Goal: Communication & Community: Answer question/provide support

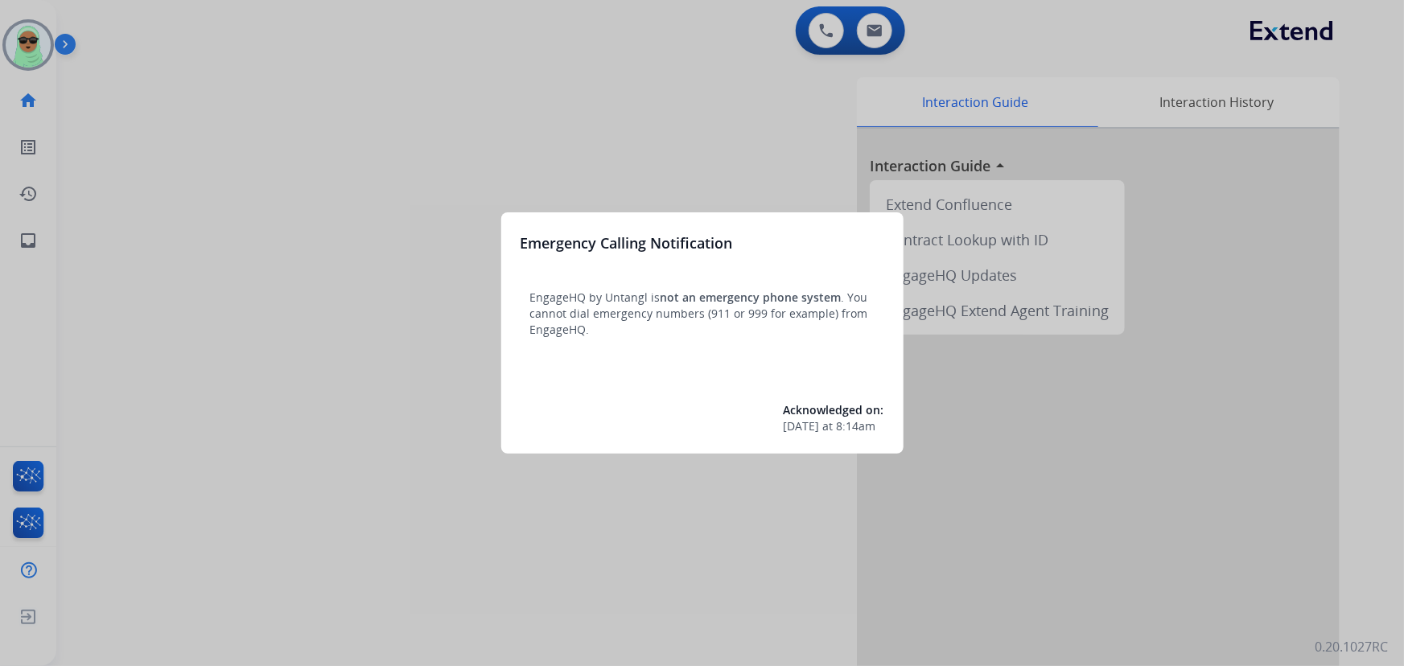
click at [24, 38] on div at bounding box center [702, 333] width 1404 height 666
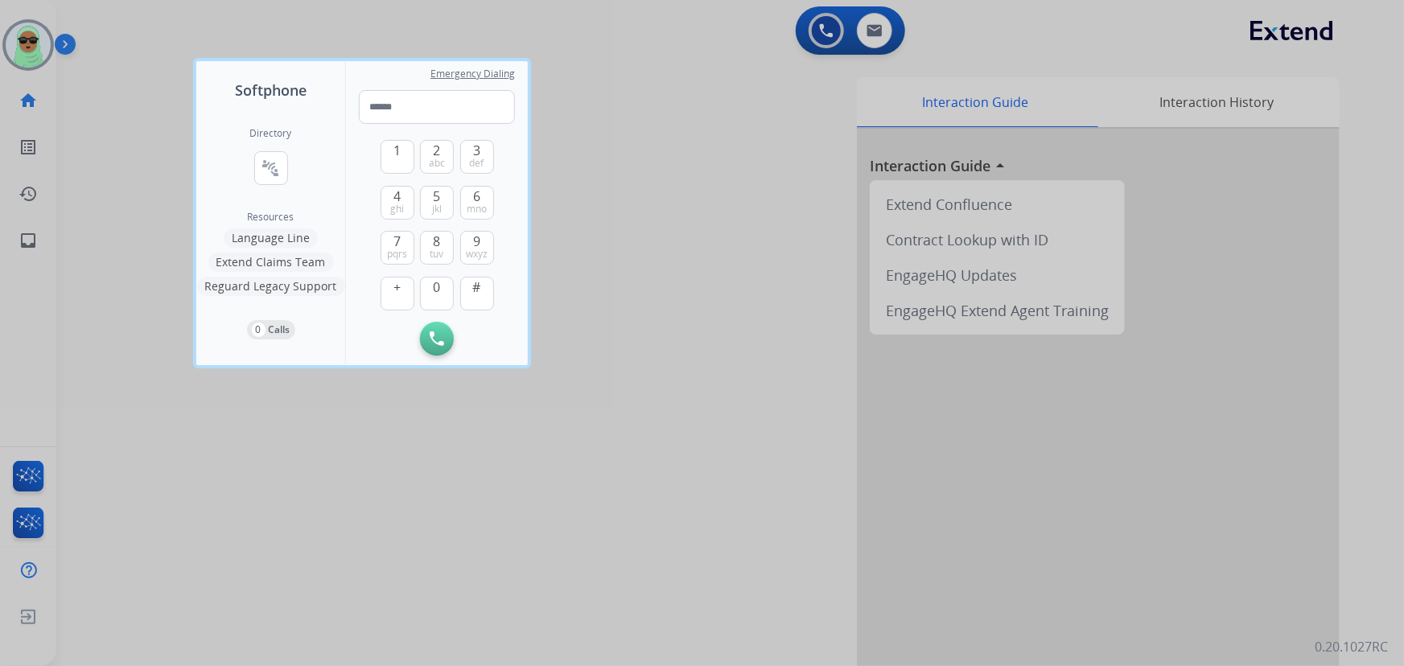
click at [24, 38] on div at bounding box center [702, 333] width 1404 height 666
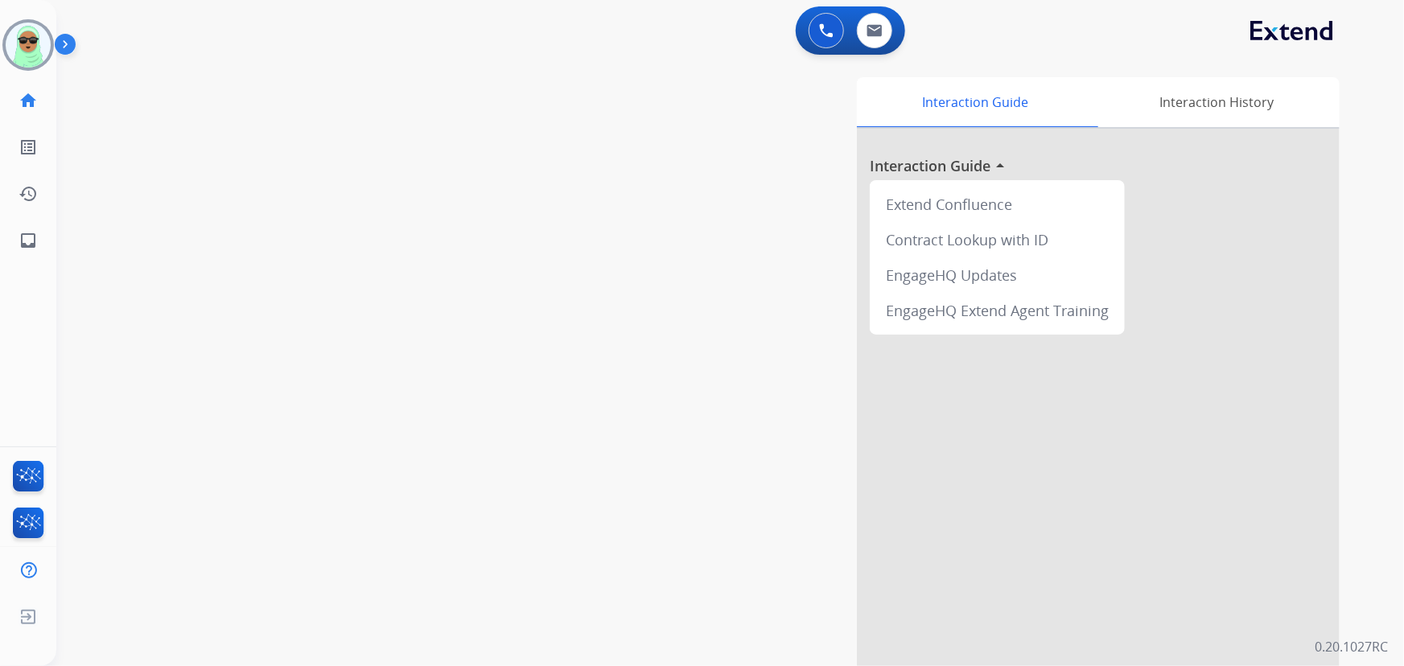
click at [24, 38] on img at bounding box center [28, 45] width 45 height 45
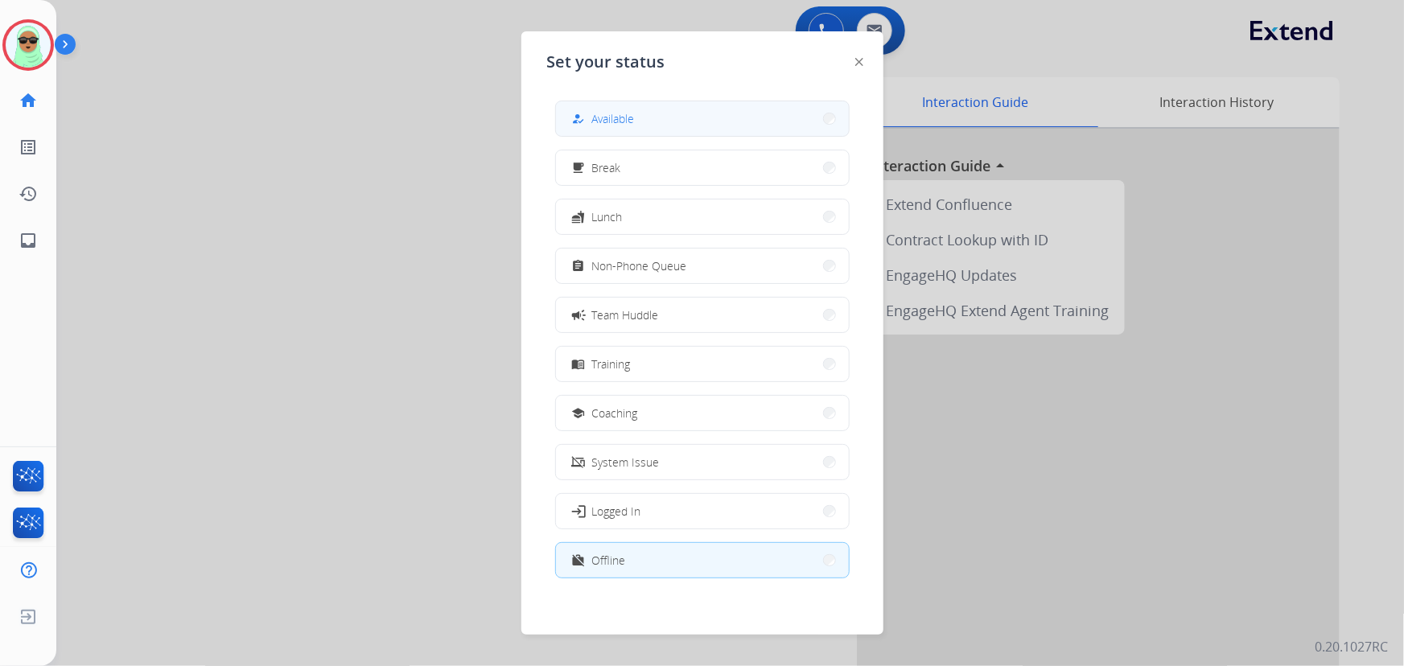
click at [715, 125] on button "how_to_reg Available" at bounding box center [702, 118] width 293 height 35
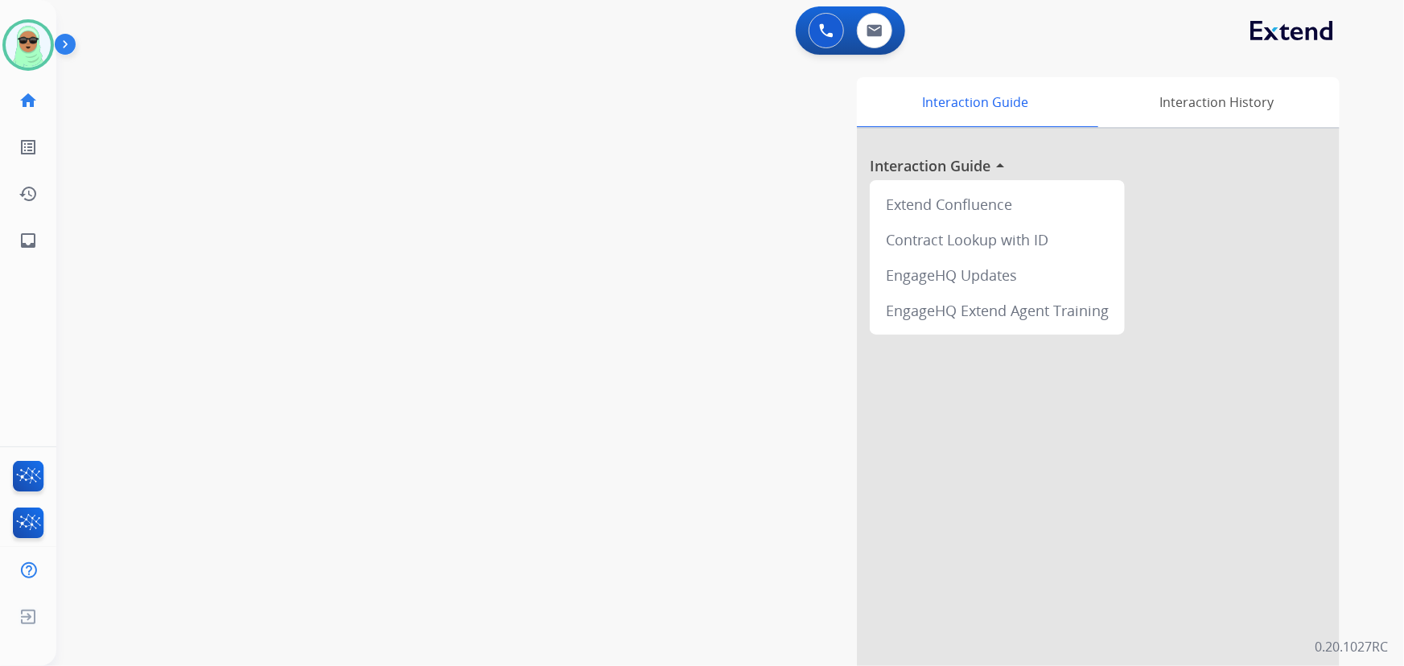
drag, startPoint x: 410, startPoint y: 153, endPoint x: 407, endPoint y: 130, distance: 22.7
click at [410, 153] on div "swap_horiz Break voice bridge close_fullscreen Connect 3-Way Call merge_type Se…" at bounding box center [710, 393] width 1309 height 671
click at [166, 414] on div "swap_horiz Break voice bridge close_fullscreen Connect 3-Way Call merge_type Se…" at bounding box center [710, 393] width 1309 height 671
click at [863, 26] on button at bounding box center [874, 30] width 35 height 35
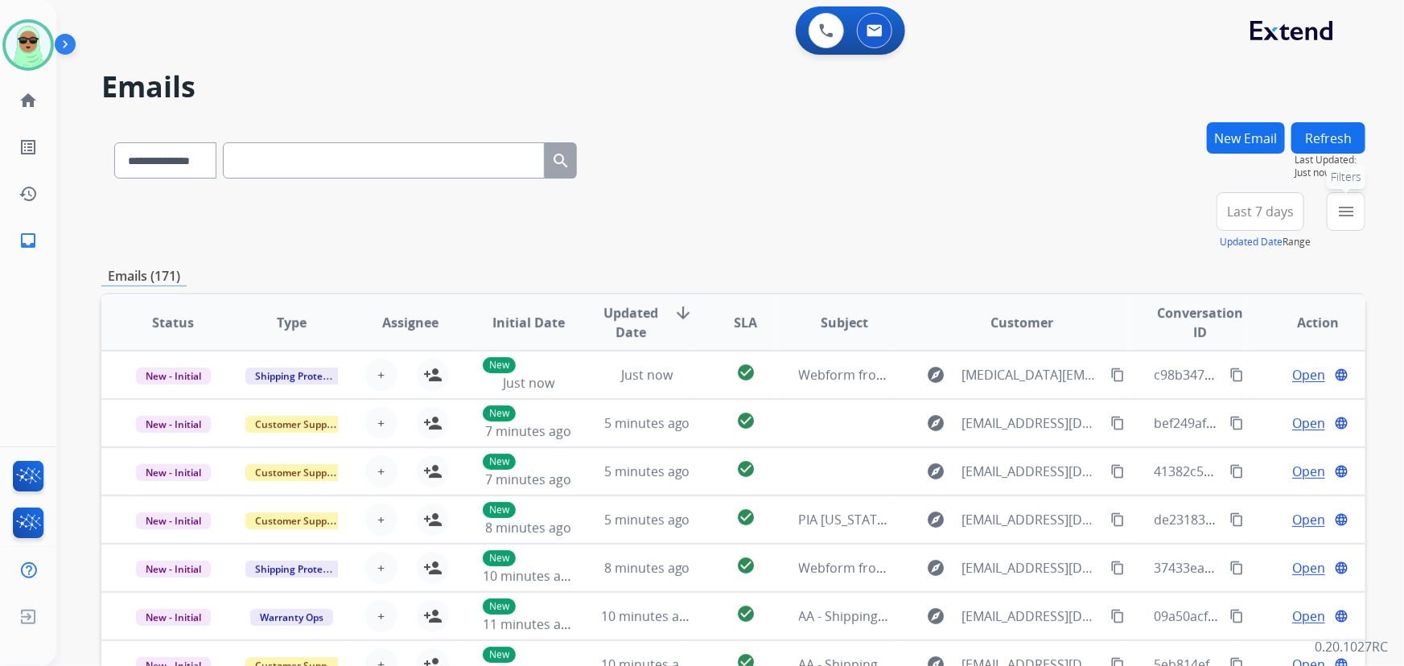
click at [1351, 208] on mat-icon "menu" at bounding box center [1346, 211] width 19 height 19
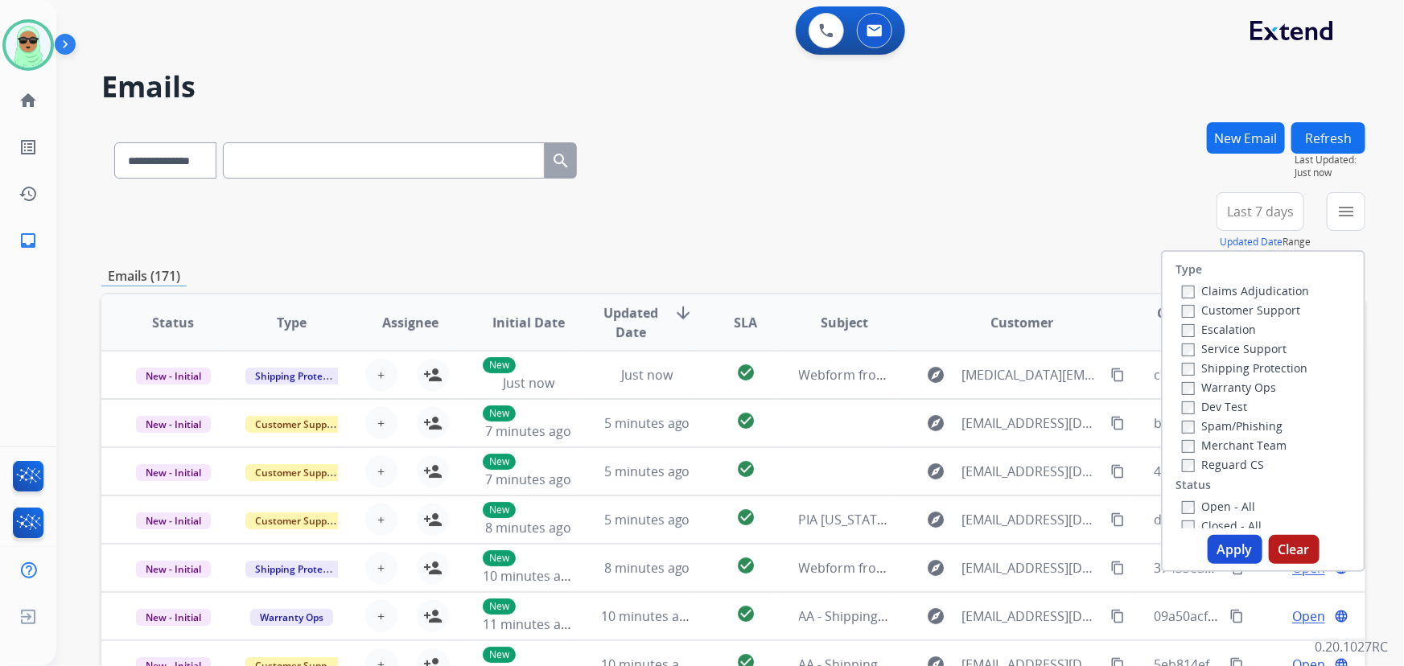
click at [1271, 312] on label "Customer Support" at bounding box center [1241, 310] width 118 height 15
click at [1262, 368] on label "Shipping Protection" at bounding box center [1245, 367] width 126 height 15
click at [1215, 468] on label "Reguard CS" at bounding box center [1223, 464] width 82 height 15
click at [1222, 513] on label "Open - All" at bounding box center [1218, 506] width 73 height 15
click at [1238, 561] on button "Apply" at bounding box center [1235, 549] width 55 height 29
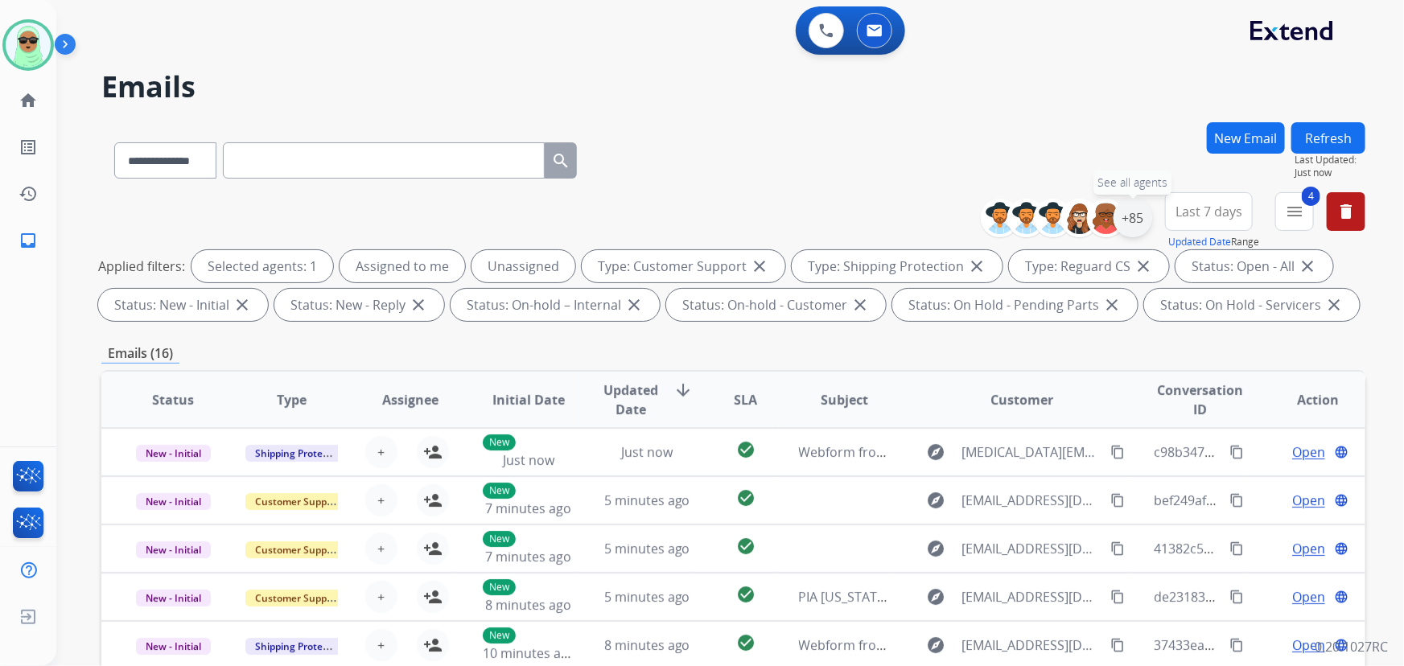
click at [1146, 218] on div "+85" at bounding box center [1133, 218] width 39 height 39
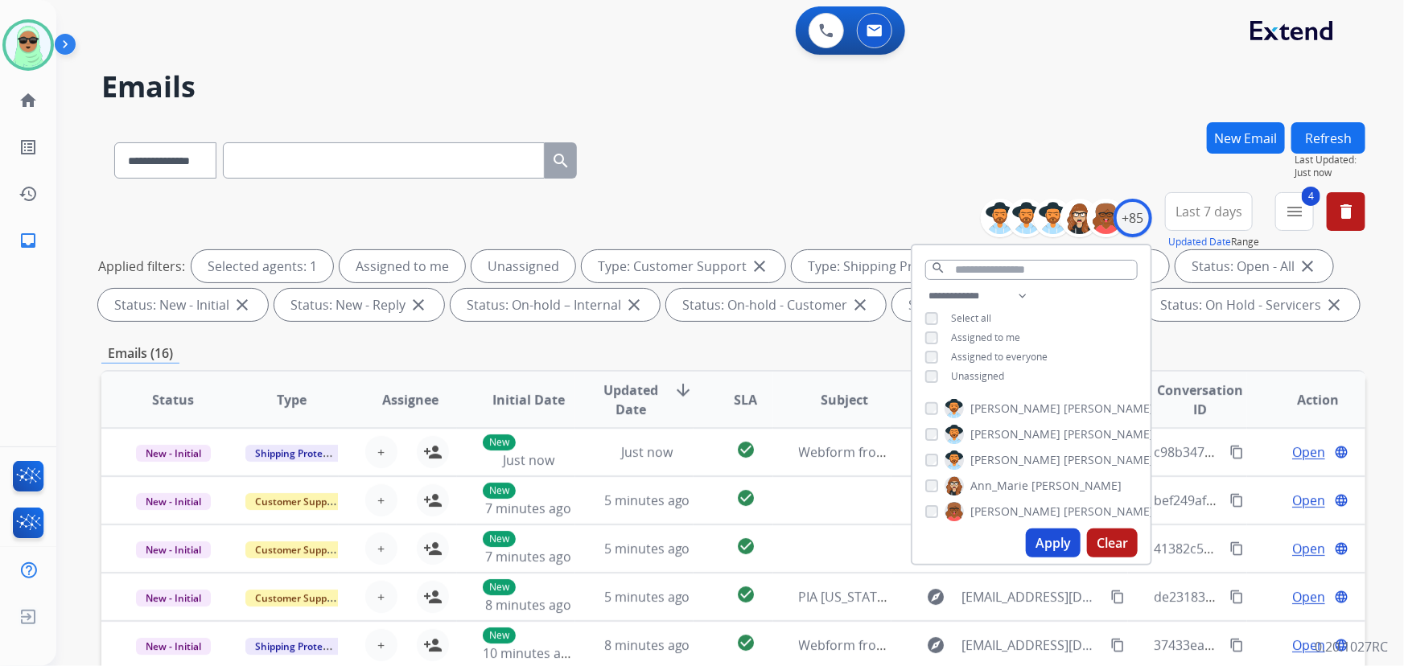
click at [962, 378] on span "Unassigned" at bounding box center [977, 376] width 53 height 14
click at [1052, 535] on button "Apply" at bounding box center [1053, 543] width 55 height 29
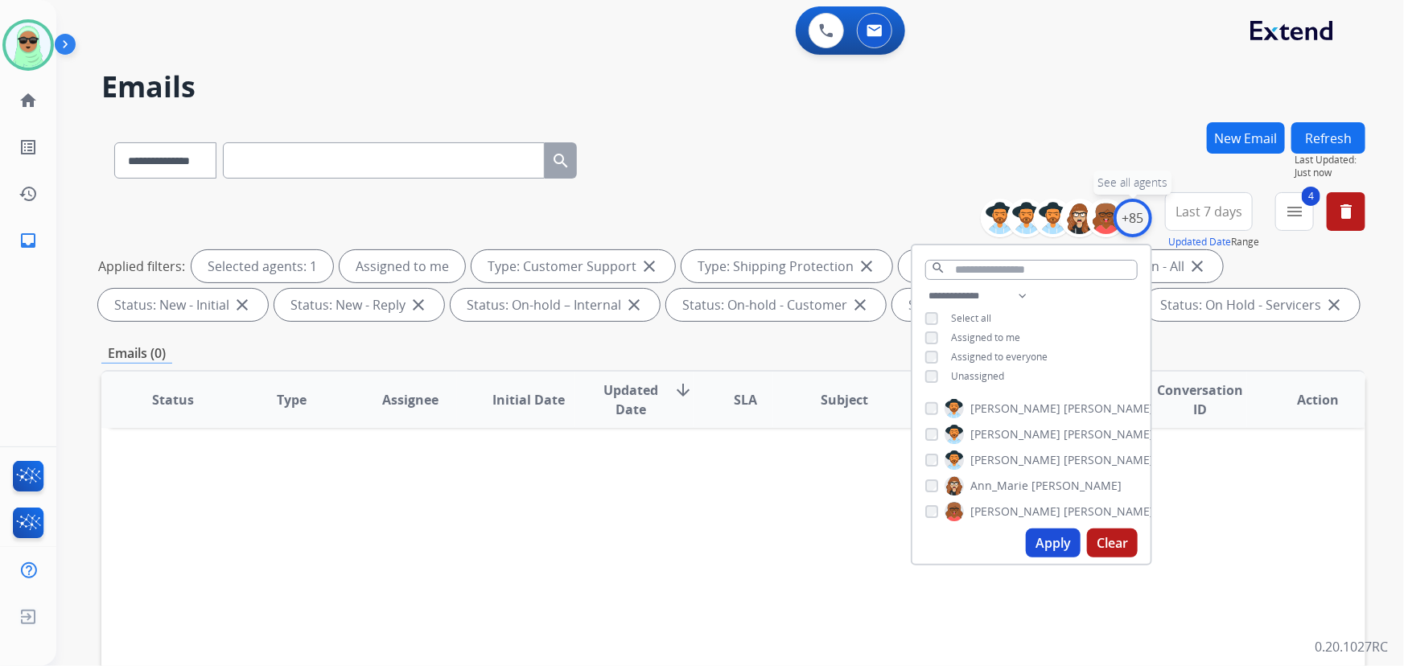
click at [1127, 210] on div "+85" at bounding box center [1133, 218] width 39 height 39
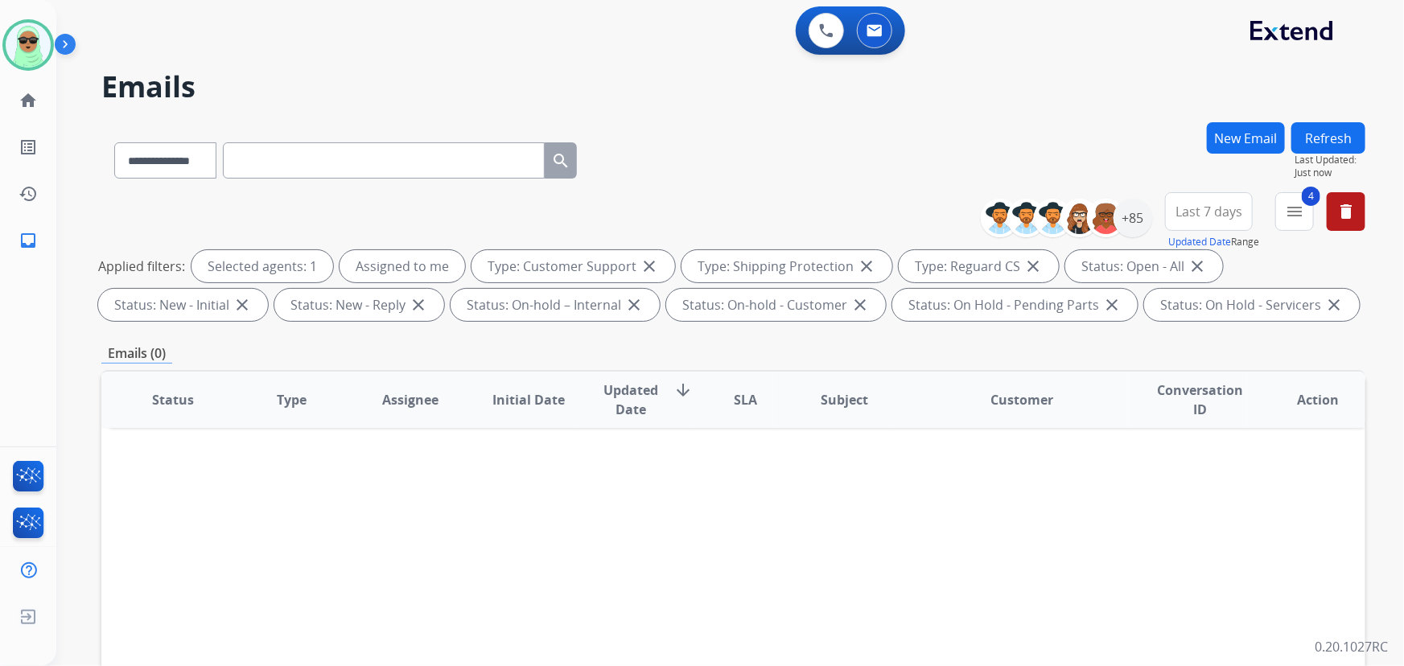
drag, startPoint x: 346, startPoint y: 183, endPoint x: 276, endPoint y: 169, distance: 71.5
click at [344, 183] on div "**********" at bounding box center [345, 158] width 488 height 56
drag, startPoint x: 232, startPoint y: 171, endPoint x: 220, endPoint y: 176, distance: 13.0
click at [215, 171] on select "**********" at bounding box center [164, 160] width 101 height 36
select select "**********"
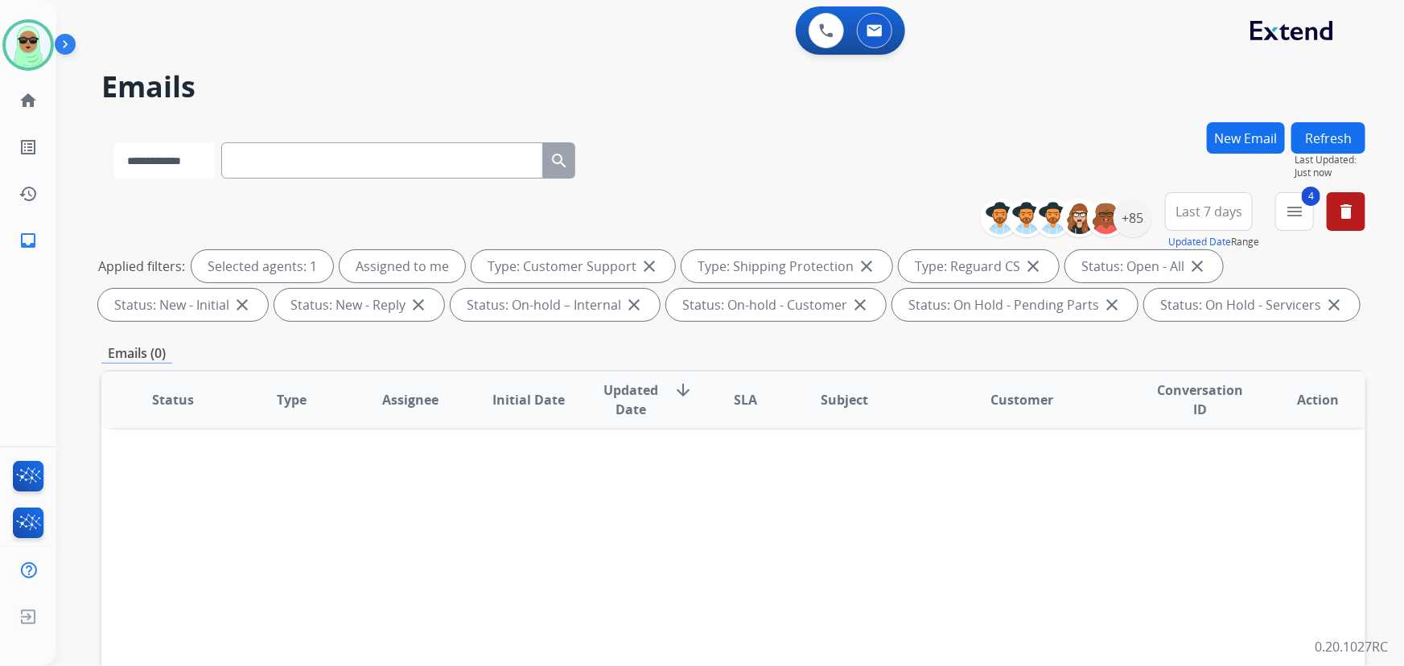
click at [114, 142] on select "**********" at bounding box center [164, 160] width 101 height 36
paste input "**********"
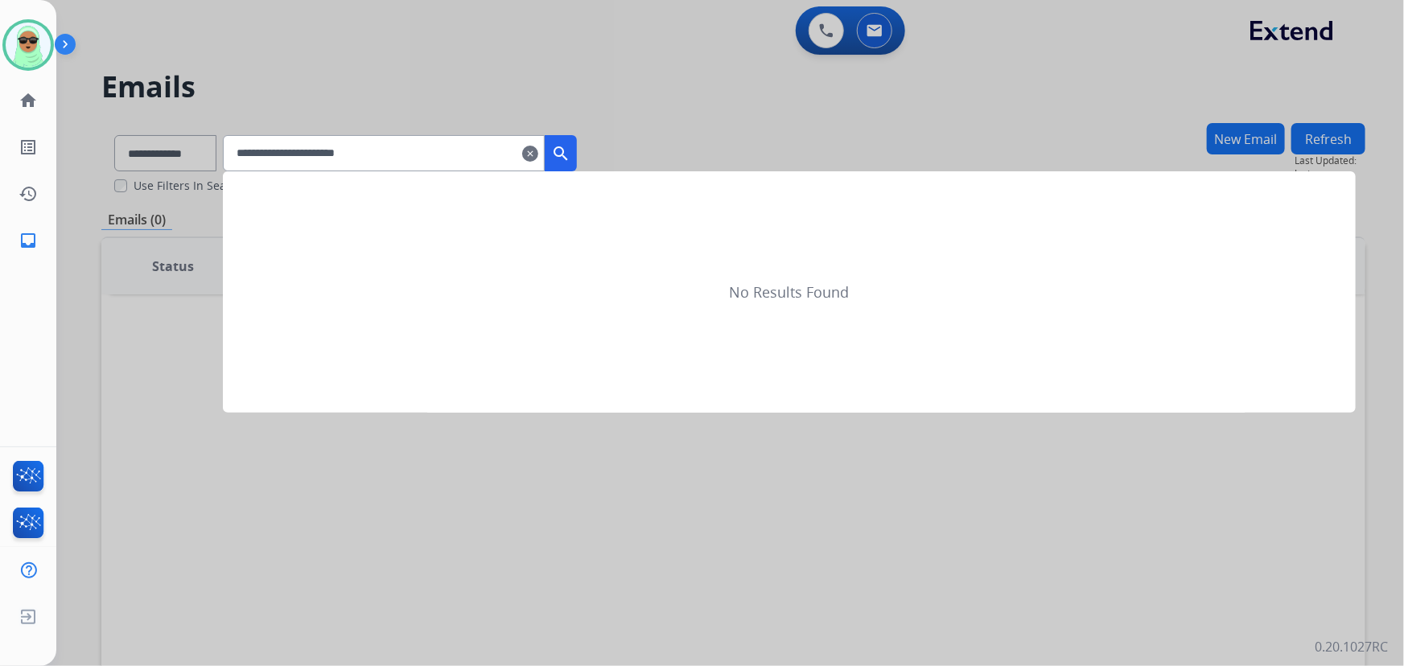
type input "**********"
click at [571, 153] on mat-icon "search" at bounding box center [560, 153] width 19 height 19
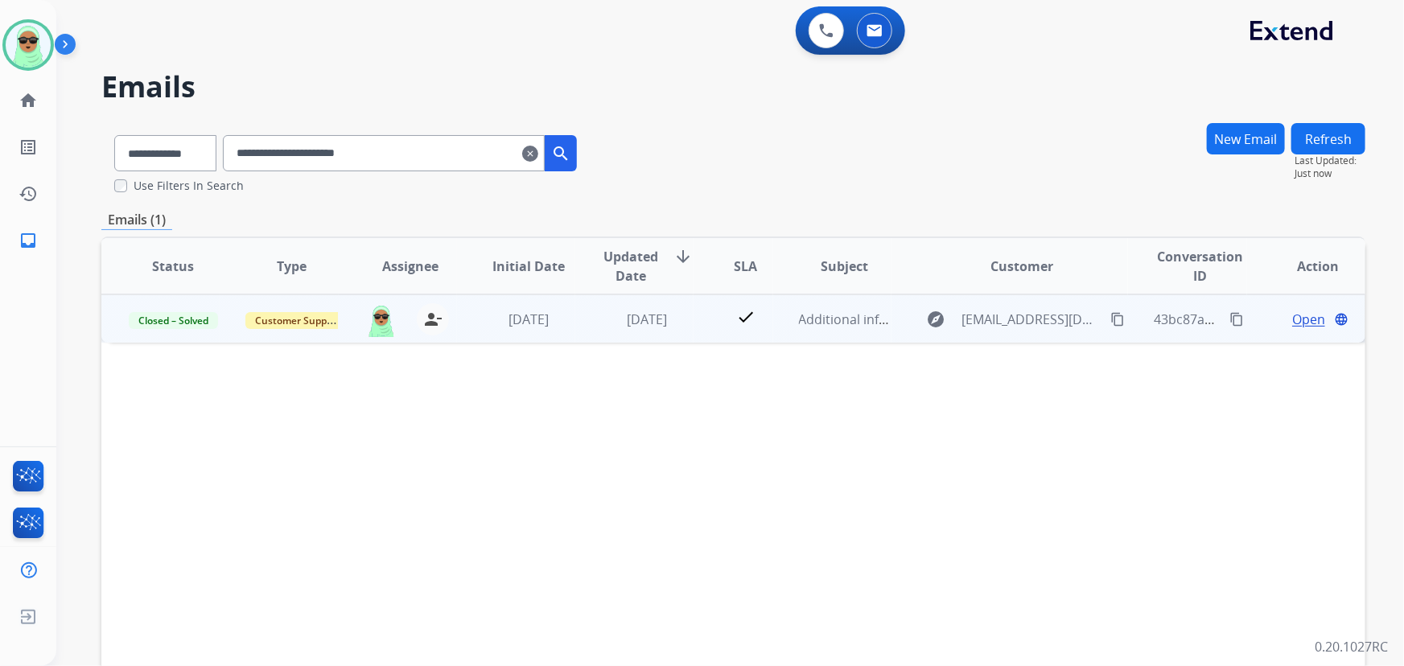
click at [1296, 321] on span "Open" at bounding box center [1308, 319] width 33 height 19
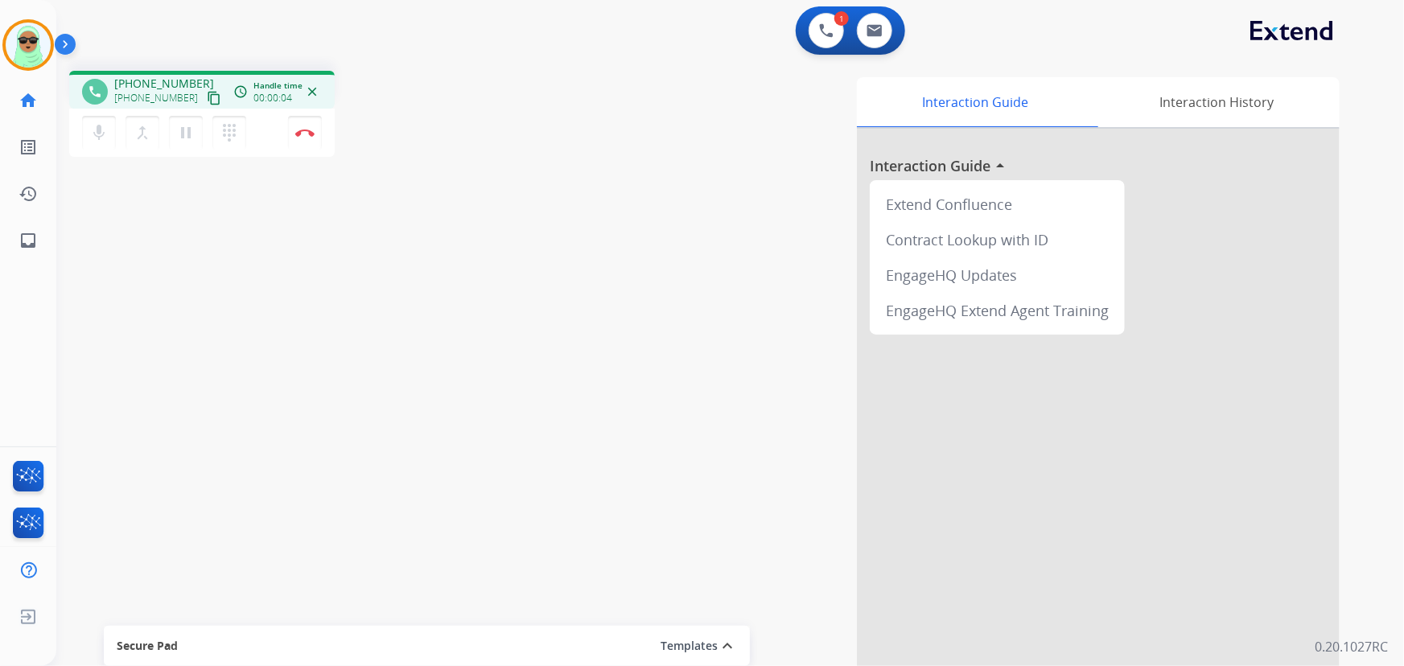
click at [204, 94] on button "content_copy" at bounding box center [213, 98] width 19 height 19
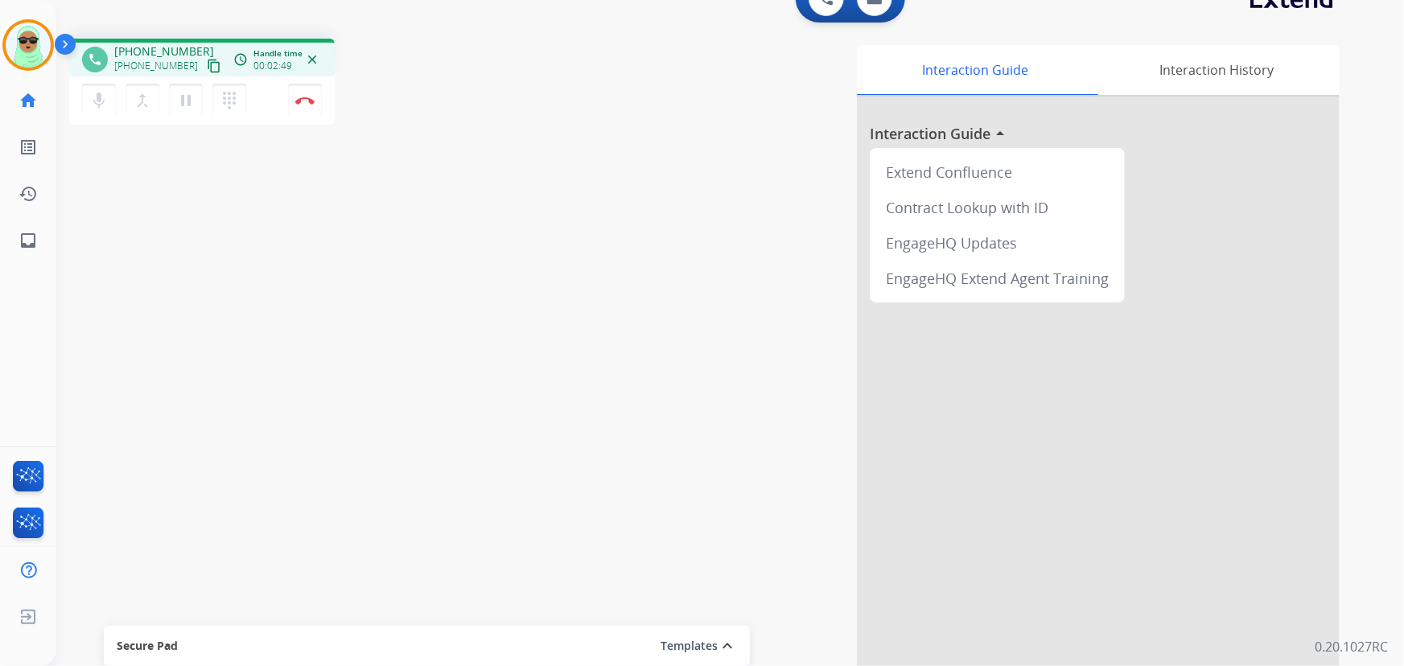
scroll to position [63, 0]
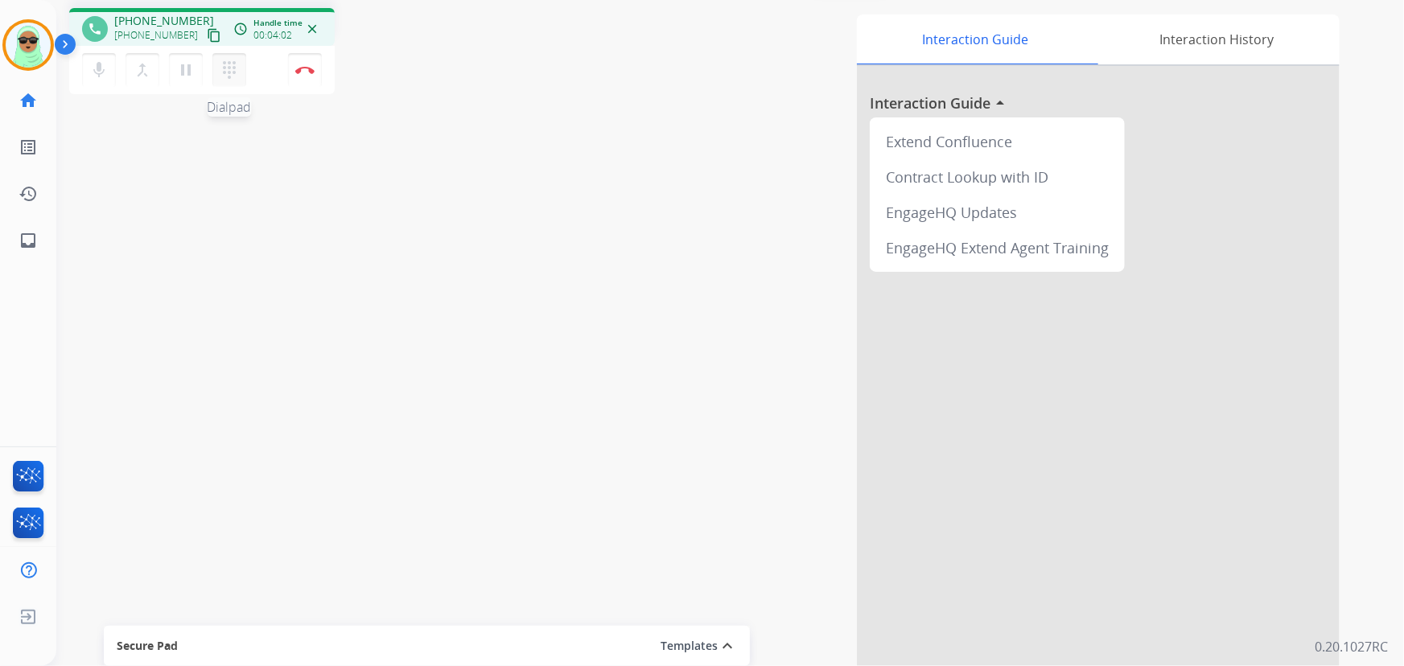
click at [228, 80] on button "dialpad Dialpad" at bounding box center [229, 70] width 34 height 34
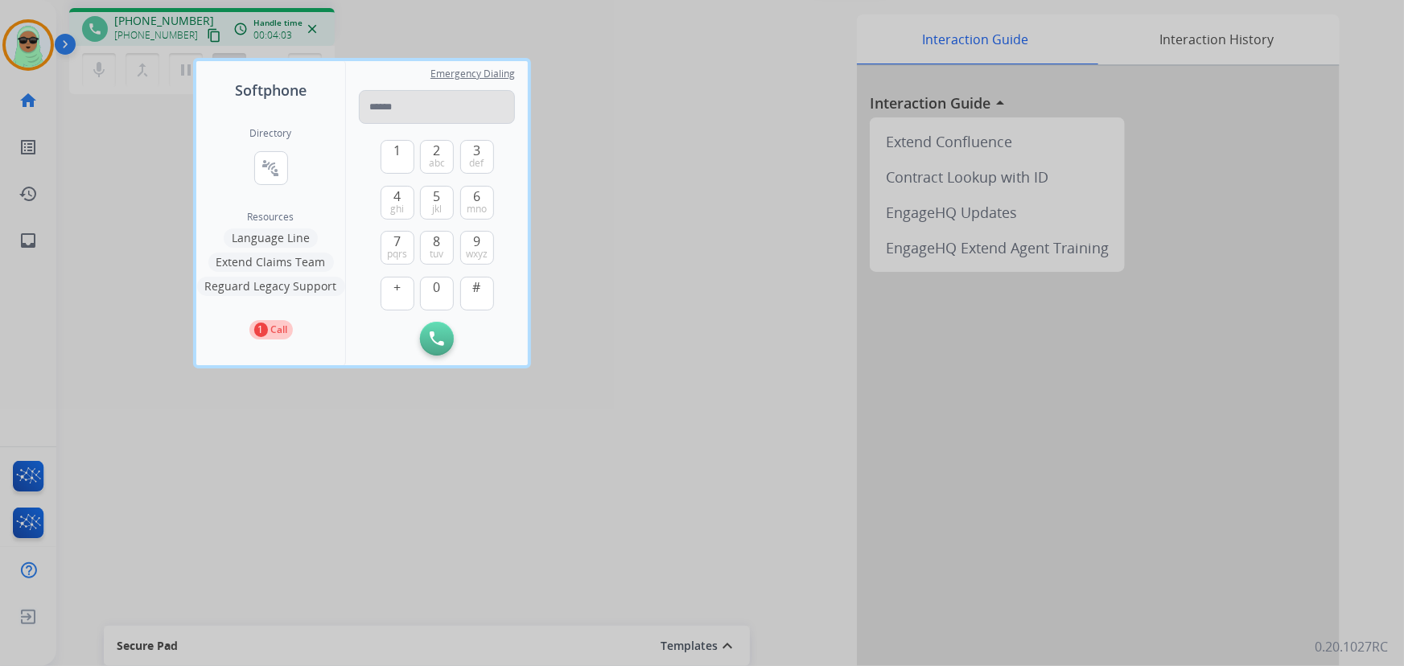
click at [414, 115] on input "tel" at bounding box center [437, 107] width 156 height 34
type input "**********"
click at [444, 325] on div "Initiate Call Remove Number" at bounding box center [437, 339] width 156 height 34
click at [438, 338] on img at bounding box center [437, 339] width 14 height 14
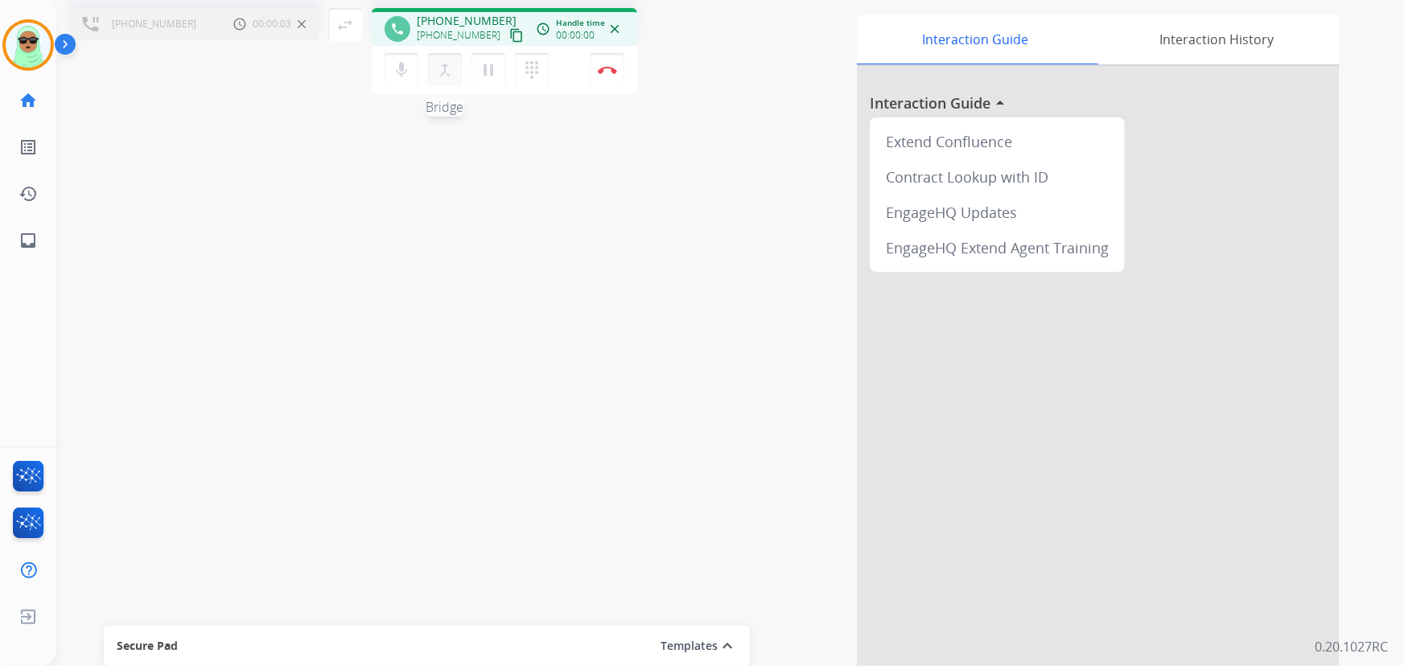
click at [434, 70] on button "merge_type Bridge" at bounding box center [445, 70] width 34 height 34
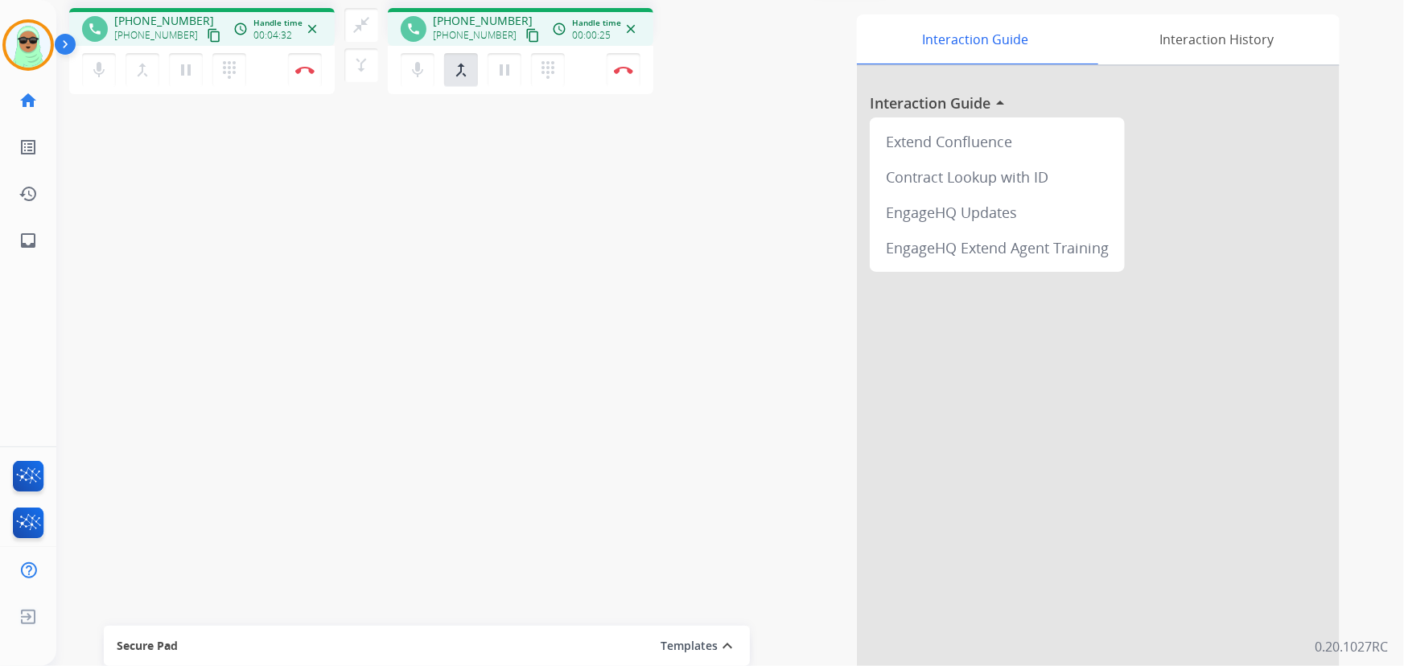
click at [381, 32] on div "close_fullscreen Connect 3-Way Call merge_type Separate 3-Way Call" at bounding box center [361, 45] width 53 height 74
click at [344, 32] on div "close_fullscreen Connect 3-Way Call merge_type Separate 3-Way Call" at bounding box center [361, 45] width 53 height 74
click at [369, 24] on mat-icon "close_fullscreen" at bounding box center [361, 24] width 19 height 19
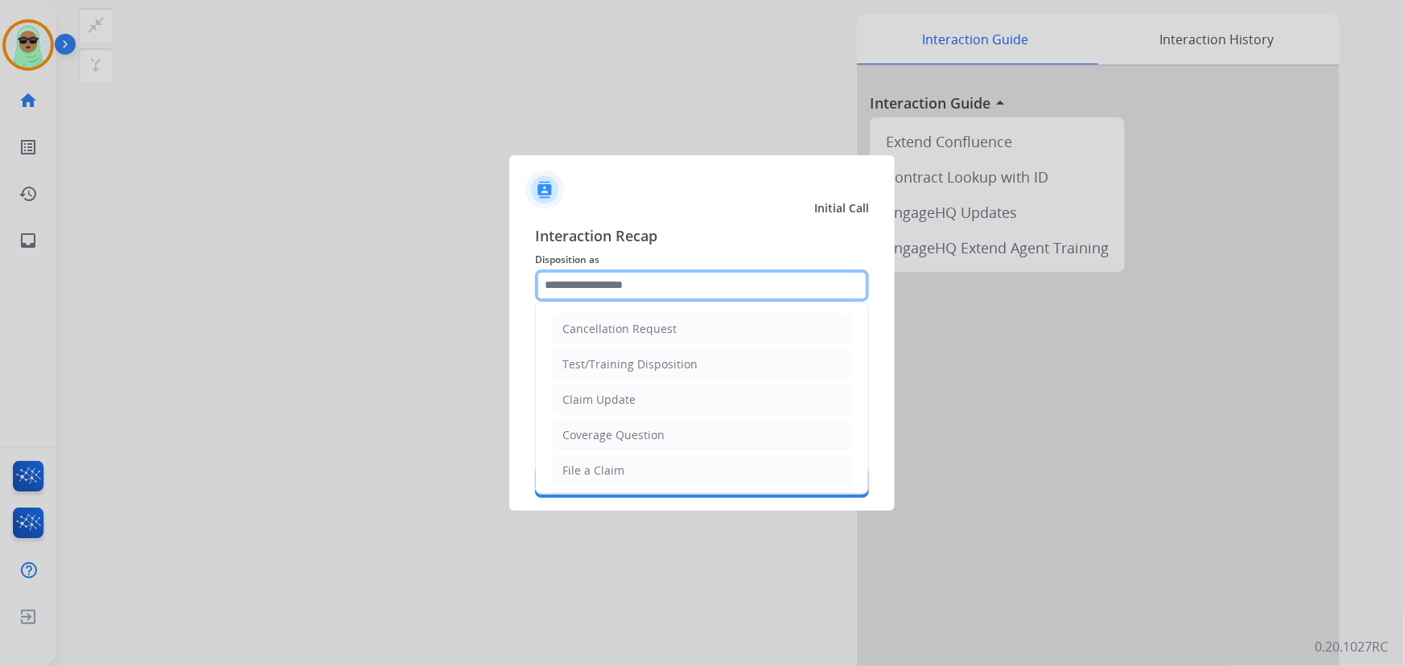
click at [626, 279] on input "text" at bounding box center [702, 286] width 334 height 32
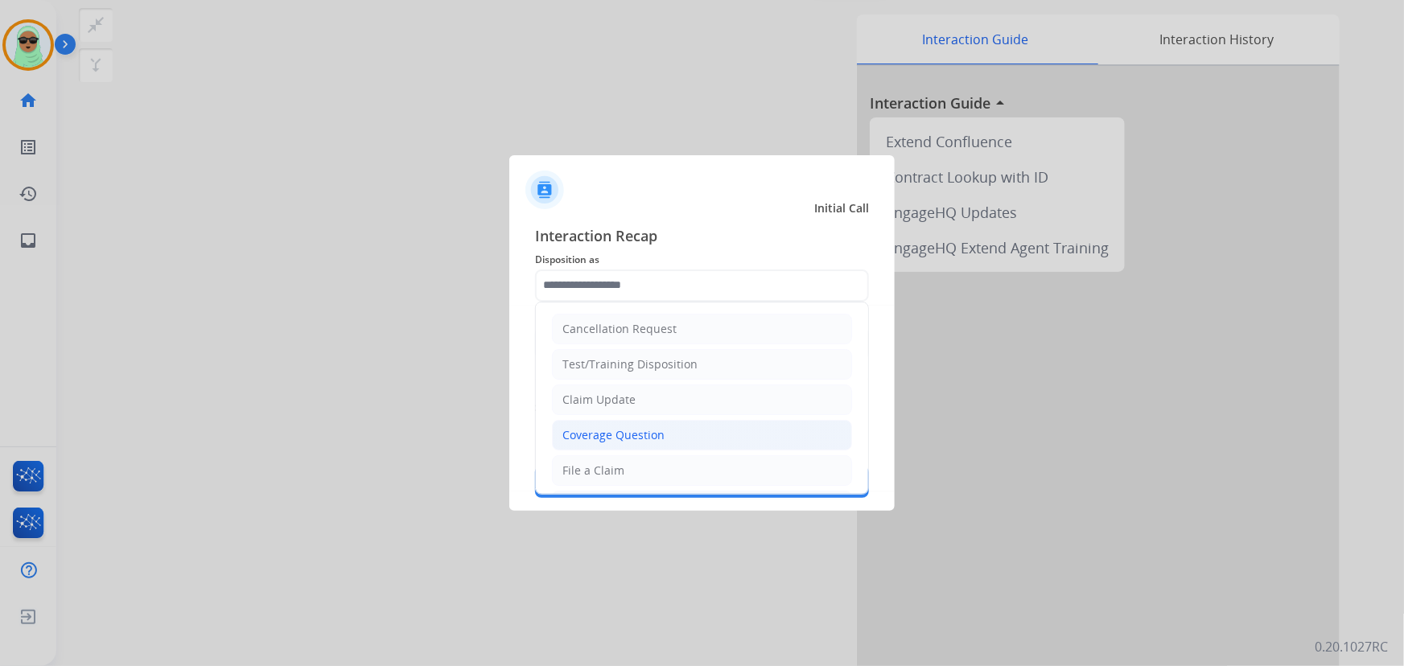
click at [607, 440] on div "Coverage Question" at bounding box center [613, 435] width 102 height 16
type input "**********"
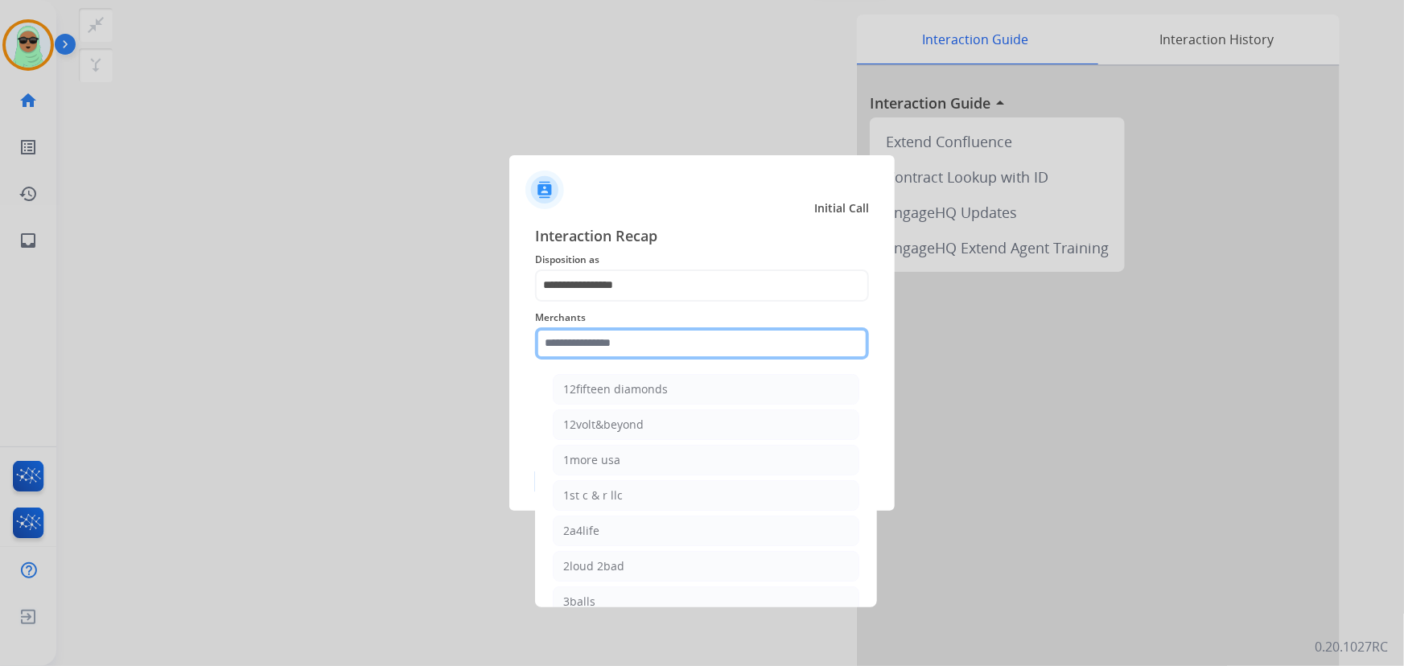
click at [594, 348] on input "text" at bounding box center [702, 344] width 334 height 32
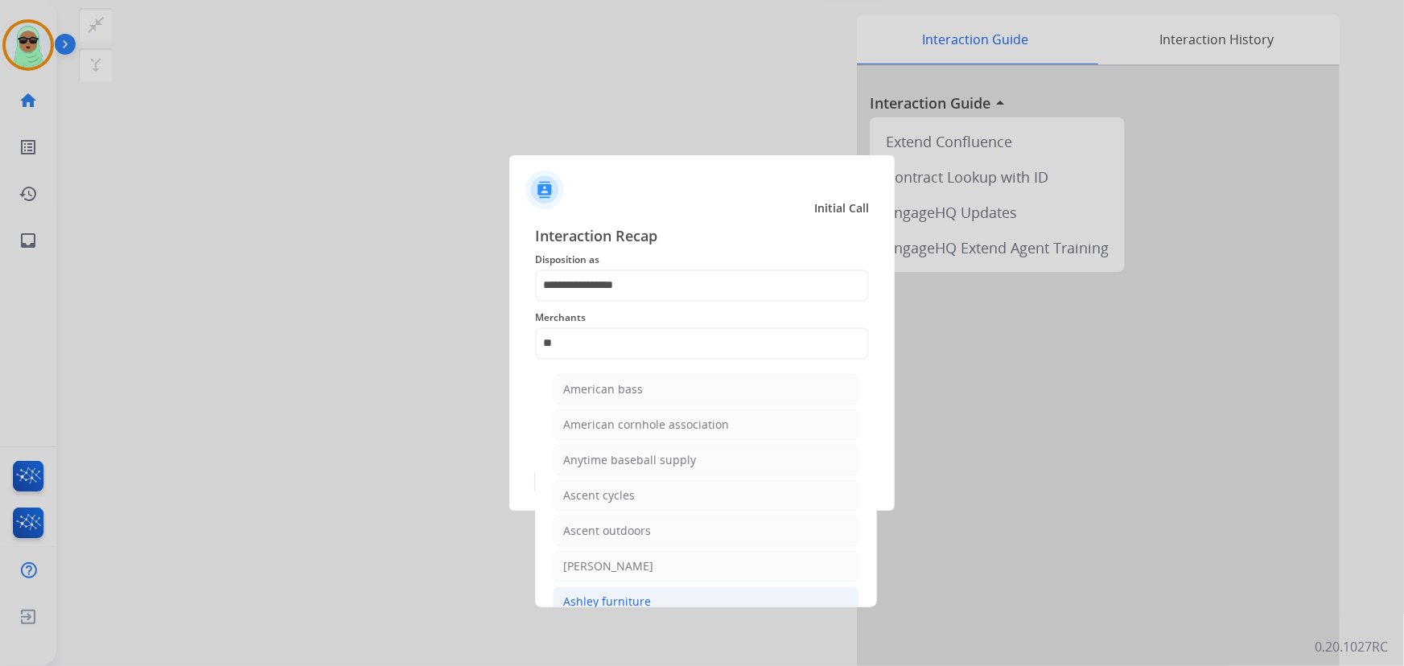
click at [668, 592] on li "Ashley furniture" at bounding box center [706, 602] width 307 height 31
type input "**********"
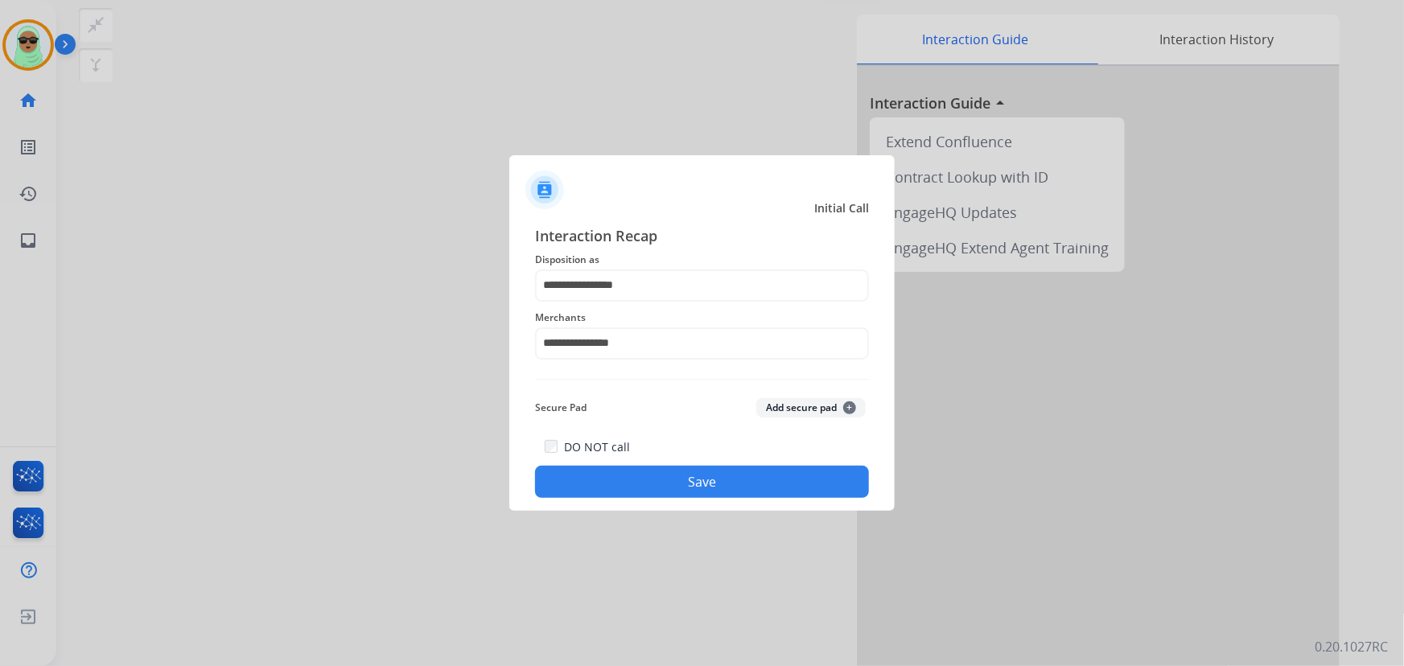
click at [707, 492] on button "Save" at bounding box center [702, 482] width 334 height 32
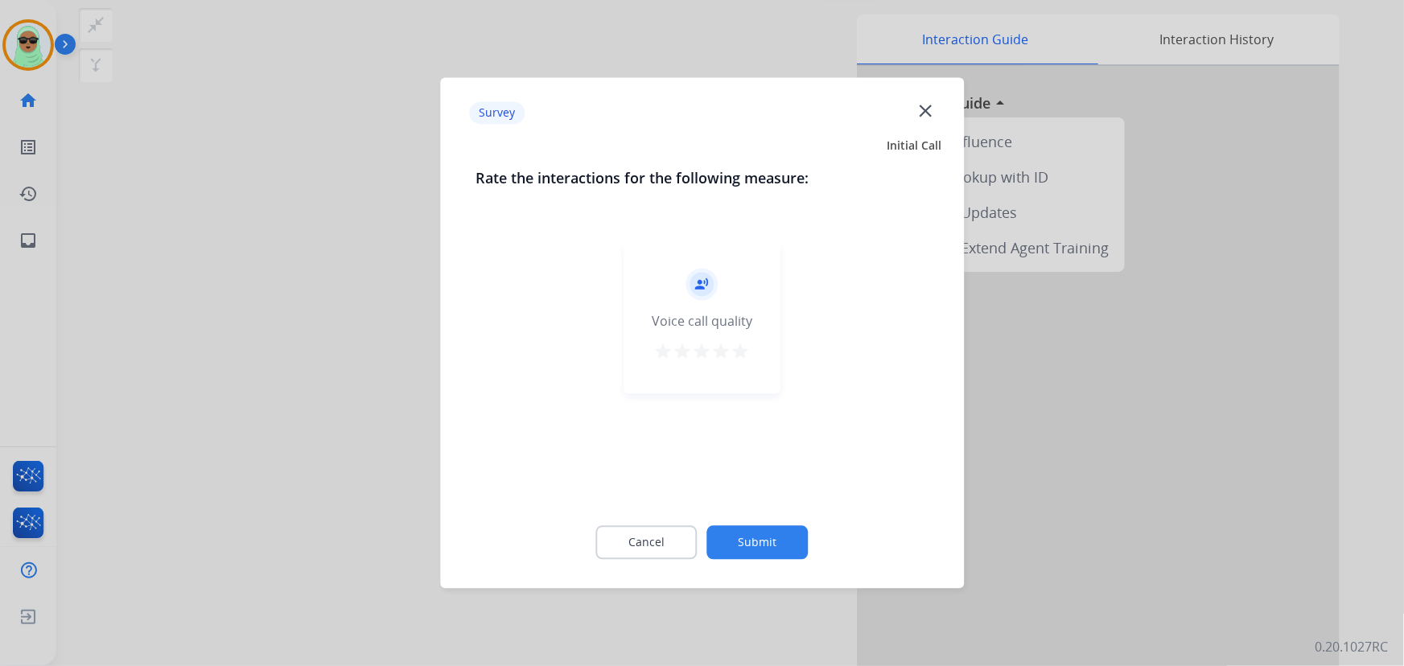
click at [713, 490] on div "record_voice_over Voice call quality star star star star star" at bounding box center [702, 368] width 453 height 278
click at [768, 547] on button "Submit" at bounding box center [757, 543] width 101 height 34
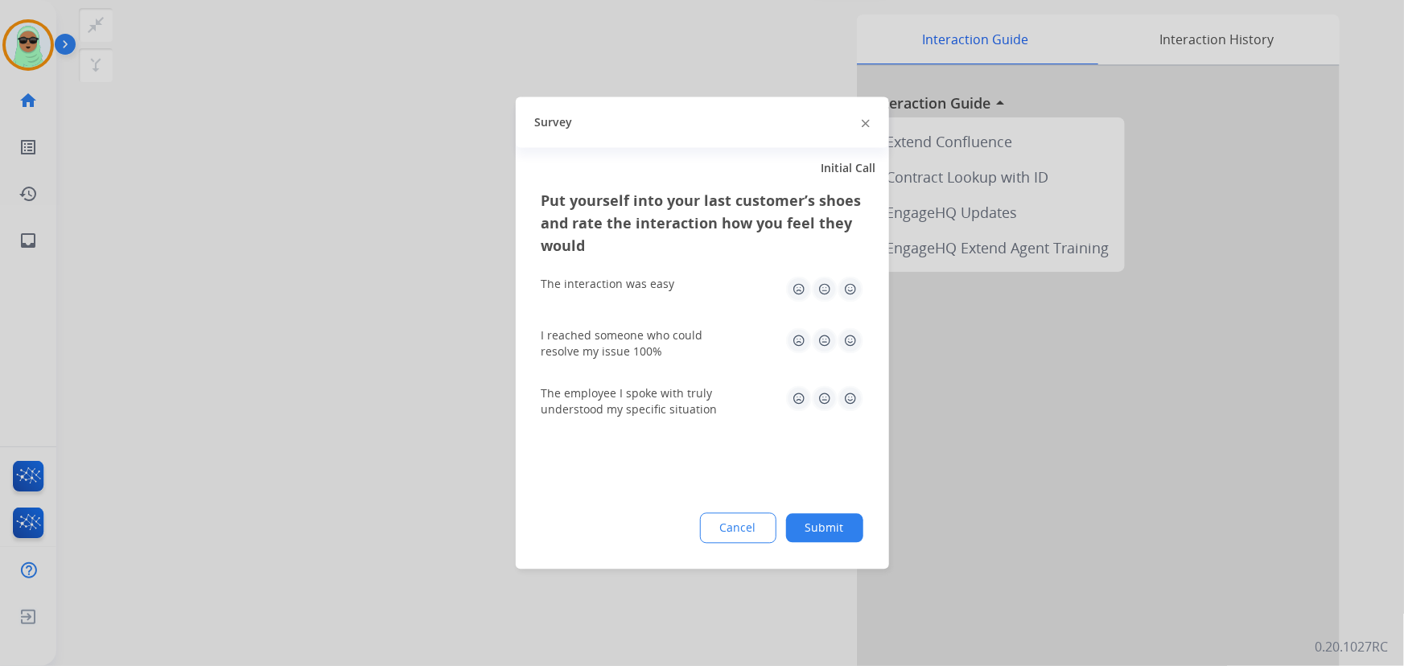
click at [804, 523] on button "Submit" at bounding box center [824, 528] width 77 height 29
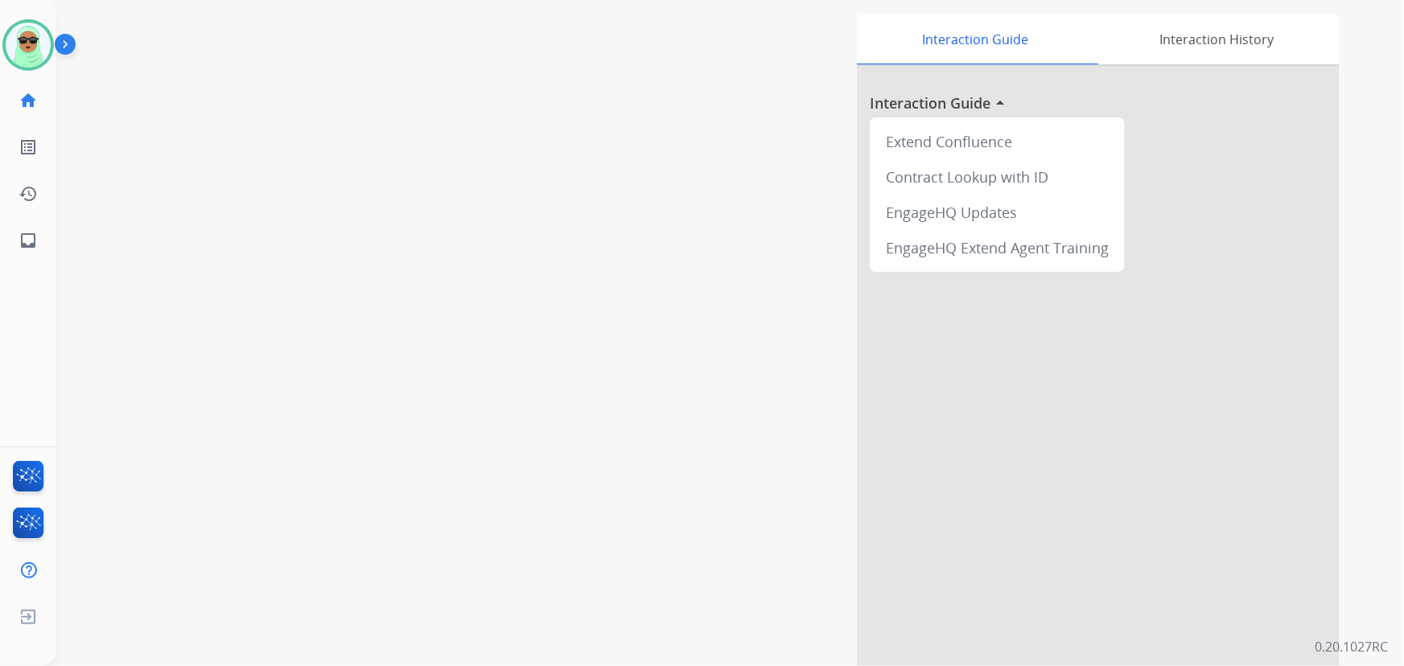
drag, startPoint x: 604, startPoint y: 345, endPoint x: 476, endPoint y: 389, distance: 135.4
click at [599, 345] on div "Interaction Guide Interaction History Interaction Guide arrow_drop_up Extend Co…" at bounding box center [928, 340] width 823 height 652
click at [239, 302] on div "swap_horiz Break voice bridge close_fullscreen Connect 3-Way Call merge_type Se…" at bounding box center [710, 330] width 1309 height 671
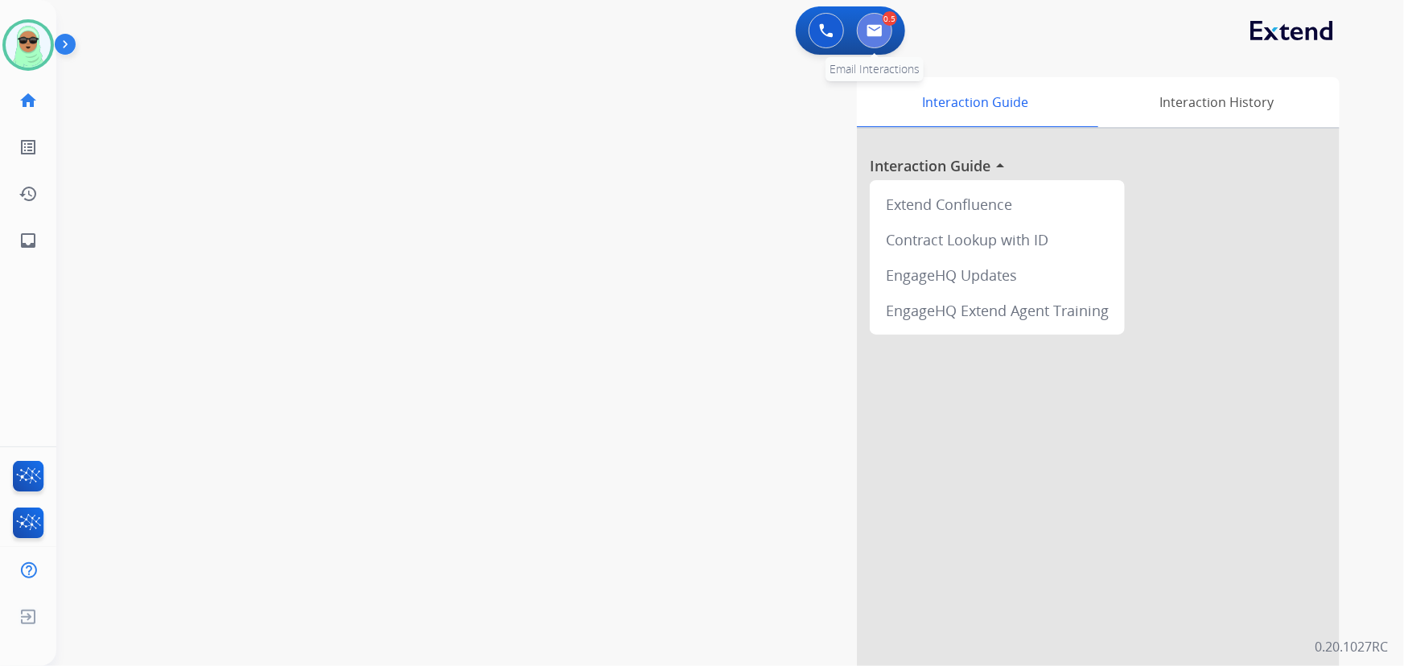
click at [884, 33] on button at bounding box center [874, 30] width 35 height 35
select select "**********"
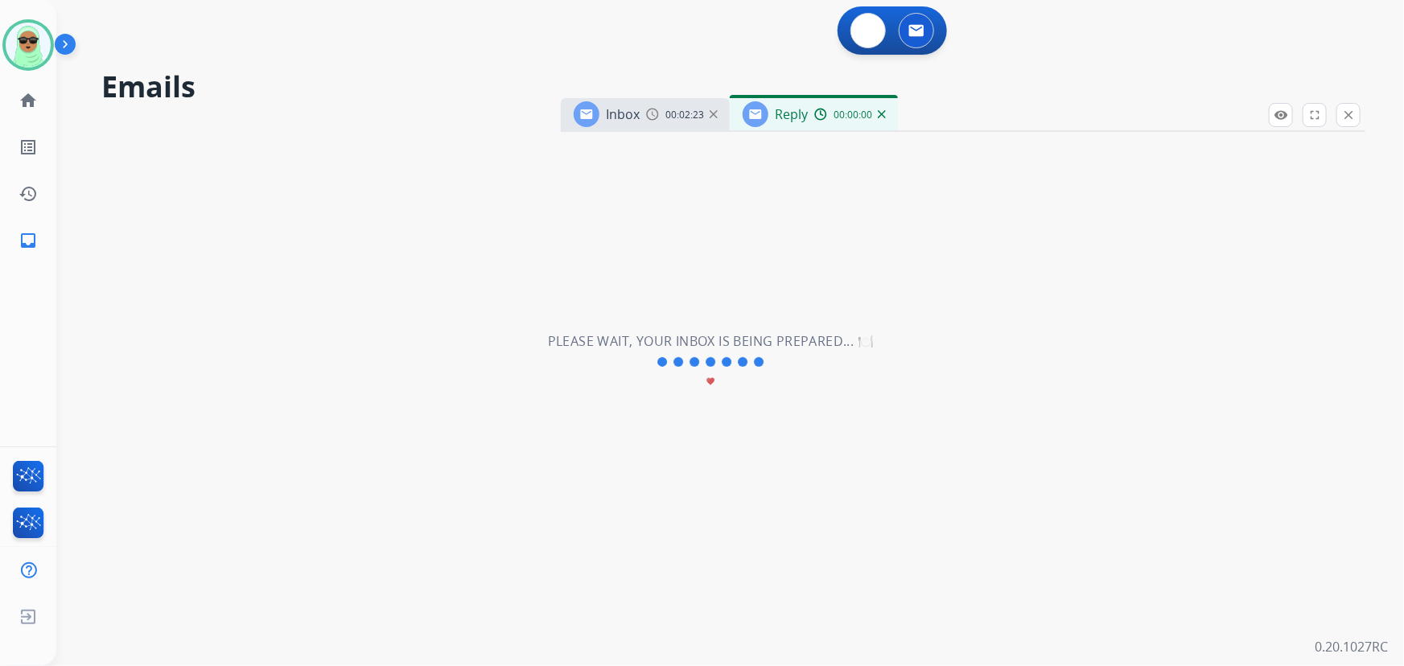
select select "**********"
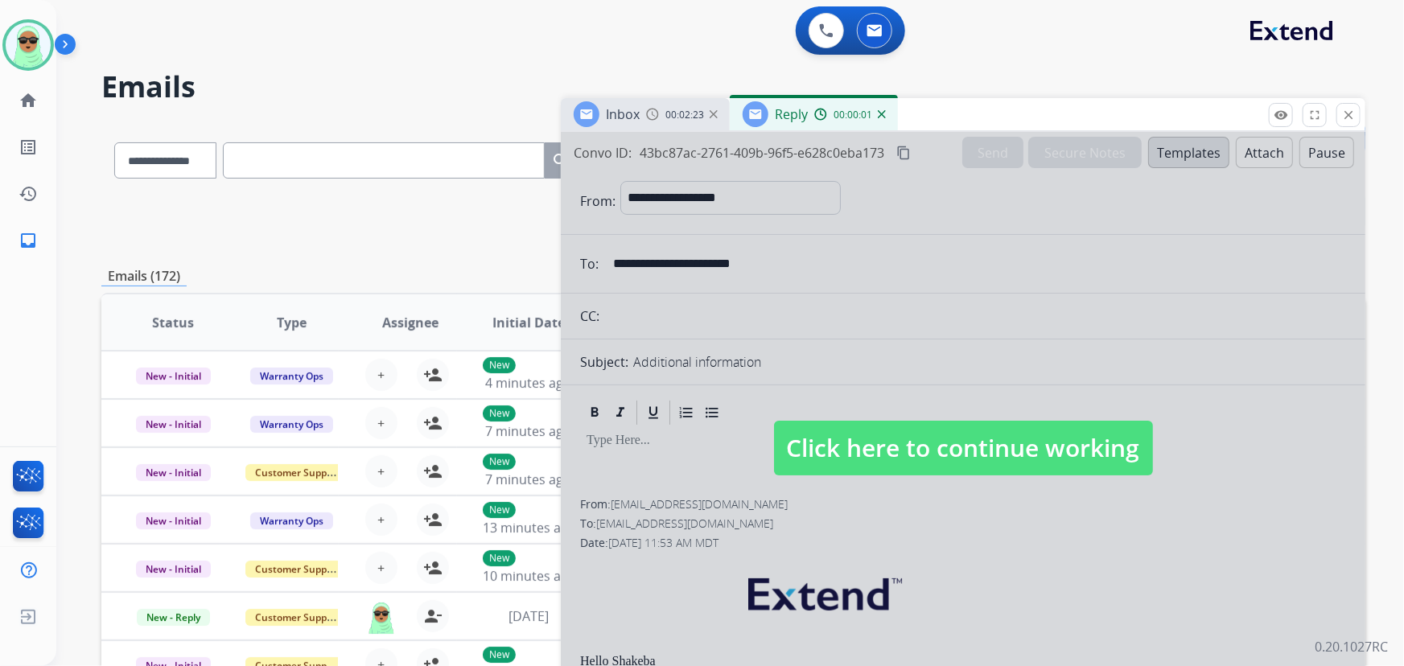
click at [1077, 423] on span "Click here to continue working" at bounding box center [963, 448] width 379 height 55
select select
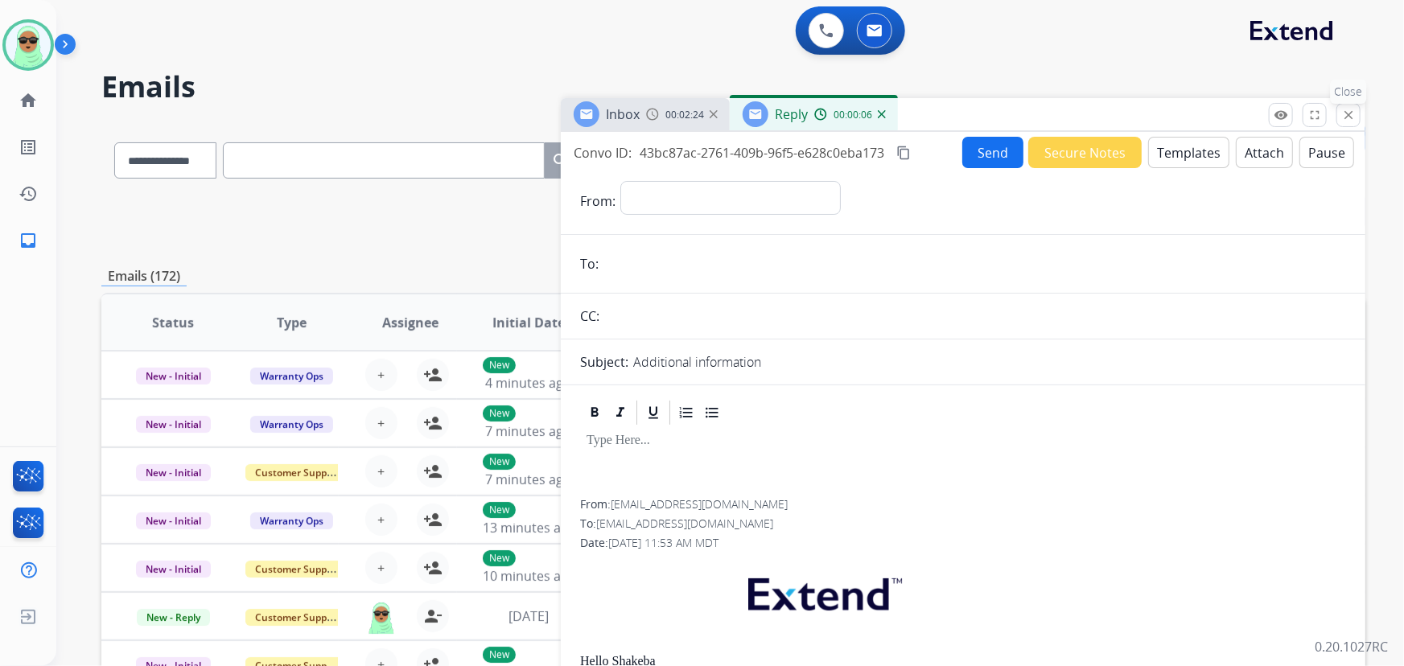
click at [1357, 111] on button "close Close" at bounding box center [1349, 115] width 24 height 24
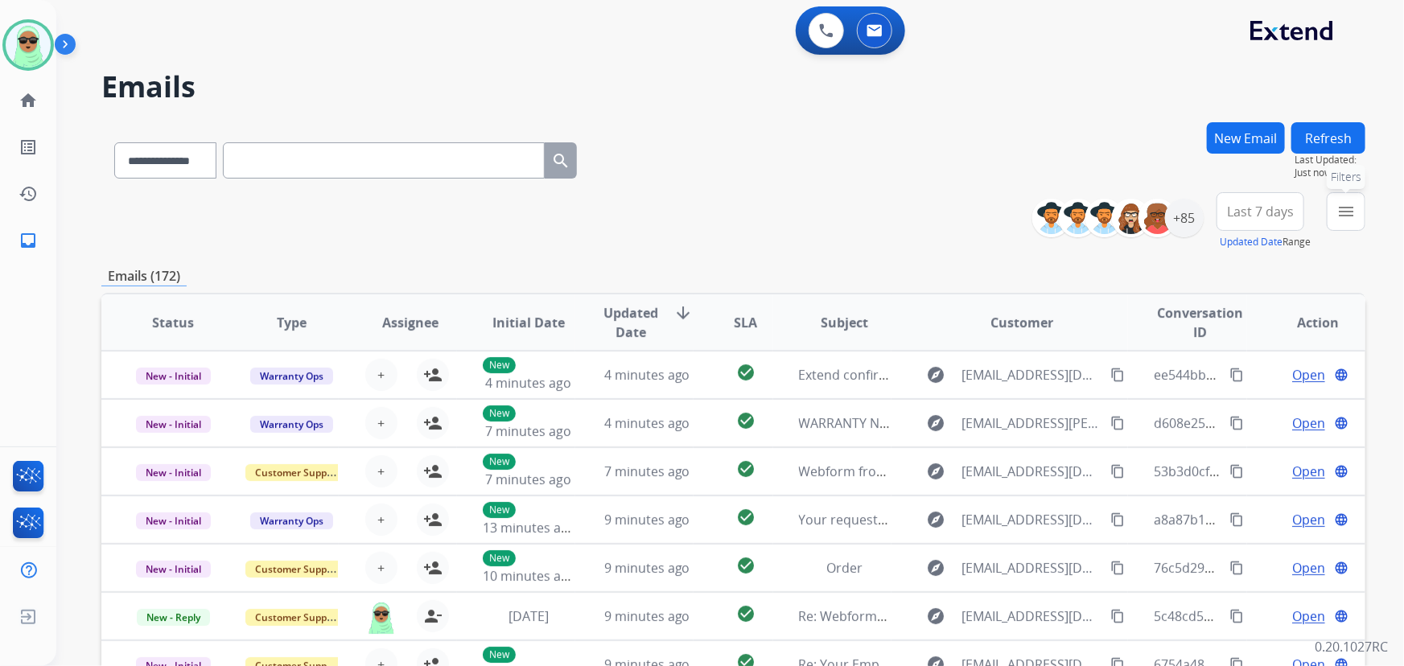
click at [1352, 216] on mat-icon "menu" at bounding box center [1346, 211] width 19 height 19
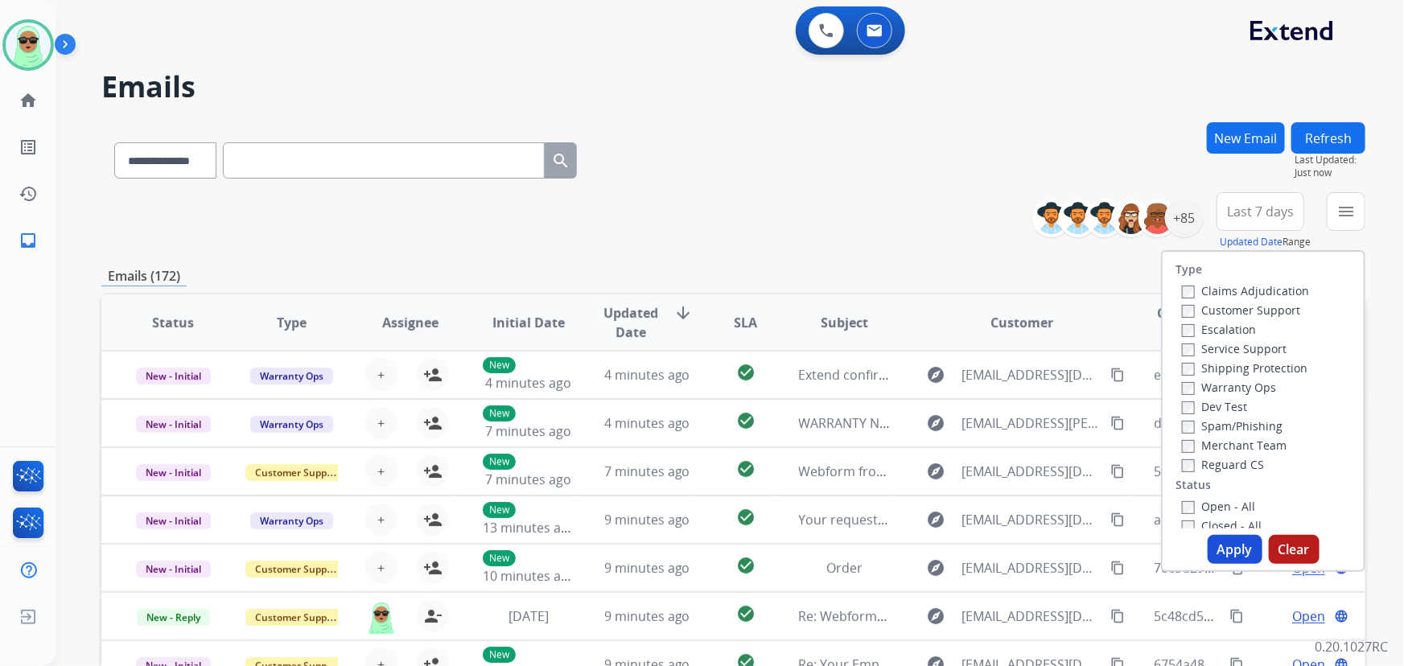
click at [1223, 313] on label "Customer Support" at bounding box center [1241, 310] width 118 height 15
click at [1236, 363] on label "Shipping Protection" at bounding box center [1245, 367] width 126 height 15
click at [1229, 460] on label "Reguard CS" at bounding box center [1223, 464] width 82 height 15
click at [1228, 507] on label "Open - All" at bounding box center [1218, 506] width 73 height 15
click at [1221, 540] on button "Apply" at bounding box center [1235, 549] width 55 height 29
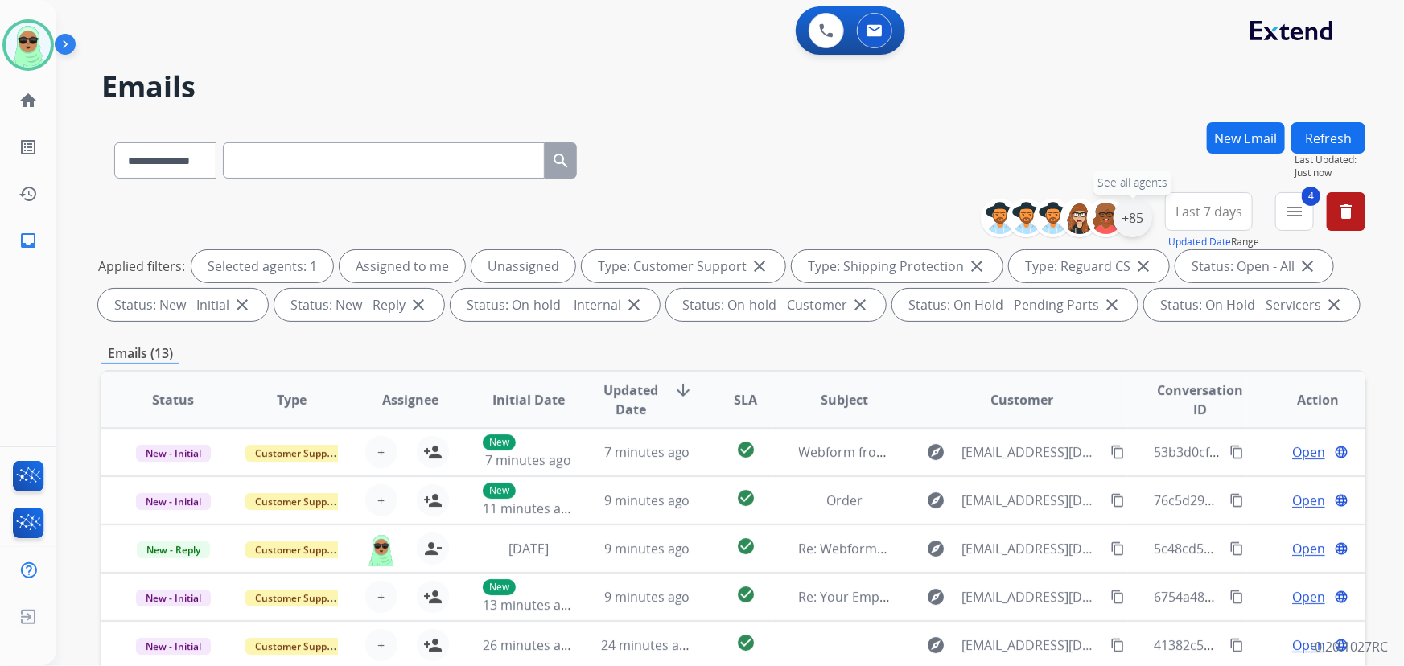
click at [1126, 215] on div "+85" at bounding box center [1133, 218] width 39 height 39
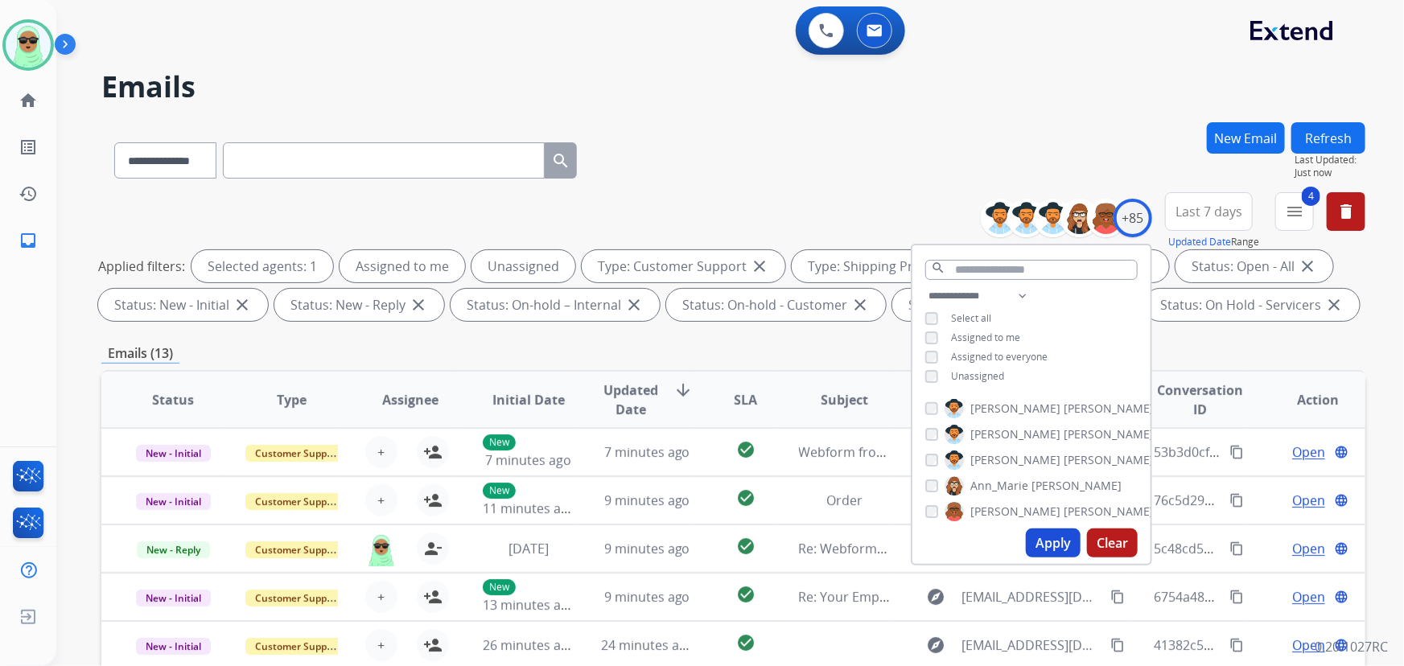
click at [969, 376] on span "Unassigned" at bounding box center [977, 376] width 53 height 14
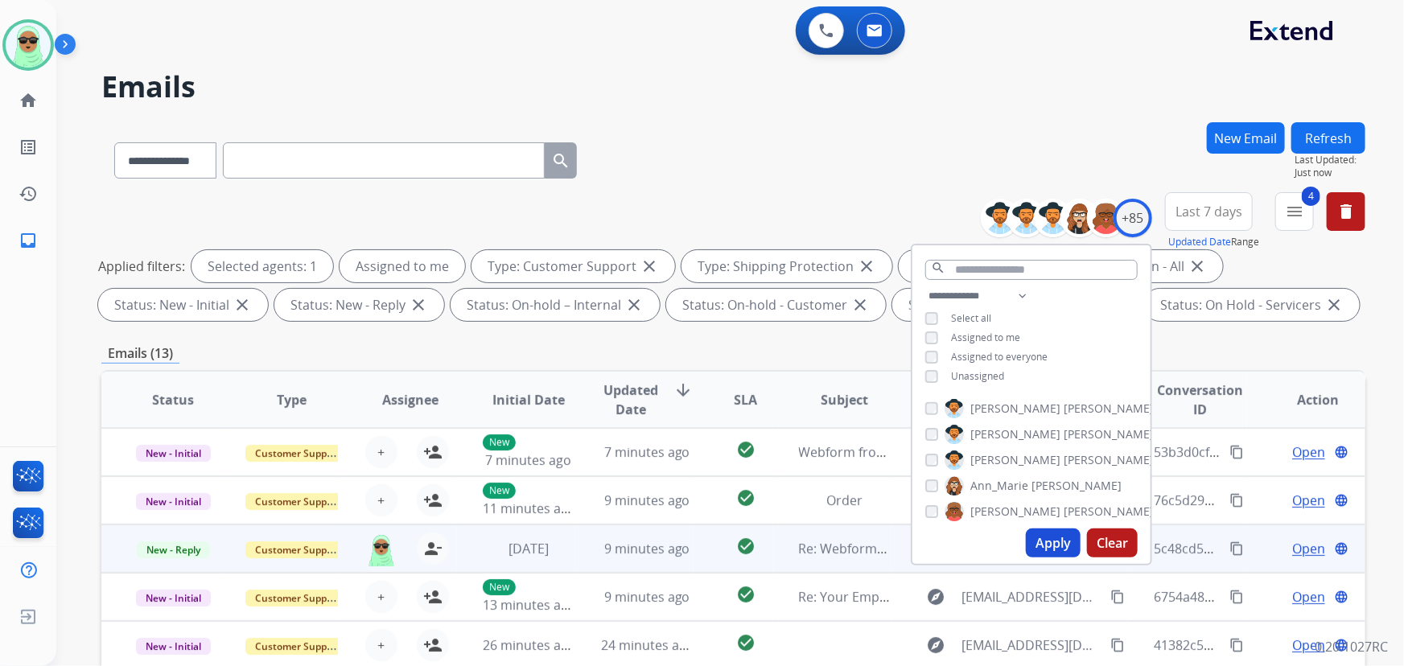
click at [1057, 566] on td "explore ysf0583230553@gmail.com content_copy" at bounding box center [1010, 549] width 237 height 48
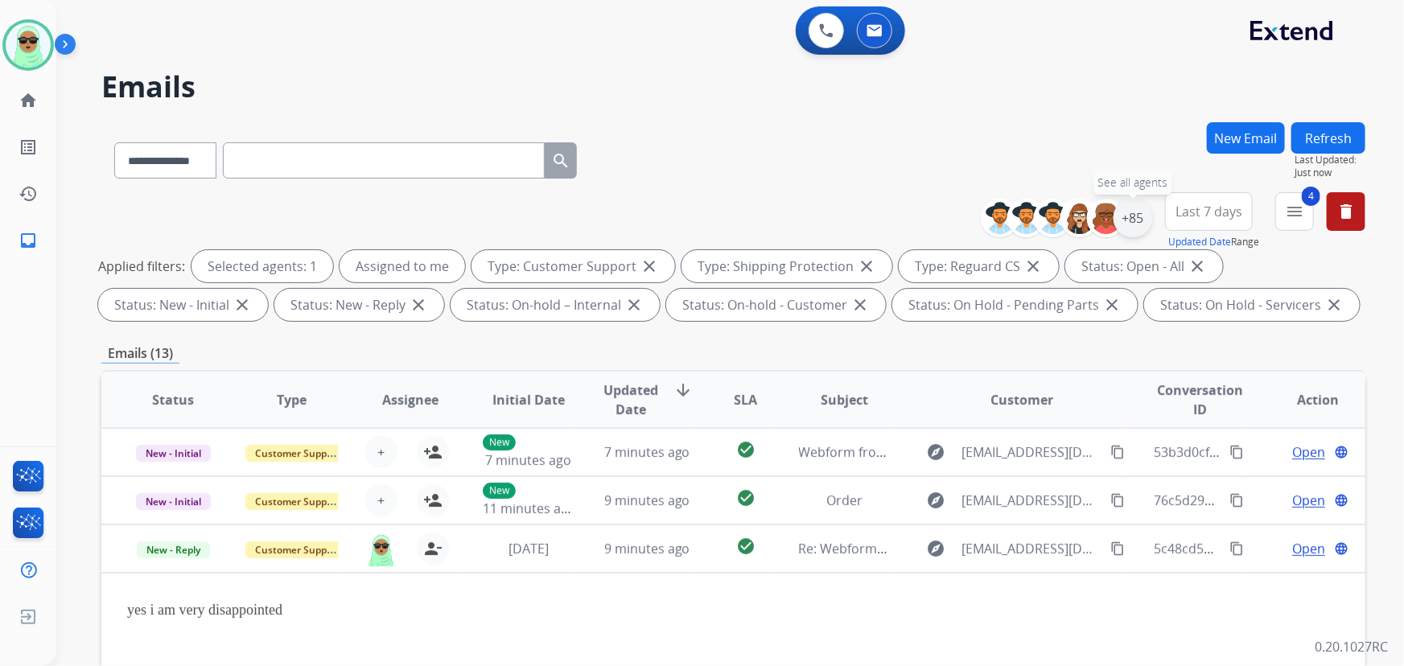
click at [1131, 225] on div "+85" at bounding box center [1133, 218] width 39 height 39
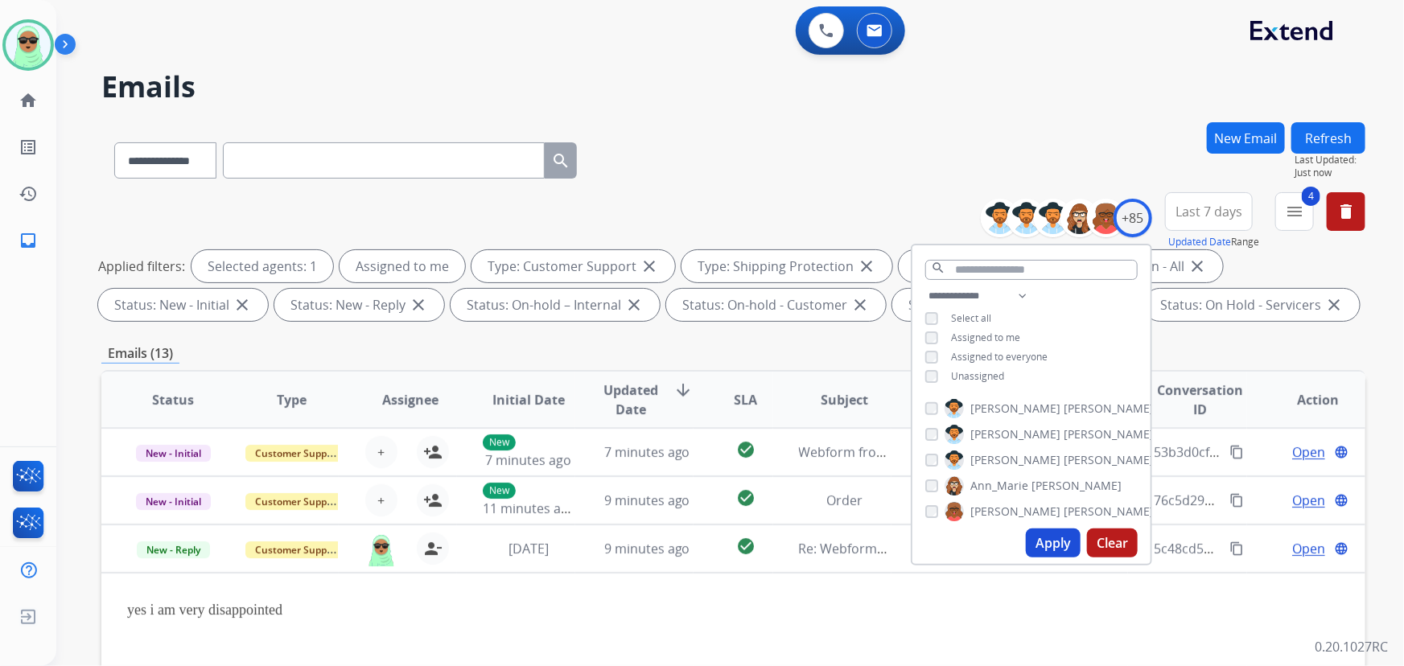
click at [1054, 532] on button "Apply" at bounding box center [1053, 543] width 55 height 29
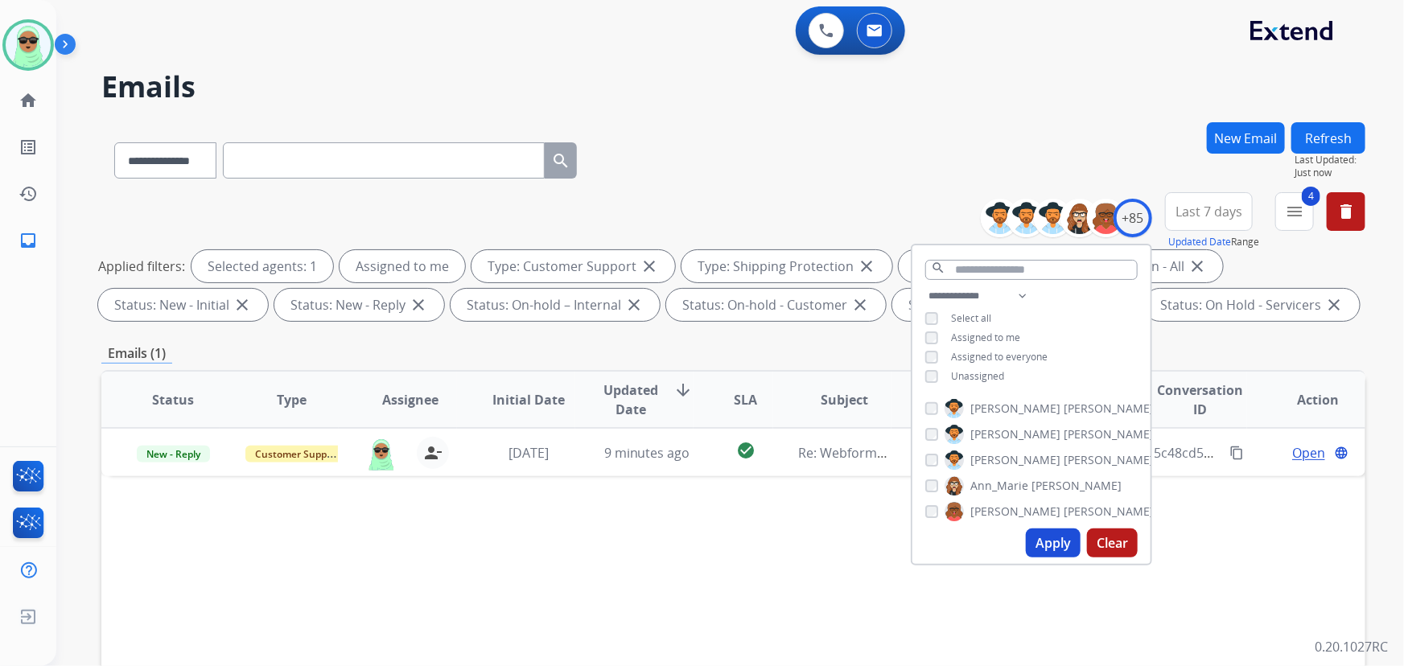
click at [783, 599] on div "Status Type Assignee Initial Date Updated Date arrow_downward SLA Subject Custo…" at bounding box center [733, 639] width 1264 height 539
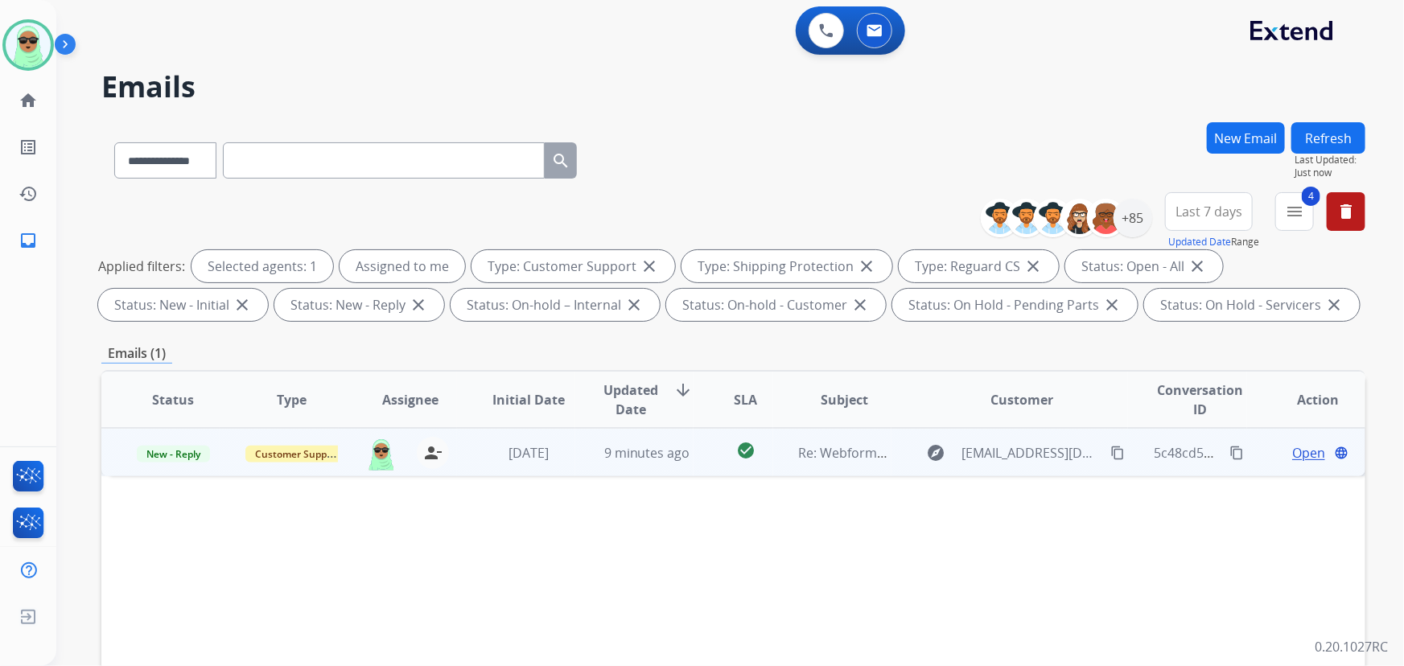
click at [1300, 457] on span "Open" at bounding box center [1308, 452] width 33 height 19
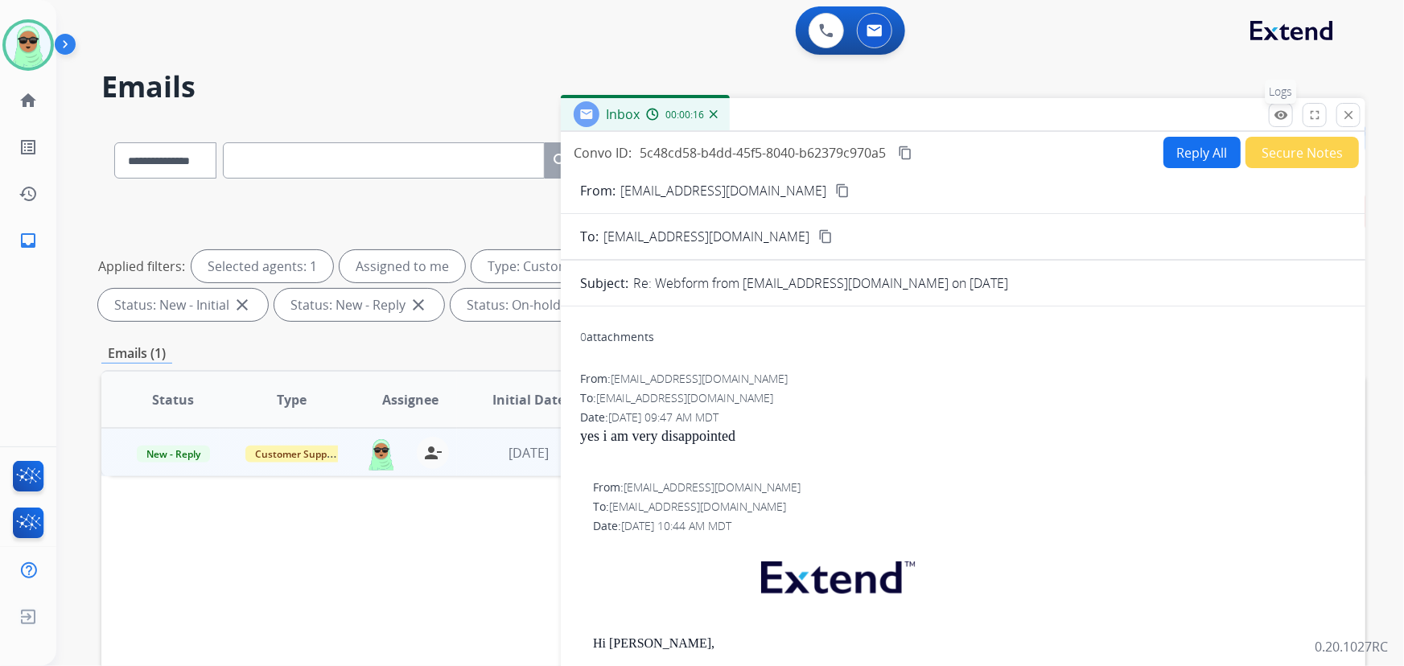
click at [1283, 121] on mat-icon "remove_red_eye" at bounding box center [1281, 115] width 14 height 14
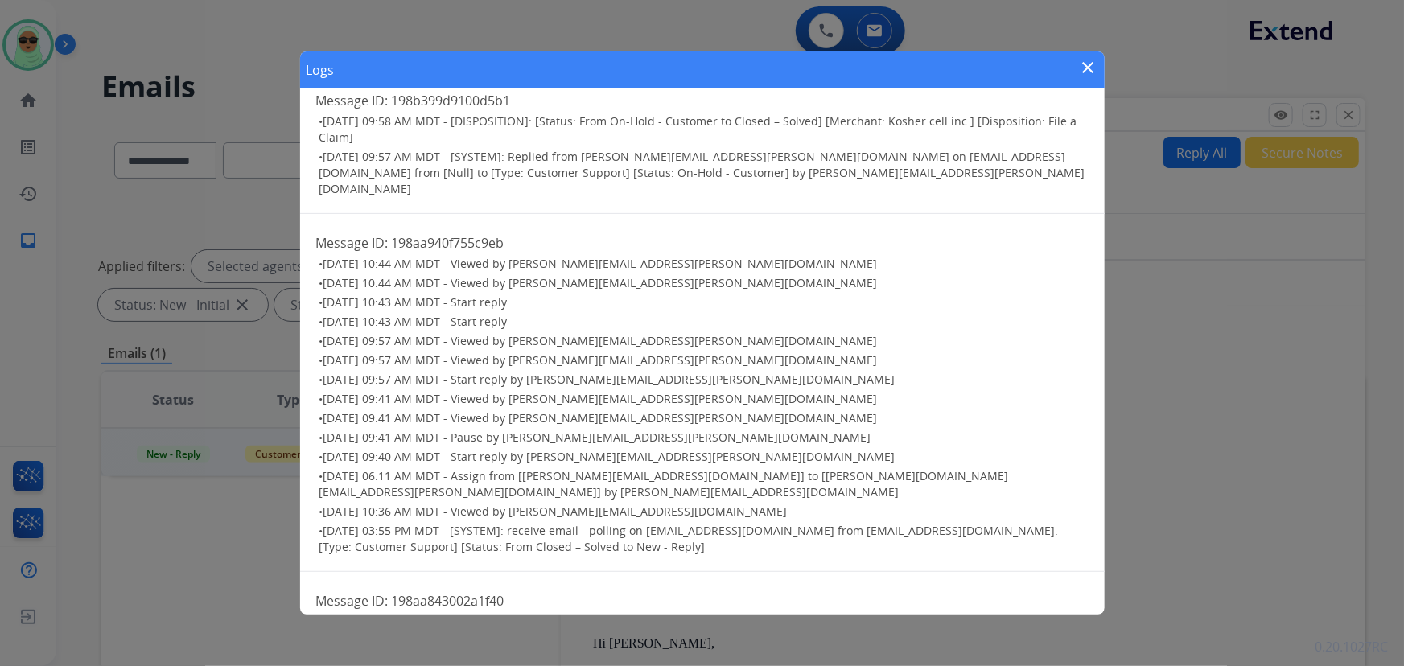
scroll to position [292, 0]
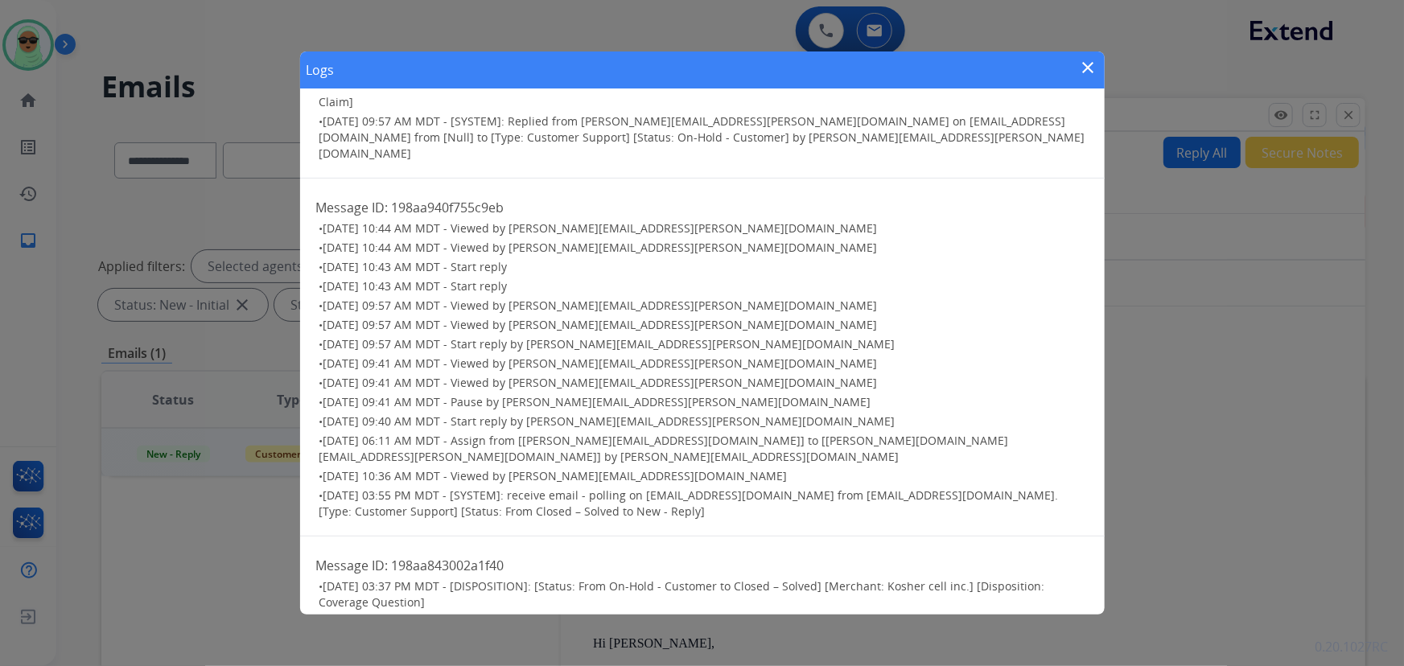
click at [1090, 63] on mat-icon "close" at bounding box center [1088, 67] width 19 height 19
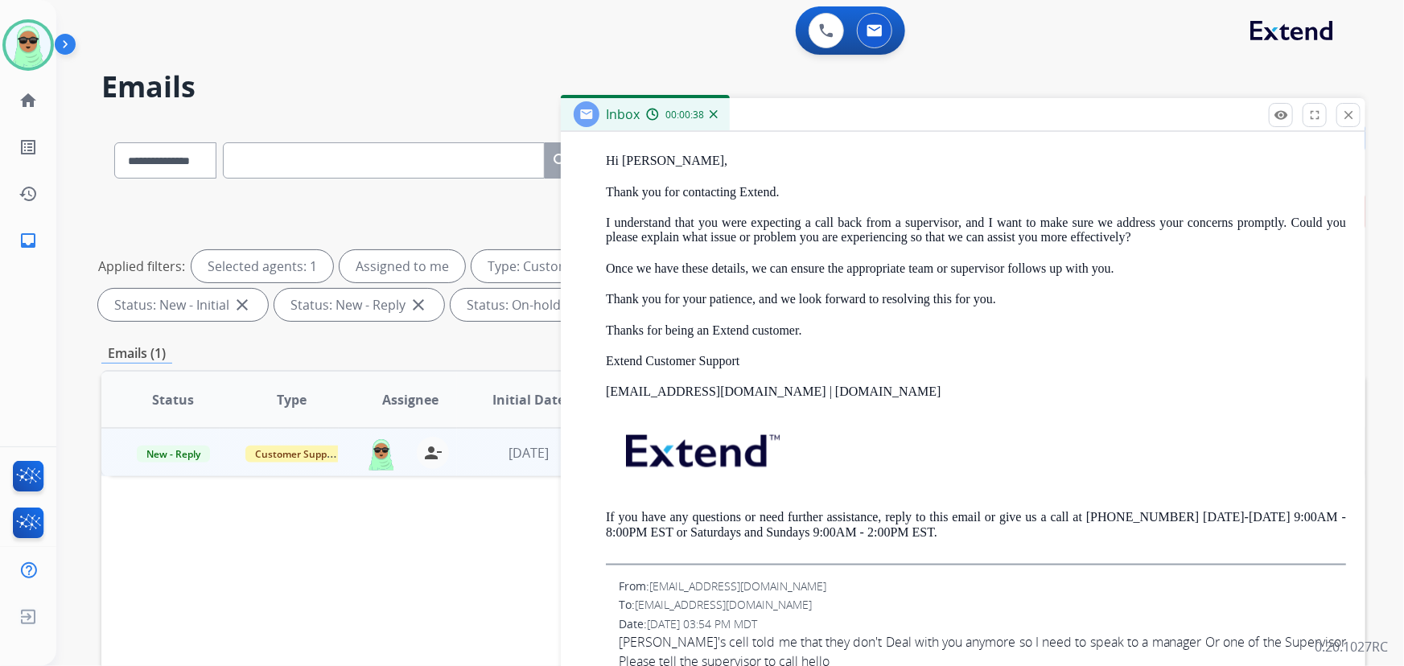
scroll to position [950, 0]
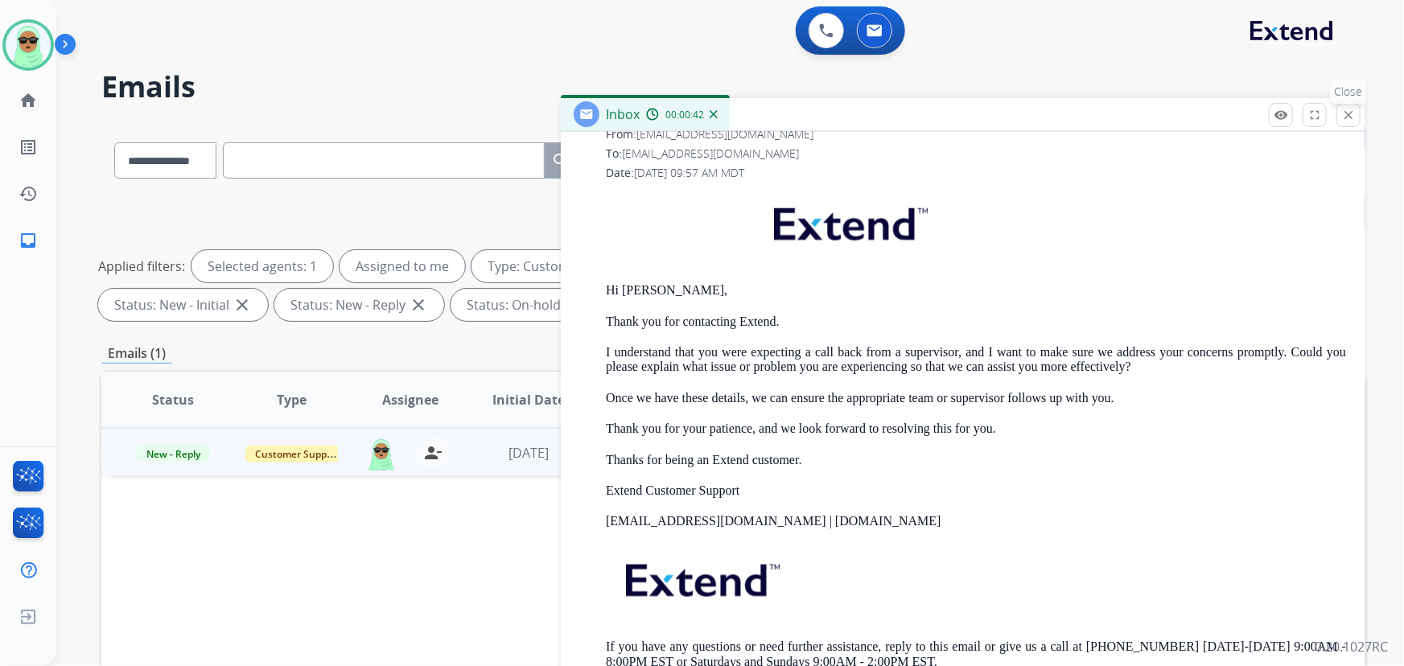
click at [1357, 111] on button "close Close" at bounding box center [1349, 115] width 24 height 24
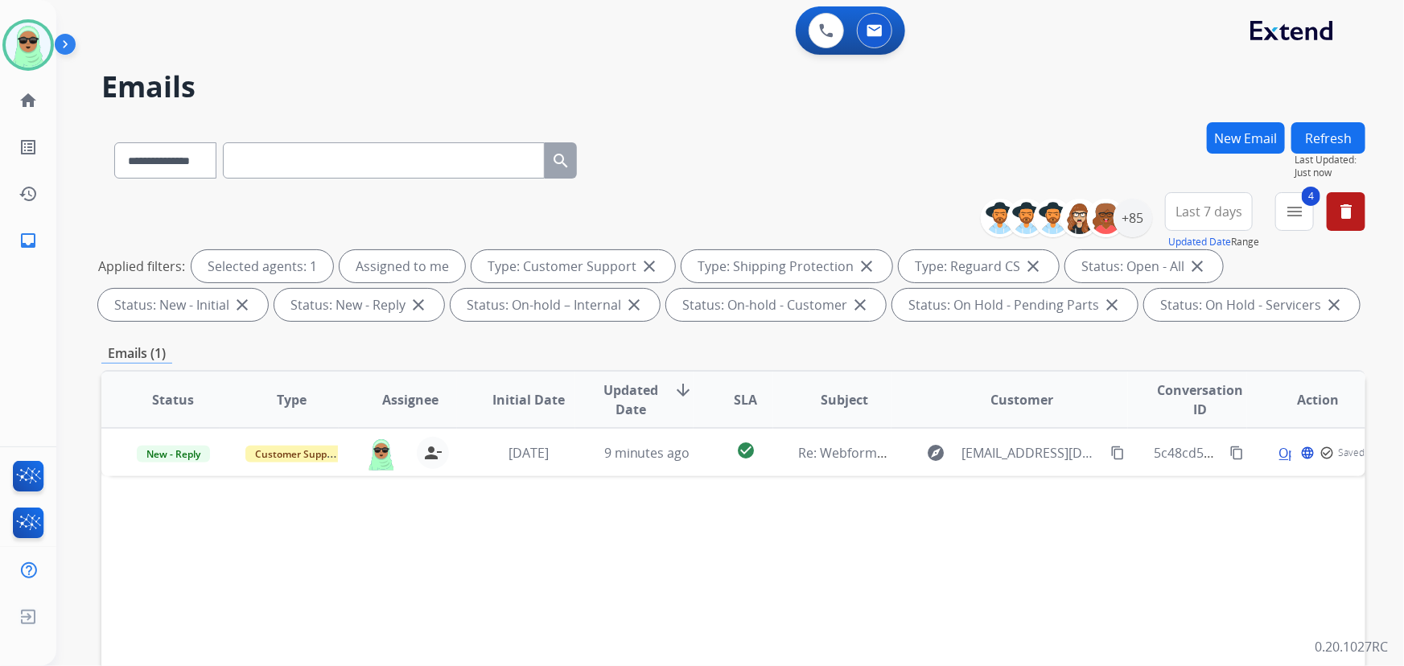
click at [1239, 144] on button "New Email" at bounding box center [1246, 137] width 78 height 31
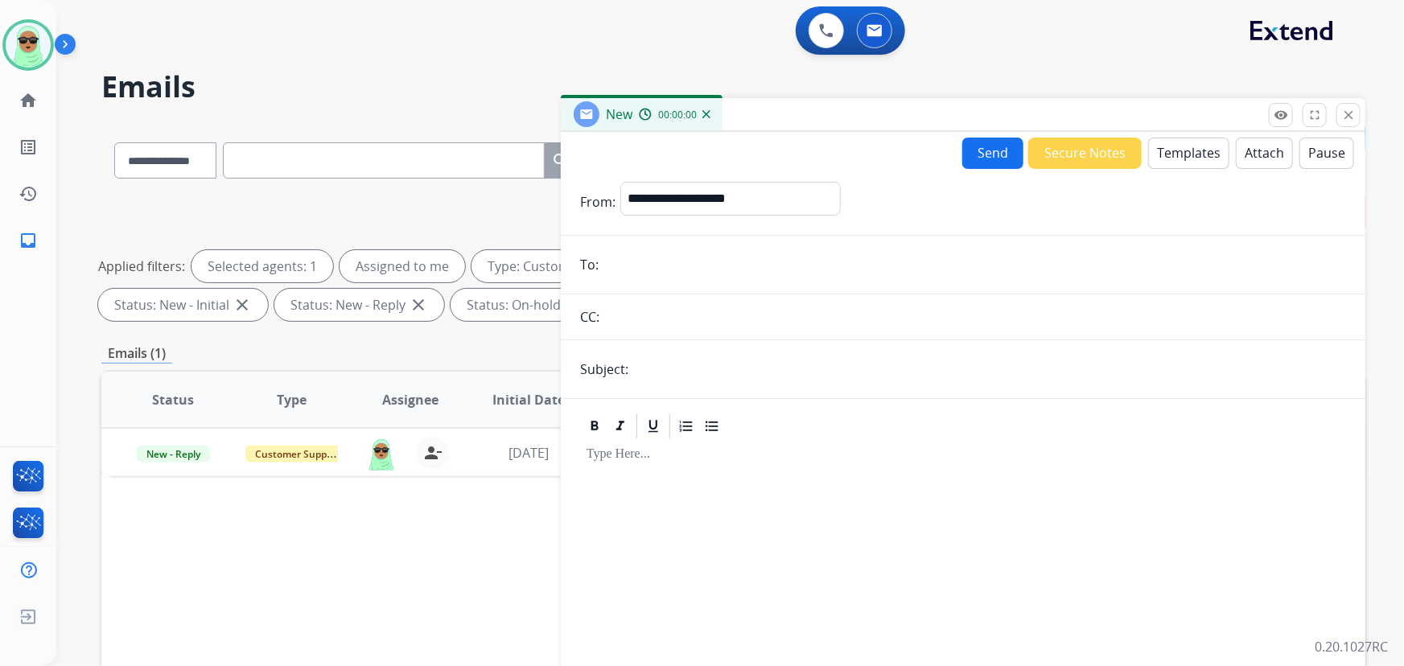
click at [741, 220] on div "**********" at bounding box center [730, 202] width 220 height 40
click at [744, 209] on select "**********" at bounding box center [729, 198] width 219 height 32
select select "**********"
click at [620, 182] on select "**********" at bounding box center [729, 198] width 219 height 32
click at [689, 262] on input "email" at bounding box center [975, 265] width 743 height 32
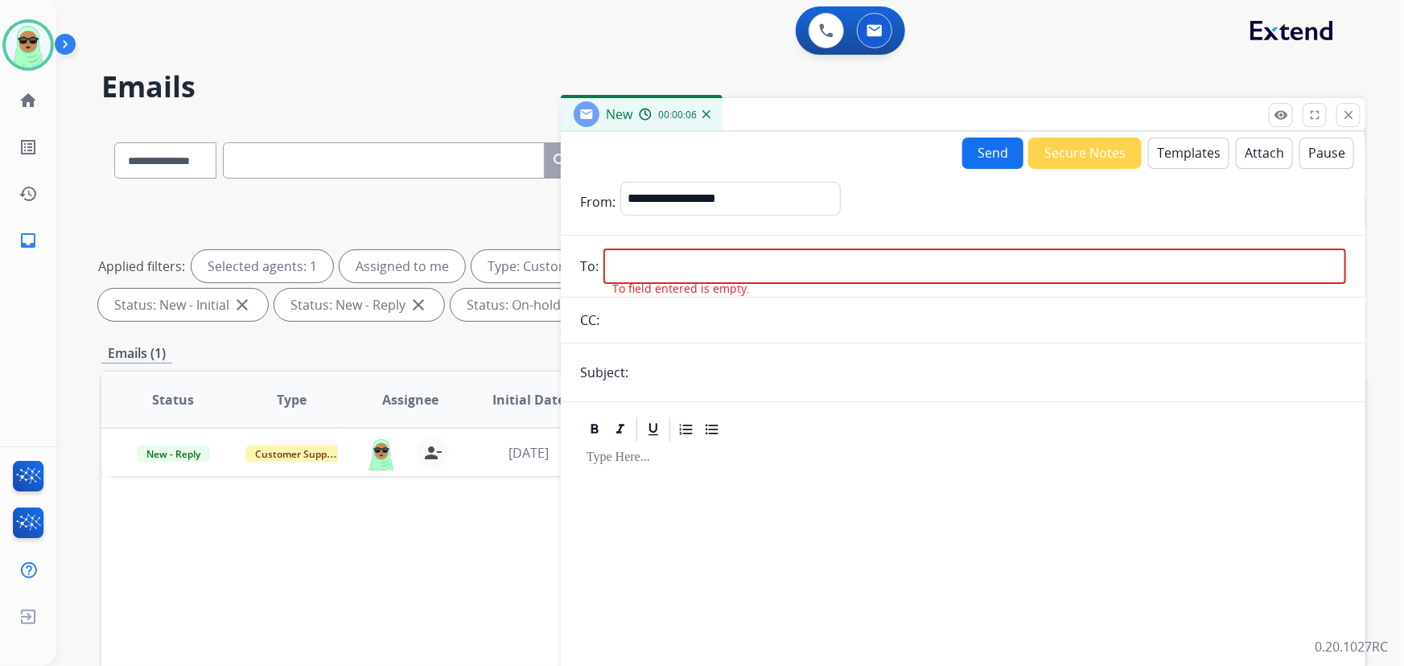
paste input "**********"
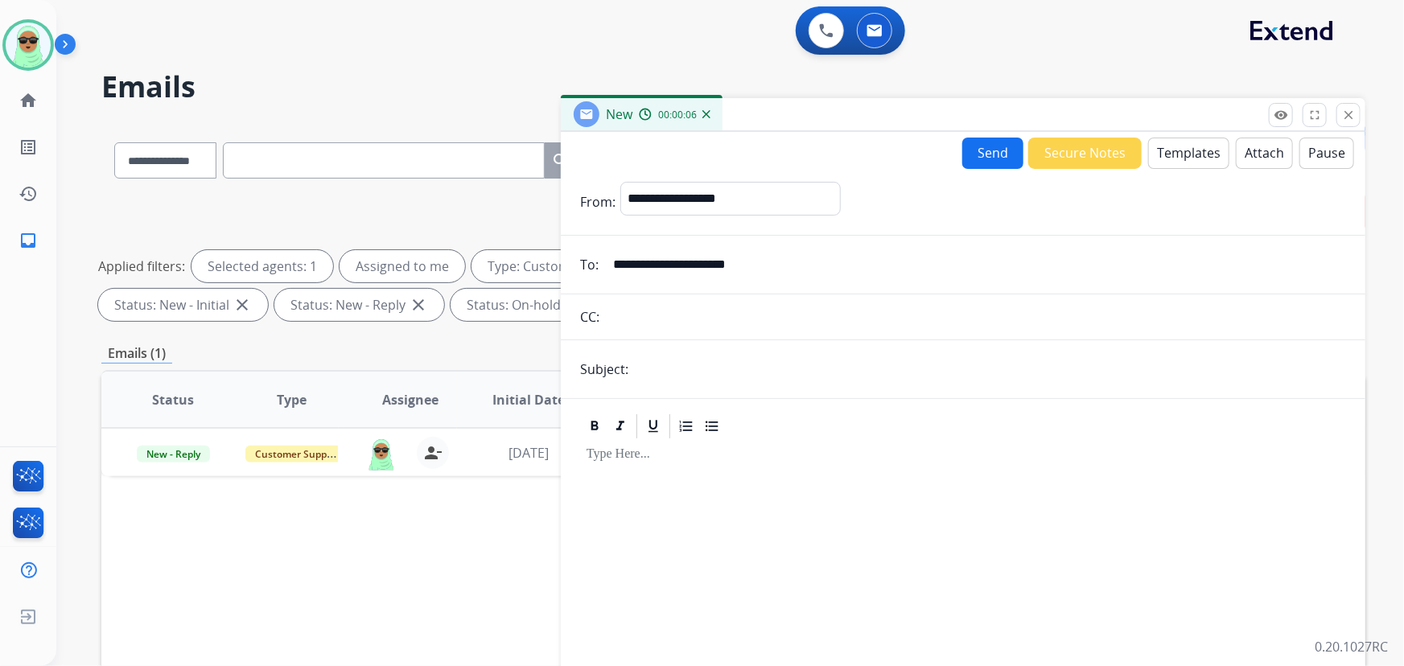
type input "**********"
click at [760, 369] on input "text" at bounding box center [989, 369] width 713 height 32
type input "**********"
click at [1156, 145] on button "Templates" at bounding box center [1188, 153] width 81 height 31
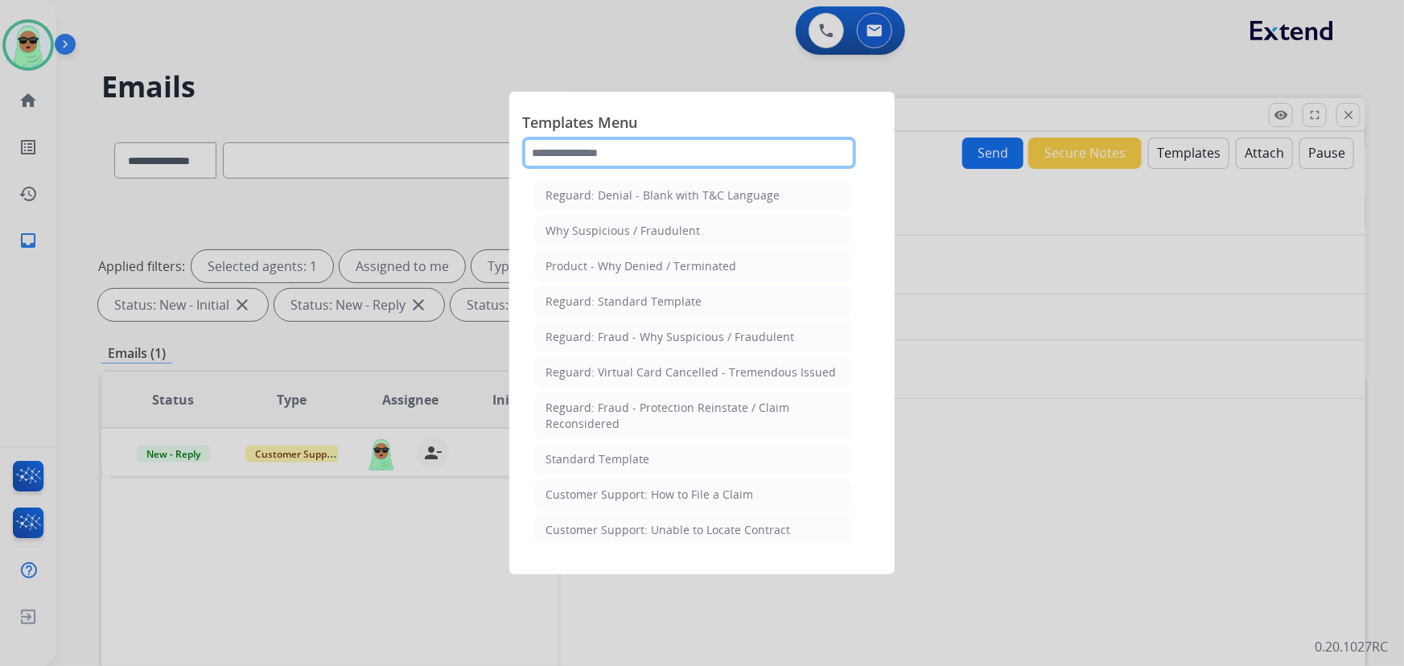
click at [695, 153] on input "text" at bounding box center [689, 153] width 334 height 32
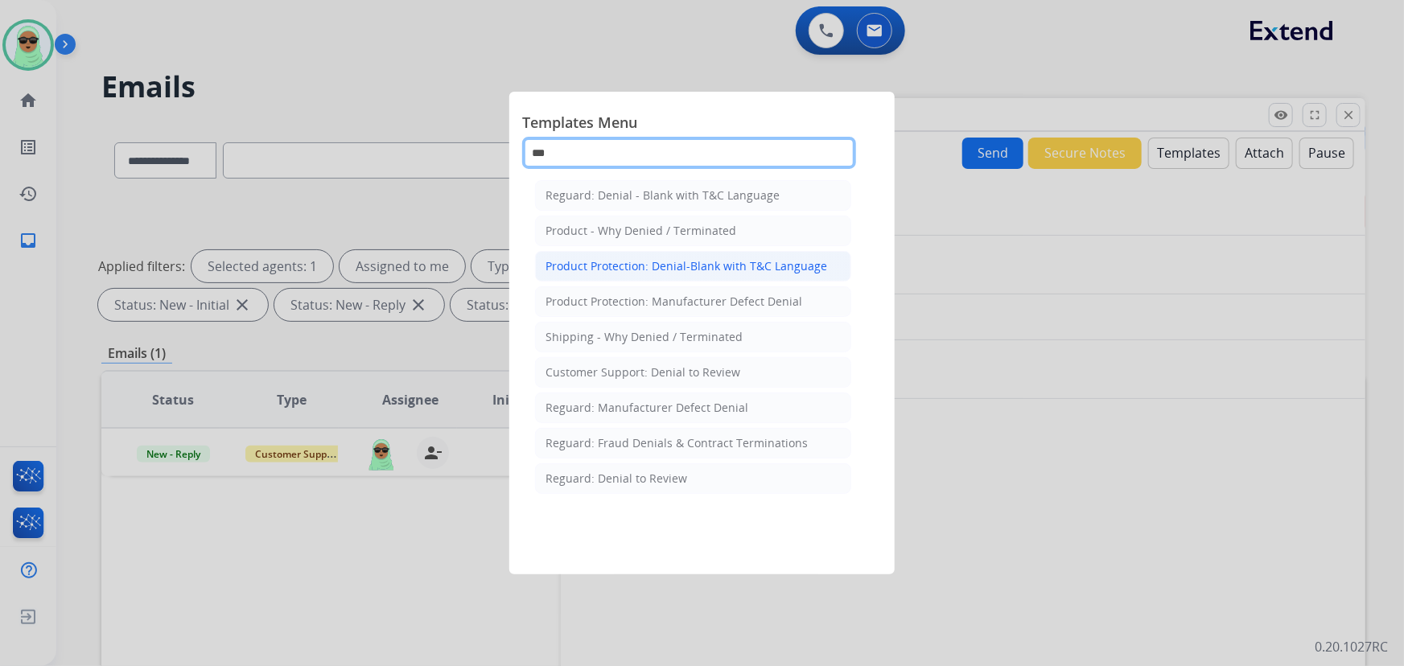
type input "***"
click at [688, 274] on li "Product Protection: Denial-Blank with T&C Language" at bounding box center [693, 266] width 316 height 31
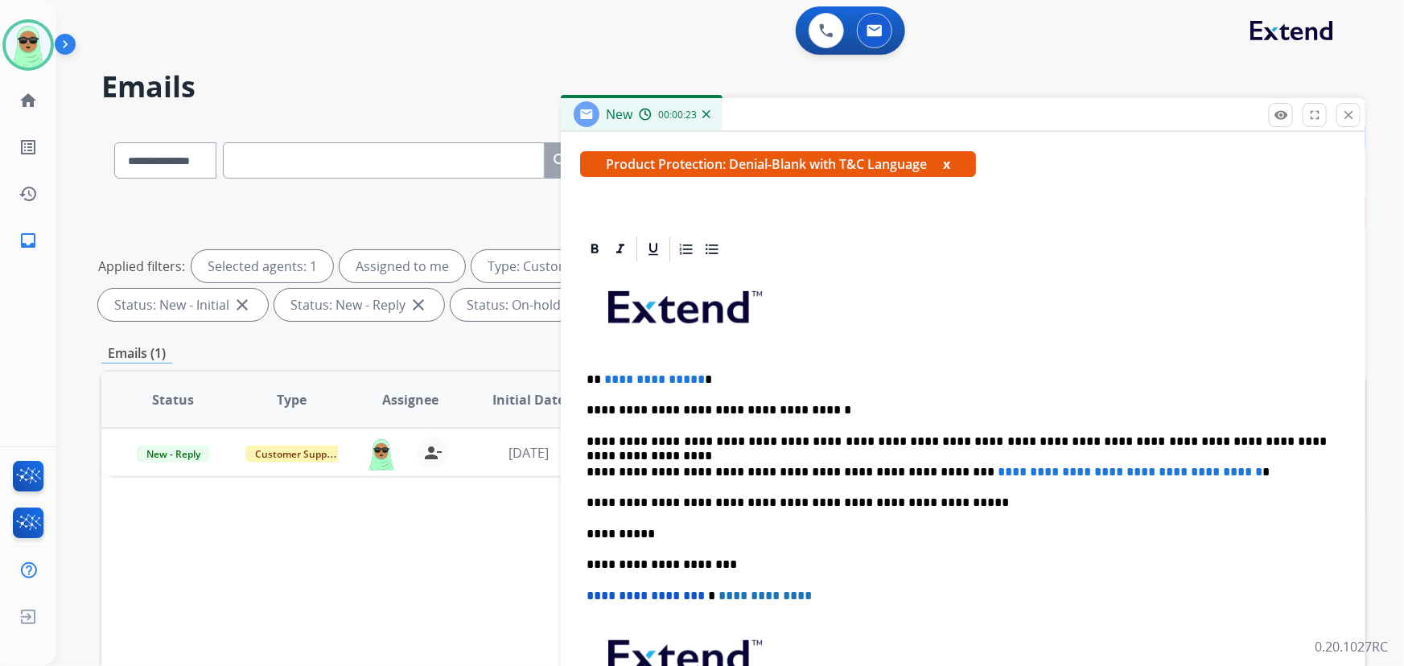
scroll to position [292, 0]
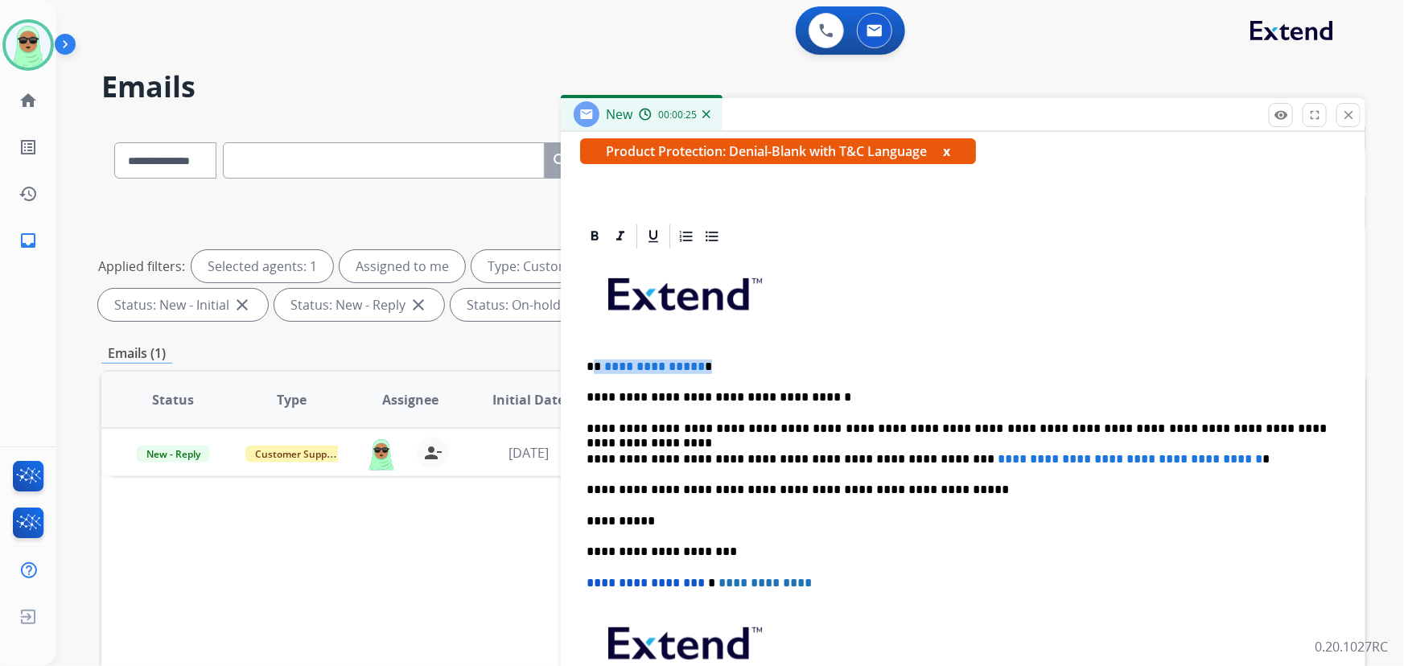
drag, startPoint x: 739, startPoint y: 365, endPoint x: 595, endPoint y: 360, distance: 144.1
click at [595, 360] on p "**********" at bounding box center [957, 367] width 741 height 14
drag, startPoint x: 1246, startPoint y: 455, endPoint x: 962, endPoint y: 459, distance: 284.1
click at [924, 456] on p "**********" at bounding box center [957, 459] width 741 height 14
click at [1016, 442] on div "**********" at bounding box center [963, 520] width 766 height 539
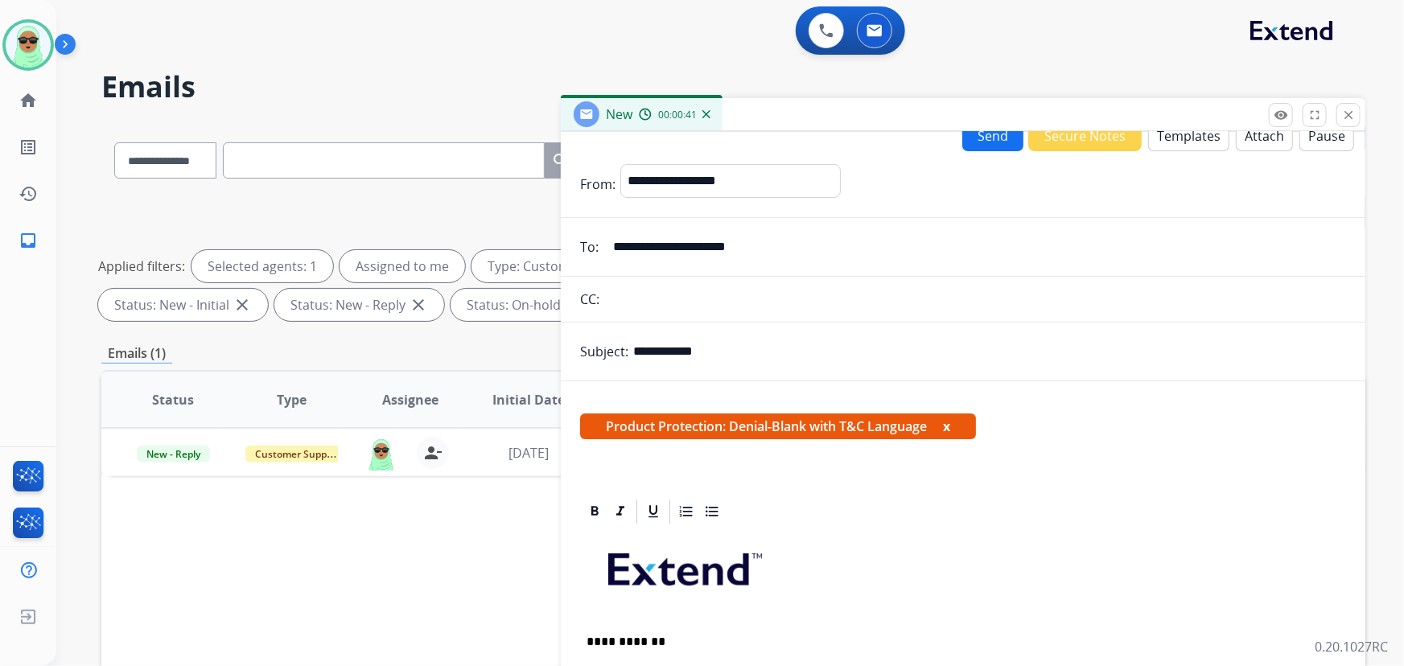
scroll to position [0, 0]
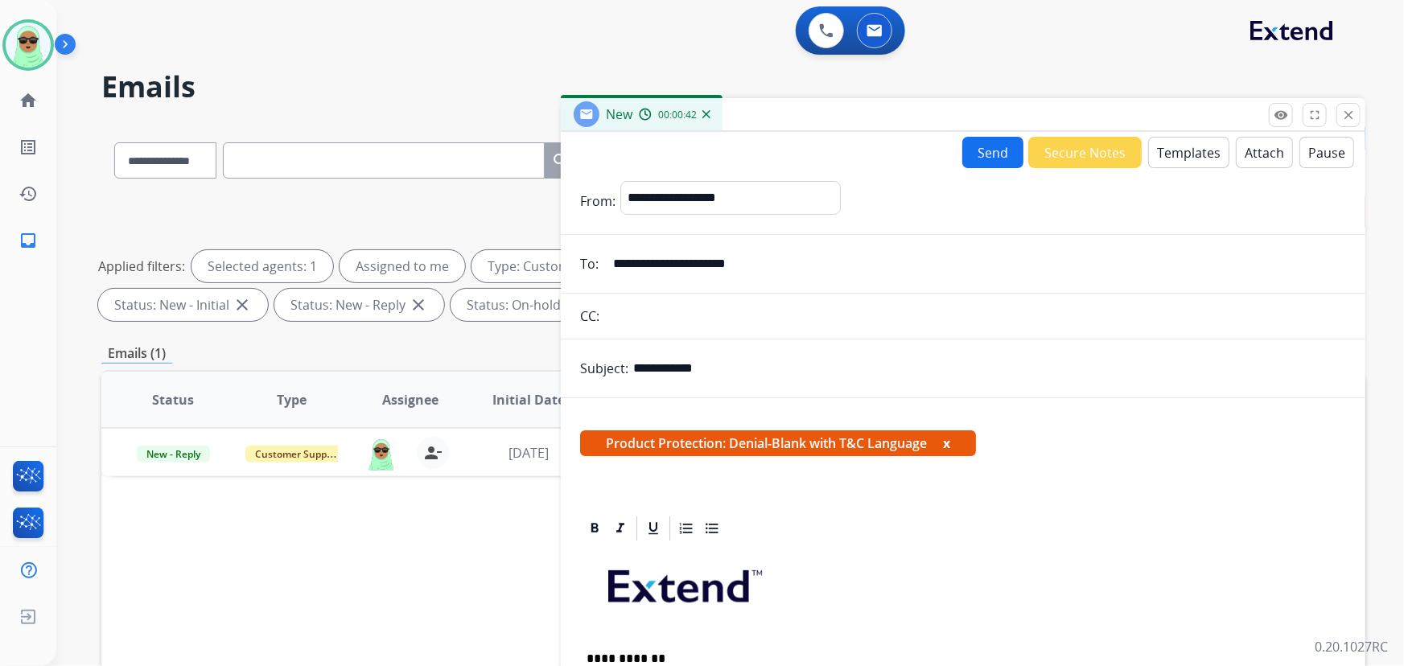
click at [988, 160] on button "Send" at bounding box center [992, 152] width 61 height 31
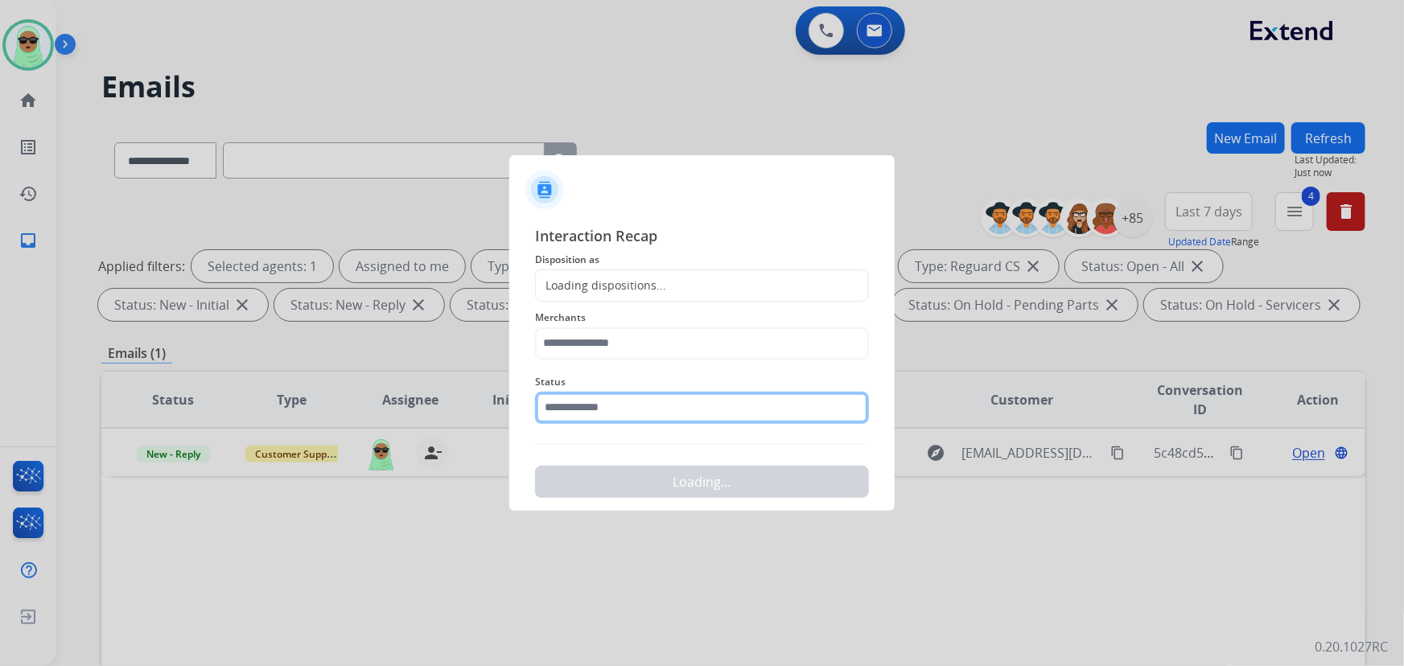
click at [676, 407] on input "text" at bounding box center [702, 408] width 334 height 32
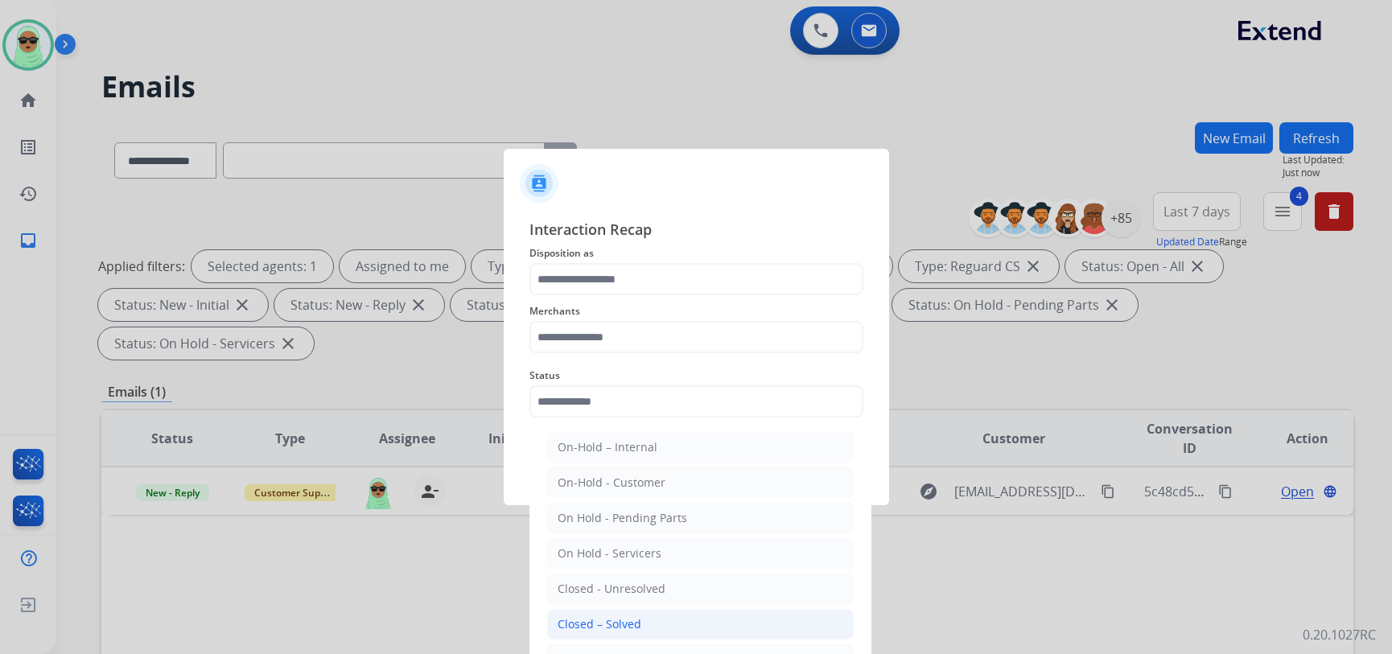
click at [711, 623] on li "Closed – Solved" at bounding box center [700, 624] width 307 height 31
type input "**********"
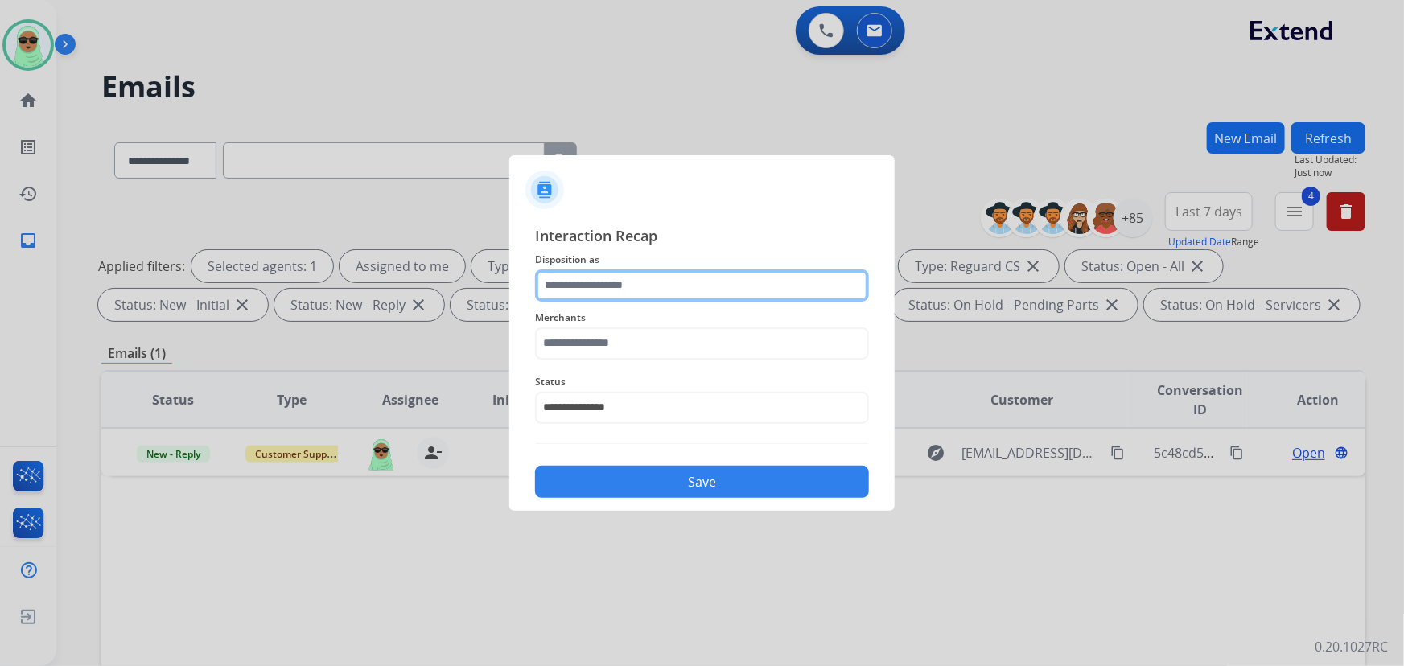
click at [673, 296] on input "text" at bounding box center [702, 286] width 334 height 32
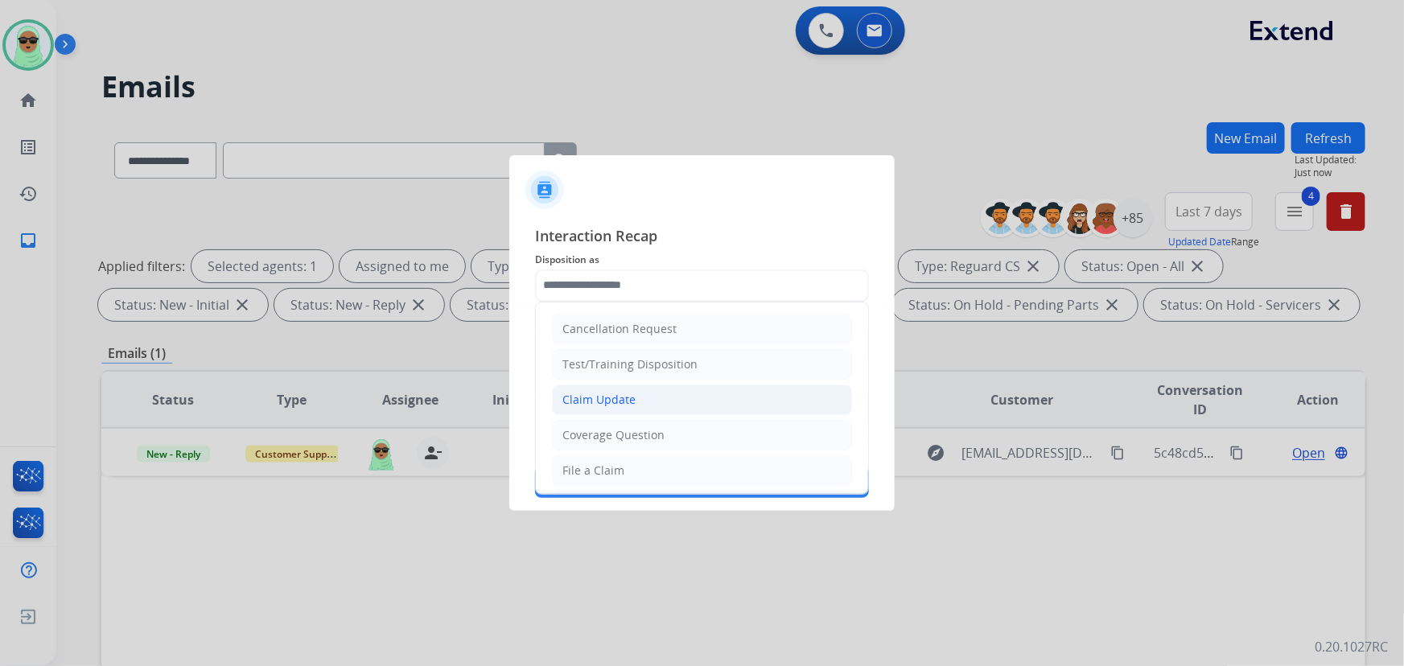
click at [634, 398] on li "Claim Update" at bounding box center [702, 400] width 300 height 31
type input "**********"
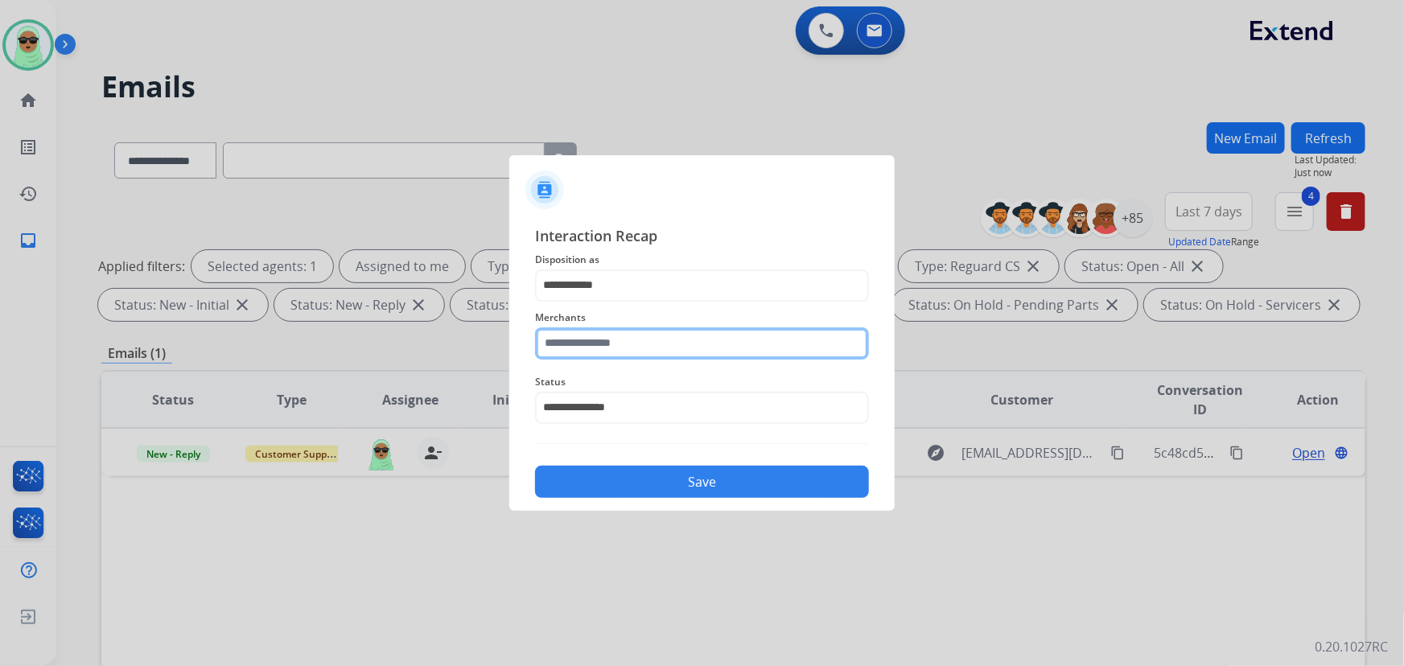
click at [643, 332] on input "text" at bounding box center [702, 344] width 334 height 32
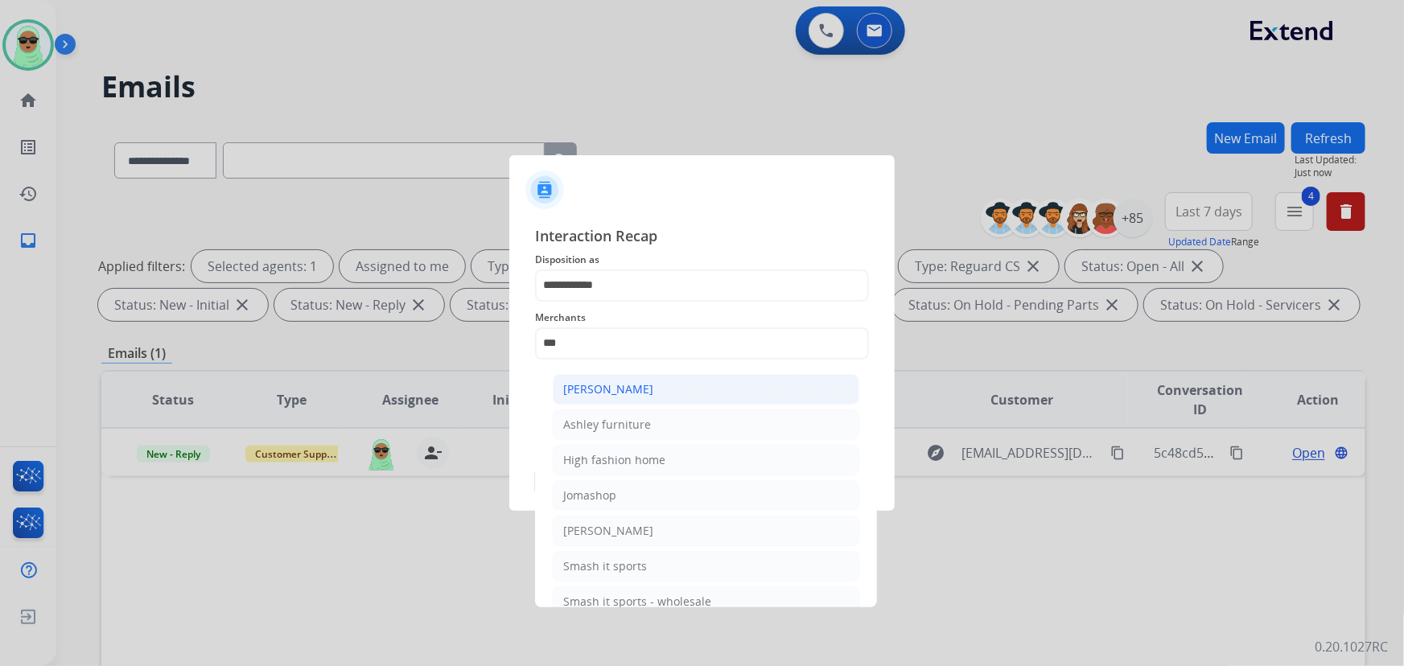
click at [654, 394] on li "[PERSON_NAME]" at bounding box center [706, 389] width 307 height 31
type input "**********"
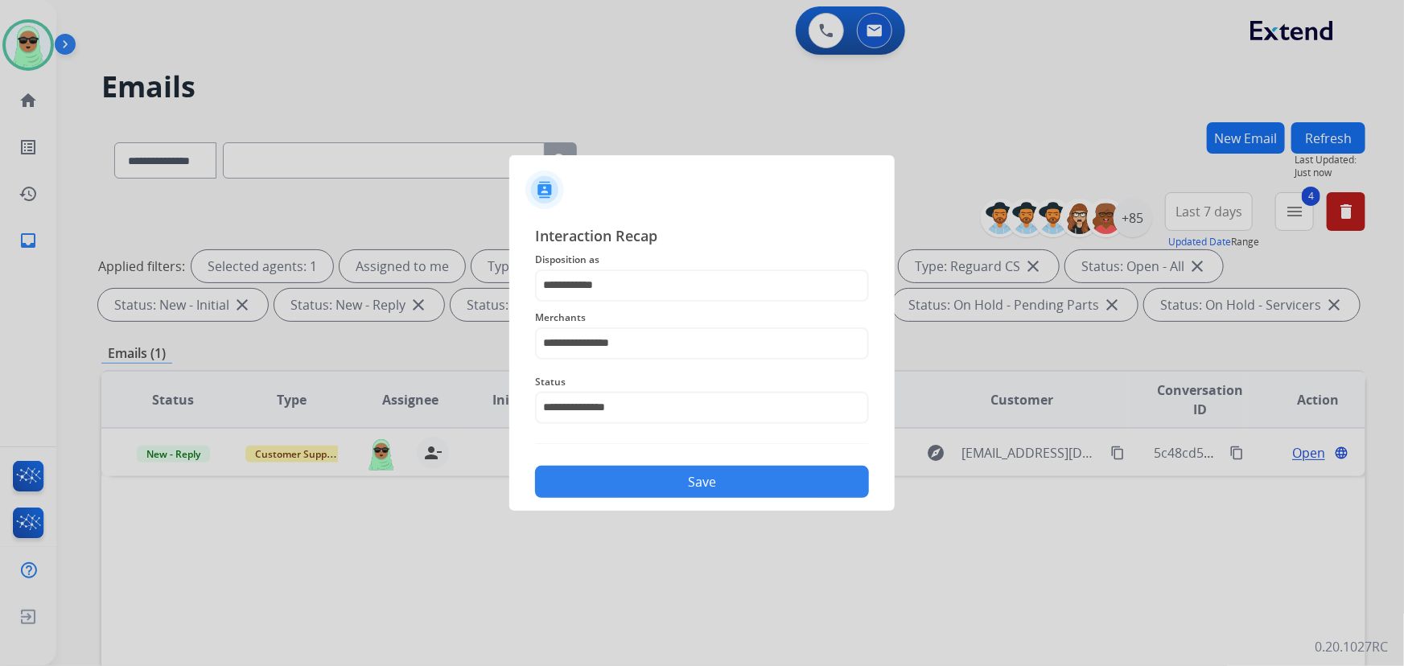
click at [686, 484] on button "Save" at bounding box center [702, 482] width 334 height 32
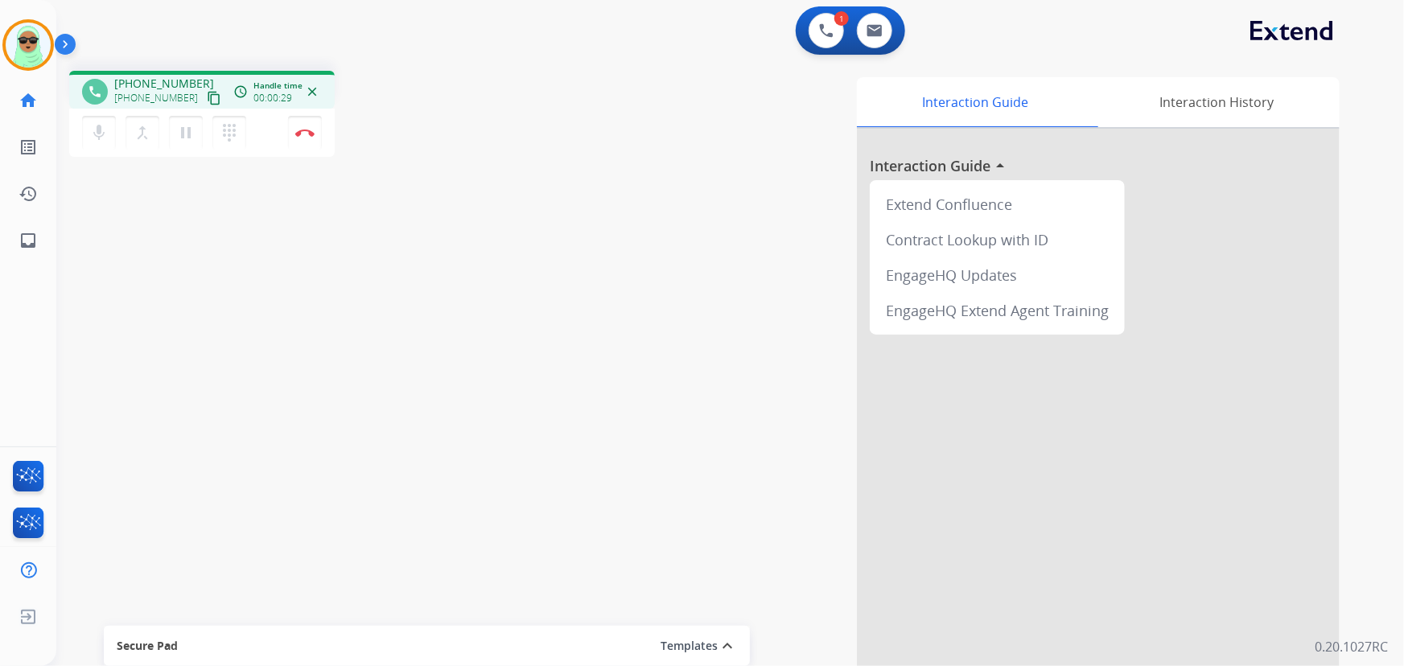
click at [207, 101] on mat-icon "content_copy" at bounding box center [214, 98] width 14 height 14
click at [192, 232] on div "phone +15133682166 +15133682166 content_copy access_time Call metrics Queue 00:…" at bounding box center [710, 393] width 1309 height 671
click at [196, 128] on button "pause Hold" at bounding box center [186, 133] width 34 height 34
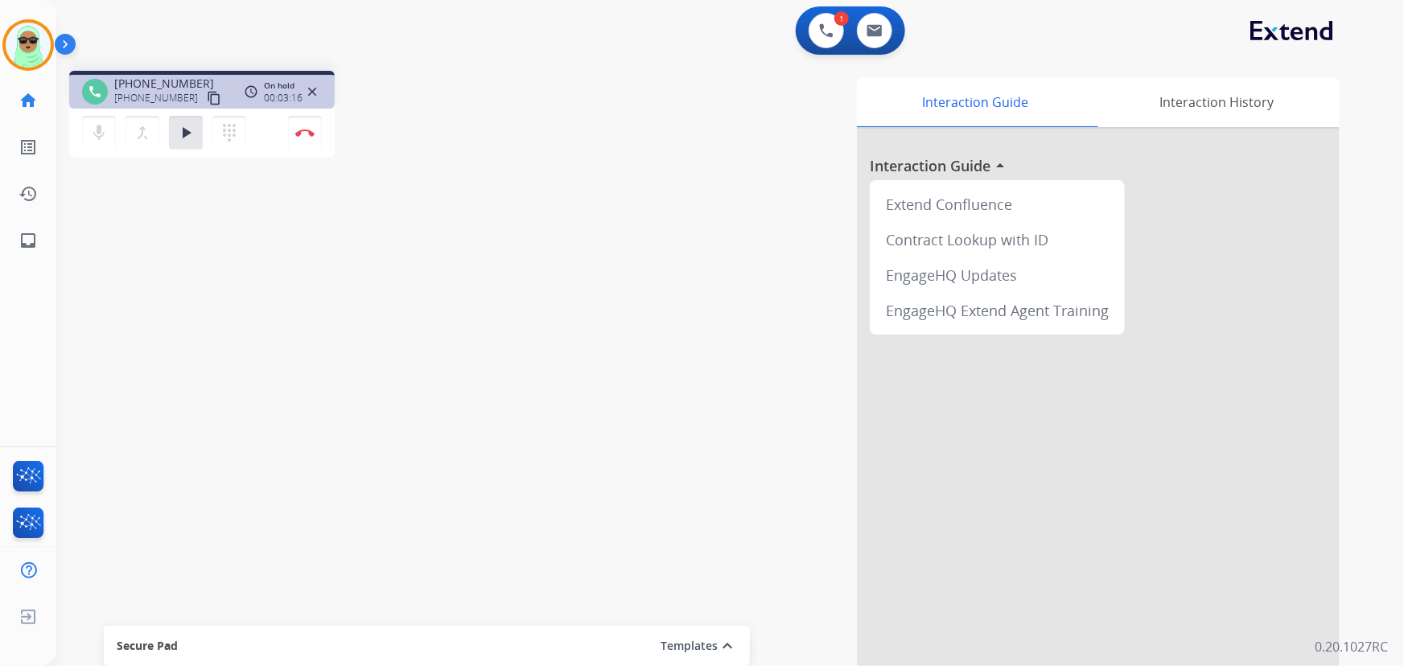
drag, startPoint x: 498, startPoint y: 102, endPoint x: 381, endPoint y: 109, distance: 116.9
click at [496, 104] on div "phone +15133682166 +15133682166 content_copy access_time Call metrics Queue 00:…" at bounding box center [289, 116] width 441 height 91
click at [179, 137] on mat-icon "play_arrow" at bounding box center [185, 132] width 19 height 19
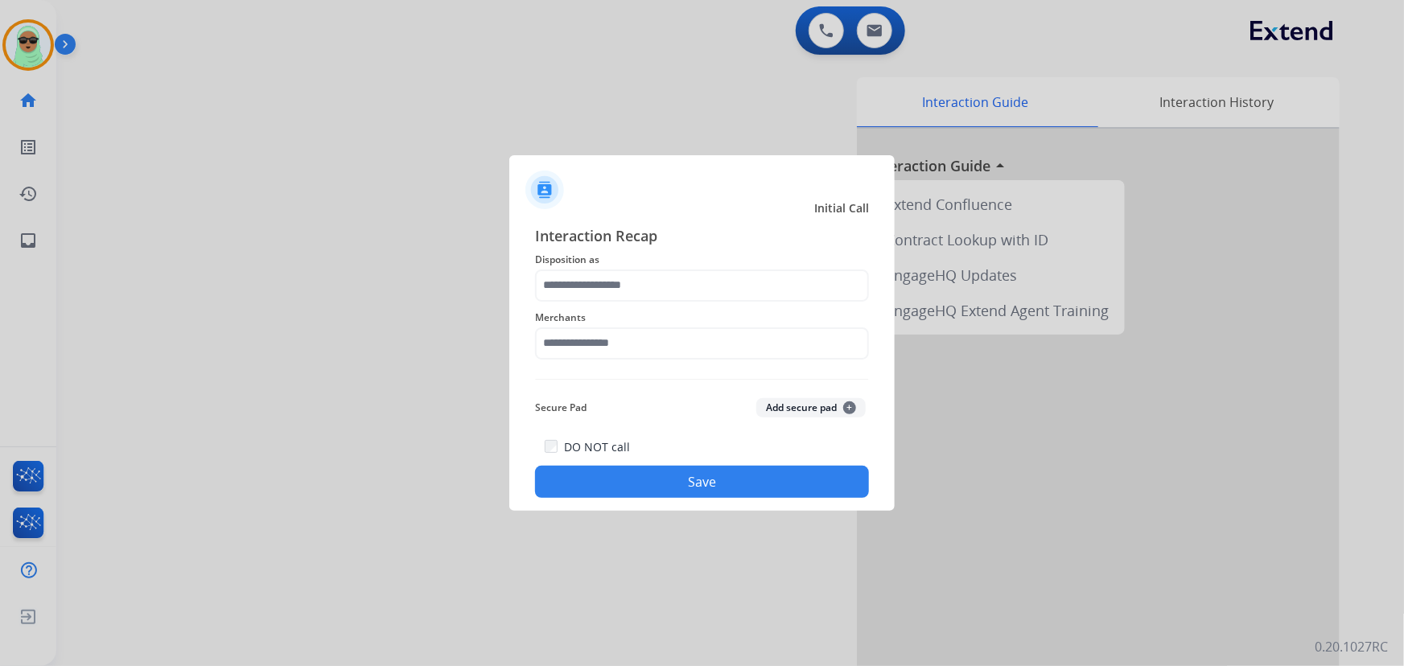
click at [660, 262] on span "Disposition as" at bounding box center [702, 259] width 334 height 19
click at [623, 302] on div "Merchants" at bounding box center [702, 334] width 334 height 64
click at [624, 282] on input "text" at bounding box center [702, 286] width 334 height 32
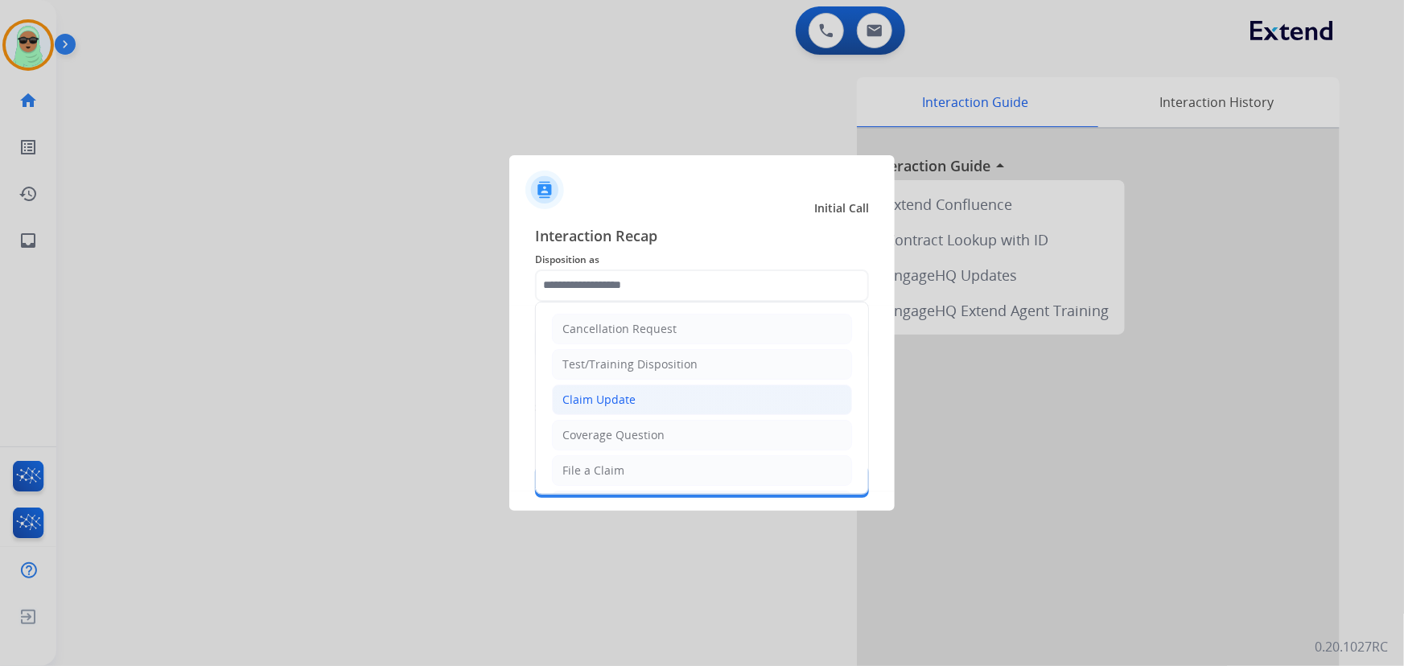
click at [674, 401] on li "Claim Update" at bounding box center [702, 400] width 300 height 31
type input "**********"
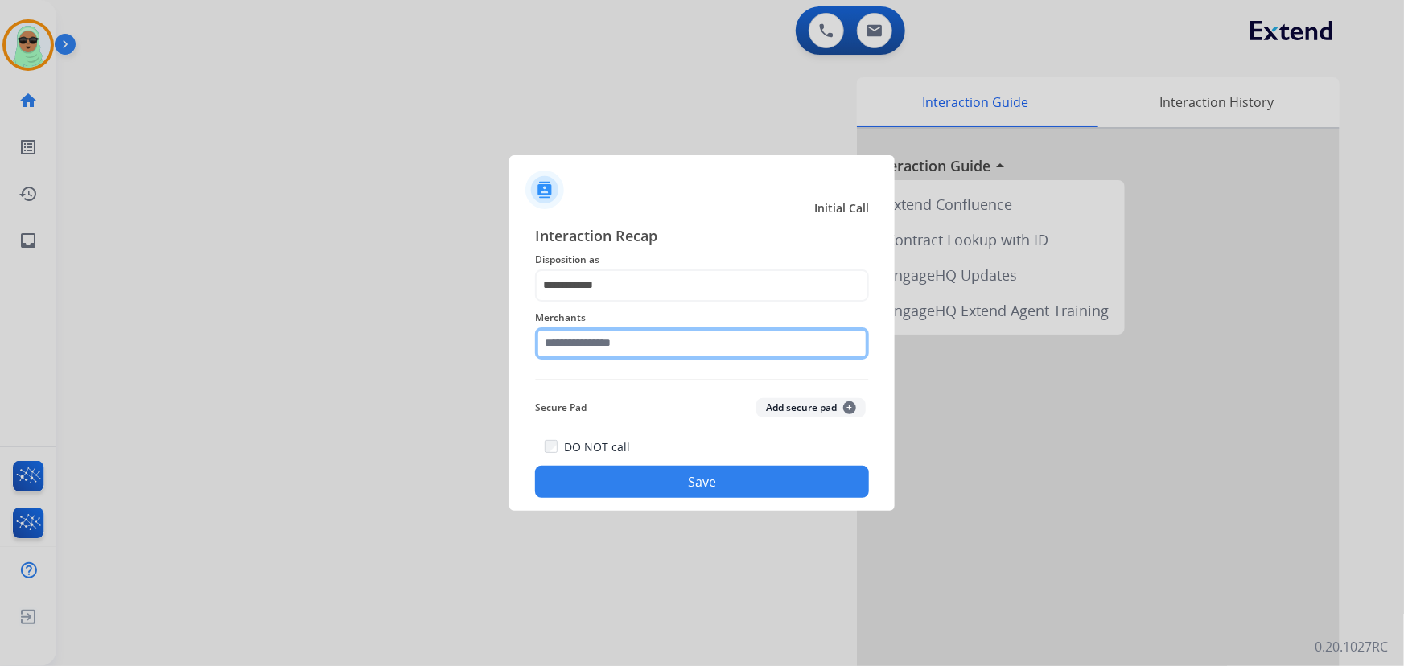
click at [666, 356] on input "text" at bounding box center [702, 344] width 334 height 32
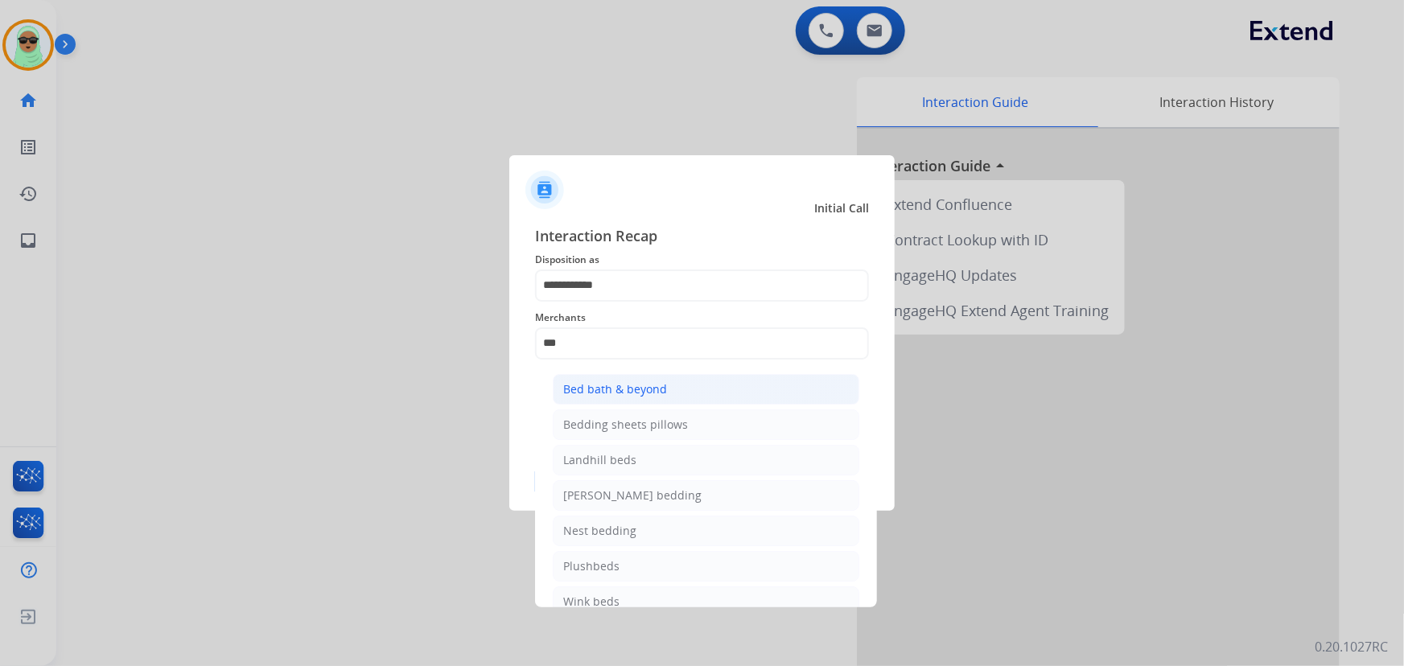
click at [657, 384] on div "Bed bath & beyond" at bounding box center [615, 389] width 104 height 16
type input "**********"
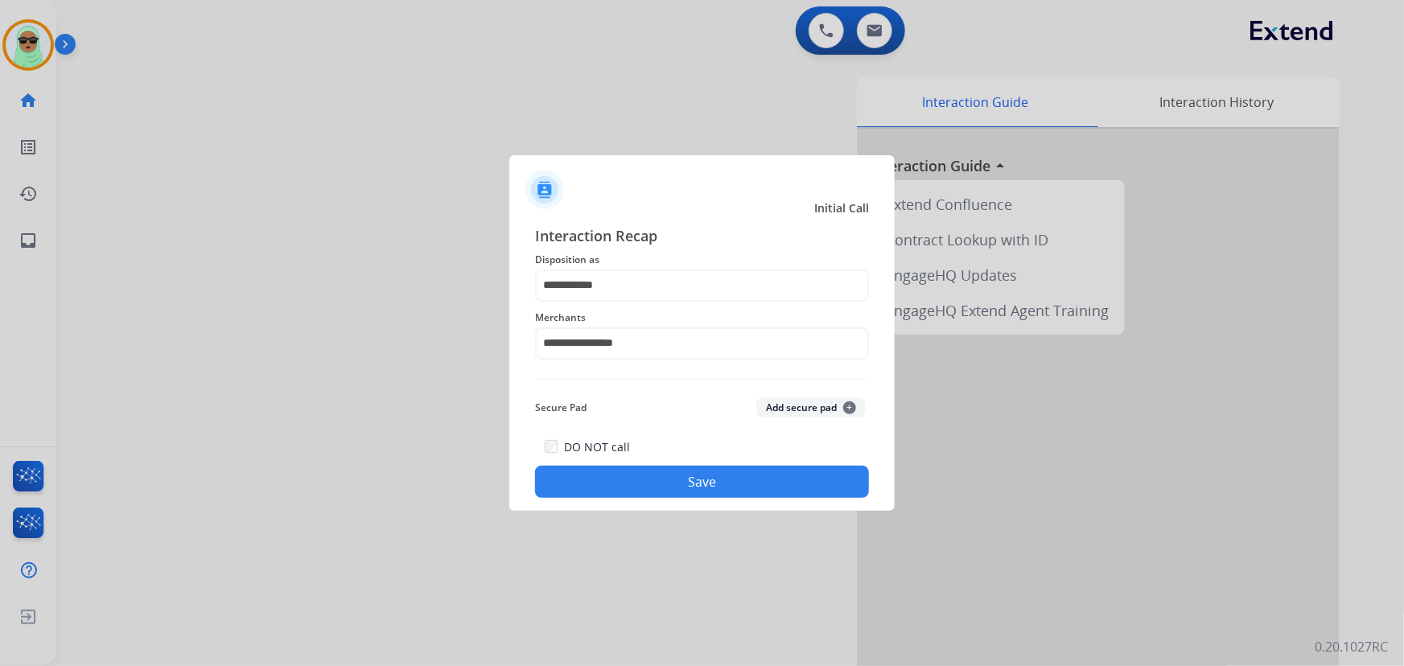
click at [748, 468] on button "Save" at bounding box center [702, 482] width 334 height 32
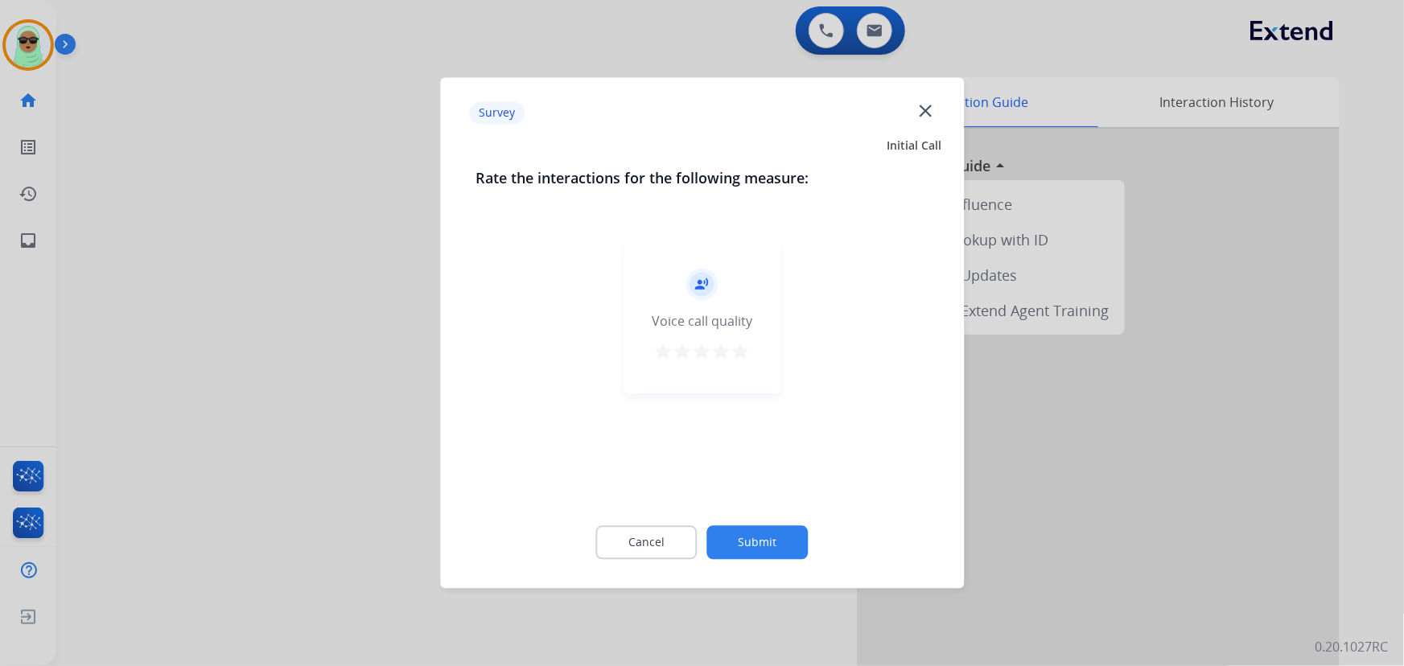
click at [753, 549] on button "Submit" at bounding box center [757, 543] width 101 height 34
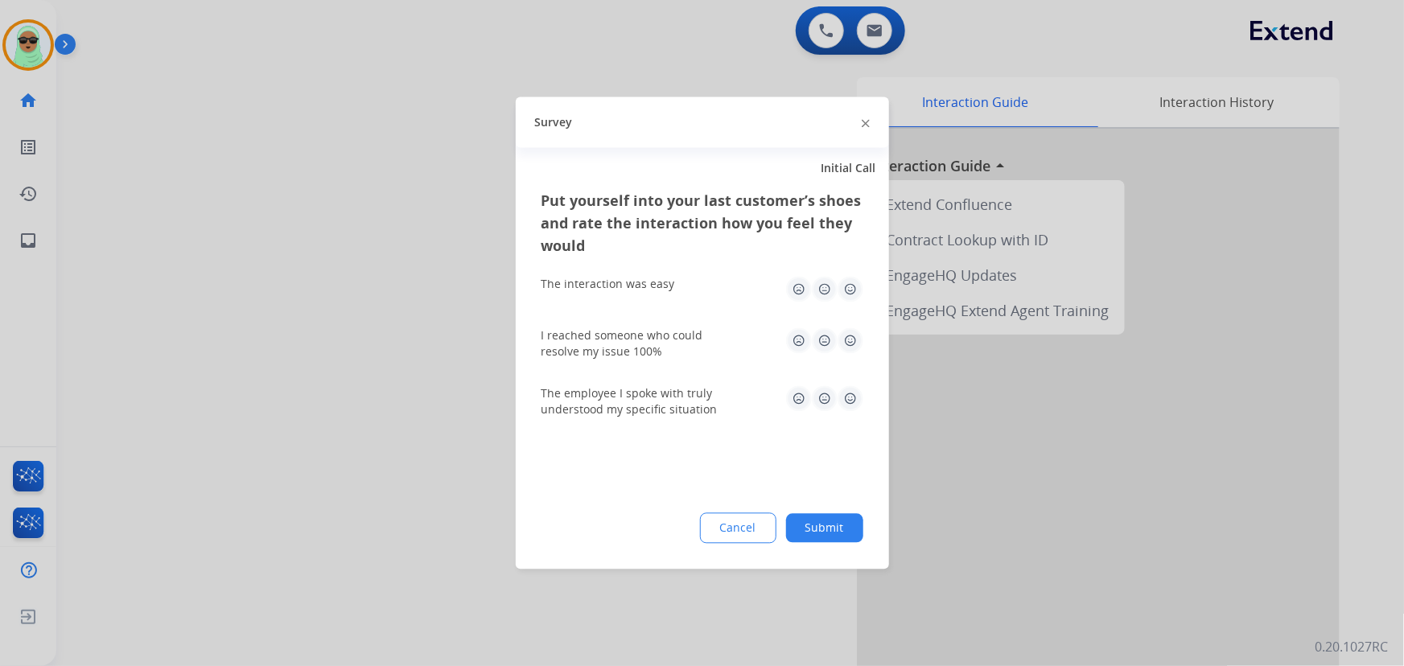
click at [810, 518] on button "Submit" at bounding box center [824, 528] width 77 height 29
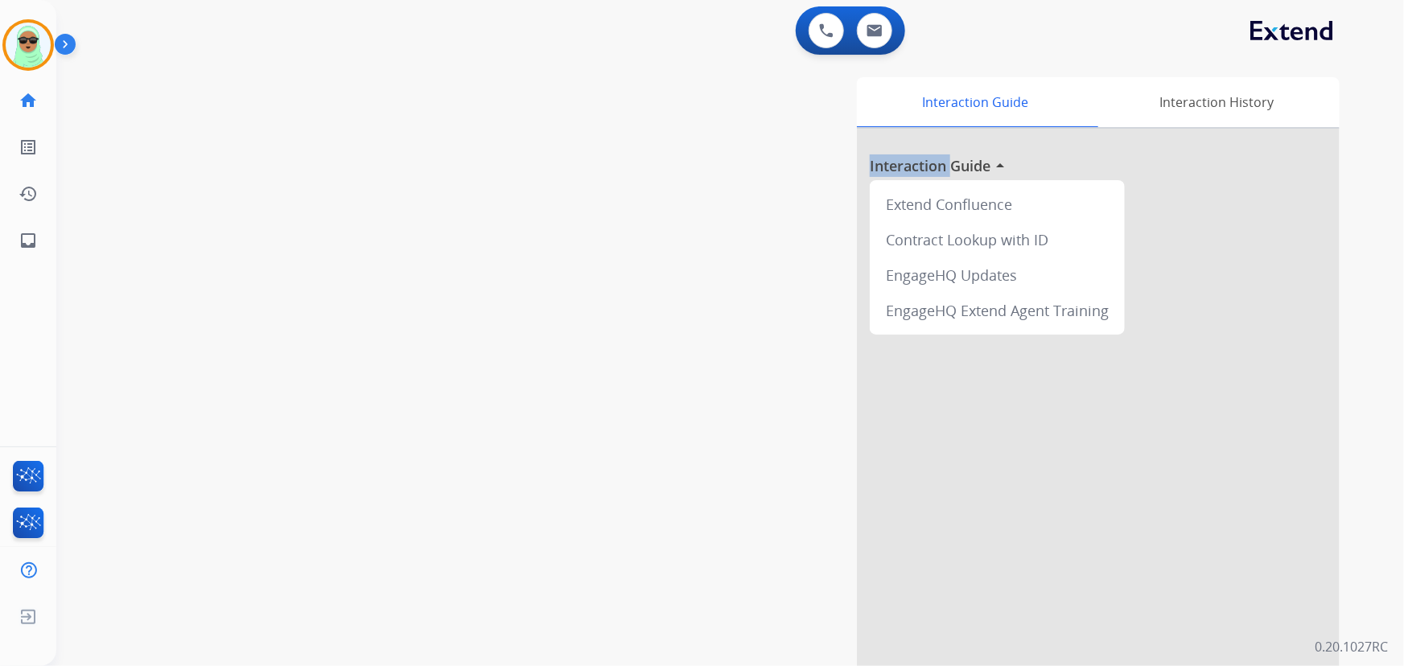
click at [810, 518] on div "Interaction Guide Interaction History Interaction Guide arrow_drop_up Extend Co…" at bounding box center [928, 403] width 823 height 652
click at [873, 32] on img at bounding box center [875, 30] width 16 height 13
select select "**********"
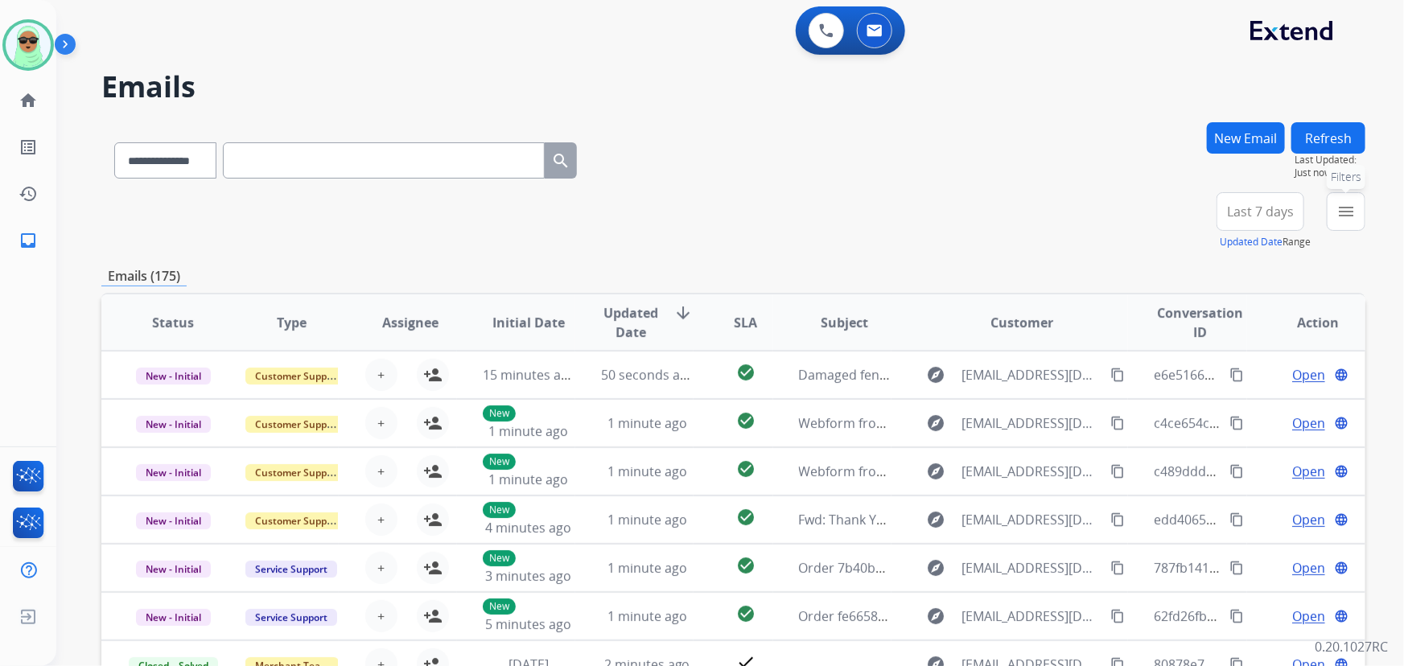
drag, startPoint x: 1340, startPoint y: 212, endPoint x: 1299, endPoint y: 217, distance: 41.3
click at [1336, 215] on button "menu Filters" at bounding box center [1346, 211] width 39 height 39
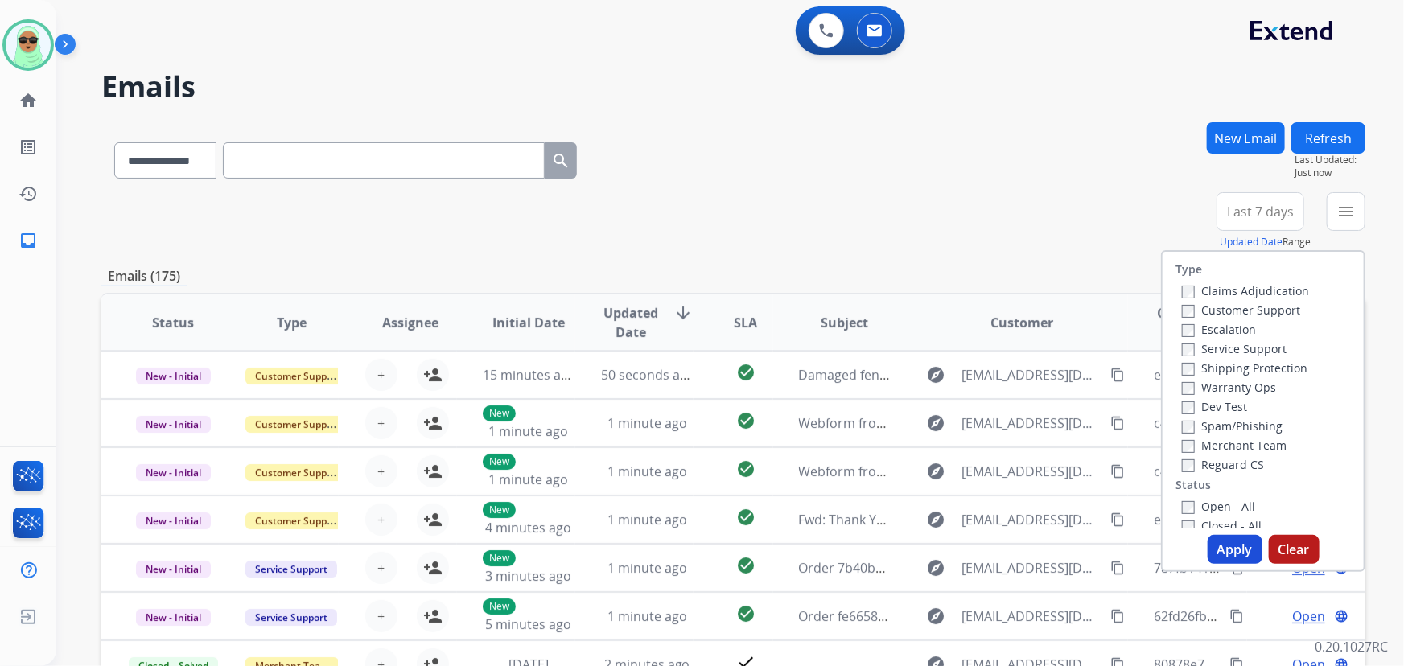
click at [1227, 307] on label "Customer Support" at bounding box center [1241, 310] width 118 height 15
click at [1243, 352] on label "Service Support" at bounding box center [1234, 348] width 105 height 15
drag, startPoint x: 1247, startPoint y: 375, endPoint x: 1252, endPoint y: 357, distance: 18.3
click at [1248, 373] on label "Shipping Protection" at bounding box center [1245, 367] width 126 height 15
click at [1251, 352] on label "Service Support" at bounding box center [1234, 348] width 105 height 15
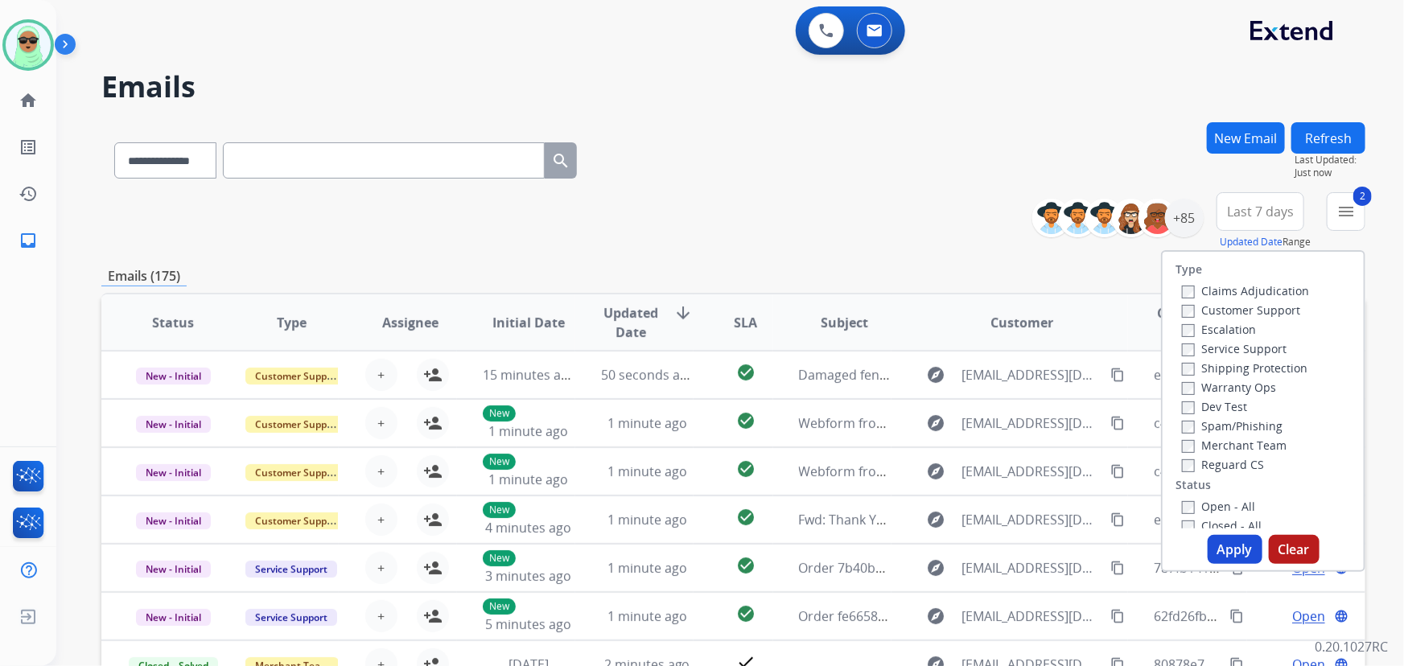
drag, startPoint x: 1226, startPoint y: 469, endPoint x: 1223, endPoint y: 484, distance: 14.7
click at [1225, 469] on label "Reguard CS" at bounding box center [1223, 464] width 82 height 15
click at [1219, 506] on label "Open - All" at bounding box center [1218, 506] width 73 height 15
click at [1238, 552] on button "Apply" at bounding box center [1235, 549] width 55 height 29
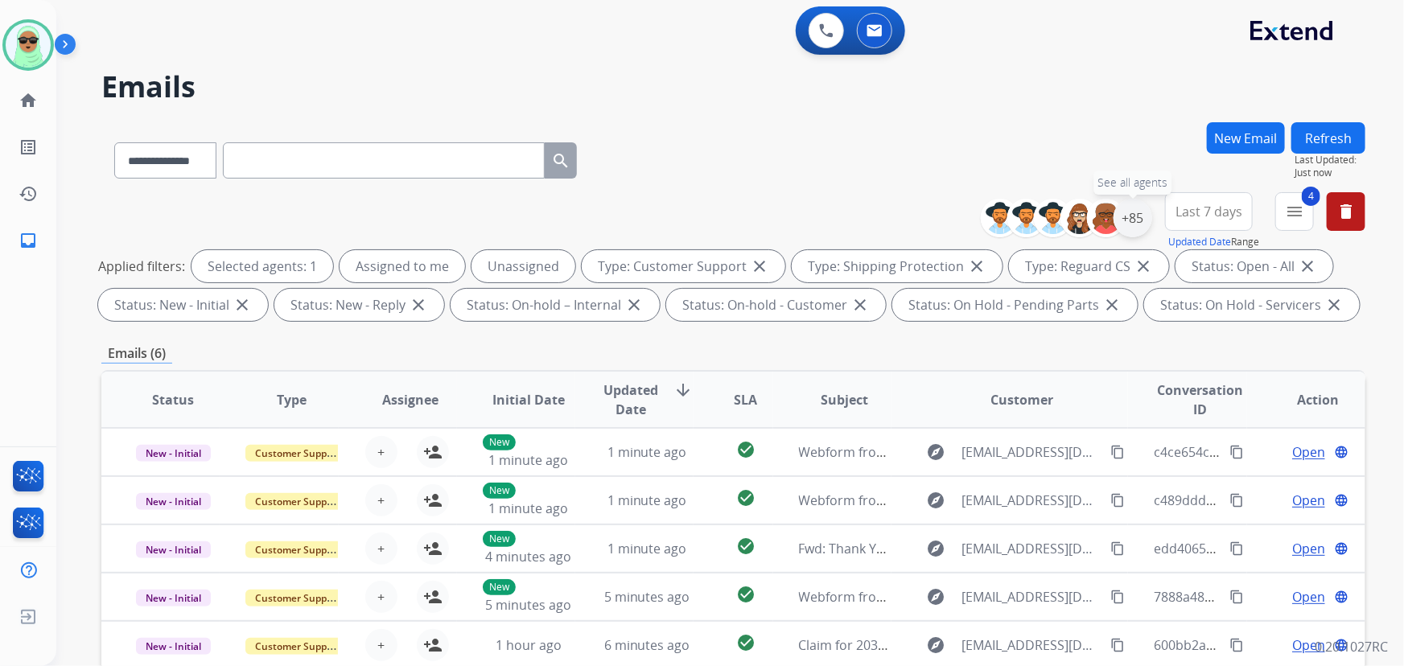
click at [1127, 217] on div "+85" at bounding box center [1133, 218] width 39 height 39
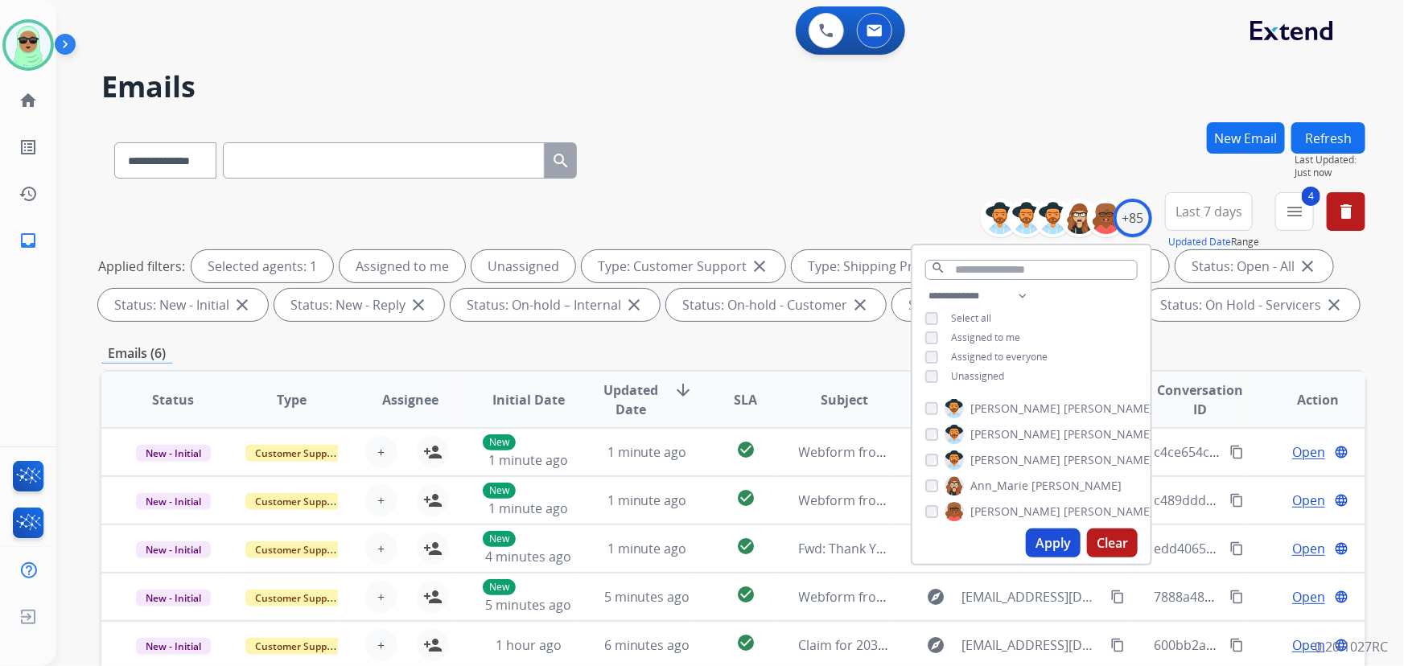
click at [975, 366] on div "**********" at bounding box center [1032, 337] width 238 height 103
click at [975, 371] on span "Unassigned" at bounding box center [977, 376] width 53 height 14
click at [1046, 537] on button "Apply" at bounding box center [1053, 543] width 55 height 29
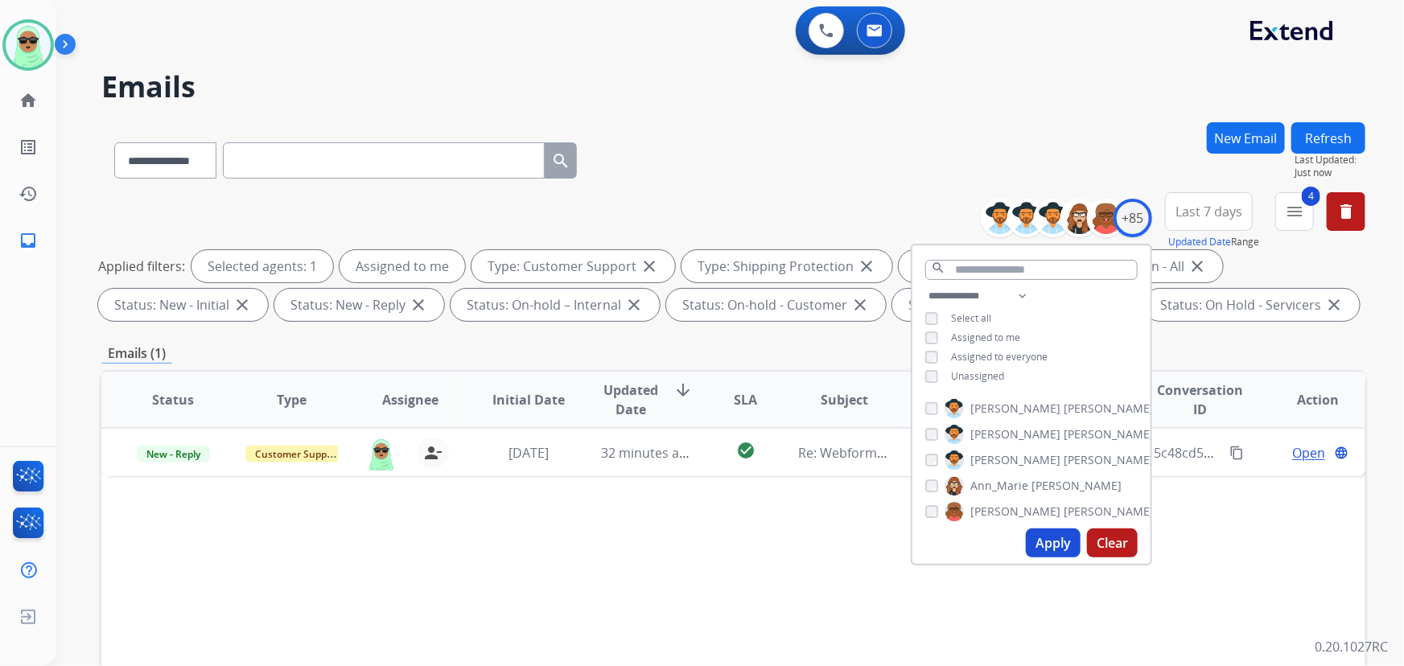
click at [727, 558] on div "Status Type Assignee Initial Date Updated Date arrow_downward SLA Subject Custo…" at bounding box center [733, 639] width 1264 height 539
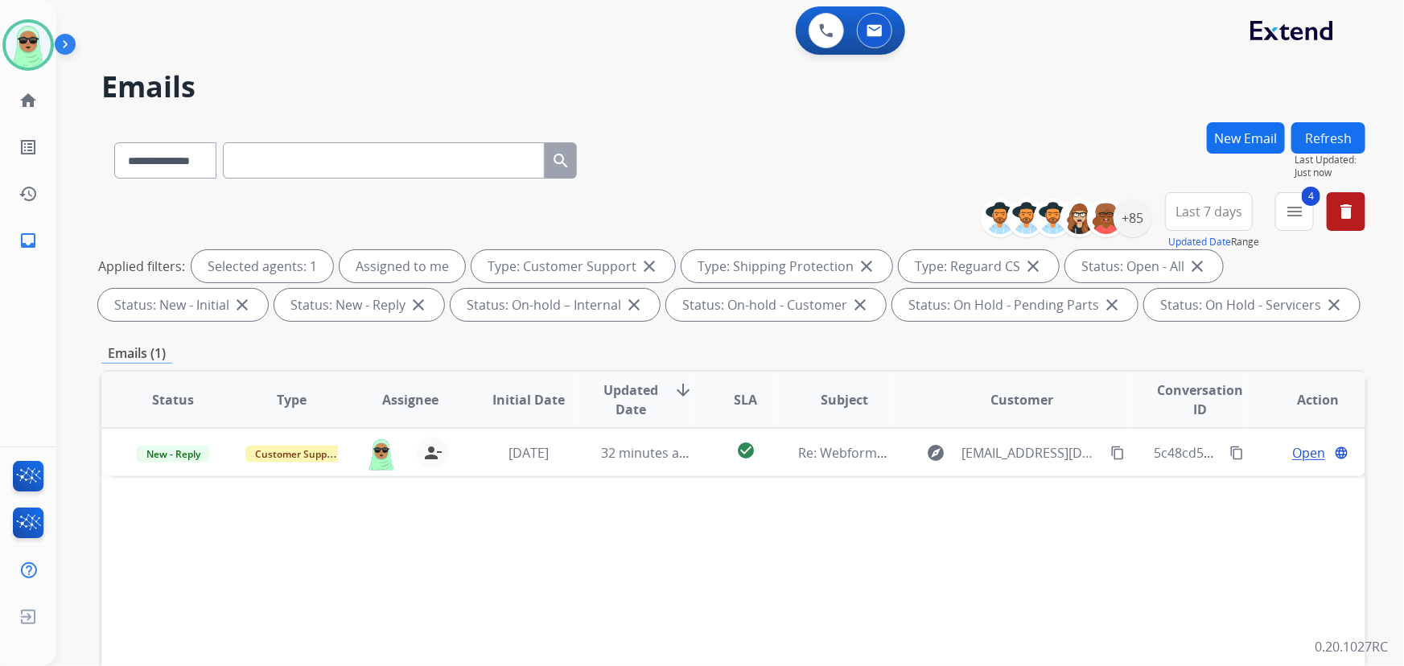
click at [1143, 138] on div "**********" at bounding box center [733, 157] width 1264 height 70
click at [1257, 139] on button "New Email" at bounding box center [1246, 137] width 78 height 31
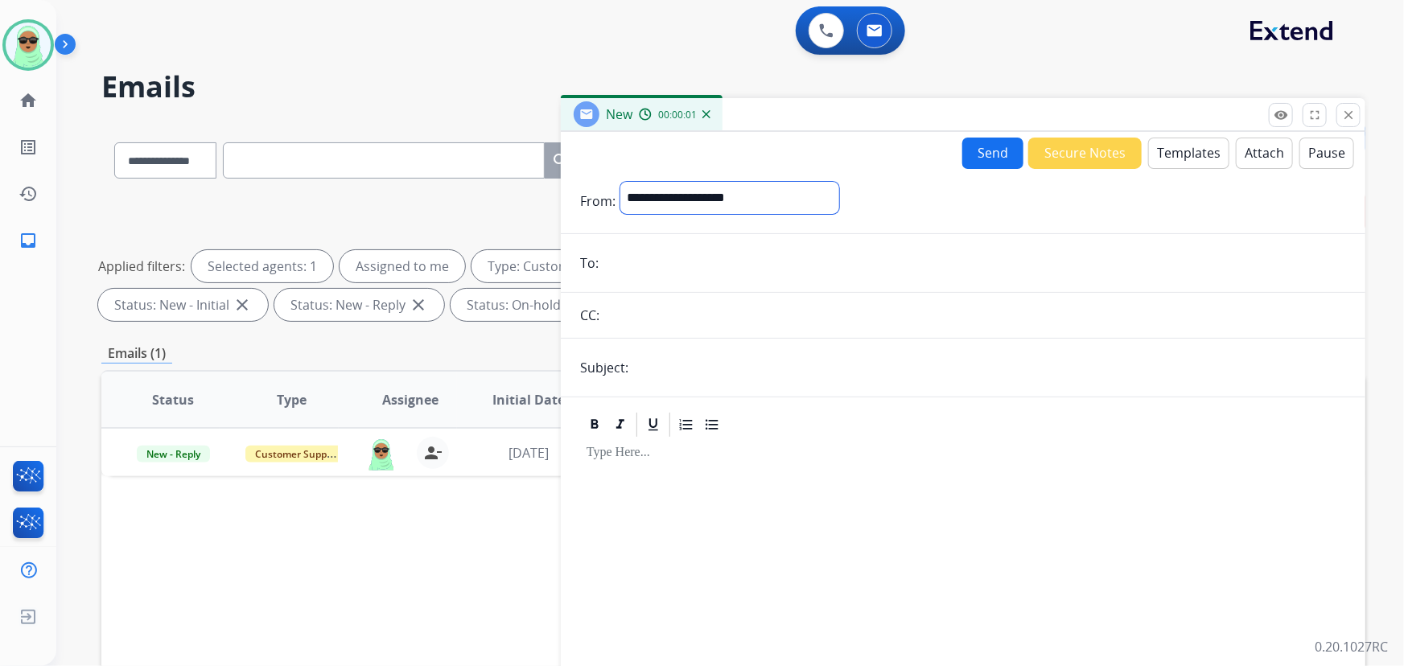
click at [715, 208] on select "**********" at bounding box center [729, 198] width 219 height 32
select select "**********"
click at [620, 182] on select "**********" at bounding box center [729, 198] width 219 height 32
click at [607, 241] on form "**********" at bounding box center [963, 479] width 805 height 620
click at [636, 273] on input "email" at bounding box center [975, 265] width 743 height 32
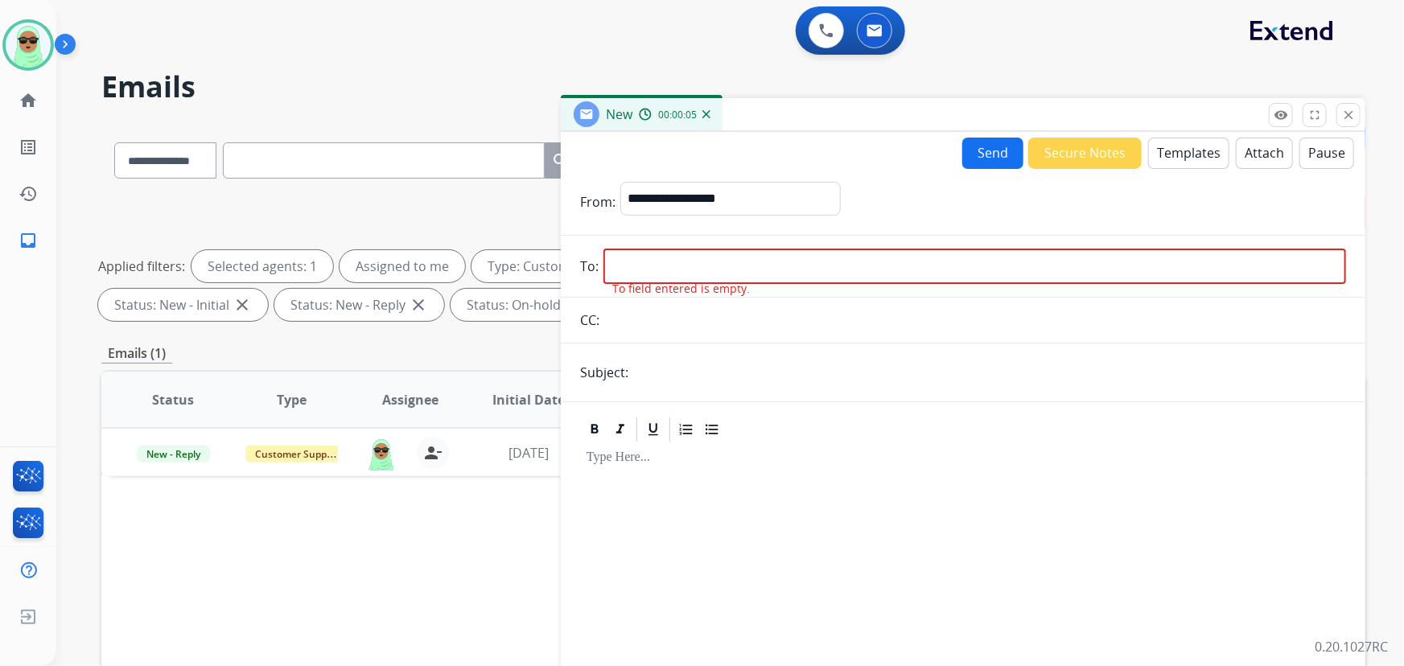
click at [742, 263] on input "email" at bounding box center [975, 266] width 743 height 35
paste input "**********"
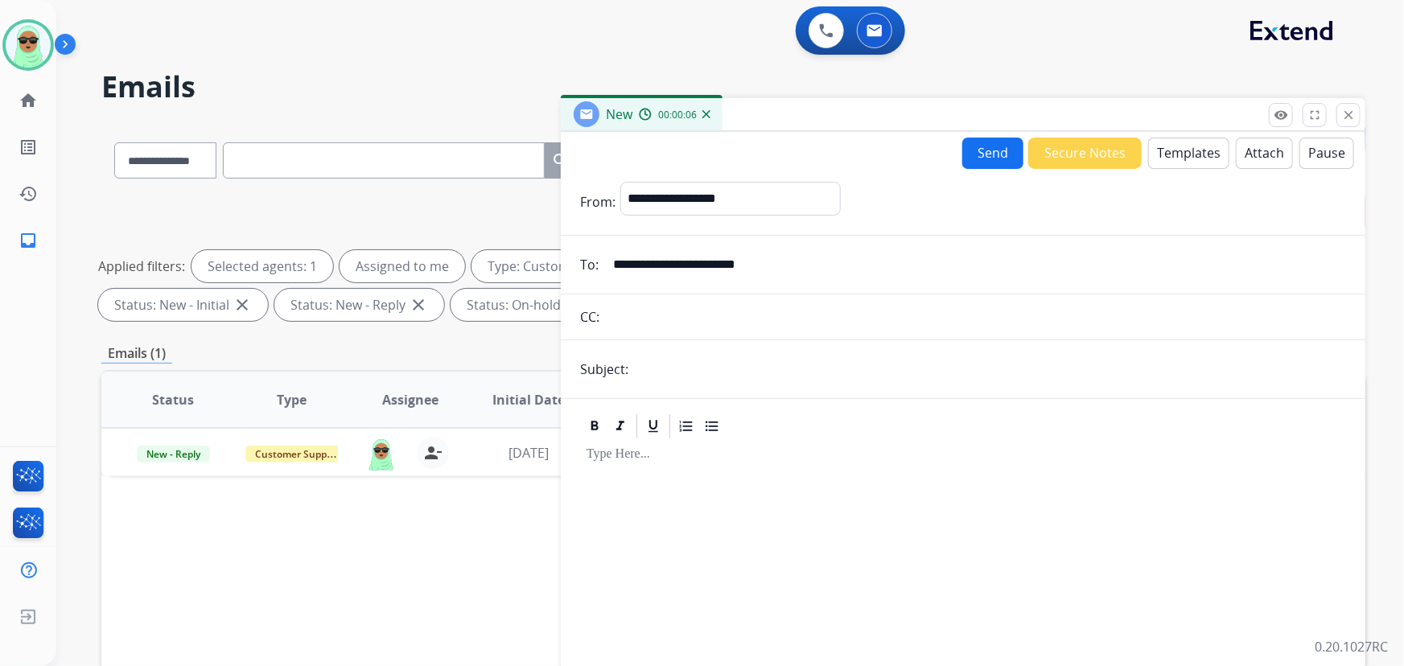
type input "**********"
click at [772, 366] on input "text" at bounding box center [989, 369] width 713 height 32
type input "**********"
click at [1165, 163] on button "Templates" at bounding box center [1188, 153] width 81 height 31
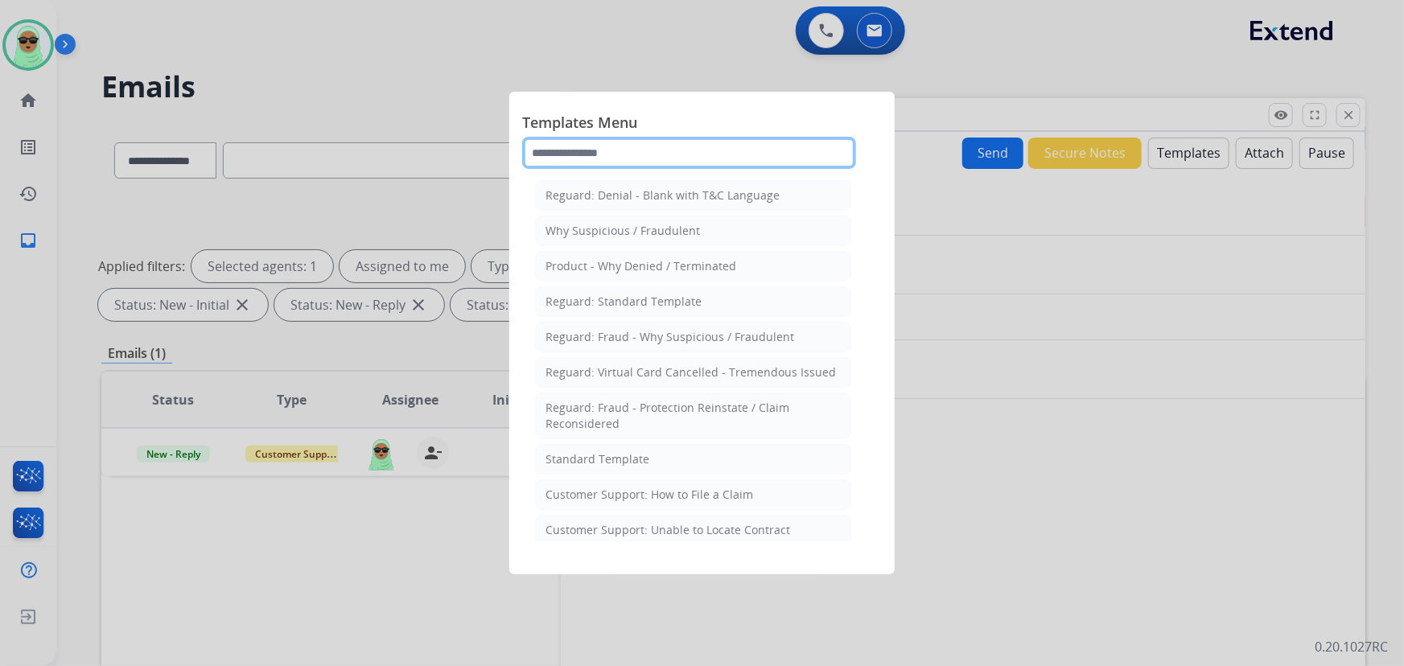
click at [698, 153] on input "text" at bounding box center [689, 153] width 334 height 32
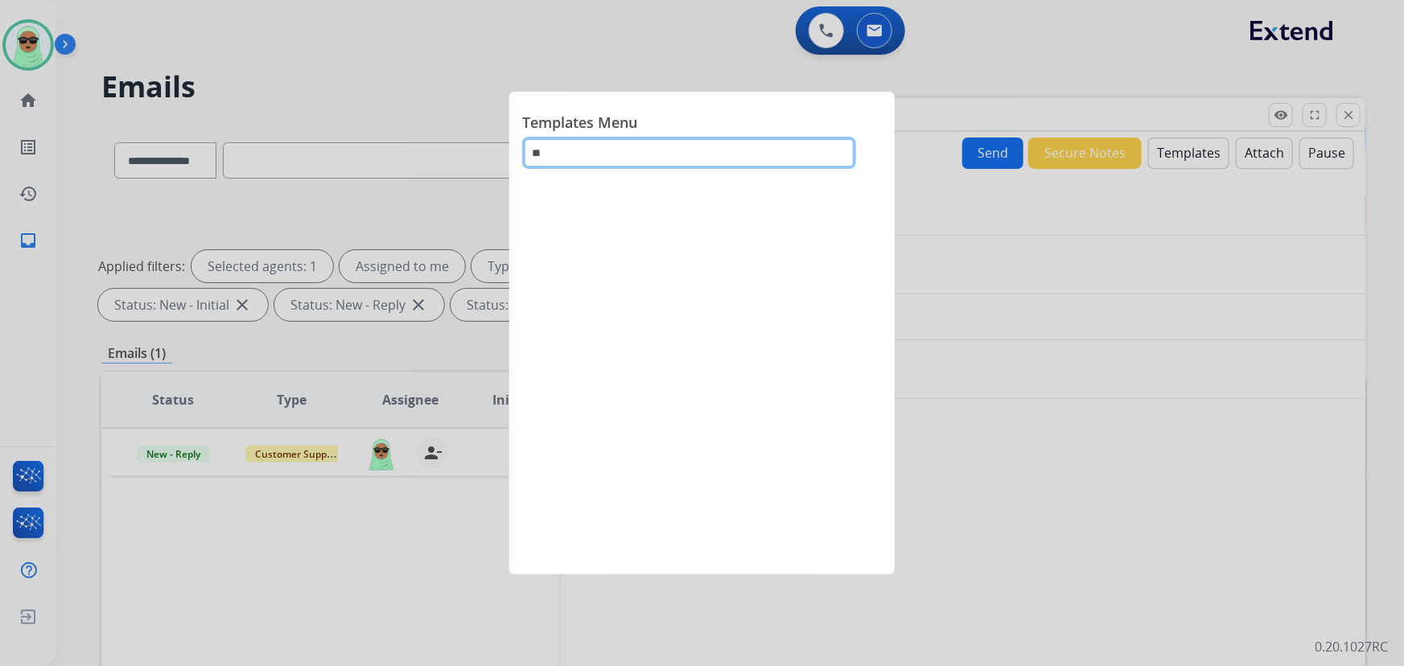
type input "*"
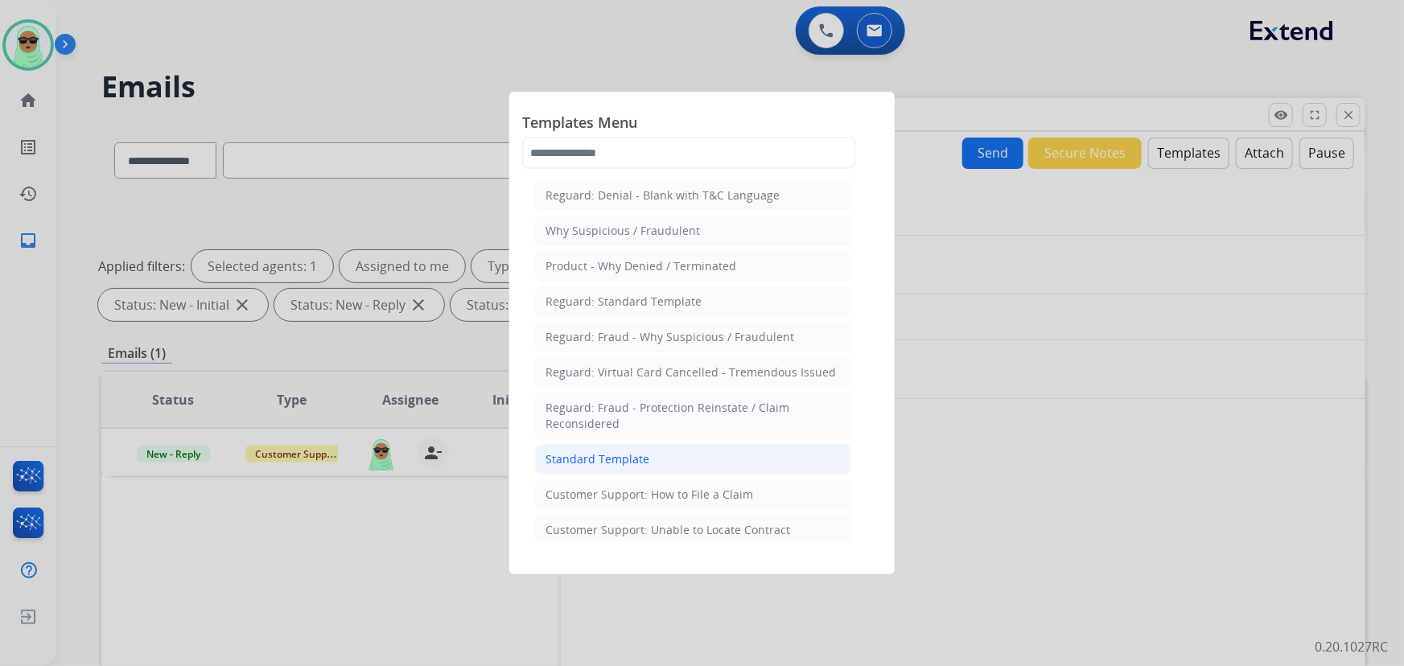
click at [639, 461] on div "Standard Template" at bounding box center [598, 459] width 104 height 16
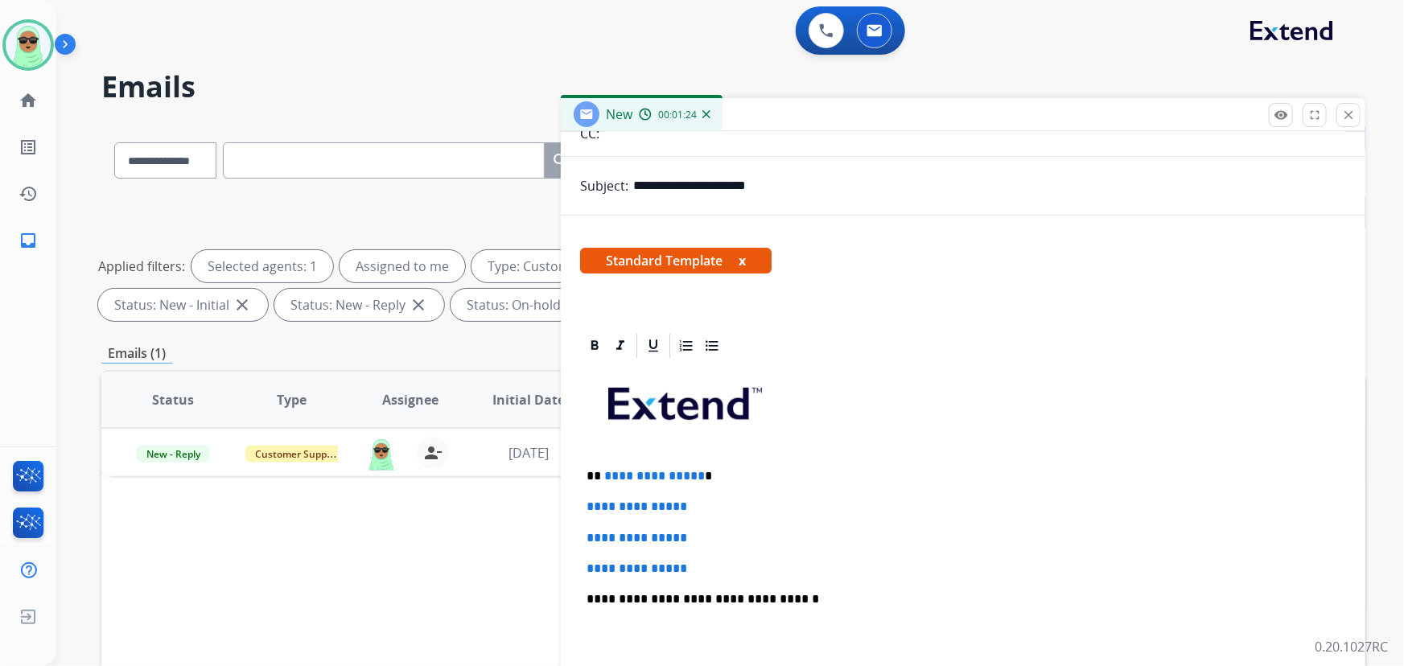
scroll to position [292, 0]
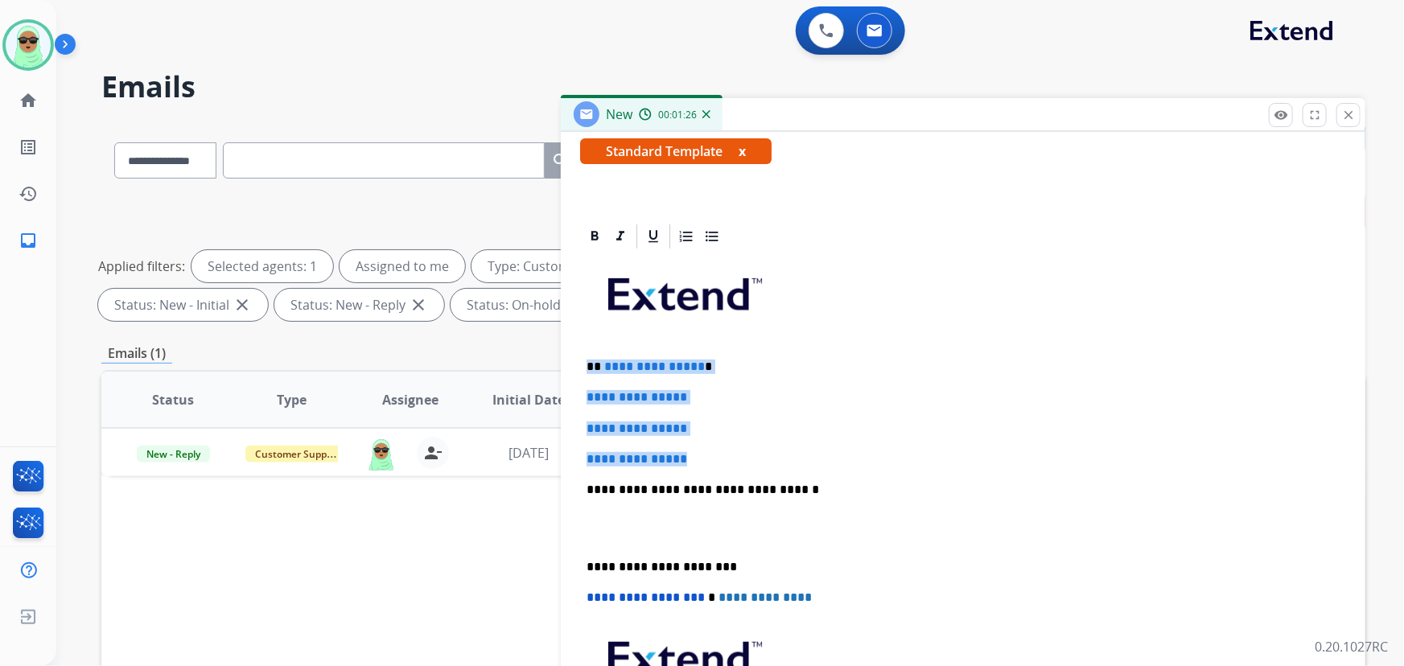
drag, startPoint x: 715, startPoint y: 449, endPoint x: 587, endPoint y: 356, distance: 157.2
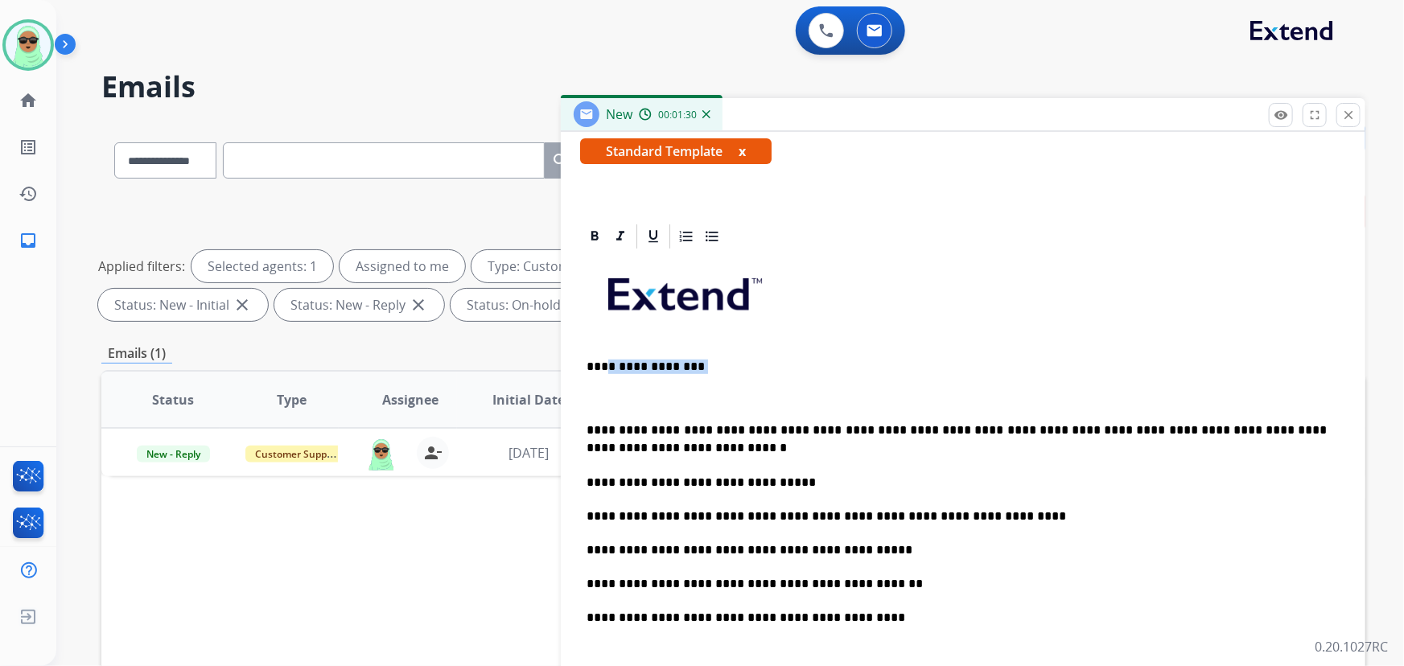
drag, startPoint x: 720, startPoint y: 361, endPoint x: 602, endPoint y: 365, distance: 118.3
click at [602, 365] on p "**********" at bounding box center [957, 367] width 741 height 14
drag, startPoint x: 649, startPoint y: 360, endPoint x: 626, endPoint y: 368, distance: 23.7
click at [663, 390] on p at bounding box center [963, 397] width 753 height 15
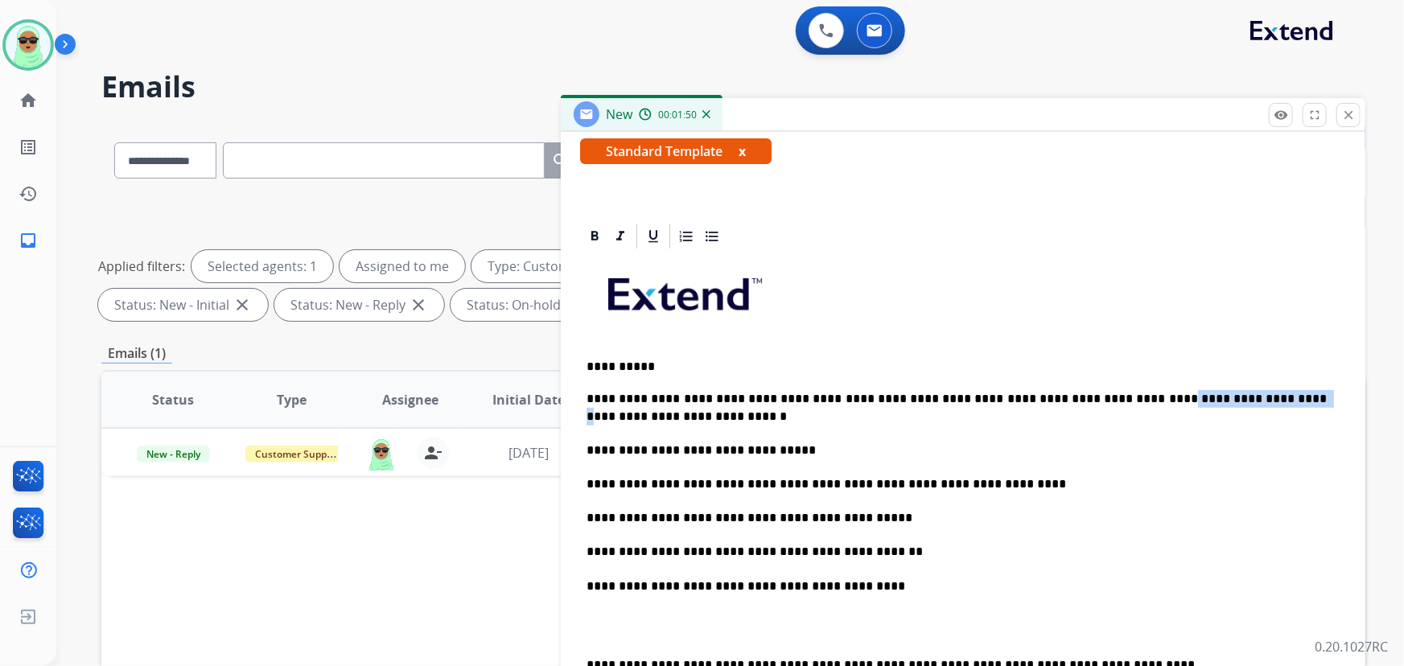
drag, startPoint x: 1234, startPoint y: 397, endPoint x: 1076, endPoint y: 397, distance: 158.5
click at [1076, 397] on p "**********" at bounding box center [957, 407] width 741 height 35
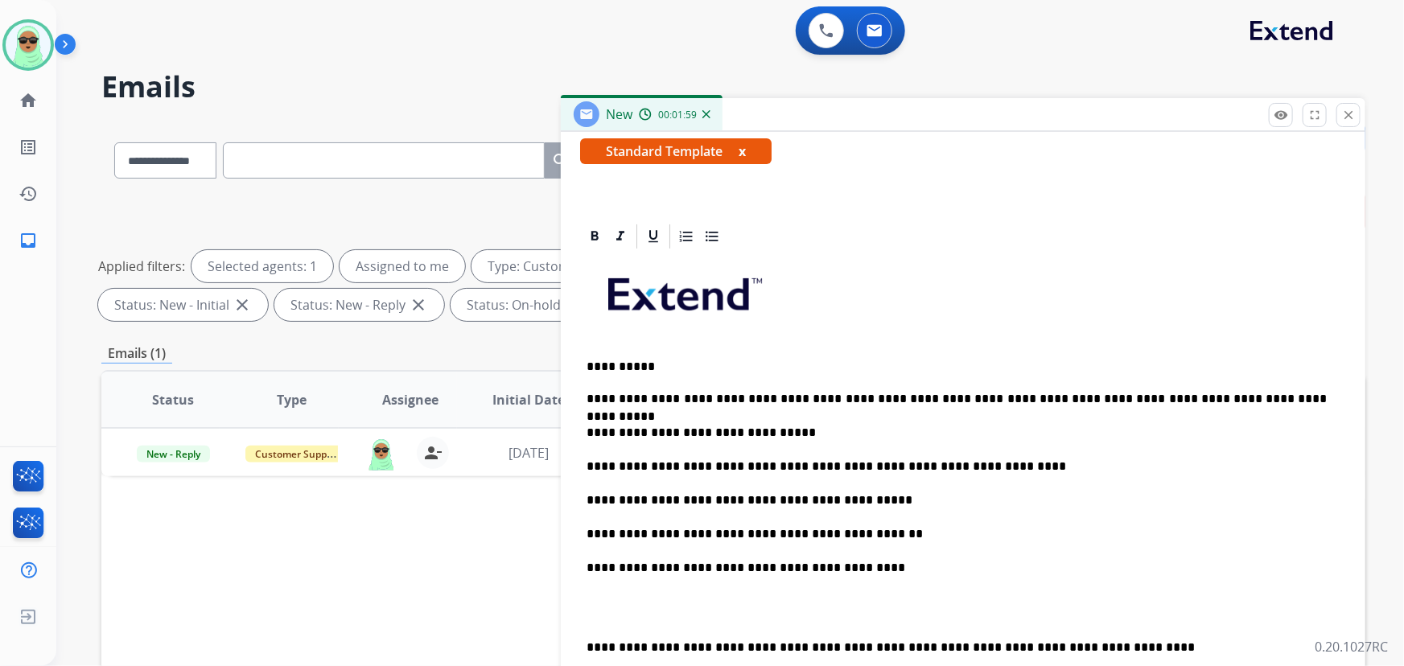
click at [1069, 395] on p "**********" at bounding box center [957, 399] width 741 height 18
click at [1108, 400] on p "**********" at bounding box center [957, 399] width 741 height 18
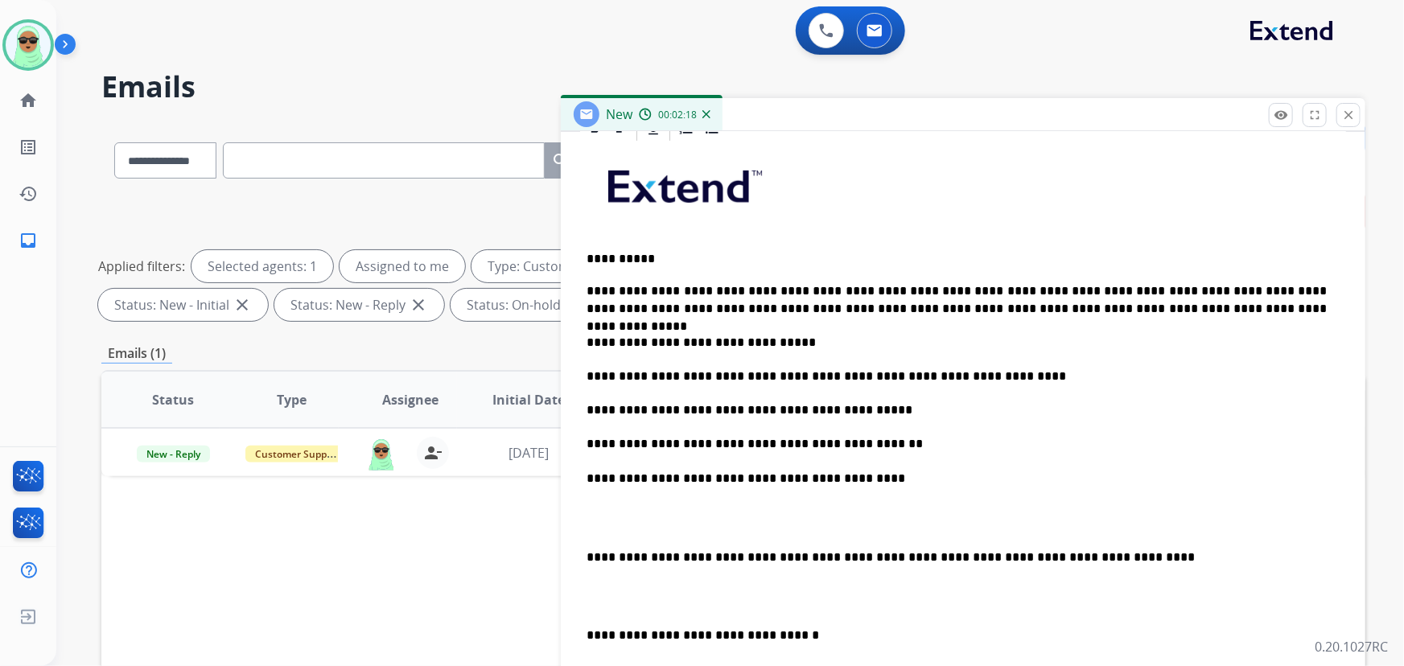
scroll to position [512, 0]
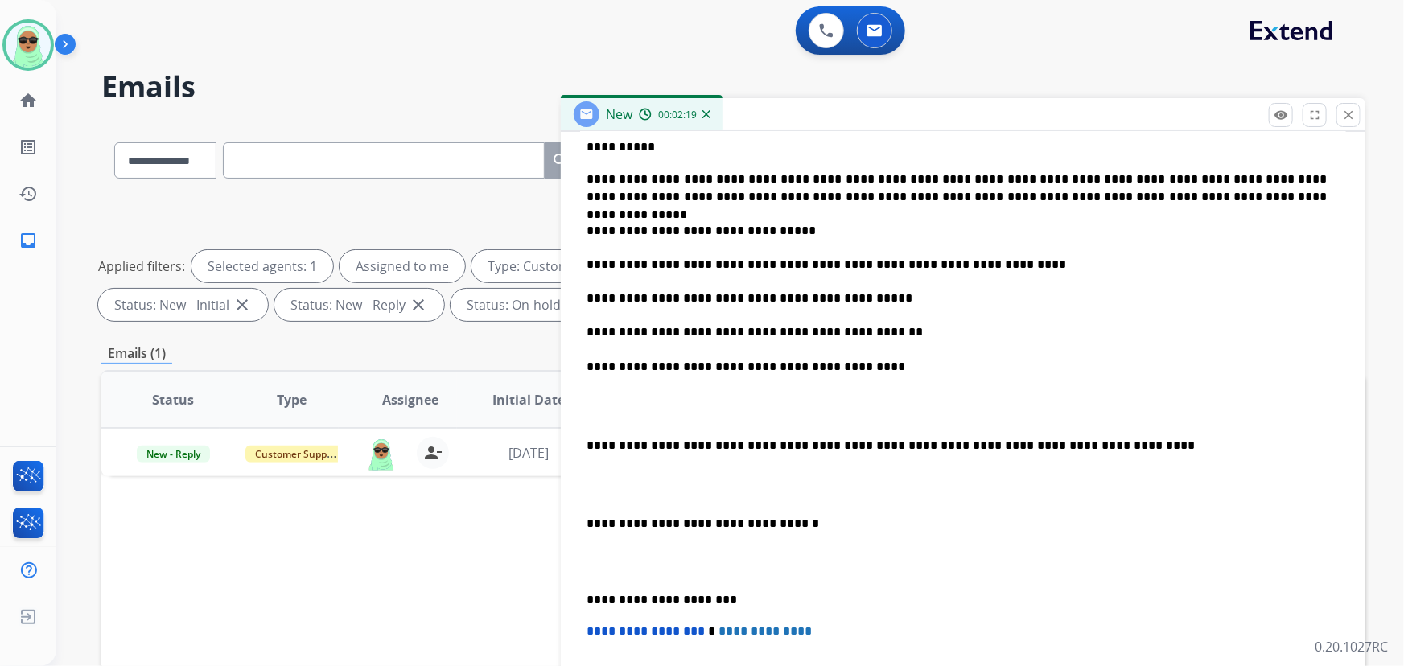
click at [735, 498] on p at bounding box center [963, 486] width 753 height 30
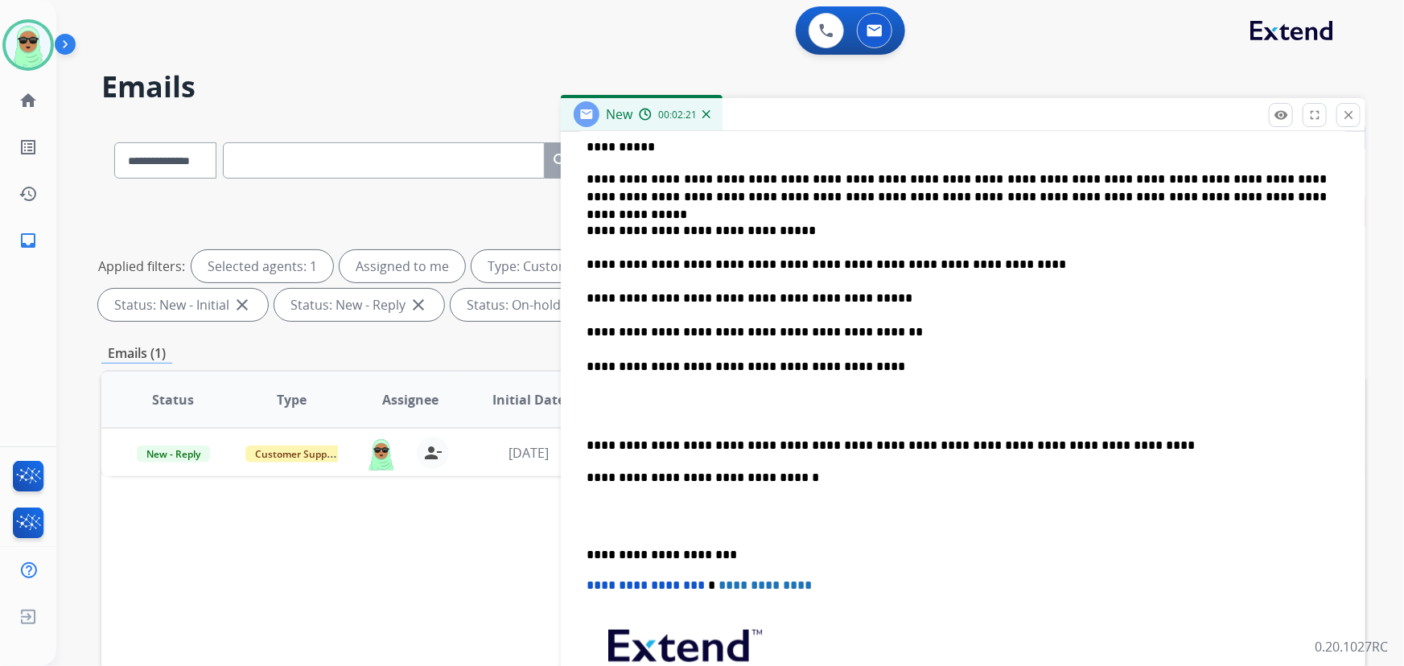
click at [677, 426] on div "**********" at bounding box center [963, 411] width 766 height 761
click at [657, 405] on p at bounding box center [963, 407] width 753 height 30
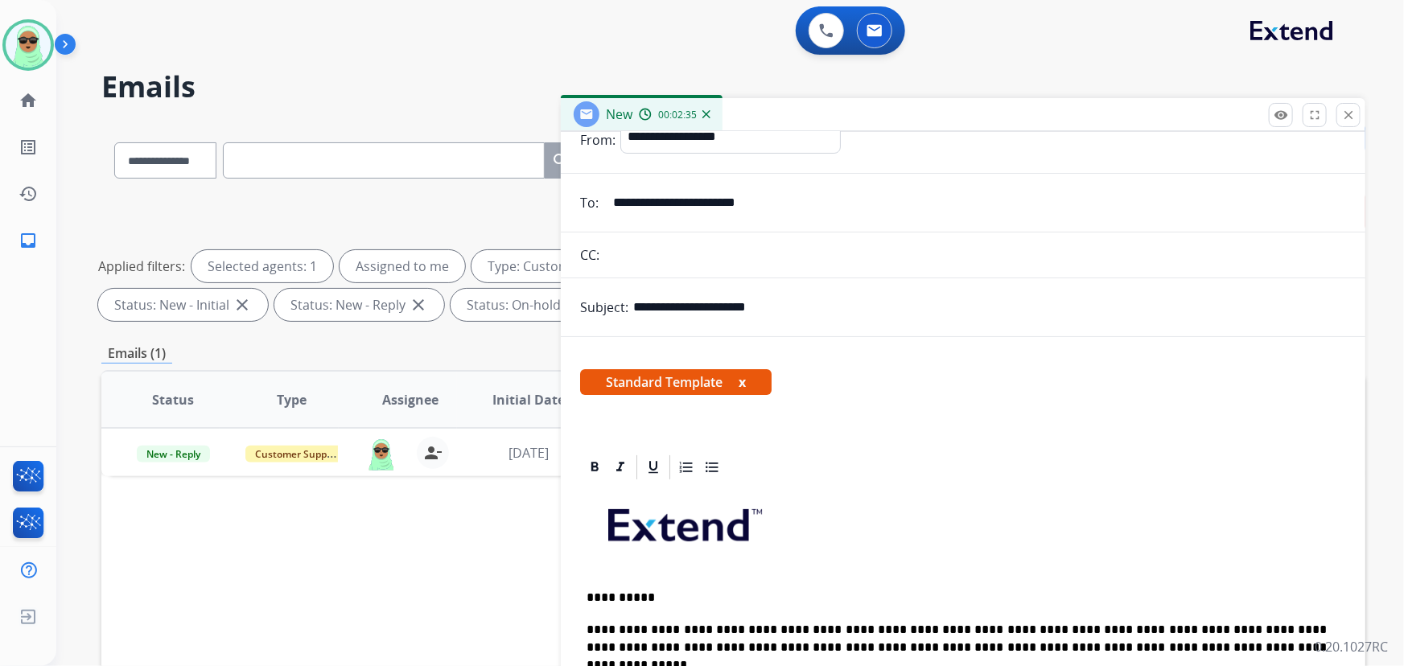
scroll to position [0, 0]
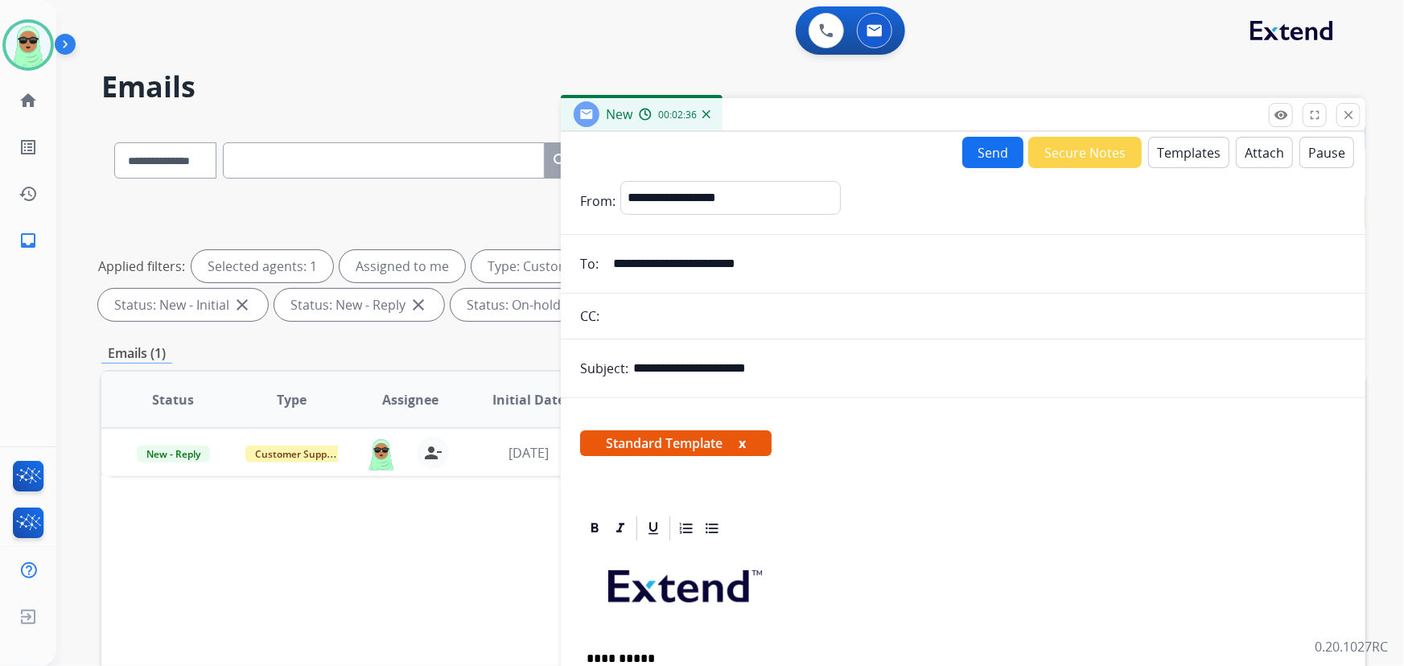
click at [998, 142] on button "Send" at bounding box center [992, 152] width 61 height 31
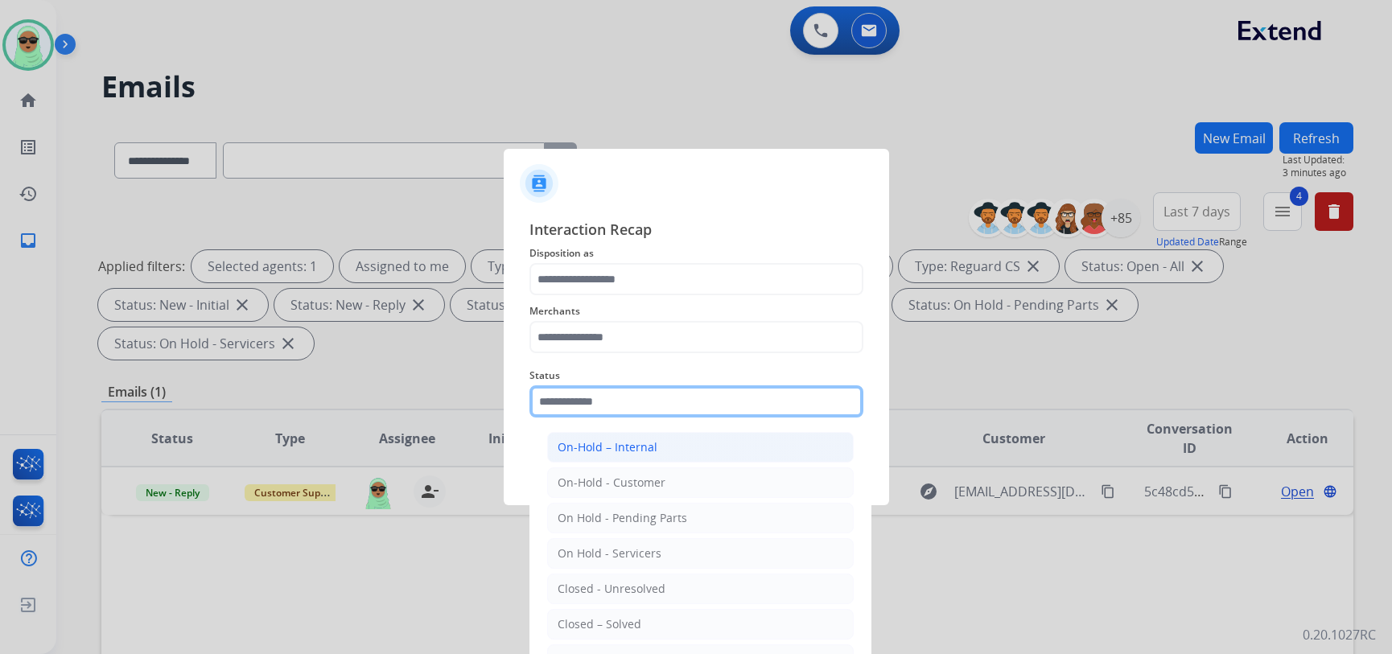
drag, startPoint x: 704, startPoint y: 422, endPoint x: 694, endPoint y: 431, distance: 13.7
click at [704, 423] on div "Status On-Hold – Internal On-Hold - Customer On Hold - Pending Parts On Hold - …" at bounding box center [696, 392] width 334 height 64
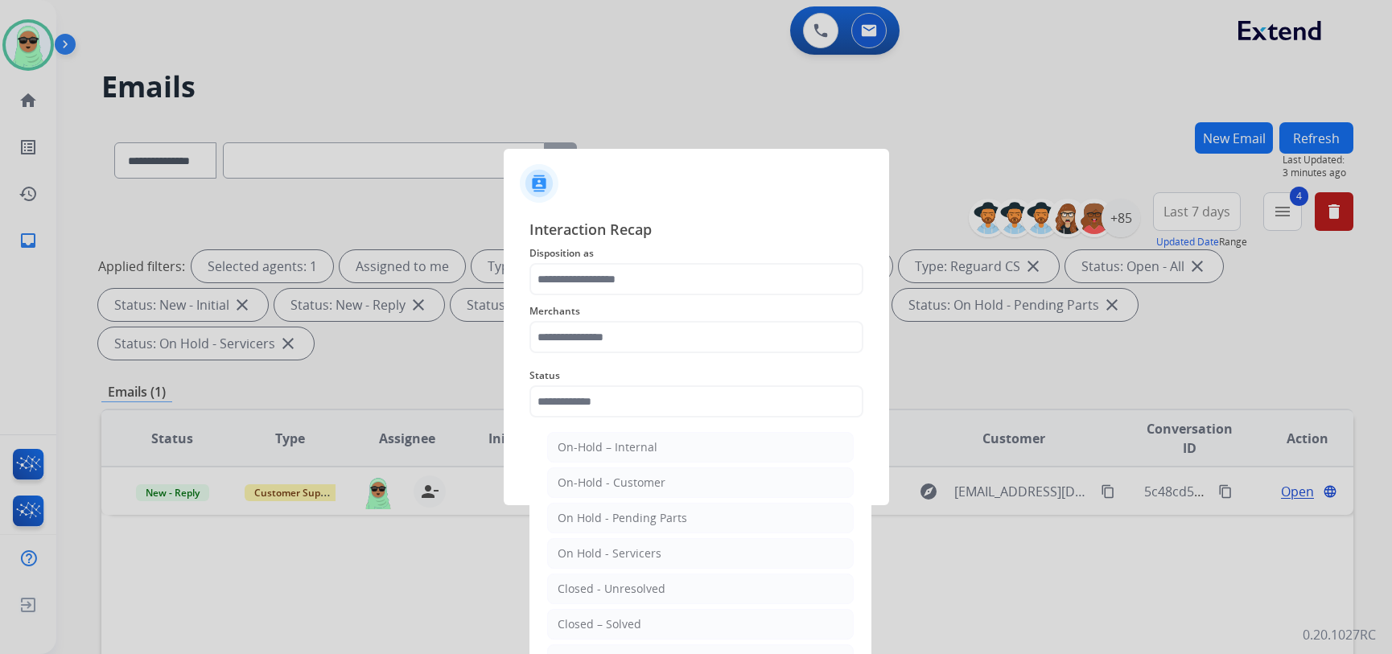
drag, startPoint x: 644, startPoint y: 617, endPoint x: 631, endPoint y: 424, distance: 193.6
click at [644, 616] on li "Closed – Solved" at bounding box center [700, 624] width 307 height 31
type input "**********"
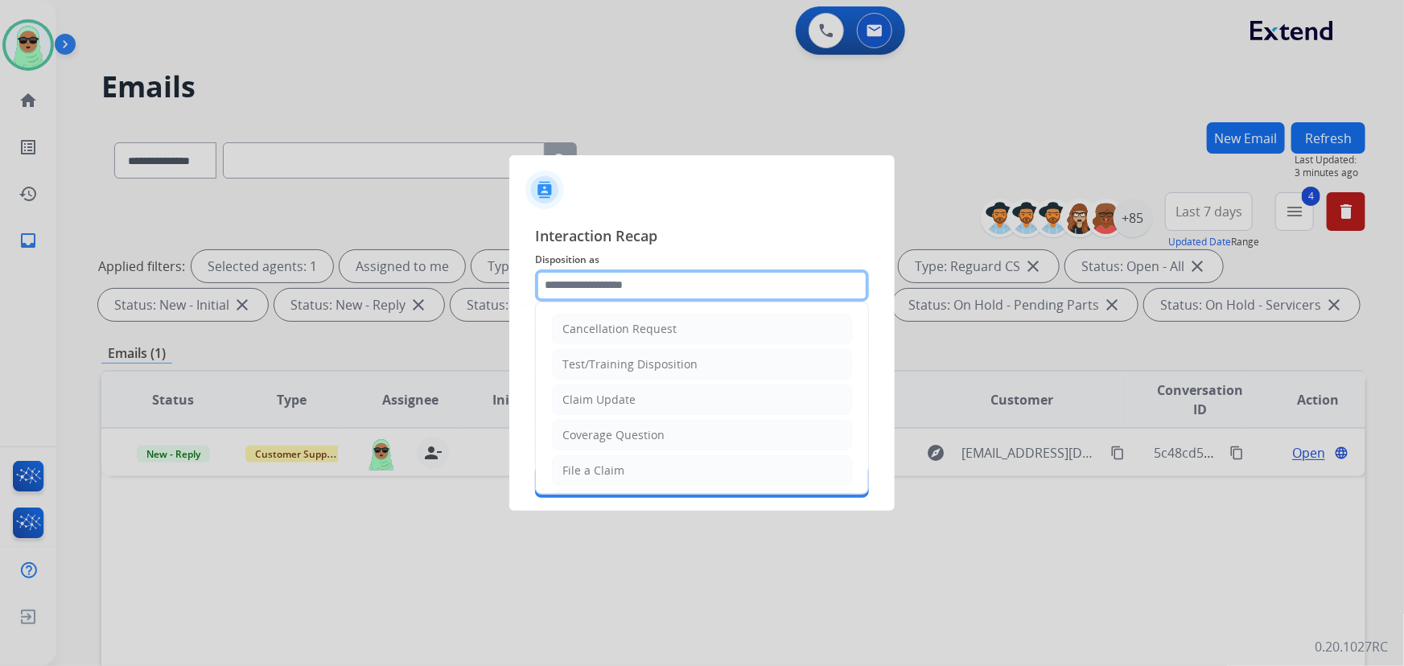
drag, startPoint x: 612, startPoint y: 289, endPoint x: 614, endPoint y: 307, distance: 17.8
click at [614, 289] on input "text" at bounding box center [702, 286] width 334 height 32
drag, startPoint x: 621, startPoint y: 402, endPoint x: 607, endPoint y: 310, distance: 92.9
click at [621, 402] on div "Claim Update" at bounding box center [598, 400] width 73 height 16
type input "**********"
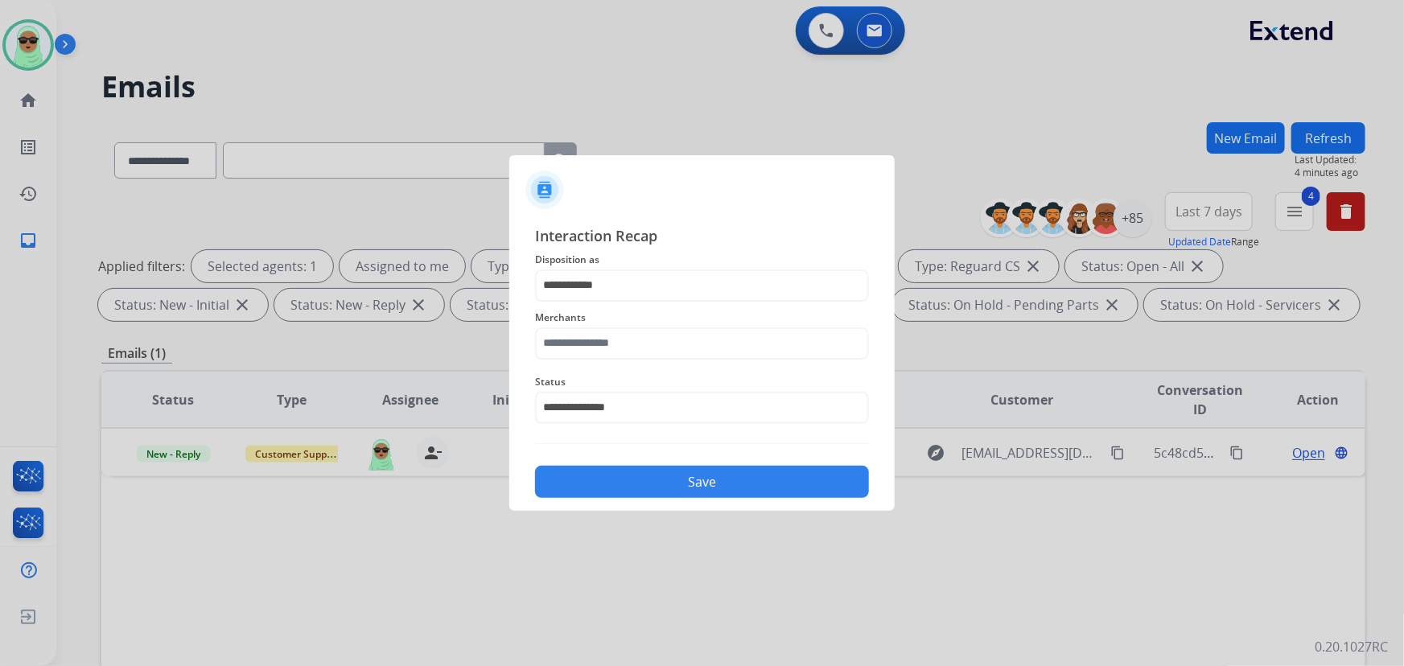
click at [607, 360] on div "Merchants" at bounding box center [702, 334] width 334 height 64
click at [608, 348] on input "text" at bounding box center [702, 344] width 334 height 32
click at [618, 382] on li "Lorex" at bounding box center [706, 389] width 307 height 31
type input "*****"
click at [751, 476] on button "Save" at bounding box center [702, 482] width 334 height 32
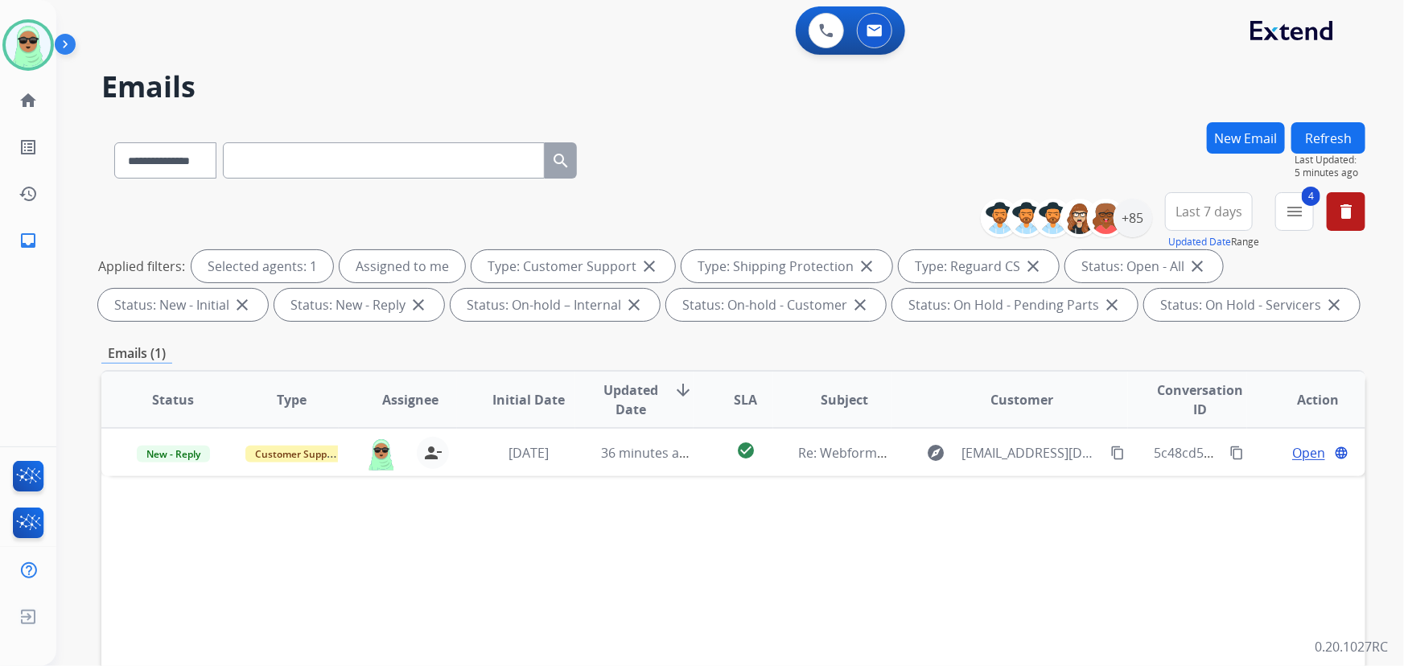
drag, startPoint x: 211, startPoint y: 13, endPoint x: 97, endPoint y: 17, distance: 113.5
click at [210, 14] on div "0 Voice Interactions 0 Email Interactions" at bounding box center [721, 31] width 1290 height 51
click at [27, 40] on img at bounding box center [28, 45] width 45 height 45
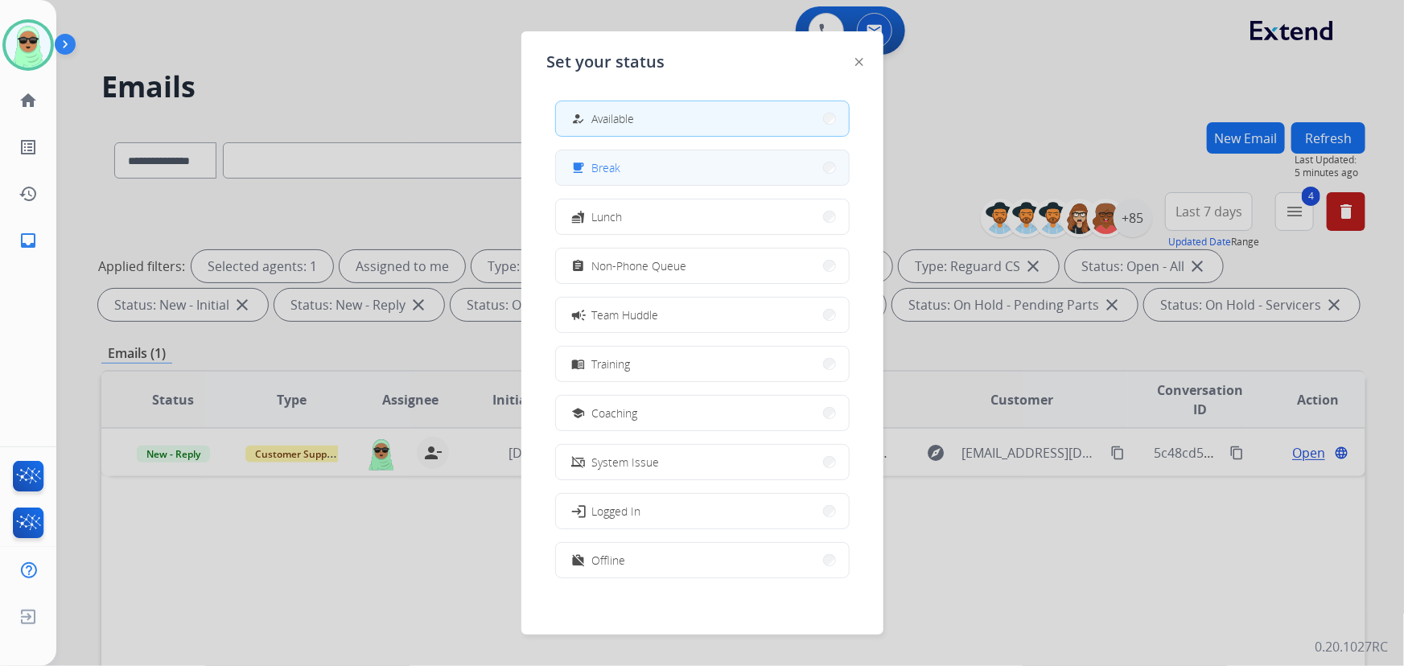
click at [666, 163] on button "free_breakfast Break" at bounding box center [702, 167] width 293 height 35
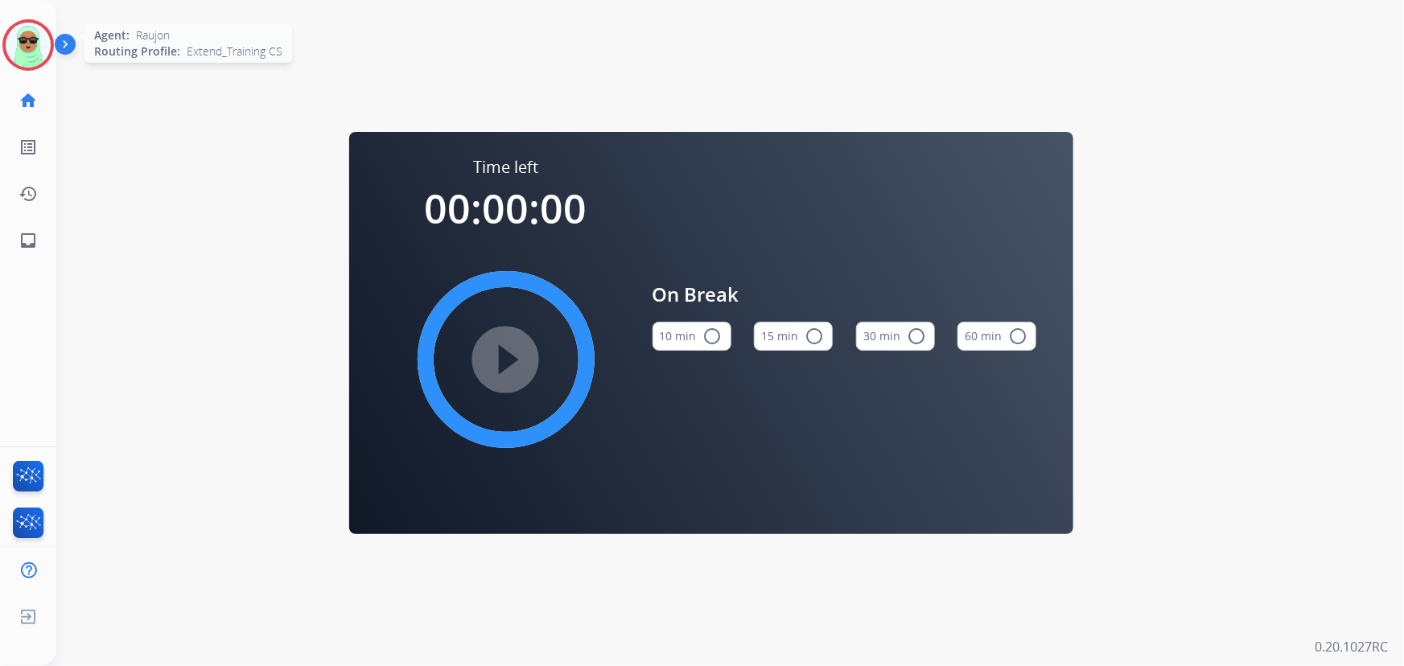
click at [32, 43] on img at bounding box center [28, 45] width 45 height 45
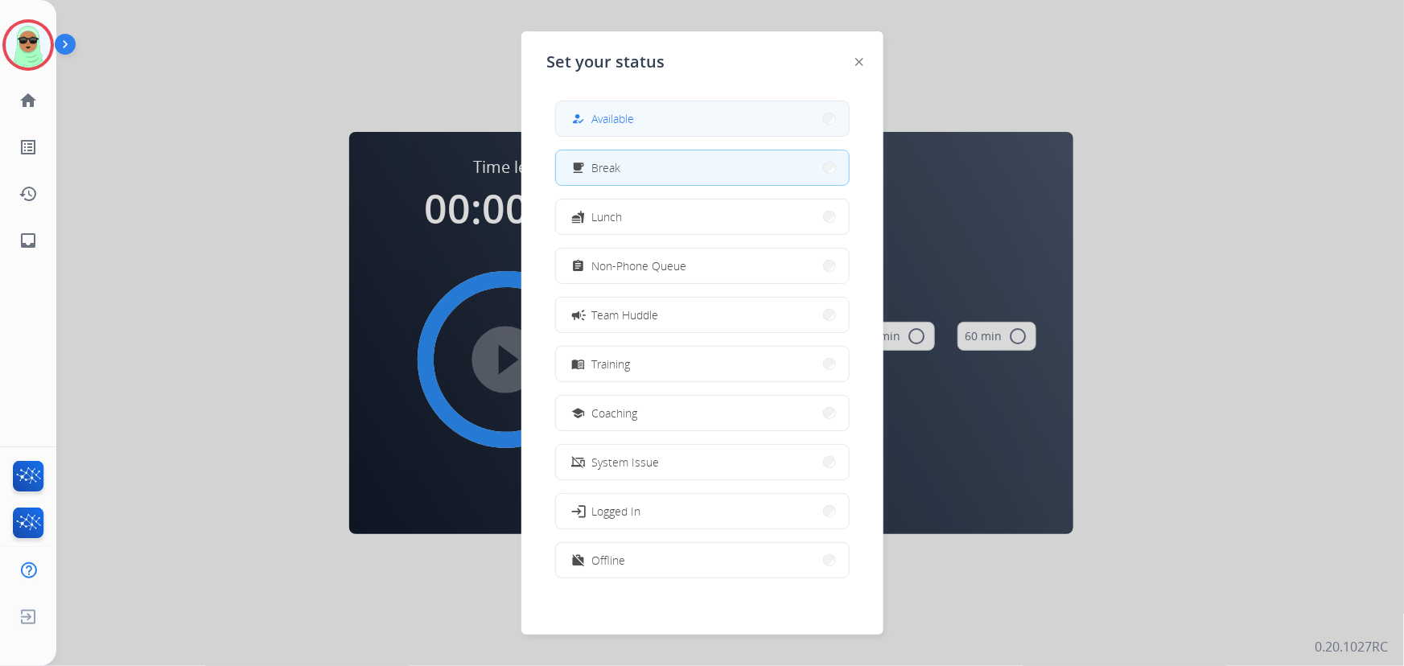
click at [719, 126] on button "how_to_reg Available" at bounding box center [702, 118] width 293 height 35
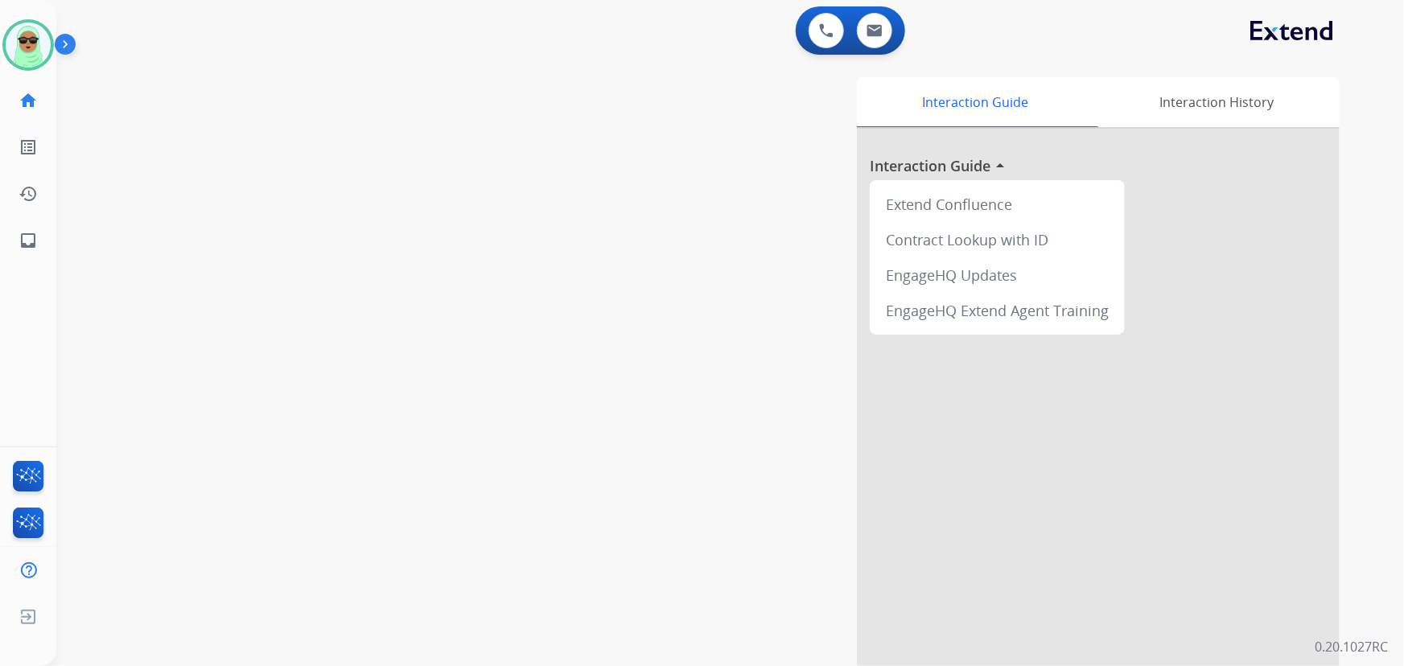
click at [208, 235] on div "swap_horiz Break voice bridge close_fullscreen Connect 3-Way Call merge_type Se…" at bounding box center [710, 393] width 1309 height 671
click at [209, 338] on div "swap_horiz Break voice bridge close_fullscreen Connect 3-Way Call merge_type Se…" at bounding box center [710, 393] width 1309 height 671
click at [1159, 40] on div "0 Voice Interactions 0 Email Interactions" at bounding box center [721, 31] width 1290 height 51
drag, startPoint x: 1159, startPoint y: 40, endPoint x: 547, endPoint y: 59, distance: 611.8
click at [1158, 40] on div "0 Voice Interactions 0 Email Interactions" at bounding box center [721, 31] width 1290 height 51
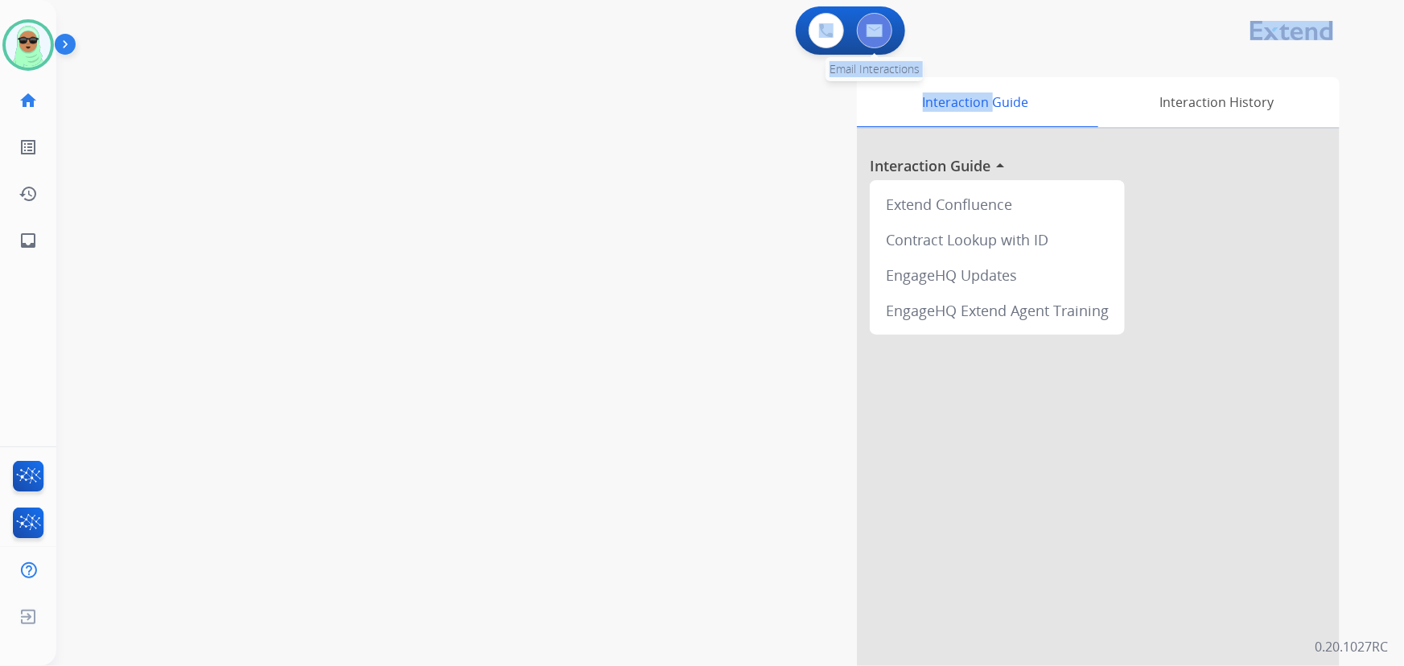
click at [871, 23] on button at bounding box center [874, 30] width 35 height 35
select select "**********"
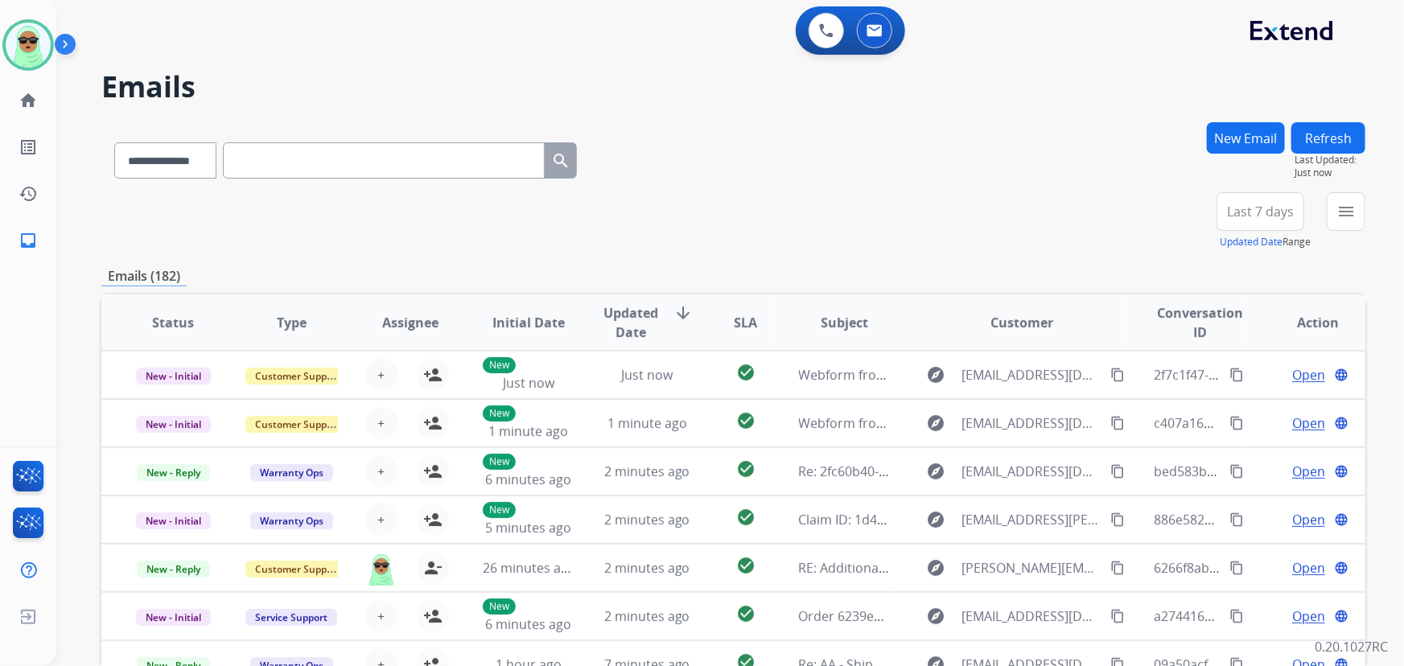
click at [1217, 131] on button "New Email" at bounding box center [1246, 137] width 78 height 31
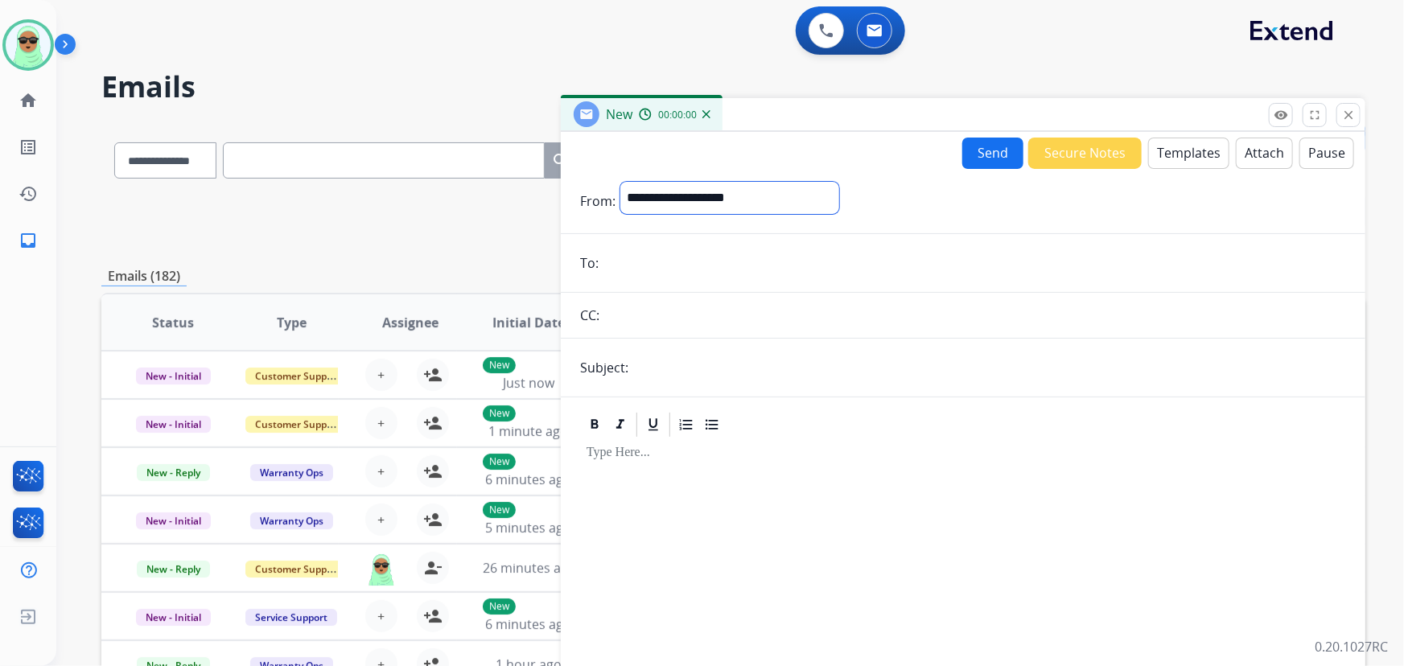
click at [693, 209] on select "**********" at bounding box center [729, 198] width 219 height 32
select select "**********"
click at [620, 182] on select "**********" at bounding box center [729, 198] width 219 height 32
click at [685, 272] on input "email" at bounding box center [975, 265] width 743 height 32
paste input "**********"
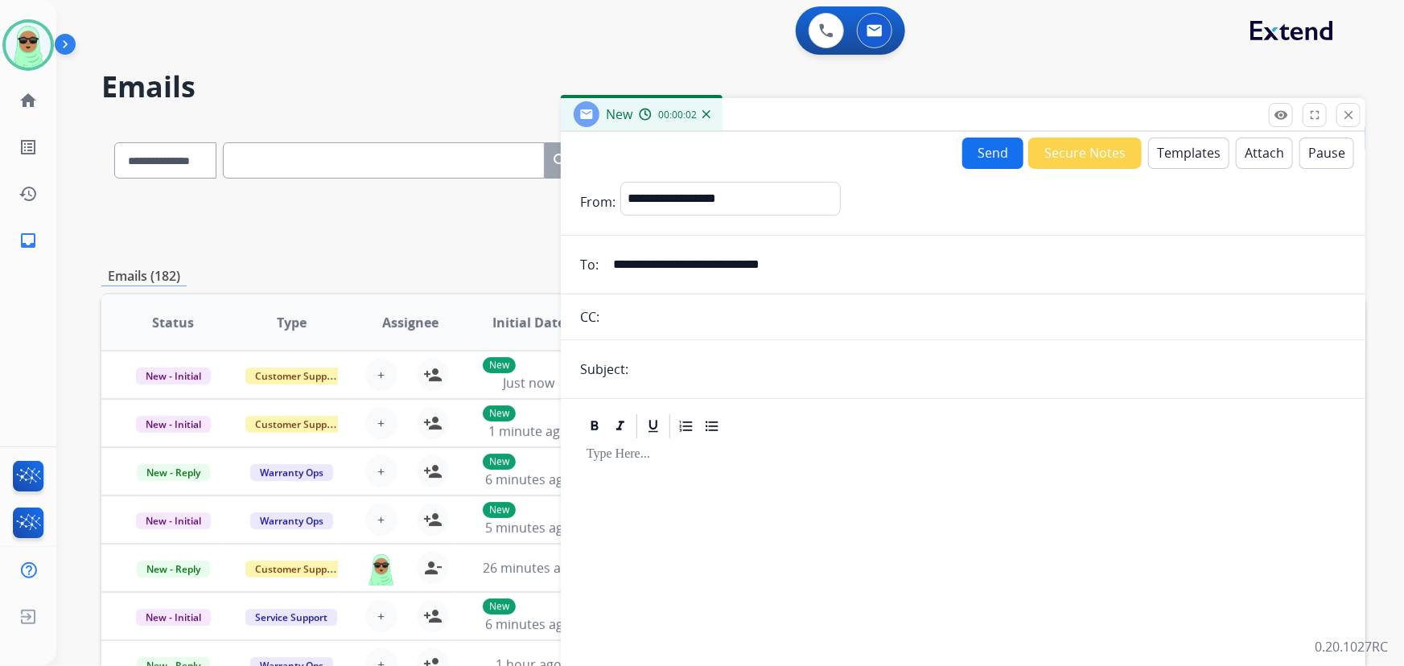
type input "**********"
click at [741, 354] on input "text" at bounding box center [989, 369] width 713 height 32
type input "**********"
click at [1152, 150] on button "Templates" at bounding box center [1188, 153] width 81 height 31
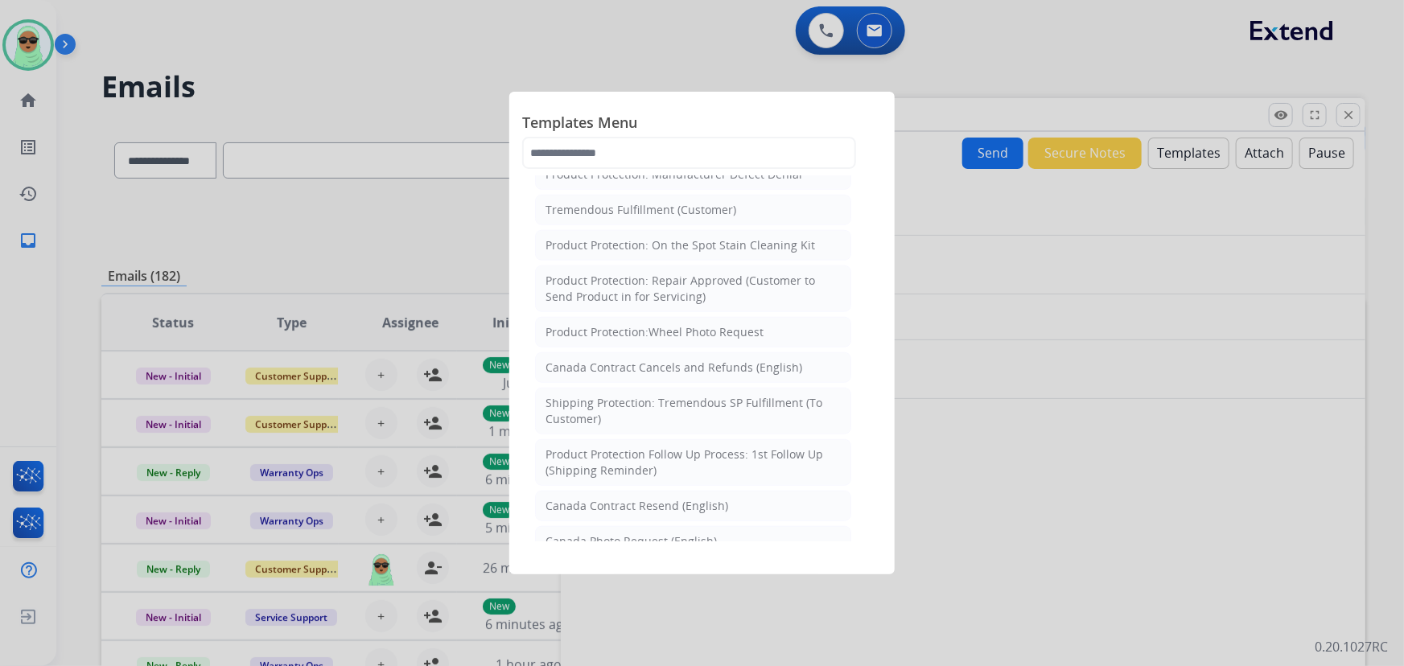
scroll to position [439, 0]
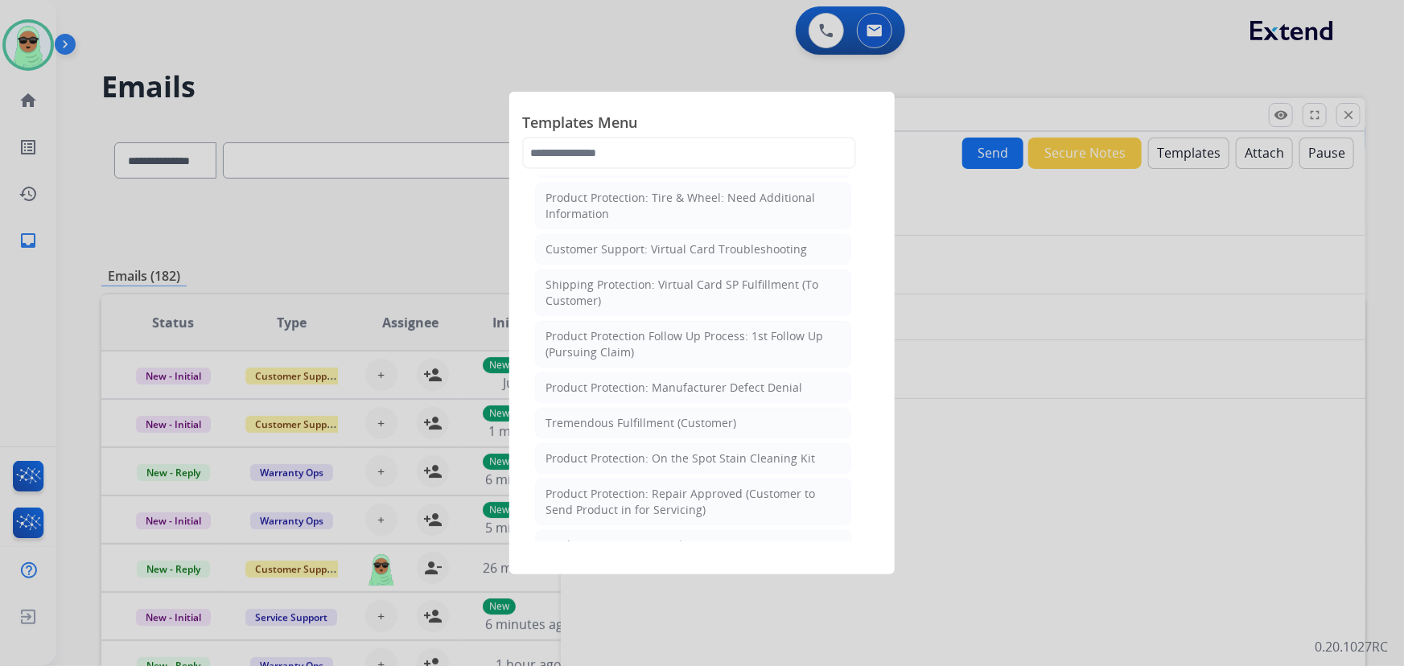
click at [1169, 47] on div at bounding box center [702, 333] width 1404 height 666
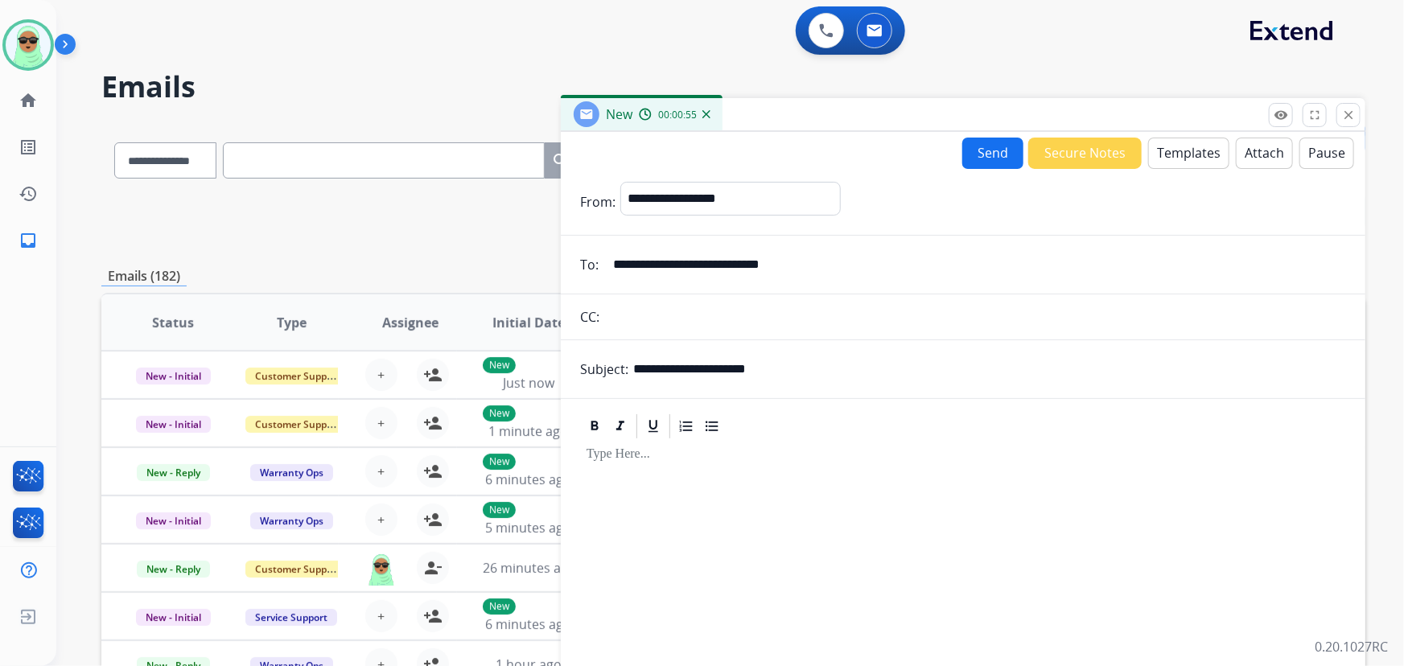
click at [1169, 153] on button "Templates" at bounding box center [1188, 153] width 81 height 31
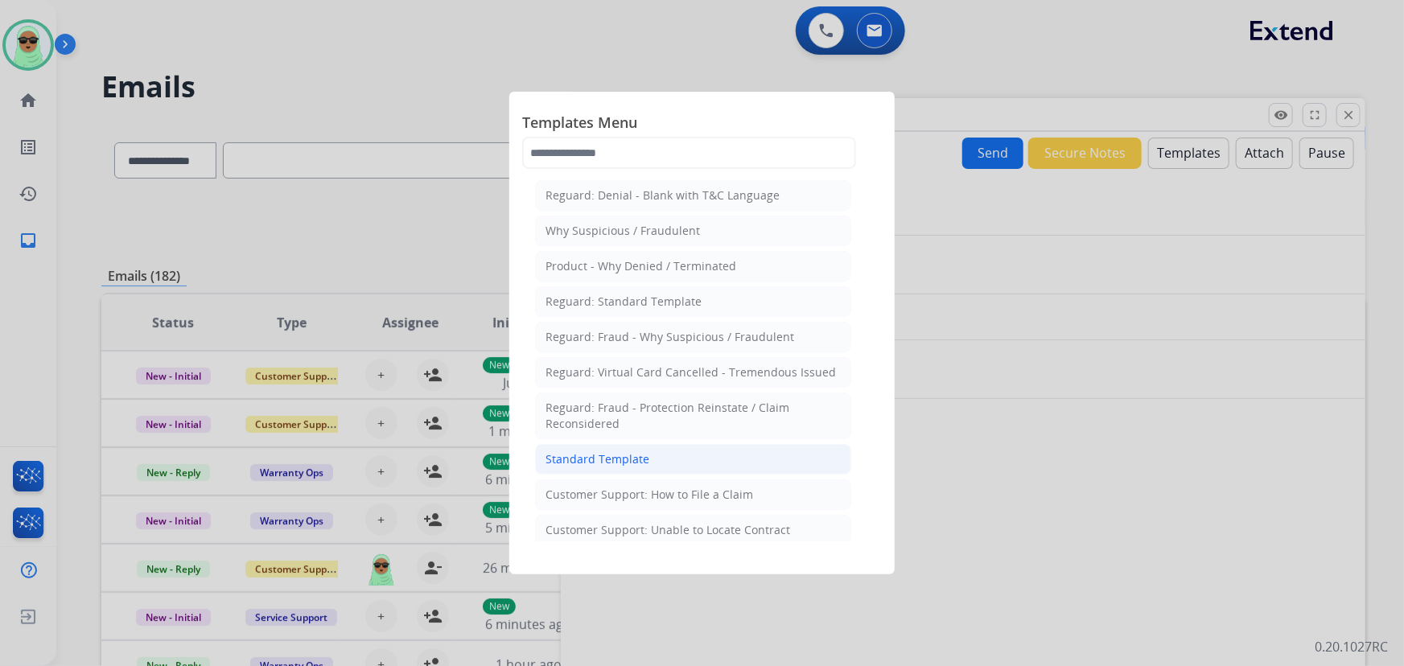
click at [681, 464] on li "Standard Template" at bounding box center [693, 459] width 316 height 31
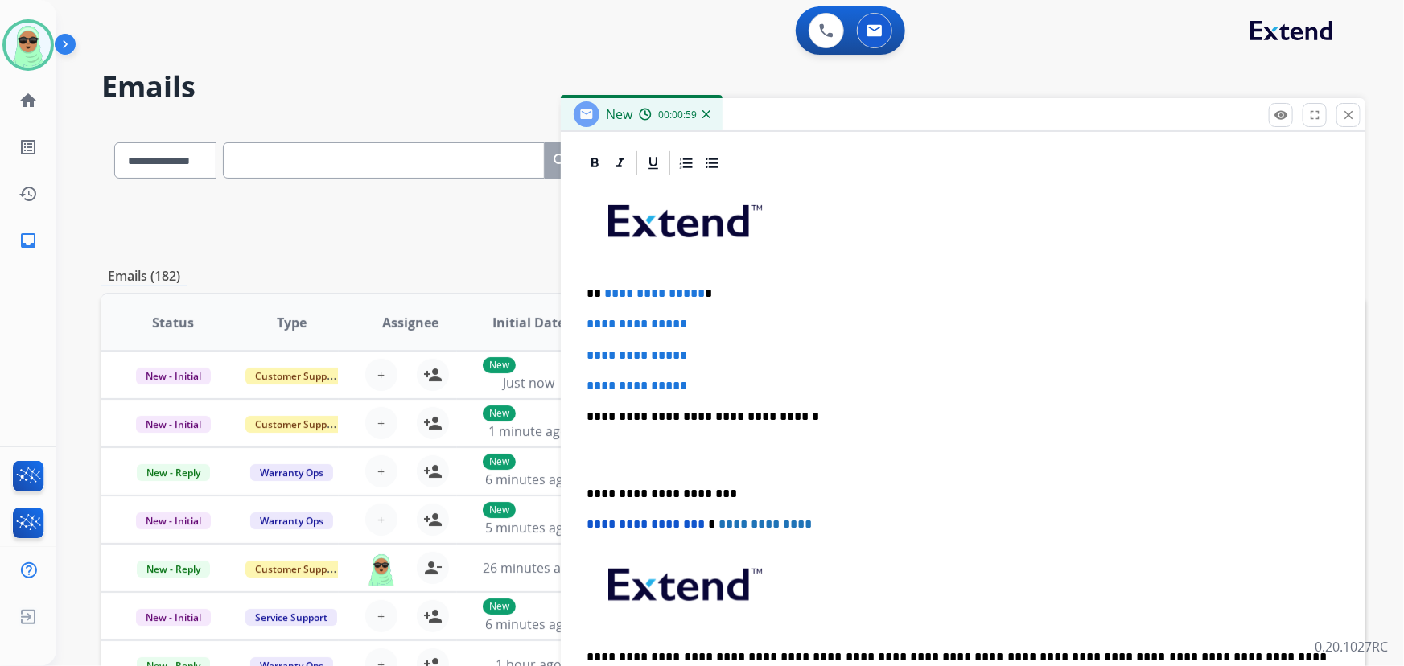
scroll to position [277, 0]
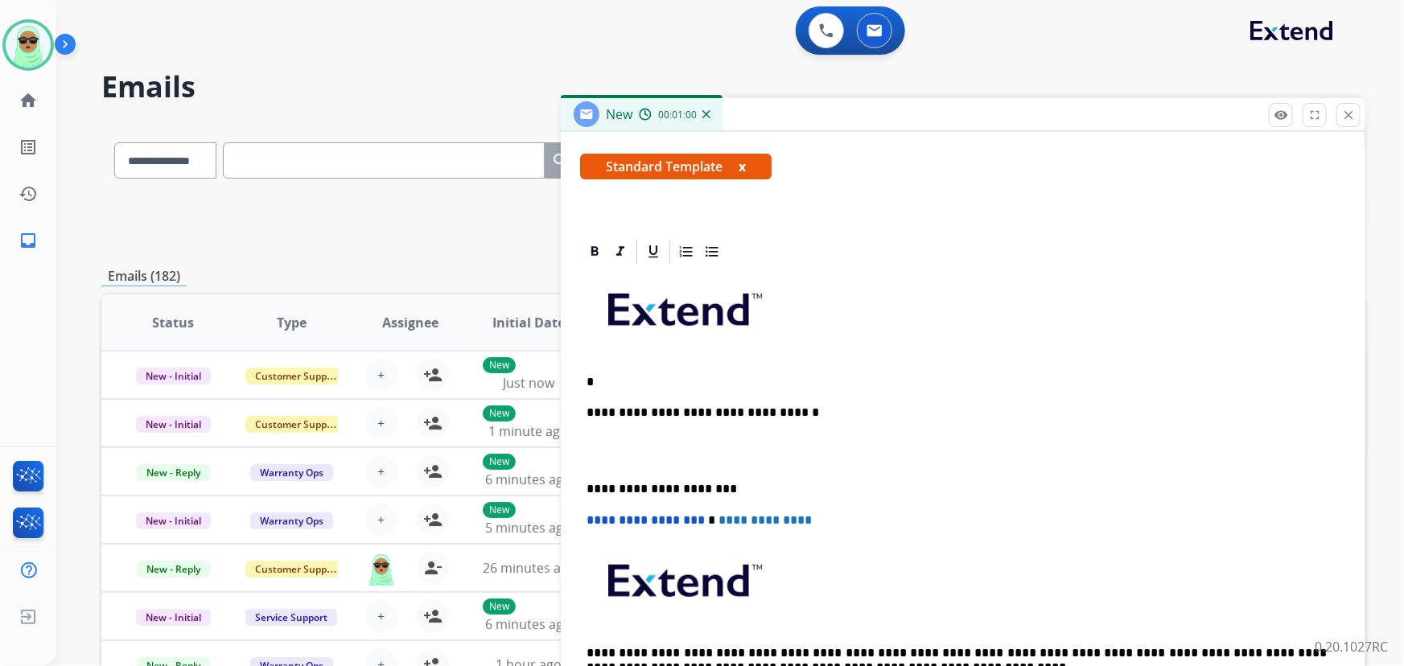
drag, startPoint x: 719, startPoint y: 384, endPoint x: 595, endPoint y: 284, distance: 158.5
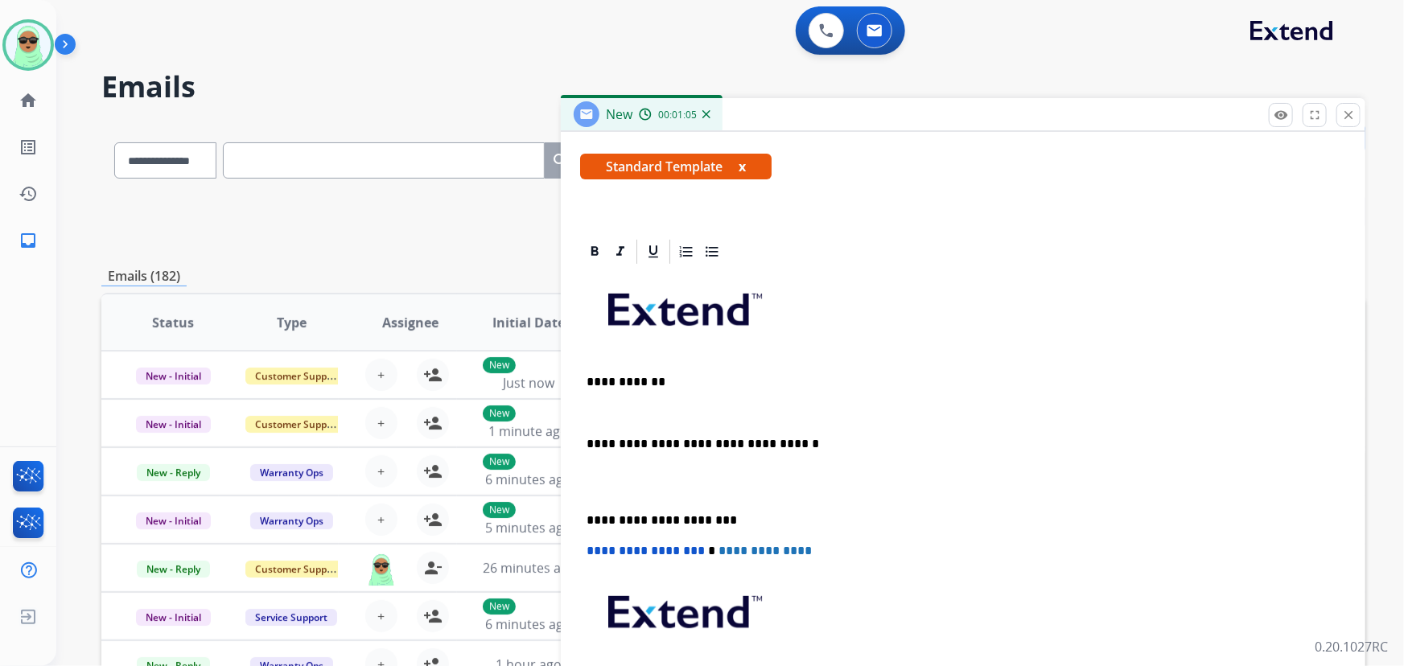
scroll to position [307, 0]
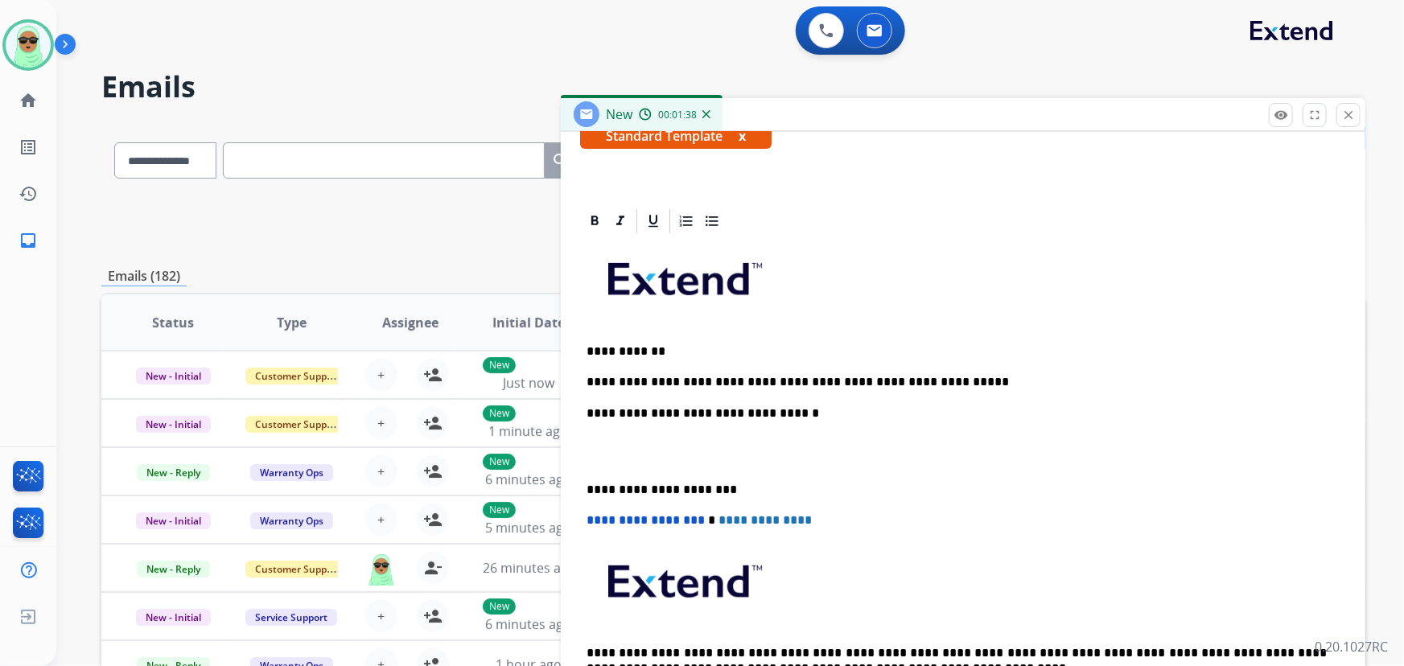
click at [977, 381] on p "**********" at bounding box center [957, 382] width 741 height 14
click at [1070, 377] on p "**********" at bounding box center [957, 382] width 741 height 14
click at [1069, 382] on p "**********" at bounding box center [957, 382] width 741 height 14
click at [1067, 383] on p "**********" at bounding box center [957, 382] width 741 height 14
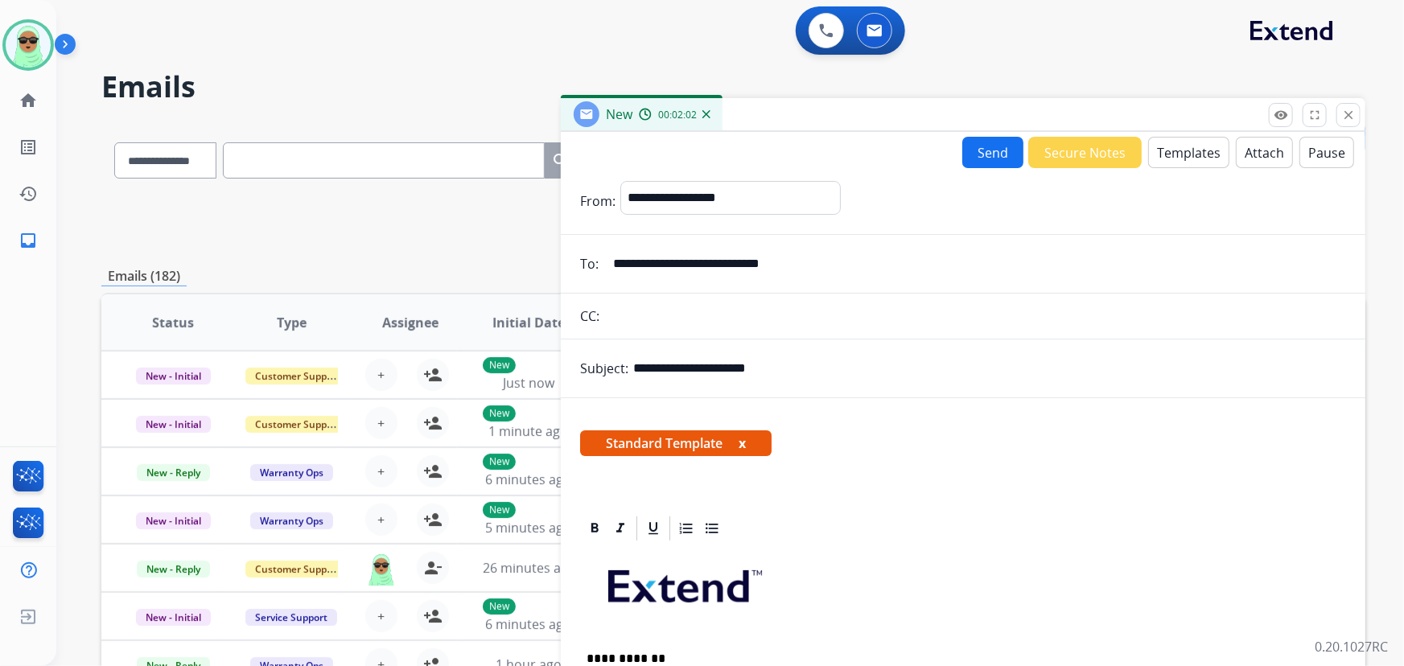
scroll to position [0, 0]
click at [990, 154] on button "Send" at bounding box center [992, 152] width 61 height 31
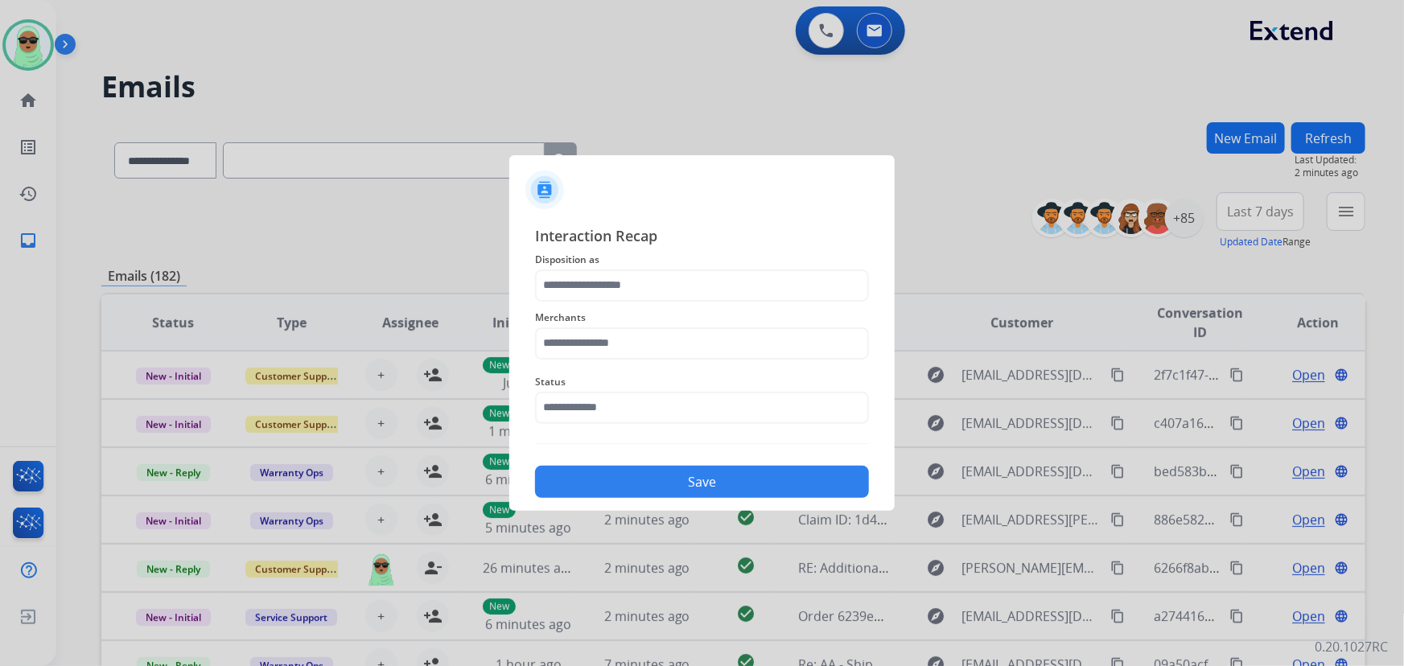
click at [635, 426] on div "Status" at bounding box center [702, 398] width 334 height 64
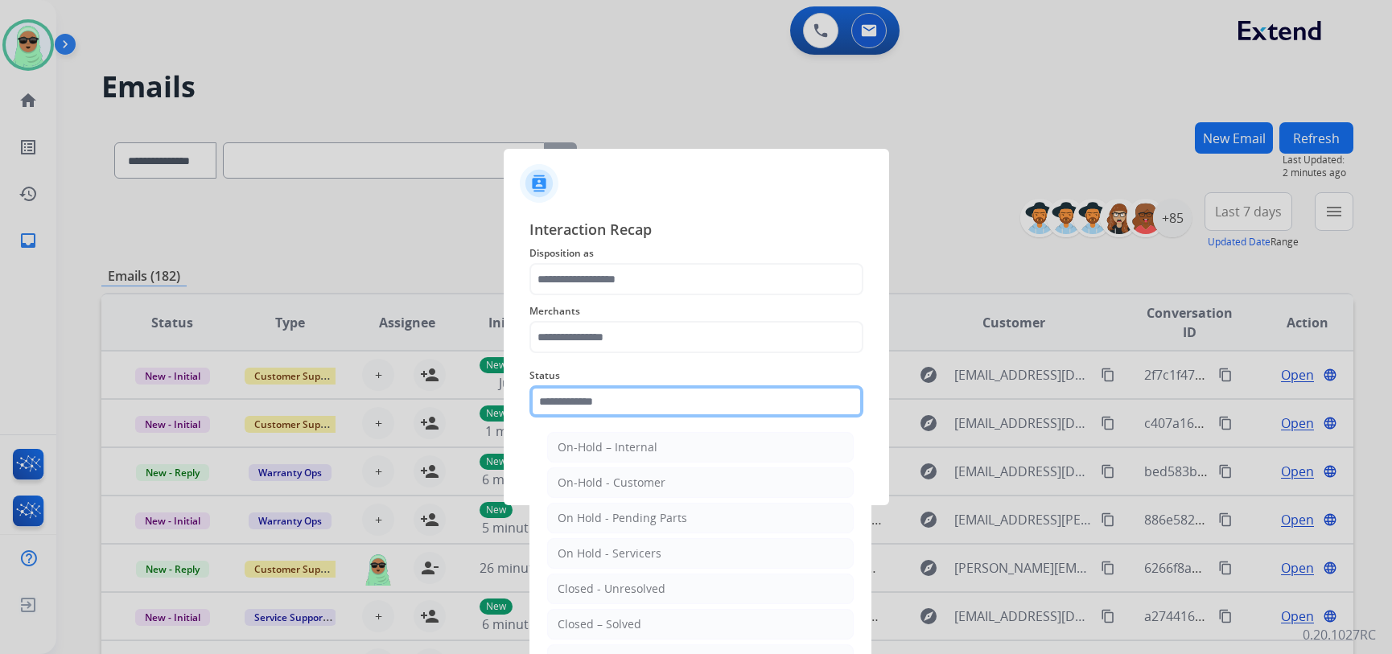
drag, startPoint x: 624, startPoint y: 406, endPoint x: 628, endPoint y: 447, distance: 41.2
click at [623, 405] on input "text" at bounding box center [696, 401] width 334 height 32
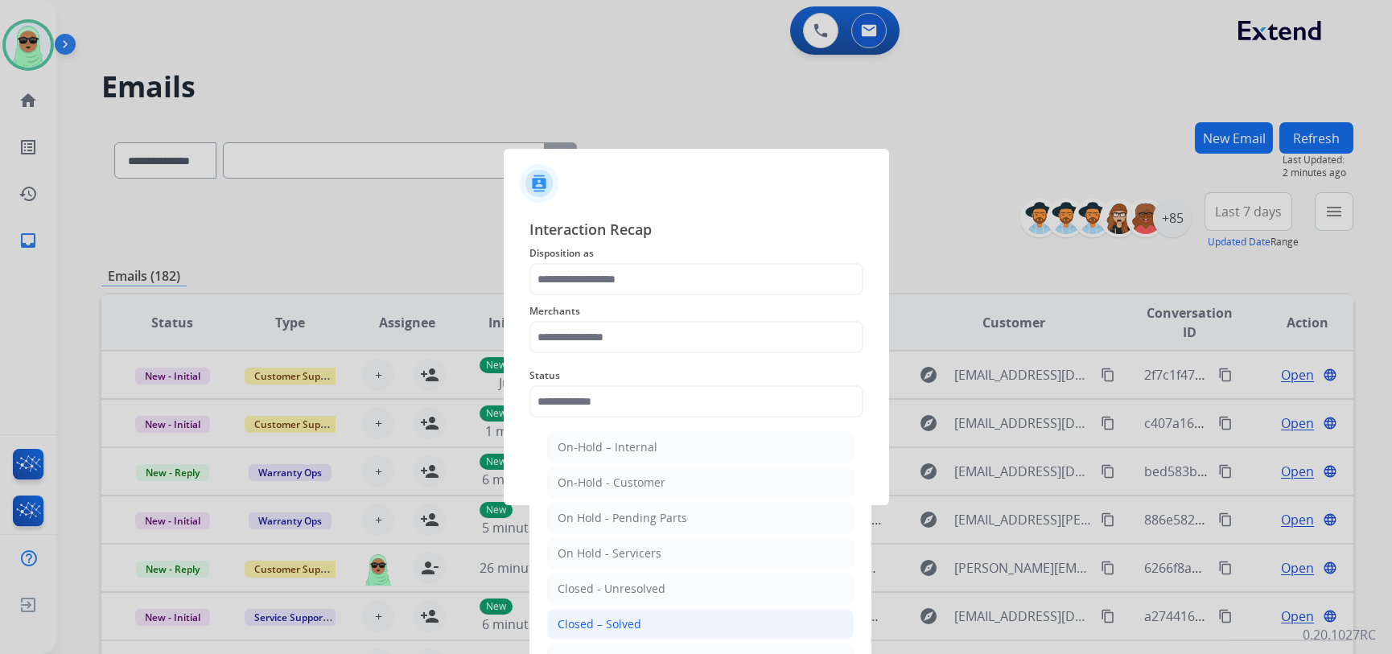
click at [648, 624] on li "Closed – Solved" at bounding box center [700, 624] width 307 height 31
type input "**********"
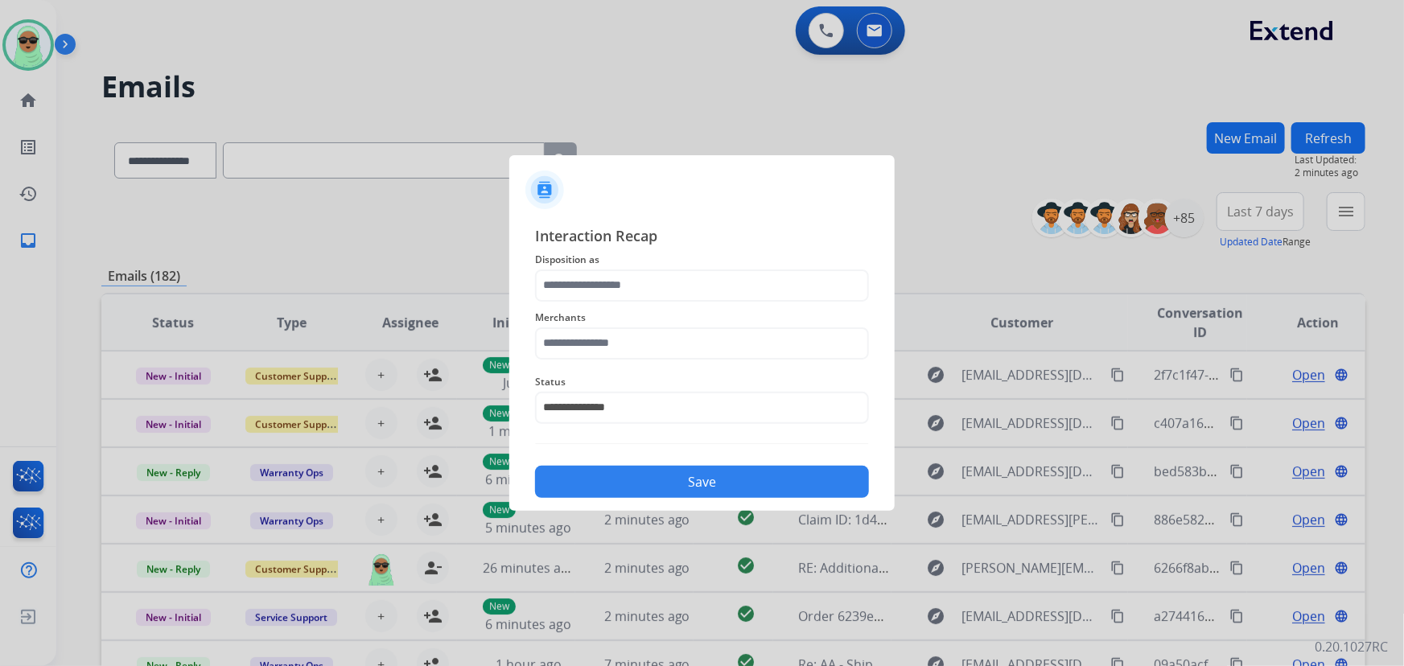
click at [617, 269] on div "**********" at bounding box center [702, 362] width 334 height 274
click at [614, 291] on input "text" at bounding box center [702, 286] width 334 height 32
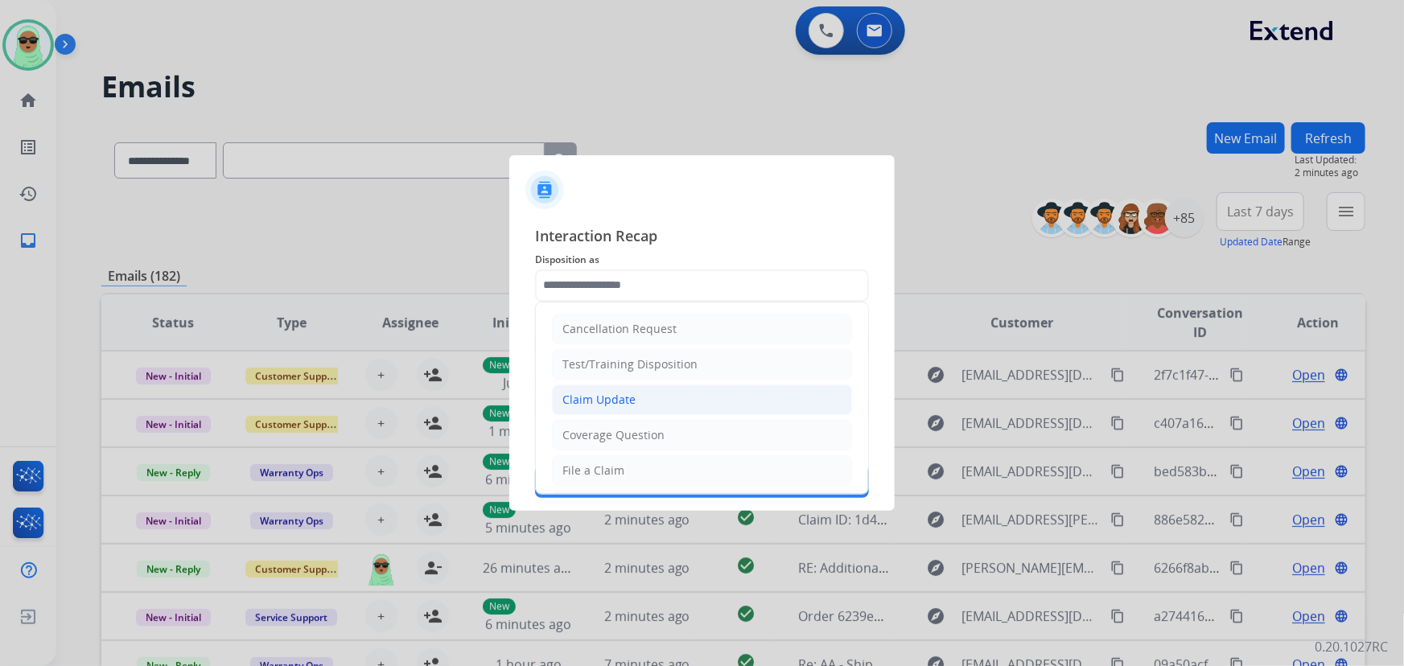
click at [627, 402] on div "Claim Update" at bounding box center [598, 400] width 73 height 16
type input "**********"
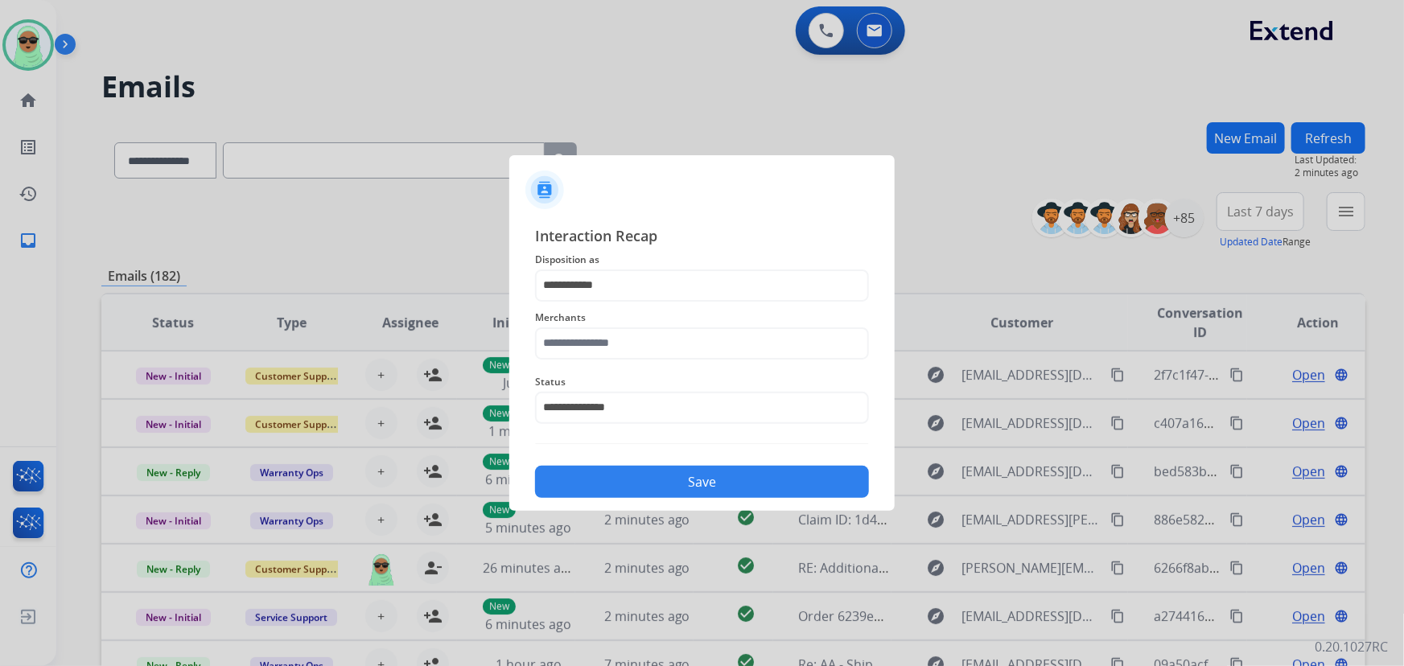
click at [628, 319] on span "Merchants" at bounding box center [702, 317] width 334 height 19
click at [625, 346] on input "text" at bounding box center [702, 344] width 334 height 32
click at [629, 414] on li "Realtruck" at bounding box center [706, 425] width 307 height 31
type input "*********"
click at [659, 467] on button "Save" at bounding box center [702, 482] width 334 height 32
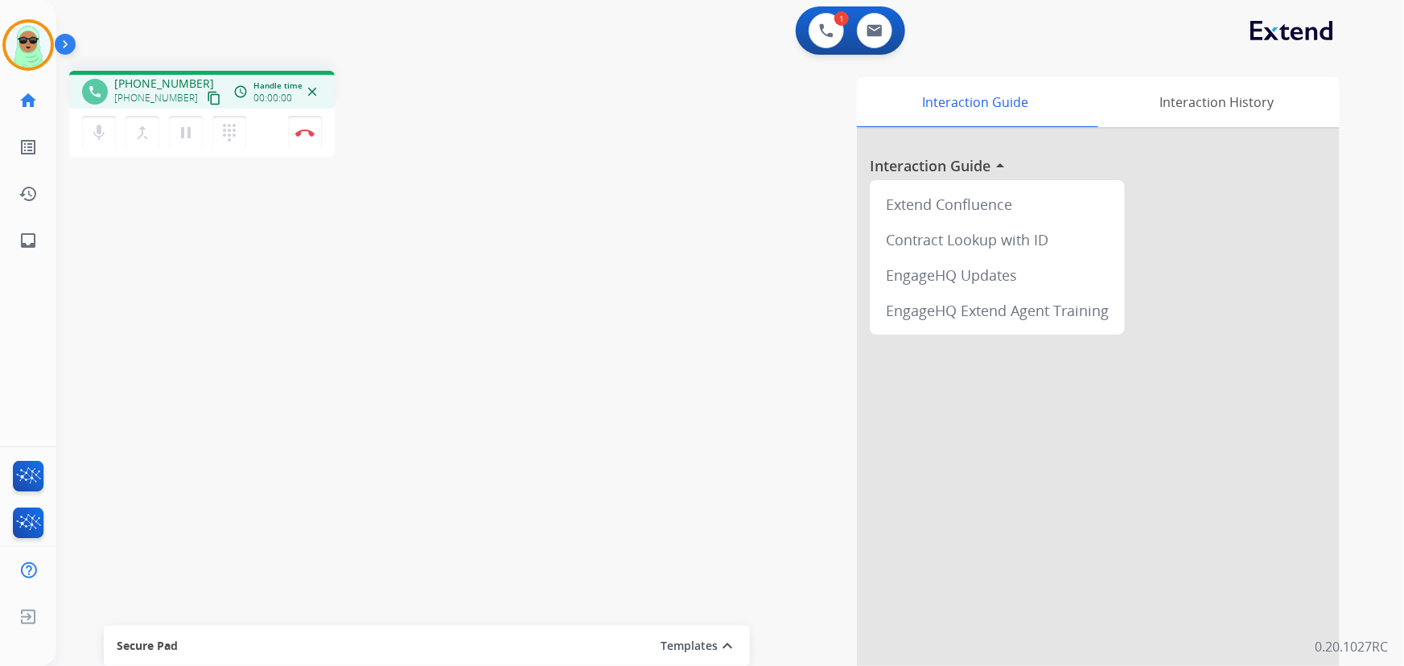
click at [204, 103] on button "content_copy" at bounding box center [213, 98] width 19 height 19
click at [207, 103] on mat-icon "content_copy" at bounding box center [214, 98] width 14 height 14
click at [298, 138] on button "Disconnect" at bounding box center [305, 133] width 34 height 34
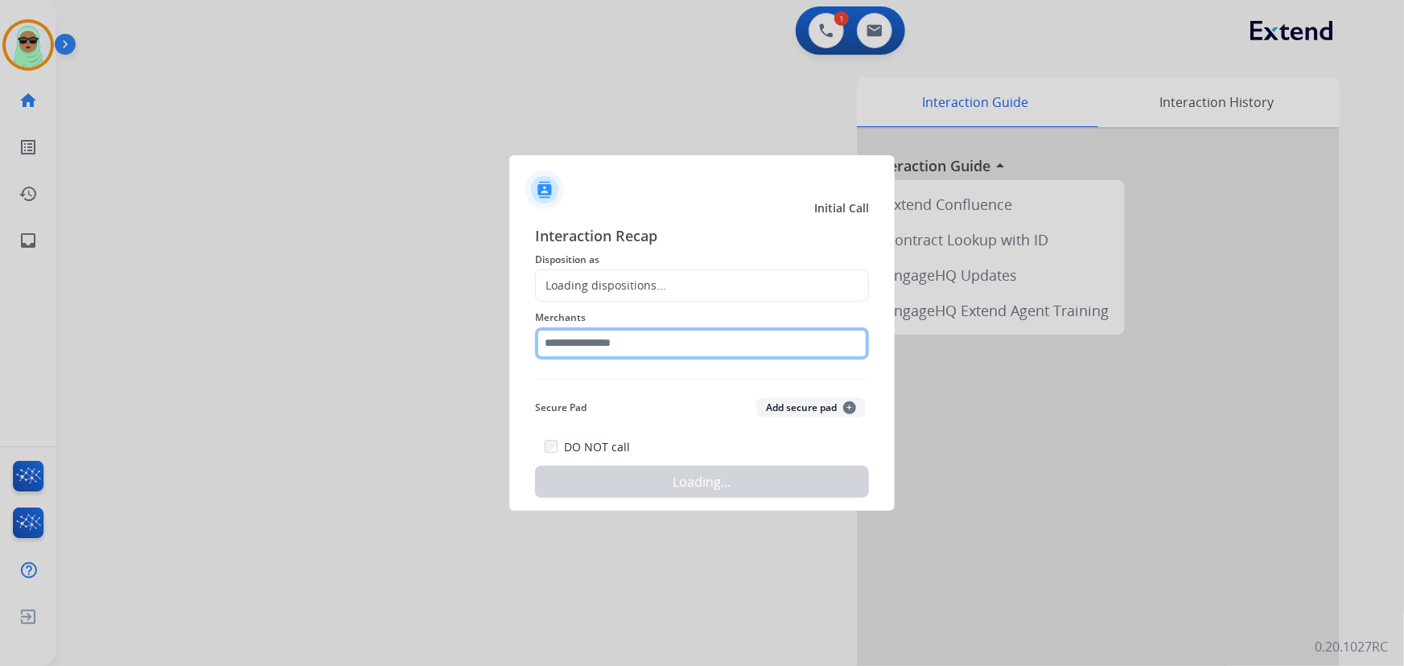
click at [674, 358] on input "text" at bounding box center [702, 344] width 334 height 32
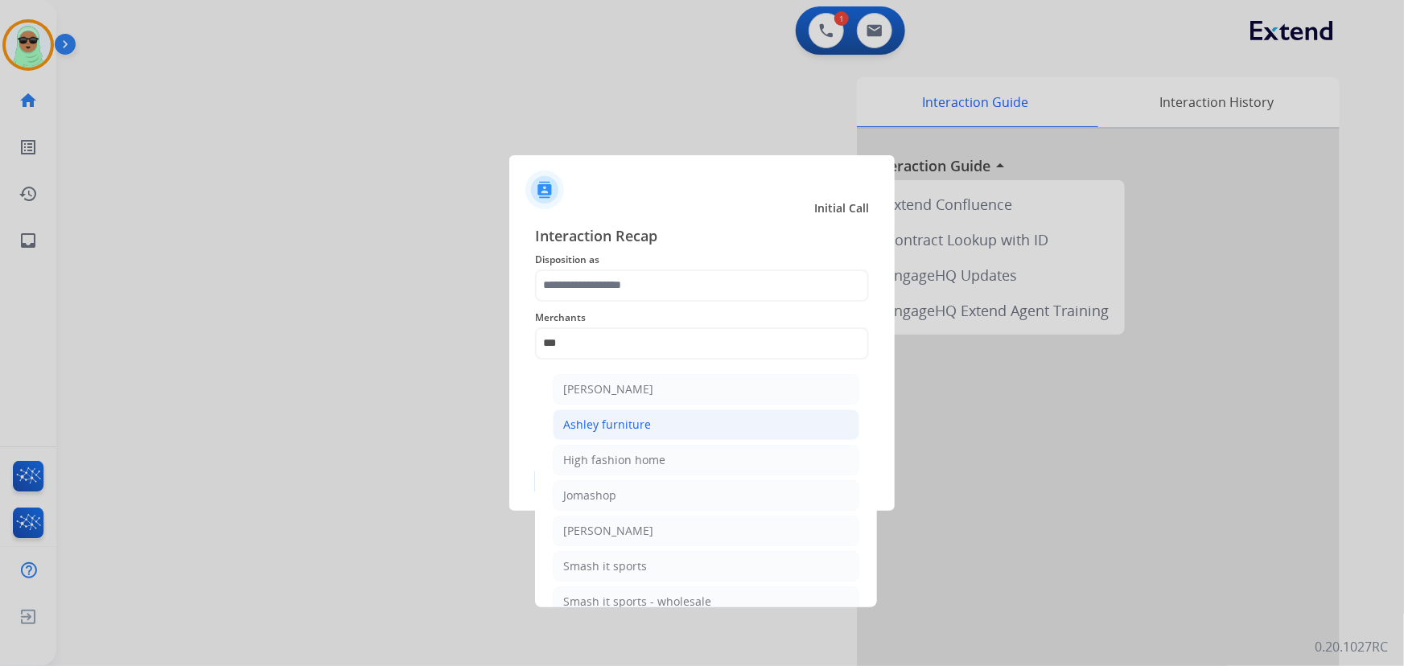
click at [653, 414] on li "Ashley furniture" at bounding box center [706, 425] width 307 height 31
type input "**********"
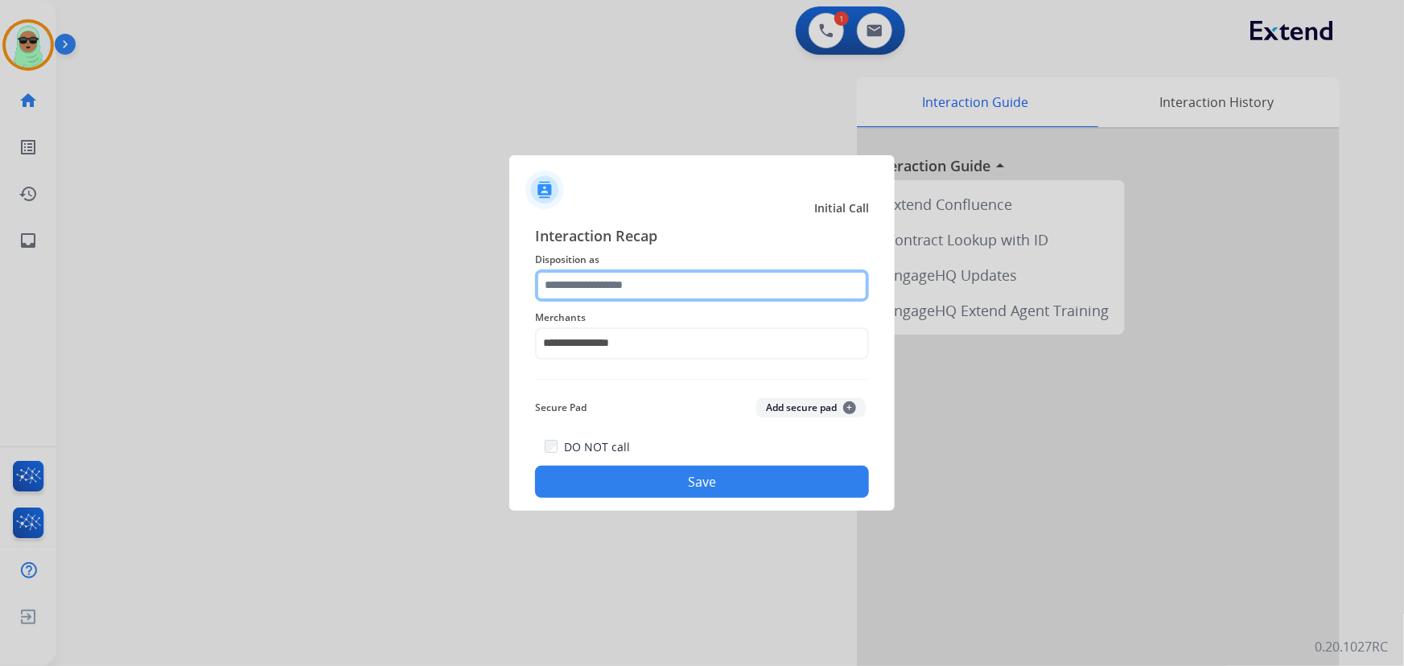
click at [634, 286] on input "text" at bounding box center [702, 286] width 334 height 32
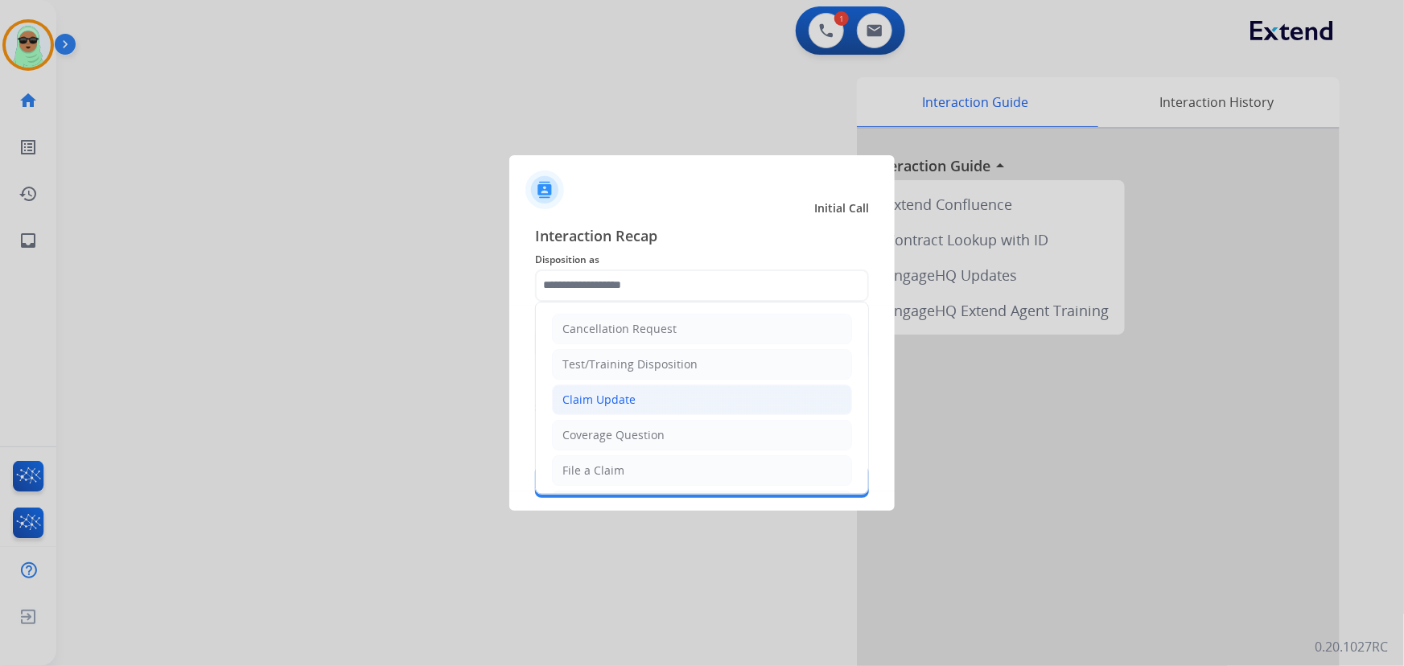
click at [652, 399] on li "Claim Update" at bounding box center [702, 400] width 300 height 31
type input "**********"
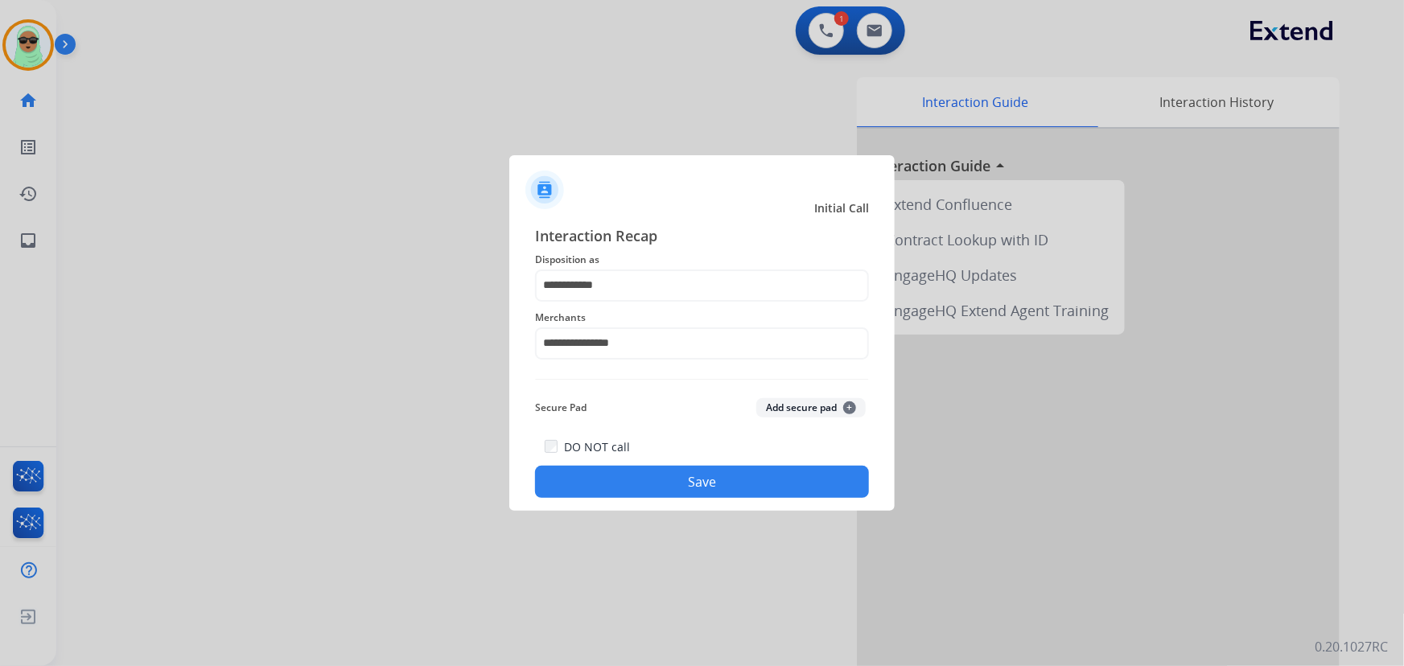
click at [685, 477] on button "Save" at bounding box center [702, 482] width 334 height 32
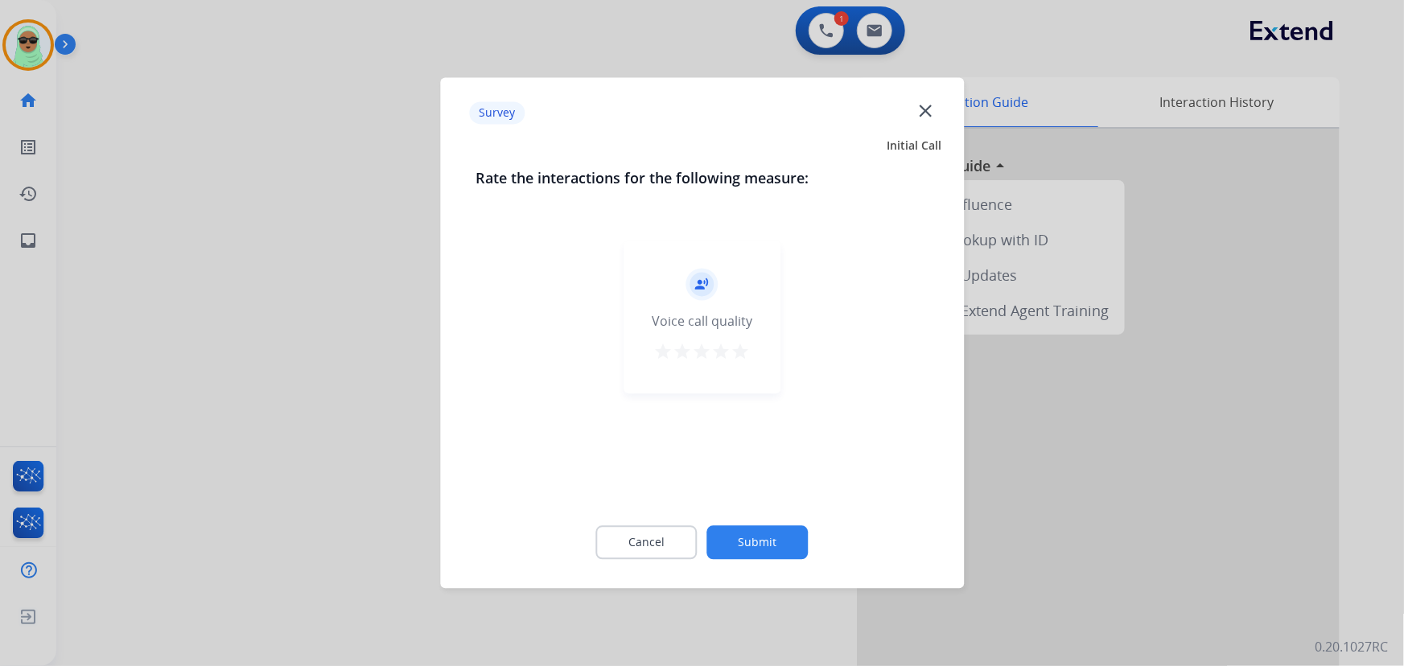
click at [784, 542] on button "Submit" at bounding box center [757, 543] width 101 height 34
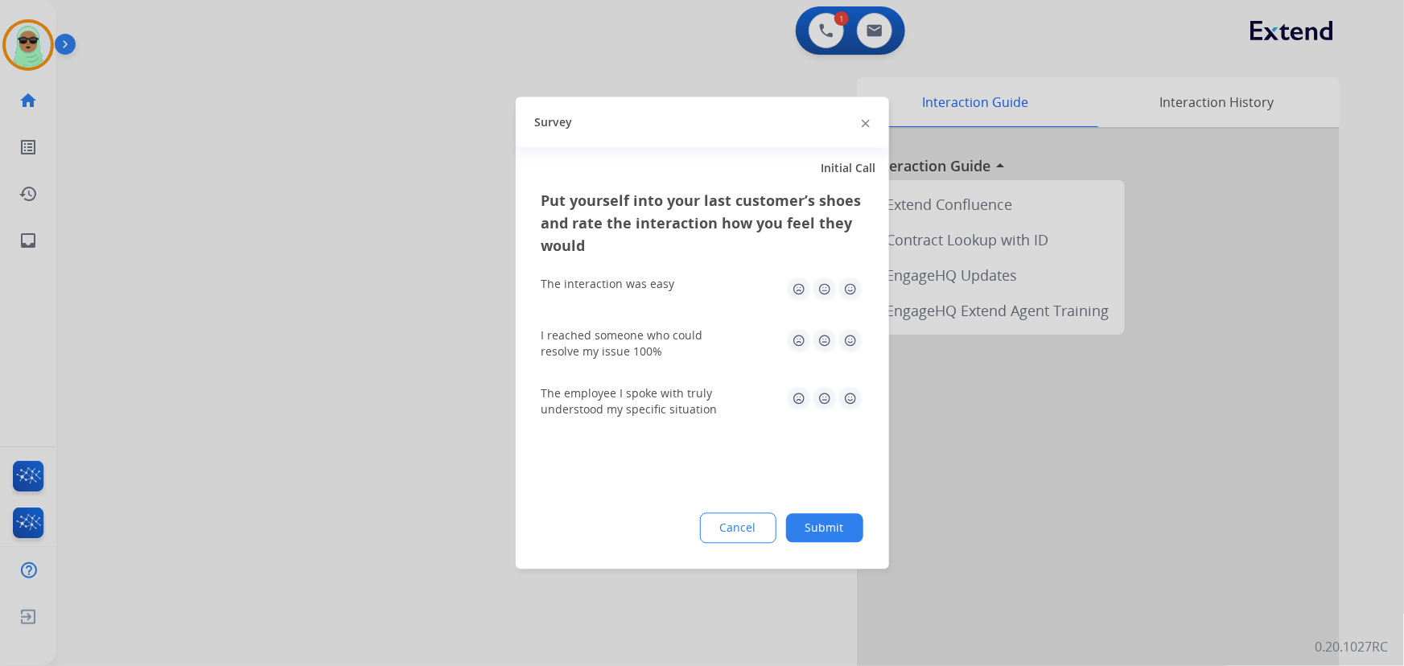
drag, startPoint x: 824, startPoint y: 531, endPoint x: 809, endPoint y: 355, distance: 176.9
click at [824, 531] on button "Submit" at bounding box center [824, 528] width 77 height 29
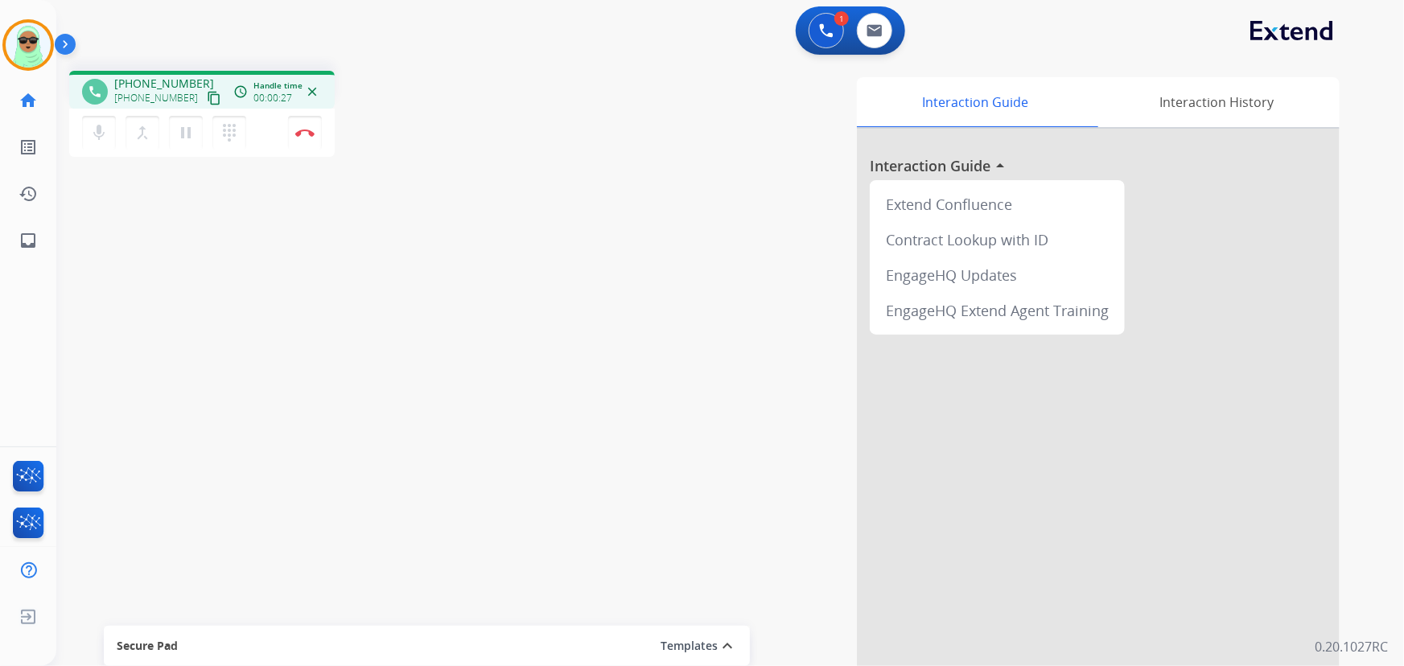
click at [207, 96] on mat-icon "content_copy" at bounding box center [214, 98] width 14 height 14
click at [299, 136] on button "Disconnect" at bounding box center [305, 133] width 34 height 34
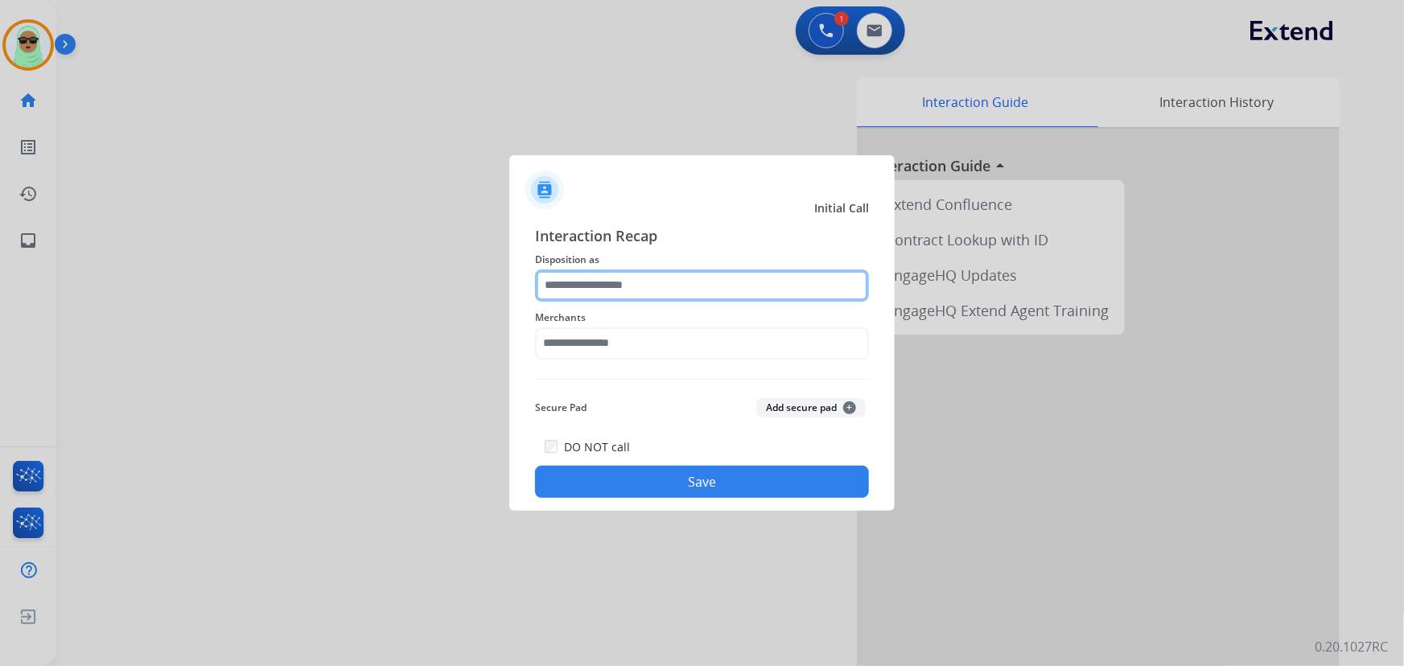
click at [717, 298] on input "text" at bounding box center [702, 286] width 334 height 32
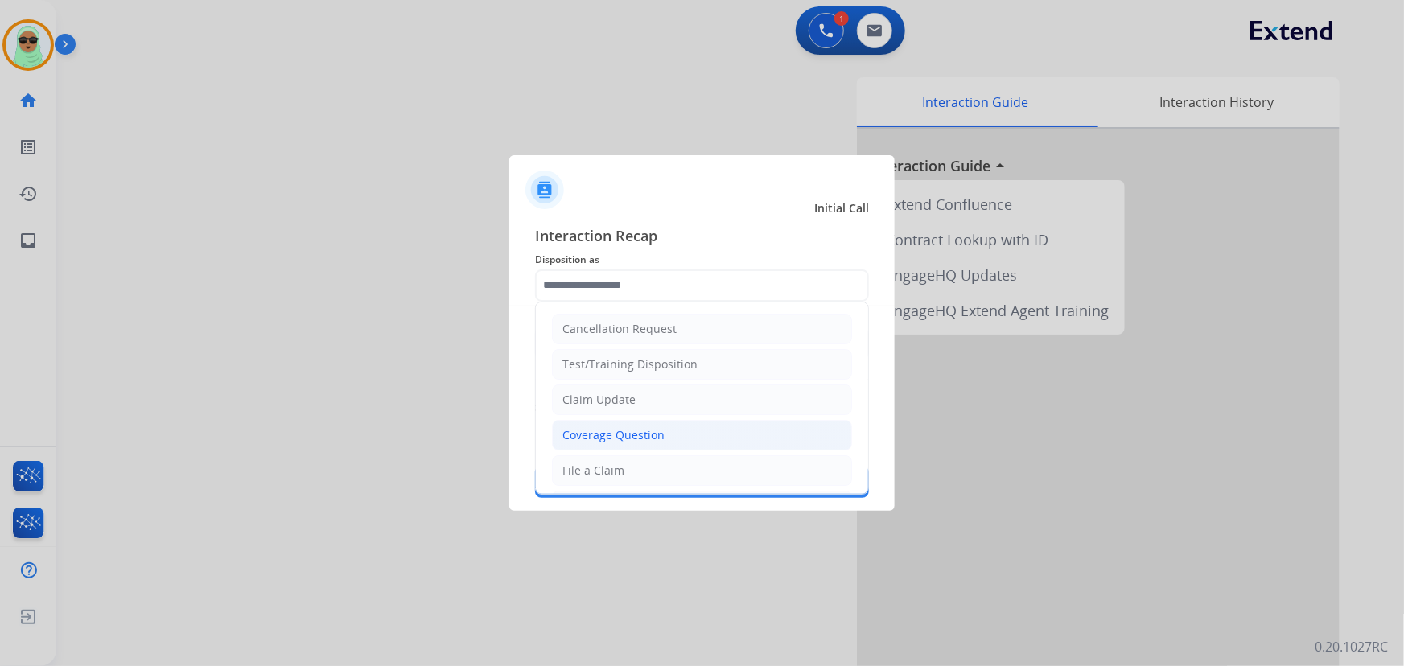
drag, startPoint x: 706, startPoint y: 442, endPoint x: 694, endPoint y: 384, distance: 59.0
click at [706, 441] on li "Coverage Question" at bounding box center [702, 435] width 300 height 31
type input "**********"
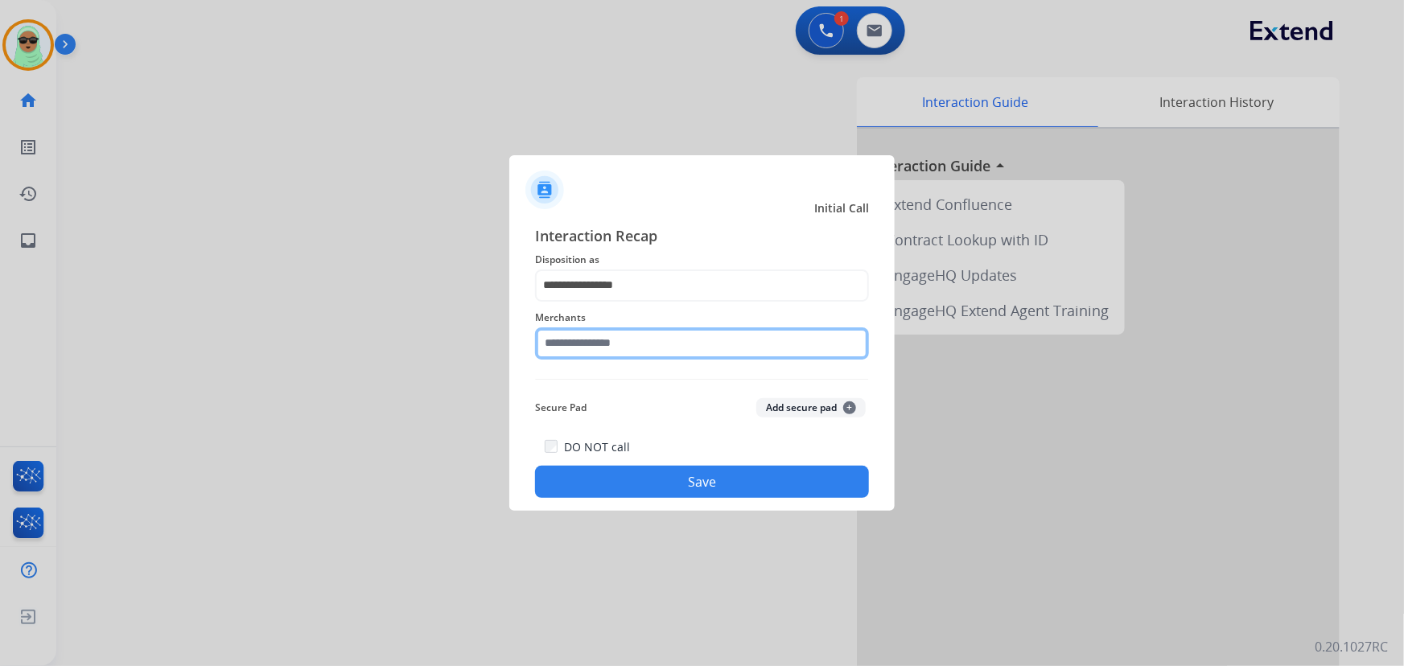
click at [684, 348] on input "text" at bounding box center [702, 344] width 334 height 32
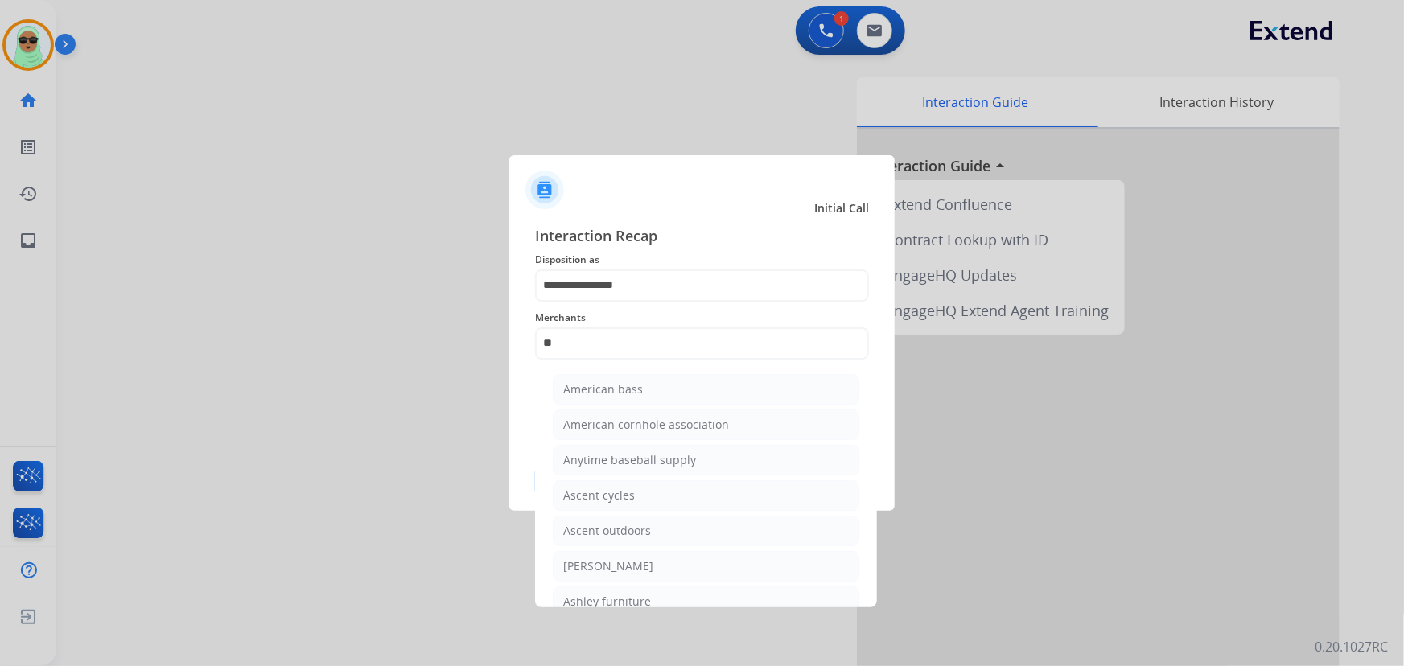
drag, startPoint x: 676, startPoint y: 602, endPoint x: 676, endPoint y: 541, distance: 61.2
click at [674, 602] on li "Ashley furniture" at bounding box center [706, 602] width 307 height 31
type input "**********"
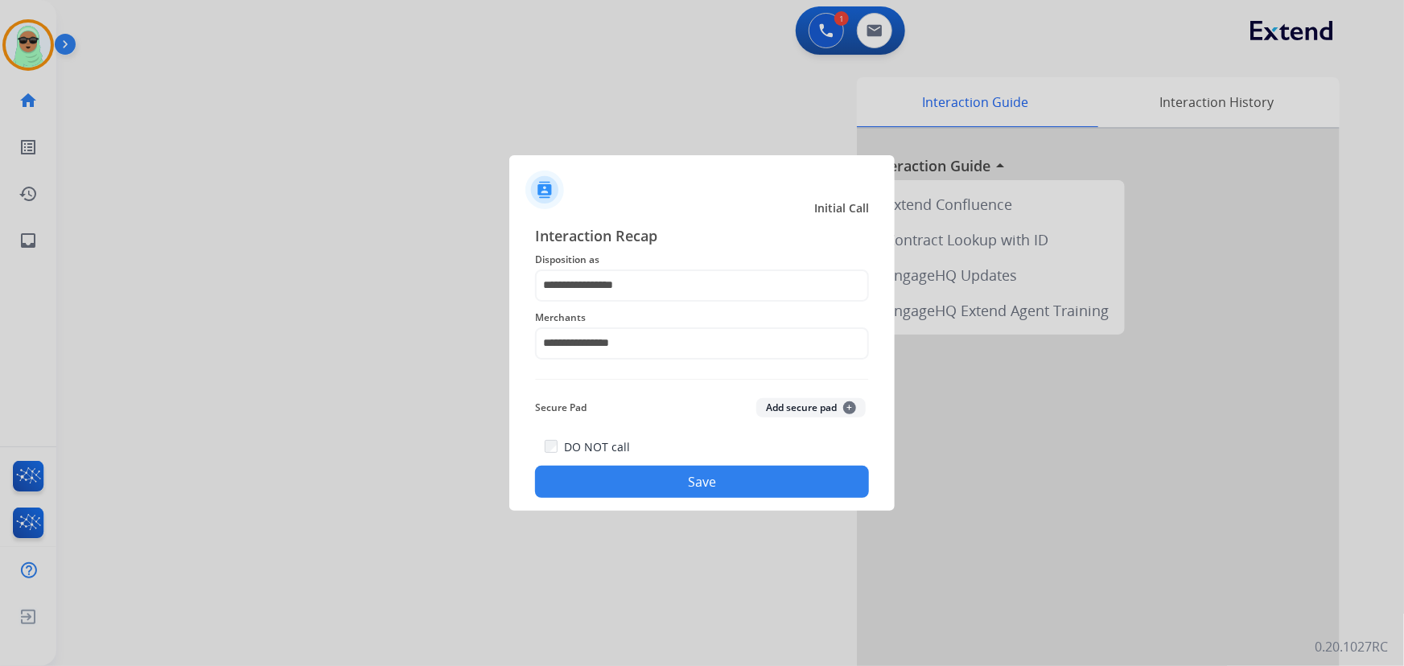
click at [730, 476] on button "Save" at bounding box center [702, 482] width 334 height 32
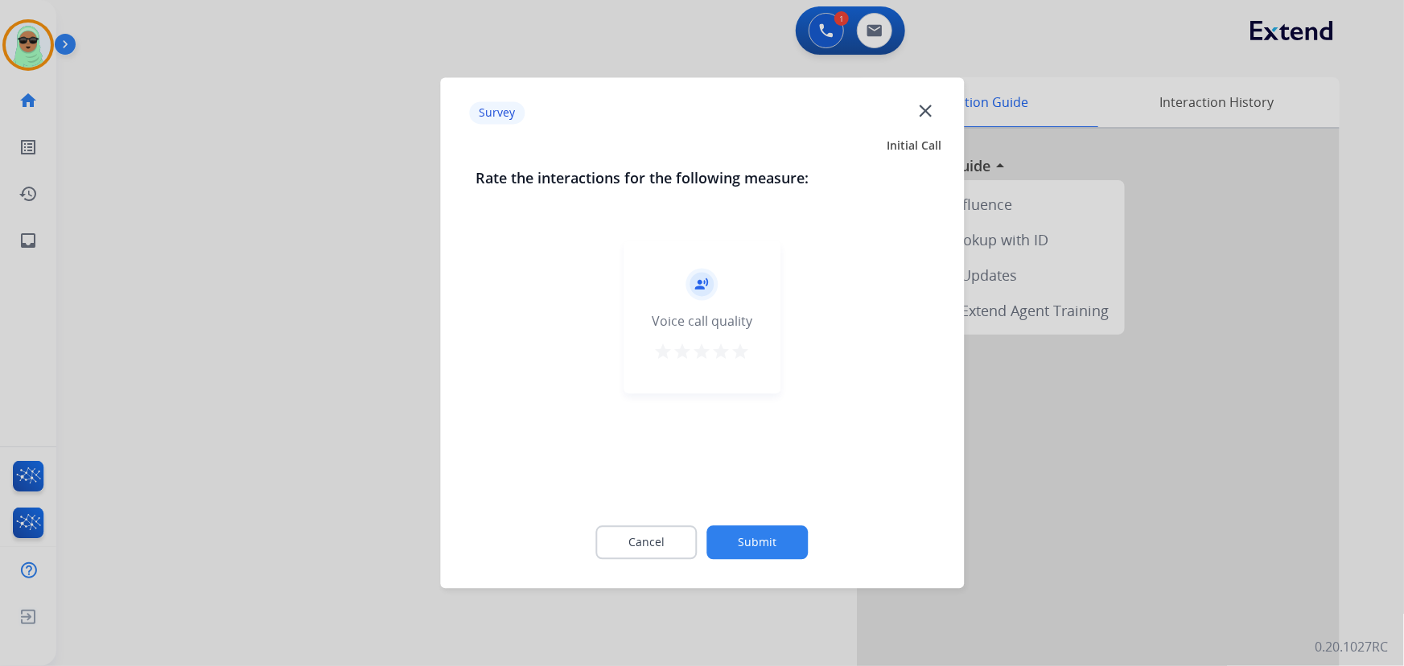
click at [765, 524] on div "Cancel Submit" at bounding box center [702, 543] width 453 height 72
click at [776, 538] on button "Submit" at bounding box center [757, 543] width 101 height 34
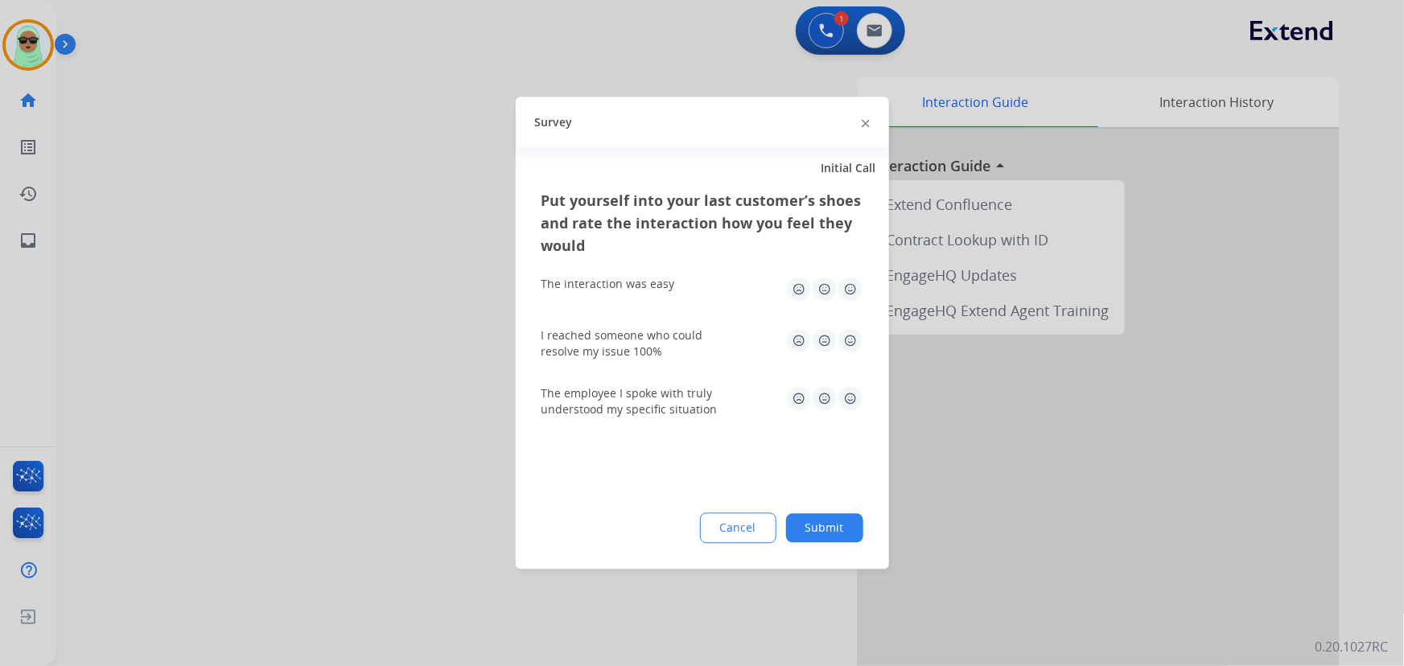
click at [809, 523] on button "Submit" at bounding box center [824, 528] width 77 height 29
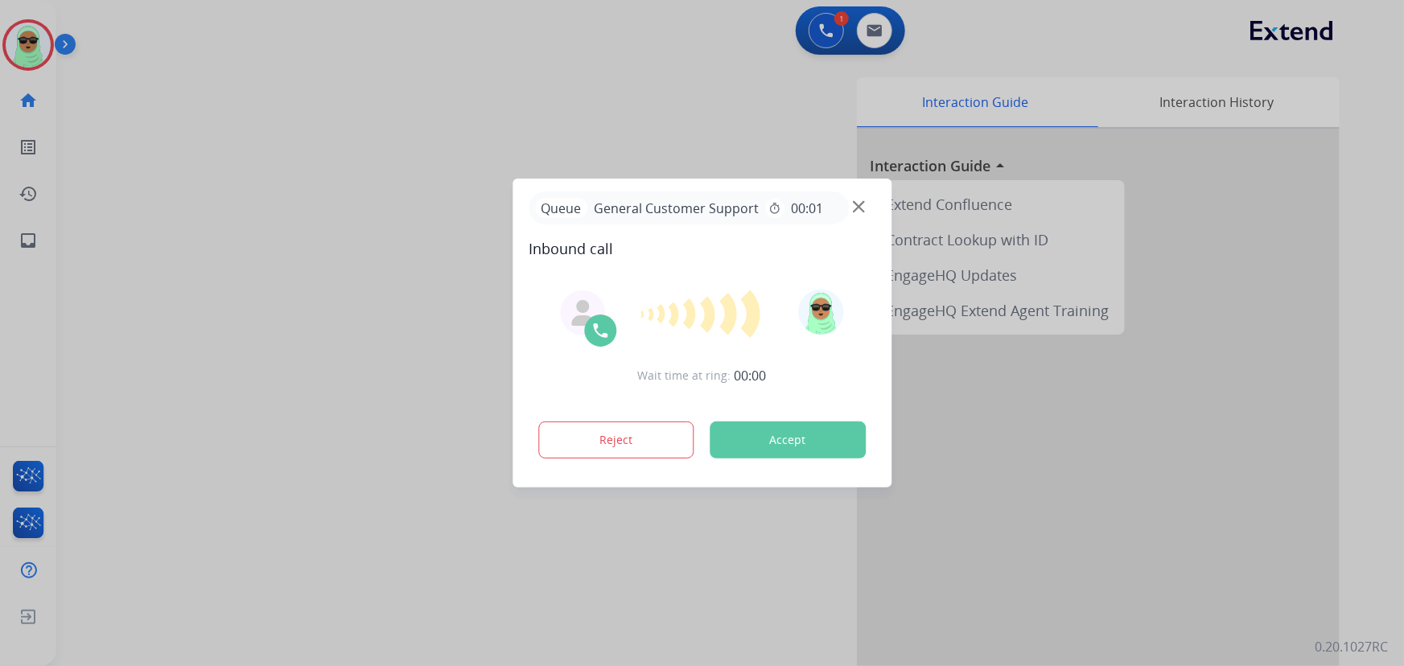
click at [254, 348] on div at bounding box center [702, 333] width 1404 height 666
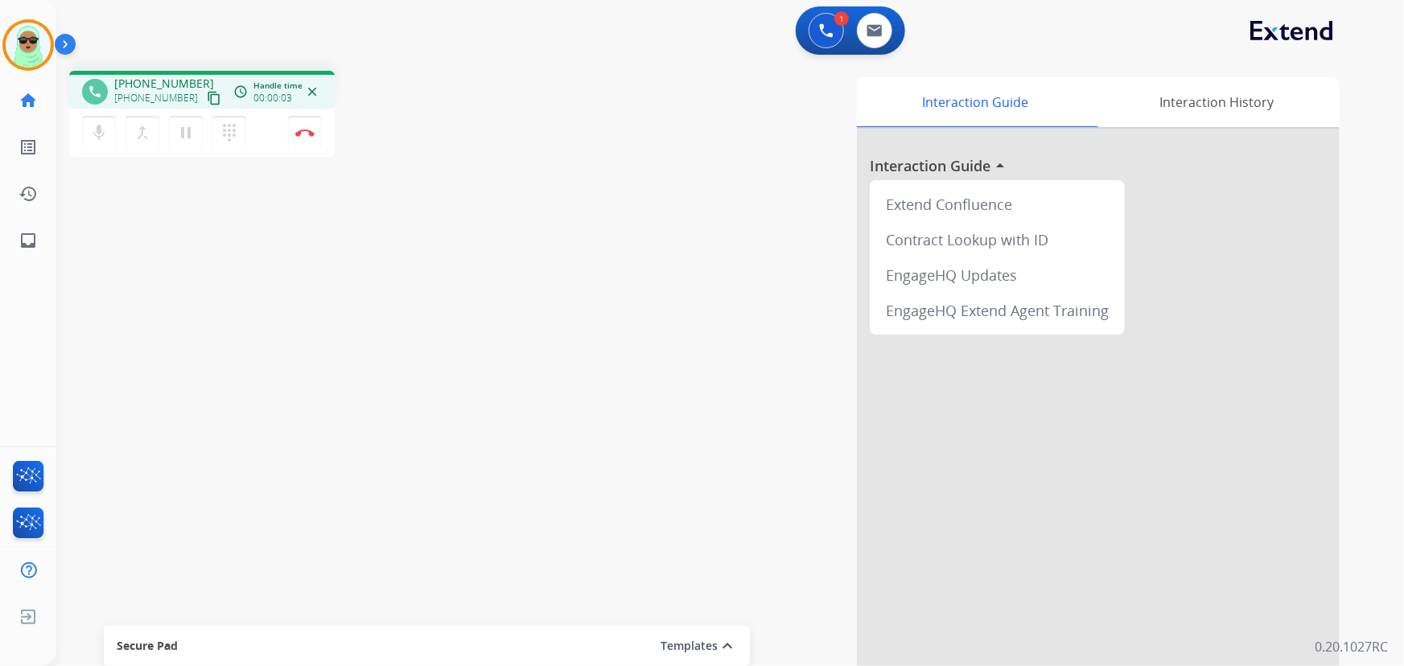
click at [207, 102] on mat-icon "content_copy" at bounding box center [214, 98] width 14 height 14
click at [183, 138] on mat-icon "pause" at bounding box center [185, 132] width 19 height 19
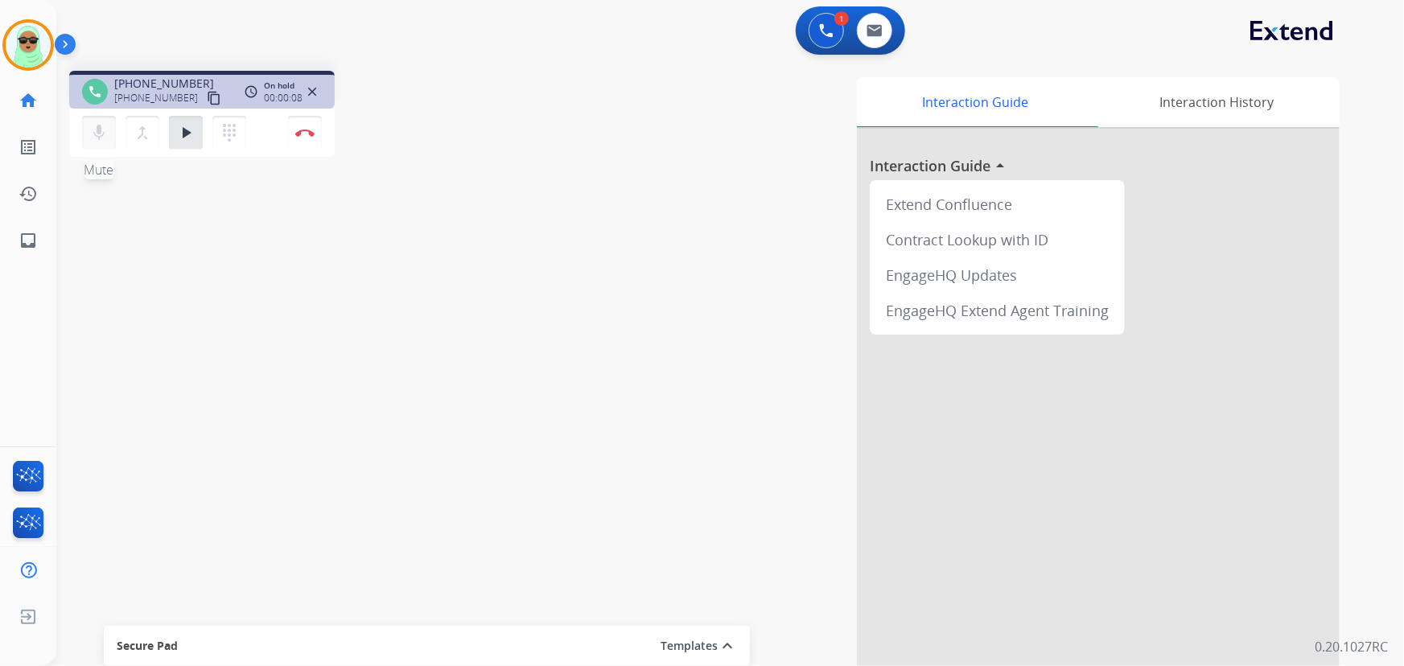
click at [91, 129] on mat-icon "mic" at bounding box center [98, 132] width 19 height 19
click at [422, 618] on div "phone +19292639866 +19292639866 content_copy access_time Call metrics Queue 00:…" at bounding box center [710, 393] width 1309 height 671
click at [187, 147] on button "play_arrow Hold" at bounding box center [186, 133] width 34 height 34
click at [89, 130] on mat-icon "mic_off" at bounding box center [98, 132] width 19 height 19
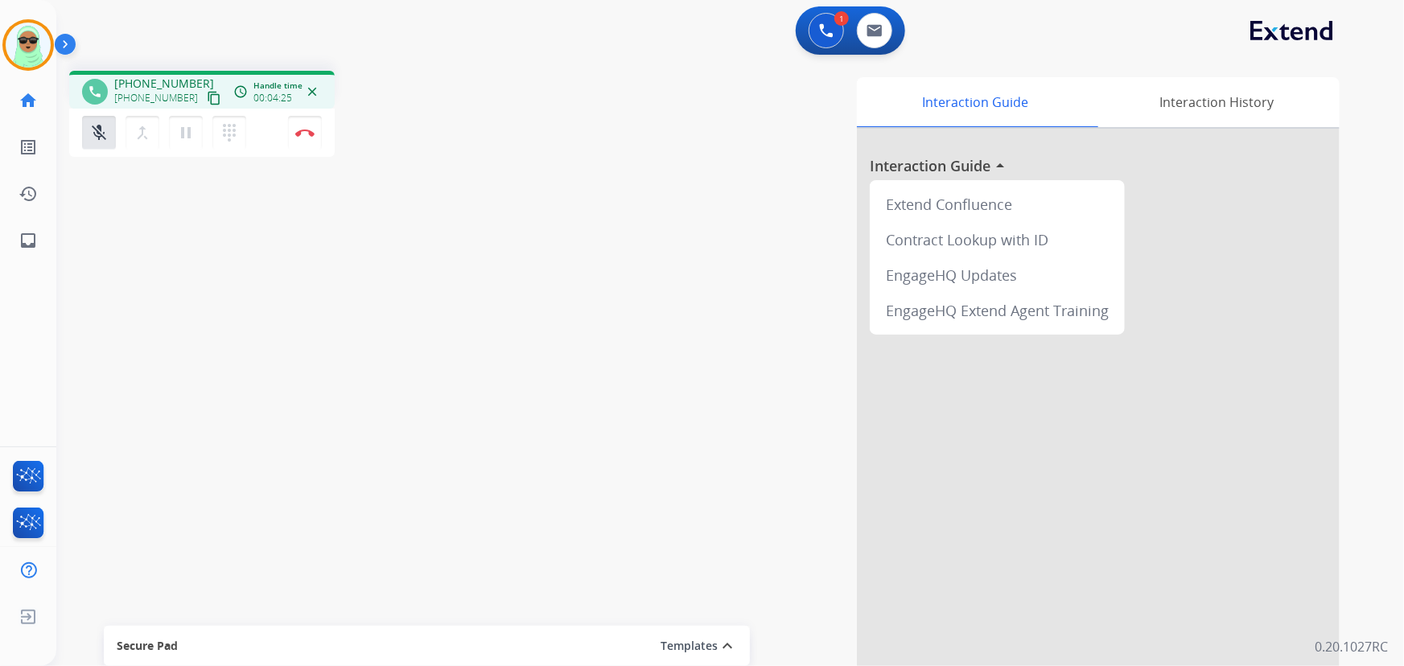
drag, startPoint x: 99, startPoint y: 134, endPoint x: 117, endPoint y: 143, distance: 20.9
click at [100, 133] on mat-icon "mic_off" at bounding box center [98, 132] width 19 height 19
click at [305, 144] on button "Disconnect" at bounding box center [305, 133] width 34 height 34
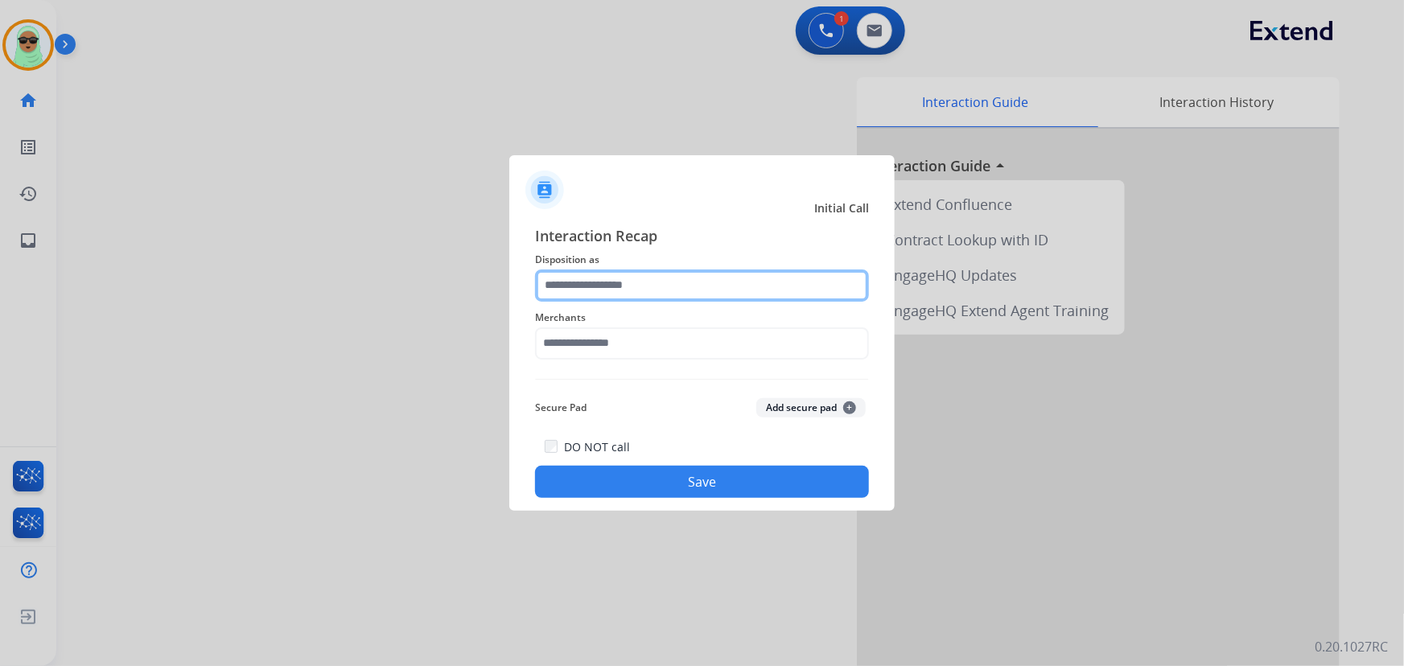
click at [686, 270] on input "text" at bounding box center [702, 286] width 334 height 32
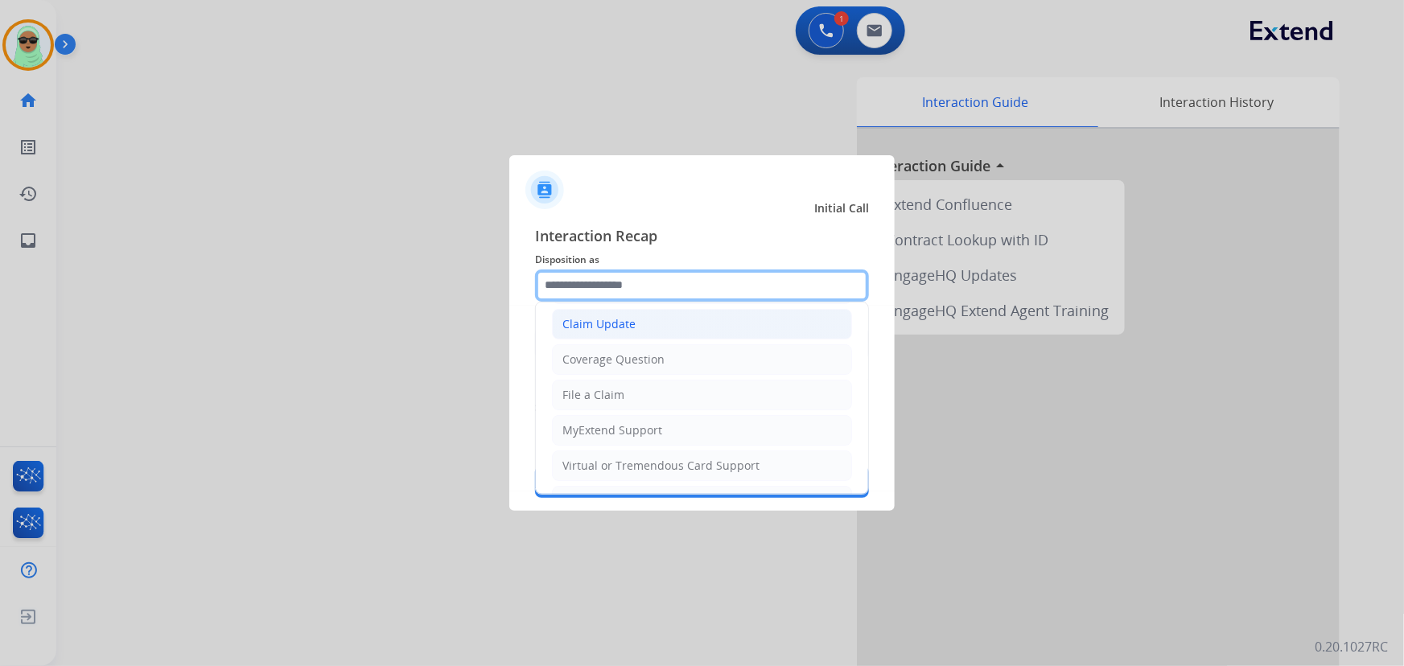
scroll to position [219, 0]
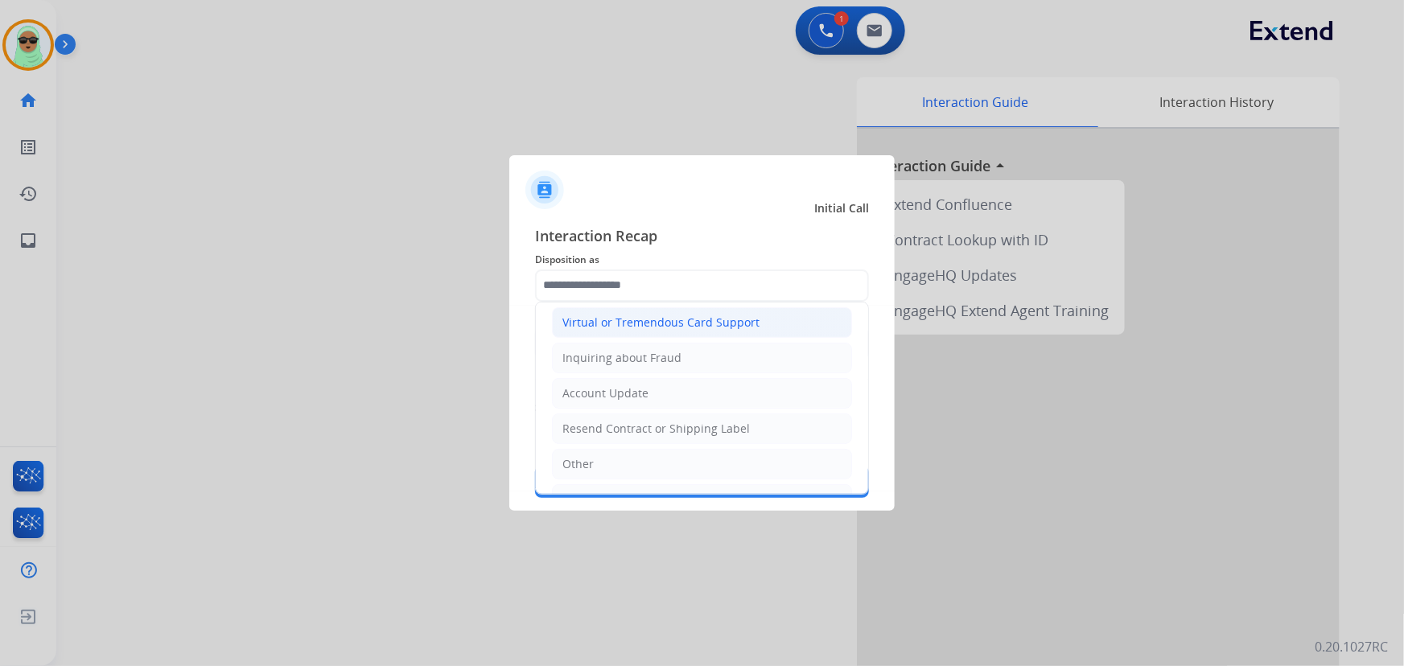
click at [641, 322] on div "Virtual or Tremendous Card Support" at bounding box center [660, 323] width 197 height 16
type input "**********"
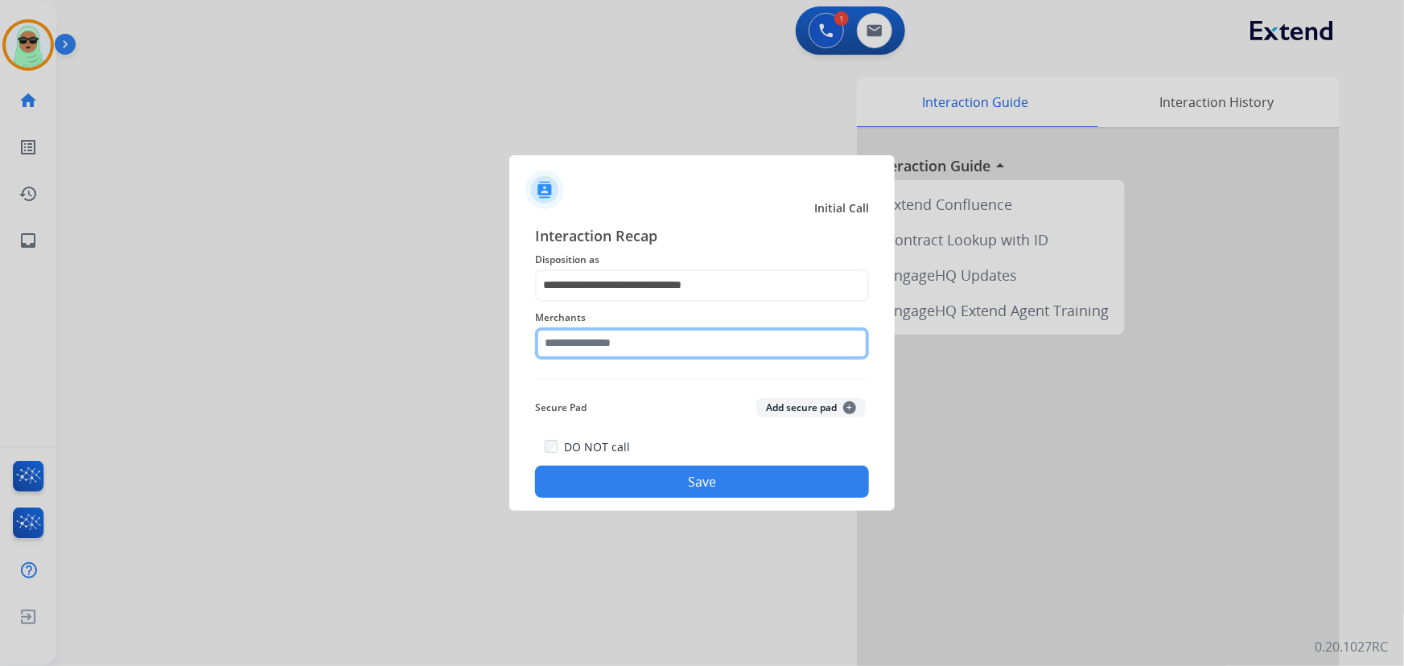
click at [632, 333] on input "text" at bounding box center [702, 344] width 334 height 32
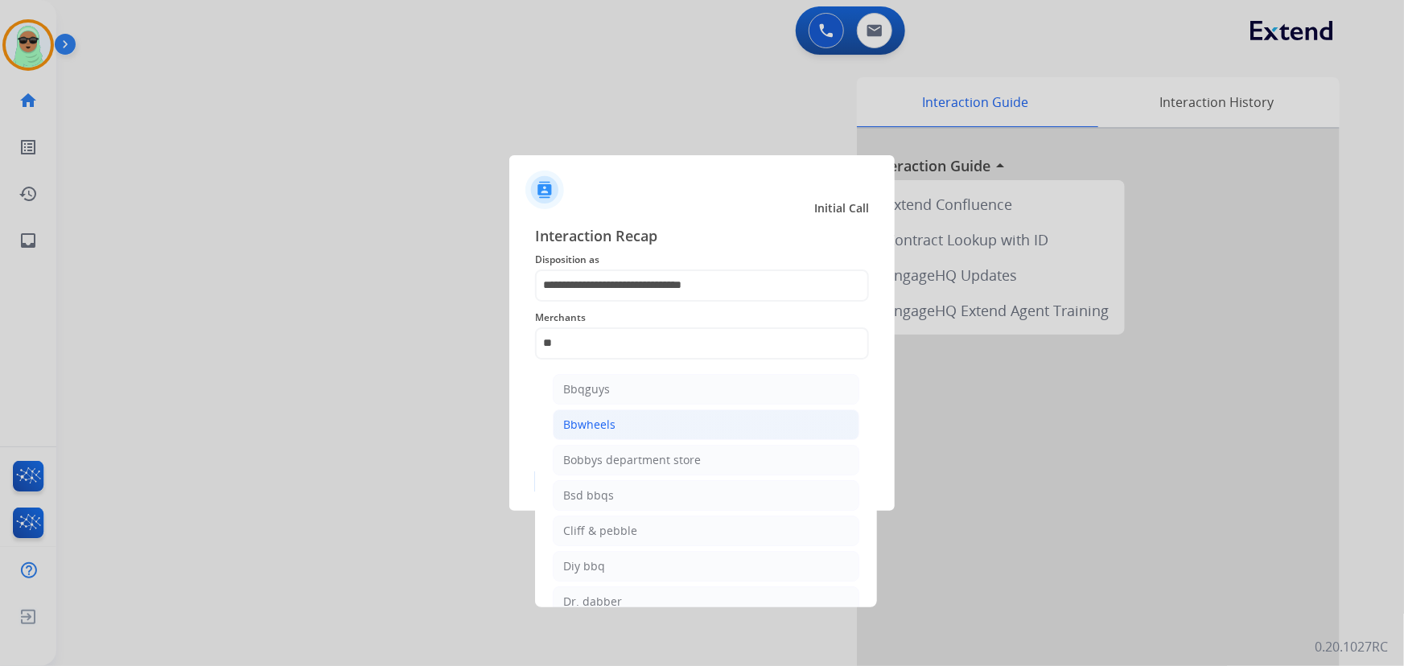
click at [620, 413] on li "Bbwheels" at bounding box center [706, 425] width 307 height 31
type input "********"
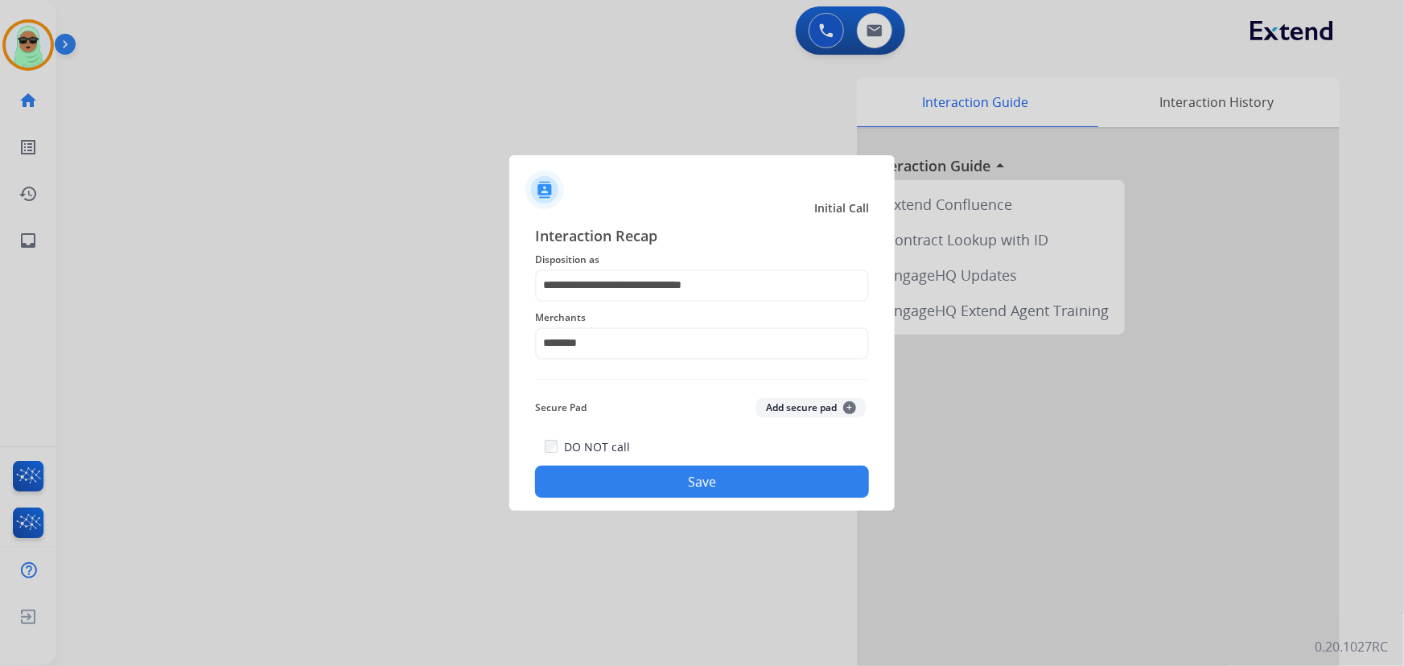
click at [636, 485] on button "Save" at bounding box center [702, 482] width 334 height 32
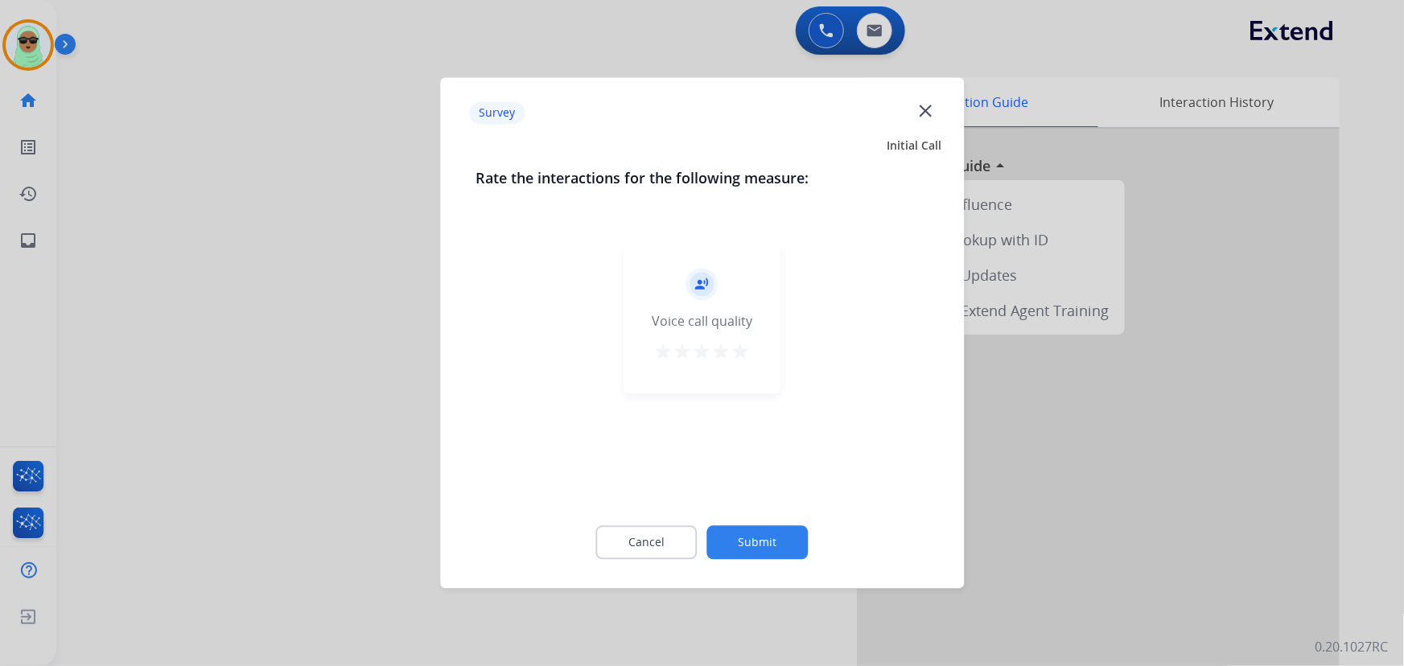
click at [749, 546] on button "Submit" at bounding box center [757, 543] width 101 height 34
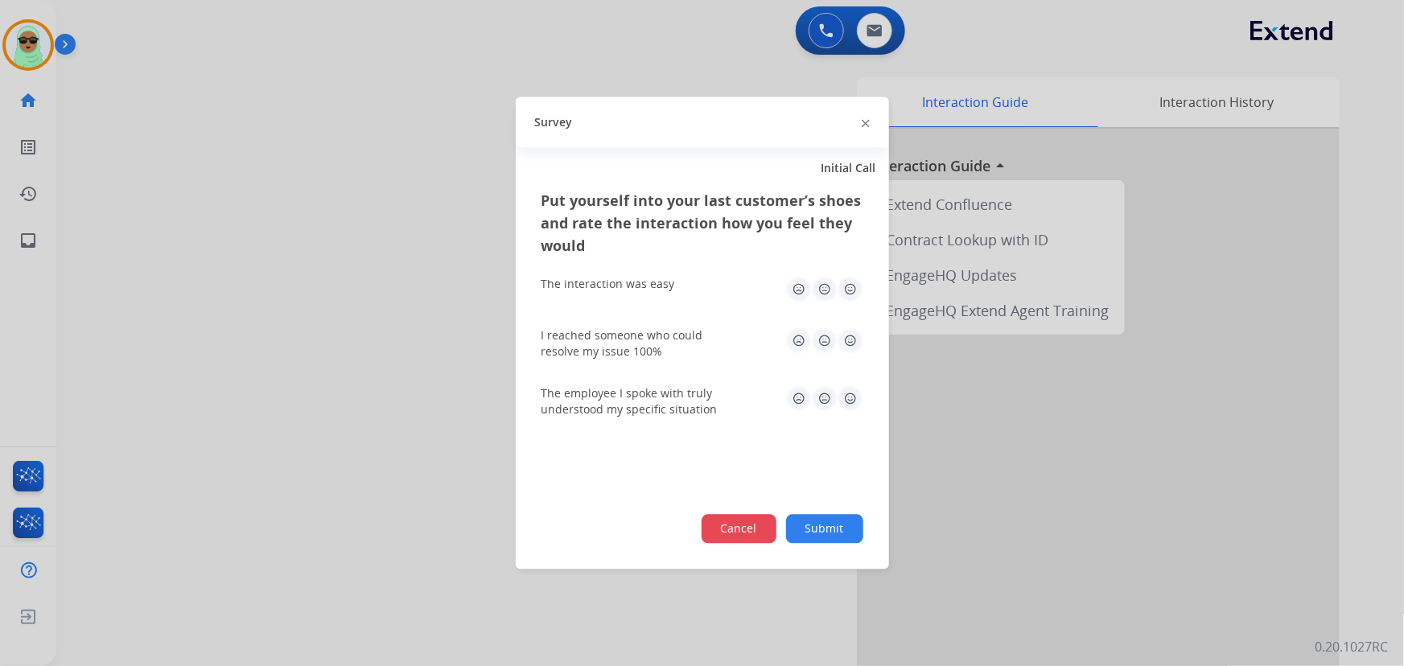
click at [754, 525] on button "Cancel" at bounding box center [739, 529] width 75 height 29
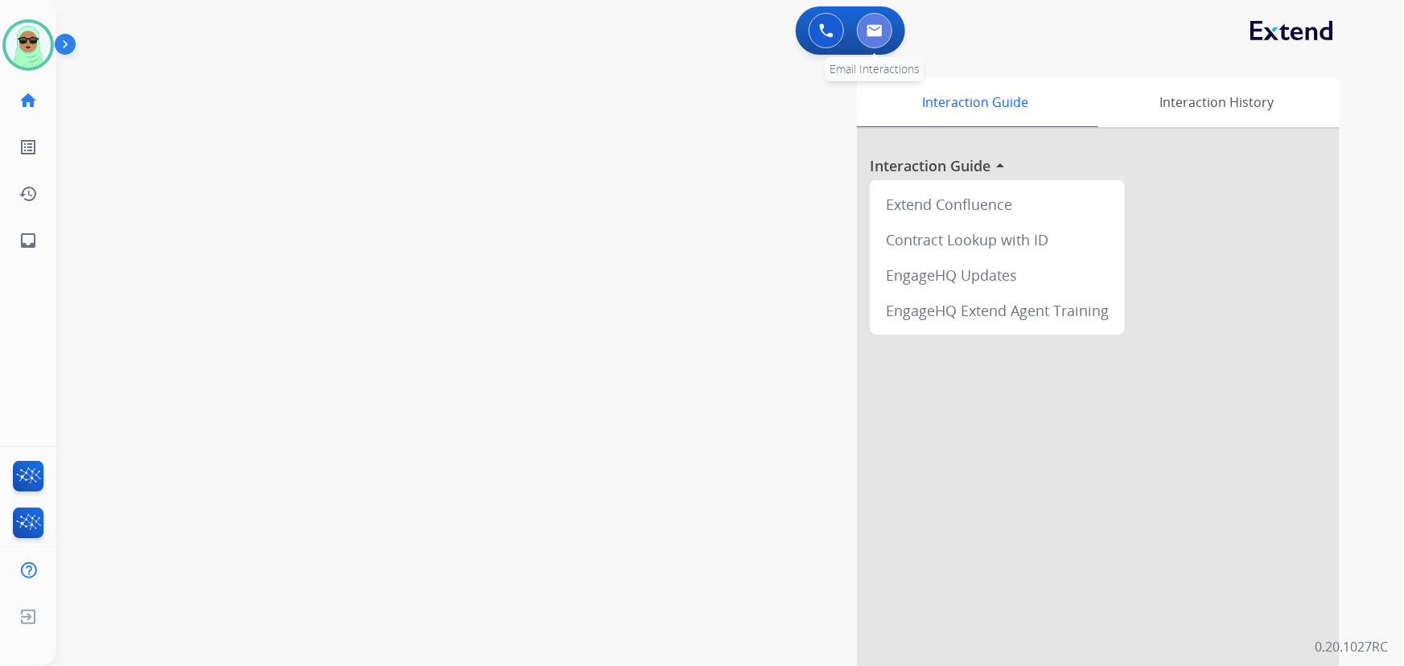
click at [877, 27] on img at bounding box center [875, 30] width 16 height 13
select select "**********"
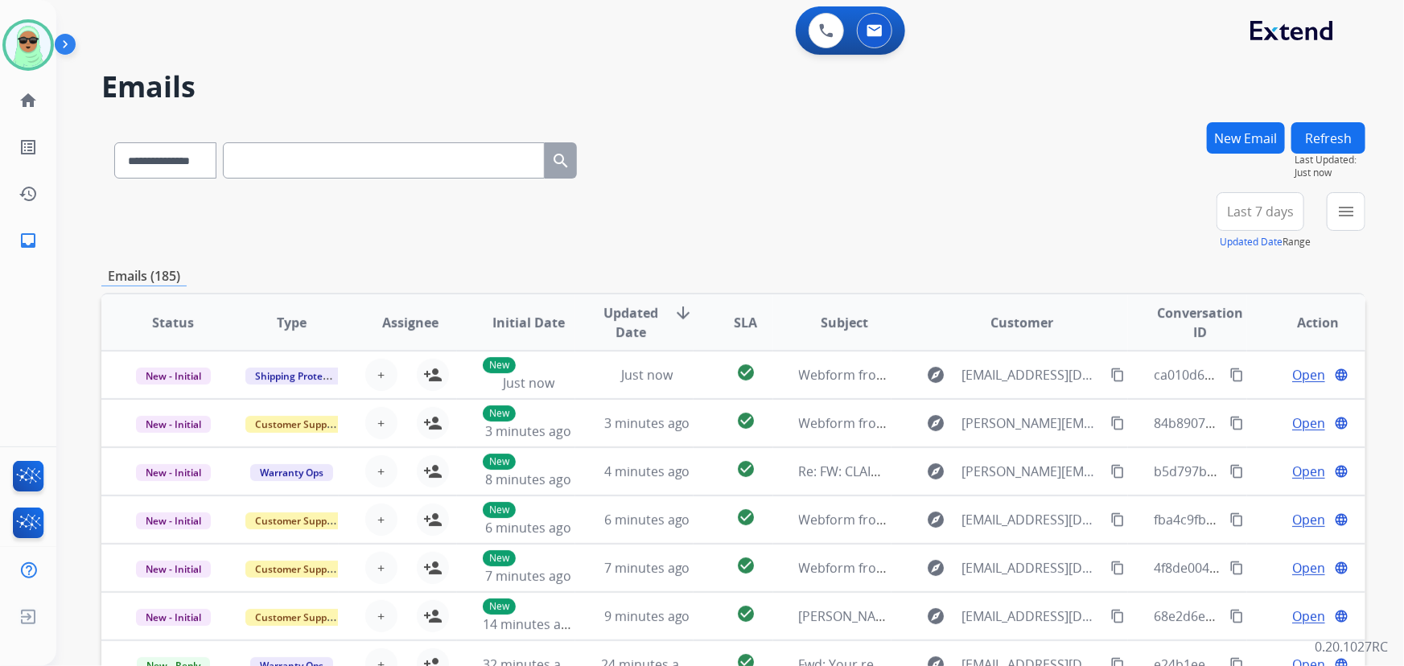
click at [1221, 124] on button "New Email" at bounding box center [1246, 137] width 78 height 31
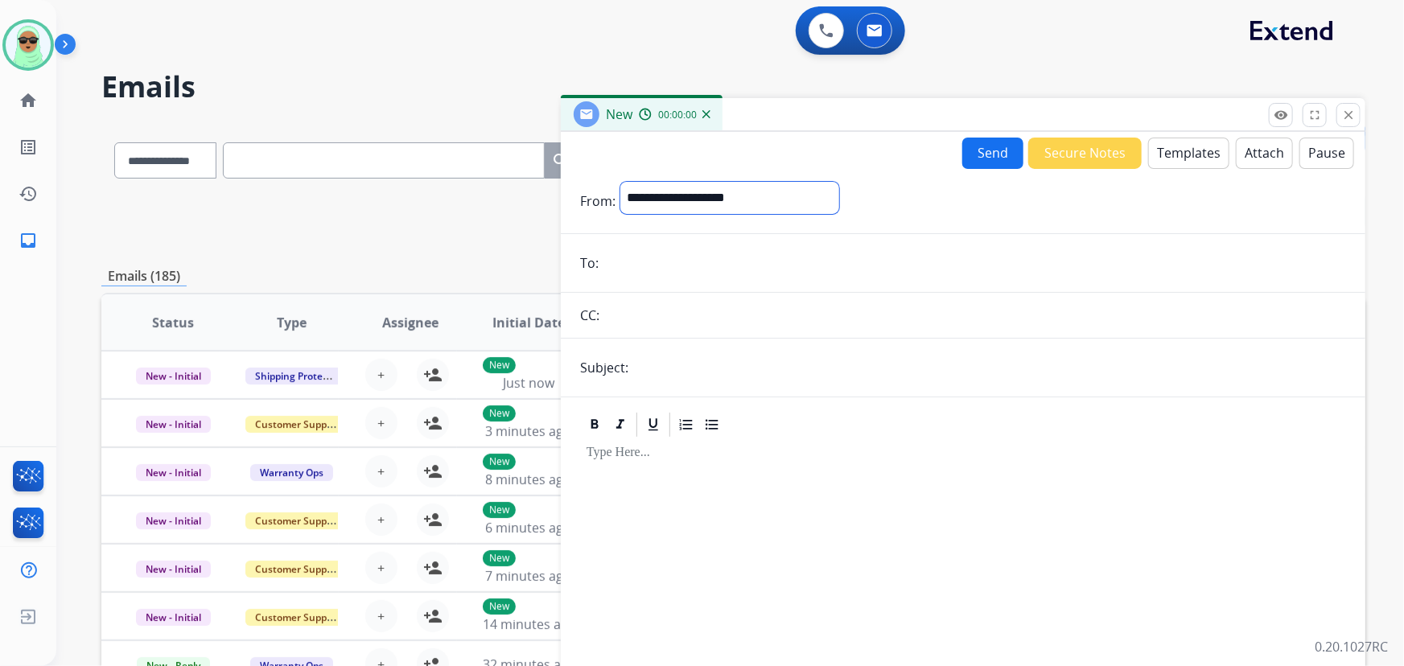
click at [773, 200] on select "**********" at bounding box center [729, 198] width 219 height 32
select select "**********"
click at [620, 182] on select "**********" at bounding box center [729, 198] width 219 height 32
click at [682, 263] on input "email" at bounding box center [975, 265] width 743 height 32
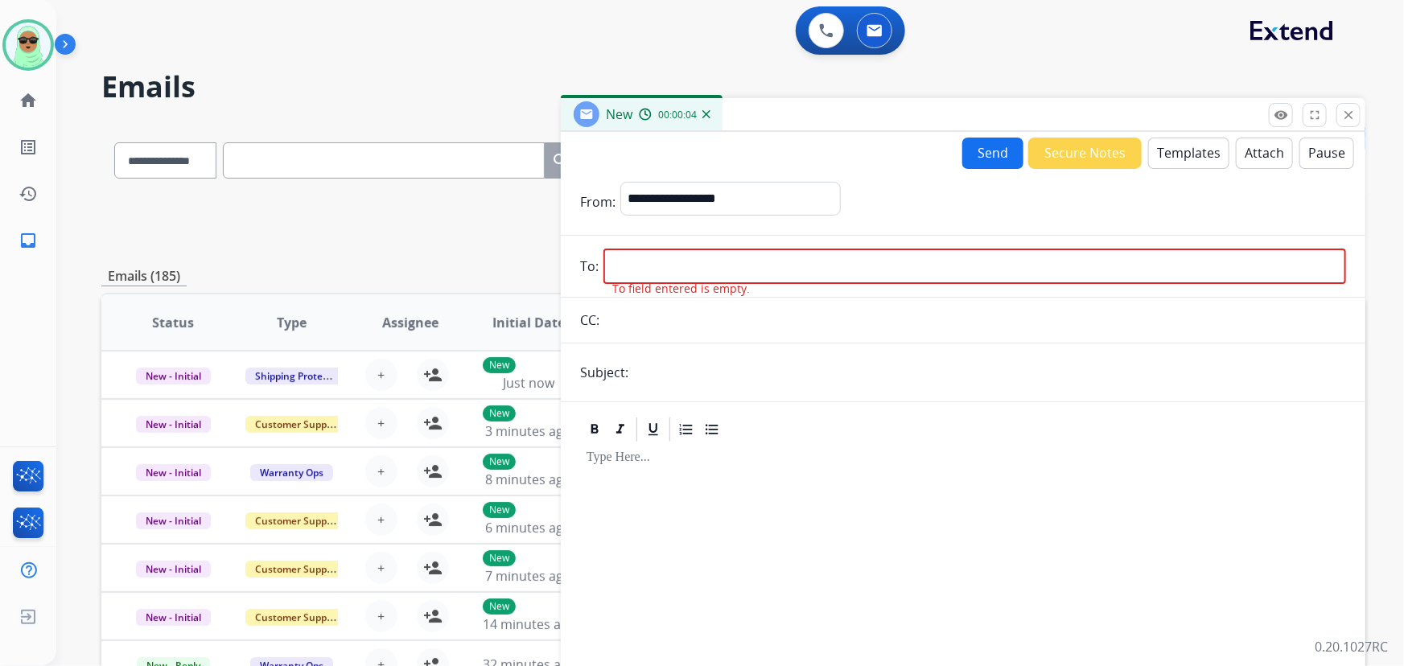
click at [717, 272] on input "email" at bounding box center [975, 266] width 743 height 35
paste input "**********"
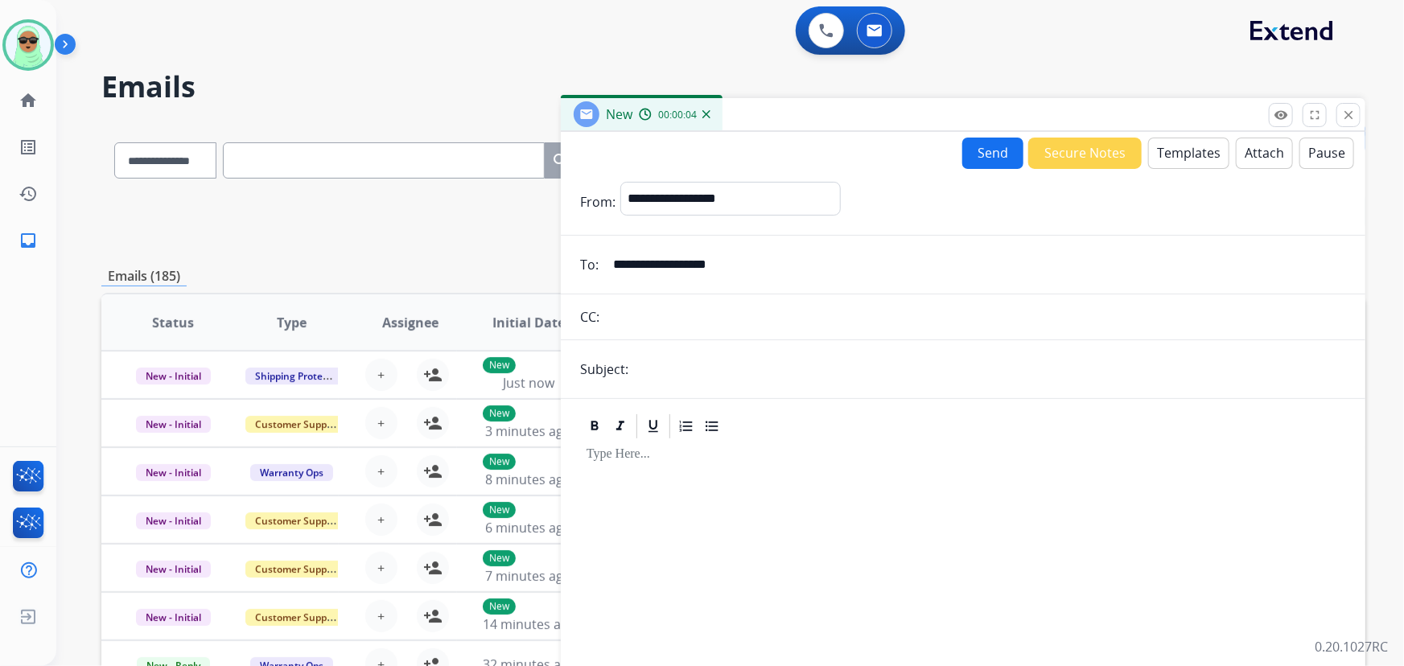
type input "**********"
drag, startPoint x: 659, startPoint y: 367, endPoint x: 677, endPoint y: 372, distance: 18.3
click at [660, 368] on input "text" at bounding box center [989, 369] width 713 height 32
type input "**********"
click at [1191, 145] on button "Templates" at bounding box center [1188, 153] width 81 height 31
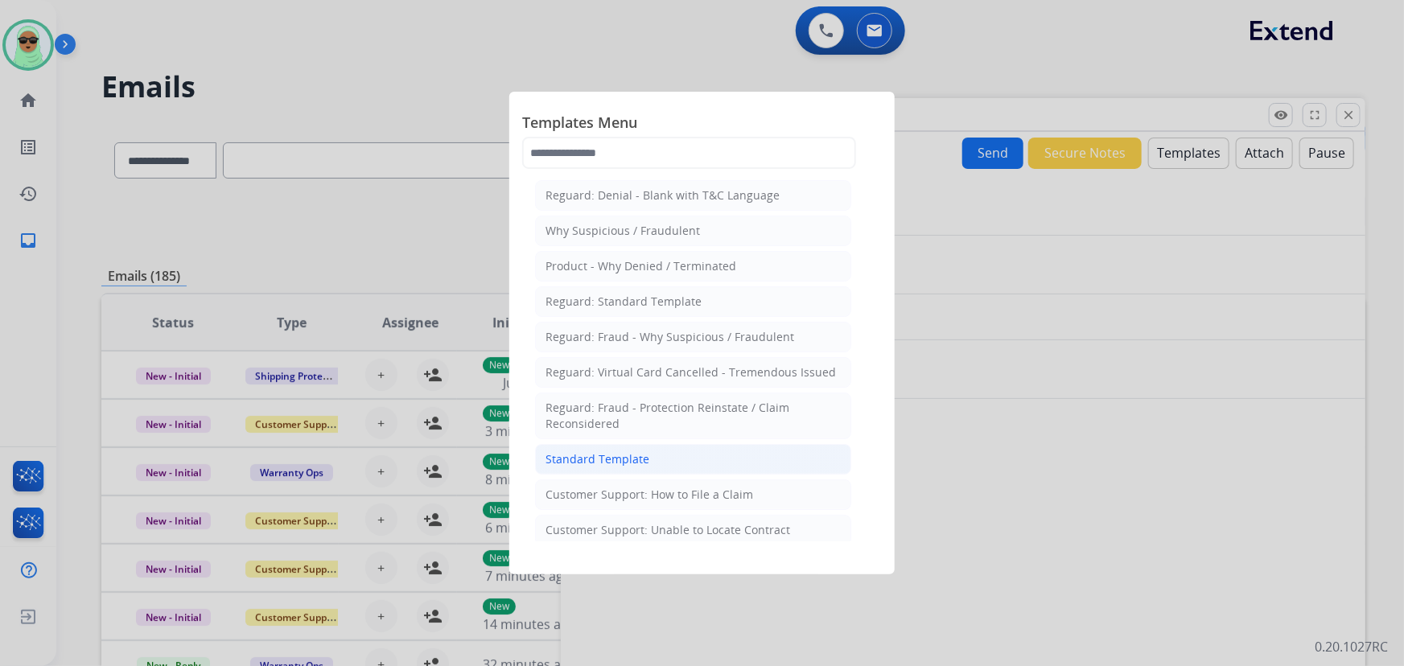
click at [640, 455] on div "Standard Template" at bounding box center [598, 459] width 104 height 16
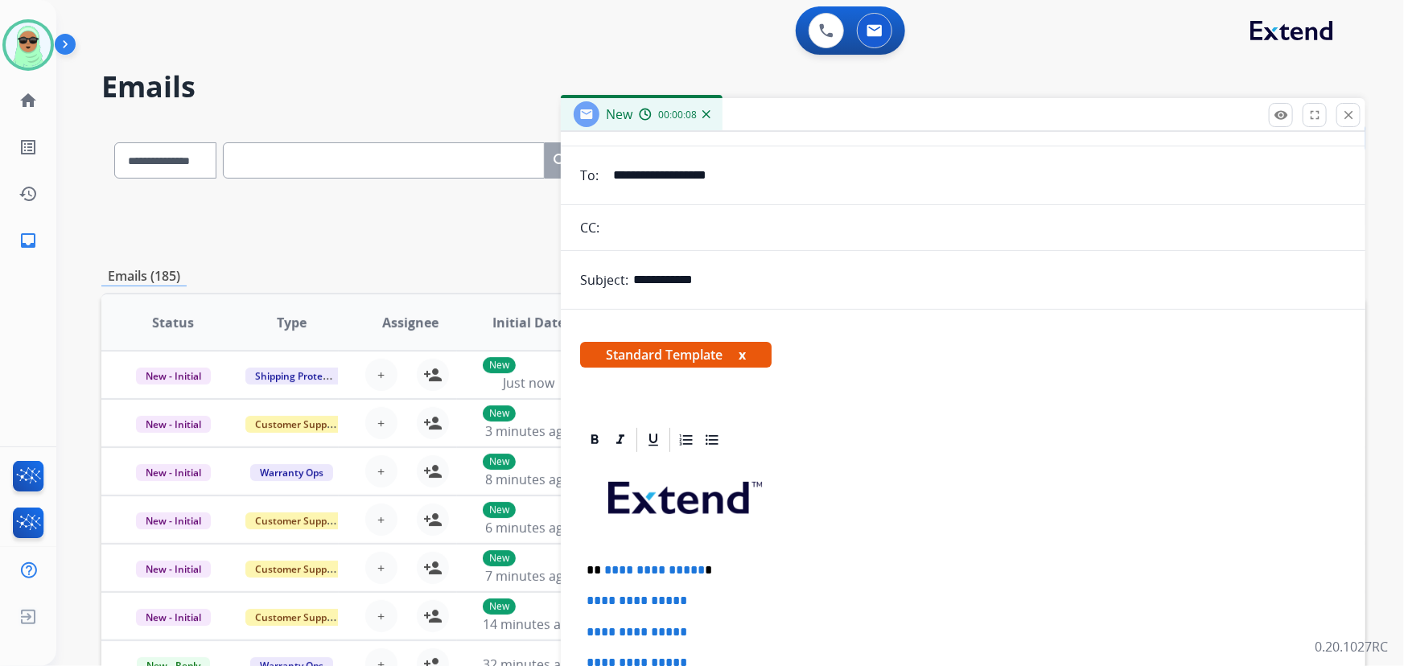
scroll to position [292, 0]
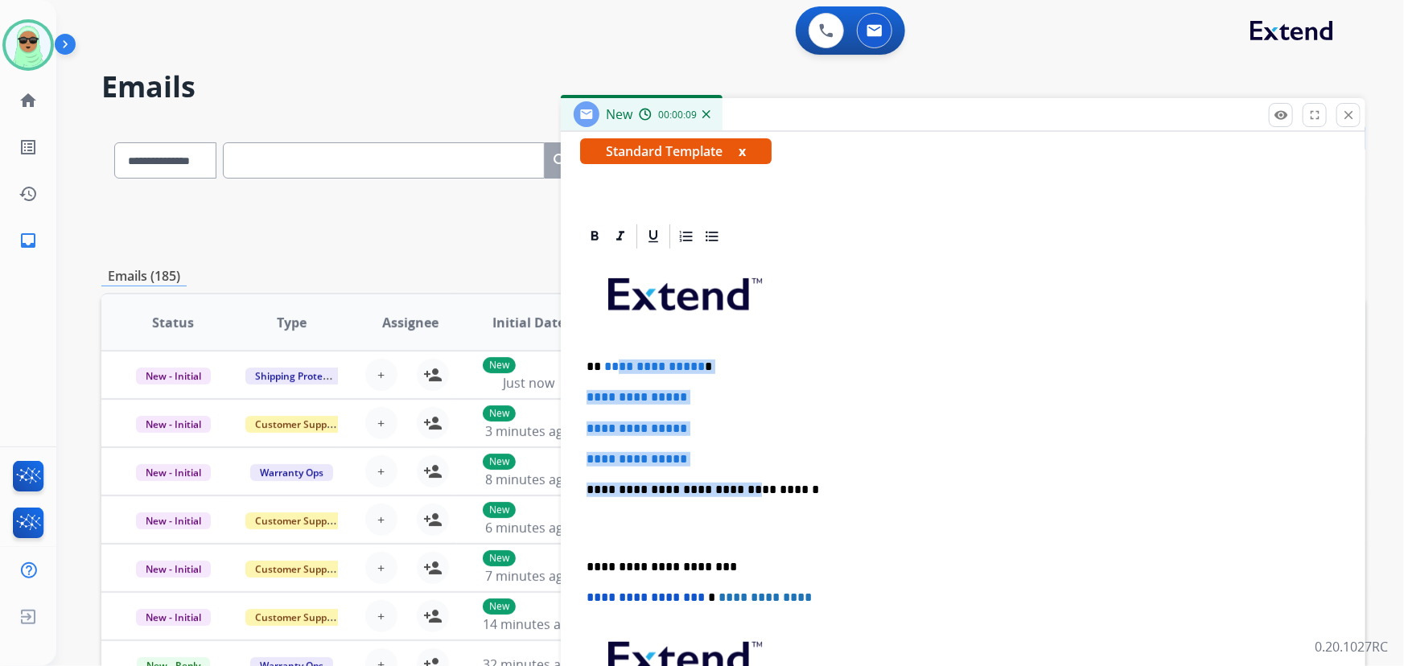
drag, startPoint x: 707, startPoint y: 453, endPoint x: 811, endPoint y: 403, distance: 115.9
click at [616, 359] on div "**********" at bounding box center [963, 528] width 766 height 554
click at [817, 403] on div "**********" at bounding box center [963, 528] width 766 height 554
click at [734, 448] on div "**********" at bounding box center [963, 528] width 766 height 554
drag, startPoint x: 693, startPoint y: 452, endPoint x: 595, endPoint y: 350, distance: 141.2
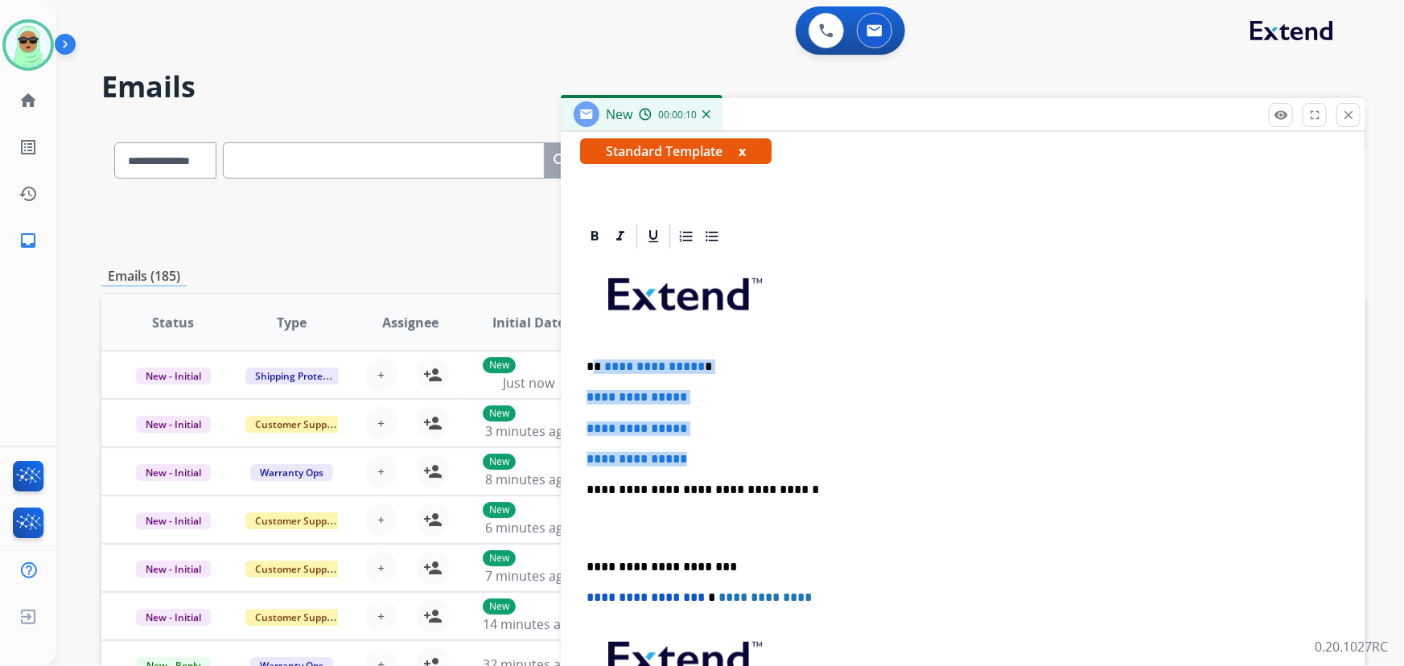
click at [595, 350] on div "**********" at bounding box center [963, 528] width 766 height 554
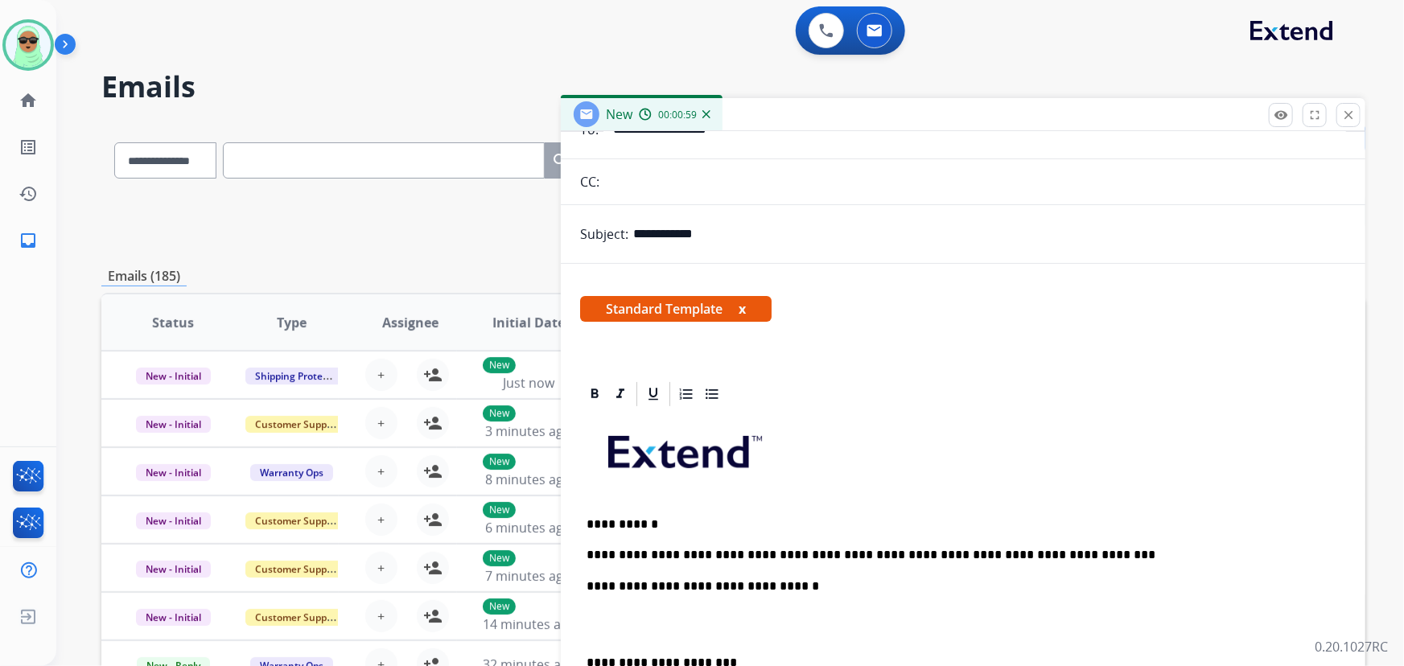
scroll to position [0, 0]
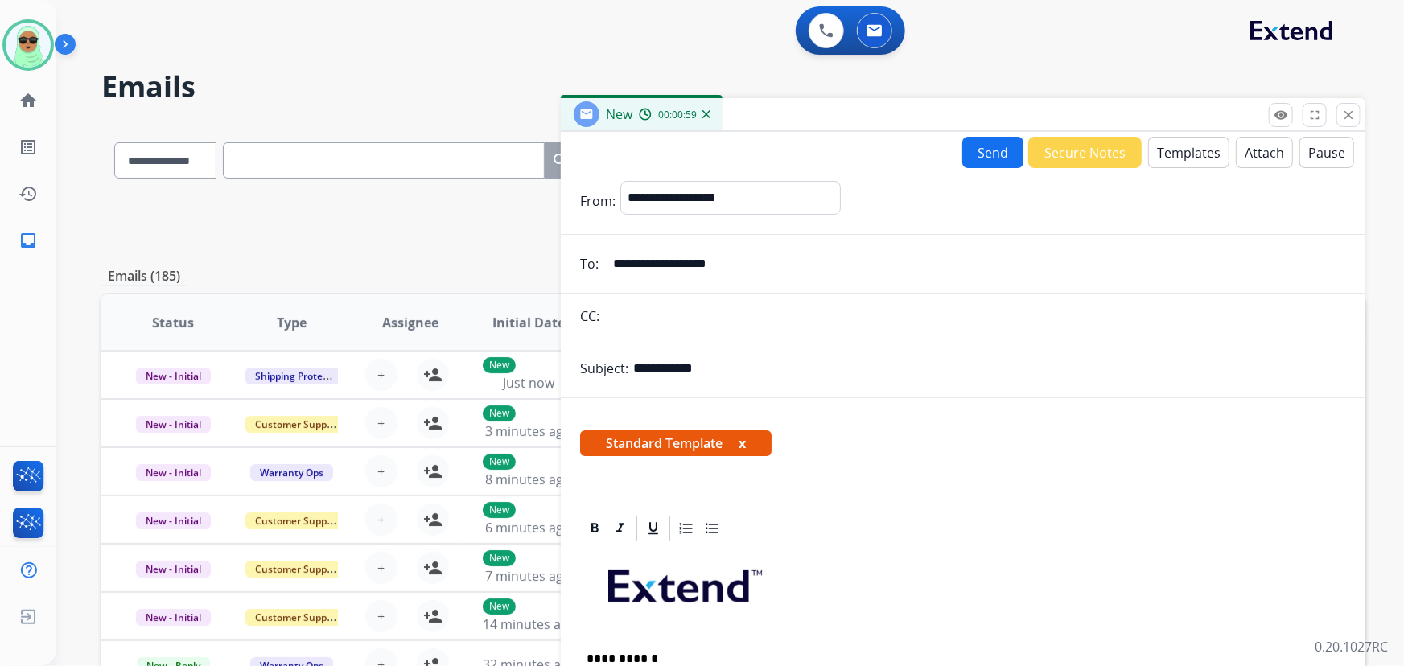
click at [986, 146] on button "Send" at bounding box center [992, 152] width 61 height 31
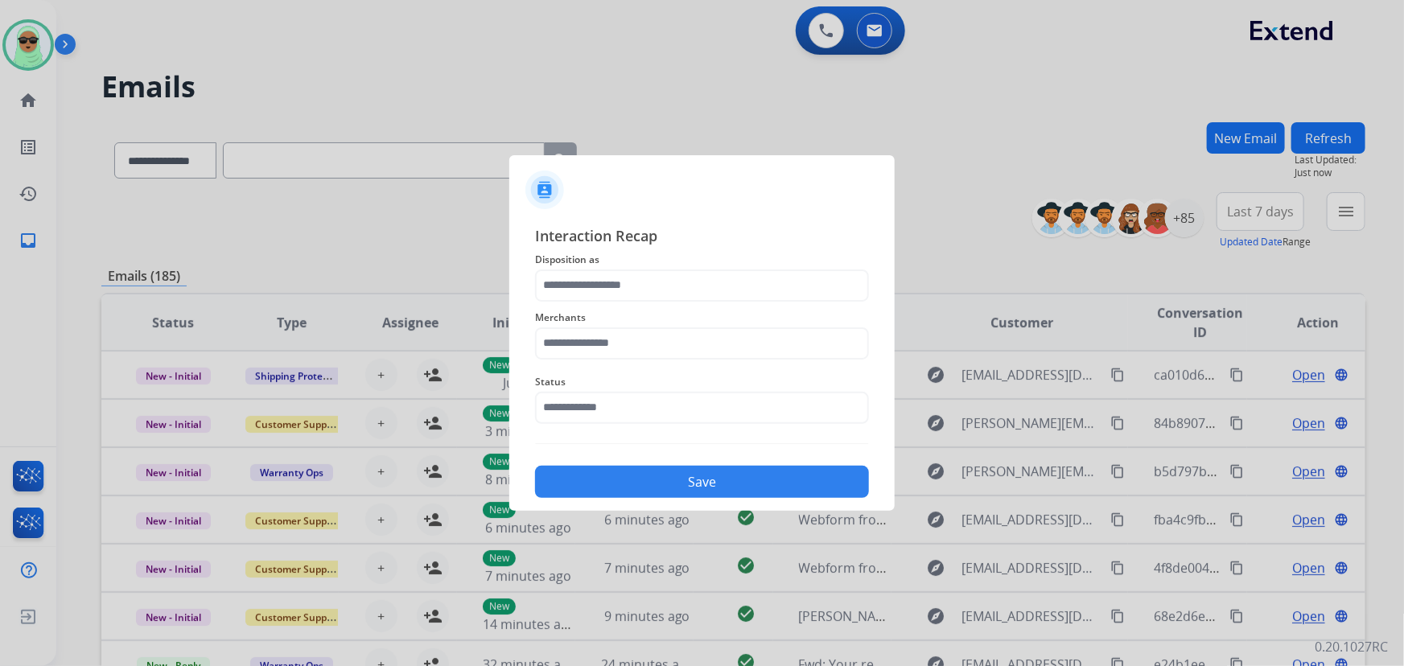
drag, startPoint x: 648, startPoint y: 426, endPoint x: 670, endPoint y: 466, distance: 45.4
click at [652, 426] on div "Status" at bounding box center [702, 398] width 334 height 64
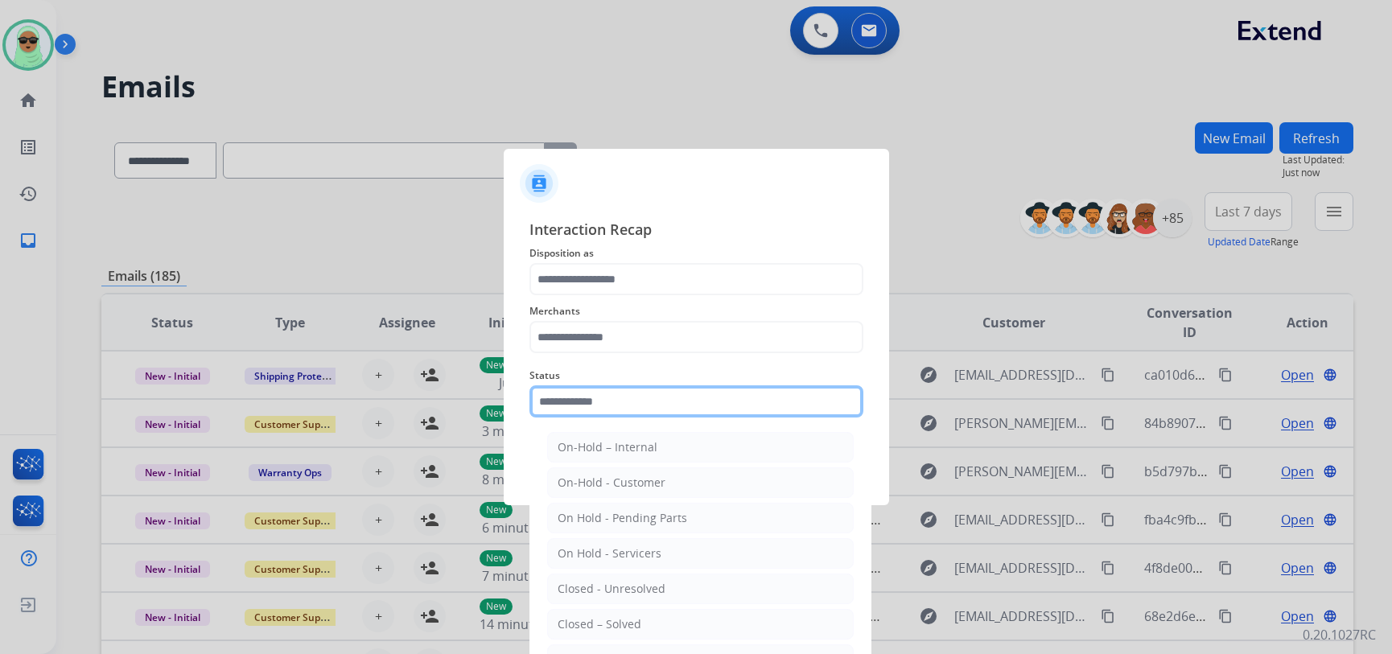
click at [656, 407] on input "text" at bounding box center [696, 401] width 334 height 32
drag, startPoint x: 652, startPoint y: 618, endPoint x: 646, endPoint y: 420, distance: 198.0
click at [649, 609] on li "Closed – Solved" at bounding box center [700, 624] width 307 height 31
type input "**********"
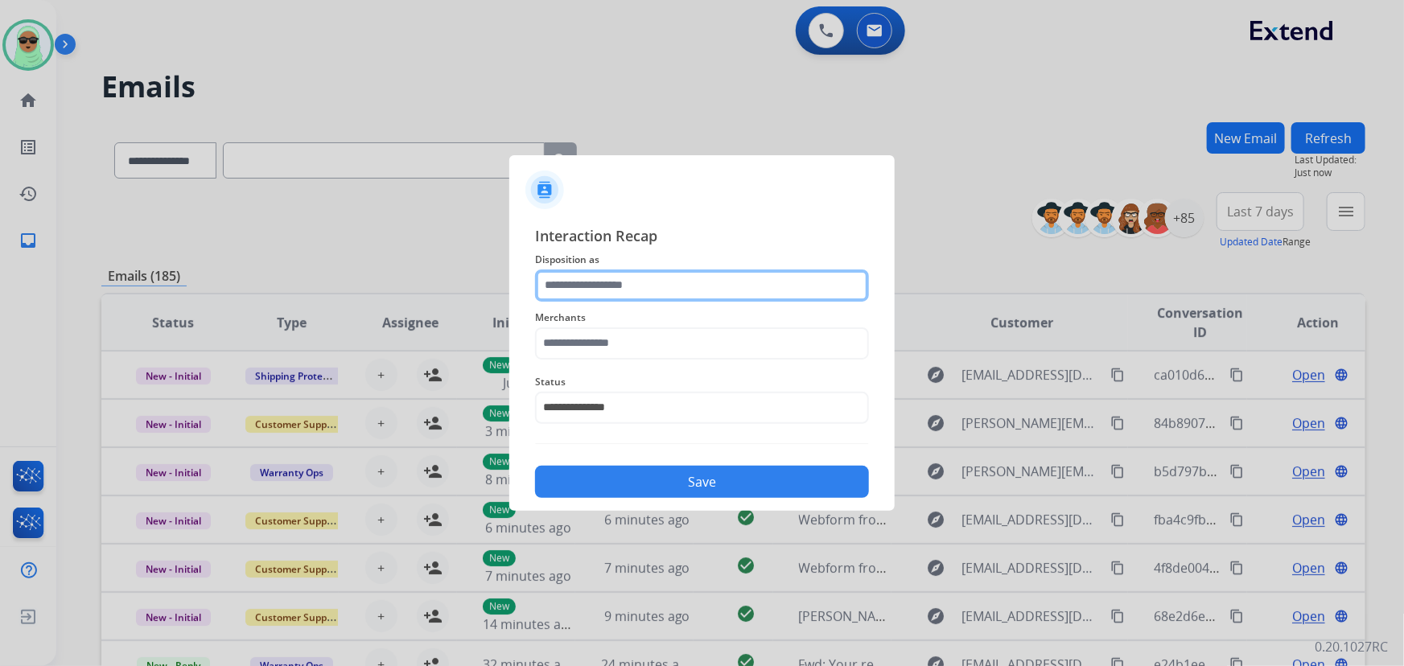
click at [663, 278] on input "text" at bounding box center [702, 286] width 334 height 32
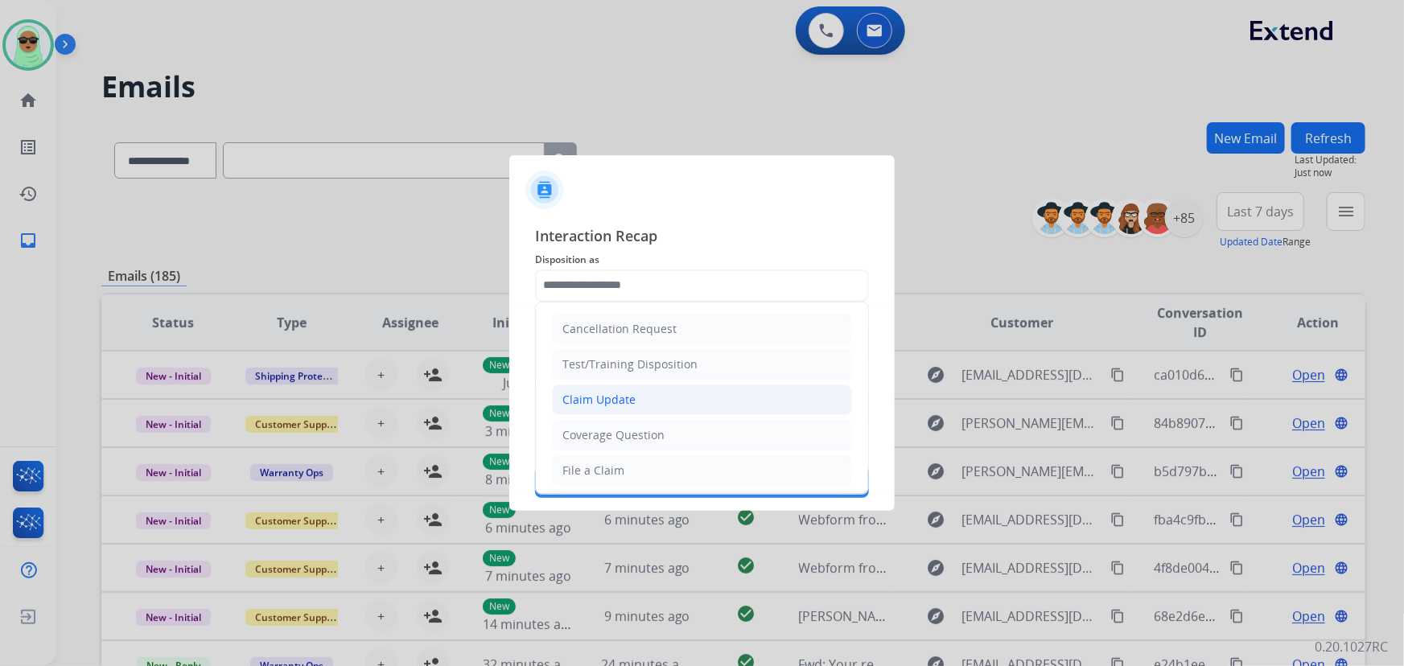
click at [639, 406] on li "Claim Update" at bounding box center [702, 400] width 300 height 31
type input "**********"
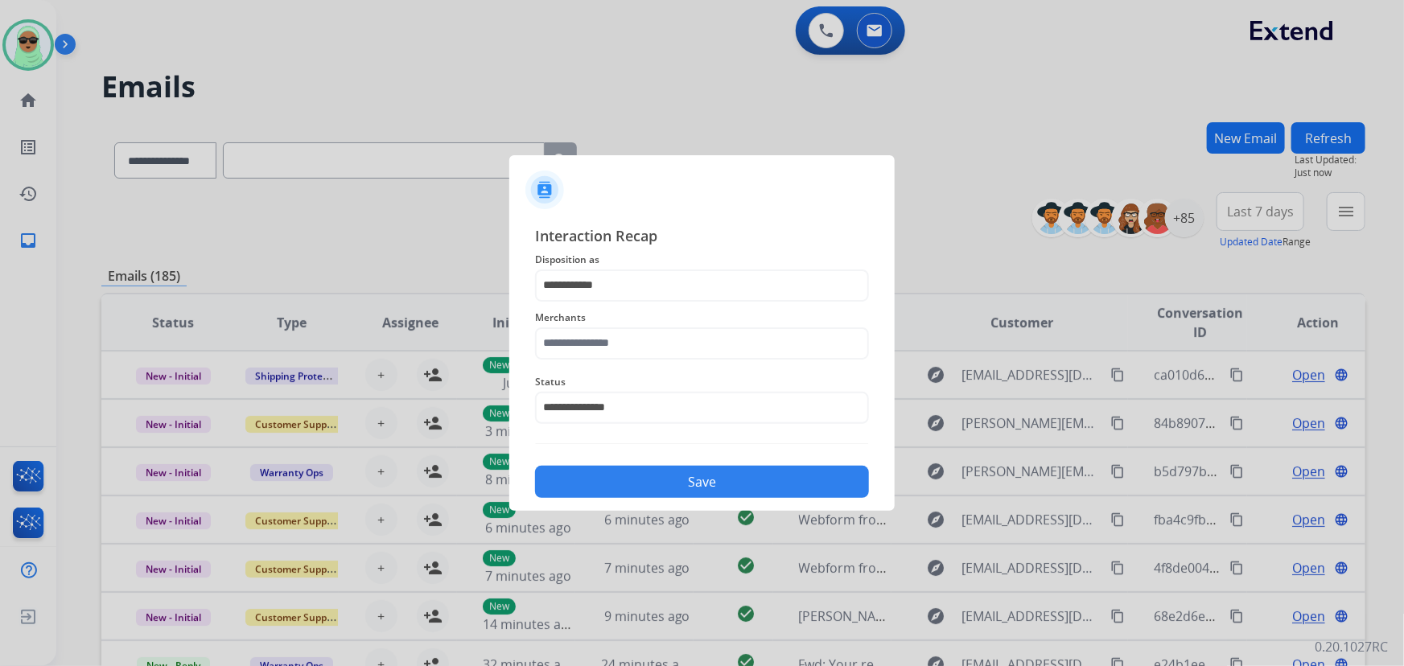
click at [626, 321] on span "Merchants" at bounding box center [702, 317] width 334 height 19
click at [611, 346] on input "text" at bounding box center [702, 344] width 334 height 32
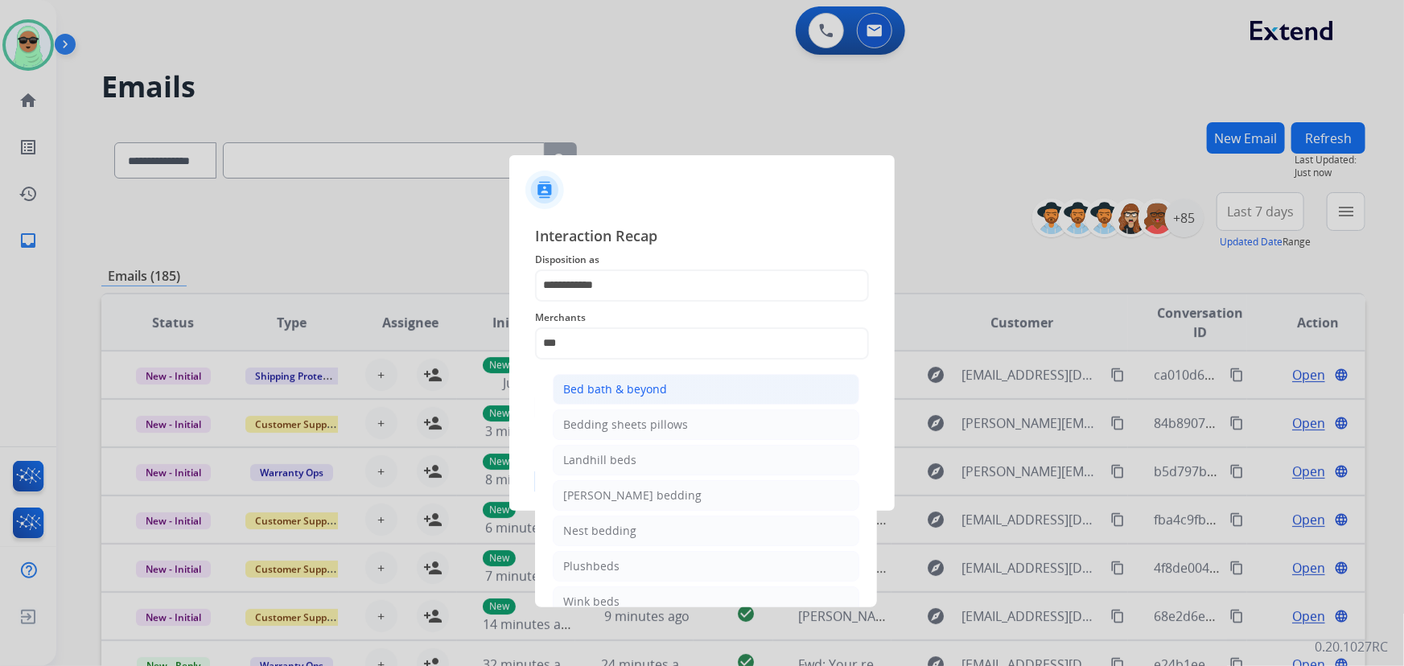
click at [636, 391] on div "Bed bath & beyond" at bounding box center [615, 389] width 104 height 16
type input "**********"
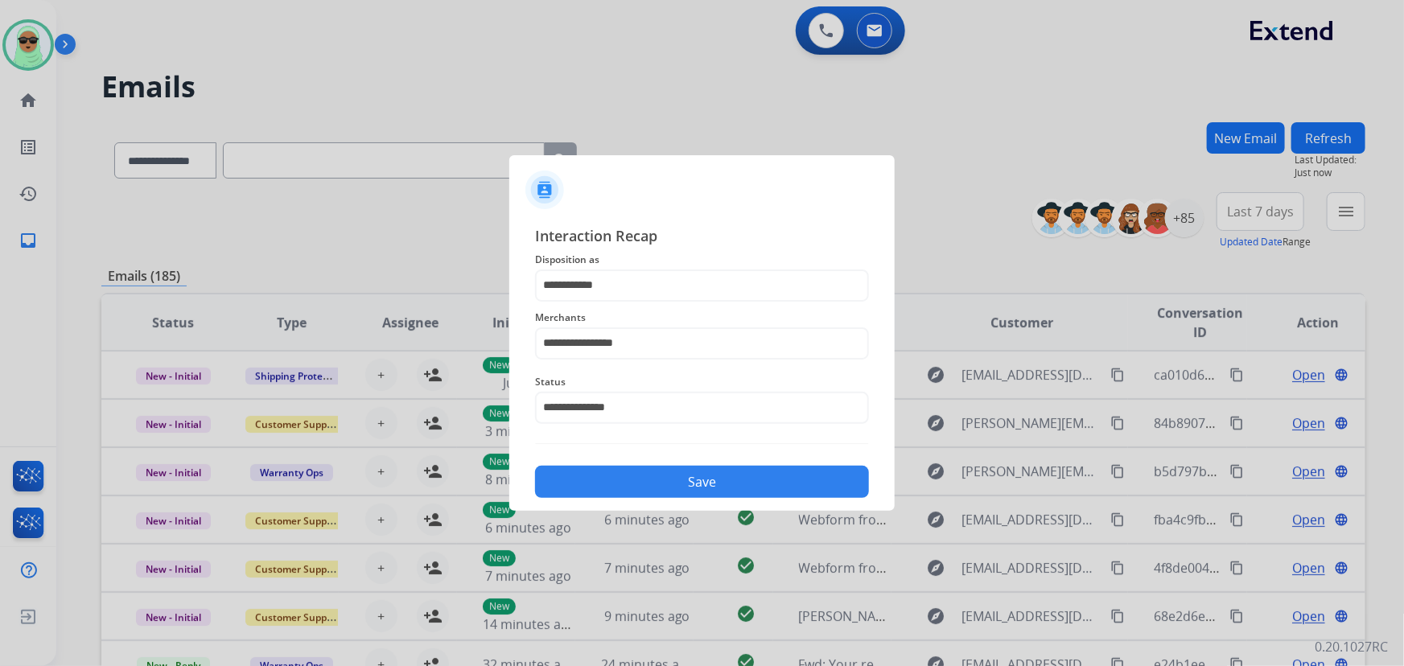
click at [744, 489] on button "Save" at bounding box center [702, 482] width 334 height 32
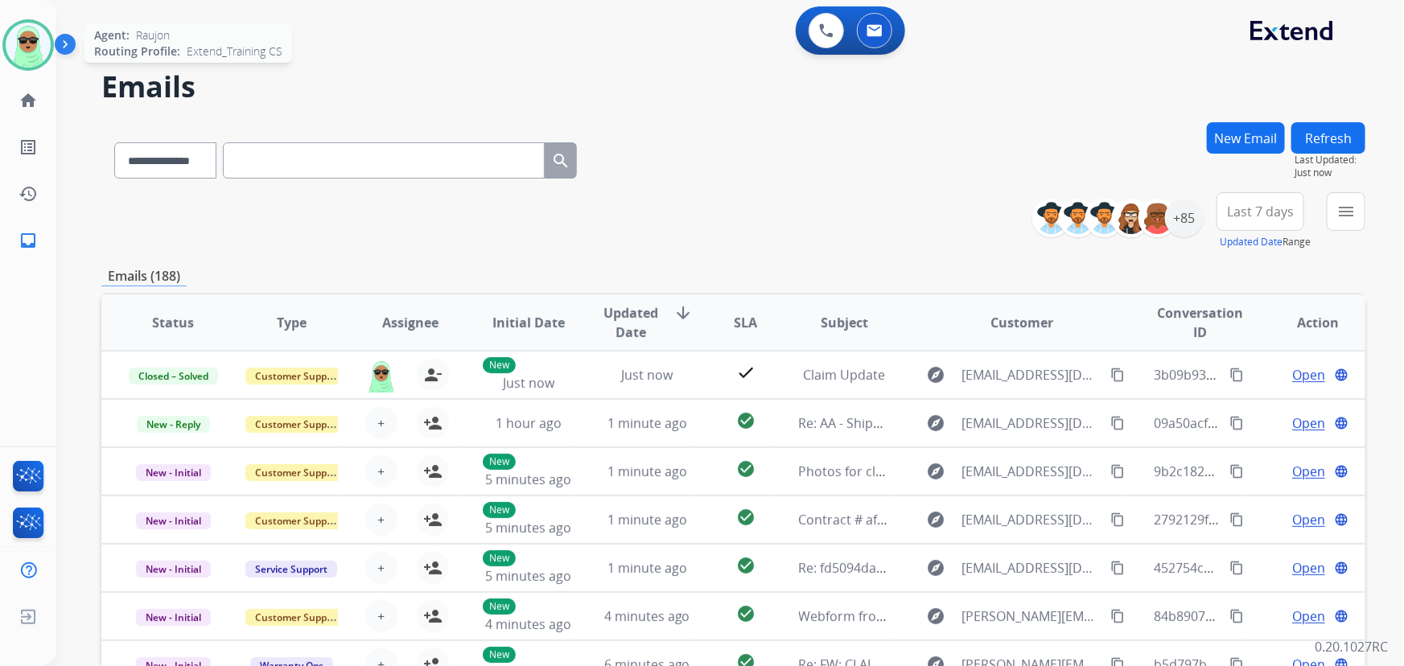
drag, startPoint x: 25, startPoint y: 60, endPoint x: 36, endPoint y: 60, distance: 11.3
click at [27, 59] on img at bounding box center [28, 45] width 45 height 45
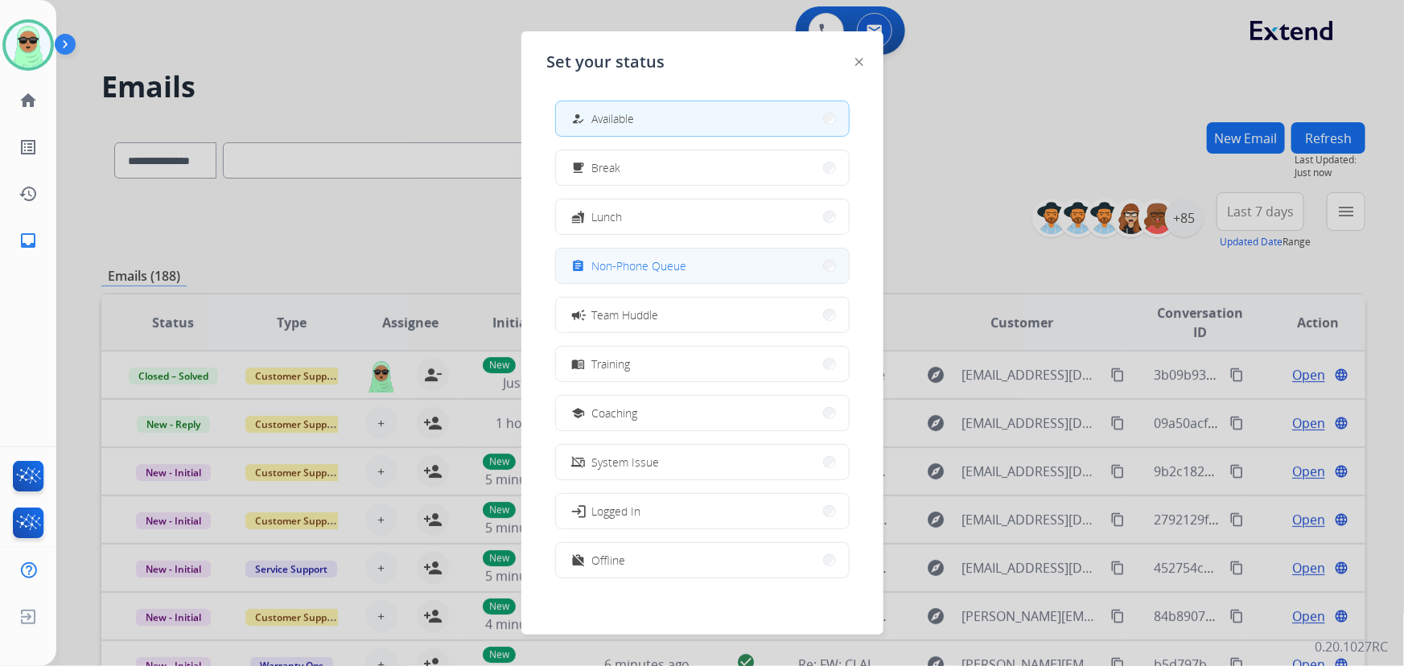
click at [672, 268] on span "Non-Phone Queue" at bounding box center [639, 265] width 95 height 17
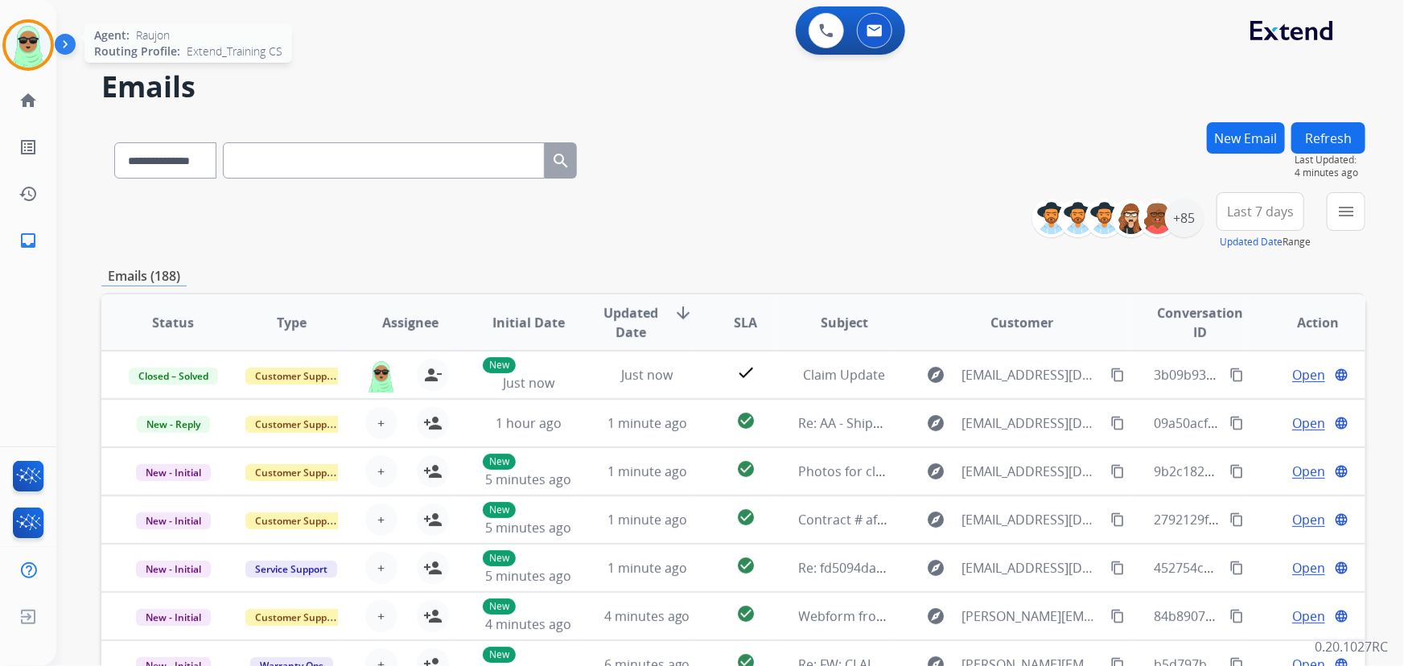
drag, startPoint x: 35, startPoint y: 65, endPoint x: 51, endPoint y: 64, distance: 17.0
click at [34, 64] on img at bounding box center [28, 45] width 45 height 45
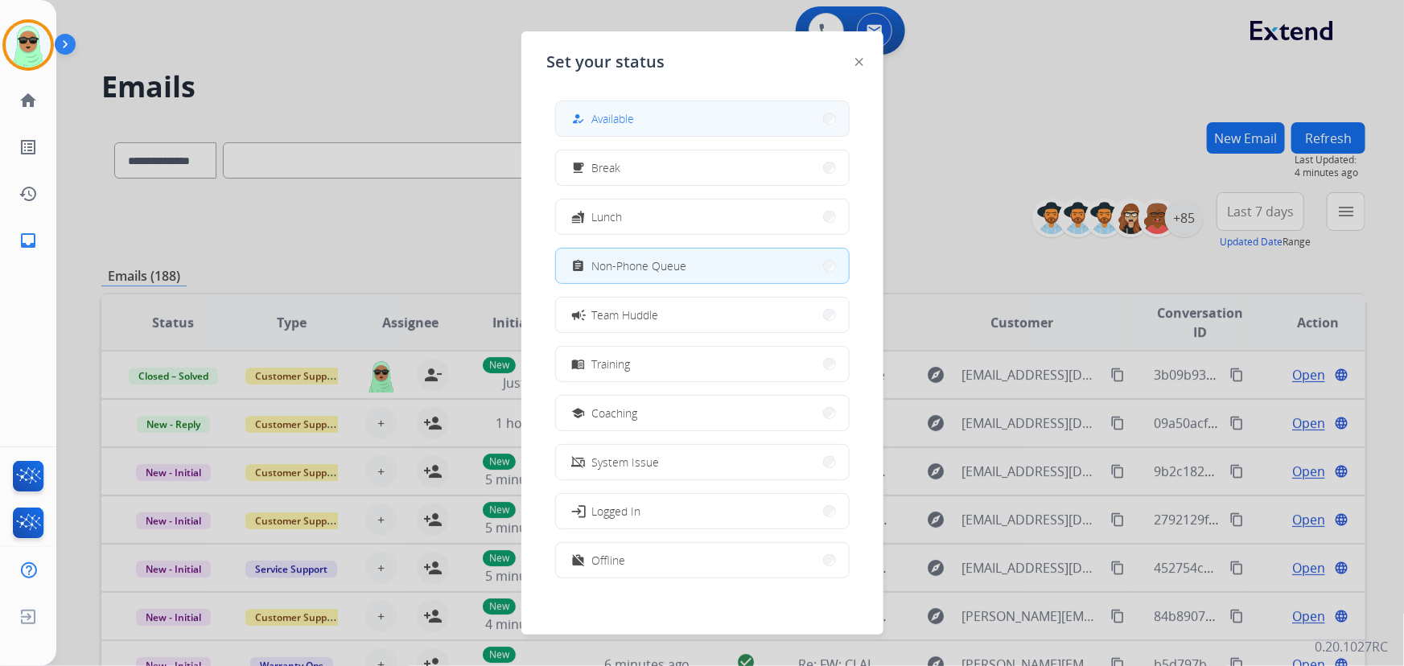
click at [637, 129] on button "how_to_reg Available" at bounding box center [702, 118] width 293 height 35
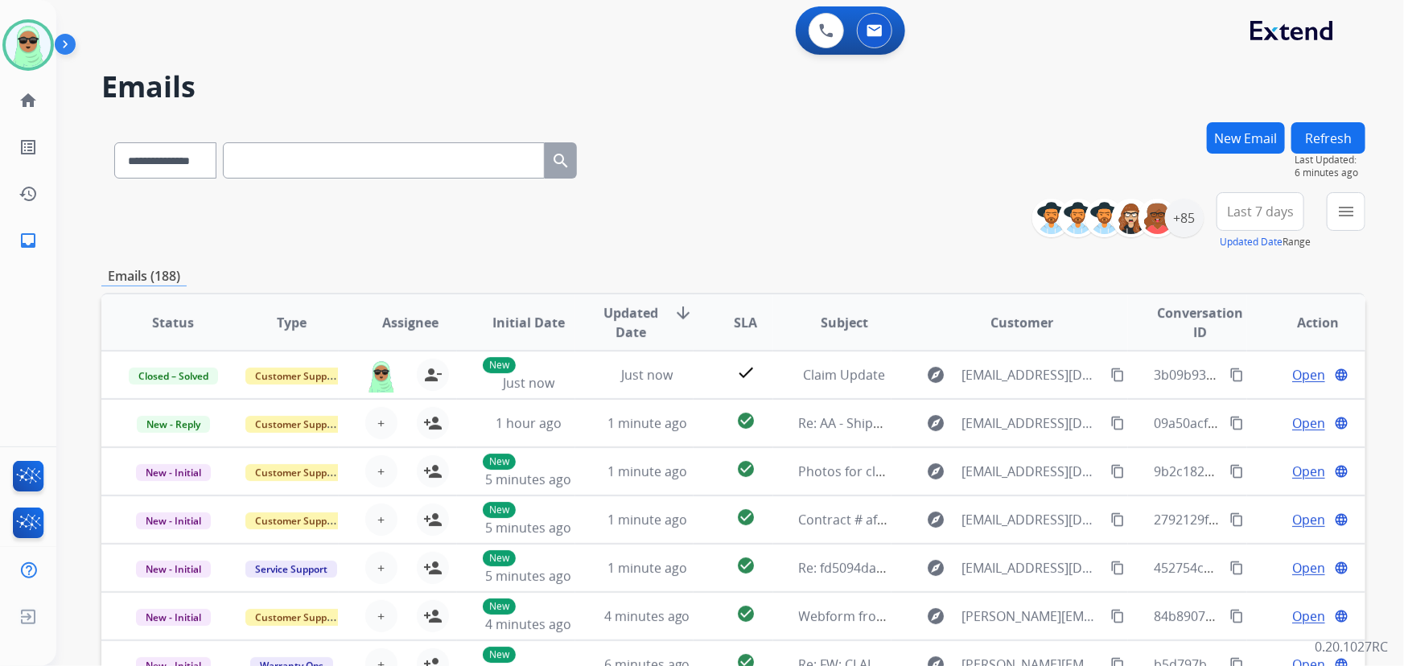
click at [1365, 202] on div "menu Type Claims Adjudication Customer Support Escalation Service Support Shipp…" at bounding box center [1346, 221] width 39 height 58
drag, startPoint x: 1316, startPoint y: 95, endPoint x: 1329, endPoint y: 141, distance: 47.9
click at [1316, 96] on h2 "Emails" at bounding box center [733, 87] width 1264 height 32
click at [1329, 141] on button "Refresh" at bounding box center [1329, 137] width 74 height 31
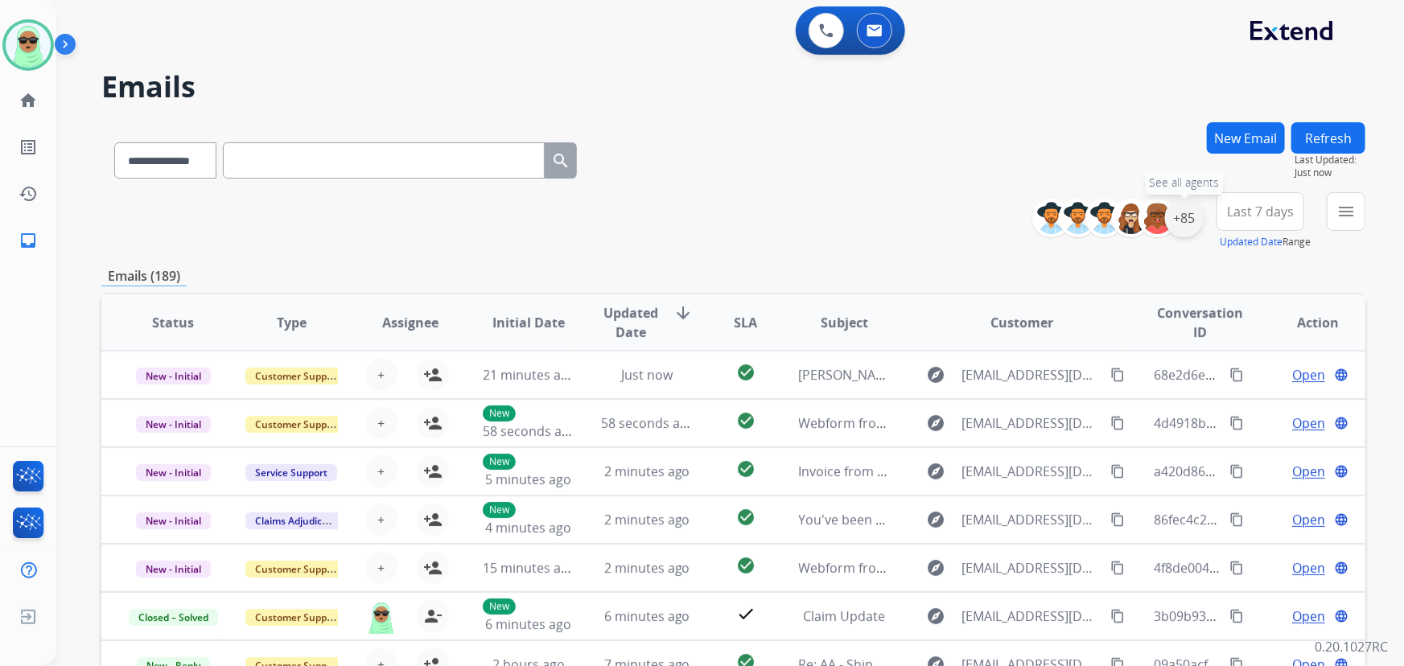
click at [1190, 217] on div "+85" at bounding box center [1184, 218] width 39 height 39
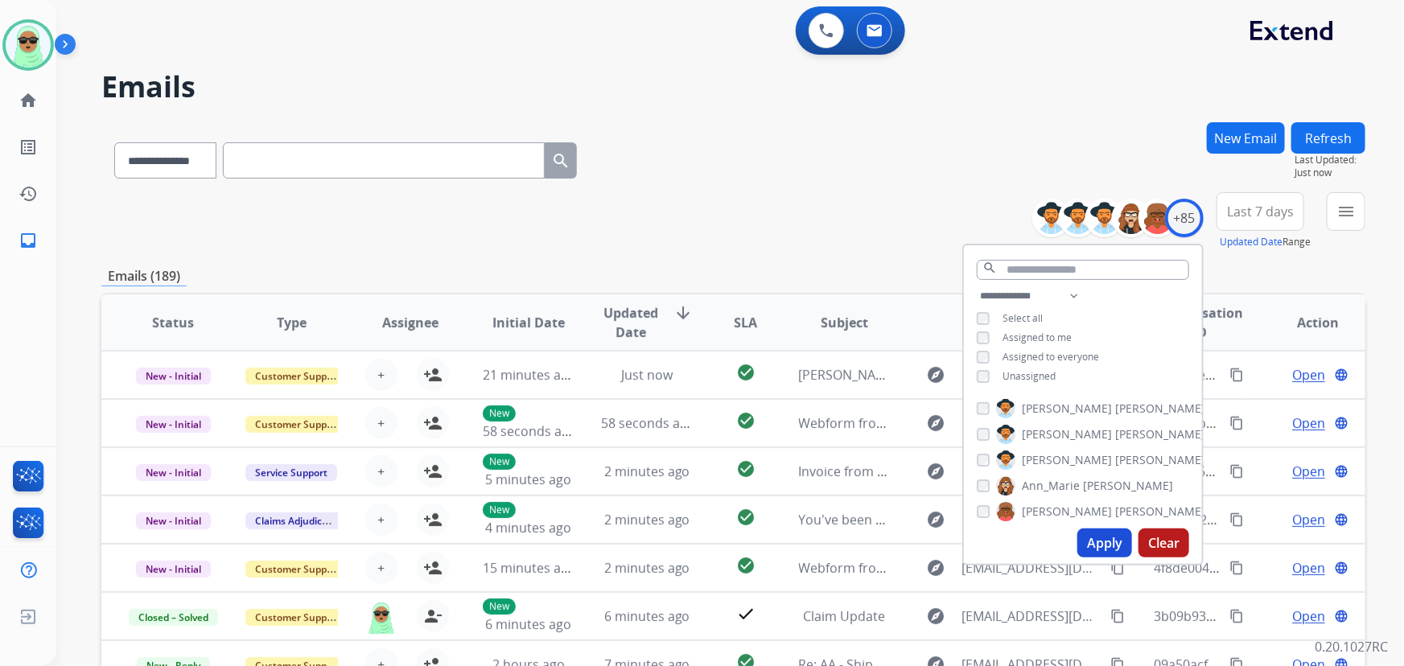
drag, startPoint x: 1025, startPoint y: 369, endPoint x: 1052, endPoint y: 445, distance: 80.2
click at [1025, 369] on span "Unassigned" at bounding box center [1029, 376] width 53 height 14
click at [1102, 544] on button "Apply" at bounding box center [1104, 543] width 55 height 29
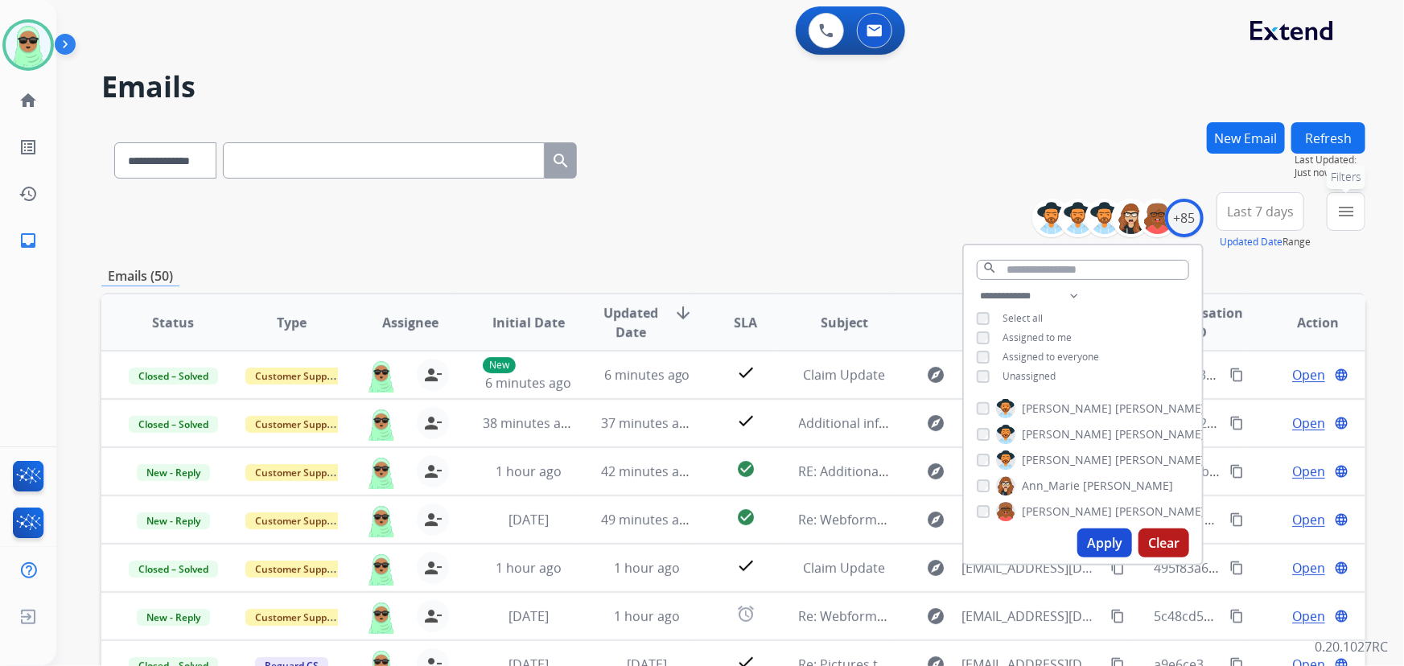
click at [1339, 211] on mat-icon "menu" at bounding box center [1346, 211] width 19 height 19
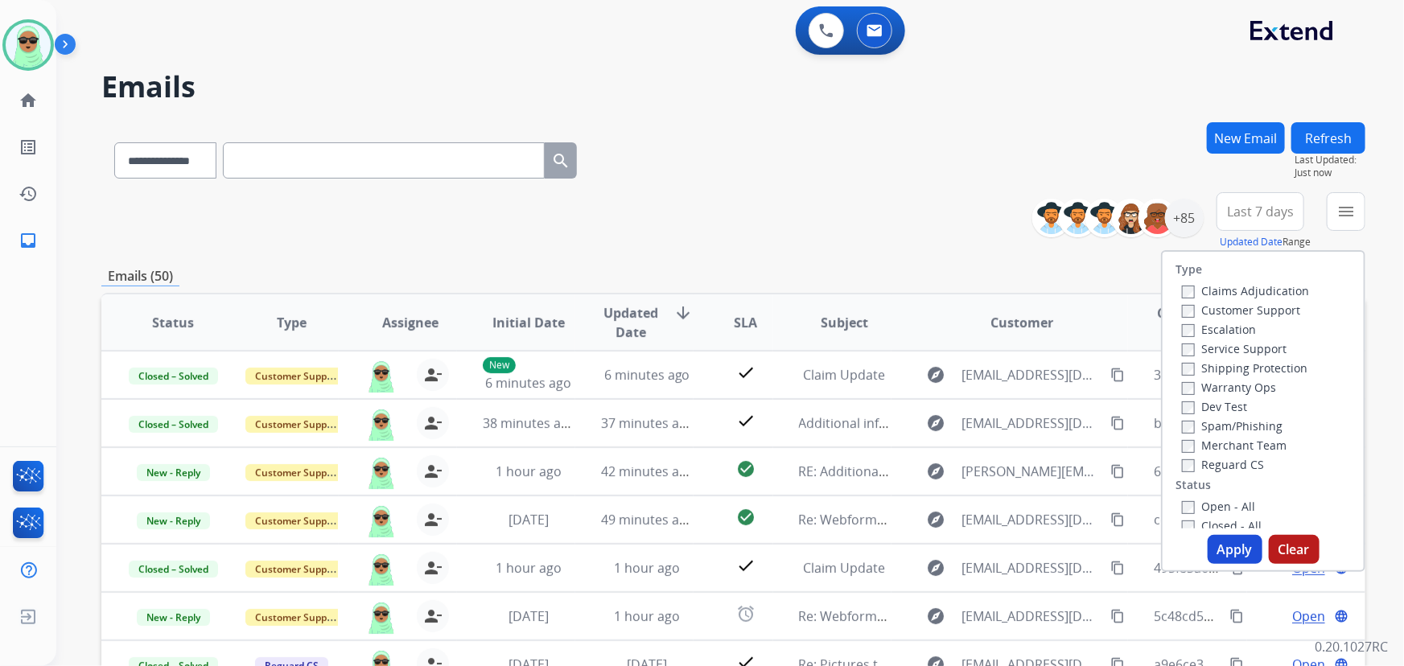
click at [1211, 313] on label "Customer Support" at bounding box center [1241, 310] width 118 height 15
click at [1223, 372] on label "Shipping Protection" at bounding box center [1245, 367] width 126 height 15
click at [1217, 463] on label "Reguard CS" at bounding box center [1223, 464] width 82 height 15
click at [1225, 507] on label "Open - All" at bounding box center [1218, 506] width 73 height 15
click at [1232, 554] on button "Apply" at bounding box center [1235, 549] width 55 height 29
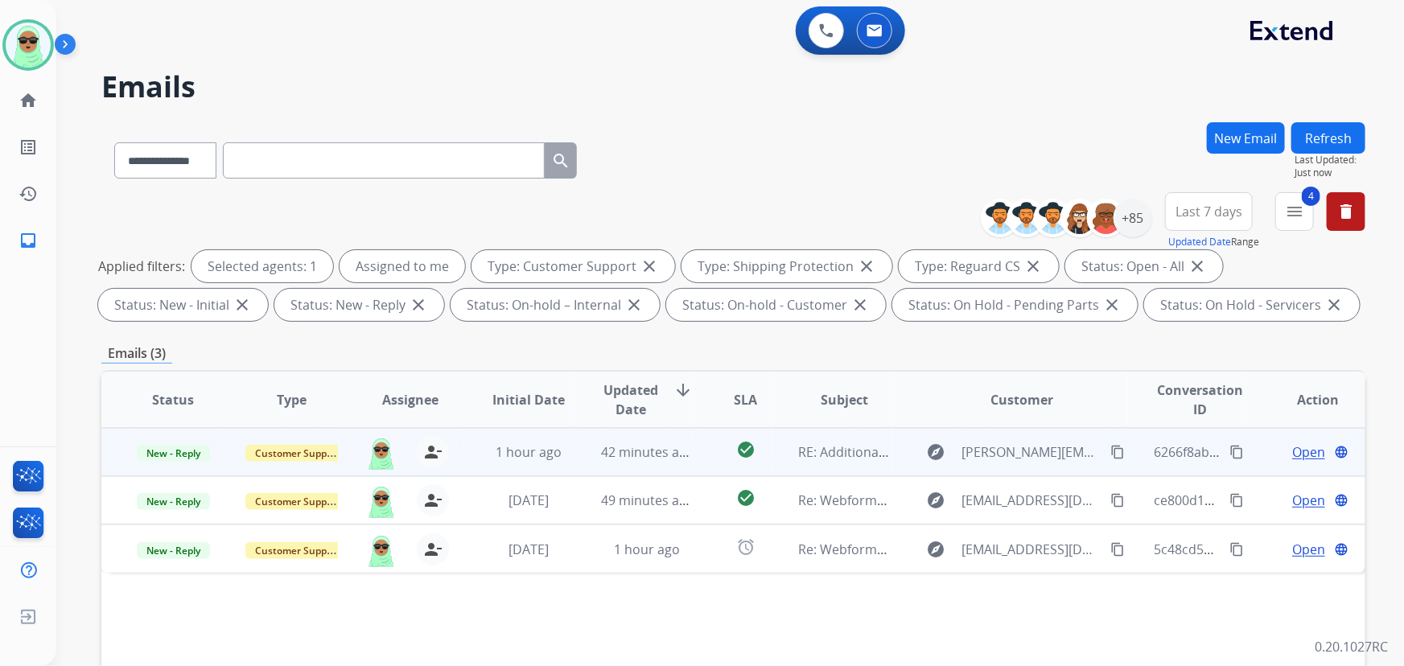
click at [1292, 455] on span "Open" at bounding box center [1308, 452] width 33 height 19
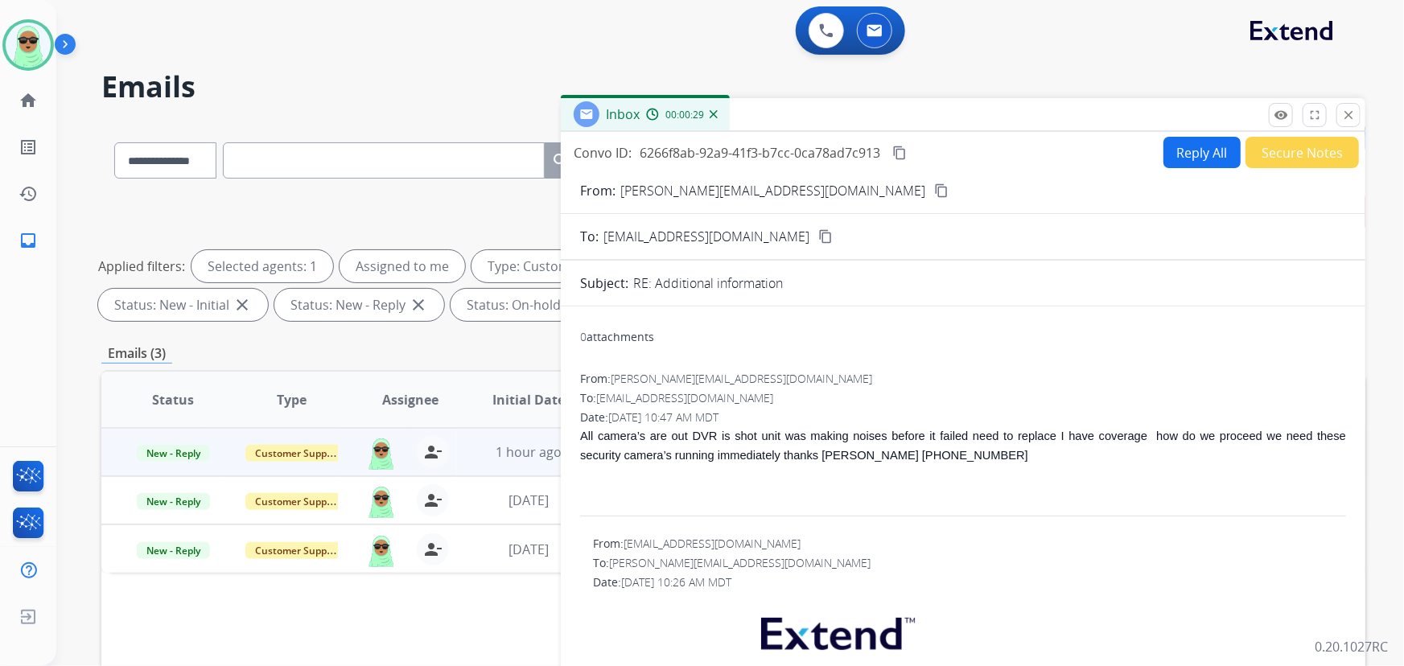
click at [1197, 163] on button "Reply All" at bounding box center [1202, 152] width 77 height 31
select select "**********"
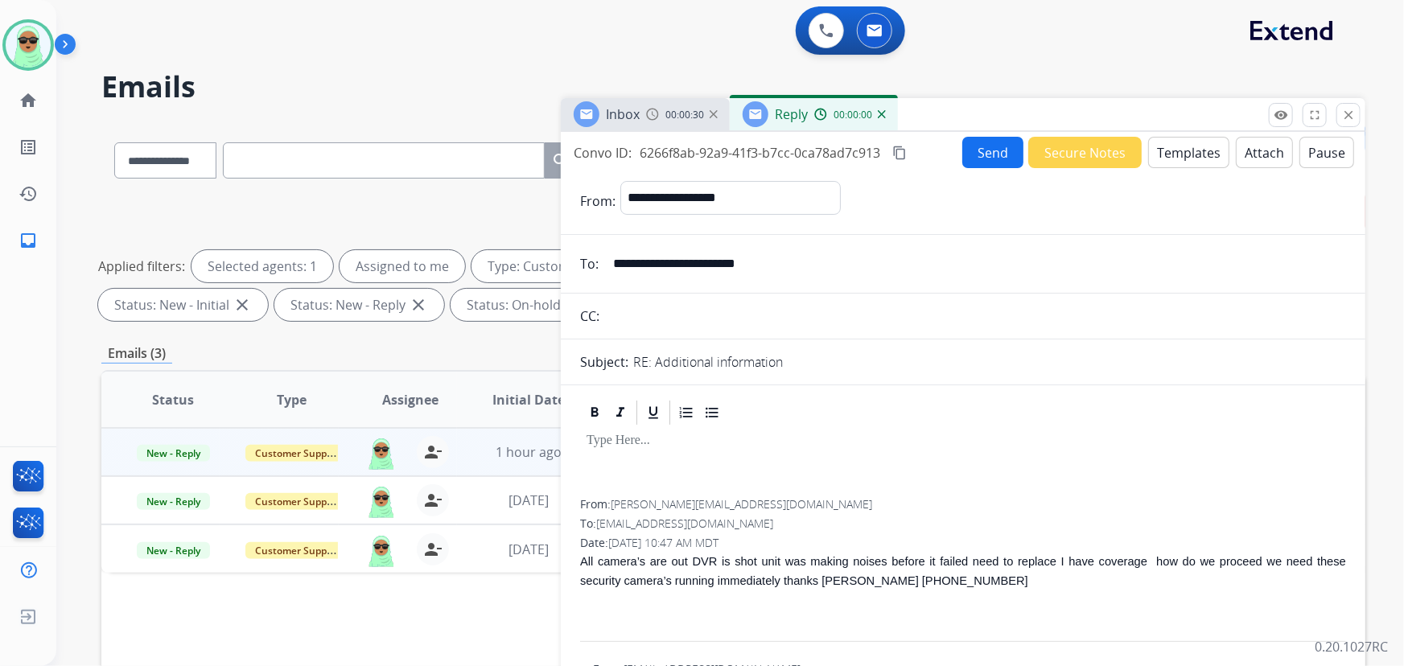
click at [1193, 156] on button "Templates" at bounding box center [1188, 152] width 81 height 31
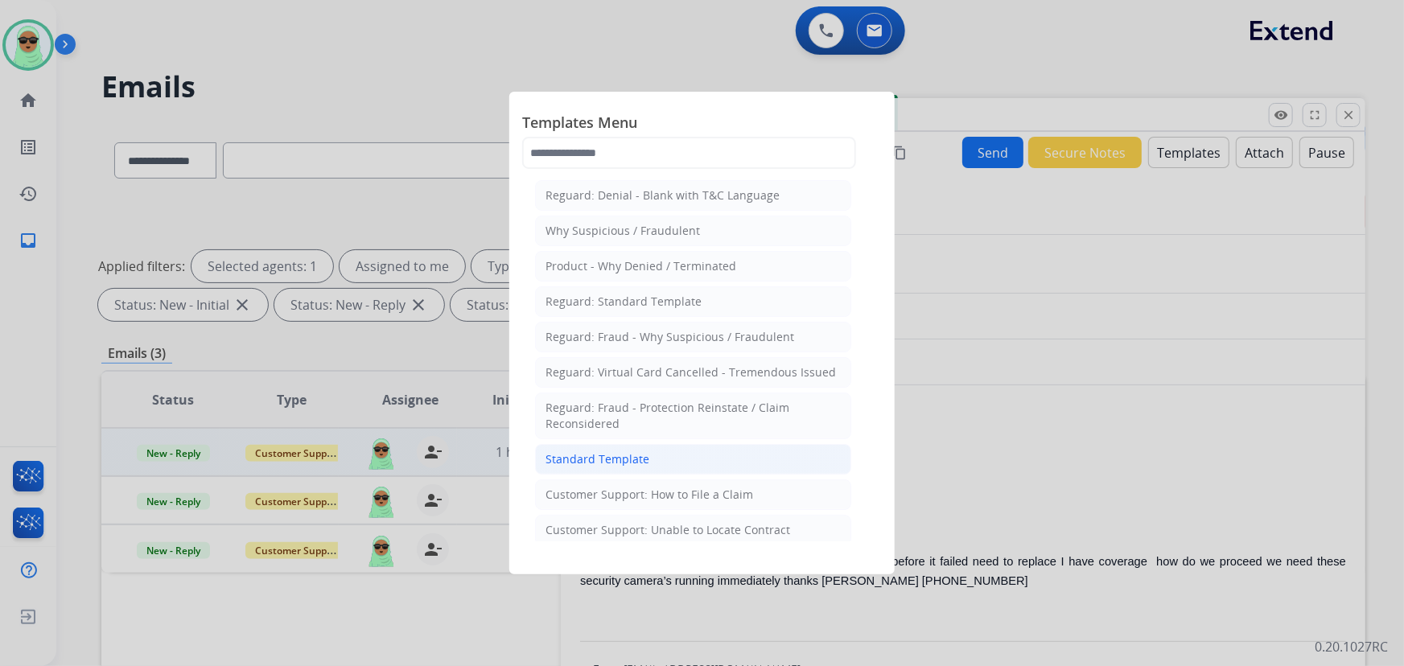
click at [668, 458] on li "Standard Template" at bounding box center [693, 459] width 316 height 31
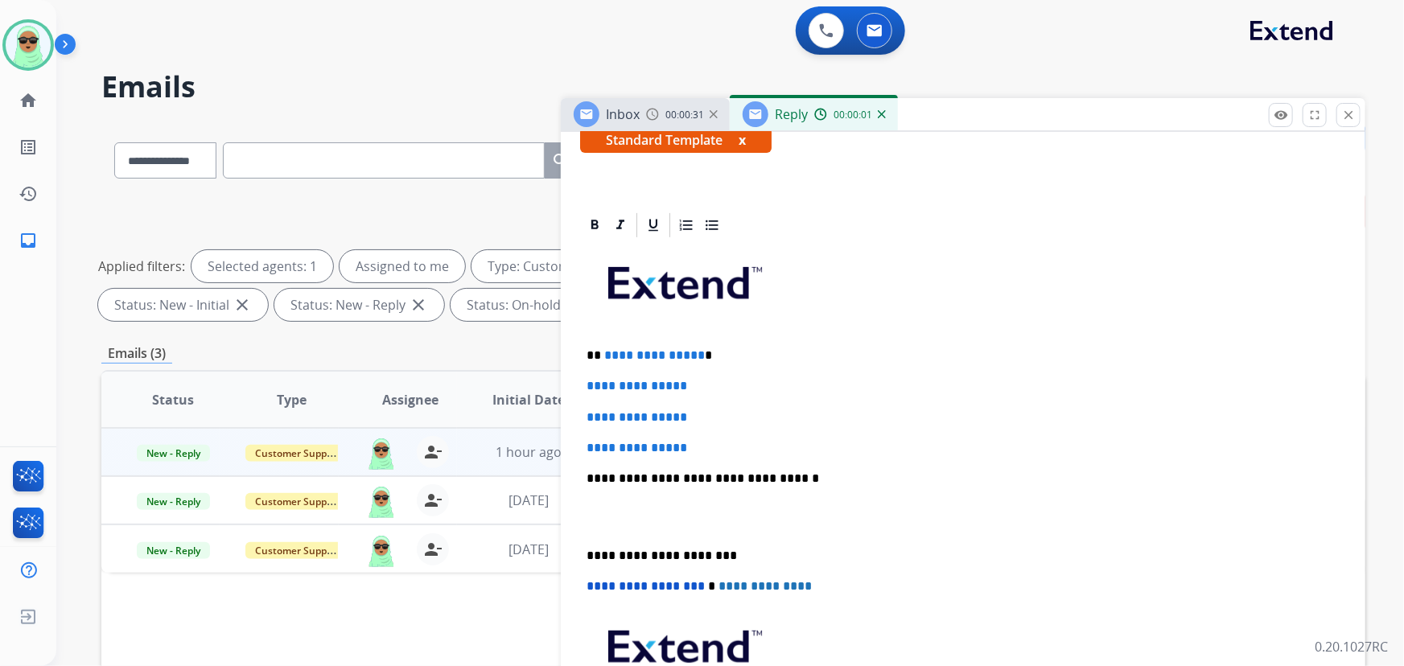
scroll to position [292, 0]
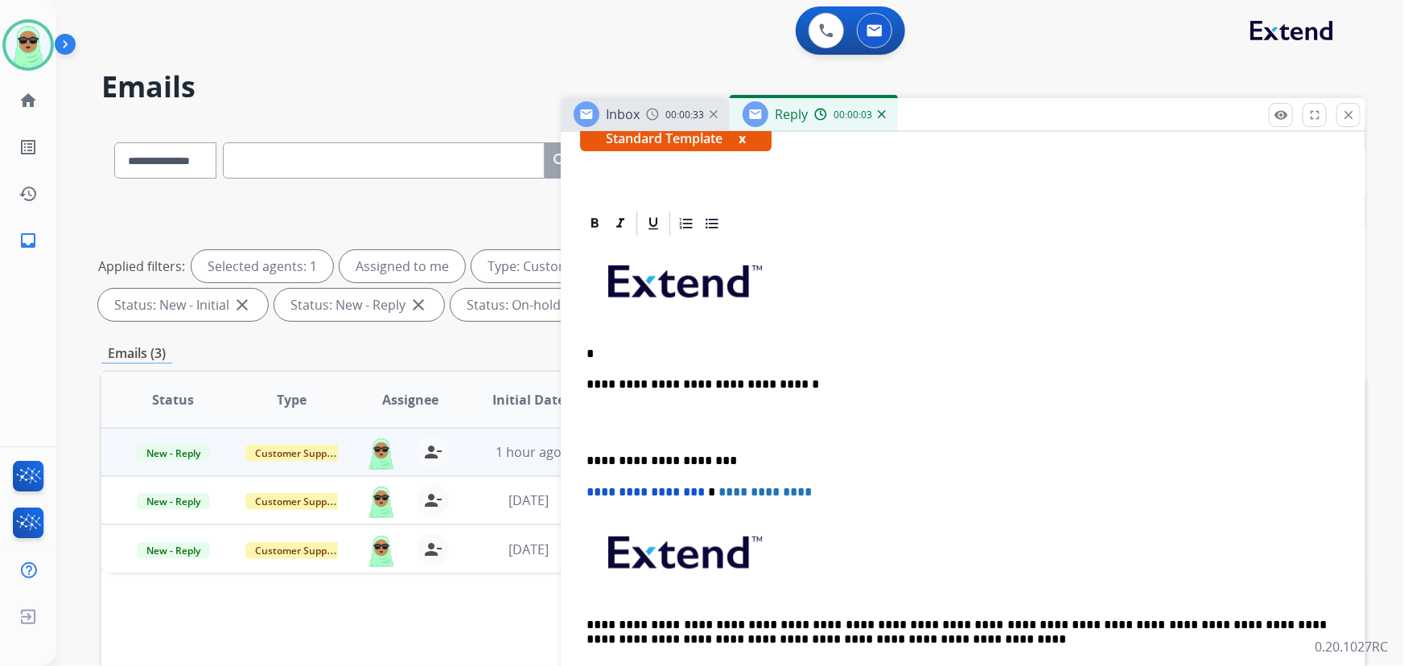
drag, startPoint x: 676, startPoint y: 435, endPoint x: 595, endPoint y: 345, distance: 120.2
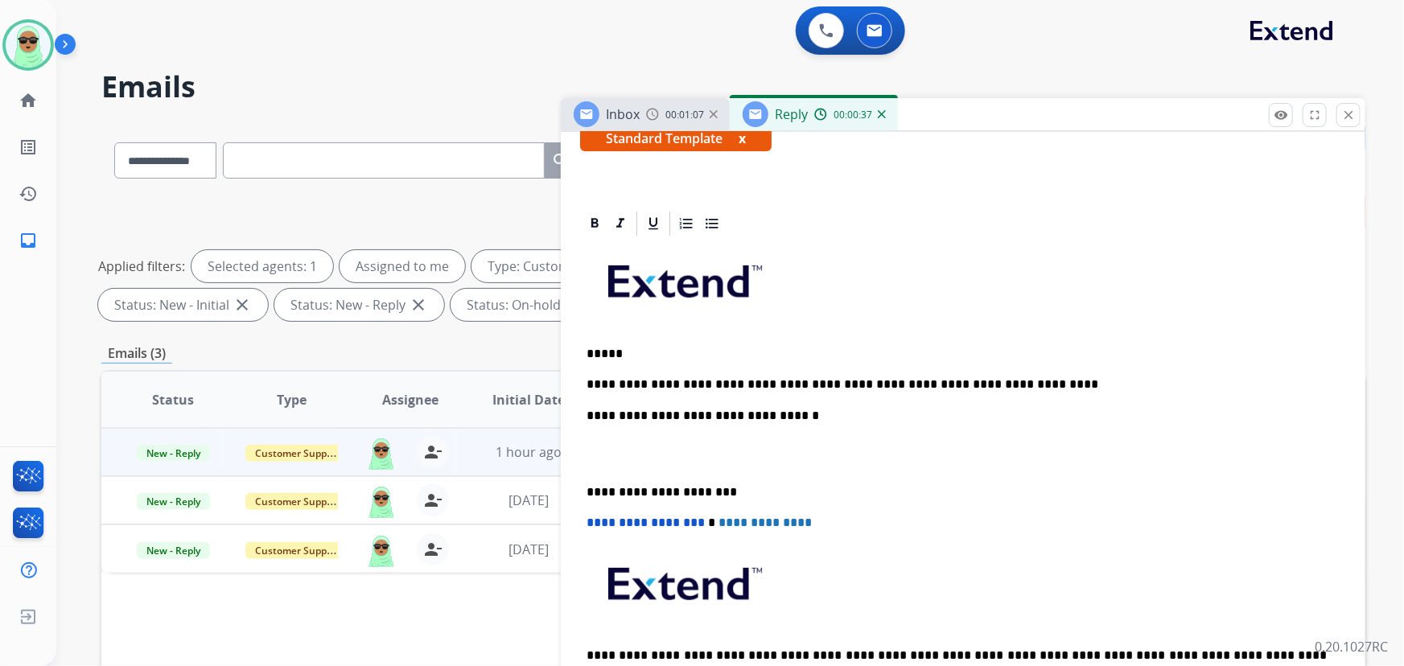
click at [828, 347] on p "*****" at bounding box center [957, 354] width 741 height 14
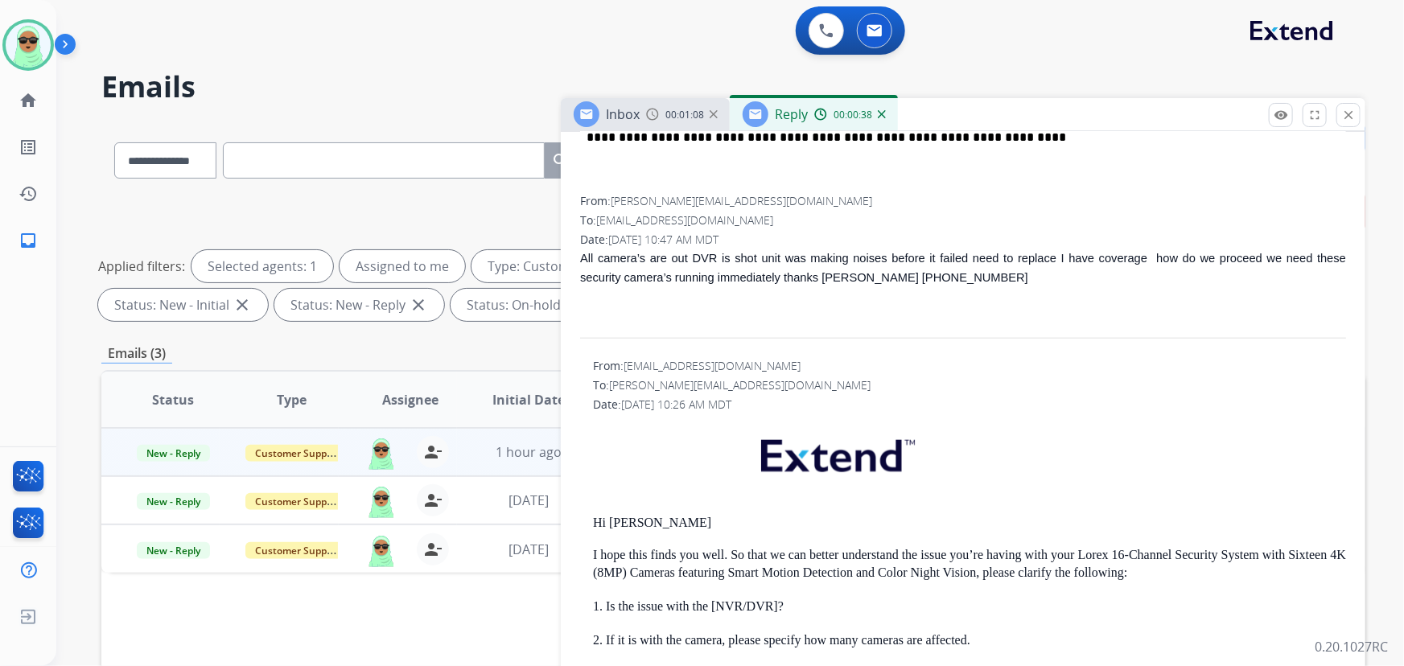
scroll to position [950, 0]
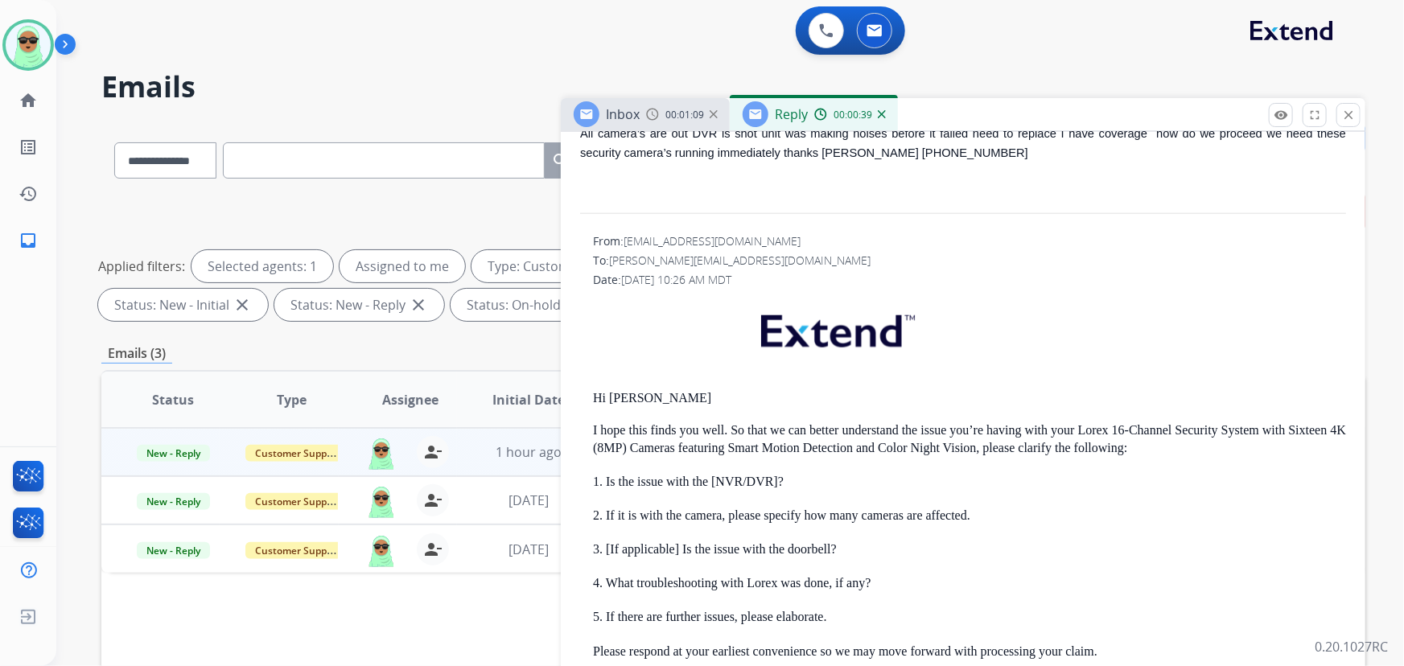
click at [641, 402] on p "Hi Michael" at bounding box center [969, 398] width 753 height 14
copy p "Michael"
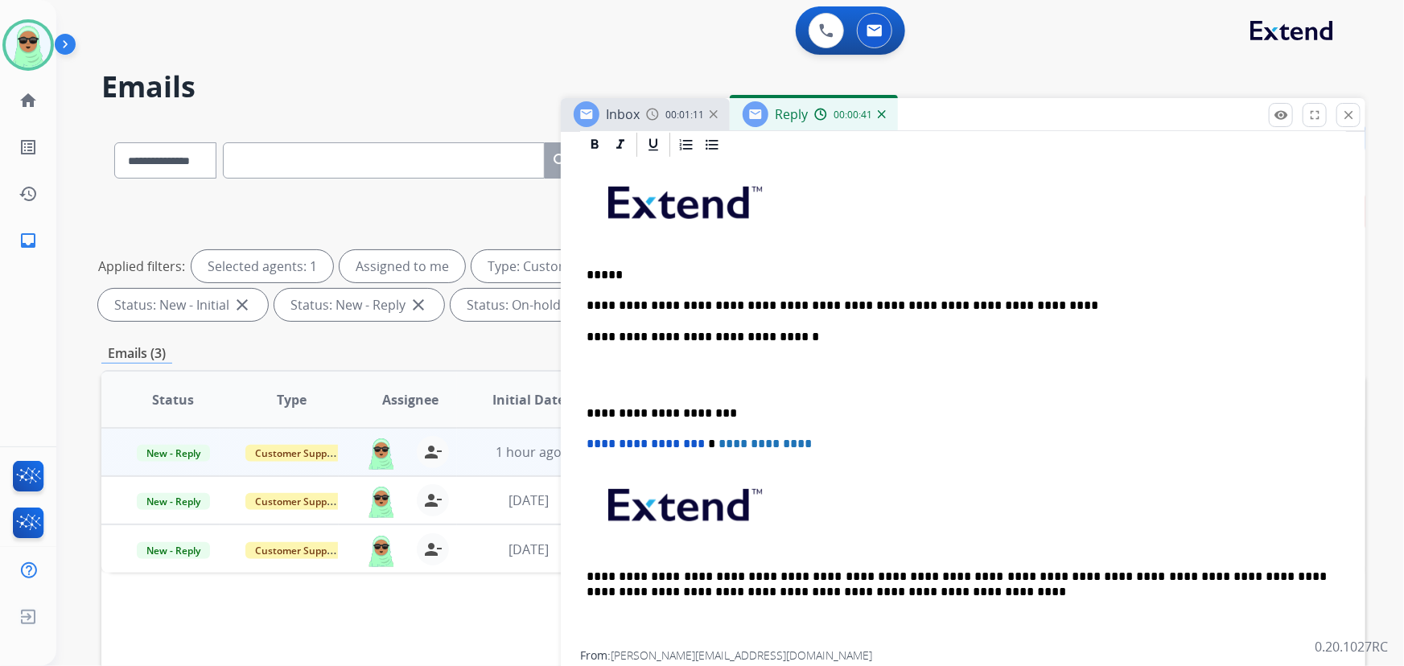
scroll to position [365, 0]
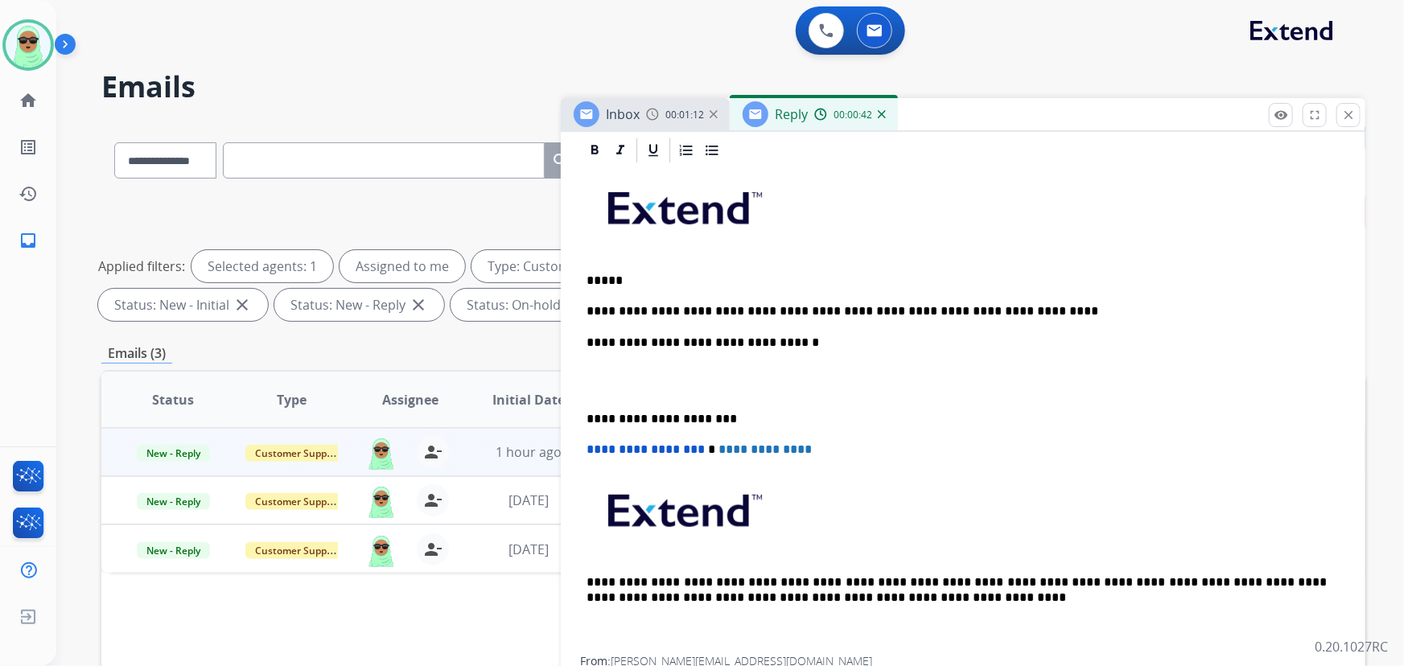
click at [690, 279] on p "*****" at bounding box center [957, 281] width 741 height 14
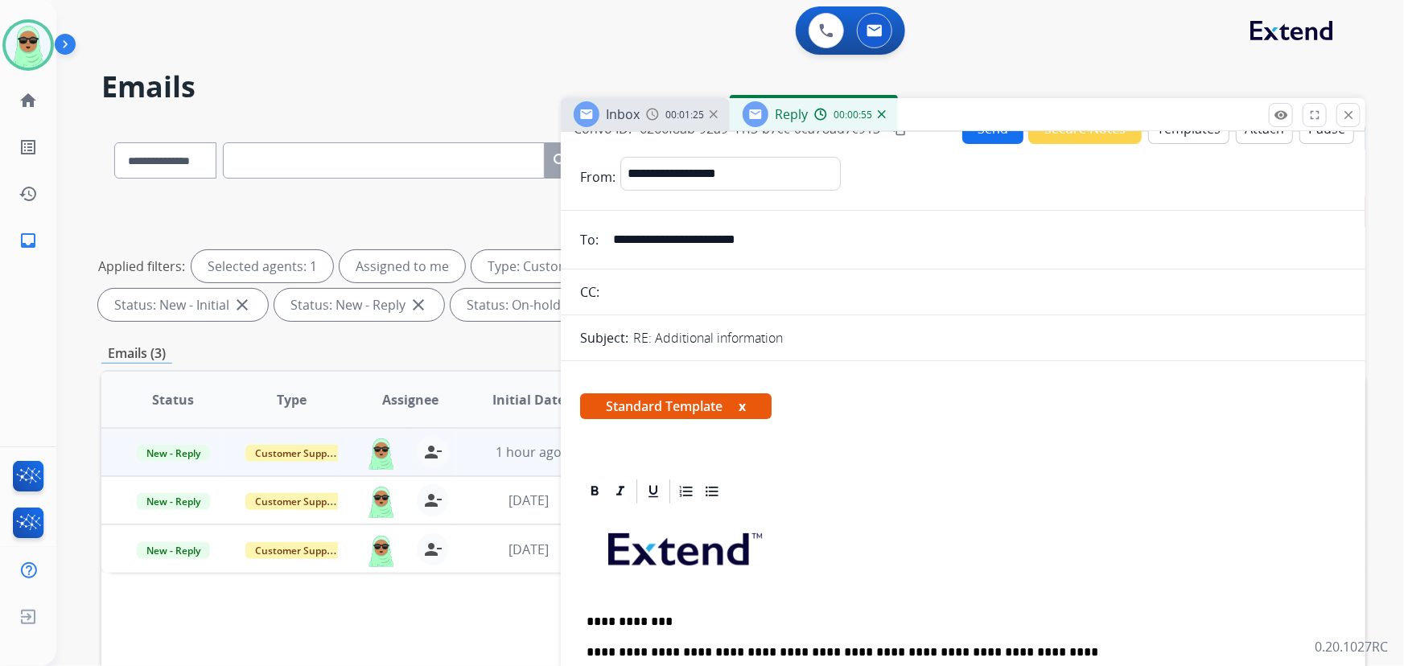
scroll to position [0, 0]
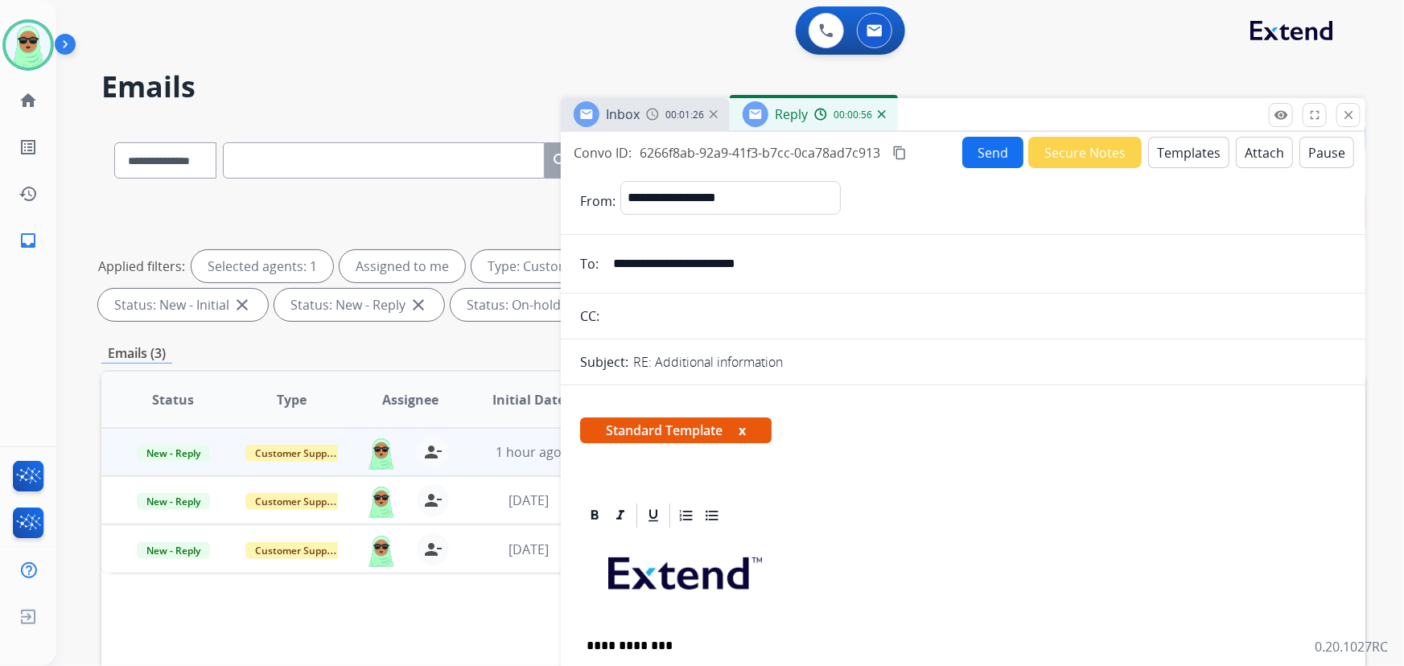
click at [998, 153] on button "Send" at bounding box center [992, 152] width 61 height 31
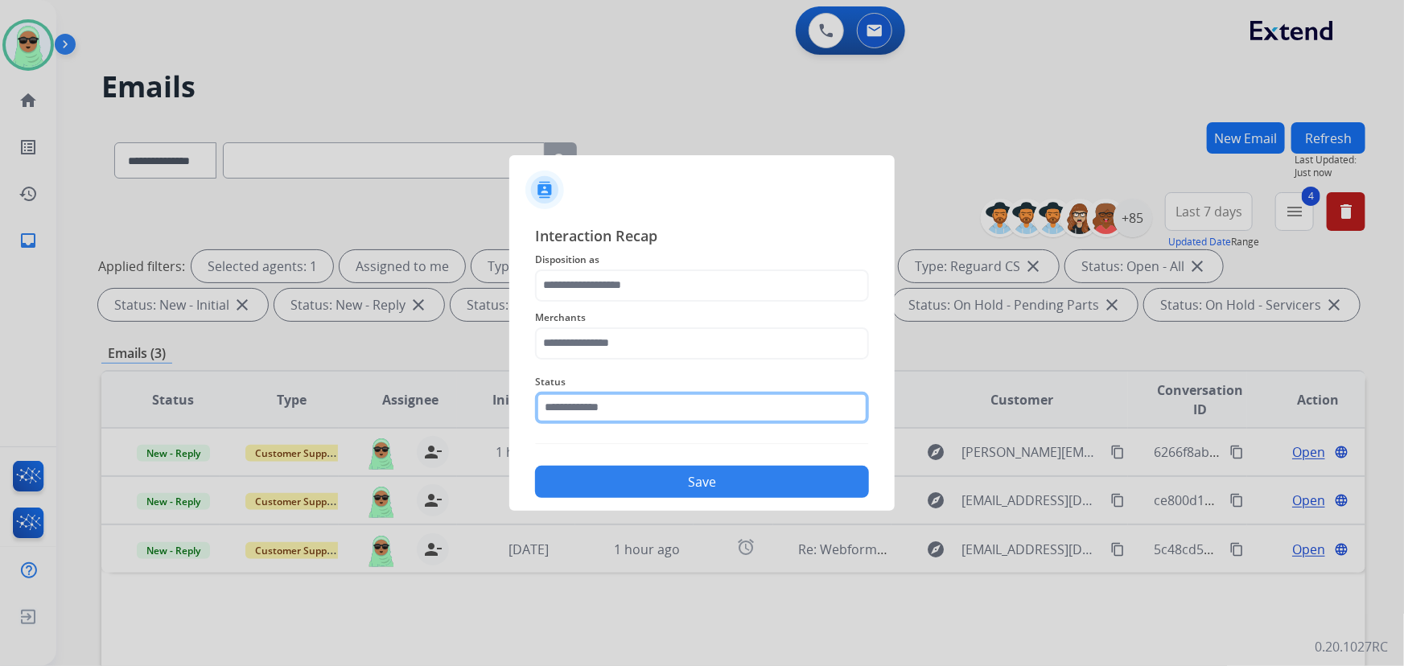
drag, startPoint x: 740, startPoint y: 403, endPoint x: 735, endPoint y: 411, distance: 9.4
click at [739, 403] on input "text" at bounding box center [702, 408] width 334 height 32
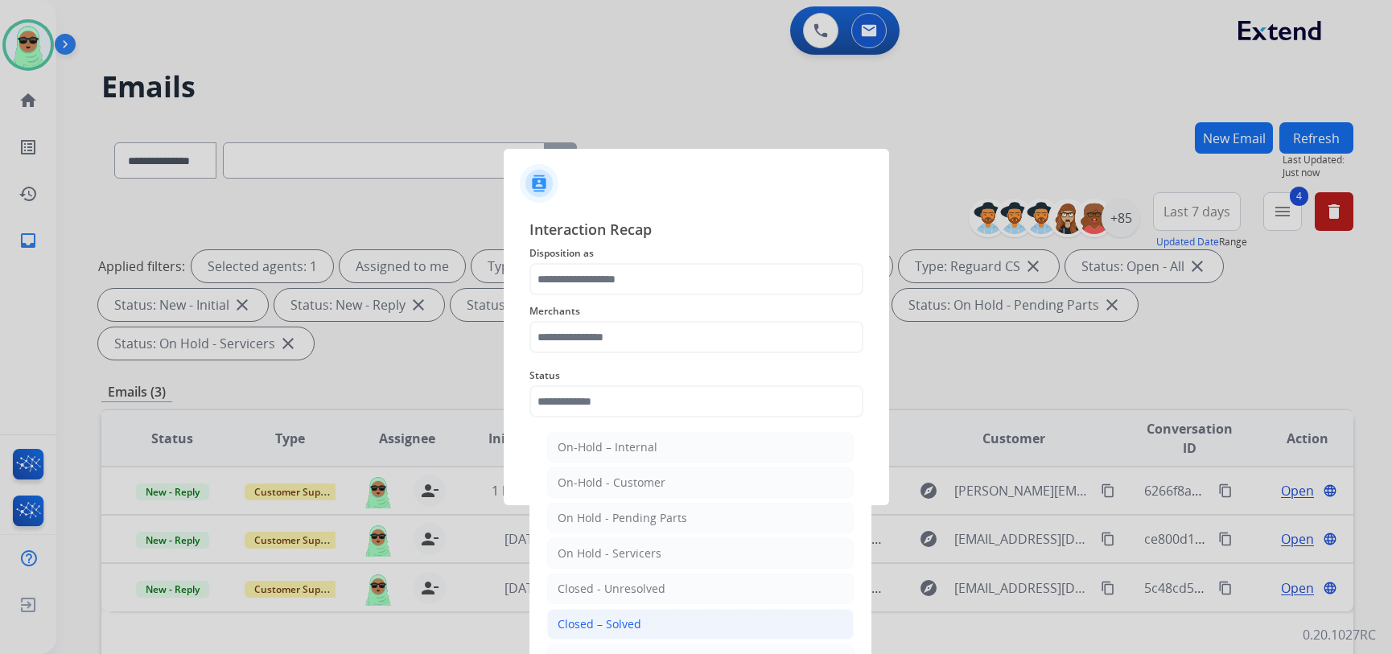
click at [667, 621] on li "Closed – Solved" at bounding box center [700, 624] width 307 height 31
type input "**********"
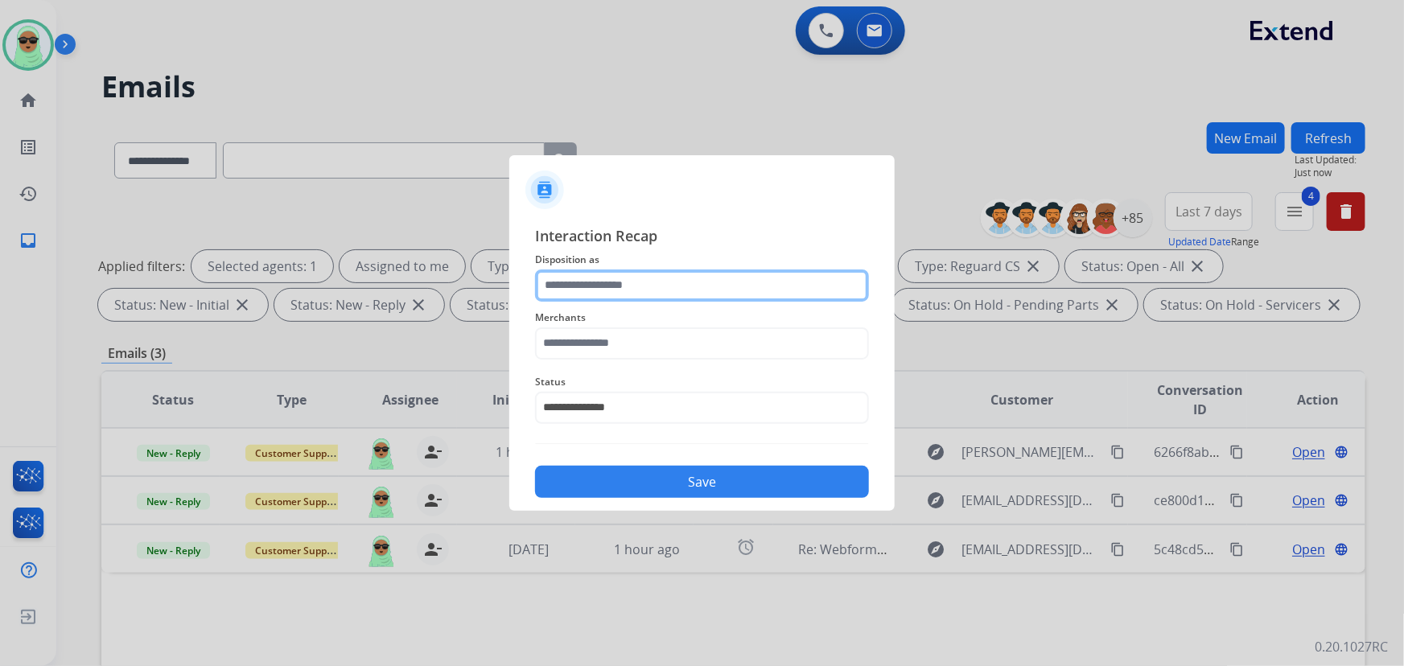
click at [656, 282] on input "text" at bounding box center [702, 286] width 334 height 32
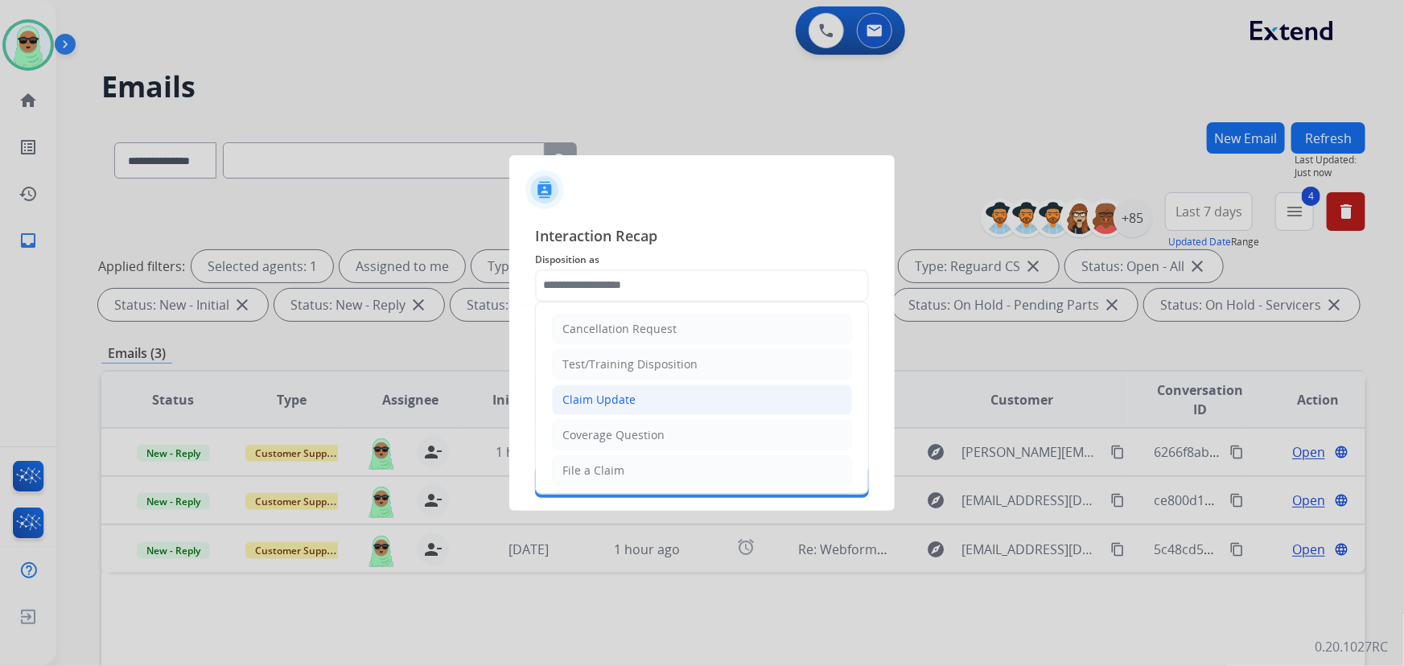
drag, startPoint x: 660, startPoint y: 392, endPoint x: 654, endPoint y: 385, distance: 9.2
click at [660, 392] on li "Claim Update" at bounding box center [702, 400] width 300 height 31
type input "**********"
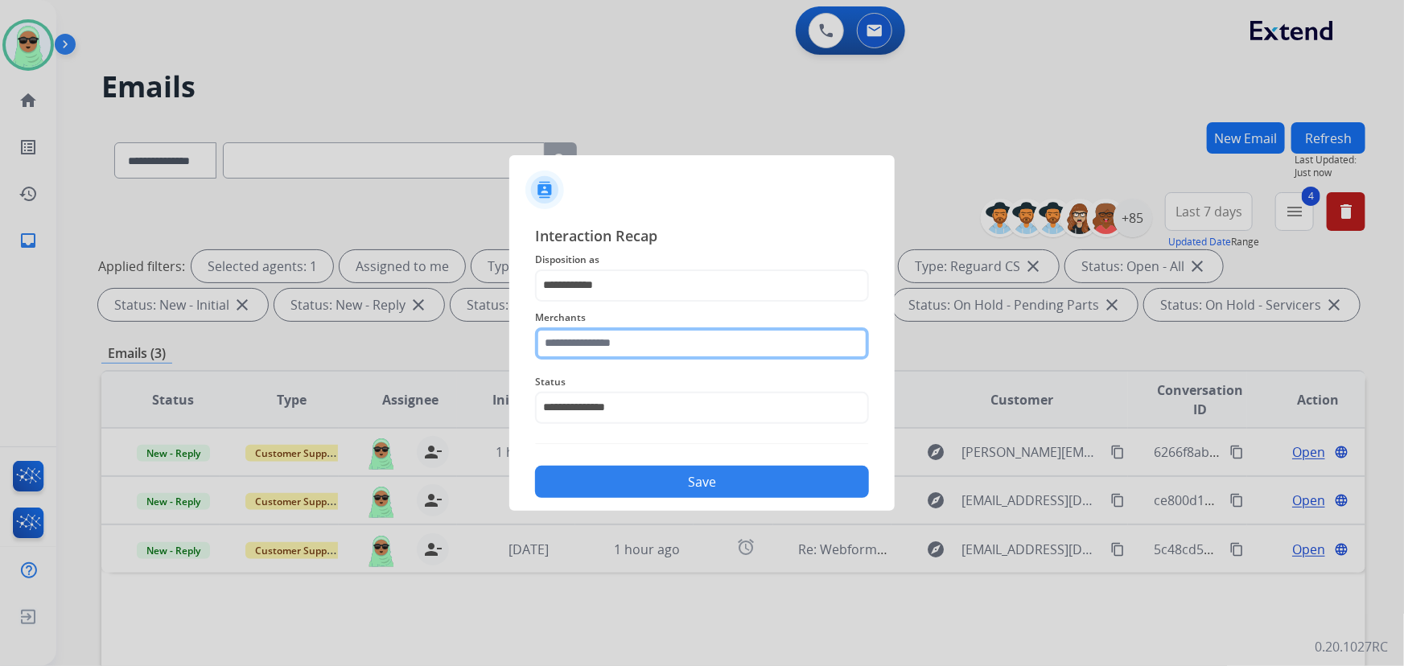
click at [630, 328] on input "text" at bounding box center [702, 344] width 334 height 32
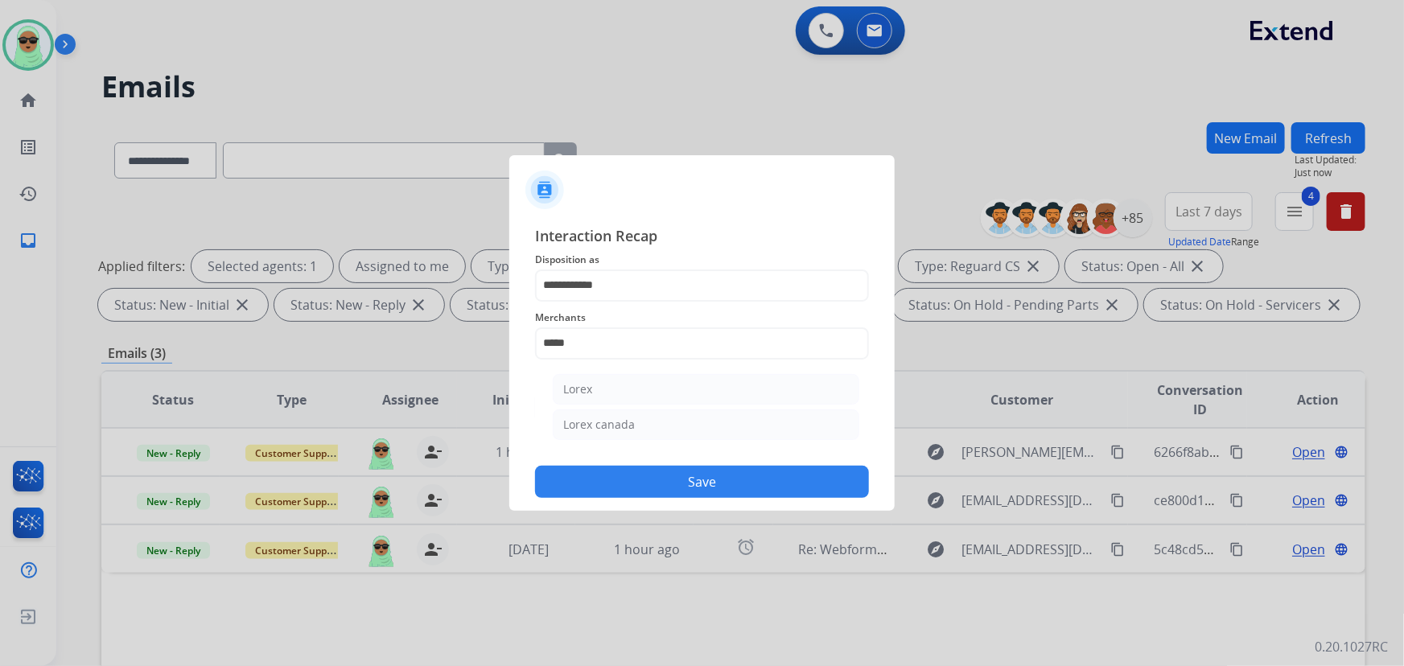
click at [616, 396] on li "Lorex" at bounding box center [706, 389] width 307 height 31
type input "*****"
click at [671, 470] on button "Save" at bounding box center [702, 482] width 334 height 32
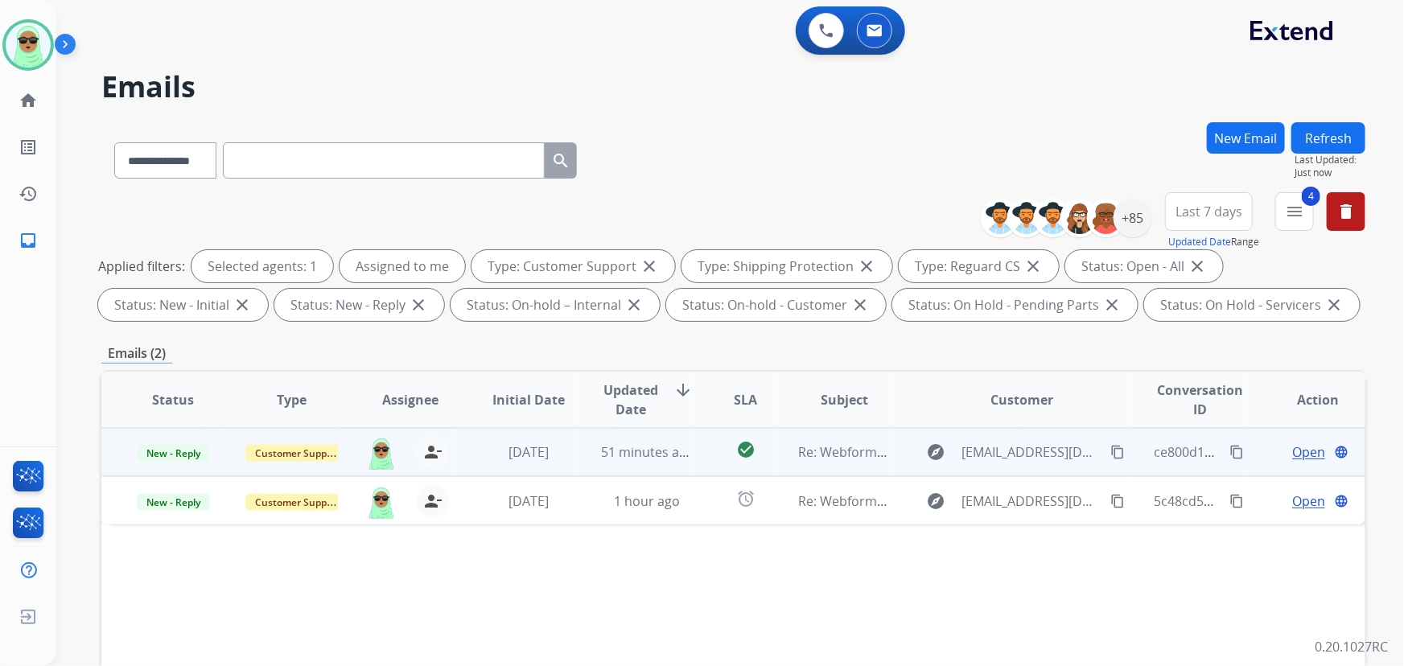
click at [1293, 444] on span "Open" at bounding box center [1308, 452] width 33 height 19
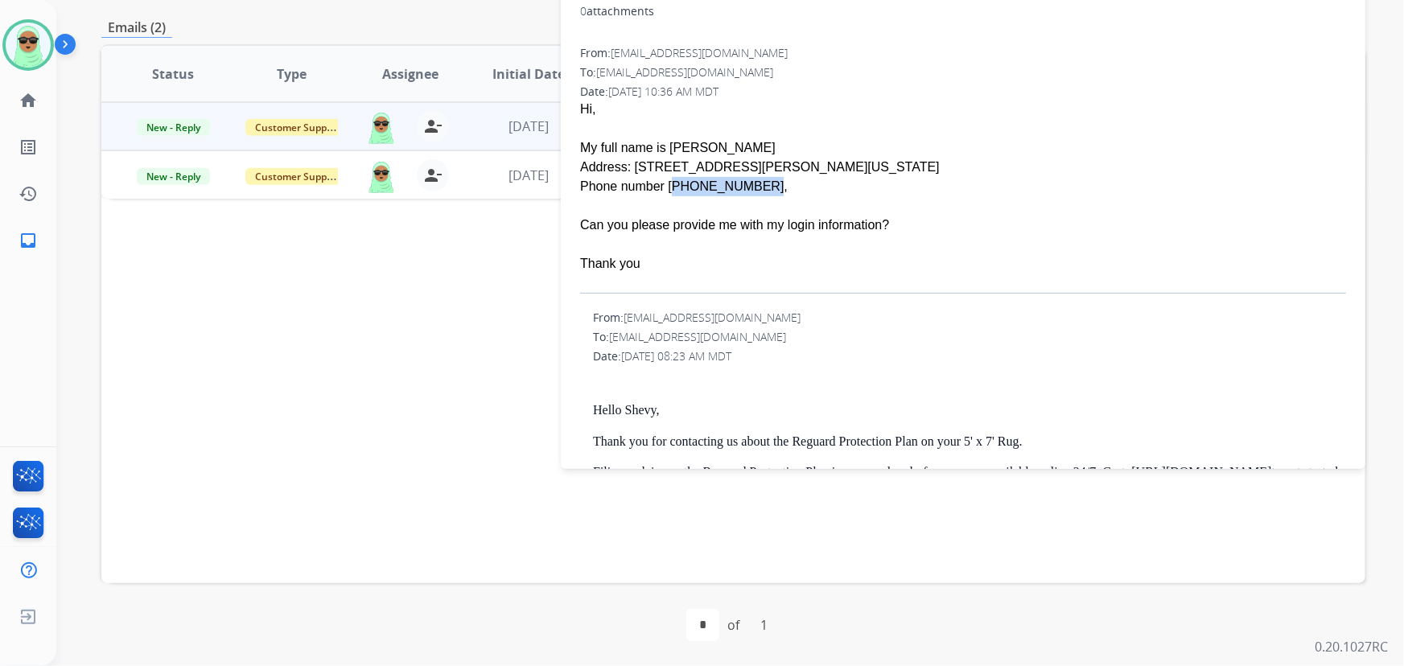
drag, startPoint x: 741, startPoint y: 184, endPoint x: 669, endPoint y: 187, distance: 72.5
click at [669, 187] on div "Phone number 352-665-5224," at bounding box center [963, 186] width 766 height 19
copy div "352-665-5224,"
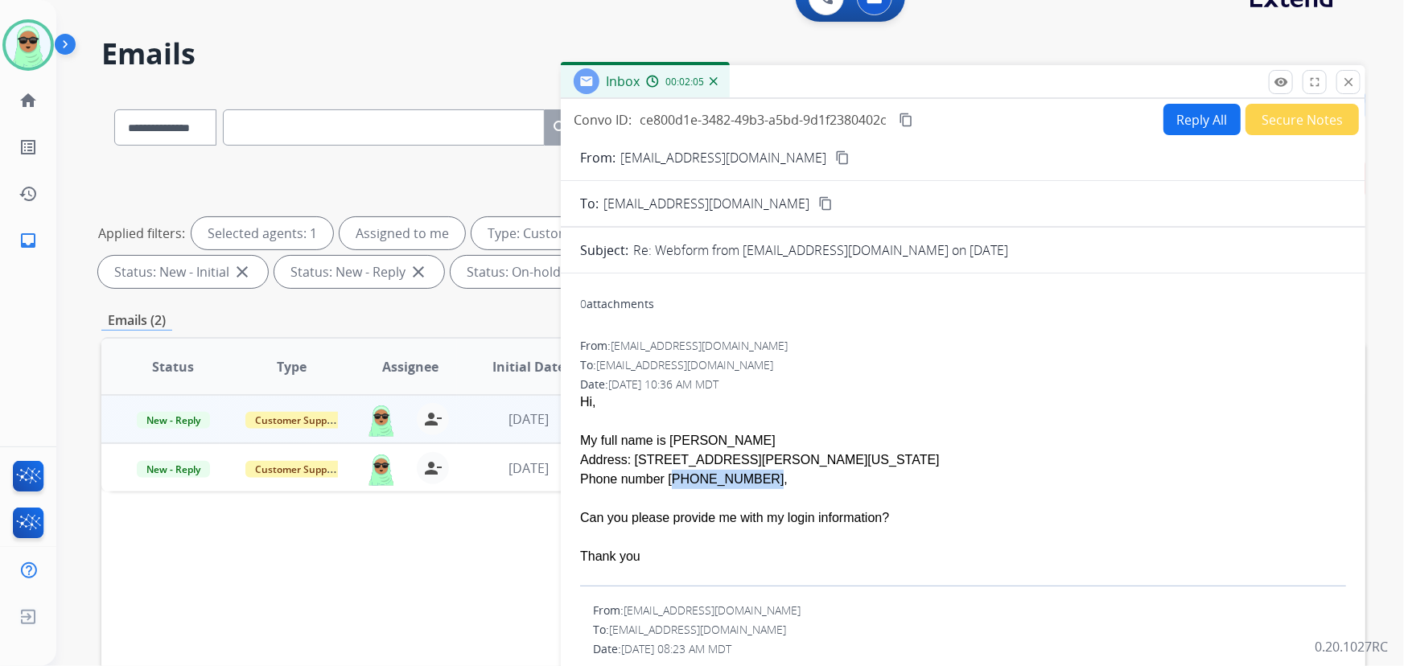
click at [1180, 120] on button "Reply All" at bounding box center [1202, 119] width 77 height 31
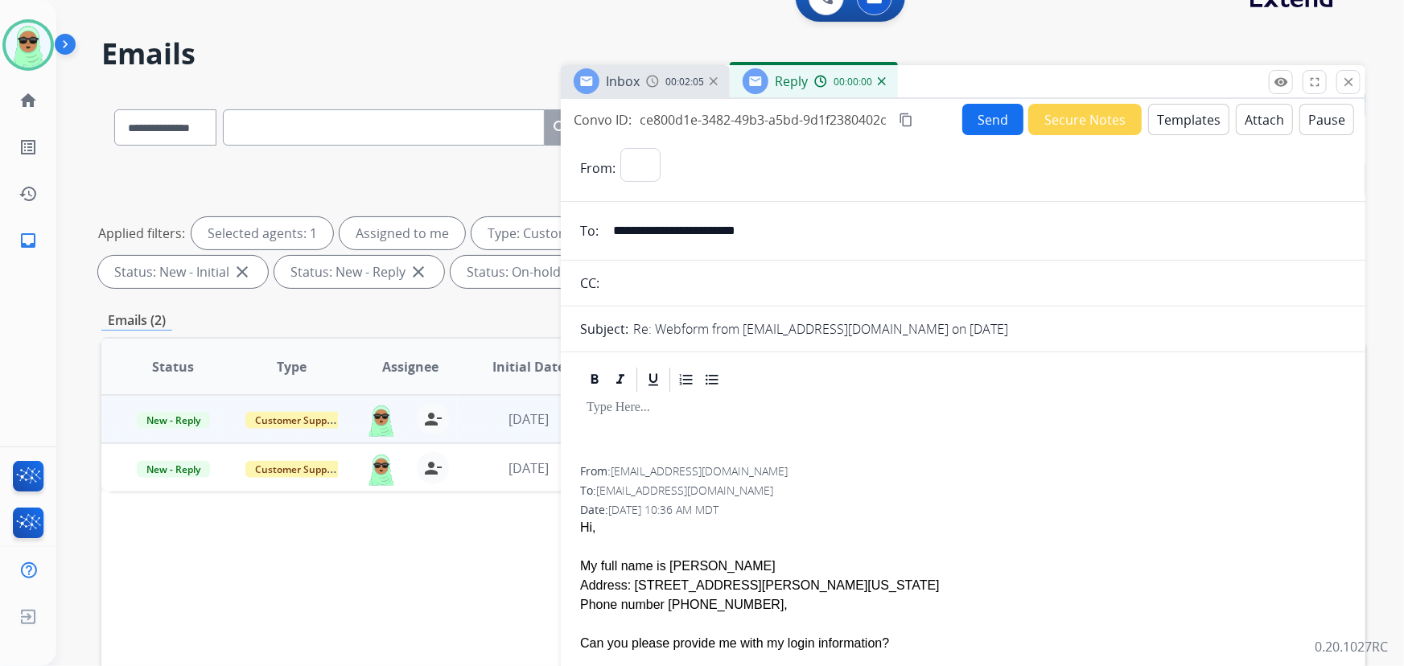
select select "**********"
click at [1180, 117] on button "Templates" at bounding box center [1188, 119] width 81 height 31
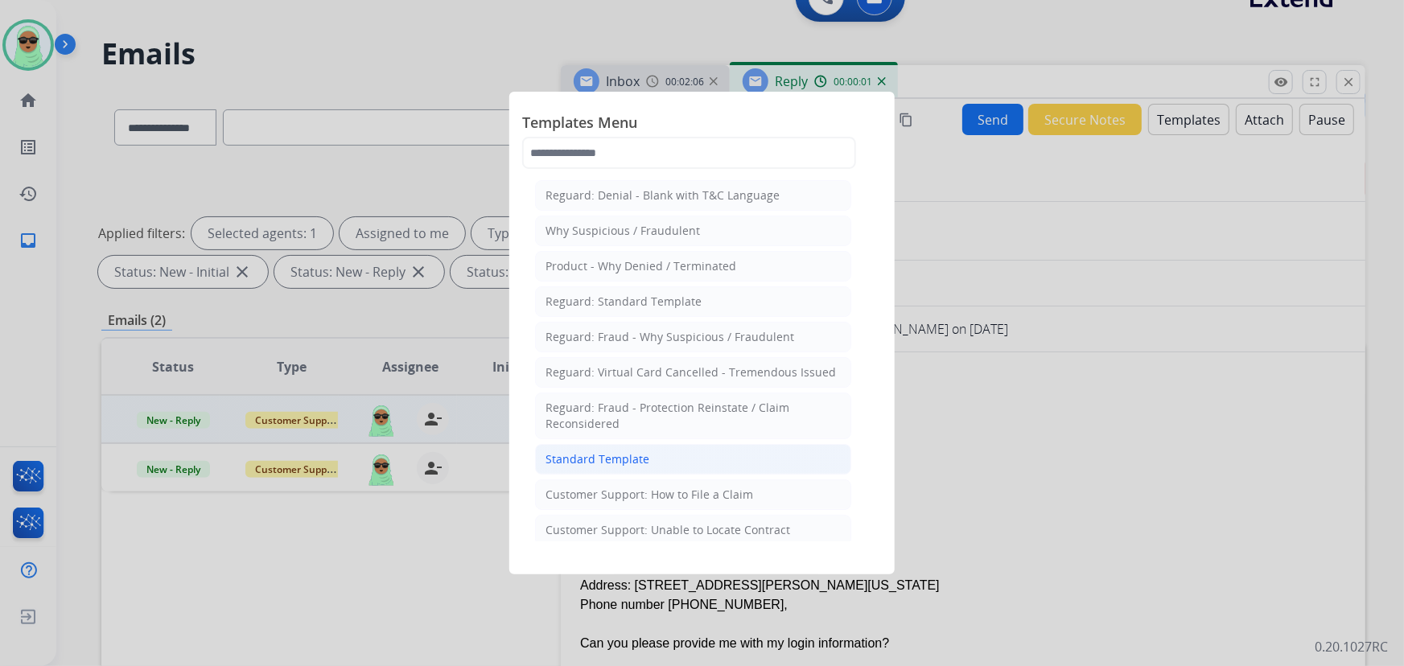
click at [702, 449] on li "Standard Template" at bounding box center [693, 459] width 316 height 31
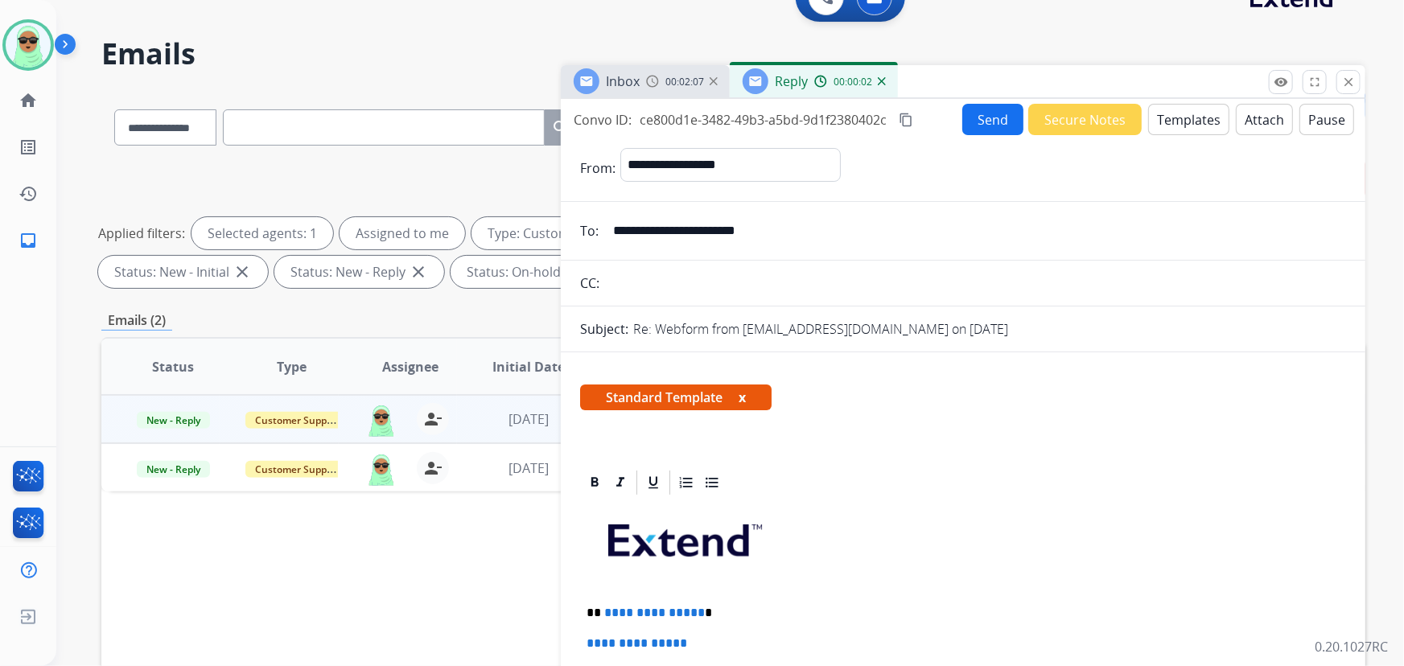
scroll to position [365, 0]
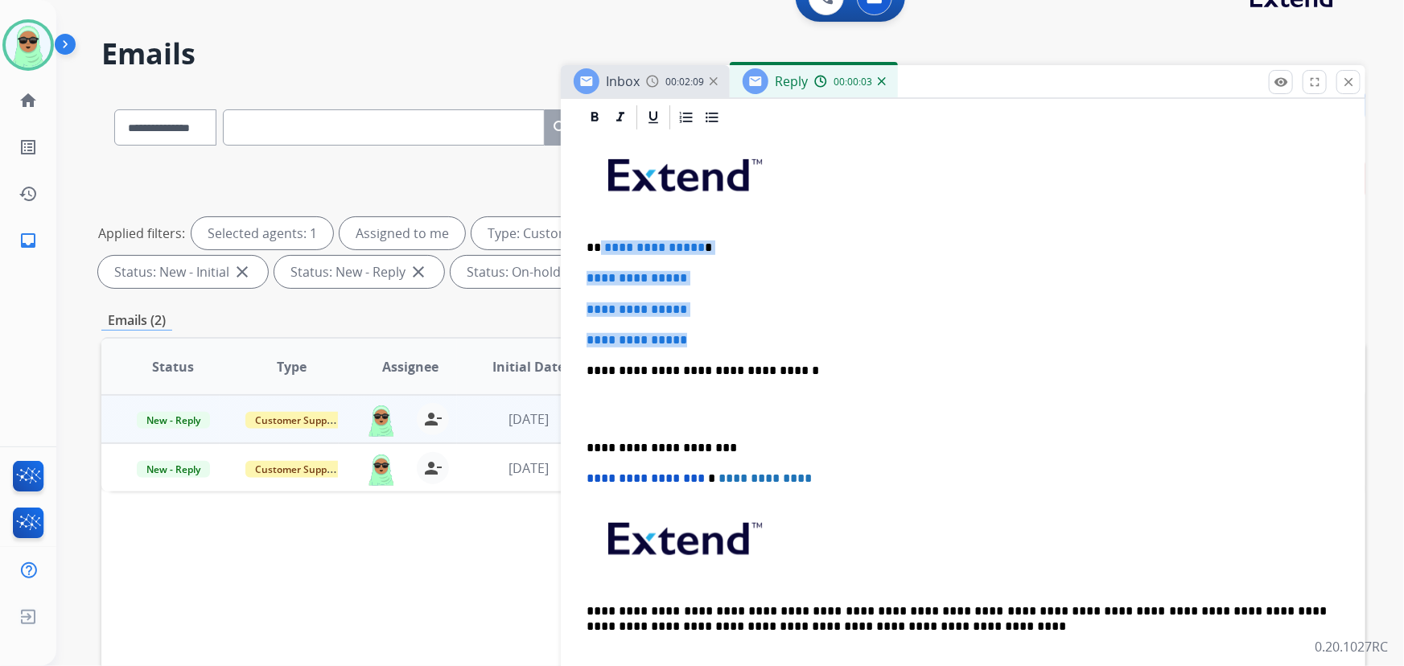
drag, startPoint x: 699, startPoint y: 332, endPoint x: 898, endPoint y: 187, distance: 245.5
click at [600, 241] on div "**********" at bounding box center [963, 409] width 766 height 554
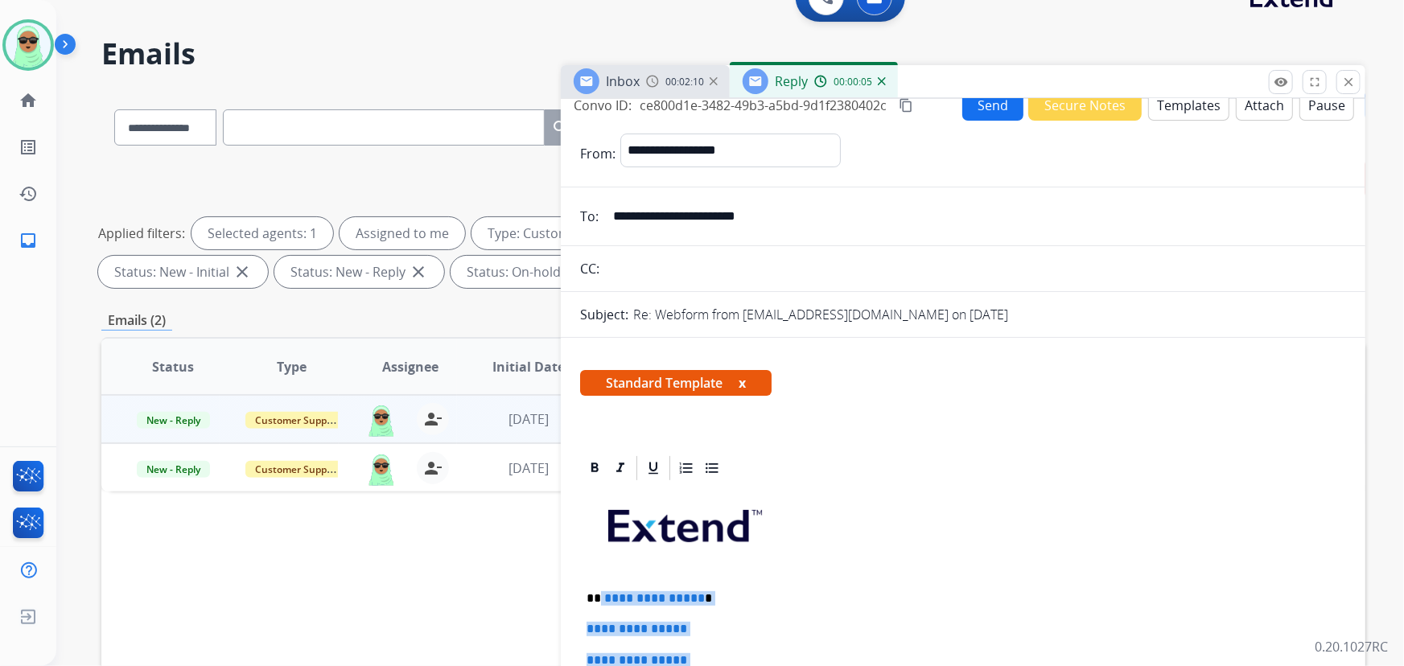
scroll to position [0, 0]
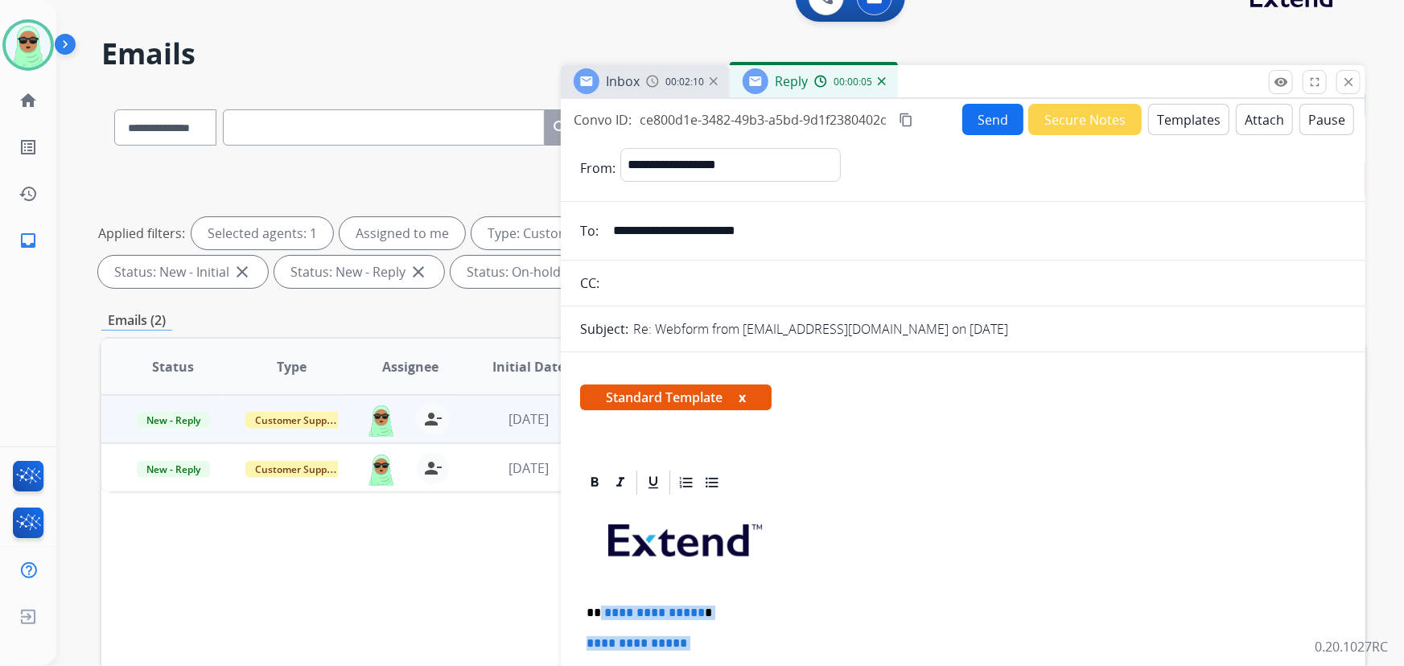
click at [1195, 123] on button "Templates" at bounding box center [1188, 119] width 81 height 31
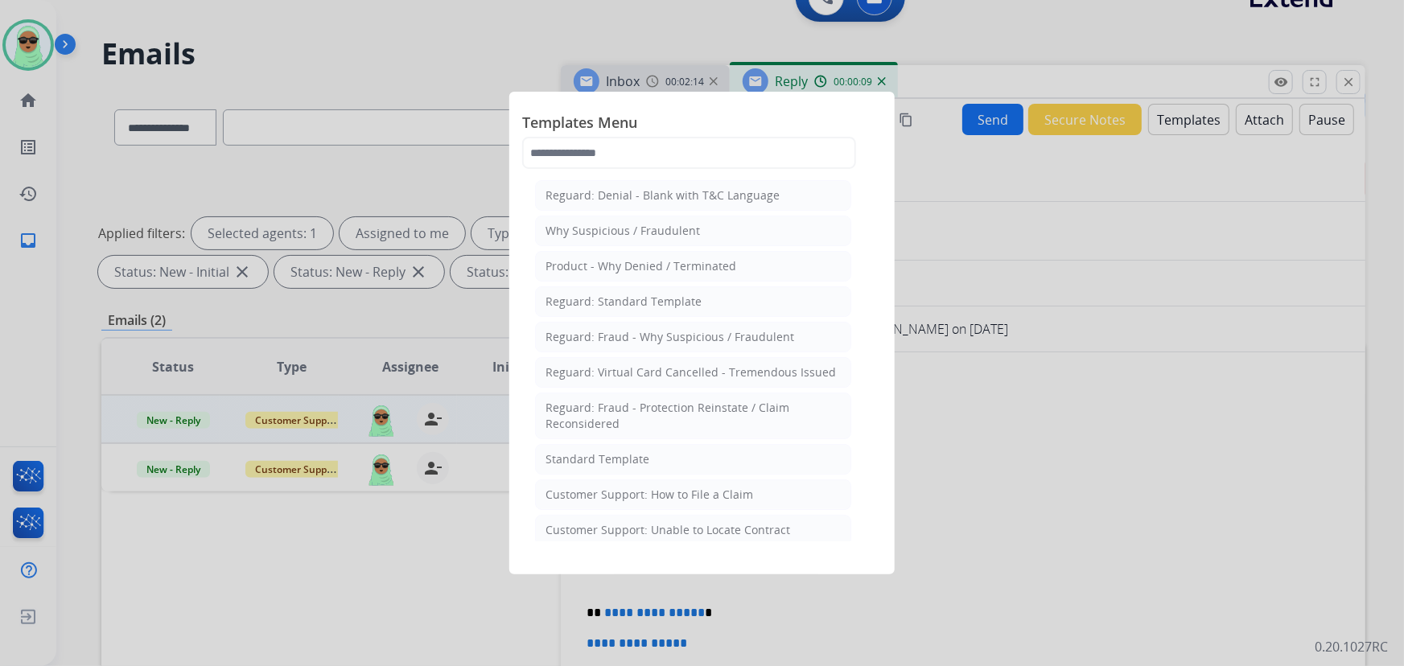
click at [694, 306] on div "Reguard: Standard Template" at bounding box center [624, 302] width 156 height 16
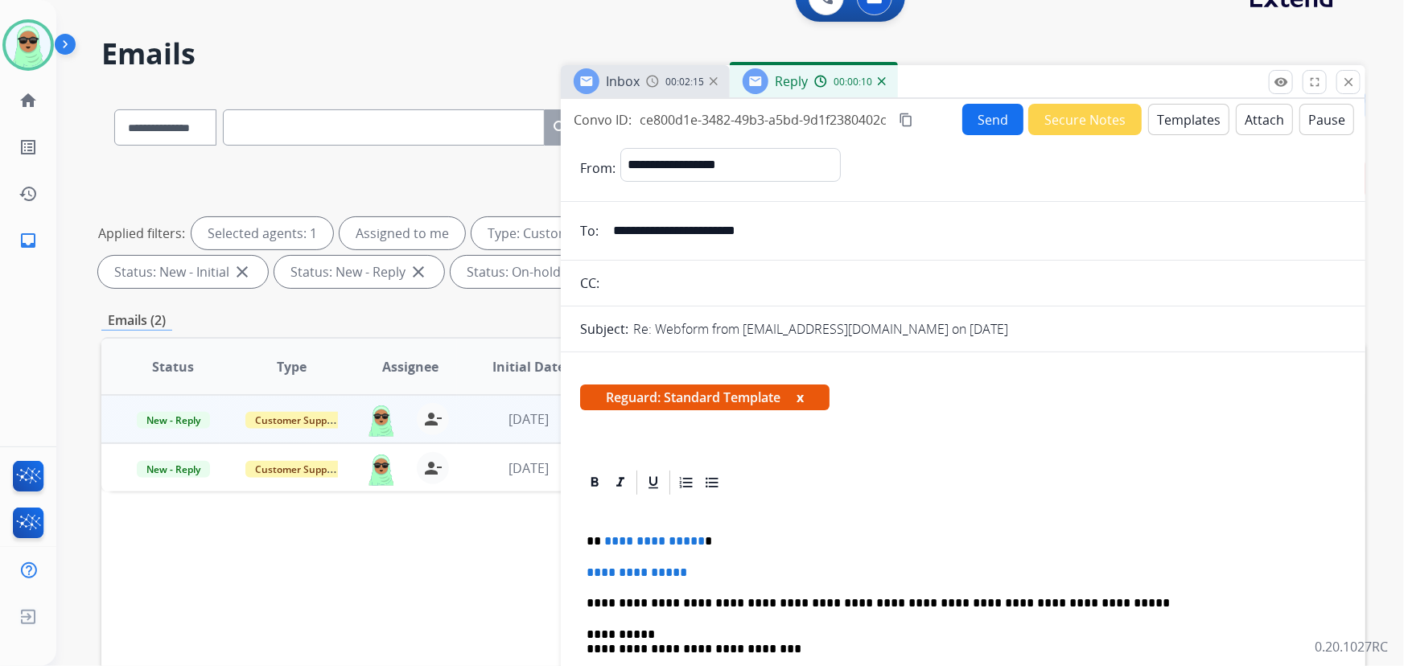
scroll to position [72, 0]
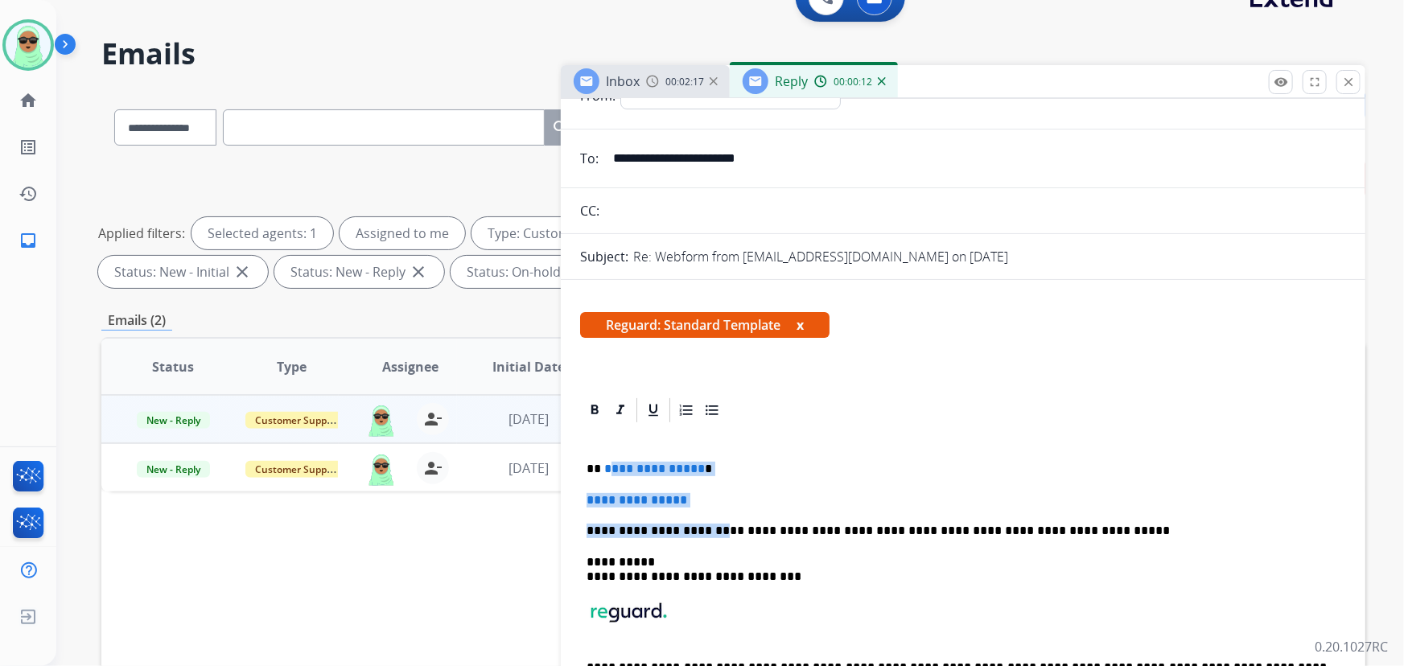
drag, startPoint x: 691, startPoint y: 504, endPoint x: 702, endPoint y: 474, distance: 31.6
click at [608, 471] on div "**********" at bounding box center [963, 583] width 766 height 316
click at [743, 474] on p "**********" at bounding box center [957, 469] width 741 height 14
drag, startPoint x: 705, startPoint y: 489, endPoint x: 599, endPoint y: 462, distance: 109.7
click at [599, 462] on div "**********" at bounding box center [963, 583] width 766 height 316
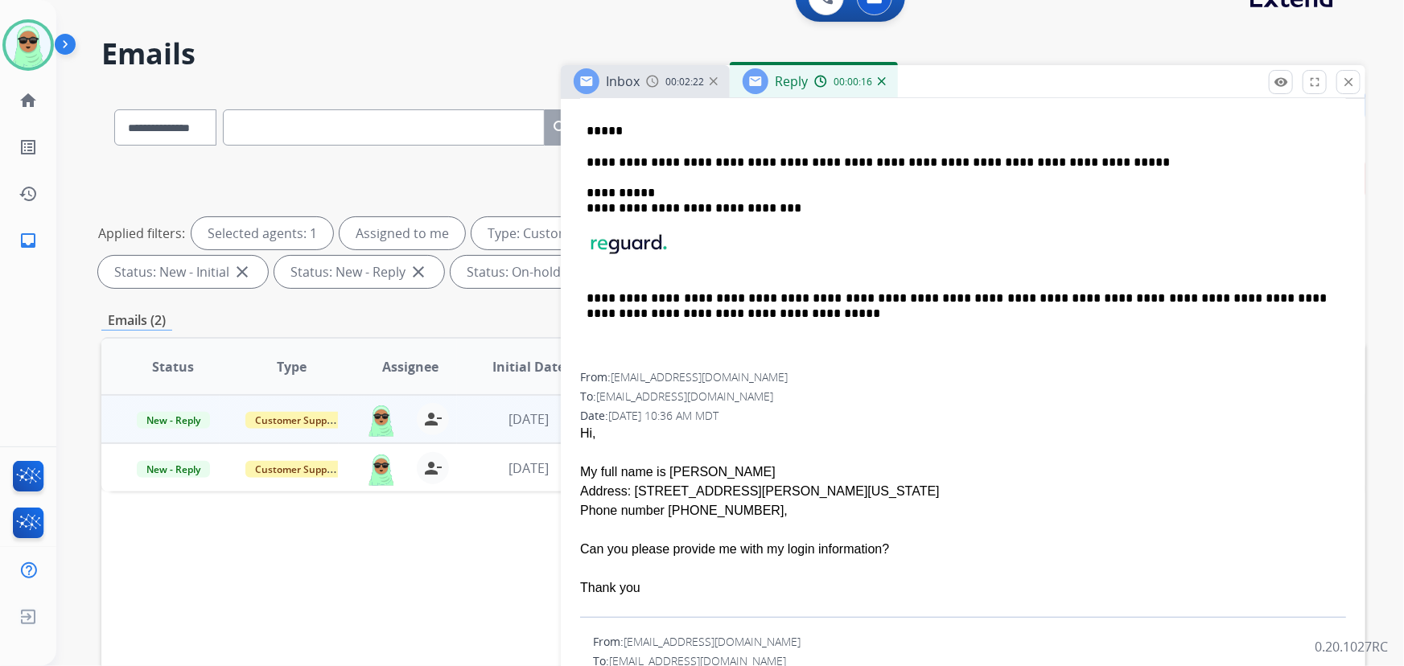
scroll to position [439, 0]
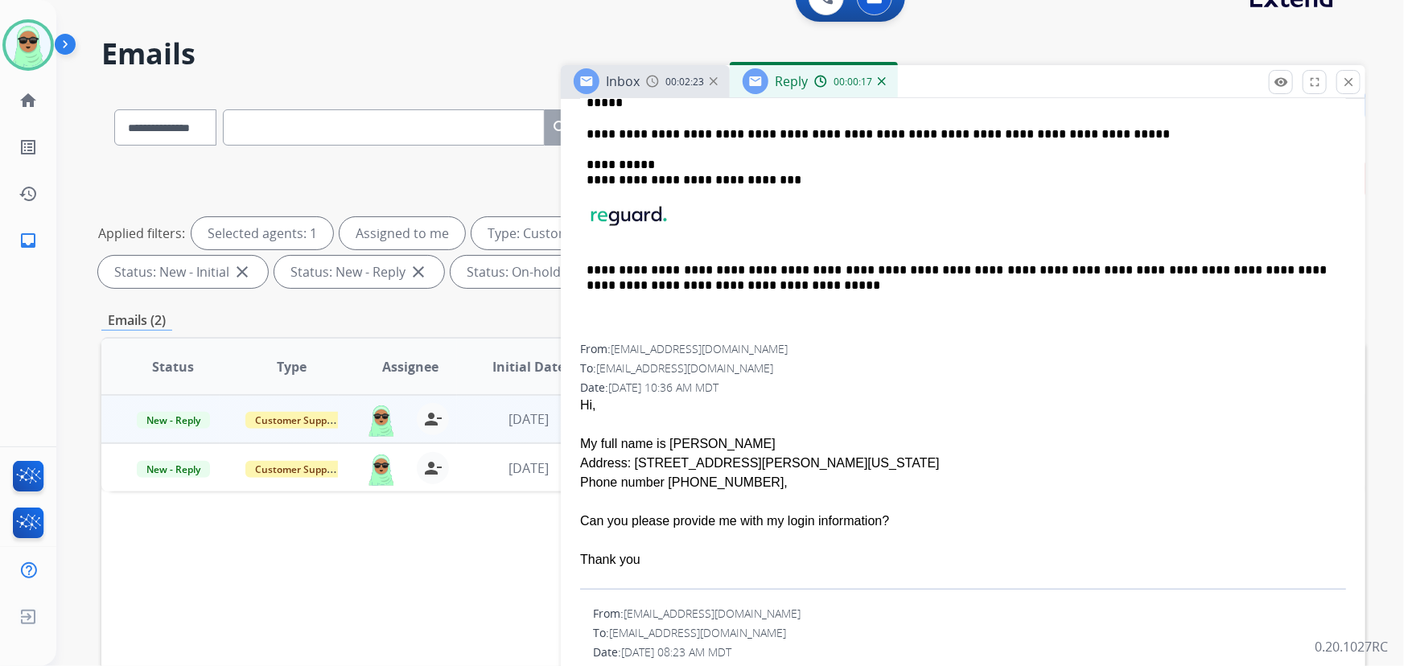
click at [692, 443] on div "My full name is Shevey Gaskins" at bounding box center [963, 444] width 766 height 19
copy div "Shevey"
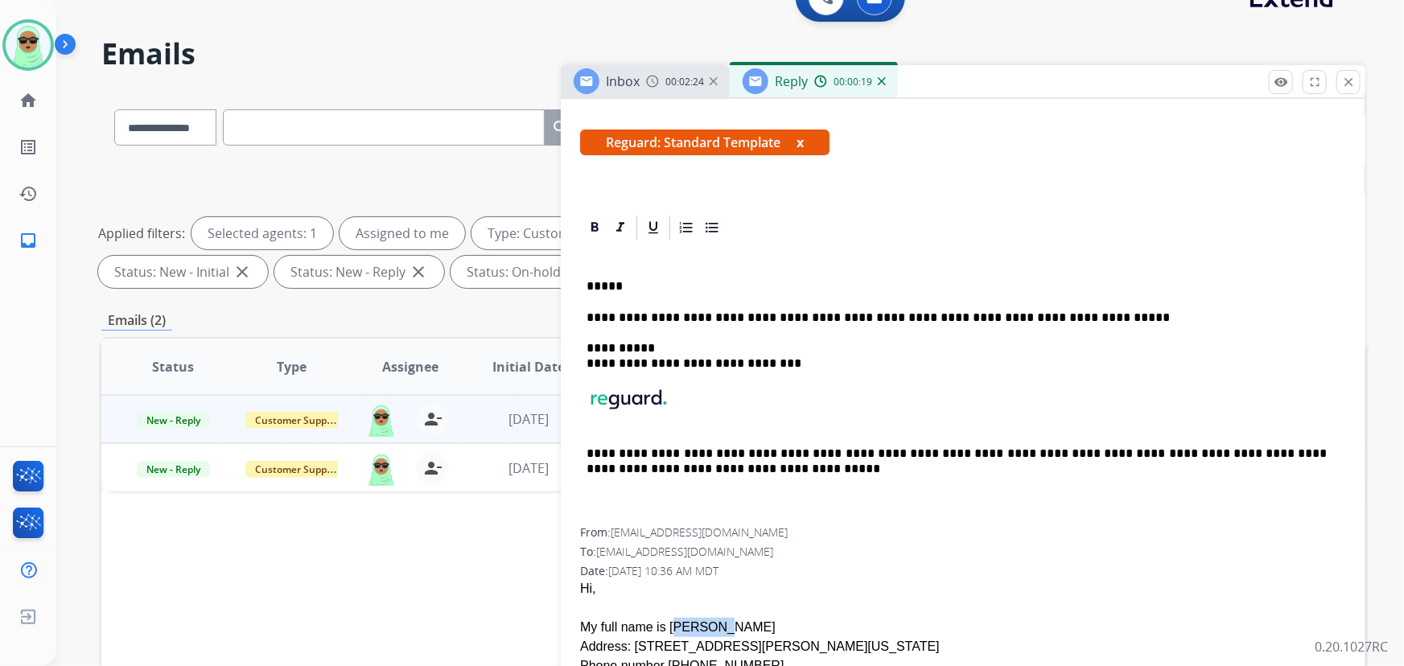
scroll to position [219, 0]
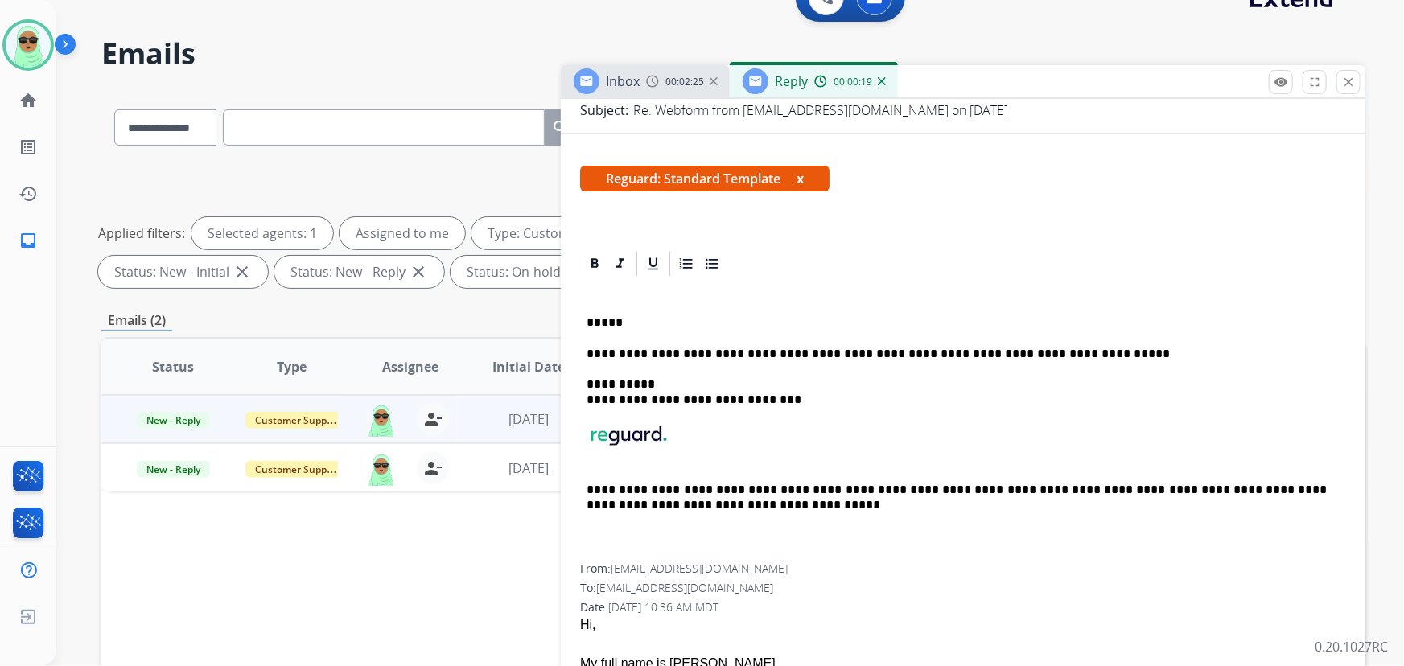
click at [649, 310] on div "**********" at bounding box center [963, 421] width 766 height 286
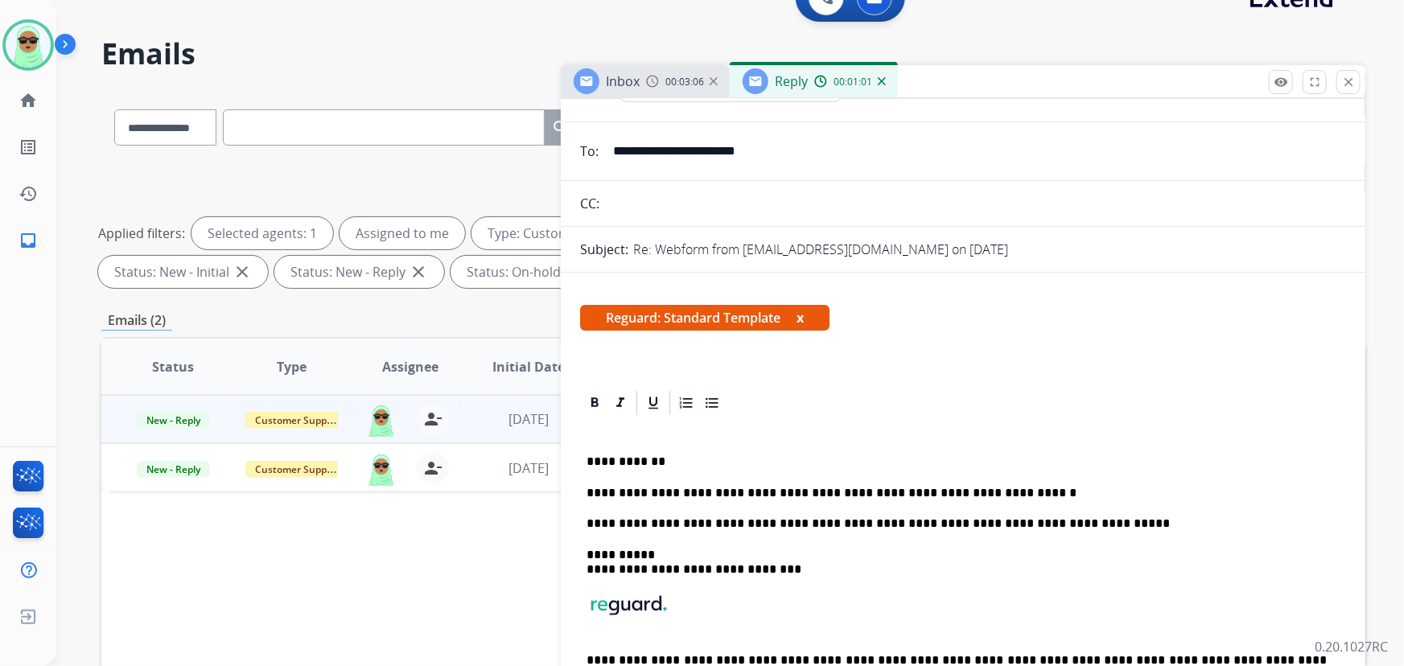
scroll to position [72, 0]
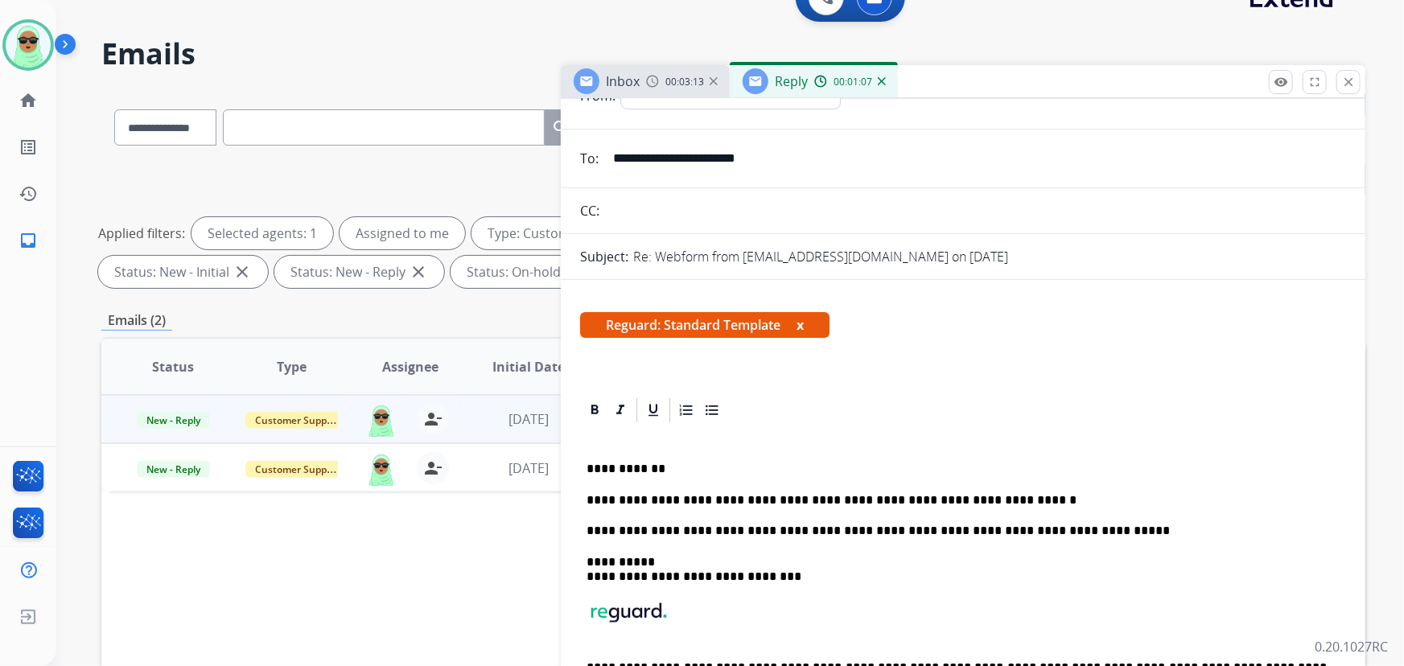
click at [666, 466] on p "**********" at bounding box center [957, 469] width 741 height 14
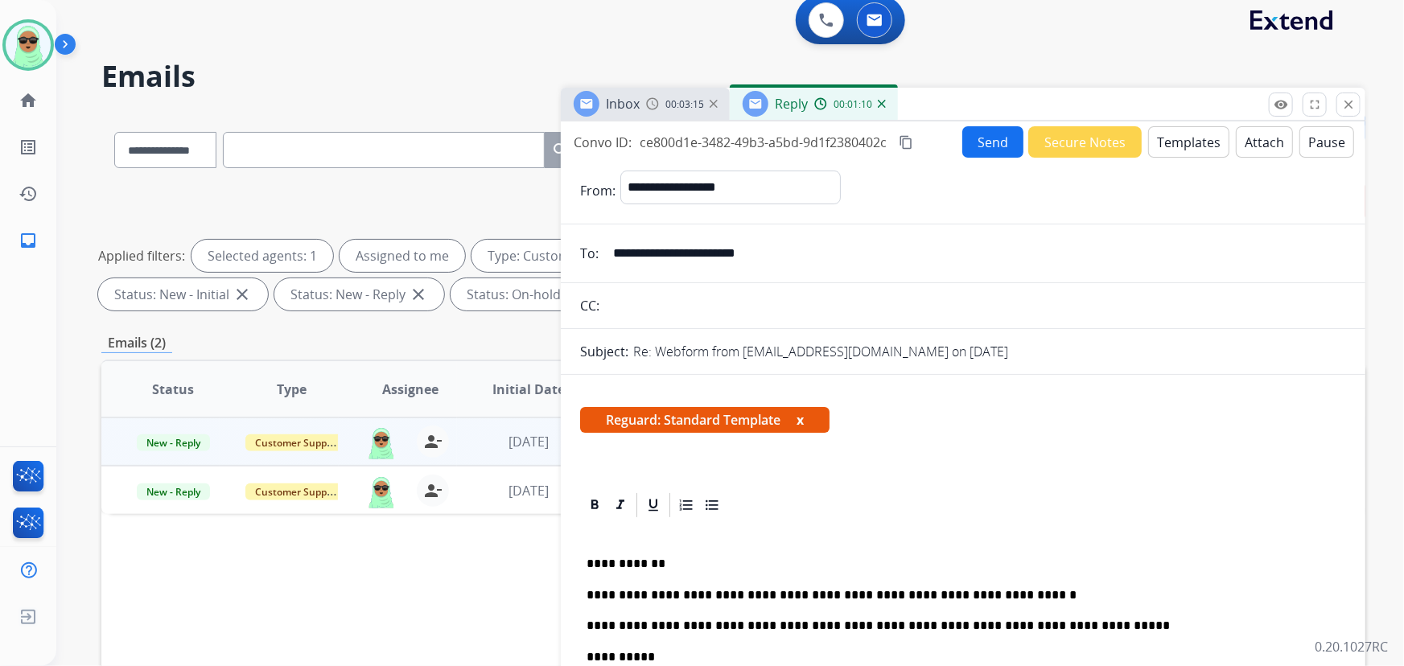
scroll to position [0, 0]
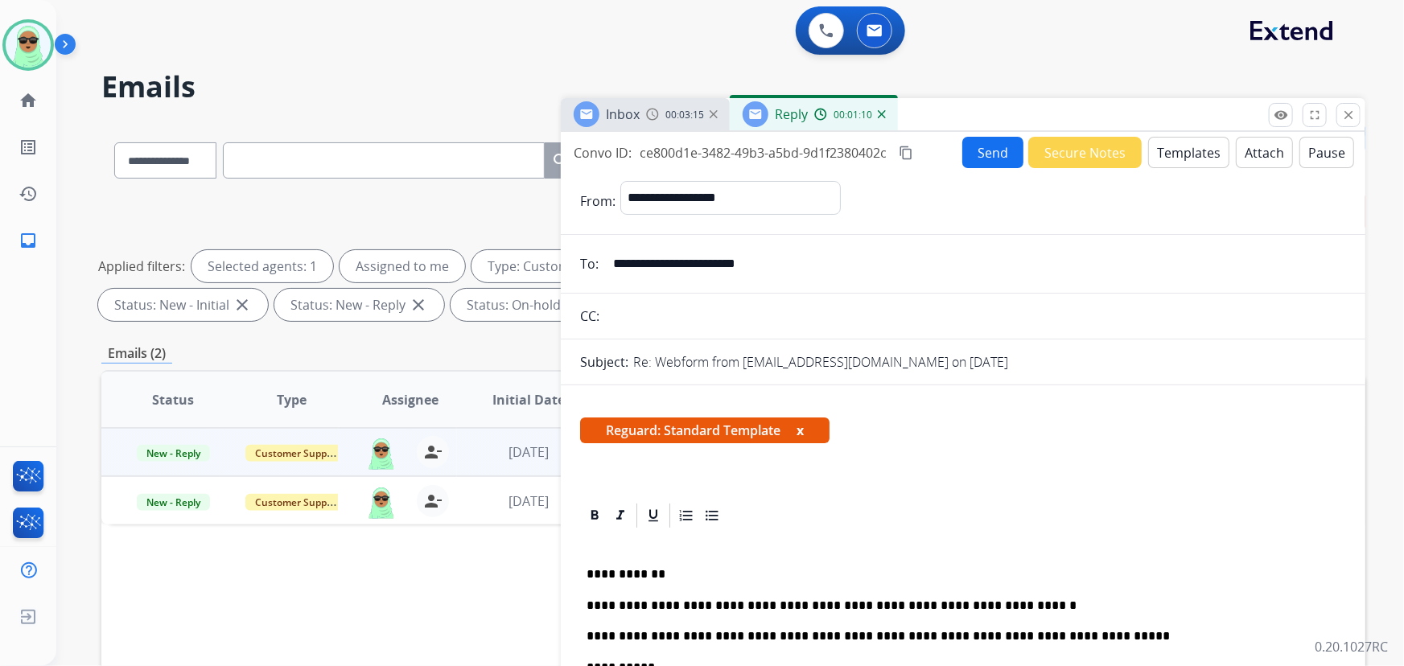
click at [989, 156] on button "Send" at bounding box center [992, 152] width 61 height 31
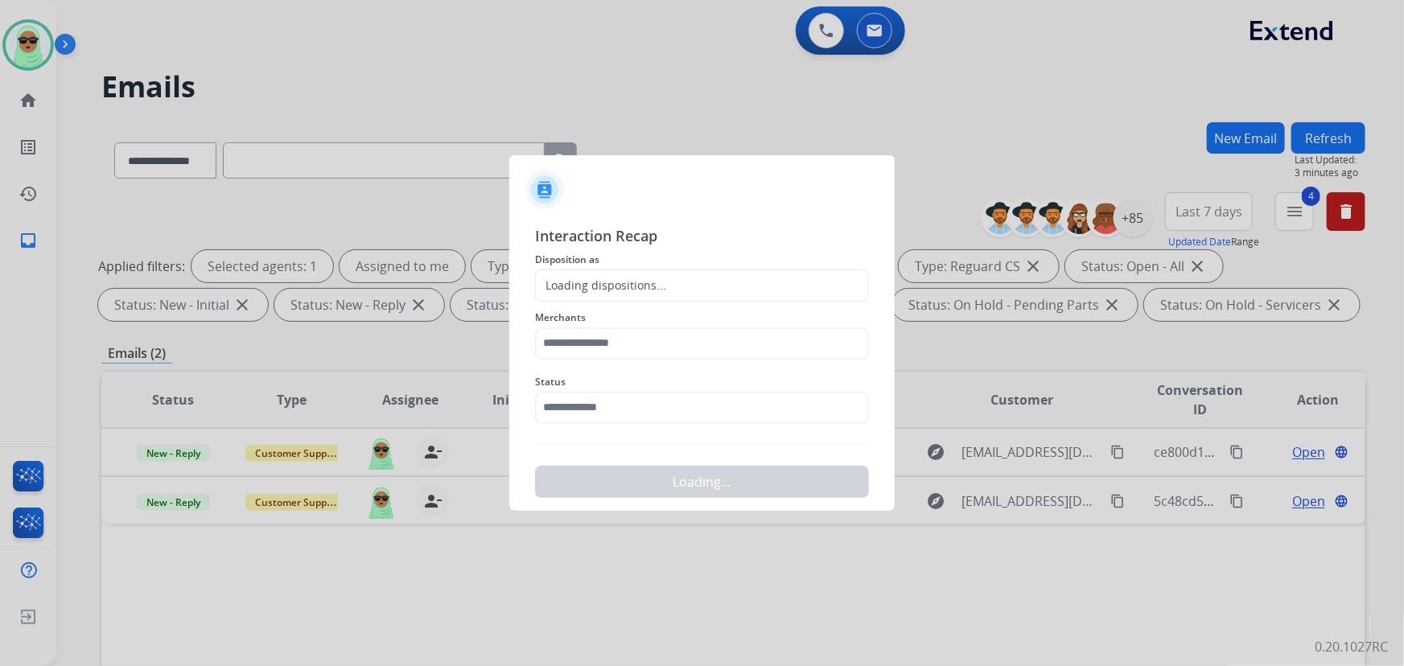
click at [696, 300] on div "Loading dispositions..." at bounding box center [702, 286] width 334 height 32
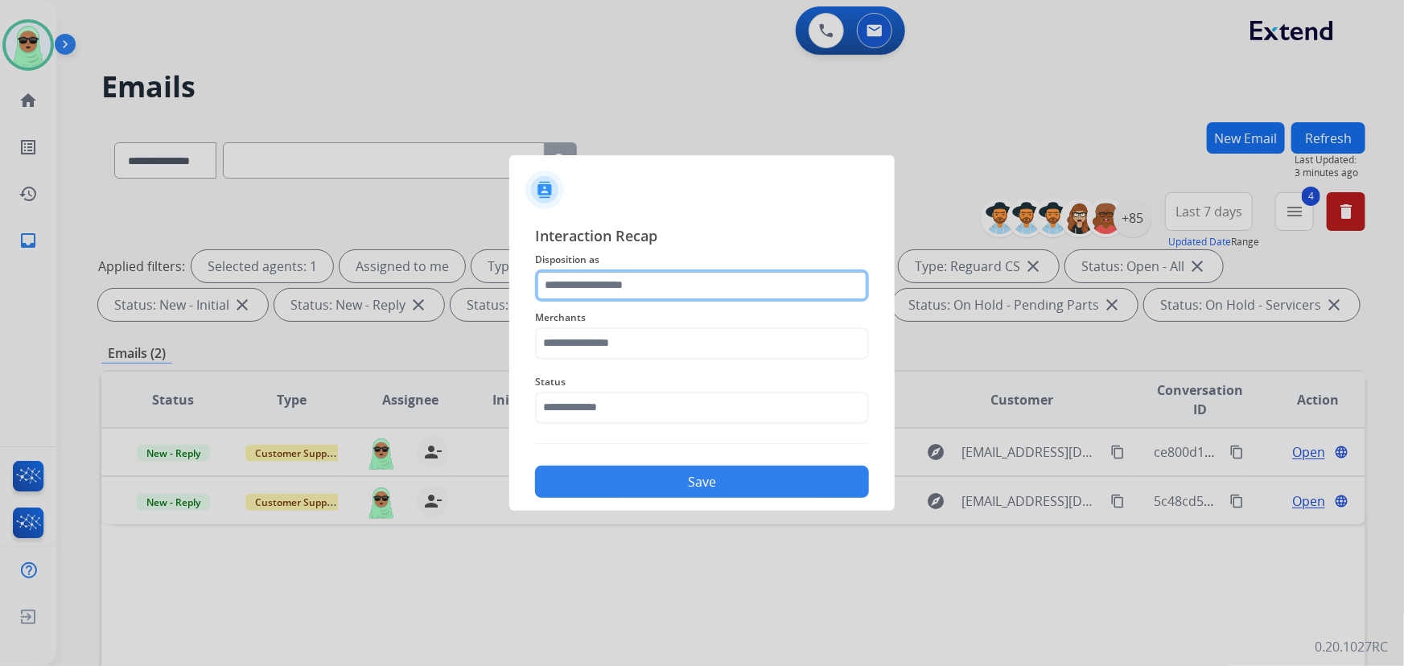
click at [686, 291] on input "text" at bounding box center [702, 286] width 334 height 32
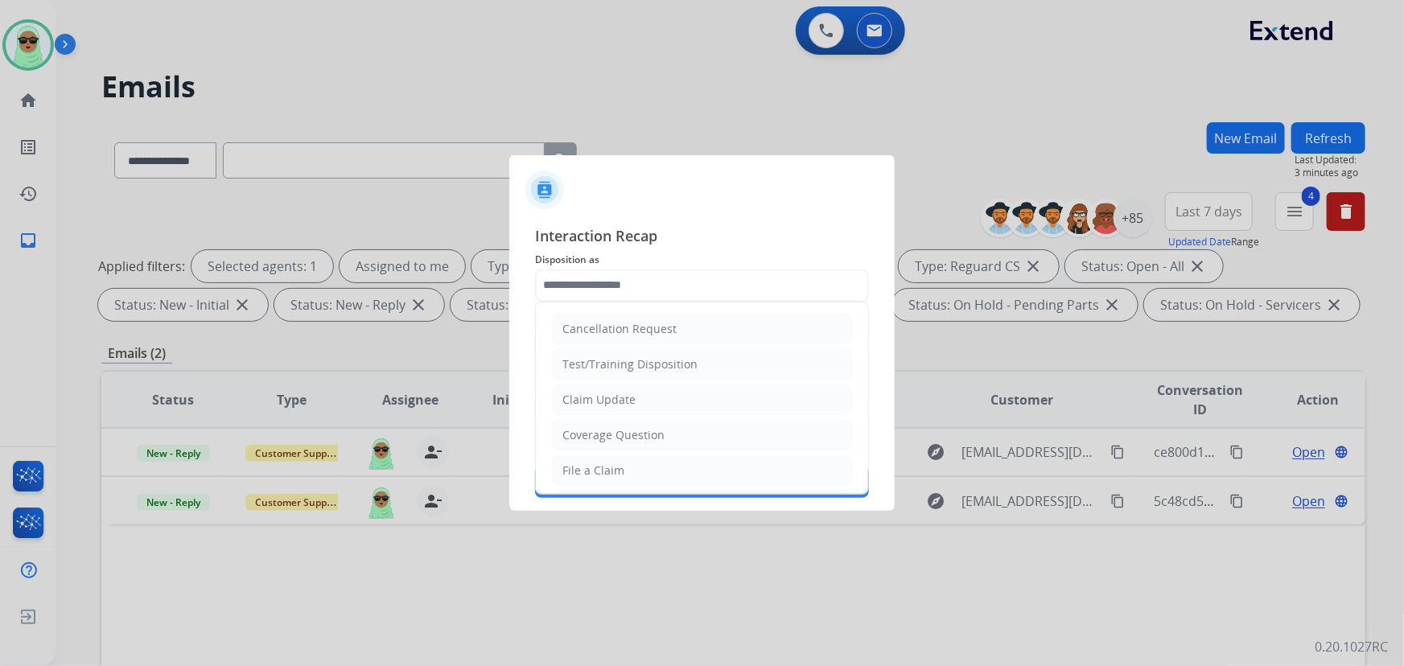
click at [655, 427] on div "Coverage Question" at bounding box center [613, 435] width 102 height 16
type input "**********"
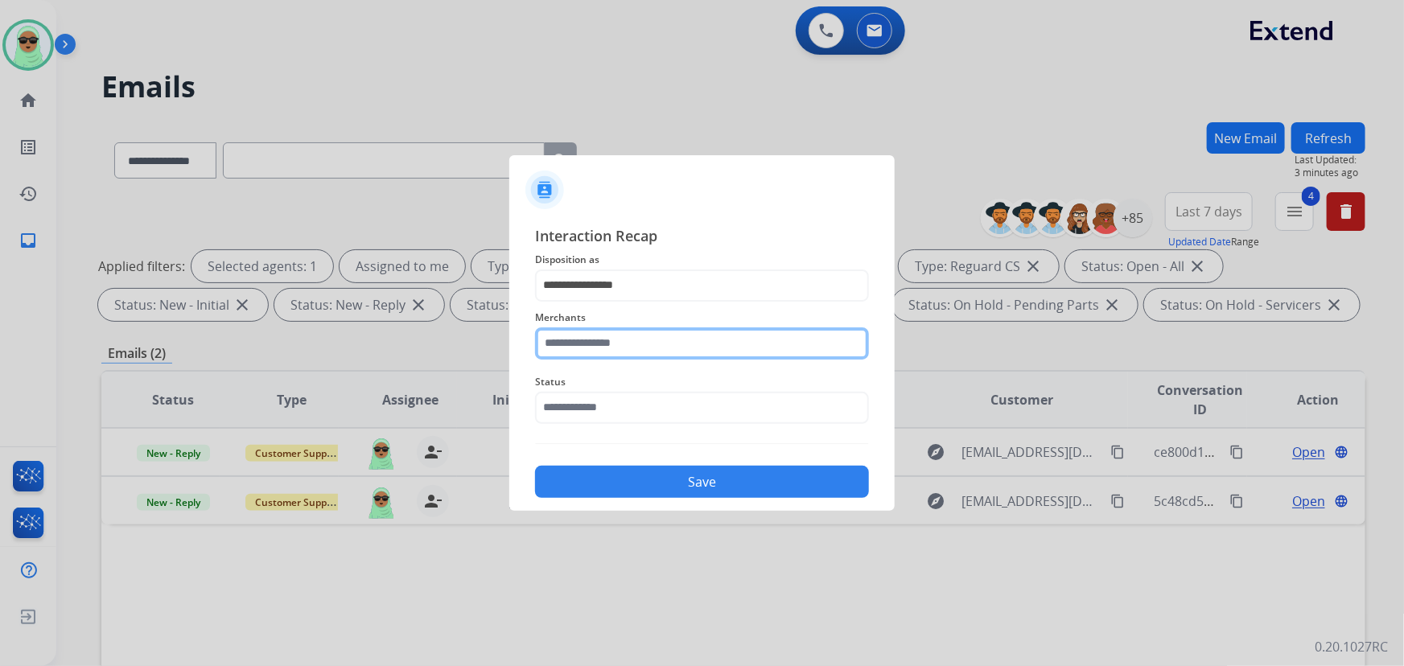
click at [645, 345] on input "text" at bounding box center [702, 344] width 334 height 32
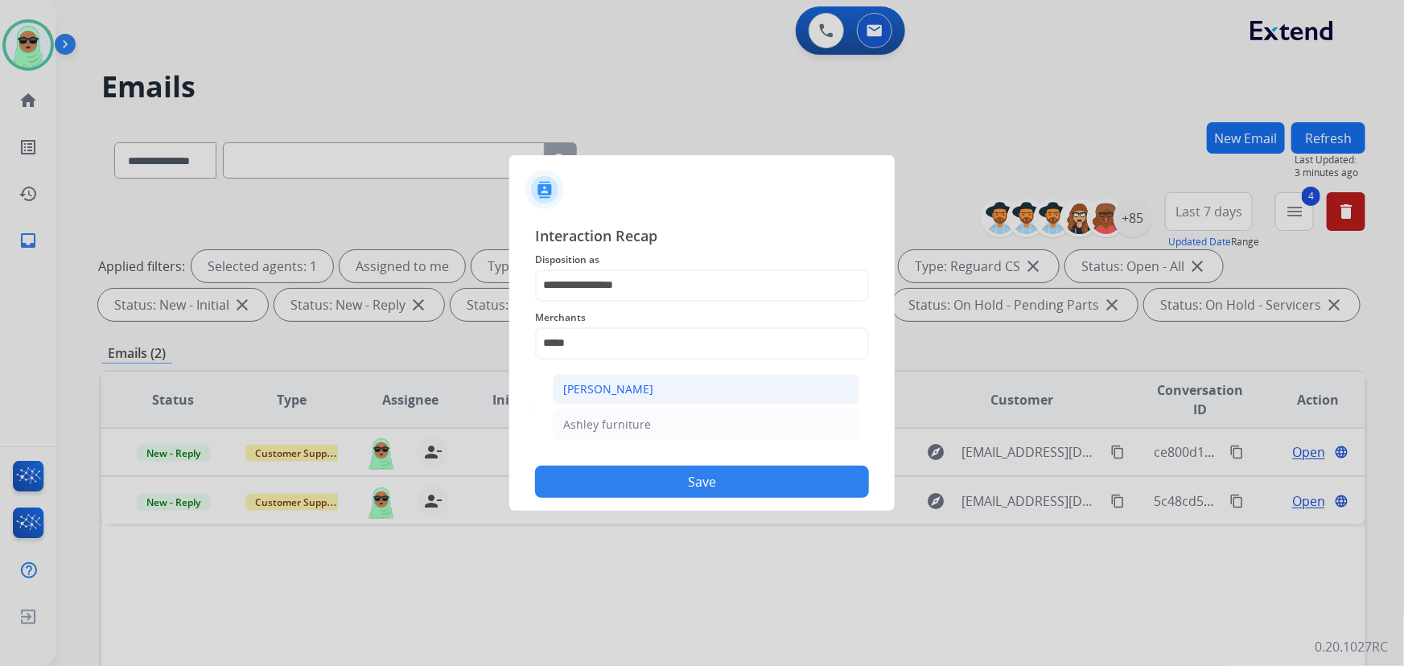
click at [609, 378] on li "[PERSON_NAME]" at bounding box center [706, 389] width 307 height 31
type input "**********"
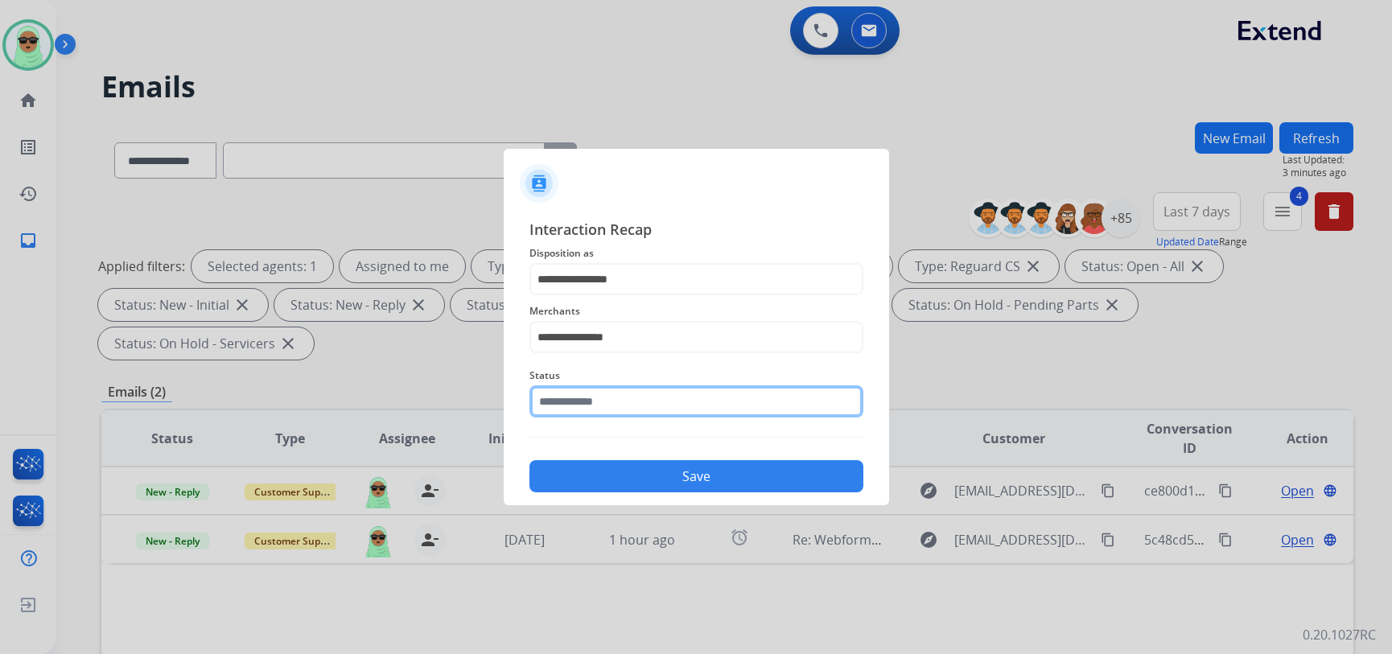
click at [614, 404] on input "text" at bounding box center [696, 401] width 334 height 32
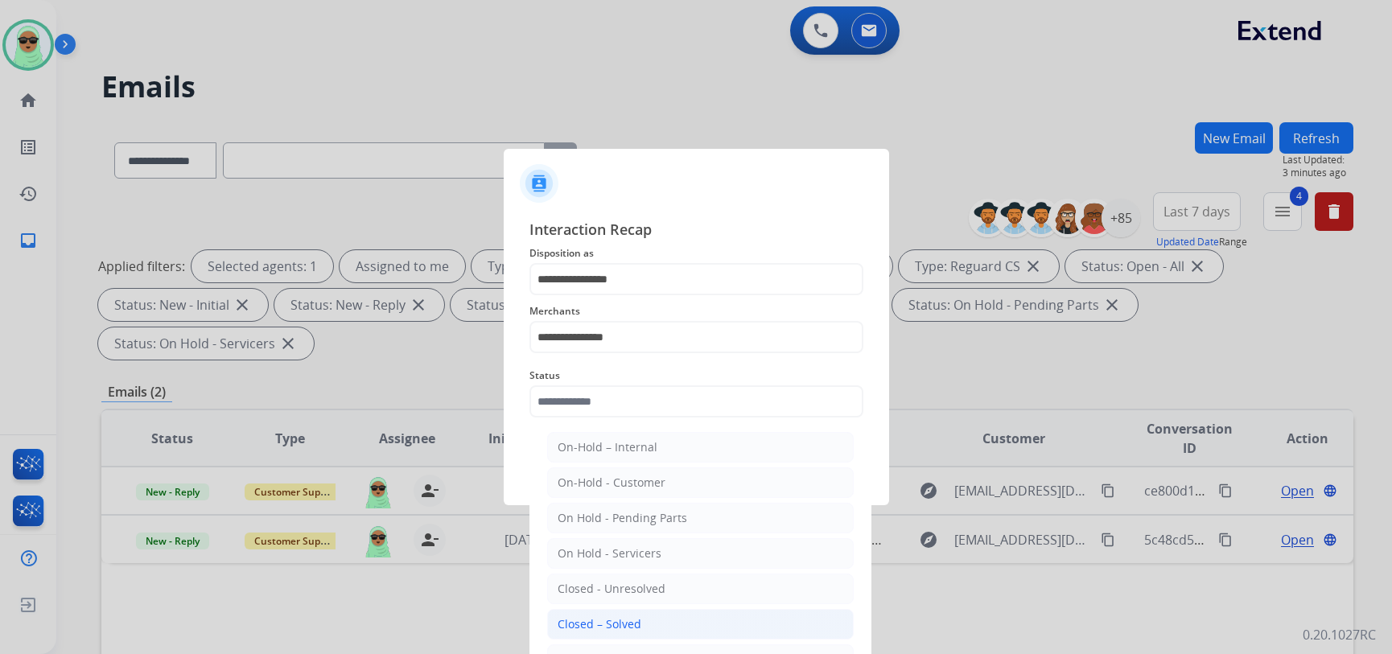
click at [660, 620] on li "Closed – Solved" at bounding box center [700, 624] width 307 height 31
type input "**********"
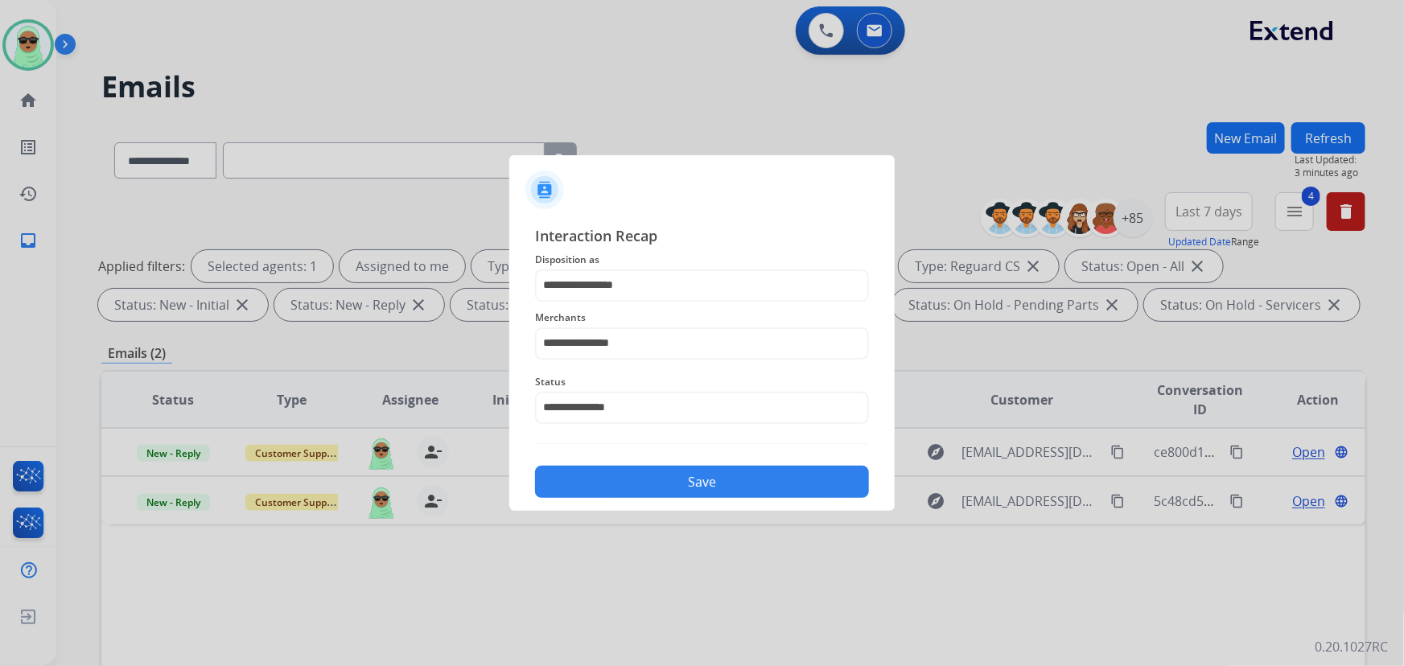
drag, startPoint x: 690, startPoint y: 523, endPoint x: 692, endPoint y: 515, distance: 8.4
click at [690, 522] on div at bounding box center [702, 333] width 1404 height 666
click at [698, 503] on div "**********" at bounding box center [701, 362] width 385 height 300
click at [698, 494] on button "Save" at bounding box center [702, 482] width 334 height 32
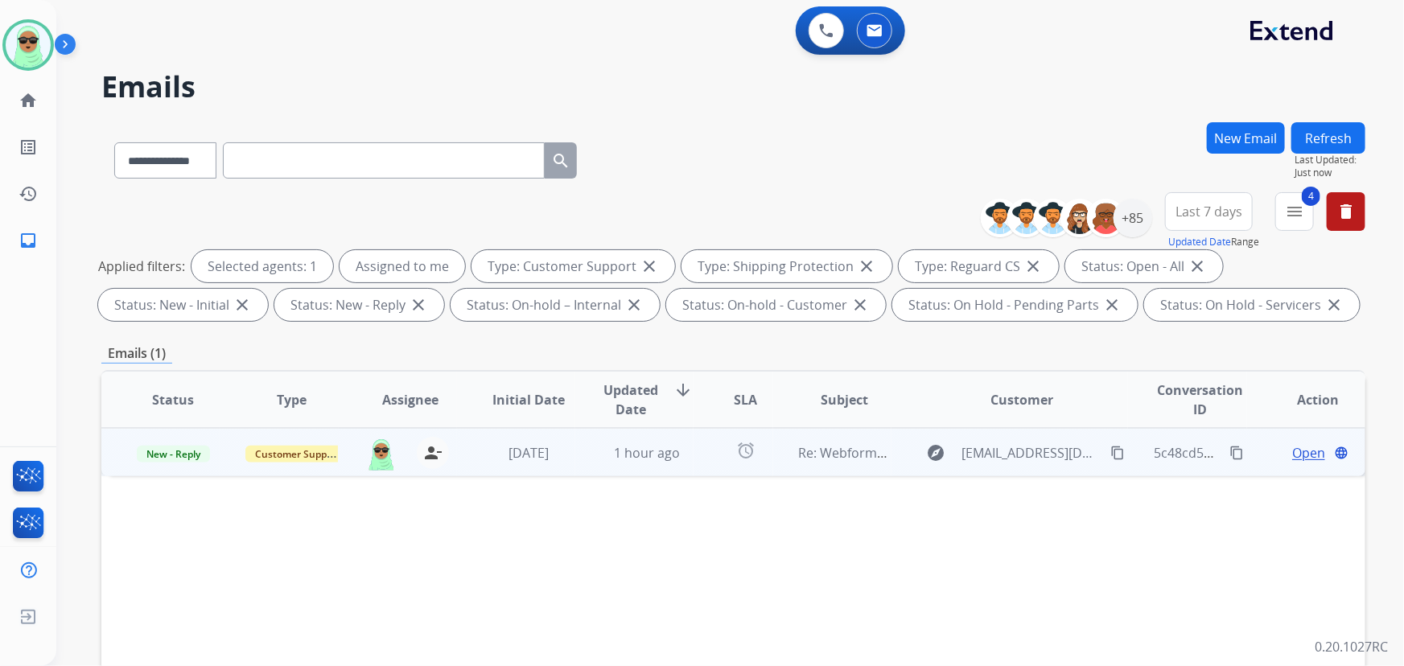
click at [1304, 451] on span "Open" at bounding box center [1308, 452] width 33 height 19
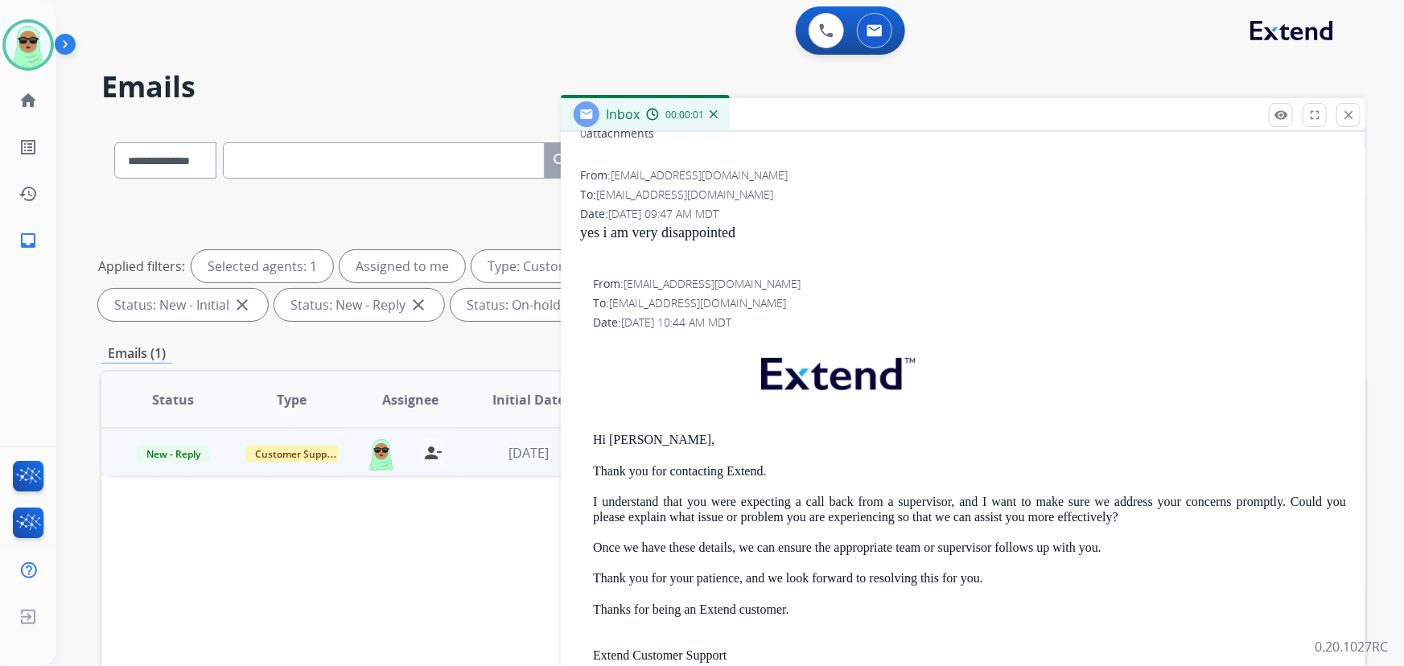
scroll to position [292, 0]
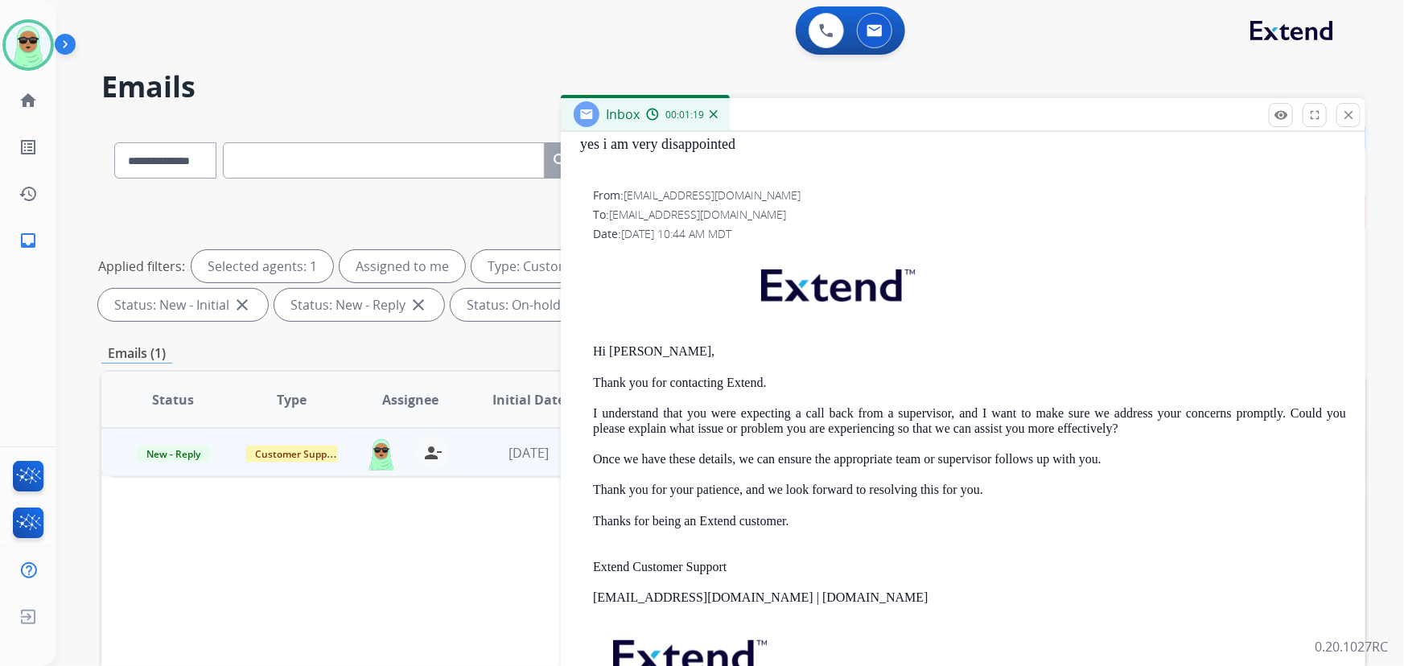
click at [1367, 82] on div "**********" at bounding box center [730, 333] width 1348 height 666
click at [1329, 114] on div "remove_red_eye Logs fullscreen Expand close Close" at bounding box center [1315, 115] width 92 height 24
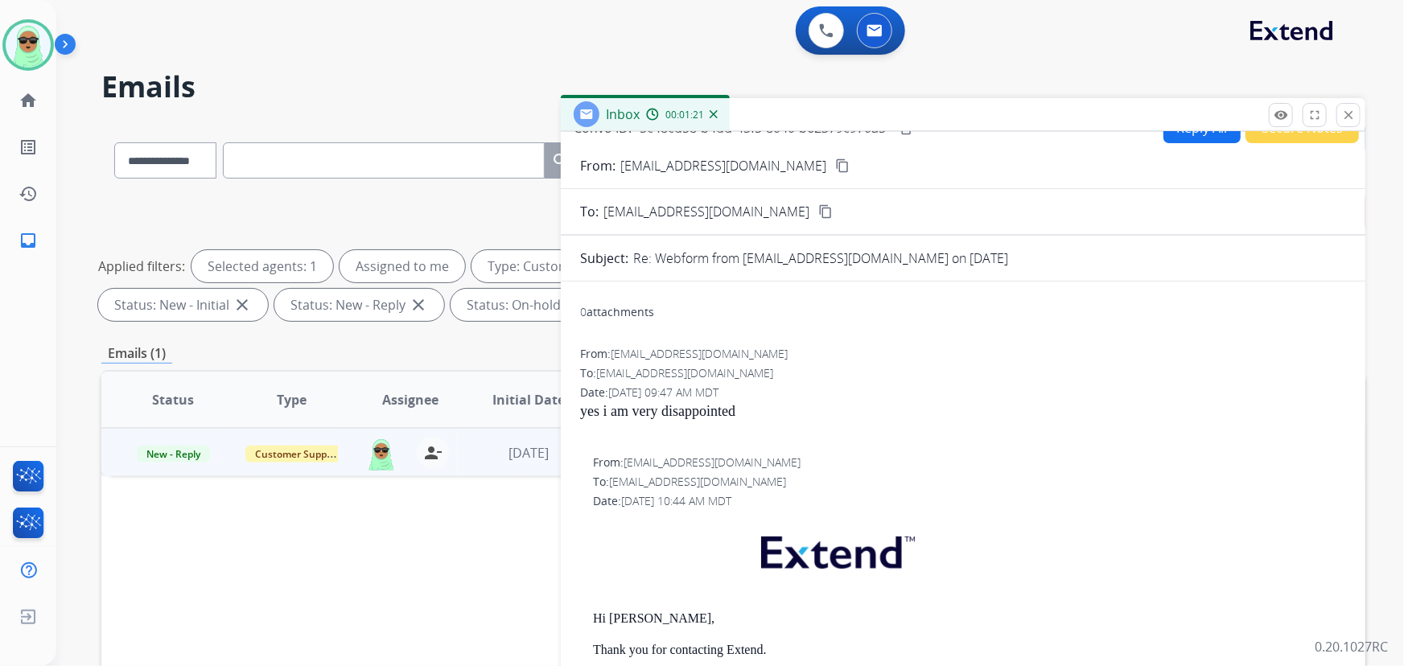
scroll to position [0, 0]
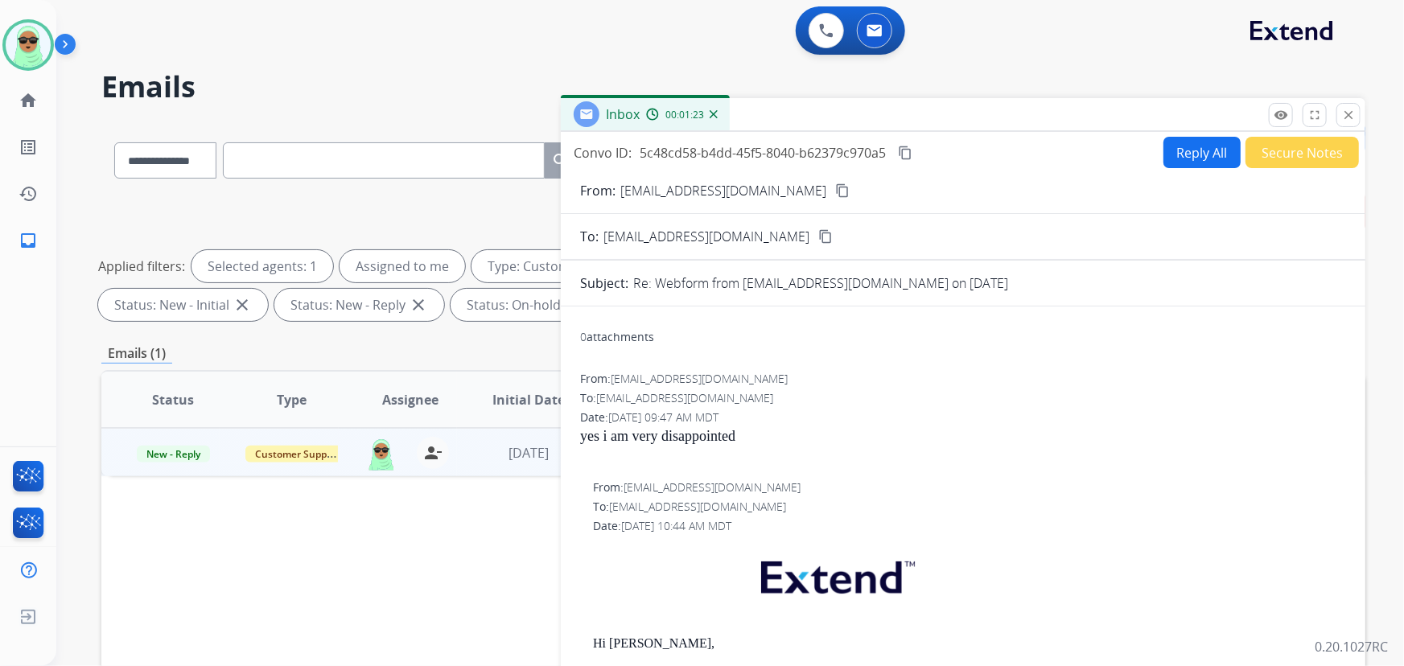
click at [835, 190] on mat-icon "content_copy" at bounding box center [842, 190] width 14 height 14
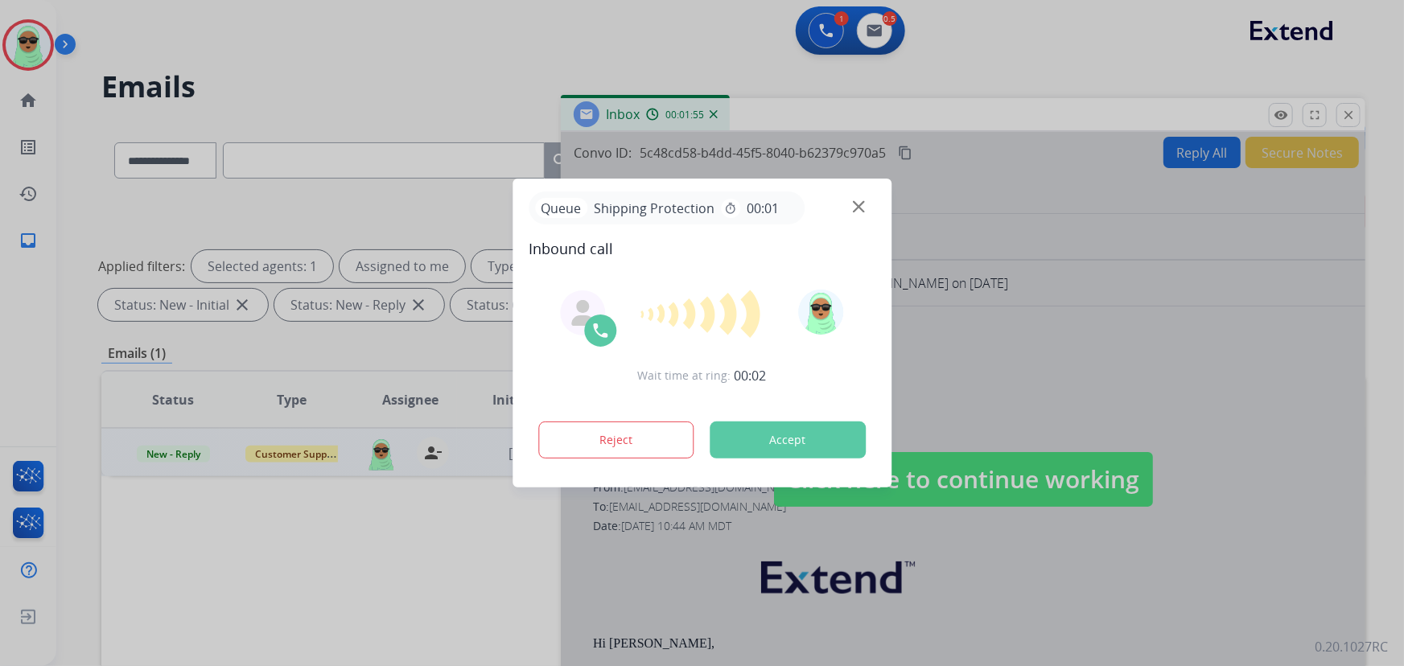
click at [179, 161] on div at bounding box center [702, 333] width 1404 height 666
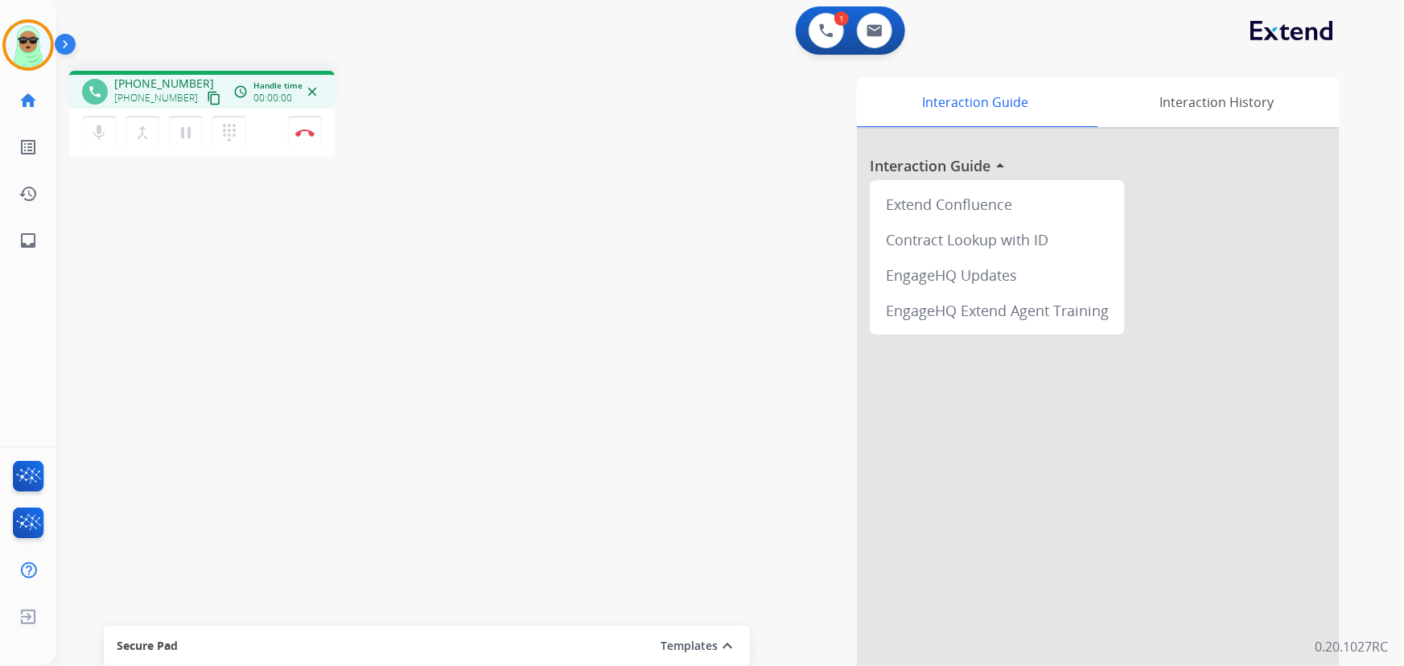
drag, startPoint x: 191, startPoint y: 96, endPoint x: 199, endPoint y: 97, distance: 8.2
click at [207, 96] on mat-icon "content_copy" at bounding box center [214, 98] width 14 height 14
click at [207, 97] on mat-icon "content_copy" at bounding box center [214, 98] width 14 height 14
click at [207, 93] on mat-icon "content_copy" at bounding box center [214, 98] width 14 height 14
click at [406, 442] on div "phone +16193925003 +16193925003 content_copy access_time Call metrics Queue 00:…" at bounding box center [710, 393] width 1309 height 671
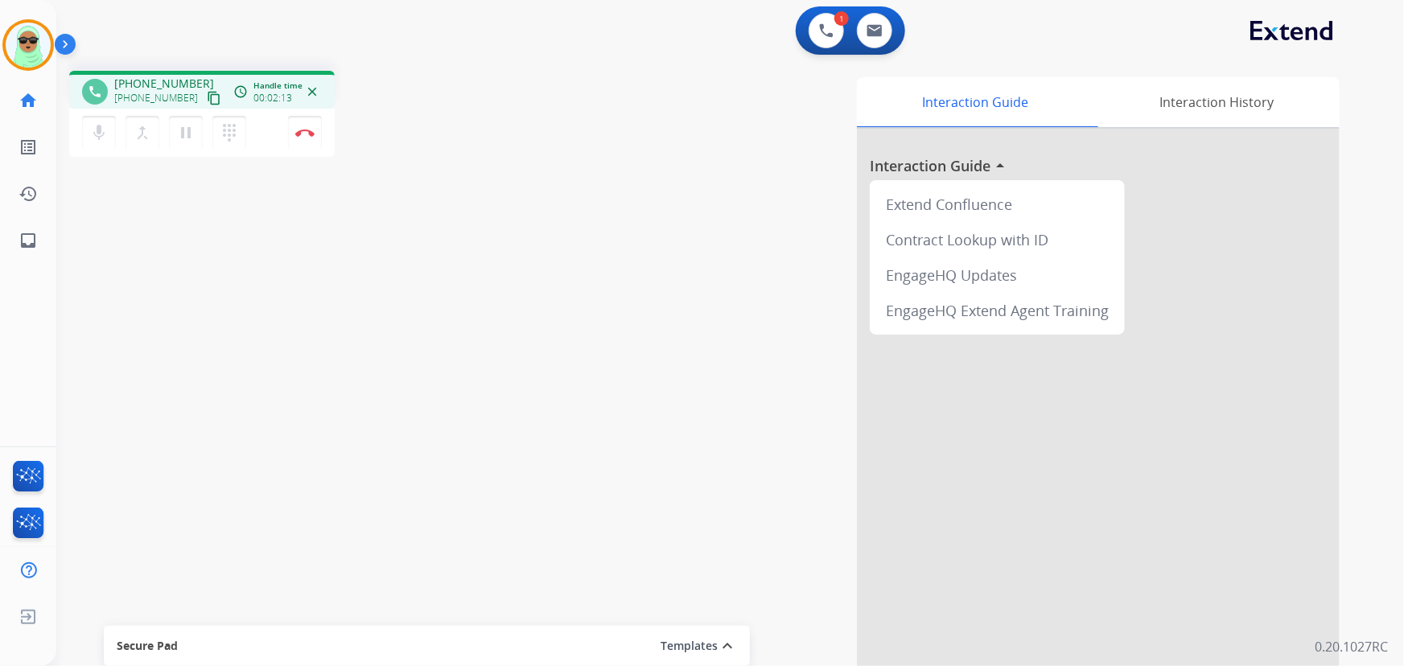
click at [495, 387] on div "phone +16193925003 +16193925003 content_copy access_time Call metrics Queue 00:…" at bounding box center [710, 393] width 1309 height 671
click at [307, 120] on button "Disconnect" at bounding box center [305, 133] width 34 height 34
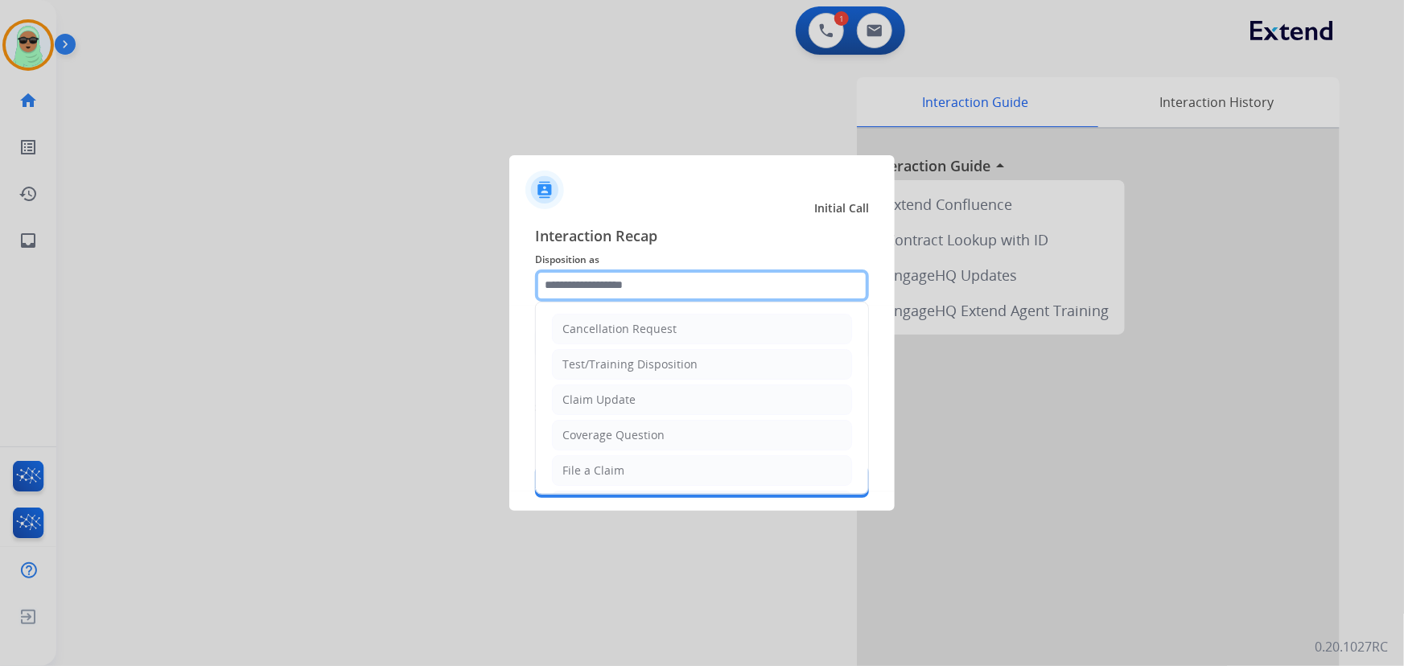
click at [632, 299] on input "text" at bounding box center [702, 286] width 334 height 32
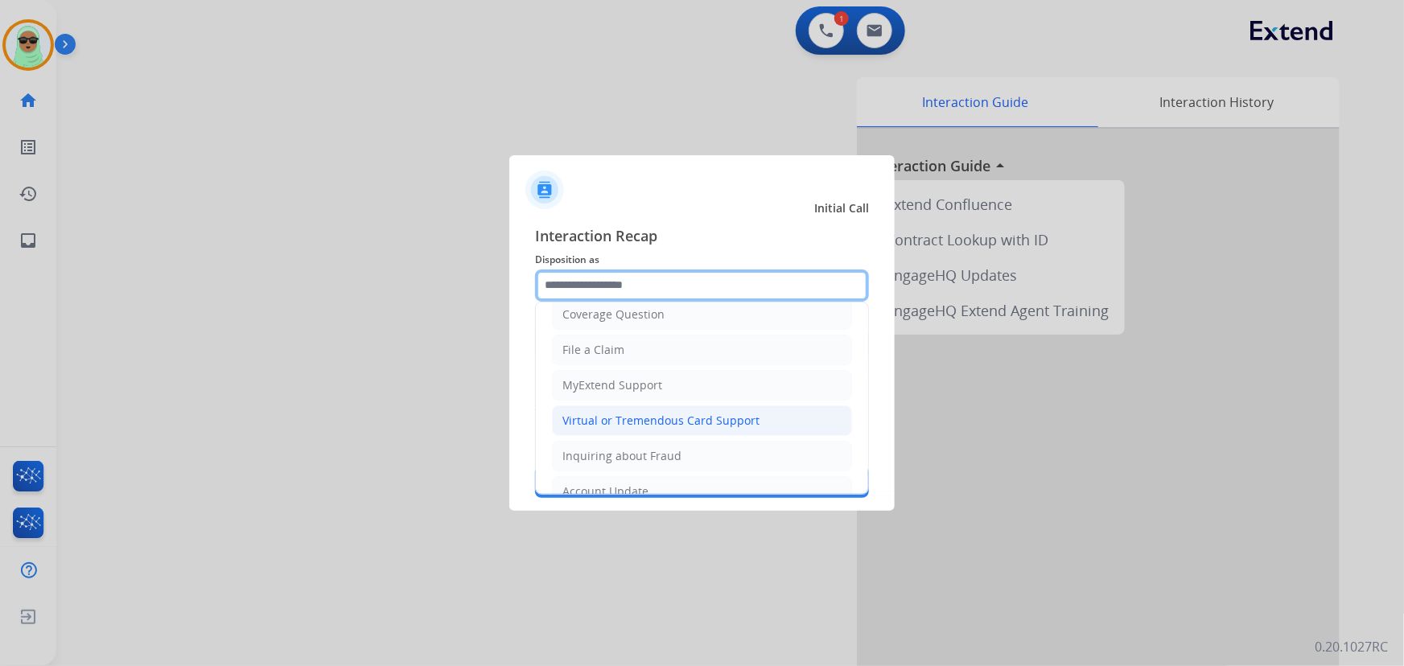
scroll to position [103, 0]
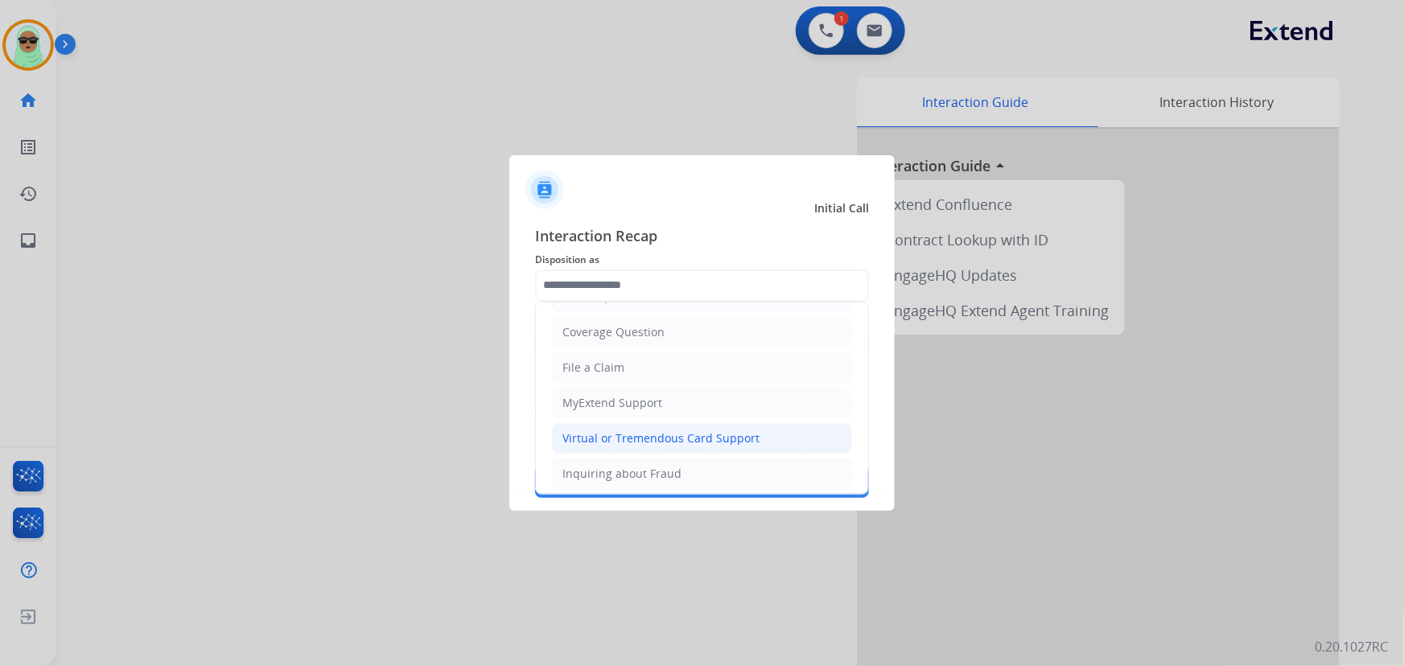
click at [676, 432] on div "Virtual or Tremendous Card Support" at bounding box center [660, 439] width 197 height 16
type input "**********"
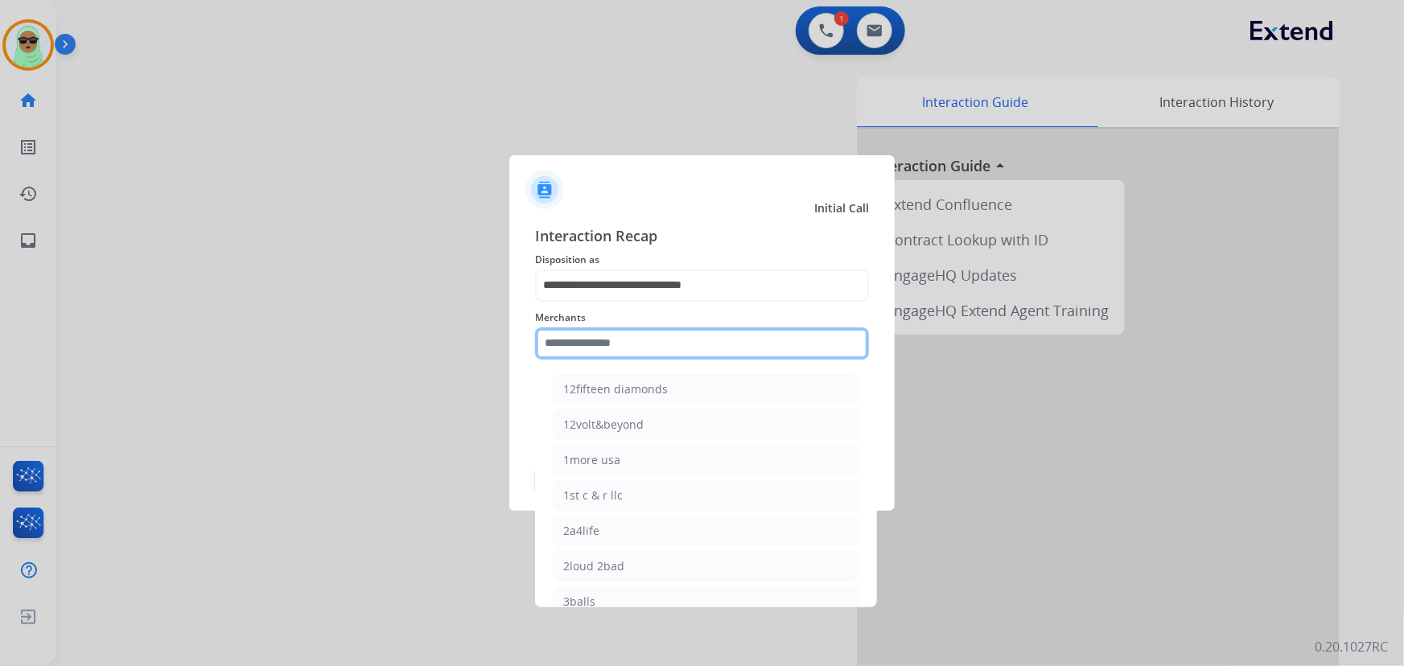
click at [677, 340] on input "text" at bounding box center [702, 344] width 334 height 32
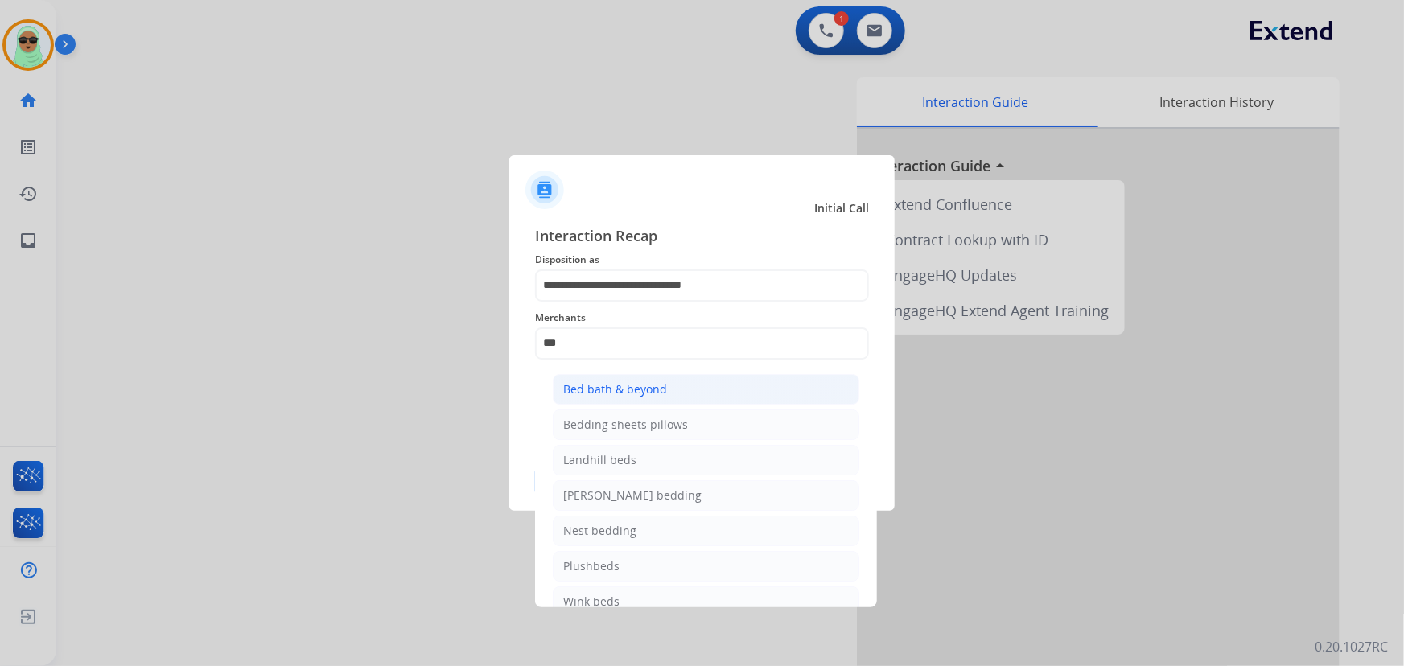
click at [636, 395] on div "Bed bath & beyond" at bounding box center [615, 389] width 104 height 16
type input "**********"
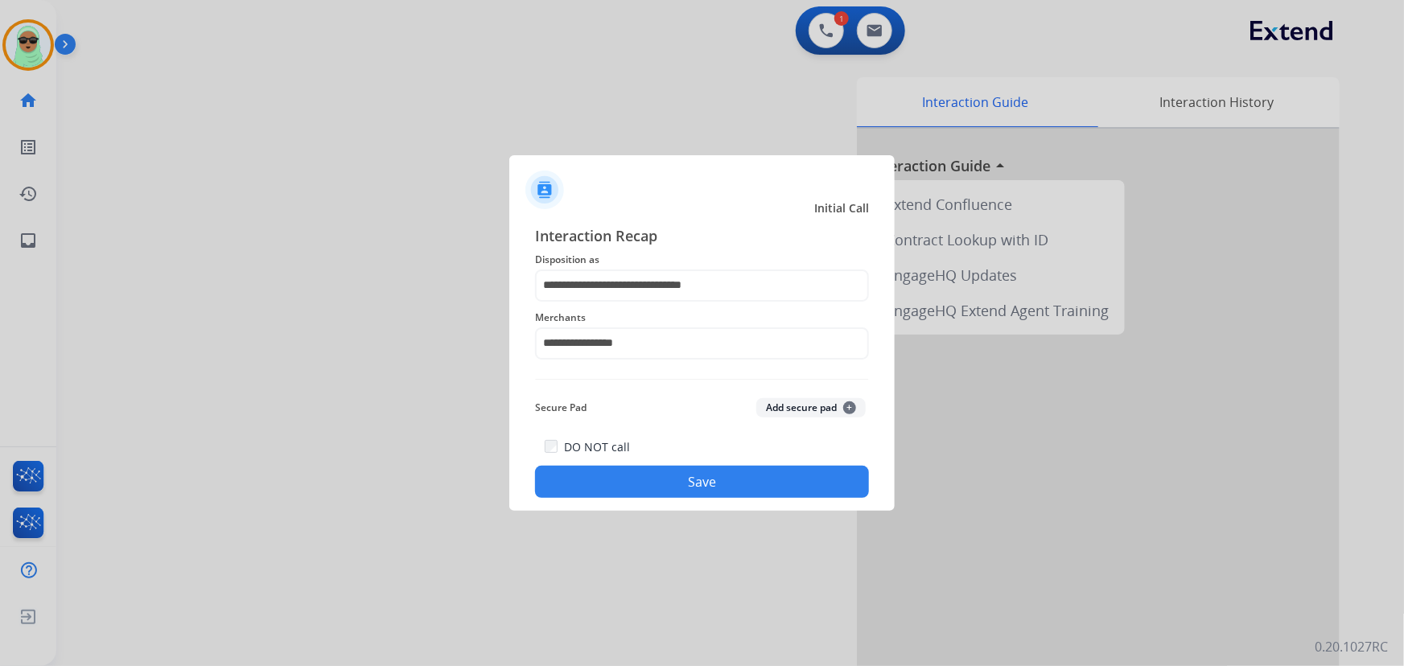
click at [622, 471] on button "Save" at bounding box center [702, 482] width 334 height 32
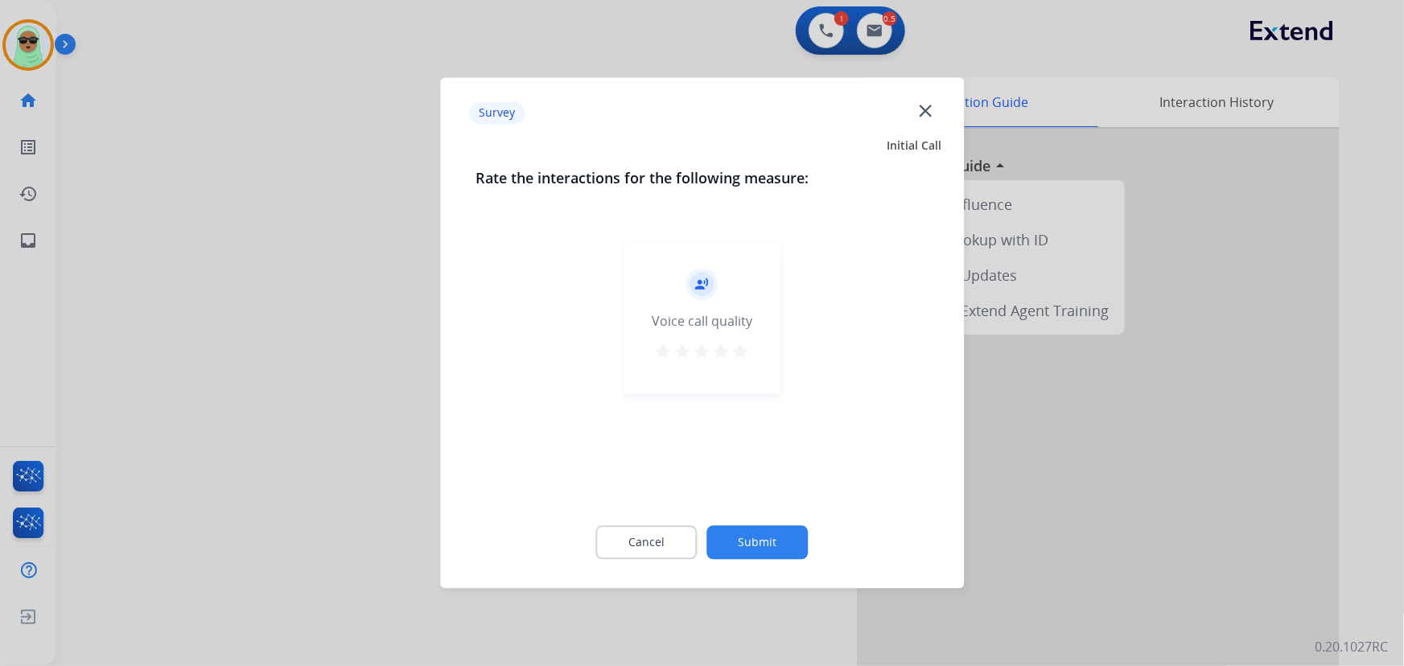
click at [809, 546] on div "Cancel Submit" at bounding box center [702, 543] width 453 height 72
click at [788, 547] on button "Submit" at bounding box center [757, 543] width 101 height 34
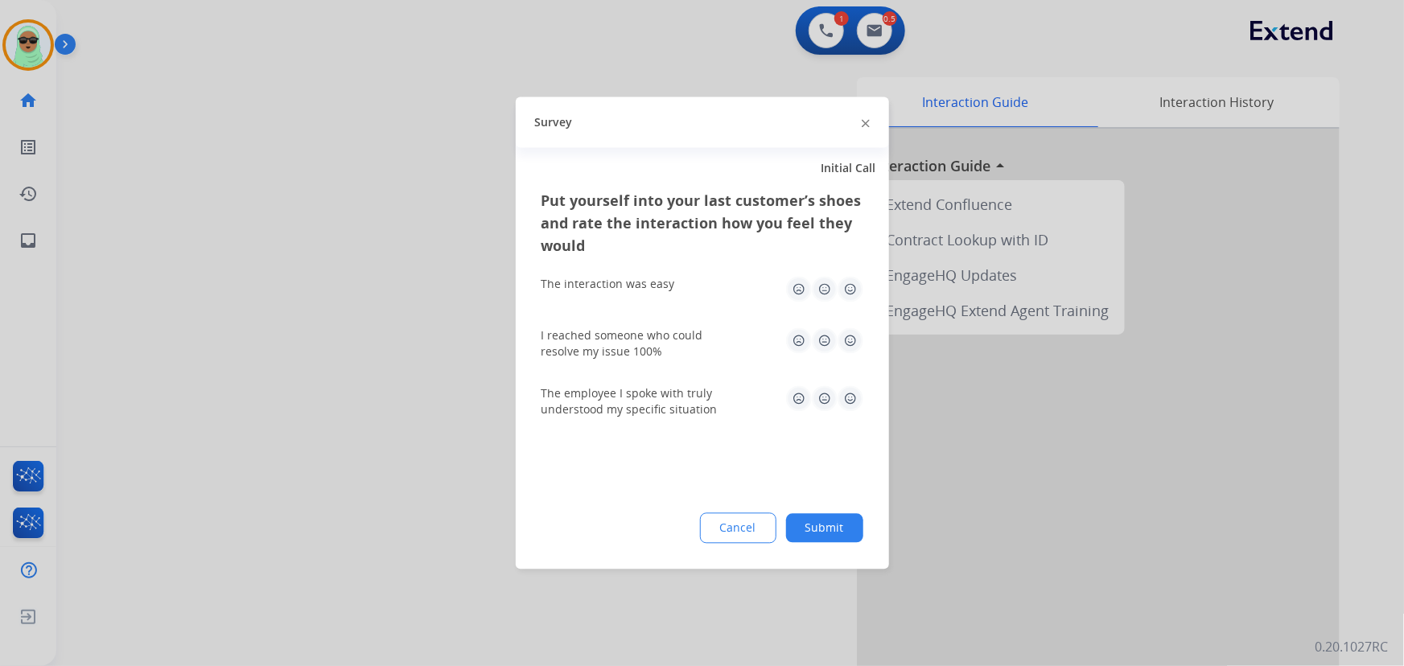
click at [821, 516] on button "Submit" at bounding box center [824, 528] width 77 height 29
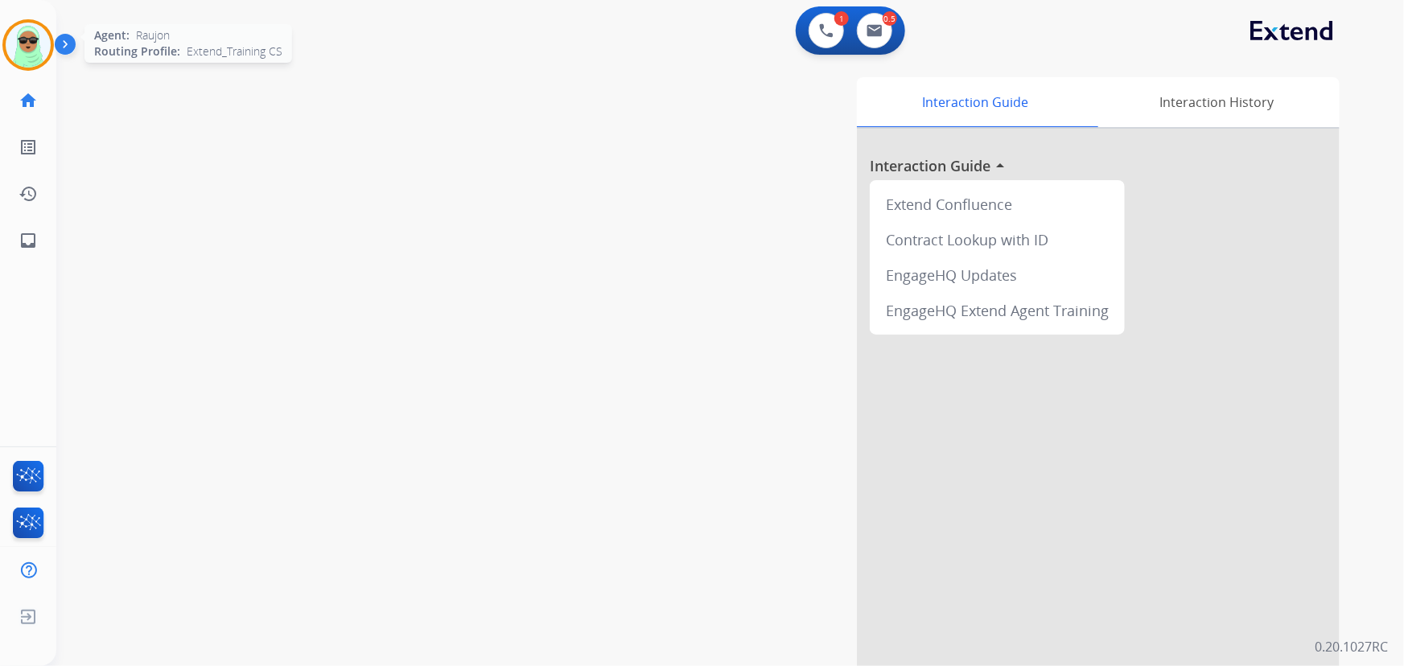
click at [6, 38] on div at bounding box center [27, 44] width 51 height 51
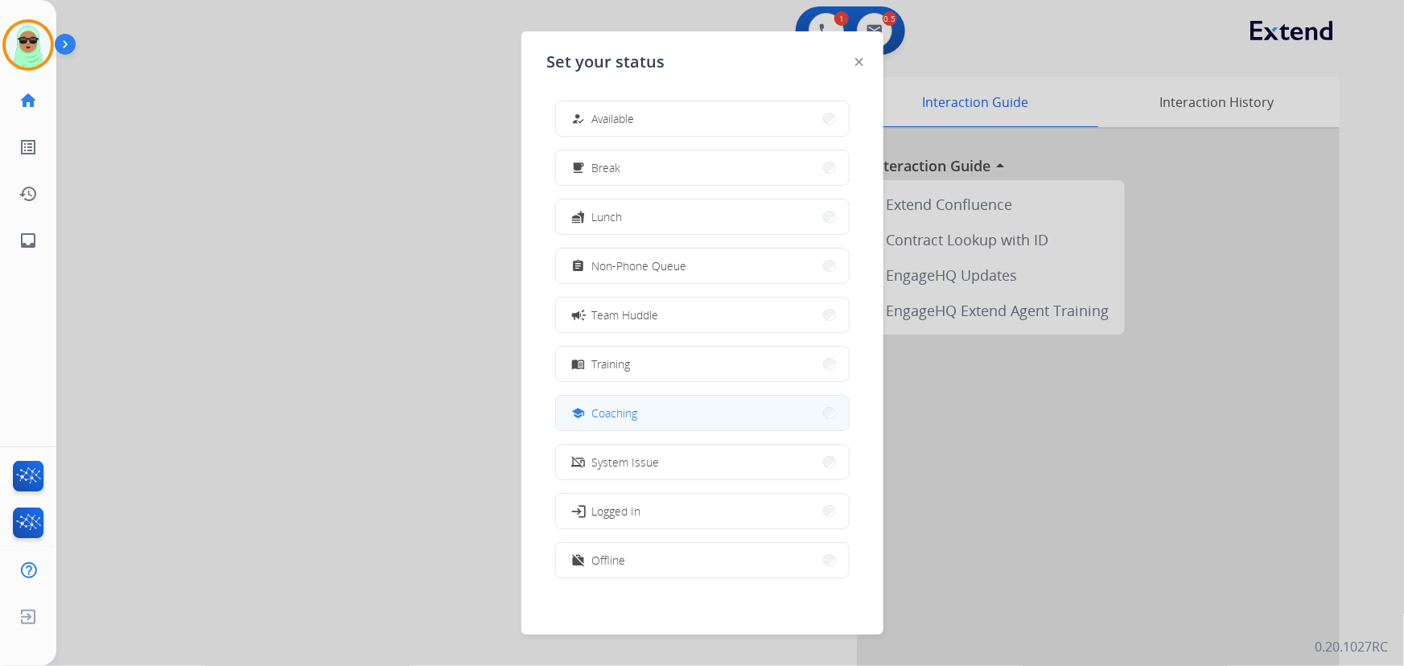
click at [685, 412] on button "school Coaching" at bounding box center [702, 413] width 293 height 35
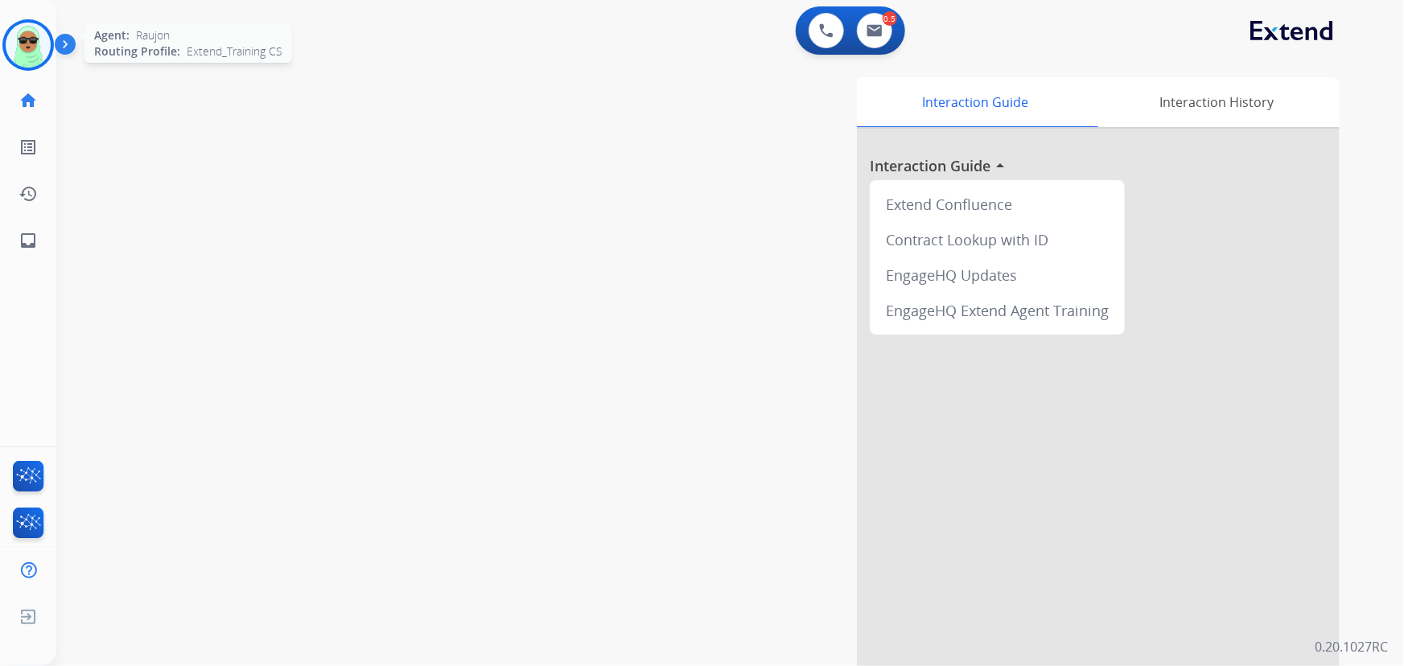
click at [30, 43] on img at bounding box center [28, 45] width 45 height 45
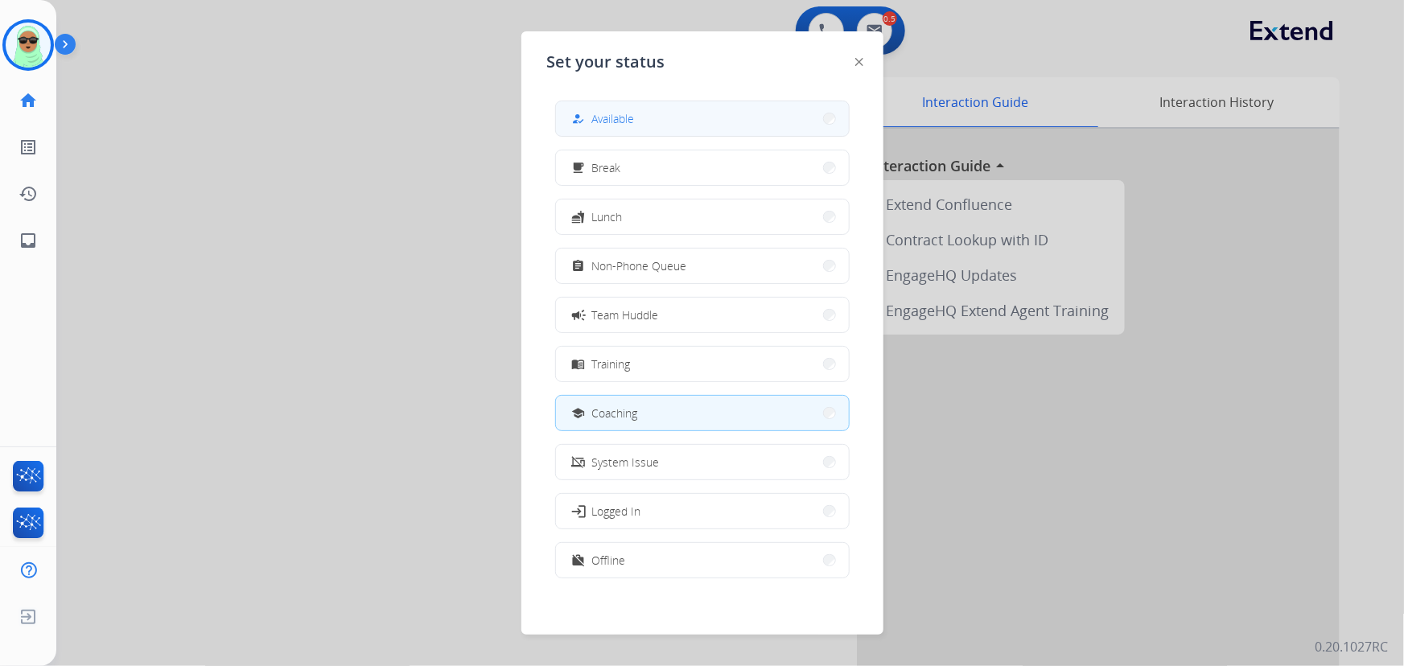
click at [739, 132] on button "how_to_reg Available" at bounding box center [702, 118] width 293 height 35
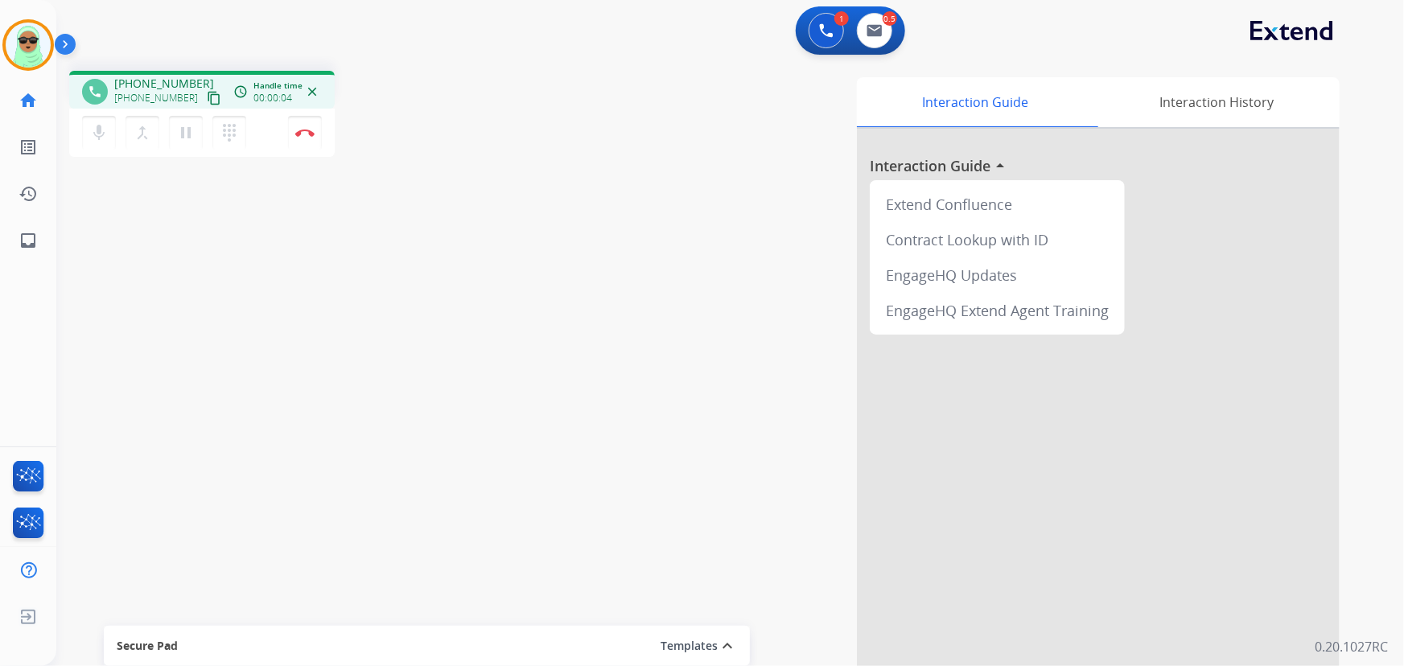
click at [207, 97] on mat-icon "content_copy" at bounding box center [214, 98] width 14 height 14
click at [297, 138] on button "Disconnect" at bounding box center [305, 133] width 34 height 34
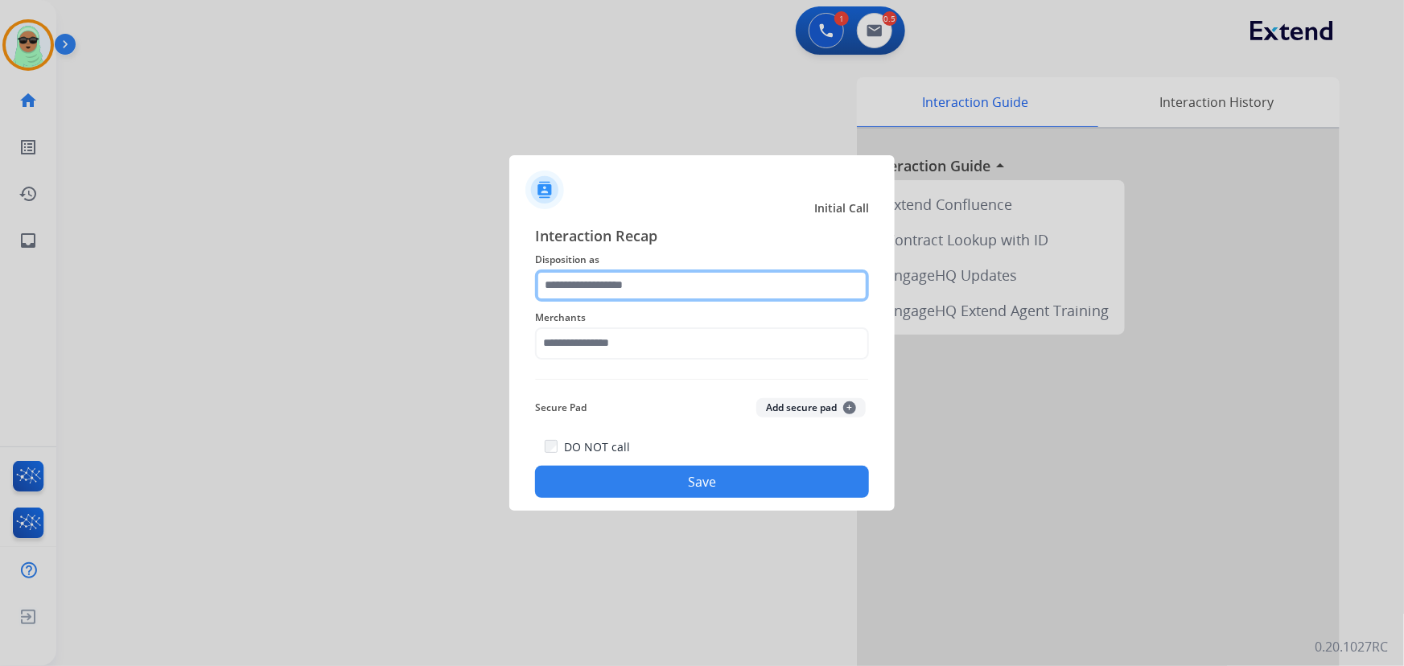
click at [661, 294] on input "text" at bounding box center [702, 286] width 334 height 32
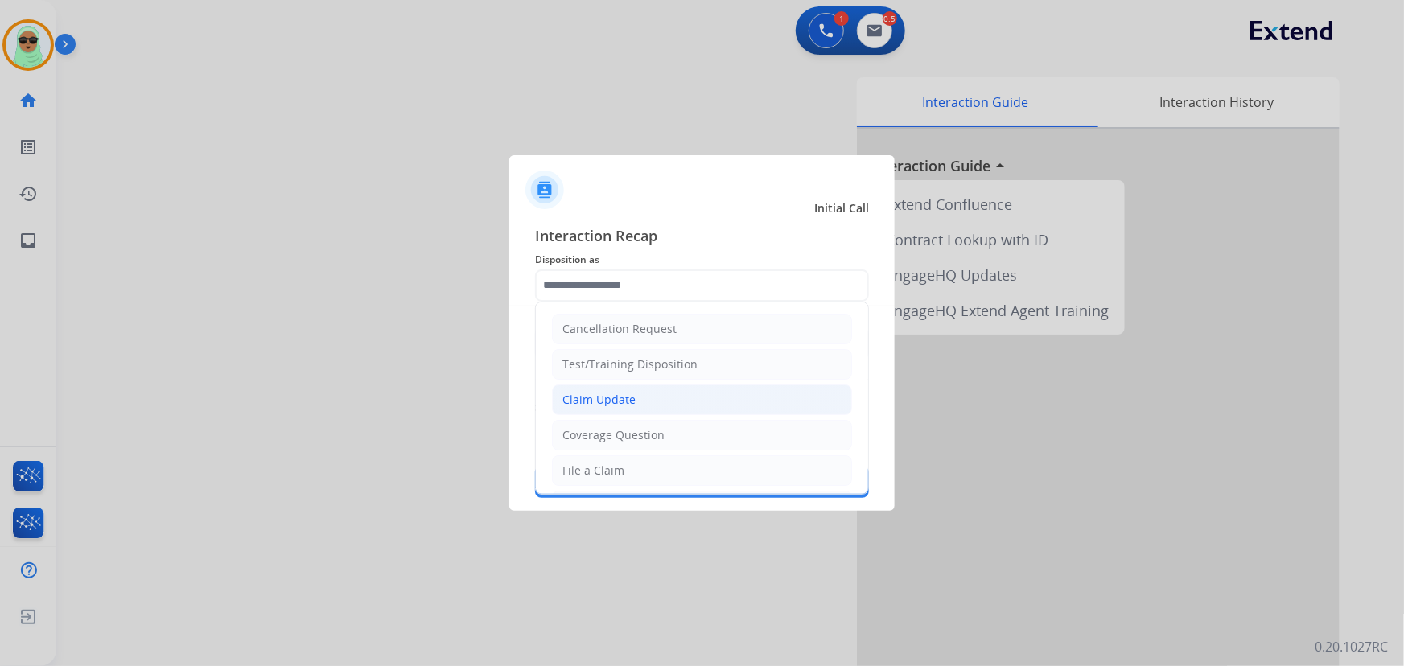
click at [641, 397] on li "Claim Update" at bounding box center [702, 400] width 300 height 31
type input "**********"
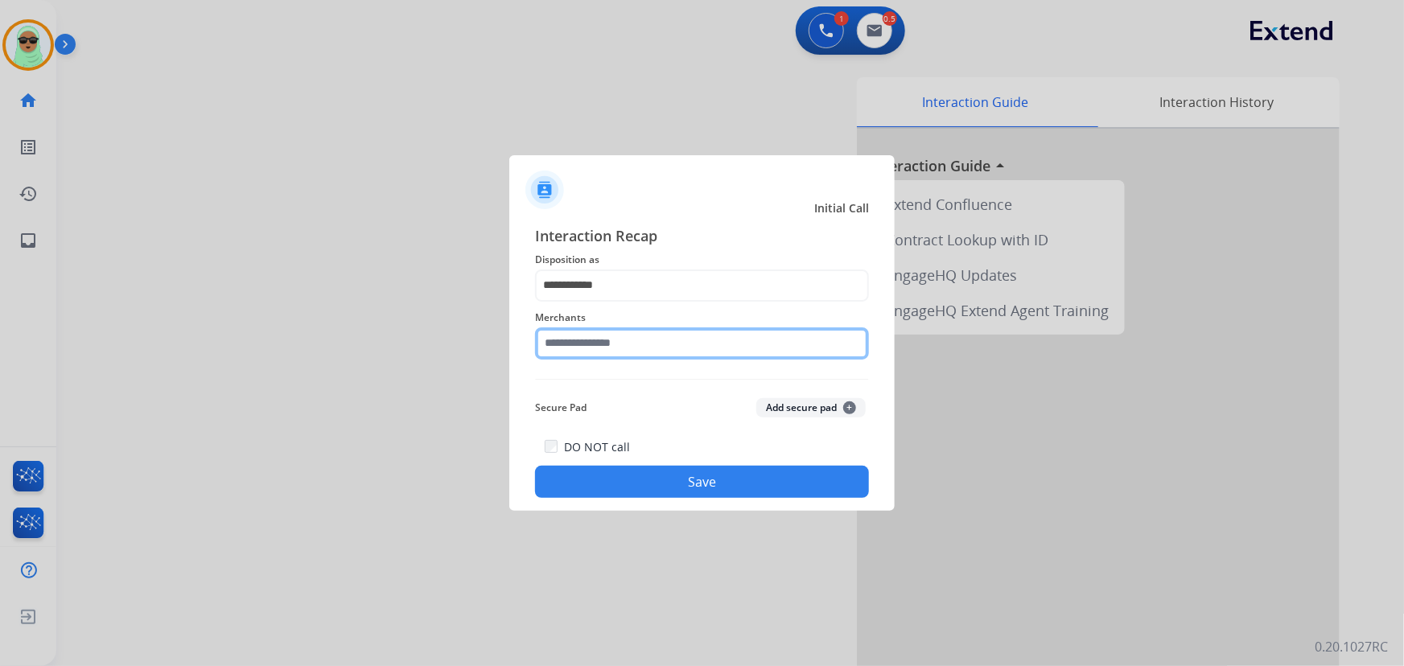
click at [632, 330] on input "text" at bounding box center [702, 344] width 334 height 32
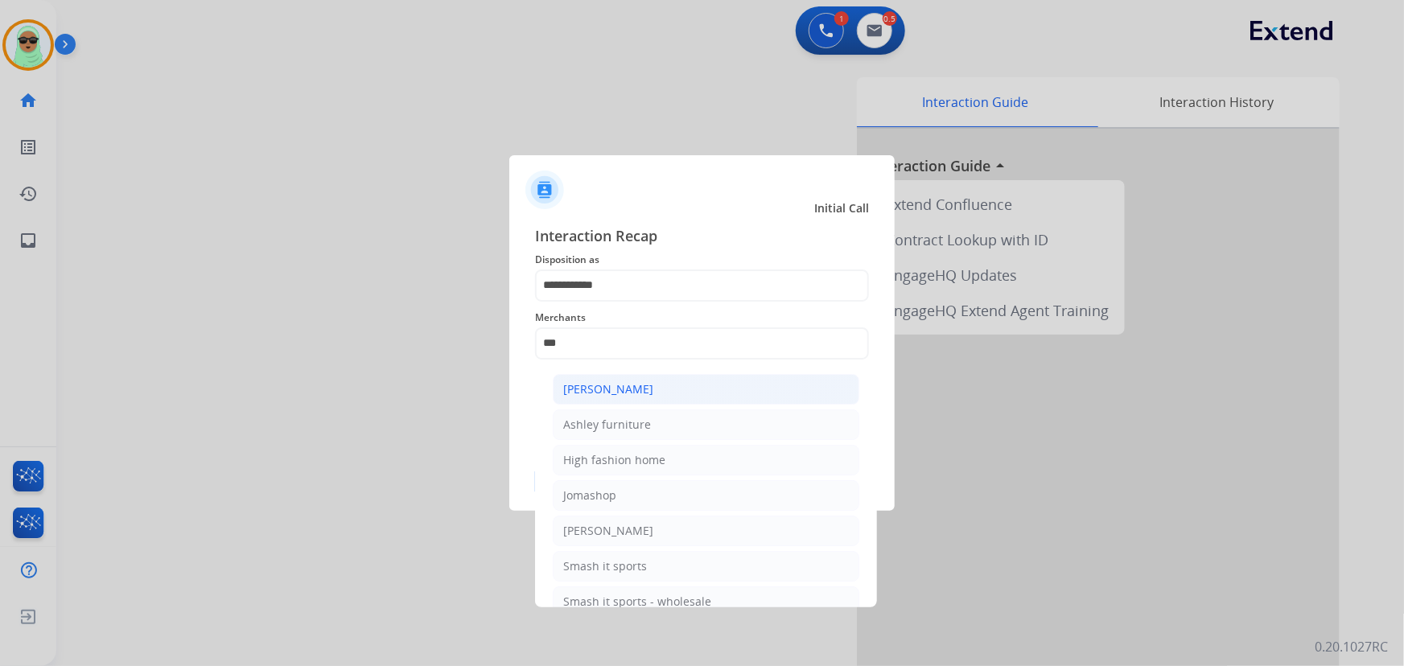
click at [644, 389] on div "[PERSON_NAME]" at bounding box center [608, 389] width 90 height 16
type input "**********"
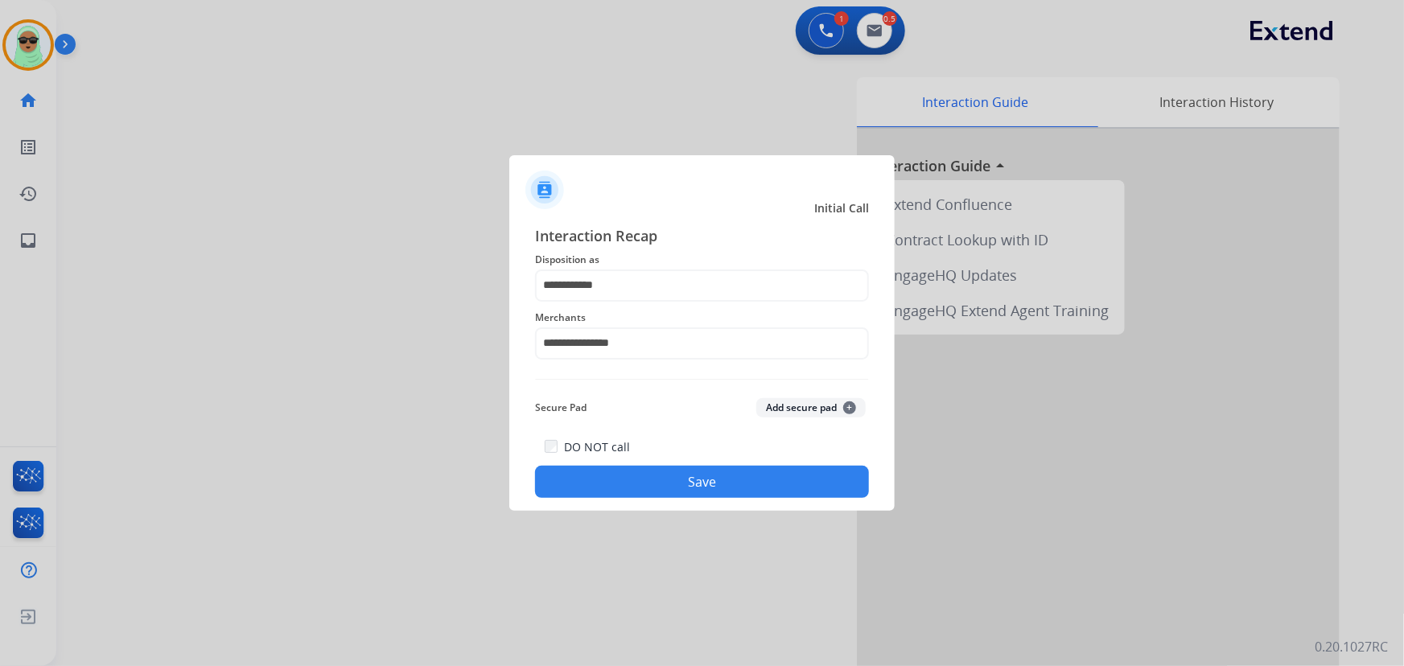
click at [648, 480] on button "Save" at bounding box center [702, 482] width 334 height 32
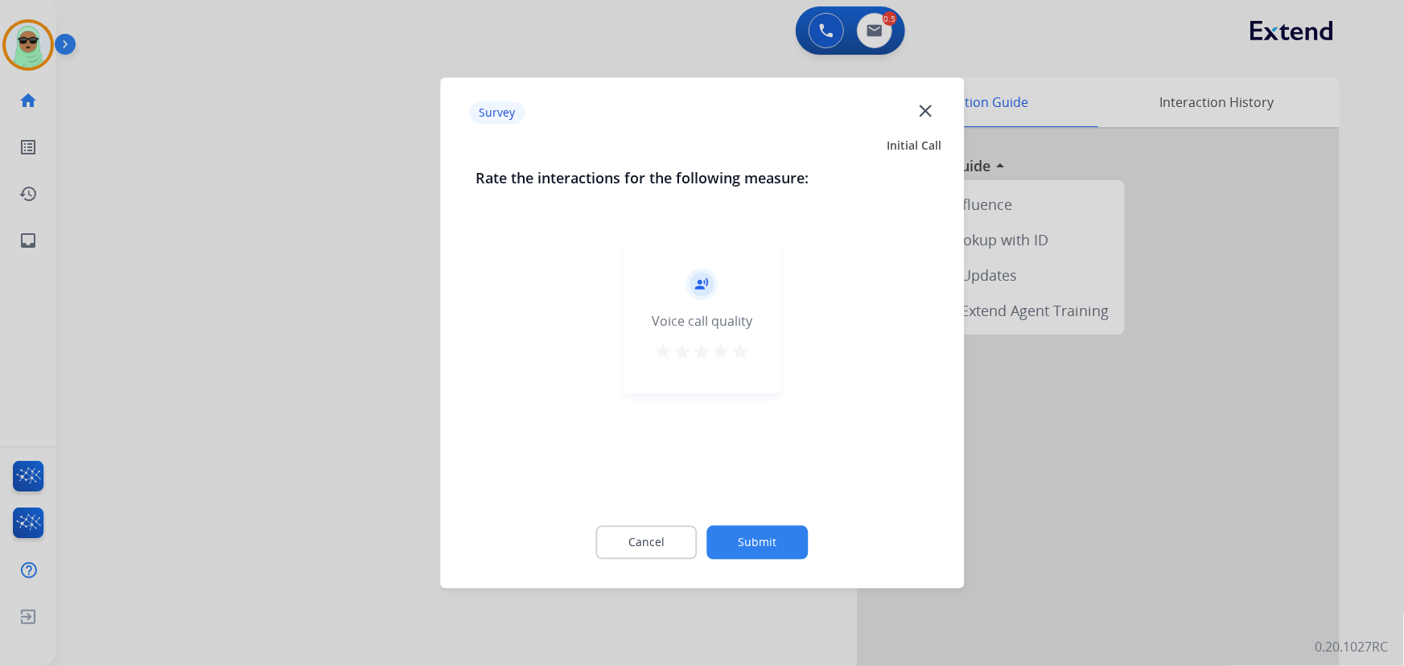
click at [761, 522] on div "Cancel Submit" at bounding box center [702, 543] width 453 height 72
click at [756, 536] on button "Submit" at bounding box center [757, 543] width 101 height 34
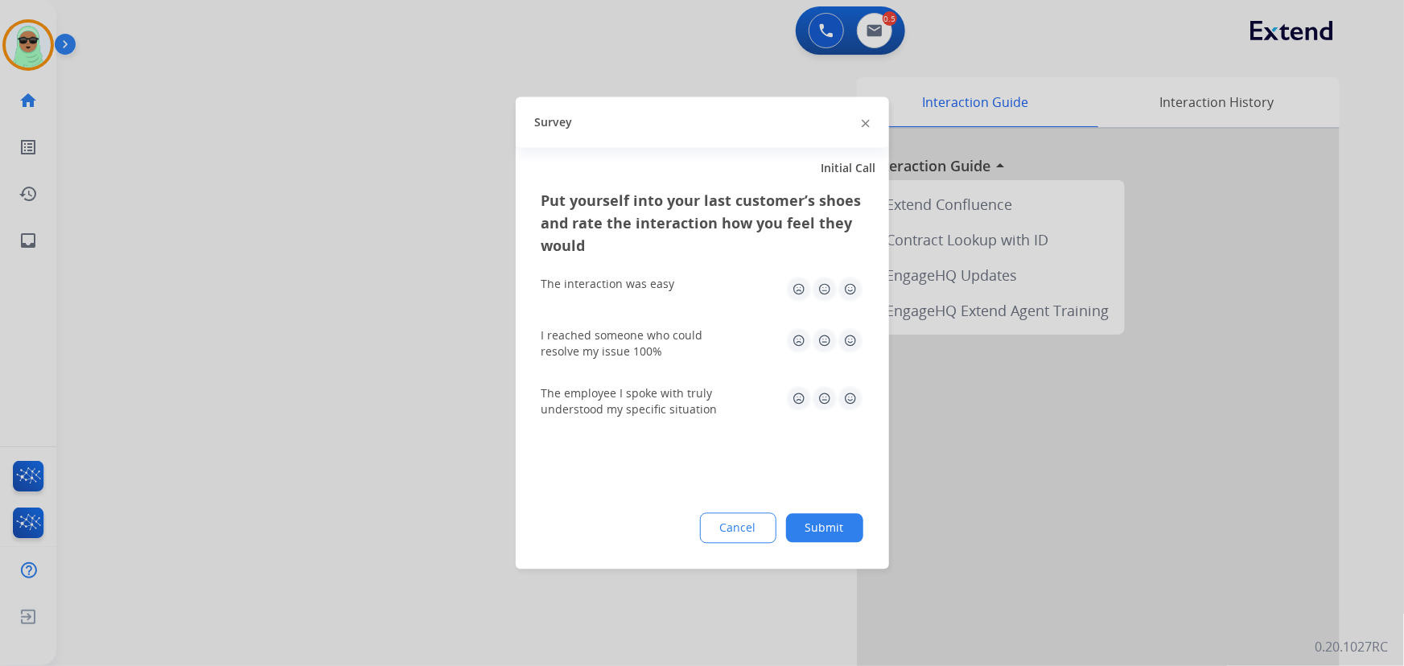
click at [821, 521] on button "Submit" at bounding box center [824, 528] width 77 height 29
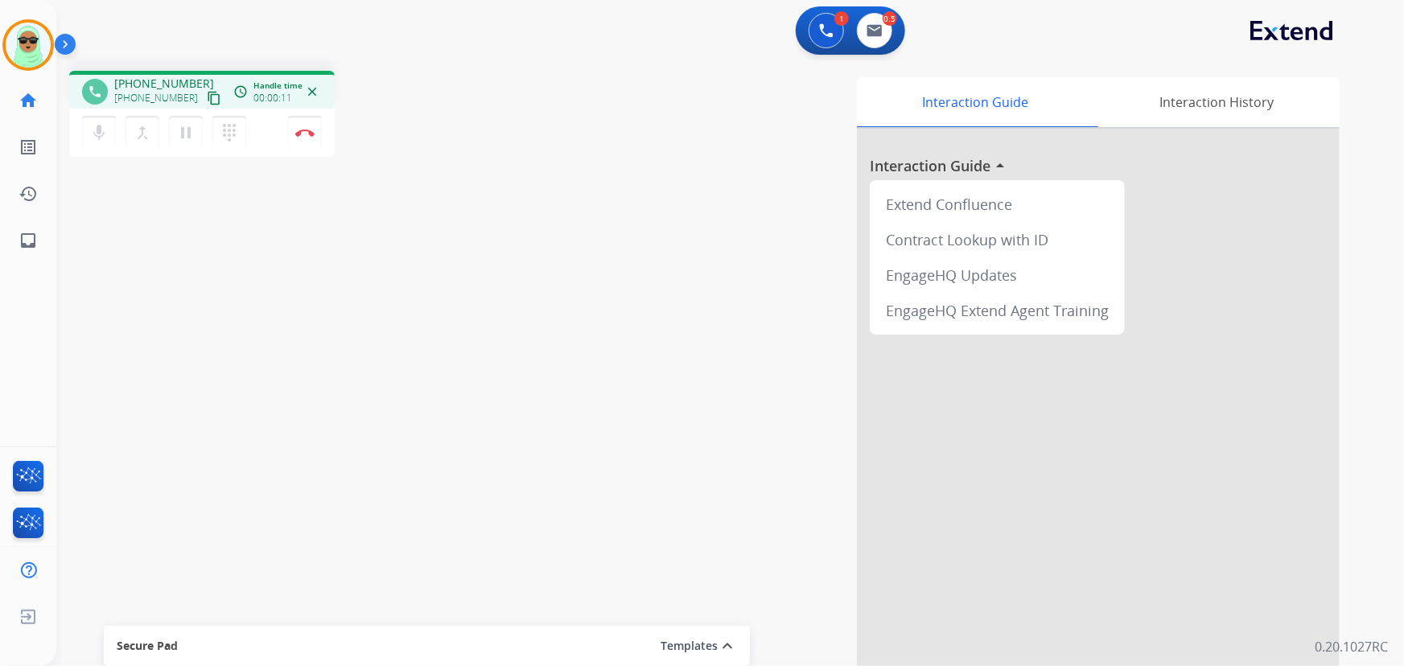
click at [207, 96] on mat-icon "content_copy" at bounding box center [214, 98] width 14 height 14
click at [302, 122] on button "Disconnect" at bounding box center [305, 133] width 34 height 34
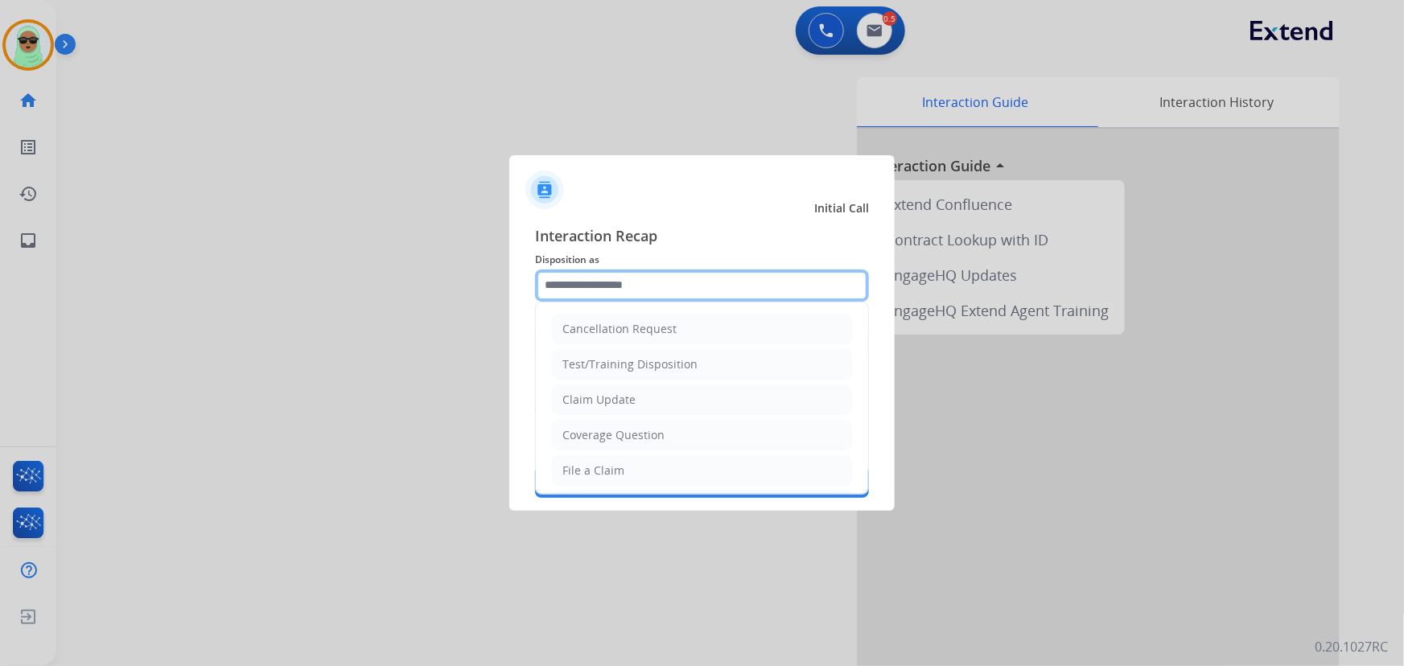
click at [658, 300] on input "text" at bounding box center [702, 286] width 334 height 32
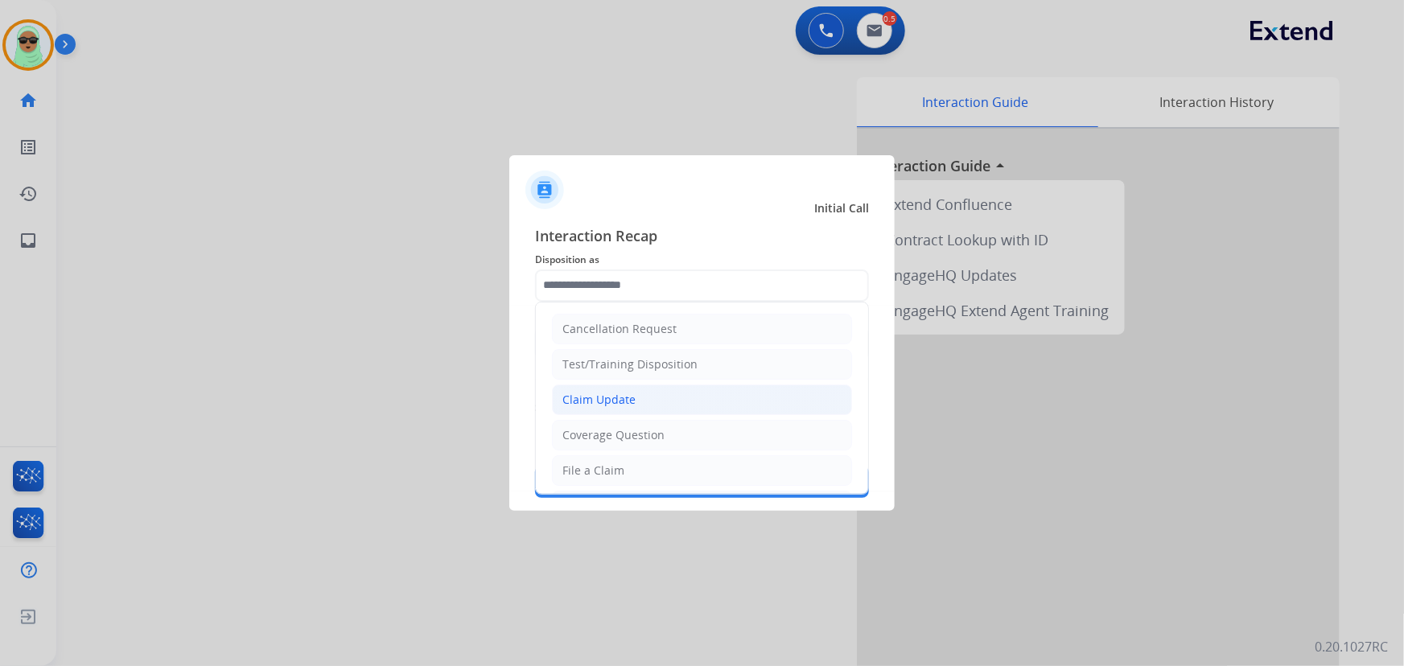
click at [621, 394] on div "Claim Update" at bounding box center [598, 400] width 73 height 16
type input "**********"
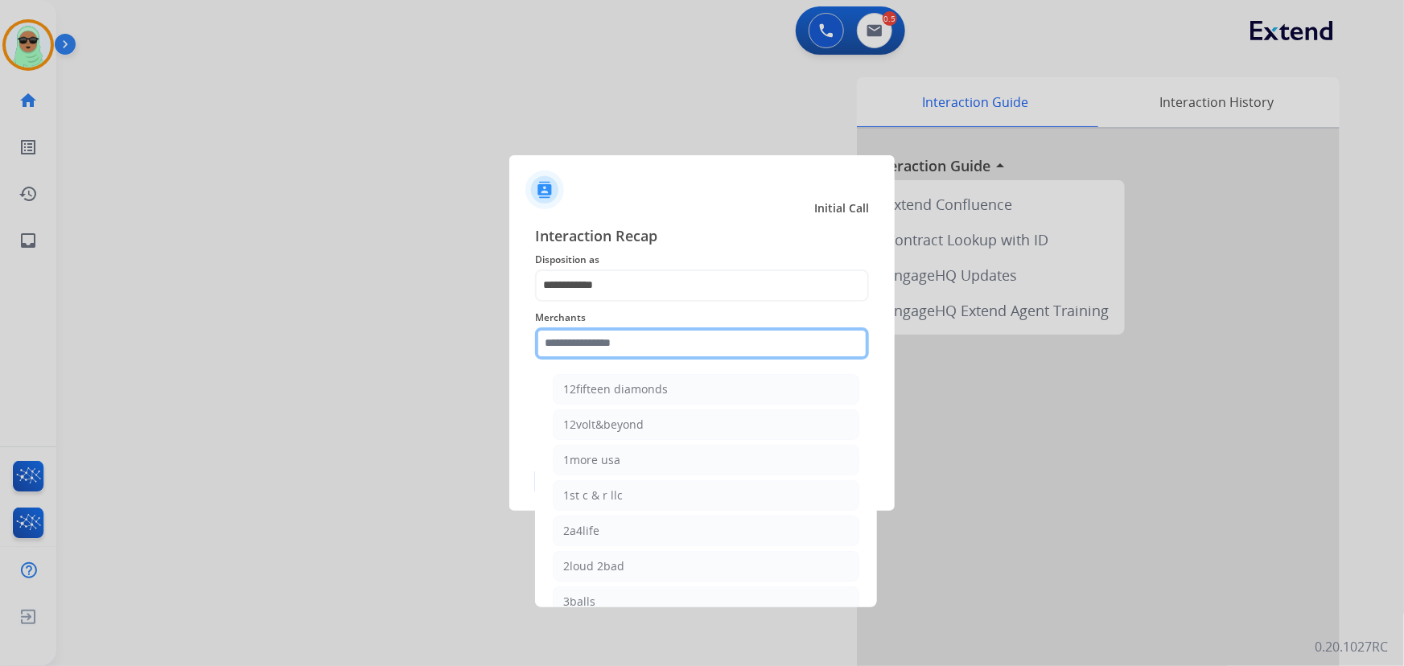
click at [612, 331] on input "text" at bounding box center [702, 344] width 334 height 32
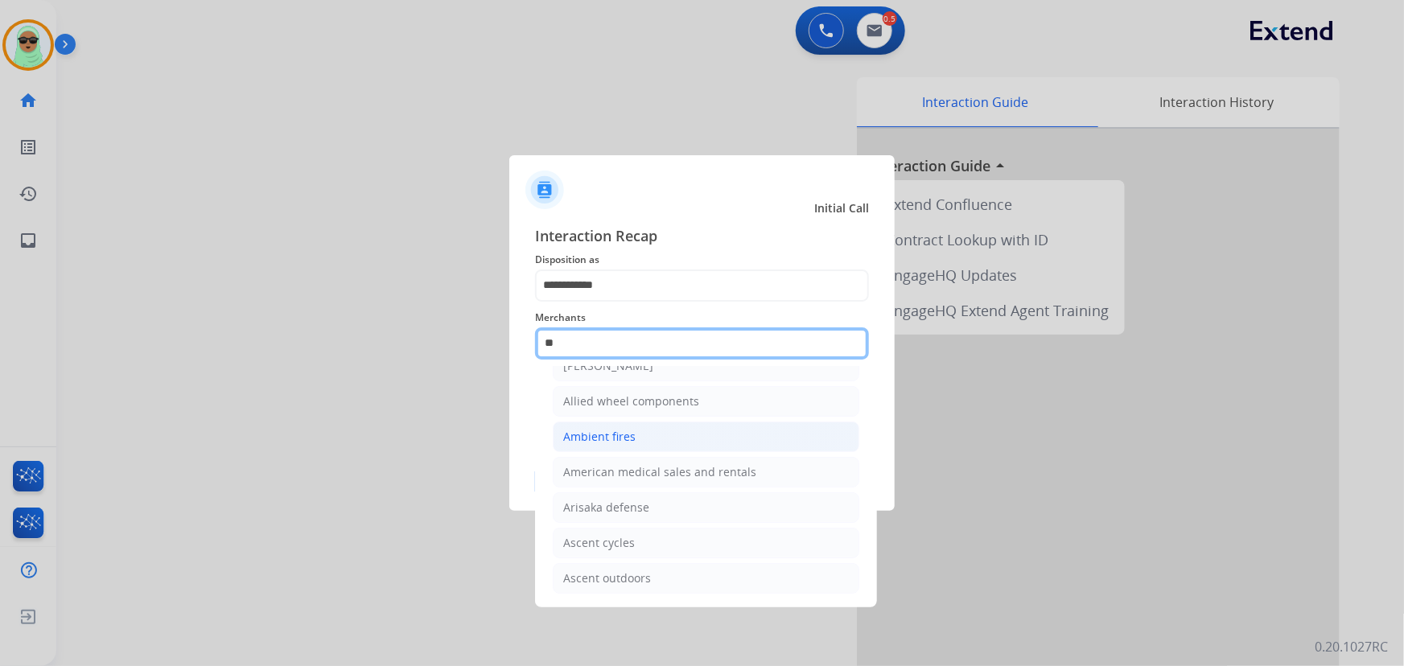
scroll to position [0, 0]
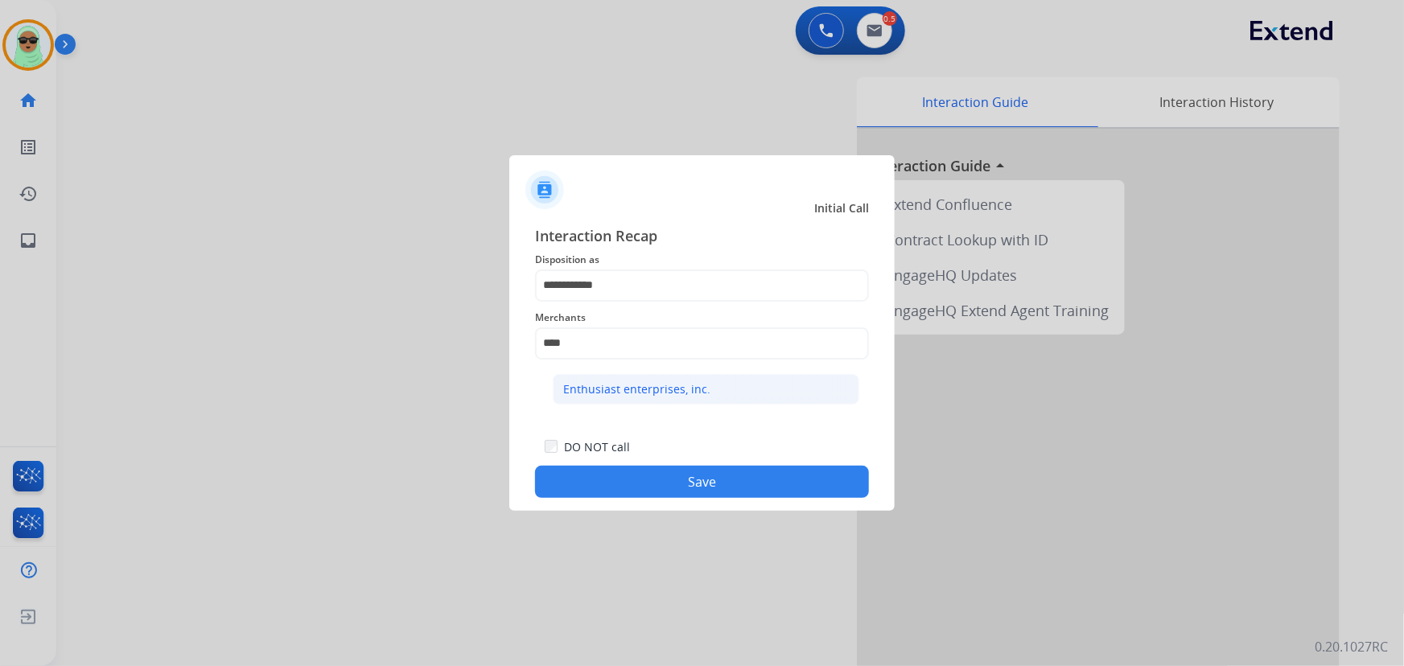
click at [694, 389] on div "Enthusiast enterprises, inc." at bounding box center [636, 389] width 147 height 16
type input "**********"
click at [700, 484] on button "Save" at bounding box center [702, 482] width 334 height 32
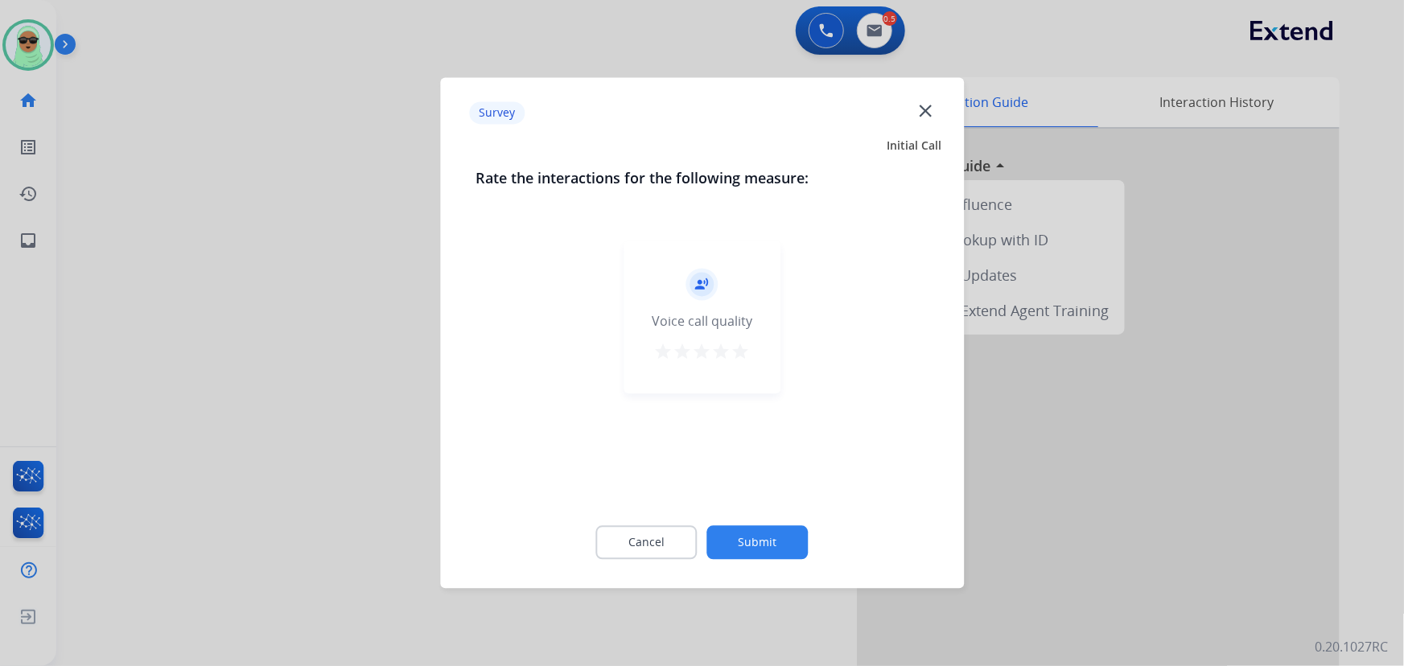
click at [748, 519] on div "Cancel Submit" at bounding box center [702, 543] width 453 height 72
click at [749, 531] on button "Submit" at bounding box center [757, 543] width 101 height 34
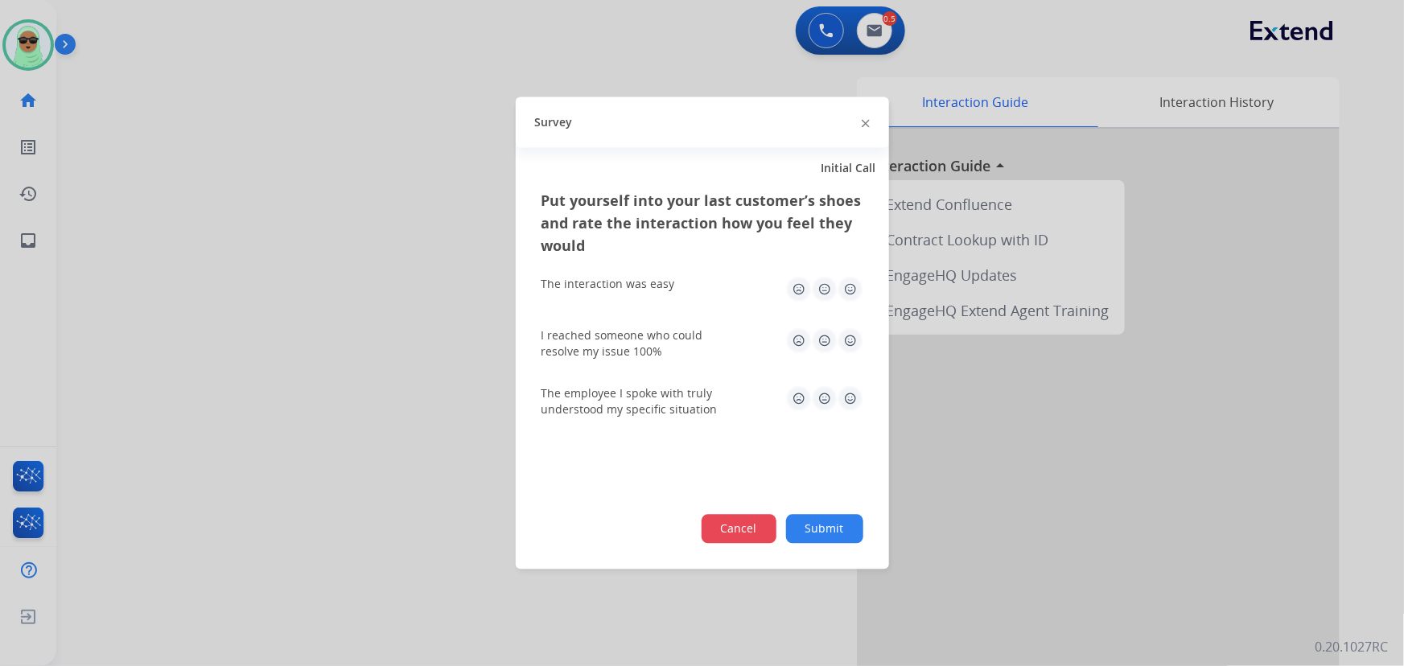
click at [777, 523] on div "Cancel Submit" at bounding box center [703, 529] width 322 height 29
click at [785, 524] on div "Cancel Submit" at bounding box center [703, 528] width 322 height 31
click at [789, 524] on button "Submit" at bounding box center [824, 528] width 77 height 29
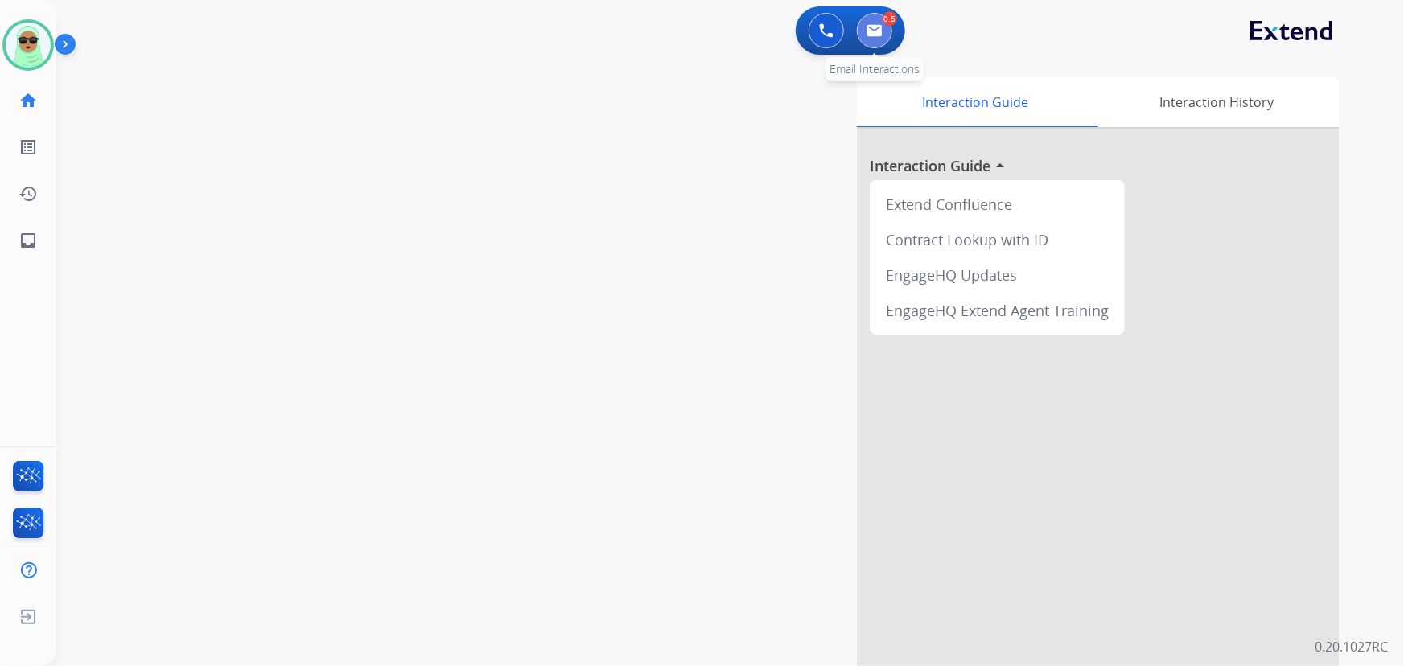
click at [870, 35] on img at bounding box center [875, 30] width 16 height 13
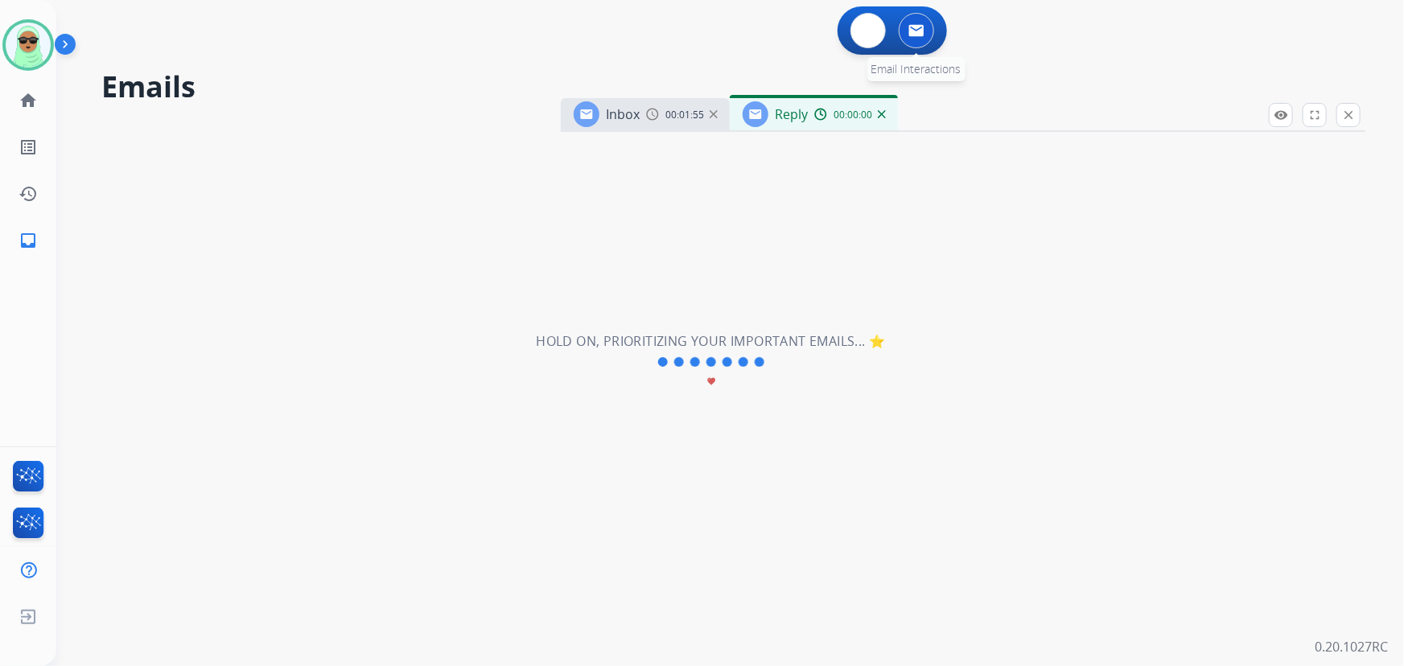
select select "**********"
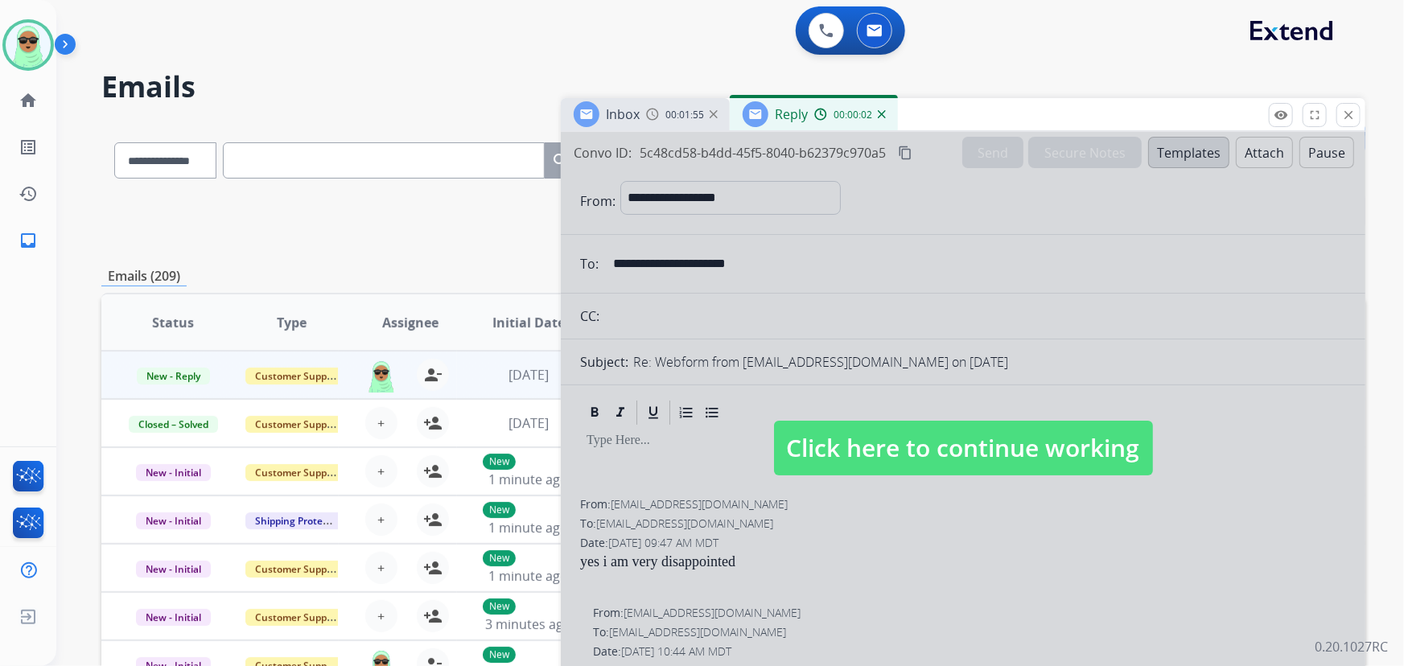
click at [1189, 426] on div at bounding box center [963, 432] width 805 height 601
select select
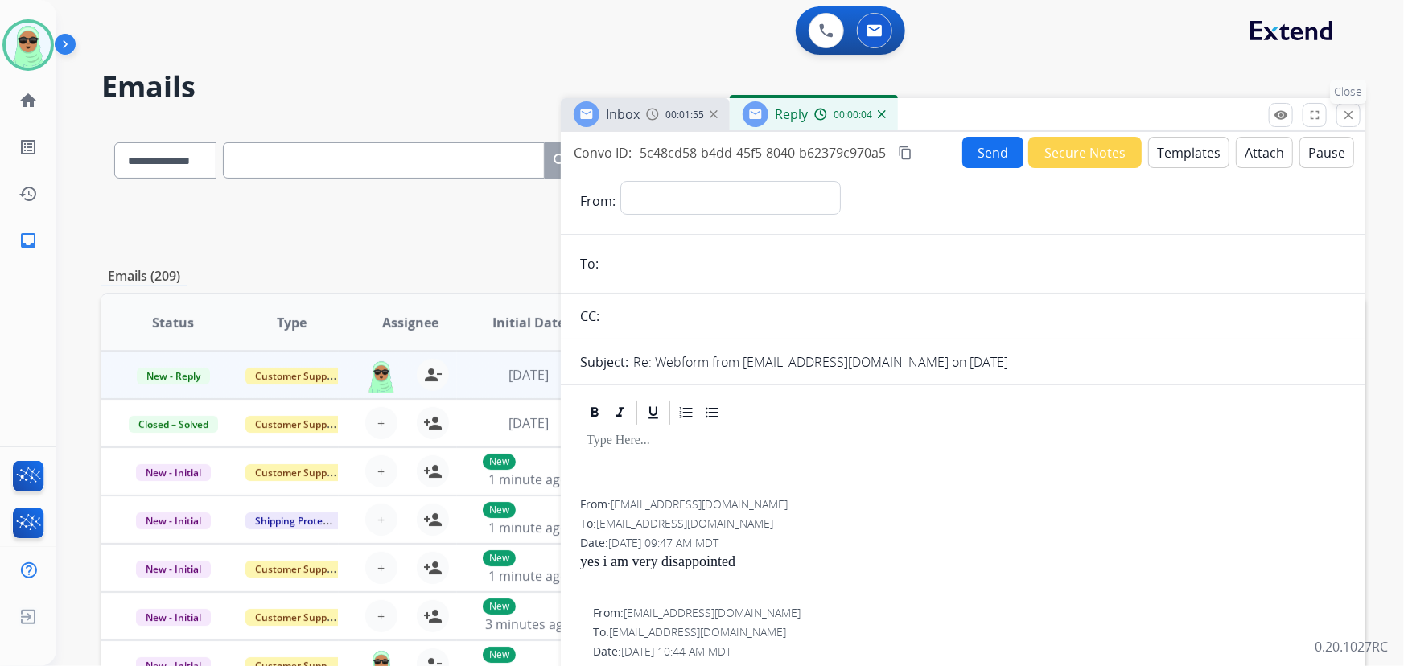
click at [1358, 113] on button "close Close" at bounding box center [1349, 115] width 24 height 24
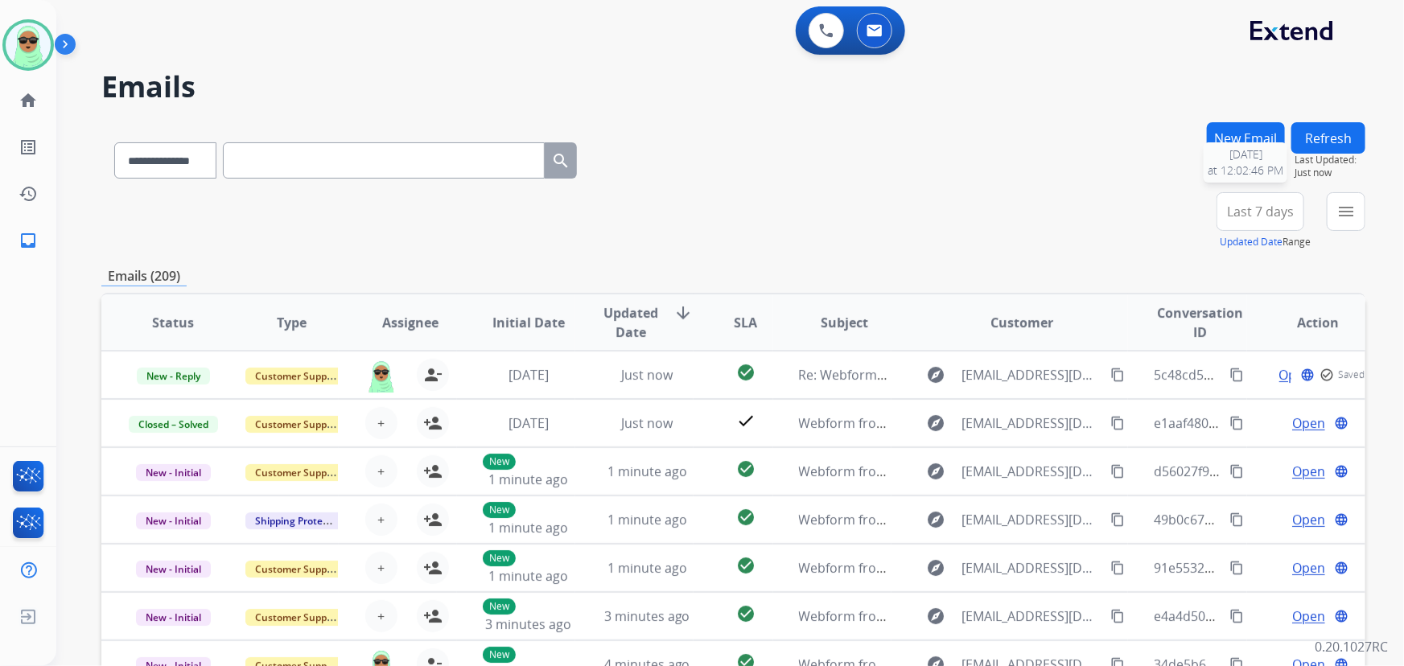
click at [1328, 142] on button "Refresh" at bounding box center [1329, 137] width 74 height 31
click at [1341, 212] on mat-icon "menu" at bounding box center [1346, 211] width 19 height 19
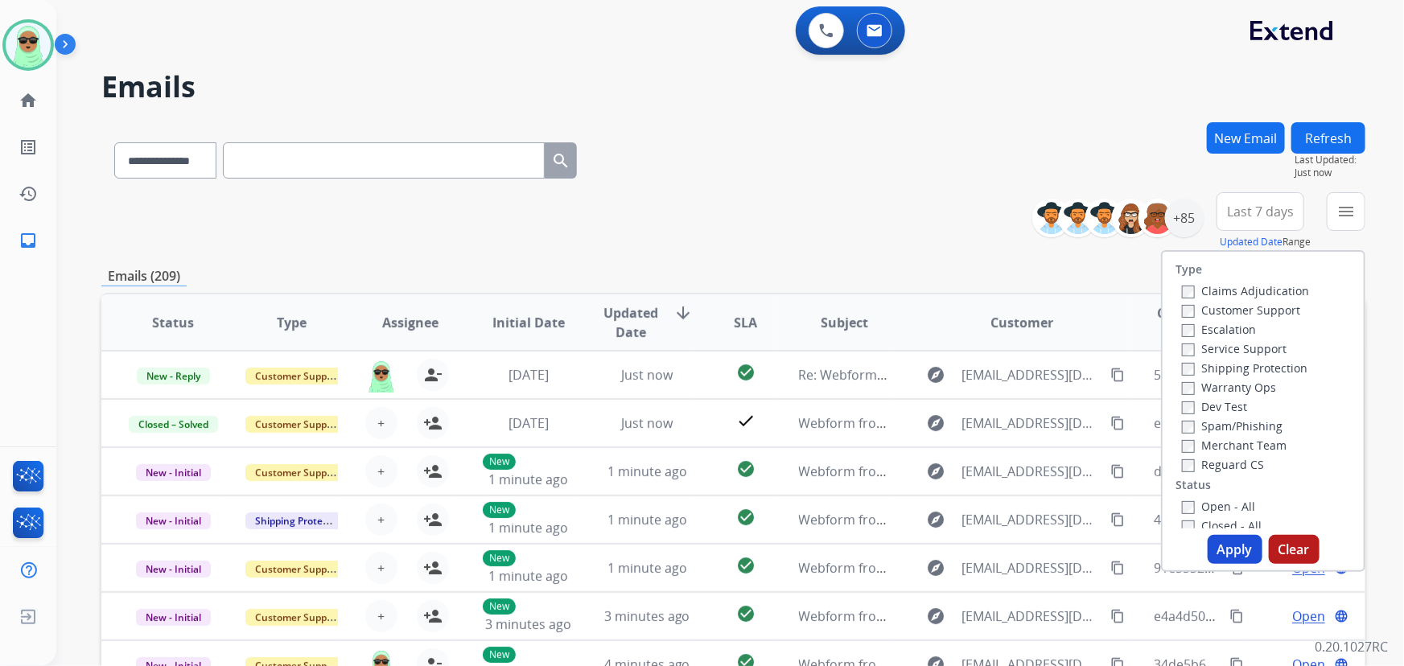
click at [1248, 315] on label "Customer Support" at bounding box center [1241, 310] width 118 height 15
click at [1250, 365] on label "Shipping Protection" at bounding box center [1245, 367] width 126 height 15
click at [1232, 467] on label "Reguard CS" at bounding box center [1223, 464] width 82 height 15
click at [1249, 516] on div "Closed - All" at bounding box center [1266, 525] width 169 height 19
click at [1238, 513] on div "Open - All Closed - All New - Initial New - Reply On-hold – Internal On-hold - …" at bounding box center [1263, 602] width 175 height 212
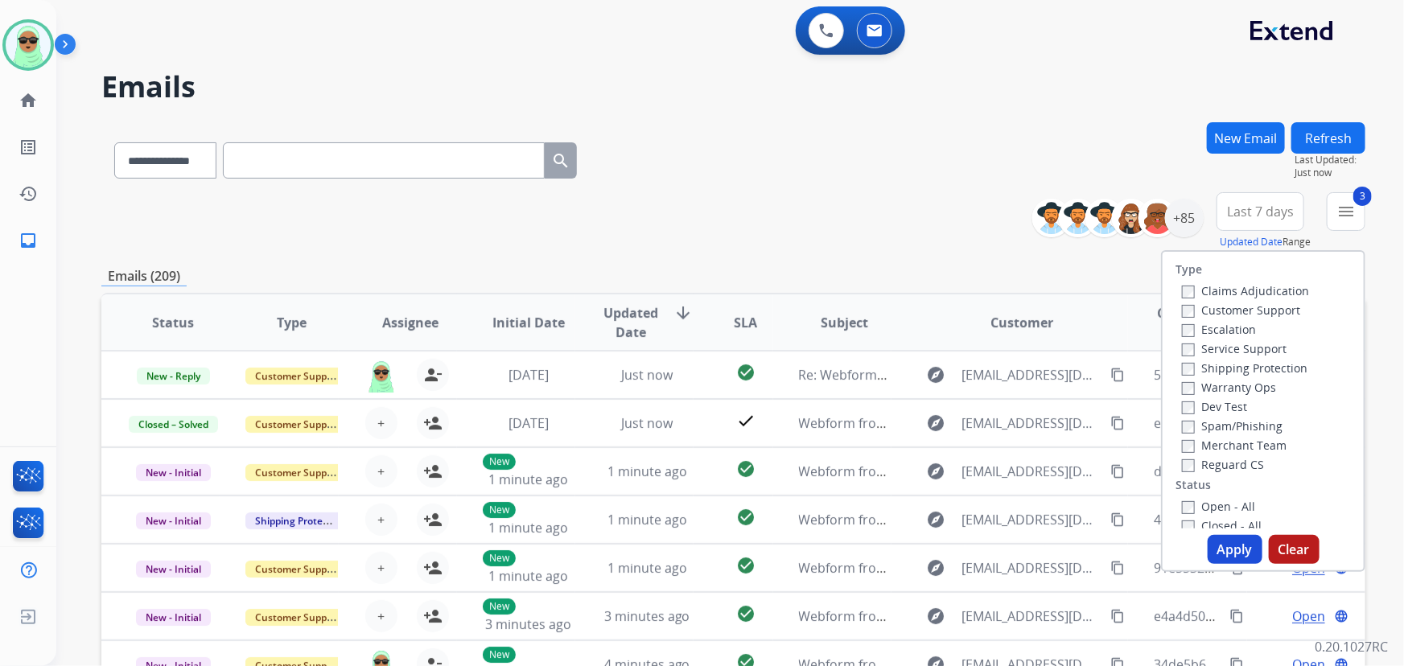
drag, startPoint x: 1232, startPoint y: 507, endPoint x: 1231, endPoint y: 515, distance: 8.1
click at [1232, 506] on label "Open - All" at bounding box center [1218, 506] width 73 height 15
click at [1234, 546] on button "Apply" at bounding box center [1235, 549] width 55 height 29
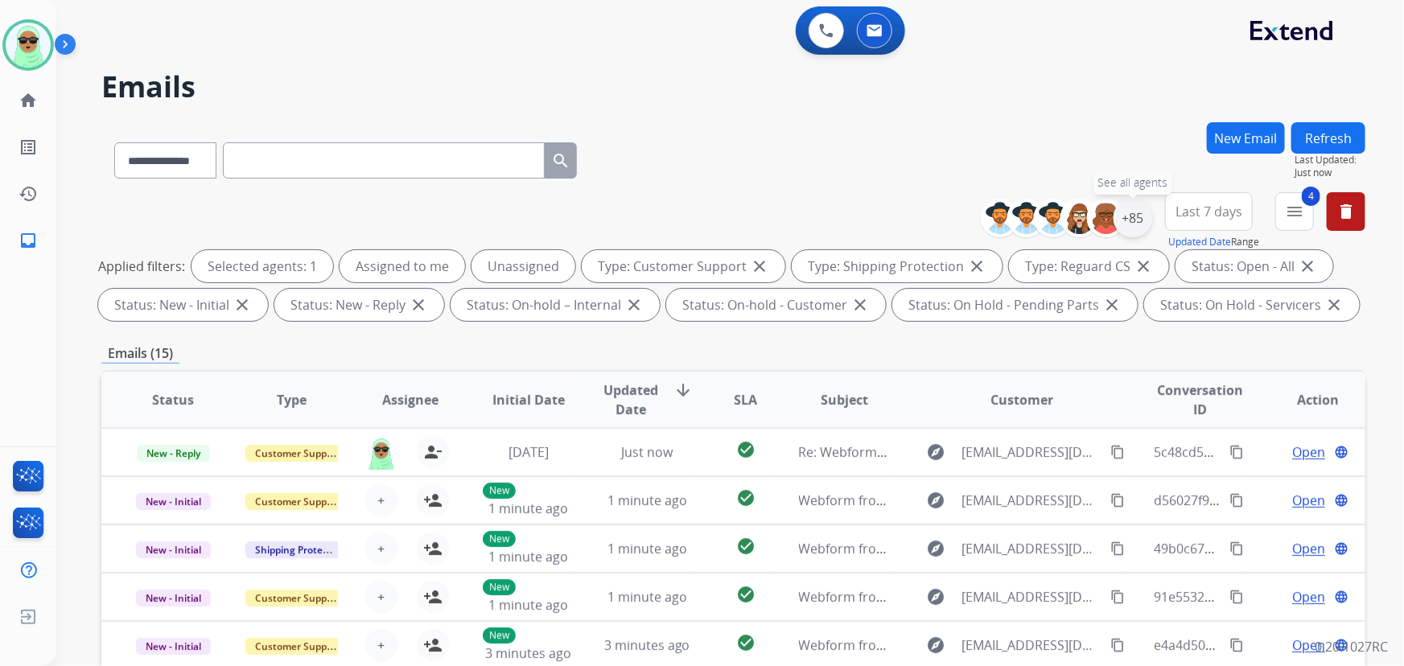
click at [1127, 217] on div "+85" at bounding box center [1133, 218] width 39 height 39
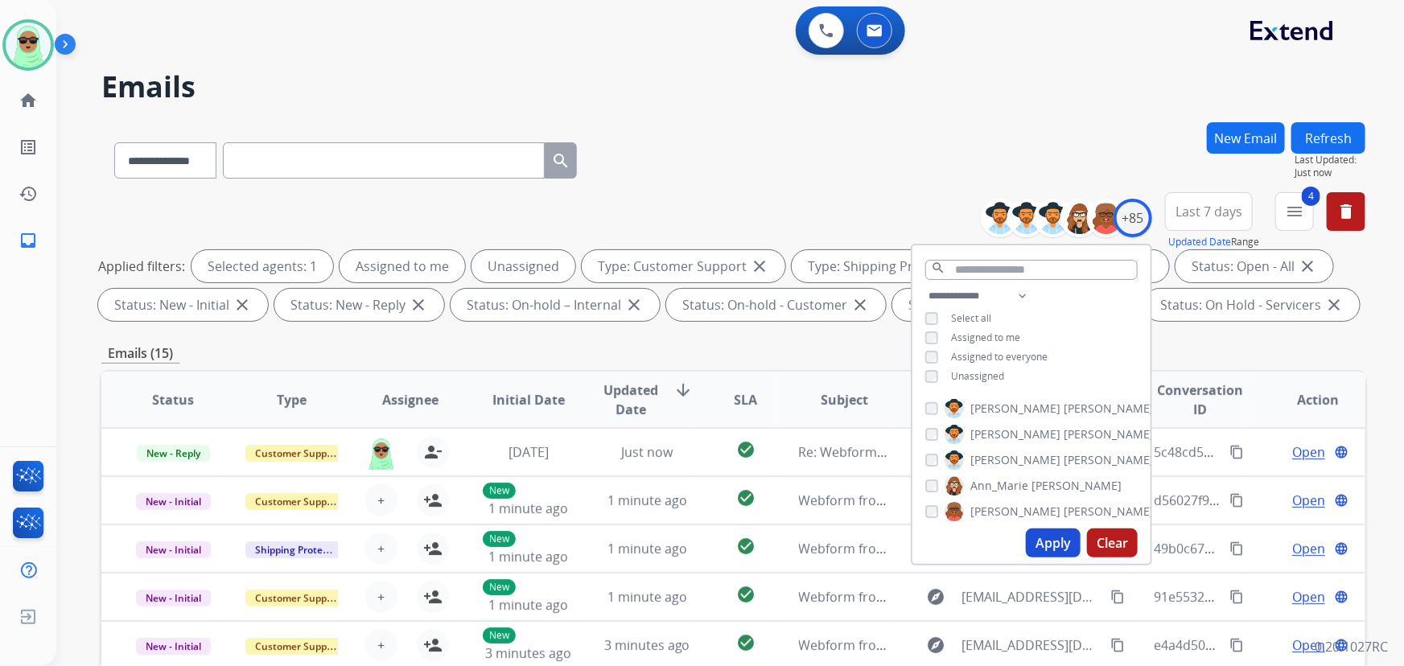
click at [992, 364] on div "**********" at bounding box center [1032, 337] width 238 height 103
click at [991, 370] on span "Unassigned" at bounding box center [977, 376] width 53 height 14
click at [1054, 538] on button "Apply" at bounding box center [1053, 543] width 55 height 29
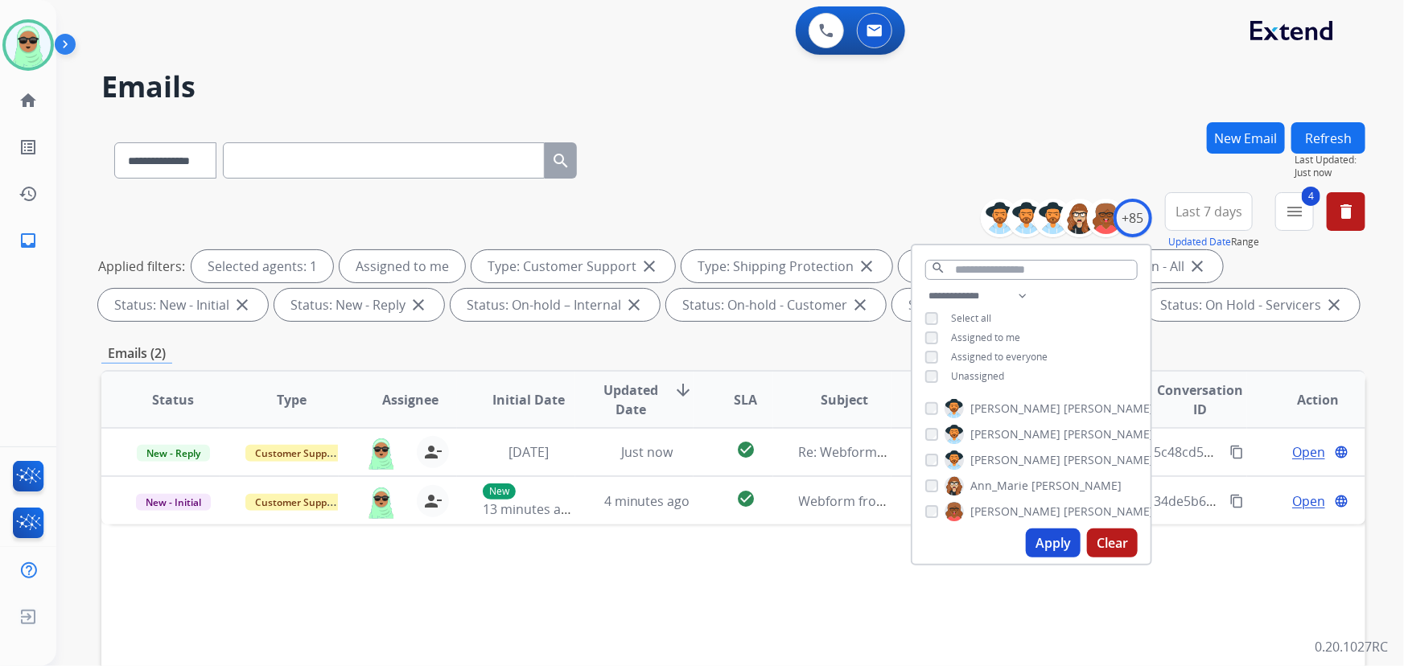
click at [663, 624] on div "Status Type Assignee Initial Date Updated Date arrow_downward SLA Subject Custo…" at bounding box center [733, 639] width 1264 height 539
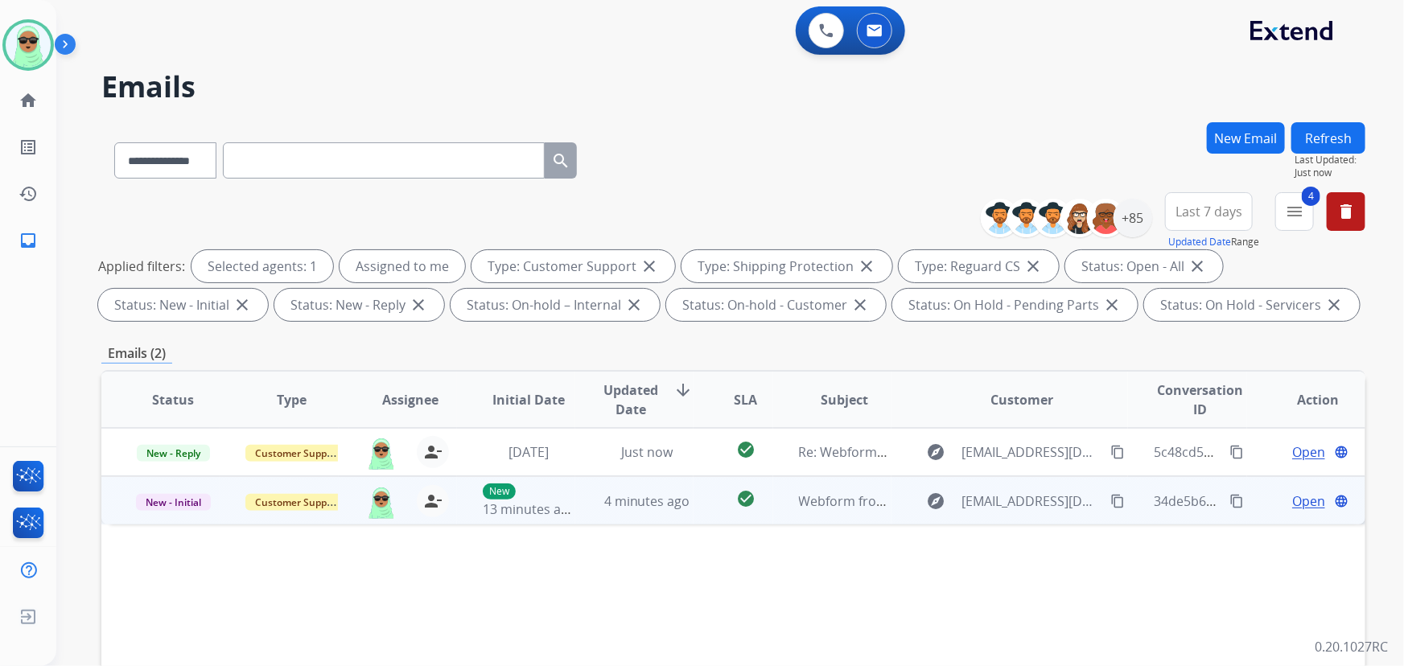
click at [1296, 497] on span "Open" at bounding box center [1308, 501] width 33 height 19
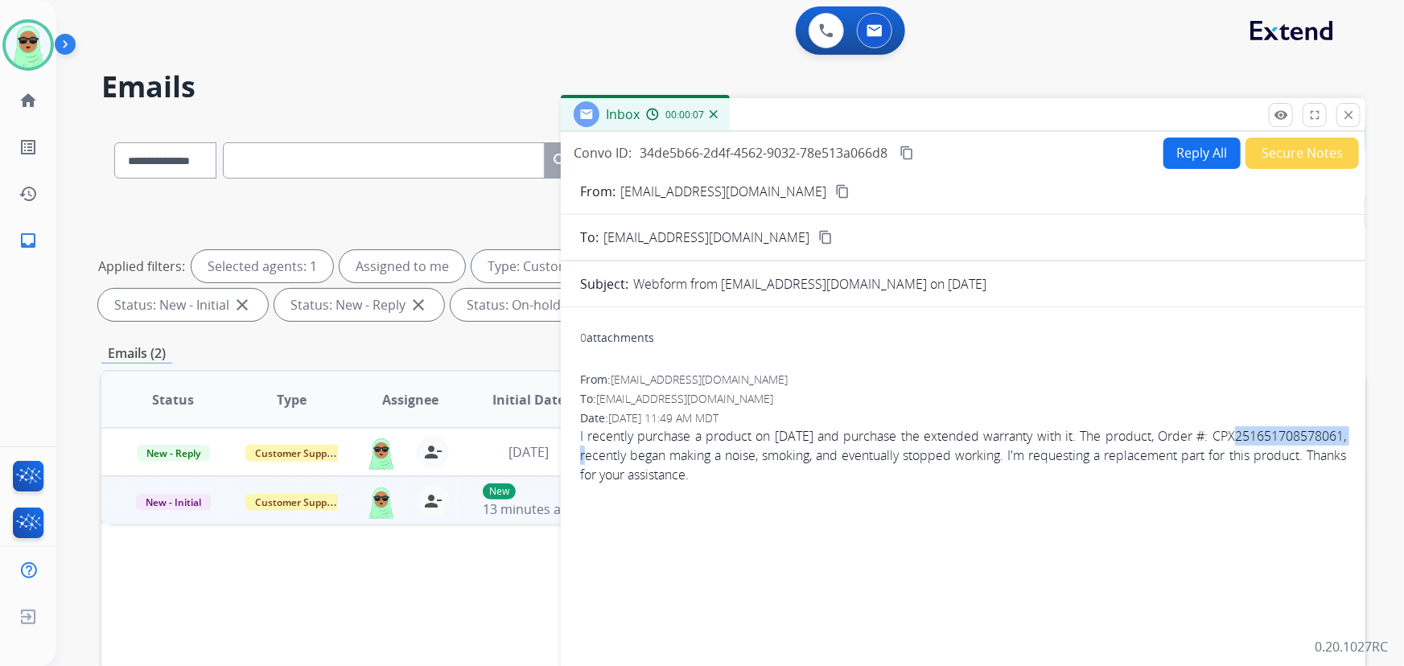
drag, startPoint x: 707, startPoint y: 454, endPoint x: 584, endPoint y: 459, distance: 123.2
click at [584, 459] on span "I recently purchase a product on june 14th and purchase the extended warranty w…" at bounding box center [963, 455] width 766 height 58
copy span "CPX251651708578061"
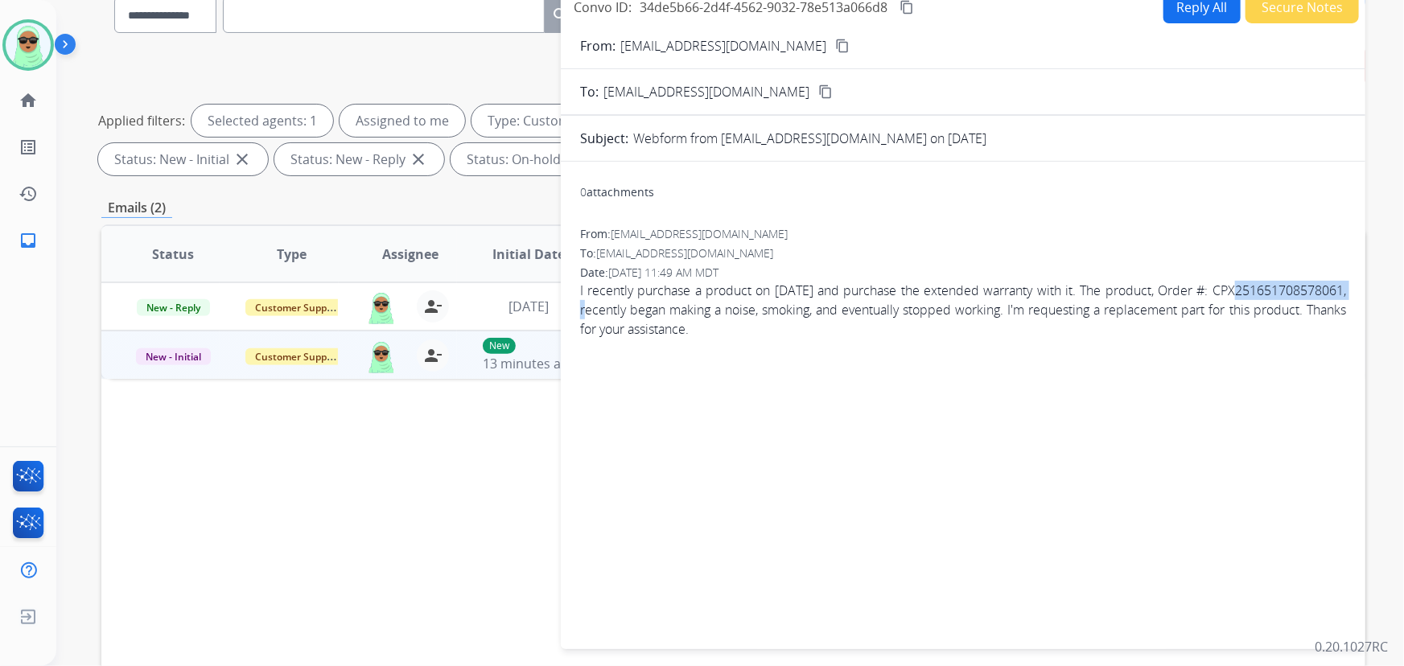
click at [1189, 8] on button "Reply All" at bounding box center [1202, 7] width 77 height 31
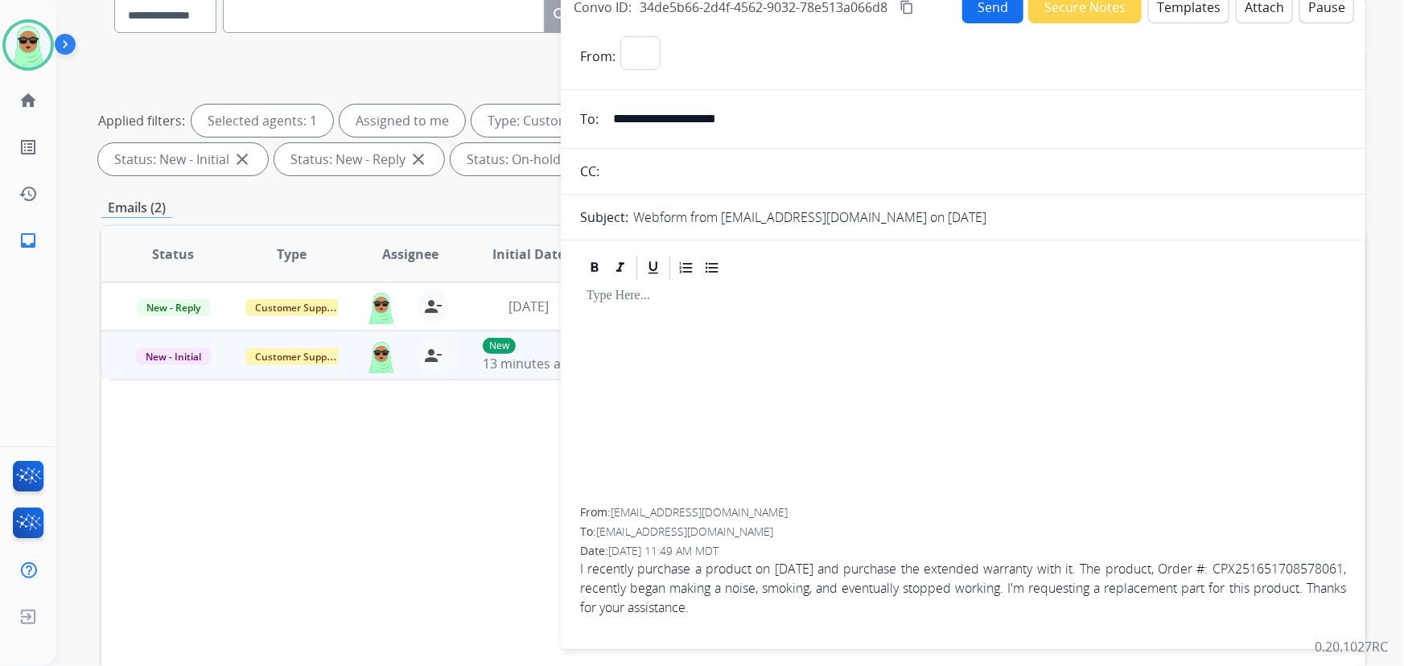
select select "**********"
click at [1180, 10] on button "Templates" at bounding box center [1188, 7] width 81 height 31
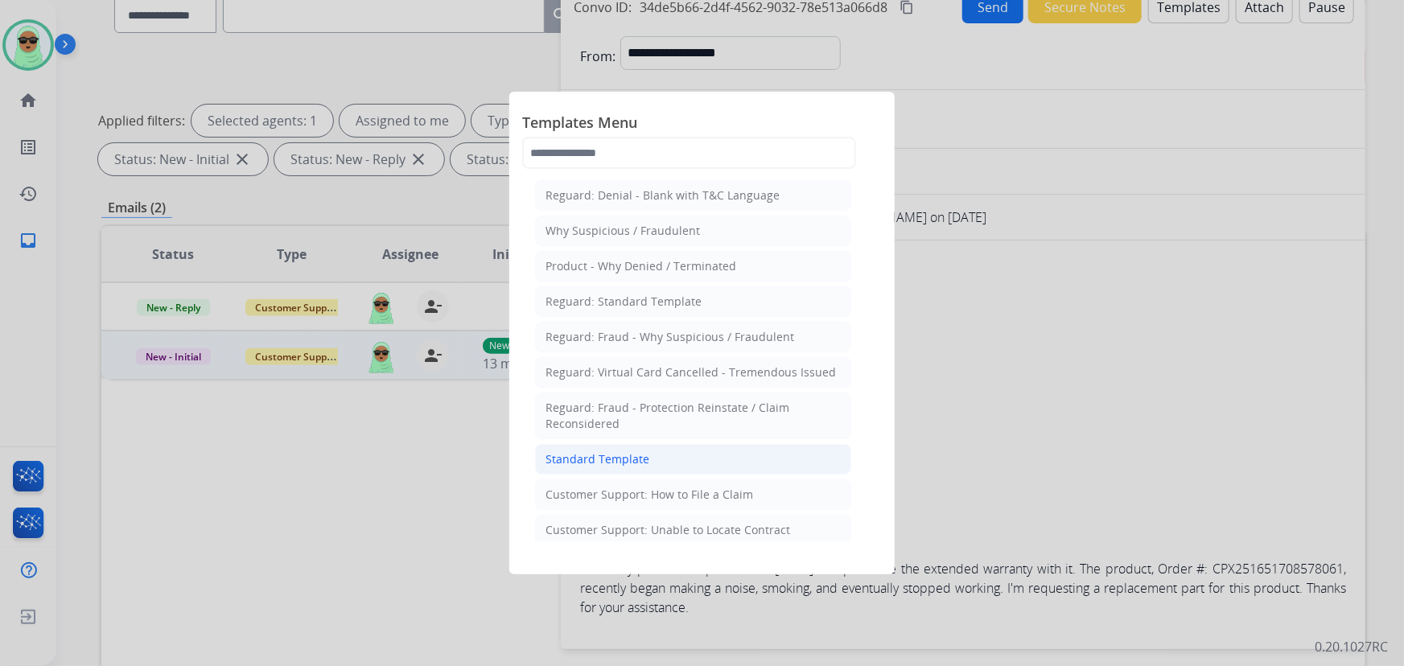
click at [599, 448] on li "Standard Template" at bounding box center [693, 459] width 316 height 31
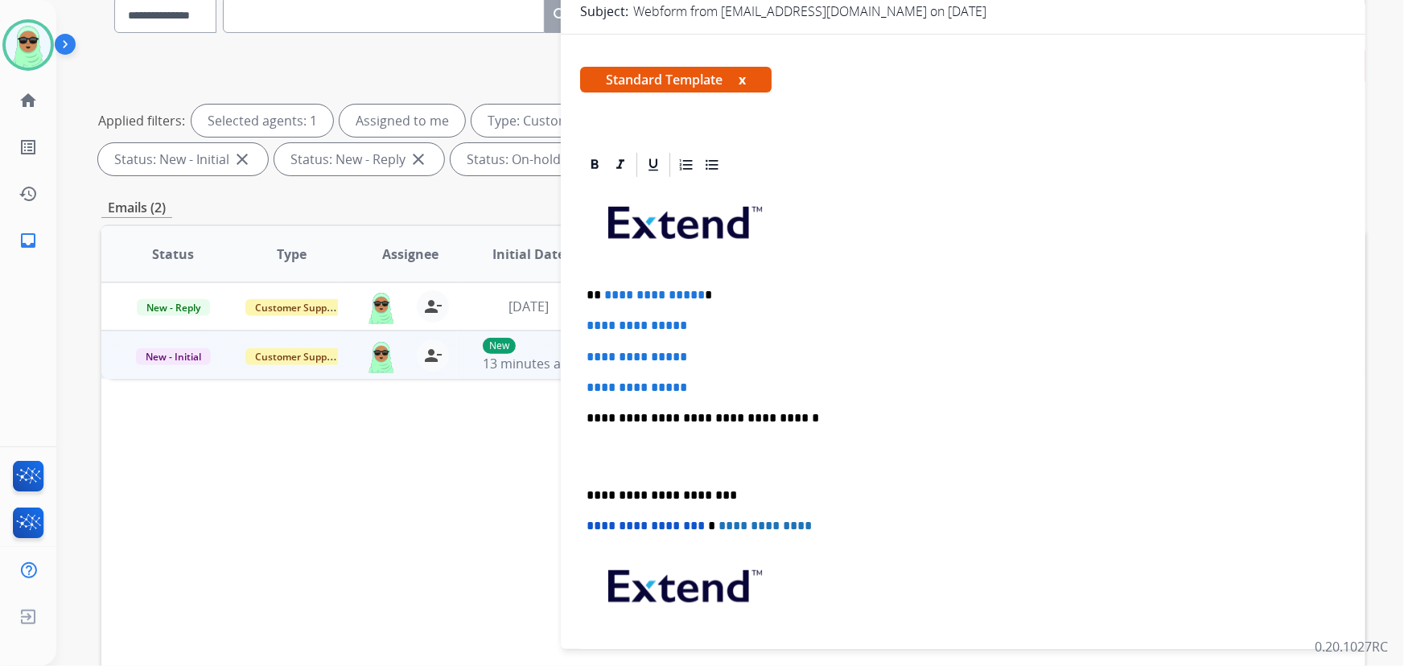
scroll to position [219, 0]
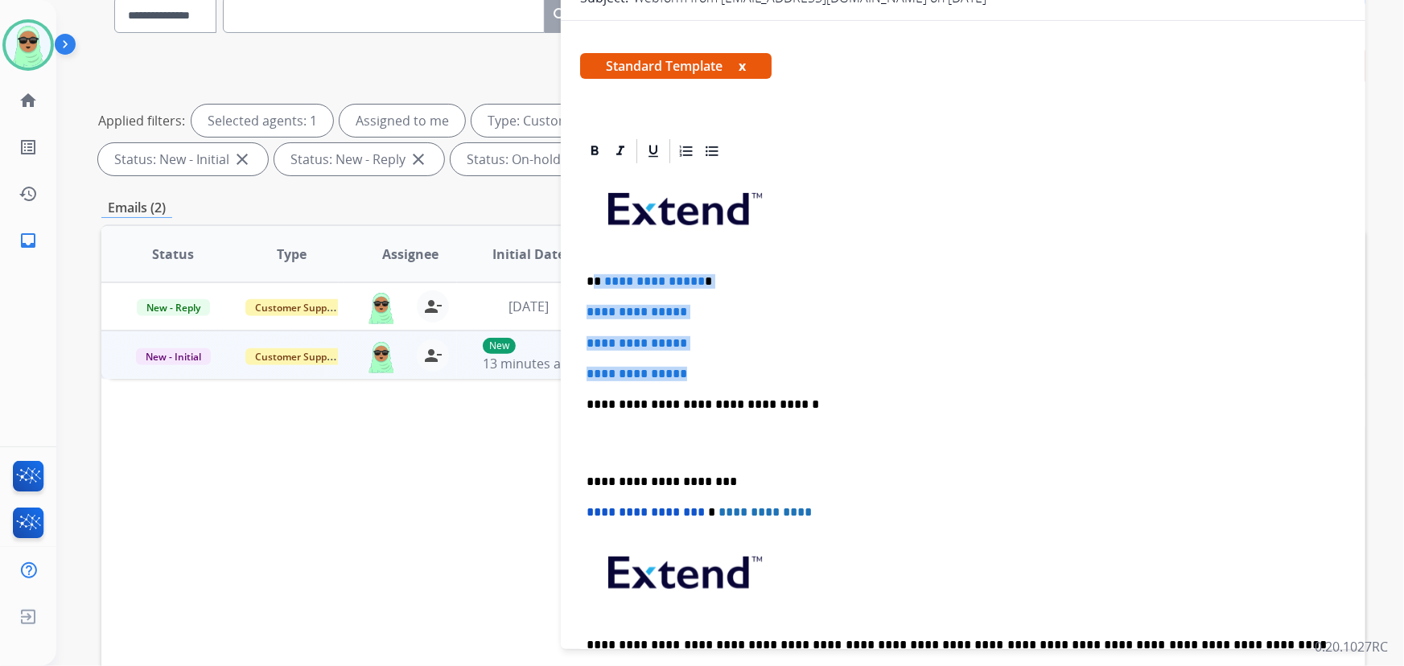
drag, startPoint x: 725, startPoint y: 364, endPoint x: 597, endPoint y: 256, distance: 167.3
click at [597, 256] on div "**********" at bounding box center [963, 443] width 766 height 554
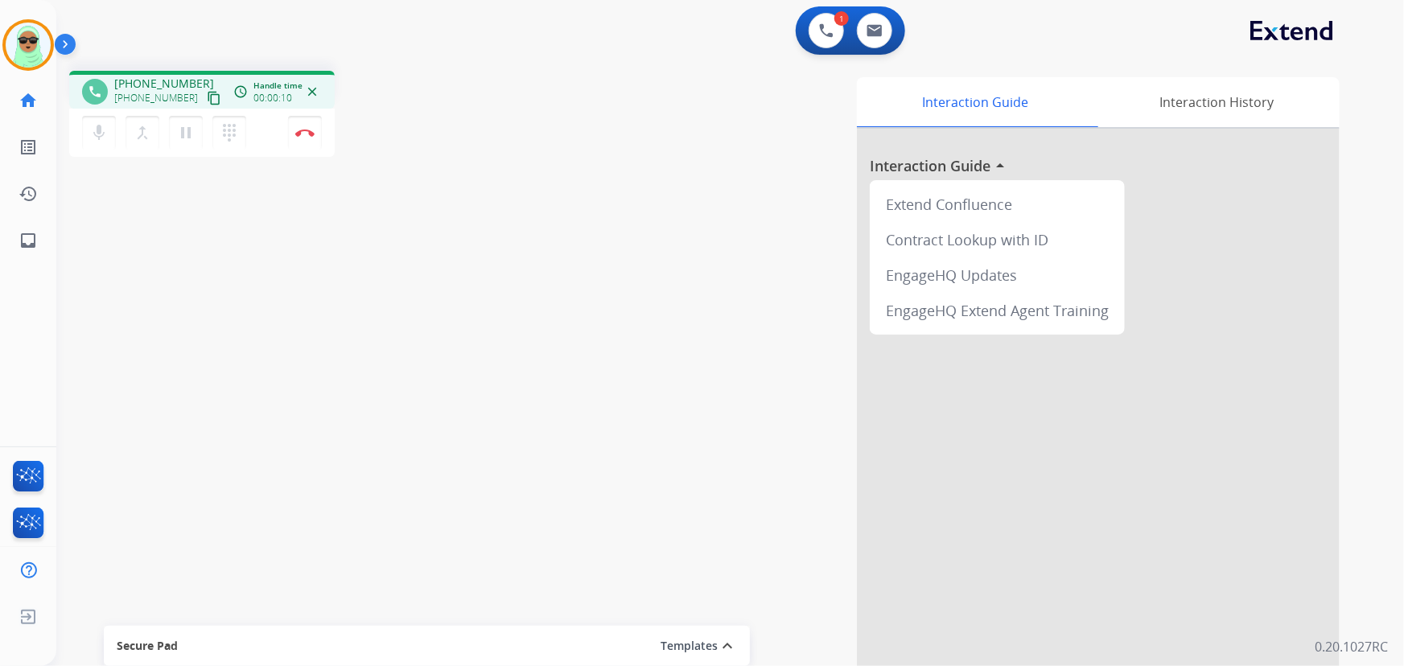
click at [207, 98] on mat-icon "content_copy" at bounding box center [214, 98] width 14 height 14
click at [828, 38] on button at bounding box center [826, 30] width 35 height 35
click at [837, 16] on div "1" at bounding box center [841, 18] width 14 height 14
click at [821, 20] on button at bounding box center [826, 30] width 35 height 35
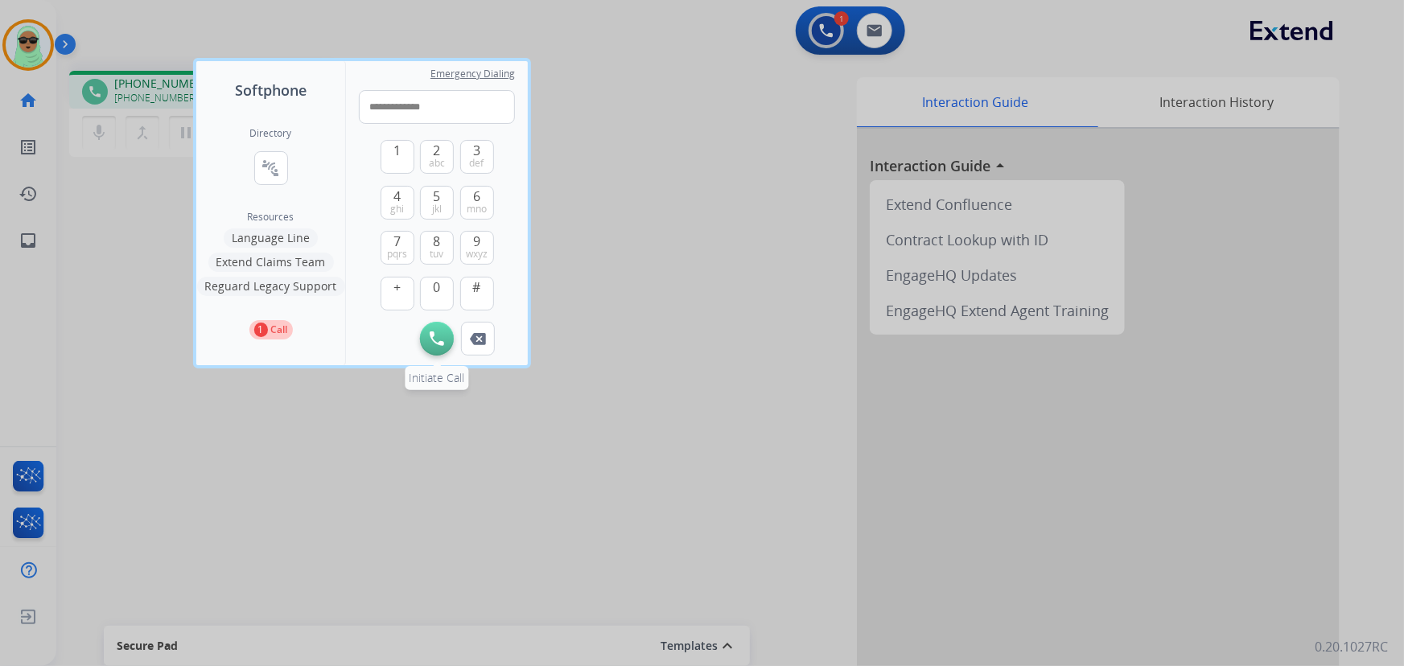
type input "**********"
click at [437, 343] on img at bounding box center [437, 339] width 14 height 14
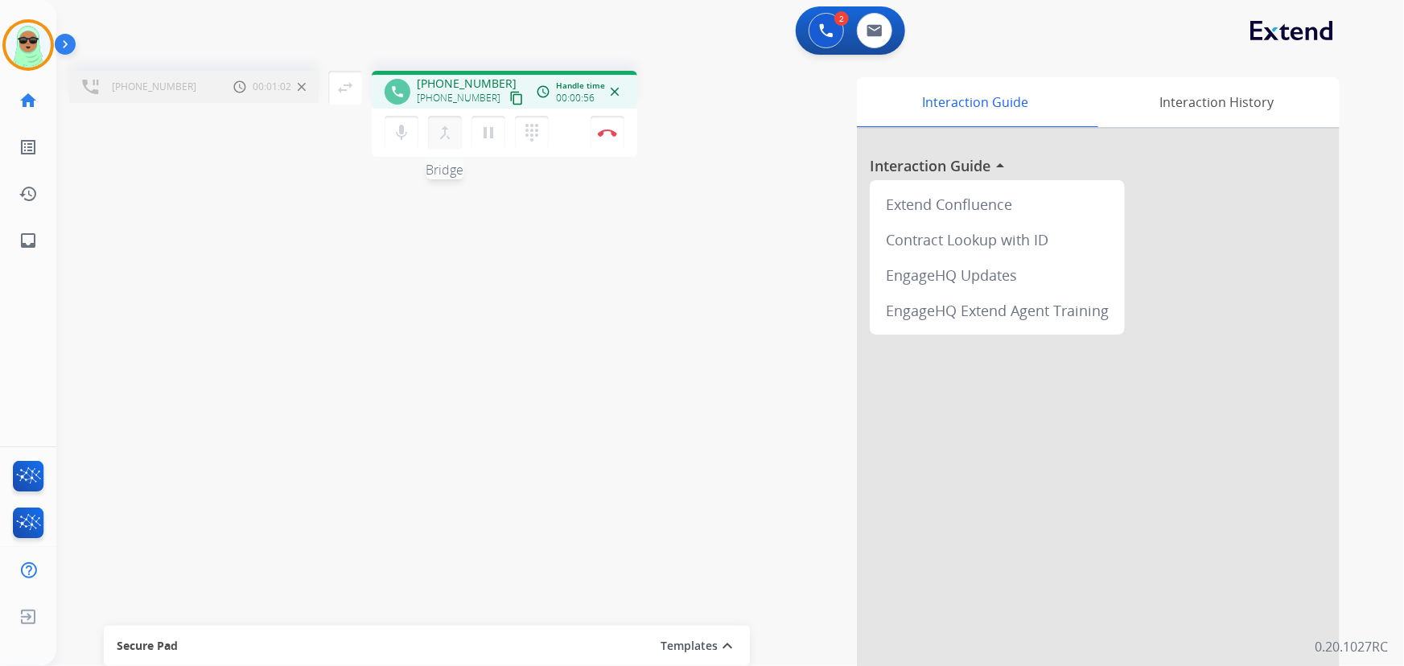
click at [448, 137] on mat-icon "merge_type" at bounding box center [444, 132] width 19 height 19
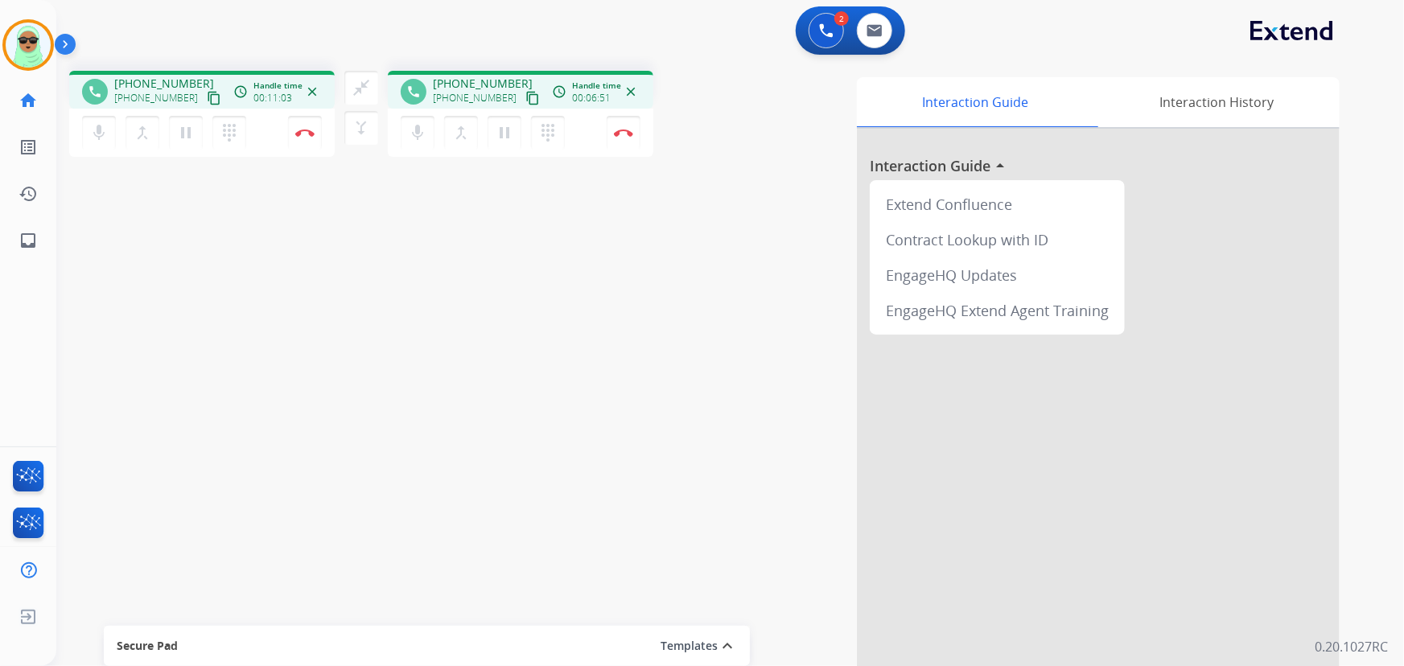
click at [218, 241] on div "phone +17752008323 +17752008323 content_copy access_time Call metrics Queue 00:…" at bounding box center [710, 393] width 1309 height 671
click at [366, 89] on mat-icon "close_fullscreen" at bounding box center [361, 87] width 19 height 19
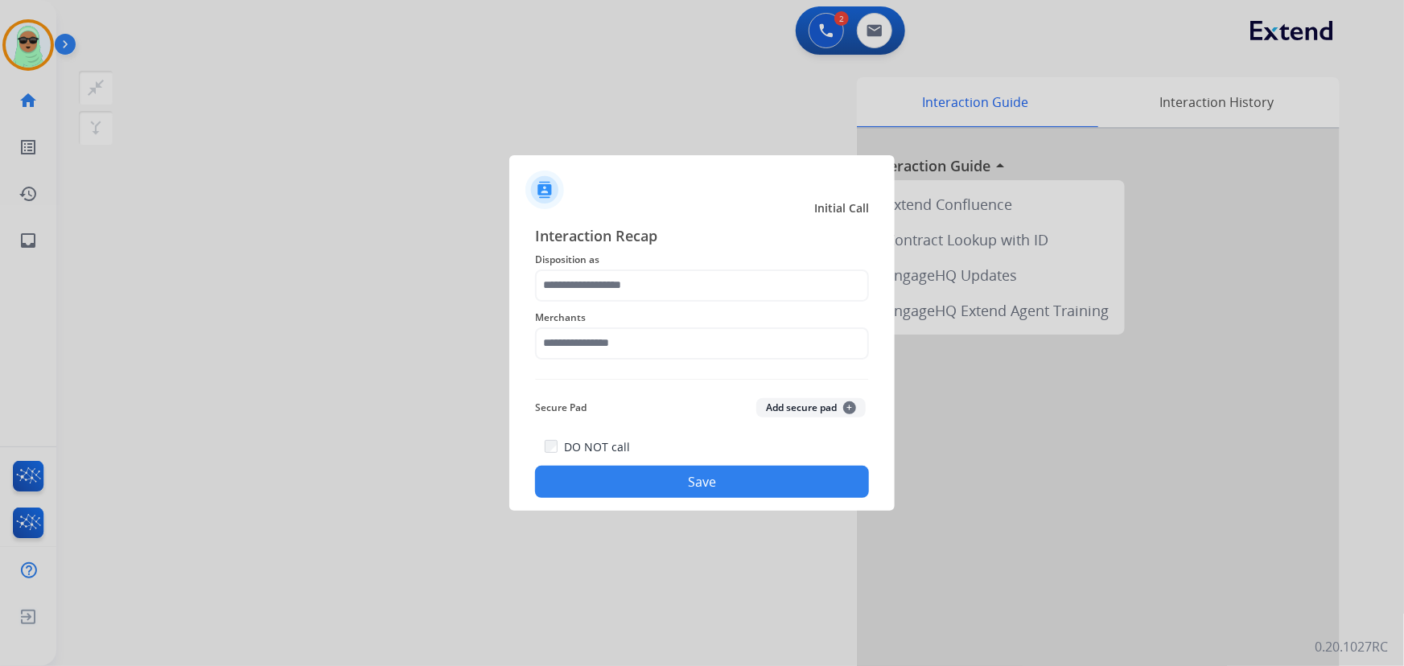
click at [715, 266] on span "Disposition as" at bounding box center [702, 259] width 334 height 19
drag, startPoint x: 707, startPoint y: 274, endPoint x: 704, endPoint y: 282, distance: 8.7
click at [707, 275] on input "text" at bounding box center [702, 286] width 334 height 32
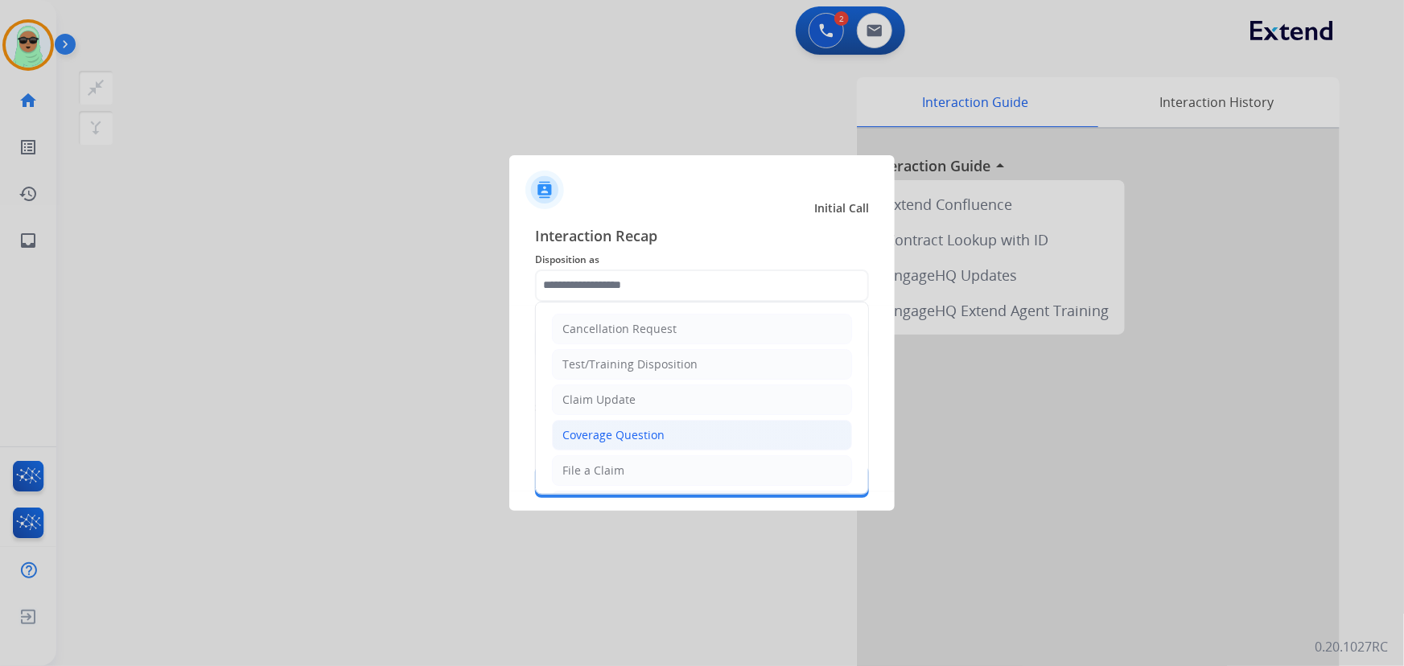
click at [712, 433] on li "Coverage Question" at bounding box center [702, 435] width 300 height 31
type input "**********"
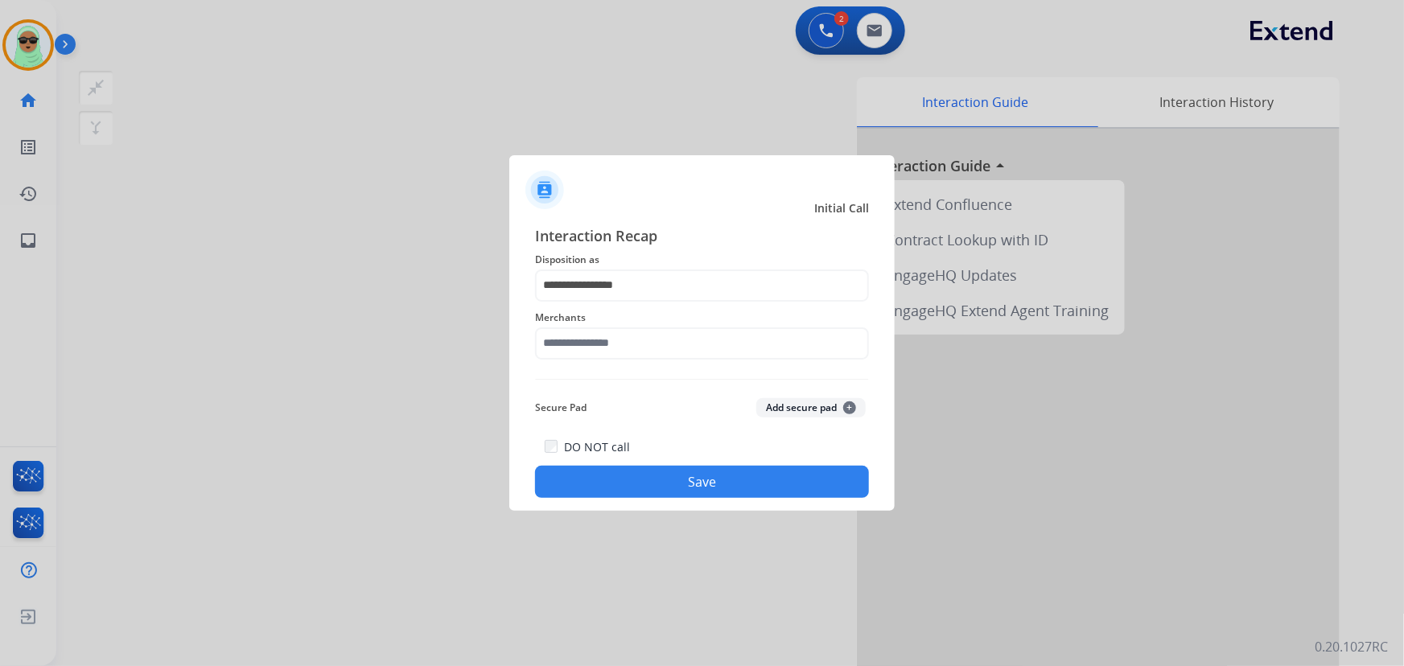
drag, startPoint x: 688, startPoint y: 377, endPoint x: 676, endPoint y: 351, distance: 29.2
click at [683, 369] on div "**********" at bounding box center [702, 362] width 334 height 274
click at [675, 348] on input "text" at bounding box center [702, 344] width 334 height 32
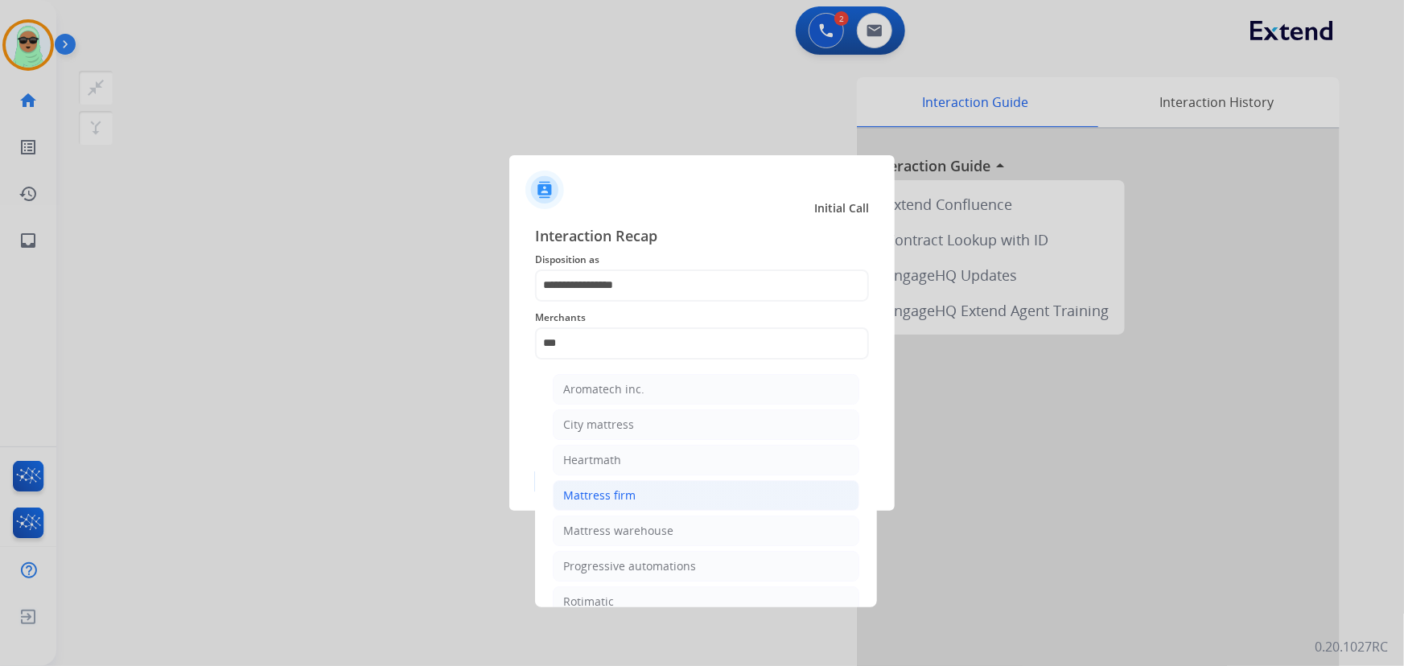
click at [718, 480] on li "Mattress firm" at bounding box center [706, 495] width 307 height 31
type input "**********"
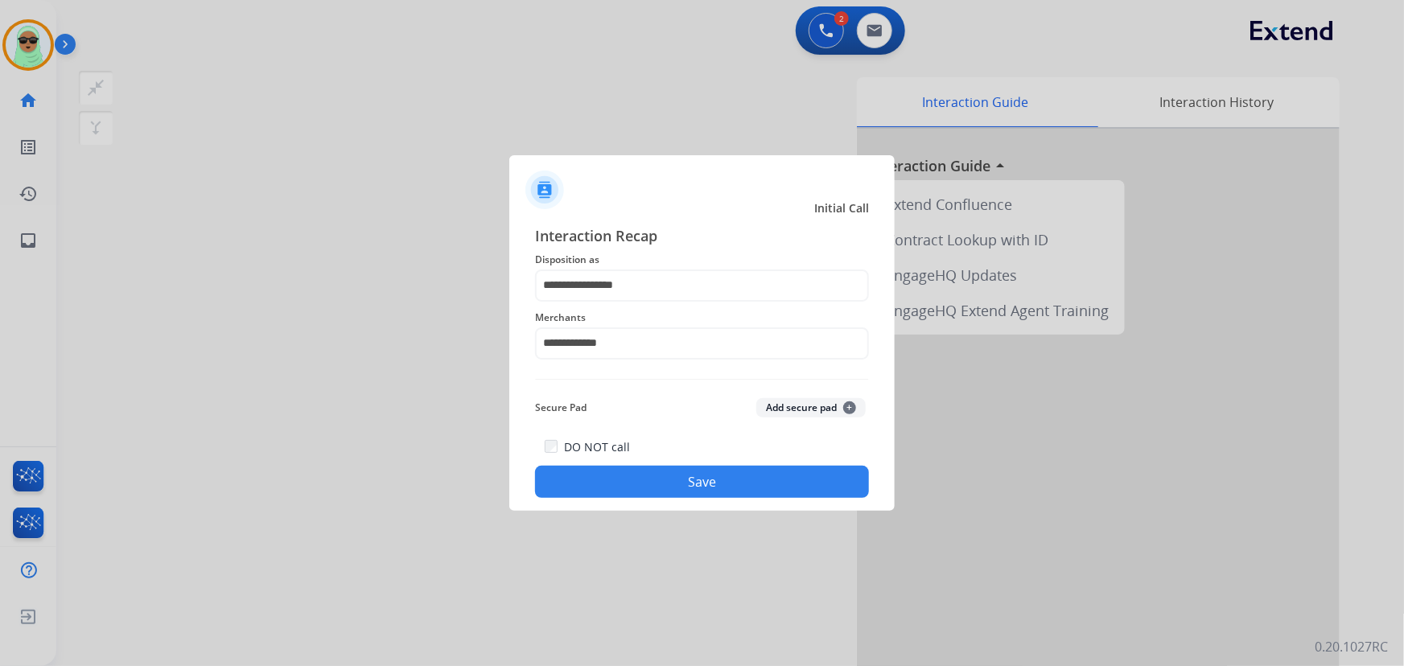
click at [738, 506] on div "**********" at bounding box center [701, 362] width 385 height 300
click at [737, 484] on button "Save" at bounding box center [702, 482] width 334 height 32
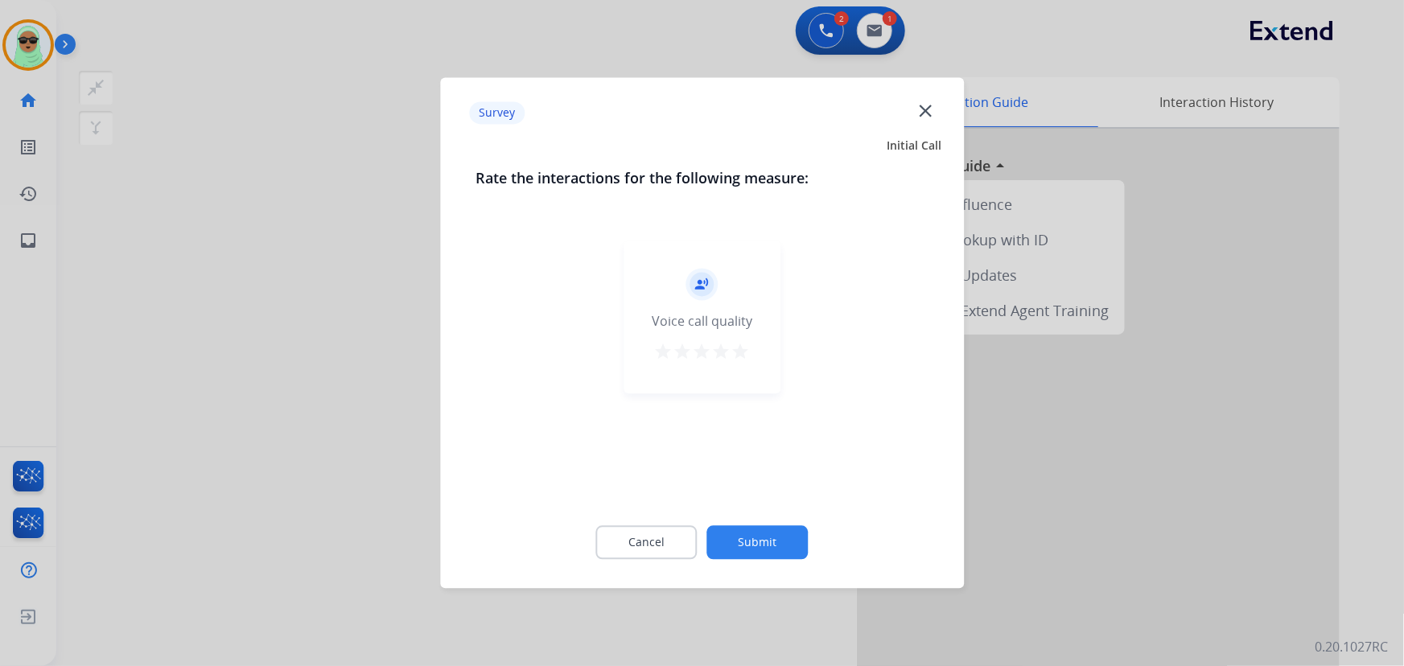
click at [781, 523] on div "Cancel Submit" at bounding box center [702, 543] width 453 height 72
click at [782, 529] on div "Cancel Submit" at bounding box center [702, 543] width 453 height 72
click at [783, 532] on button "Submit" at bounding box center [757, 543] width 101 height 34
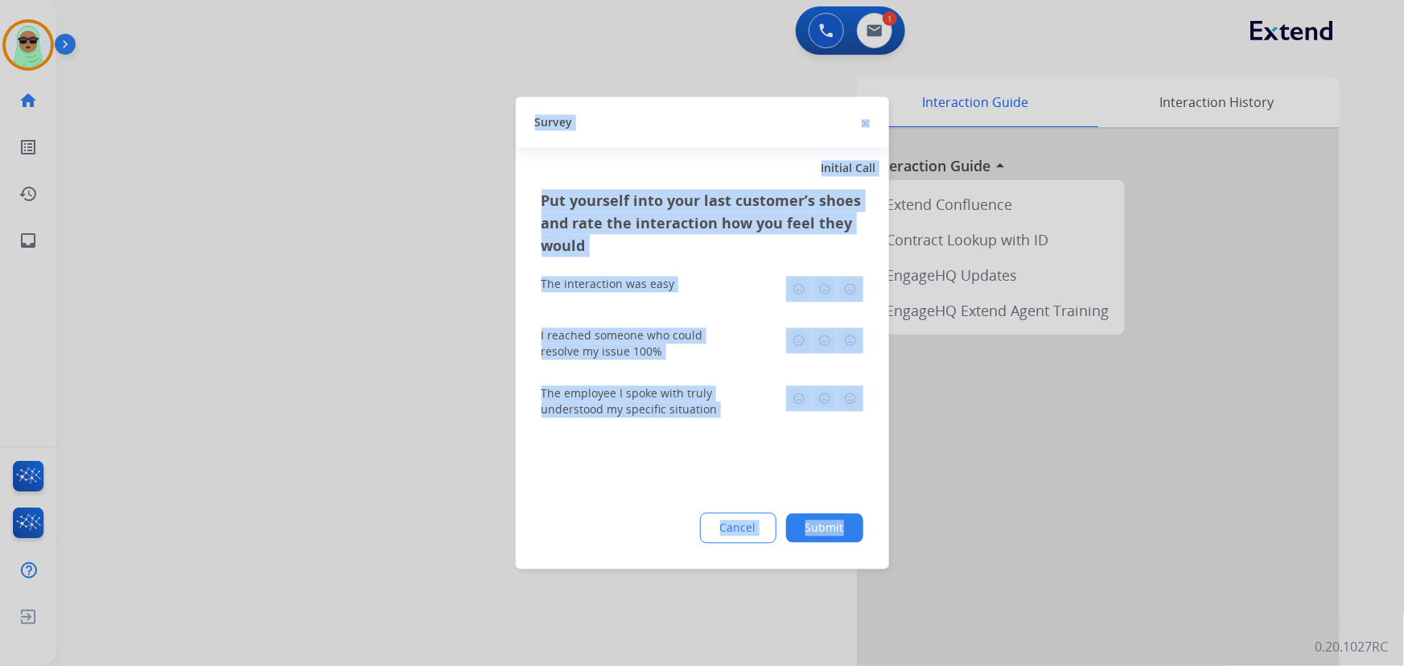
click at [820, 524] on button "Submit" at bounding box center [824, 528] width 77 height 29
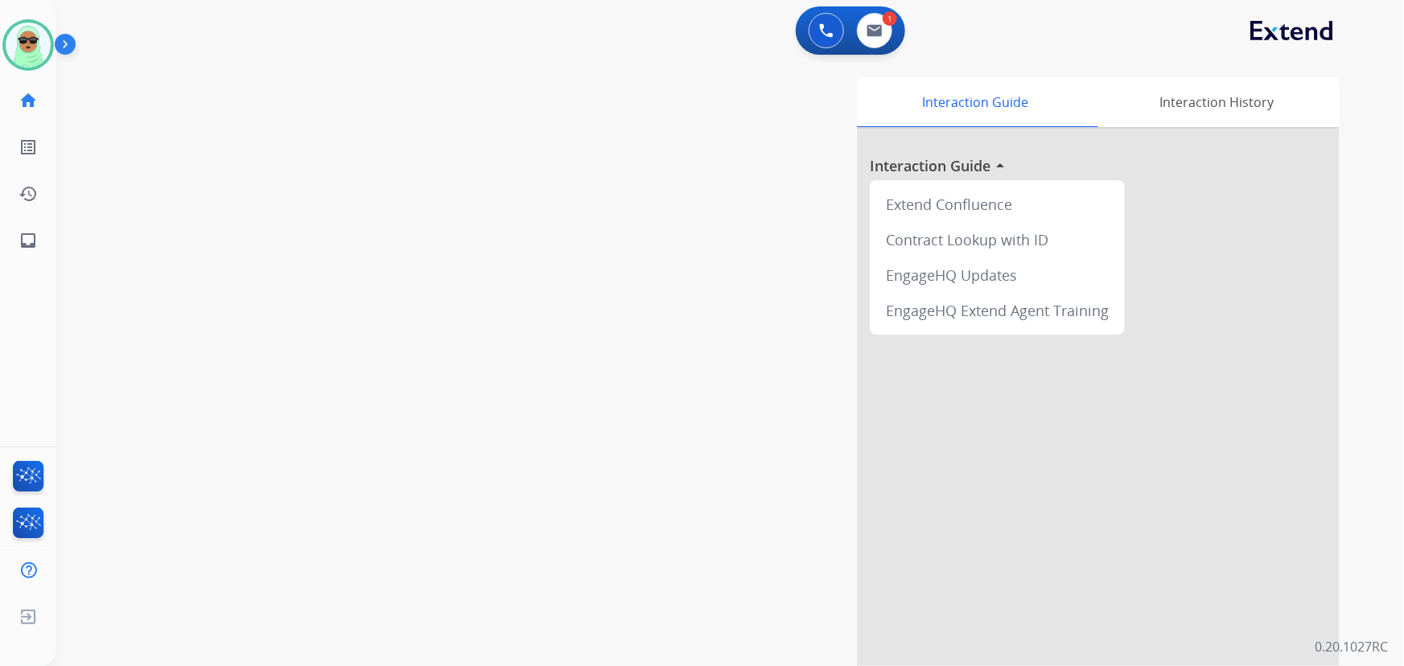
click at [152, 211] on div "swap_horiz Break voice bridge close_fullscreen Connect 3-Way Call merge_type Se…" at bounding box center [710, 393] width 1309 height 671
click at [873, 38] on button at bounding box center [874, 30] width 35 height 35
select select "**********"
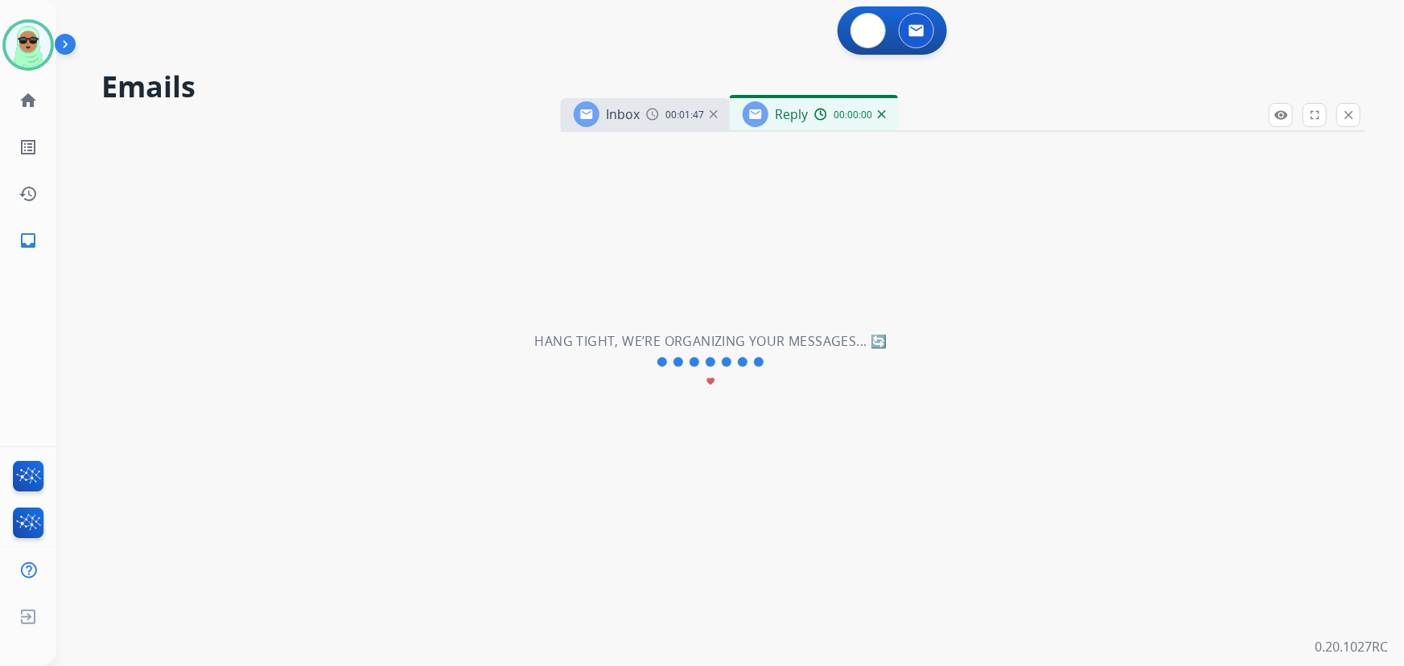
select select "**********"
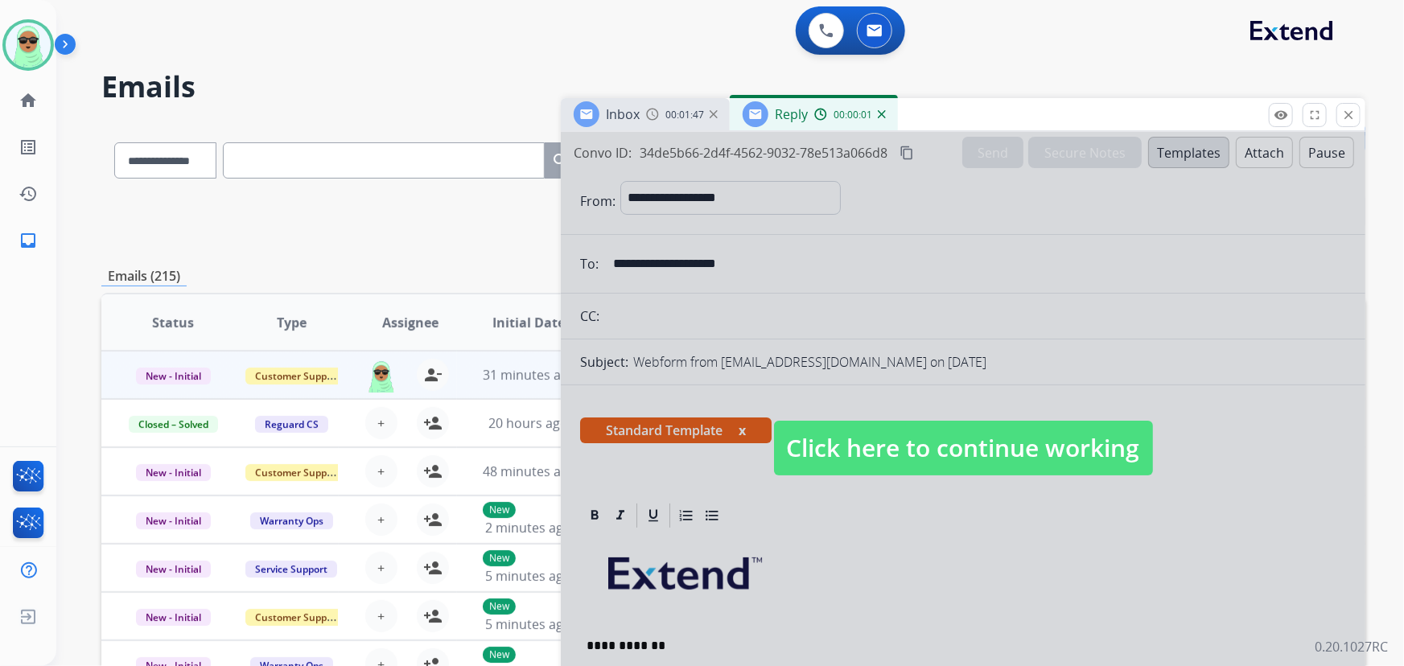
click at [967, 432] on span "Click here to continue working" at bounding box center [963, 448] width 379 height 55
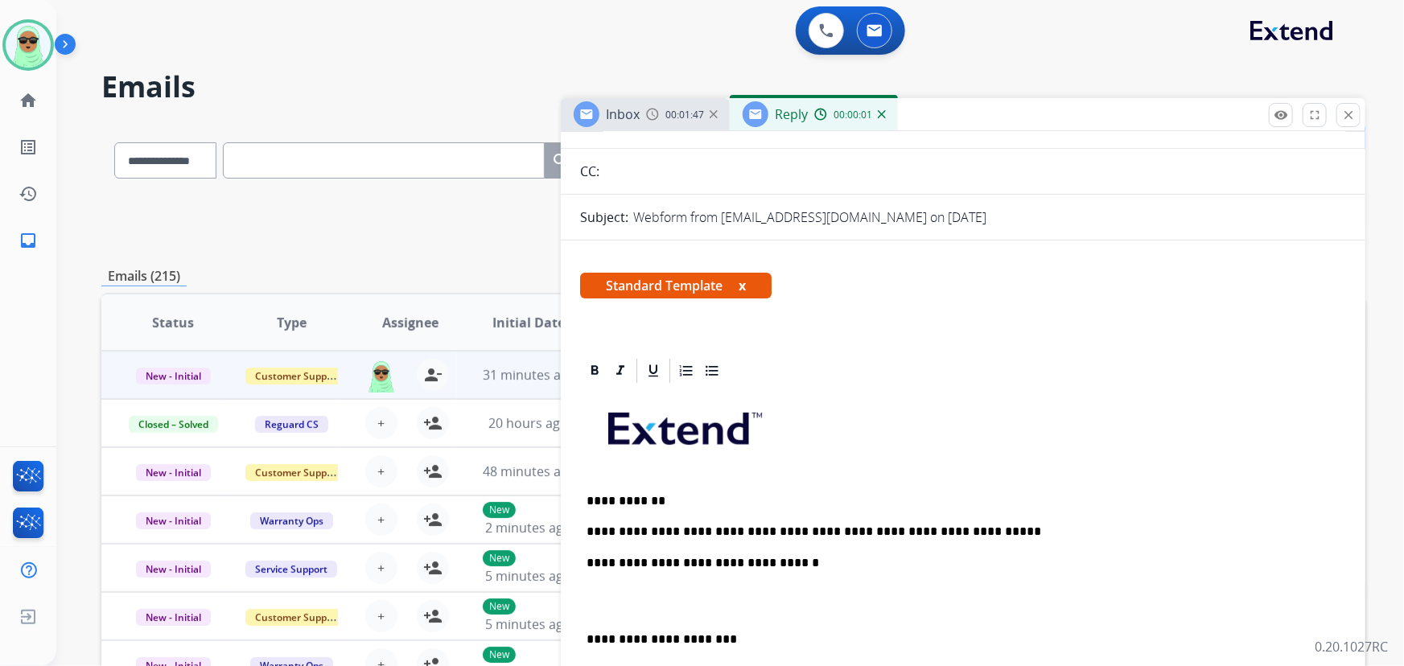
scroll to position [146, 0]
click at [1040, 538] on div "**********" at bounding box center [963, 631] width 766 height 492
click at [1040, 528] on p "**********" at bounding box center [957, 531] width 741 height 14
click at [1243, 534] on p "**********" at bounding box center [957, 531] width 741 height 14
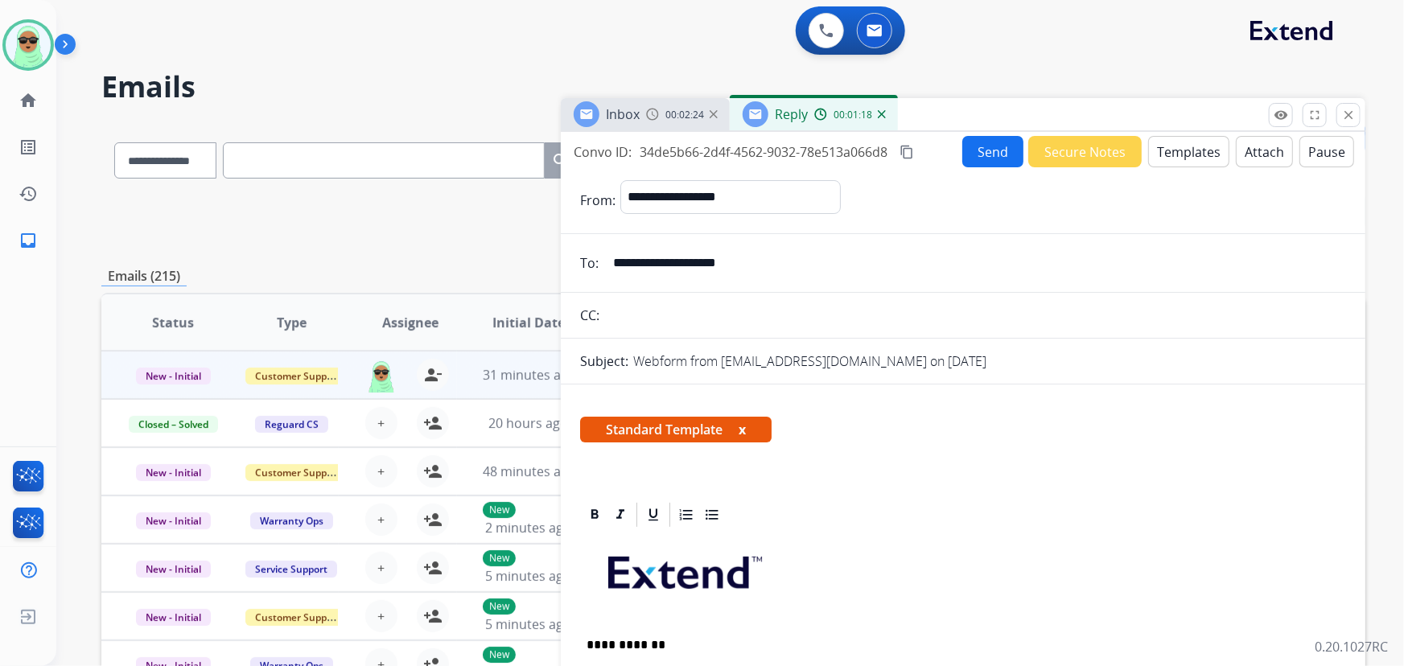
scroll to position [0, 0]
click at [964, 142] on button "Send" at bounding box center [992, 152] width 61 height 31
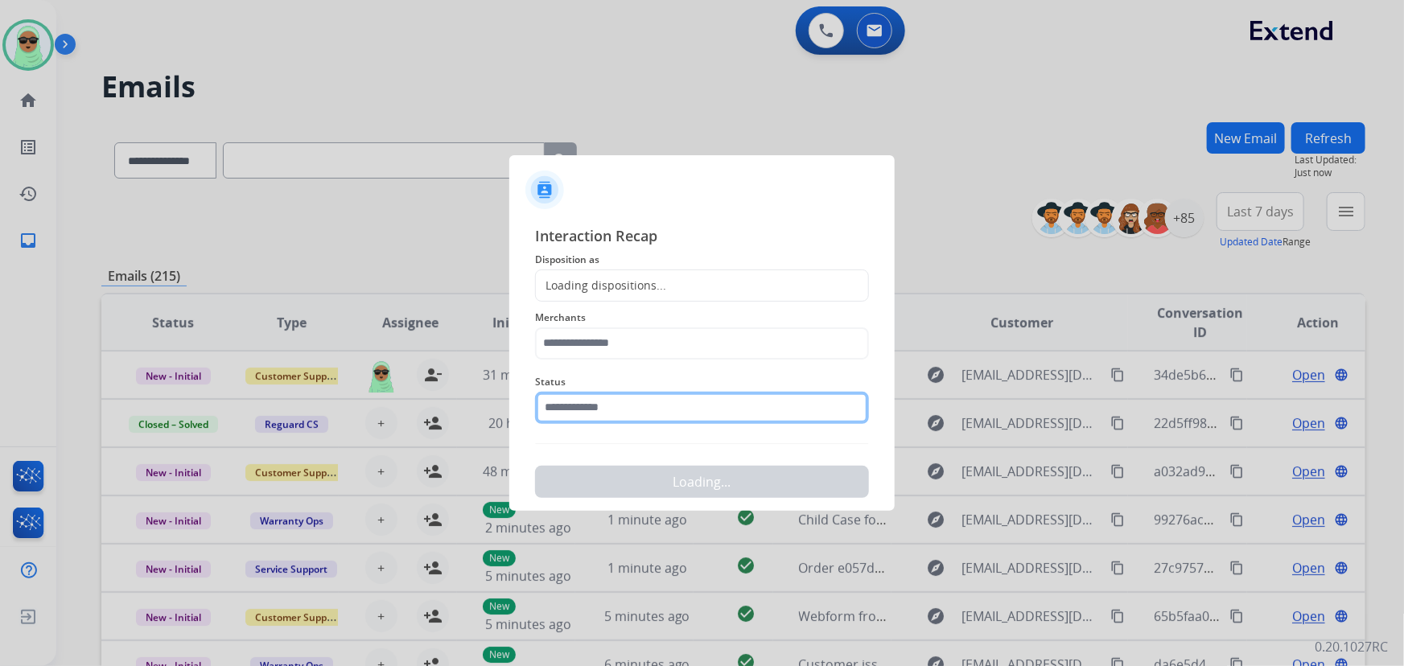
click at [651, 413] on input "text" at bounding box center [702, 408] width 334 height 32
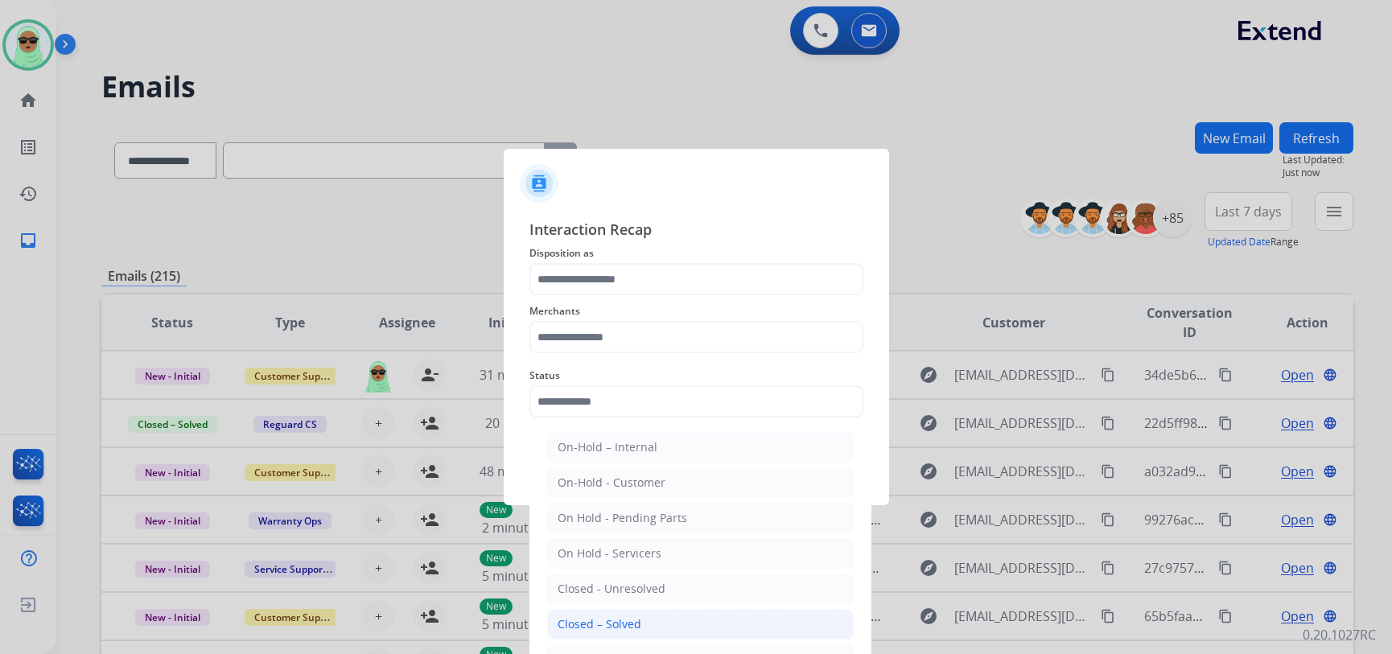
click at [666, 633] on li "Closed – Solved" at bounding box center [700, 624] width 307 height 31
type input "**********"
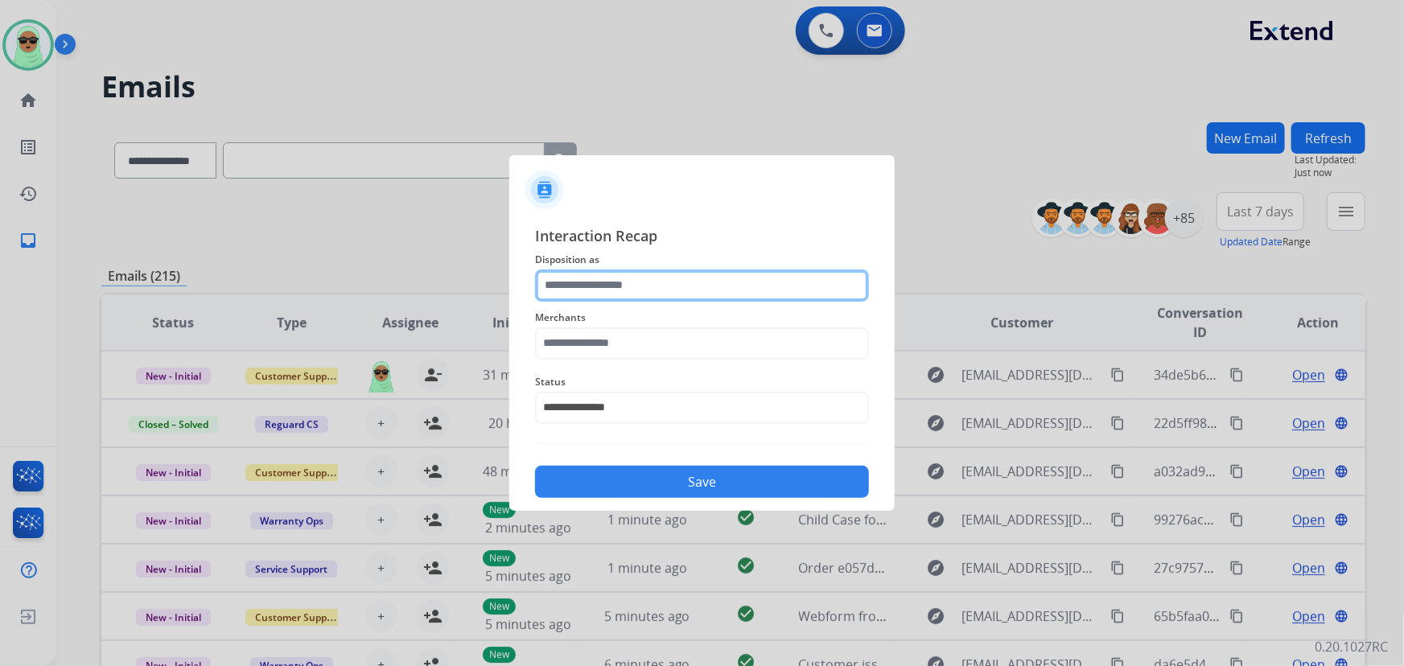
click at [623, 283] on input "text" at bounding box center [702, 286] width 334 height 32
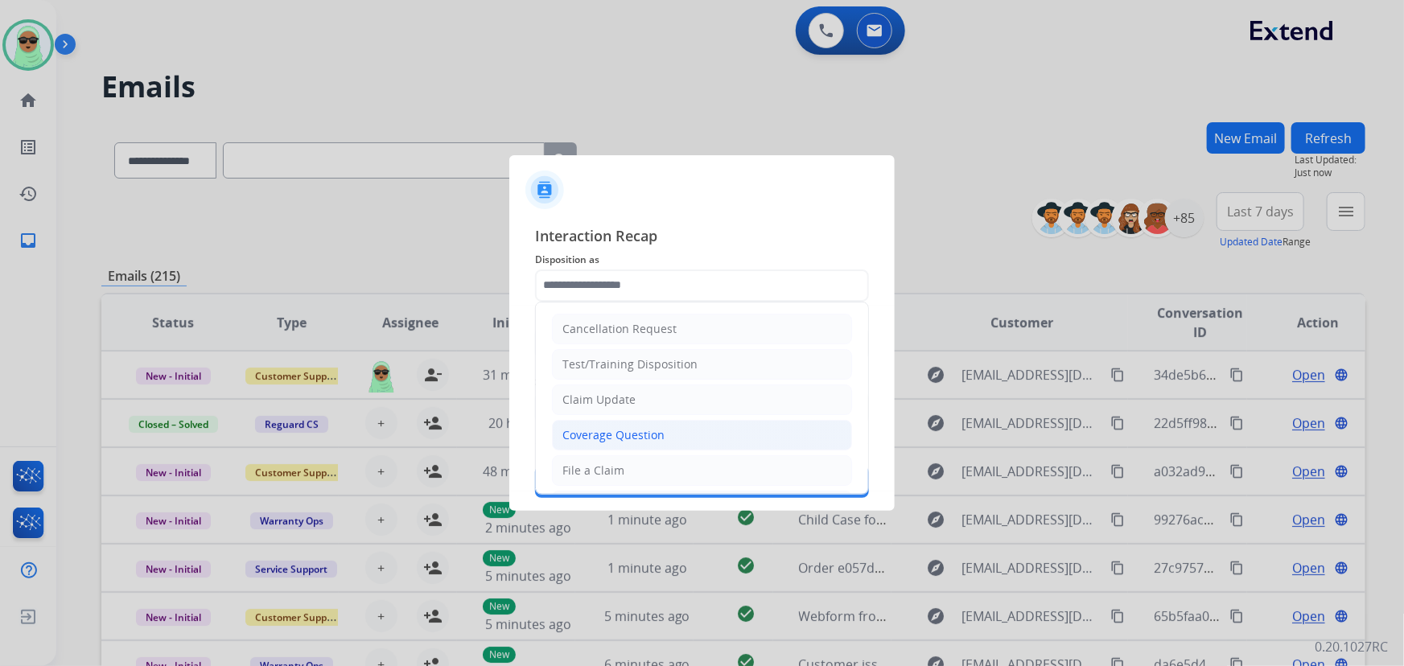
click at [653, 427] on div "Coverage Question" at bounding box center [613, 435] width 102 height 16
type input "**********"
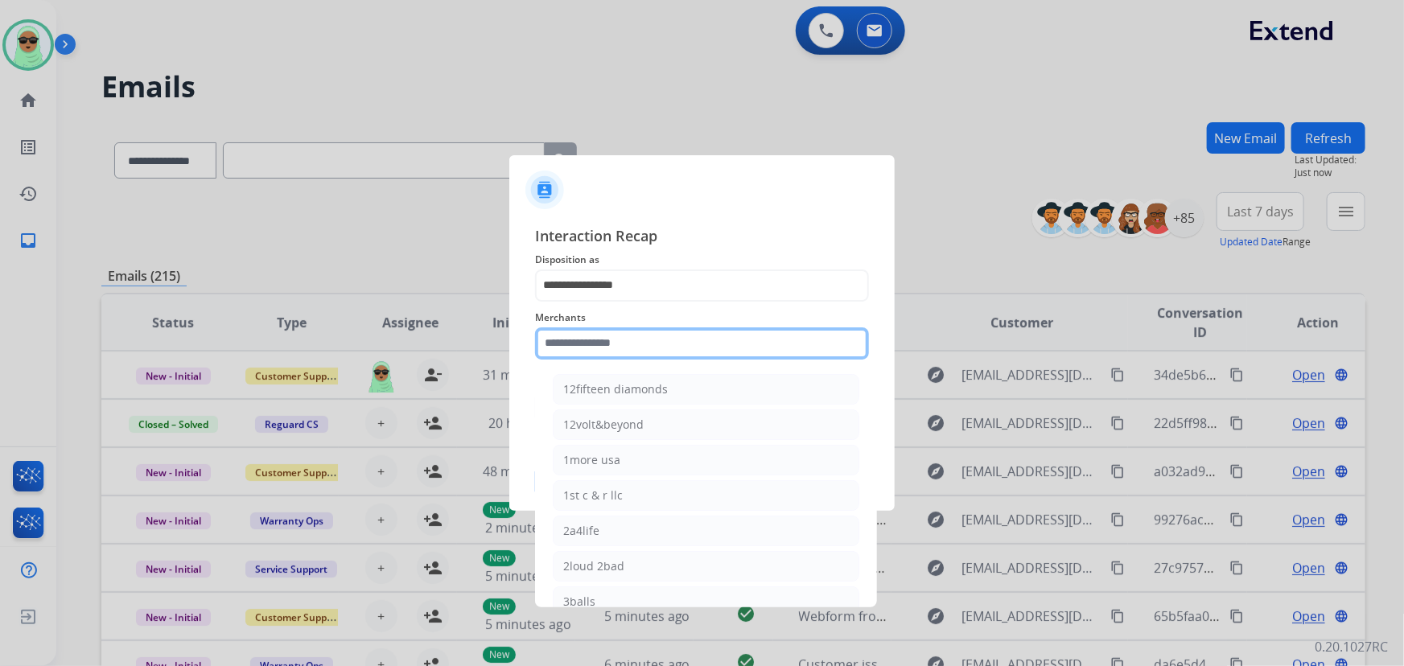
click at [656, 349] on input "text" at bounding box center [702, 344] width 334 height 32
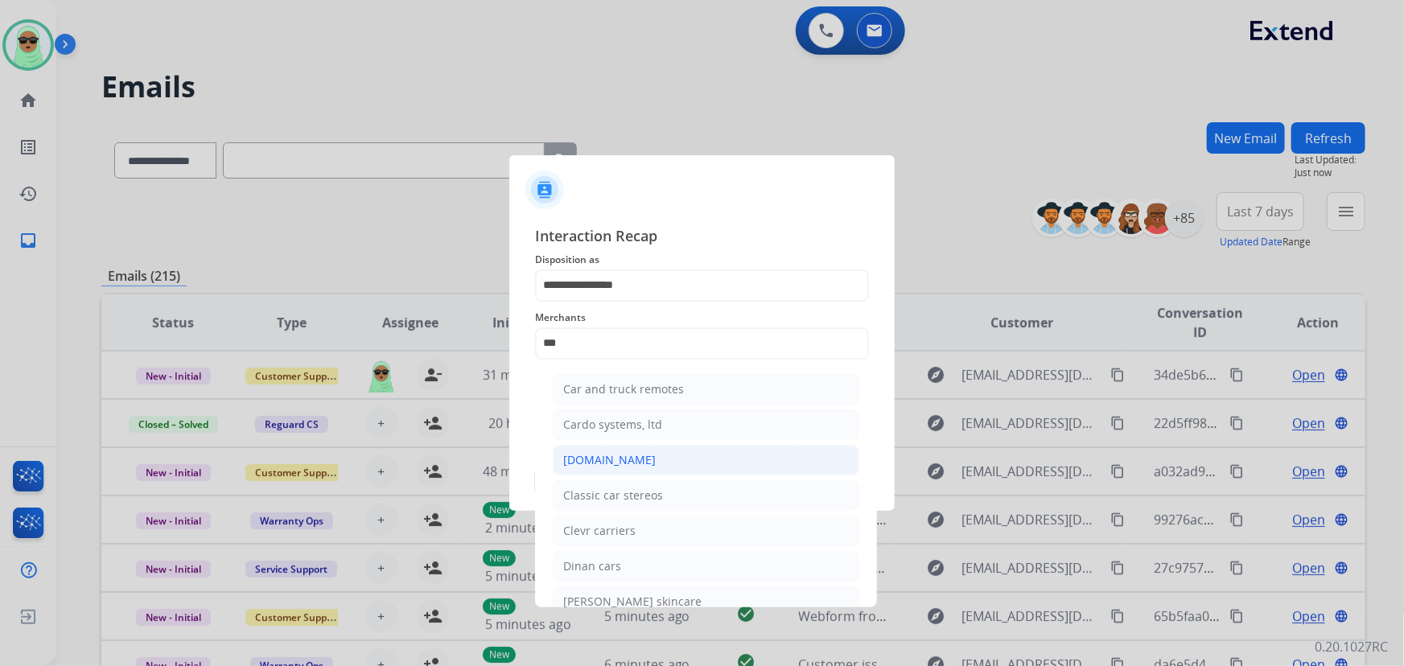
click at [675, 459] on li "[DOMAIN_NAME]" at bounding box center [706, 460] width 307 height 31
type input "**********"
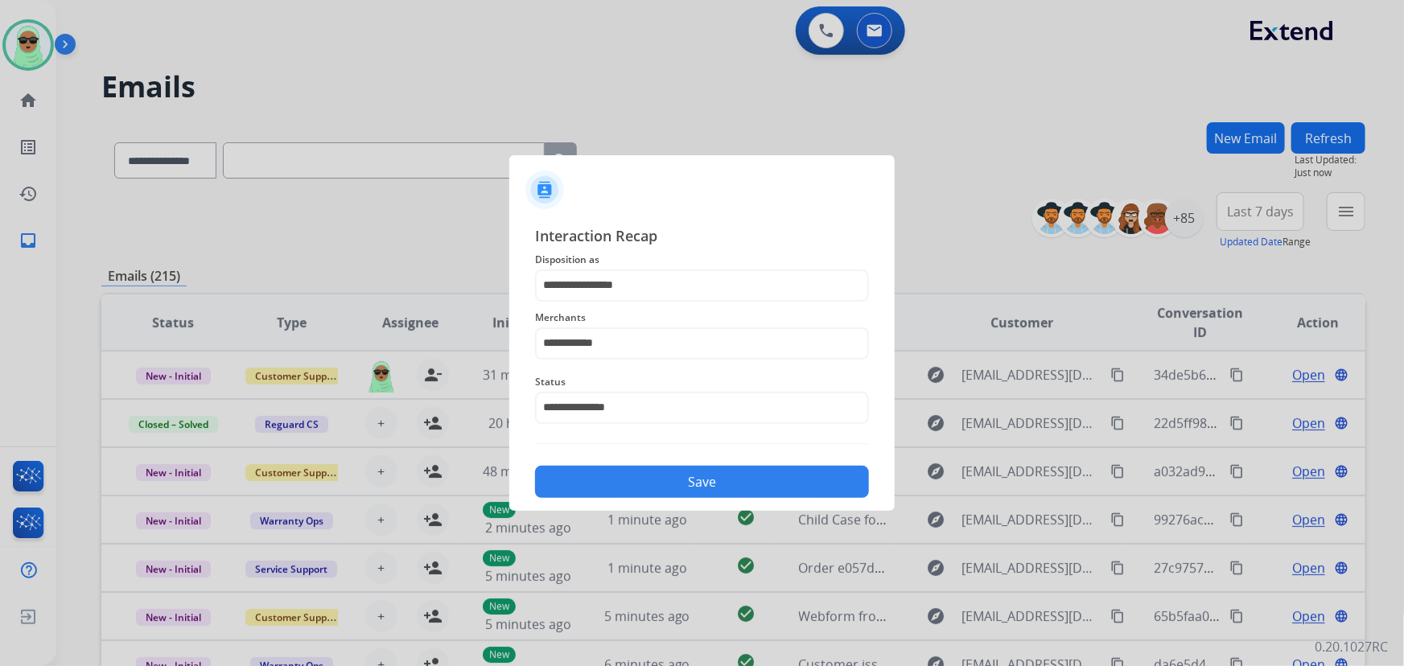
click at [745, 484] on button "Save" at bounding box center [702, 482] width 334 height 32
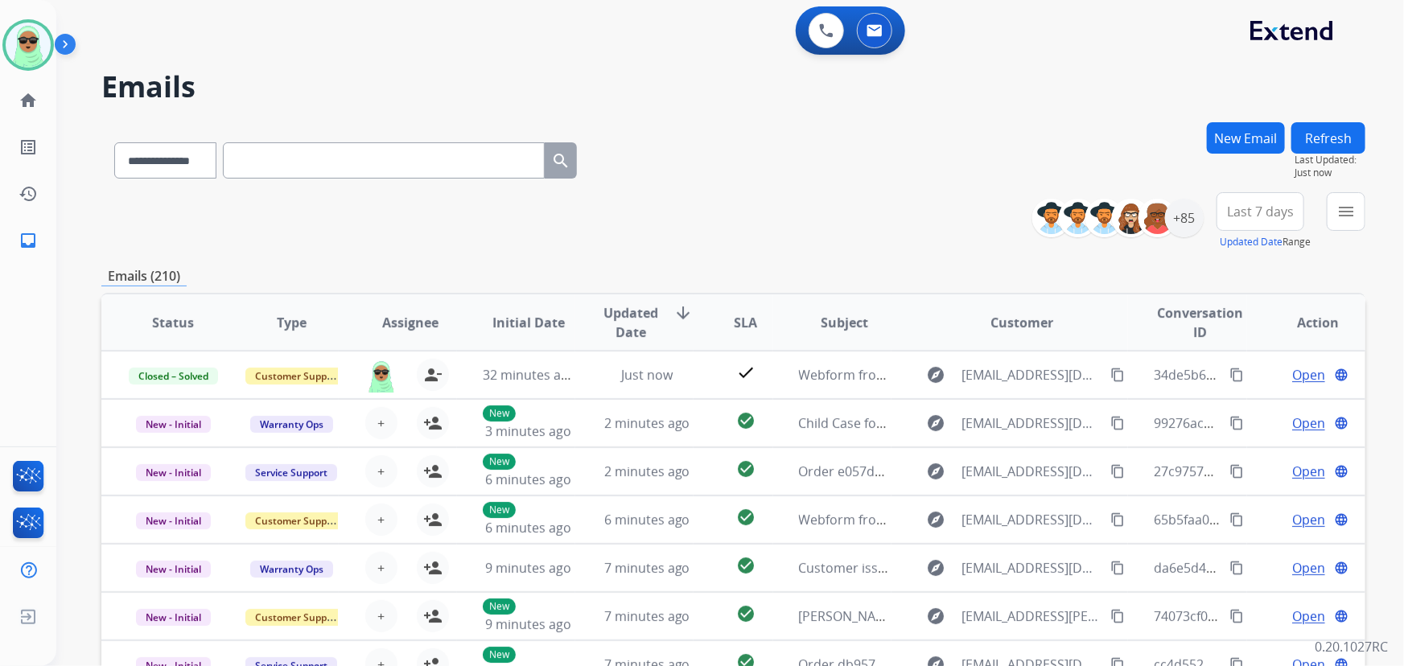
click at [192, 221] on div "**********" at bounding box center [733, 221] width 1264 height 58
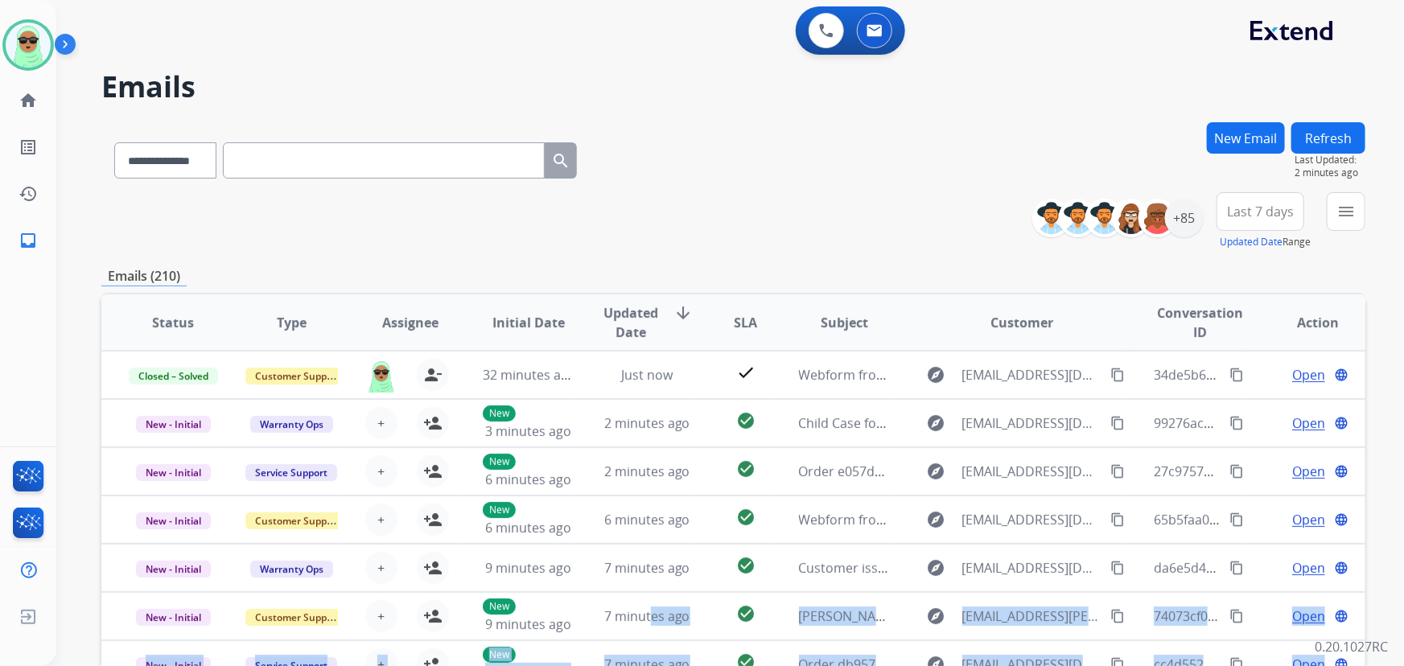
drag, startPoint x: 838, startPoint y: 700, endPoint x: 938, endPoint y: 694, distance: 100.0
click at [938, 665] on html "**********" at bounding box center [702, 333] width 1404 height 666
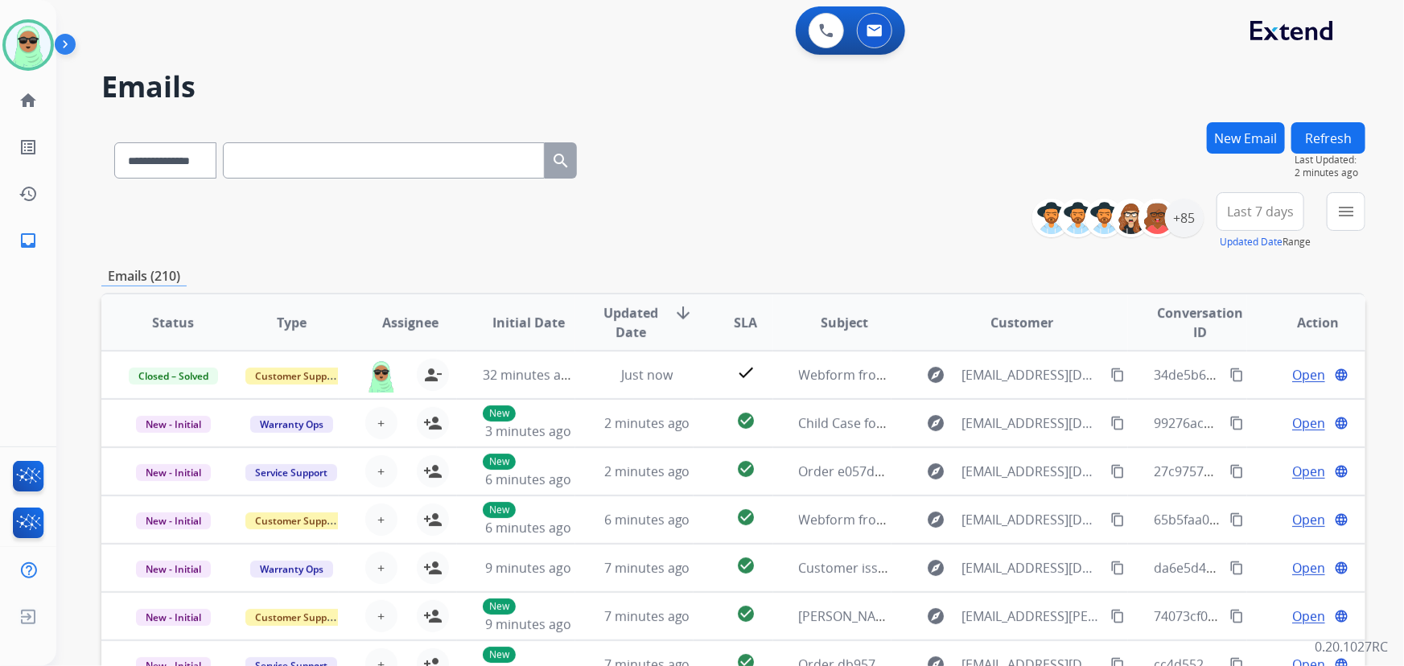
click at [823, 177] on div "**********" at bounding box center [733, 157] width 1264 height 70
click at [175, 207] on div "**********" at bounding box center [733, 221] width 1264 height 58
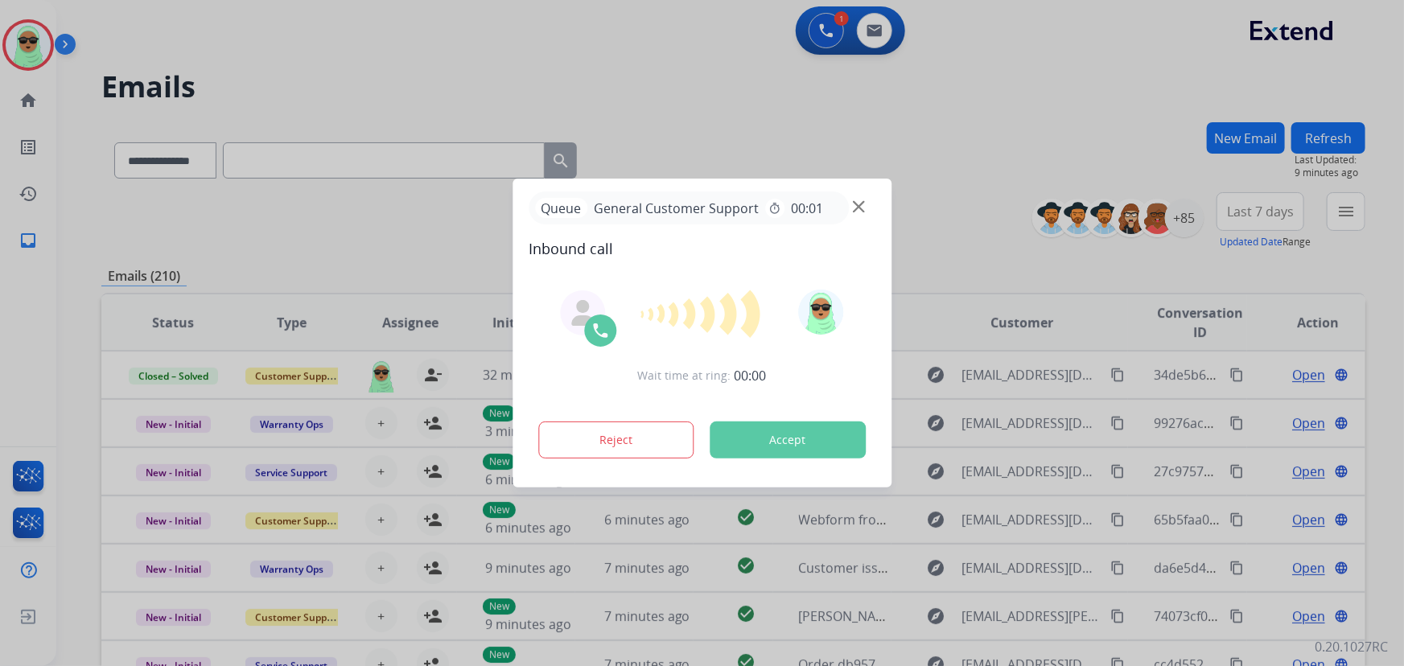
click at [249, 89] on div at bounding box center [702, 333] width 1404 height 666
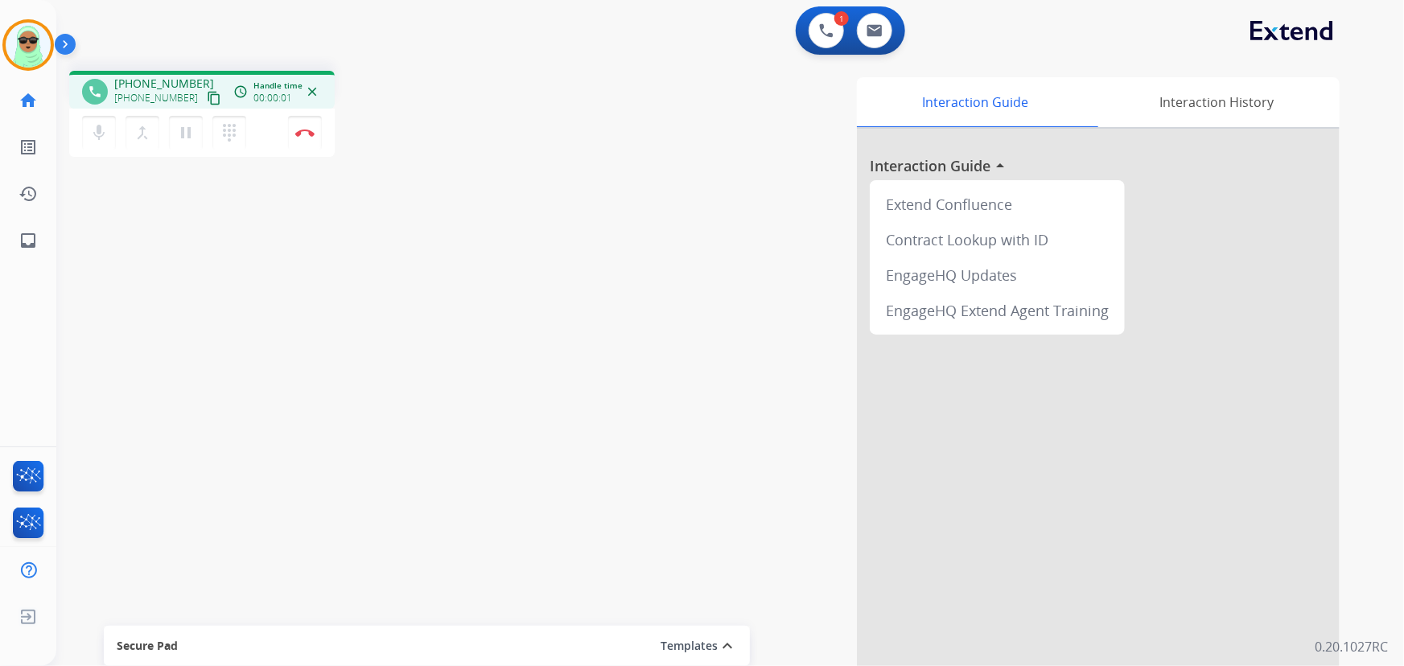
click at [208, 97] on div "phone +12527255165 +12527255165 content_copy access_time Call metrics Queue 00:…" at bounding box center [202, 91] width 240 height 14
click at [207, 101] on mat-icon "content_copy" at bounding box center [214, 98] width 14 height 14
click at [207, 99] on mat-icon "content_copy" at bounding box center [214, 98] width 14 height 14
click at [826, 38] on button at bounding box center [826, 30] width 35 height 35
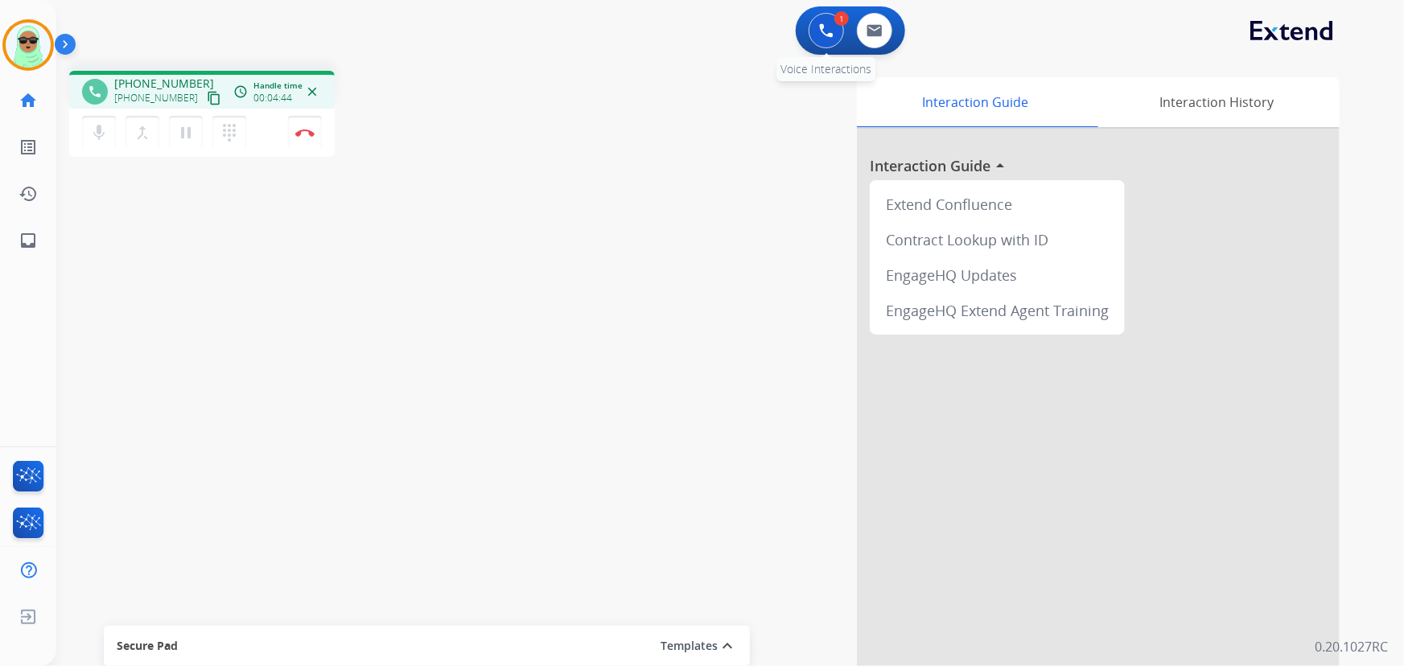
click at [826, 45] on button at bounding box center [826, 30] width 35 height 35
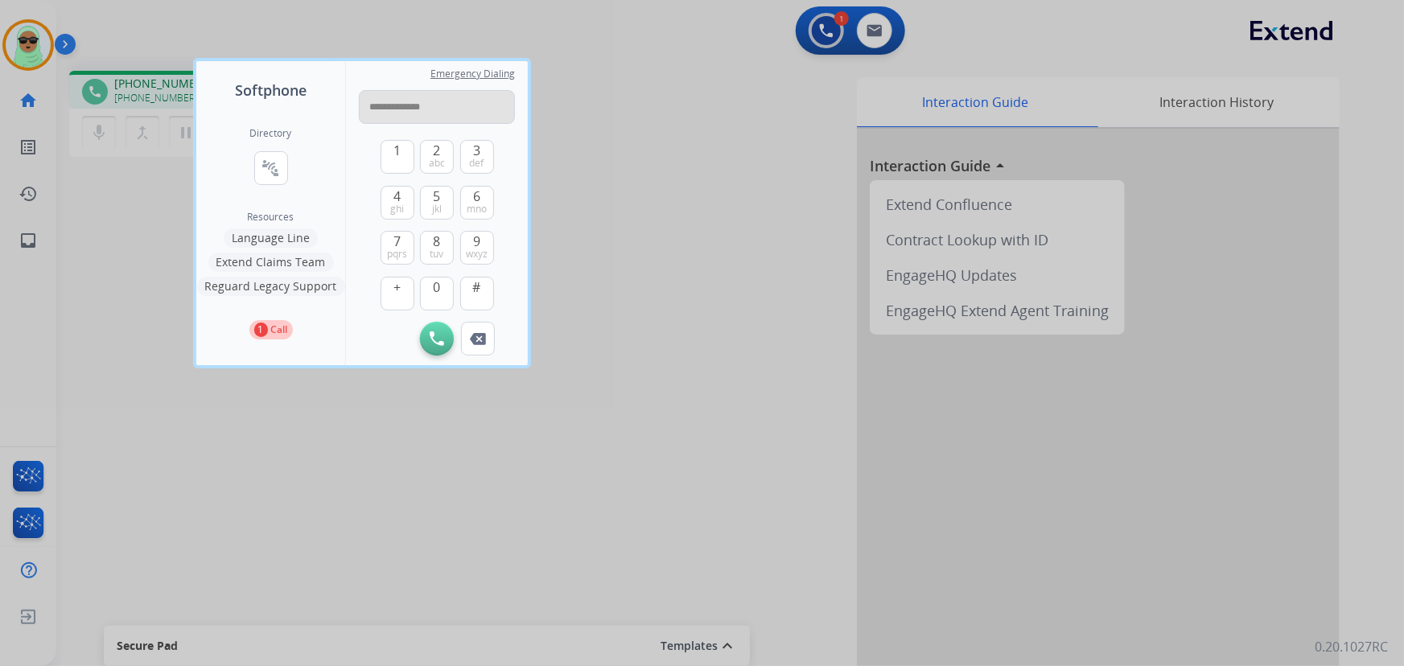
click at [377, 111] on input "**********" at bounding box center [437, 107] width 156 height 34
type input "**********"
click at [431, 345] on button "Initiate Call" at bounding box center [437, 339] width 34 height 34
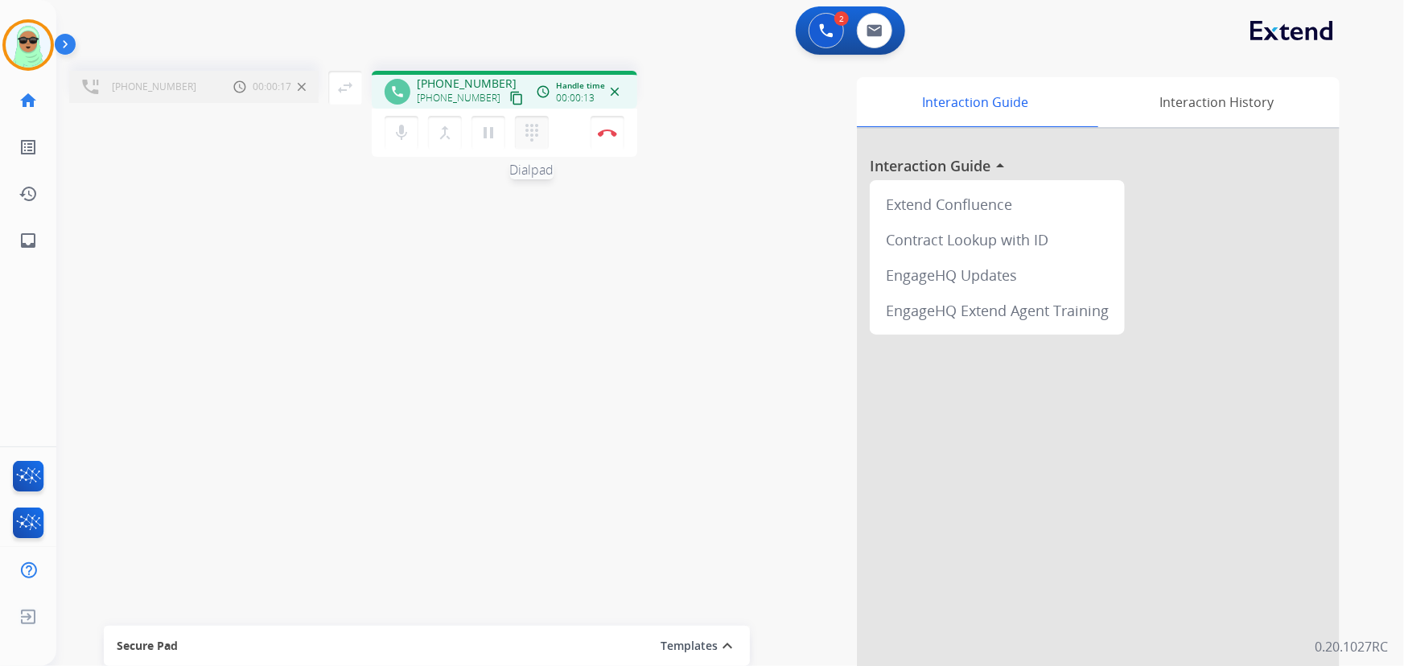
click at [529, 131] on mat-icon "dialpad" at bounding box center [531, 132] width 19 height 19
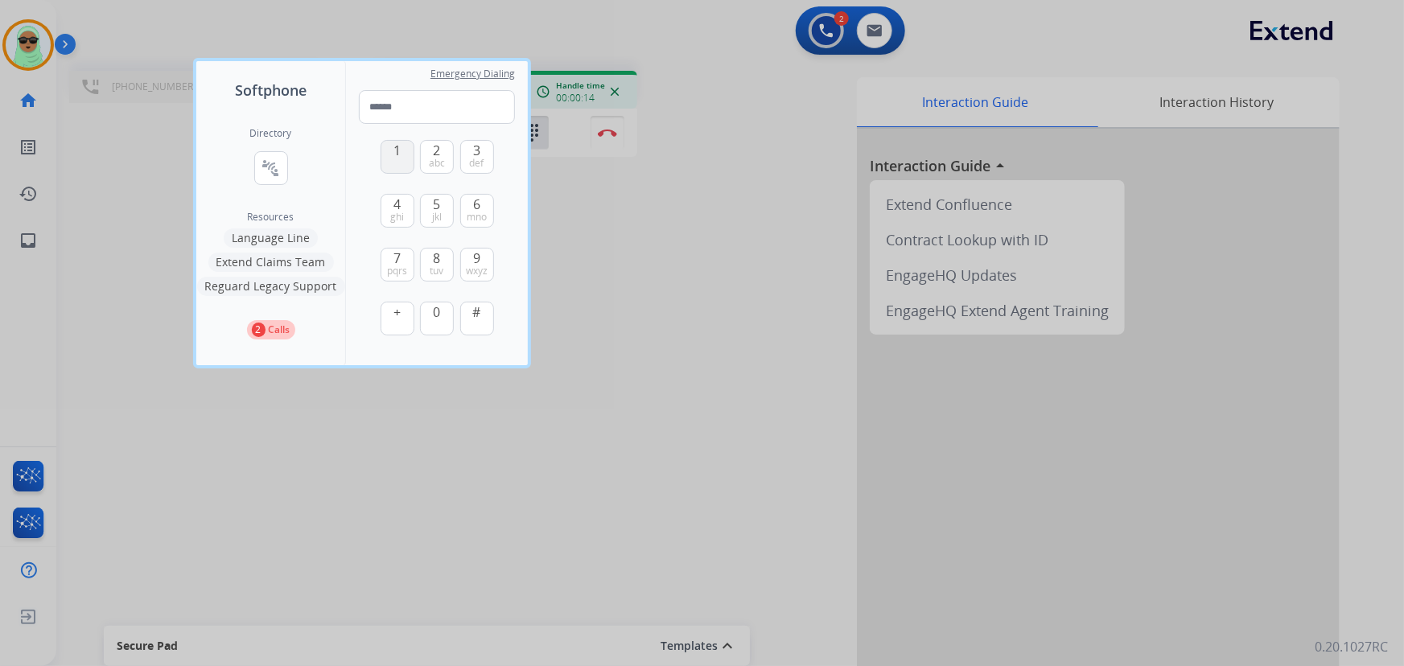
click at [387, 155] on button "1" at bounding box center [398, 157] width 34 height 34
click at [434, 158] on span "abc" at bounding box center [437, 163] width 16 height 13
type input "**"
click at [466, 445] on div at bounding box center [702, 333] width 1404 height 666
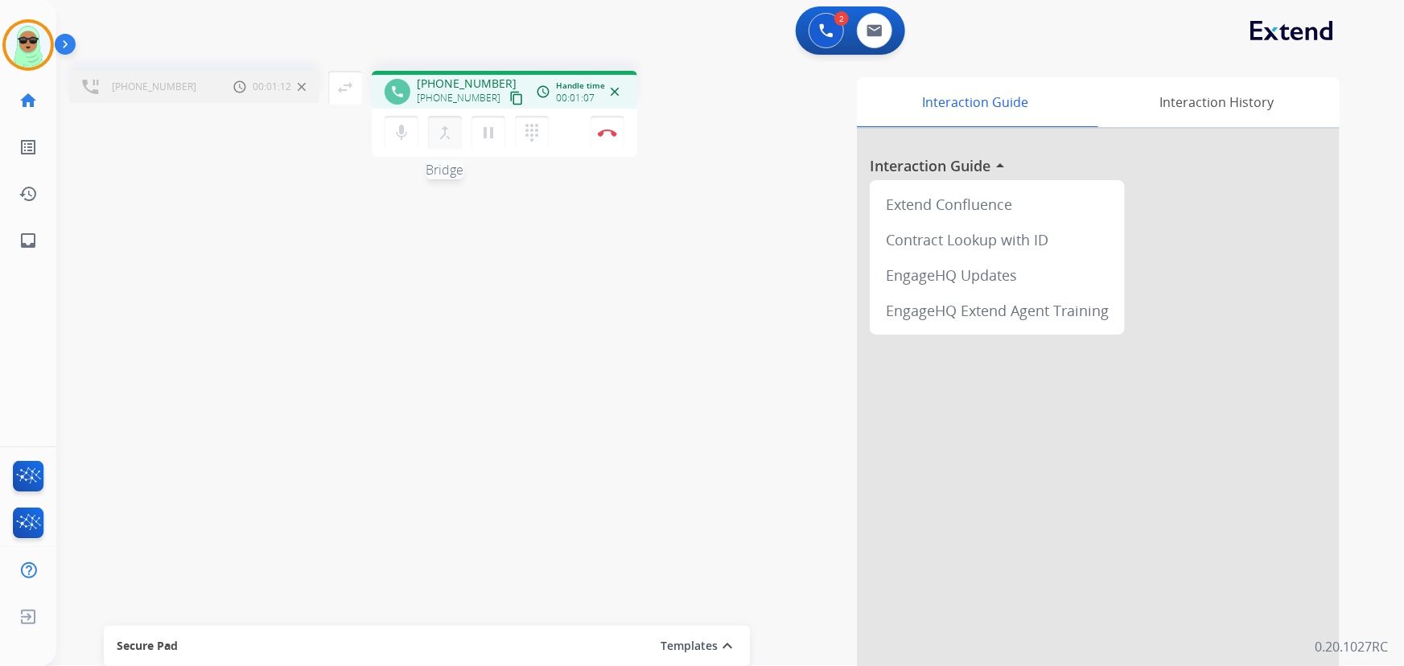
click at [435, 138] on button "merge_type Bridge" at bounding box center [445, 133] width 34 height 34
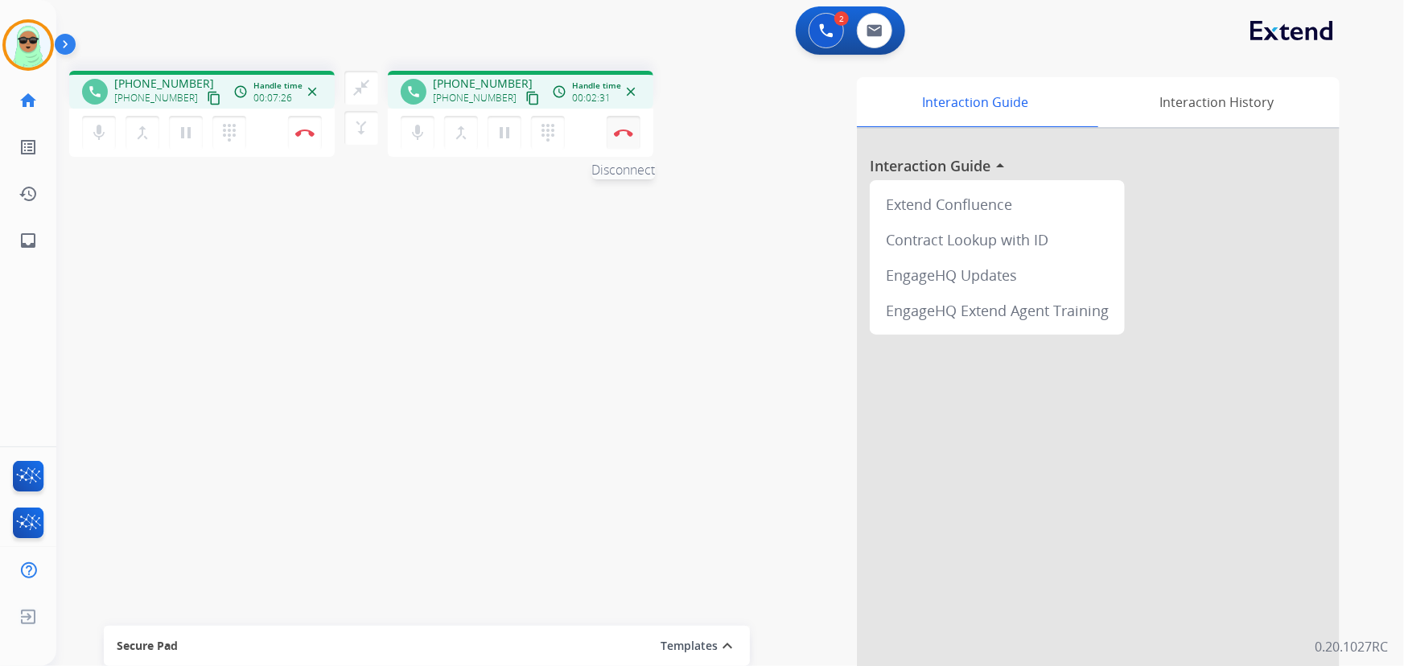
click at [322, 143] on button "Disconnect" at bounding box center [305, 133] width 34 height 34
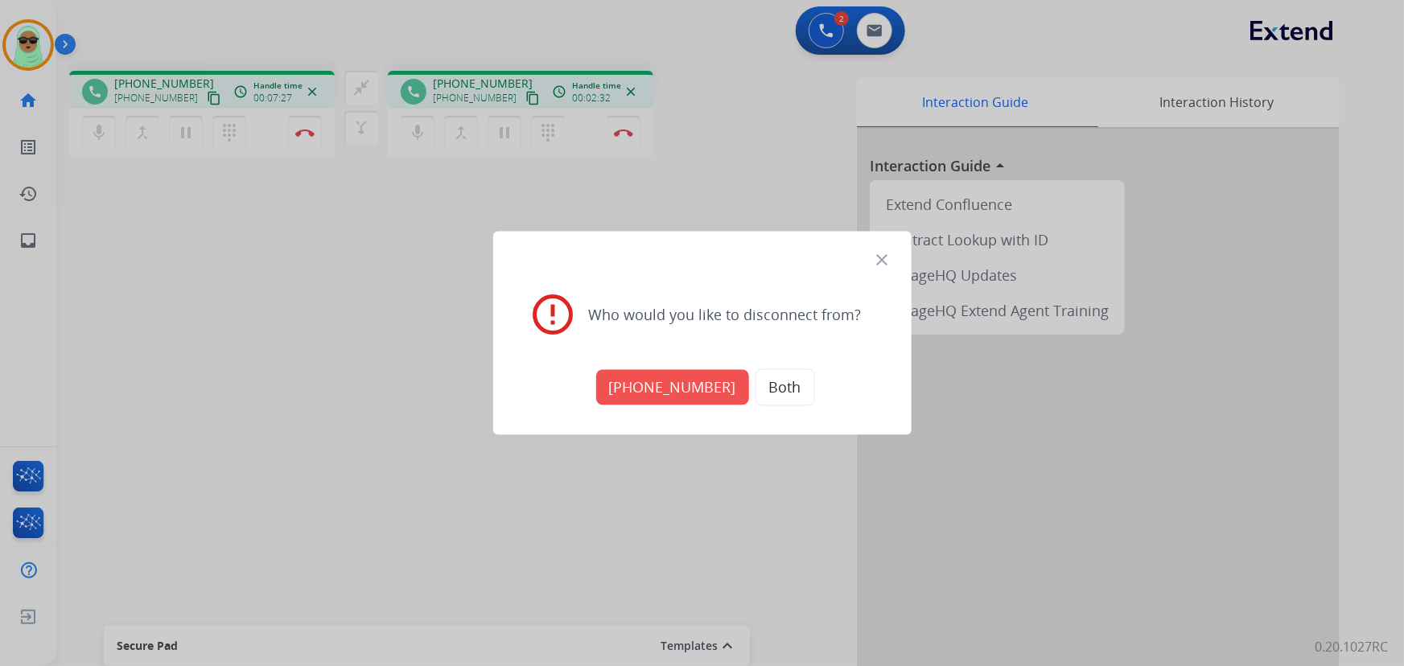
click at [678, 374] on button "+13016828504" at bounding box center [672, 387] width 153 height 35
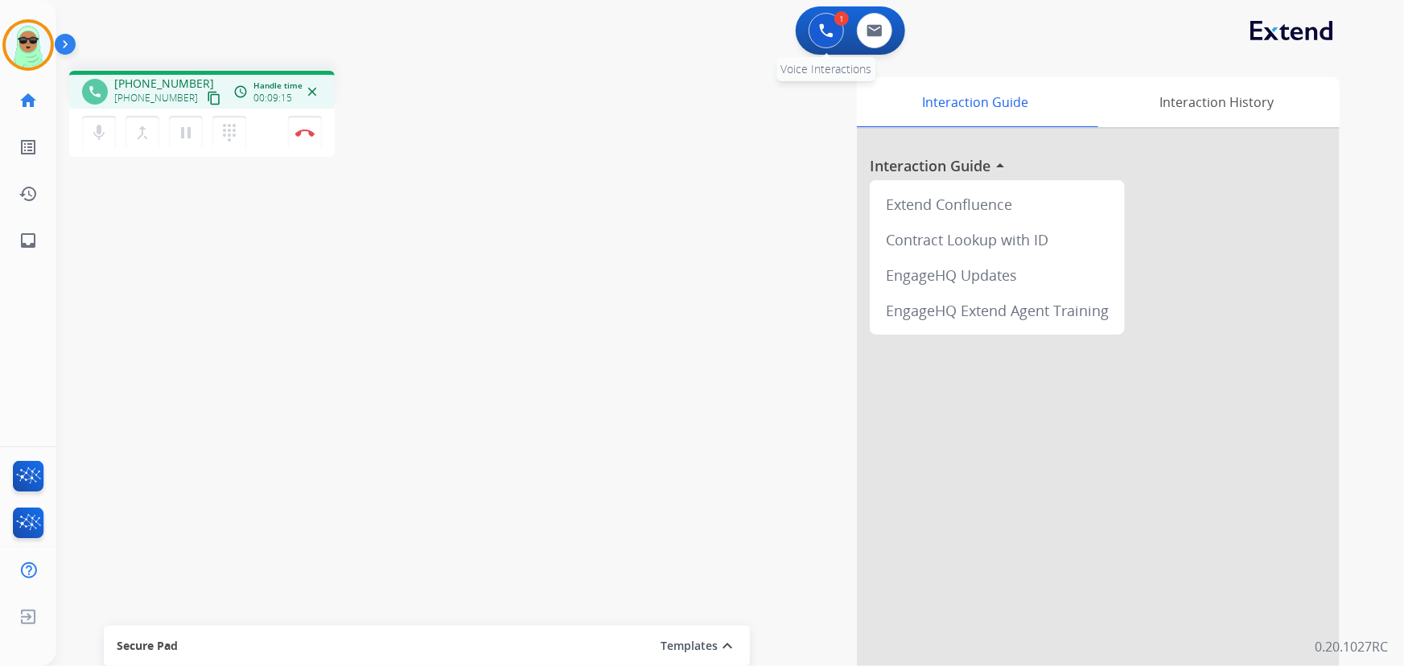
click at [812, 40] on button at bounding box center [826, 30] width 35 height 35
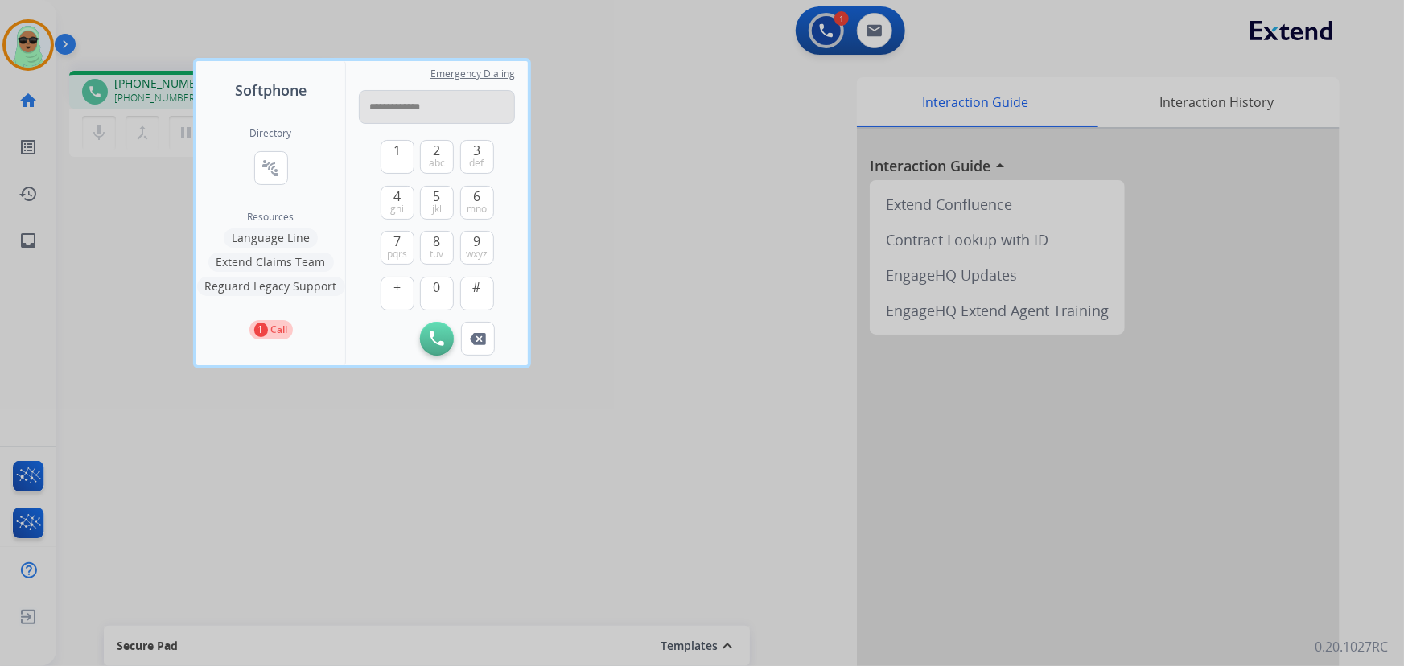
click at [397, 112] on input "**********" at bounding box center [437, 107] width 156 height 34
type input "**********"
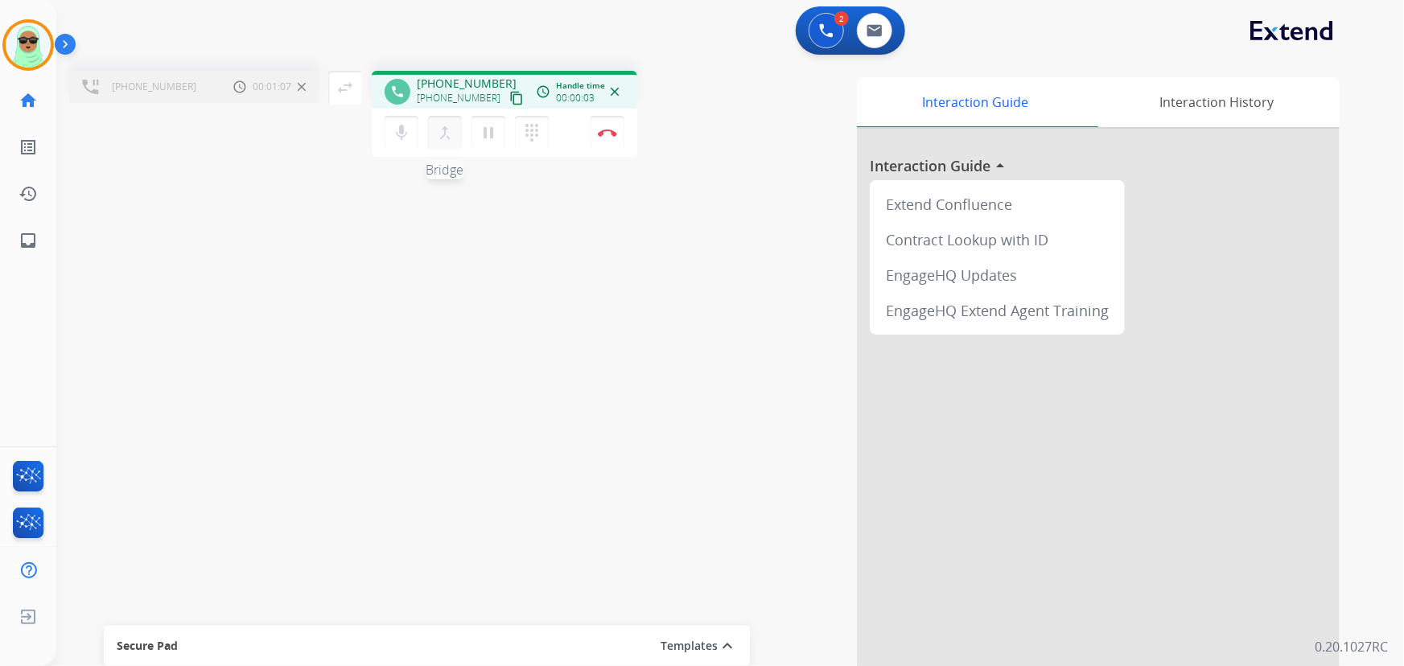
click at [452, 142] on button "merge_type Bridge" at bounding box center [445, 133] width 34 height 34
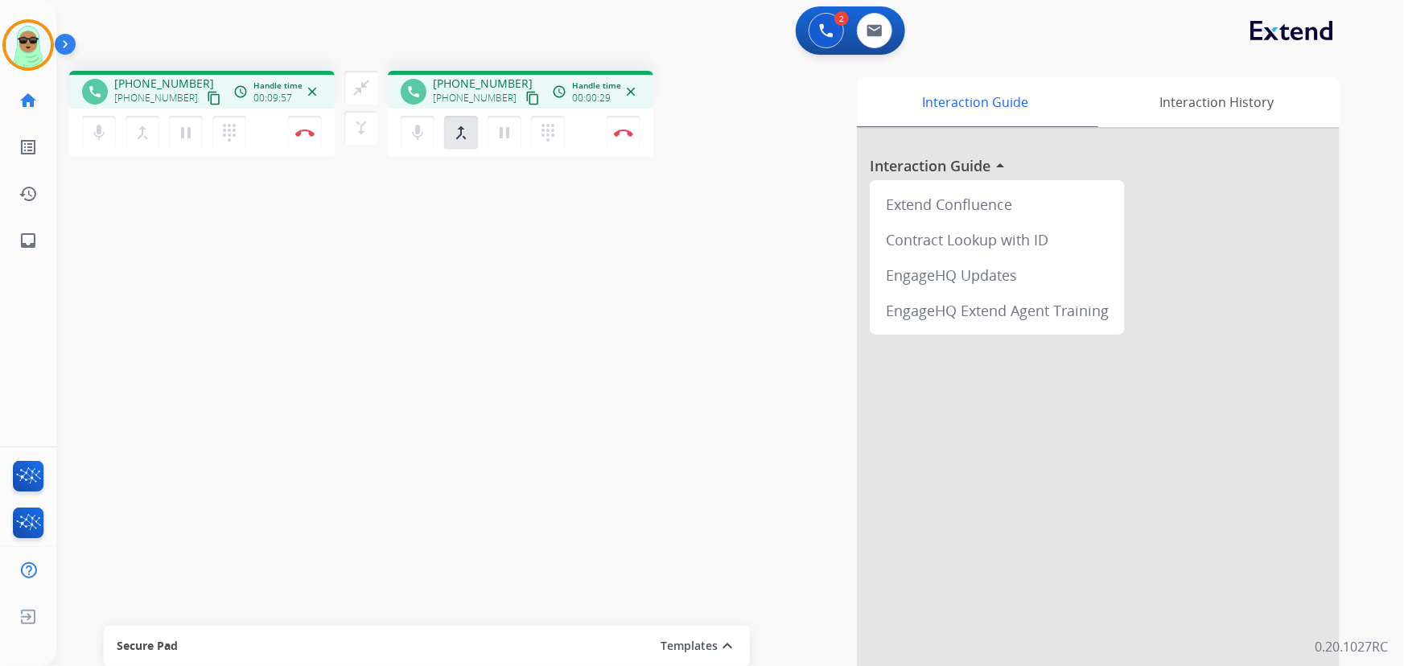
click at [243, 326] on div "phone +12527255165 +12527255165 content_copy access_time Call metrics Queue 00:…" at bounding box center [710, 393] width 1309 height 671
click at [322, 134] on button "Disconnect" at bounding box center [305, 133] width 34 height 34
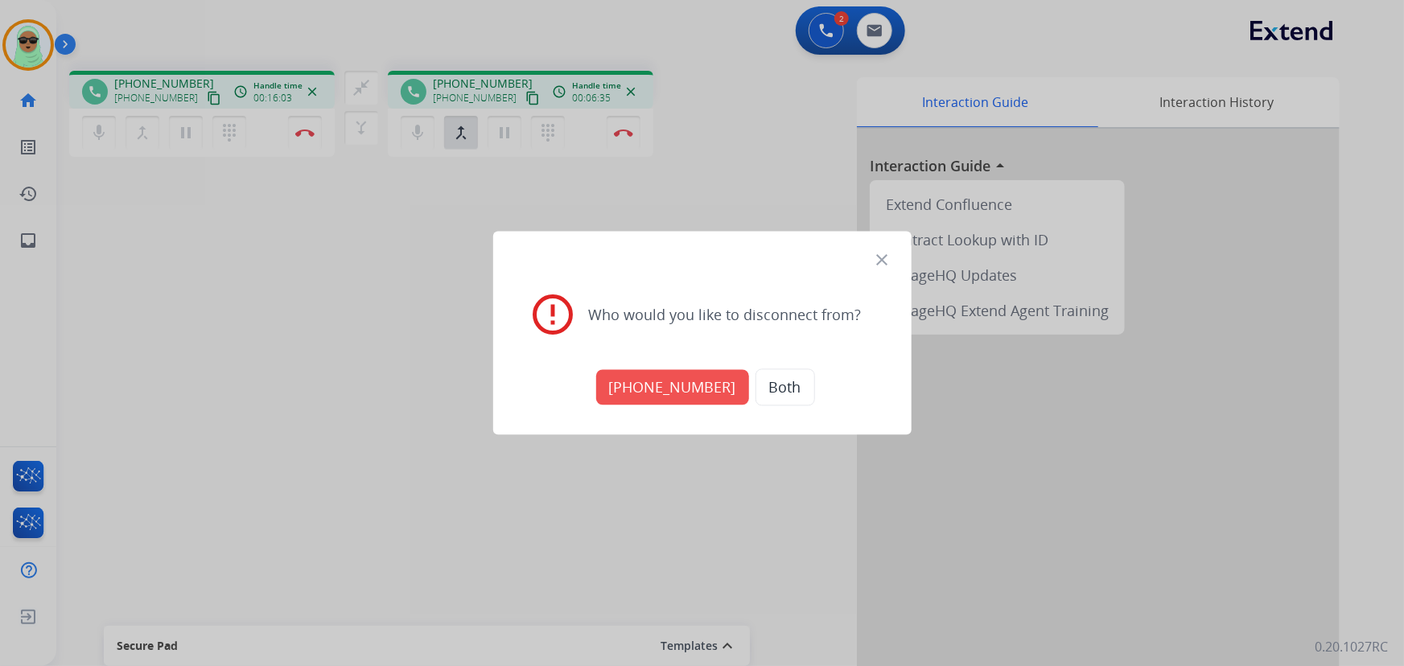
click at [667, 380] on button "+18773842903" at bounding box center [672, 387] width 153 height 35
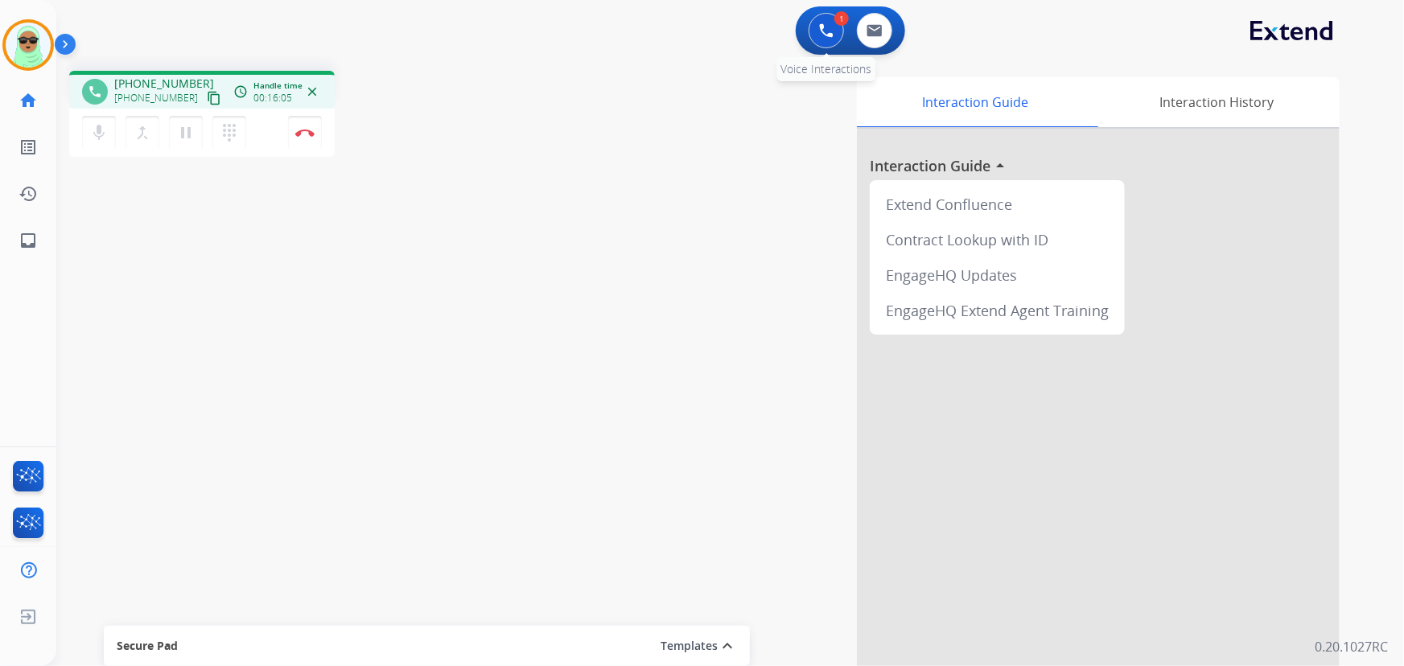
click at [804, 31] on div "1 Voice Interactions" at bounding box center [826, 30] width 48 height 35
click at [816, 27] on button at bounding box center [826, 30] width 35 height 35
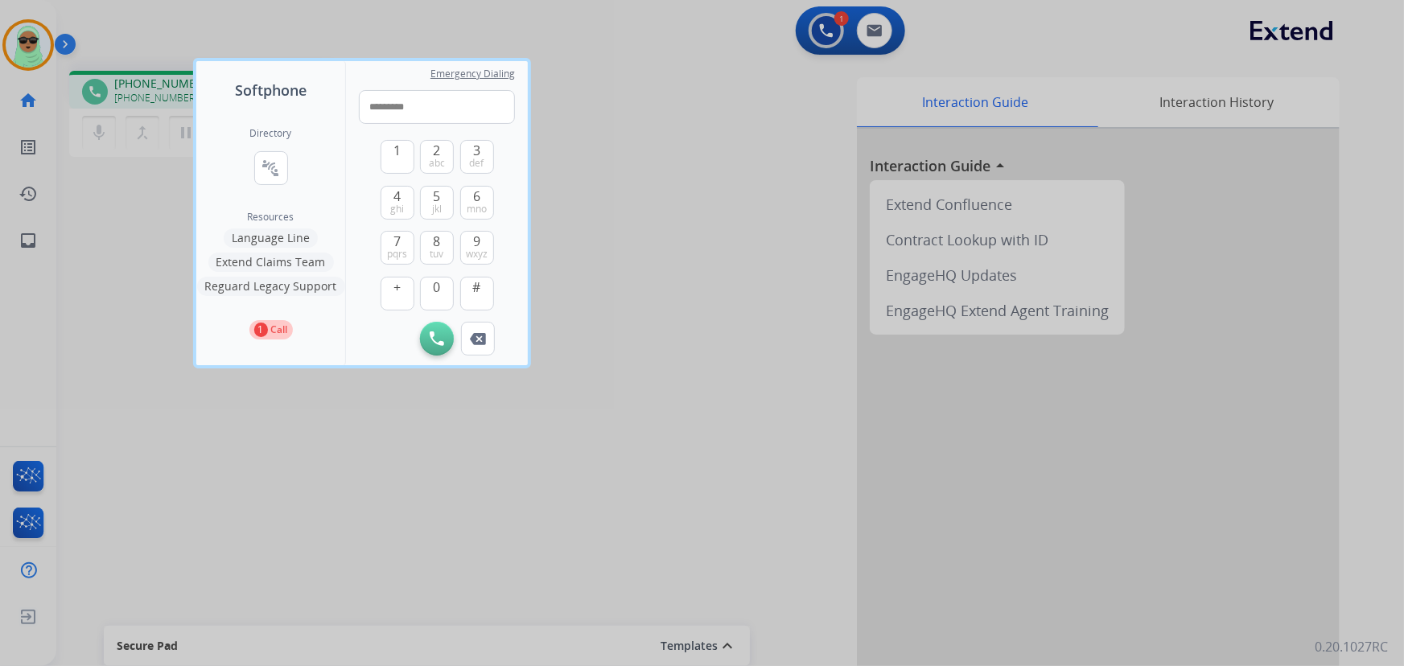
type input "**********"
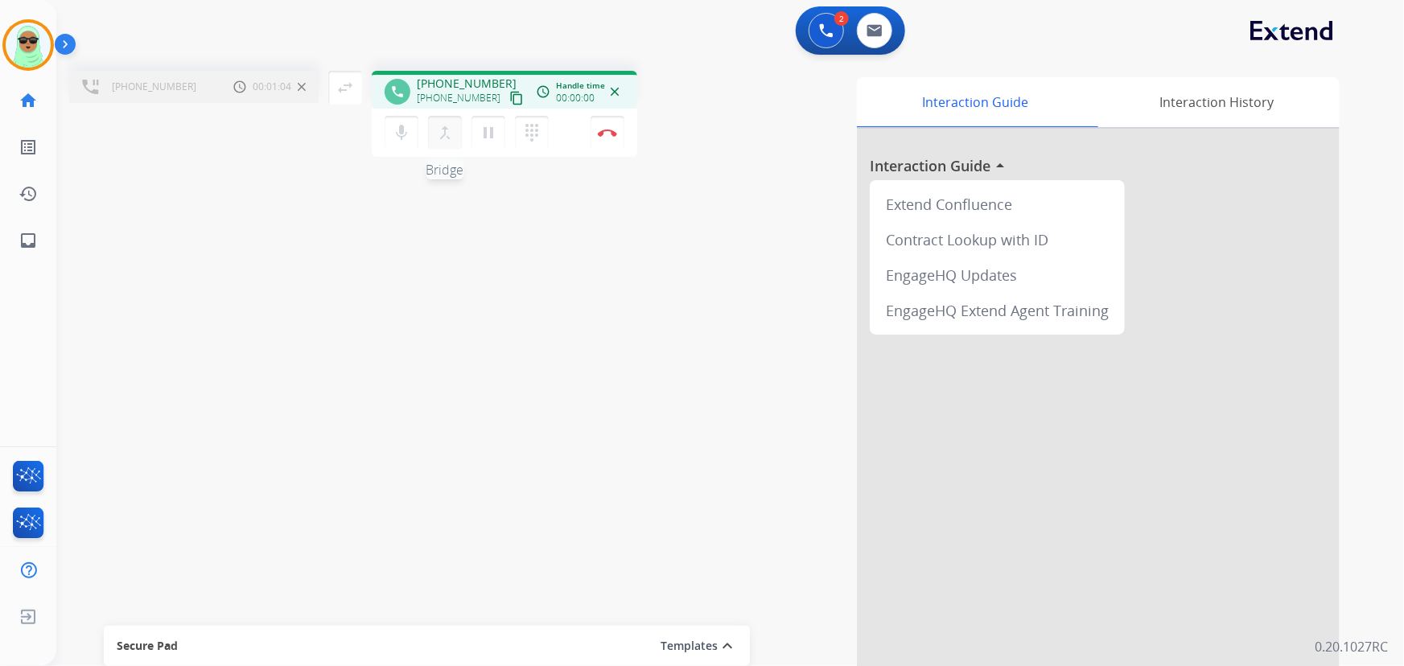
click at [451, 138] on mat-icon "merge_type" at bounding box center [444, 132] width 19 height 19
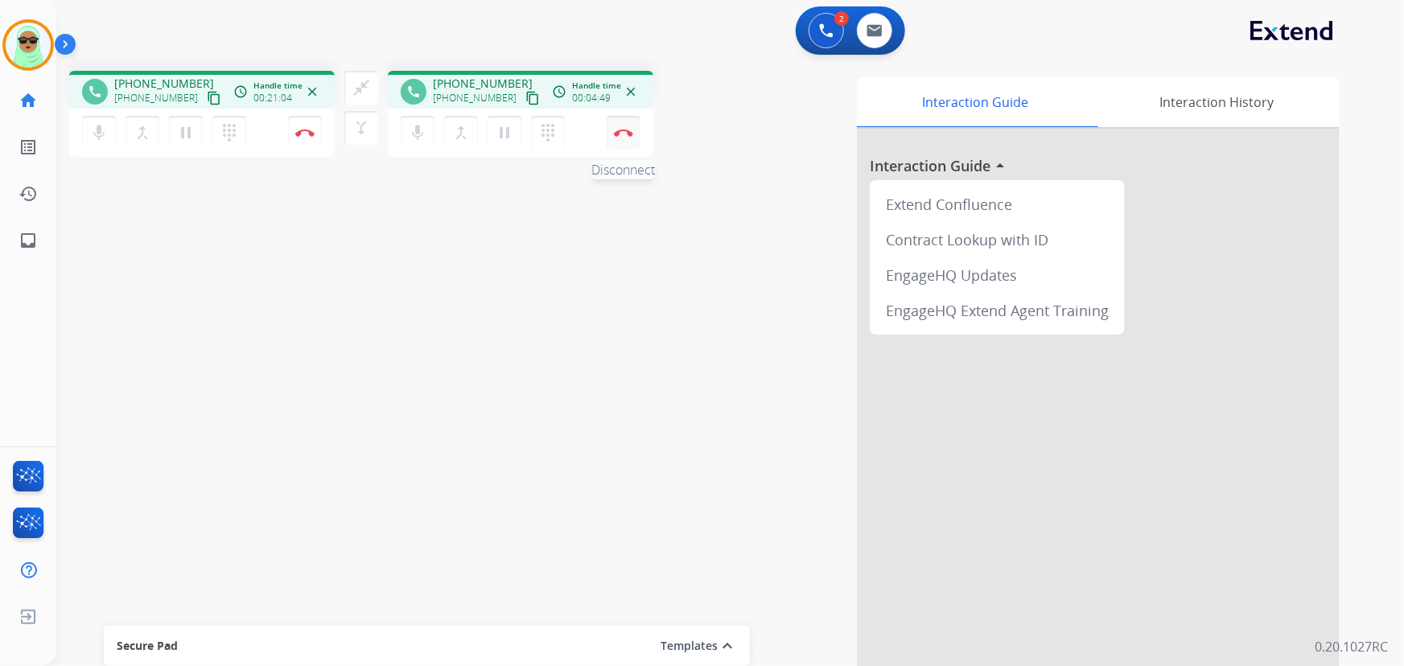
click at [335, 135] on div "mic Mute merge_type Bridge pause Hold dialpad Dialpad Disconnect" at bounding box center [202, 133] width 266 height 48
click at [315, 131] on img at bounding box center [304, 133] width 19 height 8
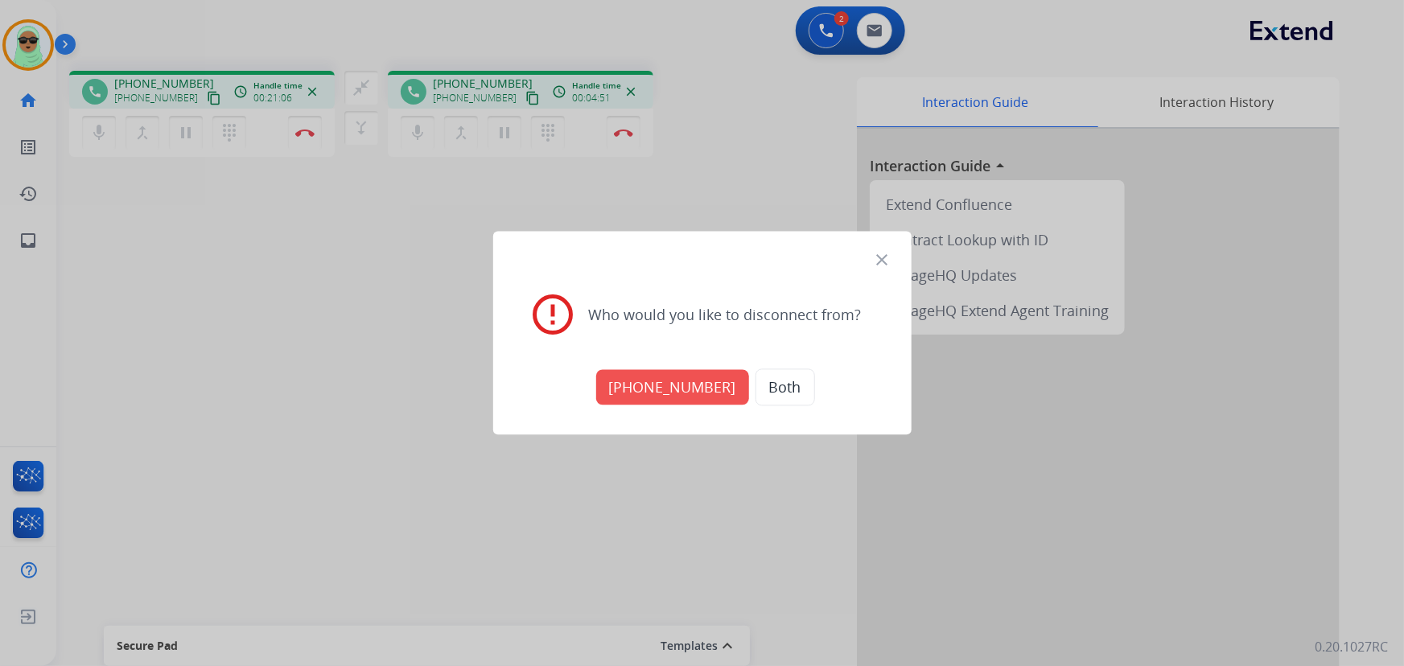
click at [677, 396] on button "+18776195838" at bounding box center [672, 387] width 153 height 35
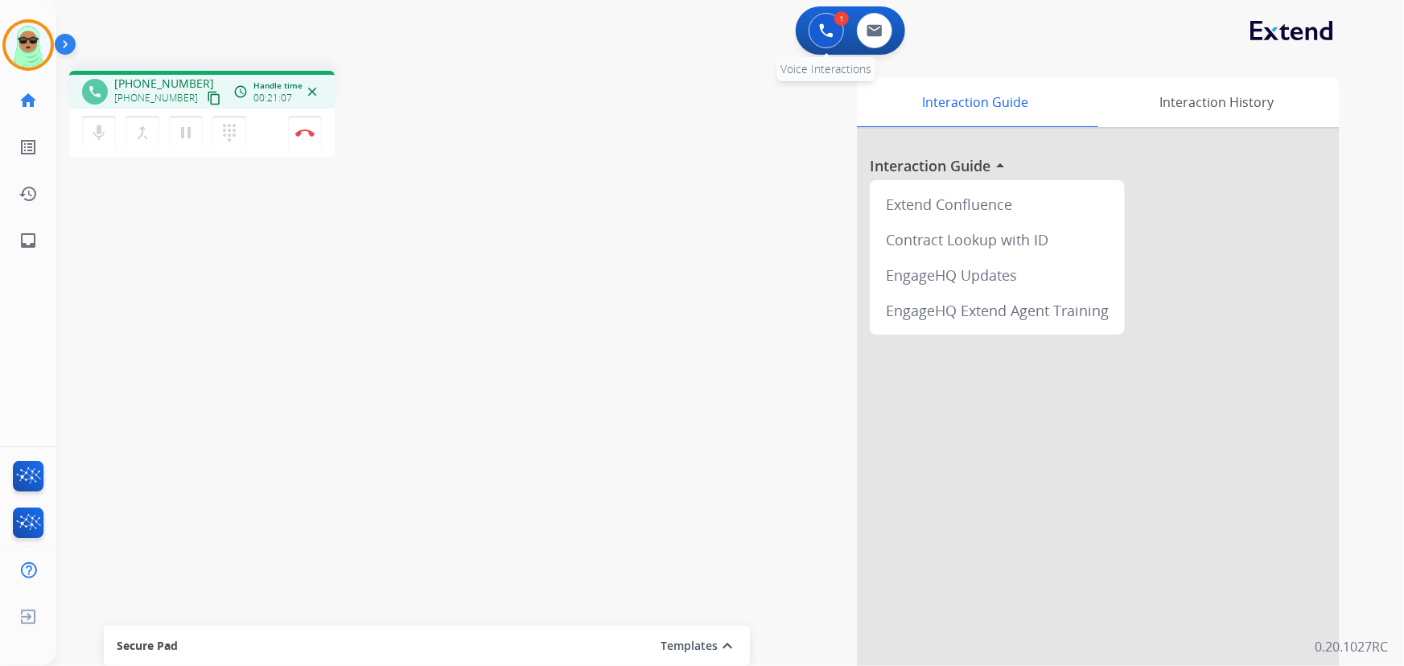
click at [815, 32] on button at bounding box center [826, 30] width 35 height 35
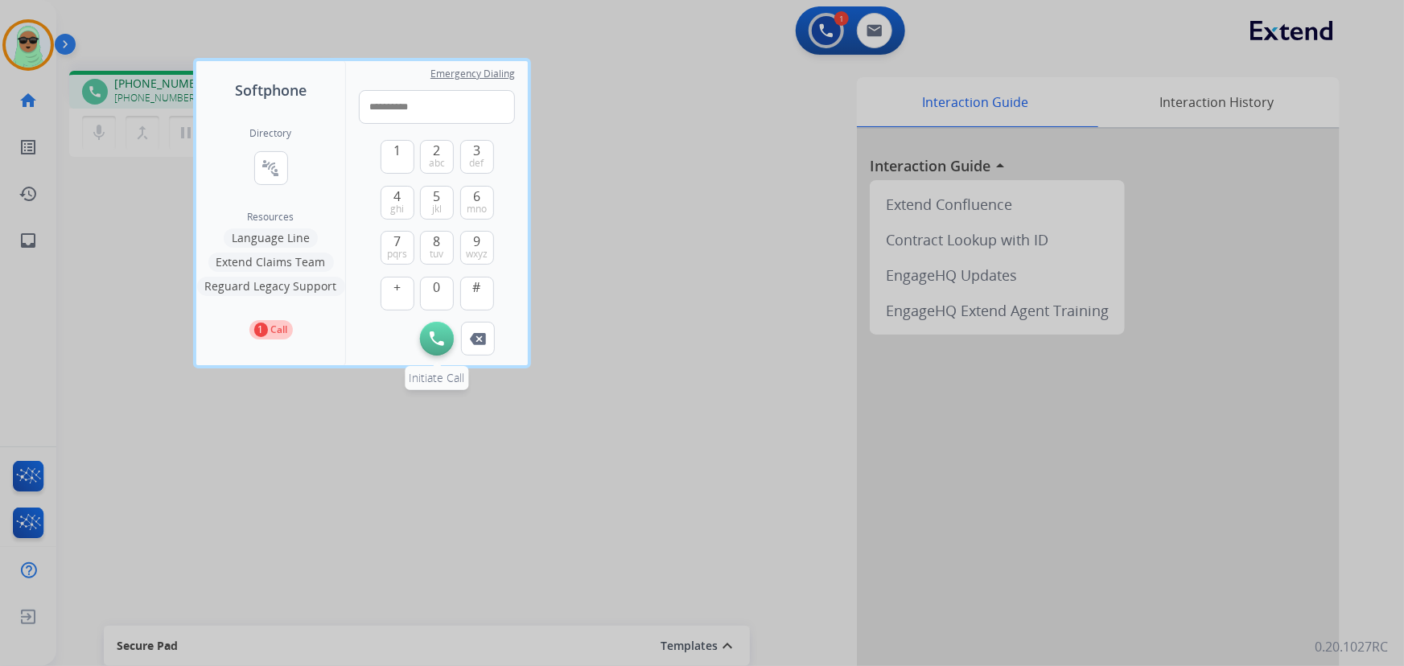
type input "**********"
click at [450, 344] on button "Initiate Call" at bounding box center [437, 339] width 34 height 34
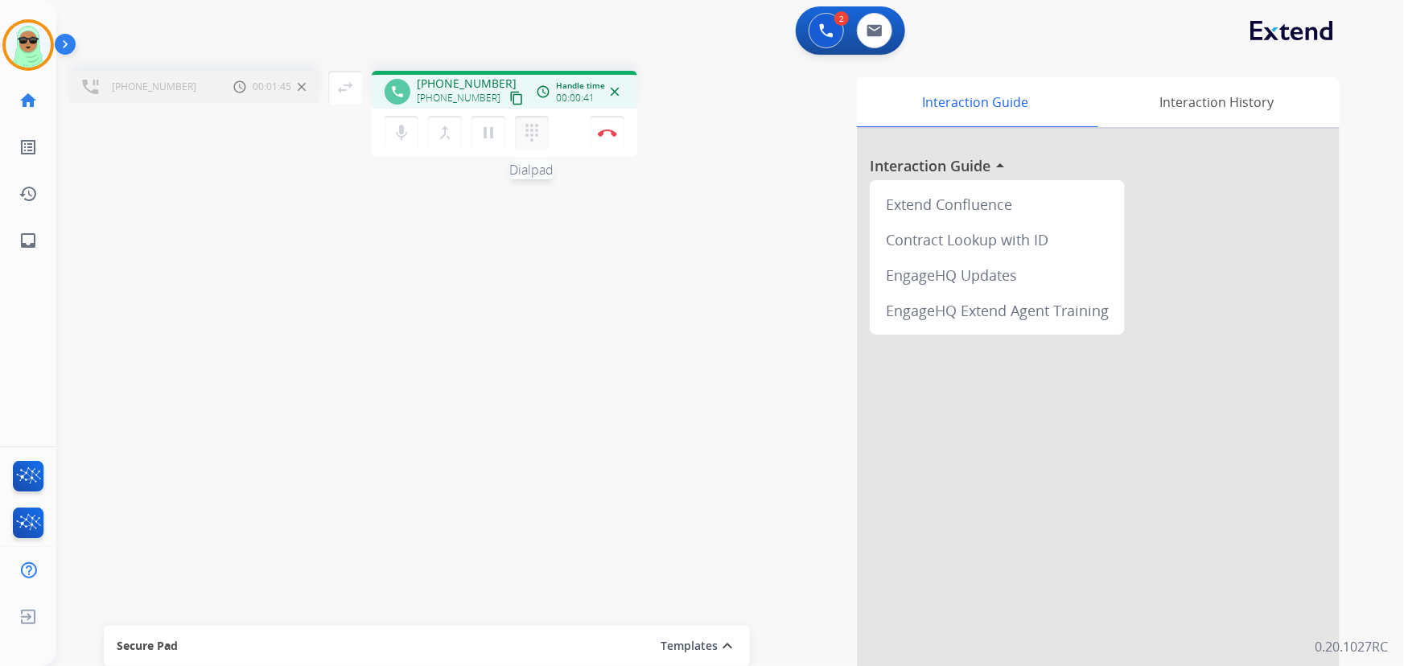
click at [529, 116] on div "dialpad Dialpad" at bounding box center [536, 133] width 43 height 34
click at [525, 129] on mat-icon "dialpad" at bounding box center [531, 132] width 19 height 19
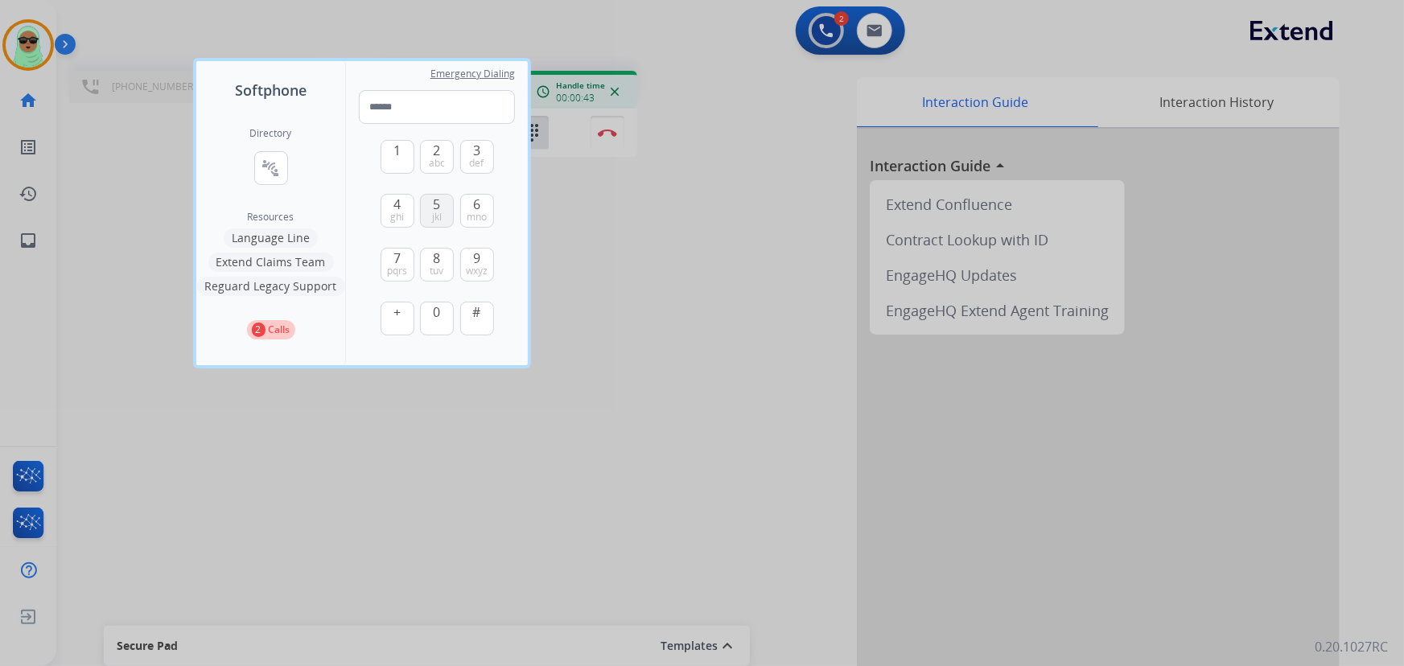
click at [442, 203] on button "5 jkl" at bounding box center [437, 211] width 34 height 34
type input "*"
click at [678, 216] on div at bounding box center [702, 333] width 1404 height 666
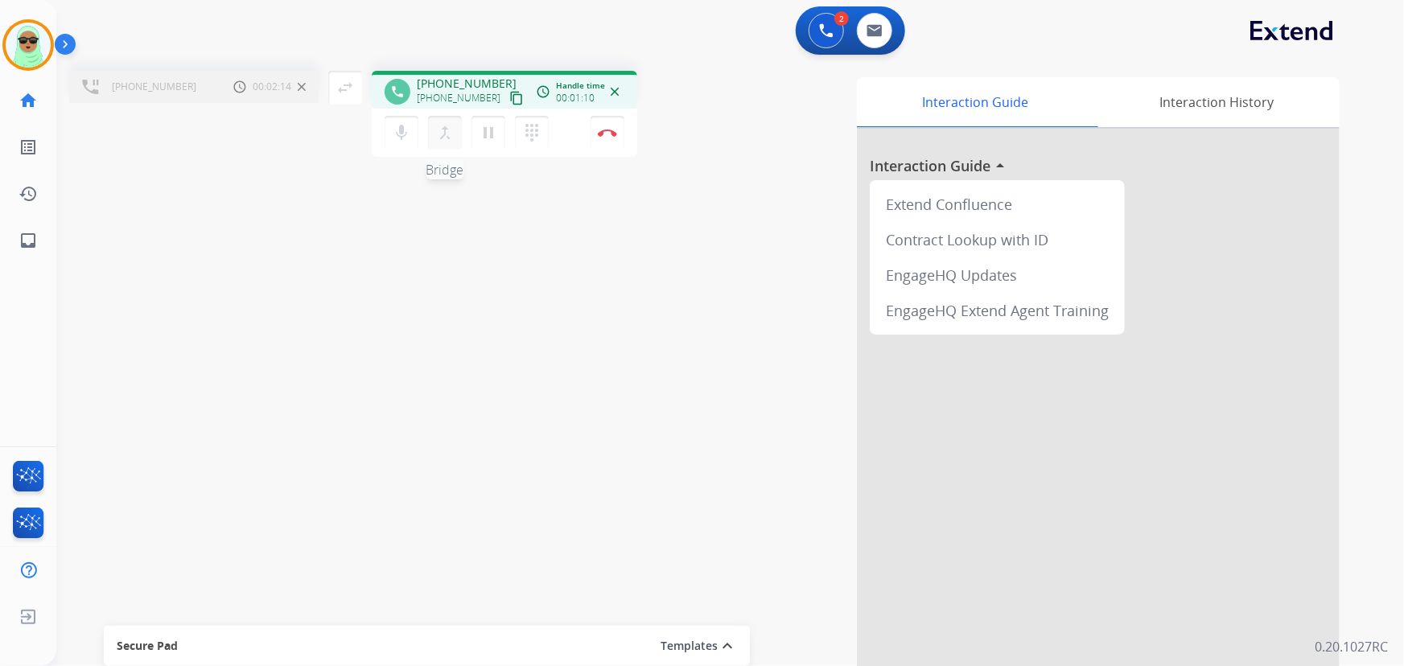
click at [431, 130] on button "merge_type Bridge" at bounding box center [445, 133] width 34 height 34
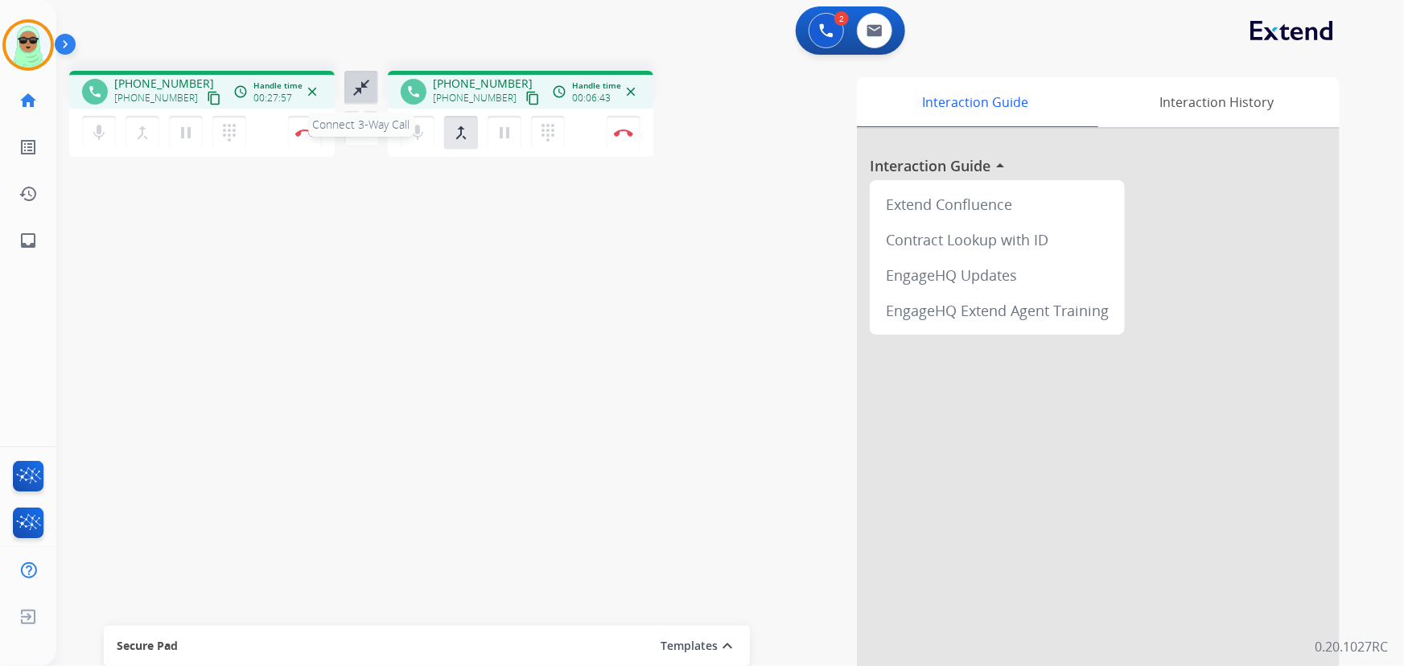
click at [360, 87] on mat-icon "close_fullscreen" at bounding box center [361, 87] width 19 height 19
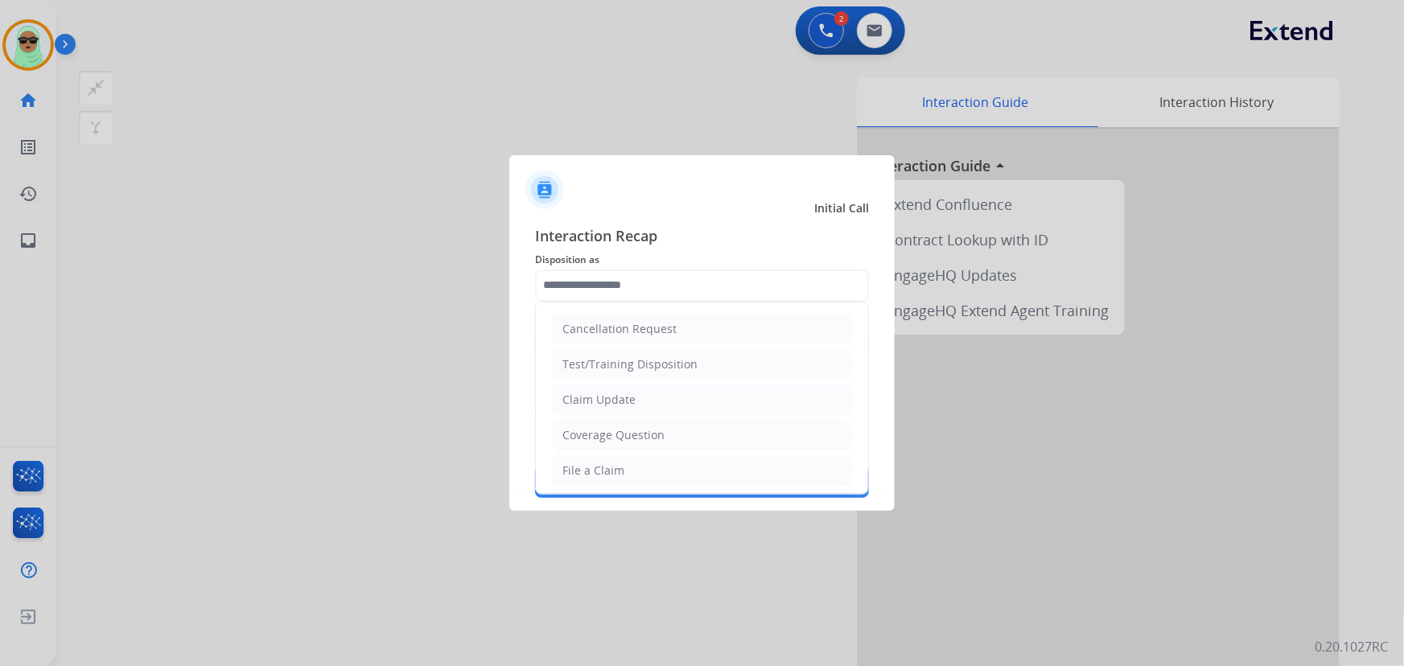
click at [779, 291] on input "text" at bounding box center [702, 286] width 334 height 32
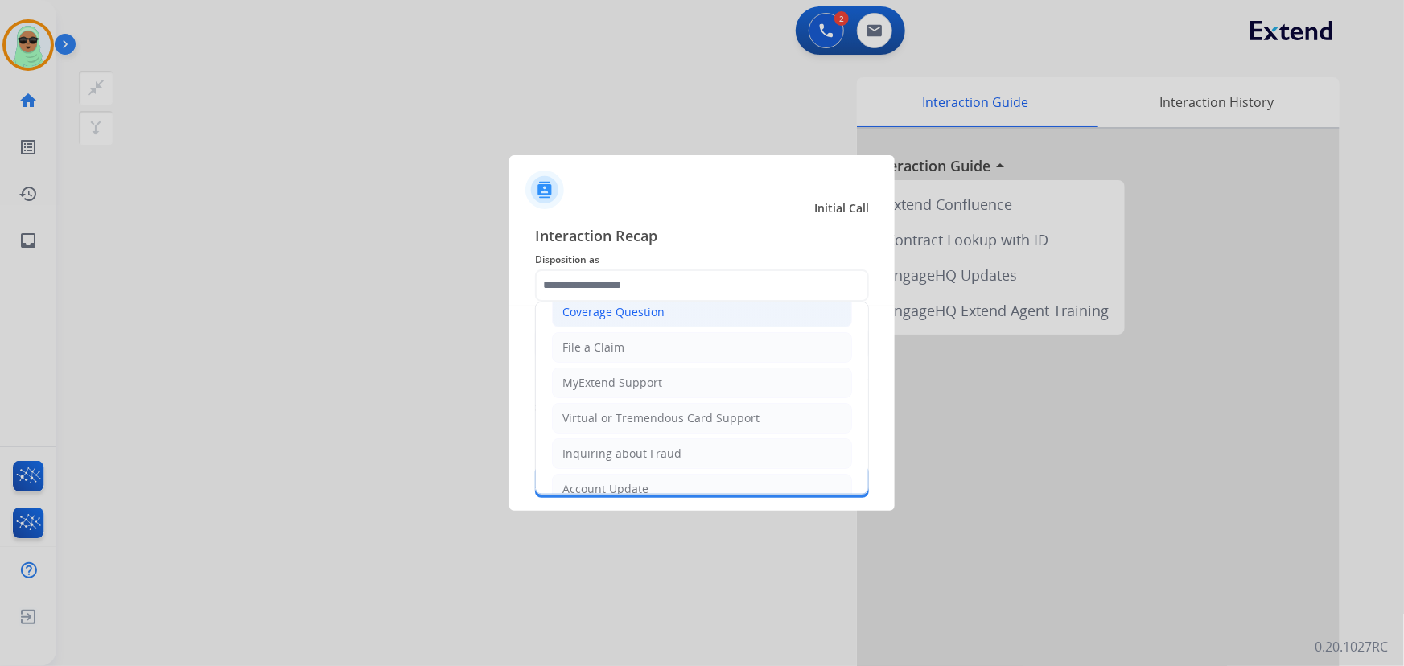
scroll to position [30, 0]
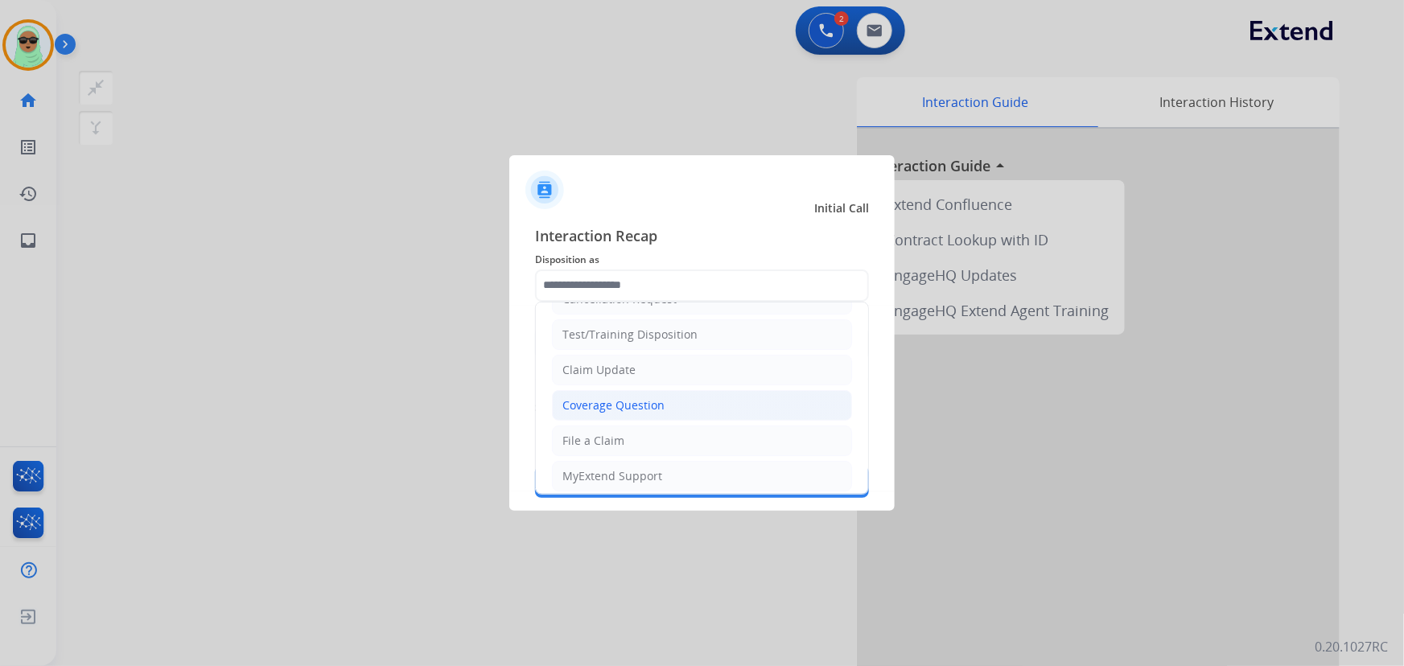
click at [641, 398] on div "Coverage Question" at bounding box center [613, 406] width 102 height 16
type input "**********"
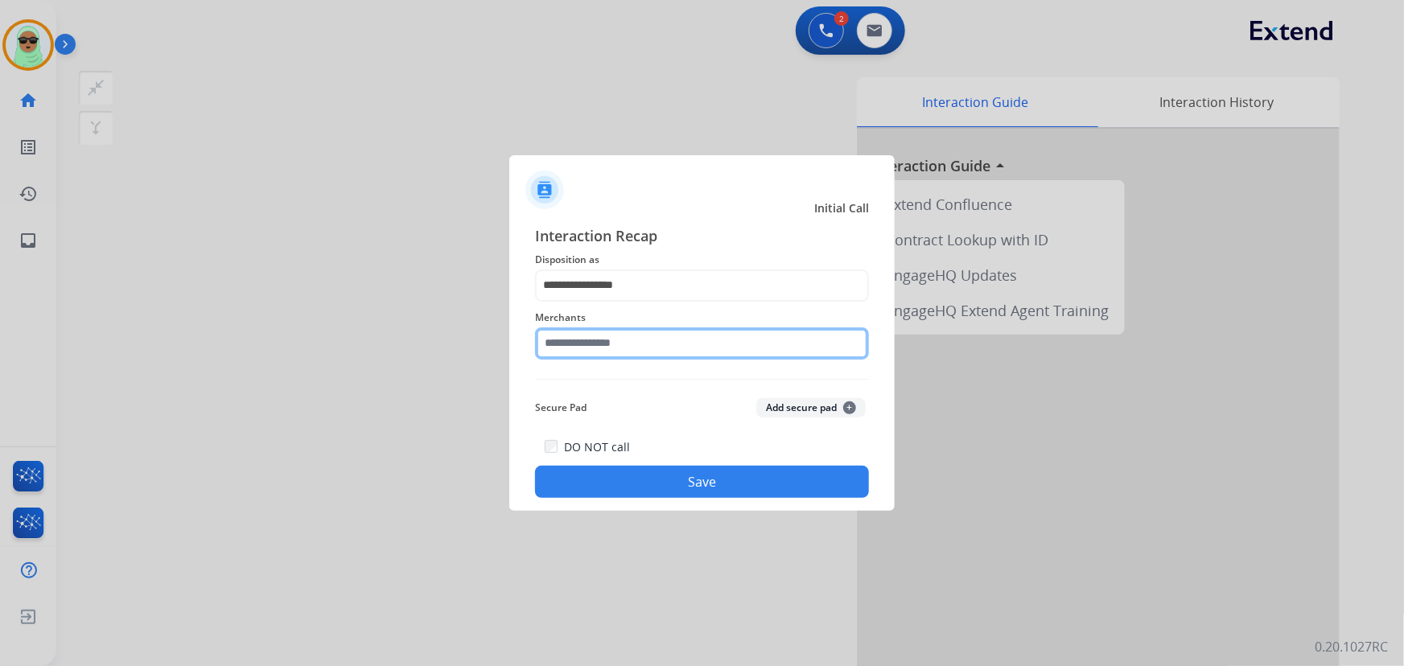
click at [627, 338] on input "text" at bounding box center [702, 344] width 334 height 32
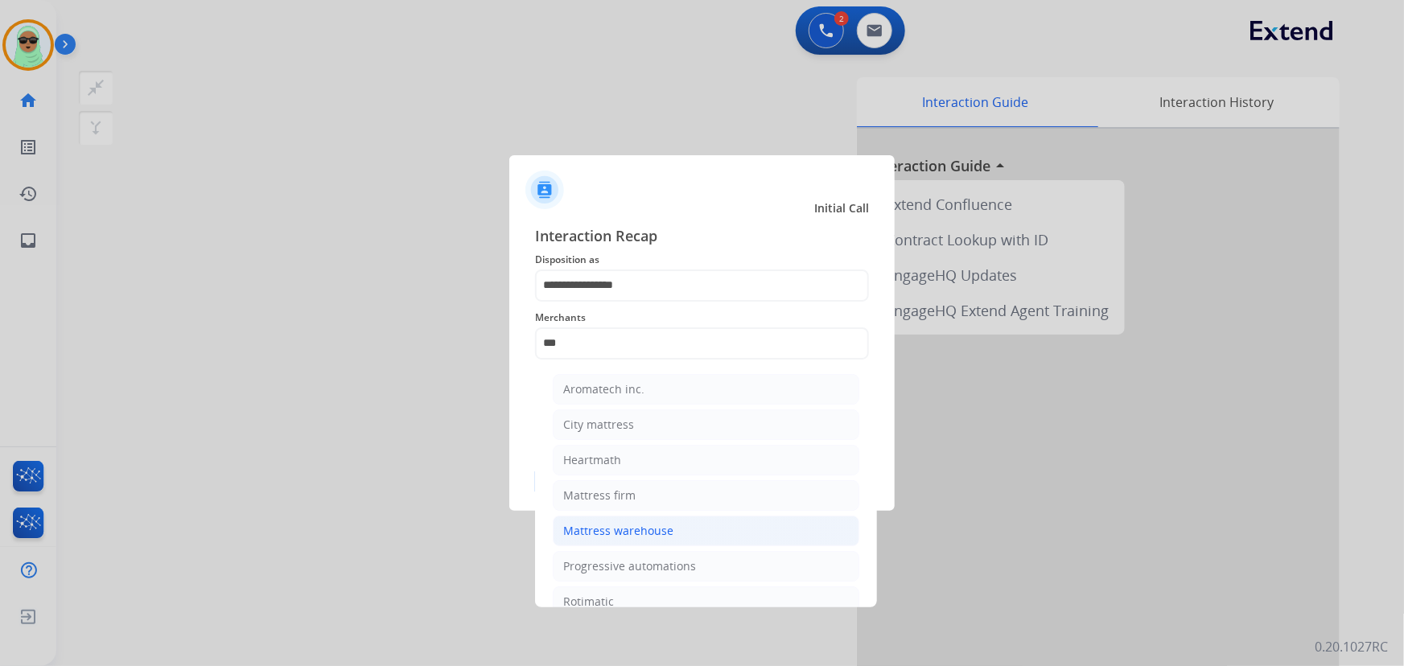
click at [680, 516] on li "Mattress warehouse" at bounding box center [706, 531] width 307 height 31
type input "**********"
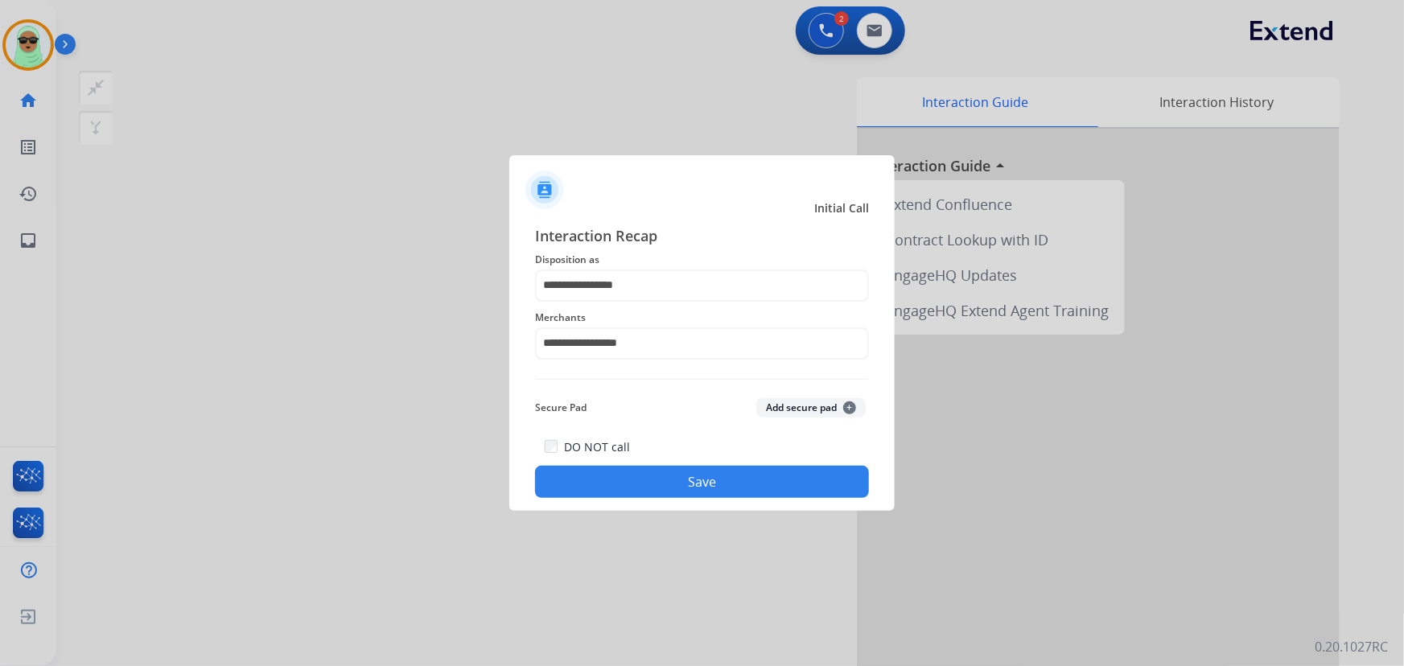
click at [694, 453] on div "DO NOT call Save" at bounding box center [702, 467] width 334 height 61
drag, startPoint x: 691, startPoint y: 457, endPoint x: 694, endPoint y: 481, distance: 24.4
click at [691, 460] on div "DO NOT call Save" at bounding box center [702, 467] width 334 height 61
click at [695, 484] on button "Save" at bounding box center [702, 482] width 334 height 32
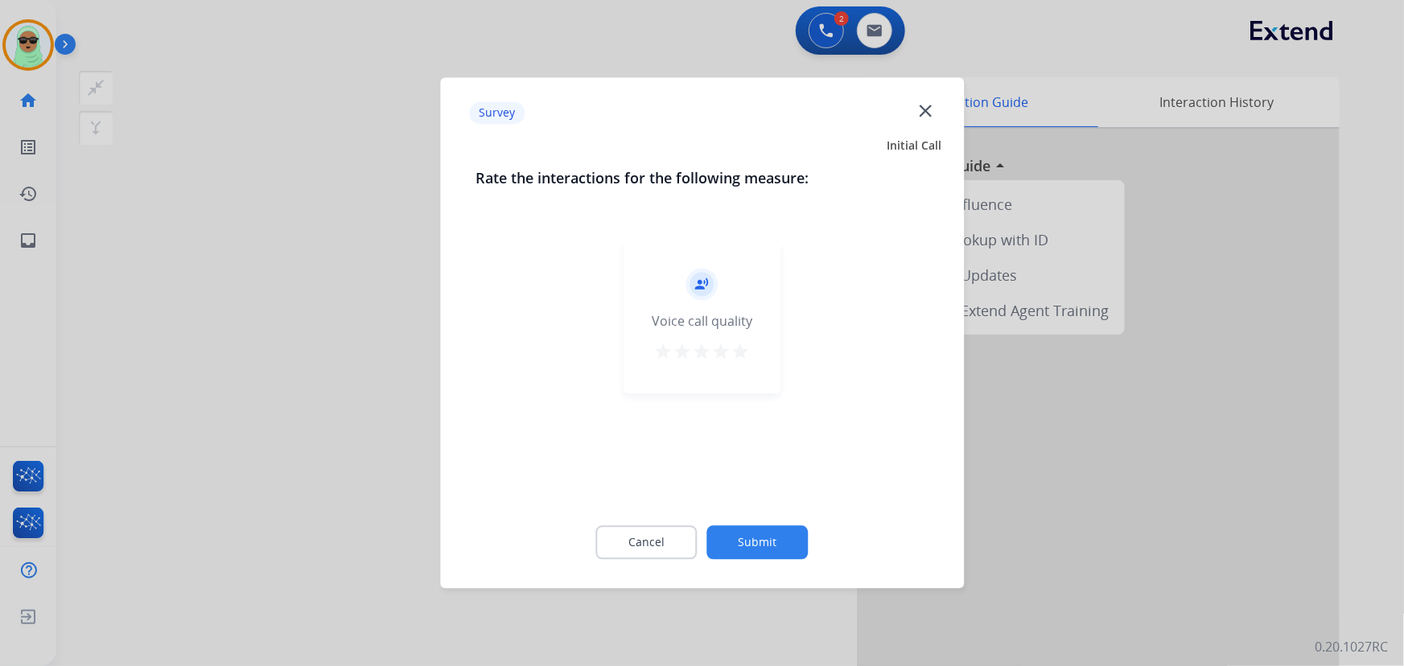
drag, startPoint x: 749, startPoint y: 501, endPoint x: 758, endPoint y: 521, distance: 22.0
click at [755, 513] on div "Rate the interactions for the following measure: record_voice_over Voice call q…" at bounding box center [702, 373] width 505 height 412
drag, startPoint x: 758, startPoint y: 522, endPoint x: 763, endPoint y: 531, distance: 10.1
click at [760, 527] on div "Cancel Submit" at bounding box center [702, 543] width 453 height 72
click at [764, 531] on button "Submit" at bounding box center [757, 543] width 101 height 34
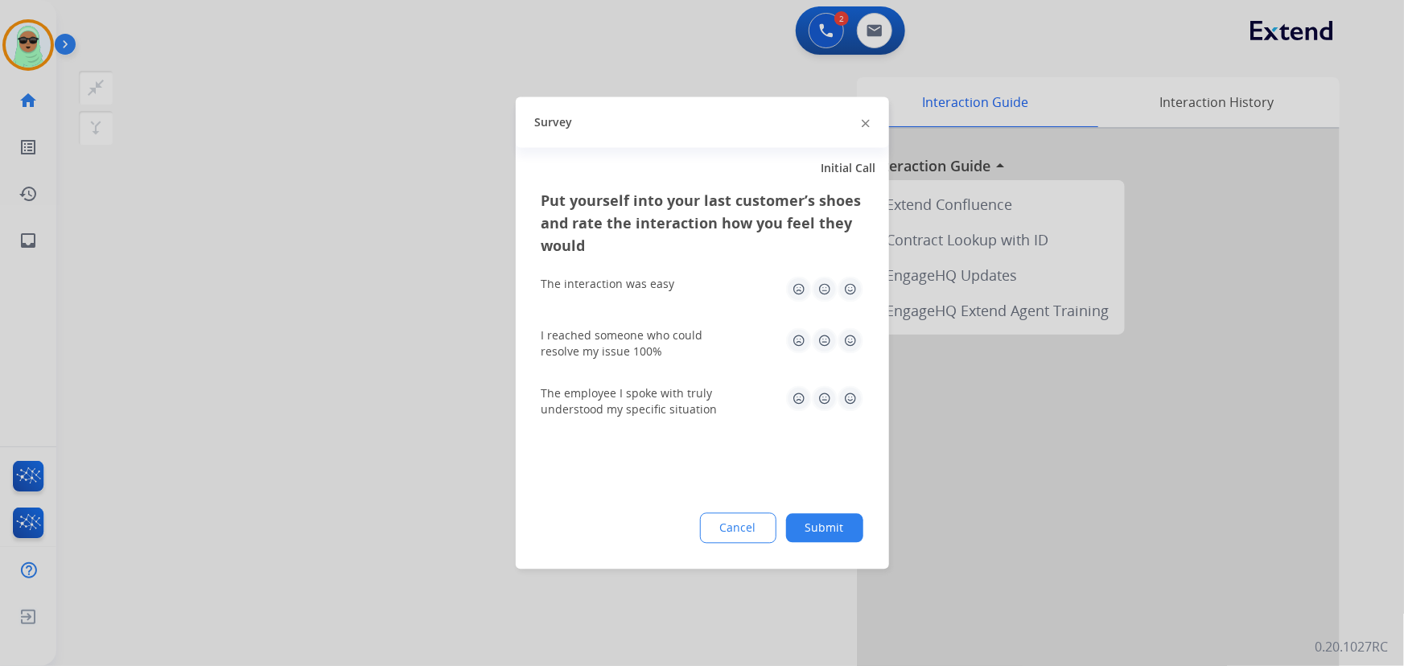
click at [801, 523] on button "Submit" at bounding box center [824, 528] width 77 height 29
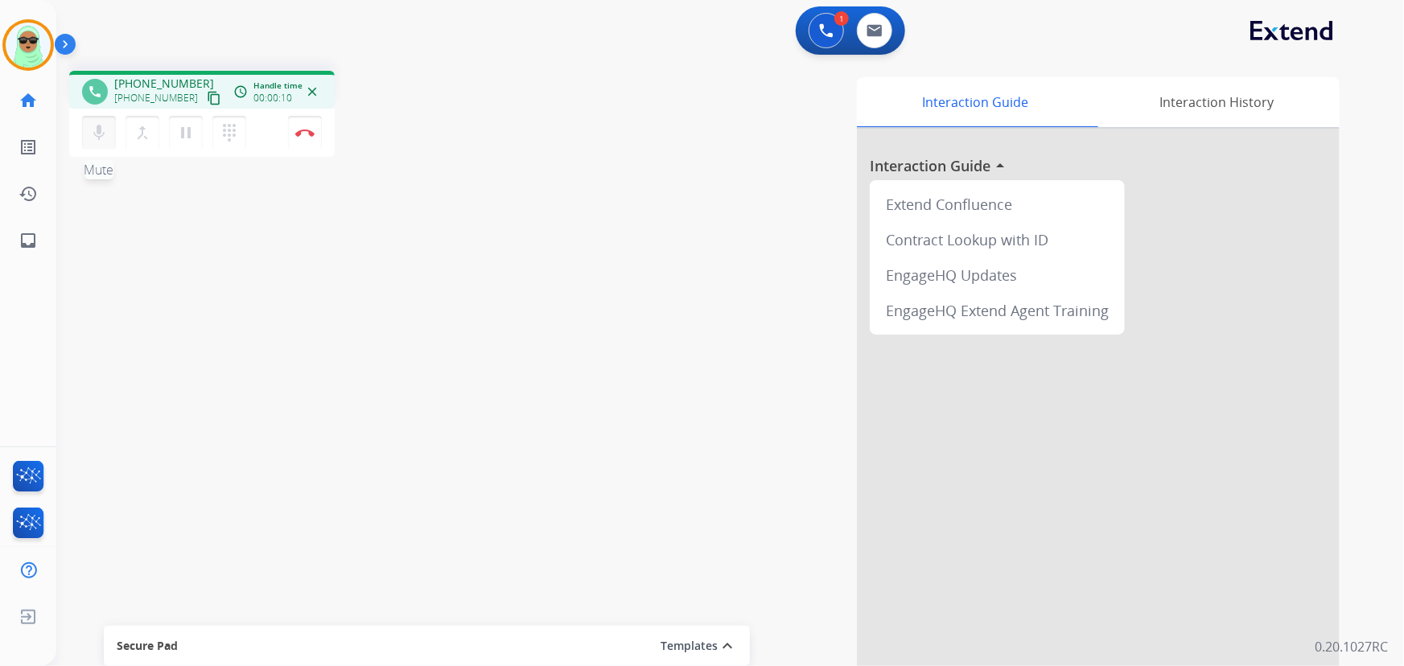
drag, startPoint x: 186, startPoint y: 209, endPoint x: 108, endPoint y: 146, distance: 100.2
click at [166, 199] on div "phone +19162189759 +19162189759 content_copy access_time Call metrics Queue 00:…" at bounding box center [710, 393] width 1309 height 671
click at [207, 91] on mat-icon "content_copy" at bounding box center [214, 98] width 14 height 14
click at [816, 37] on button at bounding box center [826, 30] width 35 height 35
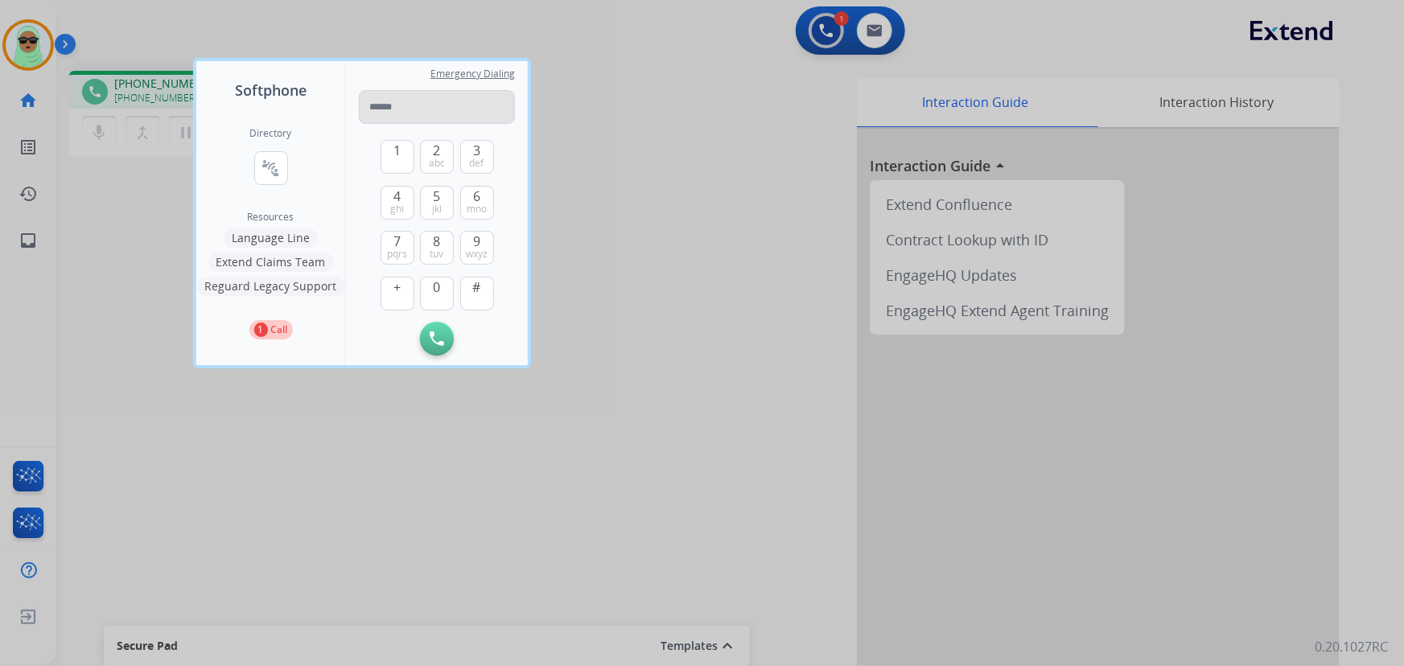
click at [478, 120] on input "tel" at bounding box center [437, 107] width 156 height 34
click at [390, 105] on input "**********" at bounding box center [437, 107] width 156 height 34
click at [407, 101] on input "**********" at bounding box center [437, 107] width 156 height 34
type input "**********"
click at [426, 335] on button "Initiate Call" at bounding box center [437, 339] width 34 height 34
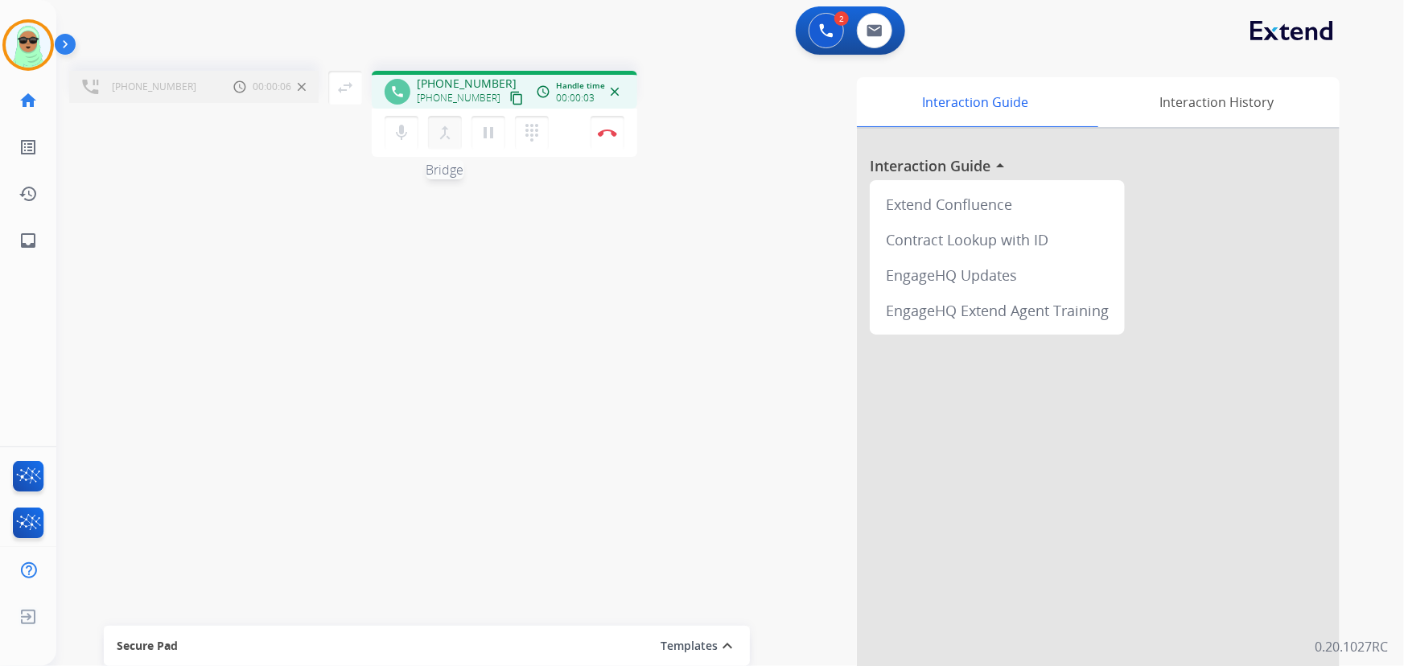
click at [456, 131] on button "merge_type Bridge" at bounding box center [445, 133] width 34 height 34
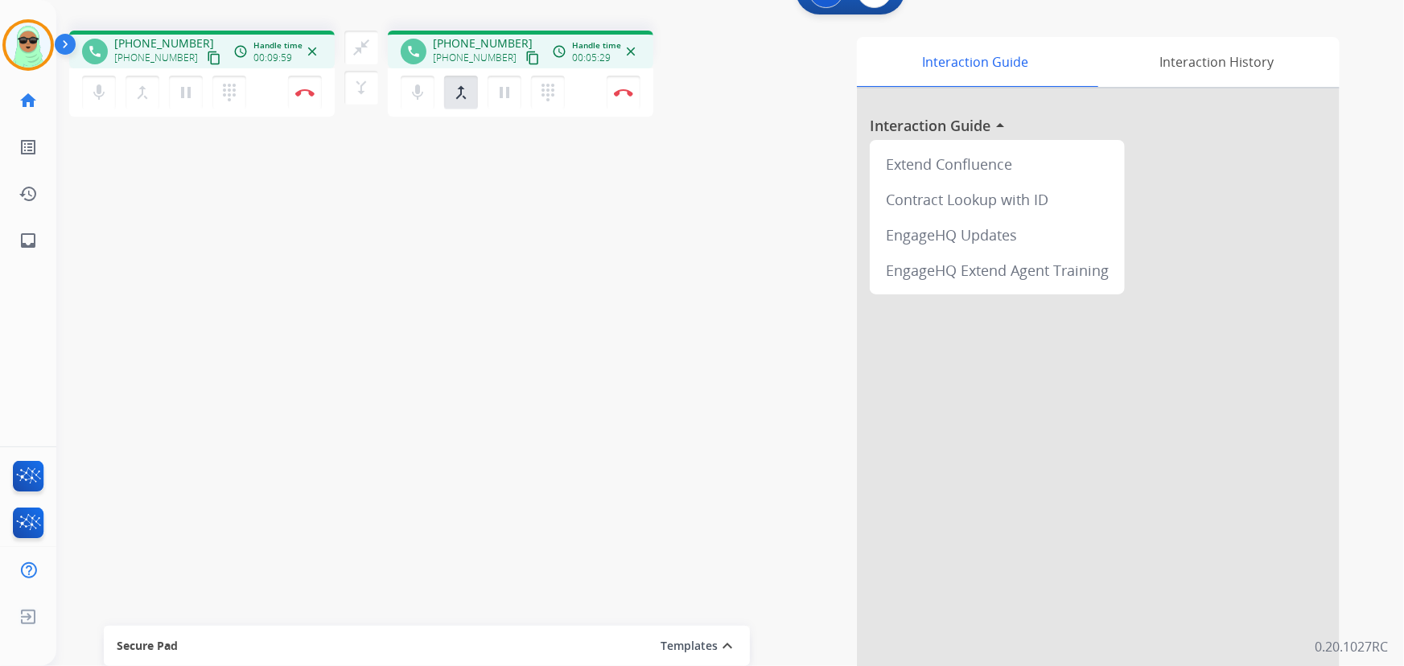
scroll to position [63, 0]
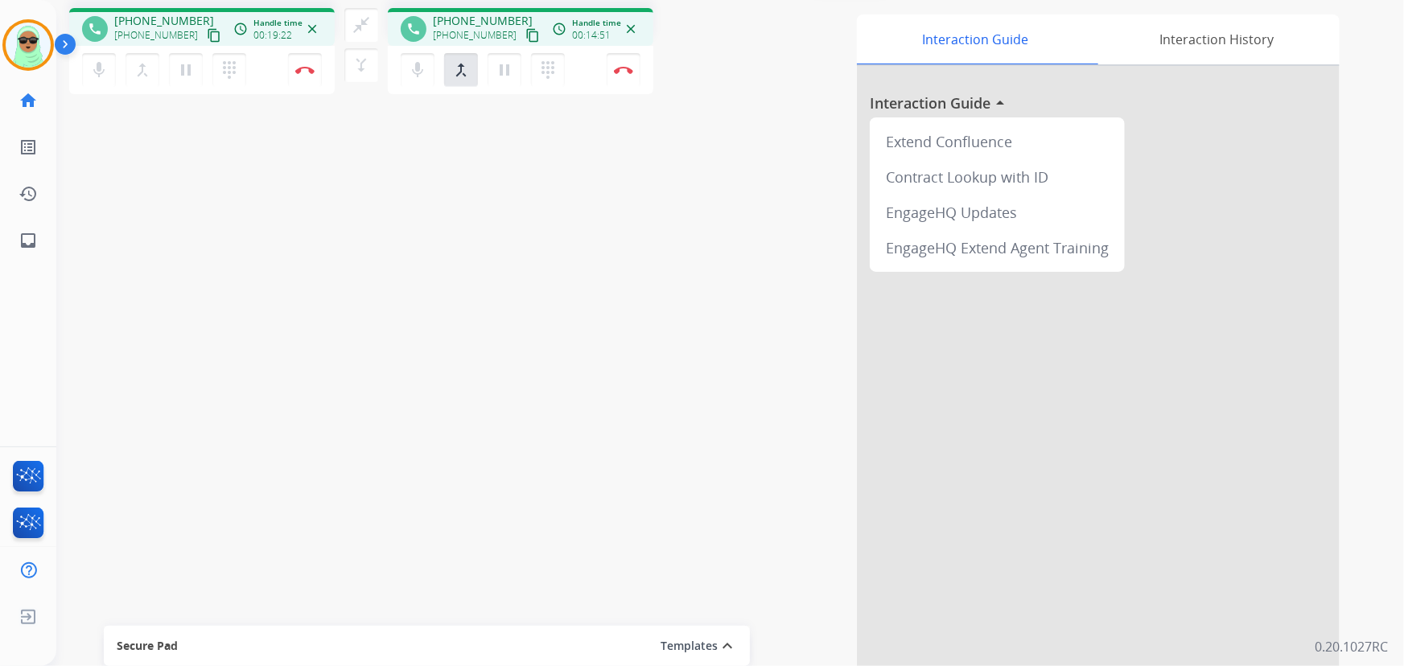
drag, startPoint x: 116, startPoint y: 162, endPoint x: 125, endPoint y: 156, distance: 10.5
click at [118, 160] on div "phone +19162189759 +19162189759 content_copy access_time Call metrics Queue 00:…" at bounding box center [710, 330] width 1309 height 671
click at [554, 268] on div "phone +19162189759 +19162189759 content_copy access_time Call metrics Queue 00:…" at bounding box center [710, 330] width 1309 height 671
click at [402, 413] on div "phone +19162189759 +19162189759 content_copy access_time Call metrics Queue 00:…" at bounding box center [710, 330] width 1309 height 671
click at [249, 307] on div "phone +19162189759 +19162189759 content_copy access_time Call metrics Queue 00:…" at bounding box center [710, 330] width 1309 height 671
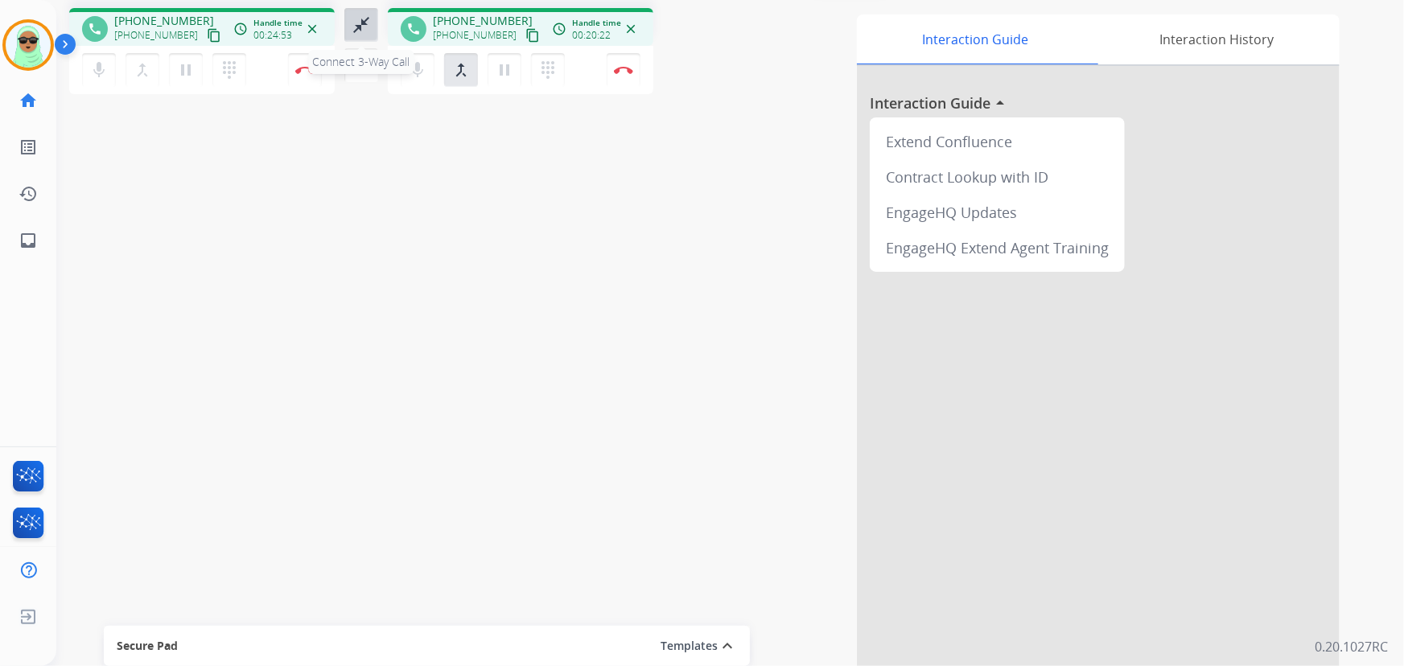
click at [345, 36] on button "close_fullscreen Connect 3-Way Call" at bounding box center [361, 25] width 34 height 34
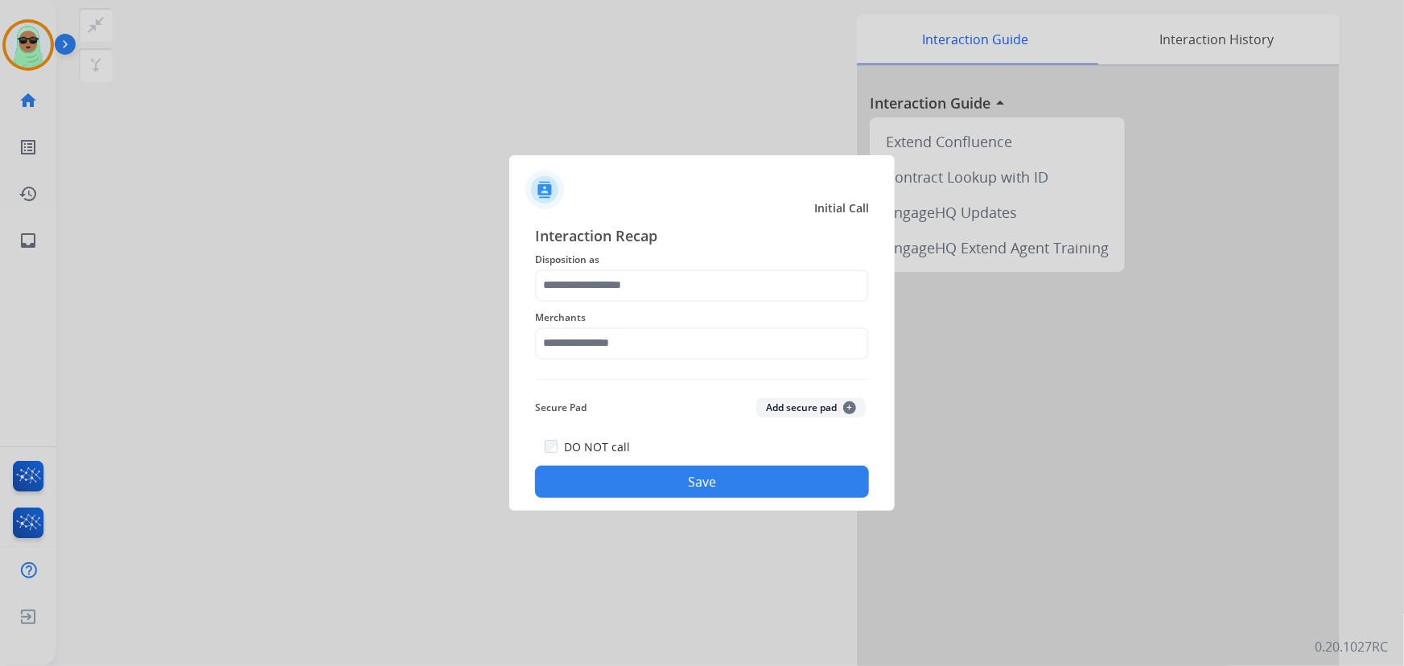
click at [619, 308] on span "Merchants" at bounding box center [702, 317] width 334 height 19
click at [624, 288] on input "text" at bounding box center [702, 286] width 334 height 32
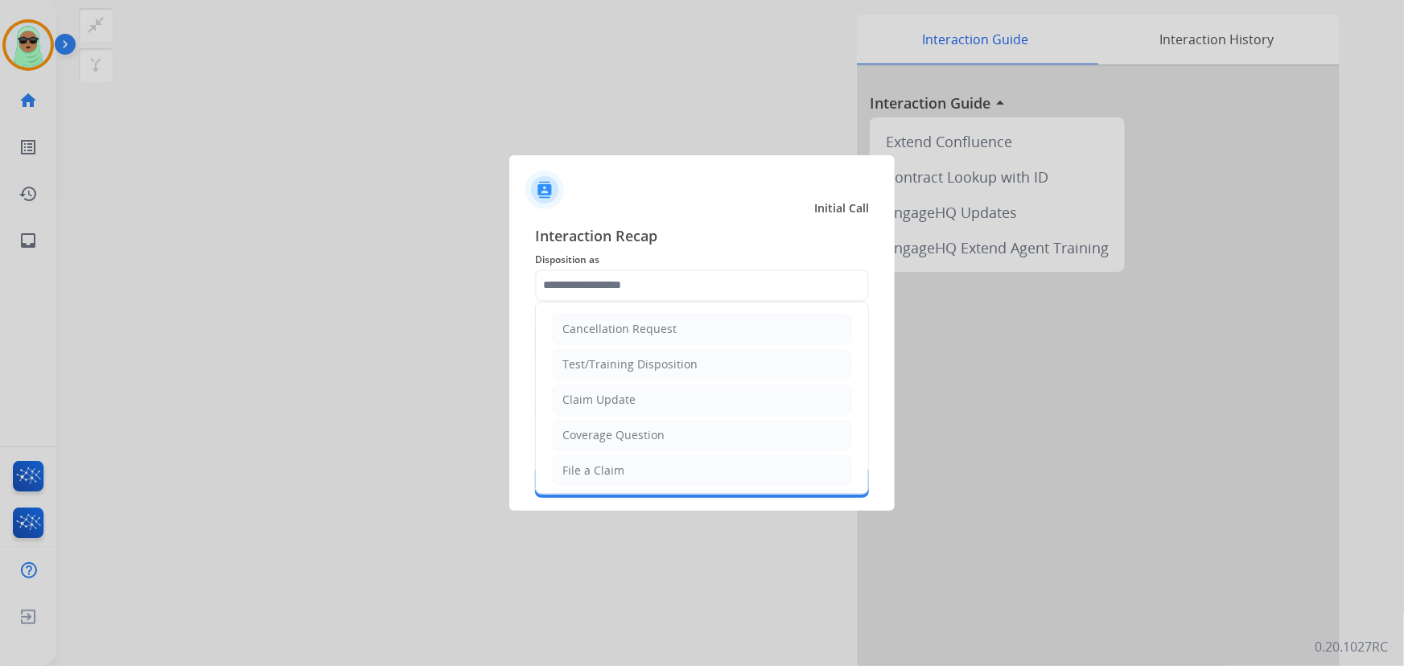
drag, startPoint x: 603, startPoint y: 435, endPoint x: 595, endPoint y: 426, distance: 10.8
click at [602, 433] on div "Coverage Question" at bounding box center [613, 435] width 102 height 16
type input "**********"
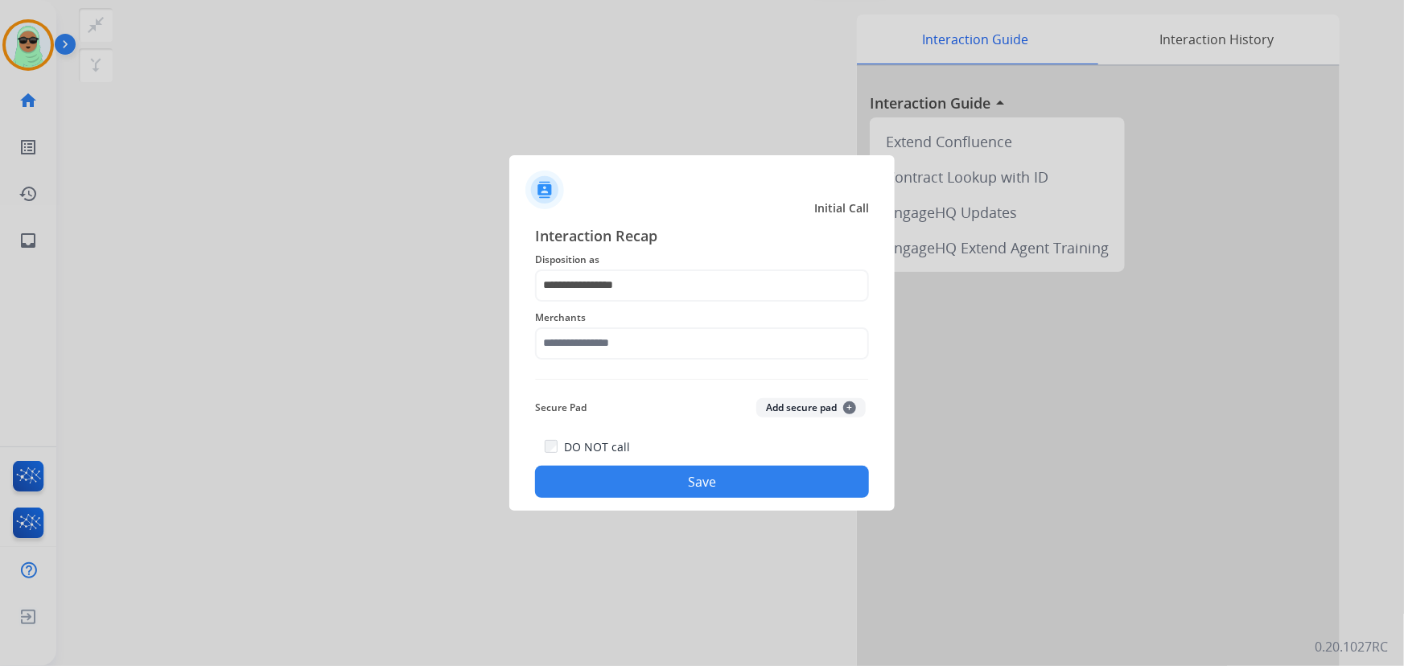
drag, startPoint x: 603, startPoint y: 393, endPoint x: 580, endPoint y: 351, distance: 47.5
click at [598, 378] on div "**********" at bounding box center [702, 362] width 334 height 274
click at [580, 351] on input "text" at bounding box center [702, 344] width 334 height 32
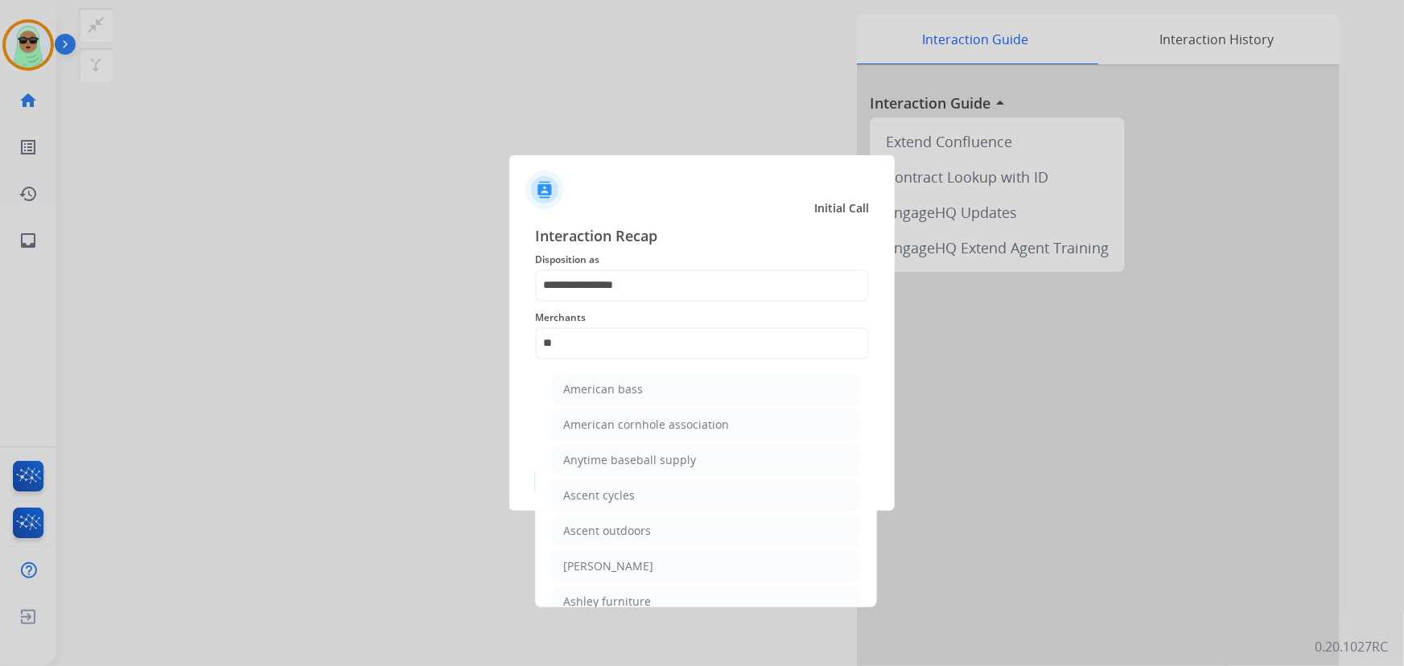
click at [636, 558] on div "[PERSON_NAME]" at bounding box center [608, 566] width 90 height 16
type input "**********"
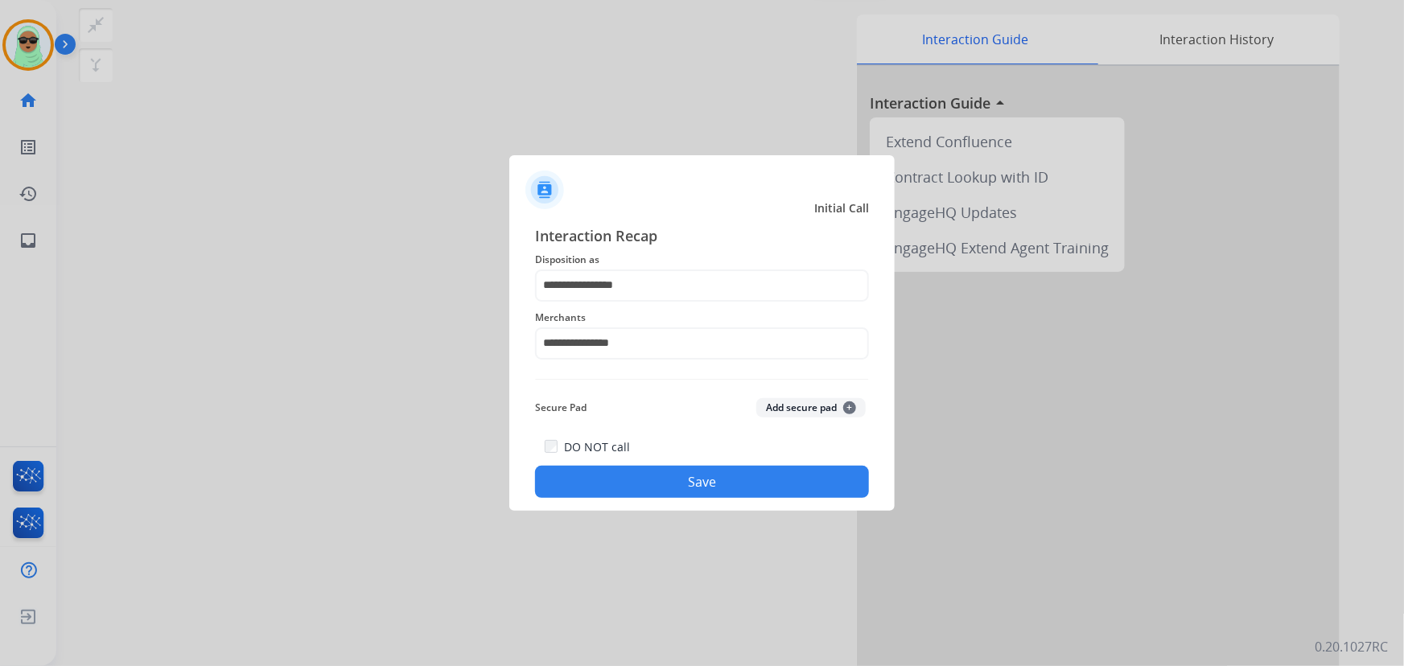
click at [678, 469] on button "Save" at bounding box center [702, 482] width 334 height 32
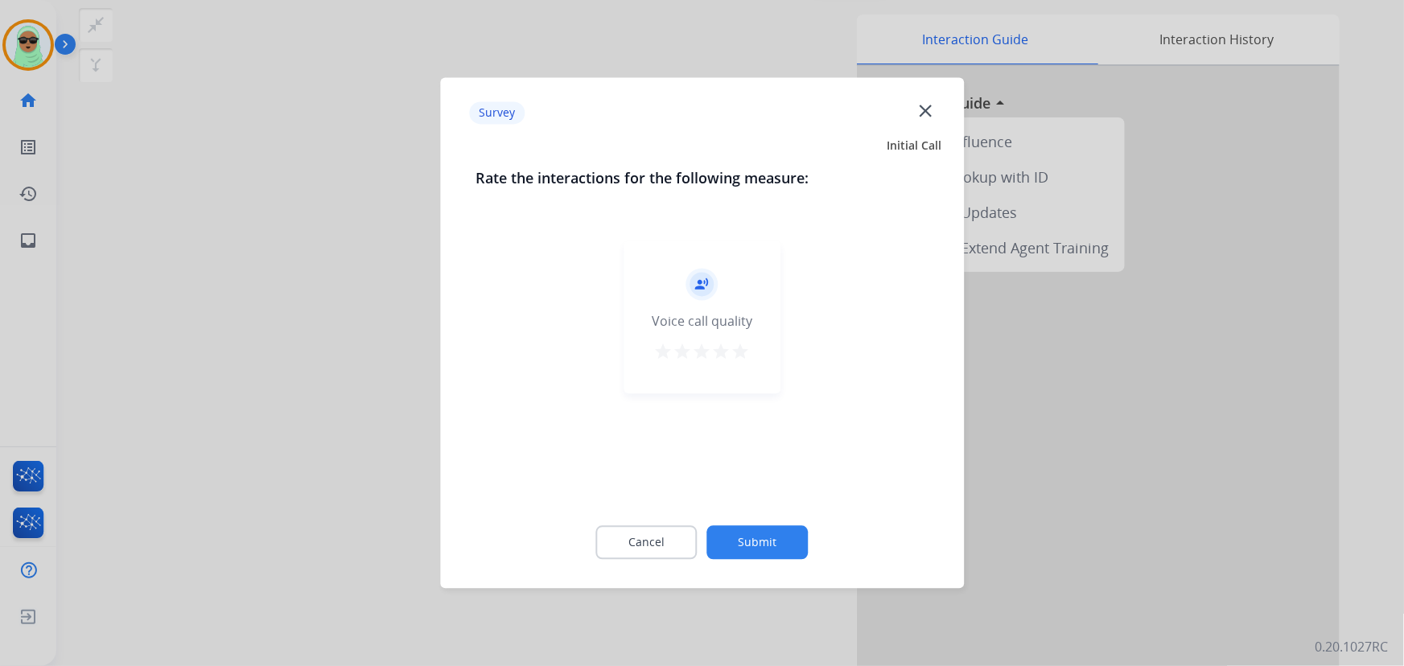
drag, startPoint x: 821, startPoint y: 535, endPoint x: 786, endPoint y: 541, distance: 35.1
click at [813, 538] on div "Cancel Submit" at bounding box center [702, 543] width 453 height 72
click at [786, 541] on button "Submit" at bounding box center [757, 543] width 101 height 34
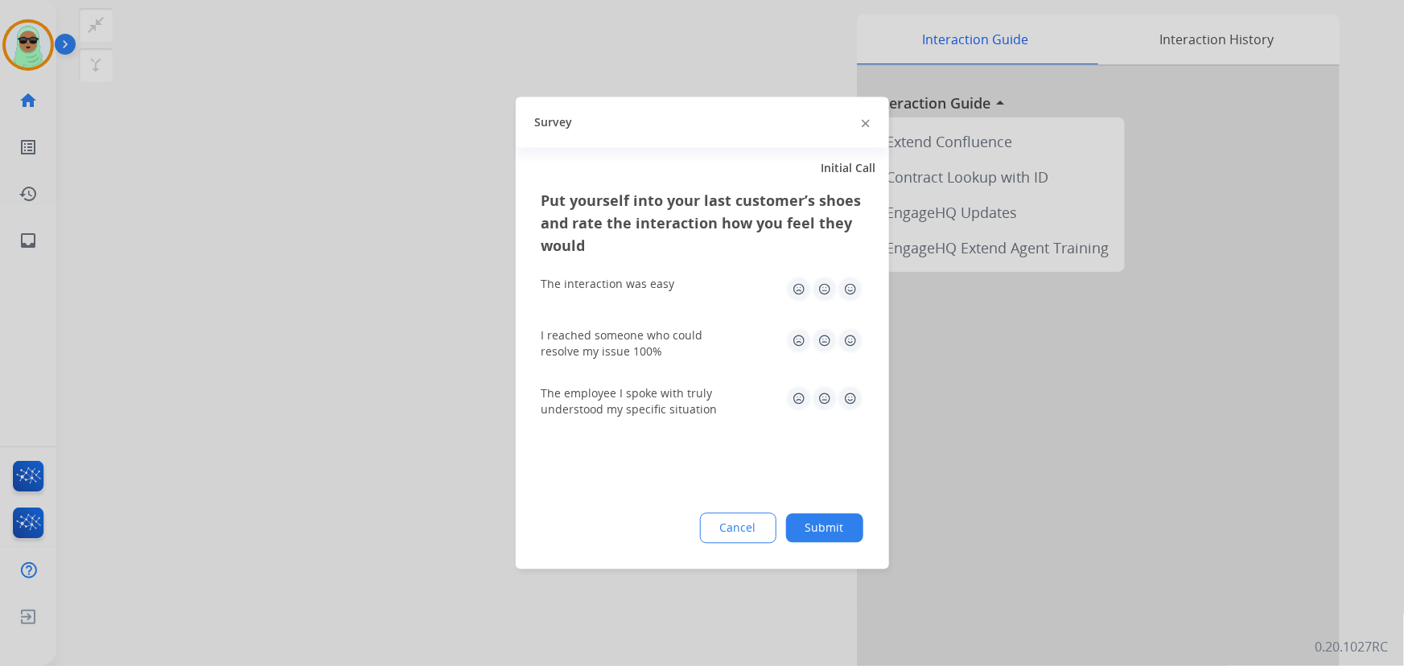
click at [824, 525] on button "Submit" at bounding box center [824, 528] width 77 height 29
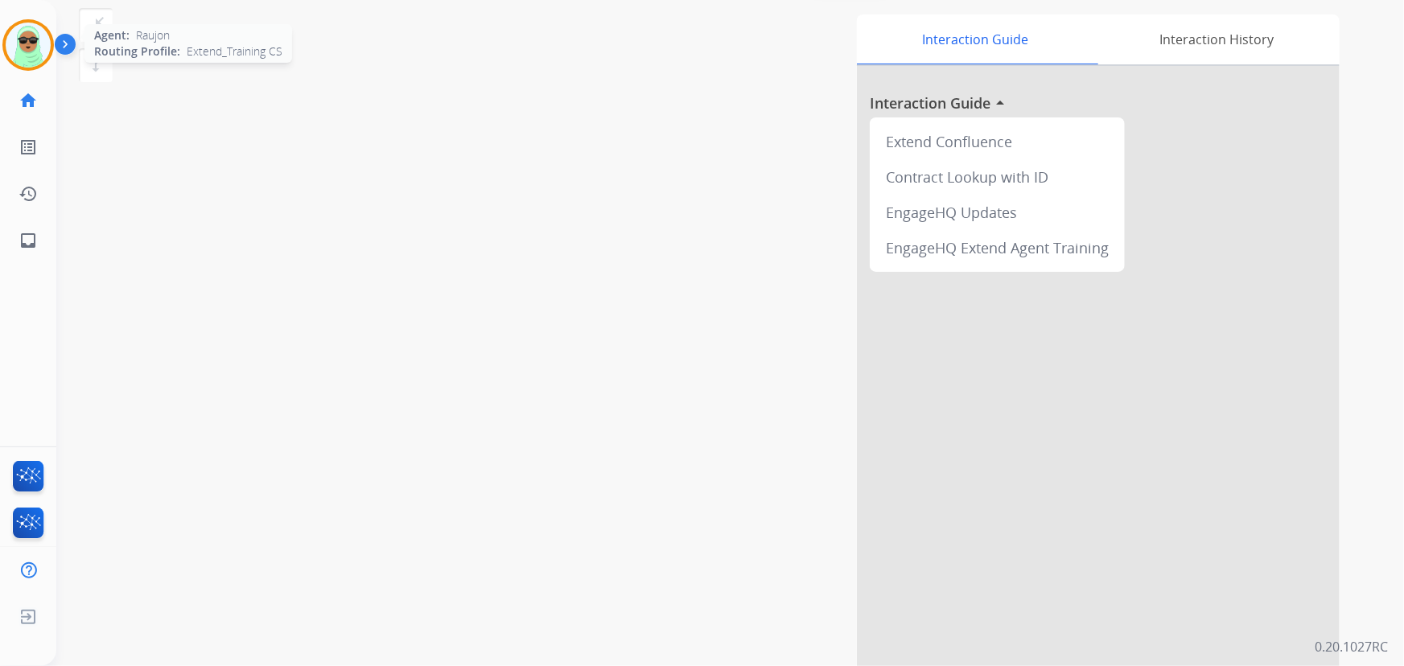
click at [20, 32] on img at bounding box center [28, 45] width 45 height 45
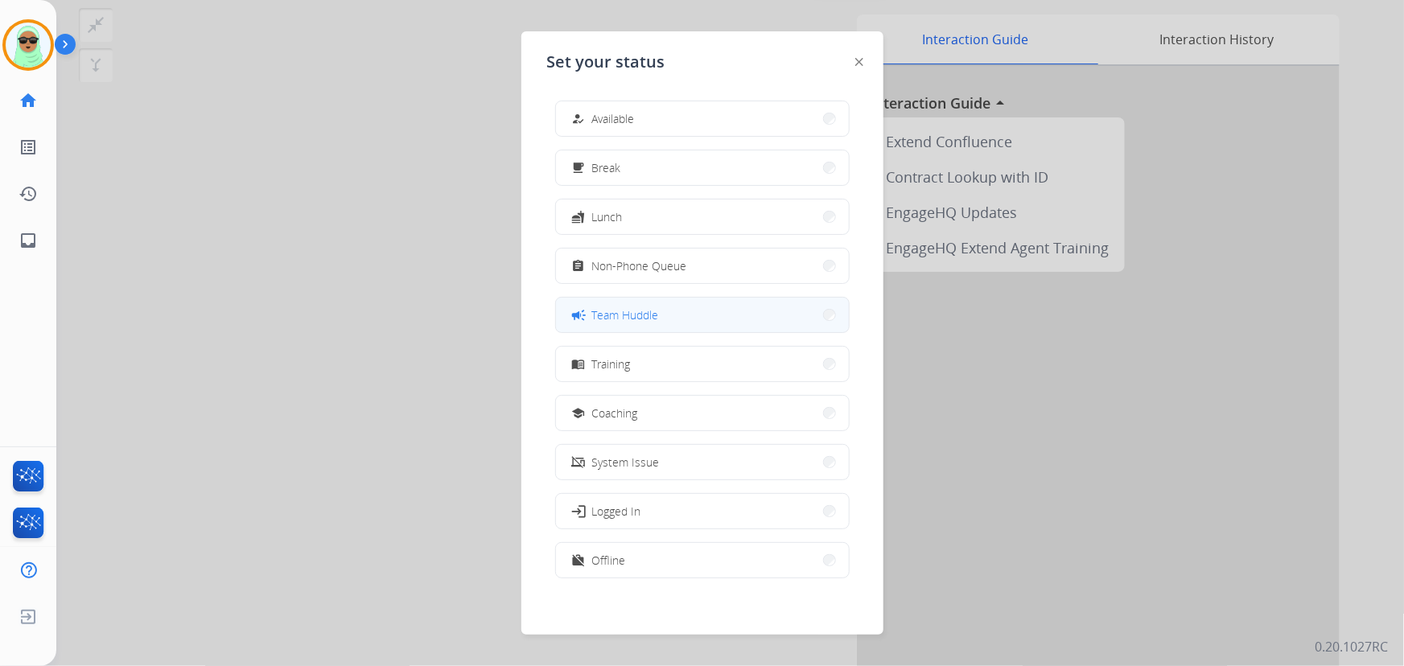
click at [702, 322] on button "campaign Team Huddle" at bounding box center [702, 315] width 293 height 35
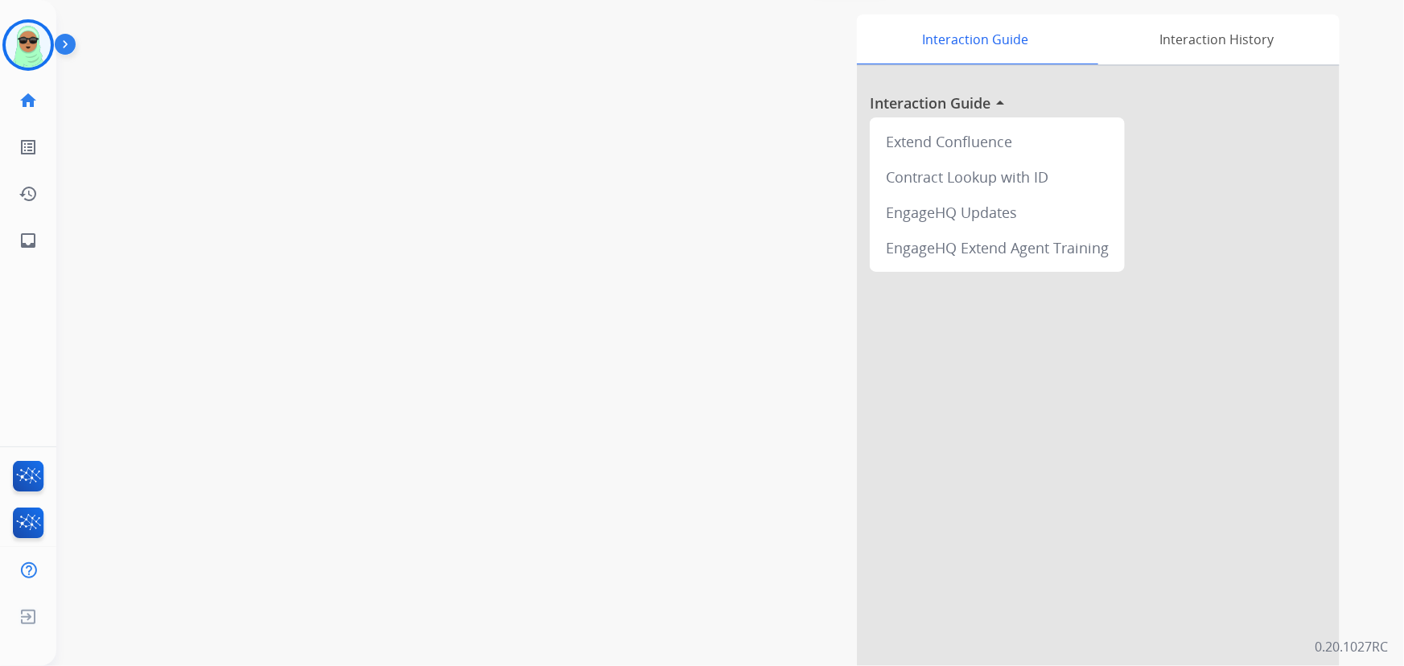
click at [268, 174] on div "swap_horiz Break voice bridge close_fullscreen Connect 3-Way Call merge_type Se…" at bounding box center [710, 330] width 1309 height 671
click at [39, 57] on img at bounding box center [28, 45] width 45 height 45
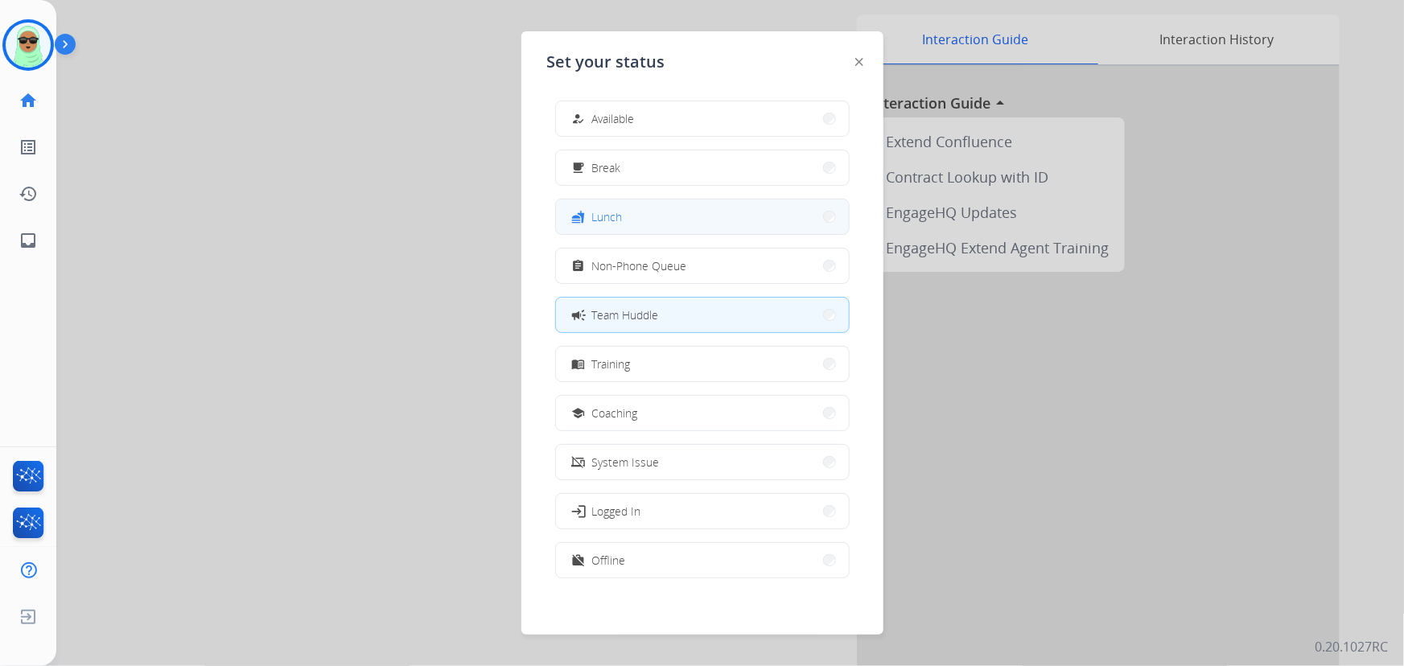
click at [691, 230] on button "fastfood Lunch" at bounding box center [702, 217] width 293 height 35
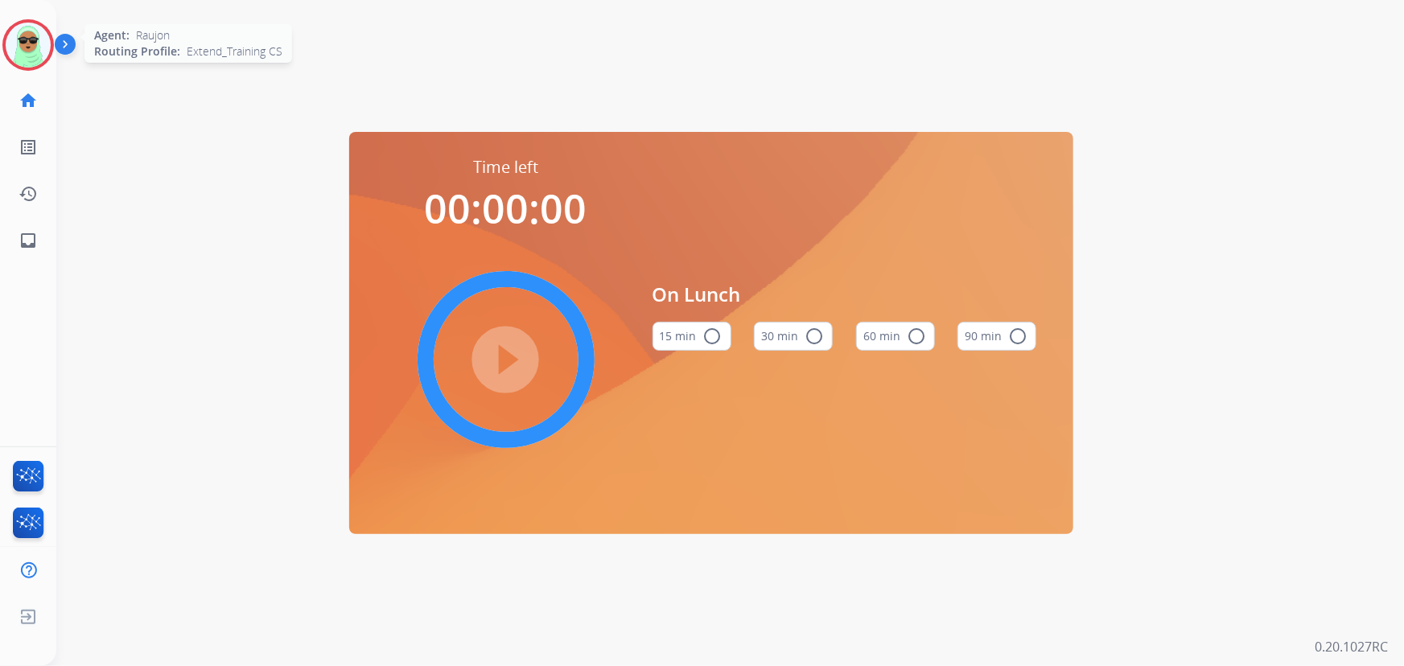
click at [19, 50] on img at bounding box center [28, 45] width 45 height 45
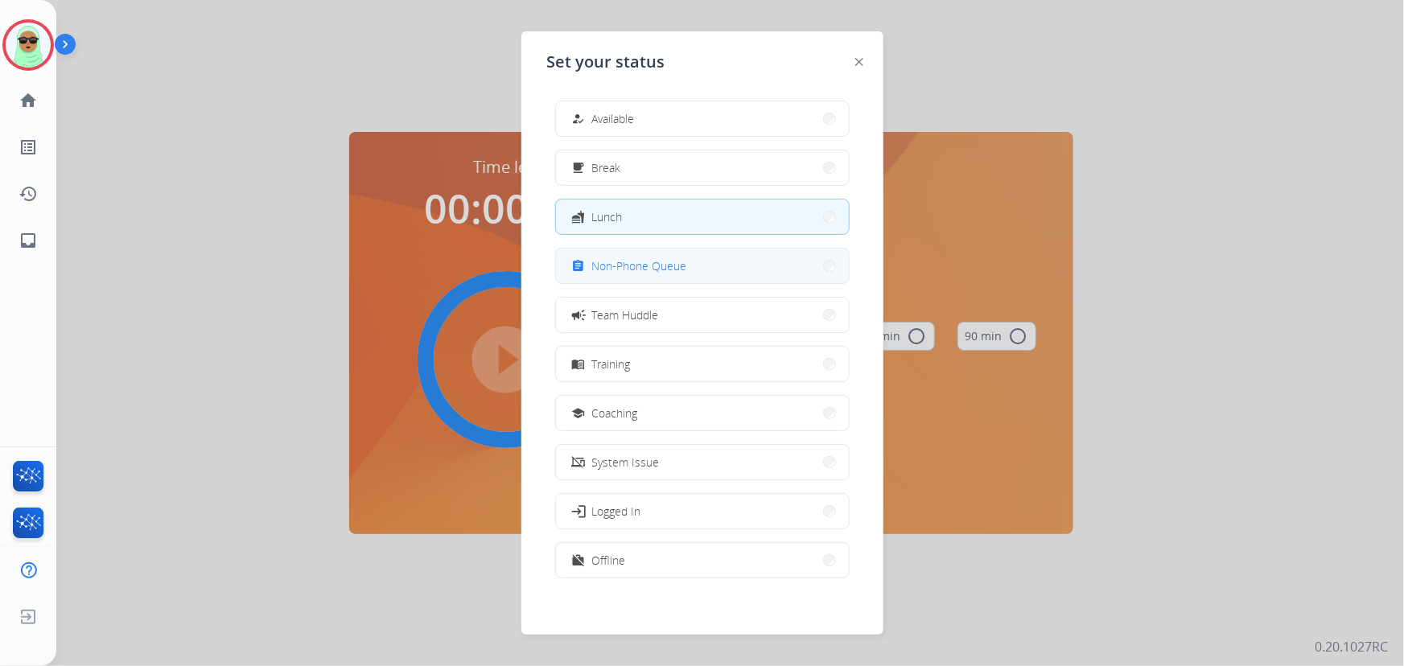
click at [723, 266] on button "assignment Non-Phone Queue" at bounding box center [702, 266] width 293 height 35
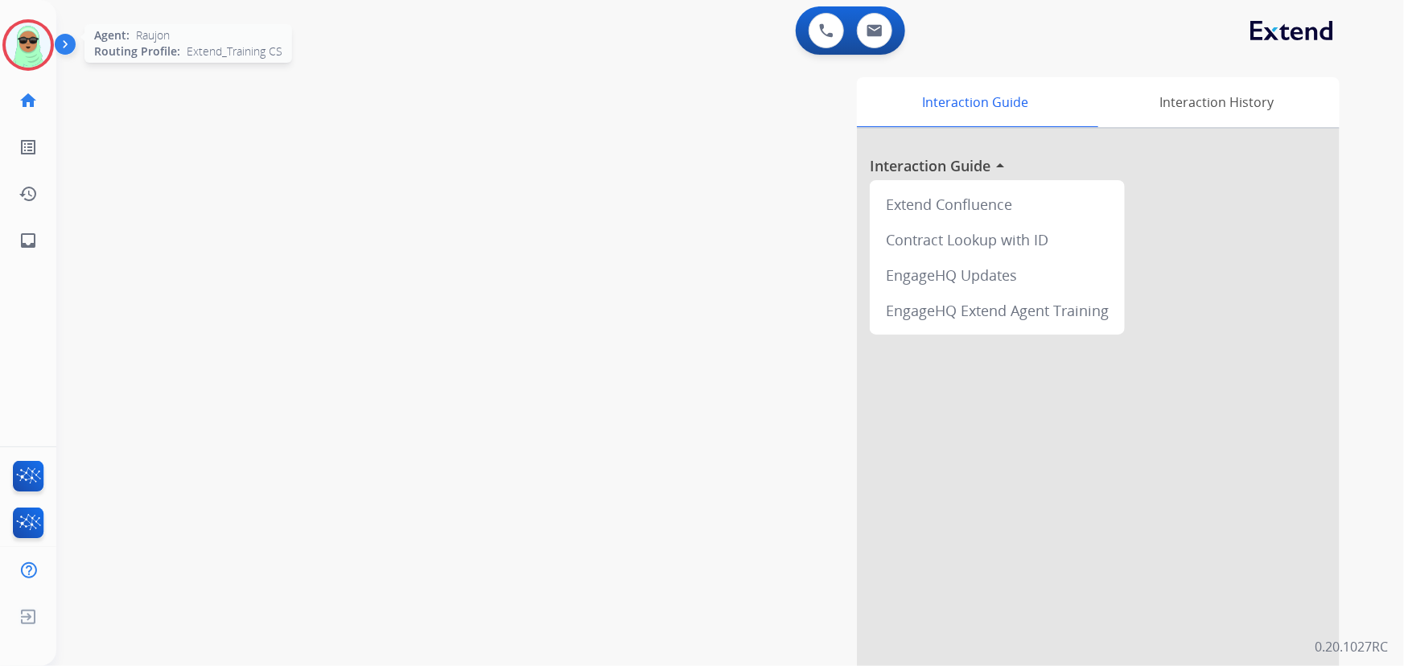
click at [47, 37] on img at bounding box center [28, 45] width 45 height 45
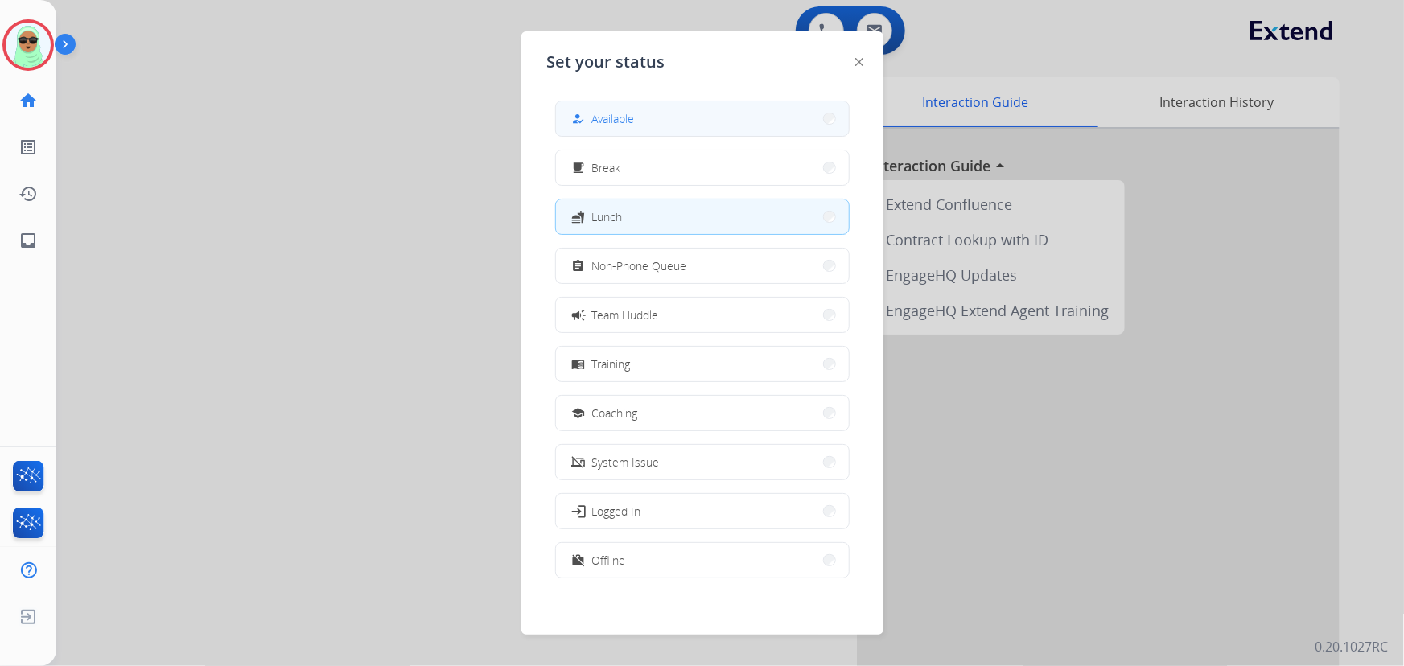
click at [653, 113] on button "how_to_reg Available" at bounding box center [702, 118] width 293 height 35
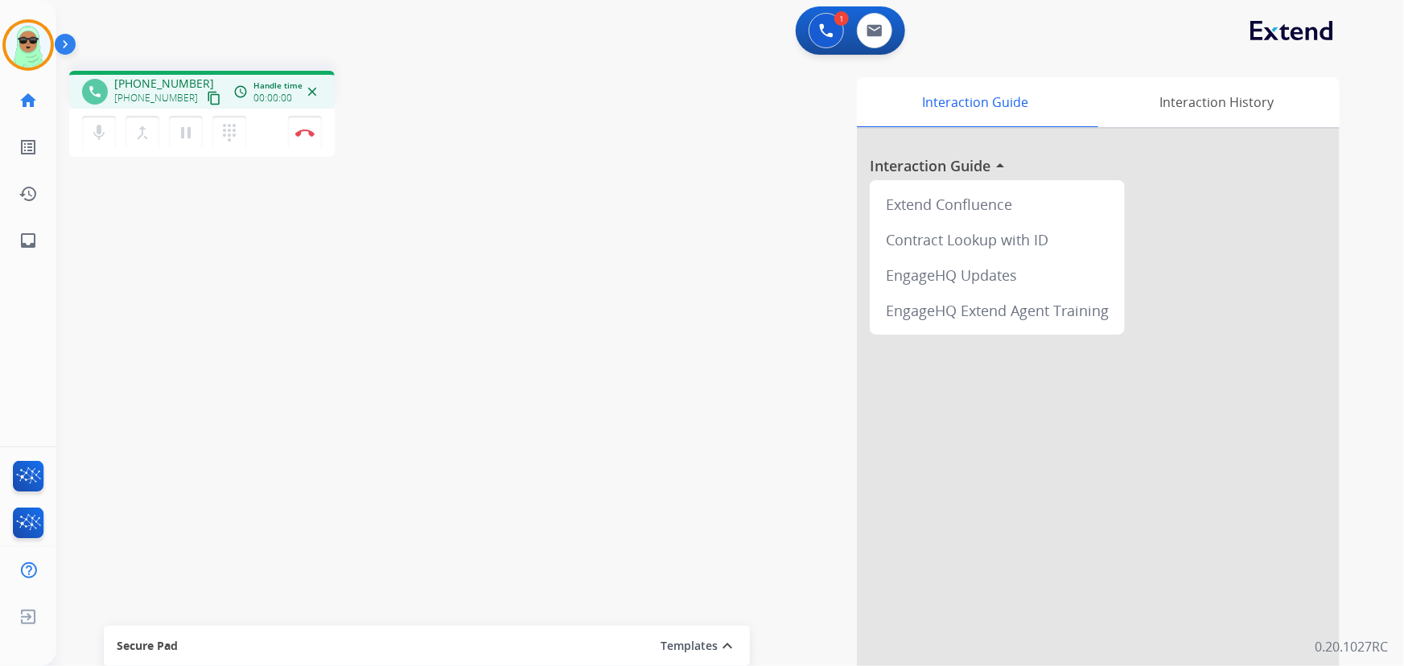
drag, startPoint x: 192, startPoint y: 319, endPoint x: 196, endPoint y: 278, distance: 41.2
click at [198, 297] on div "phone +16474512122 +16474512122 content_copy access_time Call metrics Queue 00:…" at bounding box center [710, 393] width 1309 height 671
click at [207, 101] on mat-icon "content_copy" at bounding box center [214, 98] width 14 height 14
drag, startPoint x: 299, startPoint y: 211, endPoint x: 334, endPoint y: 109, distance: 108.2
click at [320, 171] on div "phone +16474512122 +16474512122 content_copy access_time Call metrics Queue 00:…" at bounding box center [710, 393] width 1309 height 671
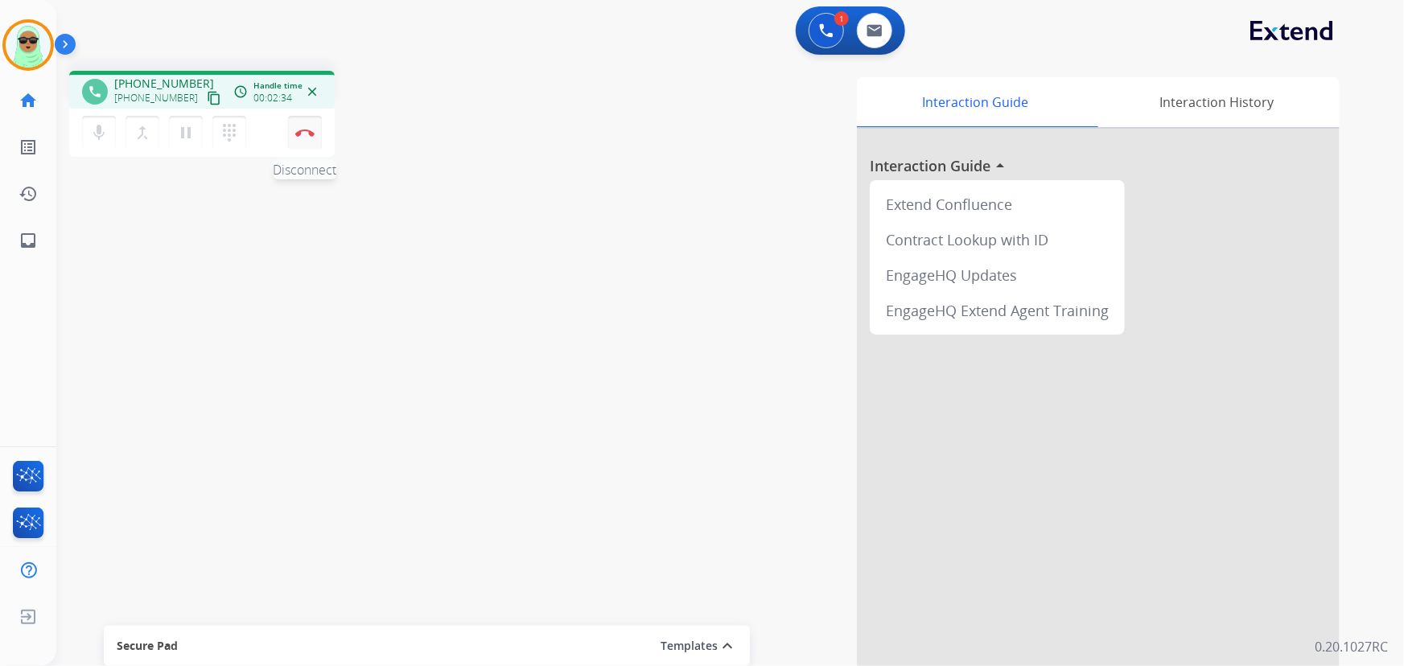
click at [314, 120] on button "Disconnect" at bounding box center [305, 133] width 34 height 34
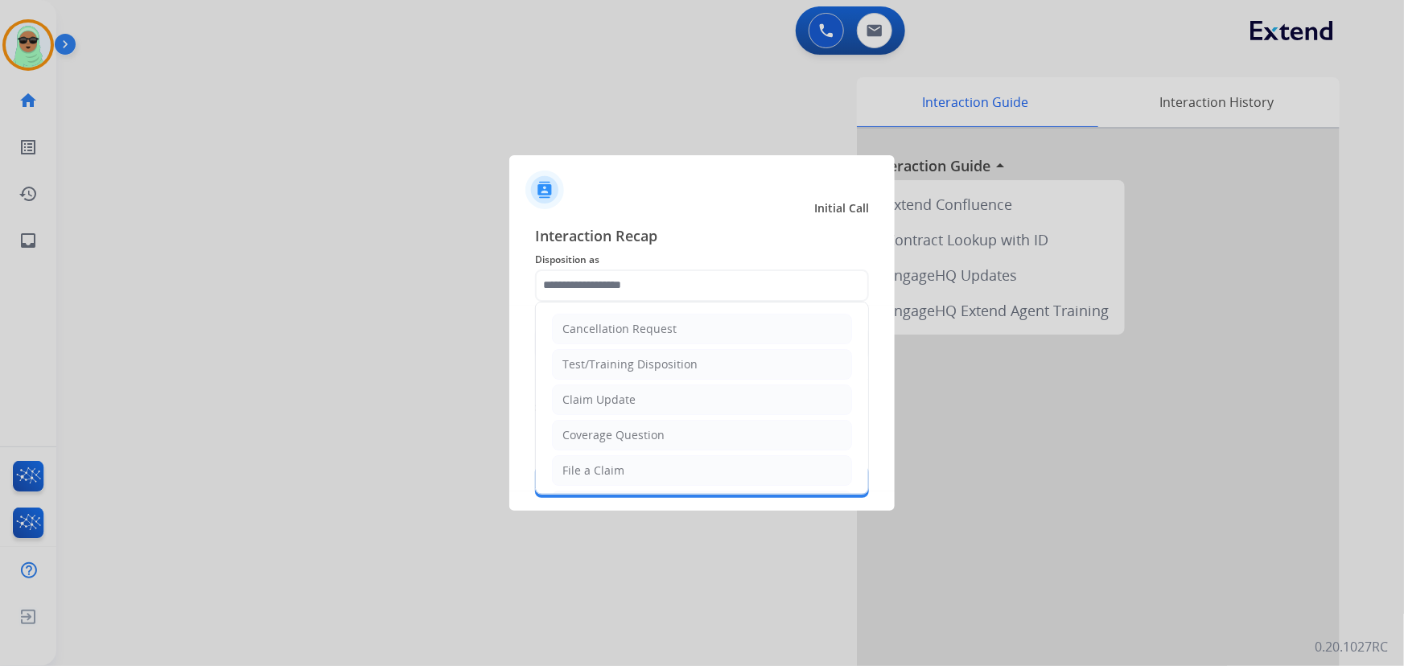
click at [629, 300] on input "text" at bounding box center [702, 286] width 334 height 32
click at [629, 429] on div "Coverage Question" at bounding box center [613, 435] width 102 height 16
type input "**********"
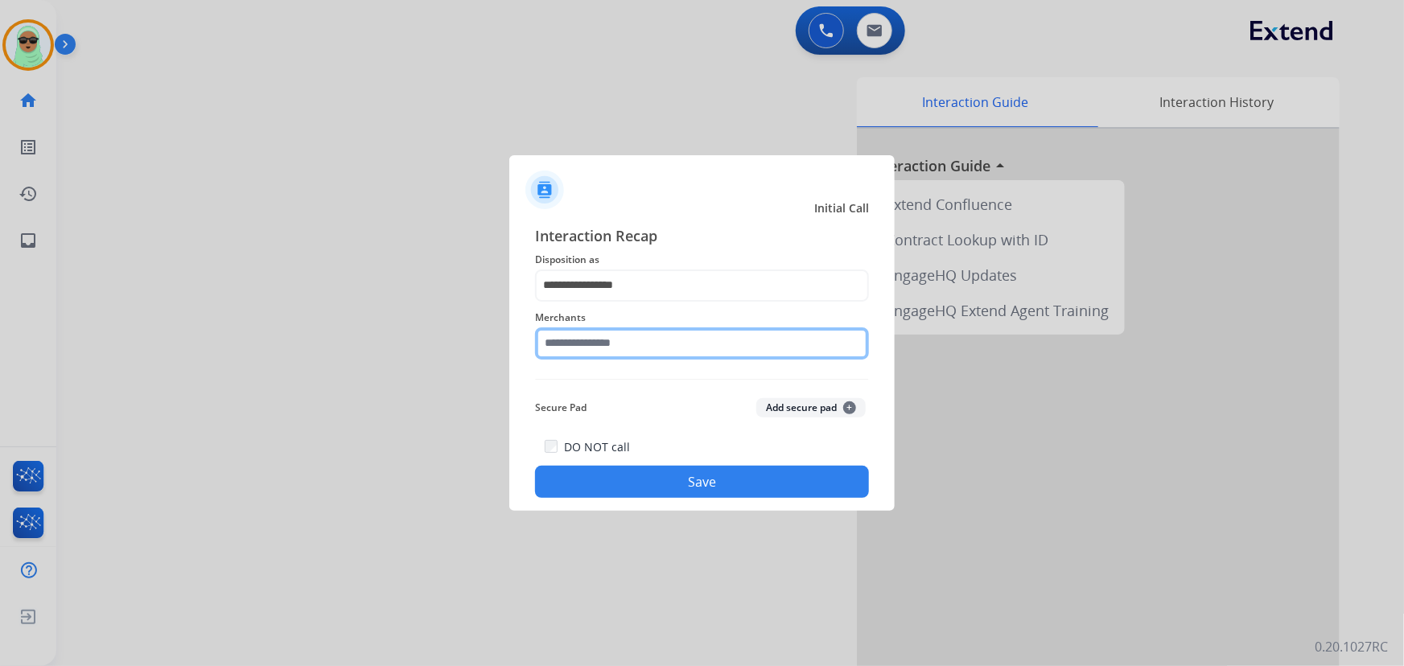
click at [628, 353] on input "text" at bounding box center [702, 344] width 334 height 32
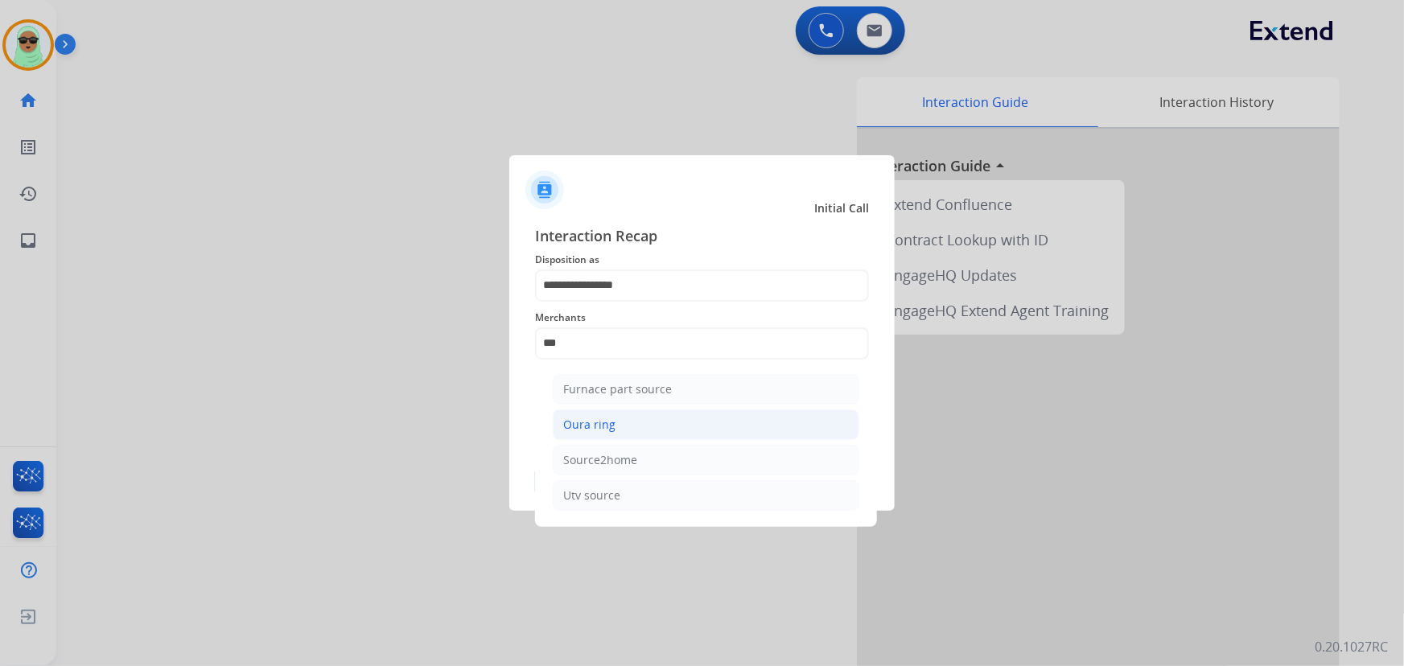
click at [617, 429] on li "Oura ring" at bounding box center [706, 425] width 307 height 31
type input "*********"
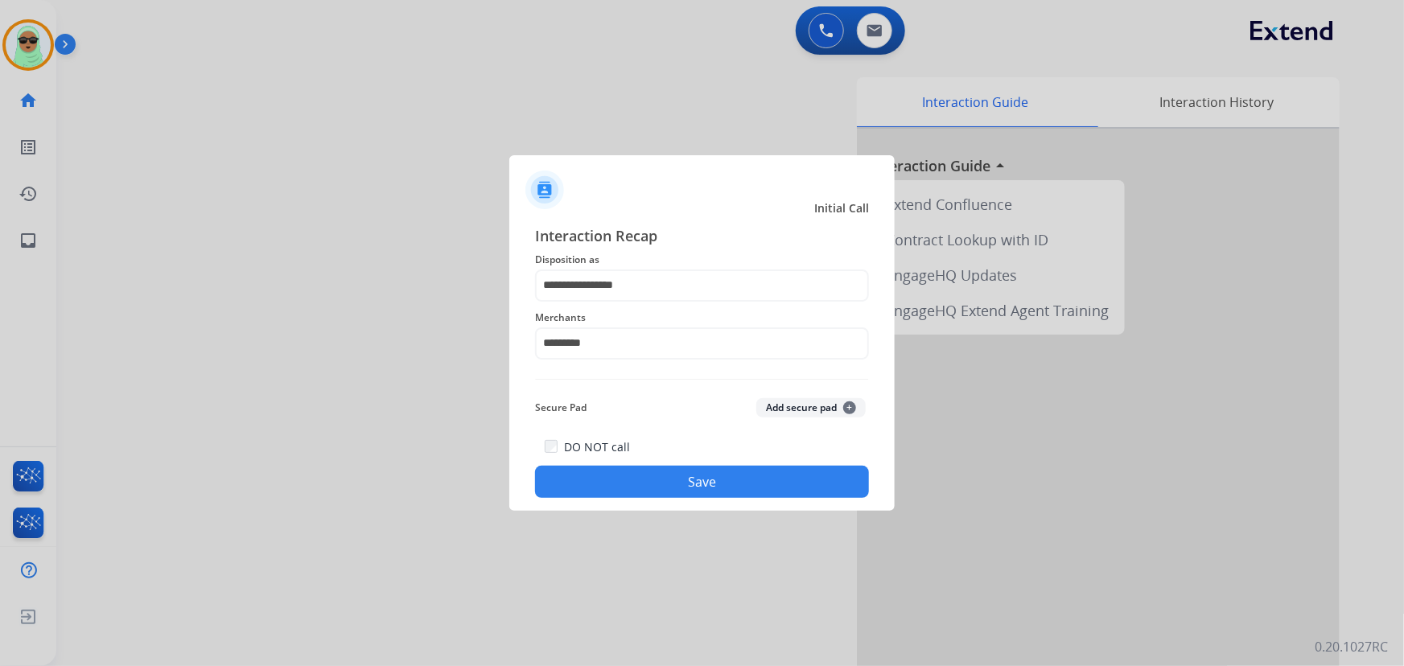
click at [818, 480] on button "Save" at bounding box center [702, 482] width 334 height 32
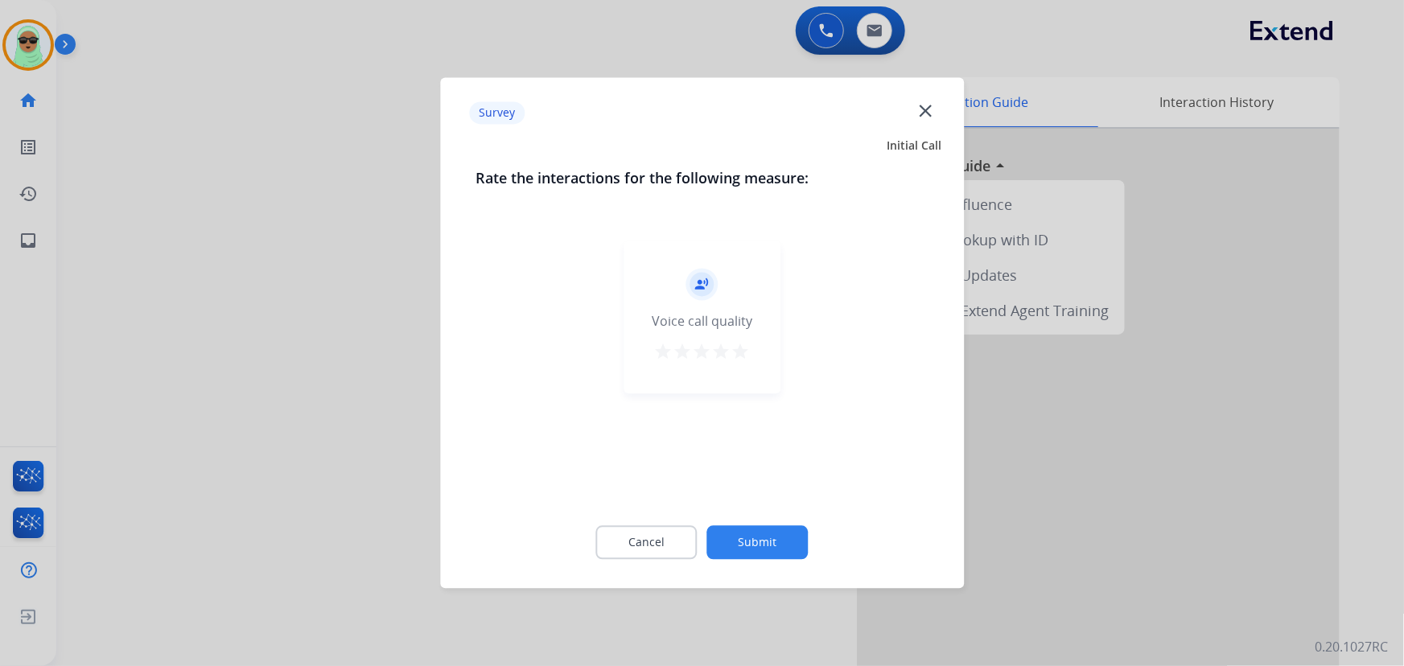
click at [820, 572] on div "Survey close Initial Call Rate the interactions for the following measure: reco…" at bounding box center [702, 333] width 524 height 511
click at [810, 546] on div "Cancel Submit" at bounding box center [702, 543] width 453 height 72
click at [796, 542] on button "Submit" at bounding box center [757, 543] width 101 height 34
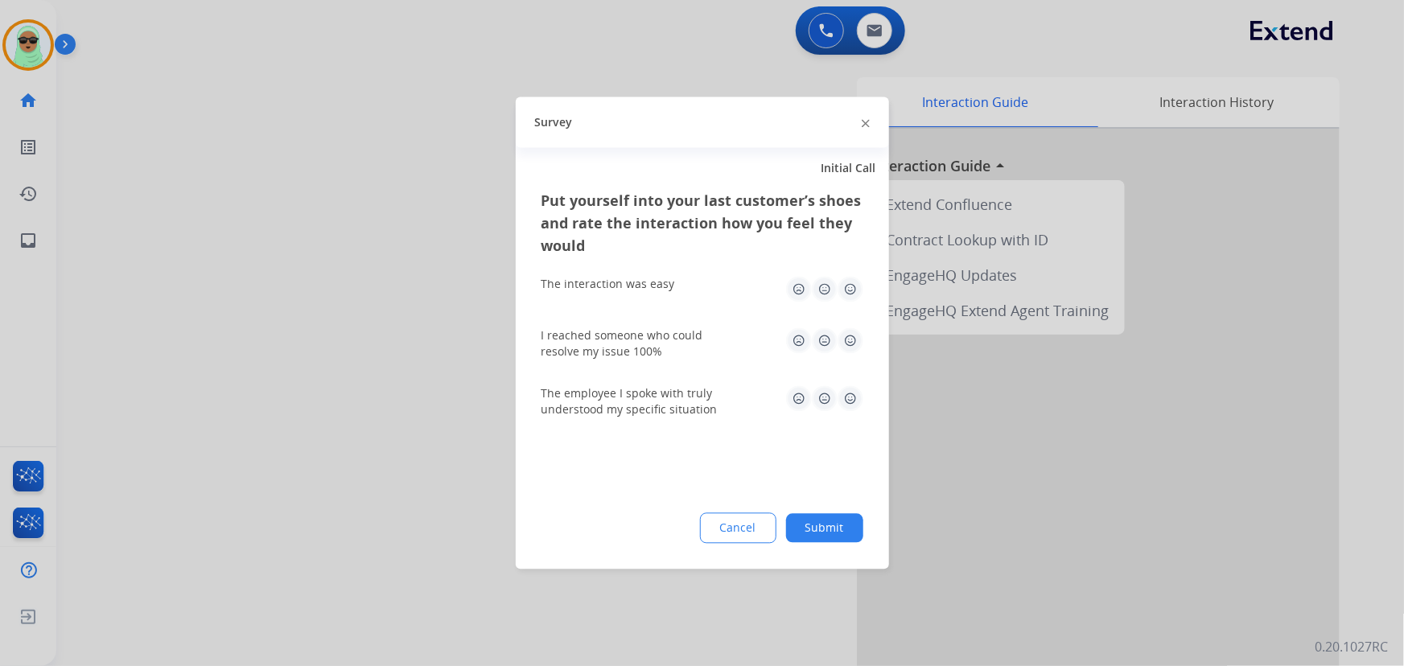
click at [820, 529] on button "Submit" at bounding box center [824, 528] width 77 height 29
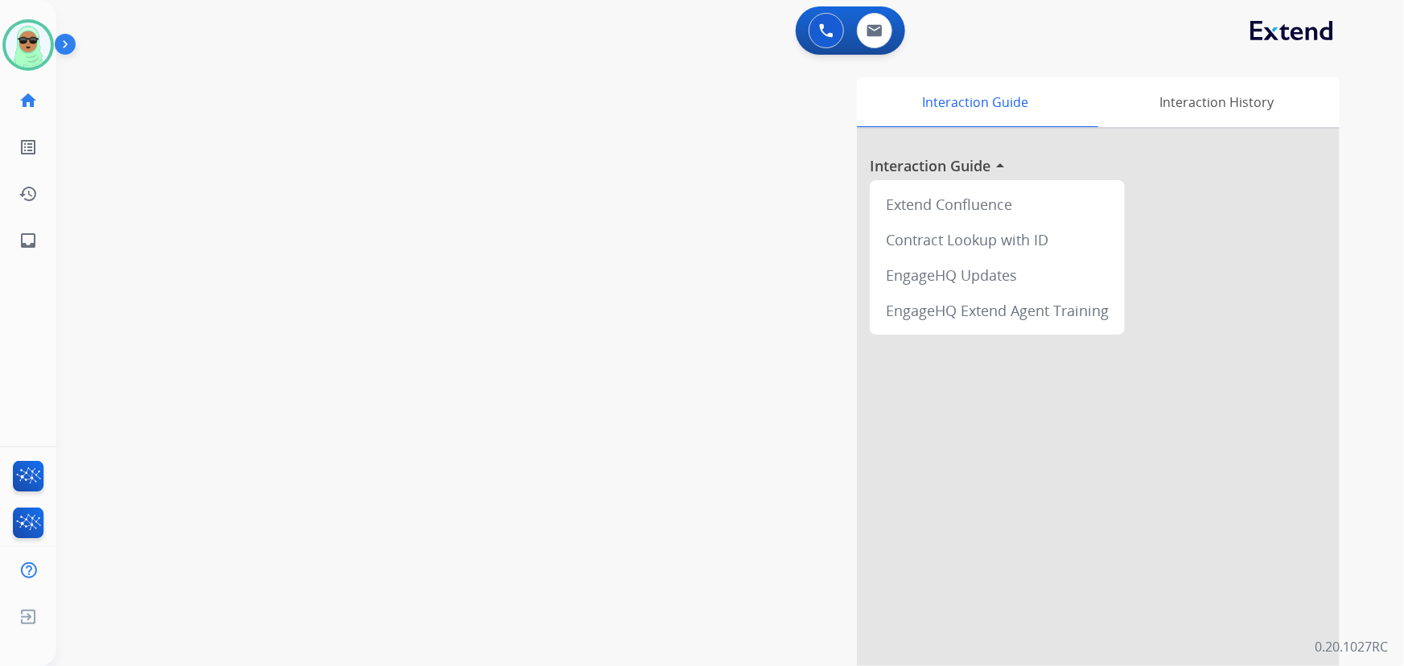
click at [200, 212] on div "swap_horiz Break voice bridge close_fullscreen Connect 3-Way Call merge_type Se…" at bounding box center [710, 393] width 1309 height 671
drag, startPoint x: 188, startPoint y: 115, endPoint x: 171, endPoint y: 107, distance: 19.4
click at [186, 113] on div "swap_horiz Break voice bridge close_fullscreen Connect 3-Way Call merge_type Se…" at bounding box center [710, 393] width 1309 height 671
click at [27, 39] on img at bounding box center [28, 45] width 45 height 45
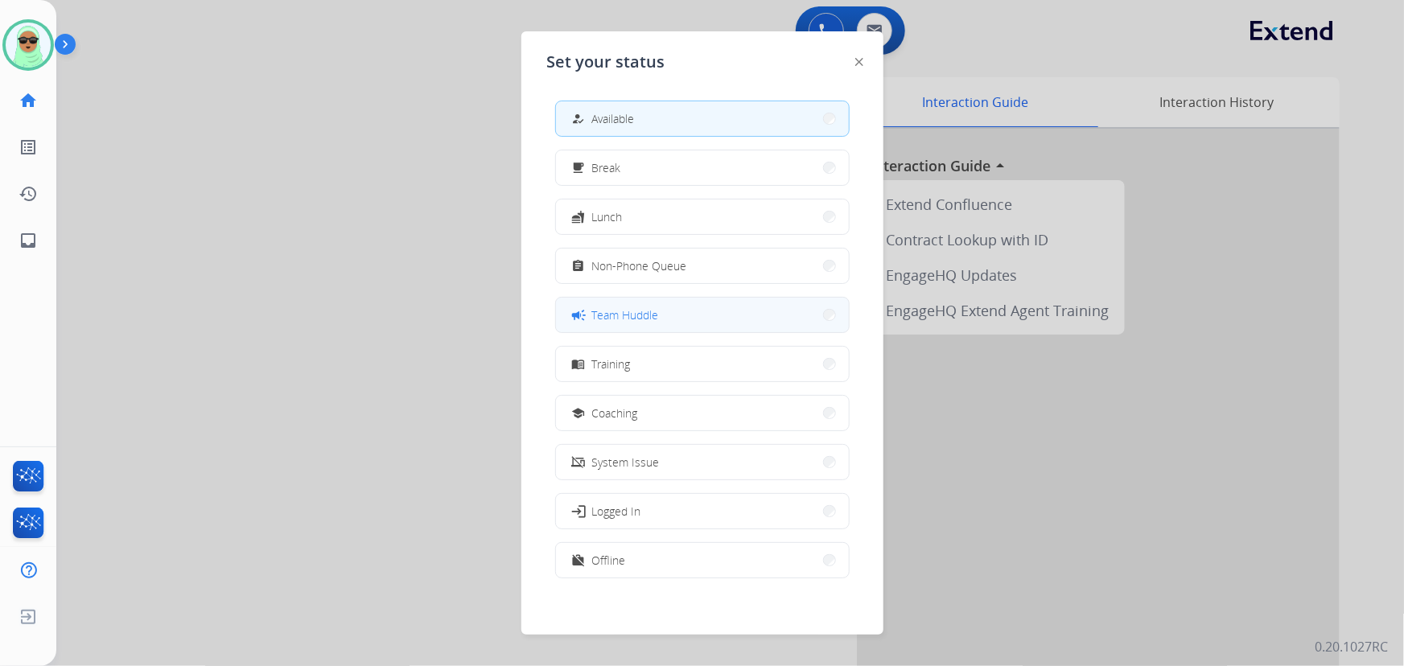
click at [669, 297] on div "campaign Team Huddle" at bounding box center [702, 315] width 295 height 36
click at [670, 278] on button "assignment Non-Phone Queue" at bounding box center [702, 266] width 293 height 35
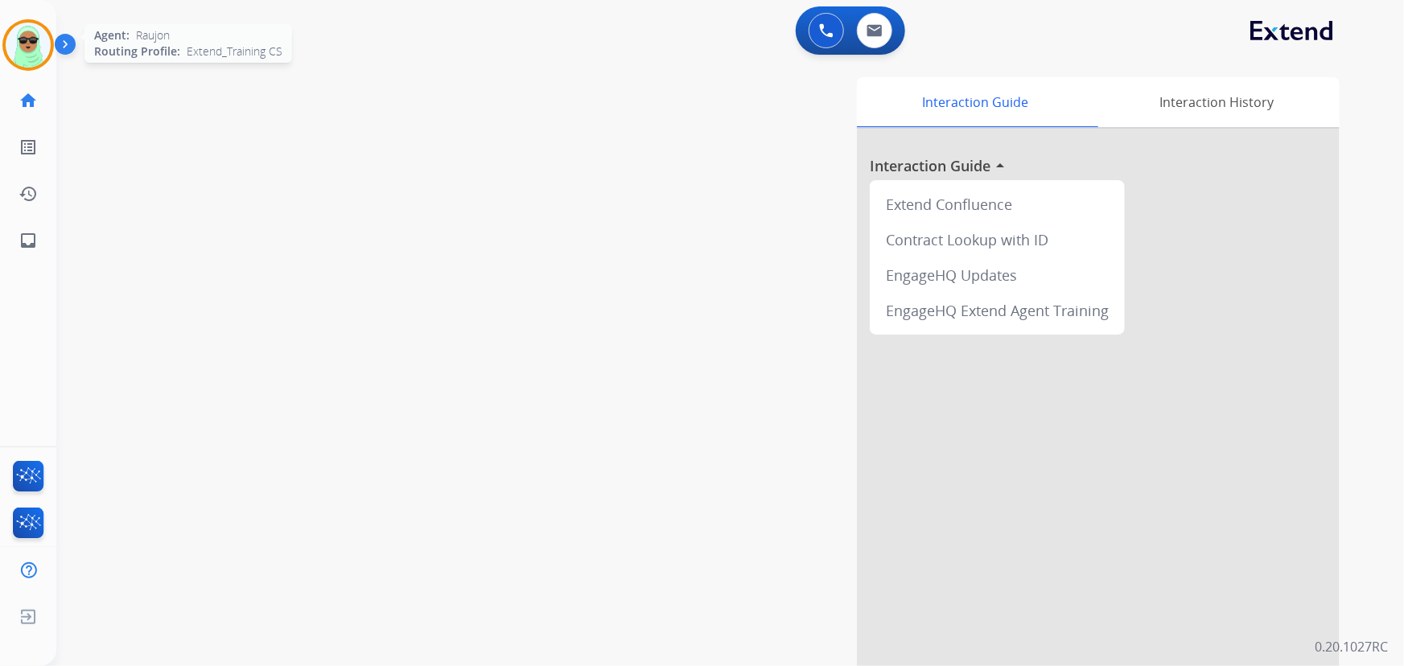
click at [35, 48] on img at bounding box center [28, 45] width 45 height 45
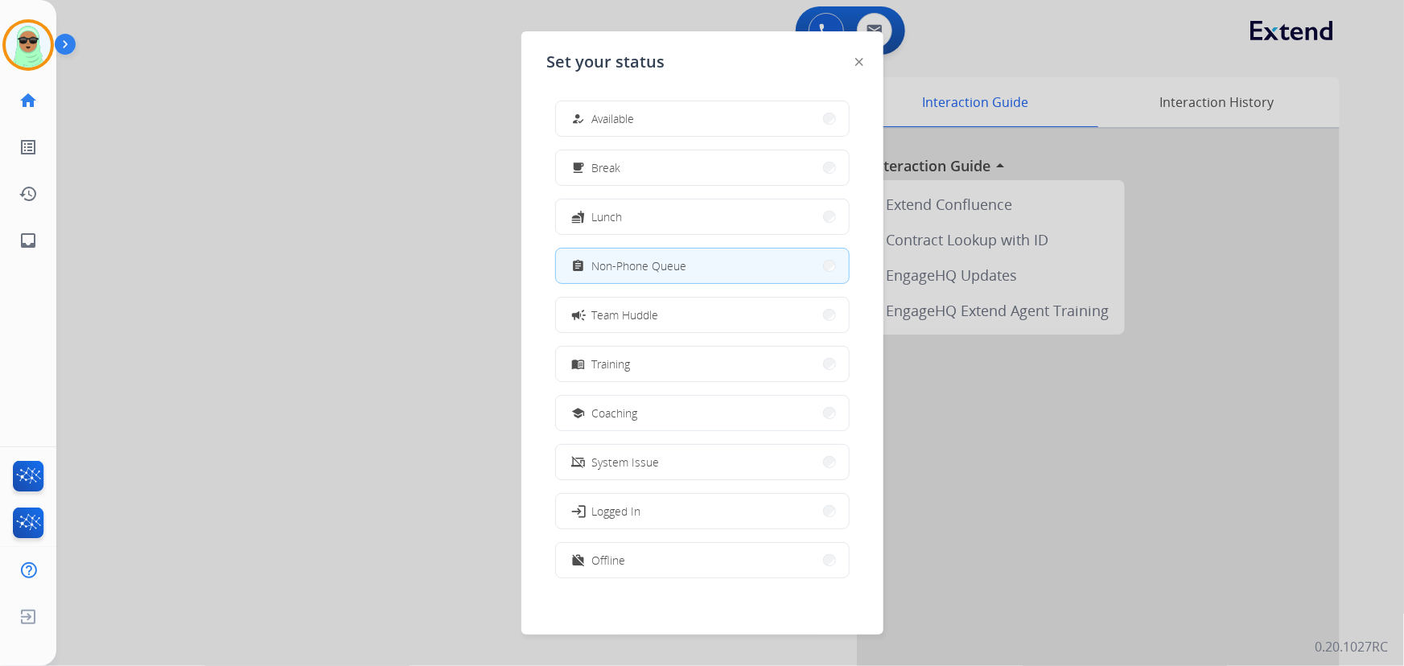
click at [793, 117] on button "how_to_reg Available" at bounding box center [702, 118] width 293 height 35
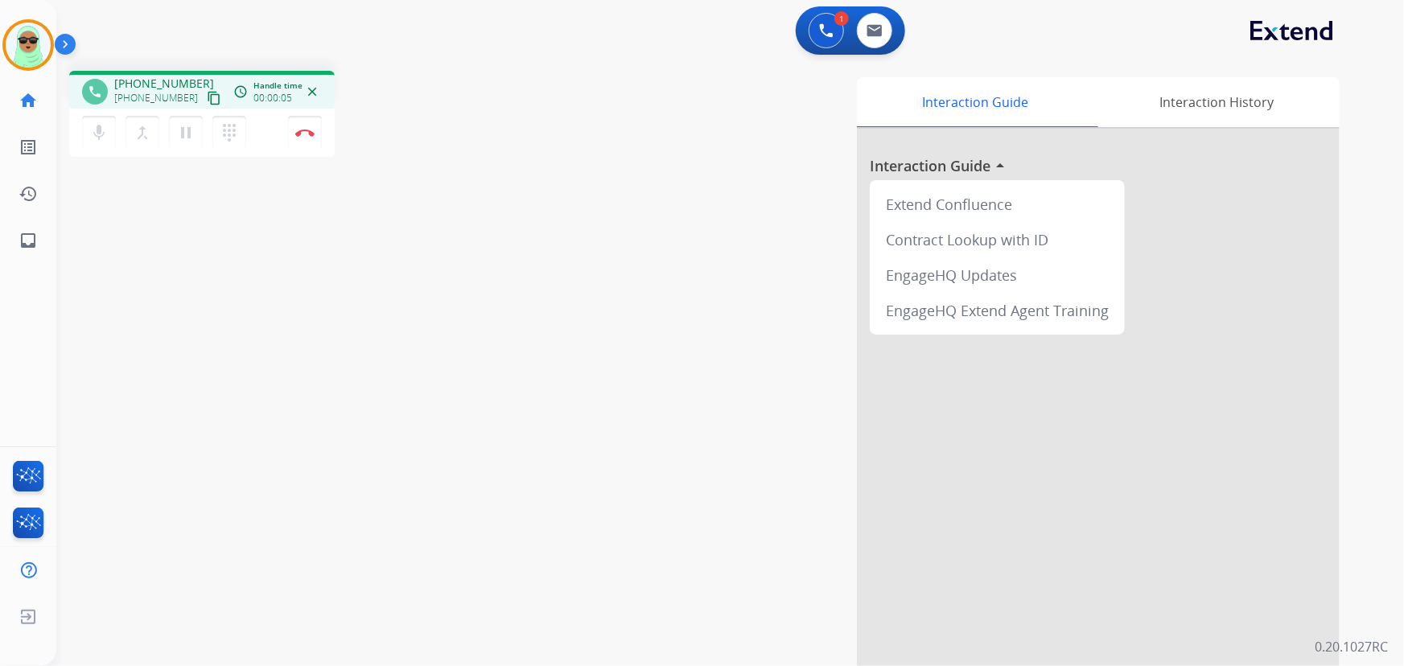
click at [207, 99] on mat-icon "content_copy" at bounding box center [214, 98] width 14 height 14
click at [830, 29] on img at bounding box center [826, 30] width 14 height 14
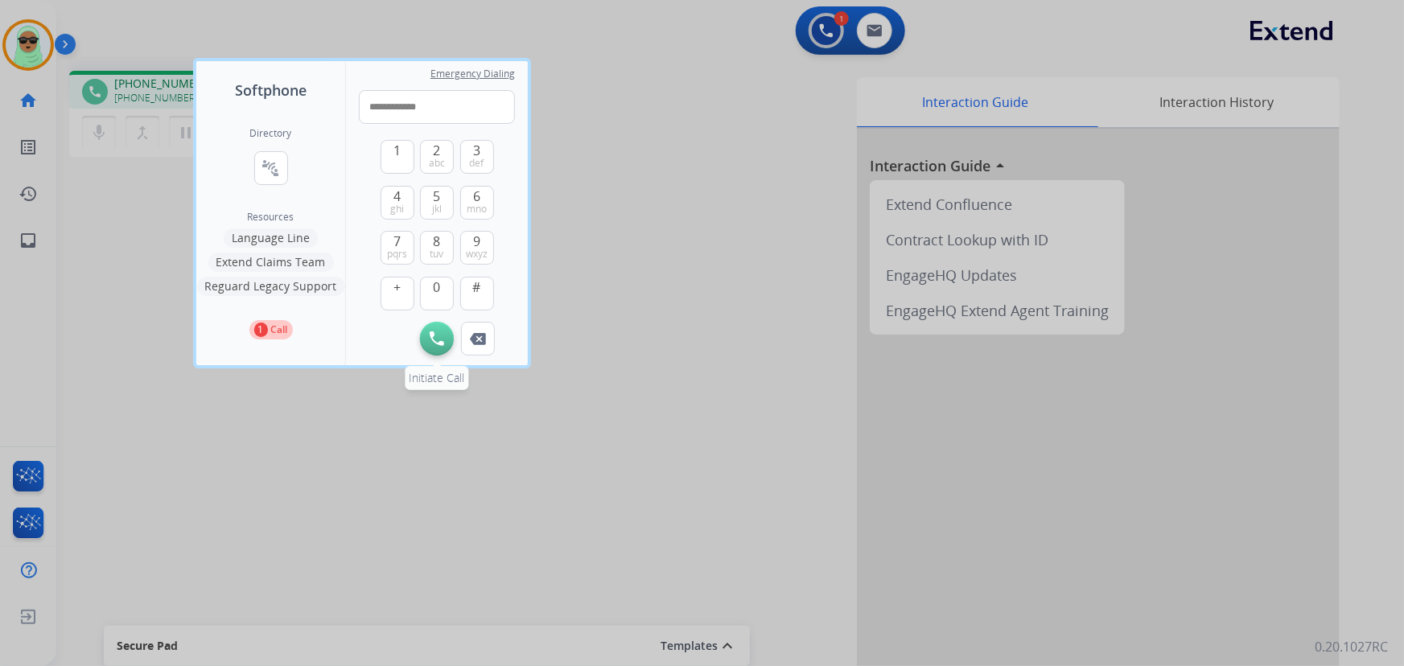
type input "**********"
click at [433, 344] on img at bounding box center [437, 339] width 14 height 14
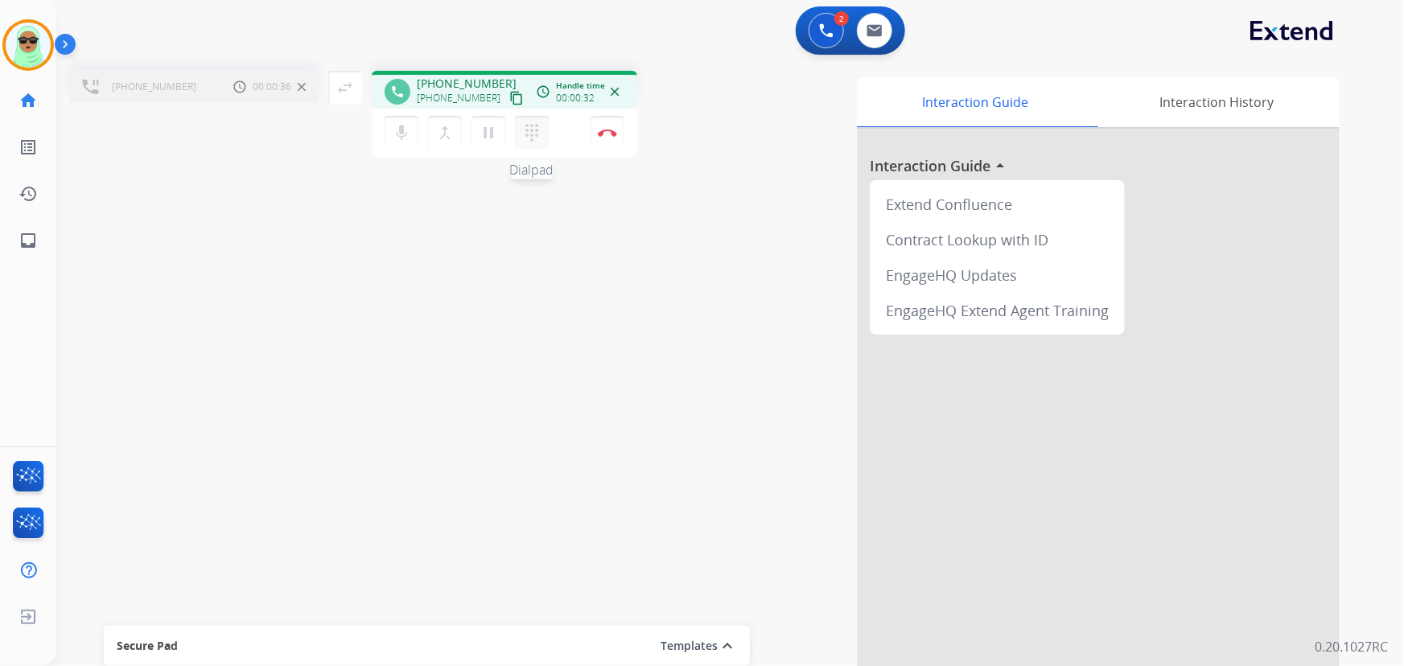
click at [517, 136] on button "dialpad Dialpad" at bounding box center [532, 133] width 34 height 34
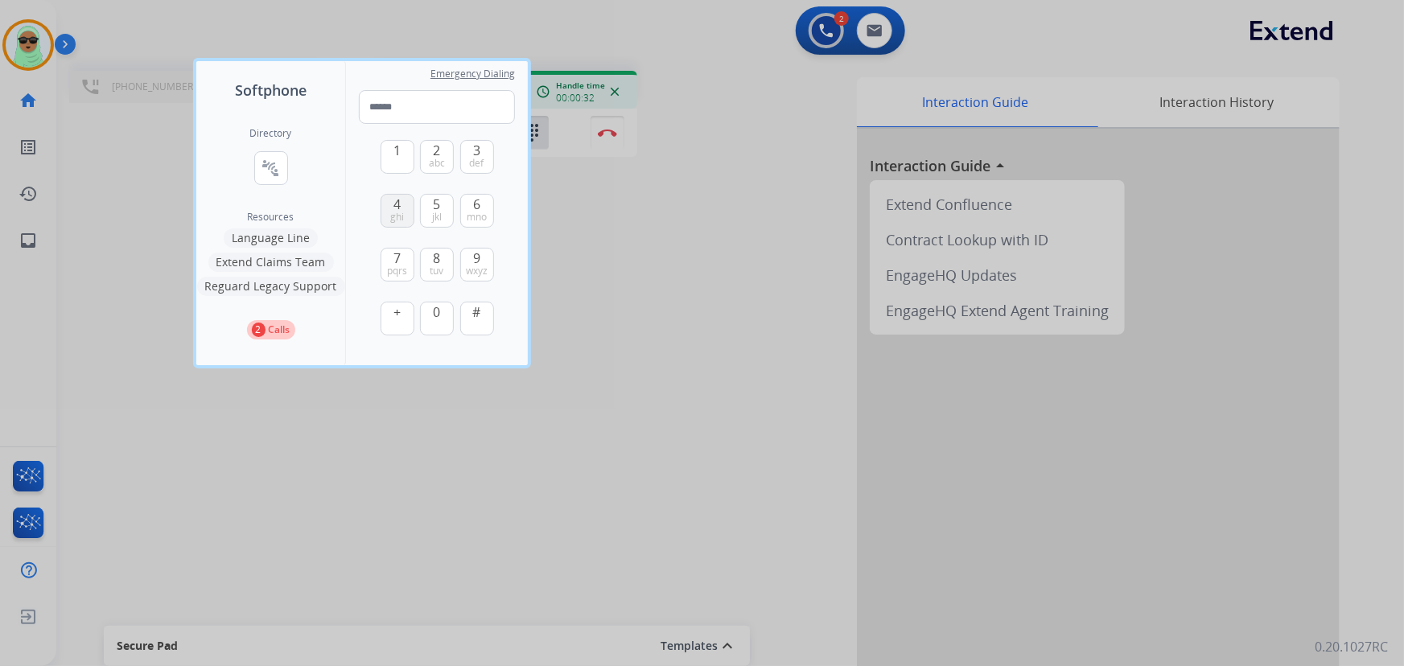
click at [402, 215] on span "ghi" at bounding box center [397, 217] width 14 height 13
type input "*"
click at [661, 205] on div at bounding box center [702, 333] width 1404 height 666
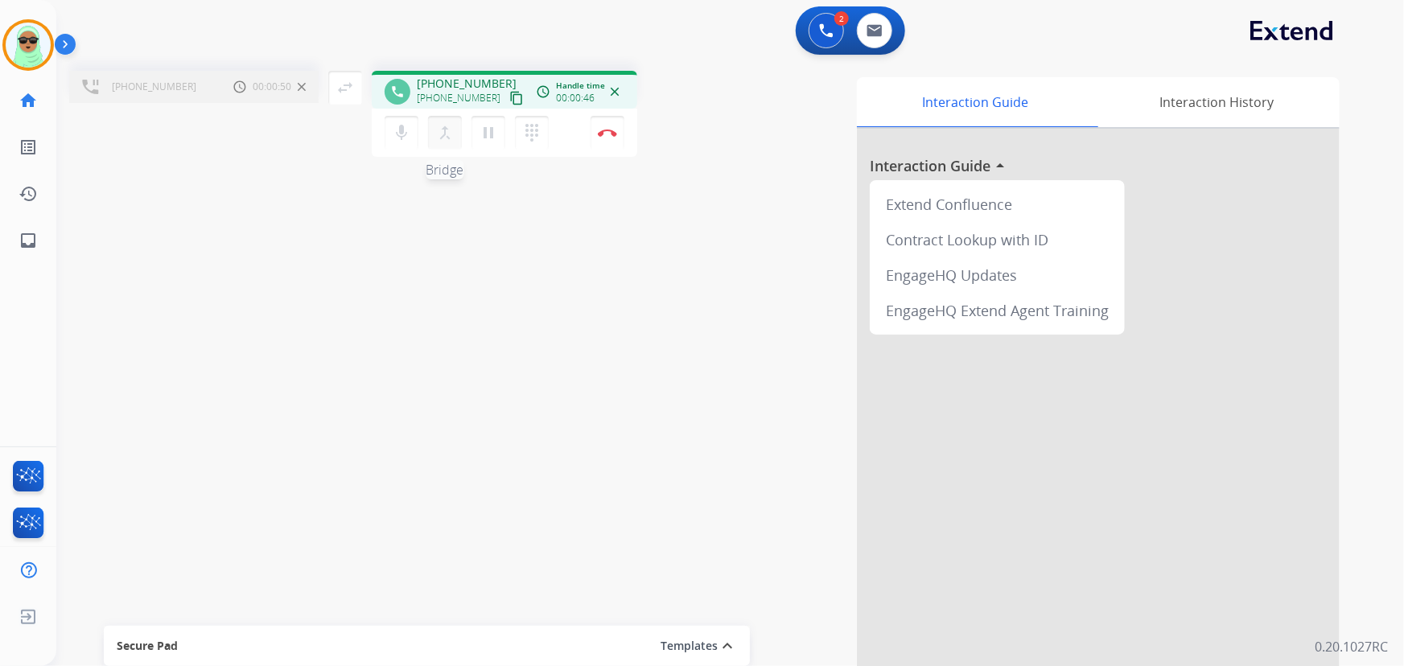
click at [443, 142] on button "merge_type Bridge" at bounding box center [445, 133] width 34 height 34
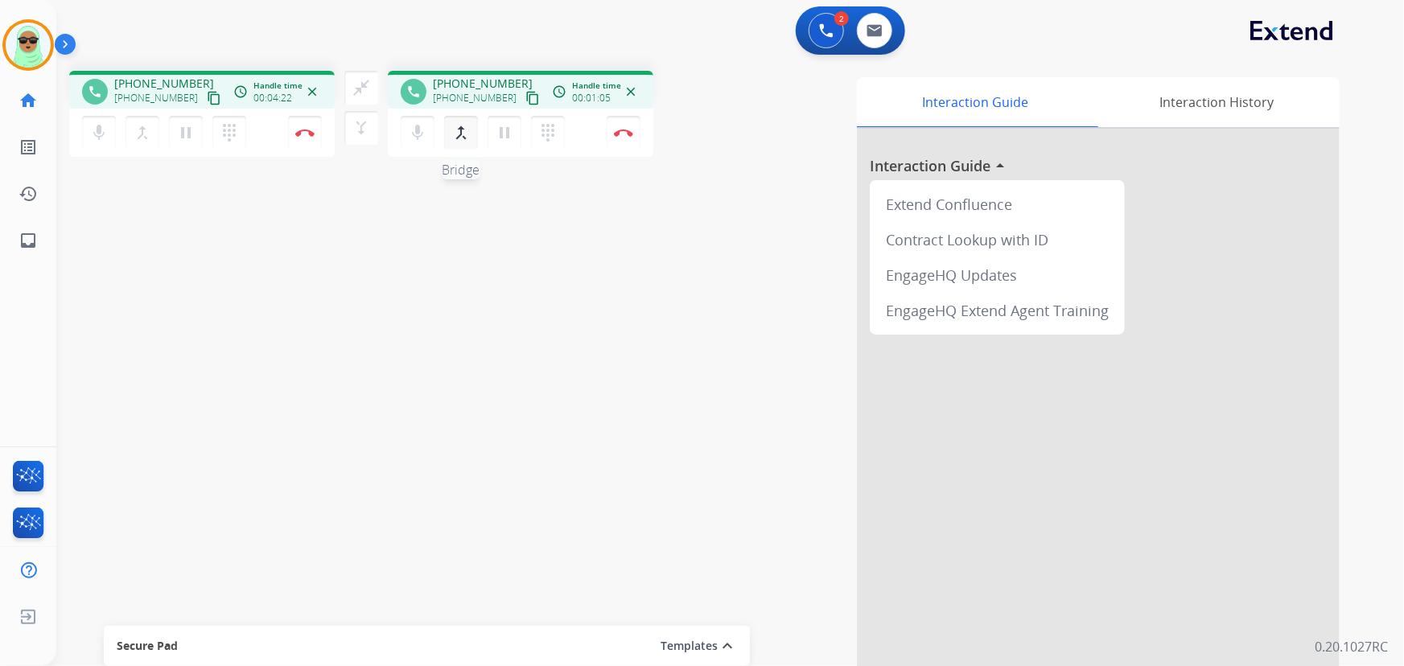
click at [460, 140] on mat-icon "merge_type" at bounding box center [460, 132] width 19 height 19
click at [315, 131] on img at bounding box center [304, 133] width 19 height 8
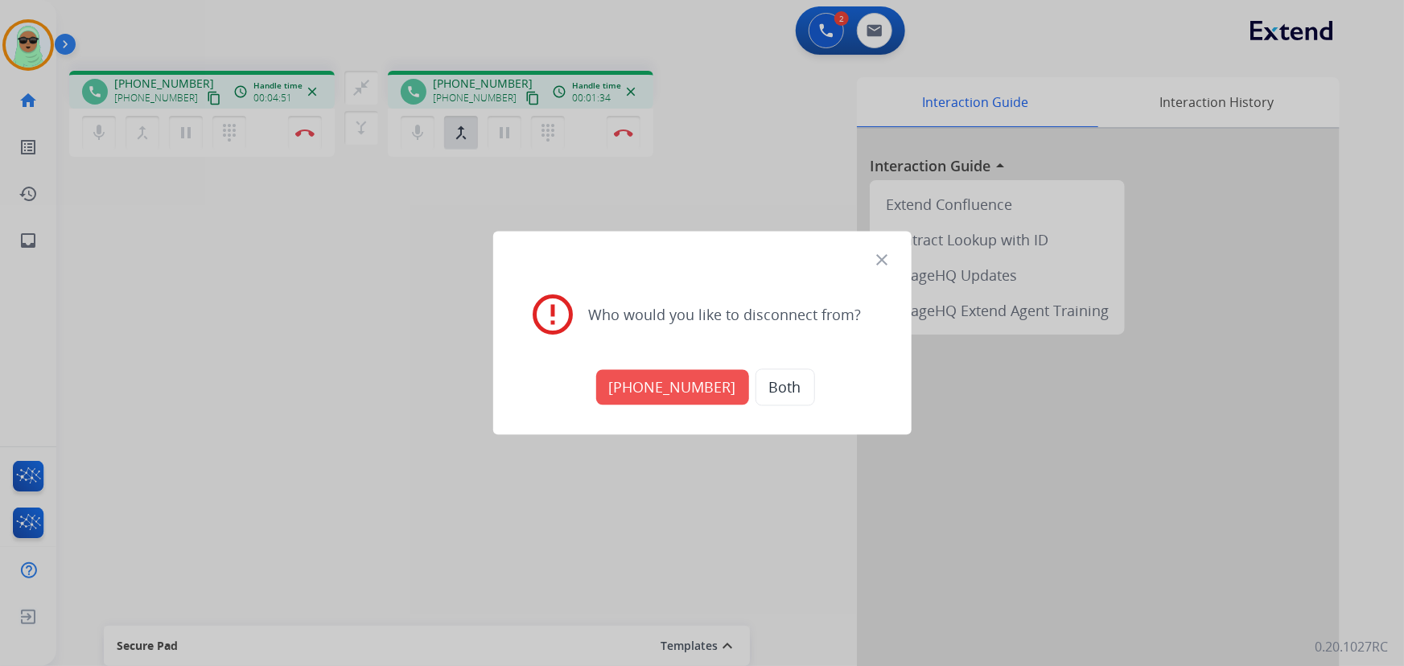
click at [652, 393] on button "+18883841537" at bounding box center [672, 387] width 153 height 35
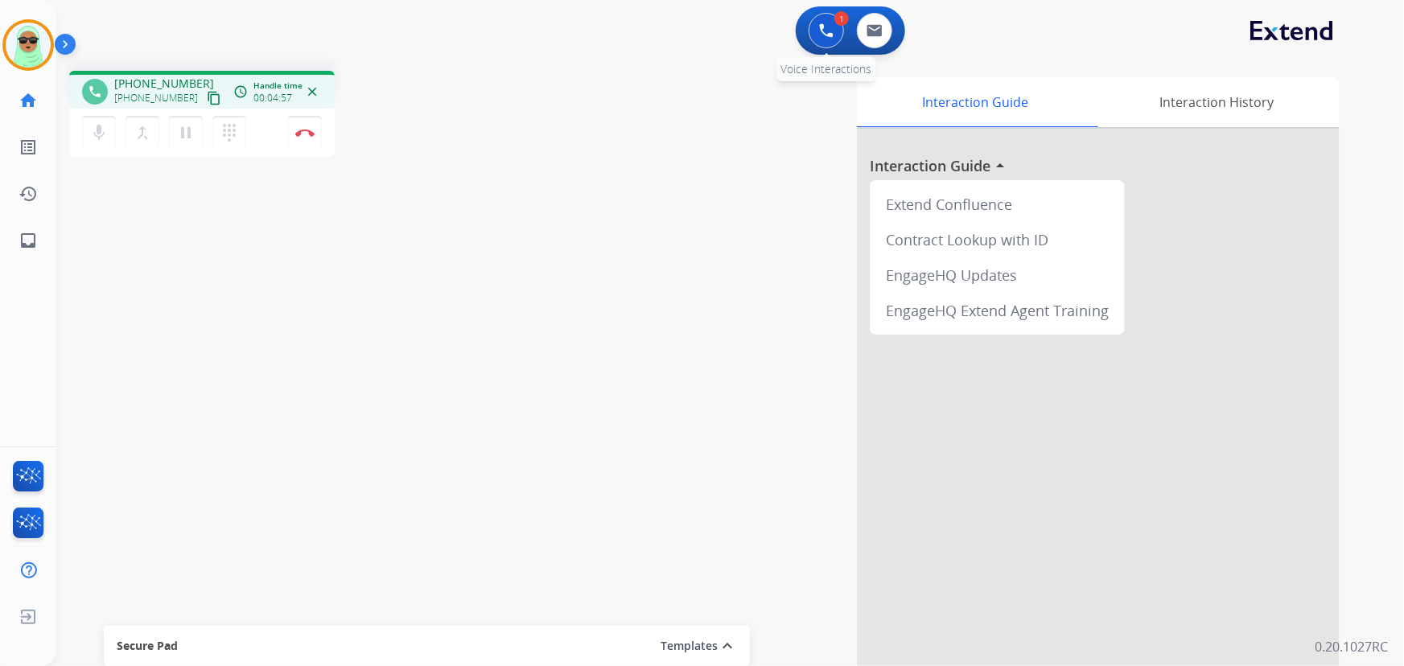
click at [811, 30] on button at bounding box center [826, 30] width 35 height 35
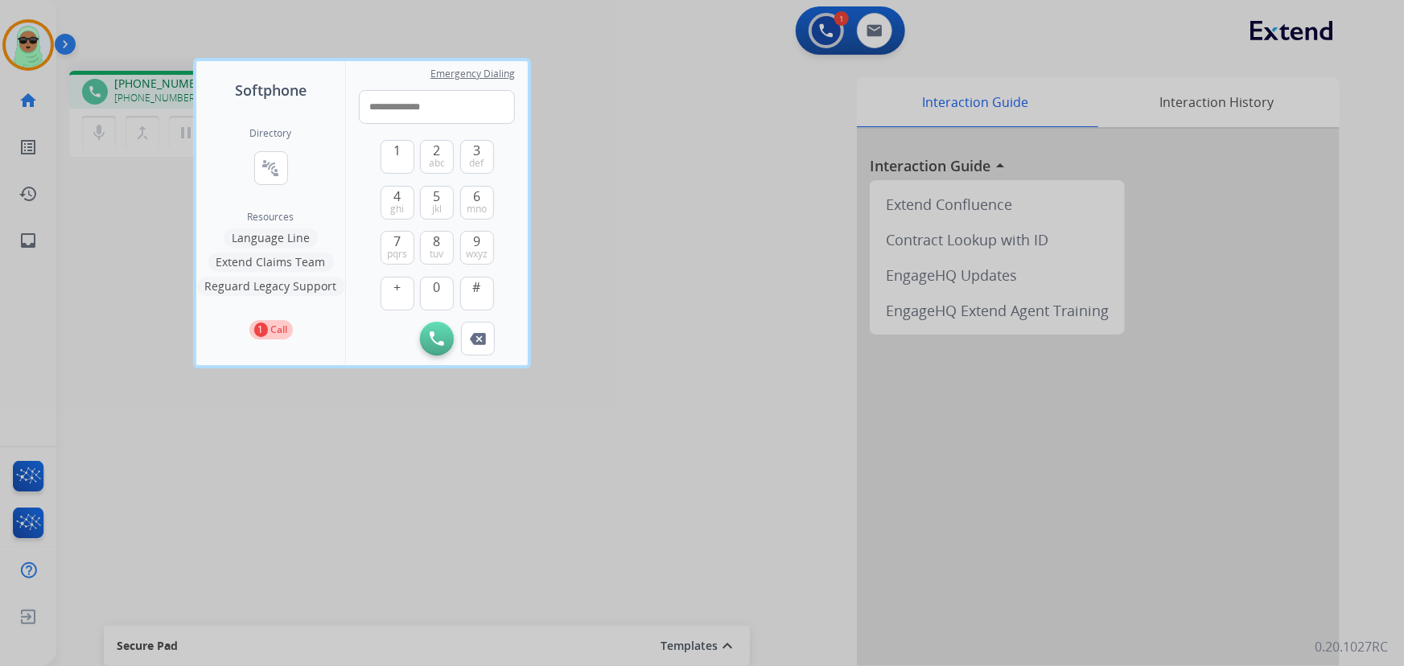
type input "**********"
click at [422, 352] on div "Initiate Call Remove Number" at bounding box center [437, 339] width 156 height 34
click at [431, 344] on img at bounding box center [437, 339] width 14 height 14
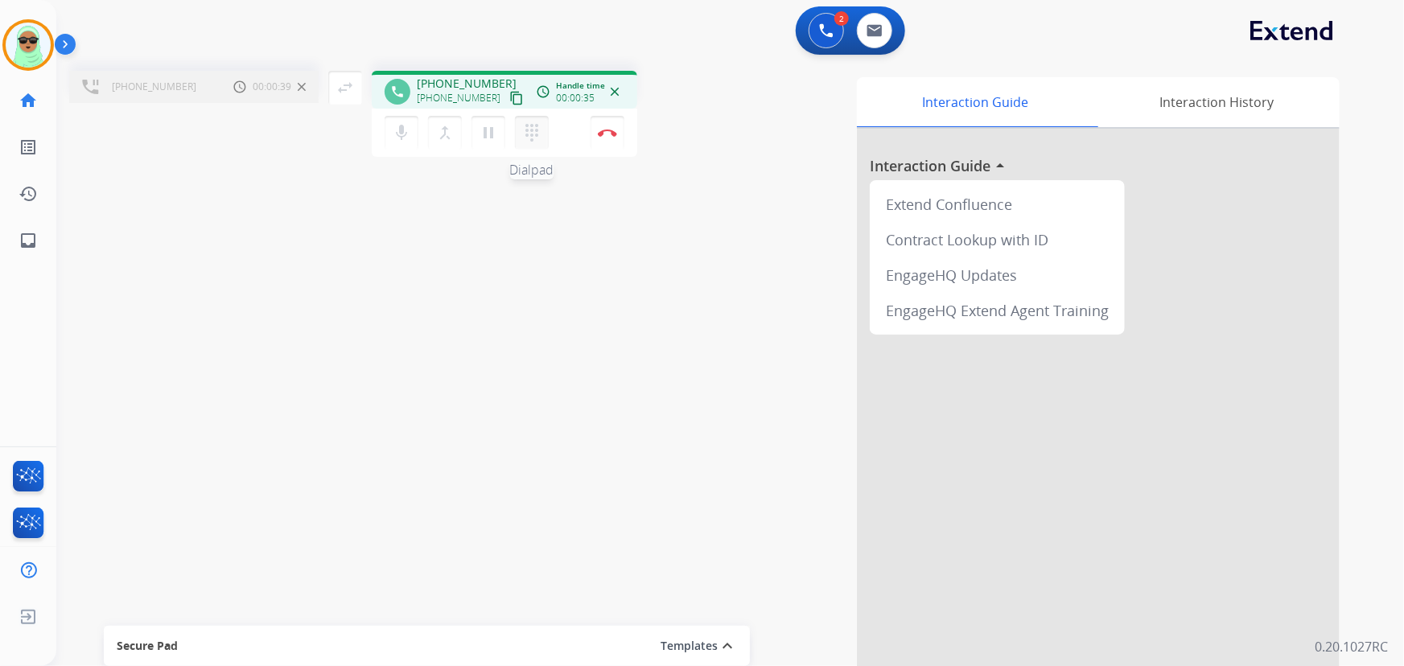
click at [532, 135] on mat-icon "dialpad" at bounding box center [531, 132] width 19 height 19
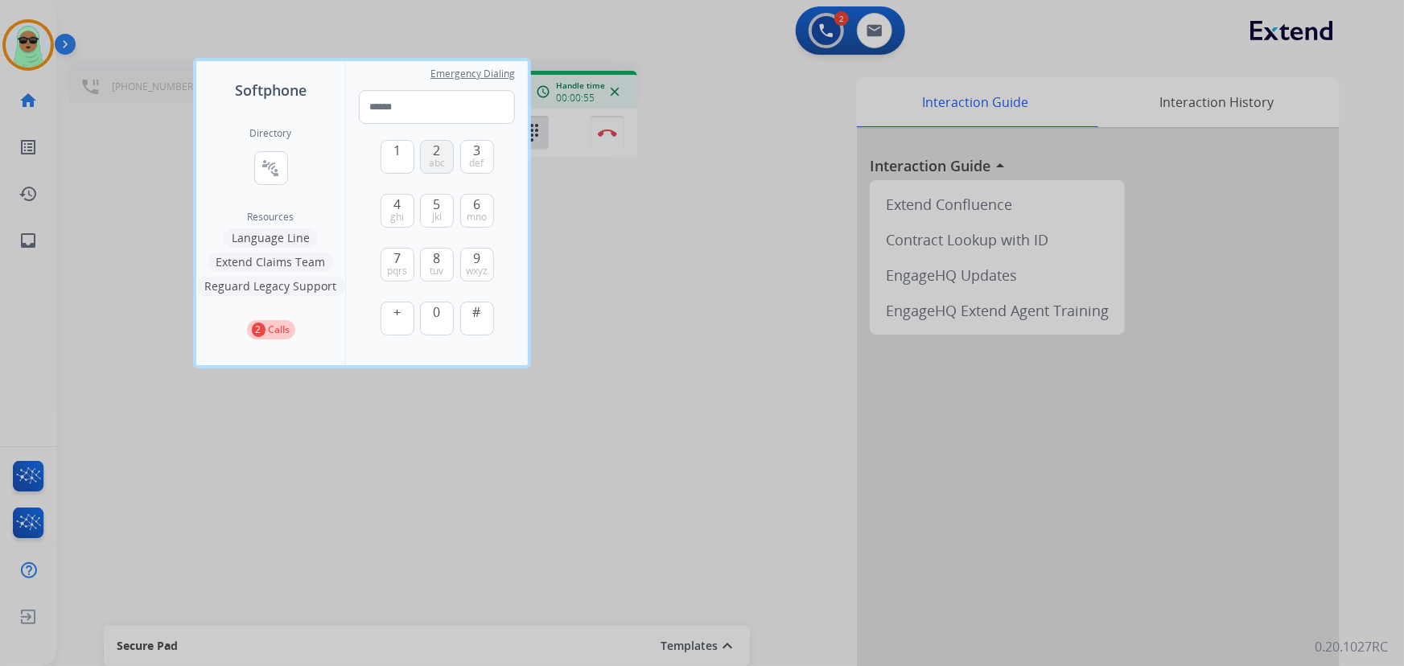
click at [430, 163] on span "abc" at bounding box center [437, 163] width 16 height 13
type input "*"
click at [592, 323] on div at bounding box center [702, 333] width 1404 height 666
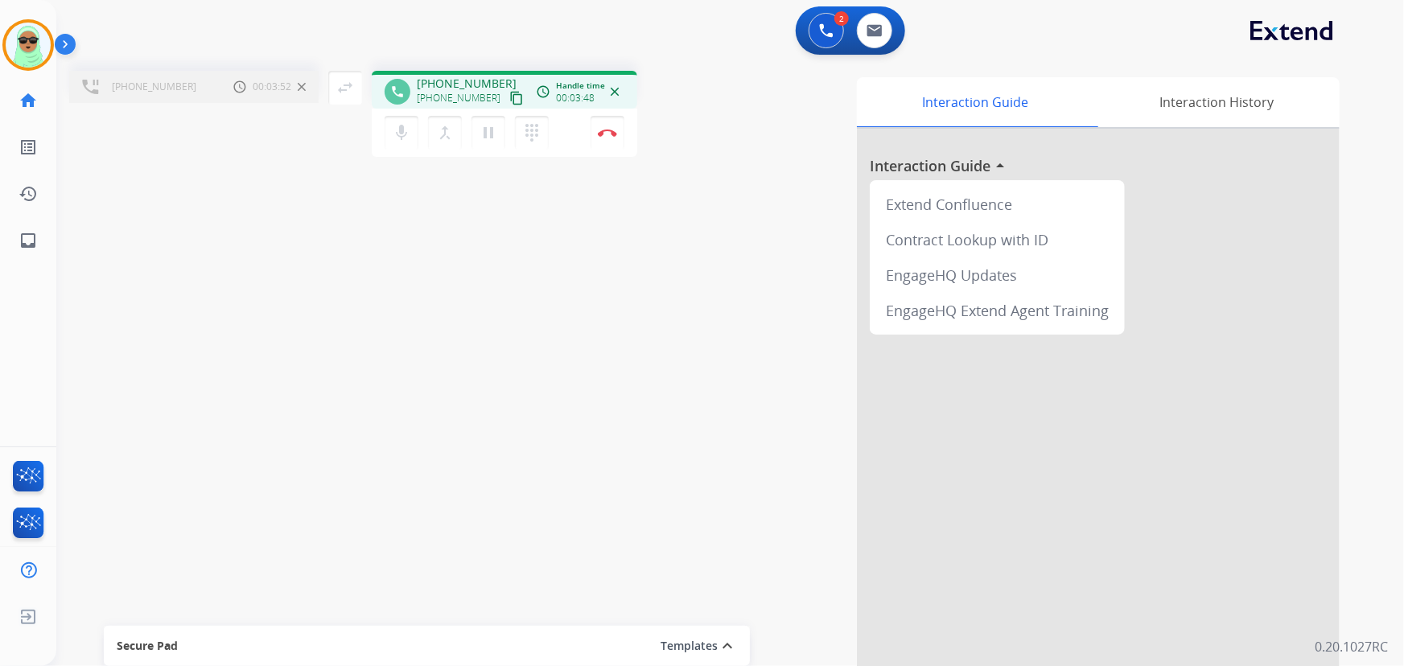
drag, startPoint x: 111, startPoint y: 233, endPoint x: 144, endPoint y: 204, distance: 43.9
click at [119, 226] on div "+17012535906 Call metrics Hold 00:03:52 00:03:52 swap_horiz Break voice bridge …" at bounding box center [710, 393] width 1309 height 671
click at [358, 90] on button "swap_horiz Break voice bridge" at bounding box center [345, 88] width 34 height 34
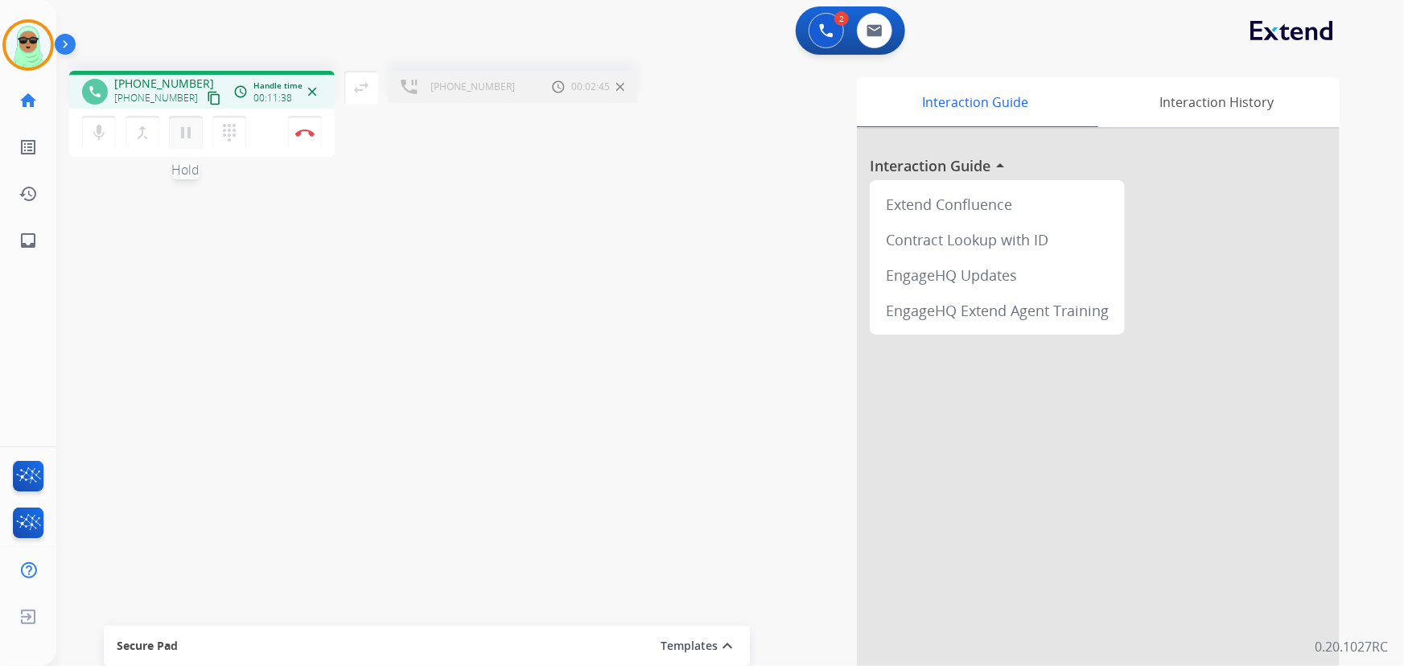
click at [188, 130] on mat-icon "pause" at bounding box center [185, 132] width 19 height 19
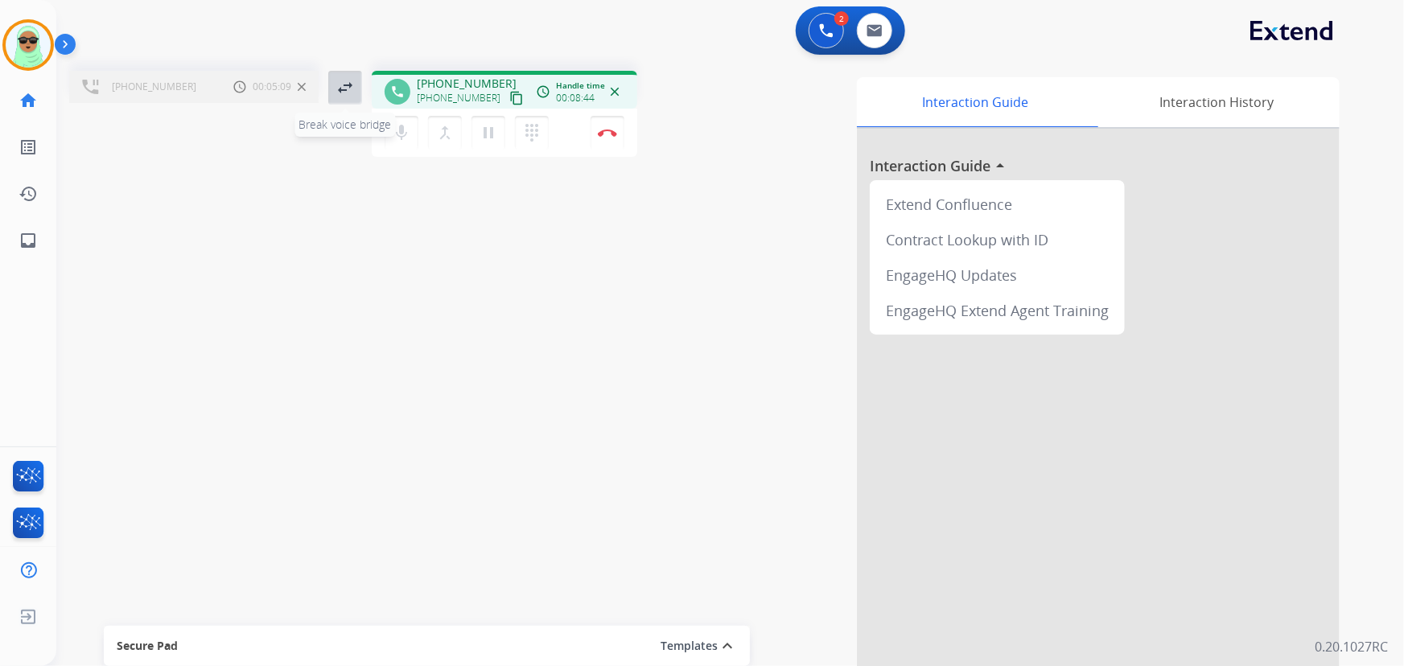
click at [350, 96] on mat-icon "swap_horiz" at bounding box center [345, 87] width 19 height 19
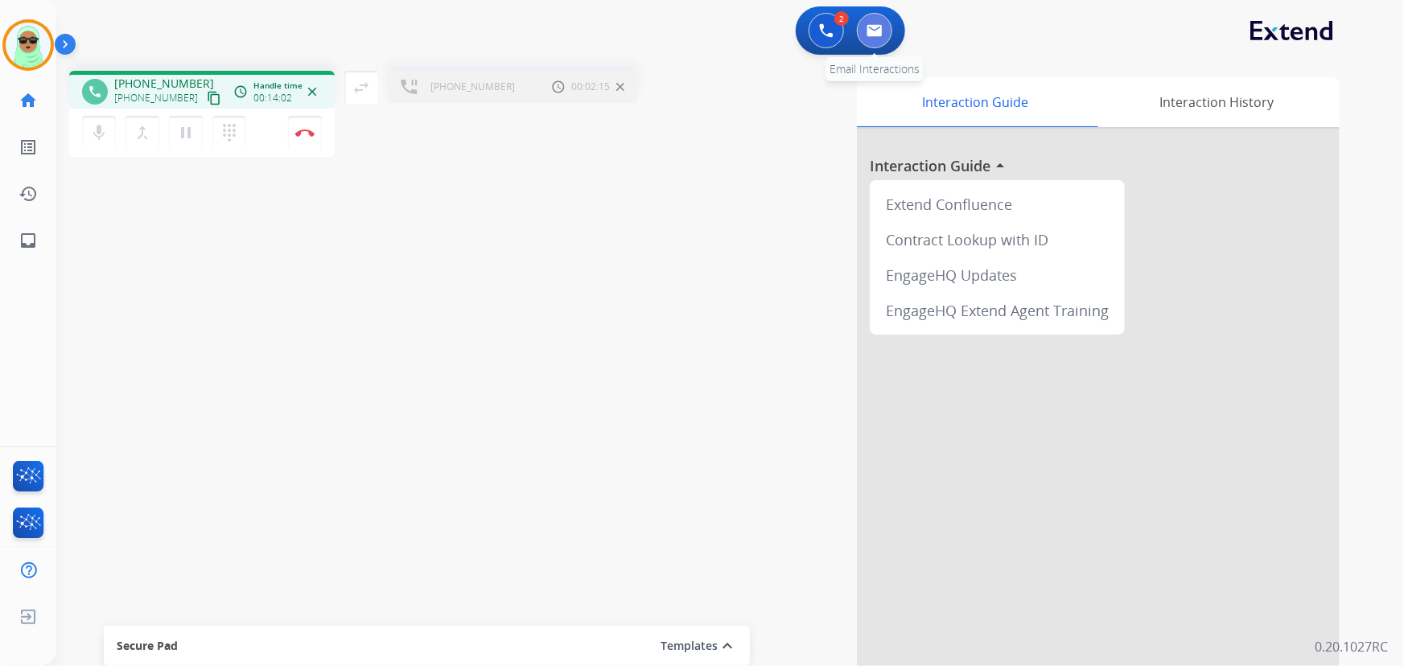
click at [872, 33] on img at bounding box center [875, 30] width 16 height 13
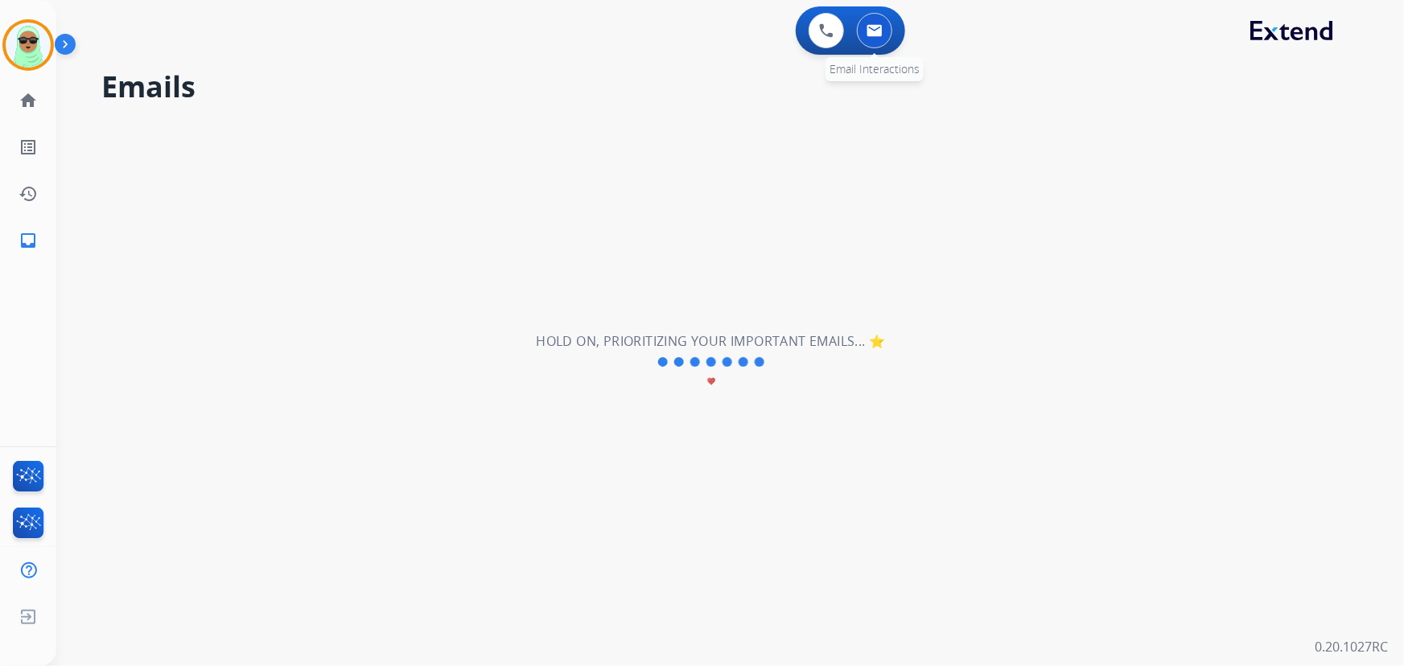
click at [890, 31] on button at bounding box center [874, 30] width 35 height 35
click at [869, 34] on img at bounding box center [875, 30] width 16 height 13
click at [23, 97] on mat-icon "home" at bounding box center [28, 100] width 19 height 19
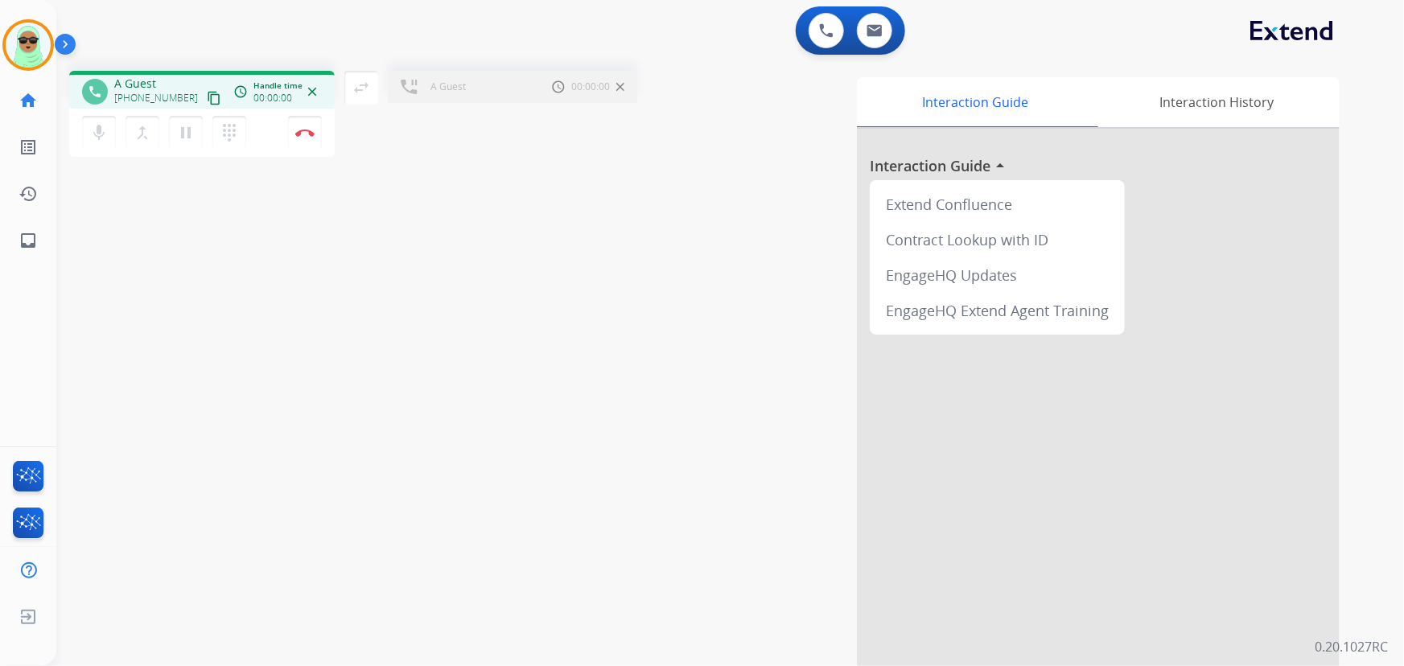
click at [23, 97] on mat-icon "home" at bounding box center [28, 100] width 19 height 19
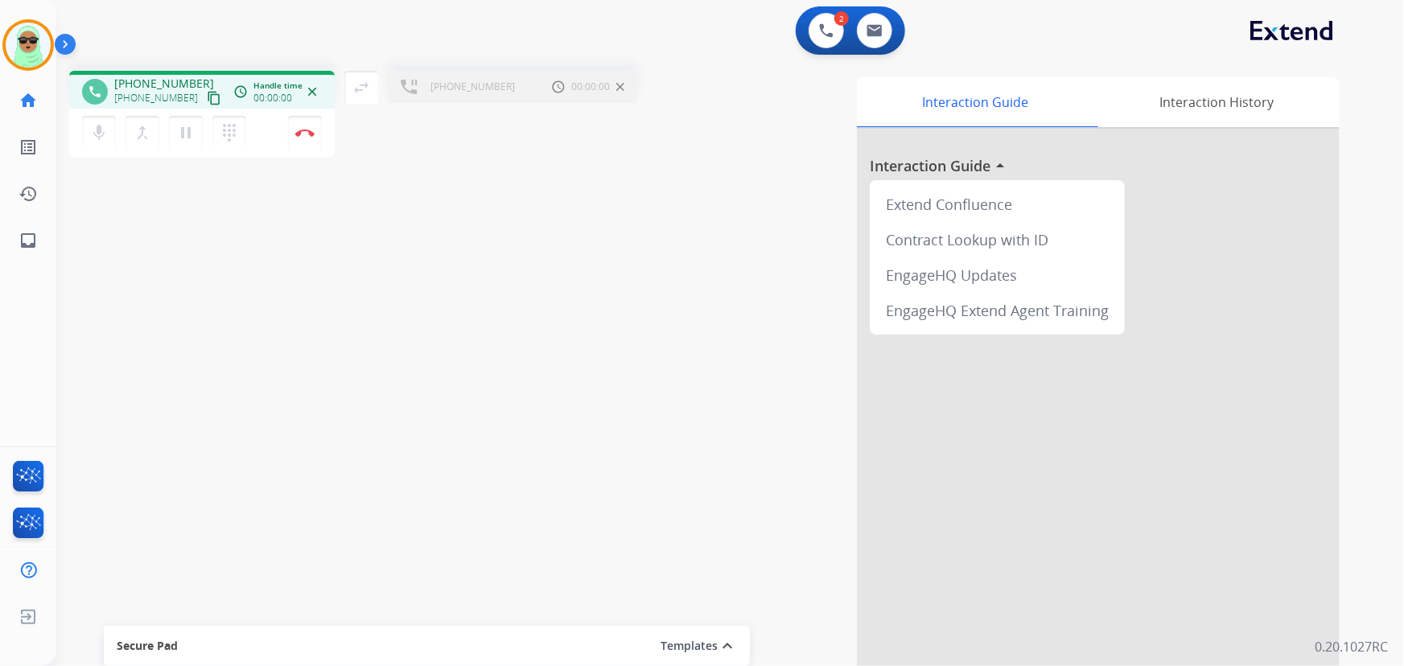
click at [23, 97] on mat-icon "home" at bounding box center [28, 100] width 19 height 19
click at [871, 40] on button at bounding box center [874, 30] width 35 height 35
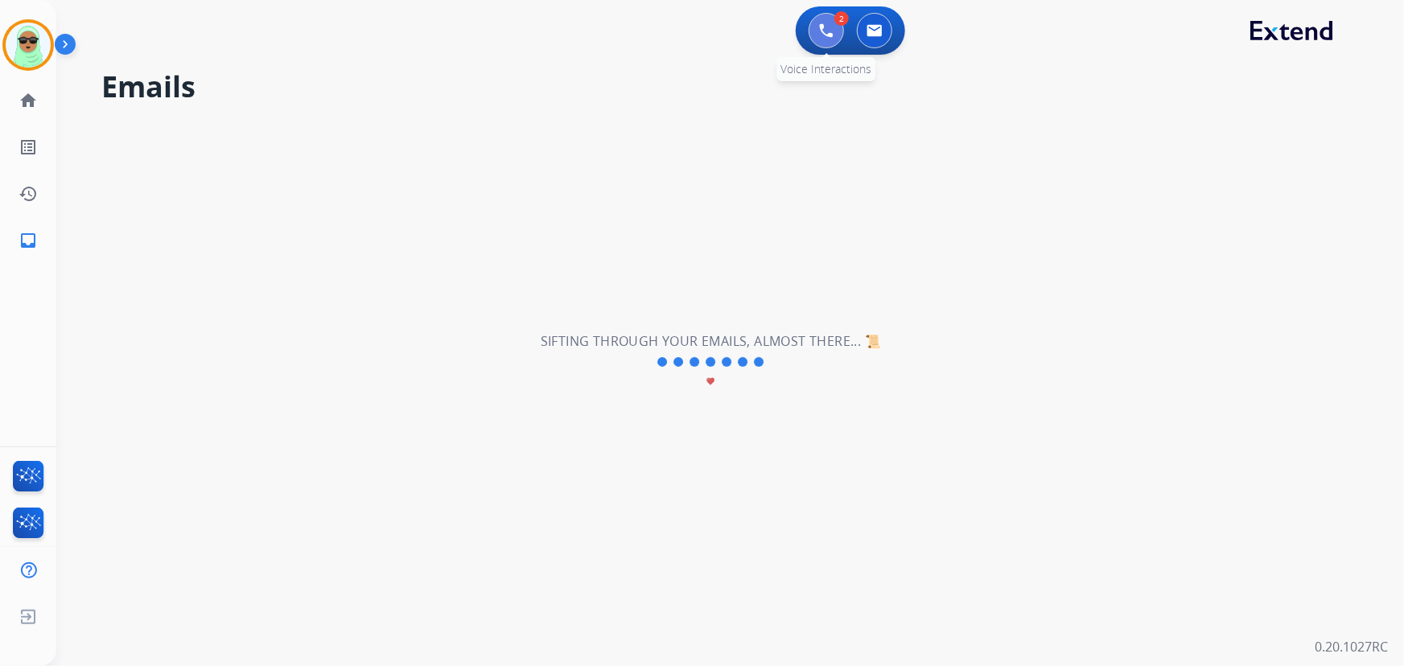
click at [825, 36] on img at bounding box center [826, 30] width 14 height 14
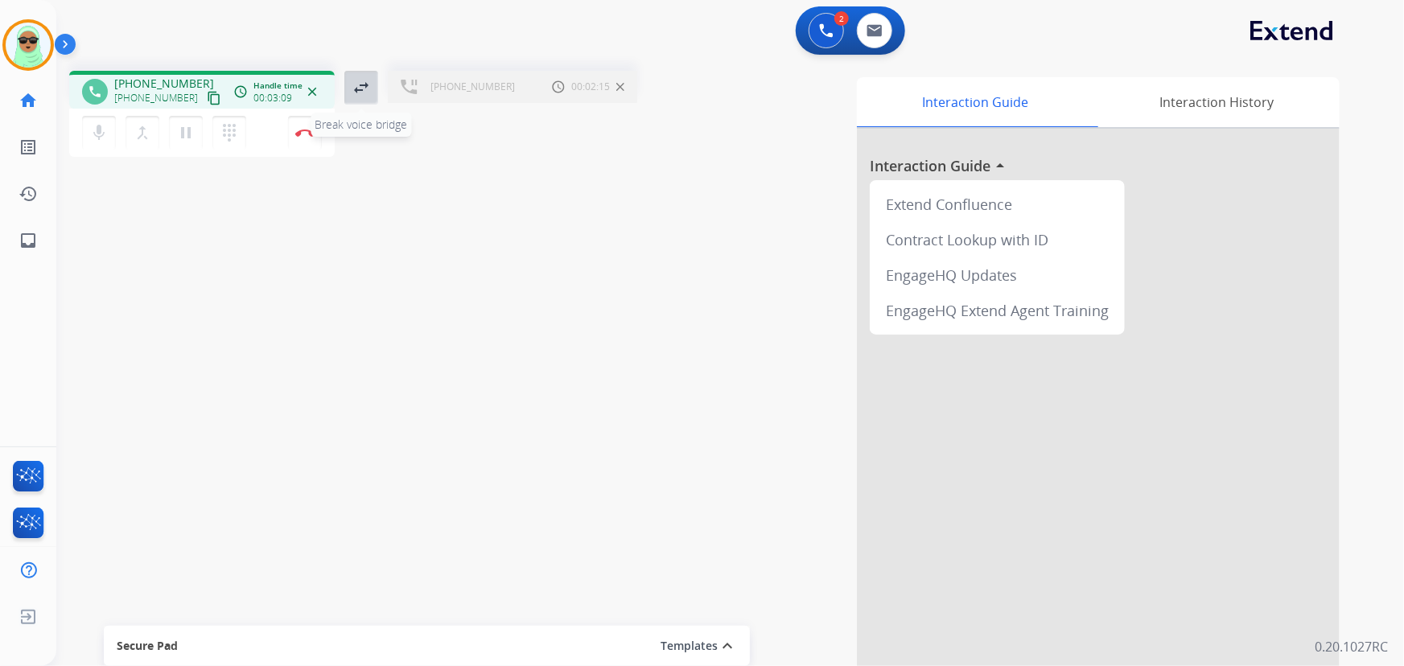
click at [370, 95] on button "swap_horiz Break voice bridge" at bounding box center [361, 88] width 34 height 34
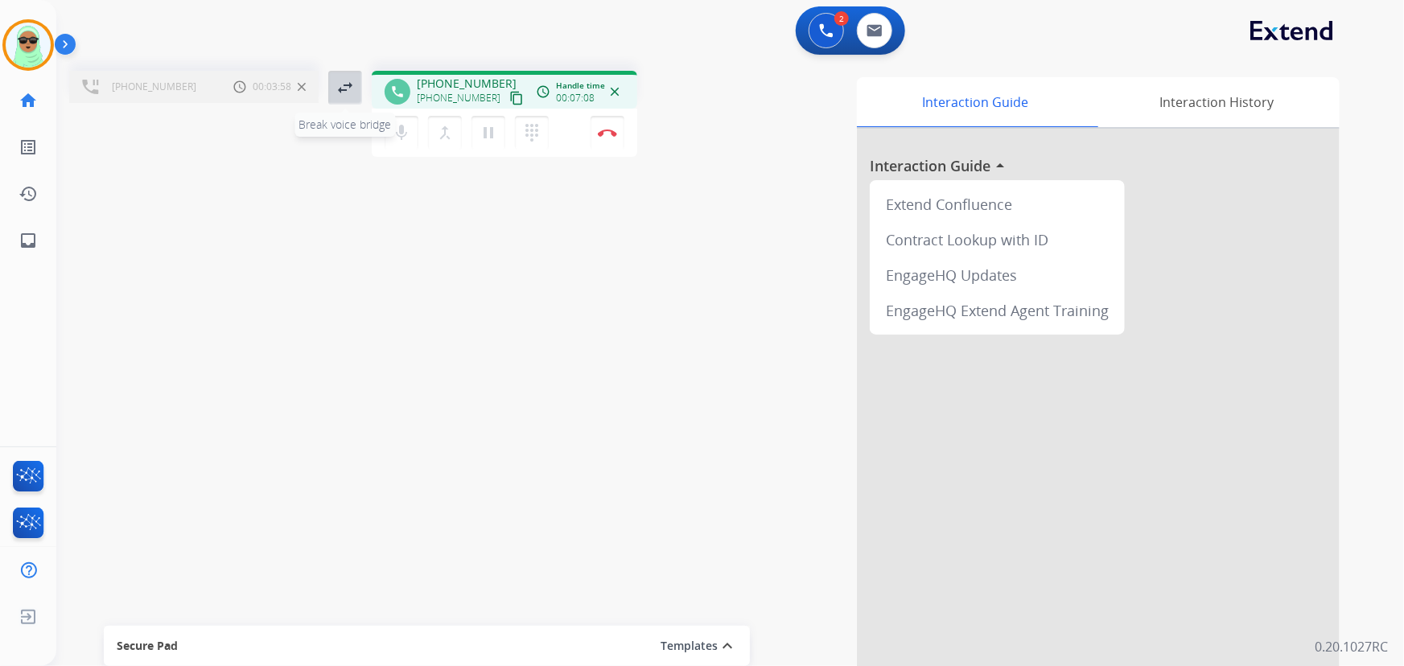
click at [336, 93] on mat-icon "swap_horiz" at bounding box center [345, 87] width 19 height 19
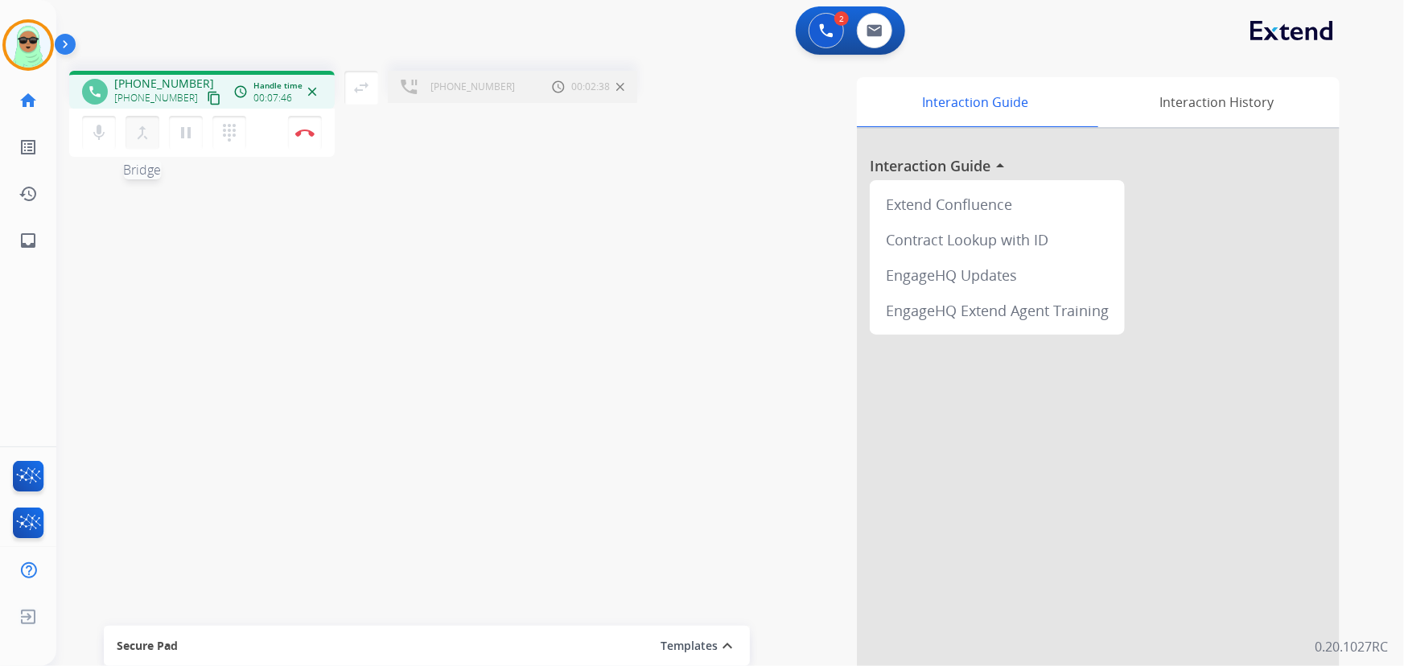
click at [137, 138] on mat-icon "merge_type" at bounding box center [142, 132] width 19 height 19
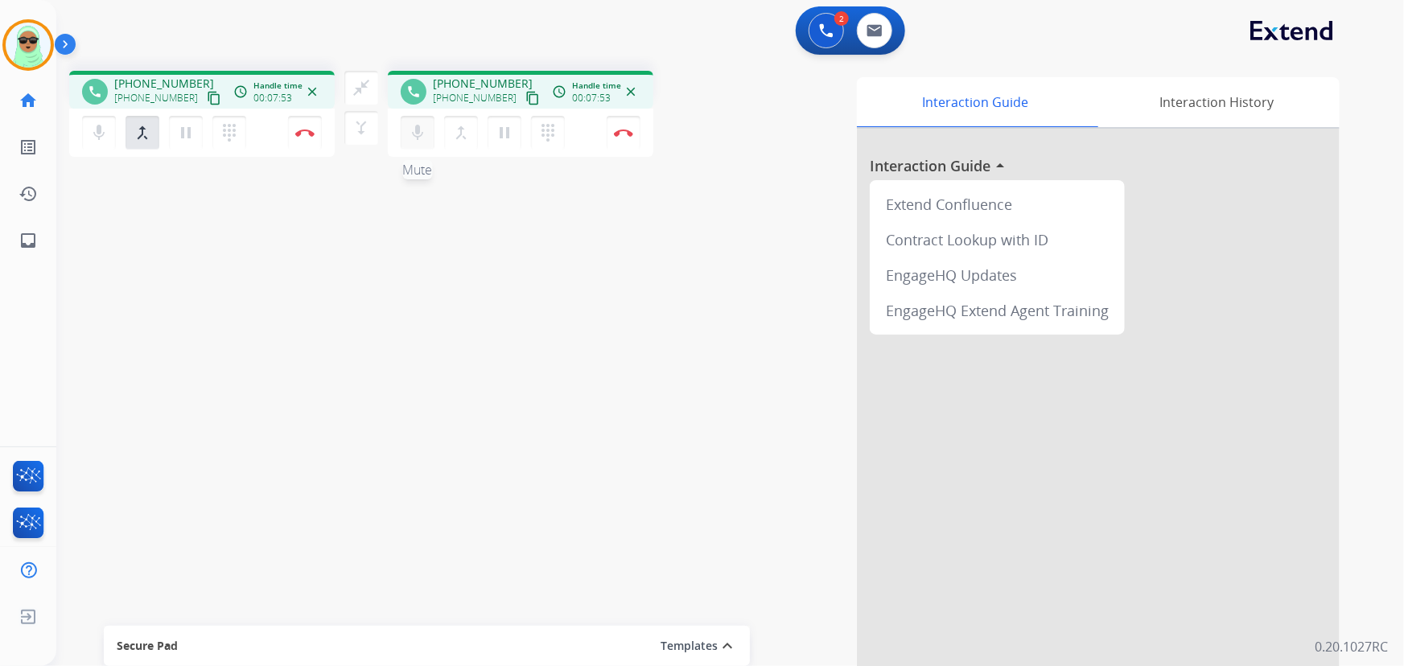
click at [109, 128] on mat-icon "mic" at bounding box center [98, 132] width 19 height 19
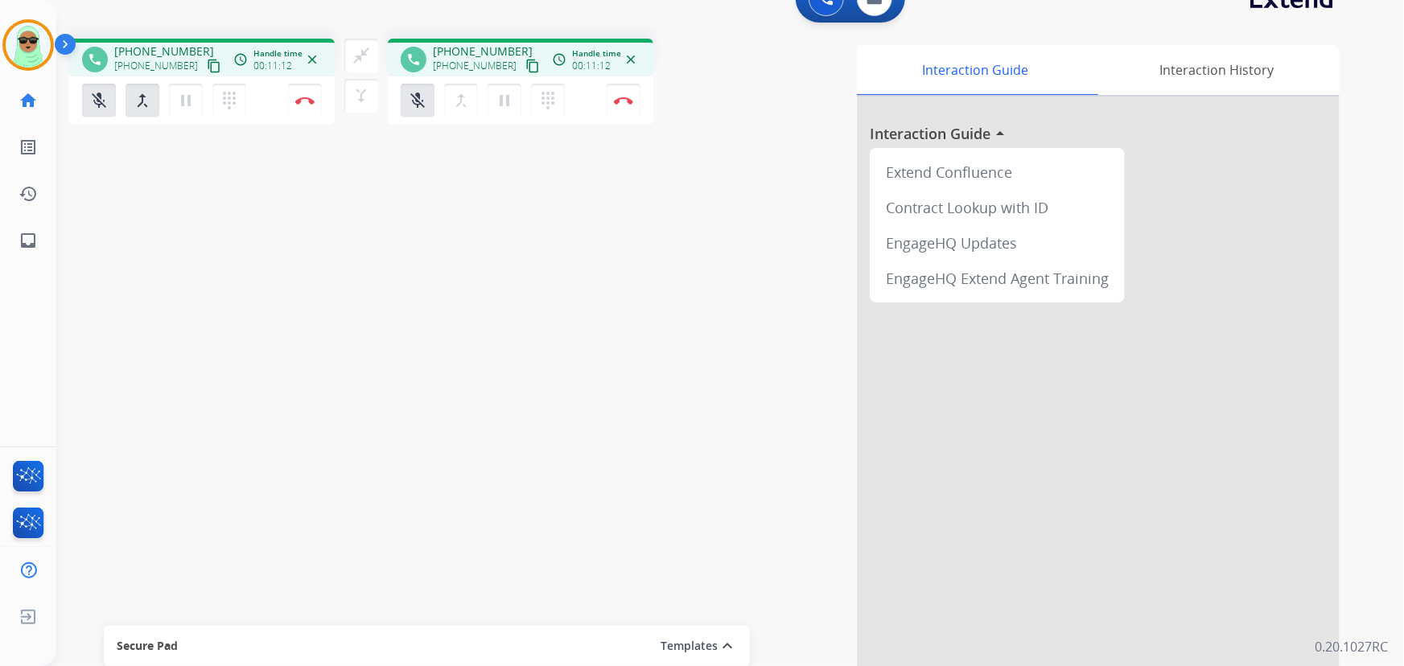
scroll to position [63, 0]
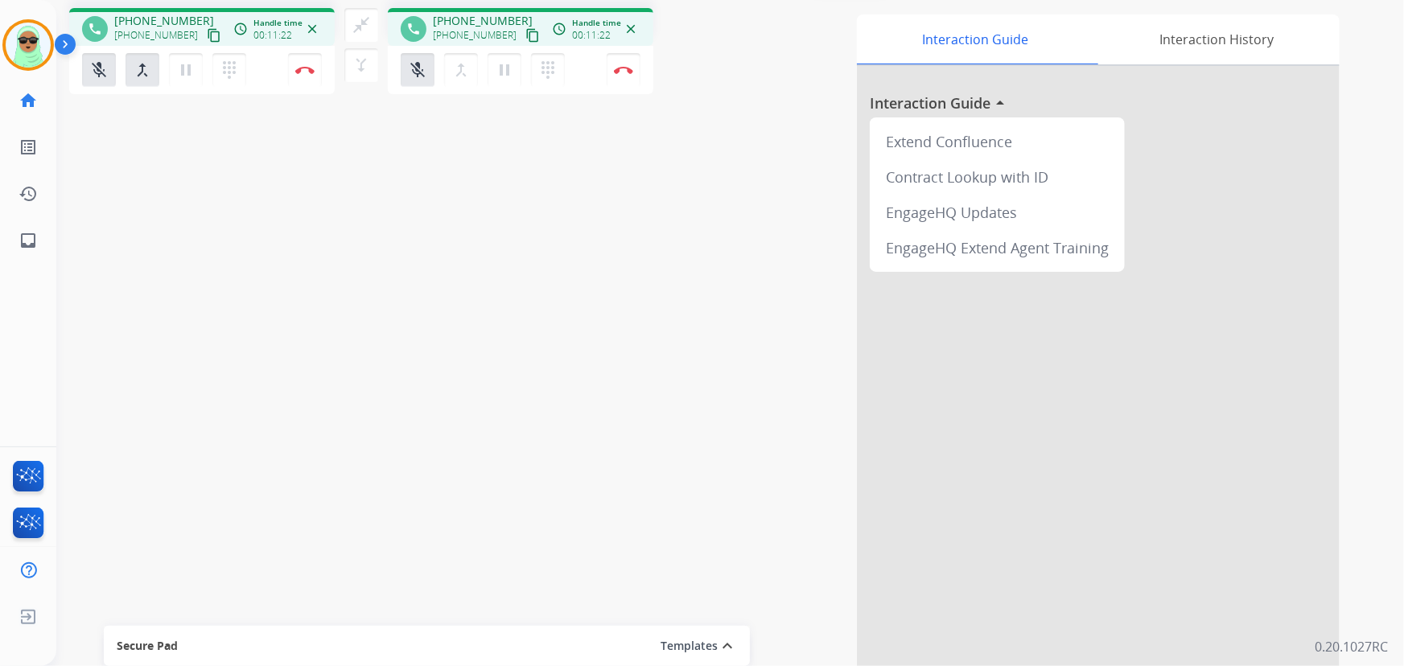
click at [209, 267] on div "phone +17012535906 +17012535906 content_copy access_time Call metrics Queue 14:…" at bounding box center [710, 330] width 1309 height 671
click at [109, 73] on mat-icon "mic_off" at bounding box center [98, 69] width 19 height 19
click at [109, 73] on mat-icon "mic" at bounding box center [98, 69] width 19 height 19
click at [109, 64] on mat-icon "mic_off" at bounding box center [98, 69] width 19 height 19
click at [109, 63] on mat-icon "mic" at bounding box center [98, 69] width 19 height 19
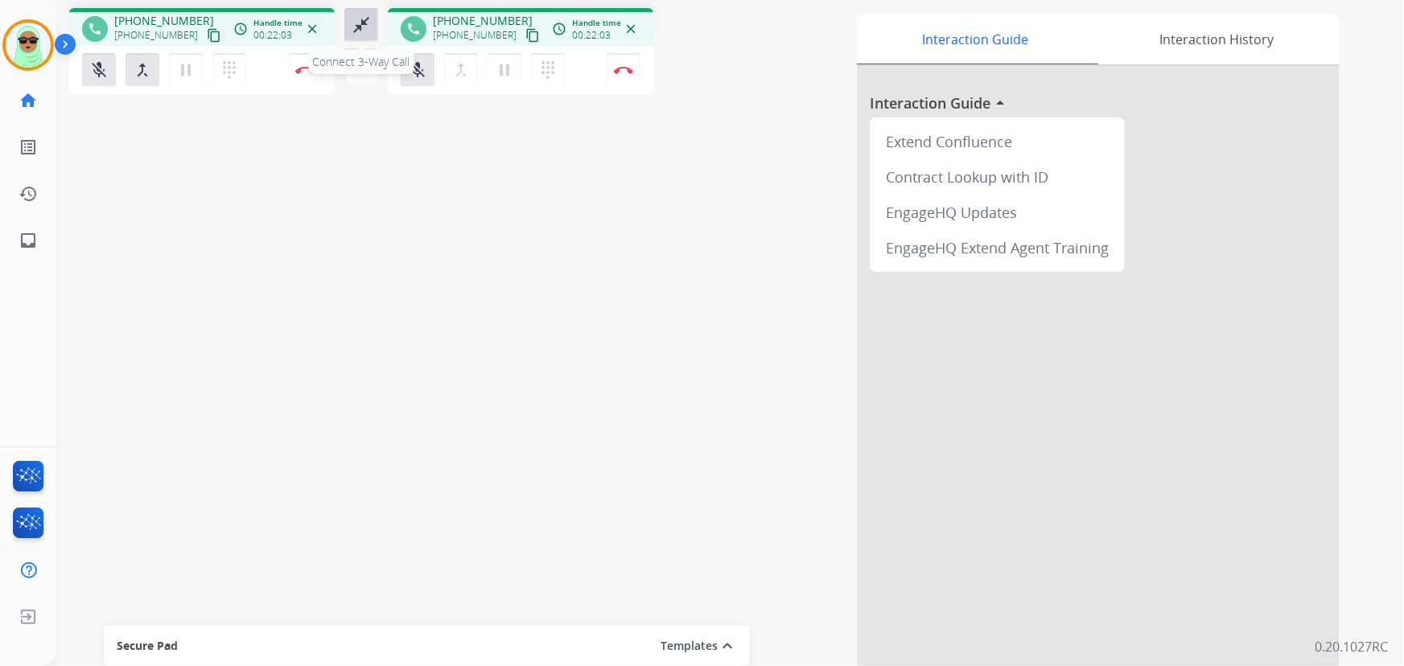
click at [359, 23] on mat-icon "close_fullscreen" at bounding box center [361, 24] width 19 height 19
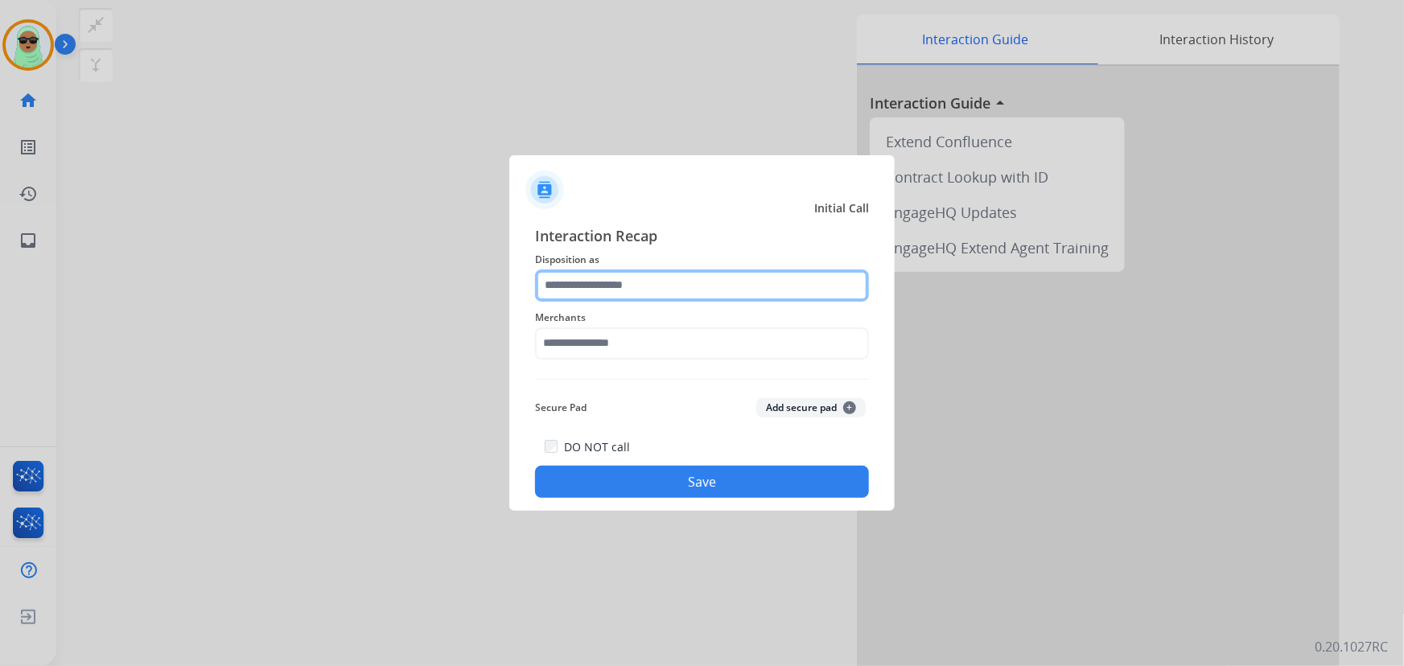
click at [655, 282] on input "text" at bounding box center [702, 286] width 334 height 32
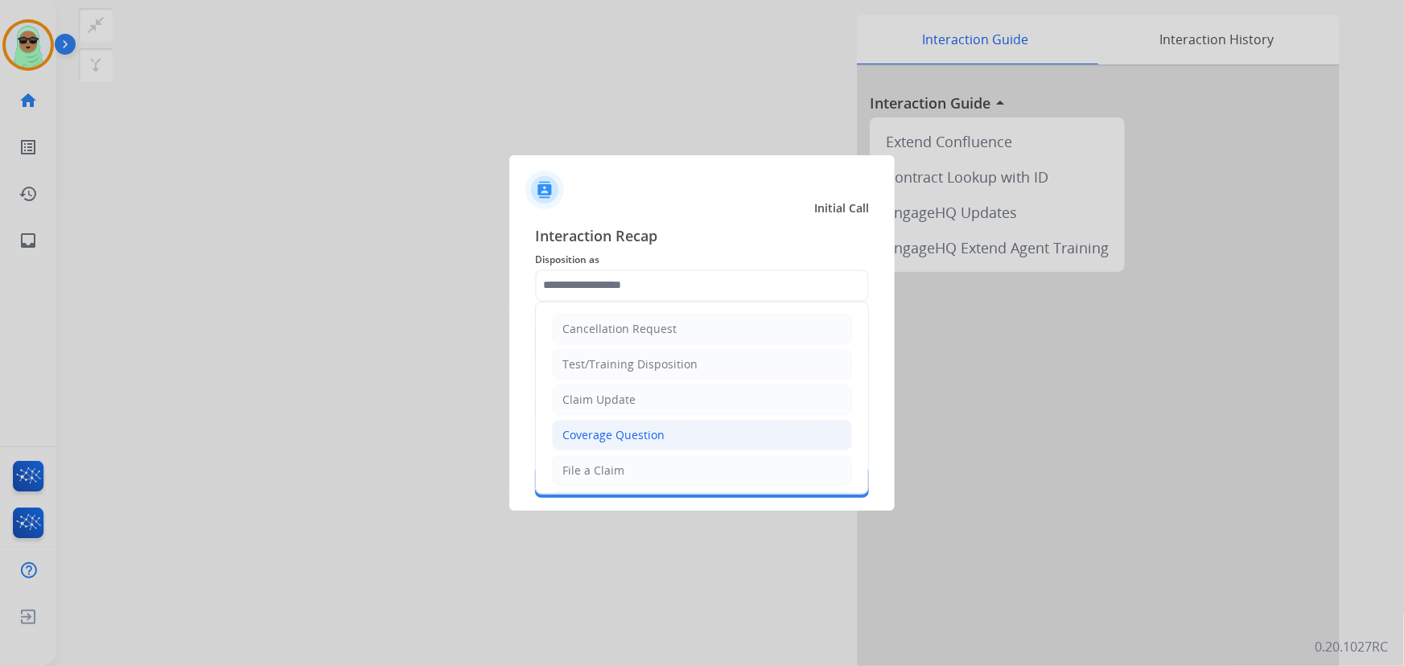
click at [648, 439] on div "Coverage Question" at bounding box center [613, 435] width 102 height 16
type input "**********"
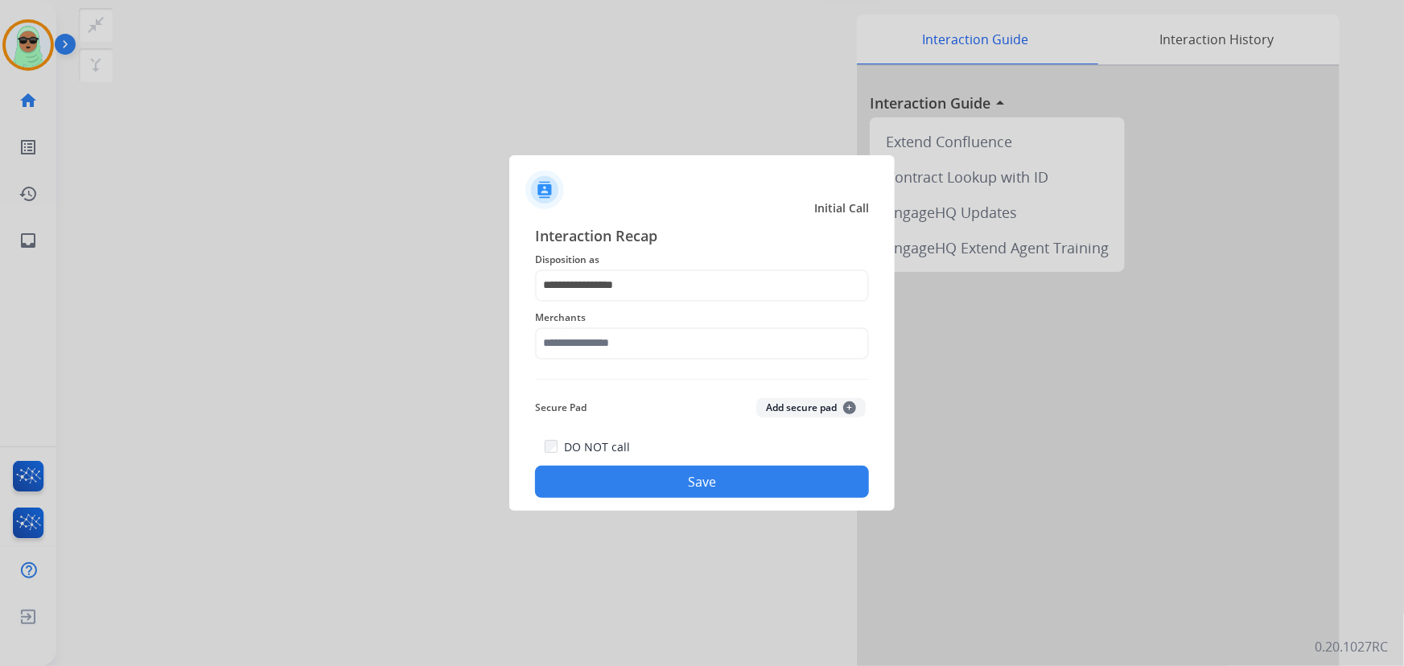
drag, startPoint x: 607, startPoint y: 360, endPoint x: 603, endPoint y: 347, distance: 14.3
click at [606, 358] on div "Merchants" at bounding box center [702, 334] width 334 height 64
click at [599, 344] on input "text" at bounding box center [702, 344] width 334 height 32
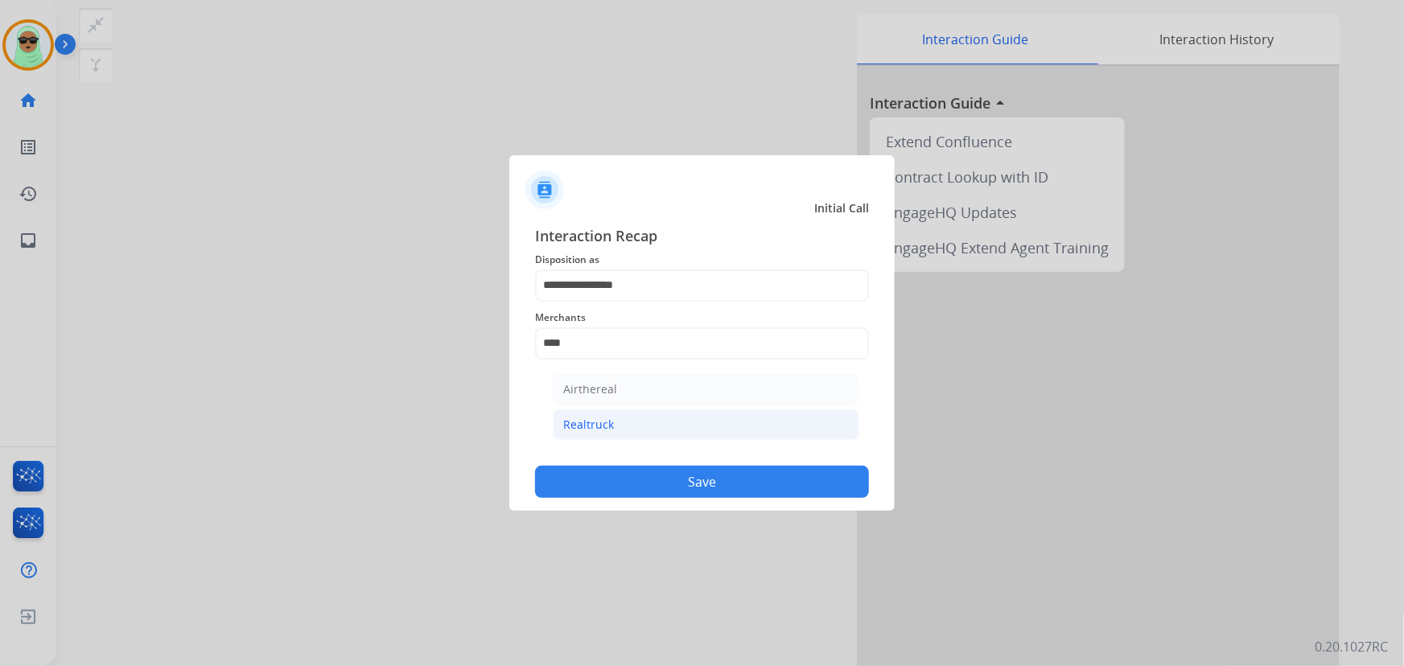
click at [640, 429] on li "Realtruck" at bounding box center [706, 425] width 307 height 31
type input "*********"
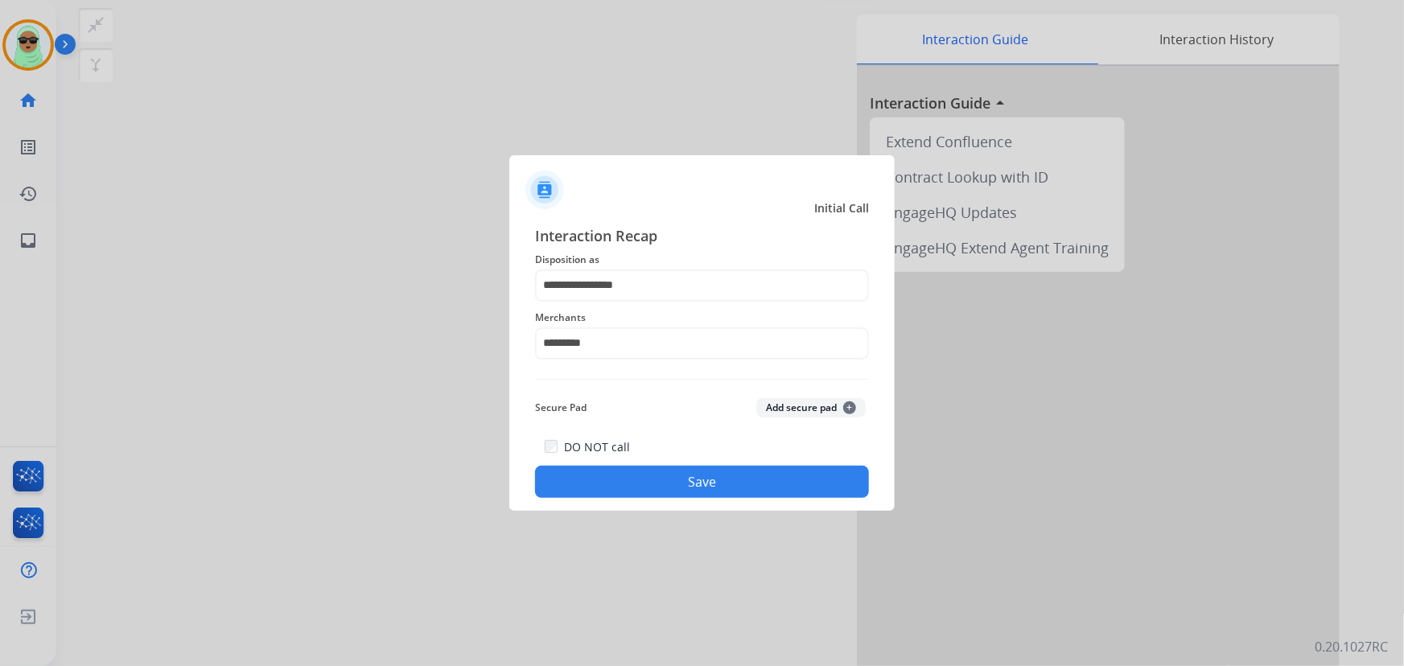
click at [674, 491] on button "Save" at bounding box center [702, 482] width 334 height 32
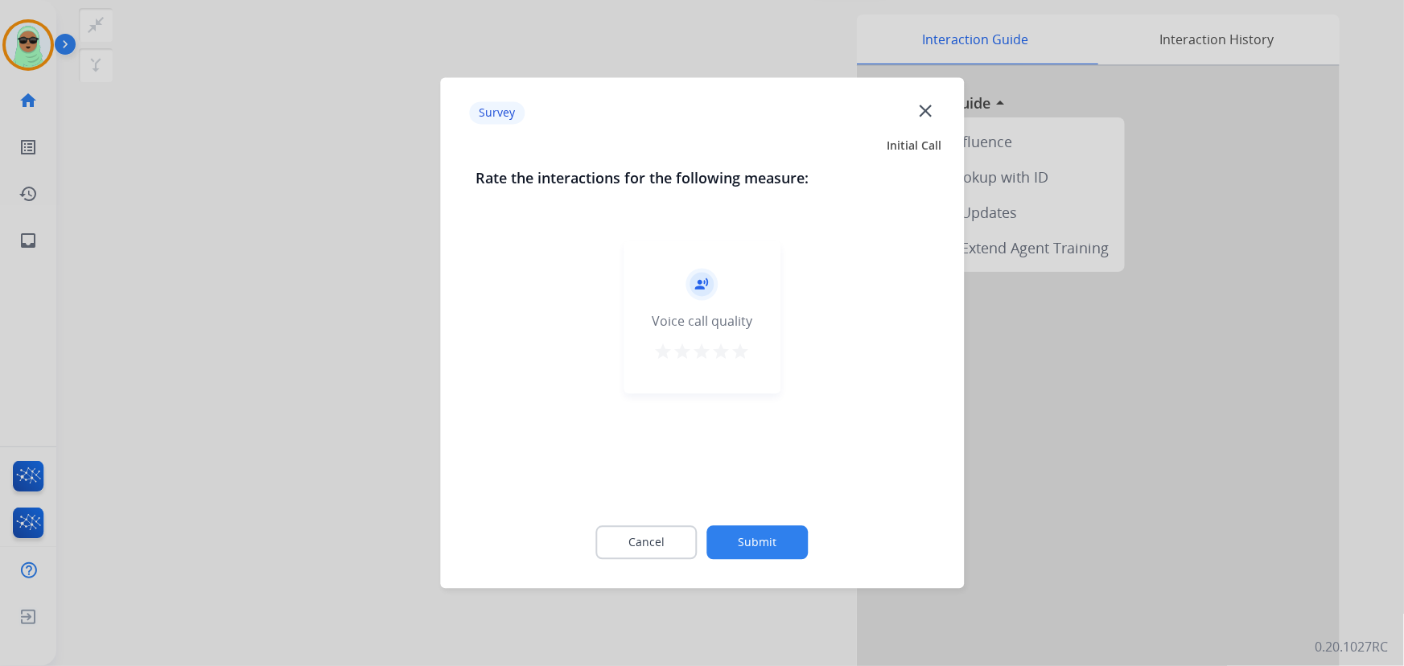
click at [758, 563] on div "Cancel Submit" at bounding box center [702, 543] width 453 height 72
click at [756, 549] on button "Submit" at bounding box center [757, 543] width 101 height 34
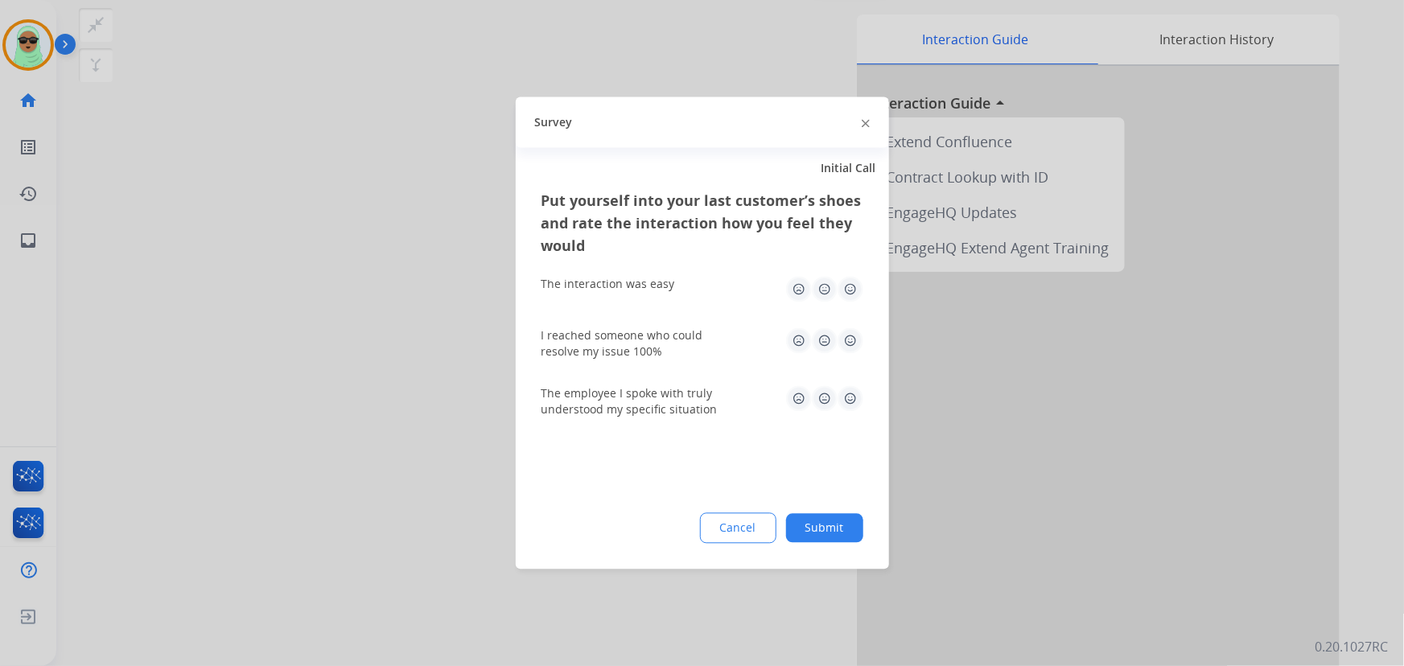
click at [824, 539] on button "Submit" at bounding box center [824, 528] width 77 height 29
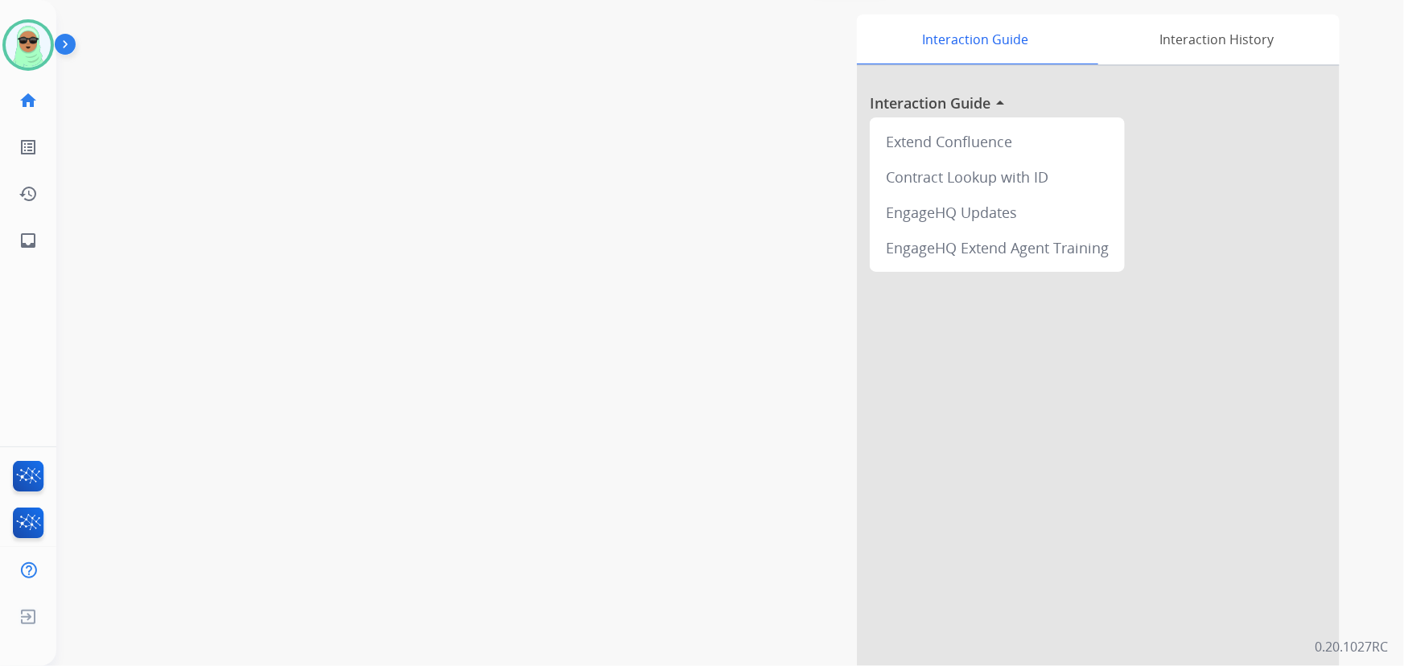
click at [209, 295] on div "swap_horiz Break voice bridge close_fullscreen Connect 3-Way Call merge_type Se…" at bounding box center [710, 330] width 1309 height 671
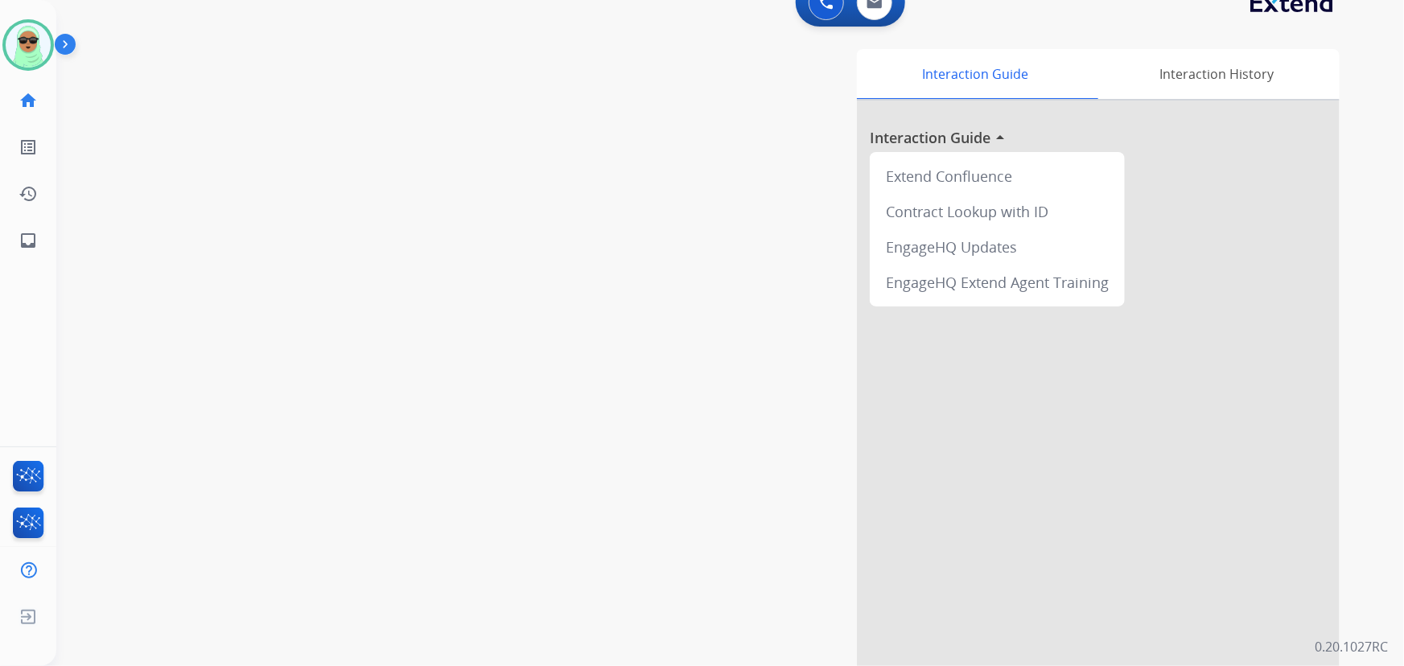
scroll to position [0, 0]
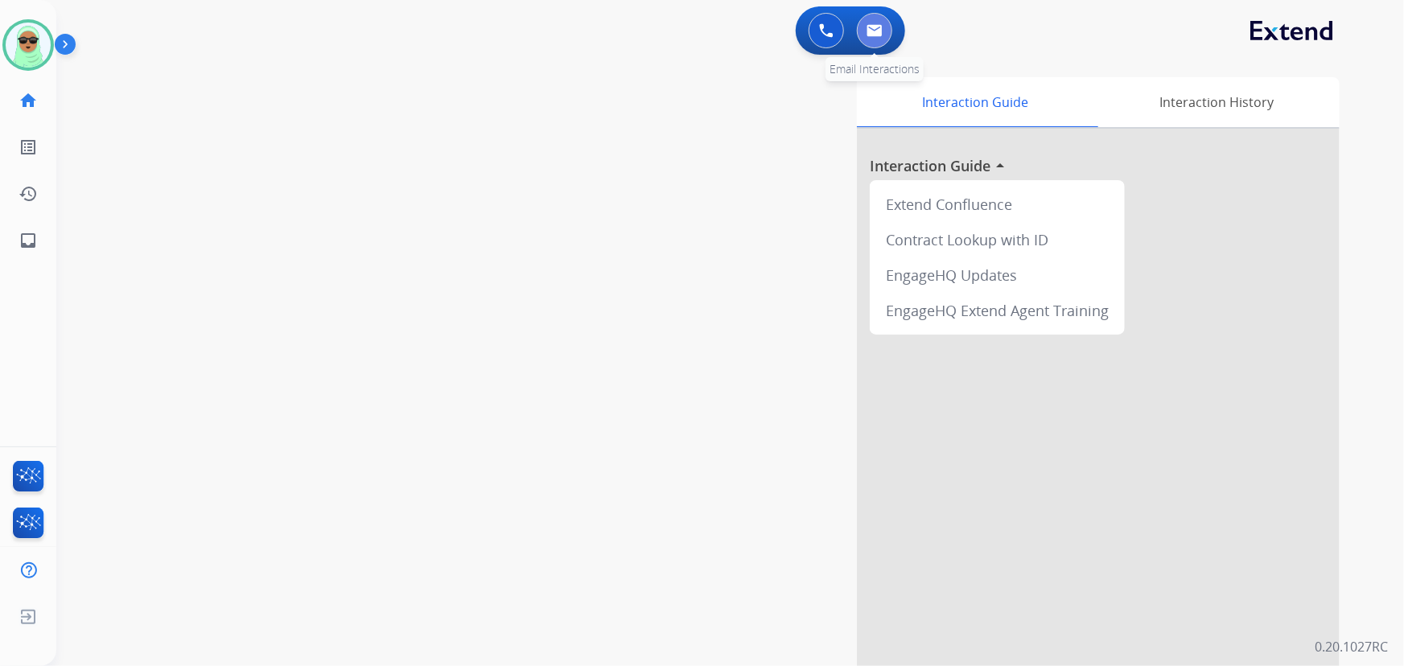
click at [888, 34] on button at bounding box center [874, 30] width 35 height 35
select select "**********"
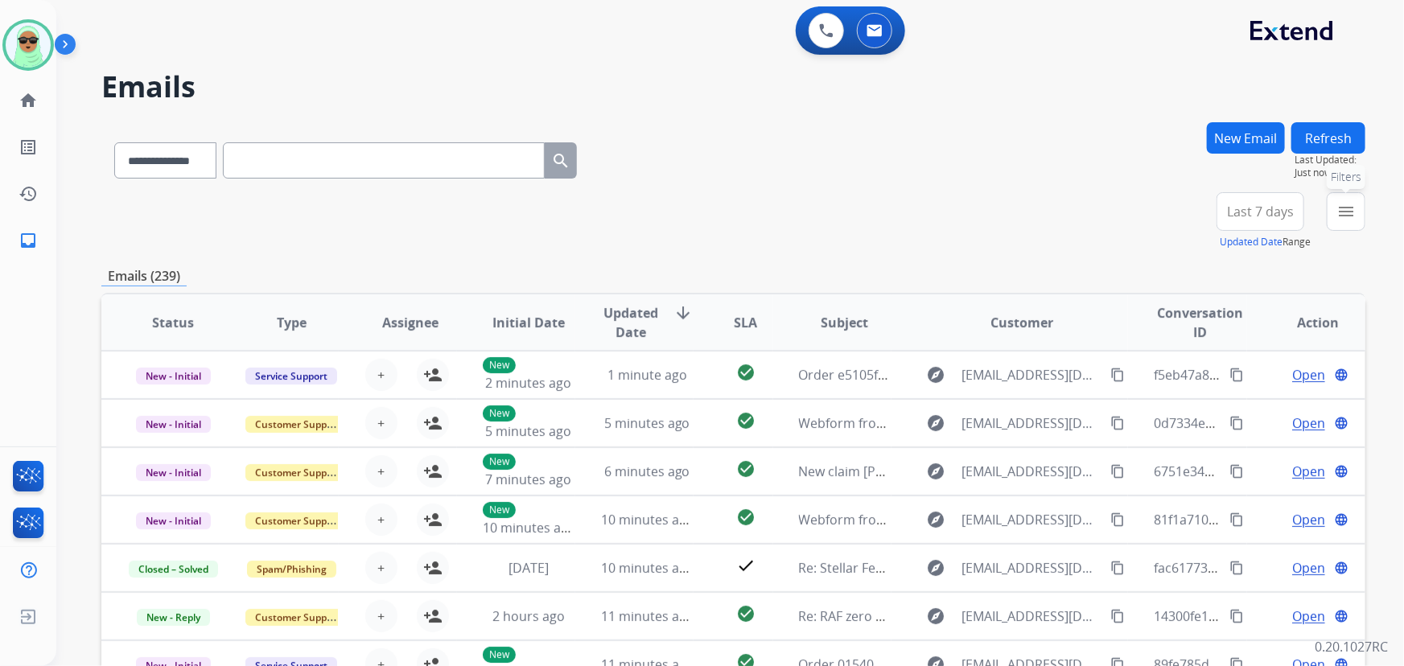
click at [1332, 212] on button "menu Filters" at bounding box center [1346, 211] width 39 height 39
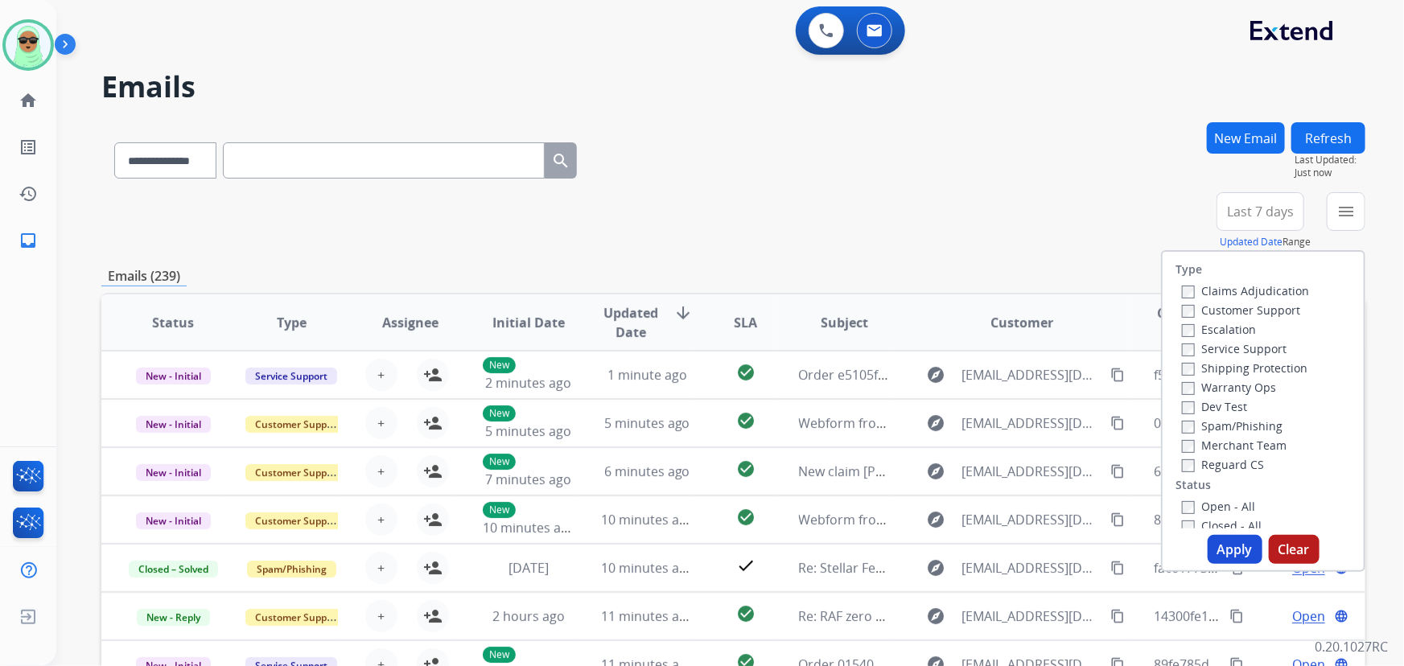
click at [1218, 307] on label "Customer Support" at bounding box center [1241, 310] width 118 height 15
click at [1223, 362] on label "Shipping Protection" at bounding box center [1245, 367] width 126 height 15
click at [1224, 467] on label "Reguard CS" at bounding box center [1223, 464] width 82 height 15
click at [1214, 507] on label "Open - All" at bounding box center [1218, 506] width 73 height 15
click at [1215, 546] on button "Apply" at bounding box center [1235, 549] width 55 height 29
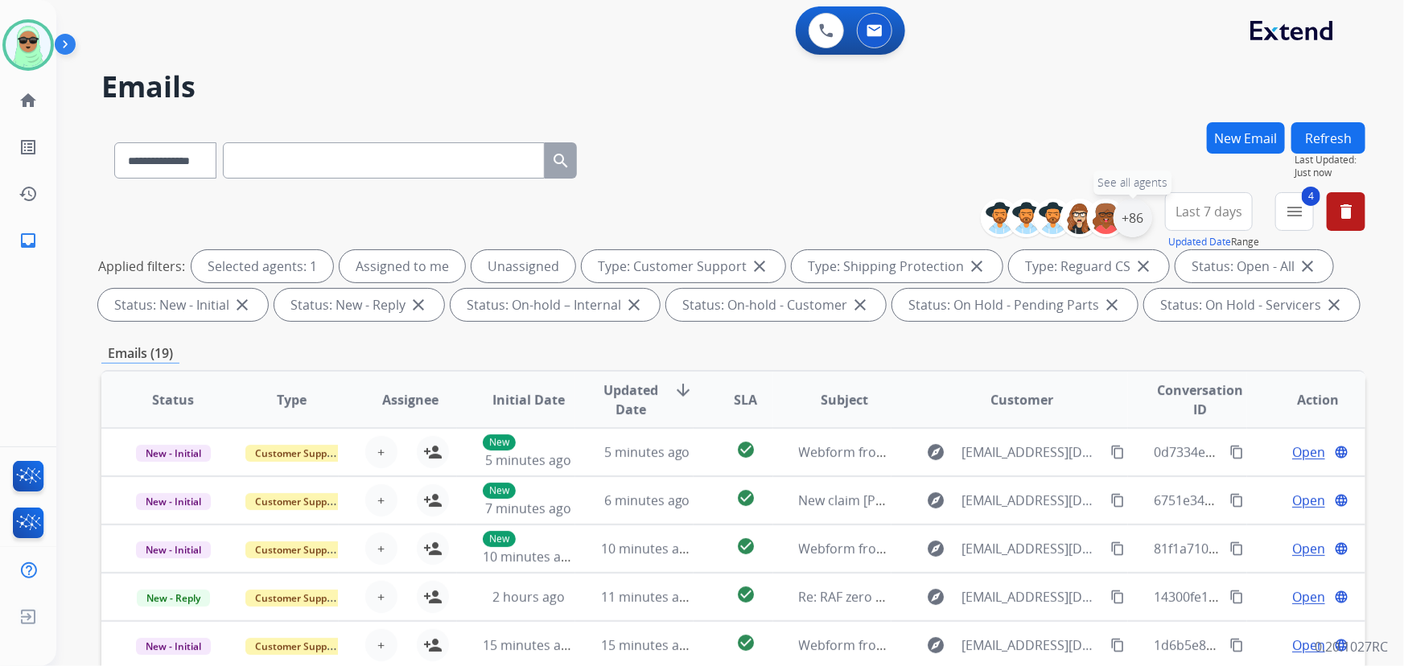
click at [1138, 209] on div "+86" at bounding box center [1133, 218] width 39 height 39
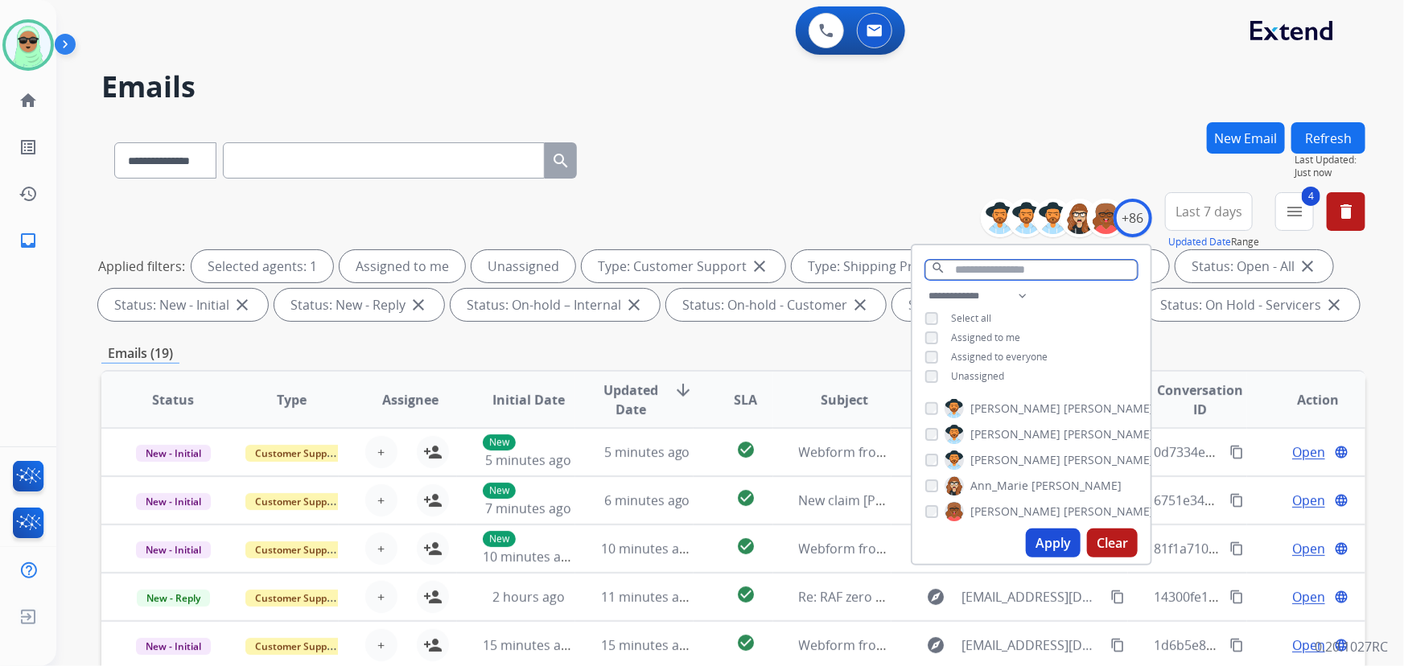
click at [966, 267] on input "text" at bounding box center [1031, 270] width 212 height 20
type input "**"
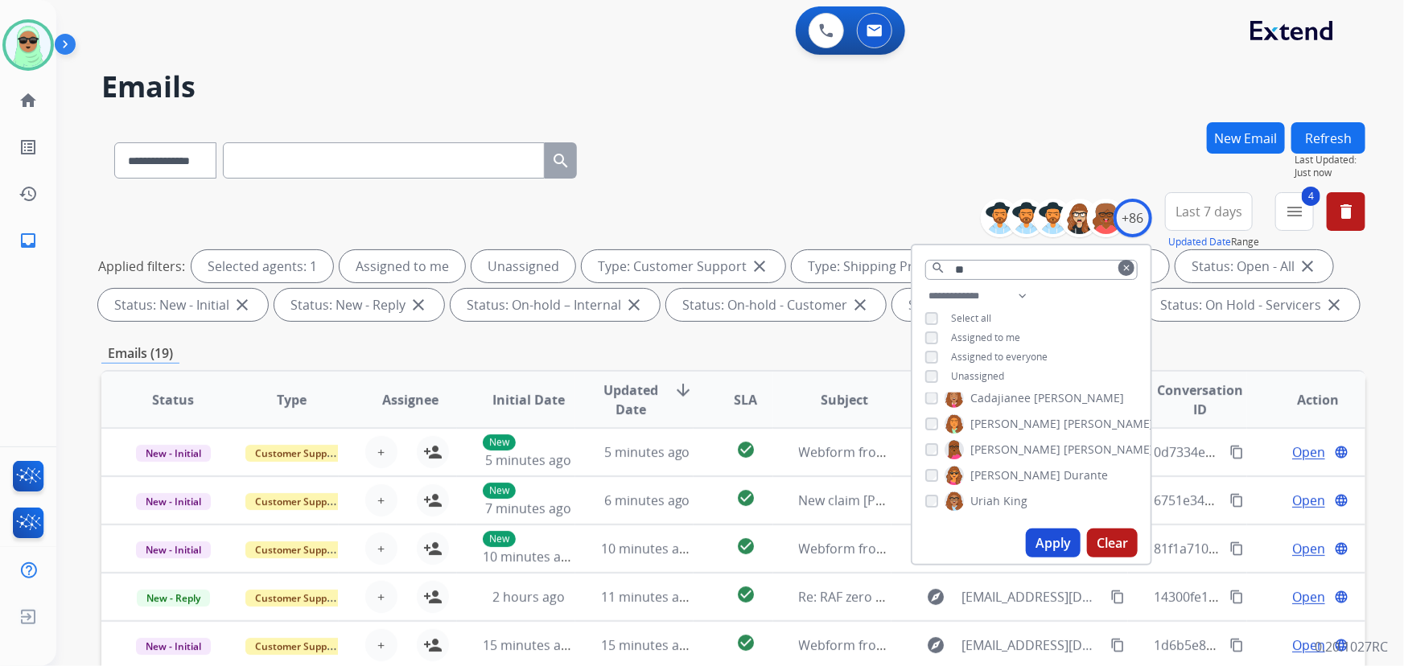
click at [1006, 501] on span "King" at bounding box center [1015, 501] width 24 height 16
click at [951, 377] on span "Unassigned" at bounding box center [977, 376] width 53 height 14
click at [965, 331] on span "Assigned to me" at bounding box center [985, 338] width 69 height 14
click at [1036, 538] on button "Apply" at bounding box center [1053, 543] width 55 height 29
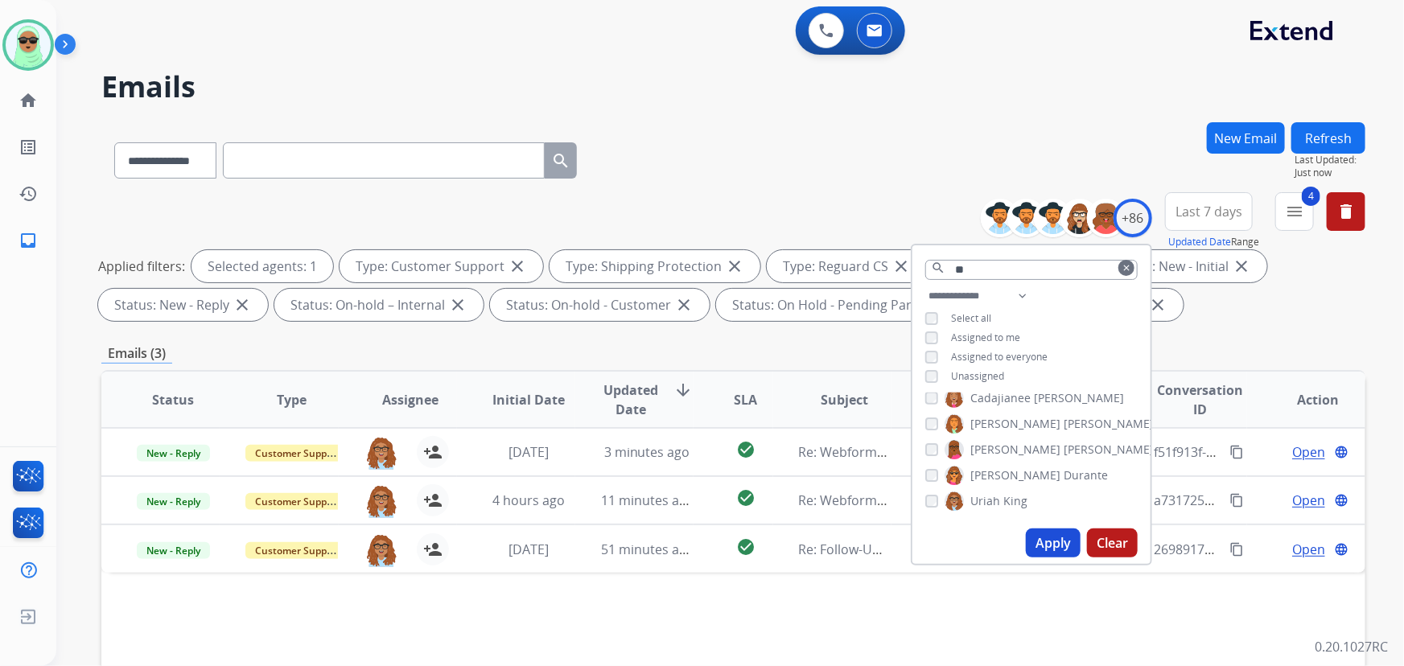
click at [546, 586] on div "Status Type Assignee Initial Date Updated Date arrow_downward SLA Subject Custo…" at bounding box center [733, 639] width 1264 height 539
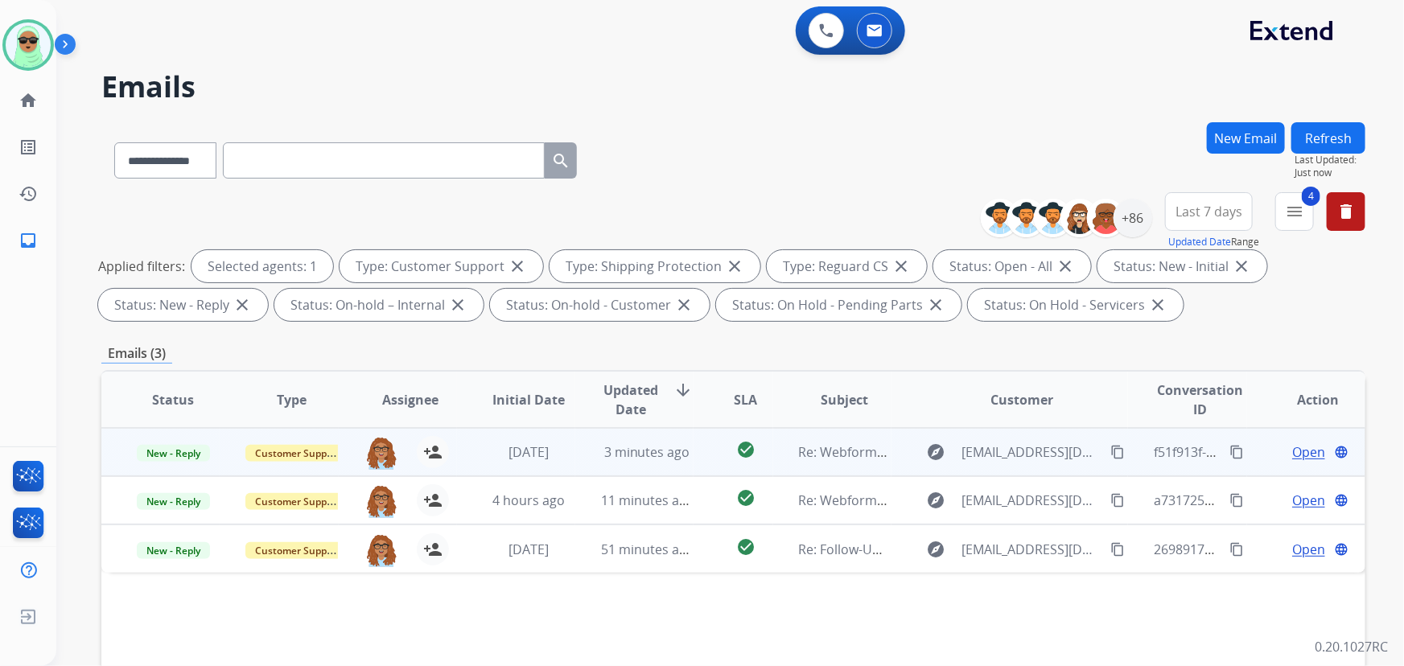
click at [1296, 453] on span "Open" at bounding box center [1308, 452] width 33 height 19
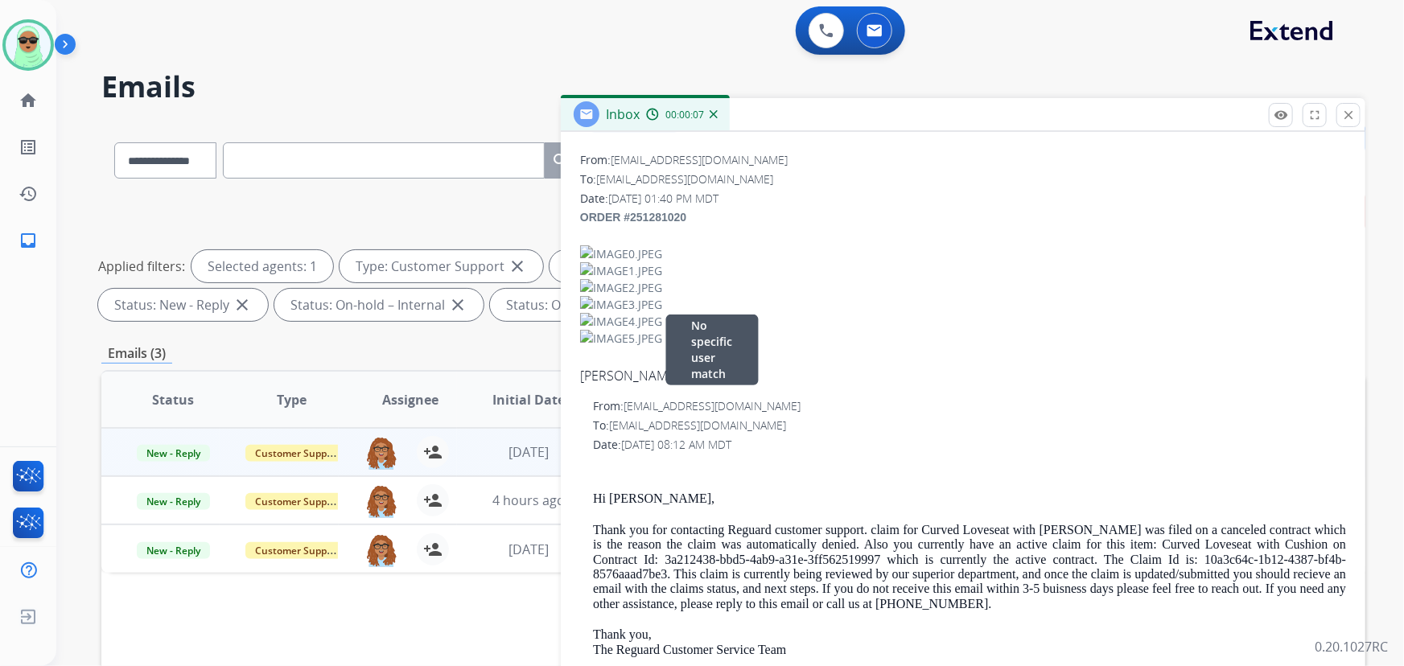
scroll to position [0, 0]
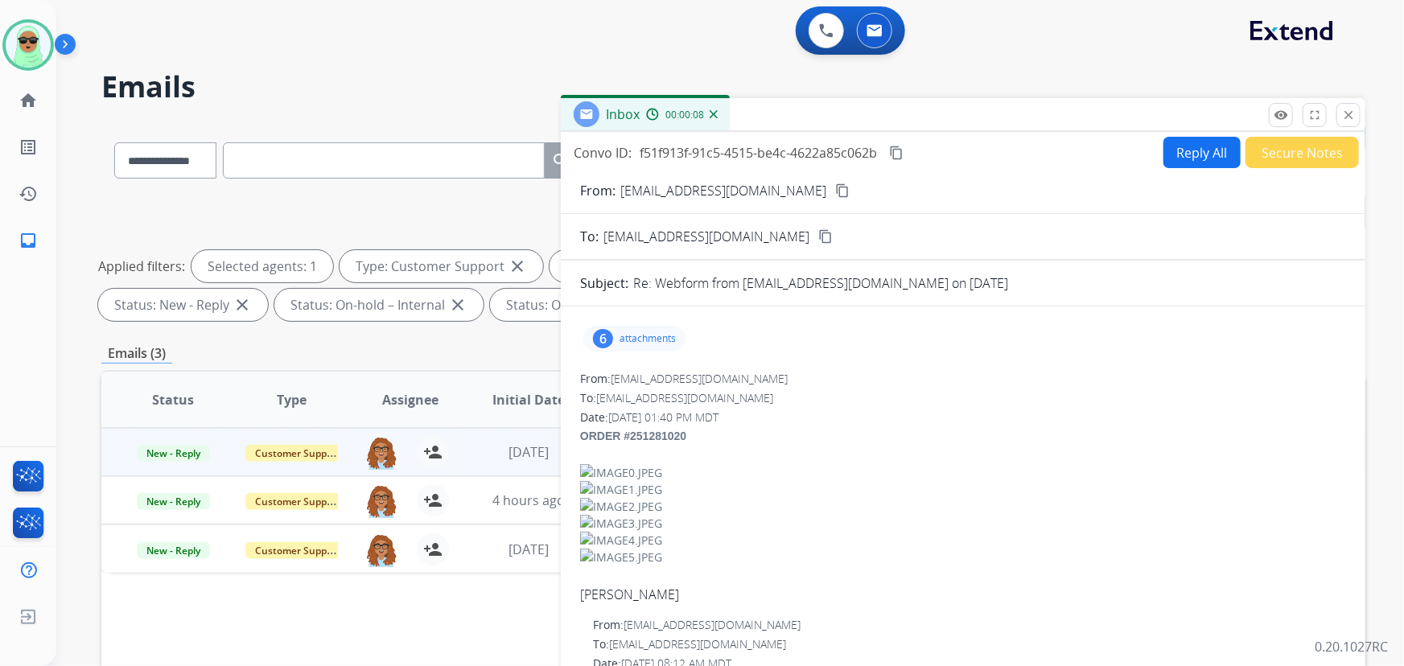
click at [835, 188] on mat-icon "content_copy" at bounding box center [842, 190] width 14 height 14
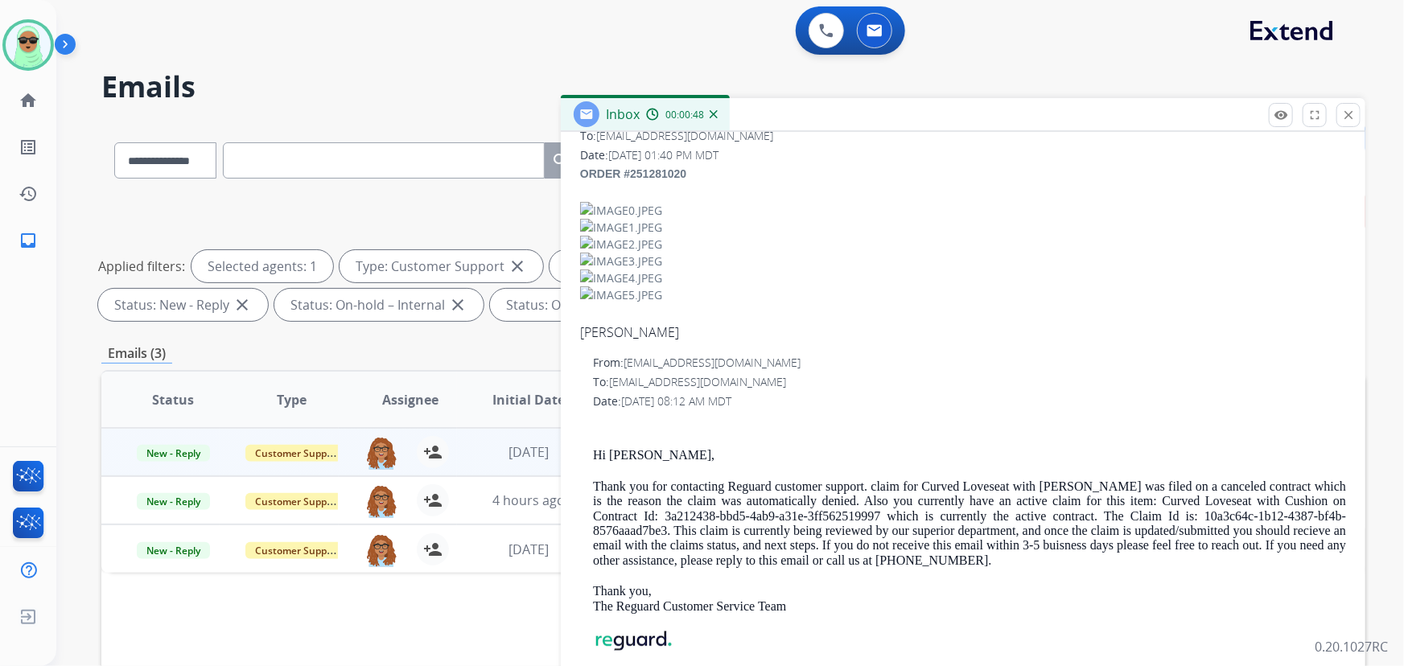
scroll to position [98, 0]
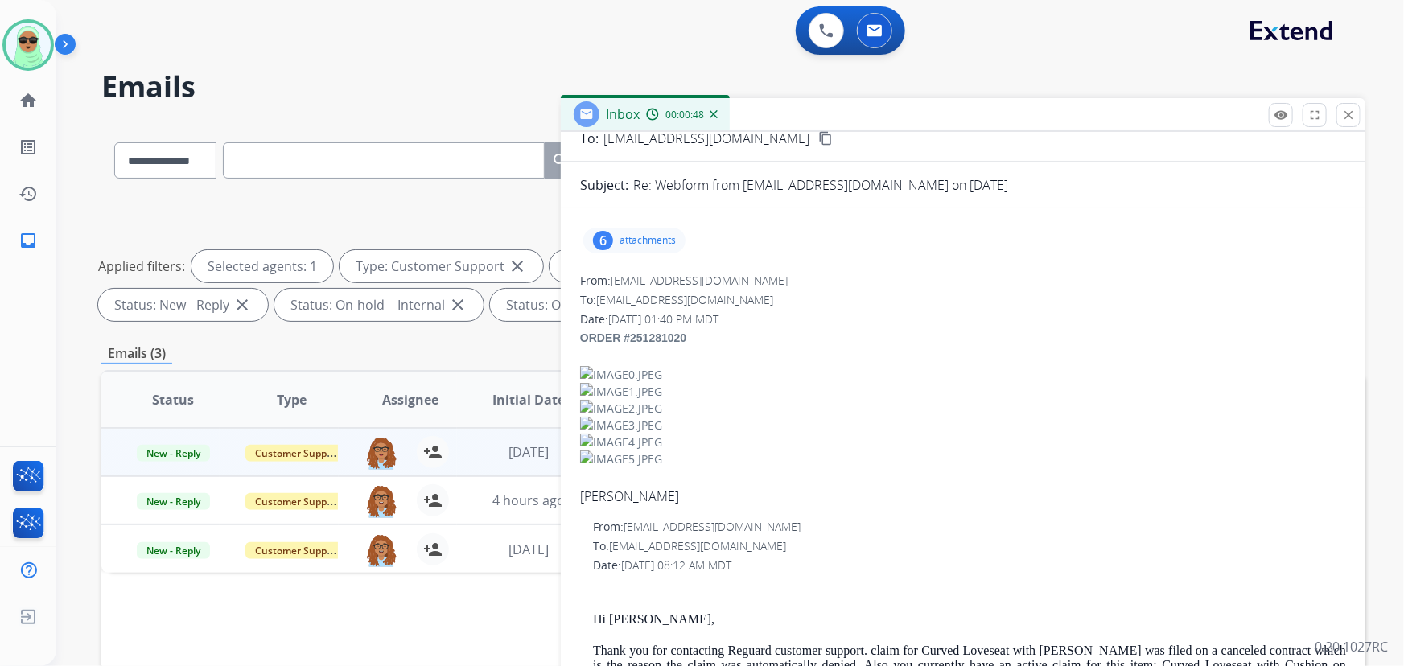
click at [623, 238] on p "attachments" at bounding box center [648, 240] width 56 height 13
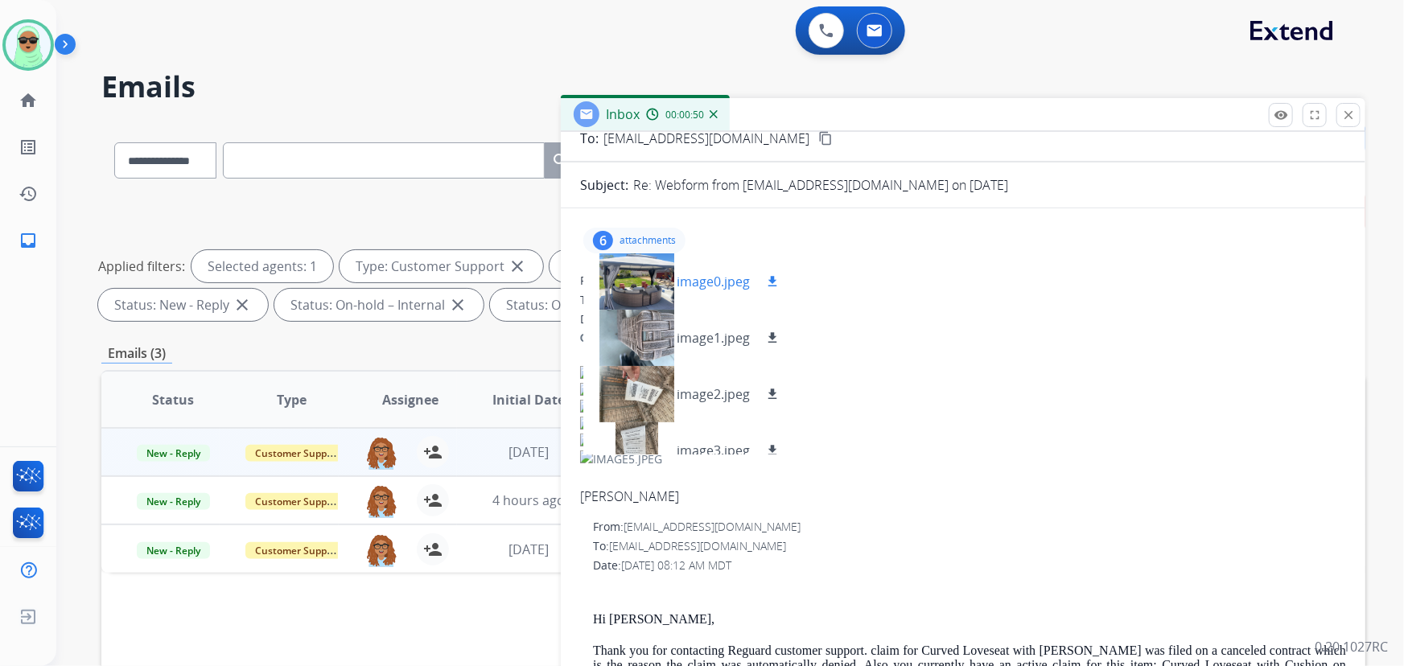
click at [629, 271] on div at bounding box center [636, 281] width 80 height 56
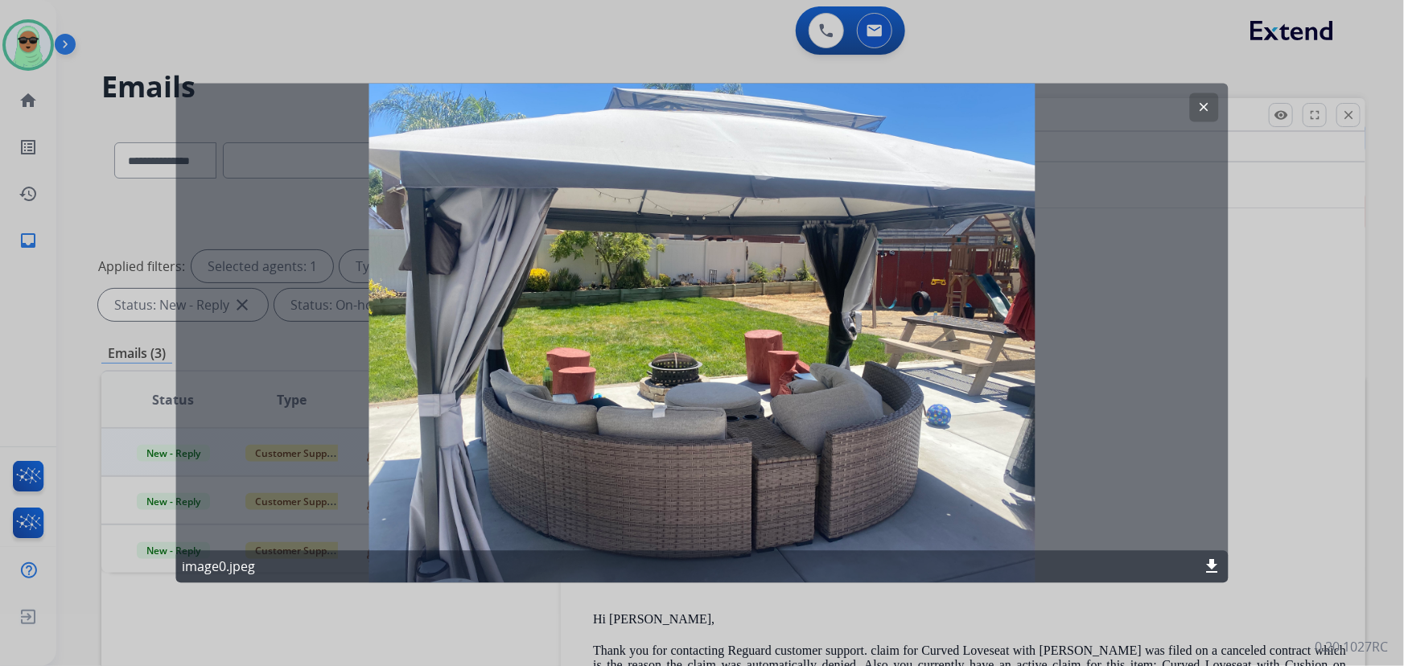
click at [1197, 101] on button "clear" at bounding box center [1204, 107] width 29 height 29
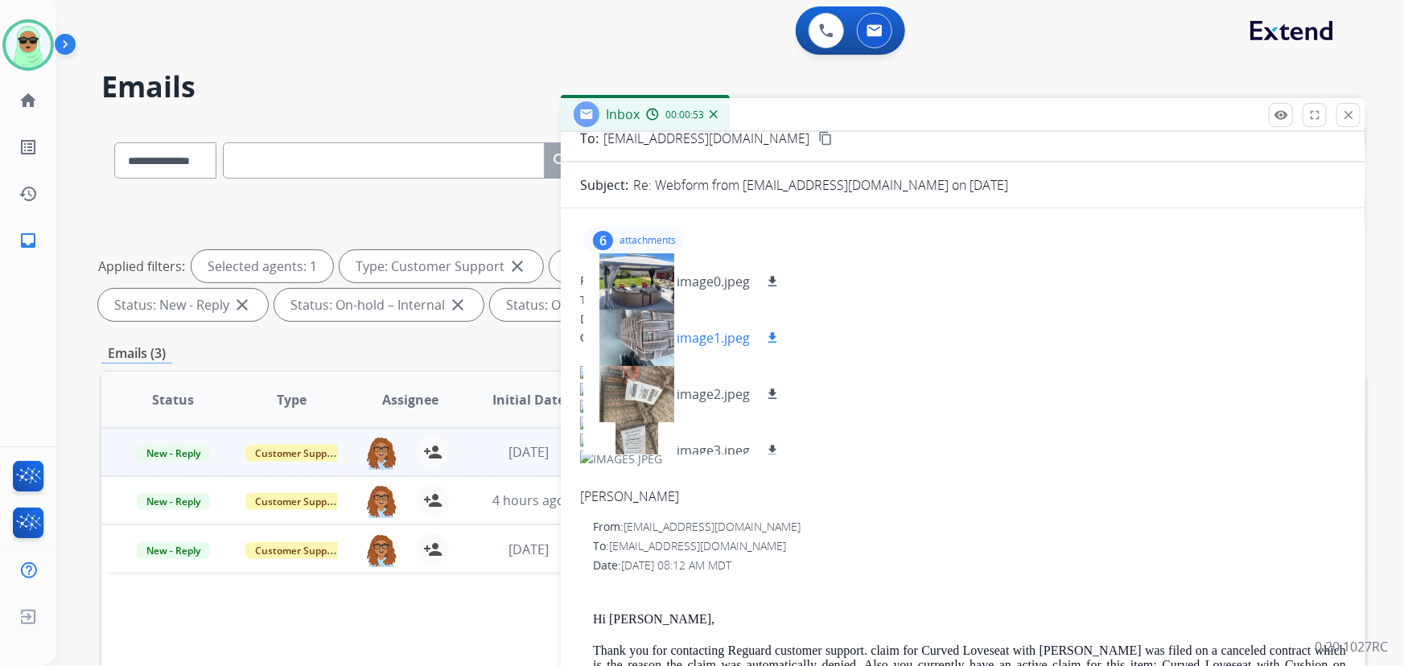
click at [623, 327] on div at bounding box center [636, 338] width 80 height 56
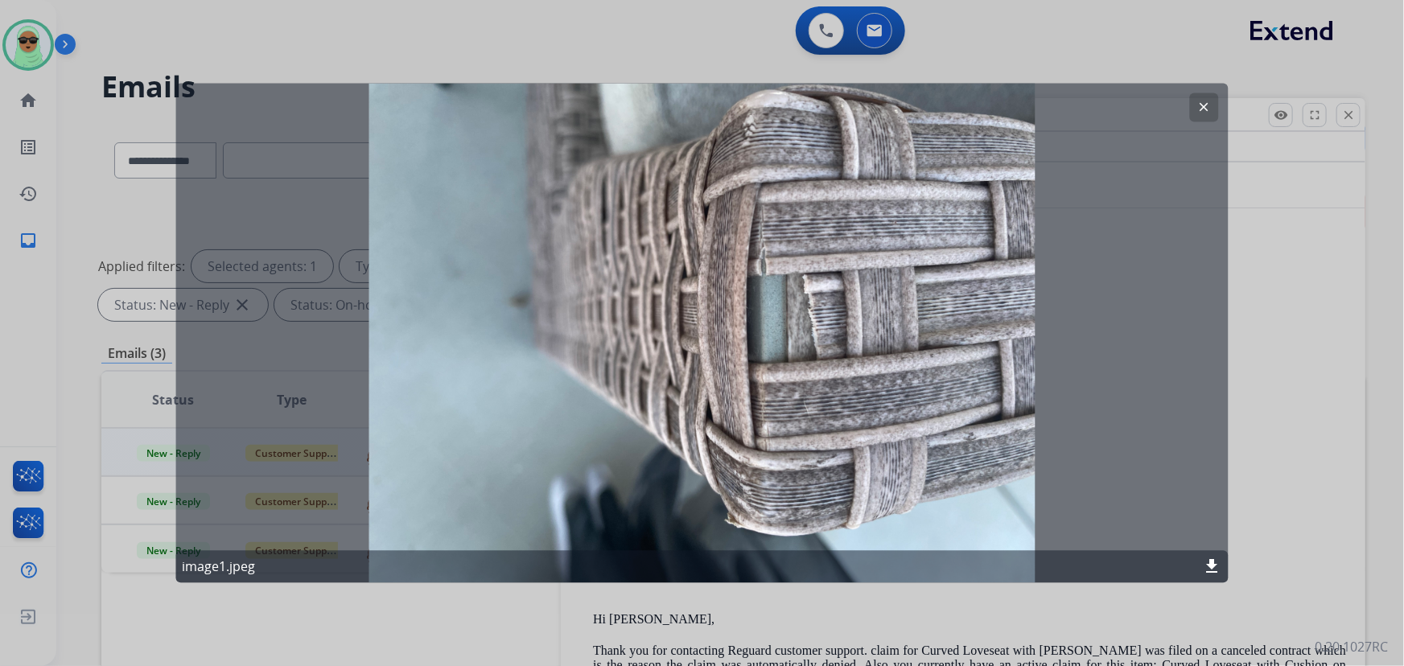
click at [1193, 97] on button "clear" at bounding box center [1204, 107] width 29 height 29
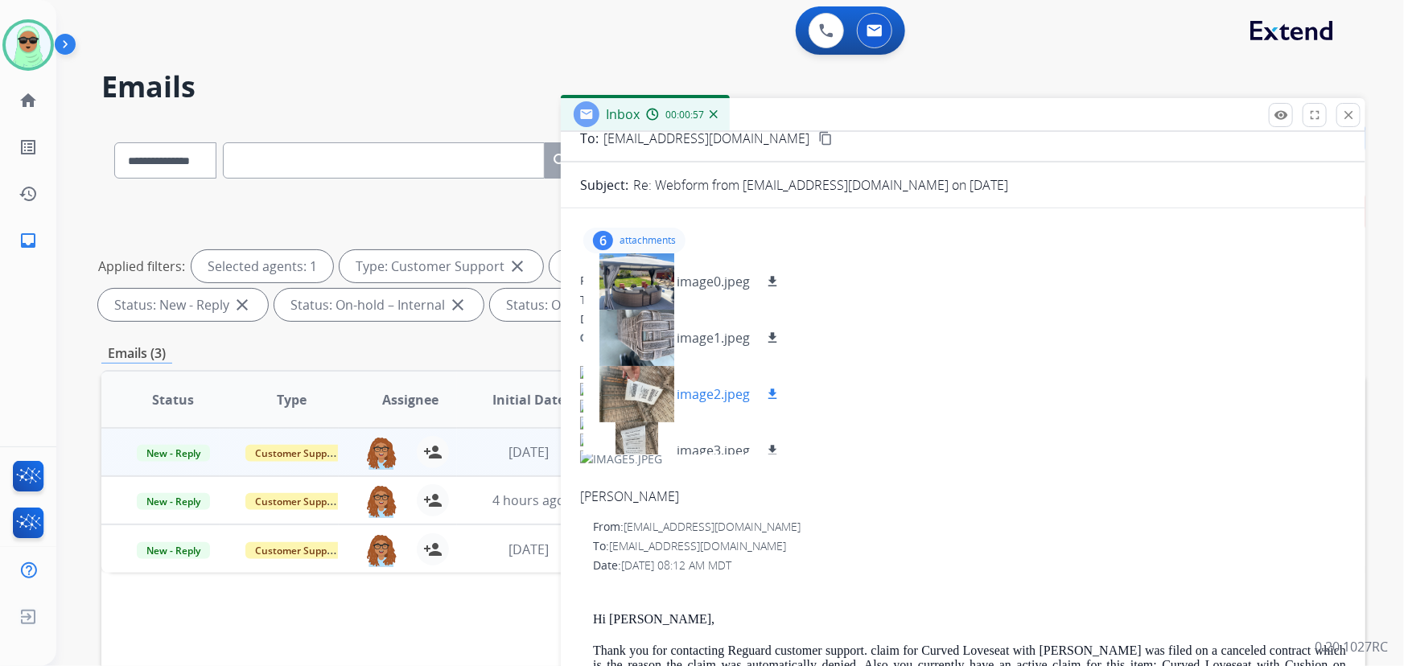
click at [653, 389] on div at bounding box center [636, 394] width 80 height 56
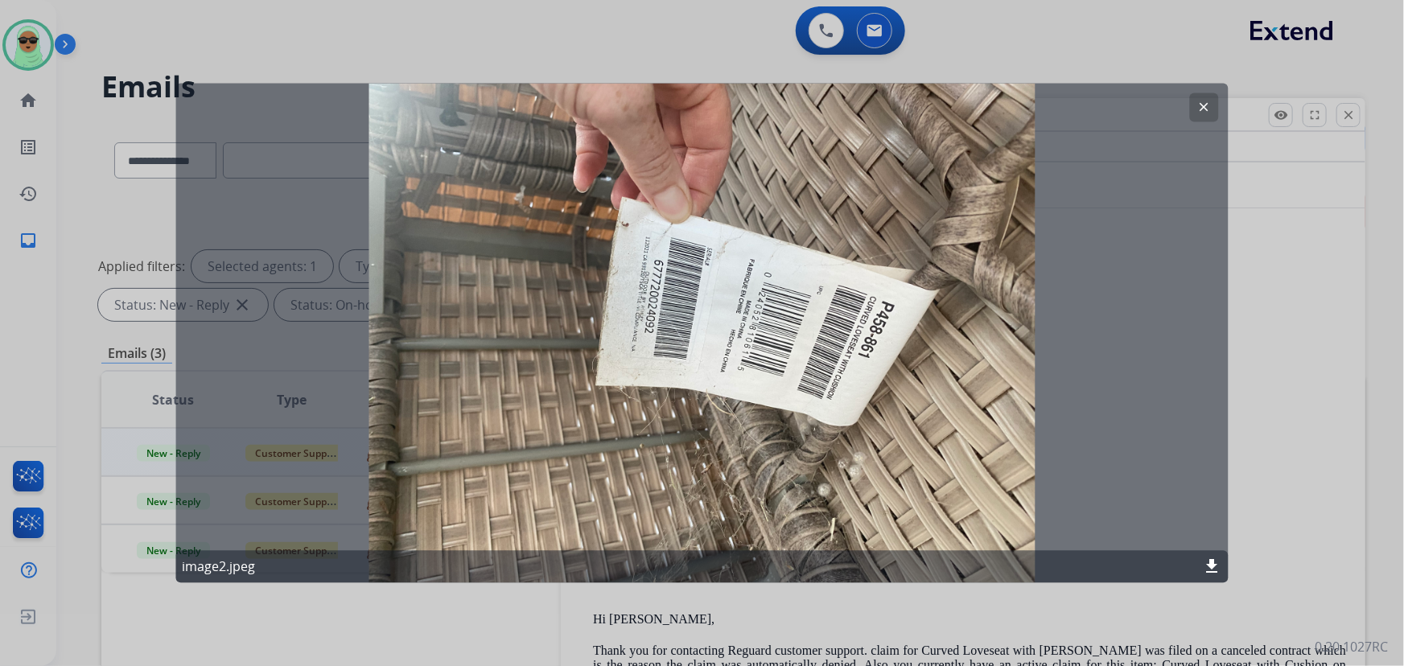
click at [1197, 108] on mat-icon "clear" at bounding box center [1204, 108] width 14 height 14
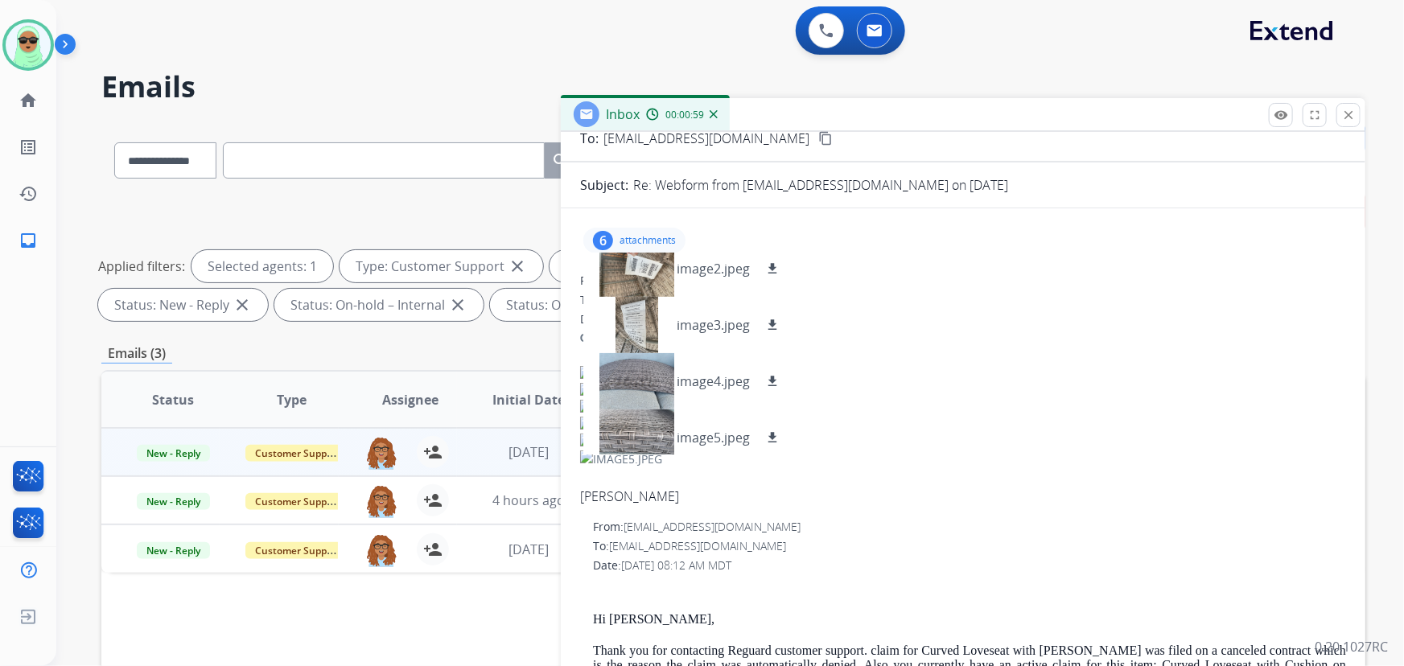
scroll to position [137, 0]
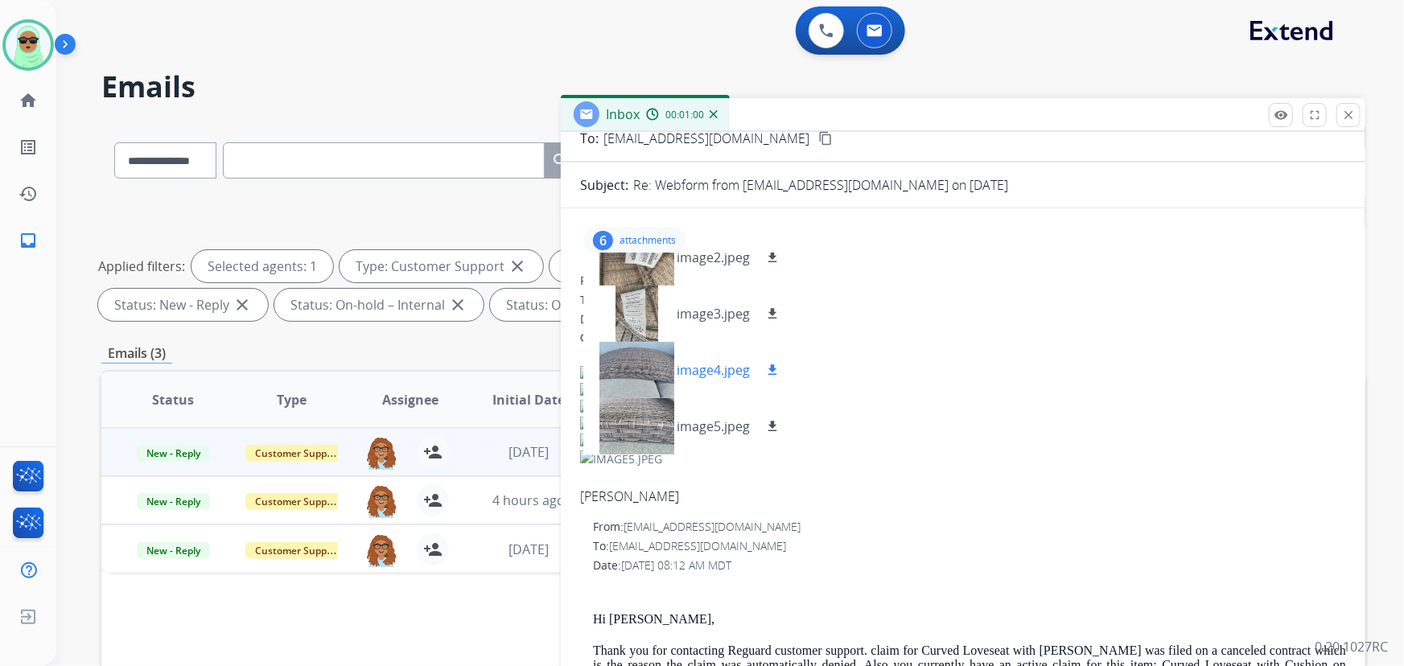
click at [617, 356] on div at bounding box center [636, 370] width 80 height 56
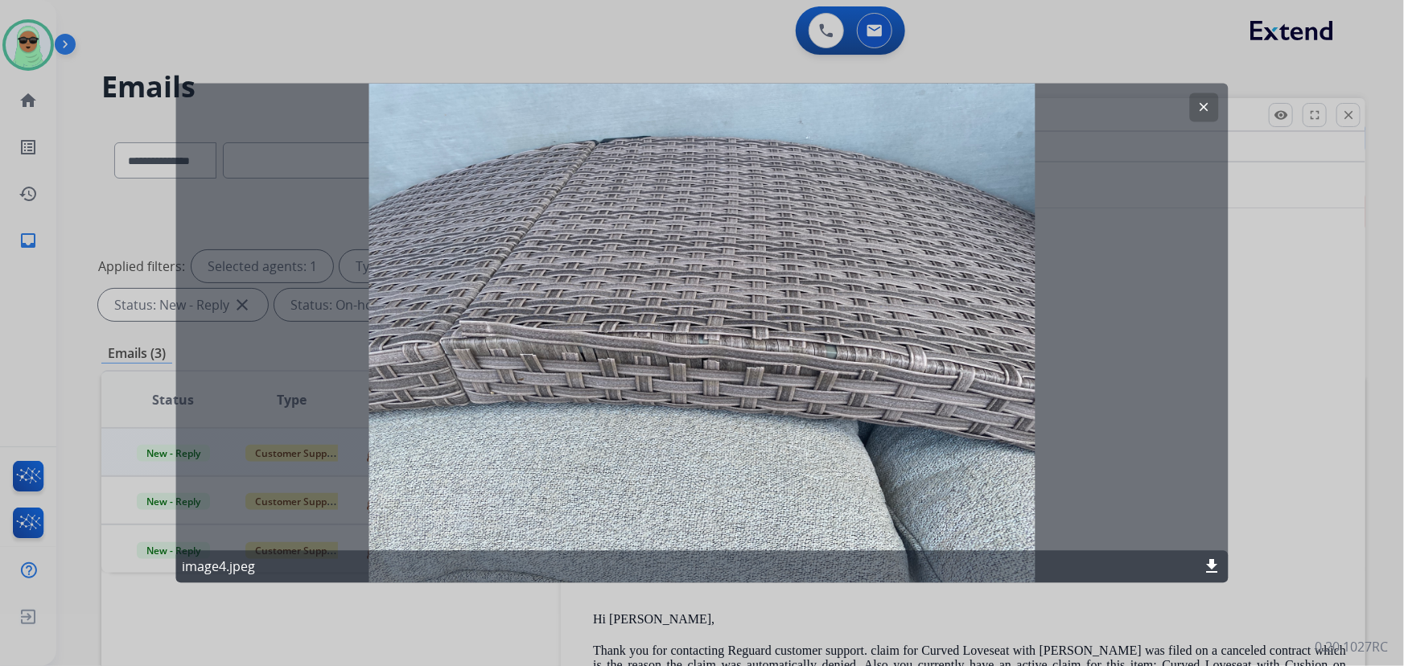
drag, startPoint x: 1205, startPoint y: 101, endPoint x: 1043, endPoint y: 141, distance: 166.5
click at [1201, 103] on mat-icon "clear" at bounding box center [1204, 108] width 14 height 14
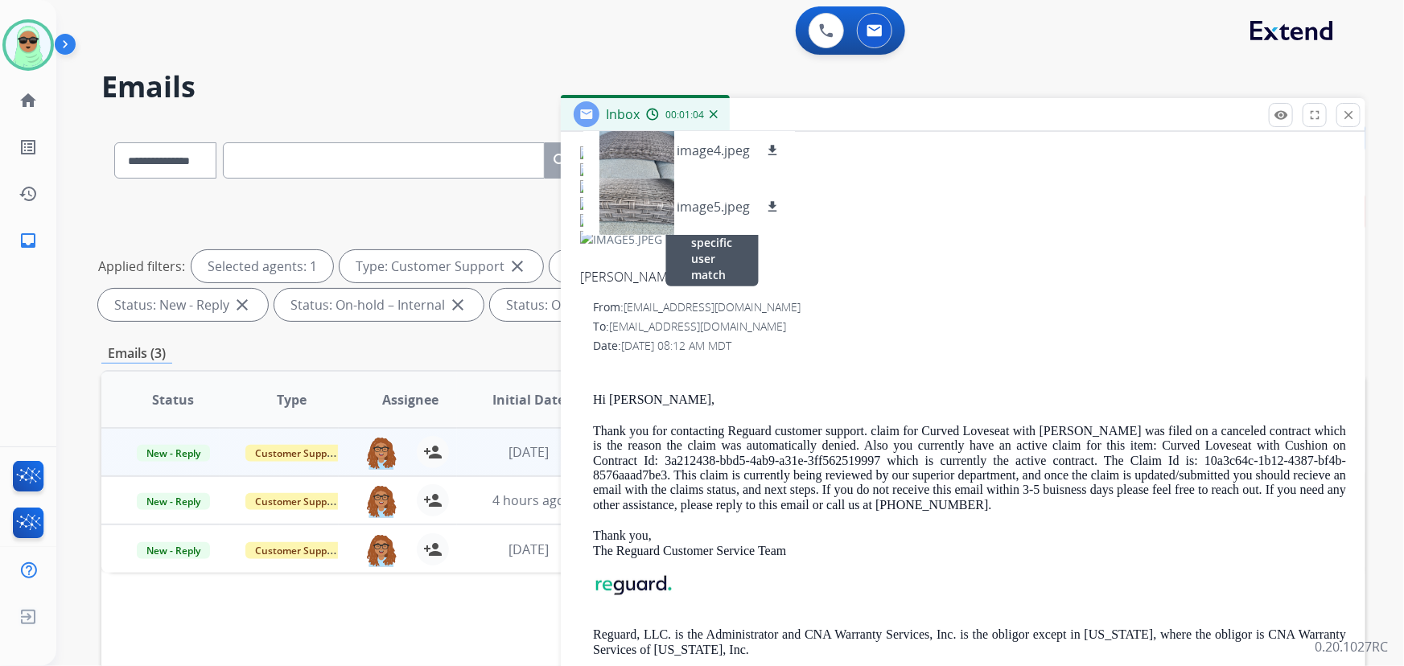
scroll to position [25, 0]
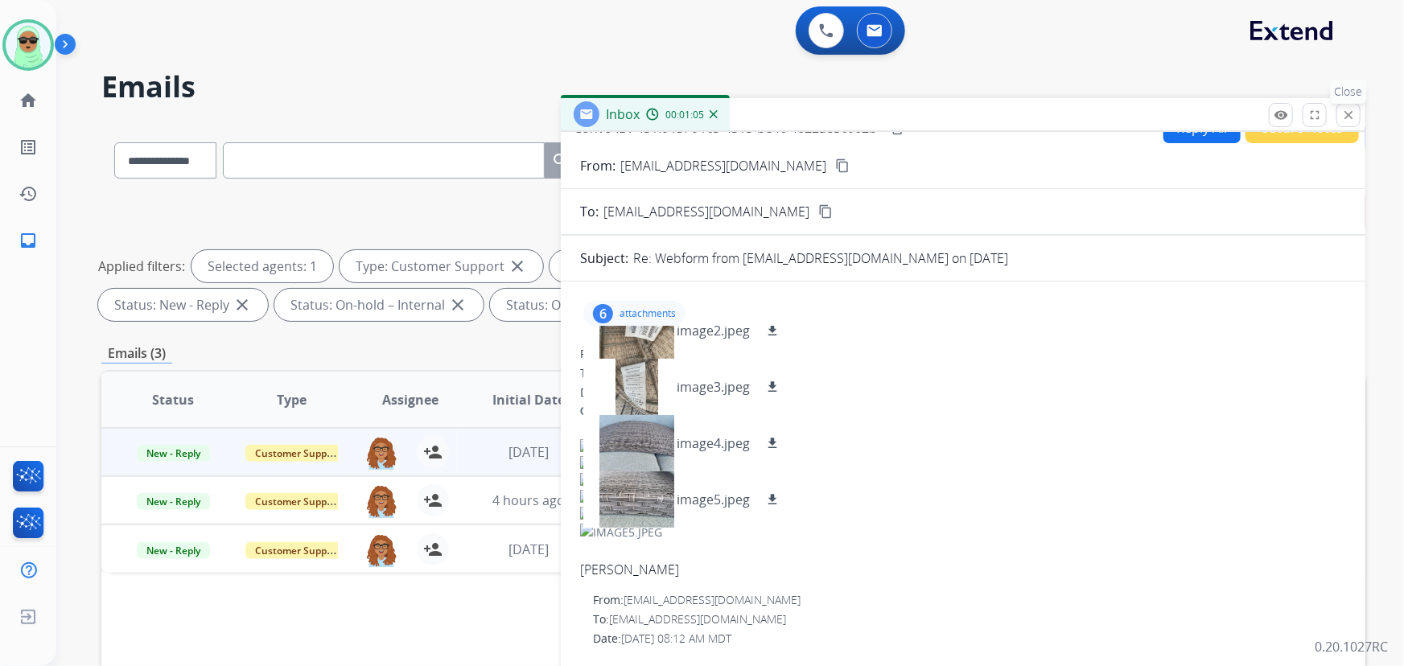
click at [1349, 115] on mat-icon "close" at bounding box center [1348, 115] width 14 height 14
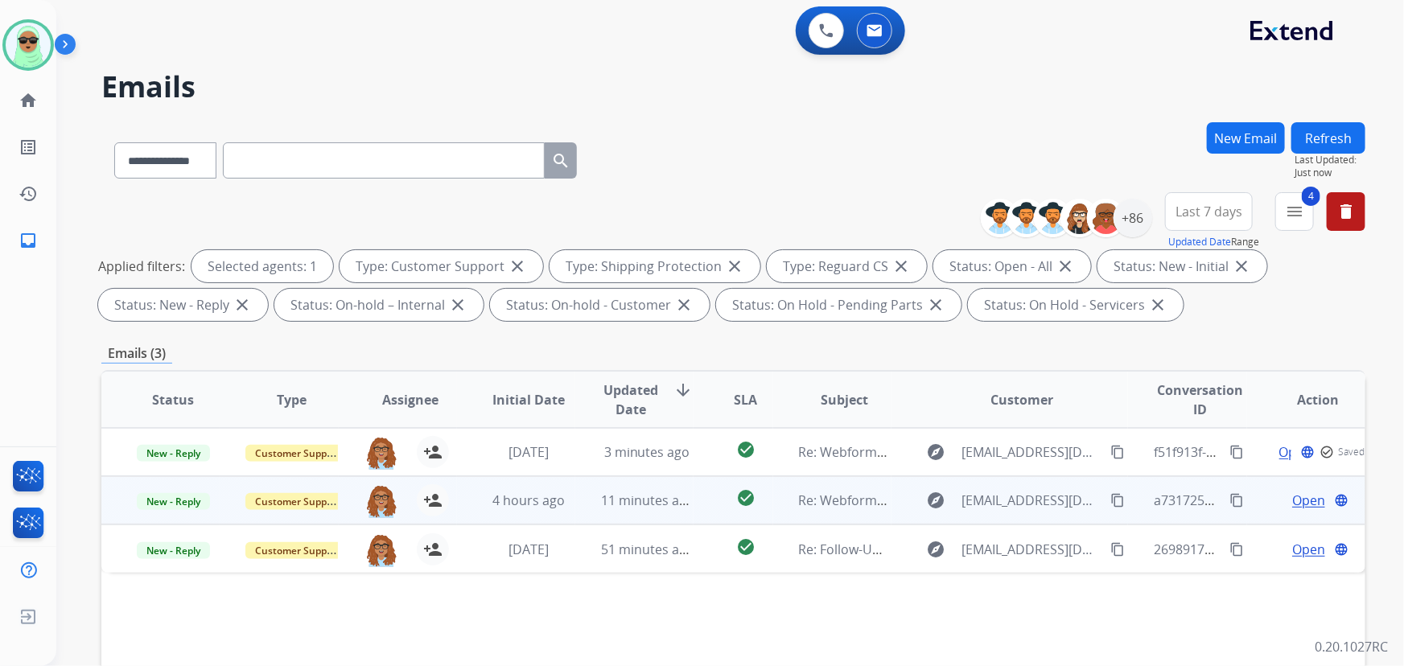
click at [1292, 496] on span "Open" at bounding box center [1308, 500] width 33 height 19
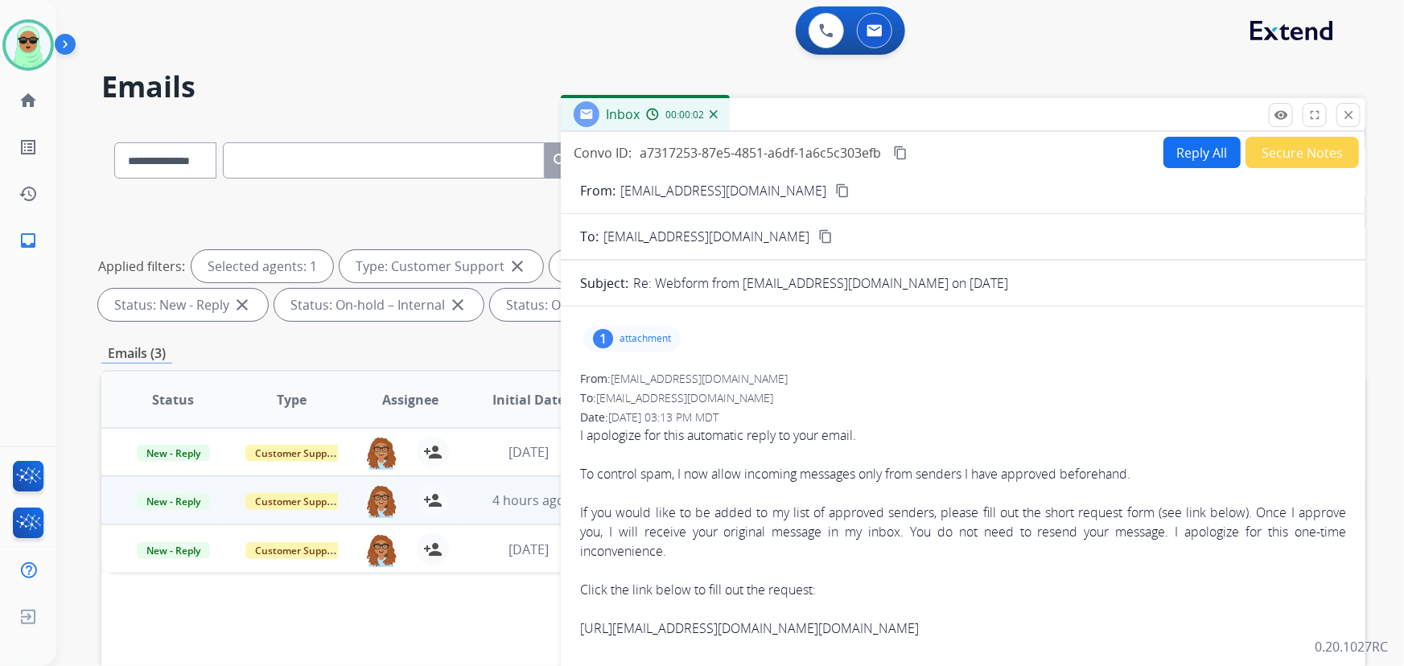
click at [657, 347] on div "1 attachment" at bounding box center [631, 339] width 97 height 26
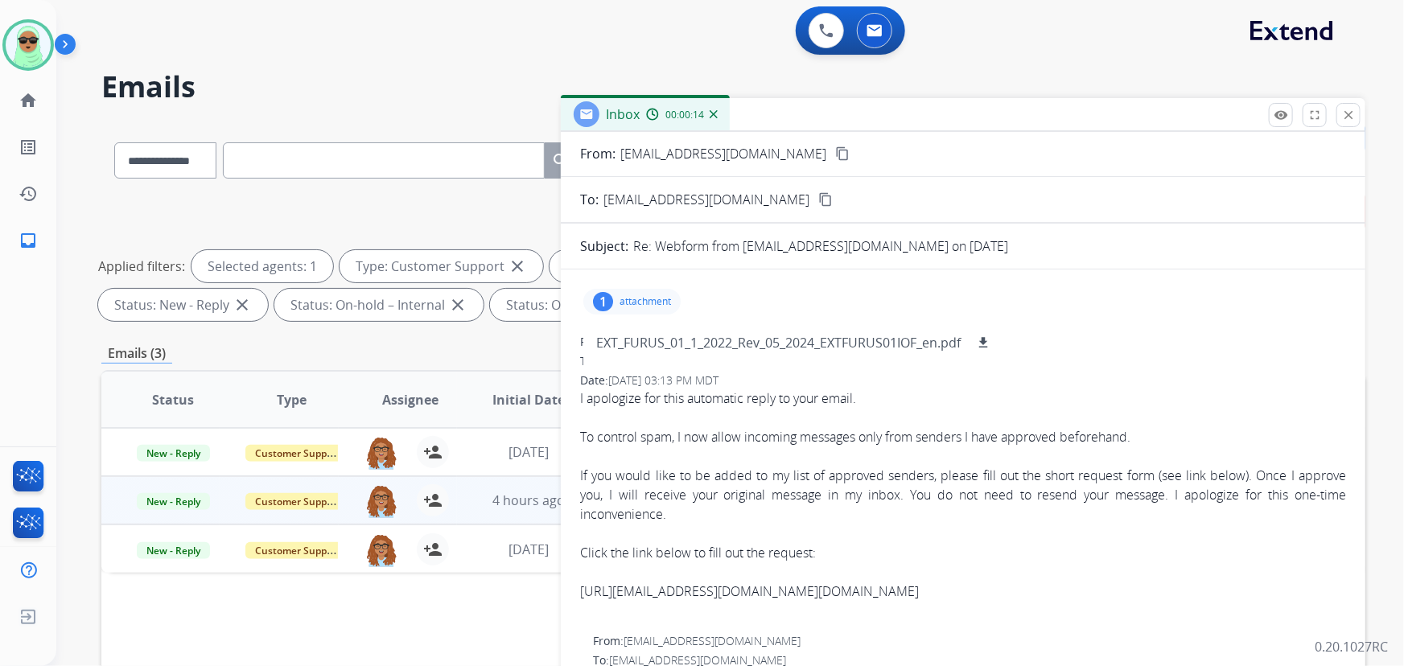
scroll to position [0, 0]
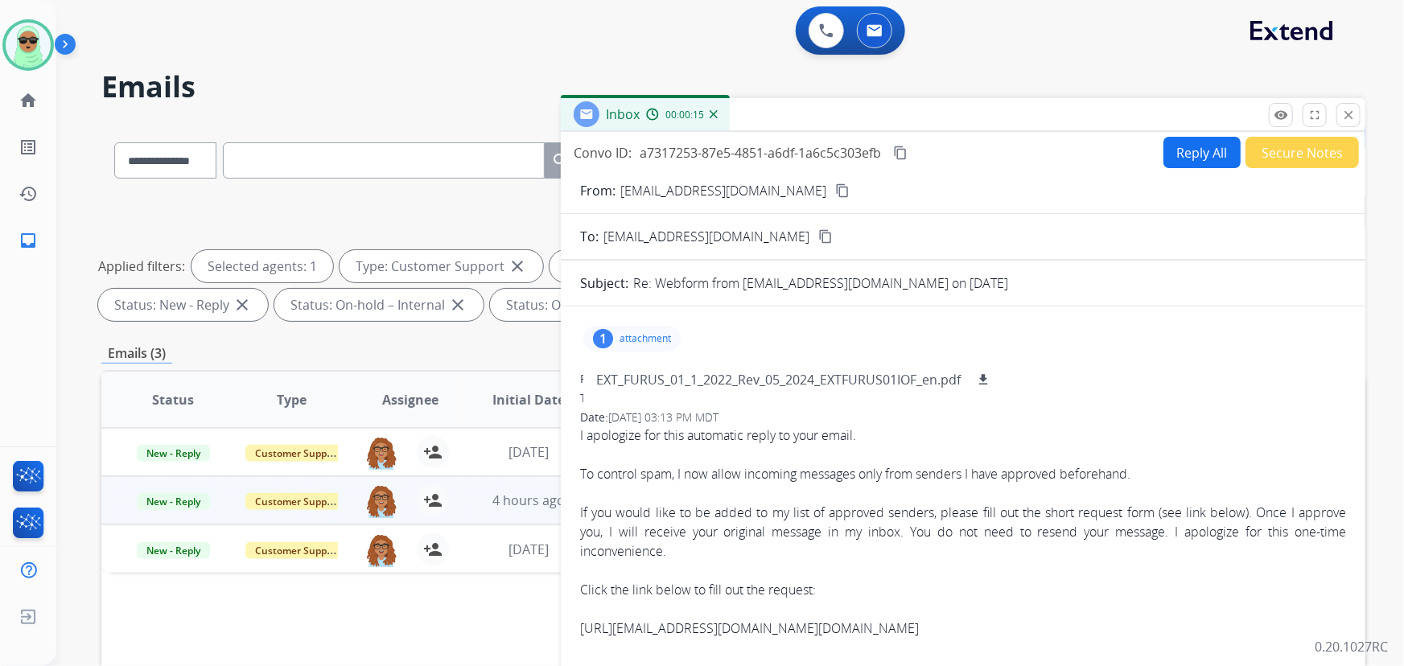
drag, startPoint x: 1353, startPoint y: 110, endPoint x: 1324, endPoint y: 117, distance: 30.6
click at [1353, 111] on mat-icon "close" at bounding box center [1348, 115] width 14 height 14
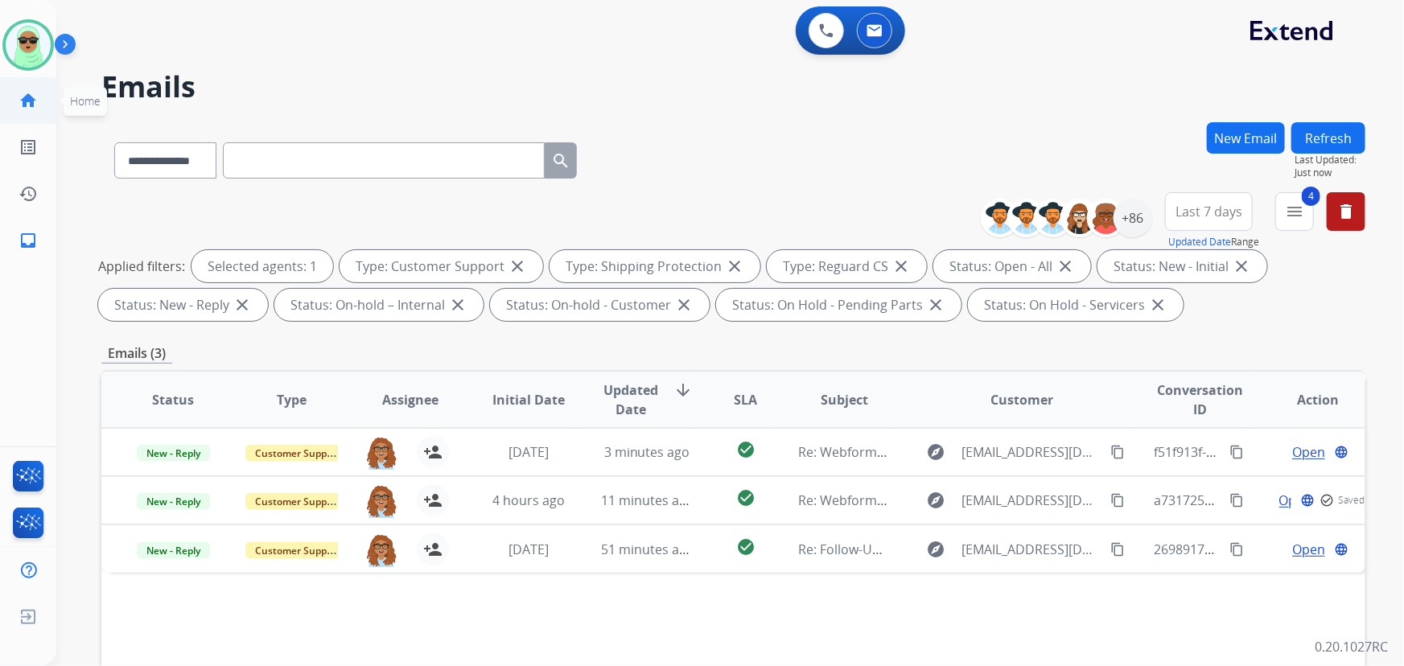
click at [47, 85] on link "home Home" at bounding box center [28, 100] width 45 height 45
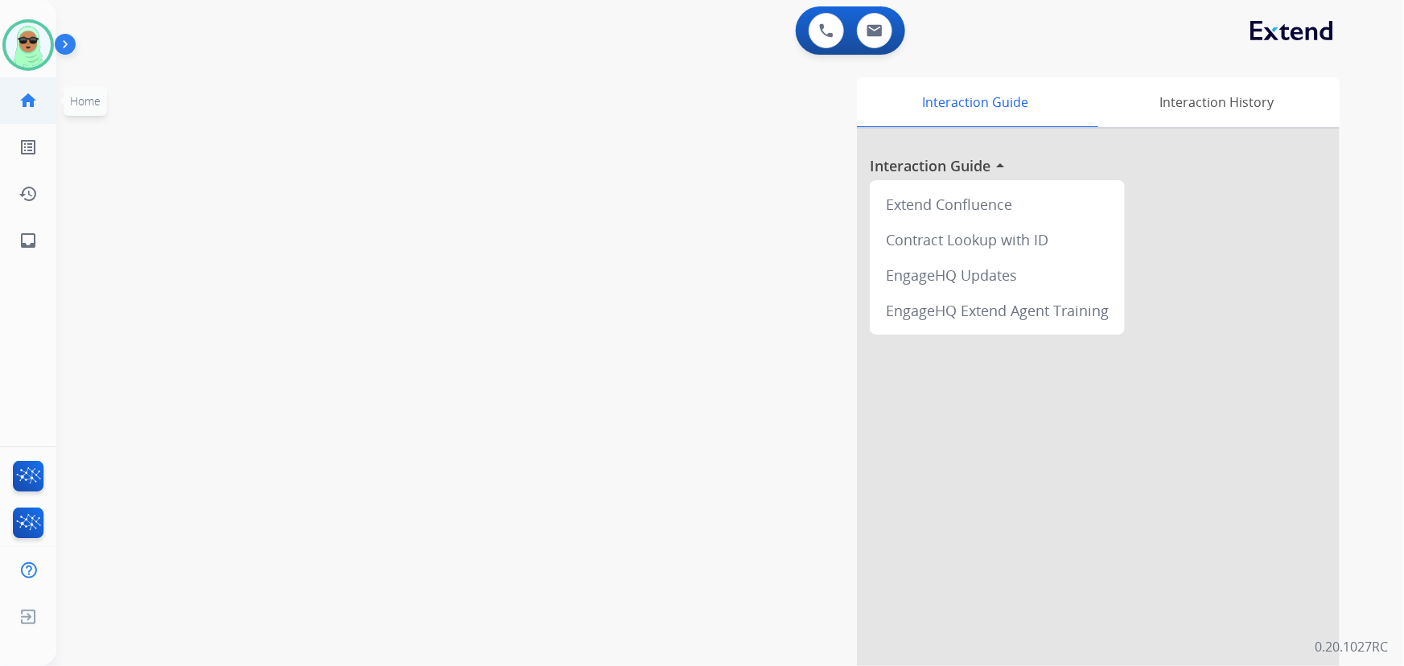
click at [29, 95] on mat-icon "home" at bounding box center [28, 100] width 19 height 19
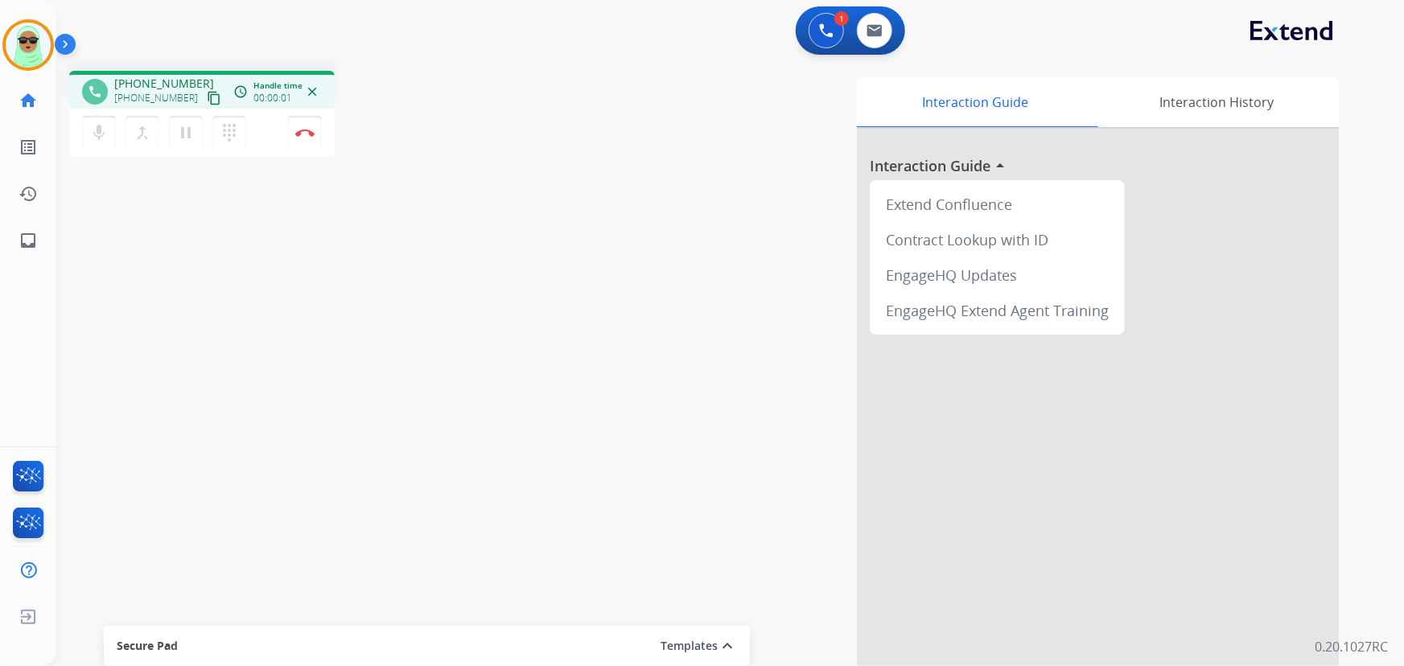
click at [194, 106] on div "+17547792990 content_copy" at bounding box center [168, 98] width 109 height 19
click at [207, 99] on mat-icon "content_copy" at bounding box center [214, 98] width 14 height 14
click at [818, 18] on button at bounding box center [826, 30] width 35 height 35
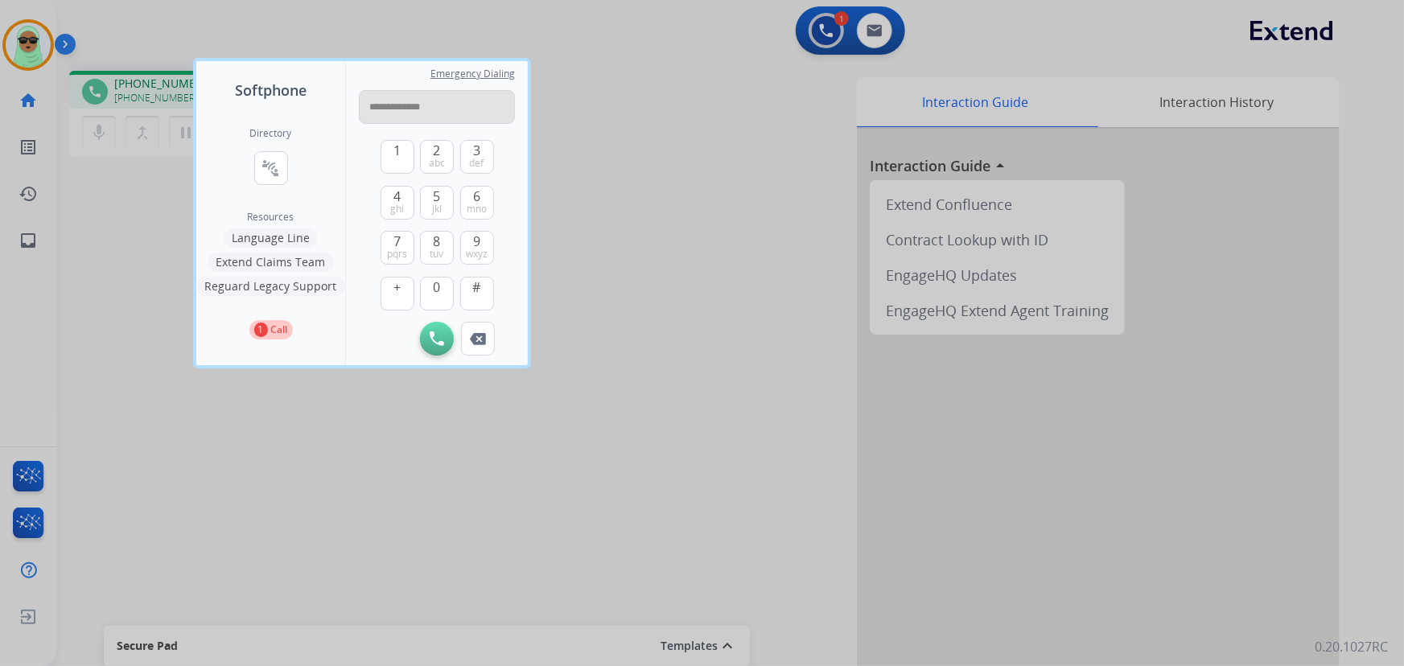
drag, startPoint x: 410, startPoint y: 108, endPoint x: 424, endPoint y: 102, distance: 14.8
click at [418, 105] on input "**********" at bounding box center [437, 107] width 156 height 34
type input "**********"
click at [435, 348] on button "Initiate Call" at bounding box center [437, 339] width 34 height 34
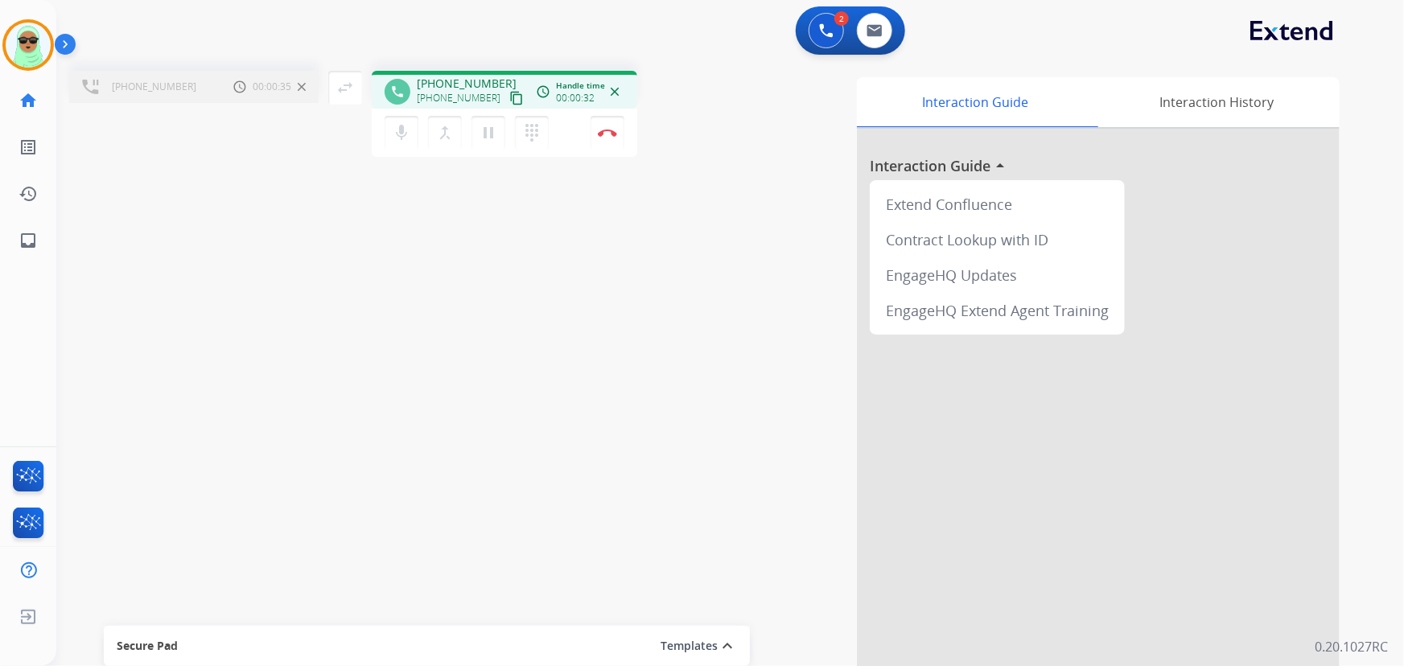
drag, startPoint x: 228, startPoint y: 258, endPoint x: 286, endPoint y: 224, distance: 67.5
click at [229, 256] on div "+17547792990 Call metrics Hold 00:00:35 00:00:35 swap_horiz Break voice bridge …" at bounding box center [710, 393] width 1309 height 671
click at [601, 140] on button "Disconnect" at bounding box center [608, 133] width 34 height 34
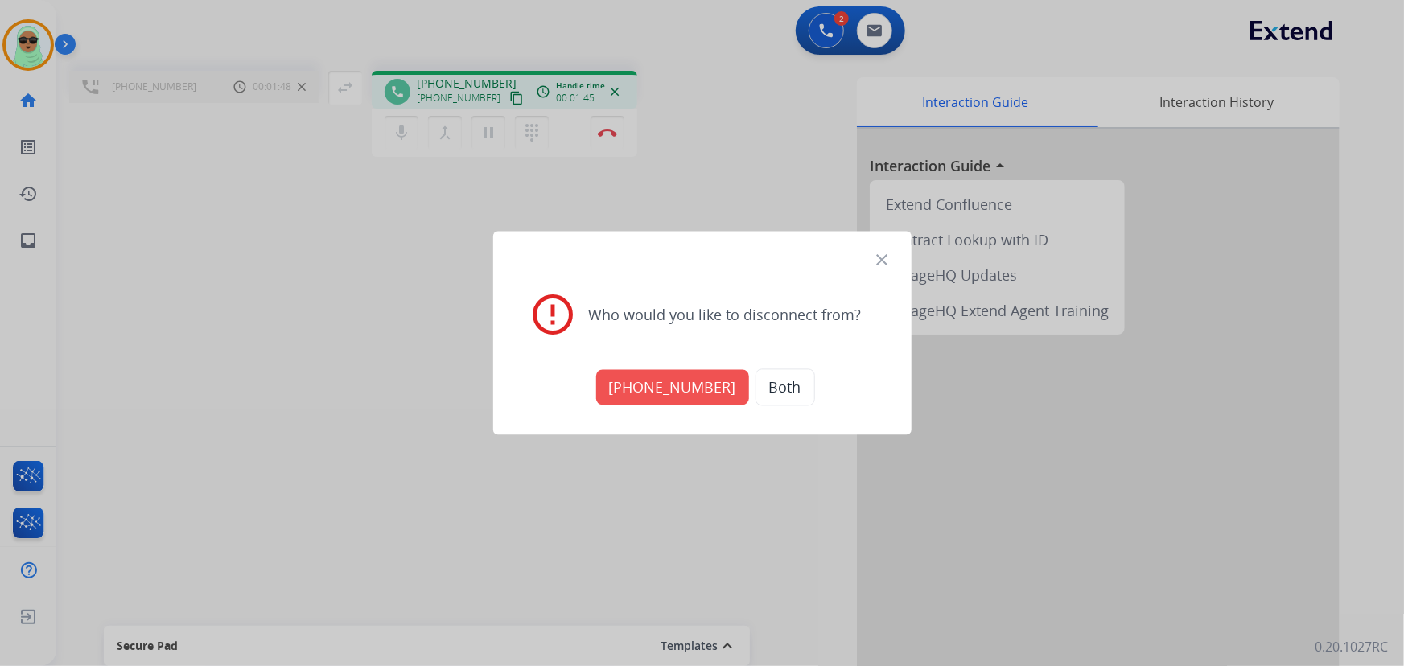
click at [656, 387] on button "+18664363393" at bounding box center [672, 387] width 153 height 35
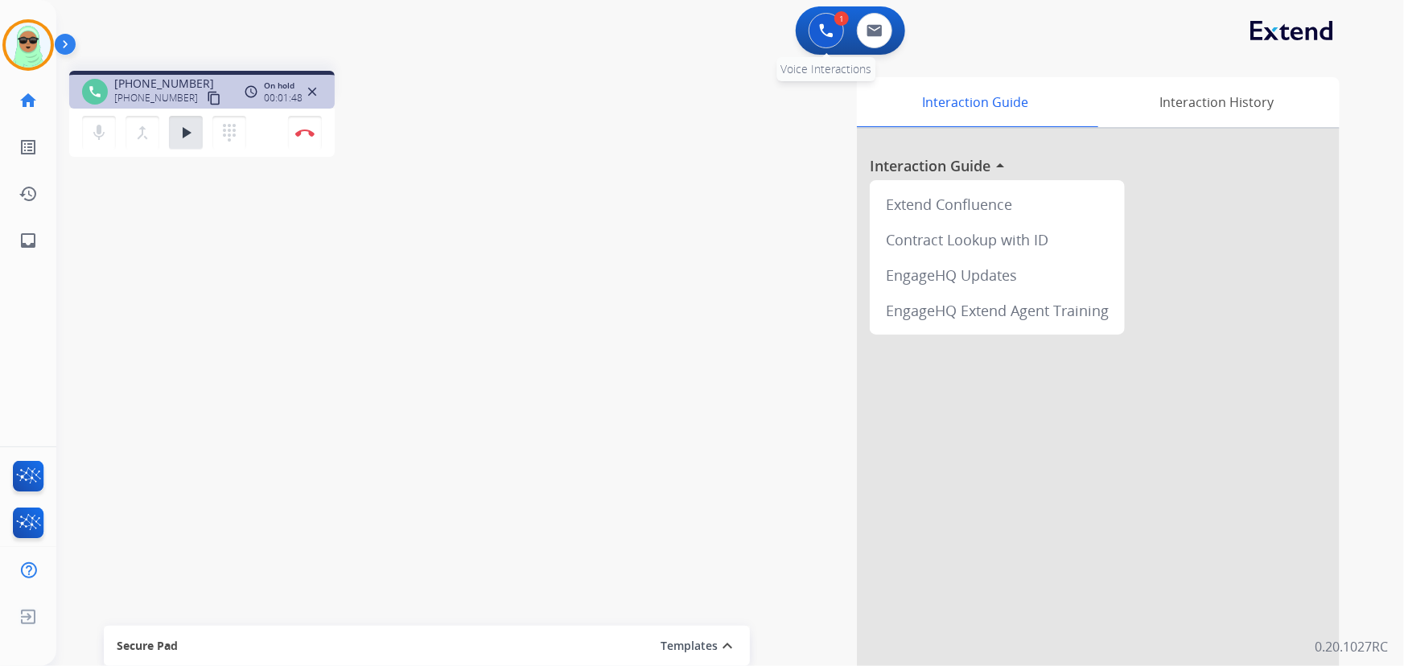
click at [818, 19] on button at bounding box center [826, 30] width 35 height 35
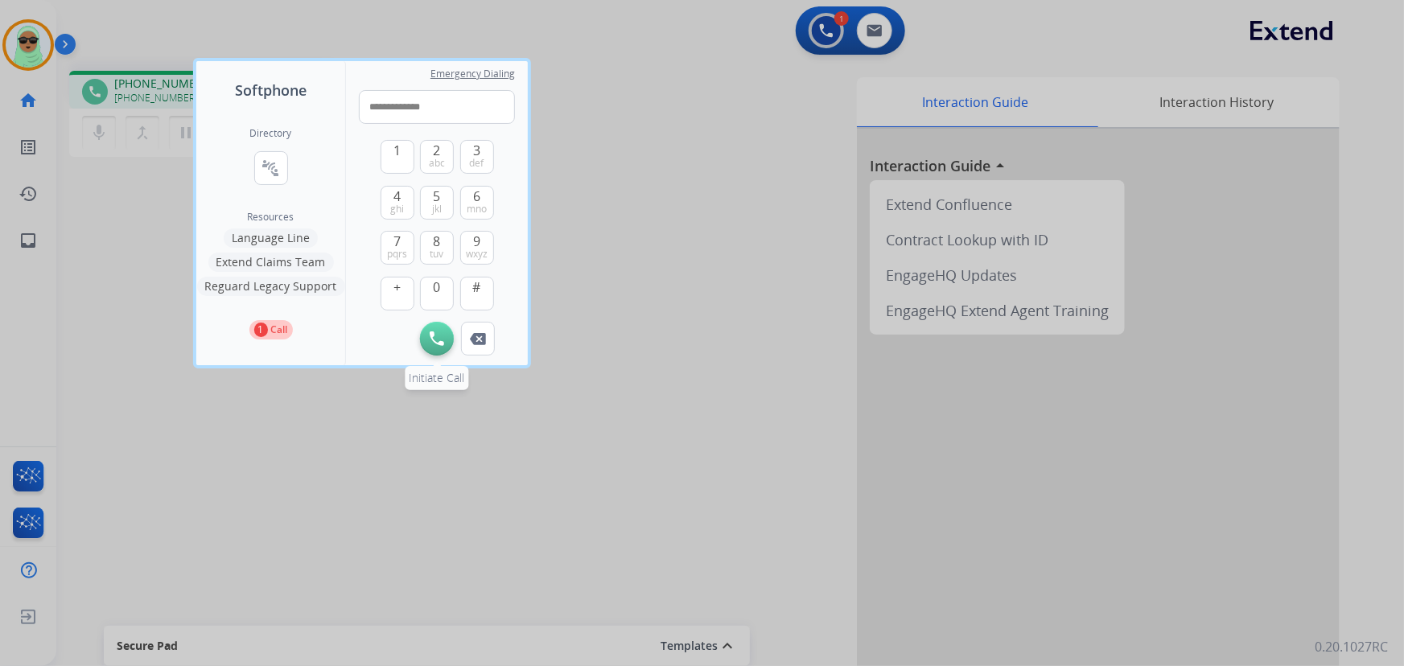
type input "**********"
click at [435, 346] on button "Initiate Call" at bounding box center [437, 339] width 34 height 34
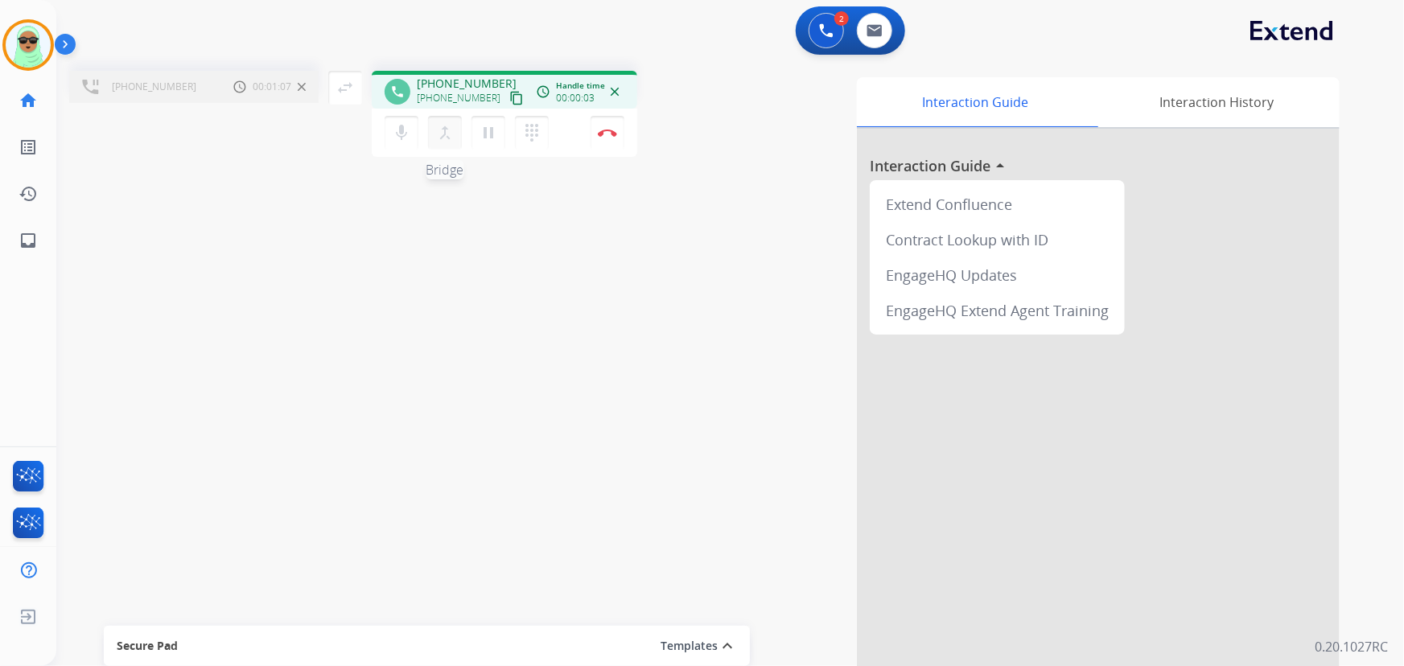
click at [437, 135] on mat-icon "merge_type" at bounding box center [444, 132] width 19 height 19
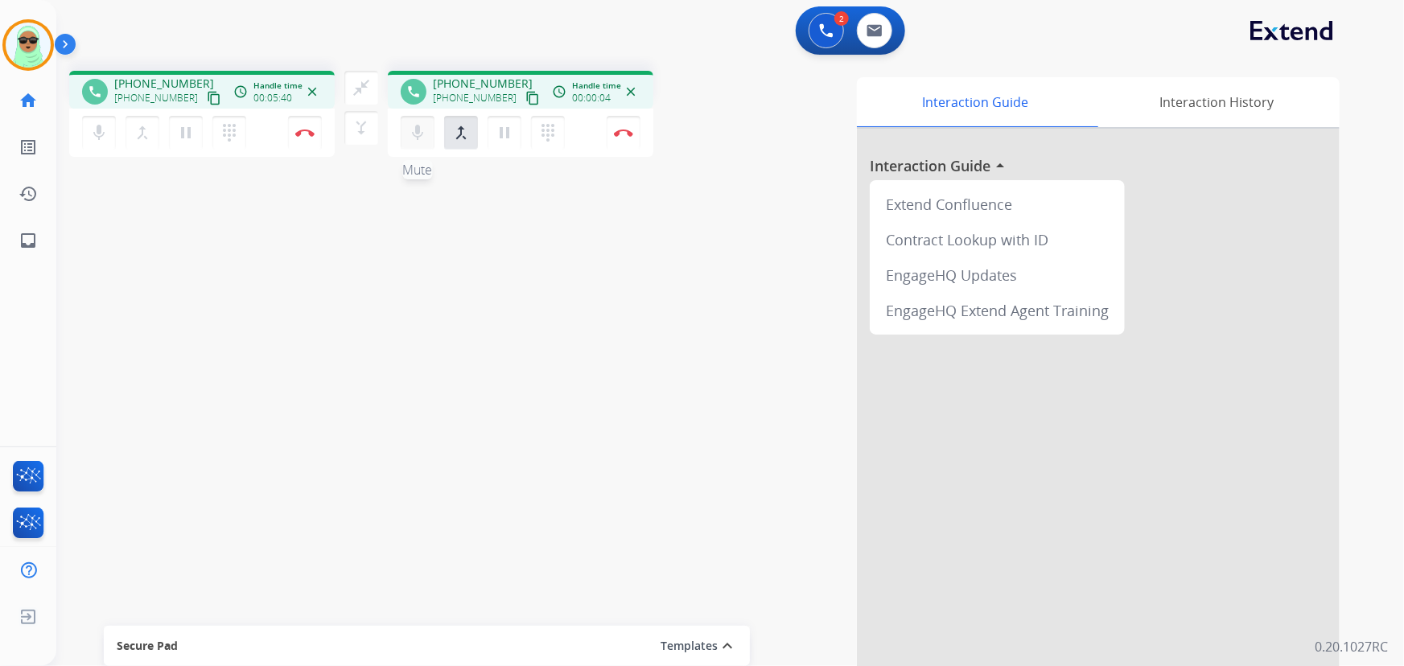
click at [116, 145] on button "mic Mute" at bounding box center [99, 133] width 34 height 34
click at [116, 145] on button "mic_off Mute" at bounding box center [99, 133] width 34 height 34
click at [335, 150] on div "mic Mute merge_type Bridge pause Hold dialpad Dialpad Disconnect" at bounding box center [202, 133] width 266 height 48
click at [322, 145] on button "Disconnect" at bounding box center [305, 133] width 34 height 34
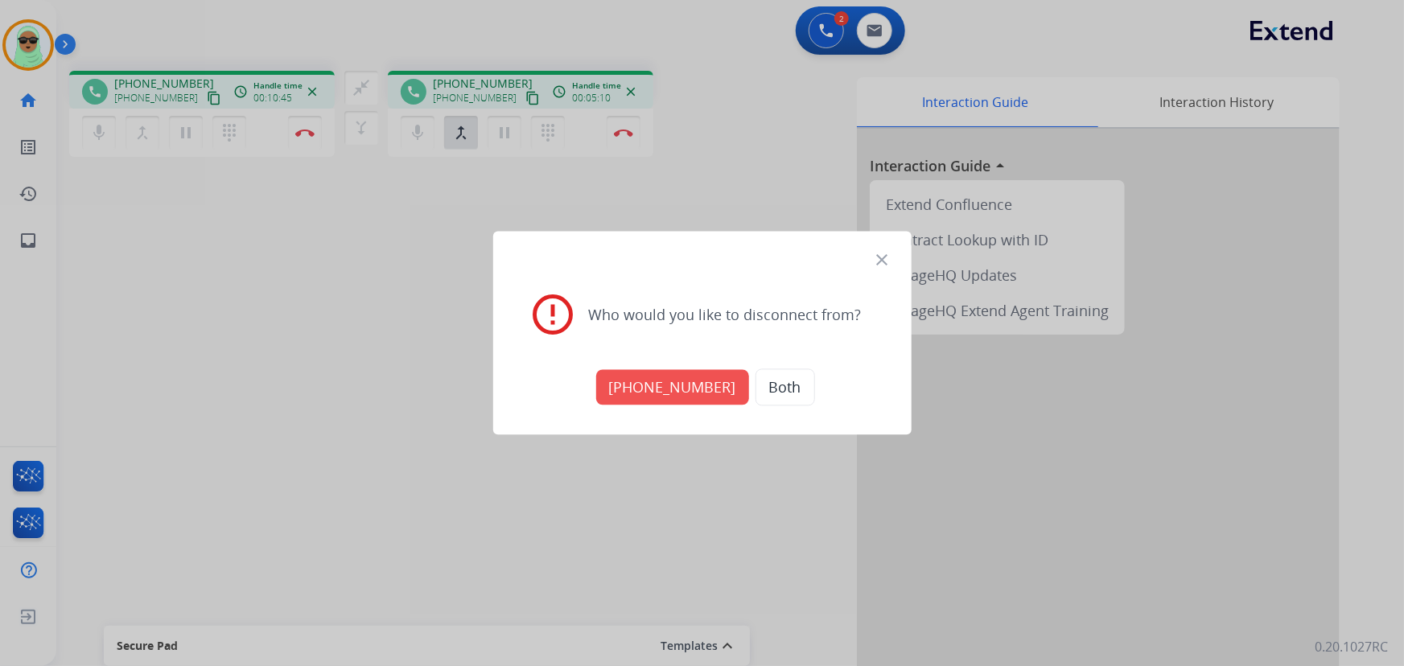
click at [627, 373] on button "+18664363393" at bounding box center [672, 387] width 153 height 35
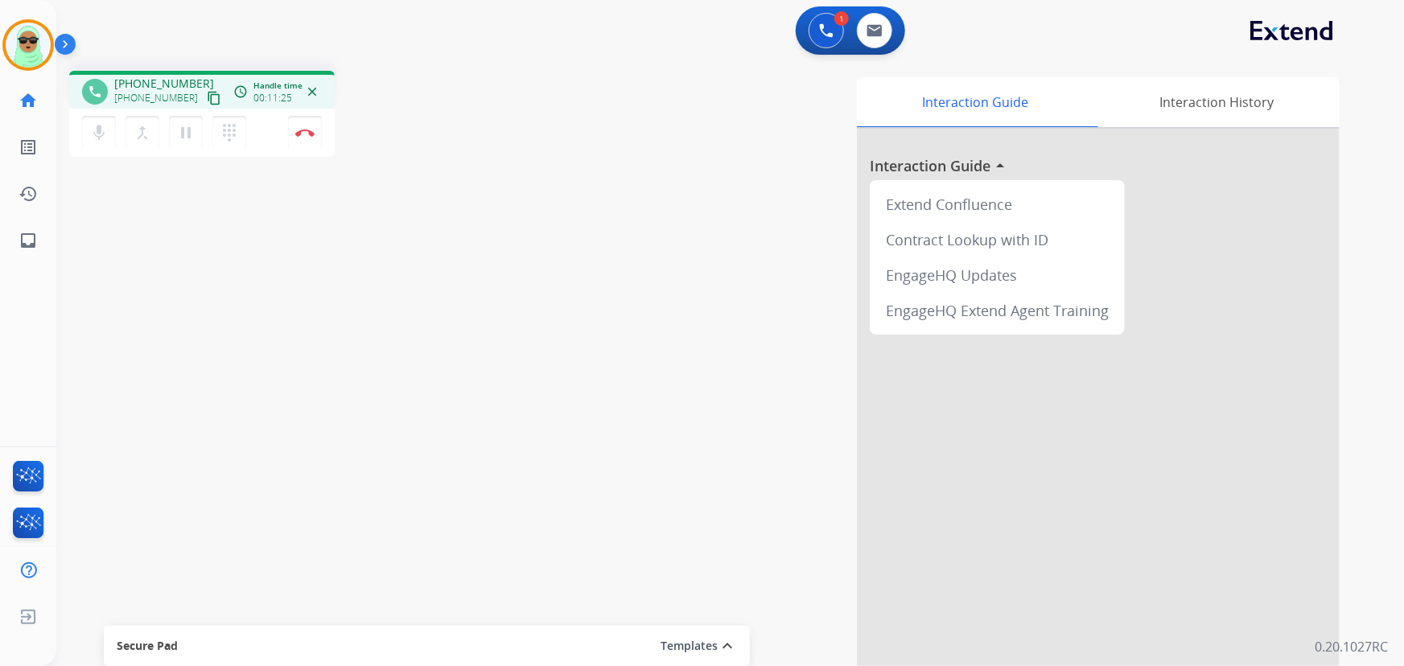
click at [207, 96] on mat-icon "content_copy" at bounding box center [214, 98] width 14 height 14
click at [299, 142] on button "Disconnect" at bounding box center [305, 133] width 34 height 34
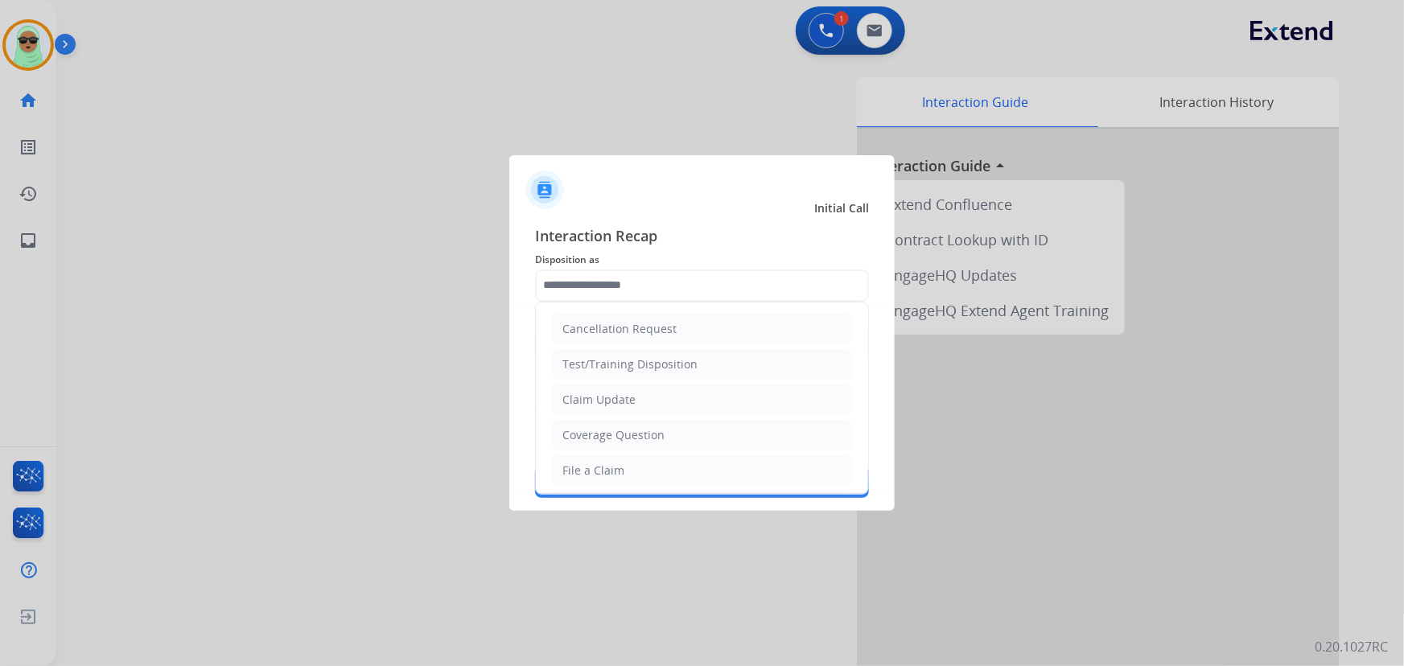
click at [569, 277] on input "text" at bounding box center [702, 286] width 334 height 32
click at [601, 477] on div "File a Claim" at bounding box center [593, 471] width 62 height 16
type input "**********"
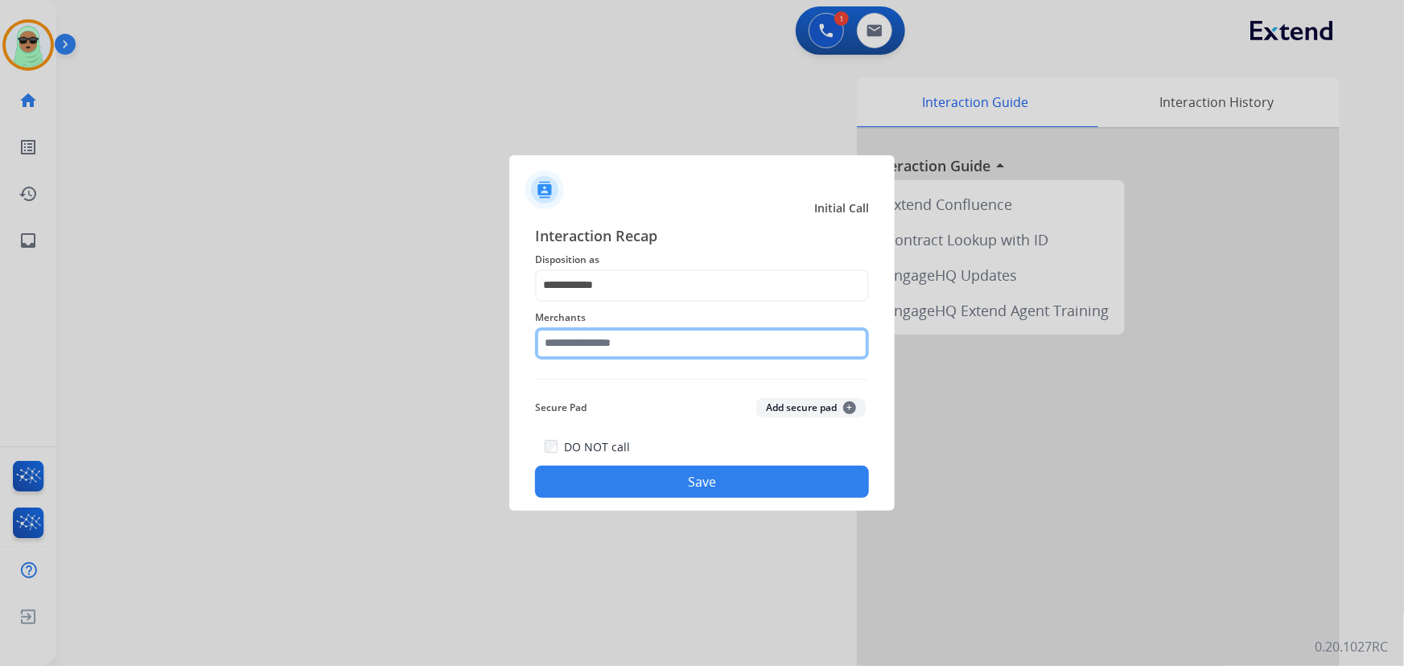
click at [586, 356] on input "text" at bounding box center [702, 344] width 334 height 32
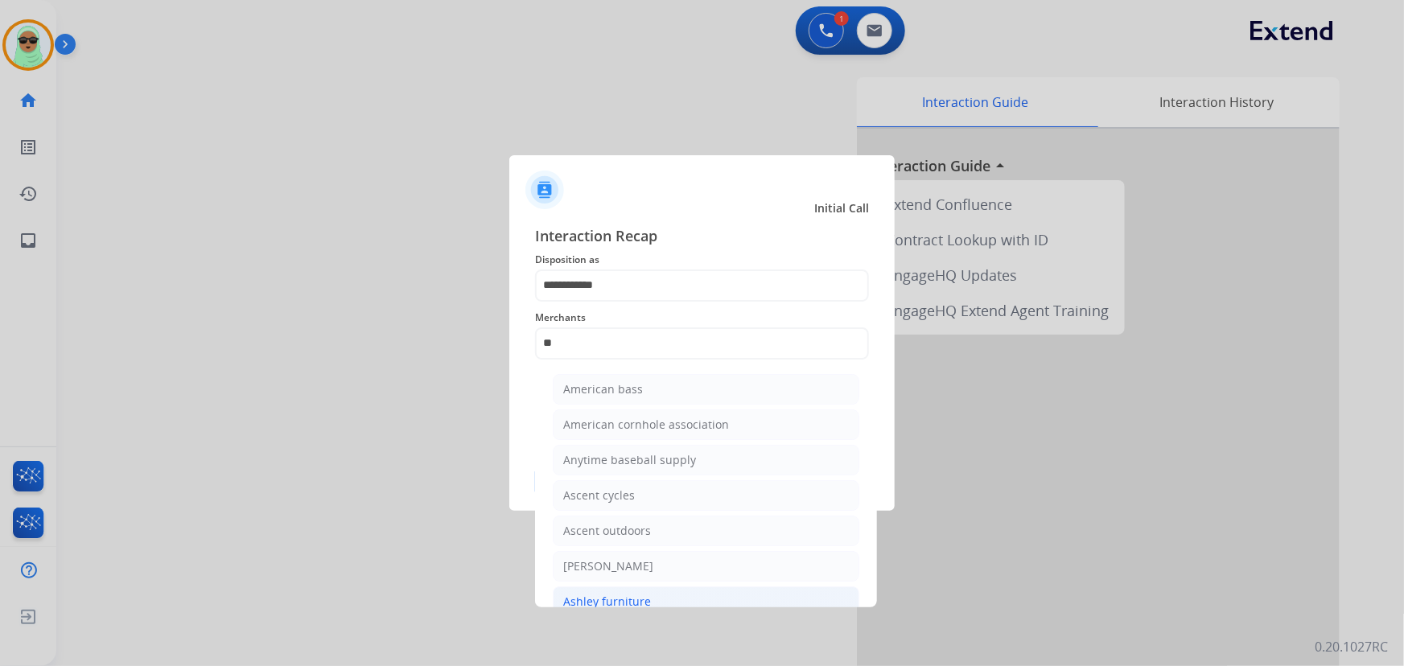
click at [683, 588] on li "Ashley furniture" at bounding box center [706, 602] width 307 height 31
type input "**********"
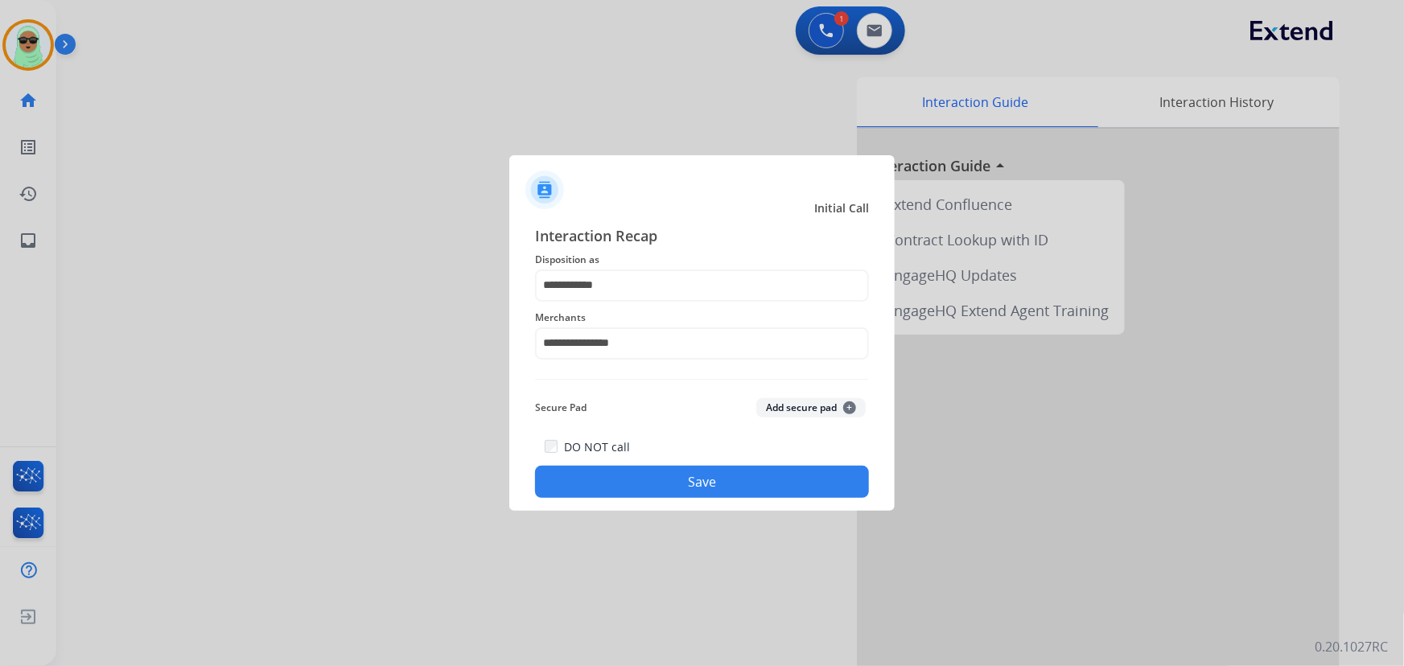
click at [805, 486] on button "Save" at bounding box center [702, 482] width 334 height 32
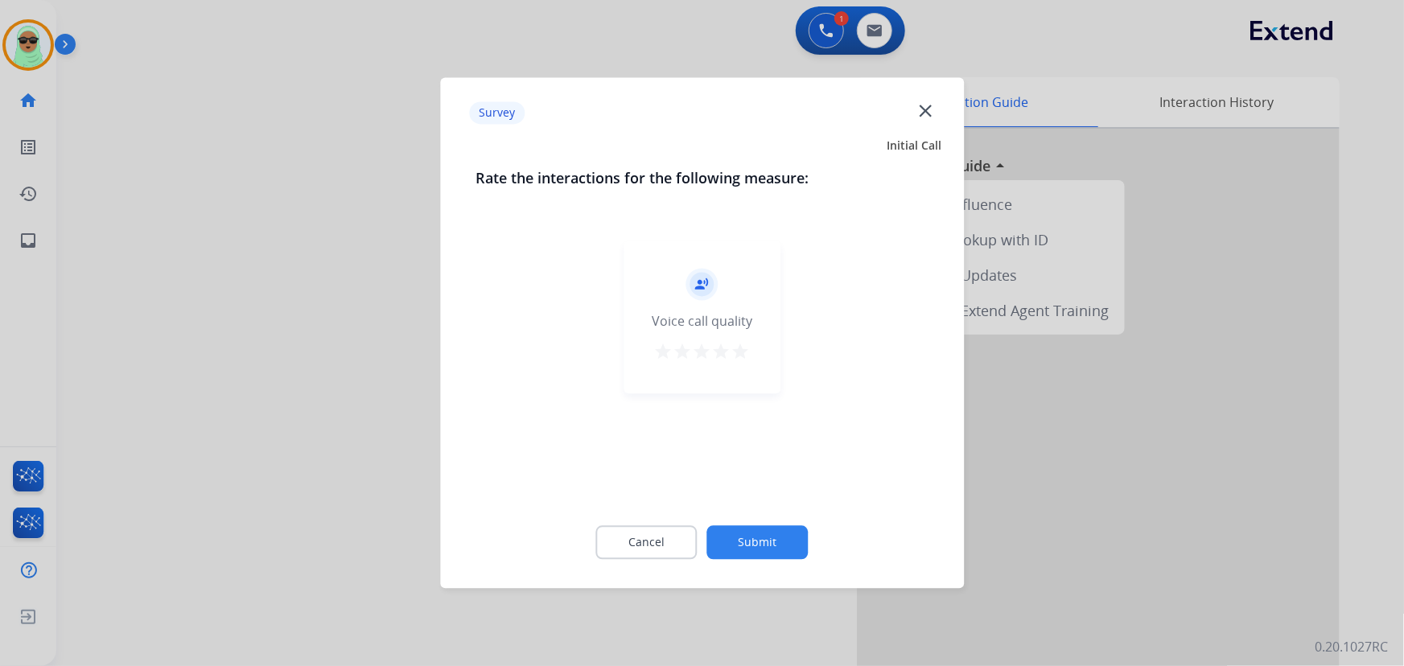
click at [763, 541] on button "Submit" at bounding box center [757, 543] width 101 height 34
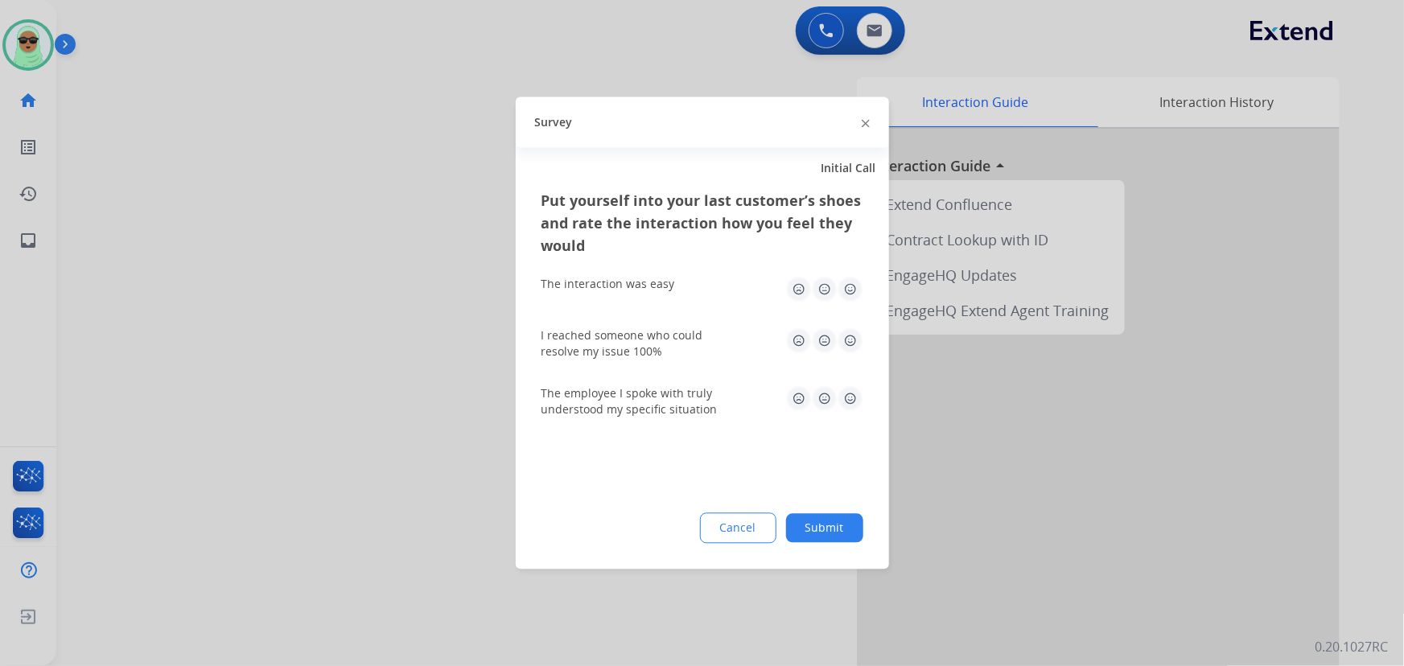
click at [137, 386] on div at bounding box center [702, 333] width 1404 height 666
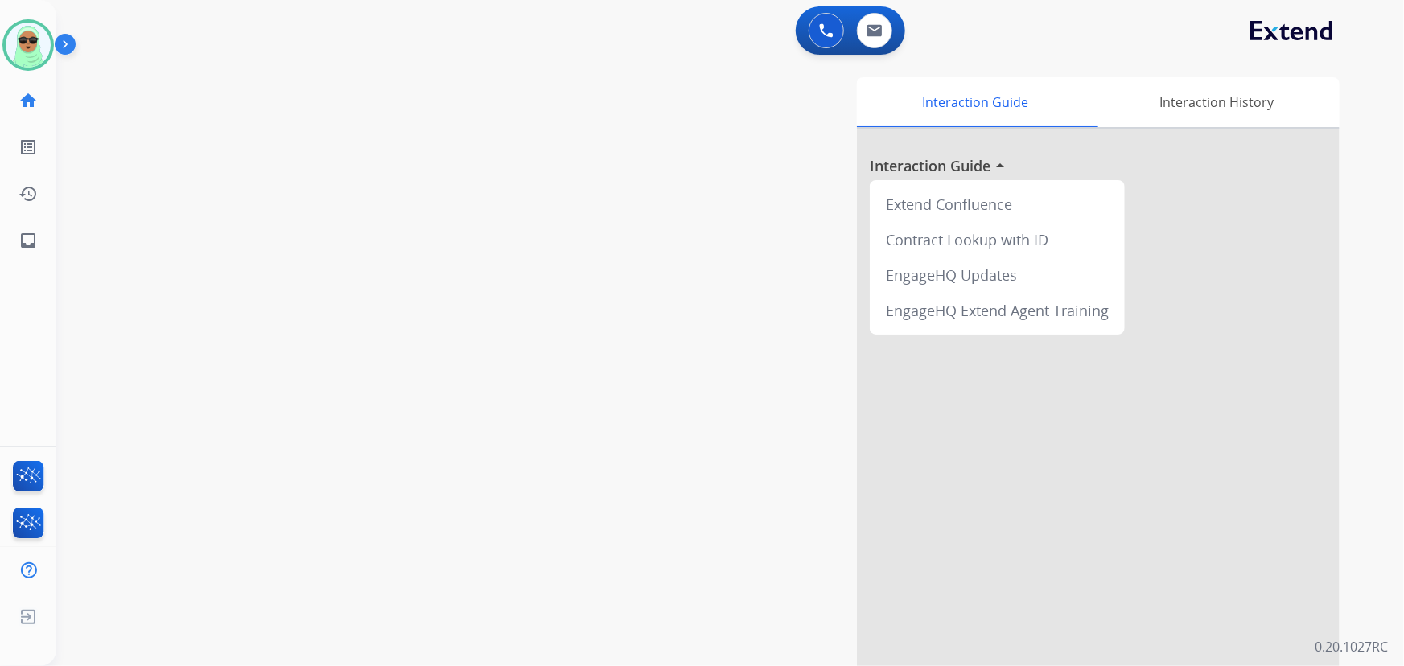
drag, startPoint x: 283, startPoint y: 340, endPoint x: 295, endPoint y: 332, distance: 14.3
click at [283, 340] on div "swap_horiz Break voice bridge close_fullscreen Connect 3-Way Call merge_type Se…" at bounding box center [710, 393] width 1309 height 671
click at [868, 32] on img at bounding box center [875, 30] width 16 height 13
select select "**********"
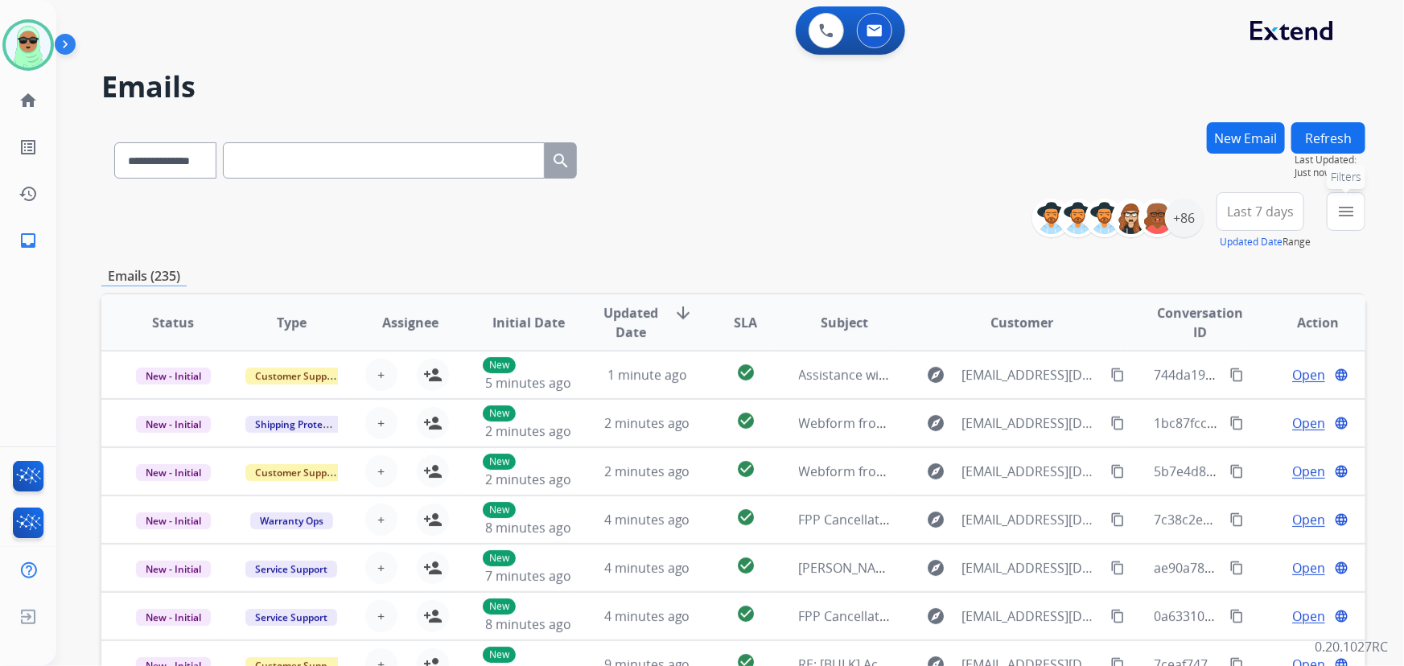
click at [1349, 206] on mat-icon "menu" at bounding box center [1346, 211] width 19 height 19
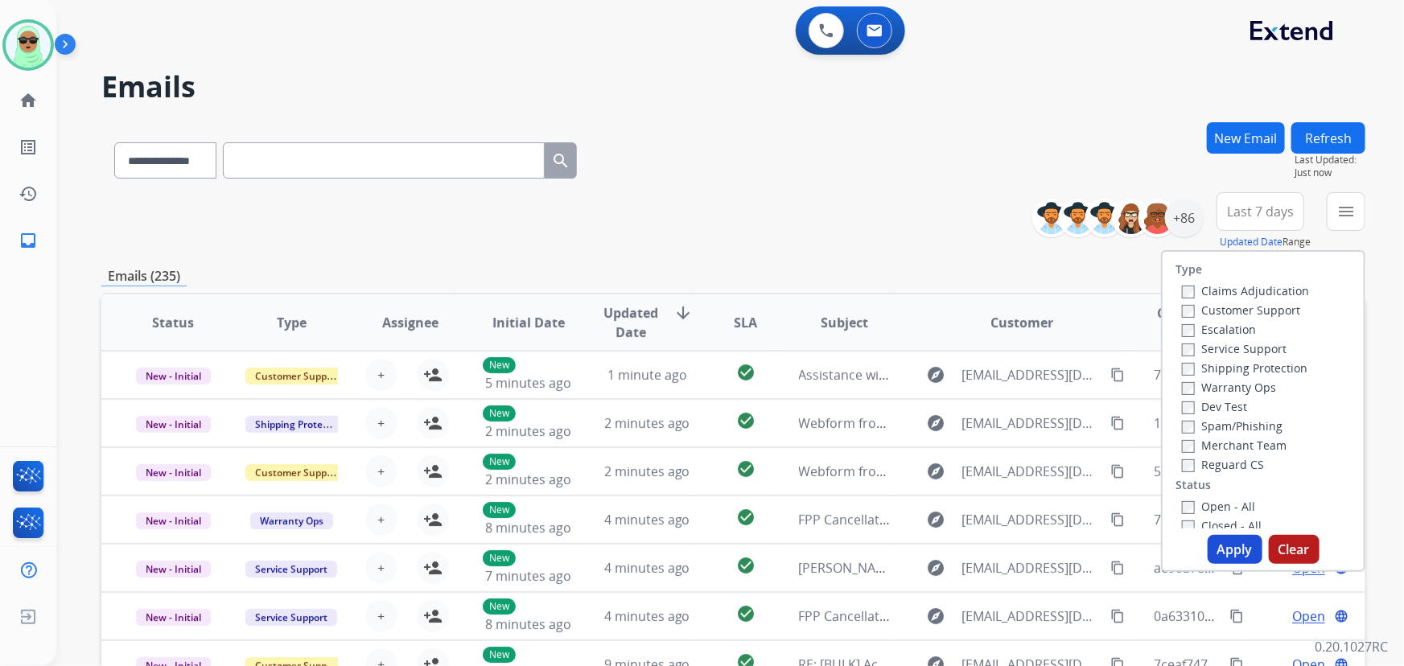
click at [1261, 317] on label "Customer Support" at bounding box center [1241, 310] width 118 height 15
click at [1260, 371] on label "Shipping Protection" at bounding box center [1245, 367] width 126 height 15
click at [1208, 460] on label "Reguard CS" at bounding box center [1223, 464] width 82 height 15
click at [1202, 501] on label "Open - All" at bounding box center [1218, 506] width 73 height 15
click at [1232, 555] on button "Apply" at bounding box center [1235, 549] width 55 height 29
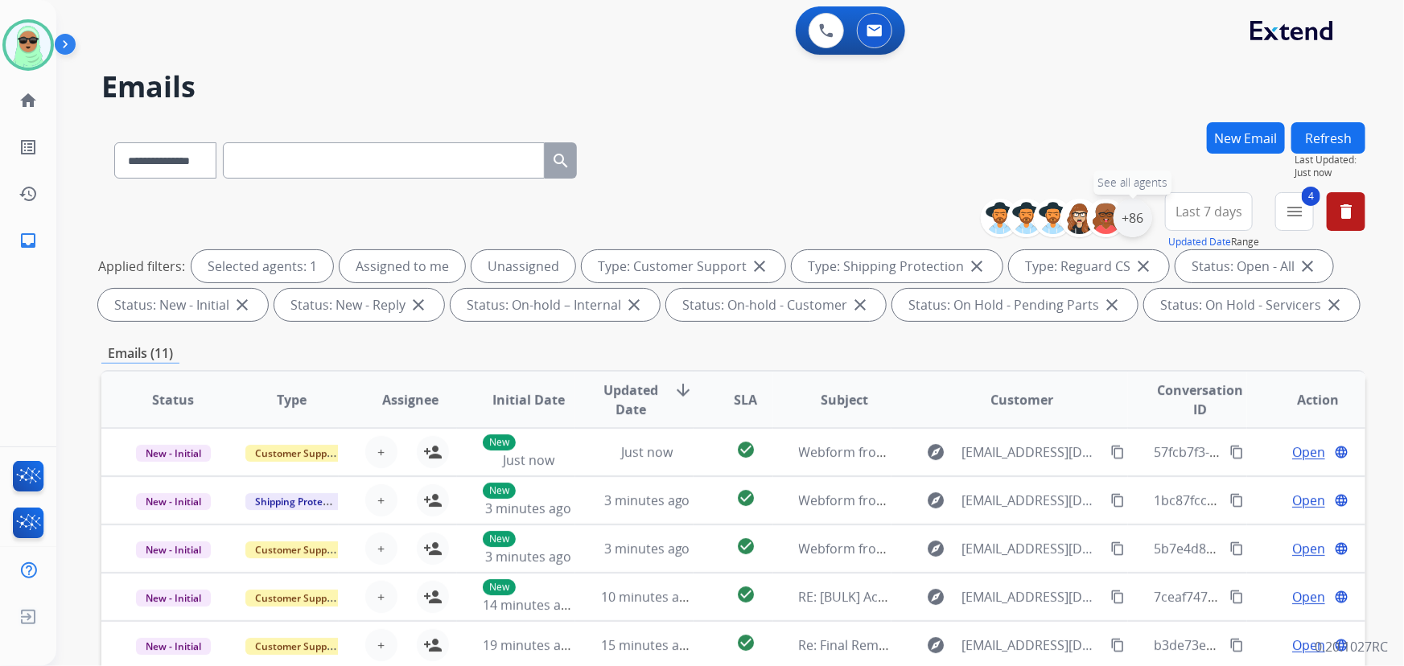
click at [1143, 220] on div "+86" at bounding box center [1133, 218] width 39 height 39
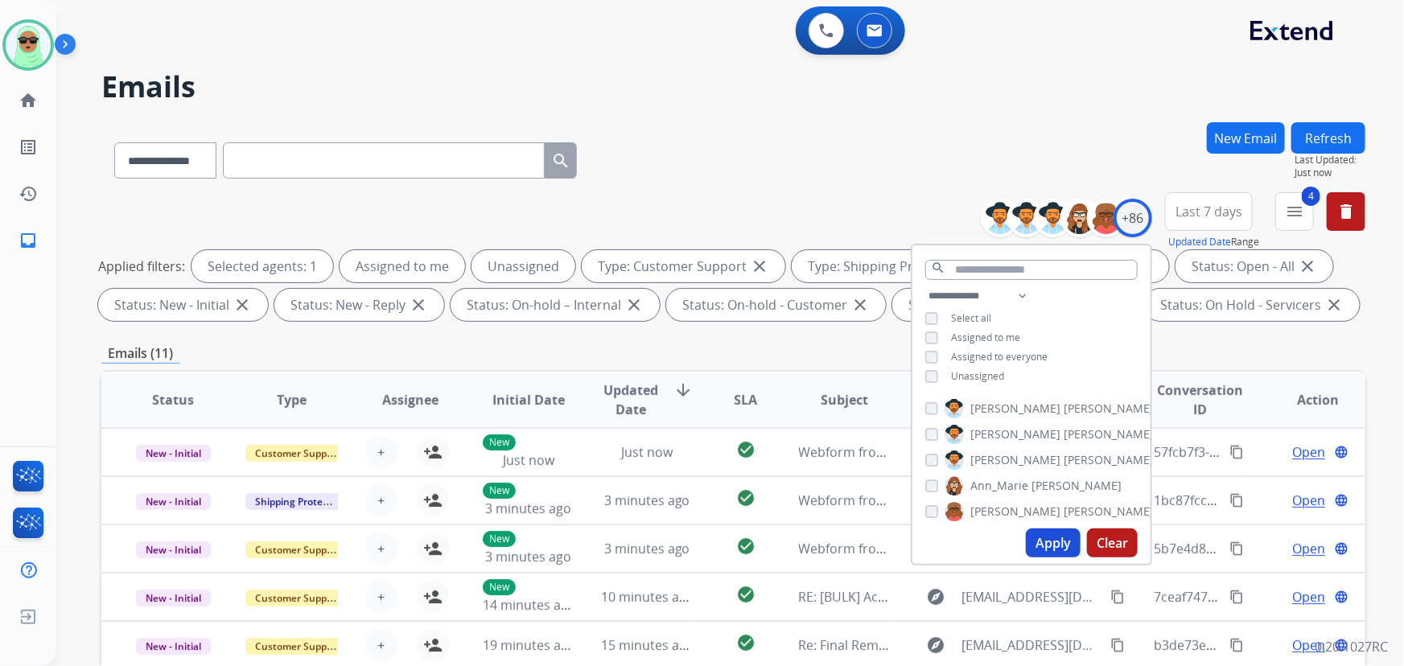
click at [970, 373] on span "Unassigned" at bounding box center [977, 376] width 53 height 14
click at [1040, 539] on button "Apply" at bounding box center [1053, 543] width 55 height 29
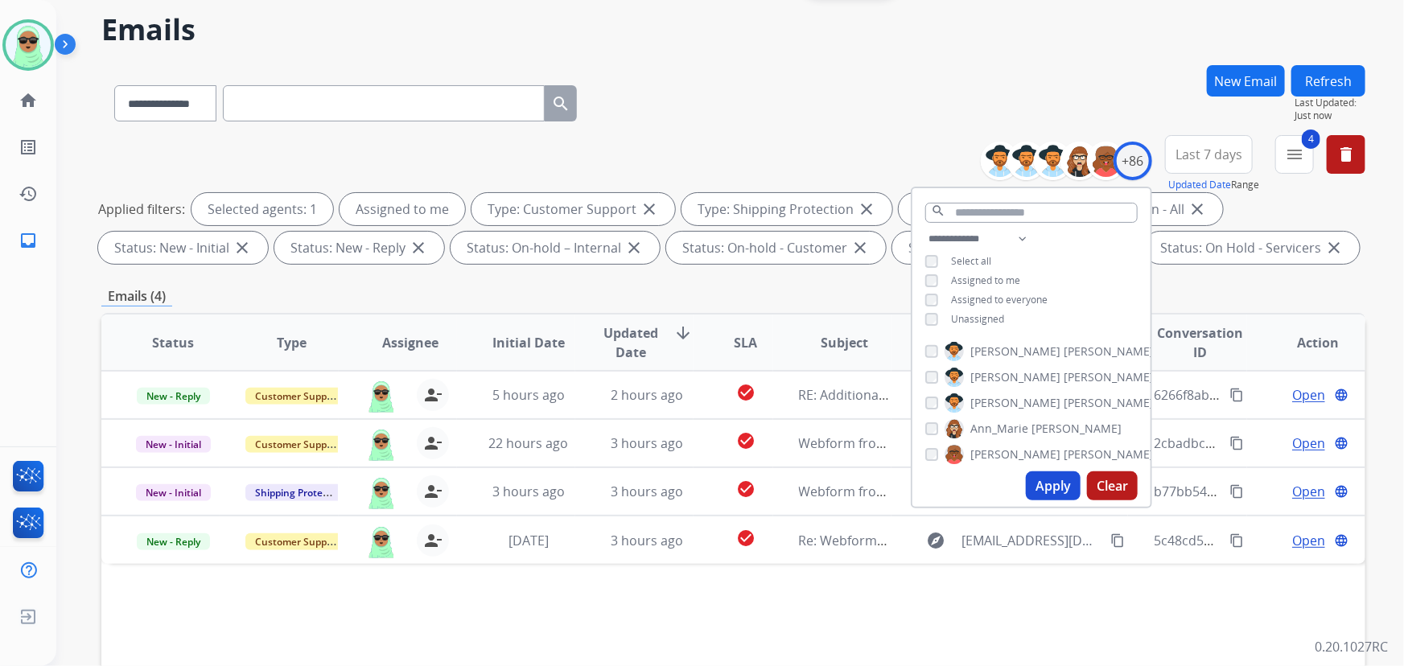
click at [619, 135] on div "**********" at bounding box center [733, 202] width 1264 height 135
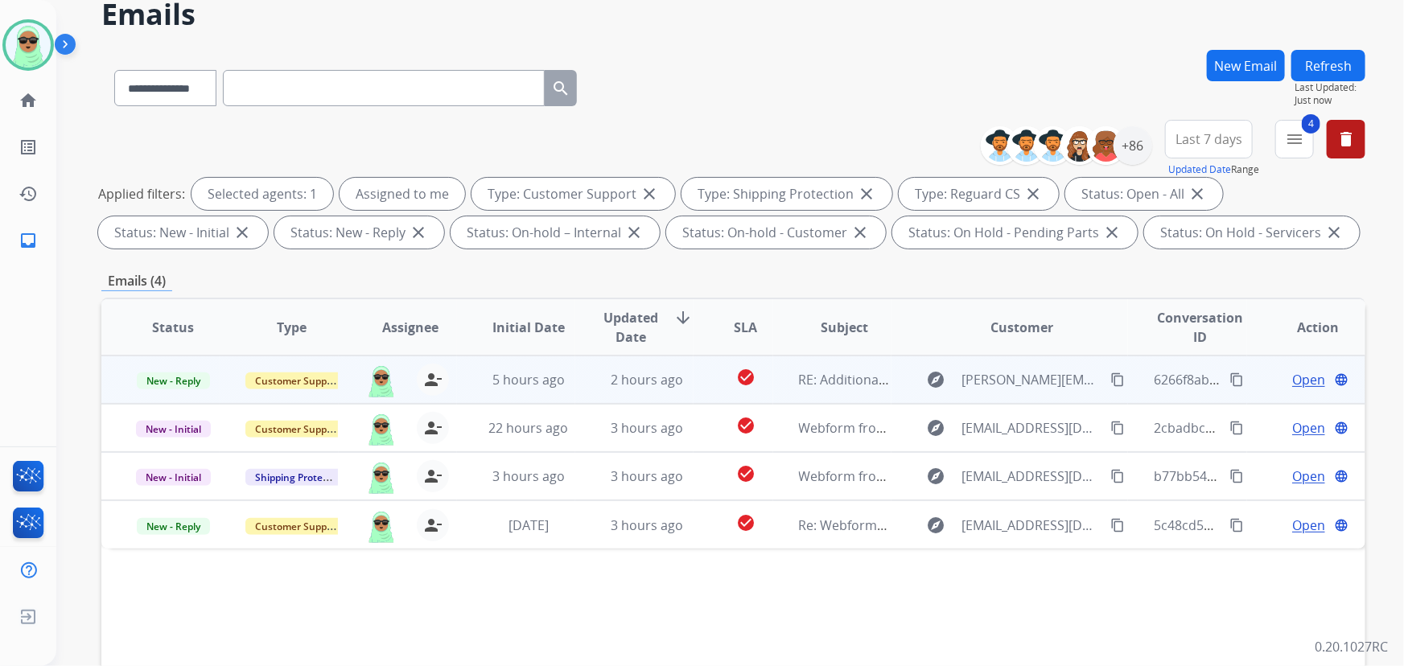
click at [1300, 379] on span "Open" at bounding box center [1308, 379] width 33 height 19
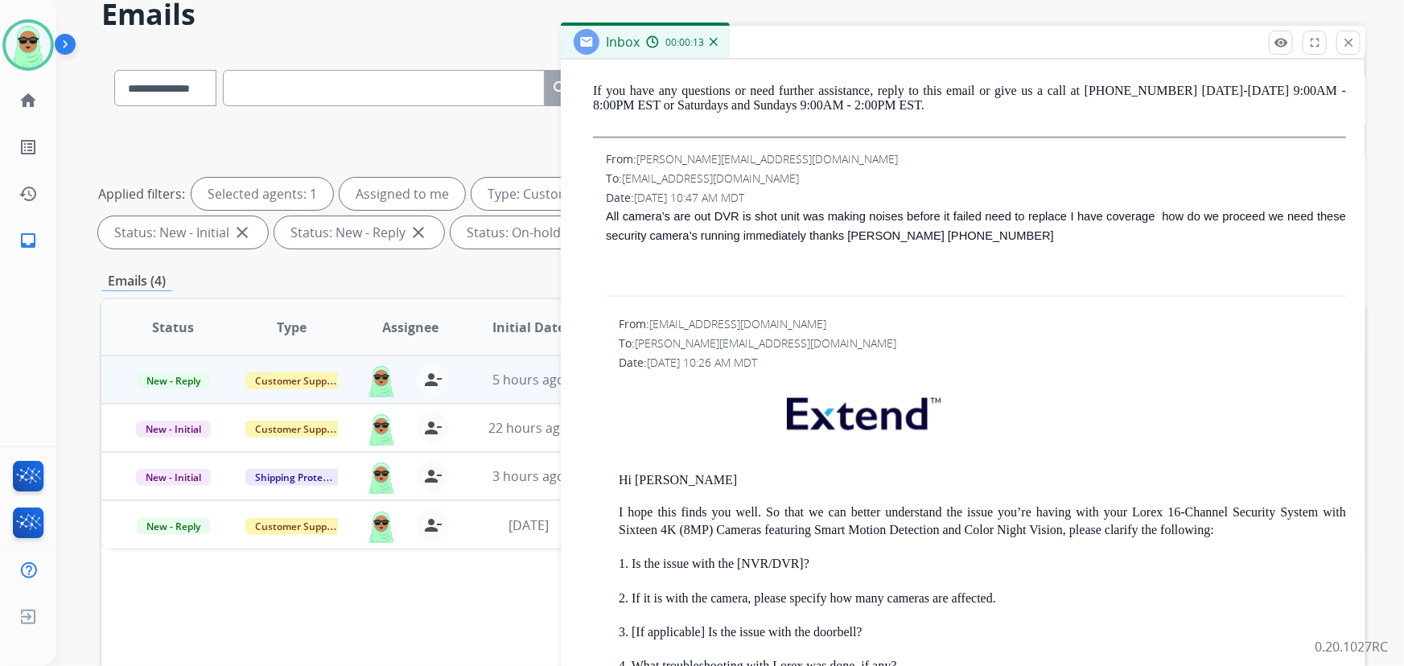
scroll to position [1463, 0]
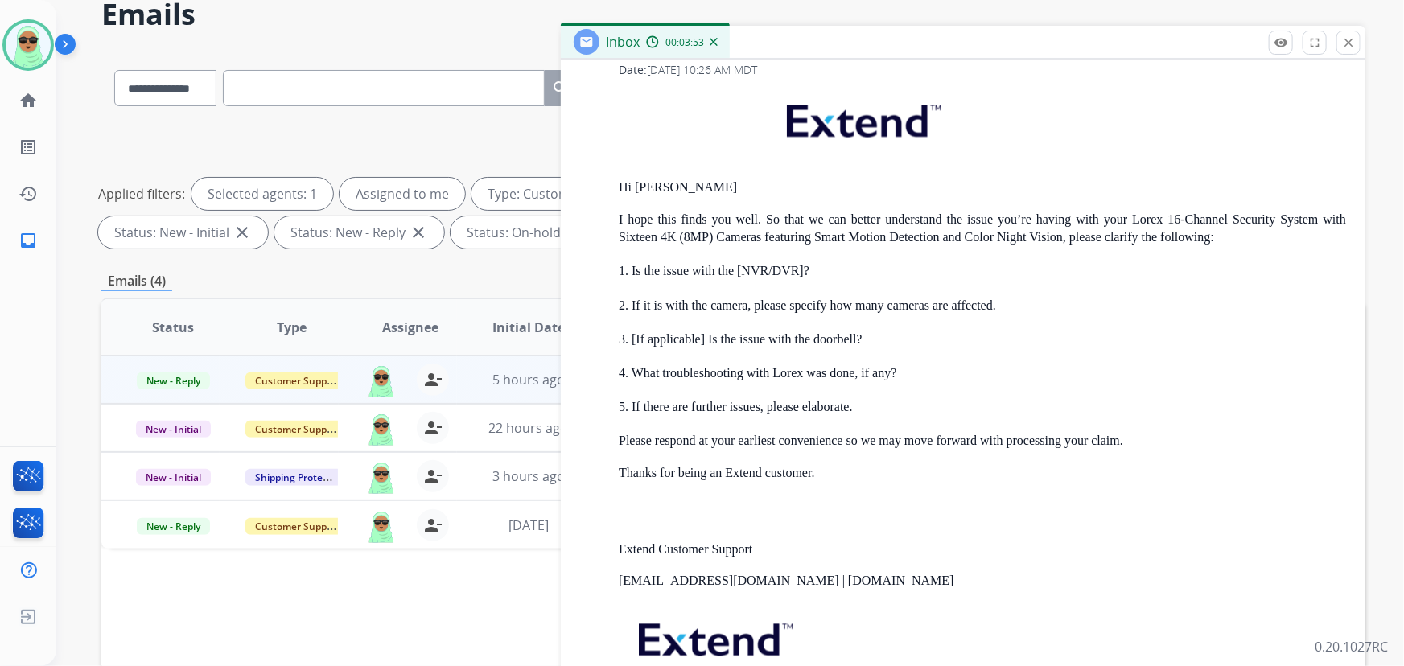
click at [1102, 587] on p "support@extend.com | www.extend.com" at bounding box center [982, 582] width 727 height 14
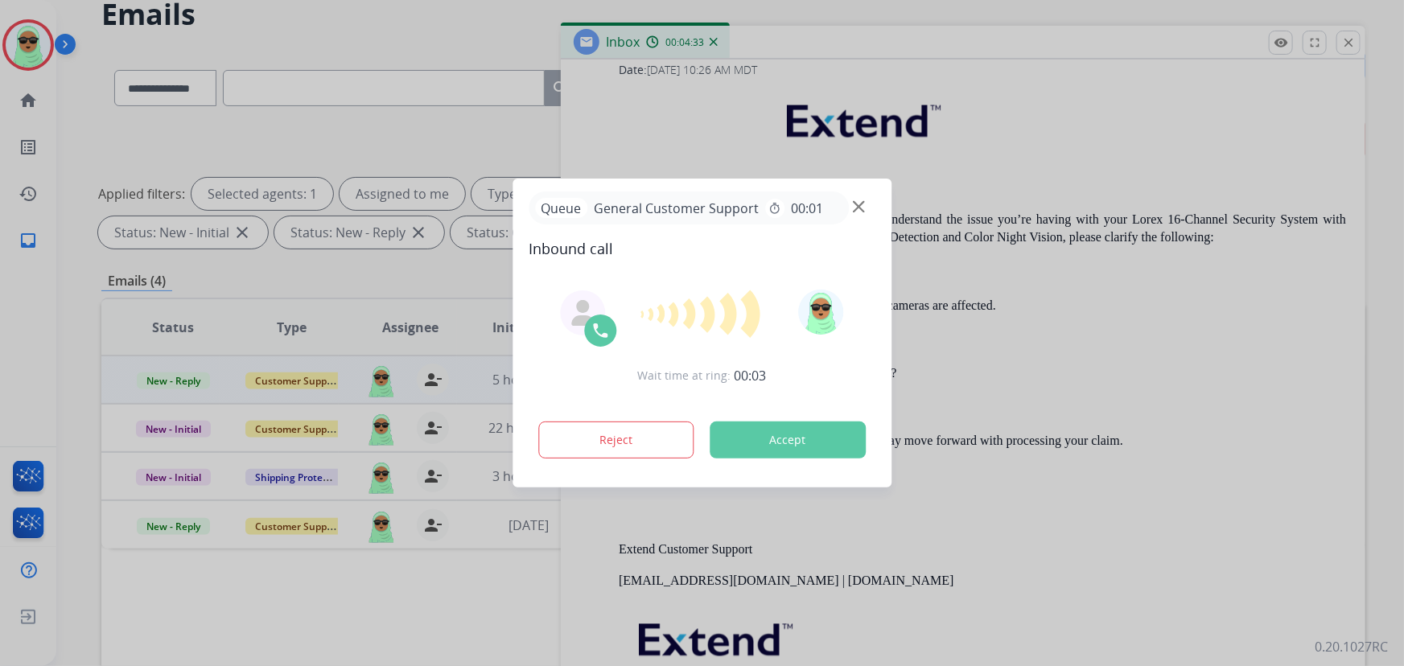
click at [860, 206] on img at bounding box center [859, 207] width 12 height 12
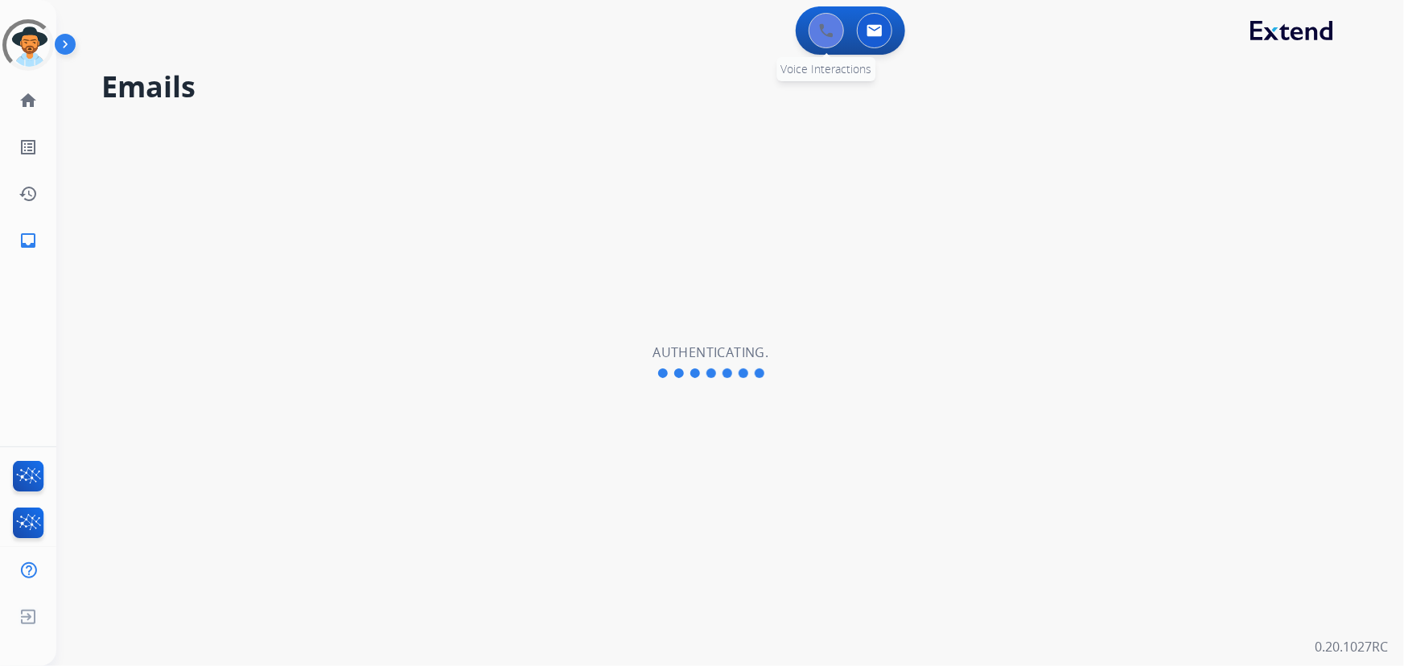
drag, startPoint x: 805, startPoint y: 21, endPoint x: 820, endPoint y: 39, distance: 24.0
click at [807, 21] on div "0 Voice Interactions" at bounding box center [826, 30] width 48 height 35
click at [822, 40] on button at bounding box center [826, 30] width 35 height 35
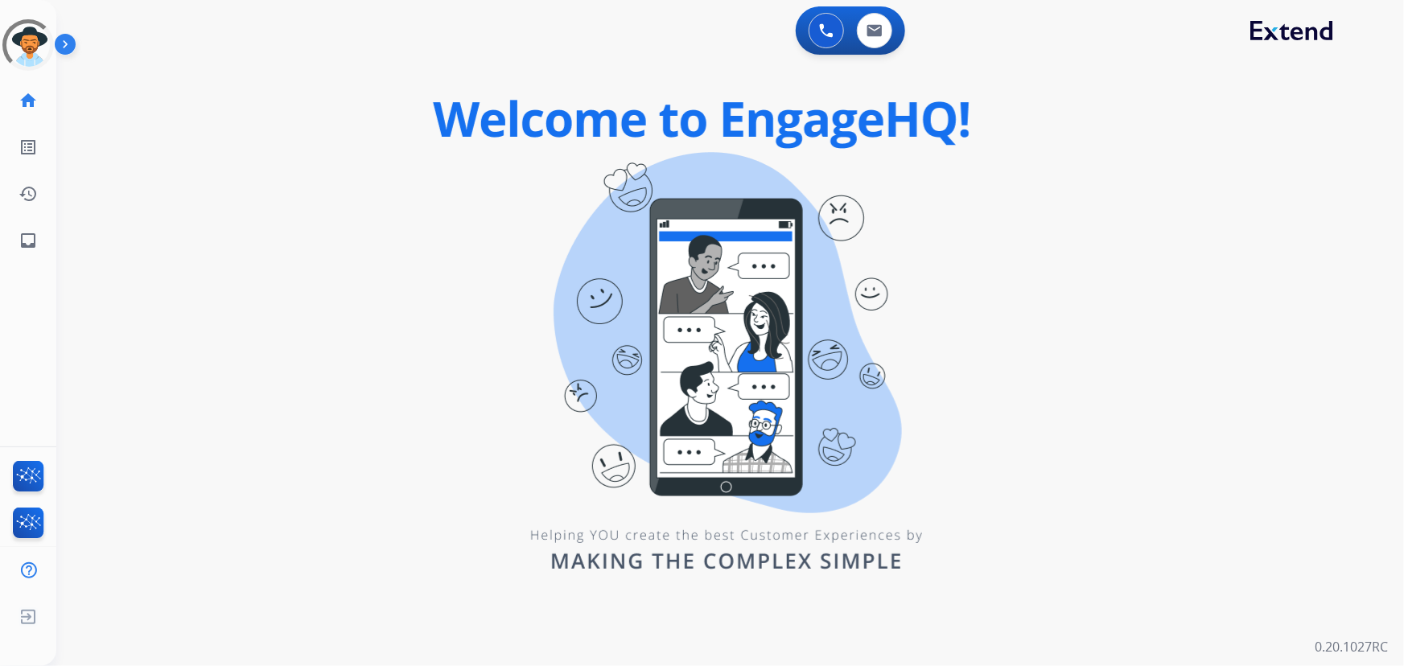
click at [822, 40] on button at bounding box center [826, 30] width 35 height 35
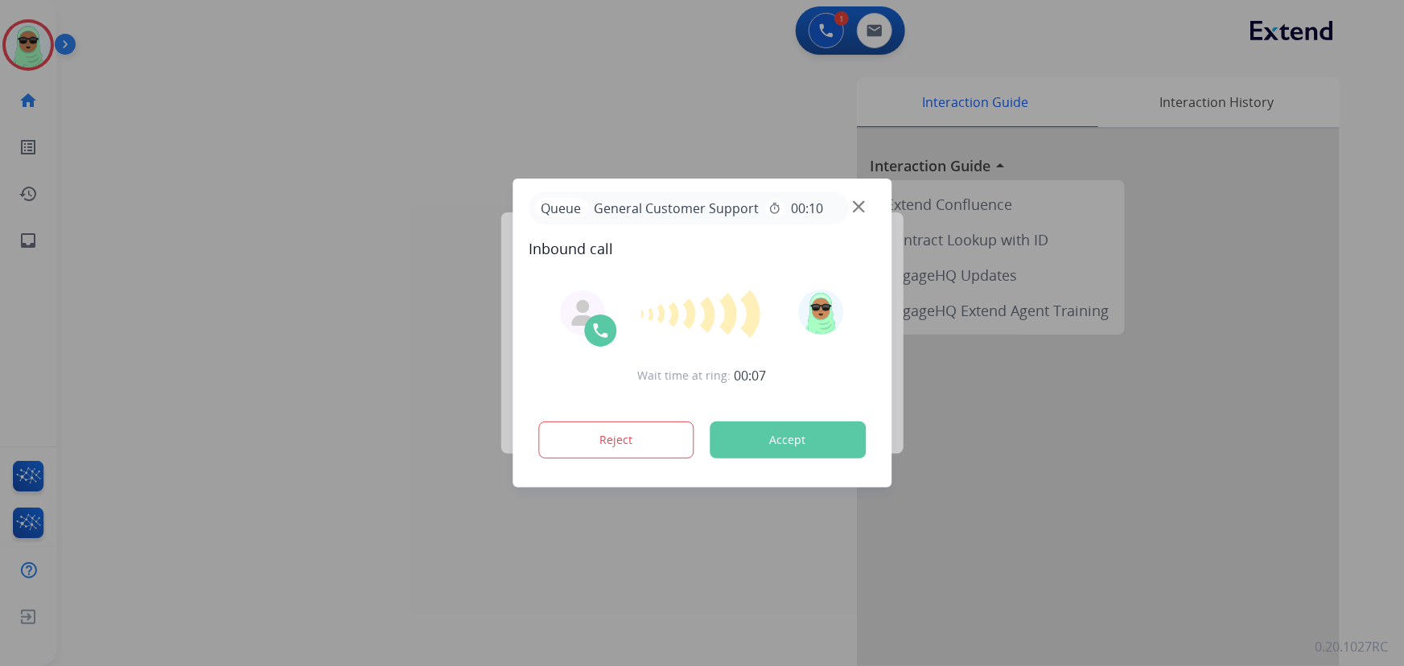
click at [820, 26] on div at bounding box center [702, 333] width 1404 height 666
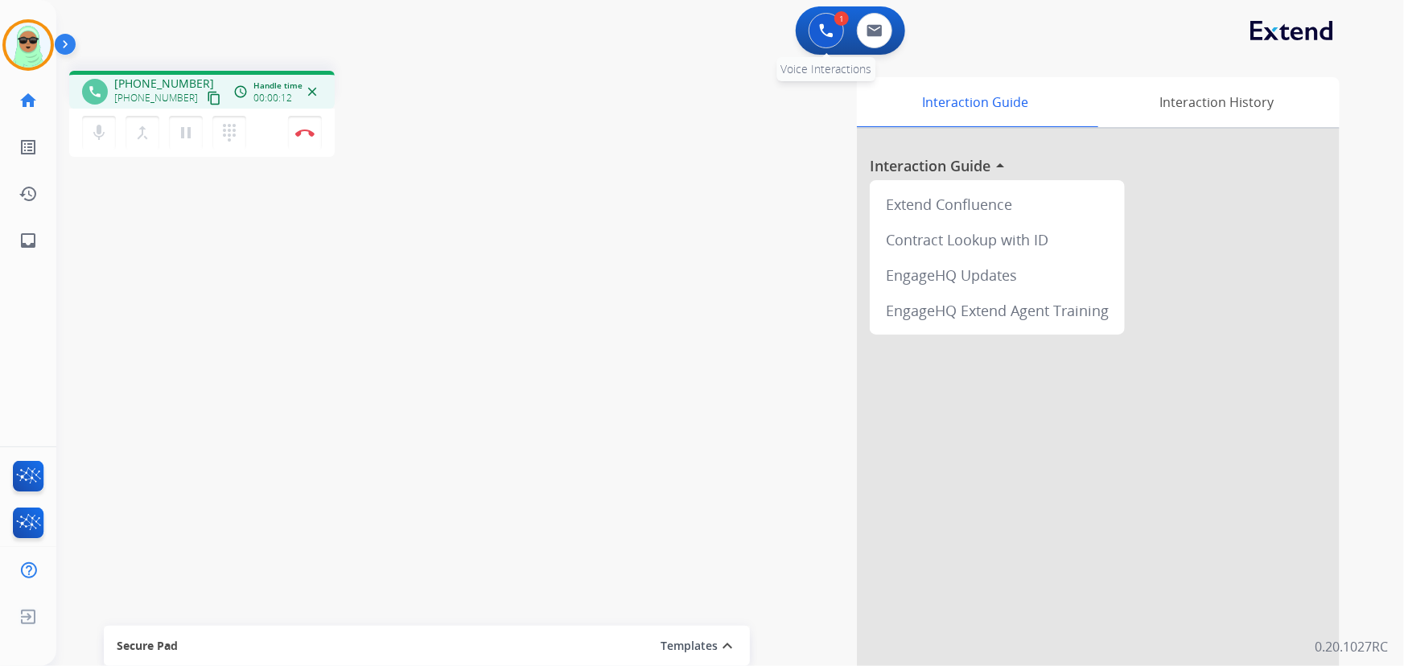
click at [820, 25] on img at bounding box center [826, 30] width 14 height 14
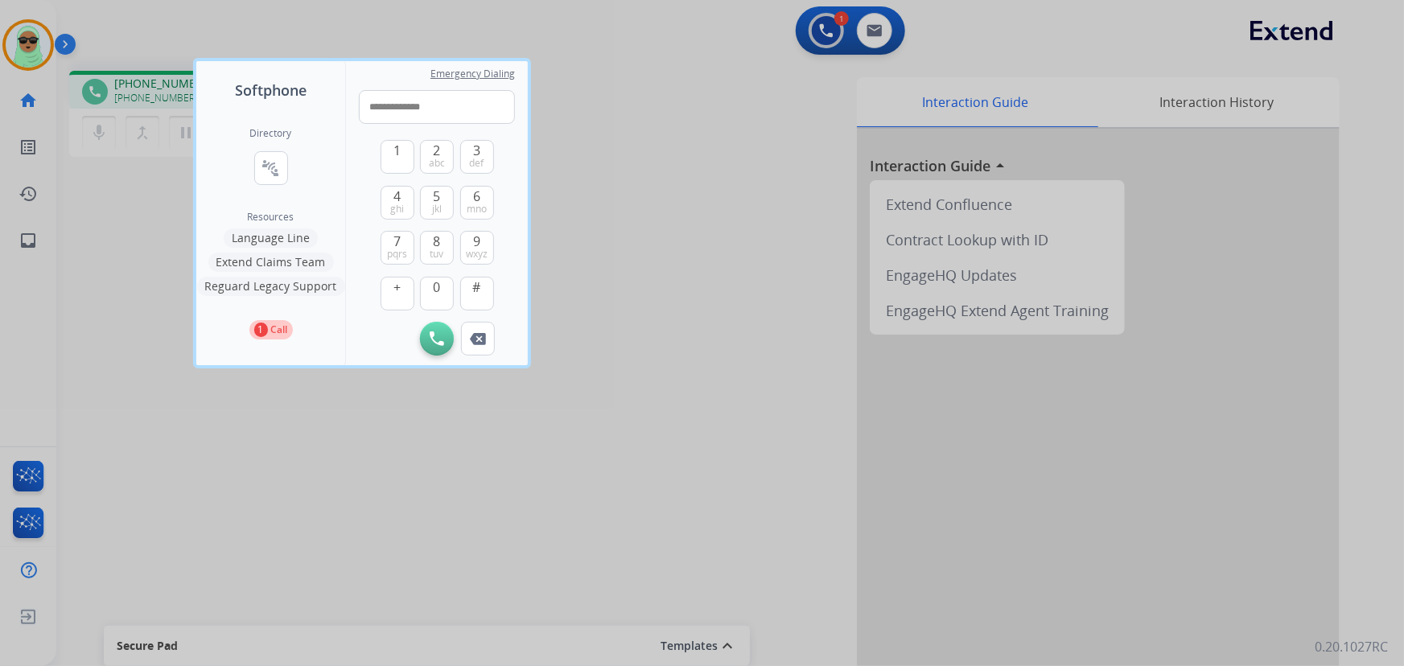
type input "**********"
click at [455, 345] on div "Initiate Call Remove Number" at bounding box center [437, 339] width 156 height 34
click at [448, 346] on button "Initiate Call" at bounding box center [437, 339] width 34 height 34
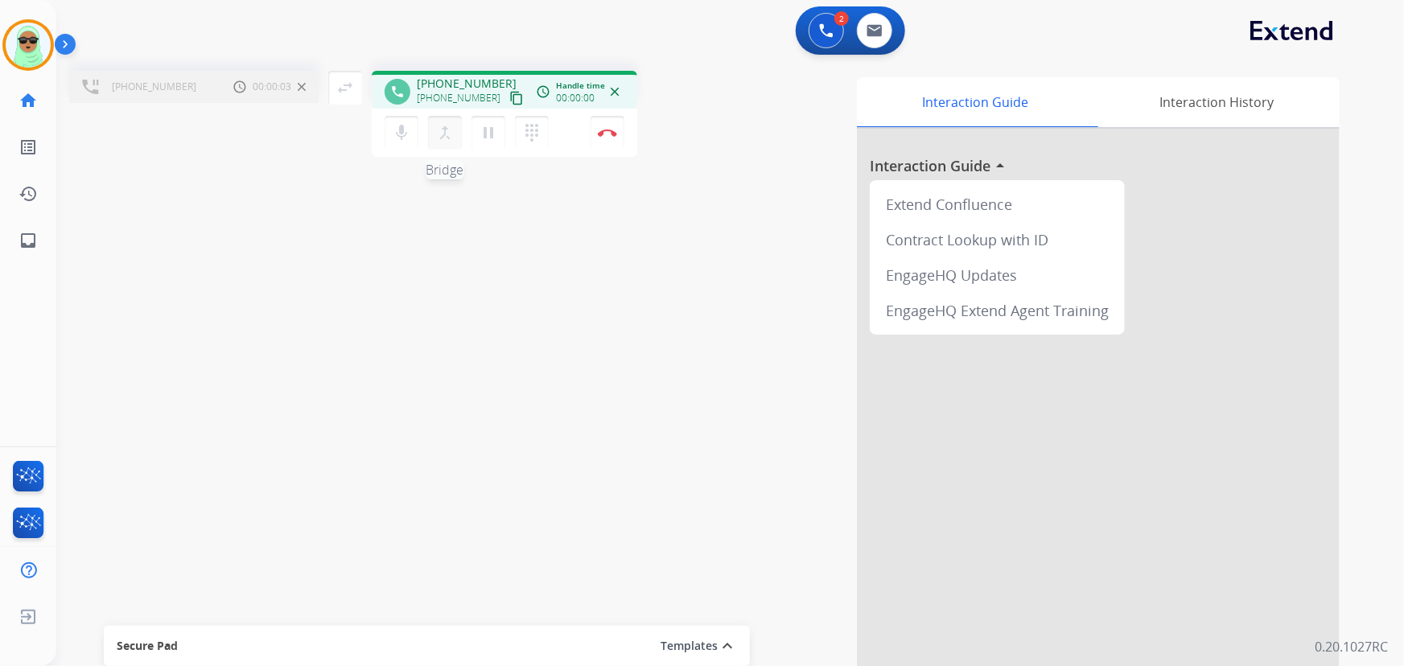
click at [435, 140] on mat-icon "merge_type" at bounding box center [444, 132] width 19 height 19
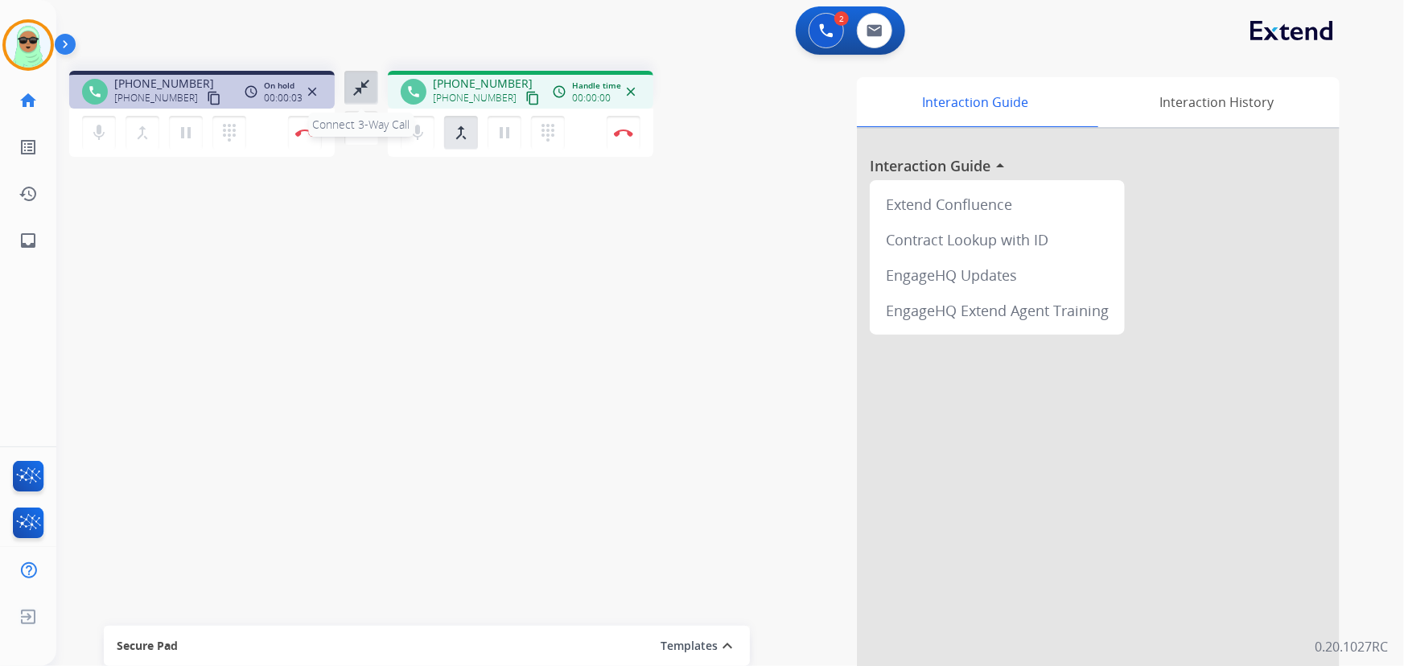
click at [375, 95] on button "close_fullscreen Connect 3-Way Call" at bounding box center [361, 88] width 34 height 34
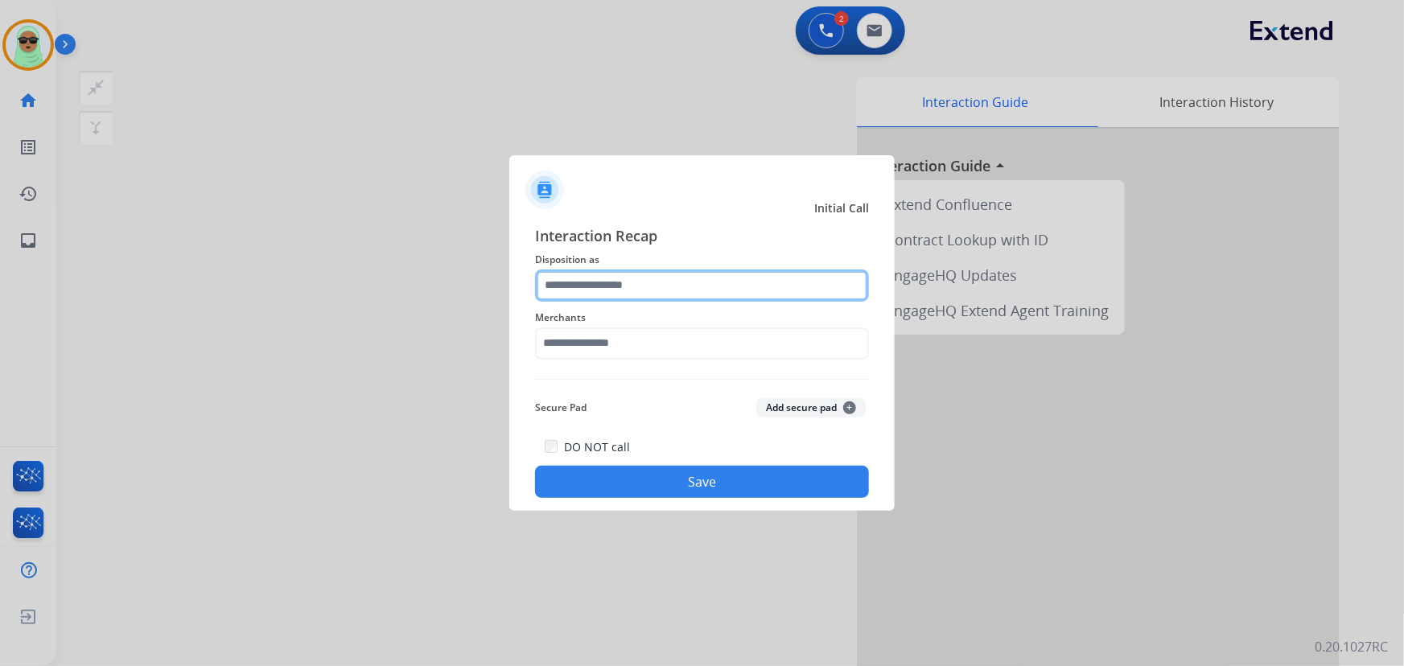
click at [805, 291] on input "text" at bounding box center [702, 286] width 334 height 32
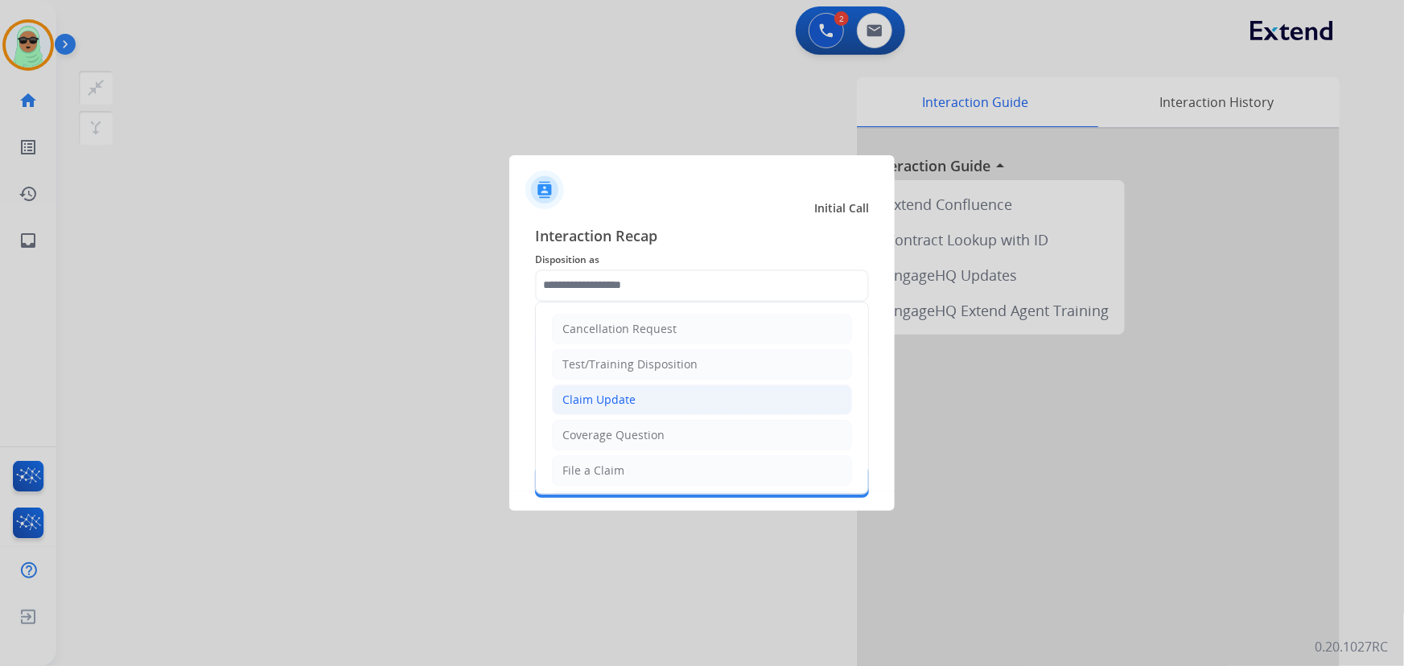
click at [687, 390] on li "Claim Update" at bounding box center [702, 400] width 300 height 31
type input "**********"
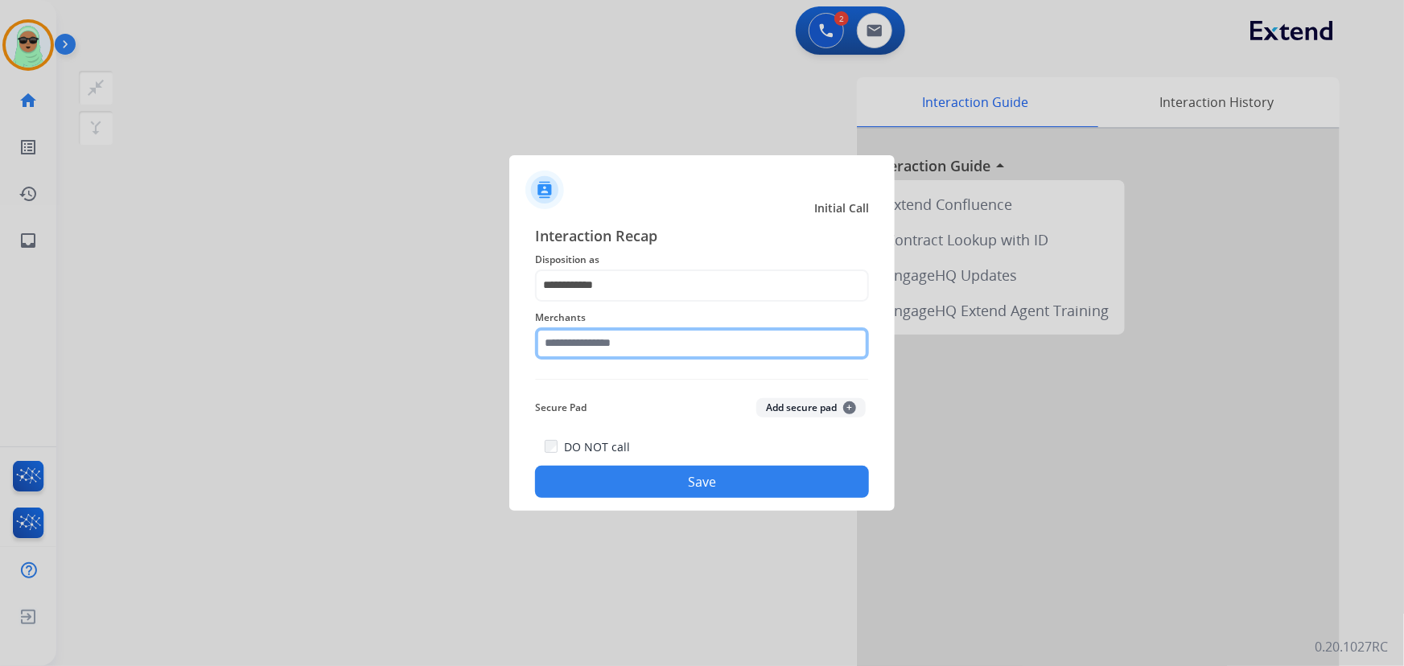
click at [698, 330] on input "text" at bounding box center [702, 344] width 334 height 32
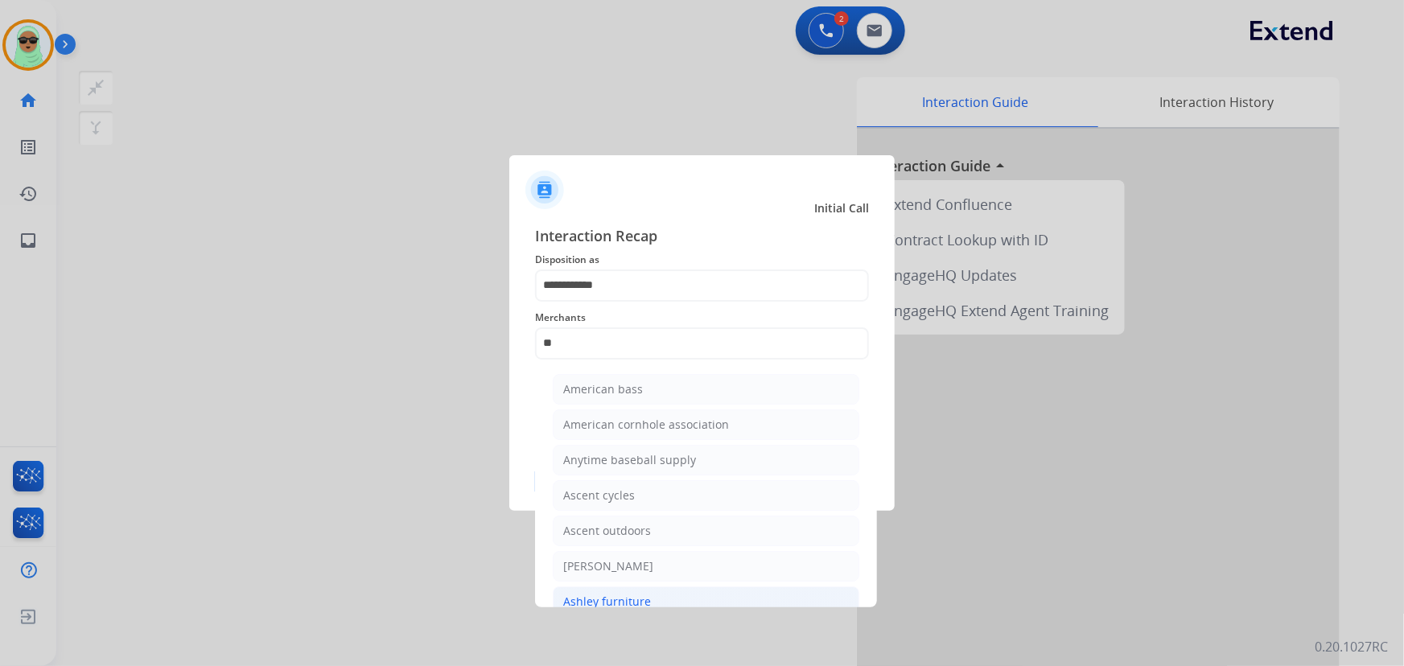
click at [751, 591] on li "Ashley furniture" at bounding box center [706, 602] width 307 height 31
type input "**********"
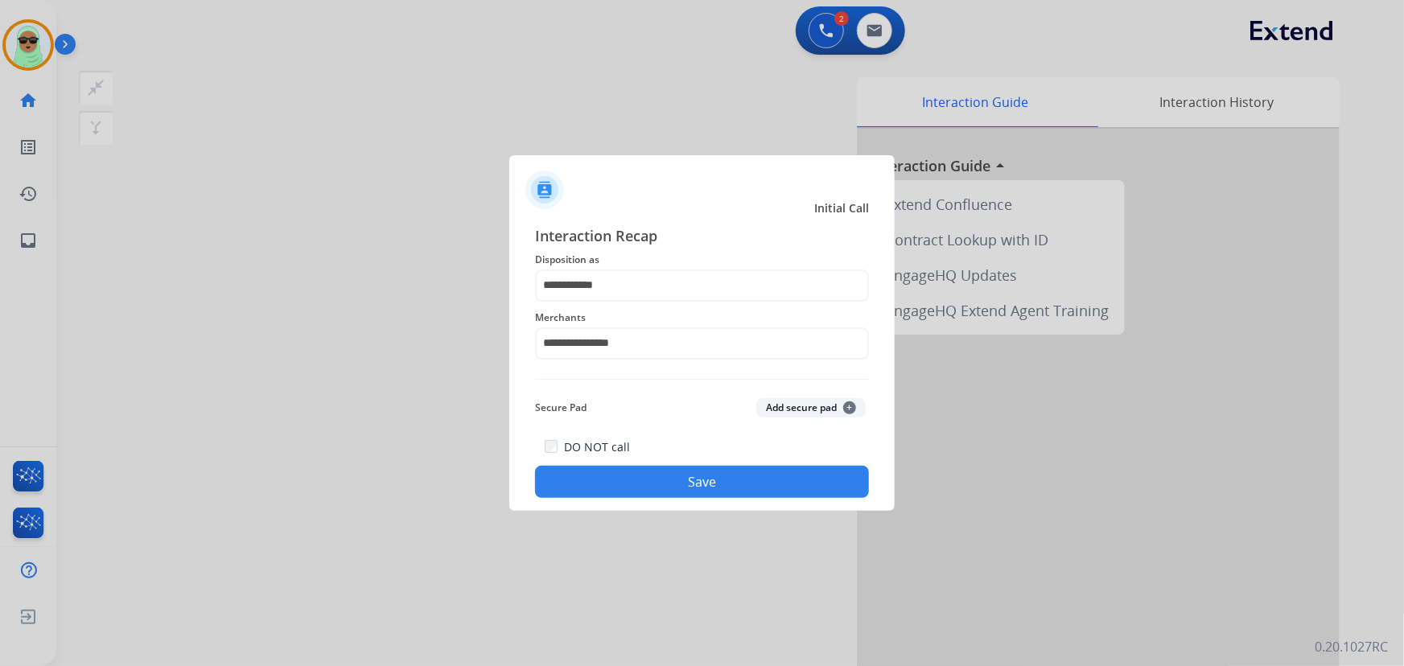
click at [761, 468] on button "Save" at bounding box center [702, 482] width 334 height 32
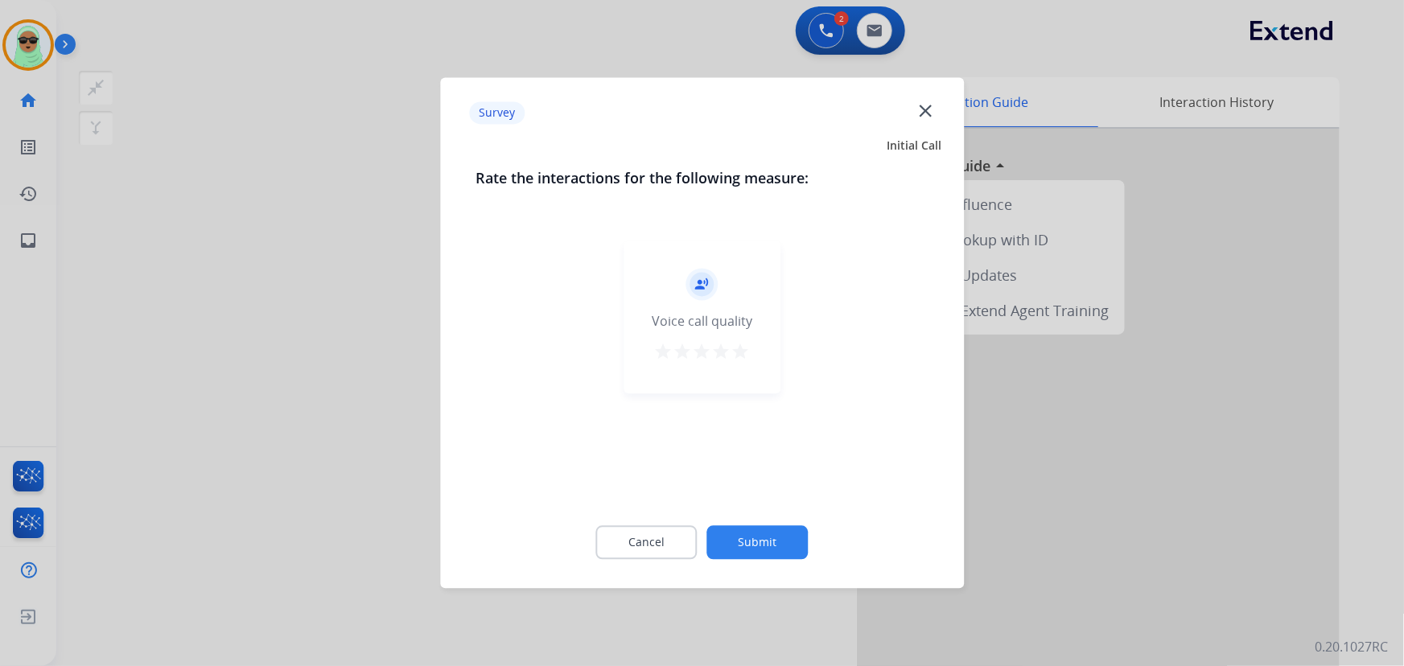
click at [800, 538] on button "Submit" at bounding box center [757, 543] width 101 height 34
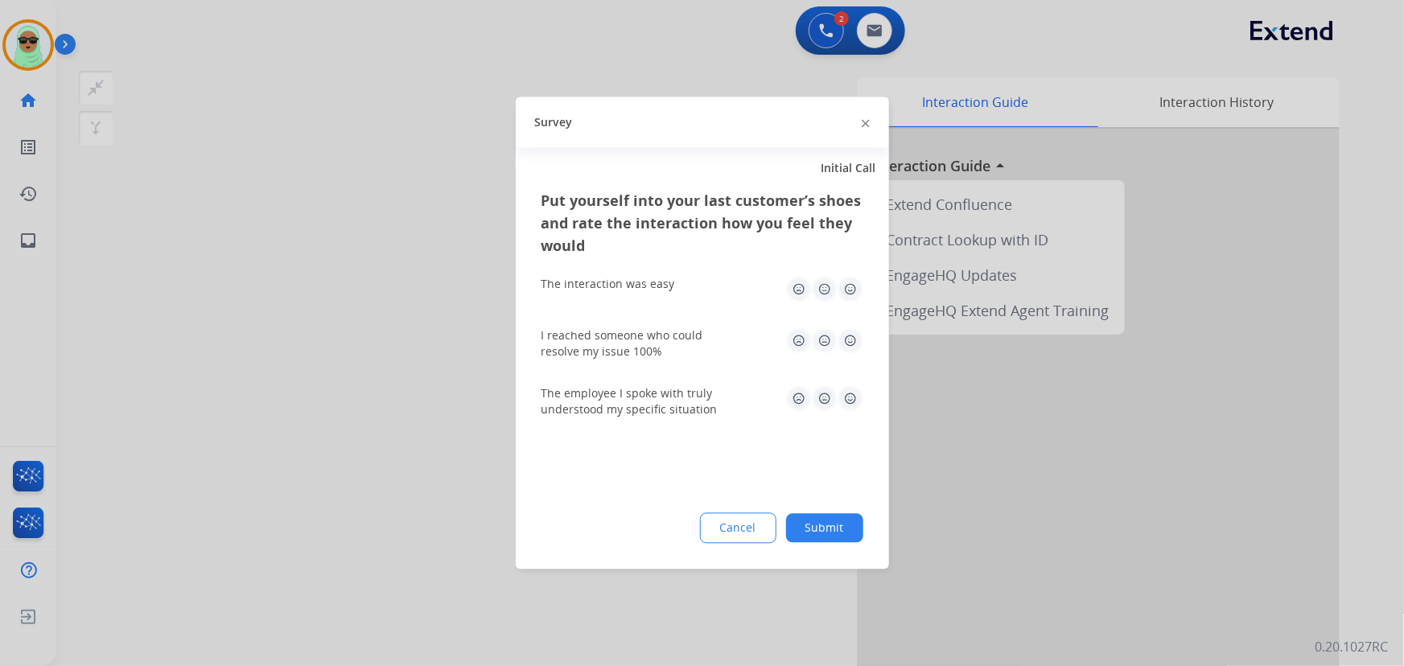
click at [834, 514] on button "Submit" at bounding box center [824, 528] width 77 height 29
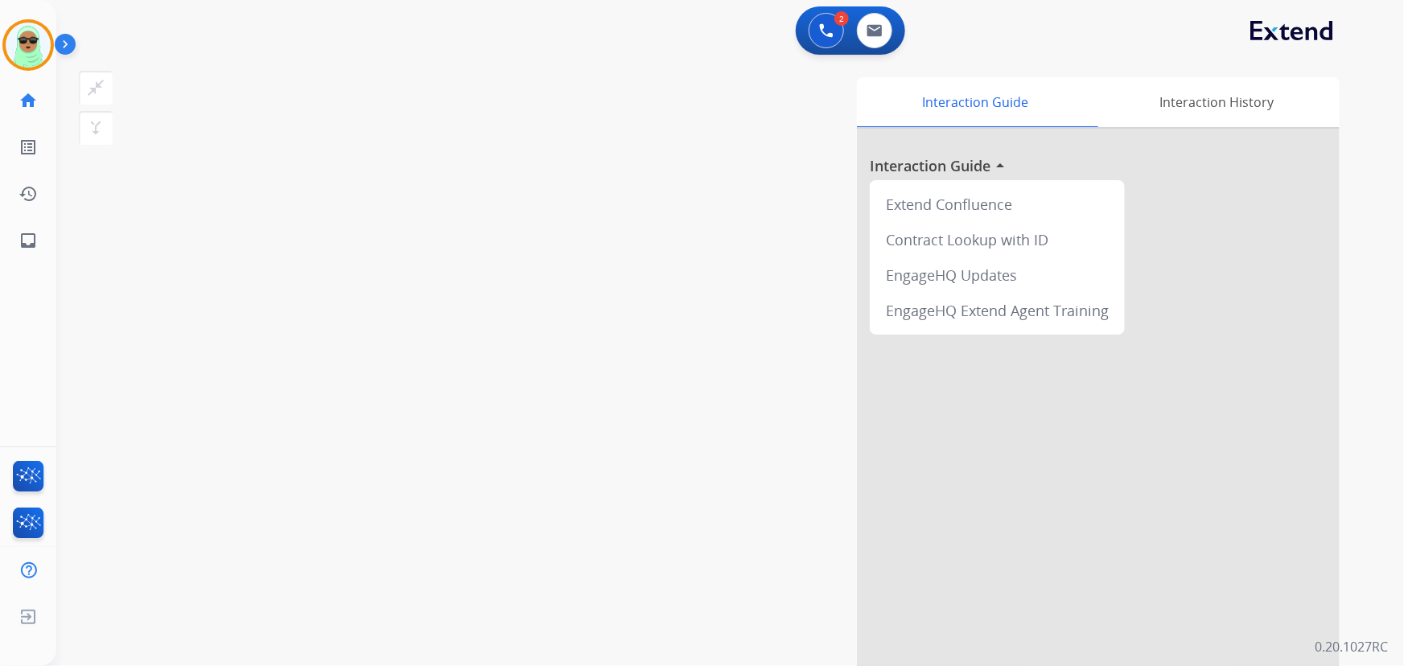
click at [180, 169] on div "swap_horiz Break voice bridge close_fullscreen Connect 3-Way Call merge_type Se…" at bounding box center [710, 393] width 1309 height 671
click at [22, 64] on img at bounding box center [28, 45] width 45 height 45
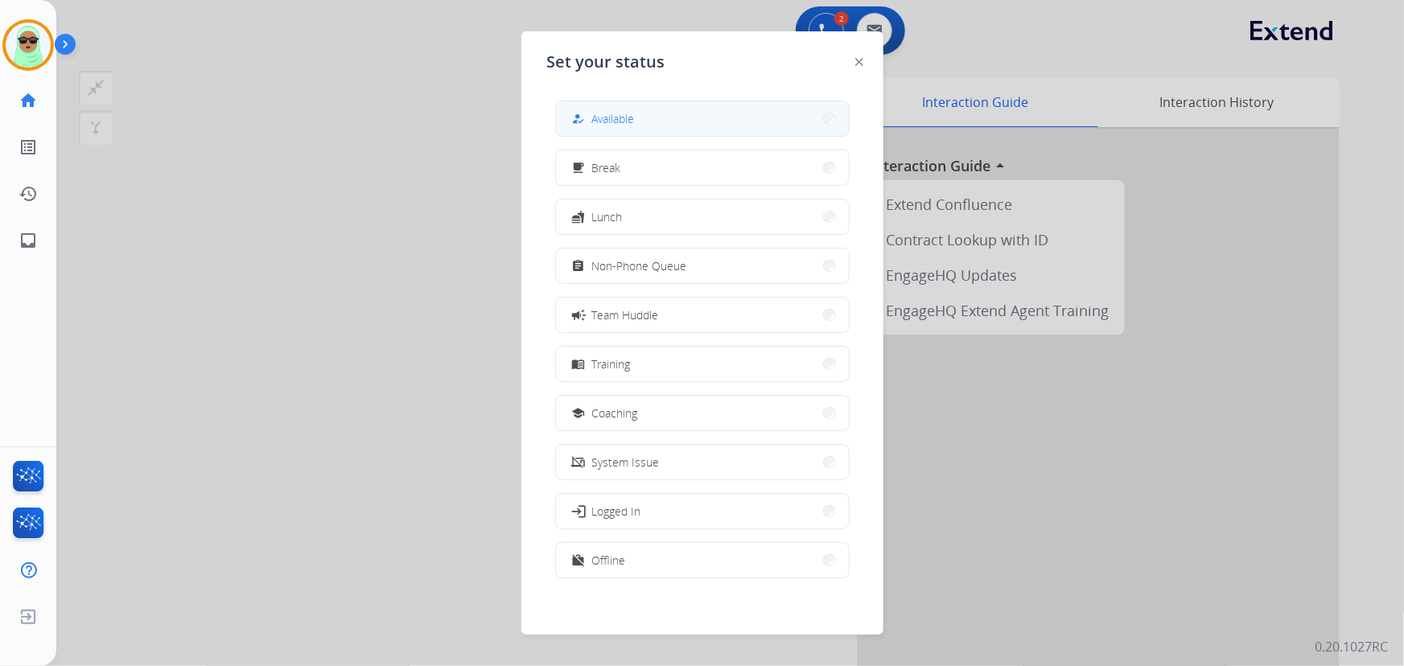
click at [610, 104] on button "how_to_reg Available" at bounding box center [702, 118] width 293 height 35
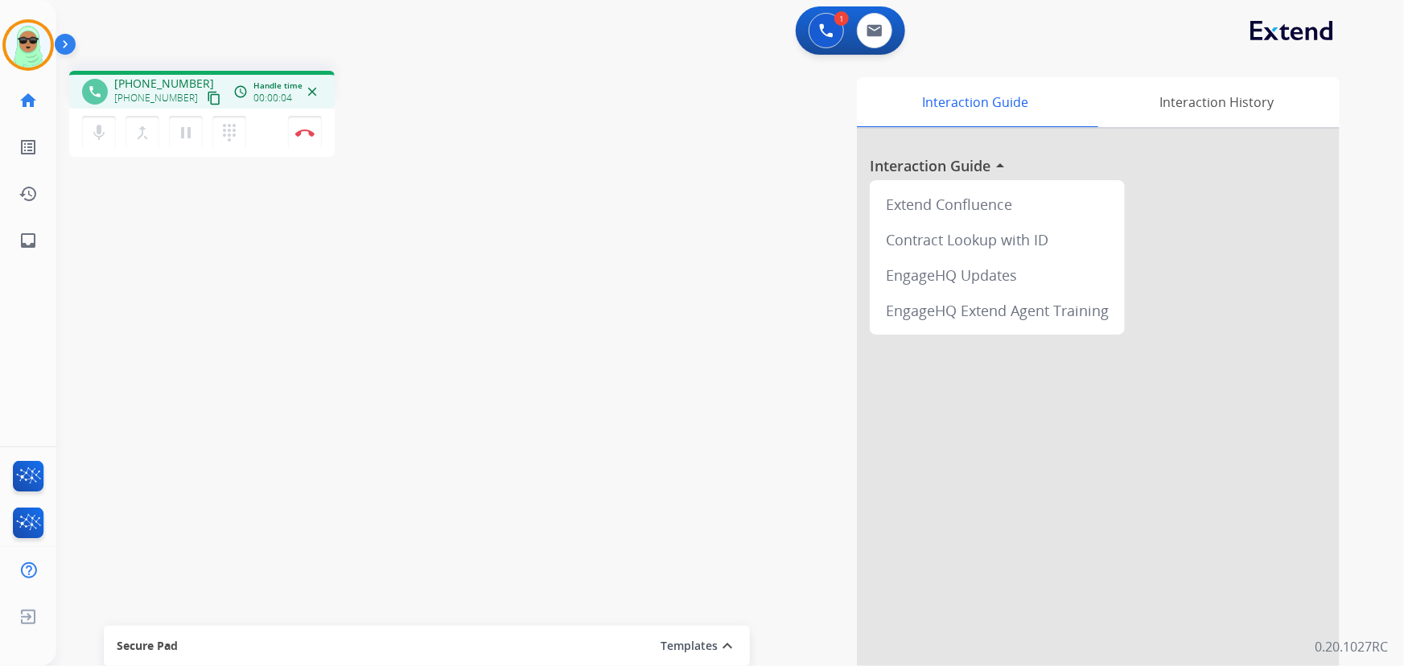
click at [208, 97] on div "phone +18323189486 +18323189486 content_copy access_time Call metrics Queue 00:…" at bounding box center [202, 91] width 240 height 14
click at [207, 101] on mat-icon "content_copy" at bounding box center [214, 98] width 14 height 14
click at [829, 39] on button at bounding box center [826, 30] width 35 height 35
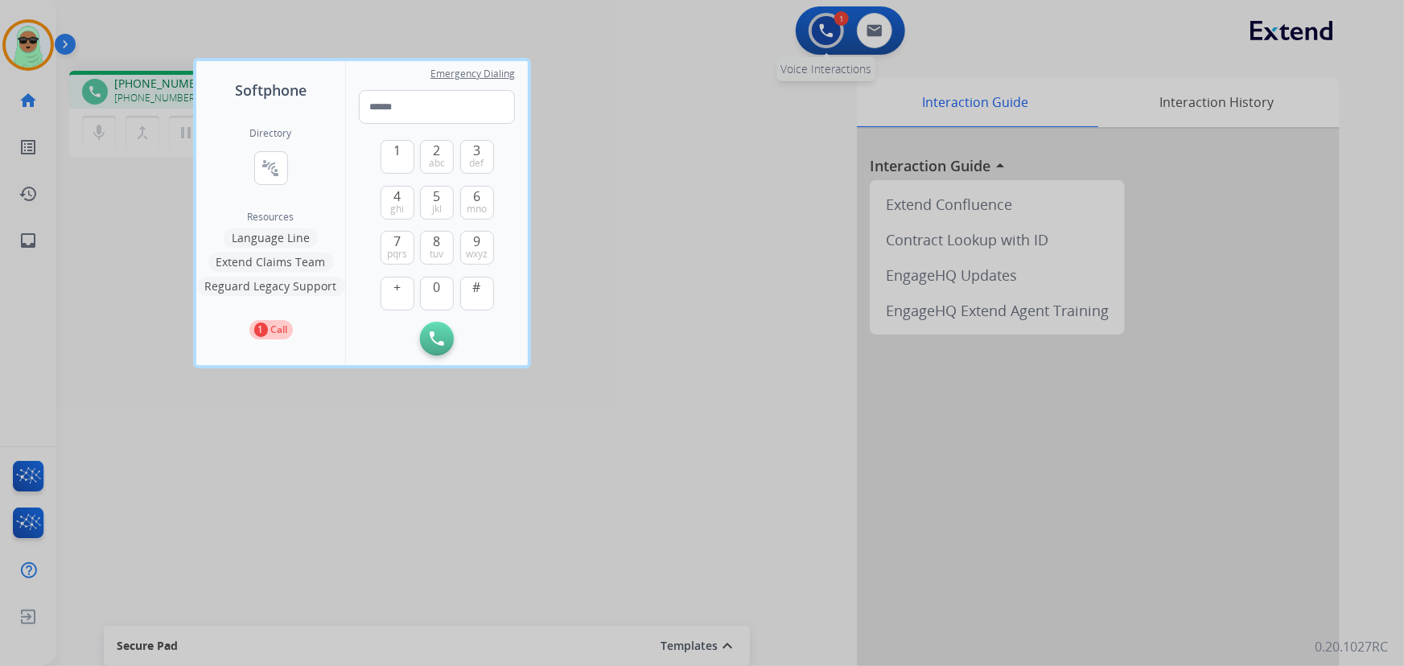
type input "**********"
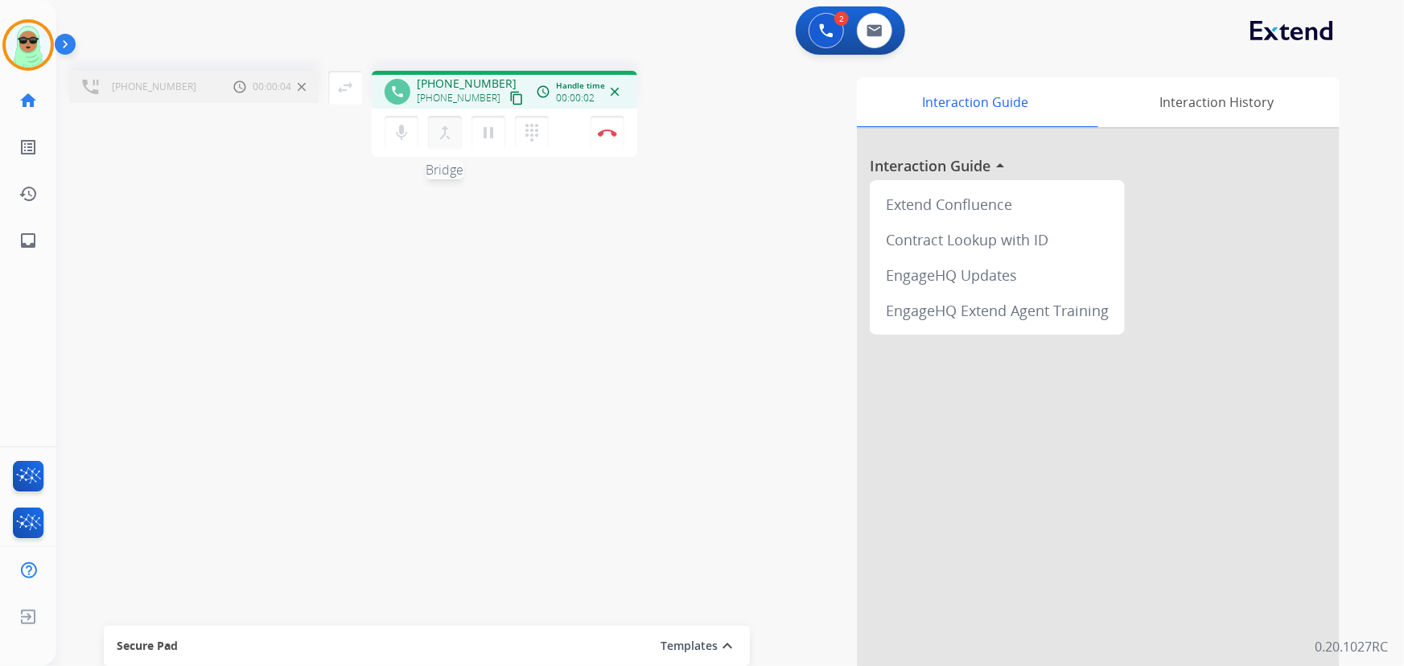
click at [444, 134] on mat-icon "merge_type" at bounding box center [444, 132] width 19 height 19
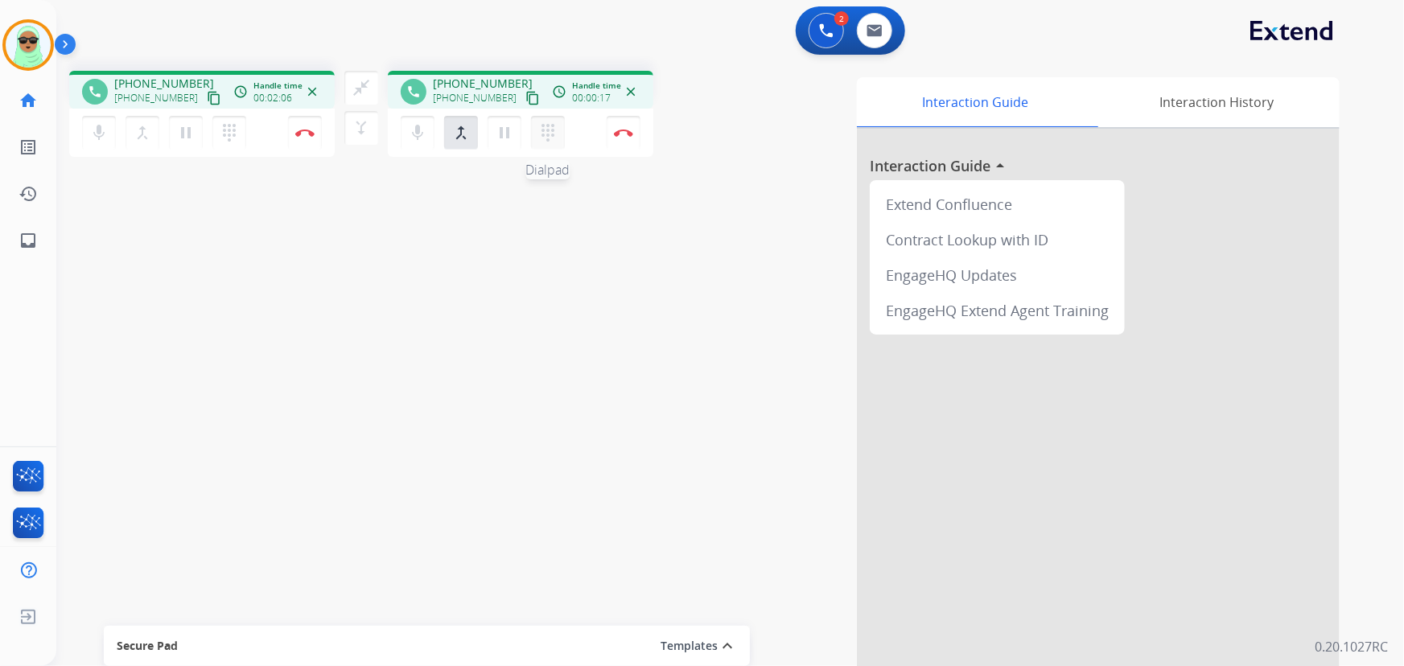
click at [246, 139] on button "dialpad Dialpad" at bounding box center [229, 133] width 34 height 34
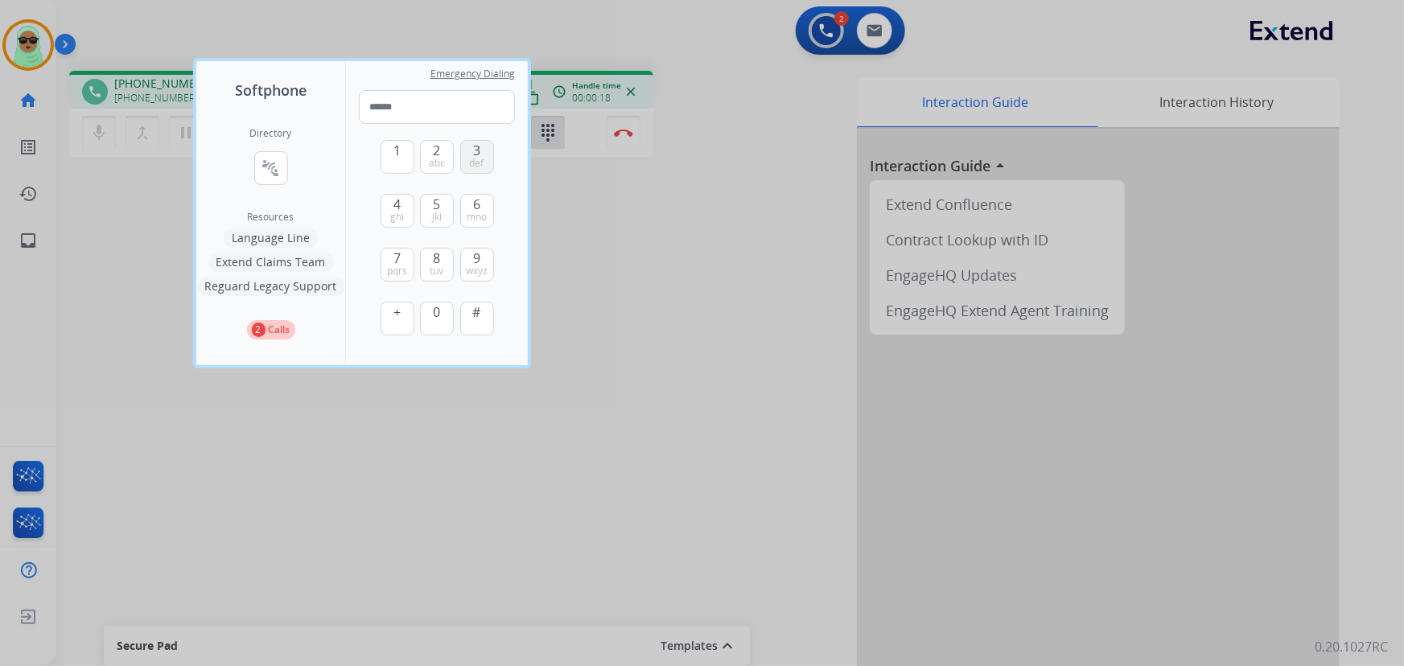
click at [484, 158] on button "3 def" at bounding box center [477, 157] width 34 height 34
type input "*"
click at [628, 281] on div at bounding box center [702, 333] width 1404 height 666
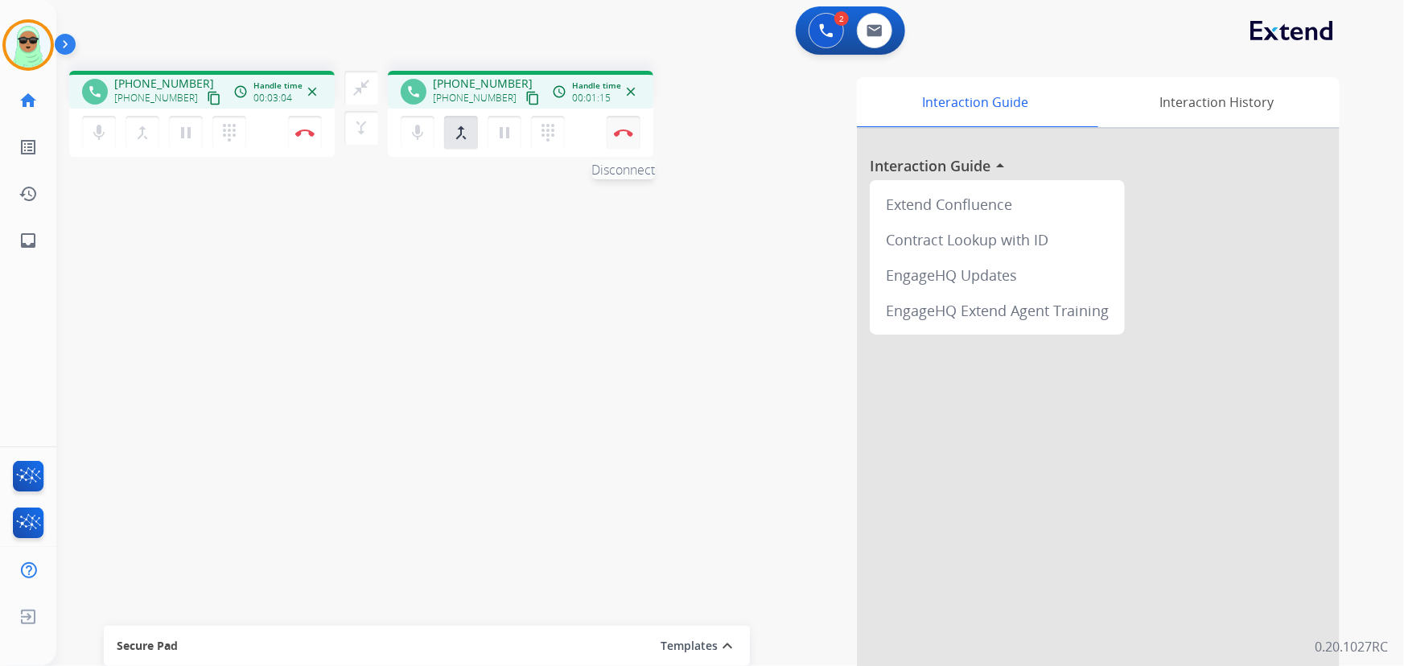
click at [322, 141] on button "Disconnect" at bounding box center [305, 133] width 34 height 34
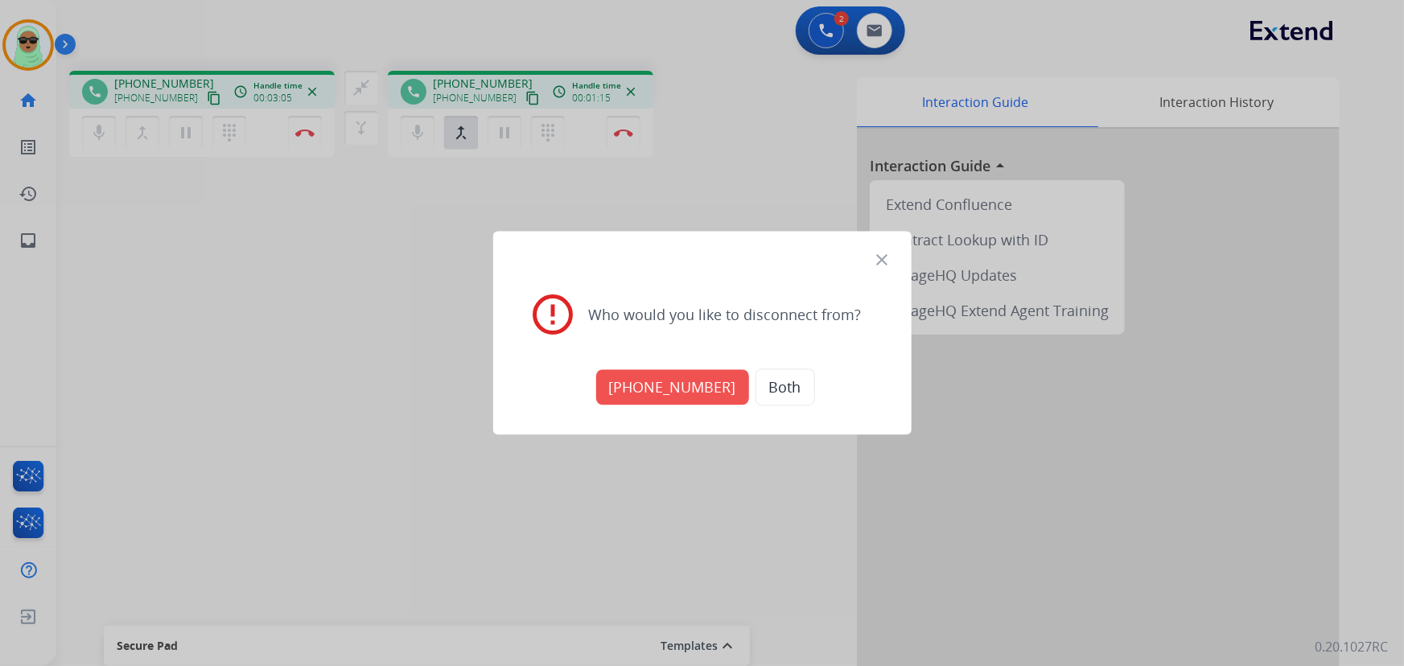
click at [643, 370] on div "+18886796279 Both" at bounding box center [703, 388] width 380 height 56
click at [644, 387] on button "+18886796279" at bounding box center [672, 387] width 153 height 35
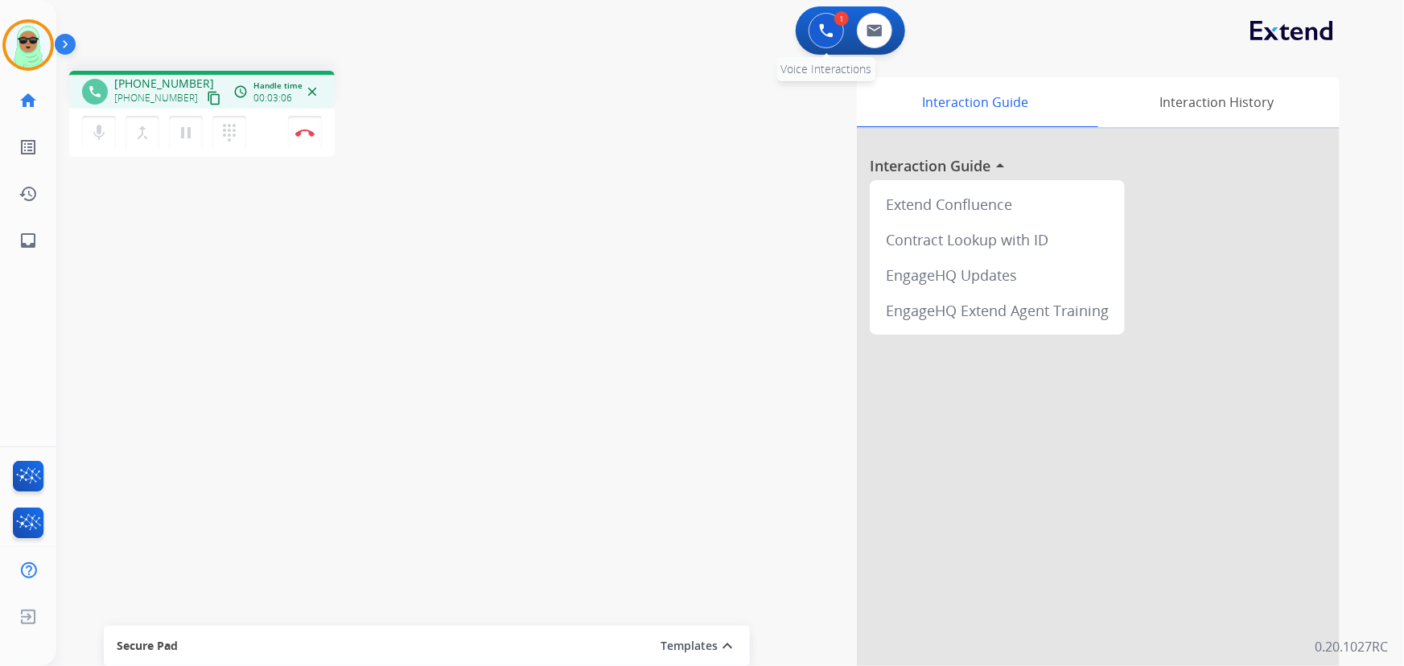
click at [821, 27] on img at bounding box center [826, 30] width 14 height 14
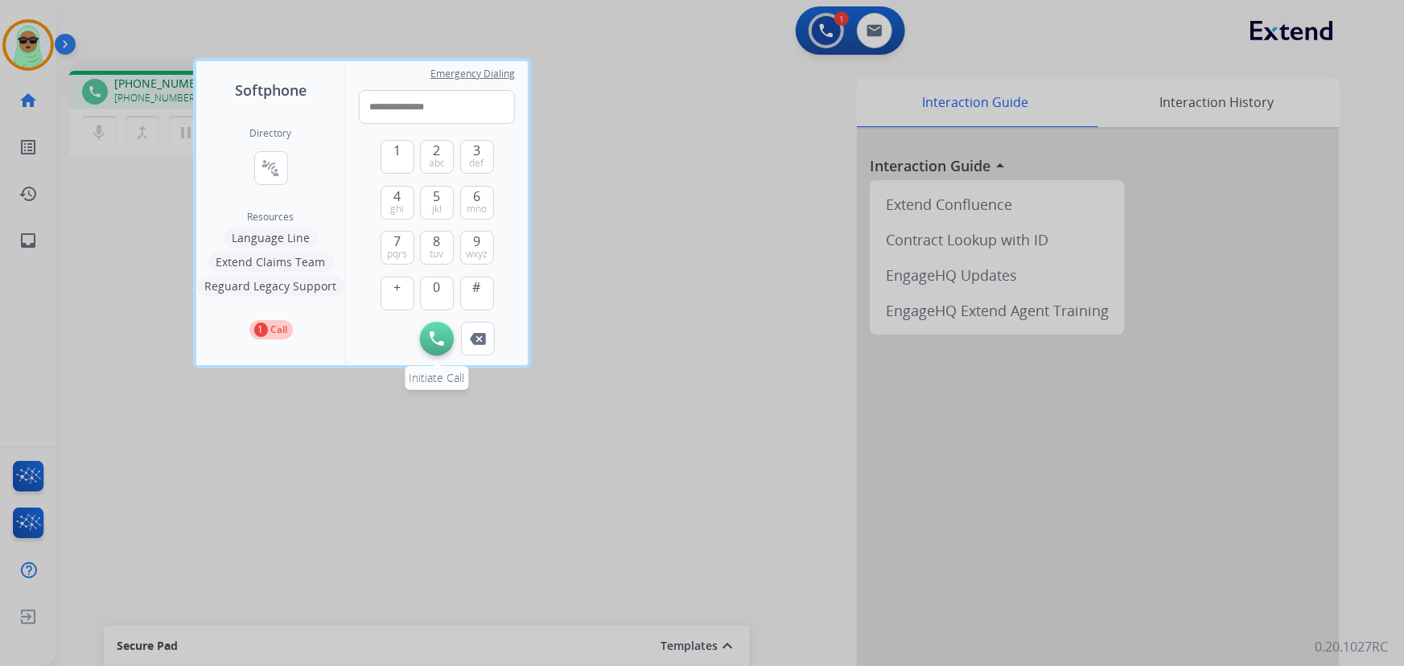
type input "**********"
click at [434, 325] on button "Initiate Call" at bounding box center [437, 339] width 34 height 34
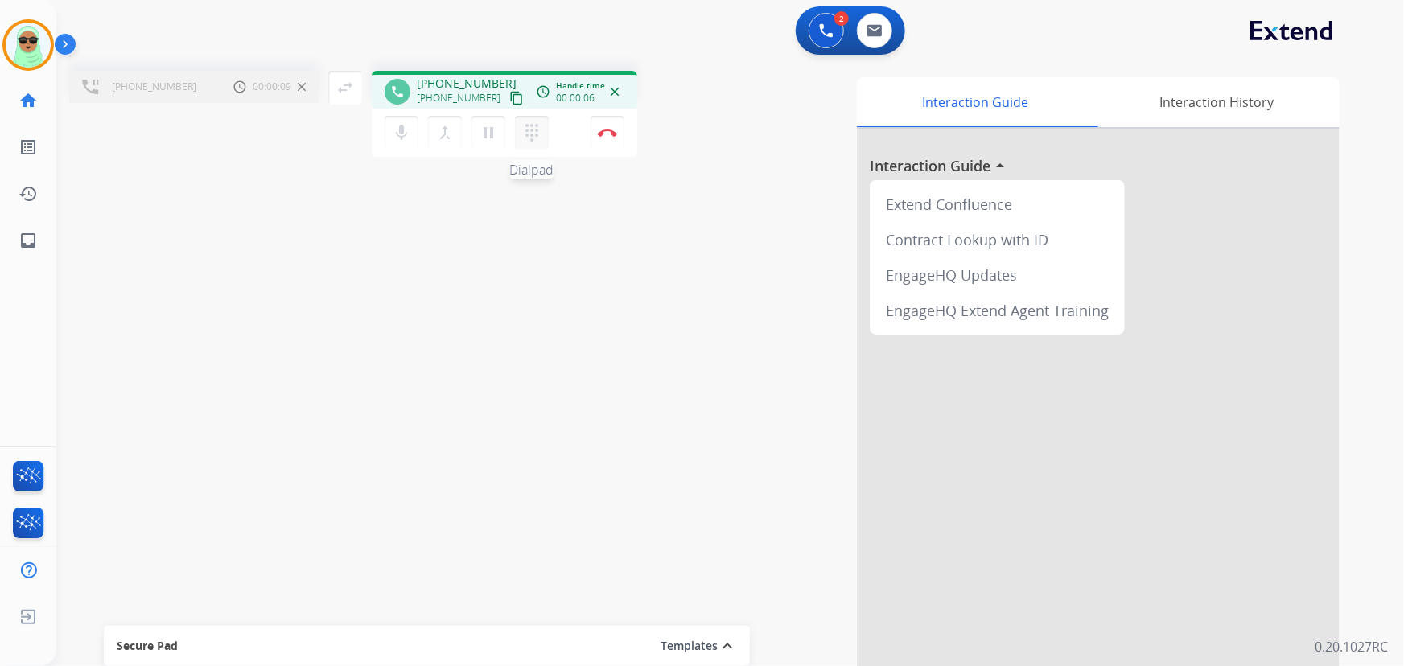
click at [529, 130] on mat-icon "dialpad" at bounding box center [531, 132] width 19 height 19
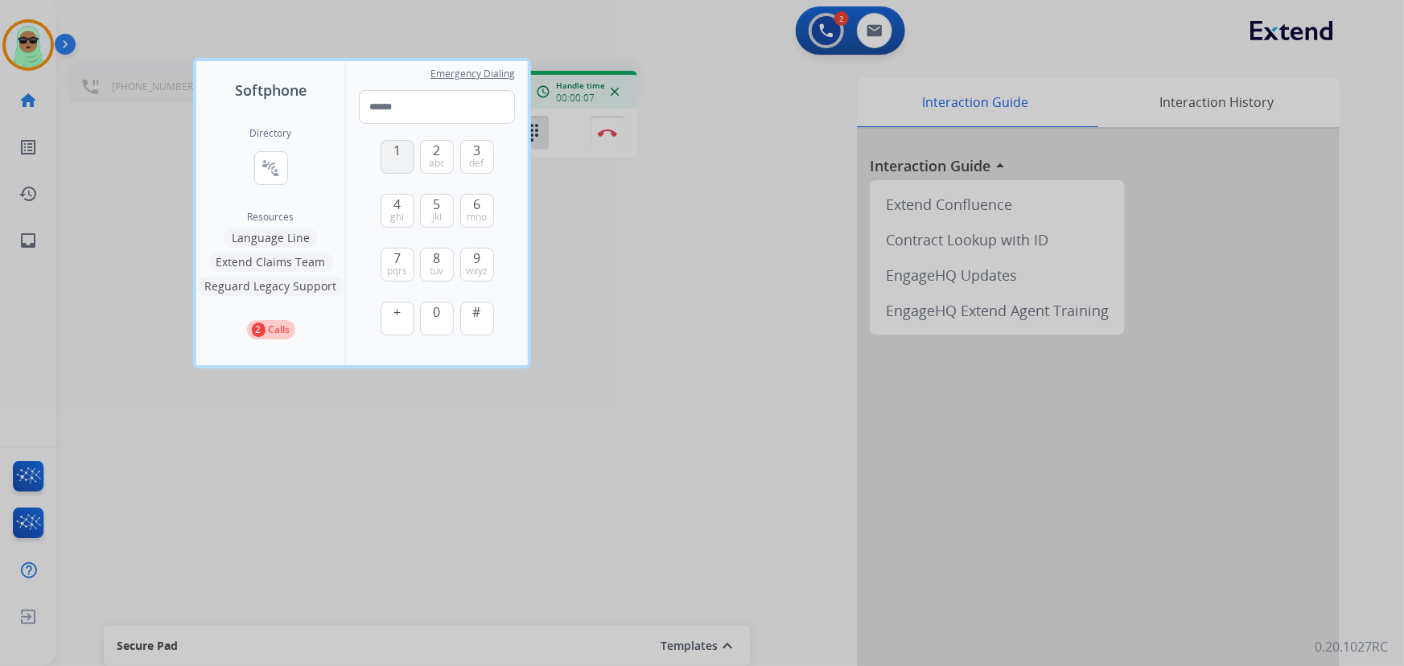
click at [398, 150] on span "1" at bounding box center [396, 150] width 7 height 19
type input "*"
click at [627, 192] on div at bounding box center [702, 333] width 1404 height 666
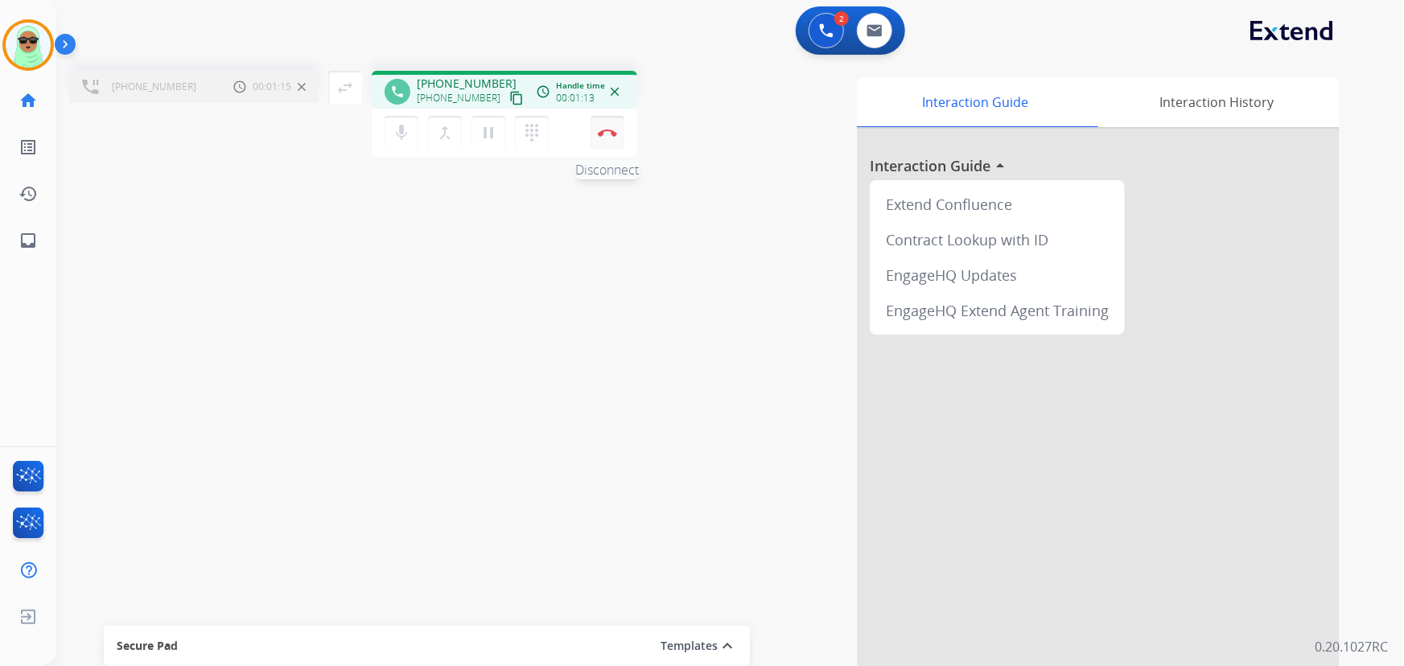
click at [607, 137] on button "Disconnect" at bounding box center [608, 133] width 34 height 34
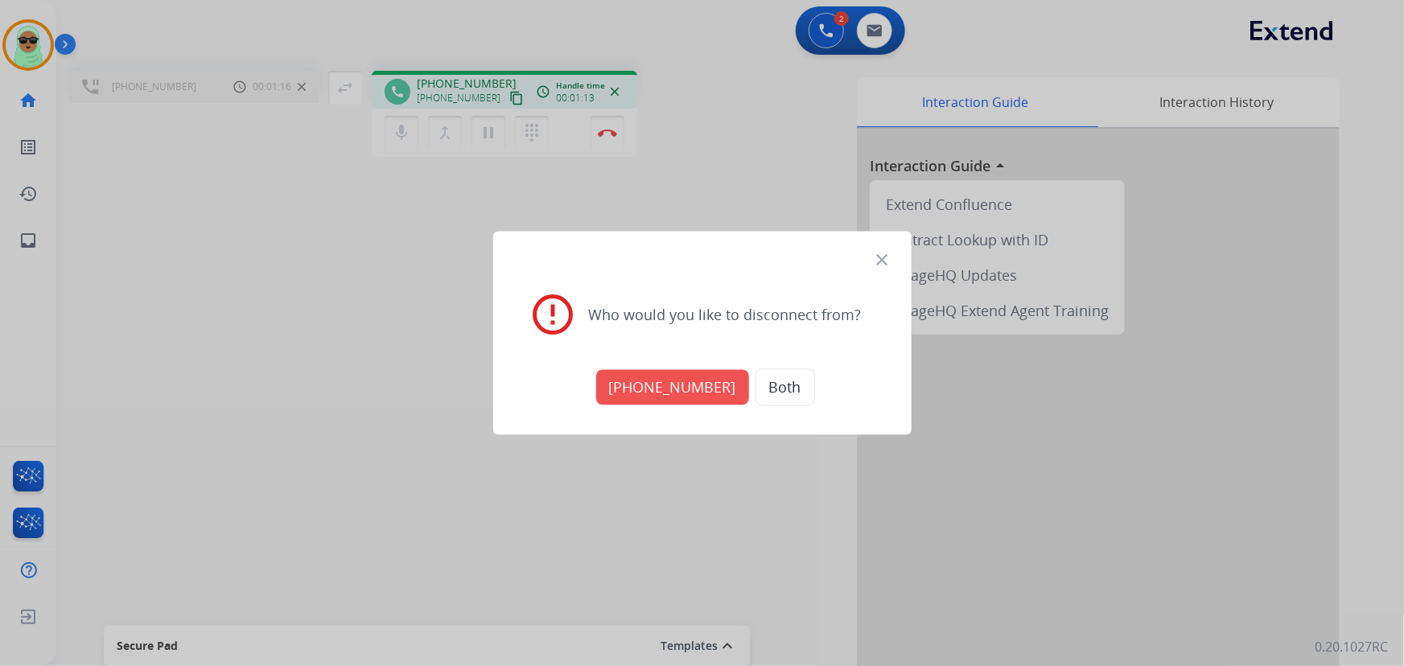
click at [715, 385] on button "+18886796279" at bounding box center [672, 387] width 153 height 35
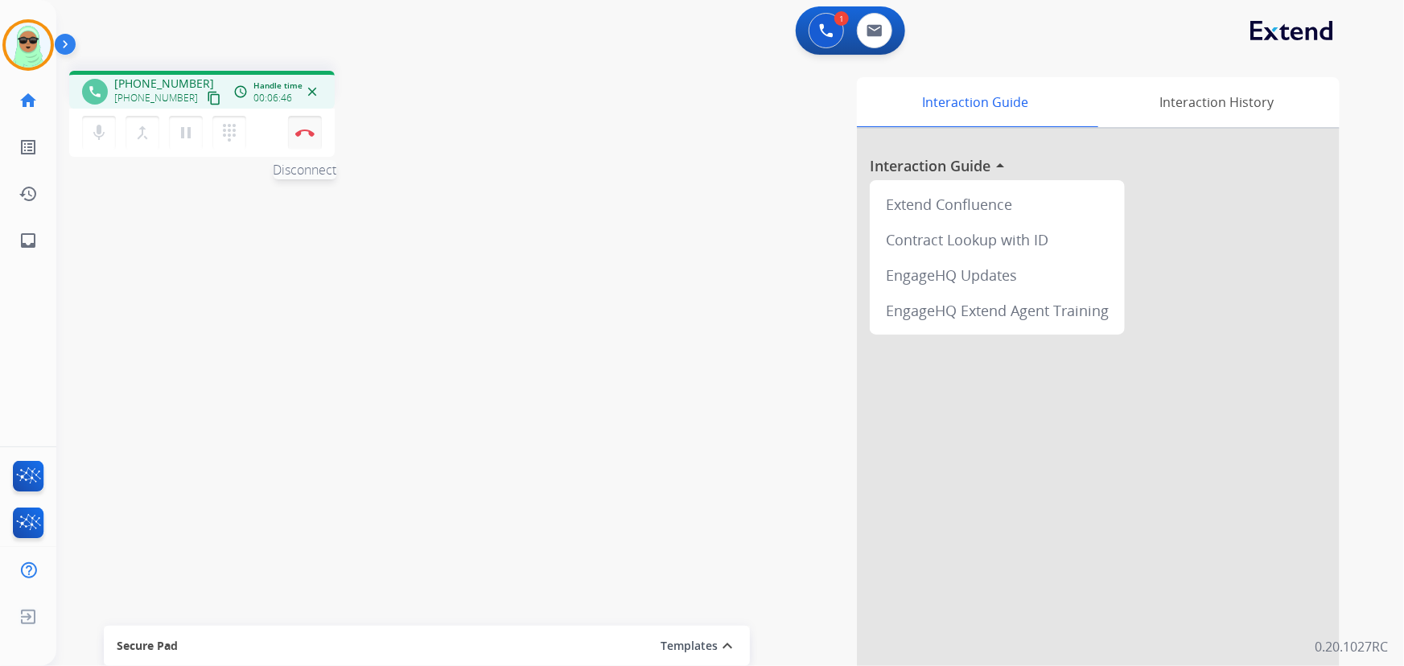
click at [295, 141] on button "Disconnect" at bounding box center [305, 133] width 34 height 34
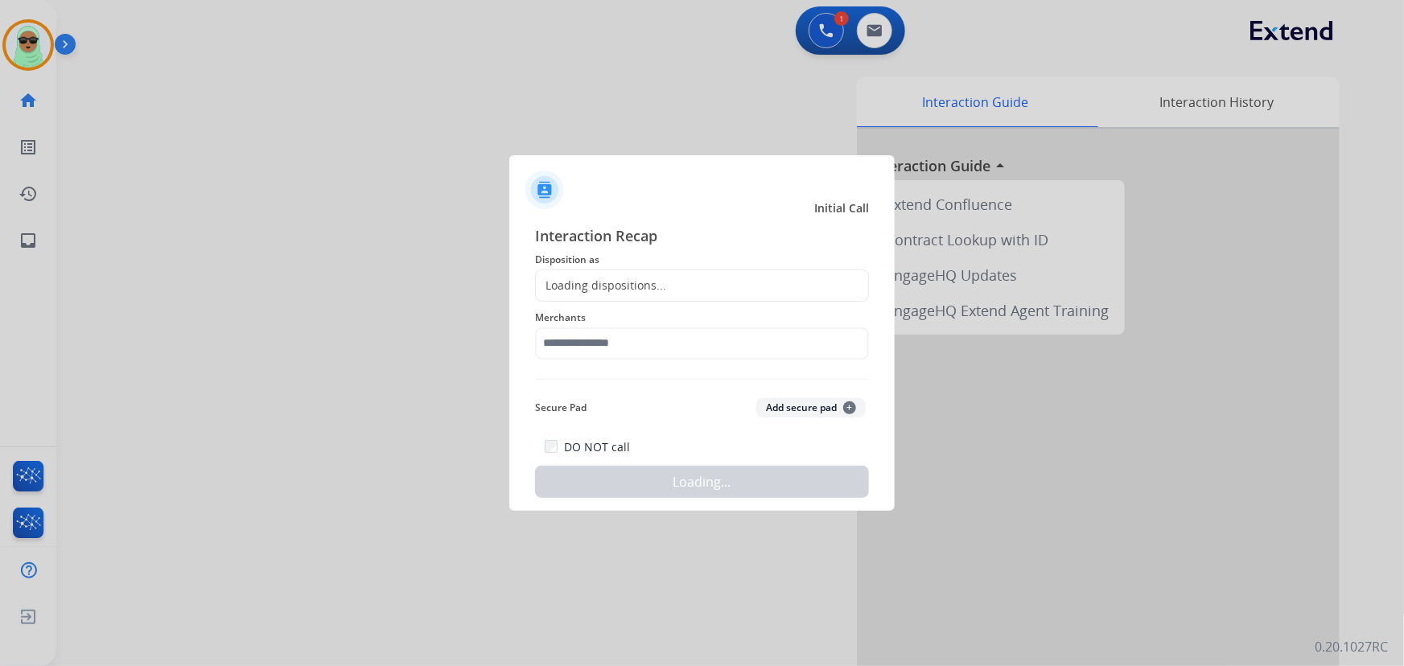
click at [792, 271] on div "Loading dispositions..." at bounding box center [702, 286] width 334 height 32
click at [764, 289] on div "Loading dispositions..." at bounding box center [702, 286] width 334 height 32
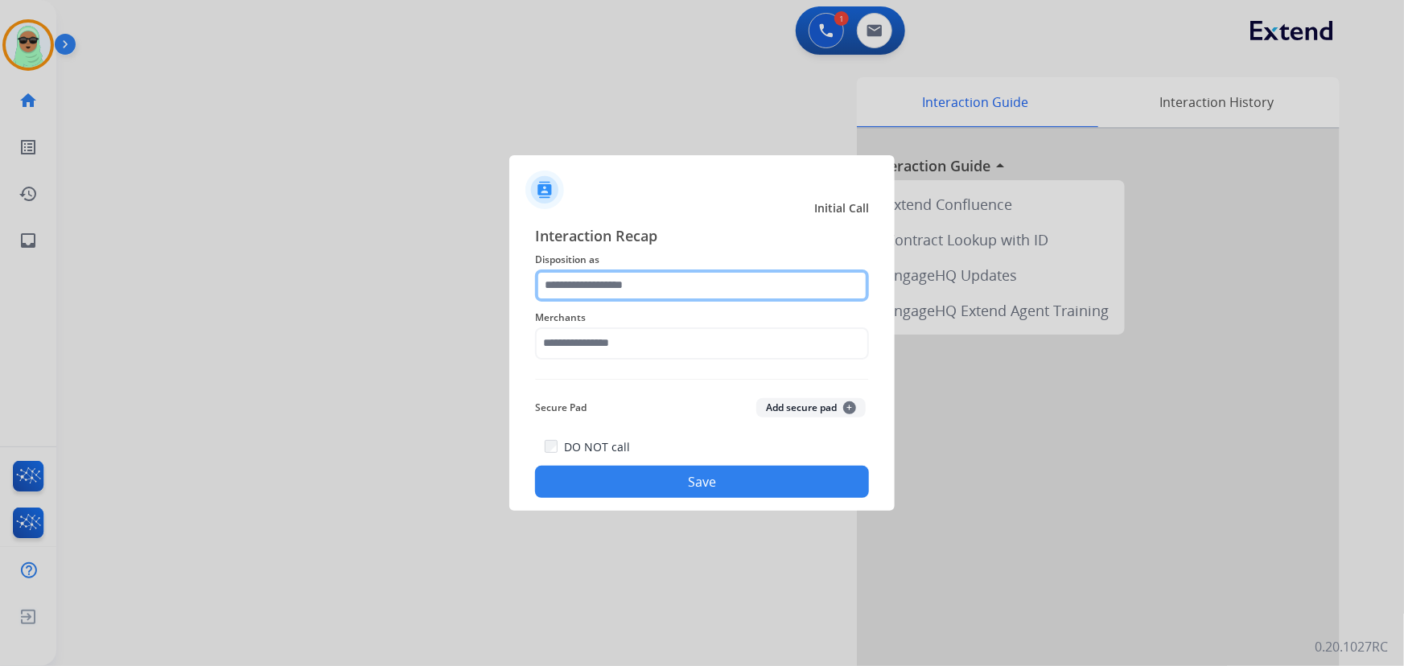
click at [711, 292] on input "text" at bounding box center [702, 286] width 334 height 32
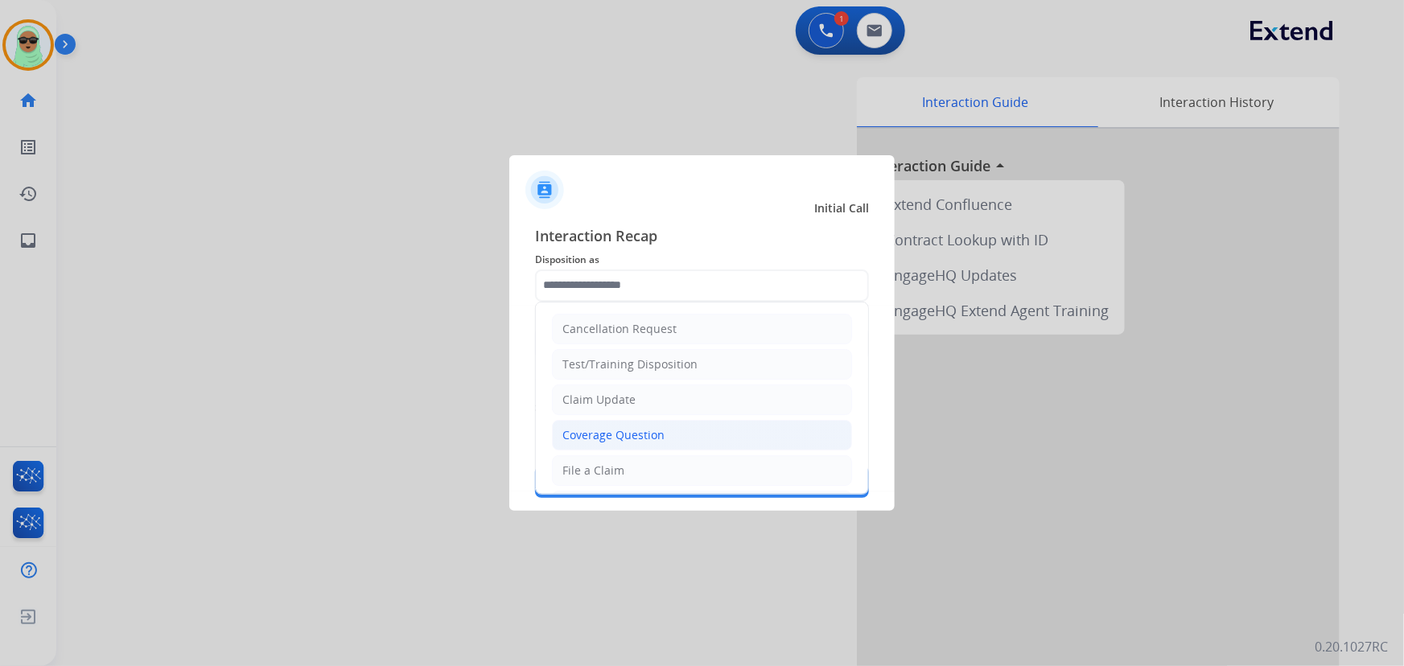
click at [654, 427] on div "Coverage Question" at bounding box center [613, 435] width 102 height 16
type input "**********"
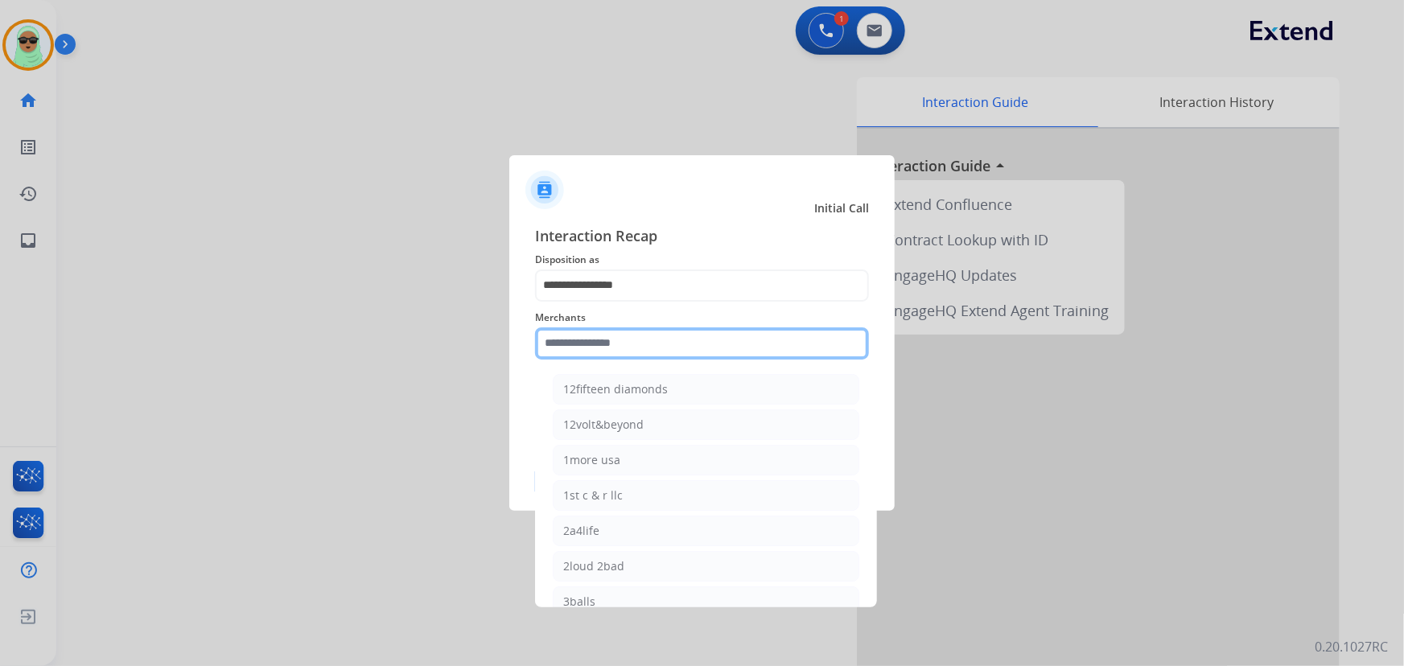
click at [647, 340] on input "text" at bounding box center [702, 344] width 334 height 32
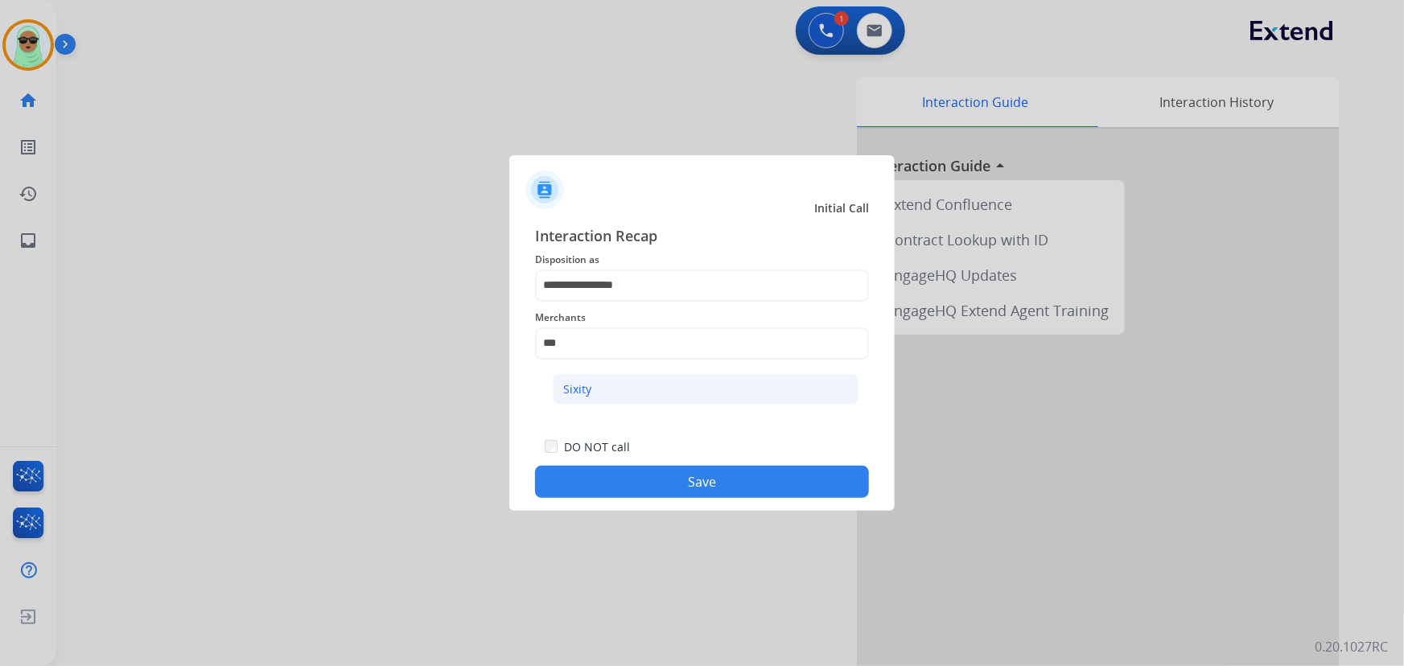
click at [612, 392] on li "Sixity" at bounding box center [706, 389] width 307 height 31
type input "******"
click at [637, 461] on div "DO NOT call Save" at bounding box center [702, 467] width 334 height 61
drag, startPoint x: 699, startPoint y: 507, endPoint x: 694, endPoint y: 498, distance: 10.1
click at [697, 502] on div "**********" at bounding box center [701, 362] width 385 height 300
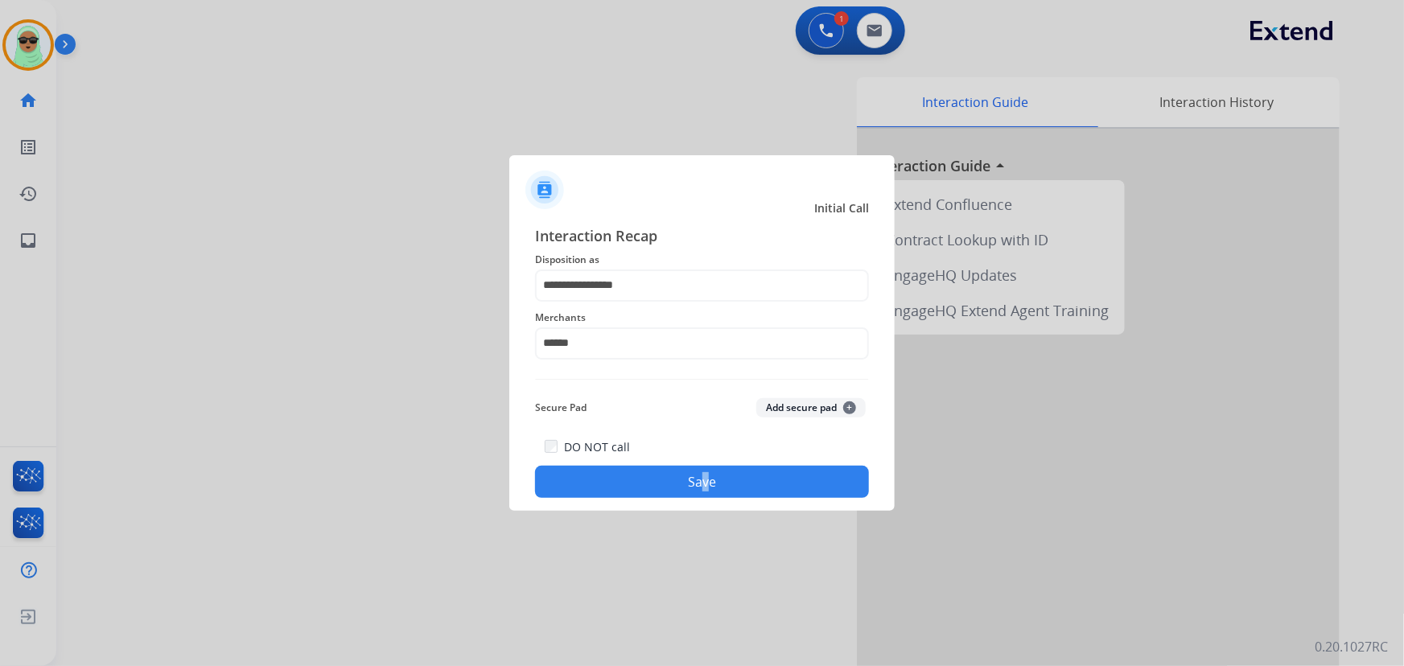
click at [684, 467] on button "Save" at bounding box center [702, 482] width 334 height 32
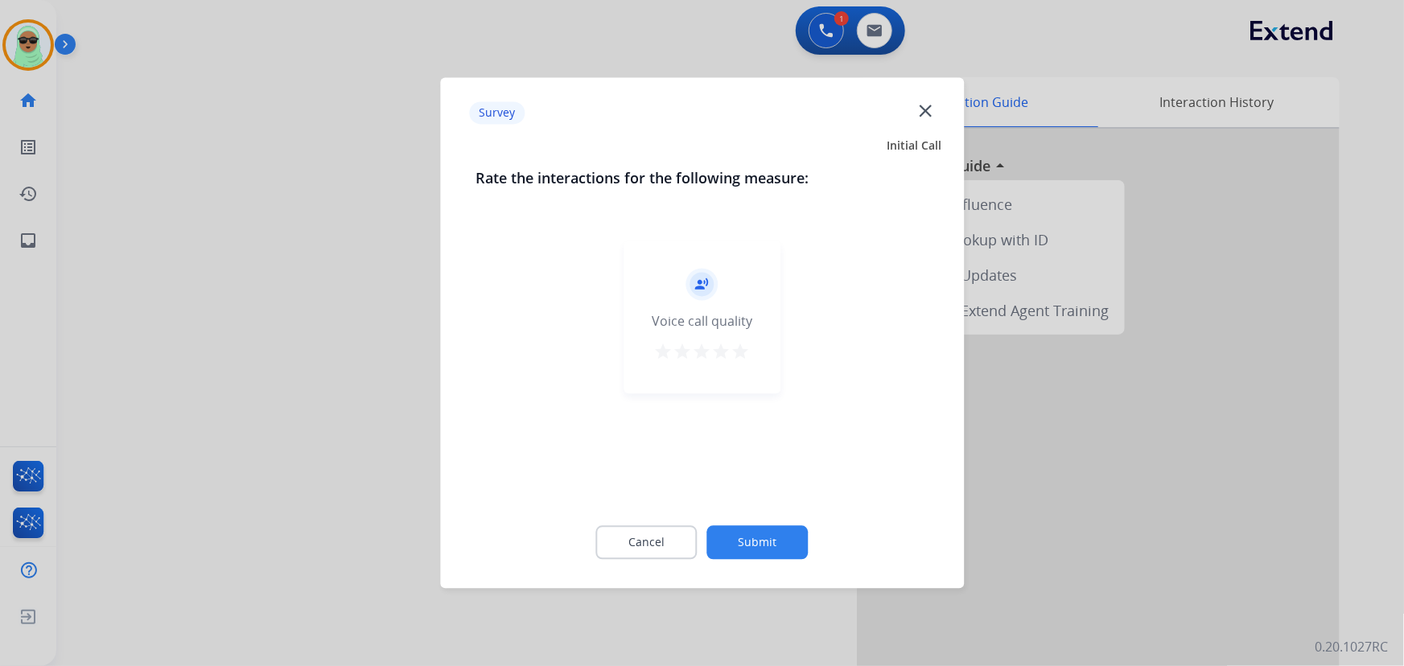
click at [776, 533] on button "Submit" at bounding box center [757, 543] width 101 height 34
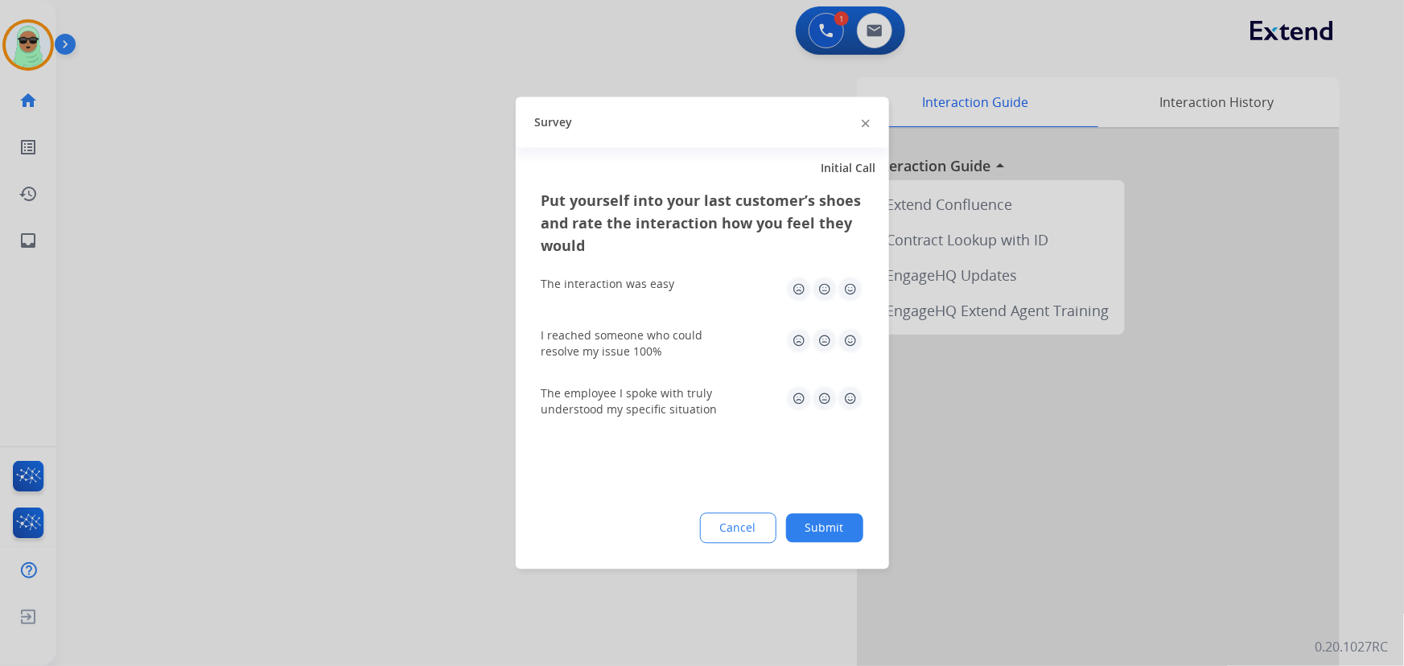
click at [846, 527] on button "Submit" at bounding box center [824, 528] width 77 height 29
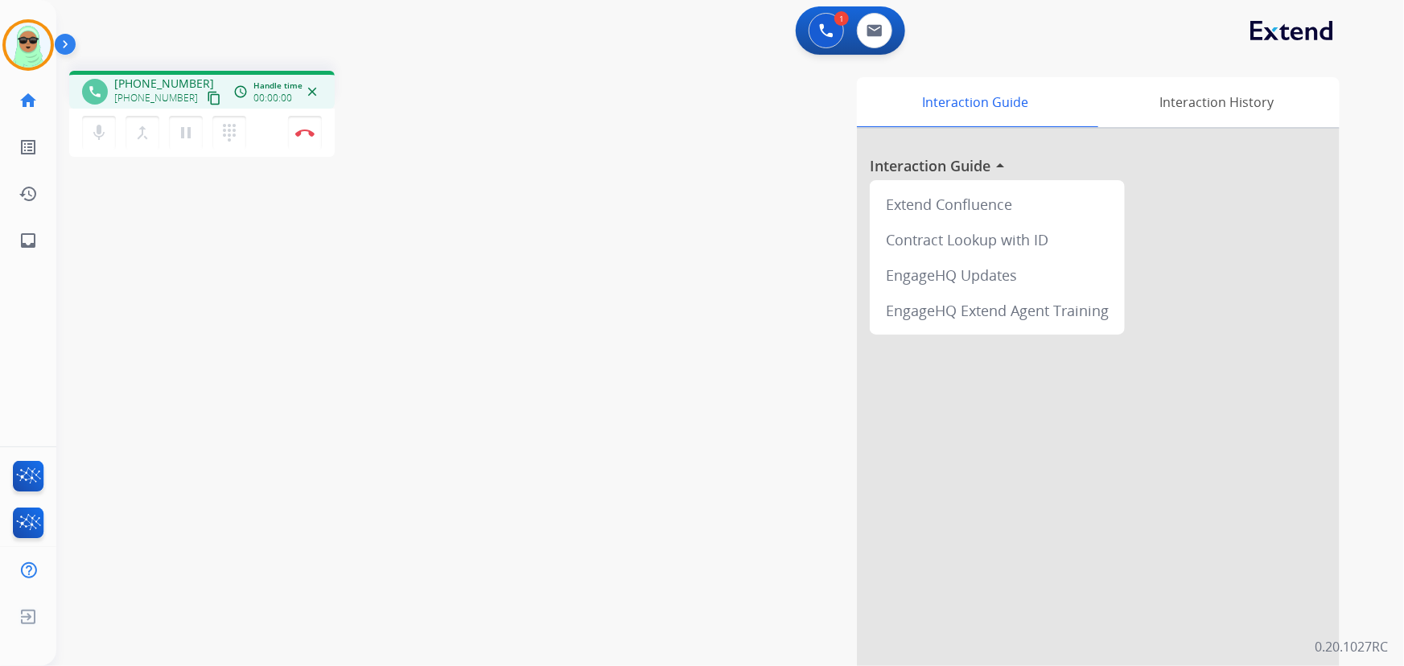
click at [207, 101] on mat-icon "content_copy" at bounding box center [214, 98] width 14 height 14
click at [319, 122] on button "Disconnect" at bounding box center [305, 133] width 34 height 34
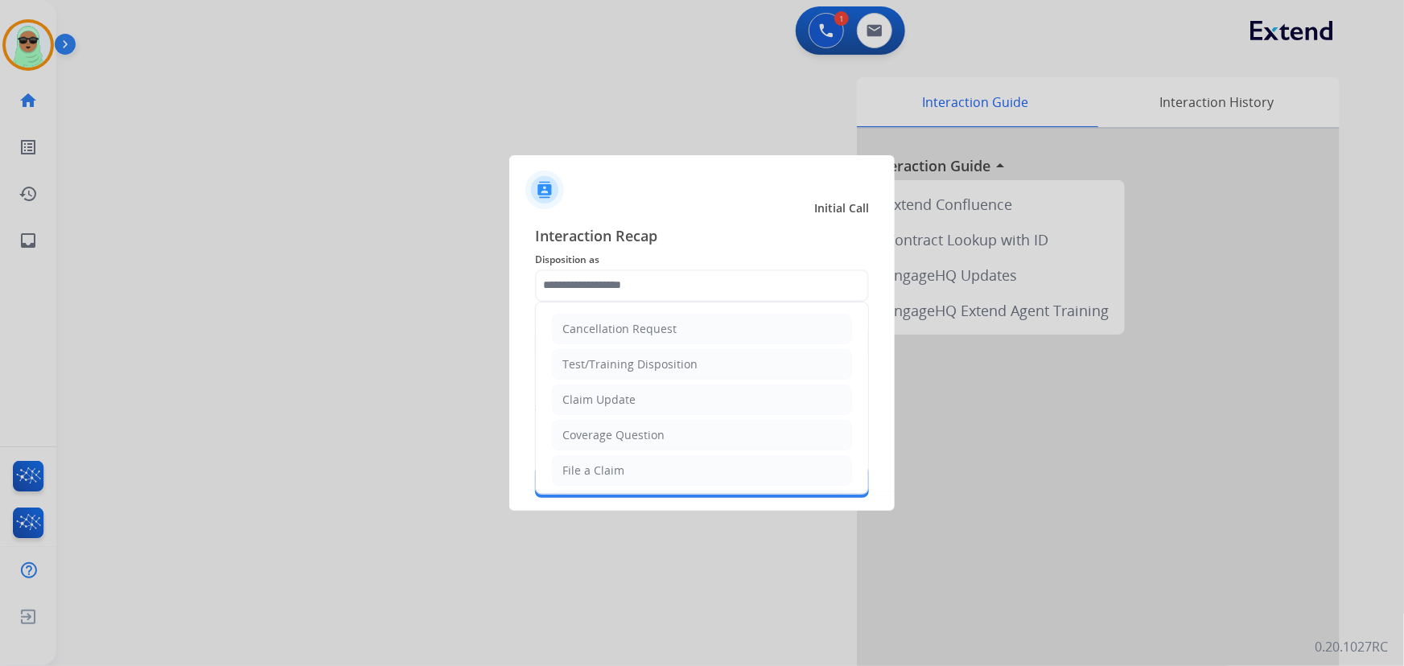
click at [666, 274] on input "text" at bounding box center [702, 286] width 334 height 32
click at [657, 472] on li "File a Claim" at bounding box center [702, 470] width 300 height 31
type input "**********"
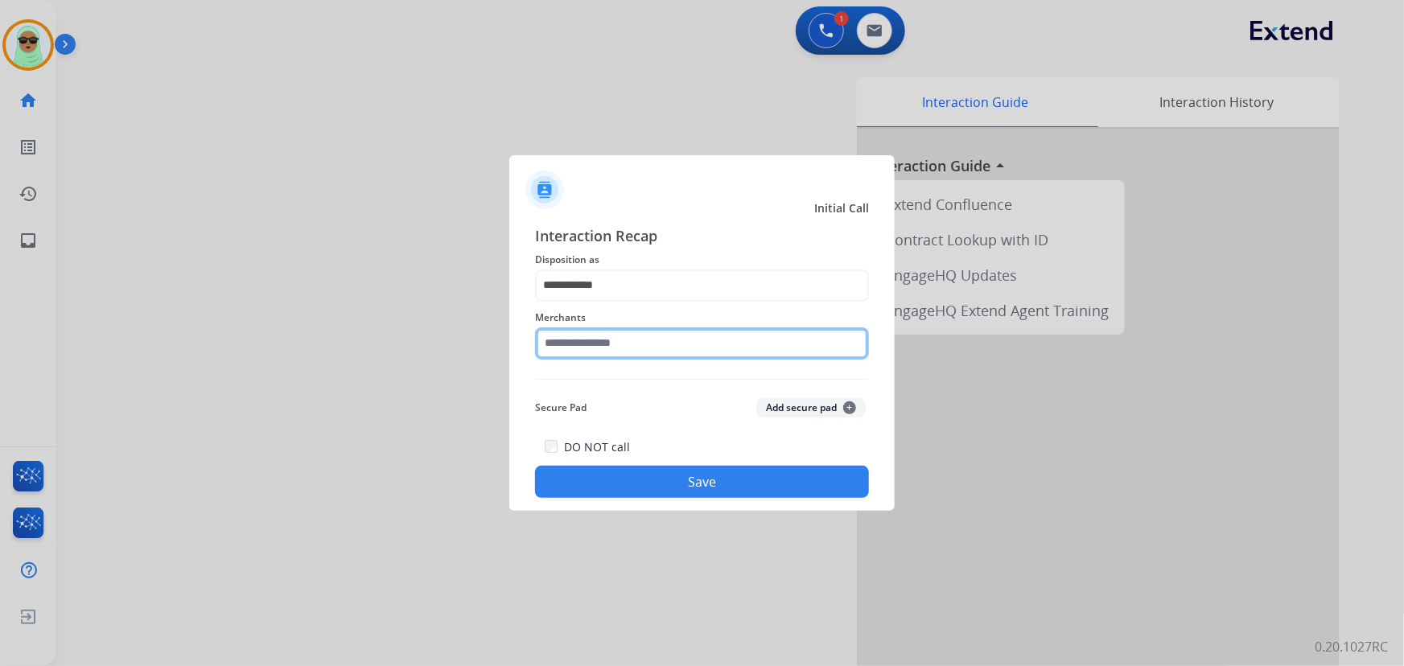
click at [638, 348] on input "text" at bounding box center [702, 344] width 334 height 32
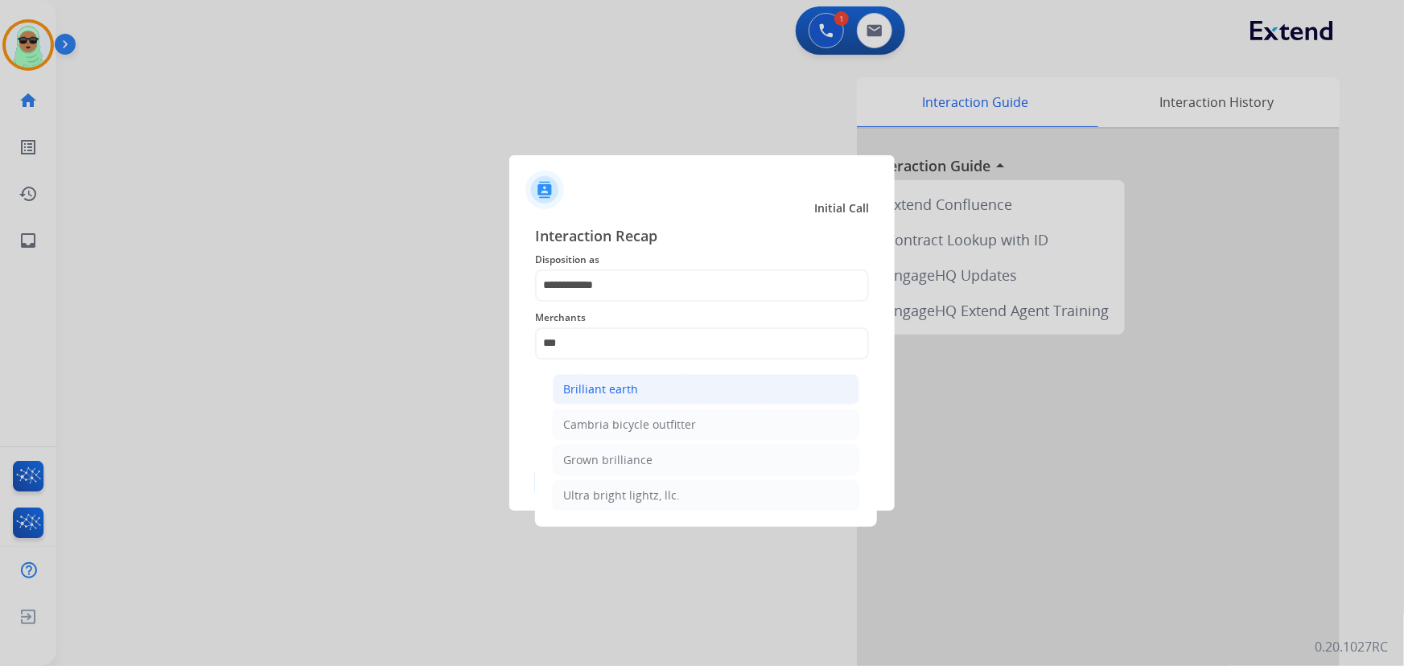
click at [638, 385] on li "Brilliant earth" at bounding box center [706, 389] width 307 height 31
type input "**********"
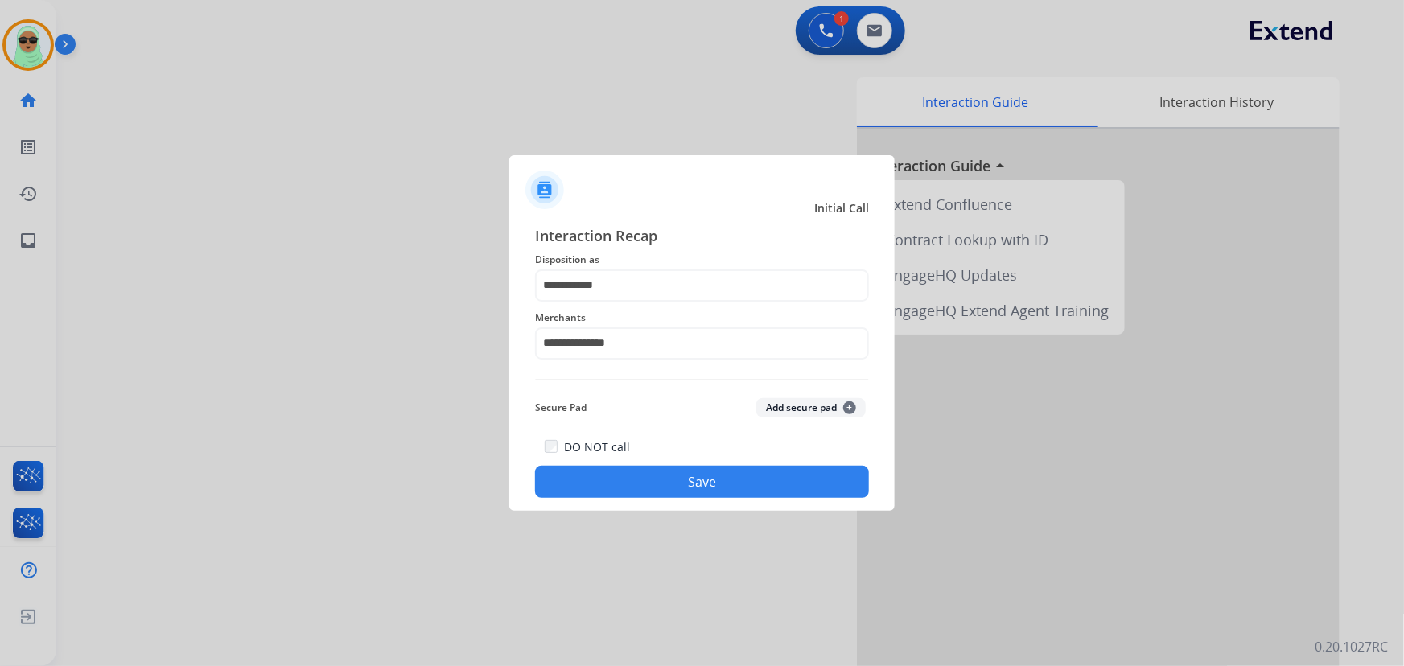
click at [793, 491] on button "Save" at bounding box center [702, 482] width 334 height 32
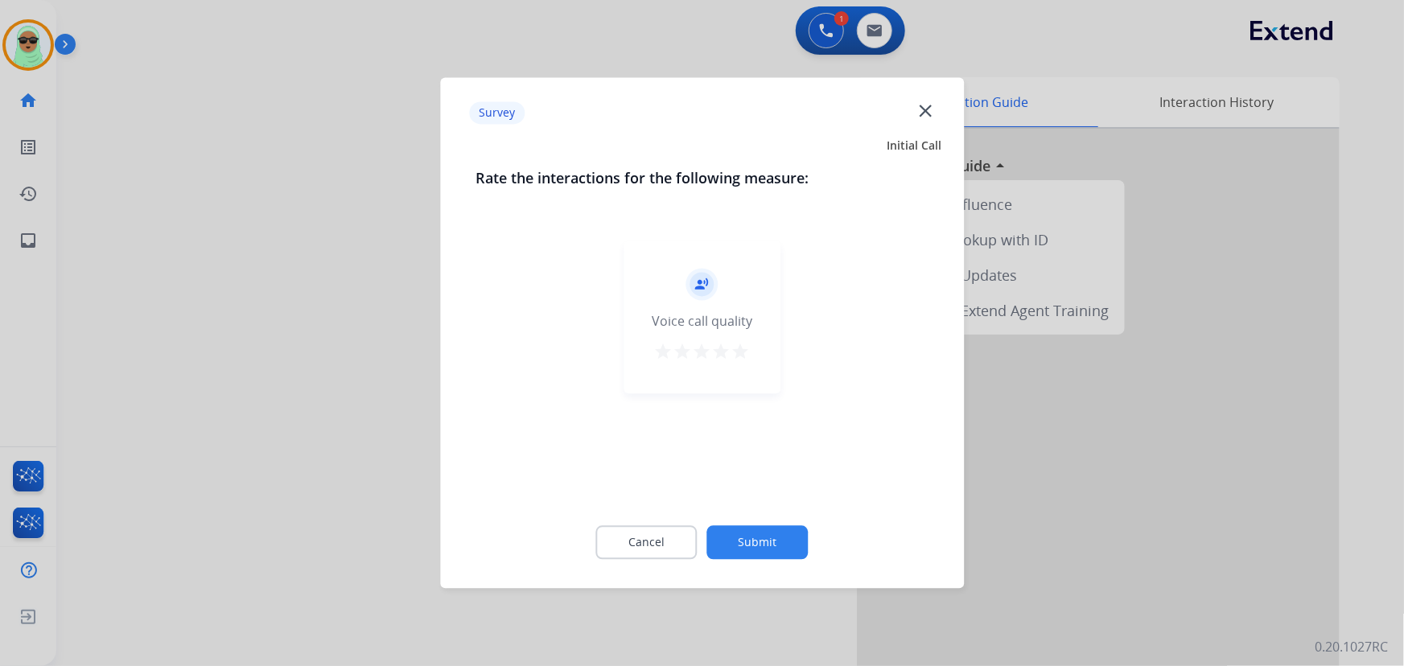
drag, startPoint x: 811, startPoint y: 528, endPoint x: 748, endPoint y: 555, distance: 69.2
click at [809, 531] on div "Cancel Submit" at bounding box center [702, 543] width 453 height 72
click at [748, 555] on button "Submit" at bounding box center [757, 543] width 101 height 34
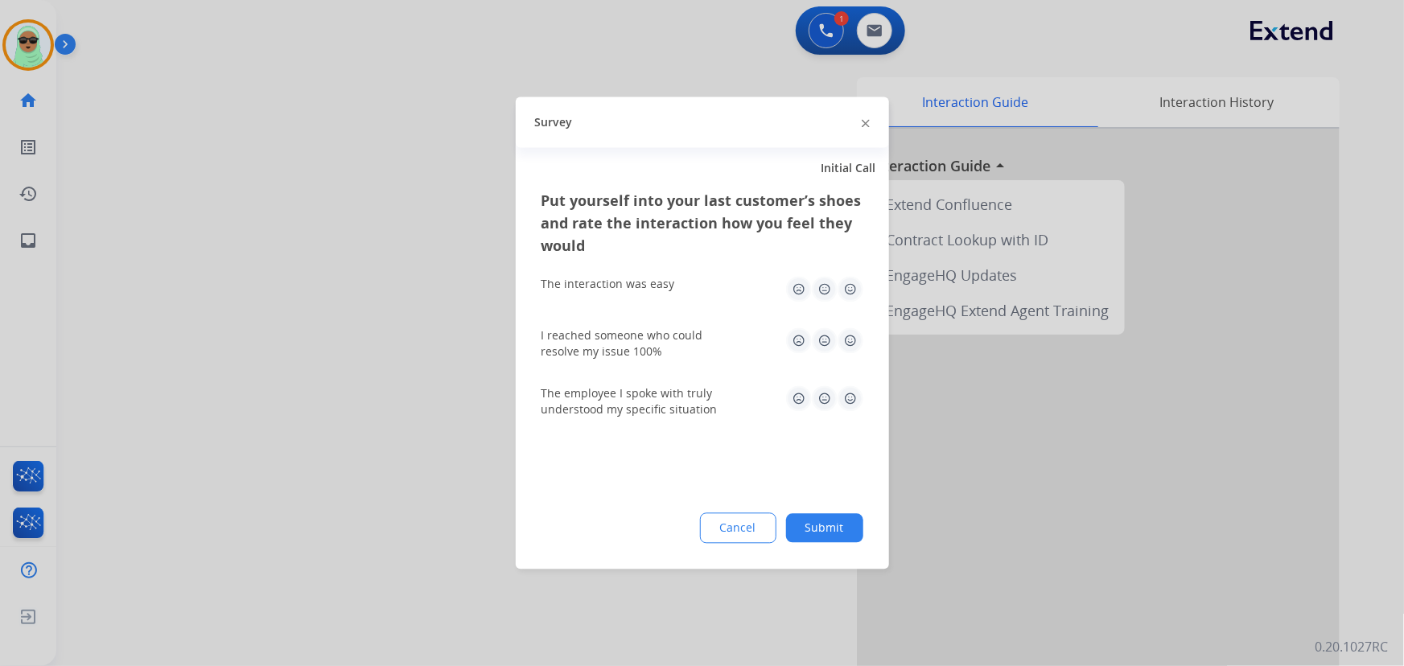
click at [847, 538] on button "Submit" at bounding box center [824, 528] width 77 height 29
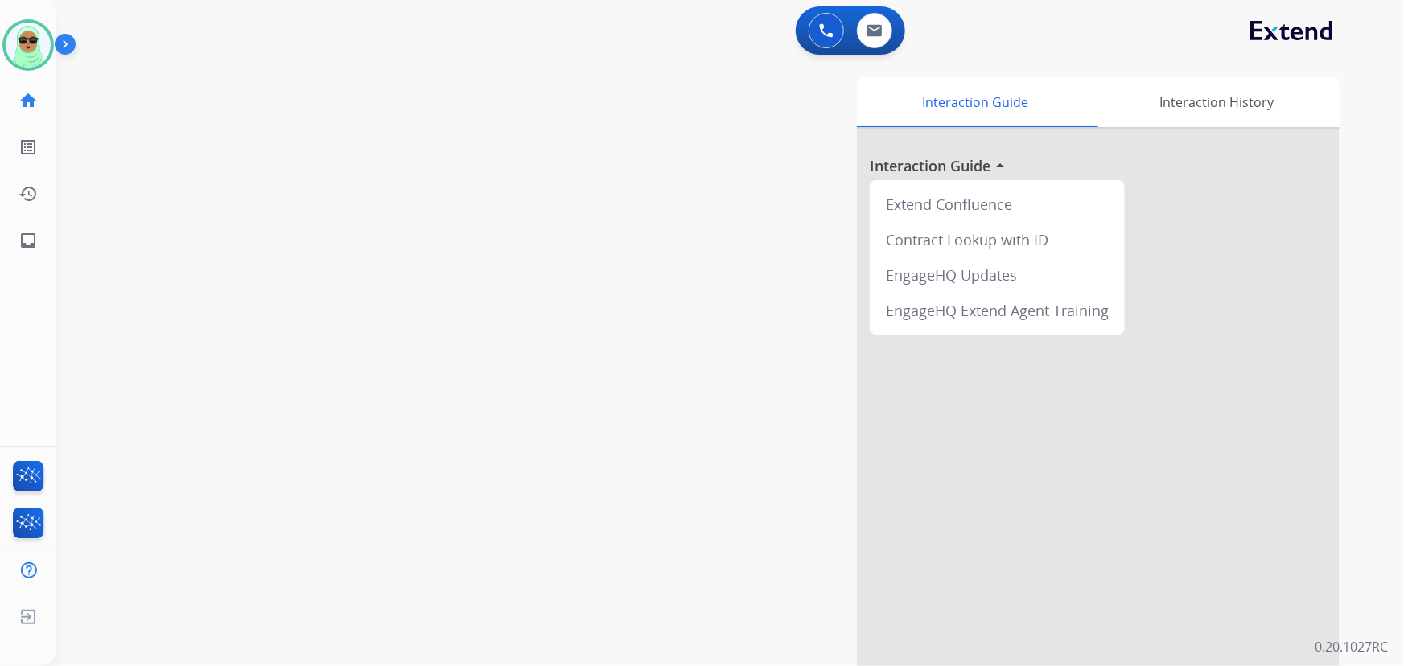
click at [217, 249] on div "swap_horiz Break voice bridge close_fullscreen Connect 3-Way Call merge_type Se…" at bounding box center [710, 393] width 1309 height 671
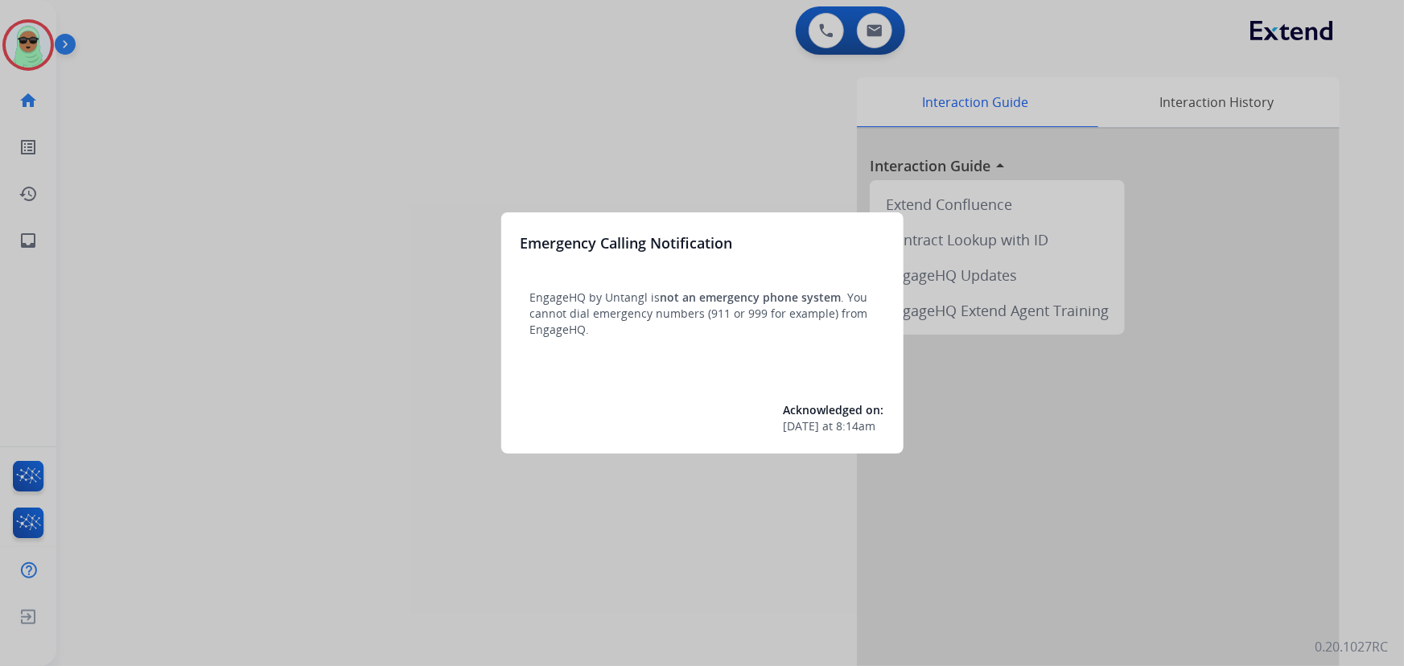
click at [344, 52] on div at bounding box center [702, 333] width 1404 height 666
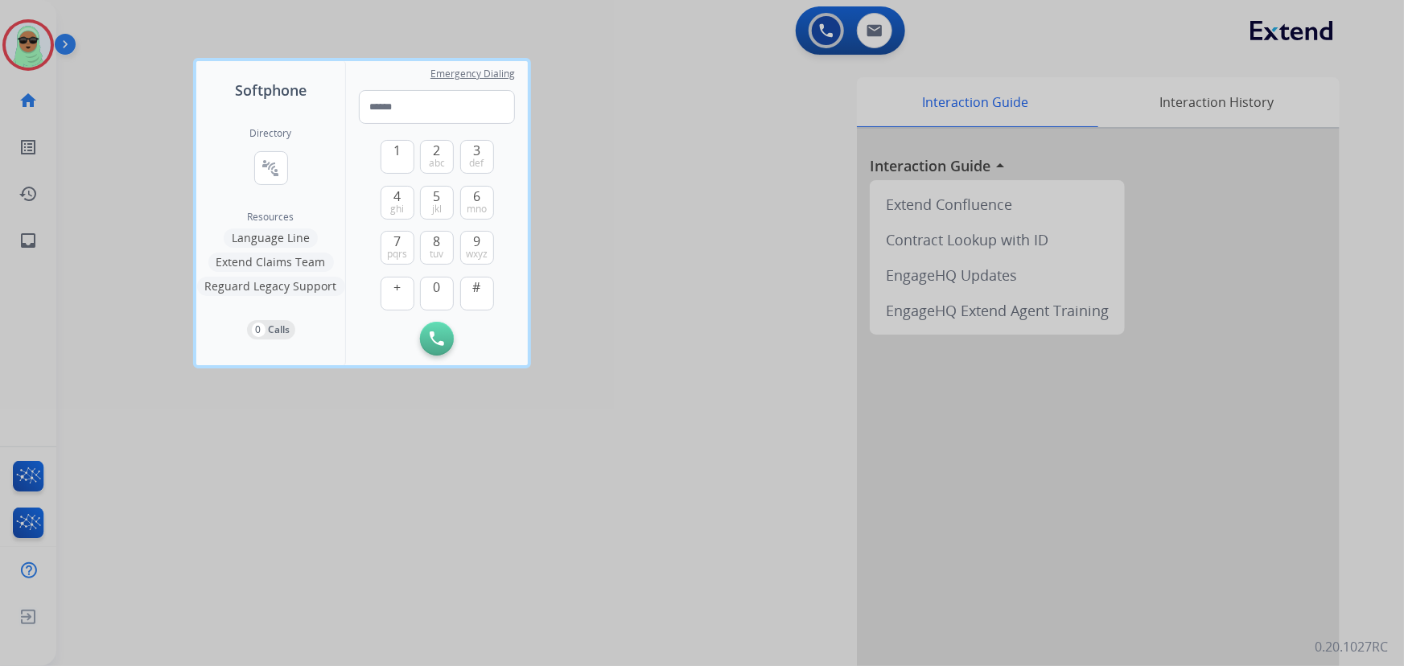
click at [16, 44] on div at bounding box center [702, 333] width 1404 height 666
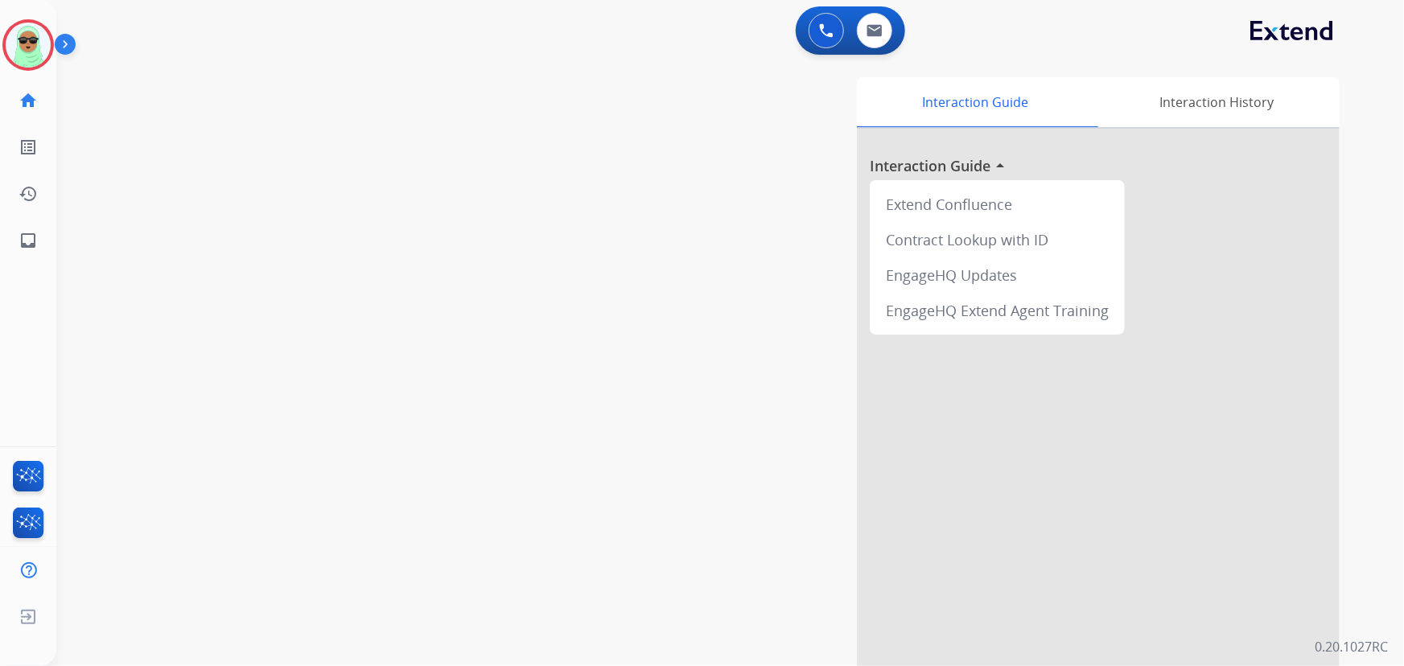
click at [16, 44] on img at bounding box center [28, 45] width 45 height 45
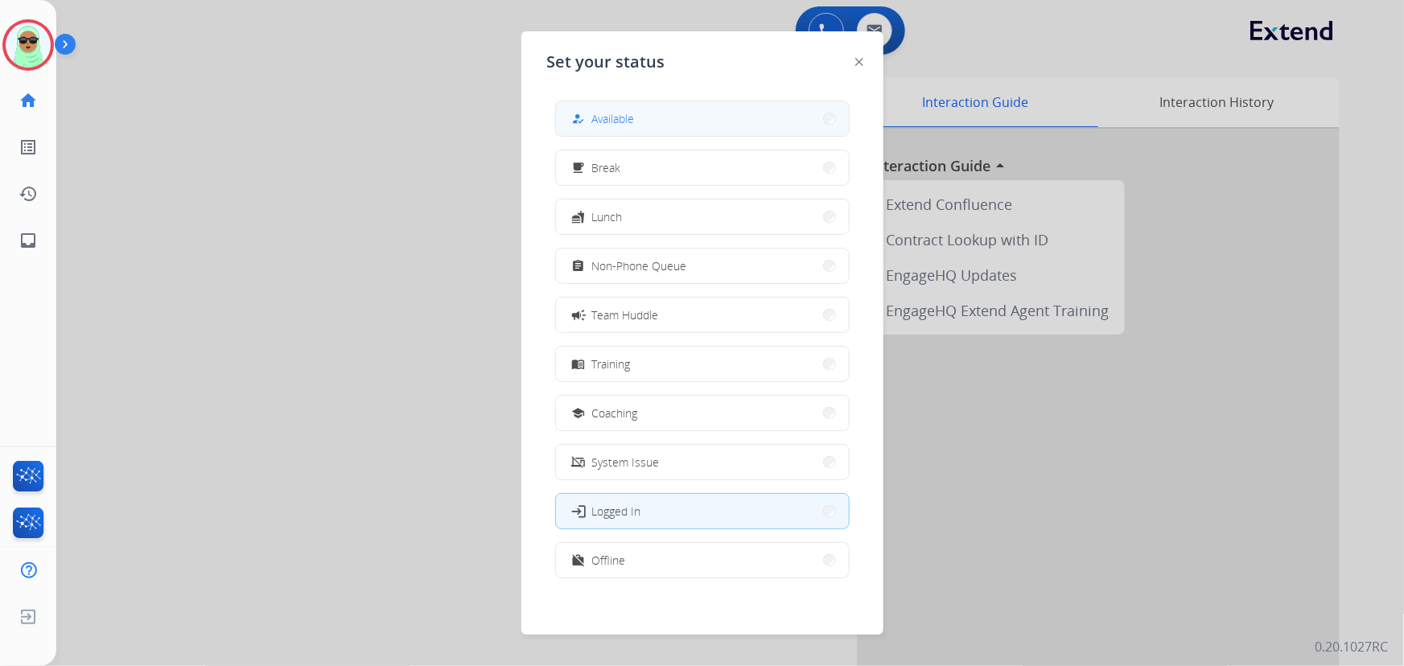
click at [677, 108] on button "how_to_reg Available" at bounding box center [702, 118] width 293 height 35
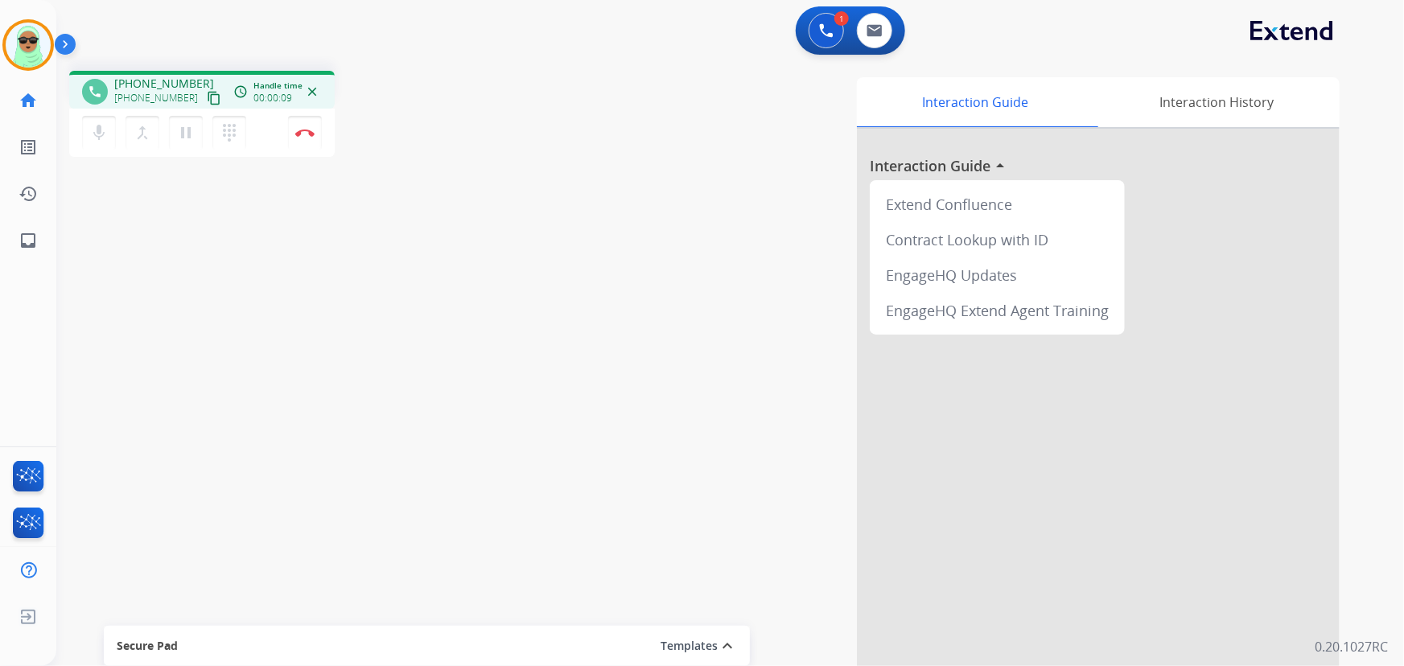
click at [207, 91] on mat-icon "content_copy" at bounding box center [214, 98] width 14 height 14
click at [305, 134] on img at bounding box center [304, 133] width 19 height 8
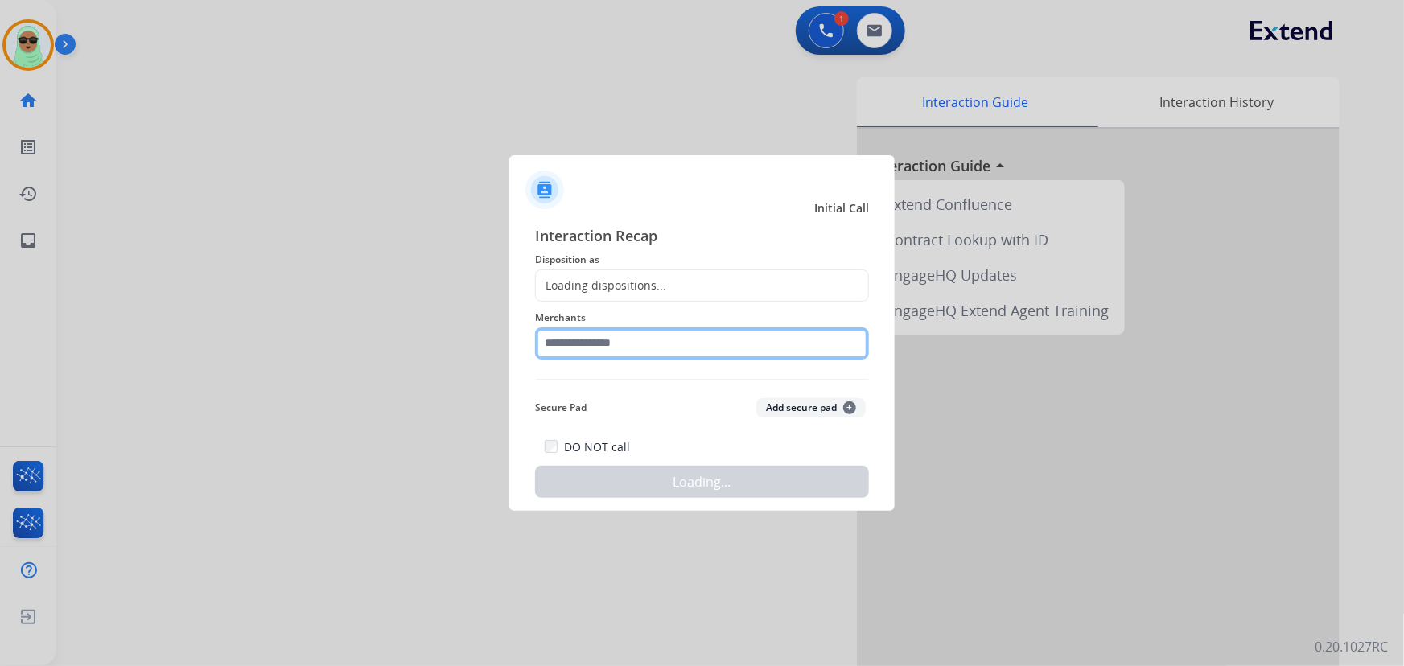
click at [611, 348] on input "text" at bounding box center [702, 344] width 334 height 32
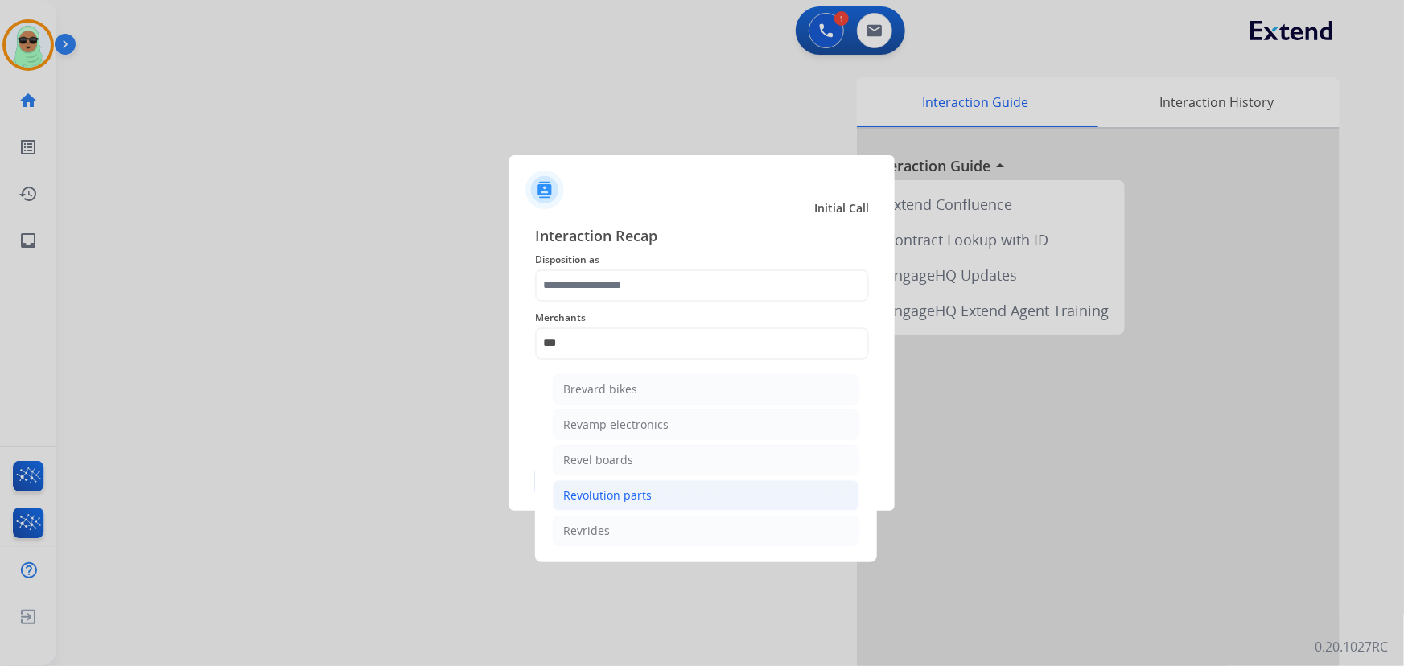
drag, startPoint x: 652, startPoint y: 504, endPoint x: 650, endPoint y: 314, distance: 189.9
click at [652, 500] on li "Revolution parts" at bounding box center [706, 495] width 307 height 31
type input "**********"
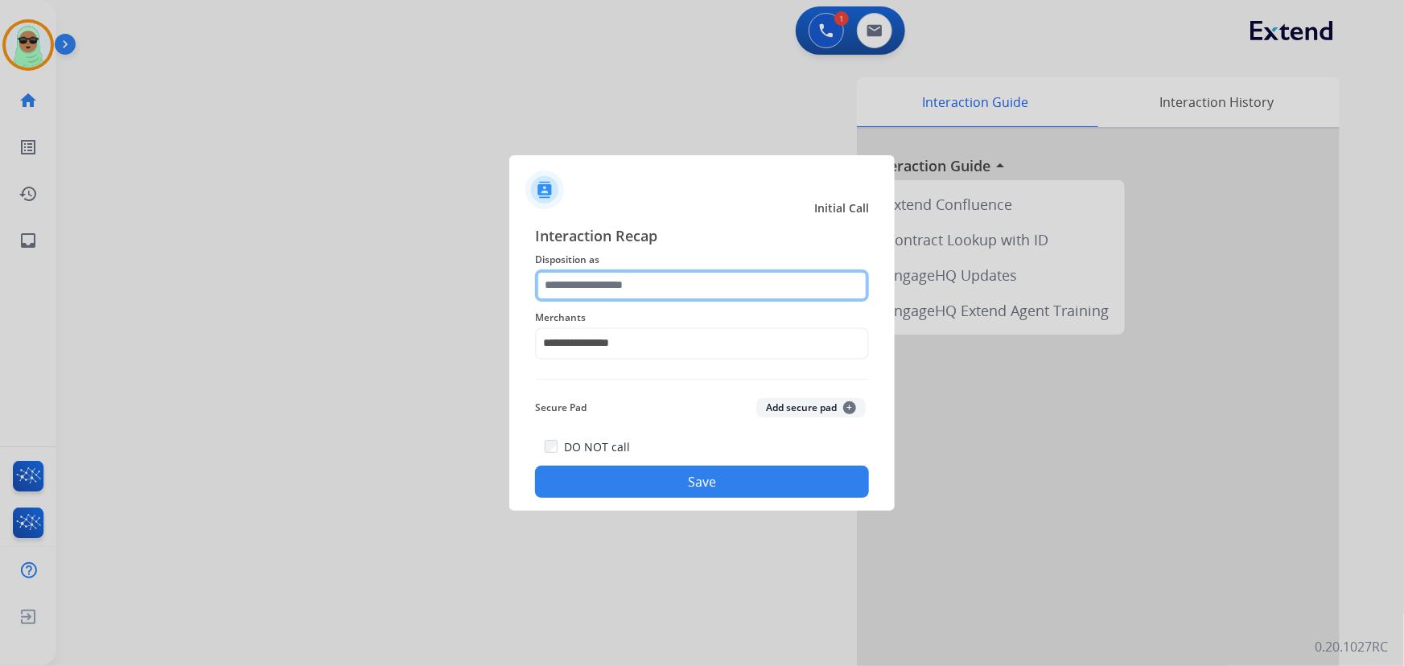
click at [651, 282] on input "text" at bounding box center [702, 286] width 334 height 32
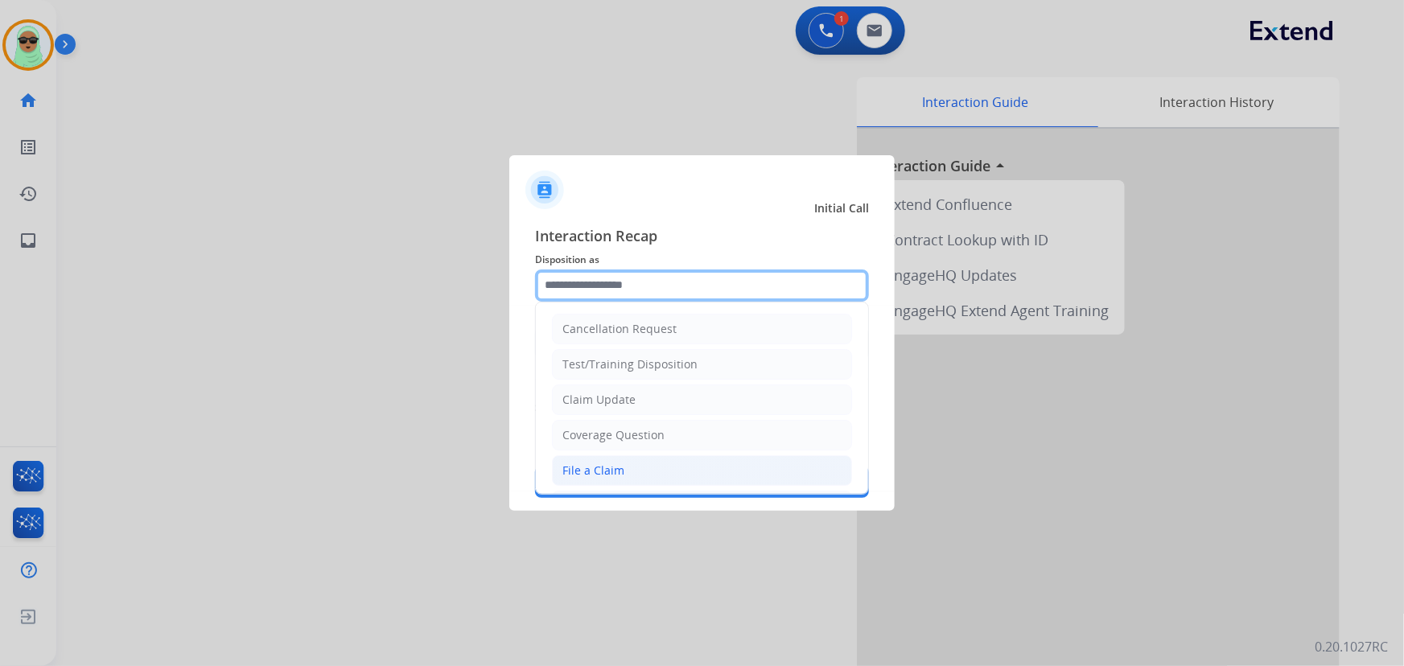
scroll to position [219, 0]
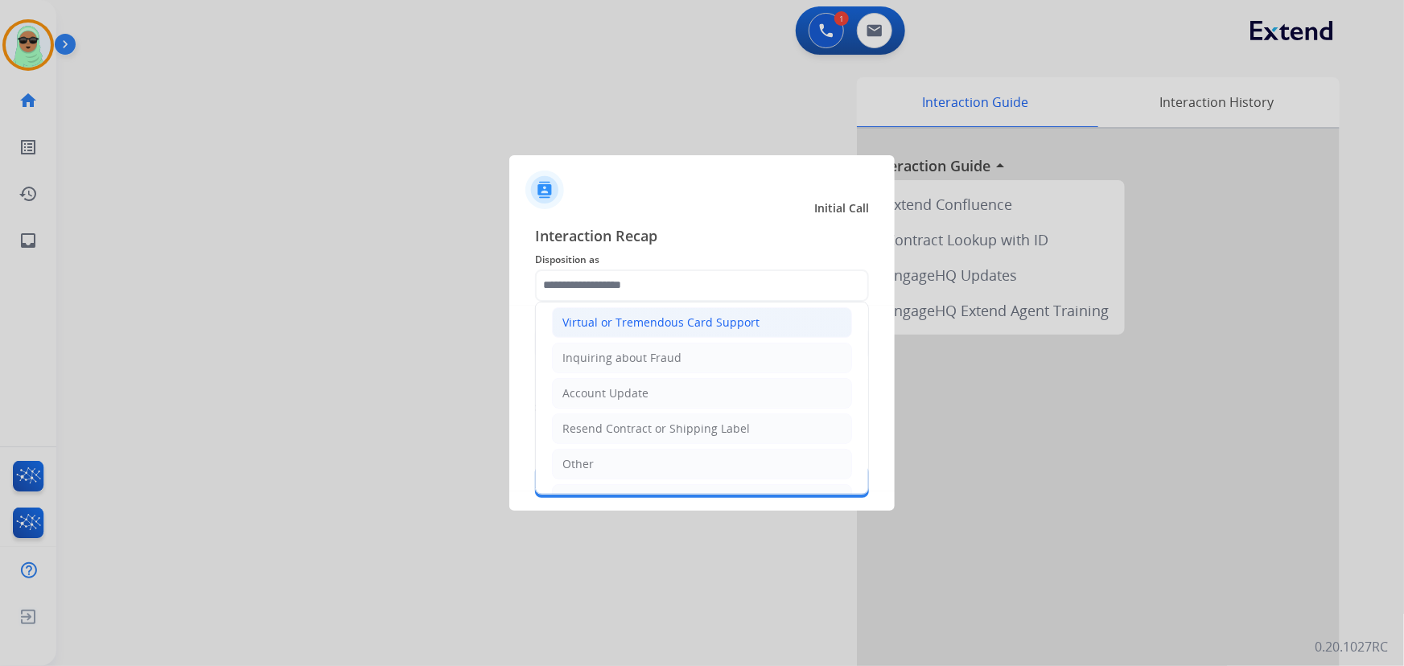
click at [716, 325] on div "Virtual or Tremendous Card Support" at bounding box center [660, 323] width 197 height 16
type input "**********"
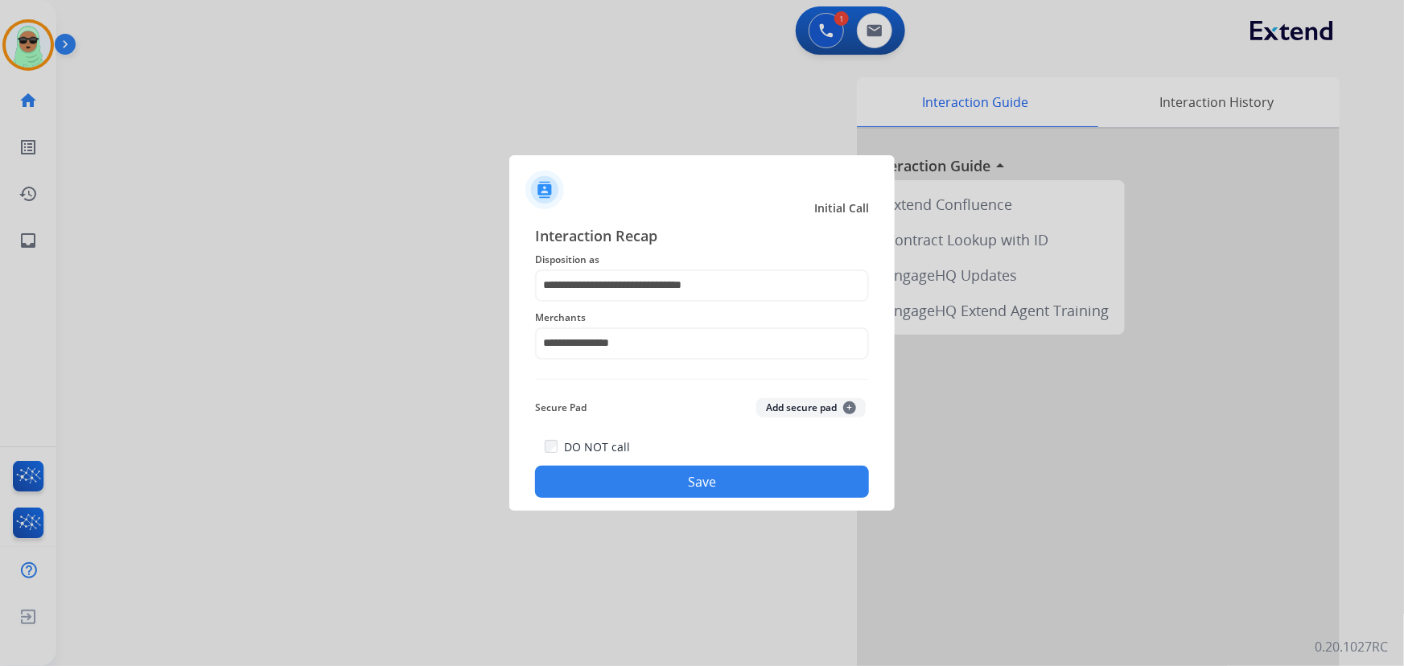
click at [741, 495] on button "Save" at bounding box center [702, 482] width 334 height 32
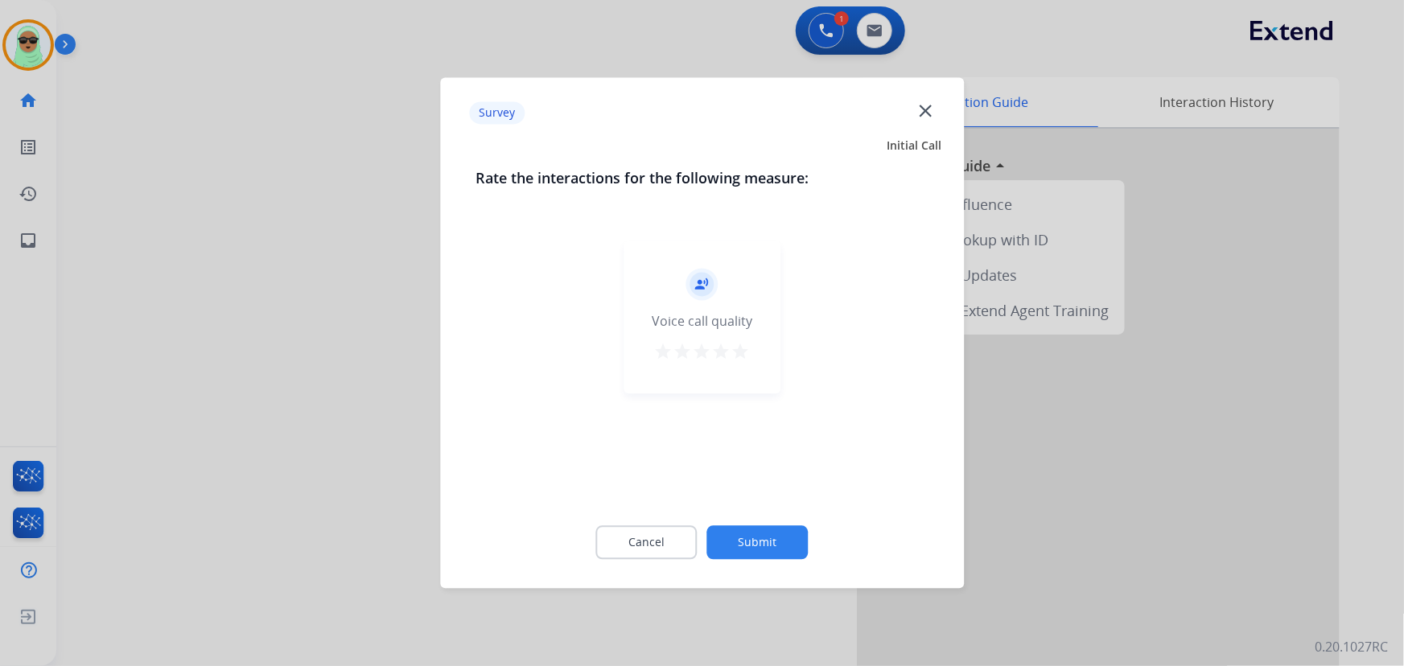
click at [772, 540] on button "Submit" at bounding box center [757, 543] width 101 height 34
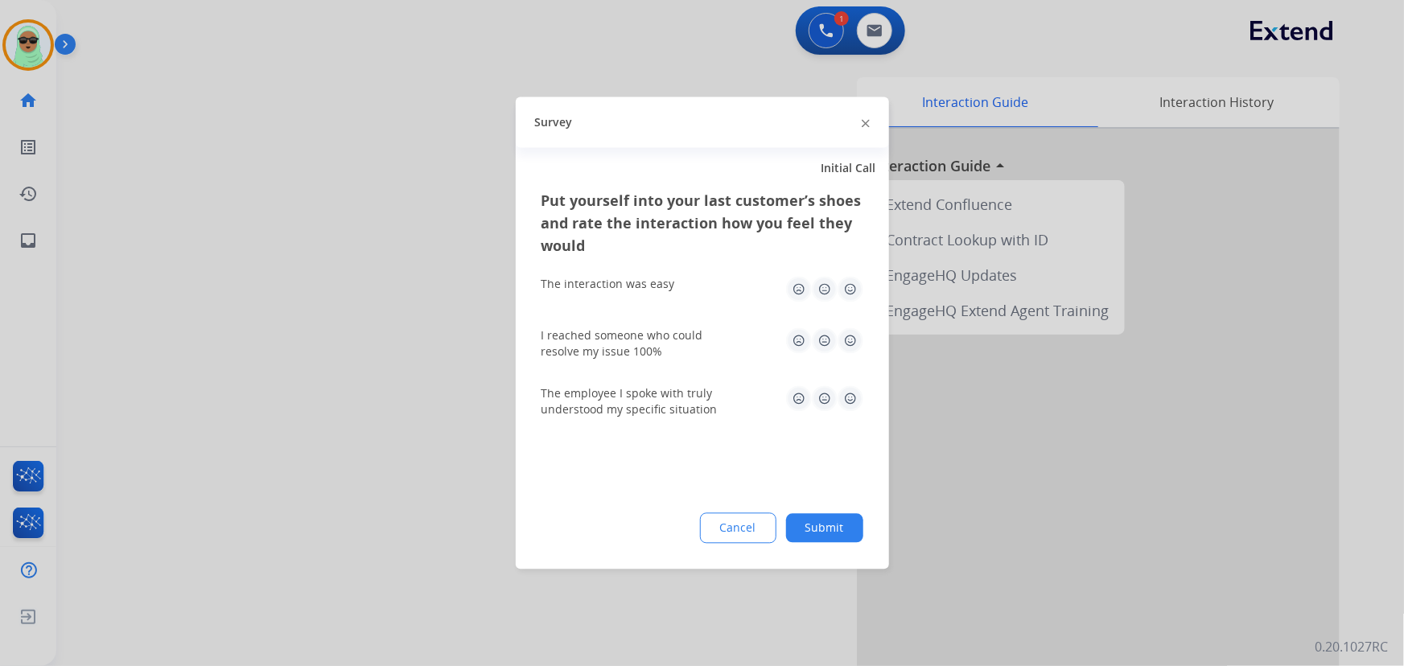
click at [864, 512] on div "Put yourself into your last customer’s shoes and rate the interaction how you f…" at bounding box center [702, 380] width 373 height 380
click at [867, 512] on div "Put yourself into your last customer’s shoes and rate the interaction how you f…" at bounding box center [702, 380] width 373 height 380
click at [826, 566] on div "Put yourself into your last customer’s shoes and rate the interaction how you f…" at bounding box center [702, 380] width 373 height 380
click at [823, 546] on div "Put yourself into your last customer’s shoes and rate the interaction how you f…" at bounding box center [702, 380] width 373 height 380
drag, startPoint x: 827, startPoint y: 544, endPoint x: 830, endPoint y: 536, distance: 8.4
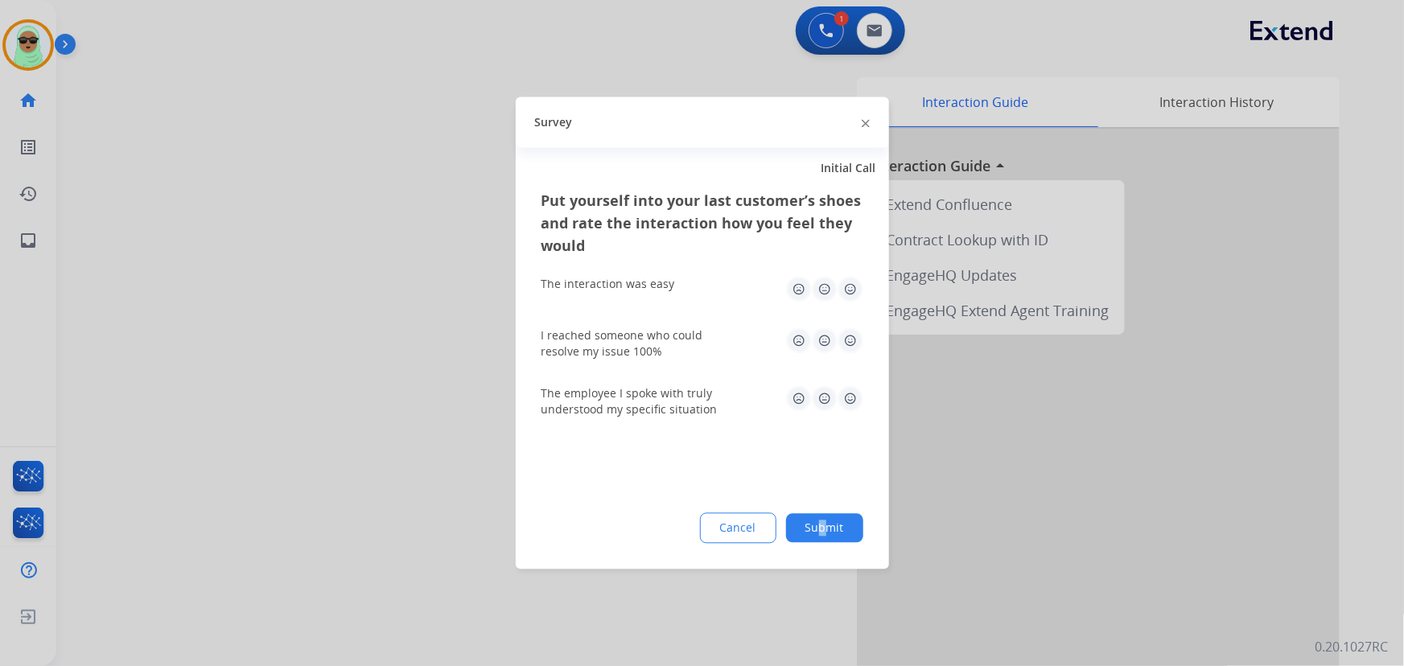
click at [829, 542] on div "Put yourself into your last customer’s shoes and rate the interaction how you f…" at bounding box center [702, 380] width 373 height 380
click at [838, 470] on div "Put yourself into your last customer’s shoes and rate the interaction how you f…" at bounding box center [702, 380] width 373 height 380
click at [736, 513] on div "Put yourself into your last customer’s shoes and rate the interaction how you f…" at bounding box center [702, 380] width 373 height 380
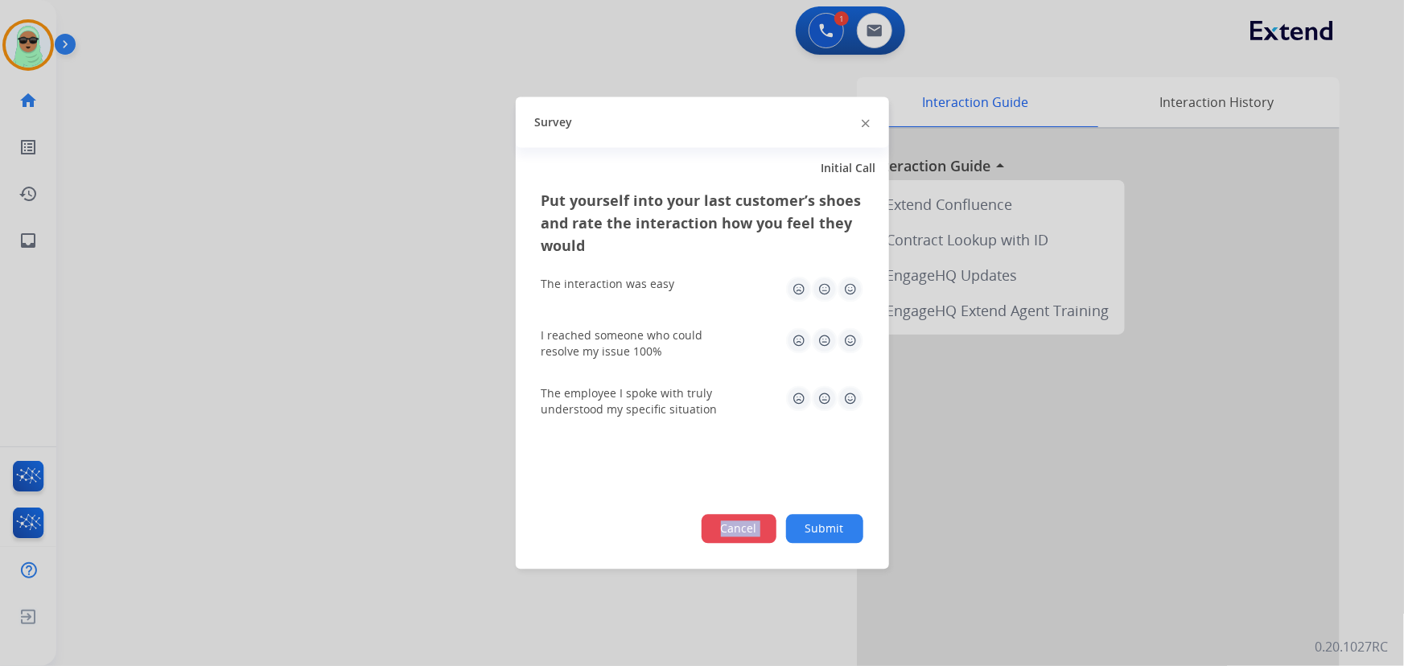
click at [731, 522] on button "Cancel" at bounding box center [739, 529] width 75 height 29
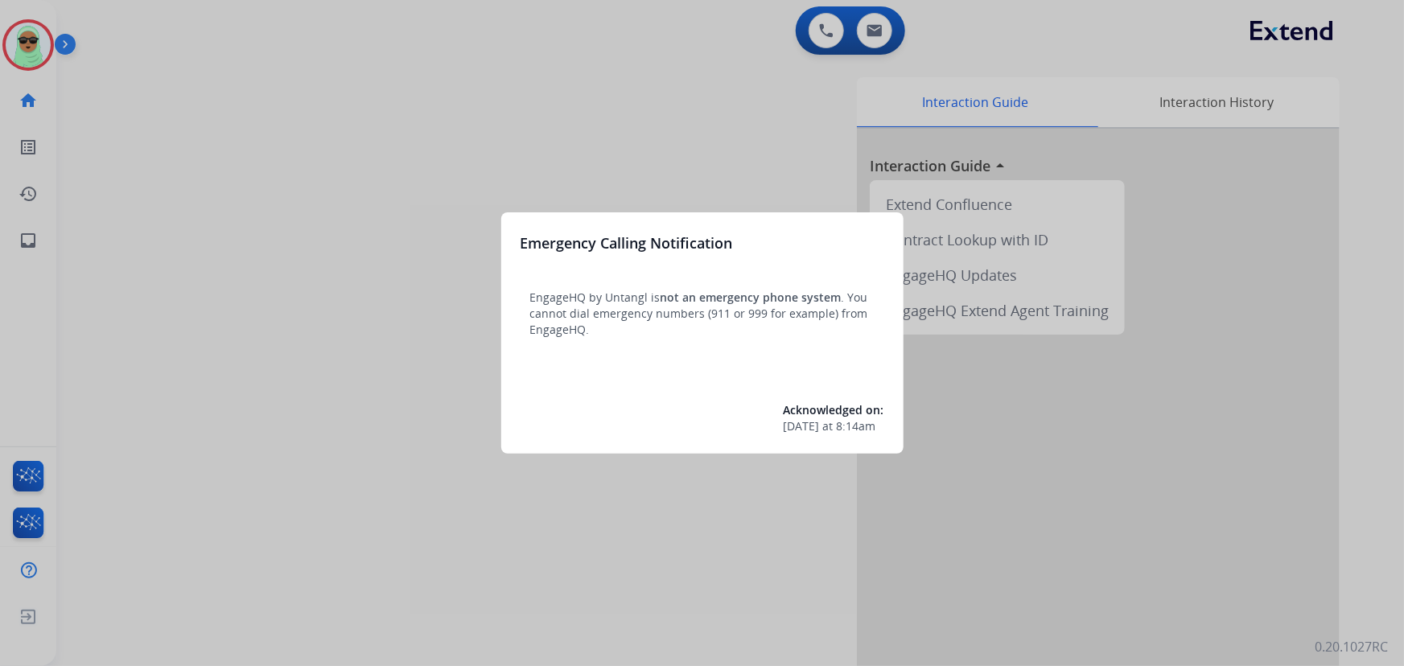
click at [27, 46] on div at bounding box center [702, 333] width 1404 height 666
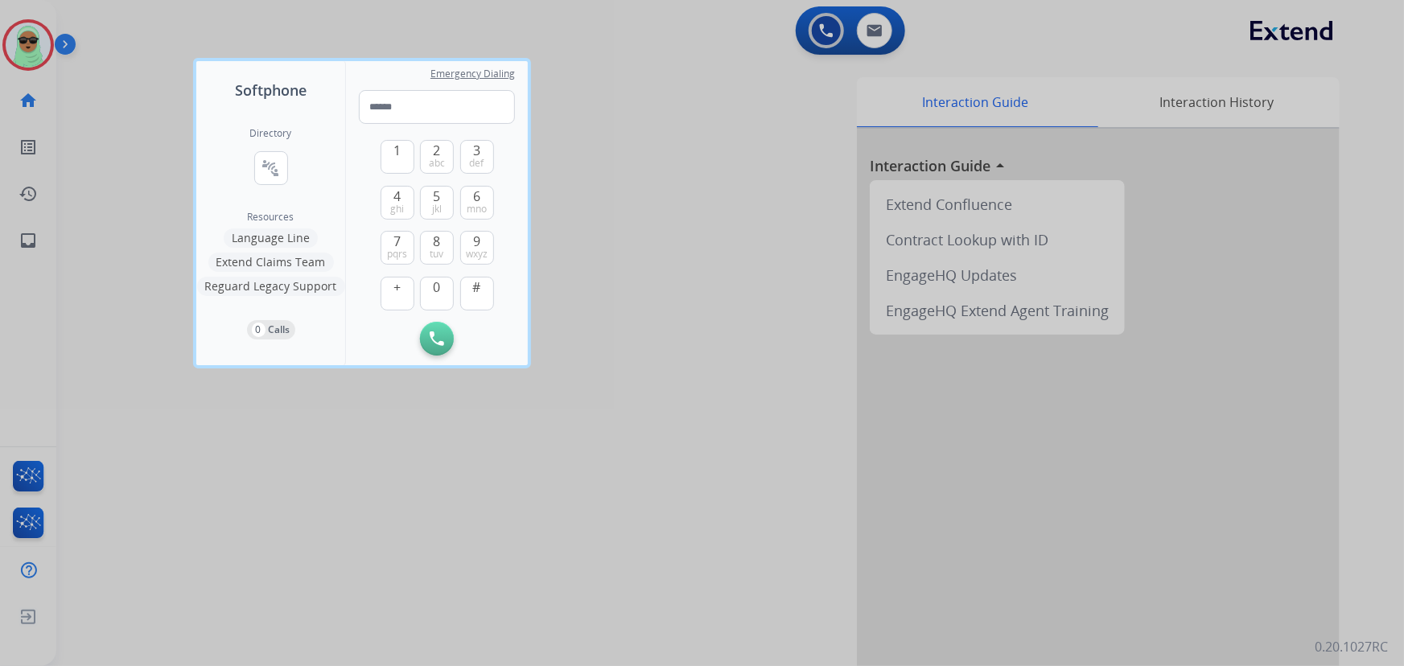
click at [27, 46] on div at bounding box center [702, 333] width 1404 height 666
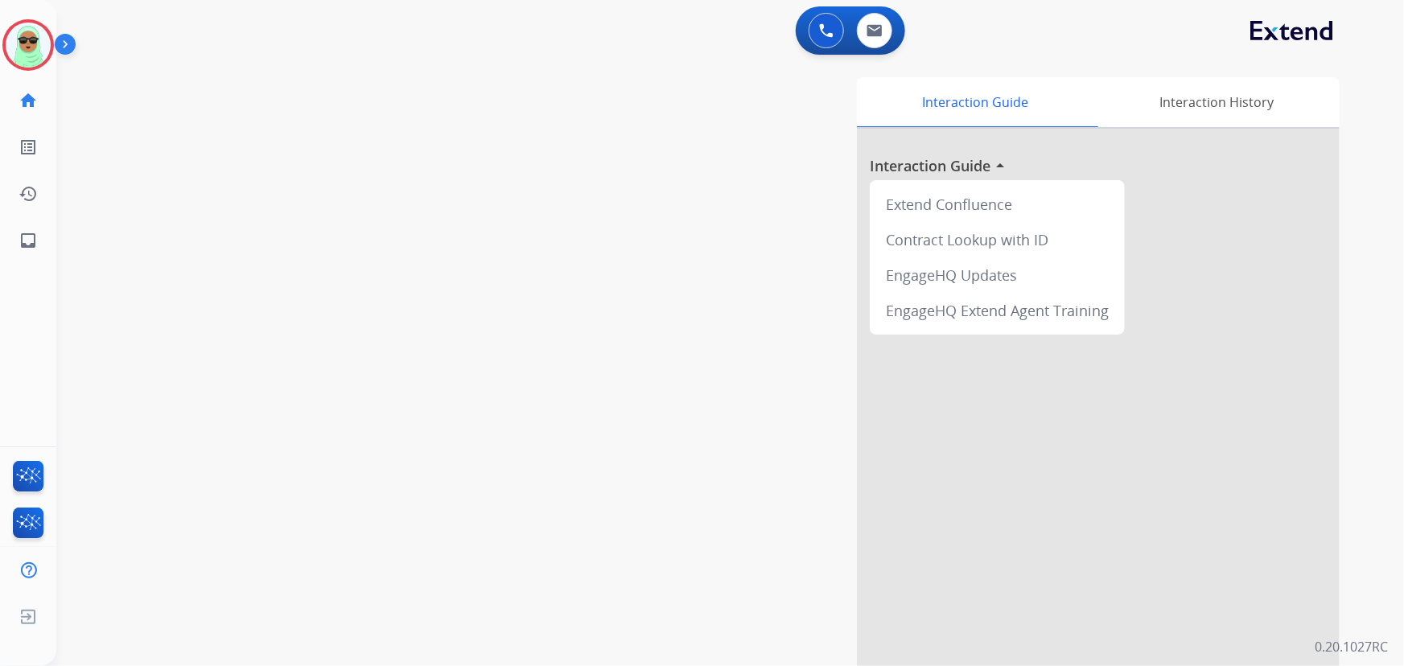
click at [27, 46] on img at bounding box center [28, 45] width 45 height 45
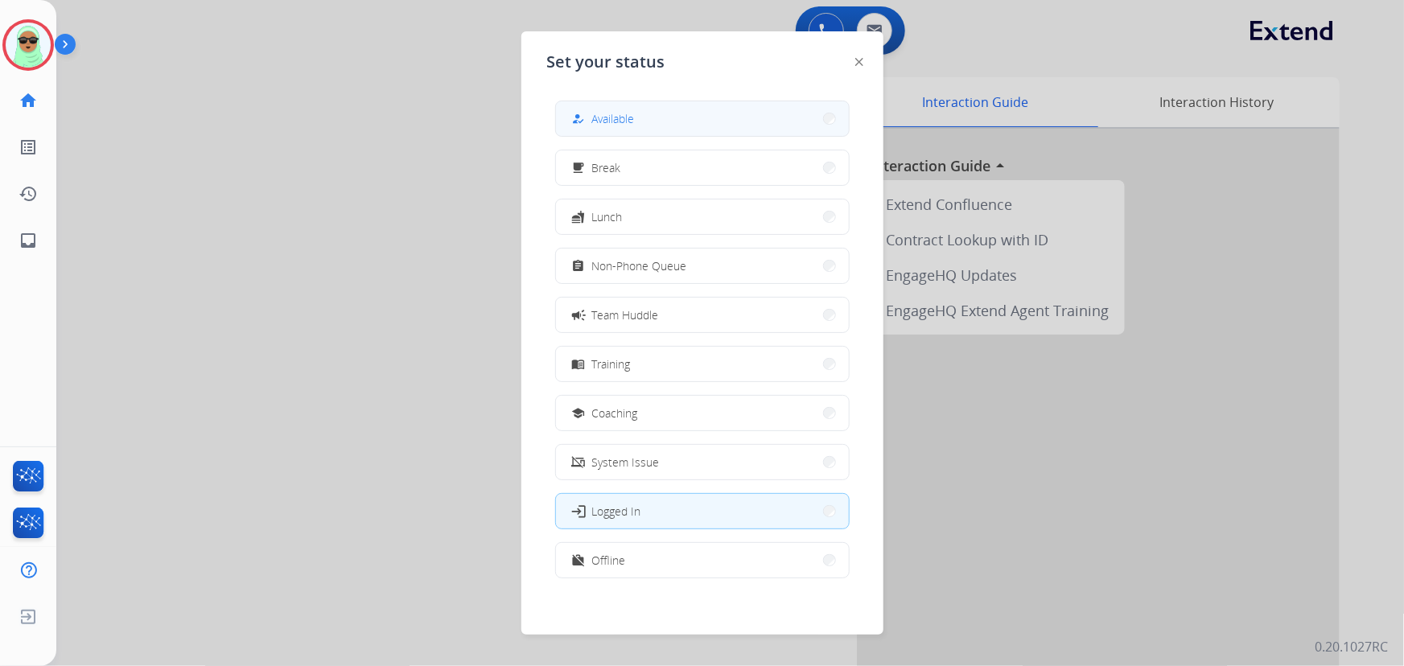
click at [643, 117] on button "how_to_reg Available" at bounding box center [702, 118] width 293 height 35
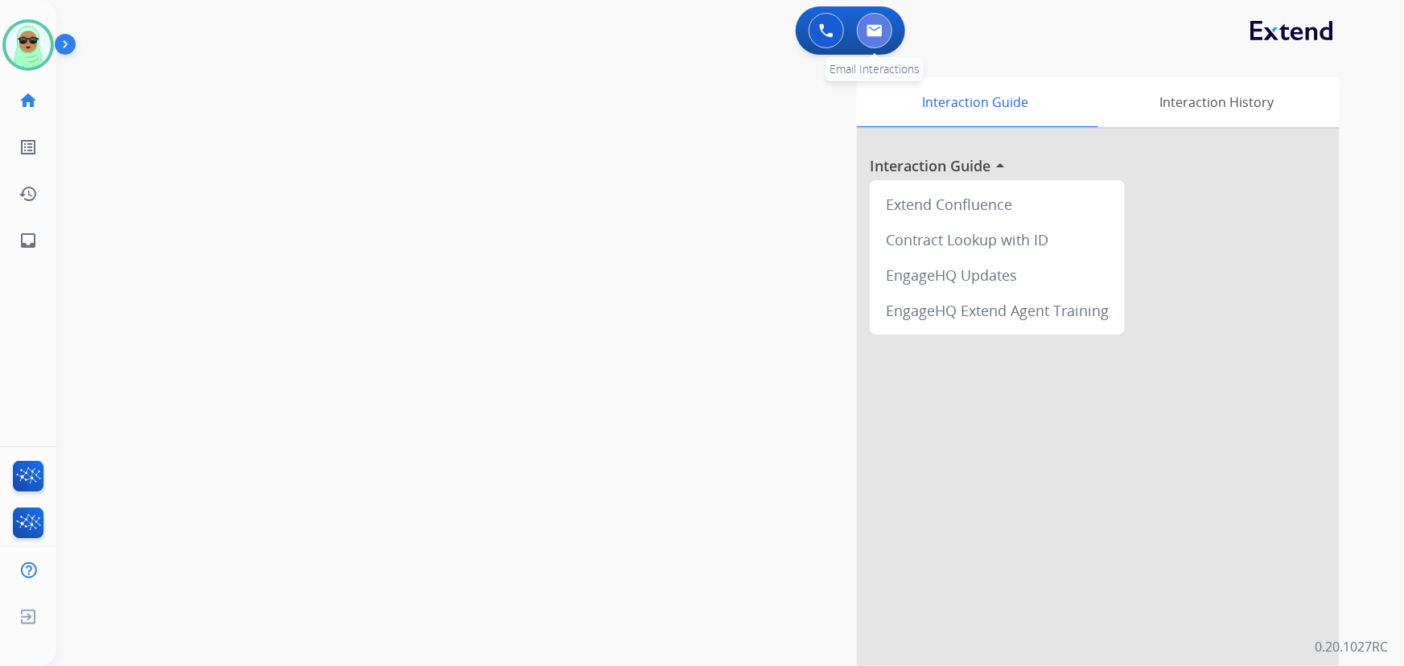
click at [883, 38] on button at bounding box center [874, 30] width 35 height 35
select select "**********"
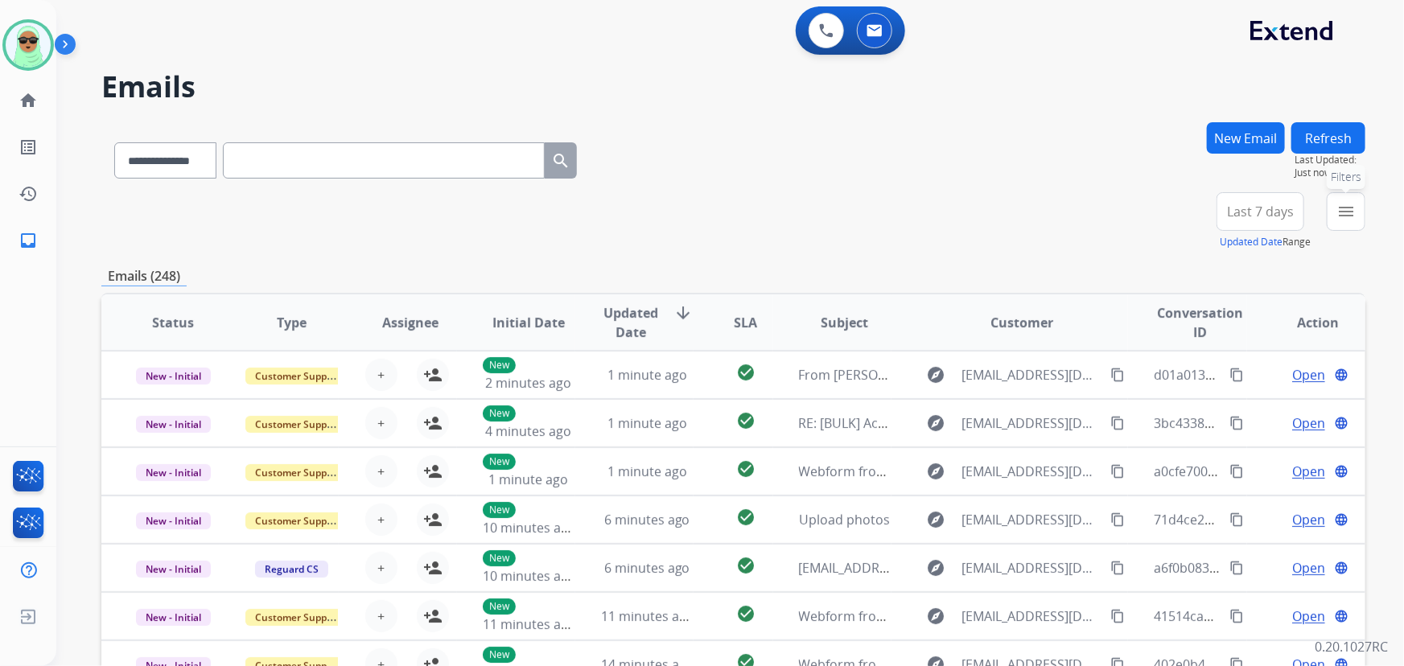
click at [1360, 208] on button "menu Filters" at bounding box center [1346, 211] width 39 height 39
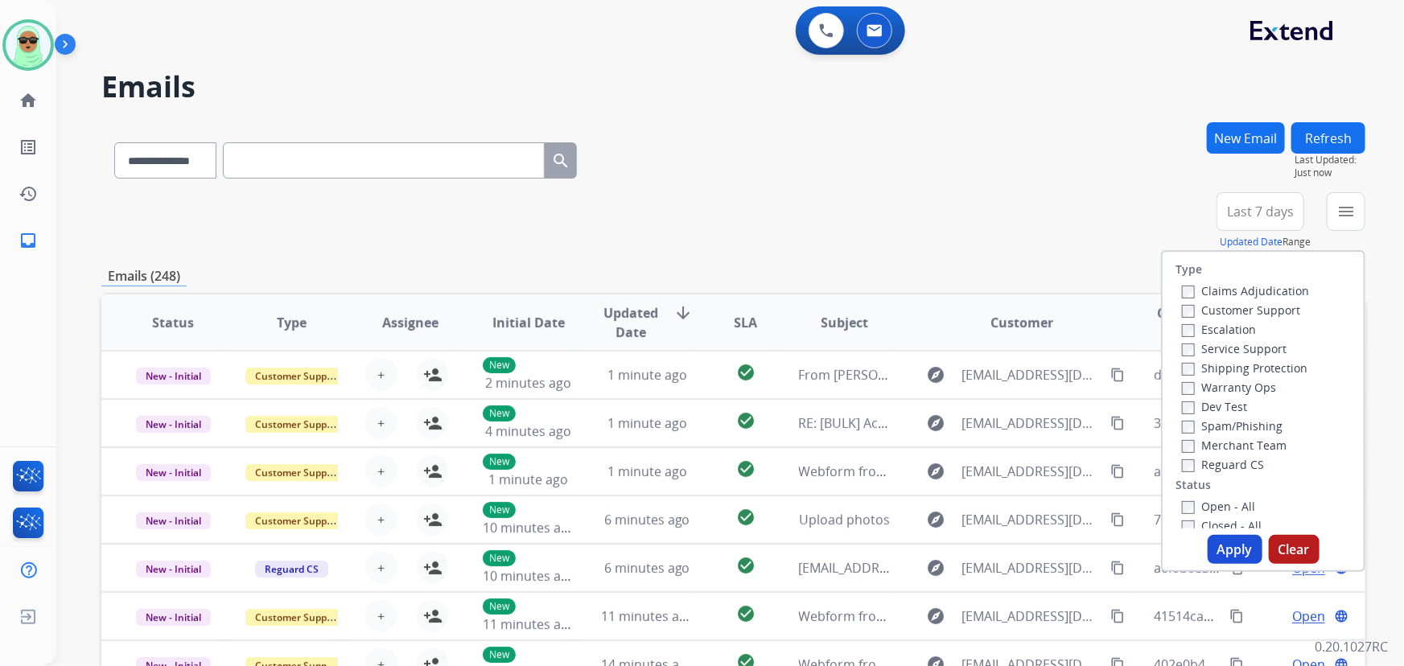
click at [1256, 306] on label "Customer Support" at bounding box center [1241, 310] width 118 height 15
click at [1252, 369] on label "Shipping Protection" at bounding box center [1245, 367] width 126 height 15
click at [1234, 459] on label "Reguard CS" at bounding box center [1223, 464] width 82 height 15
click at [1234, 510] on label "Open - All" at bounding box center [1218, 506] width 73 height 15
click at [1226, 557] on button "Apply" at bounding box center [1235, 549] width 55 height 29
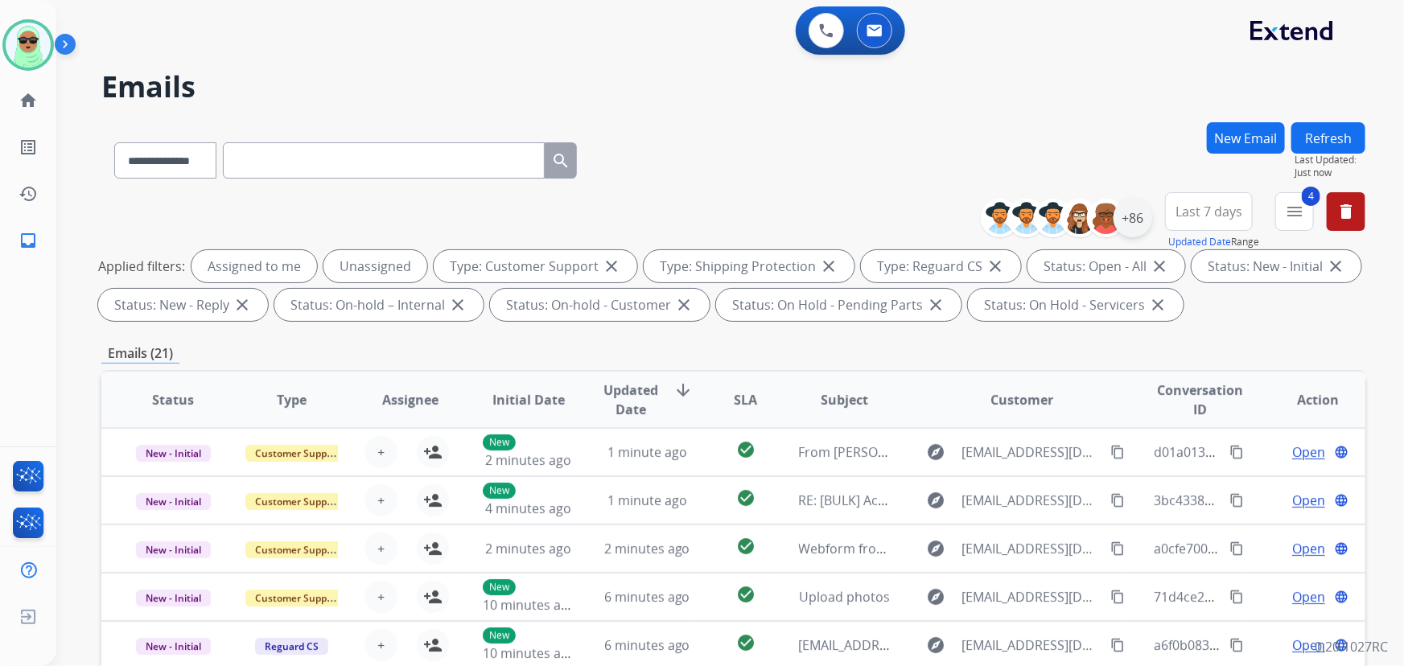
click at [1140, 217] on div "+86" at bounding box center [1133, 218] width 39 height 39
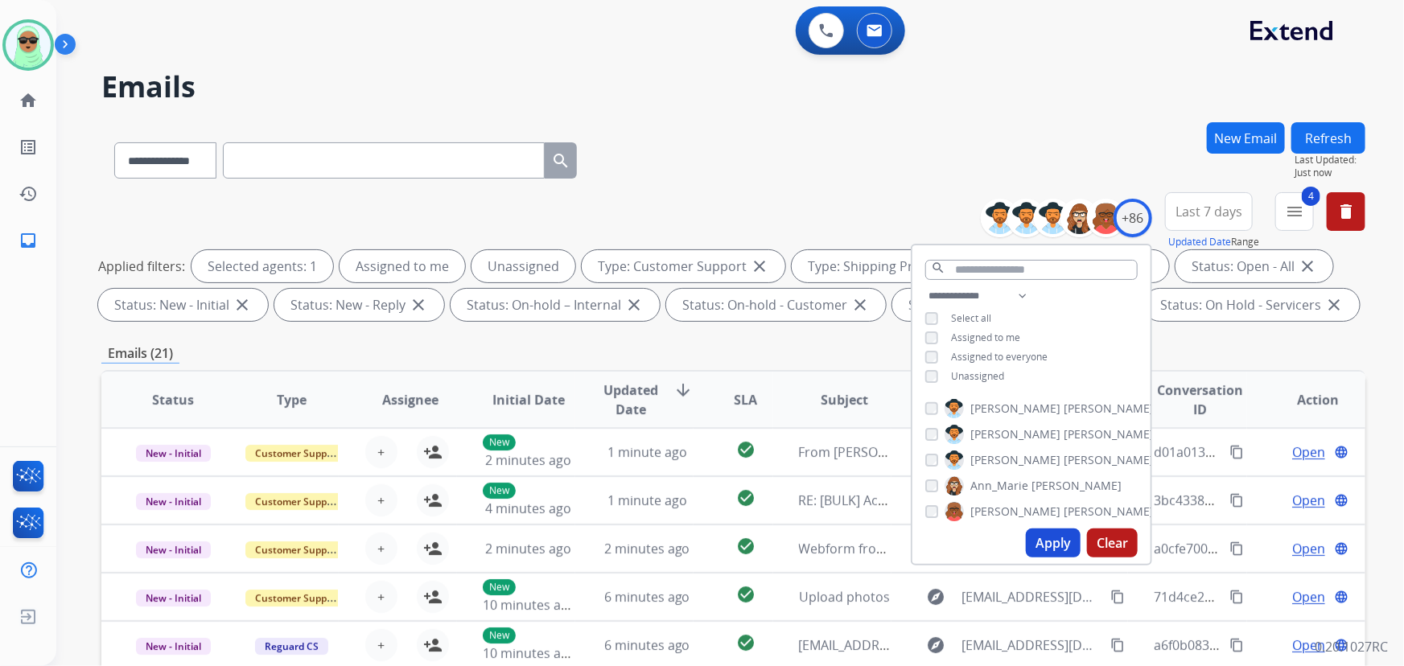
click at [975, 369] on span "Unassigned" at bounding box center [977, 376] width 53 height 14
click at [1050, 547] on button "Apply" at bounding box center [1053, 543] width 55 height 29
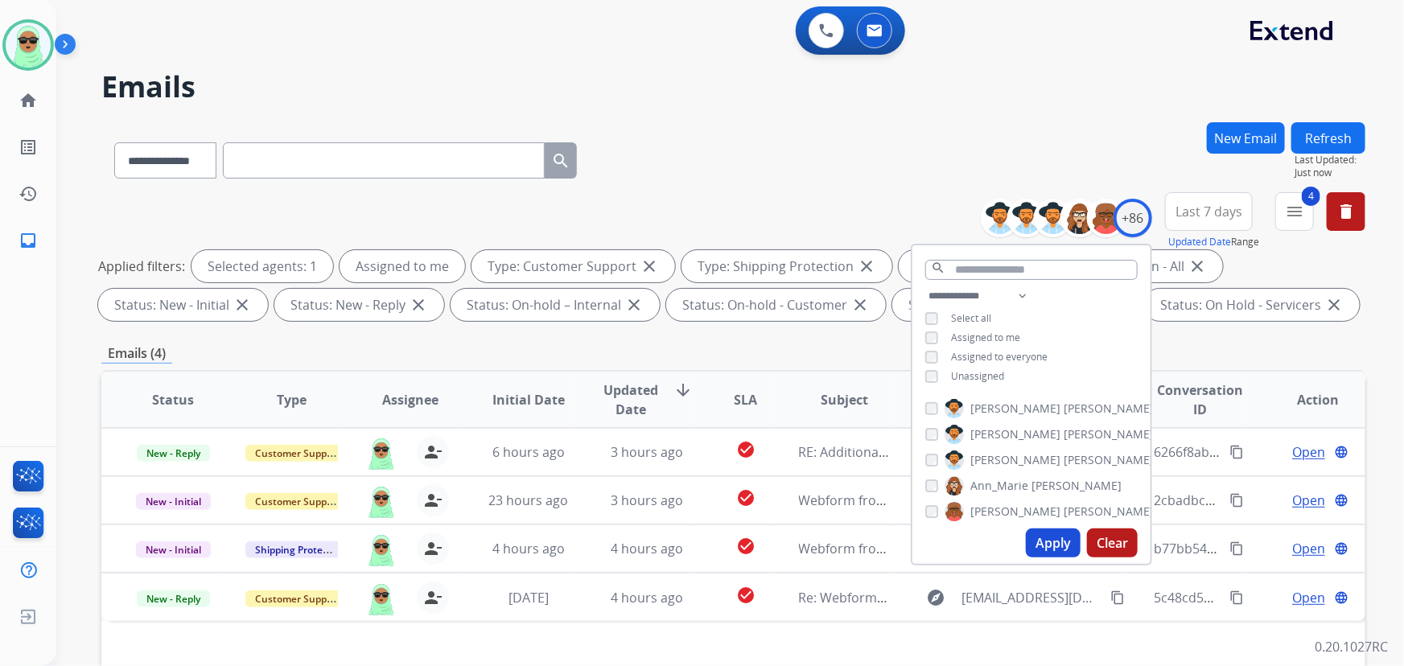
click at [649, 656] on div "Status Type Assignee Initial Date Updated Date arrow_downward SLA Subject Custo…" at bounding box center [733, 639] width 1264 height 539
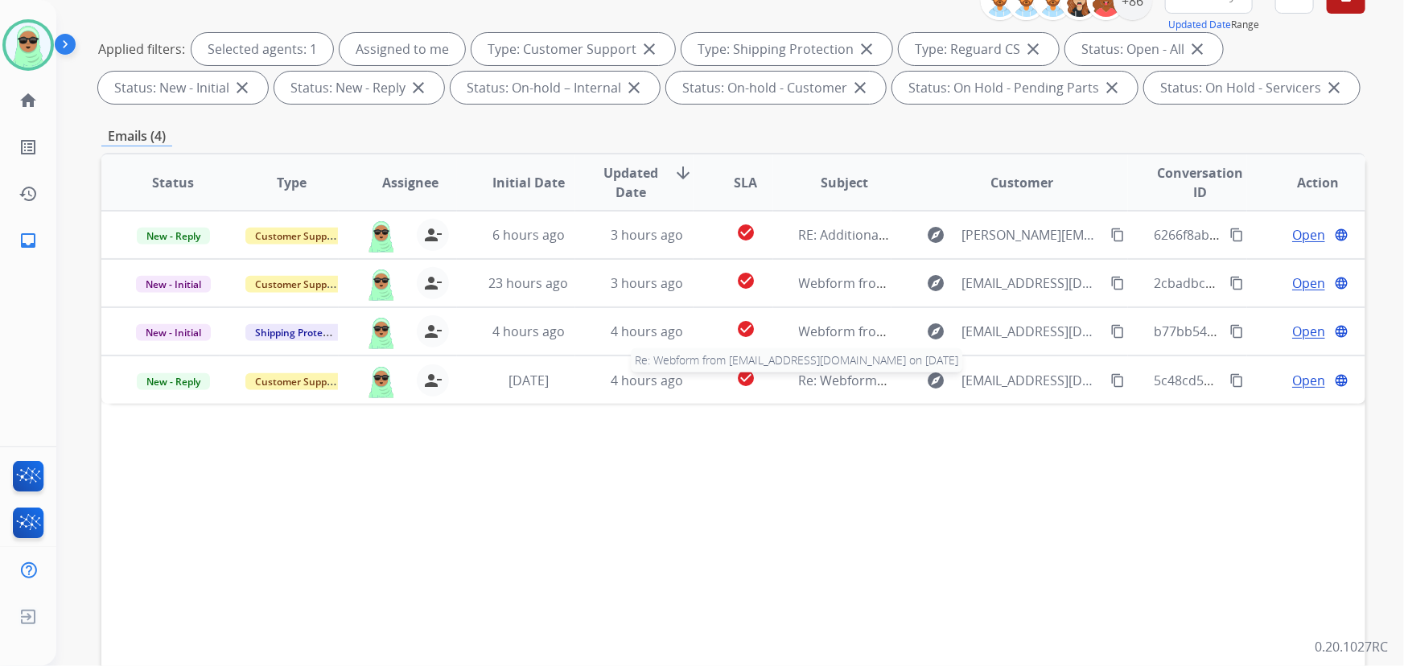
scroll to position [219, 0]
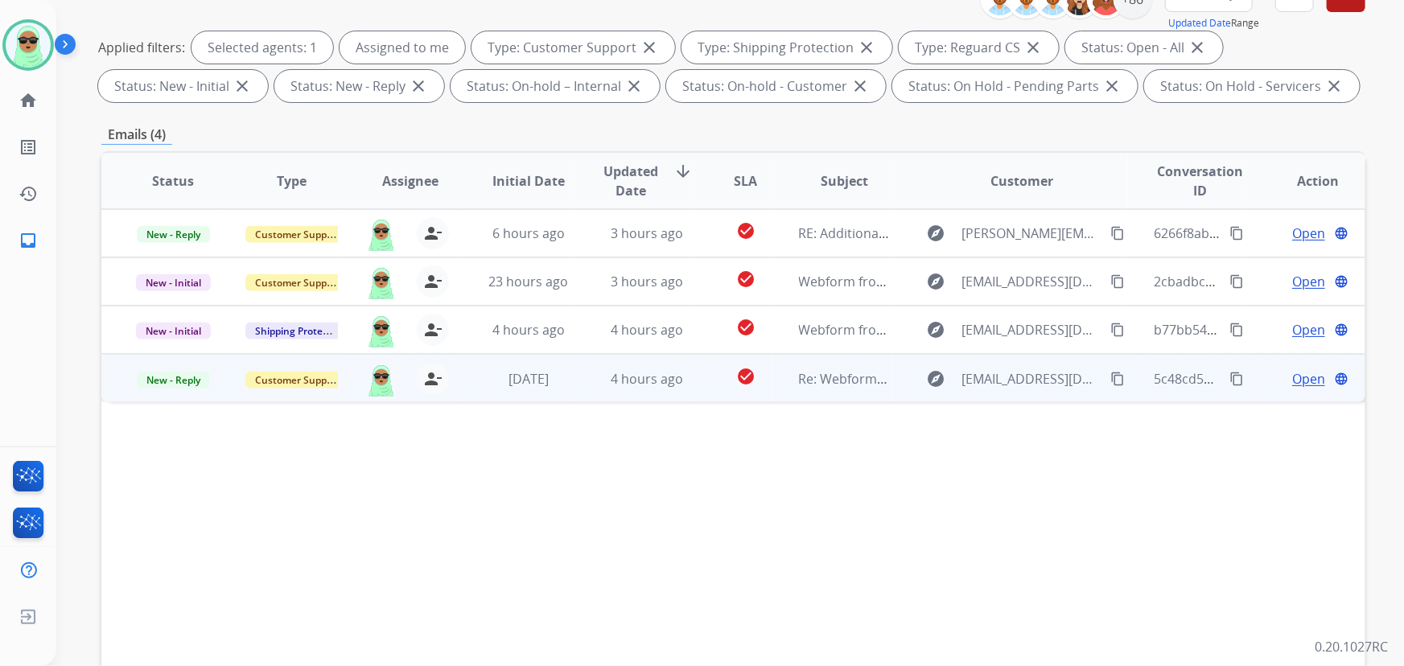
click at [1296, 377] on span "Open" at bounding box center [1308, 378] width 33 height 19
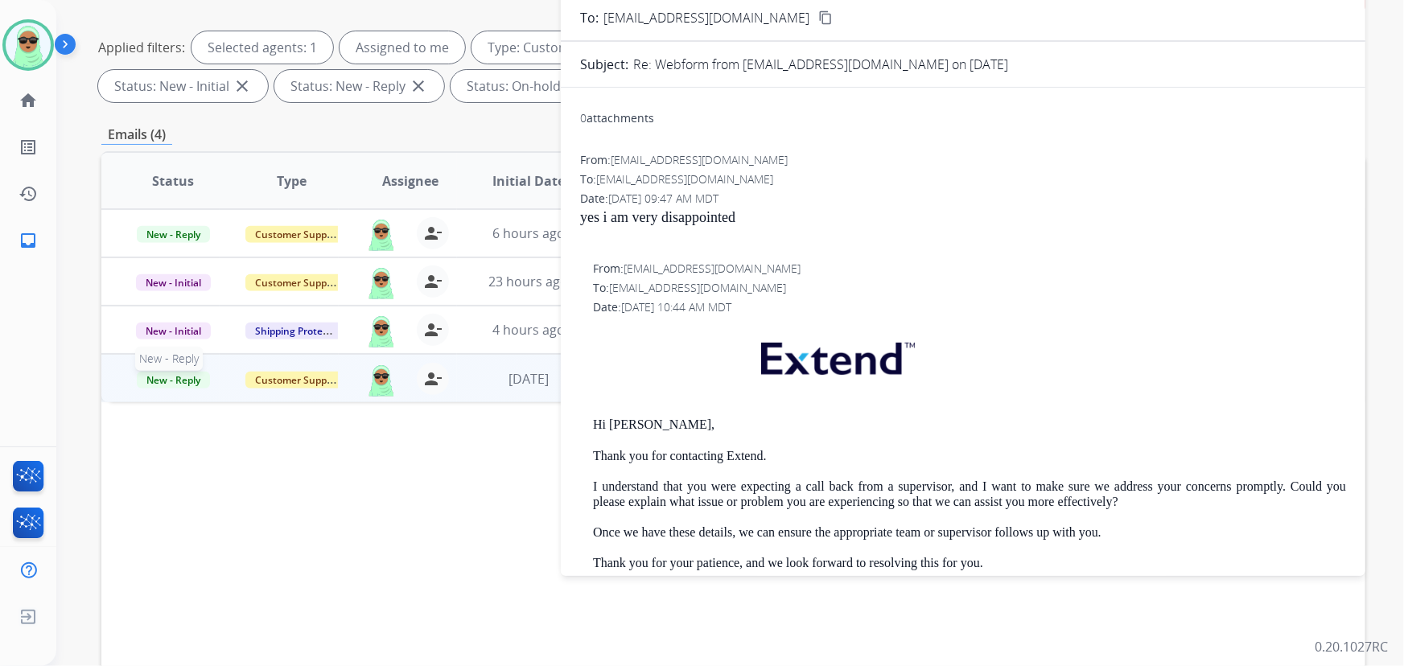
drag, startPoint x: 190, startPoint y: 377, endPoint x: 191, endPoint y: 386, distance: 8.9
click at [187, 378] on span "New - Reply" at bounding box center [173, 380] width 73 height 17
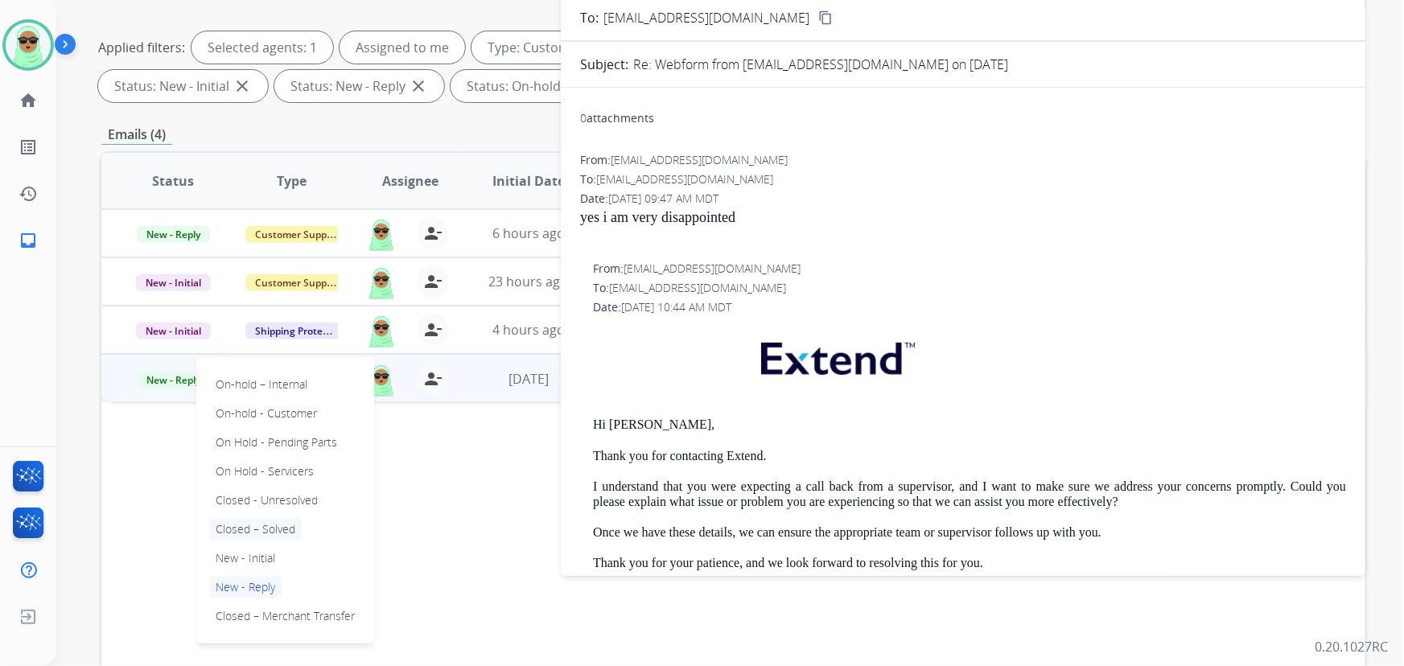
click at [286, 532] on p "Closed – Solved" at bounding box center [255, 529] width 93 height 23
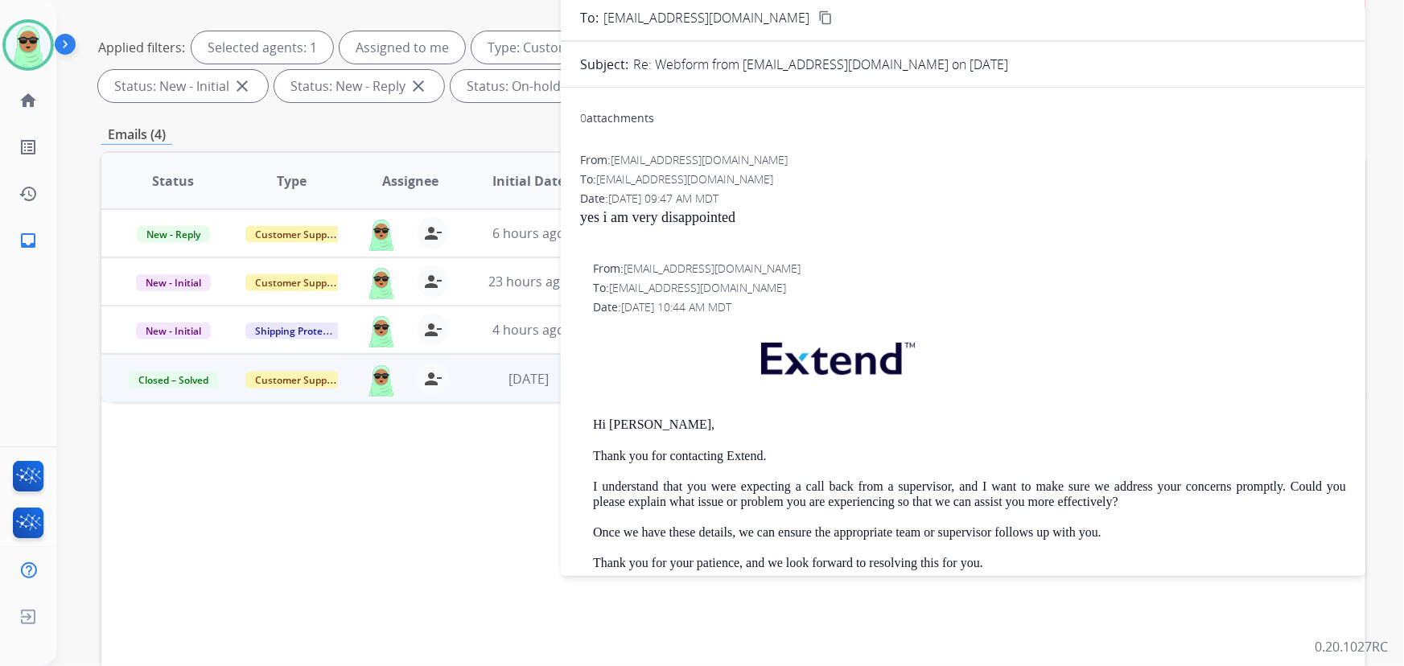
click at [410, 524] on div "Status Type Assignee Initial Date Updated Date arrow_downward SLA Subject Custo…" at bounding box center [733, 420] width 1264 height 539
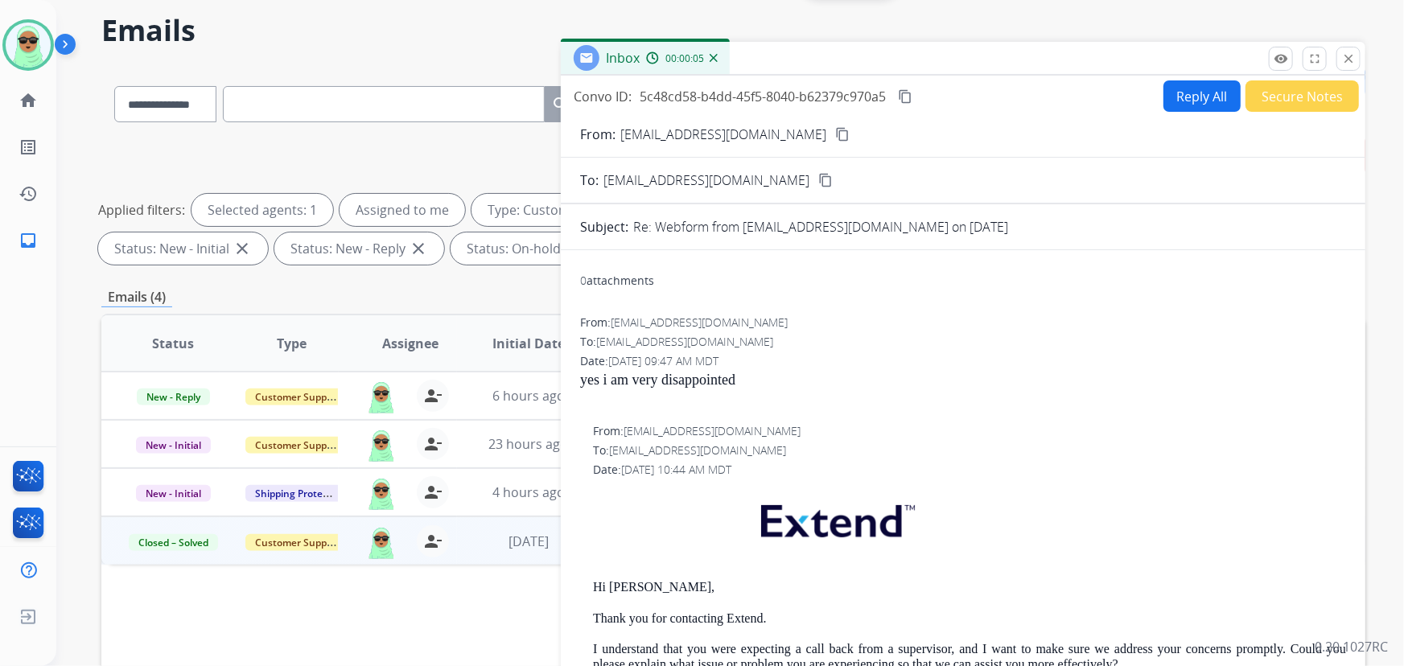
scroll to position [0, 0]
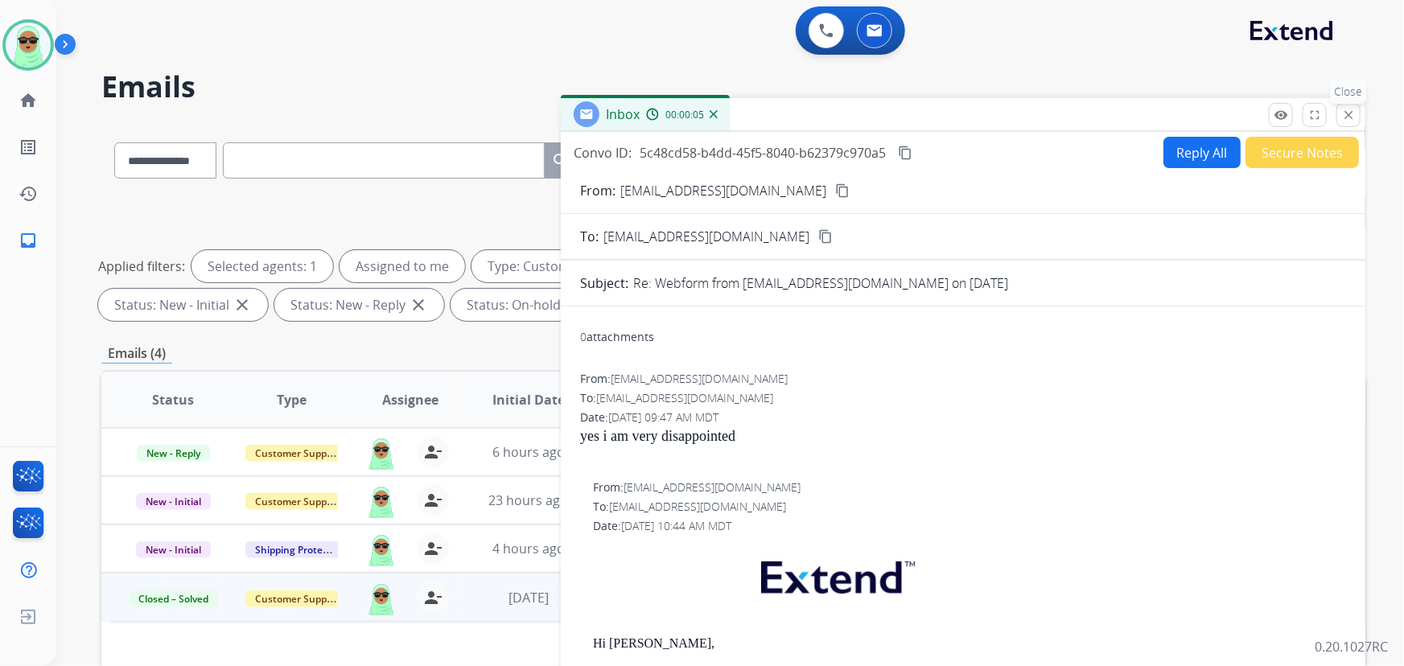
click at [1349, 108] on mat-icon "close" at bounding box center [1348, 115] width 14 height 14
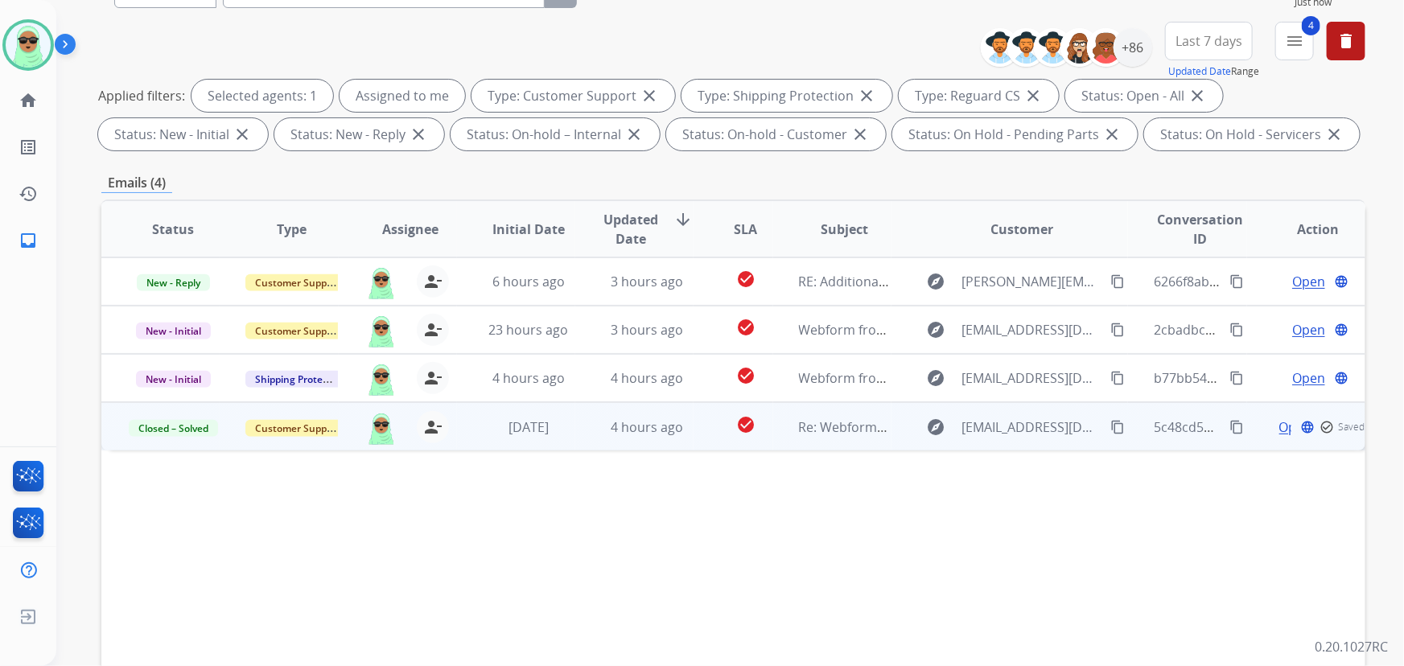
scroll to position [219, 0]
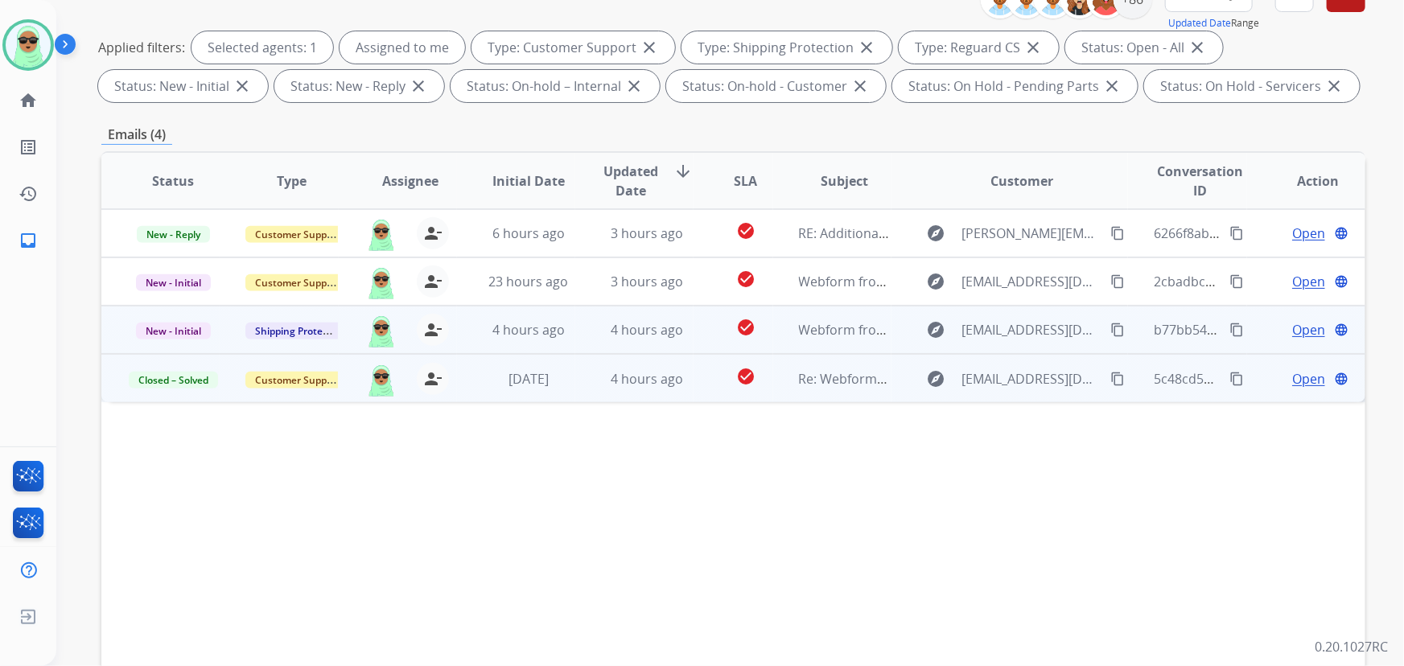
click at [1296, 323] on span "Open" at bounding box center [1308, 329] width 33 height 19
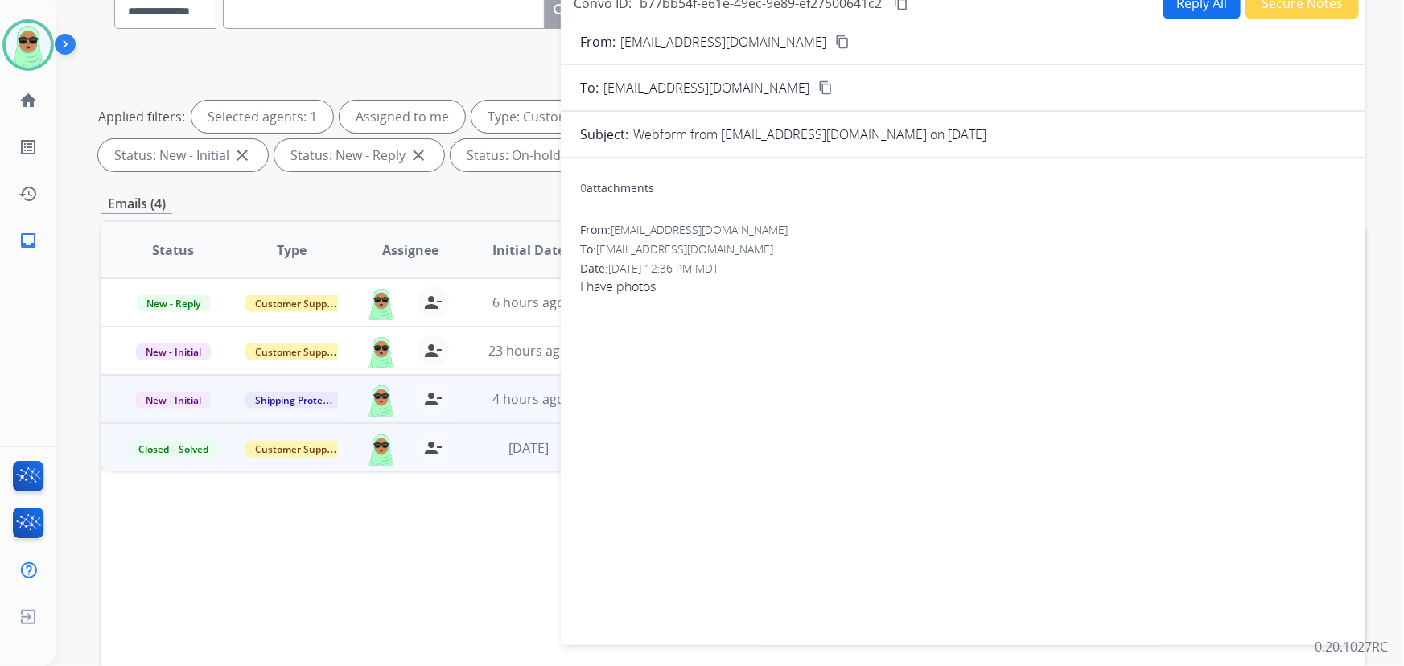
scroll to position [146, 0]
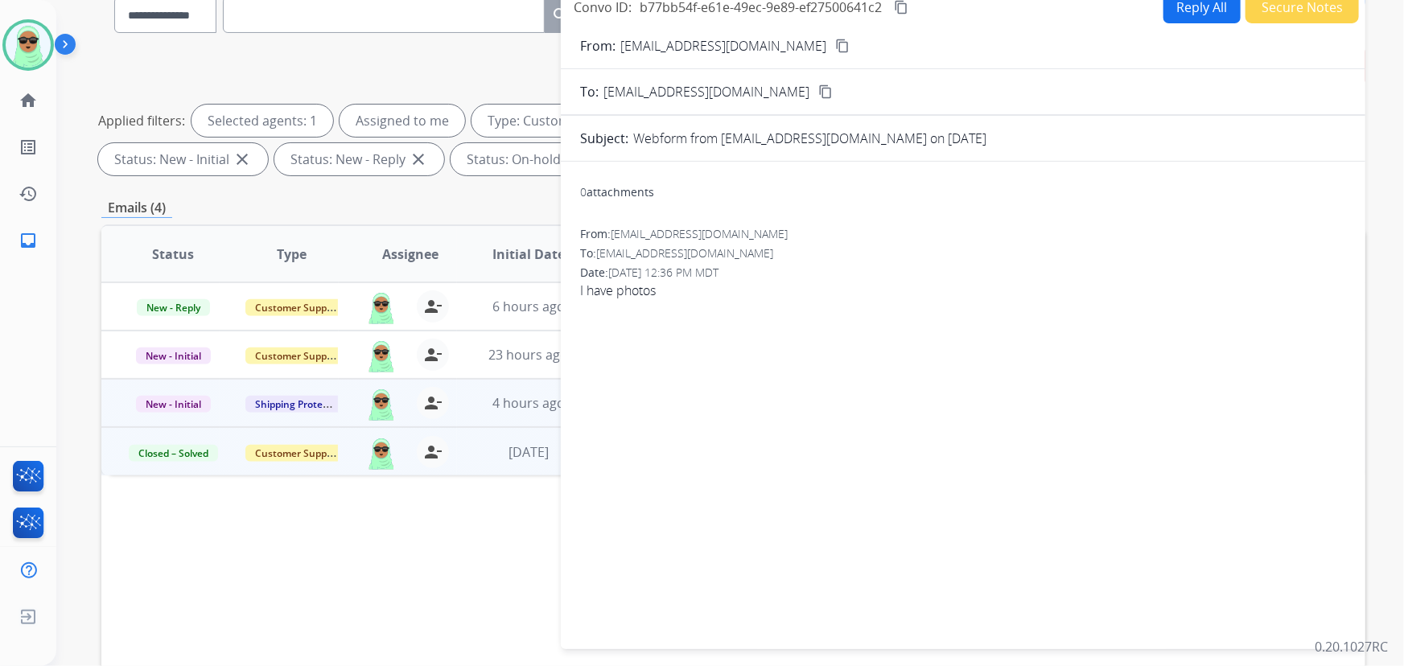
click at [1197, 2] on button "Reply All" at bounding box center [1202, 7] width 77 height 31
select select "**********"
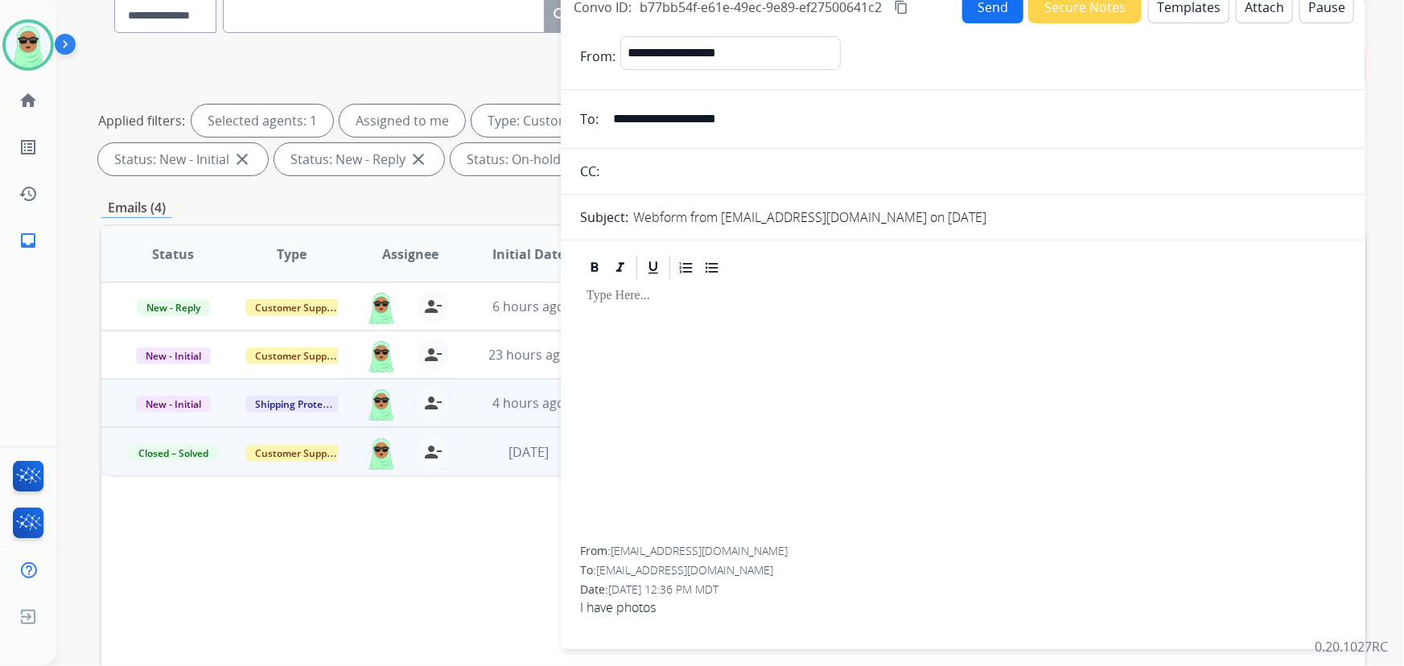
click at [1180, 6] on button "Templates" at bounding box center [1188, 7] width 81 height 31
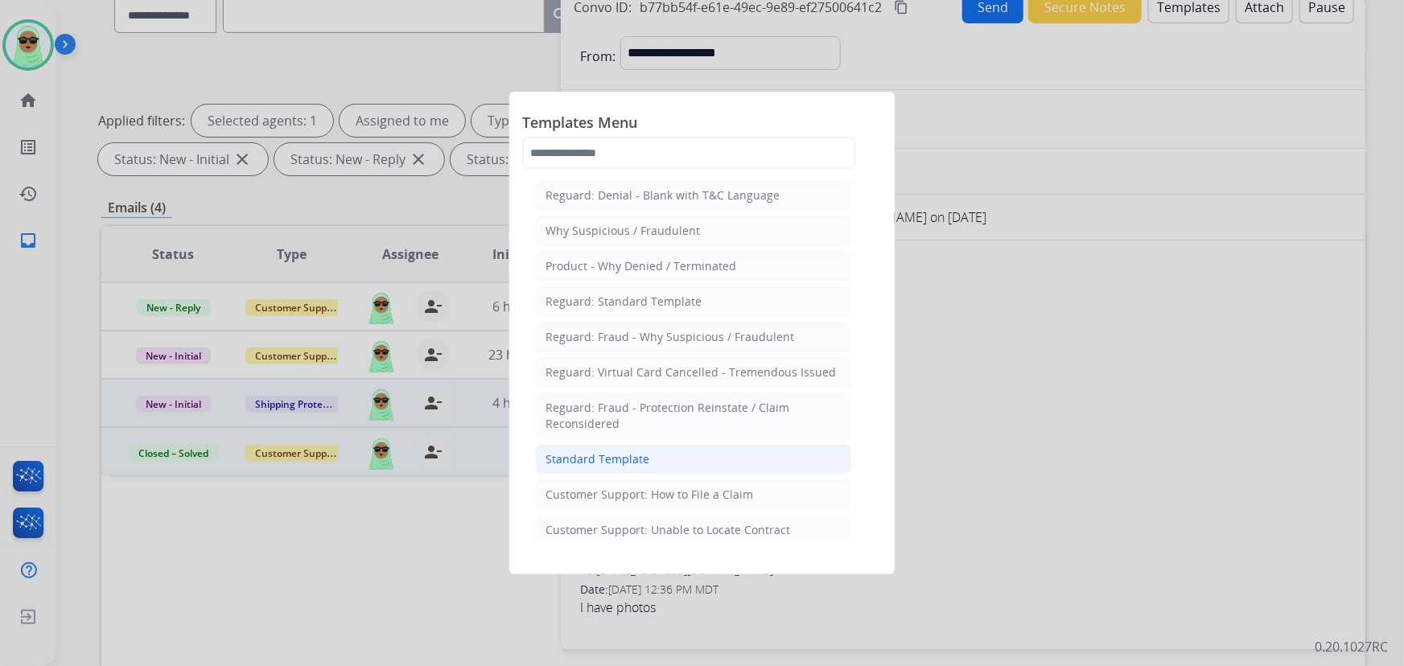
click at [690, 464] on li "Standard Template" at bounding box center [693, 459] width 316 height 31
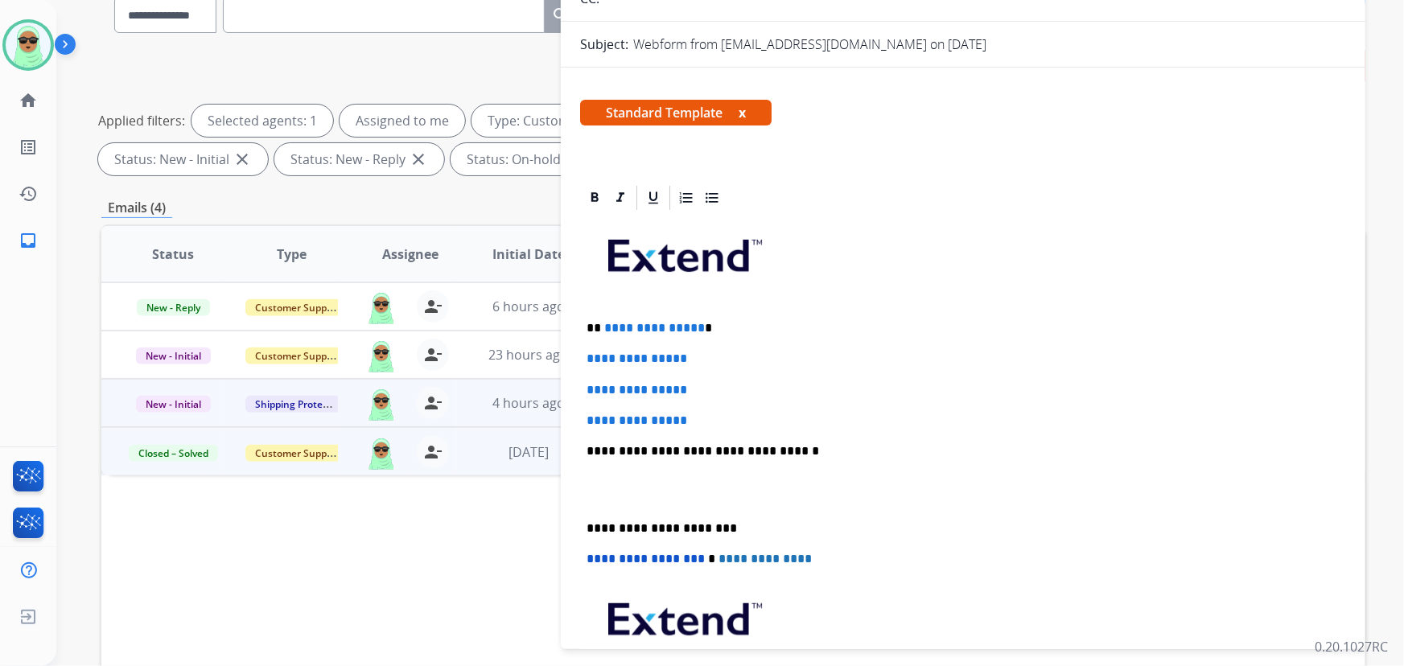
scroll to position [219, 0]
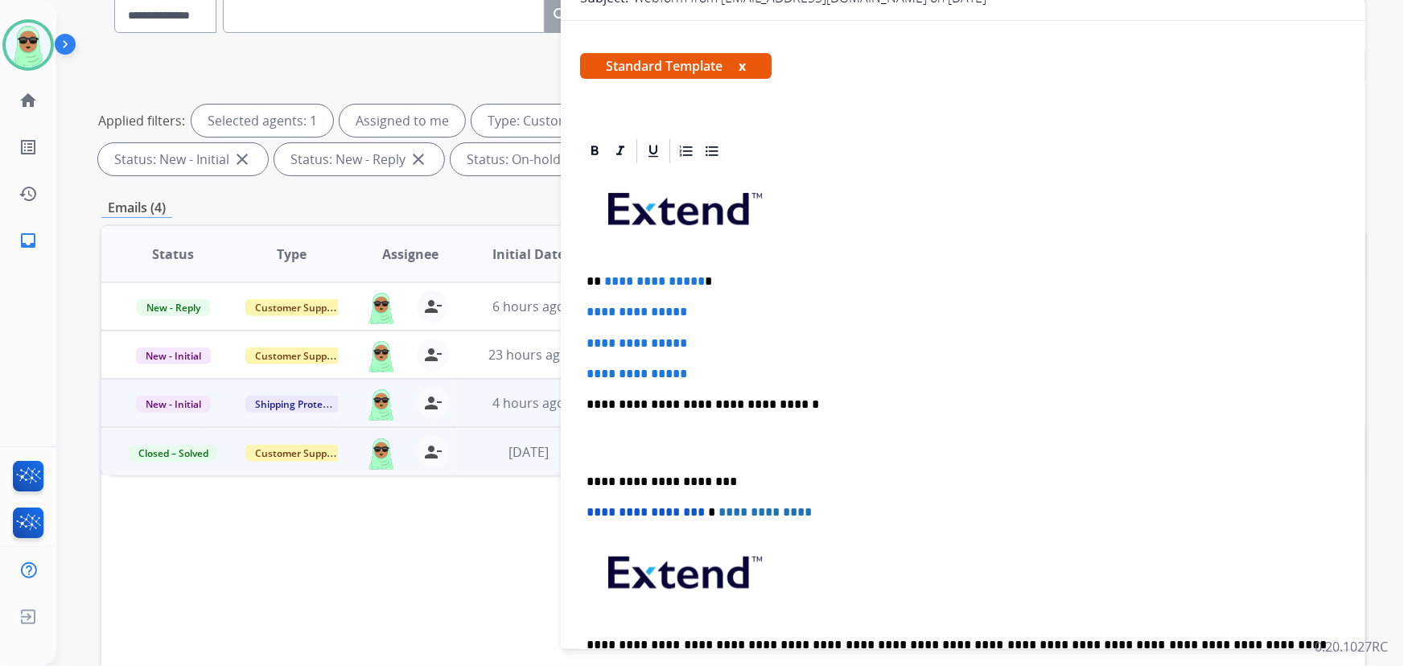
drag, startPoint x: 731, startPoint y: 361, endPoint x: 591, endPoint y: 266, distance: 169.2
click at [591, 266] on div "**********" at bounding box center [963, 443] width 766 height 554
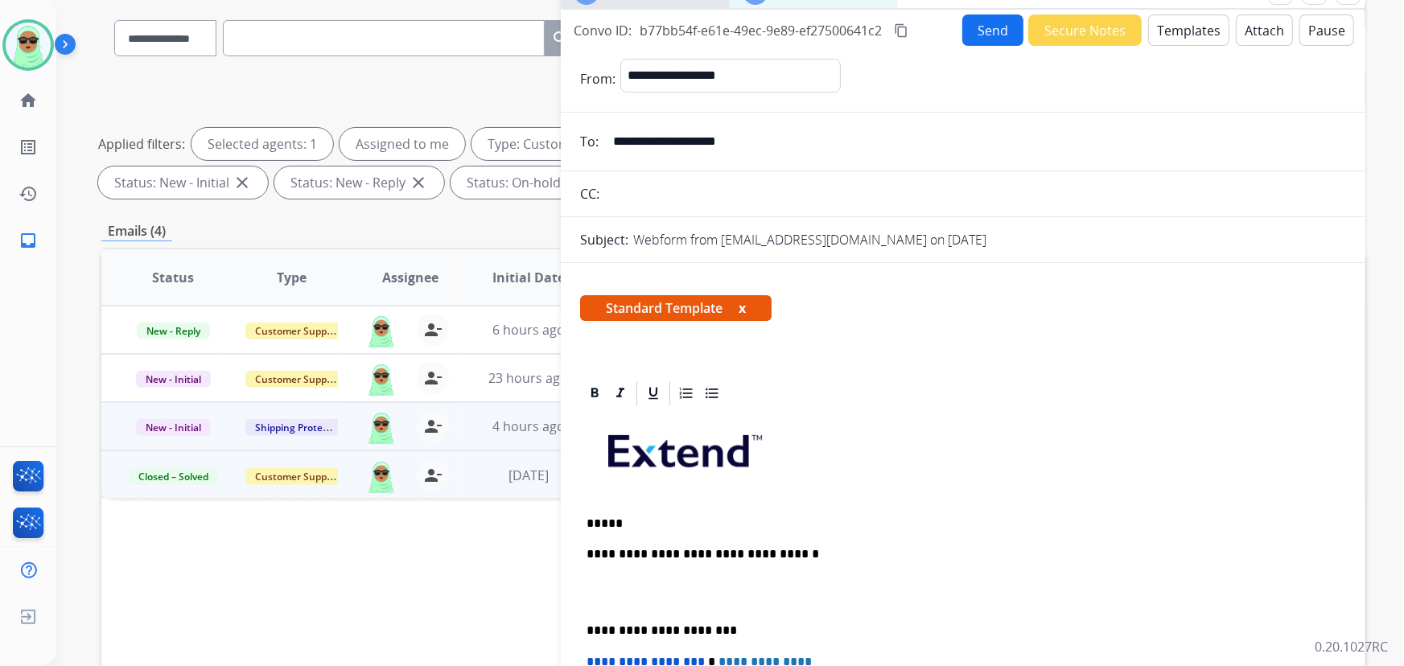
scroll to position [0, 0]
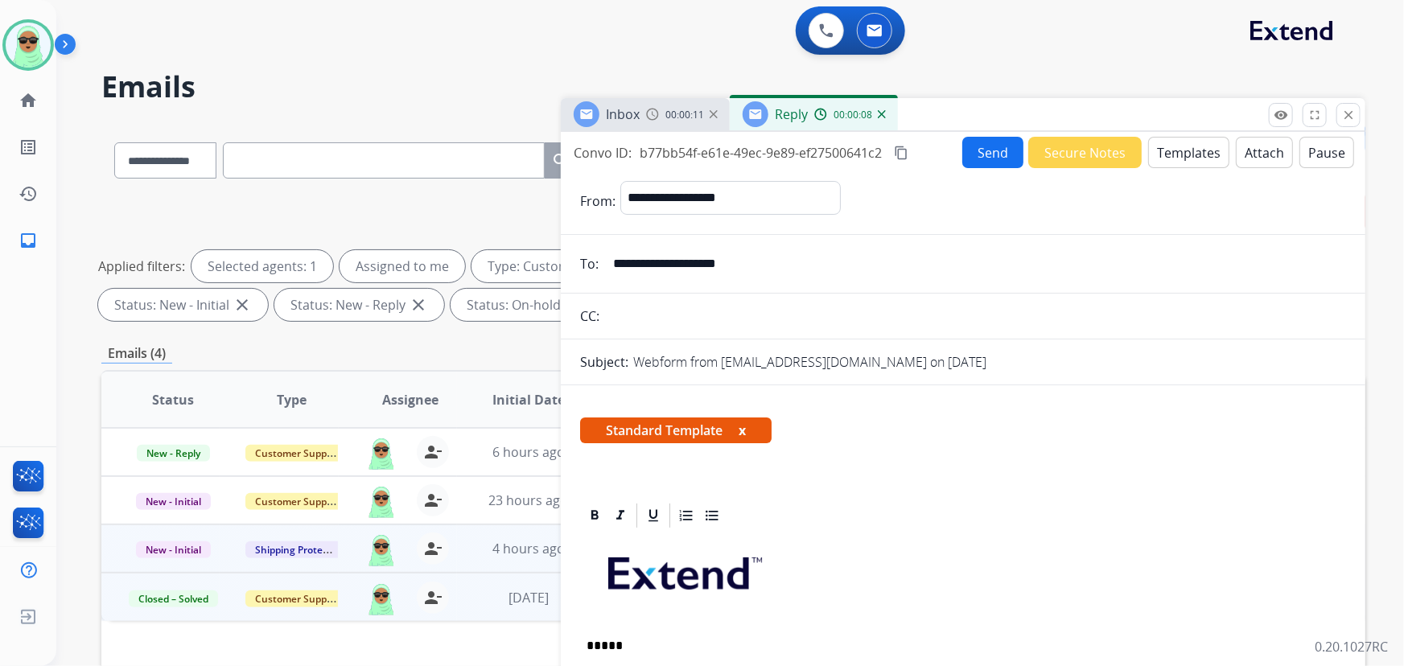
click at [740, 273] on input "**********" at bounding box center [975, 264] width 743 height 32
click at [740, 268] on input "**********" at bounding box center [975, 264] width 743 height 32
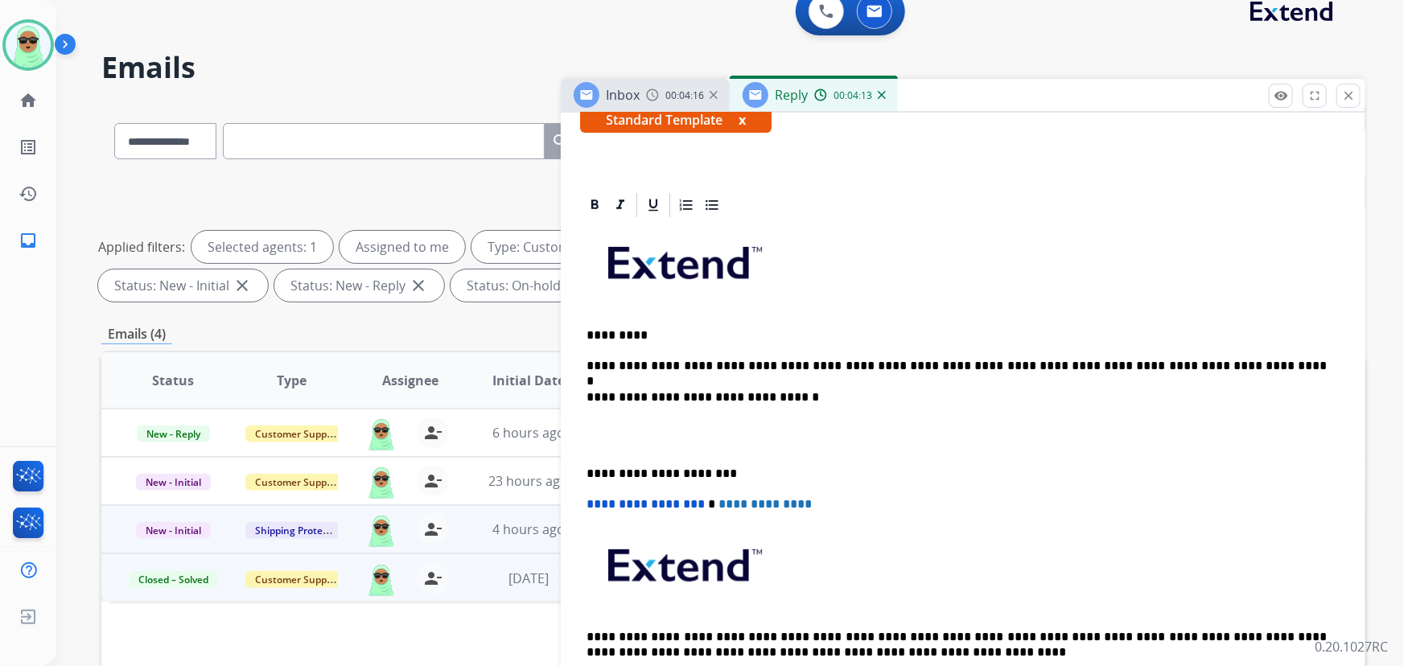
scroll to position [292, 0]
click at [1329, 359] on div "**********" at bounding box center [963, 465] width 766 height 492
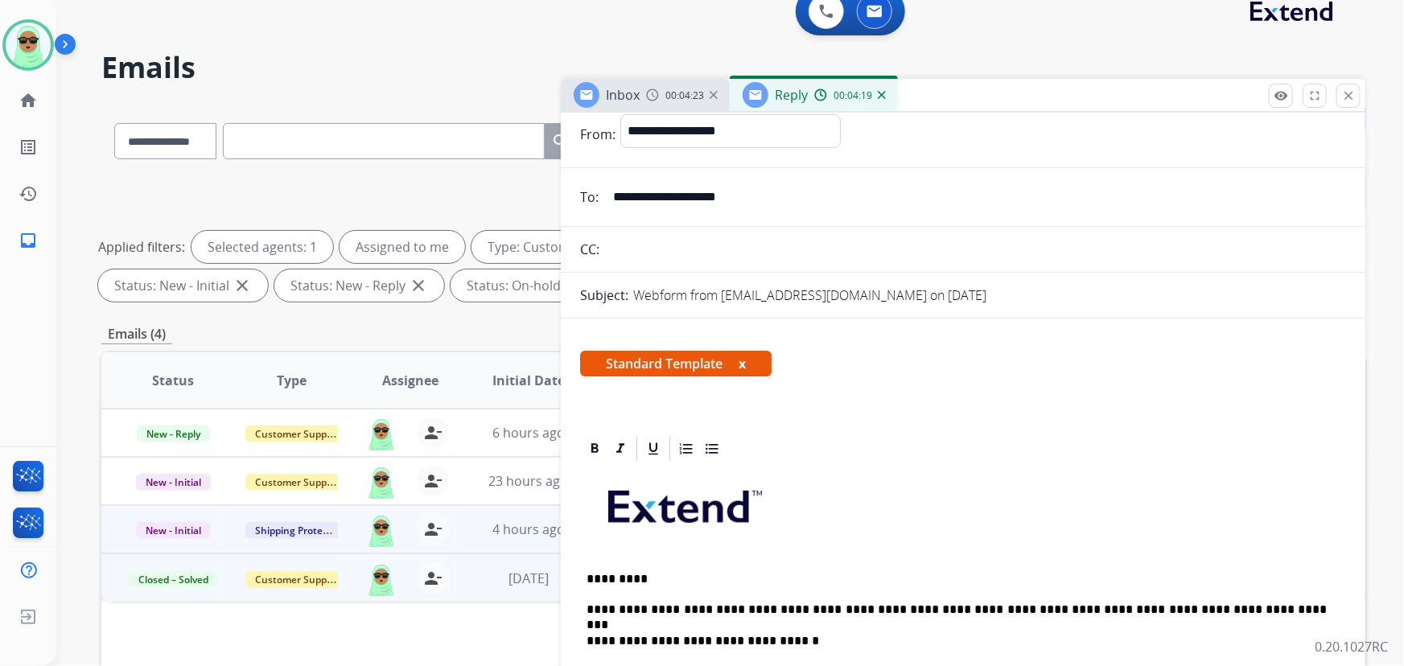
scroll to position [0, 0]
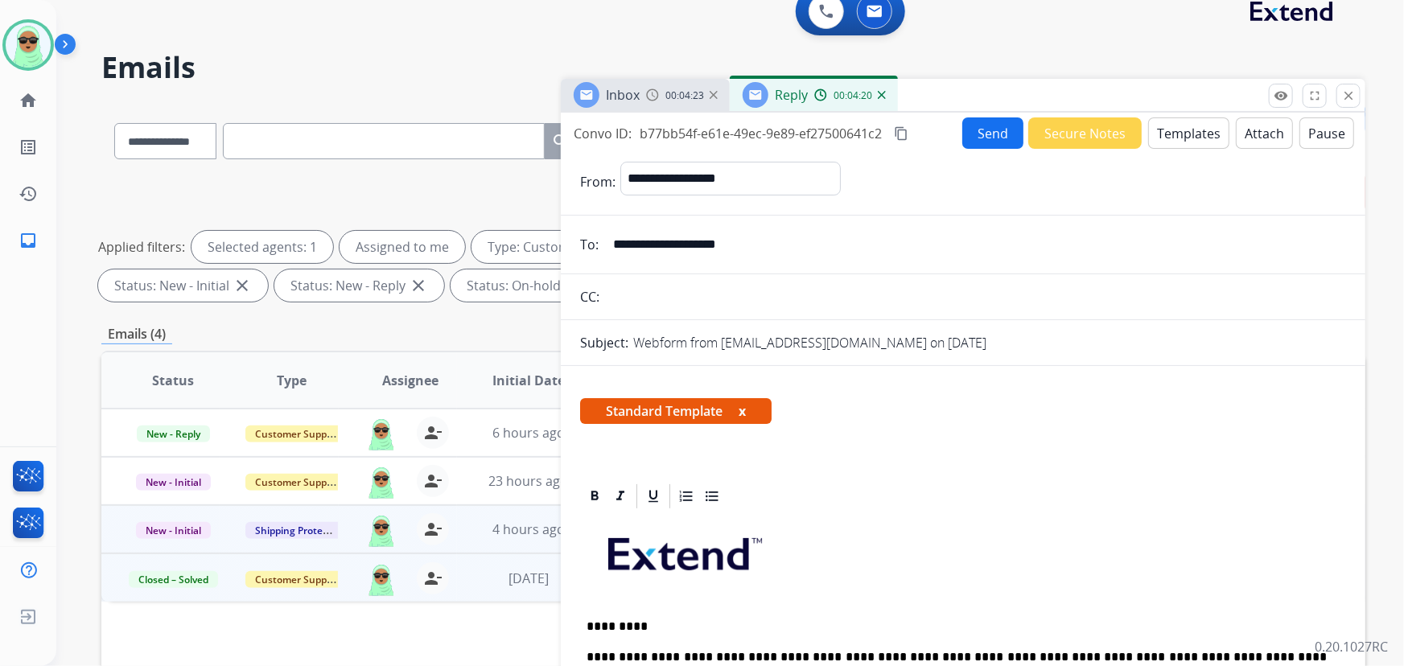
click at [974, 130] on button "Send" at bounding box center [992, 132] width 61 height 31
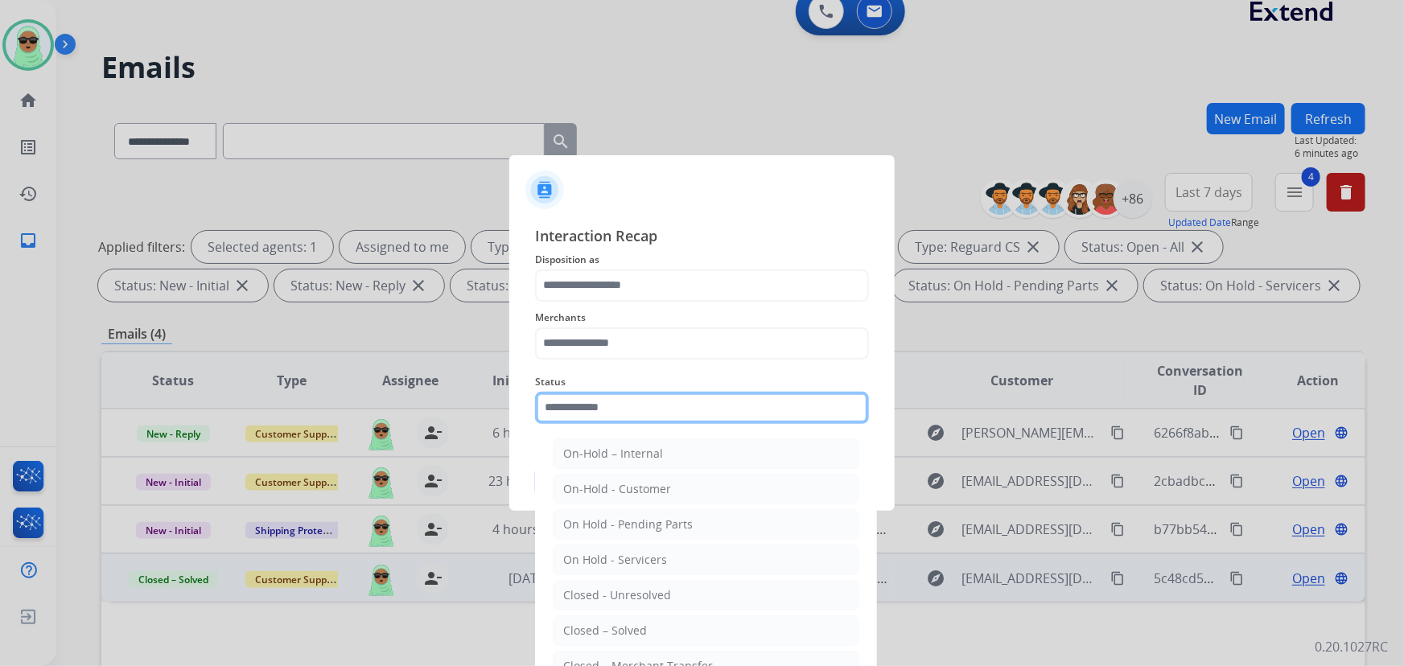
click at [619, 393] on input "text" at bounding box center [702, 408] width 334 height 32
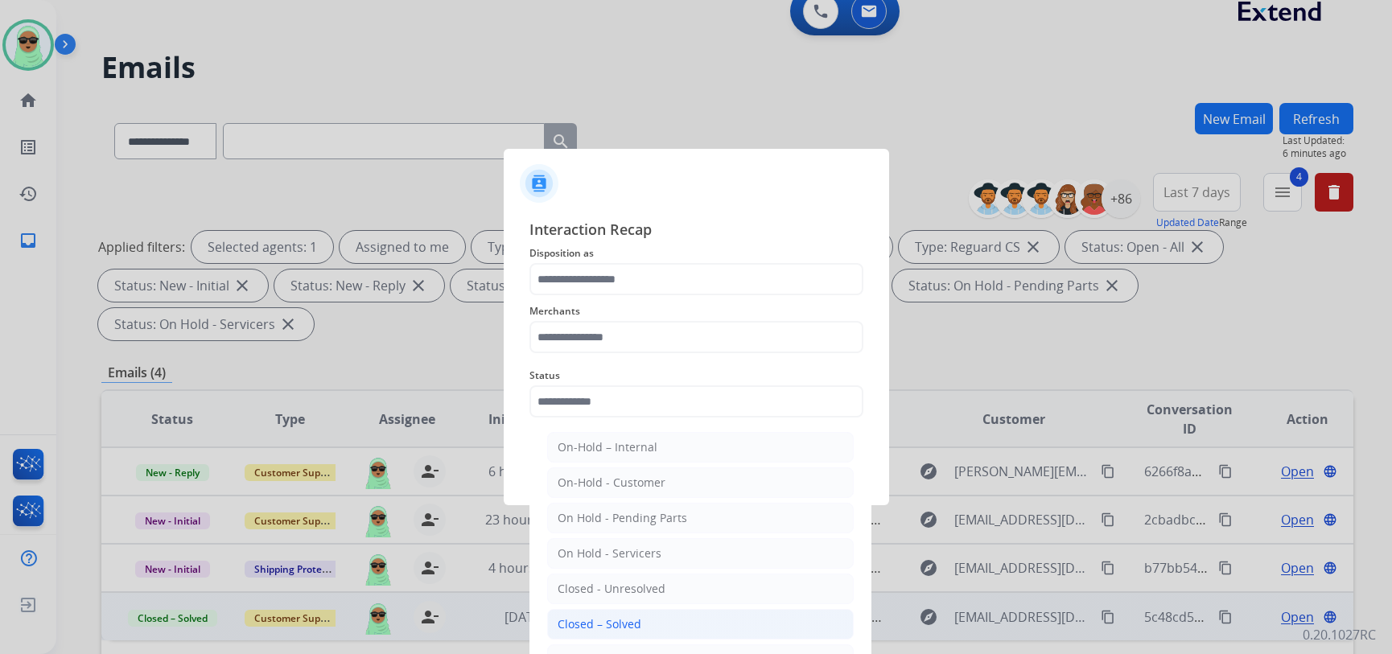
click at [562, 613] on li "Closed – Solved" at bounding box center [700, 624] width 307 height 31
type input "**********"
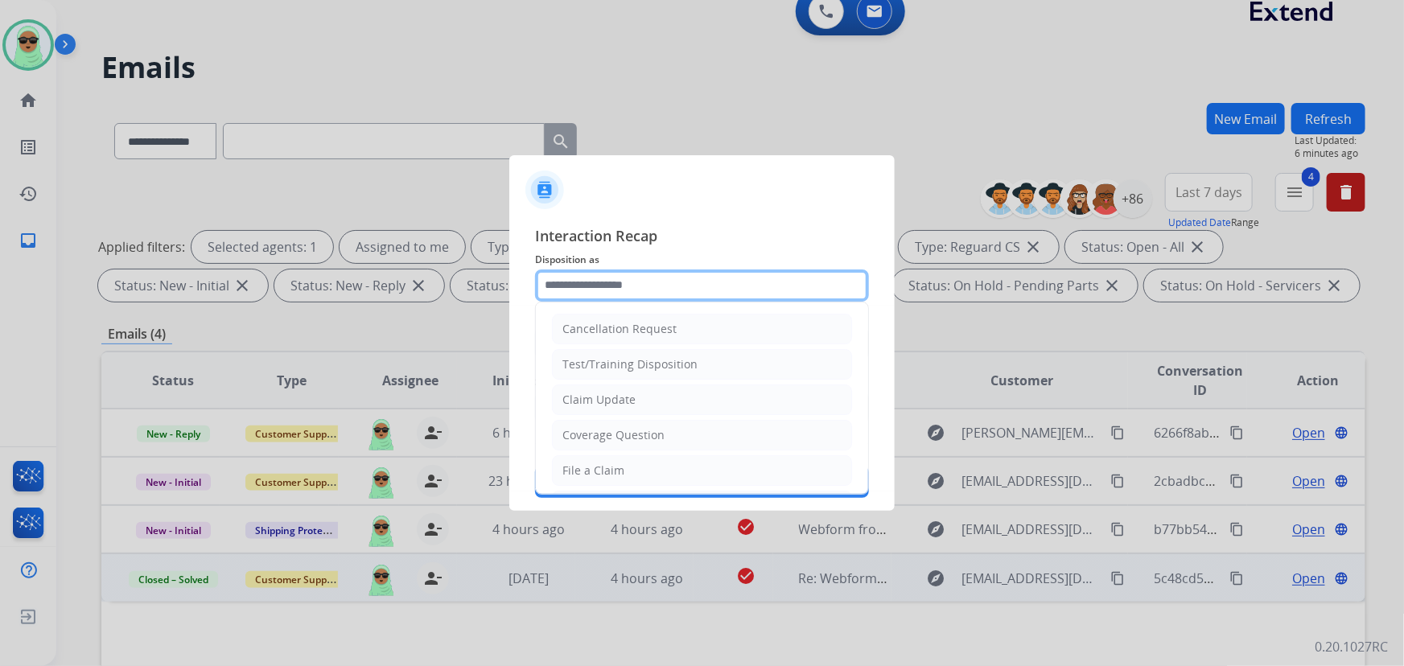
click at [597, 273] on input "text" at bounding box center [702, 286] width 334 height 32
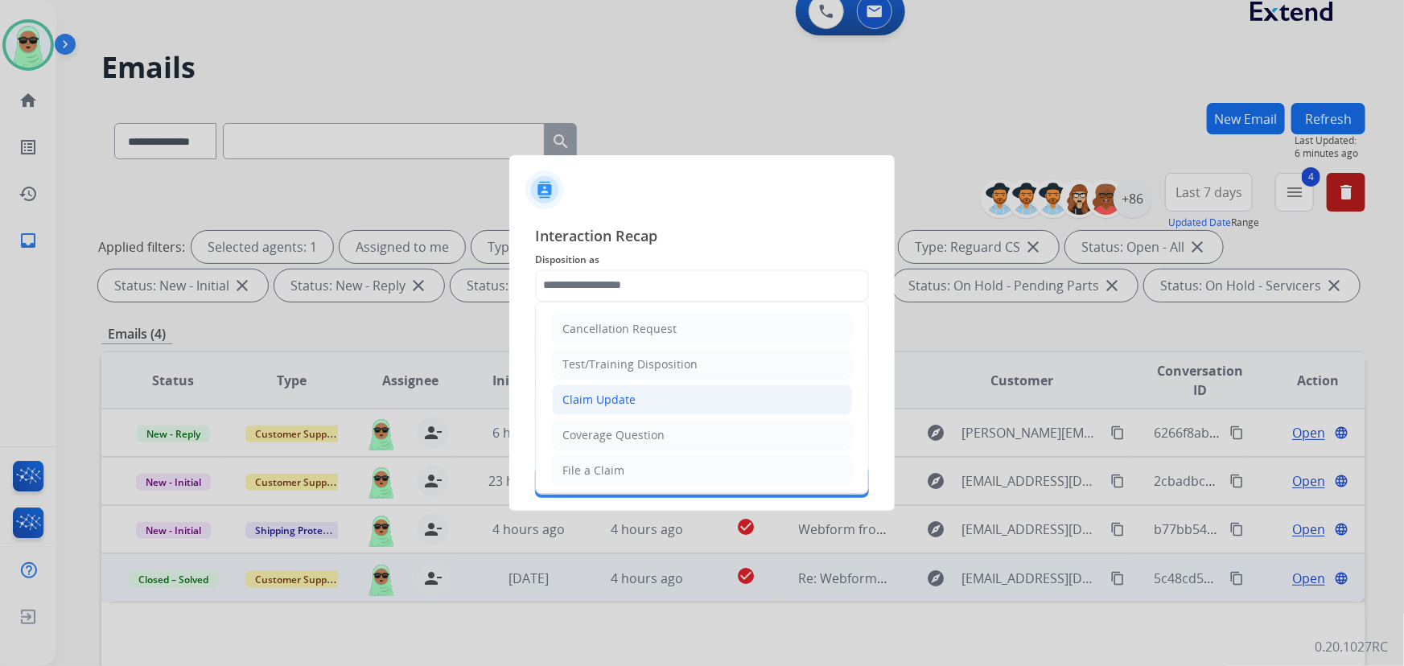
click at [599, 402] on div "Claim Update" at bounding box center [598, 400] width 73 height 16
type input "**********"
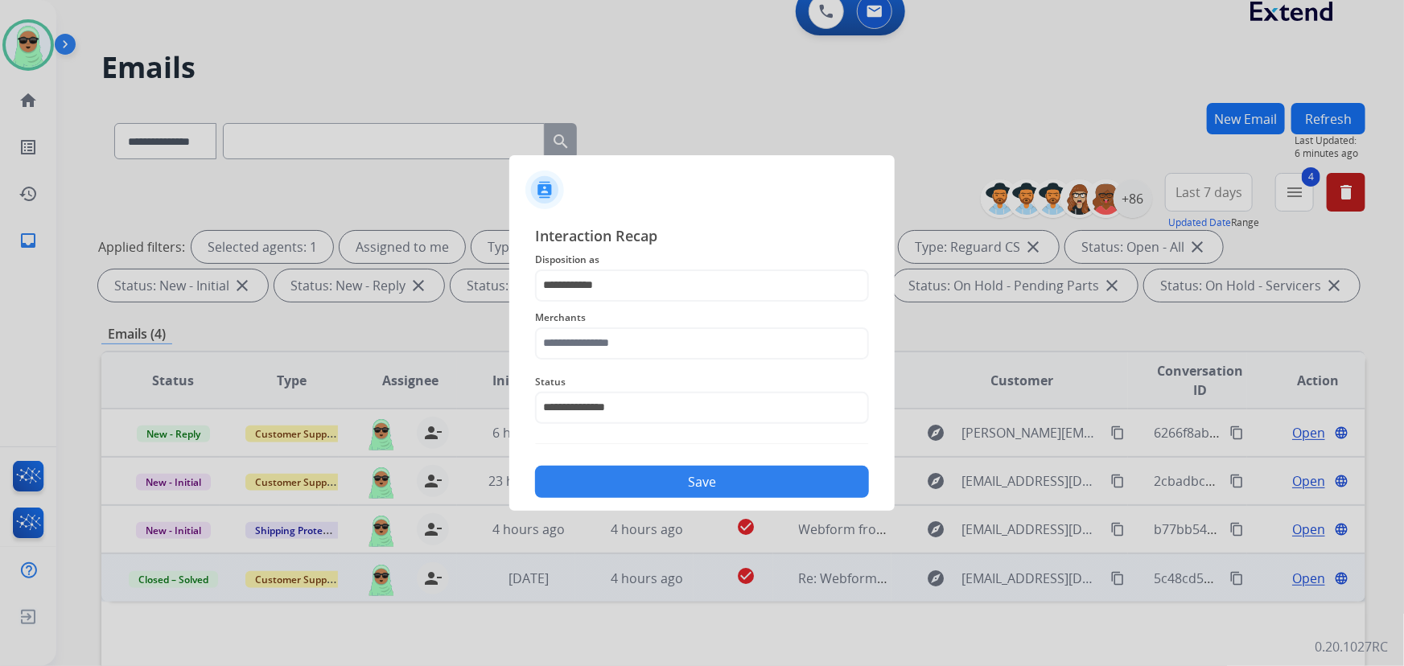
click at [619, 309] on span "Merchants" at bounding box center [702, 317] width 334 height 19
click at [604, 344] on input "text" at bounding box center [702, 344] width 334 height 32
click at [620, 426] on li "Realtruck" at bounding box center [706, 425] width 307 height 31
type input "*********"
click at [683, 518] on div at bounding box center [702, 333] width 1404 height 666
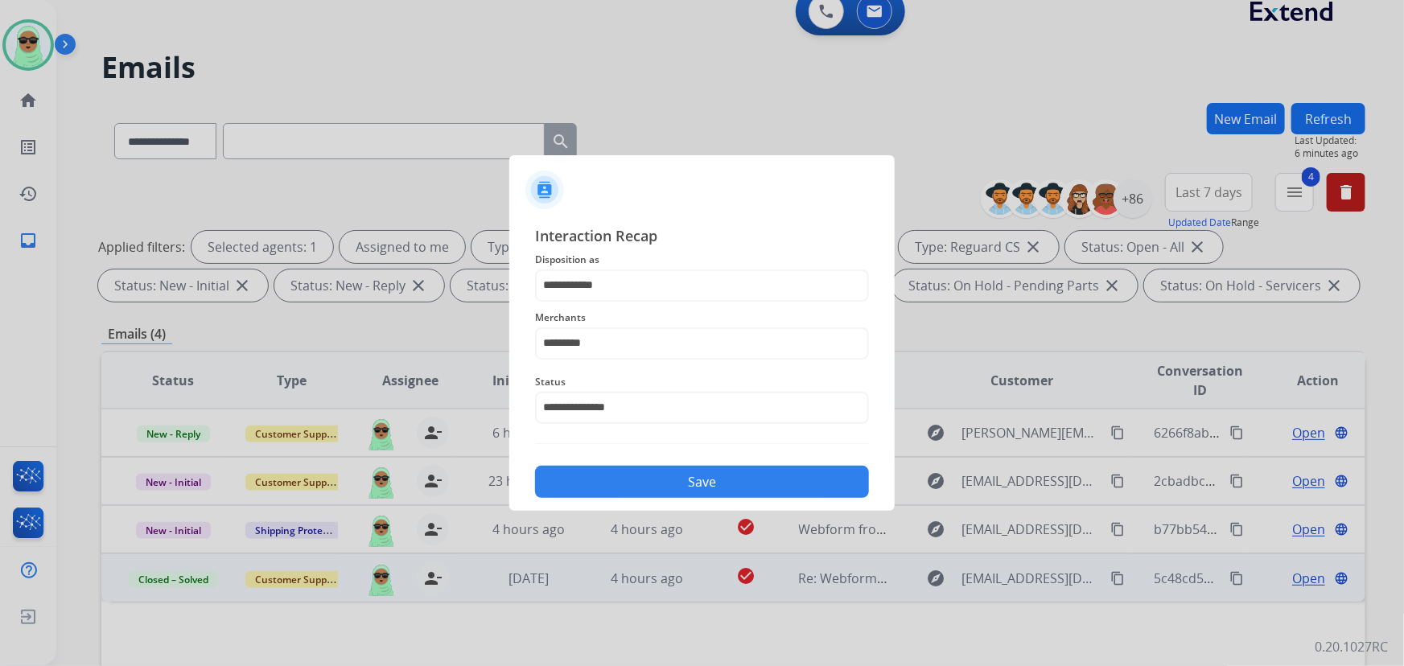
click at [677, 480] on button "Save" at bounding box center [702, 482] width 334 height 32
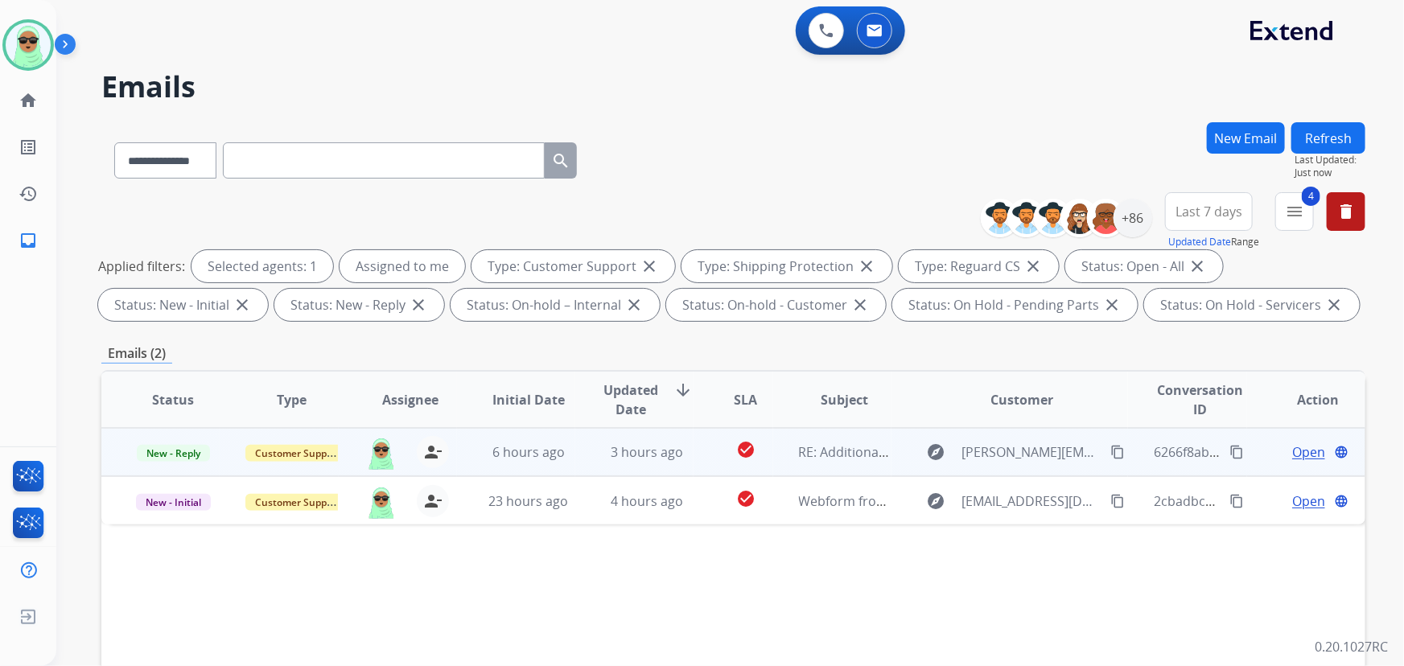
click at [1292, 441] on td "Open language" at bounding box center [1306, 452] width 118 height 48
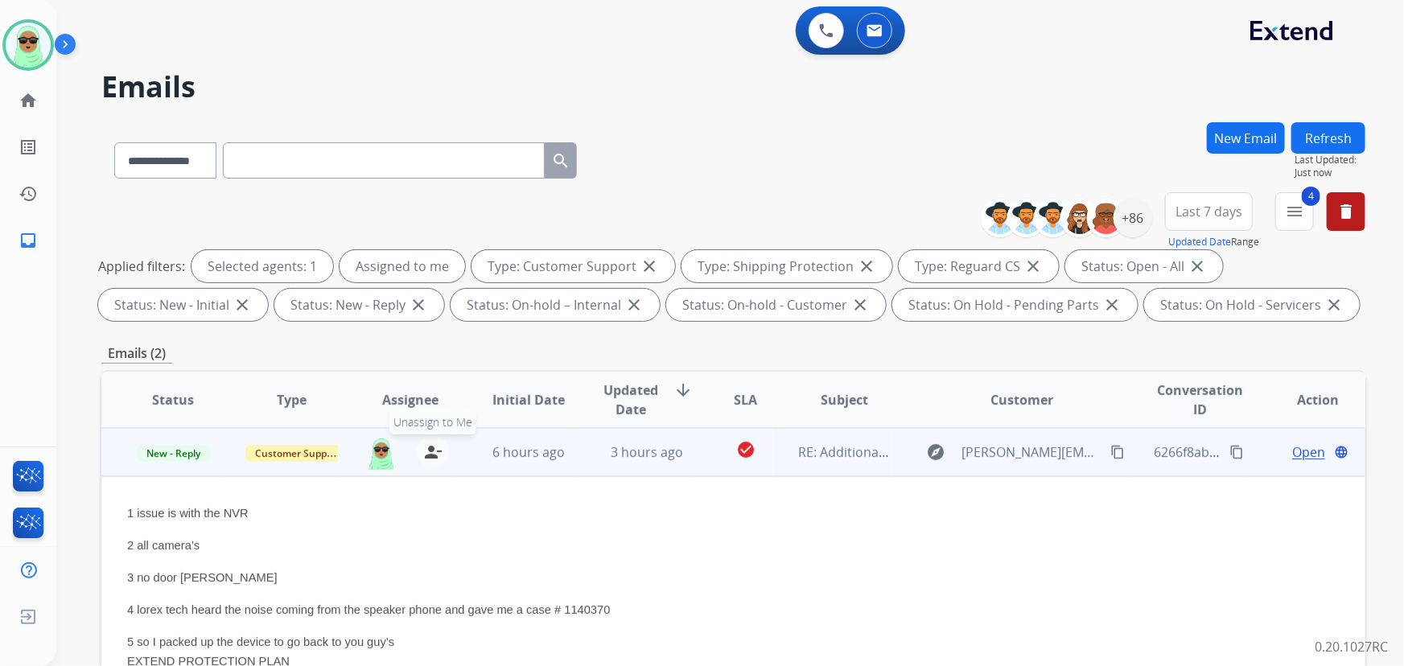
click at [434, 456] on mat-icon "person_remove" at bounding box center [432, 452] width 19 height 19
click at [423, 451] on mat-icon "person_add" at bounding box center [432, 452] width 19 height 19
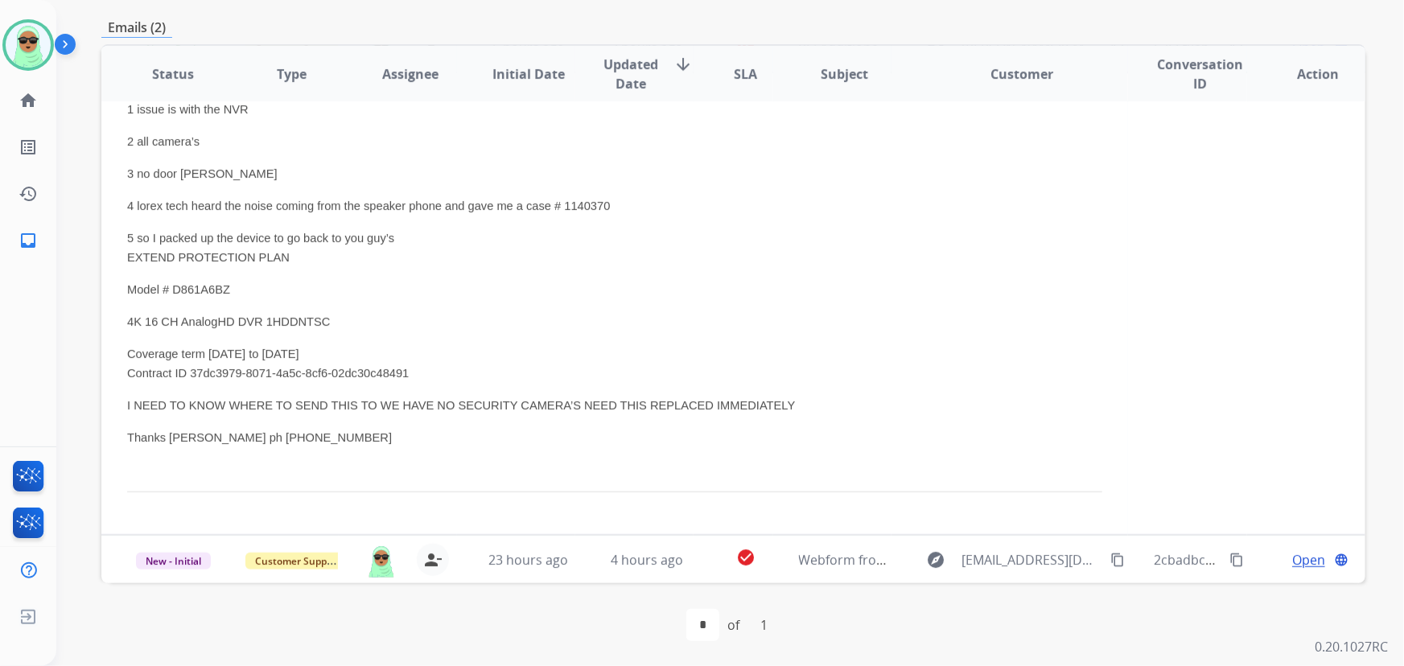
scroll to position [84, 0]
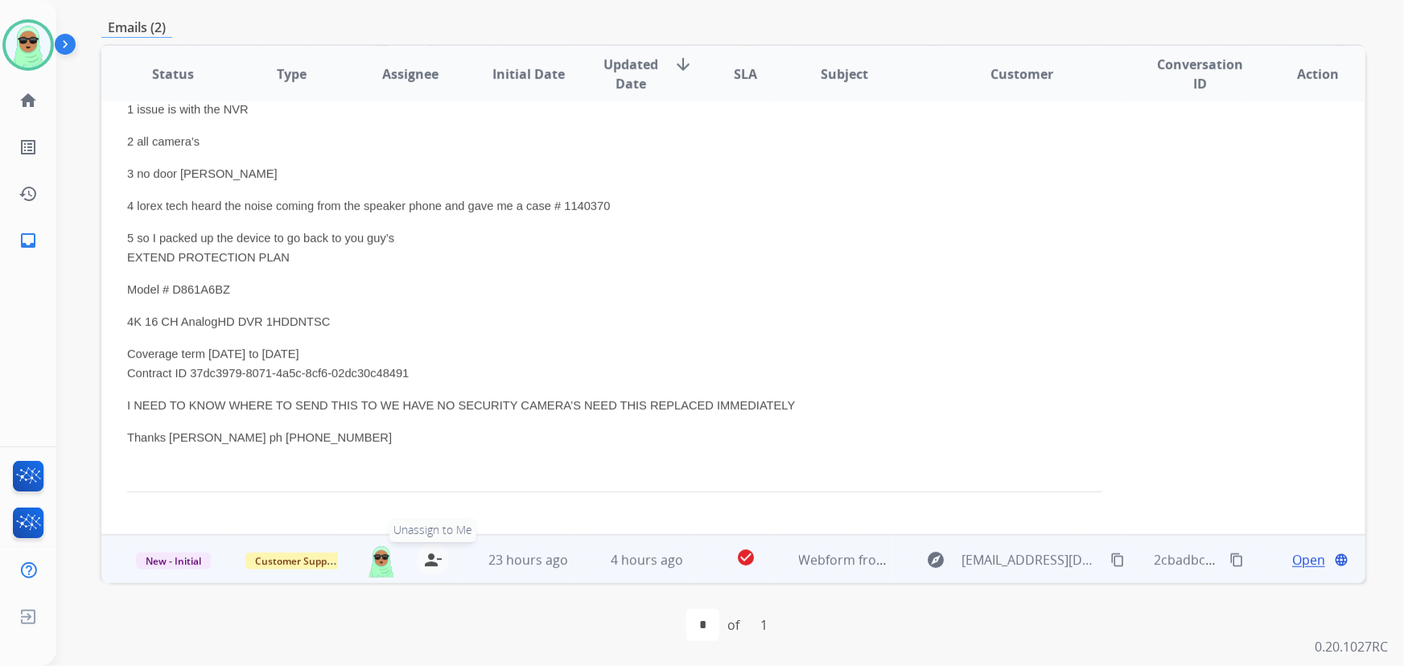
click at [444, 563] on button "person_remove Unassign to Me" at bounding box center [433, 560] width 32 height 32
click at [439, 563] on button "person_add Assign to Me" at bounding box center [433, 560] width 32 height 32
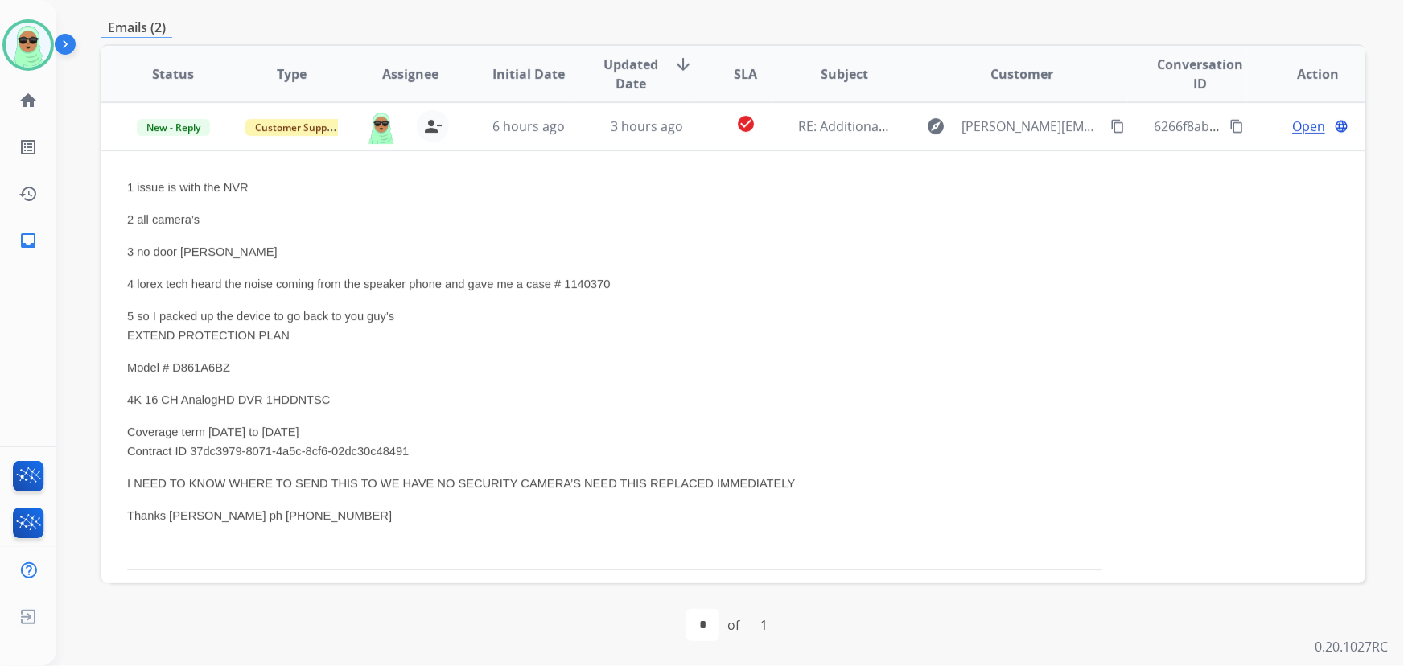
scroll to position [0, 0]
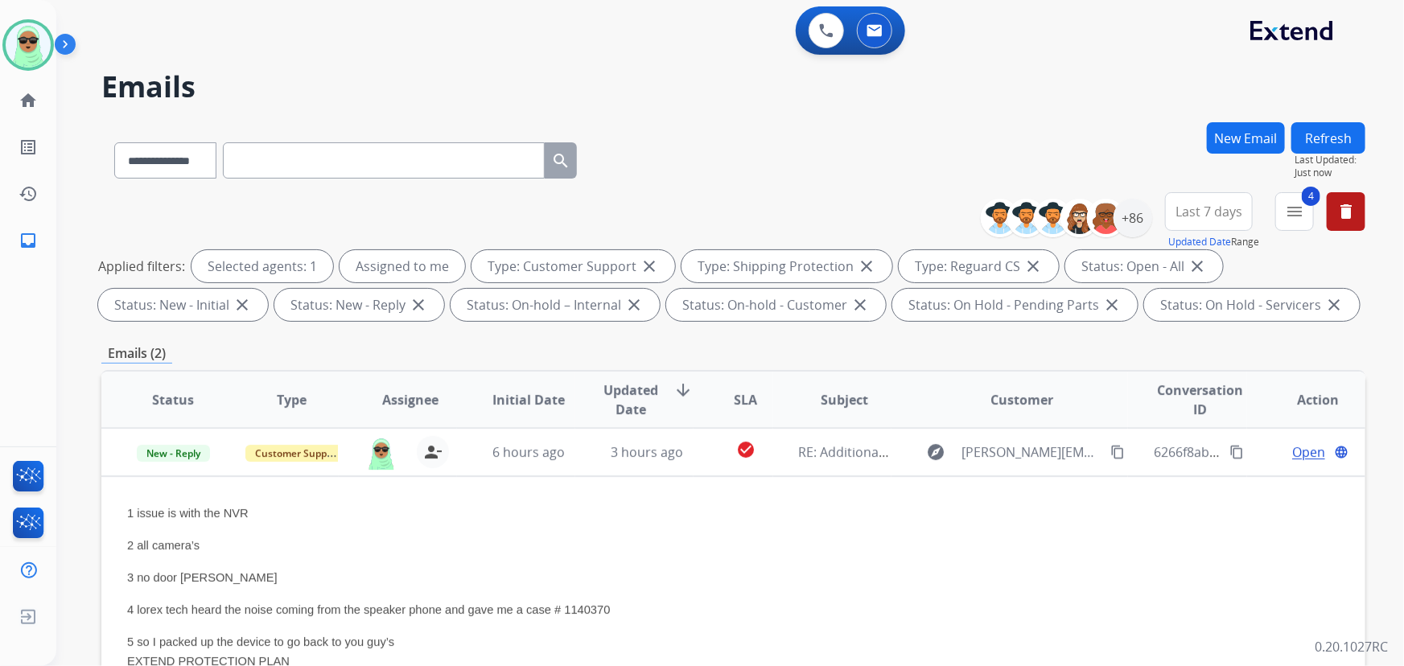
click at [1324, 134] on button "Refresh" at bounding box center [1329, 137] width 74 height 31
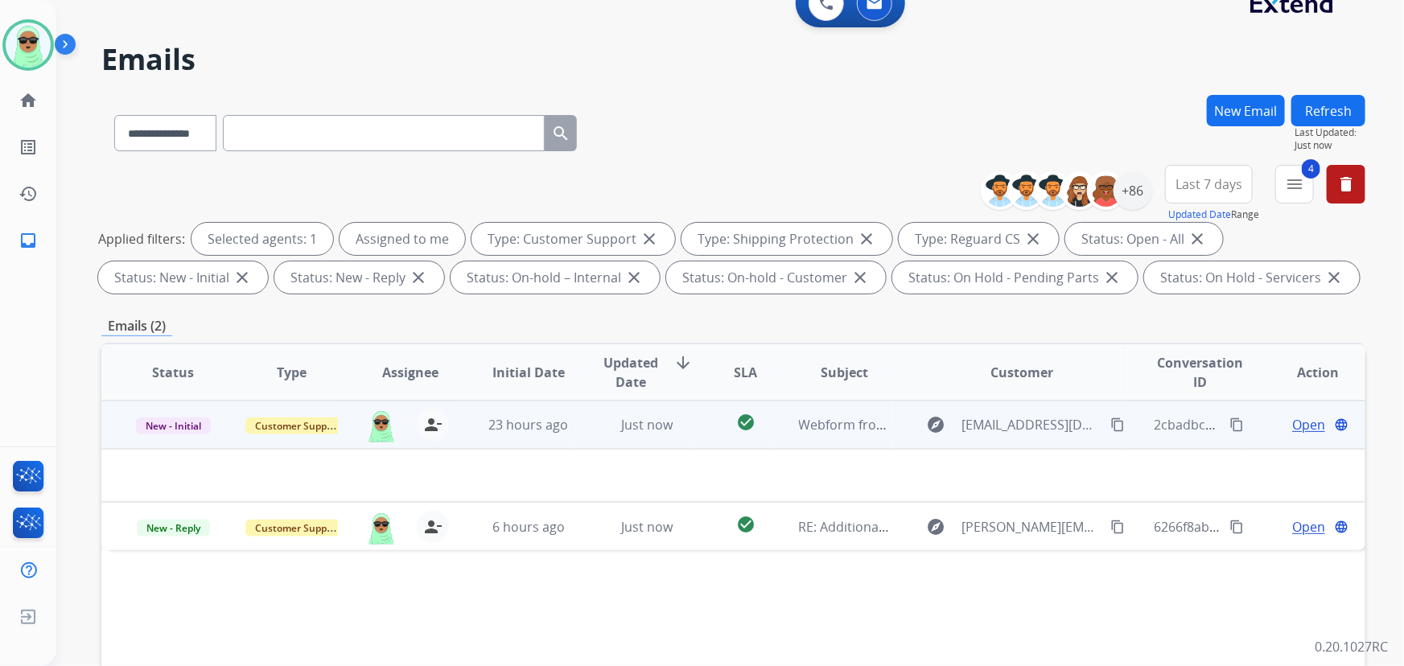
scroll to position [72, 0]
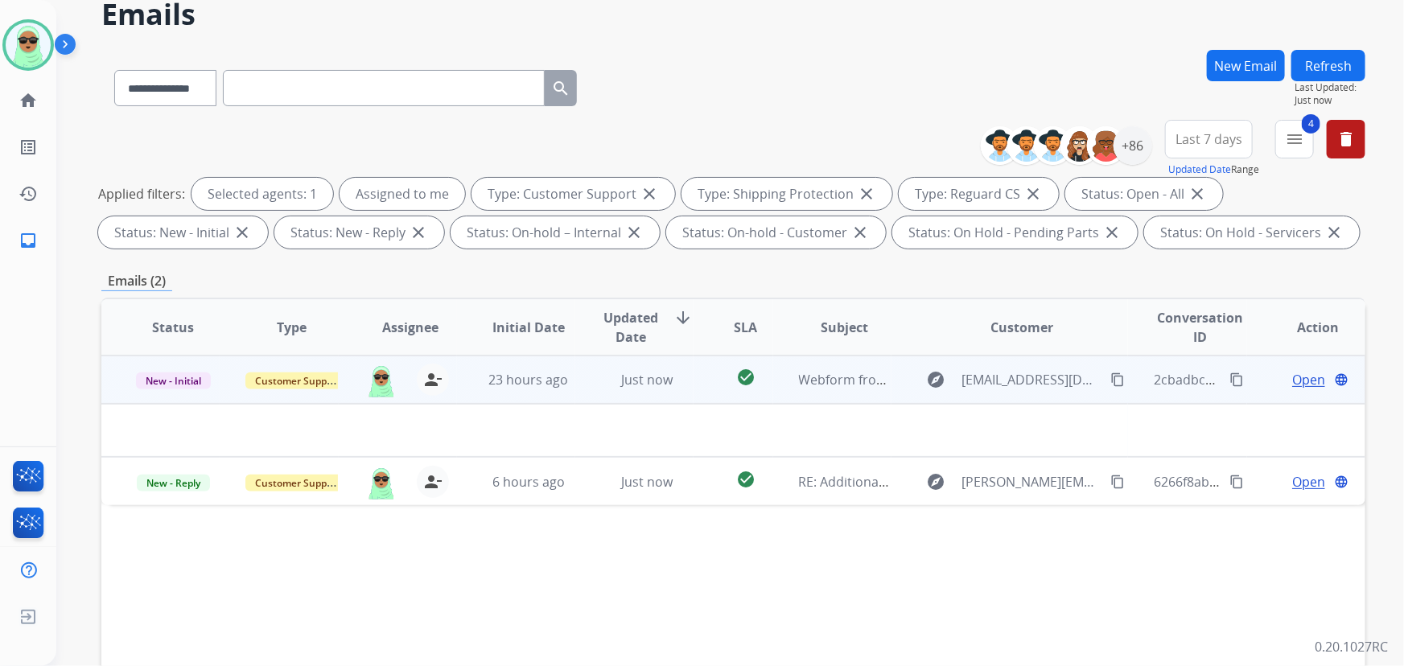
click at [1319, 381] on div "Open language" at bounding box center [1319, 379] width 92 height 19
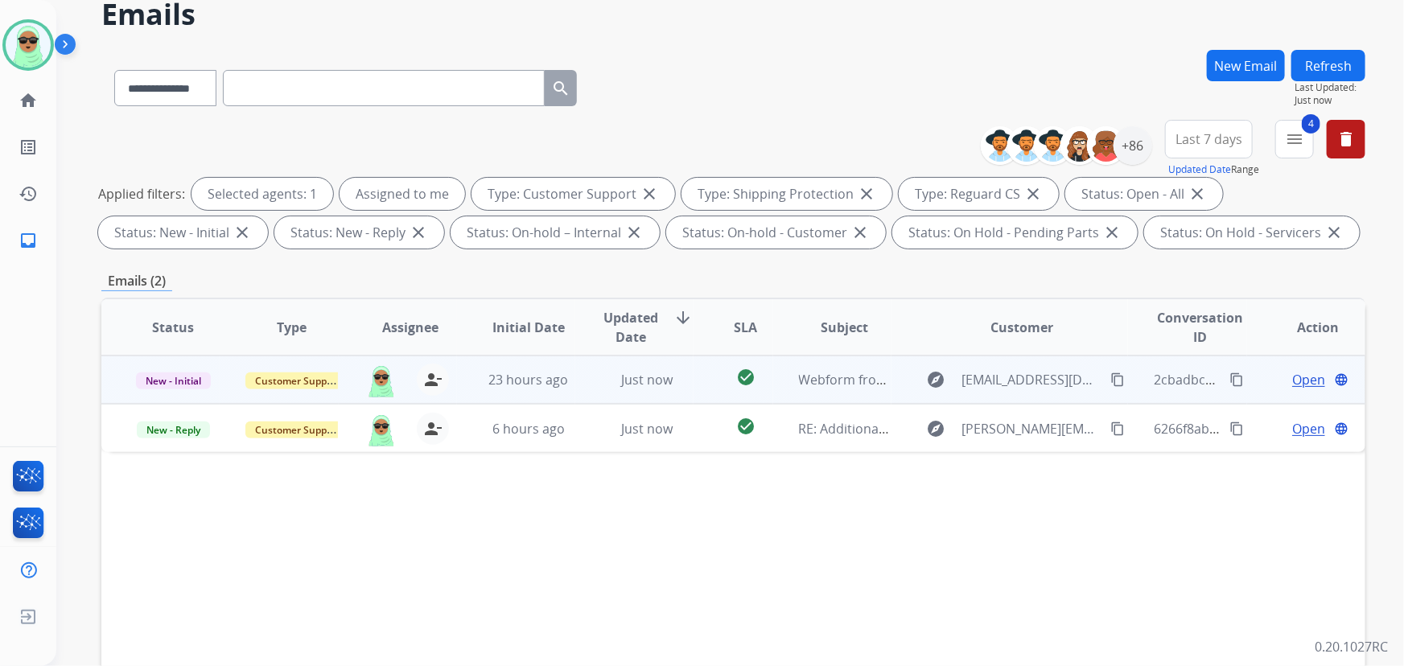
click at [1312, 383] on span "Open" at bounding box center [1308, 379] width 33 height 19
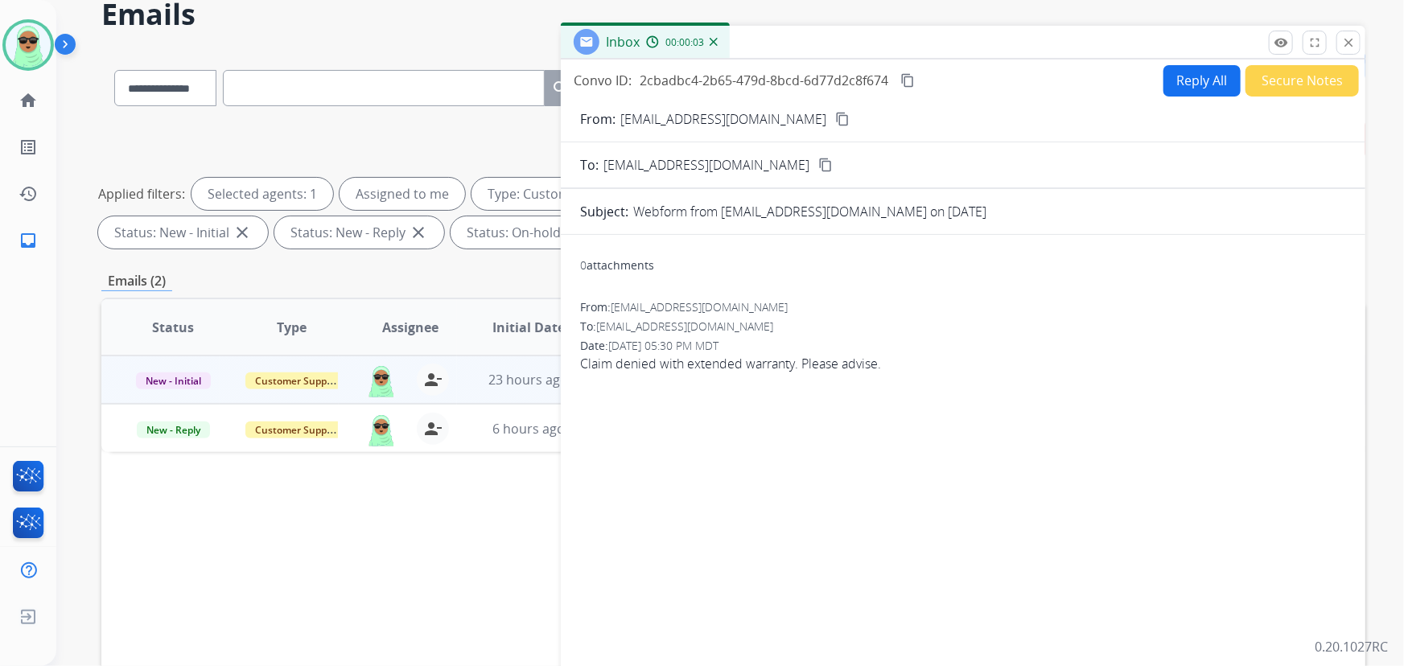
click at [835, 121] on mat-icon "content_copy" at bounding box center [842, 119] width 14 height 14
drag, startPoint x: 1151, startPoint y: 60, endPoint x: 1164, endPoint y: 67, distance: 13.7
click at [1160, 64] on div "Convo ID: 2cbadbc4-2b65-479d-8bcd-6d77d2c8f674 content_copy Reply All Secure No…" at bounding box center [963, 388] width 805 height 657
click at [1164, 67] on button "Reply All" at bounding box center [1202, 80] width 77 height 31
select select "**********"
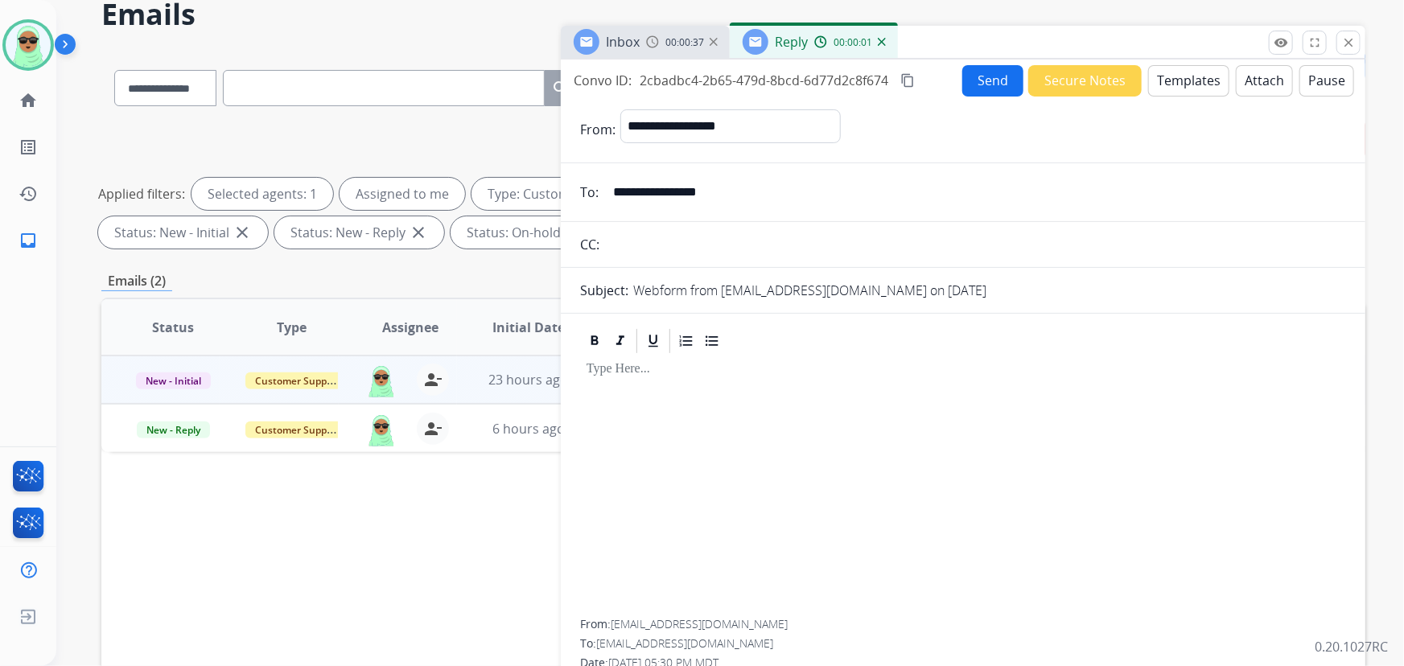
click at [1191, 74] on button "Templates" at bounding box center [1188, 80] width 81 height 31
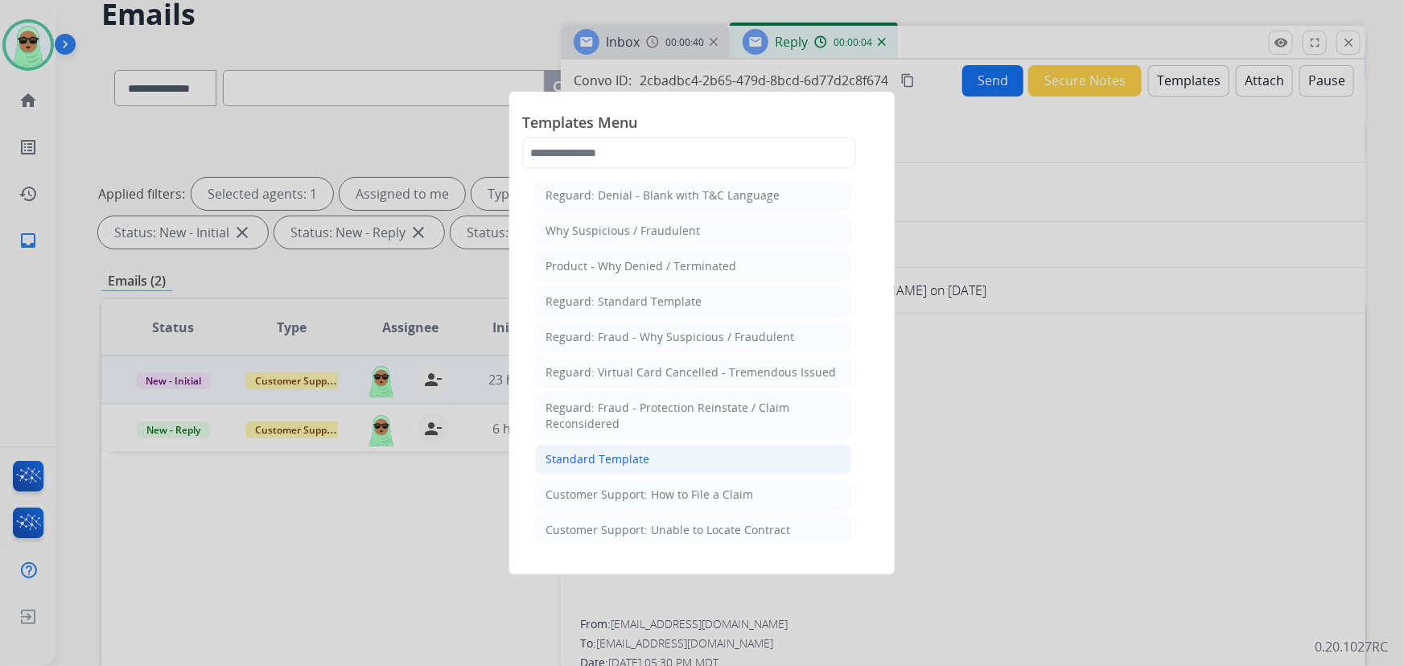
click at [622, 467] on li "Standard Template" at bounding box center [693, 459] width 316 height 31
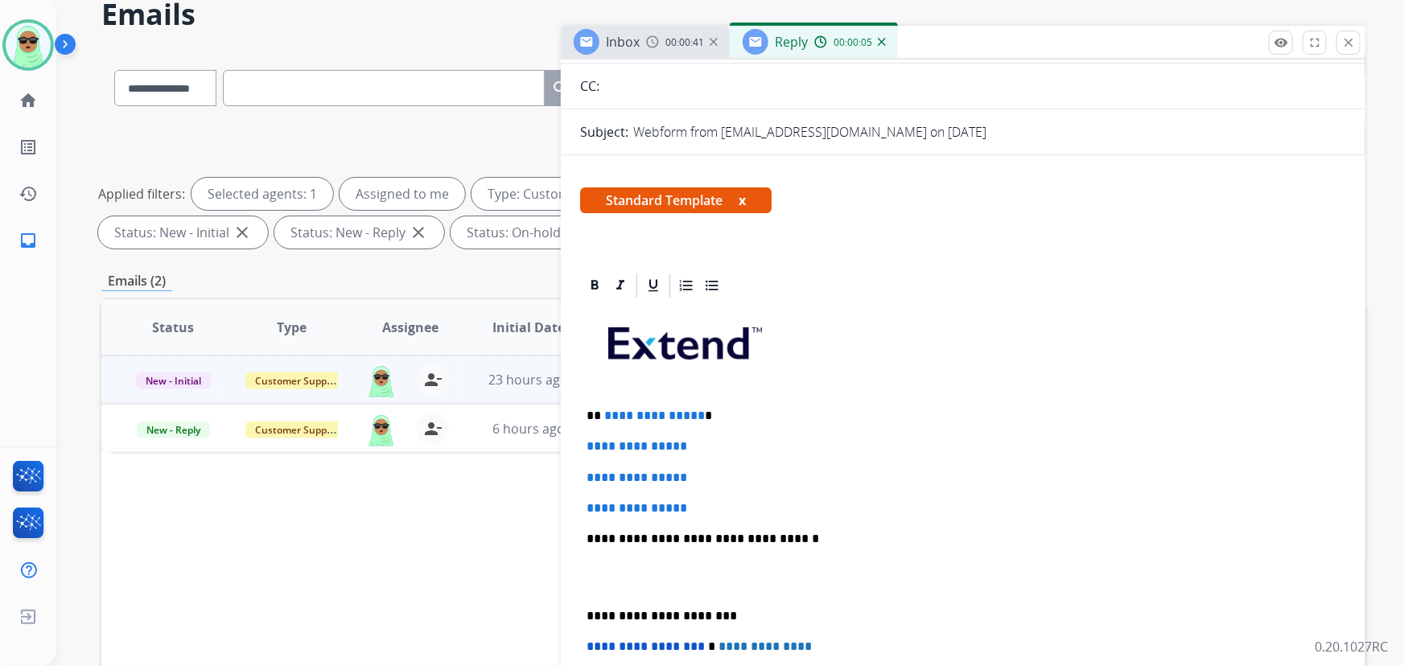
scroll to position [292, 0]
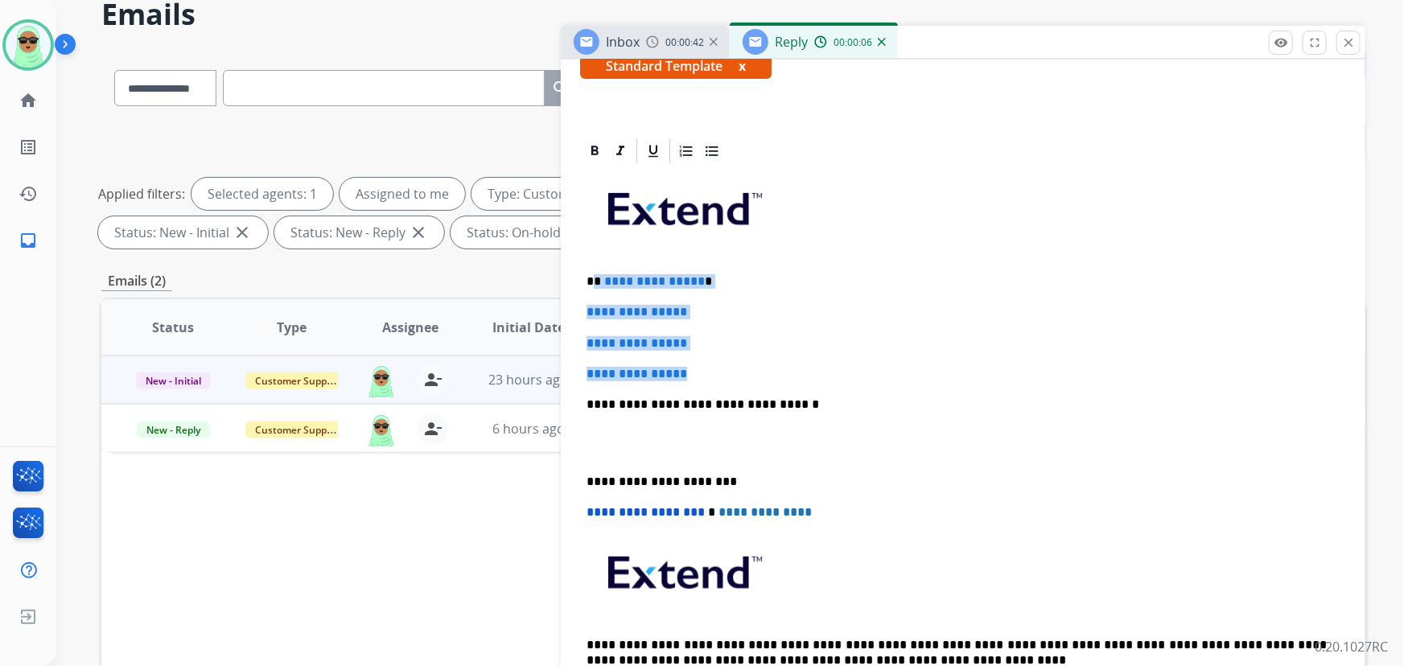
drag, startPoint x: 705, startPoint y: 366, endPoint x: 596, endPoint y: 266, distance: 148.0
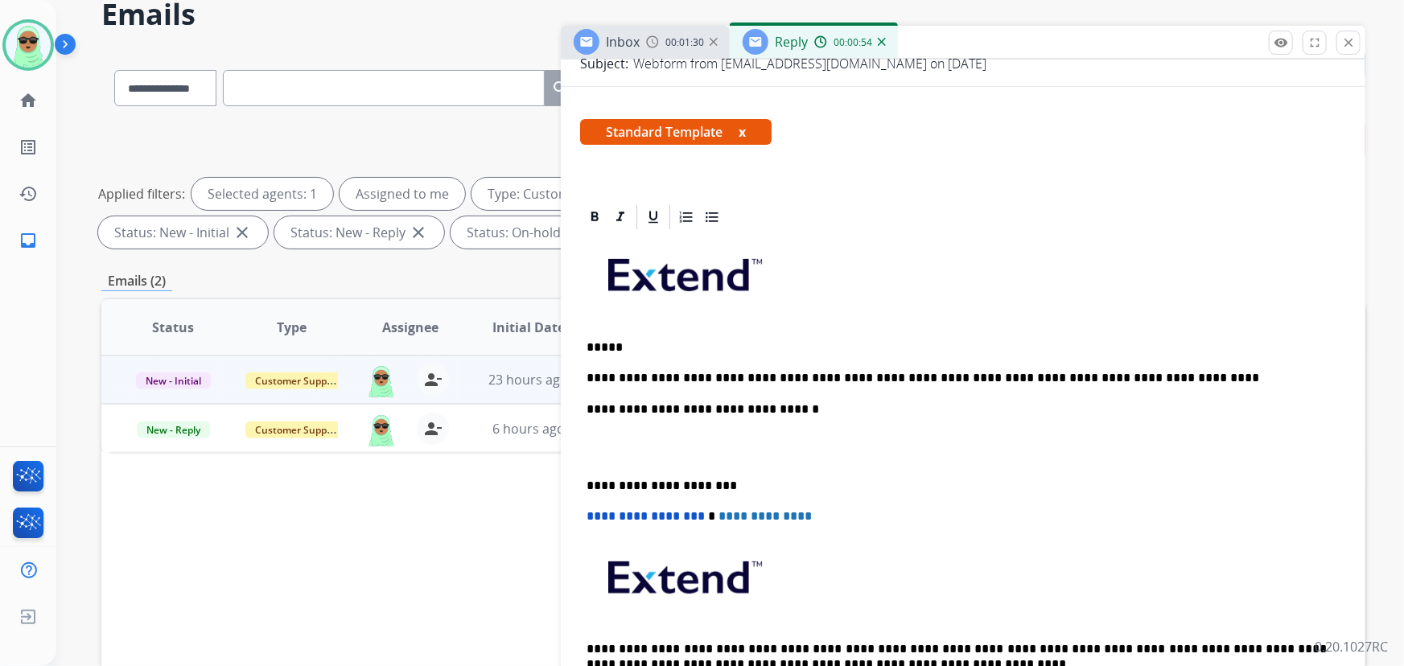
scroll to position [0, 0]
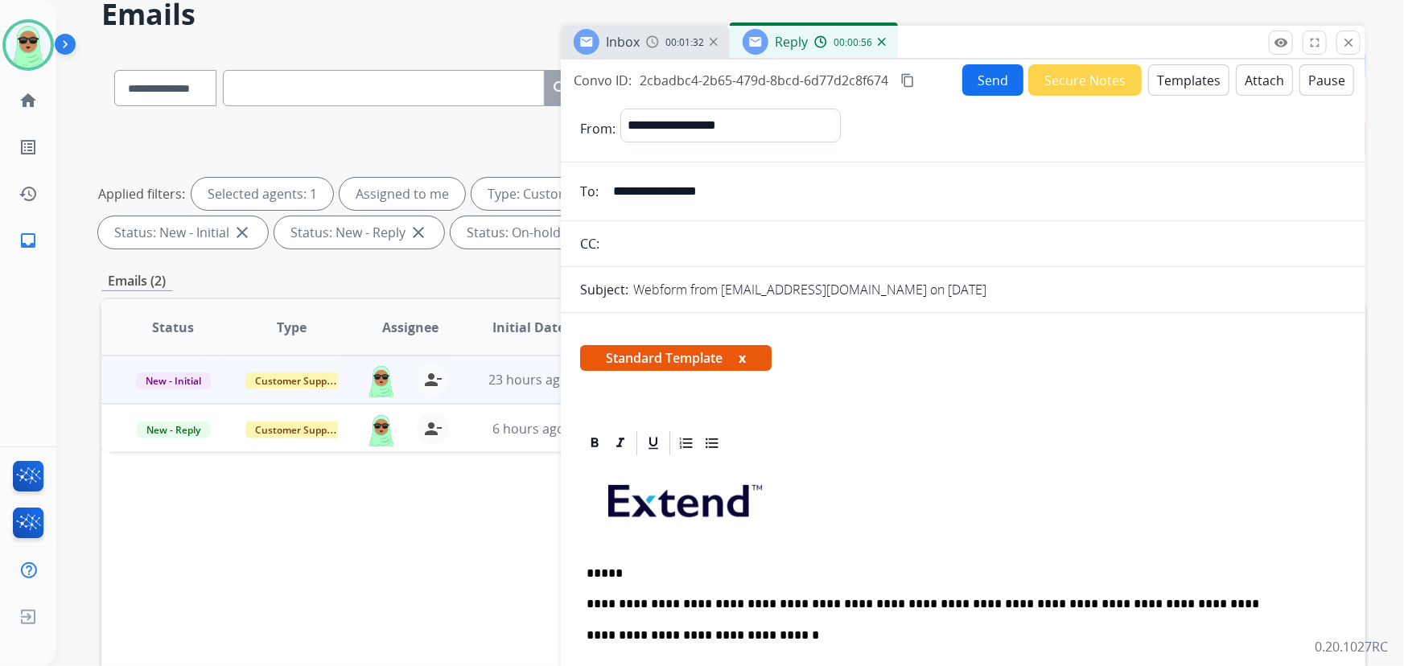
click at [995, 89] on button "Send" at bounding box center [992, 79] width 61 height 31
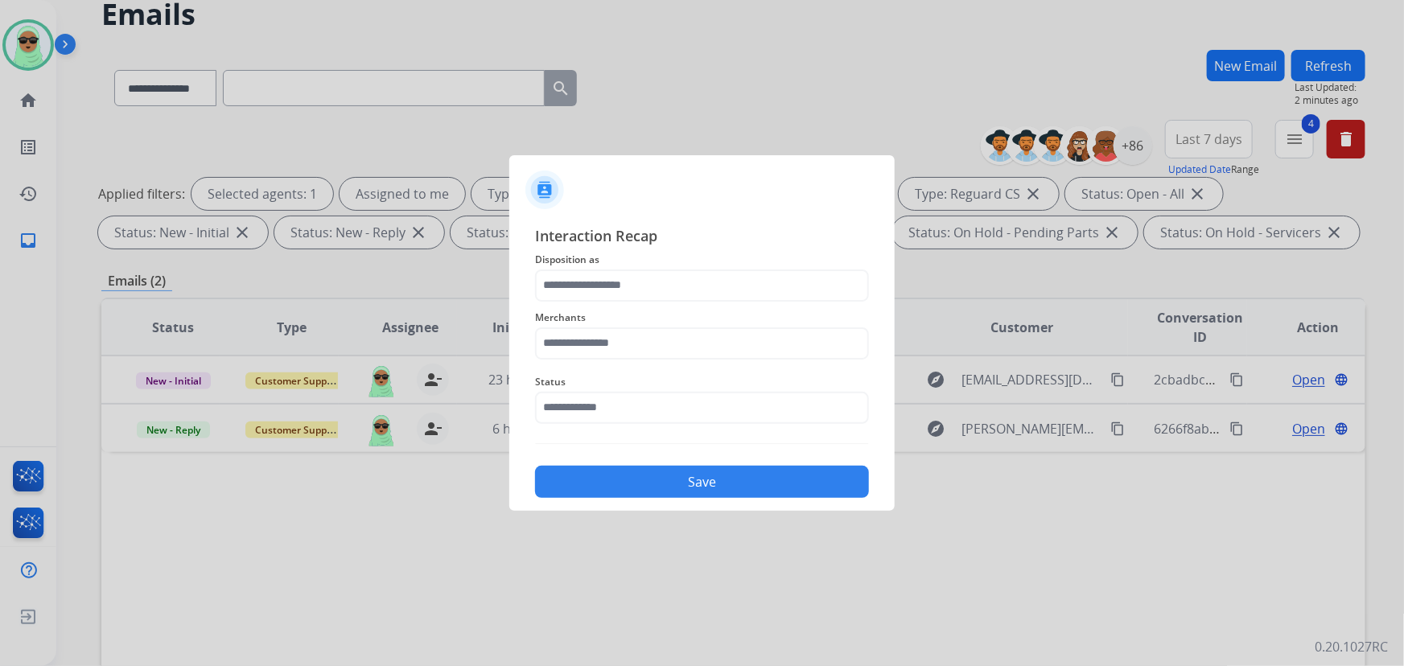
click at [1301, 206] on div at bounding box center [702, 333] width 1404 height 666
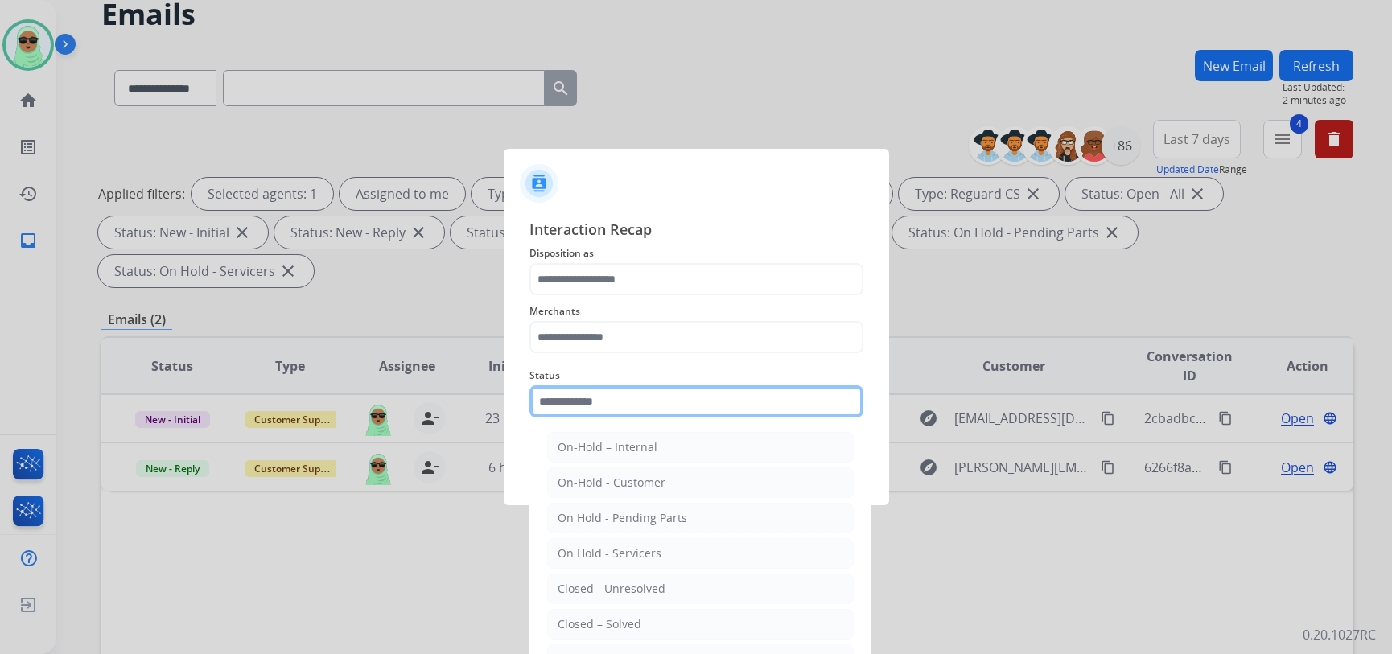
click at [587, 398] on input "text" at bounding box center [696, 401] width 334 height 32
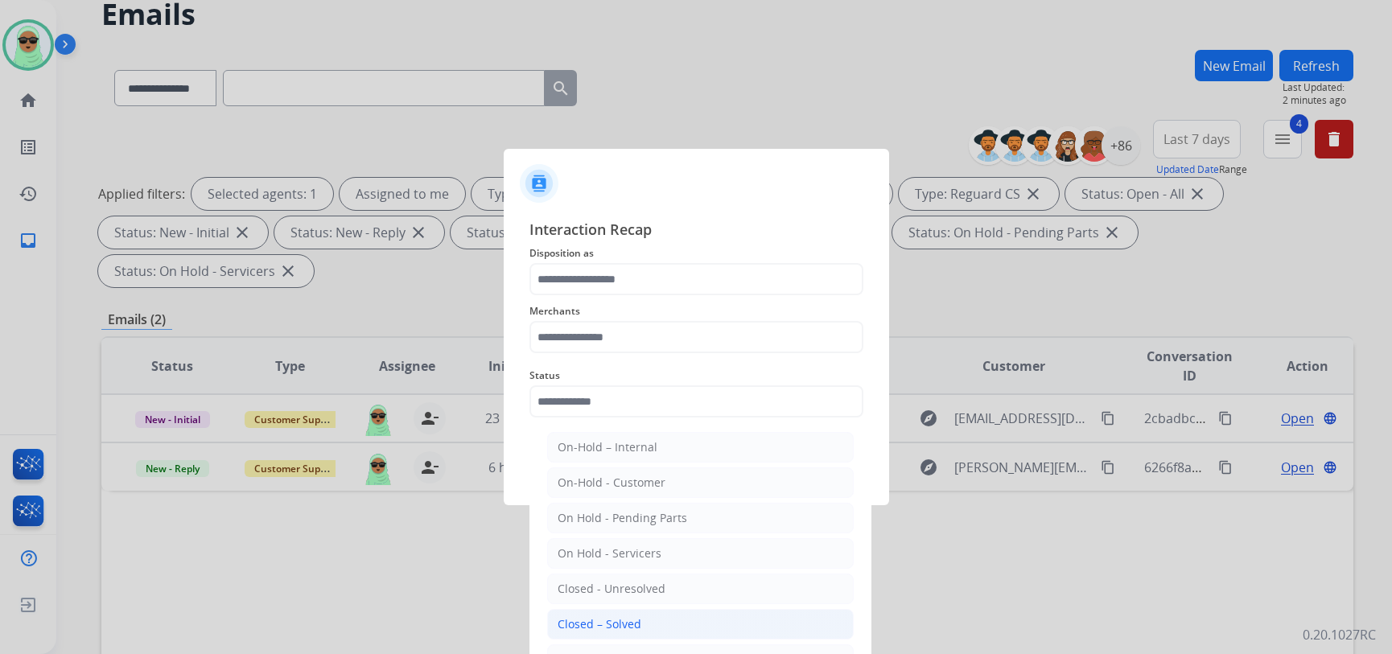
click at [637, 616] on div "Closed – Solved" at bounding box center [600, 624] width 84 height 16
type input "**********"
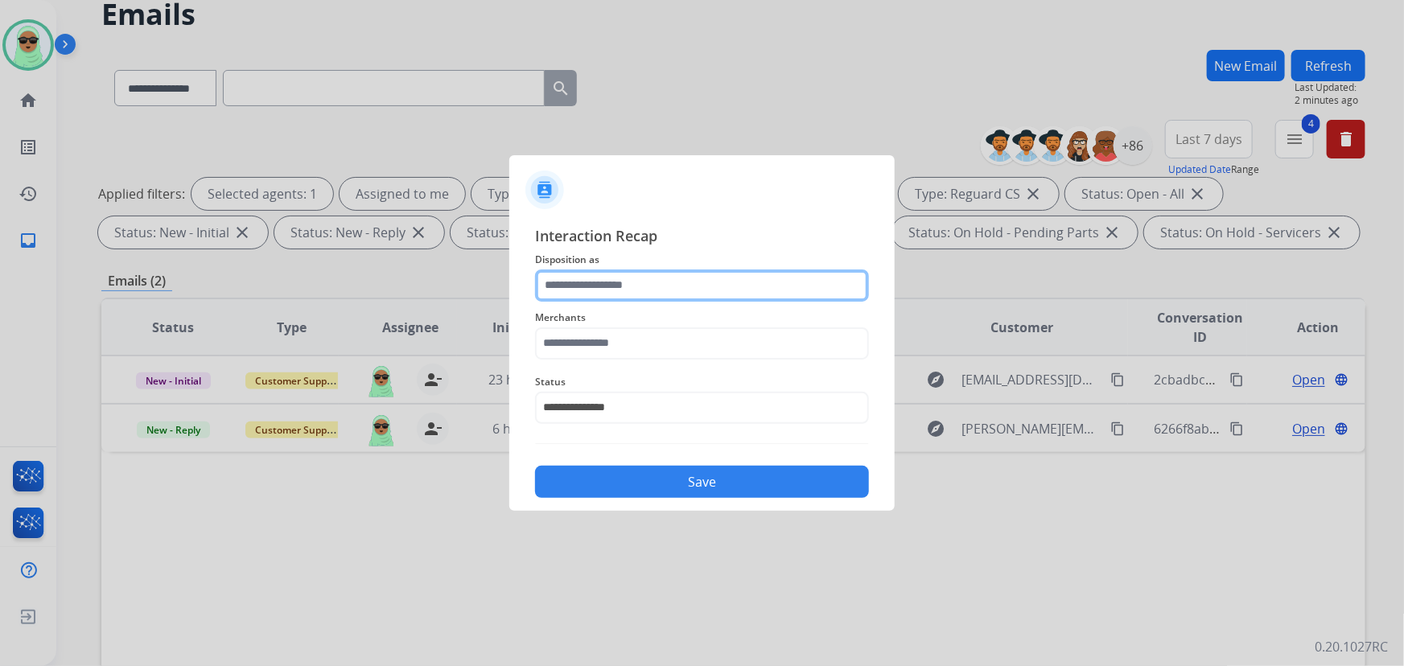
click at [597, 290] on input "text" at bounding box center [702, 286] width 334 height 32
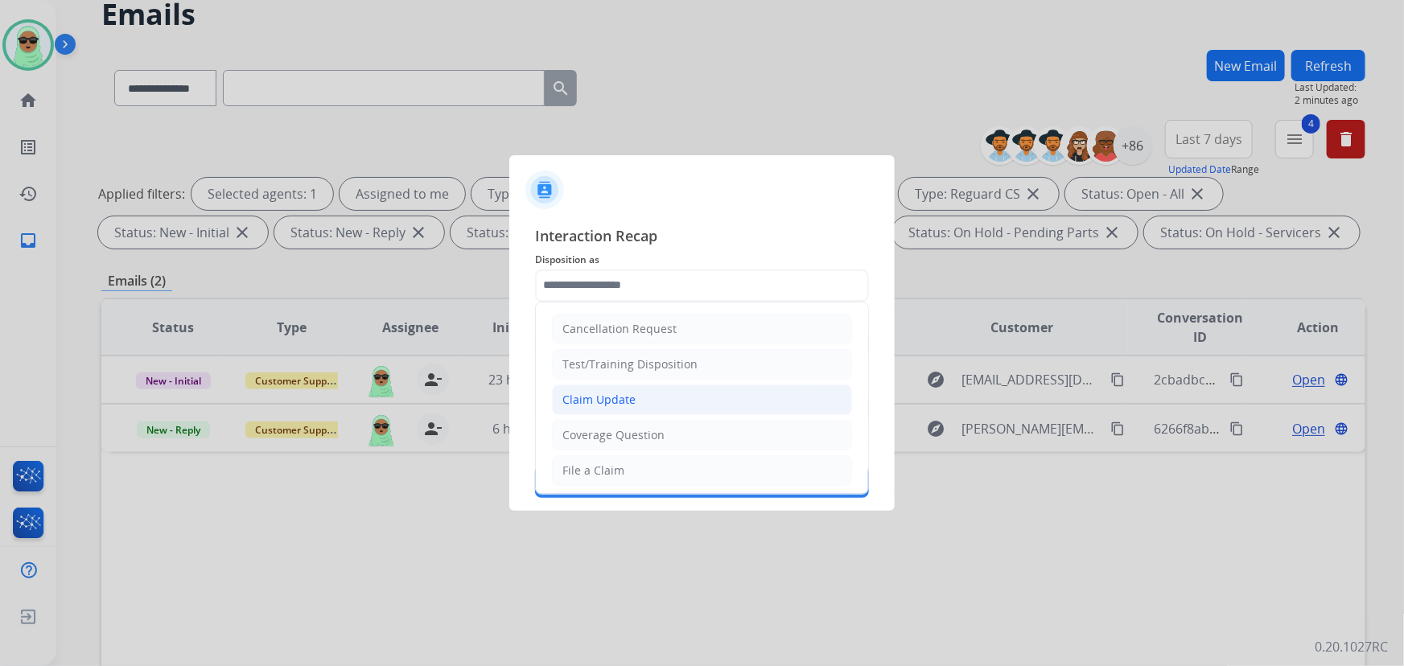
click at [627, 393] on div "Claim Update" at bounding box center [598, 400] width 73 height 16
type input "**********"
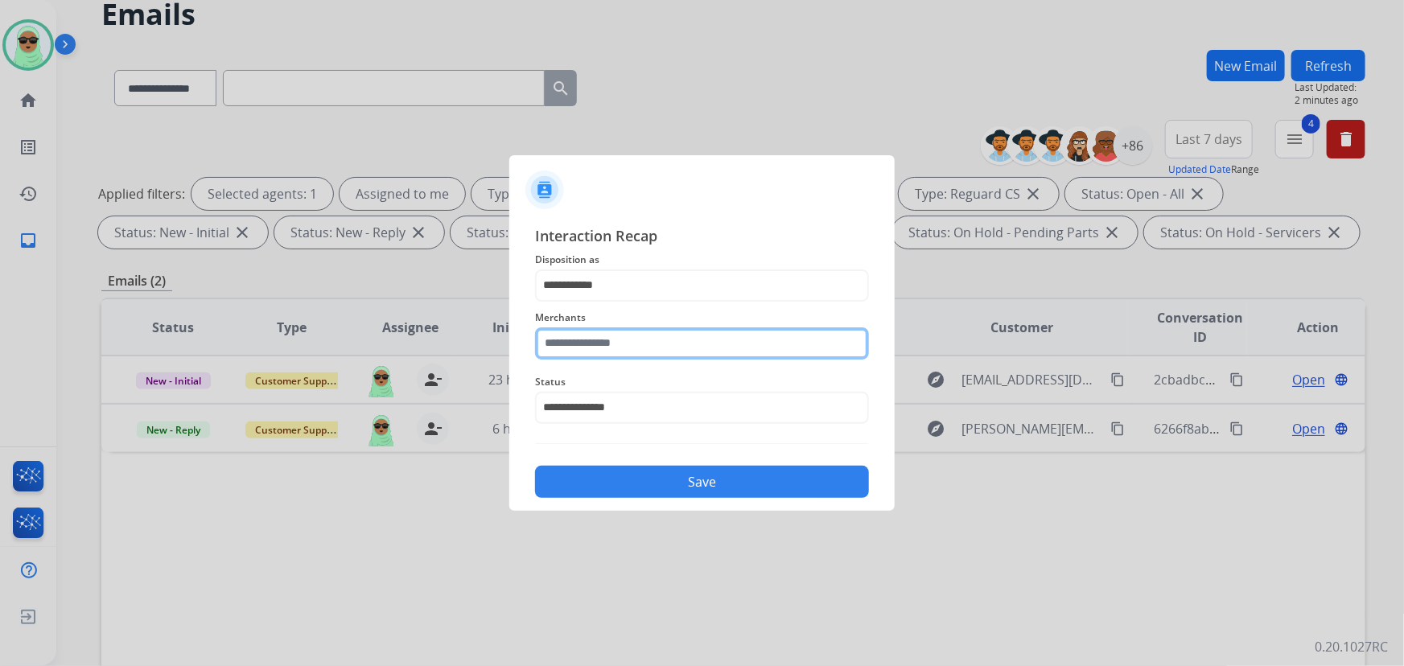
click at [632, 343] on input "text" at bounding box center [702, 344] width 334 height 32
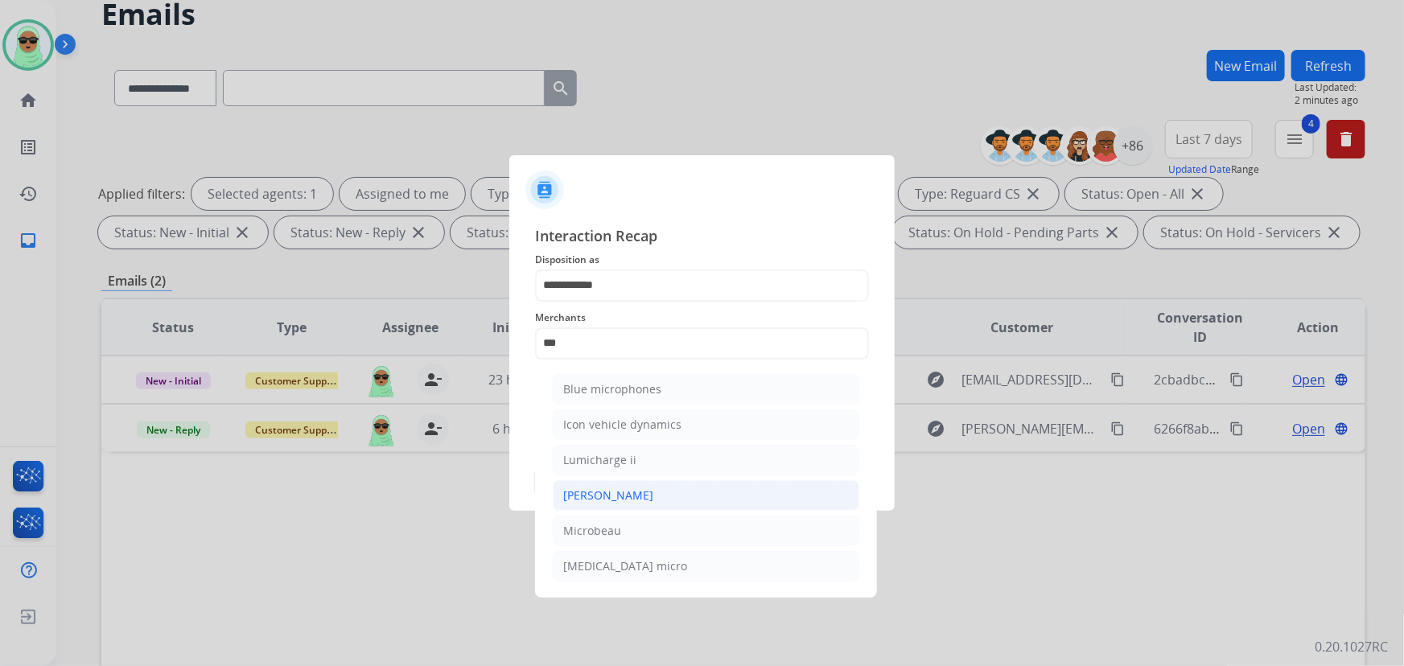
click at [652, 494] on li "[PERSON_NAME]" at bounding box center [706, 495] width 307 height 31
type input "********"
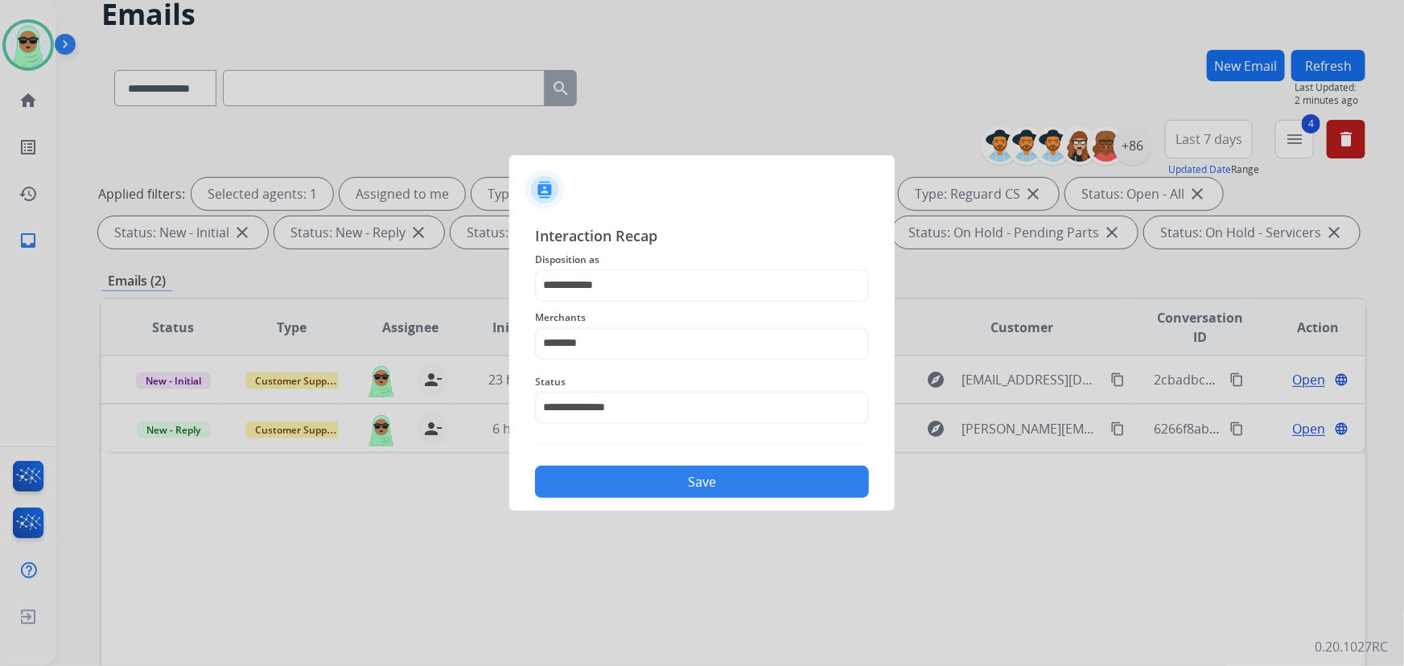
click at [658, 492] on button "Save" at bounding box center [702, 482] width 334 height 32
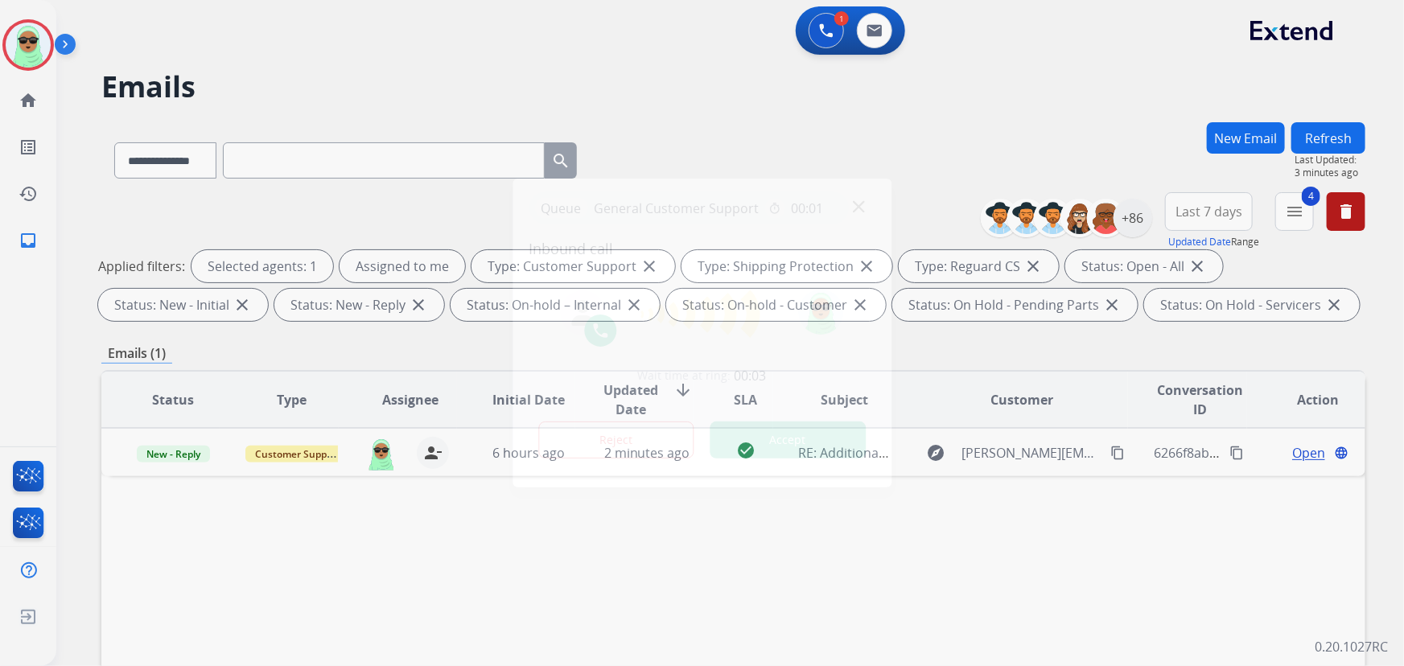
click at [226, 167] on div at bounding box center [702, 333] width 1404 height 666
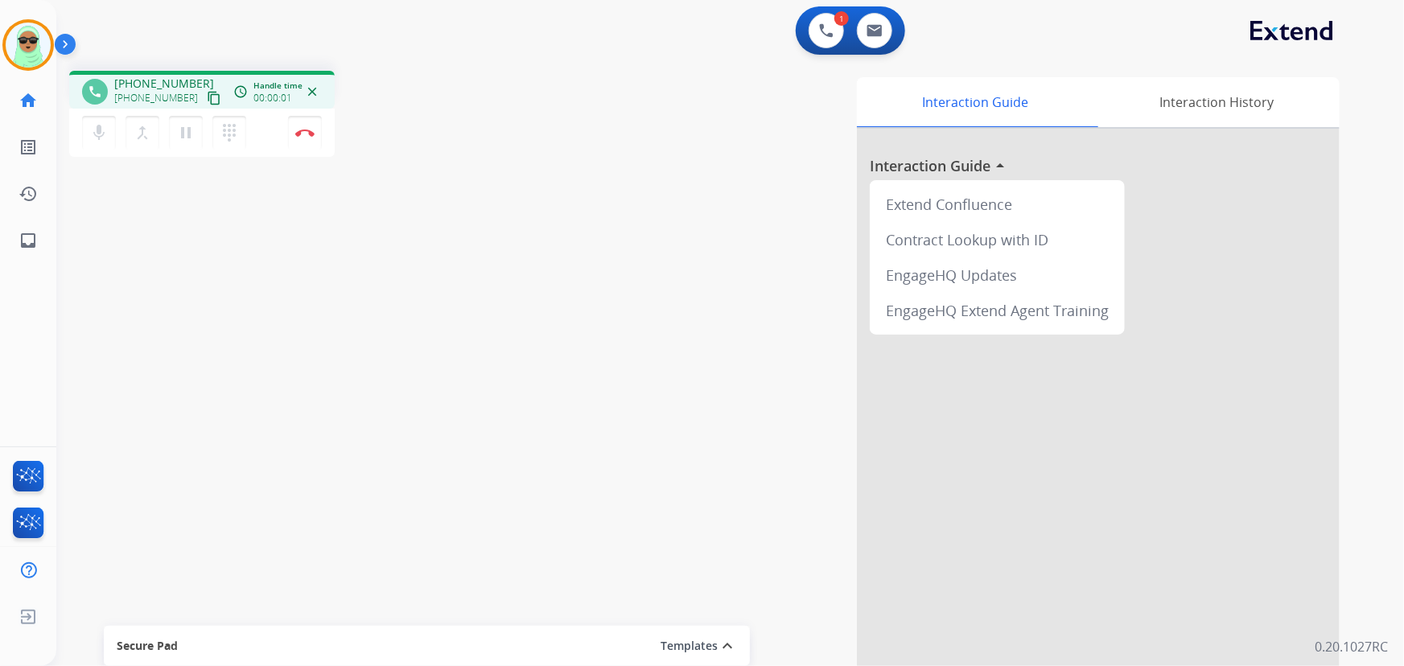
click at [208, 102] on div "phone +12084316997 +12084316997 content_copy access_time Call metrics Queue 00:…" at bounding box center [202, 90] width 266 height 38
click at [207, 97] on mat-icon "content_copy" at bounding box center [214, 98] width 14 height 14
click at [829, 22] on button at bounding box center [826, 30] width 35 height 35
click at [822, 27] on img at bounding box center [826, 30] width 14 height 14
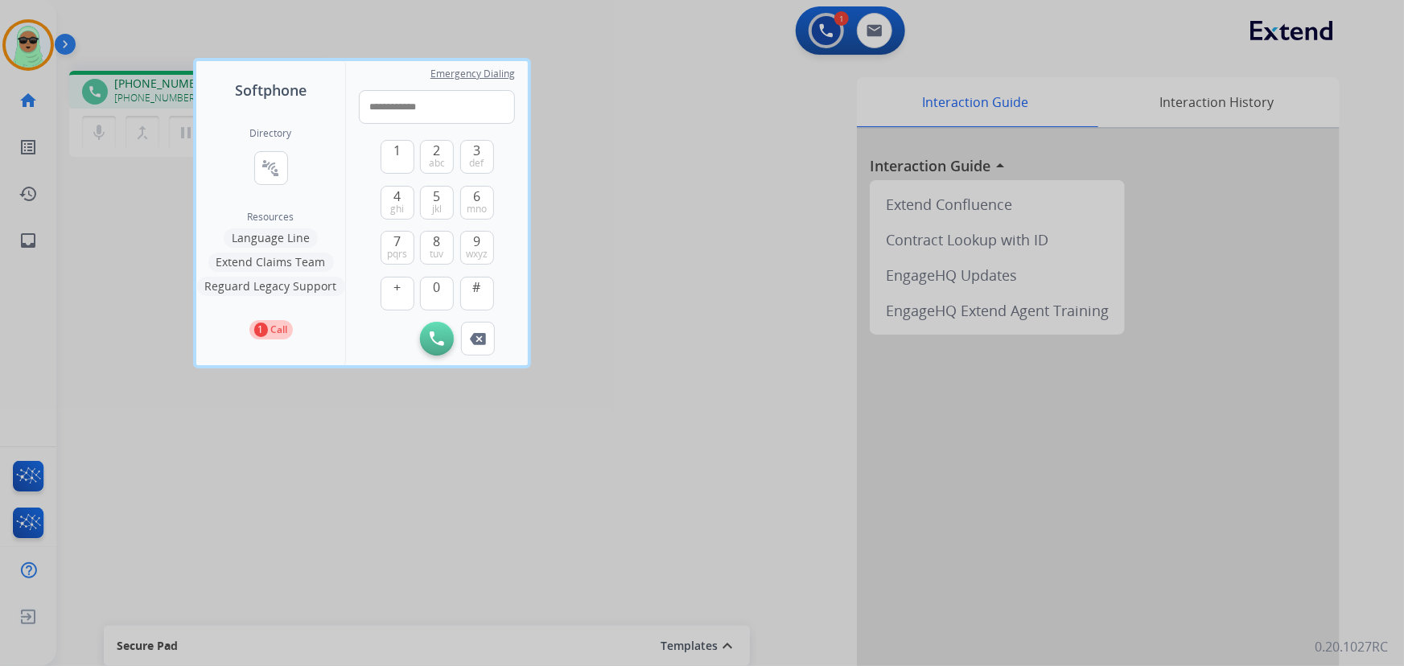
type input "**********"
click at [216, 462] on div at bounding box center [702, 333] width 1404 height 666
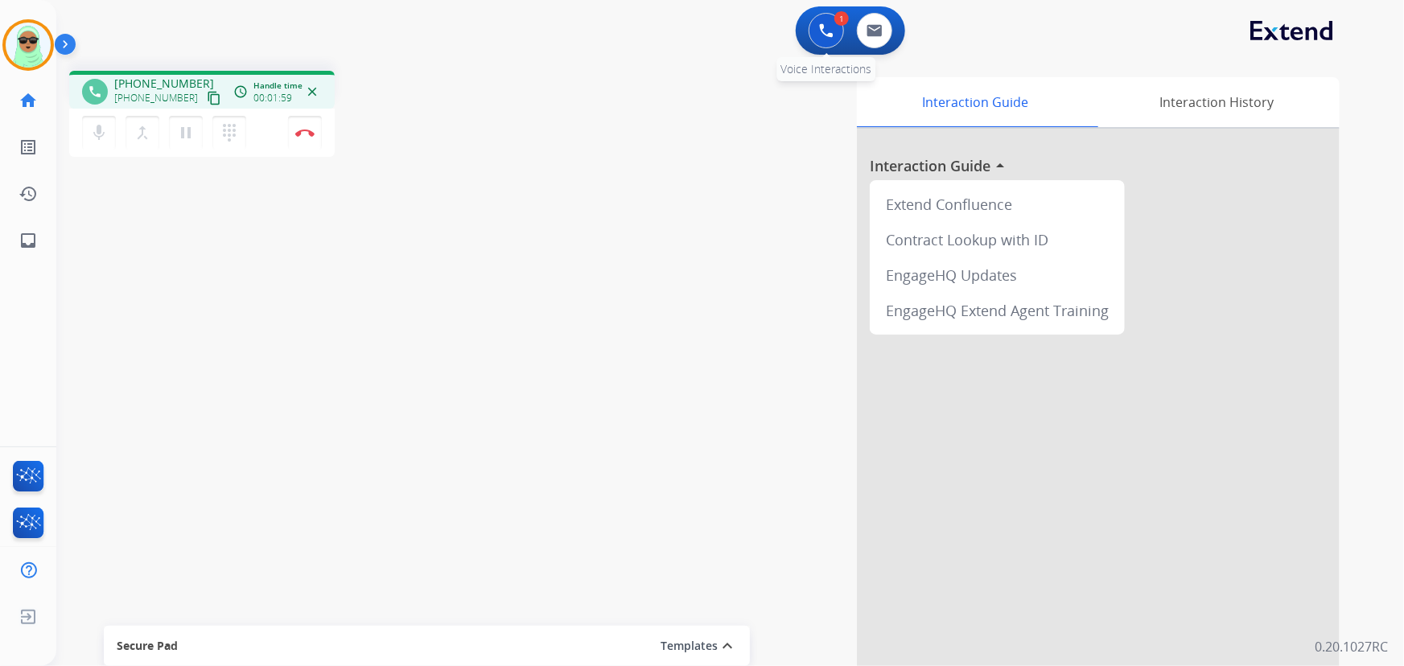
click at [816, 30] on button at bounding box center [826, 30] width 35 height 35
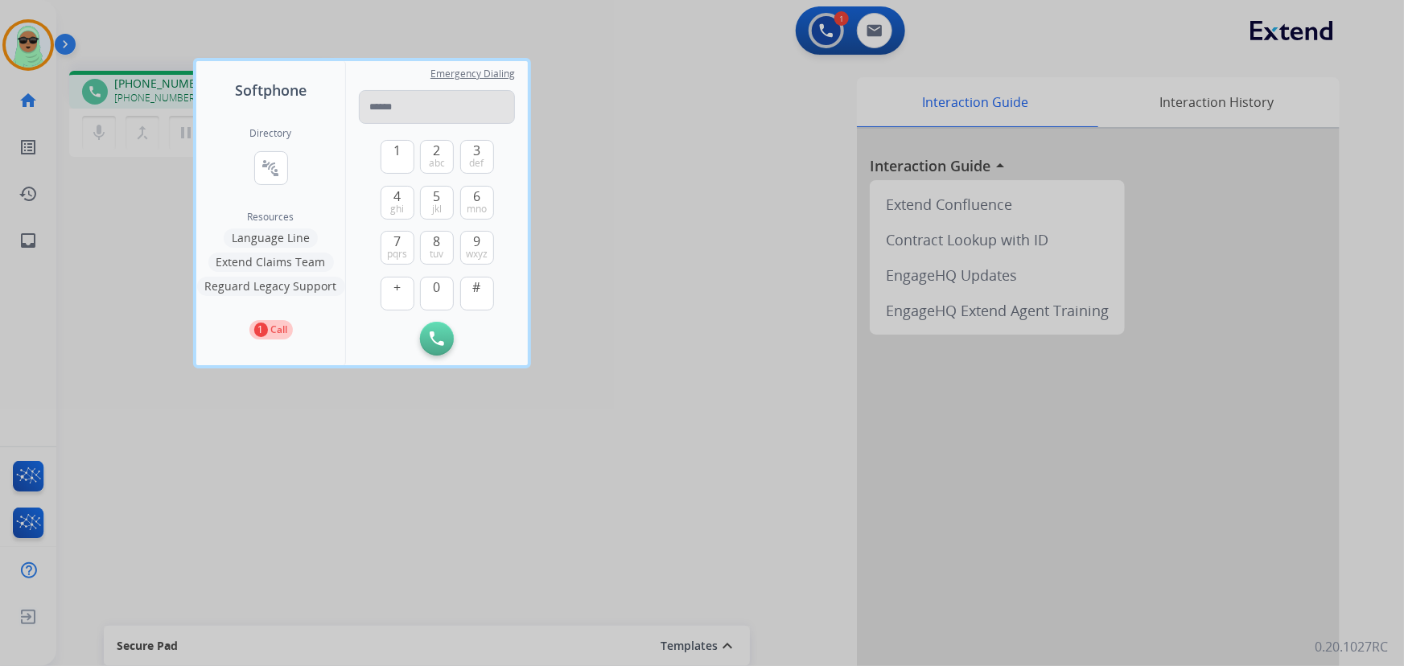
type input "**********"
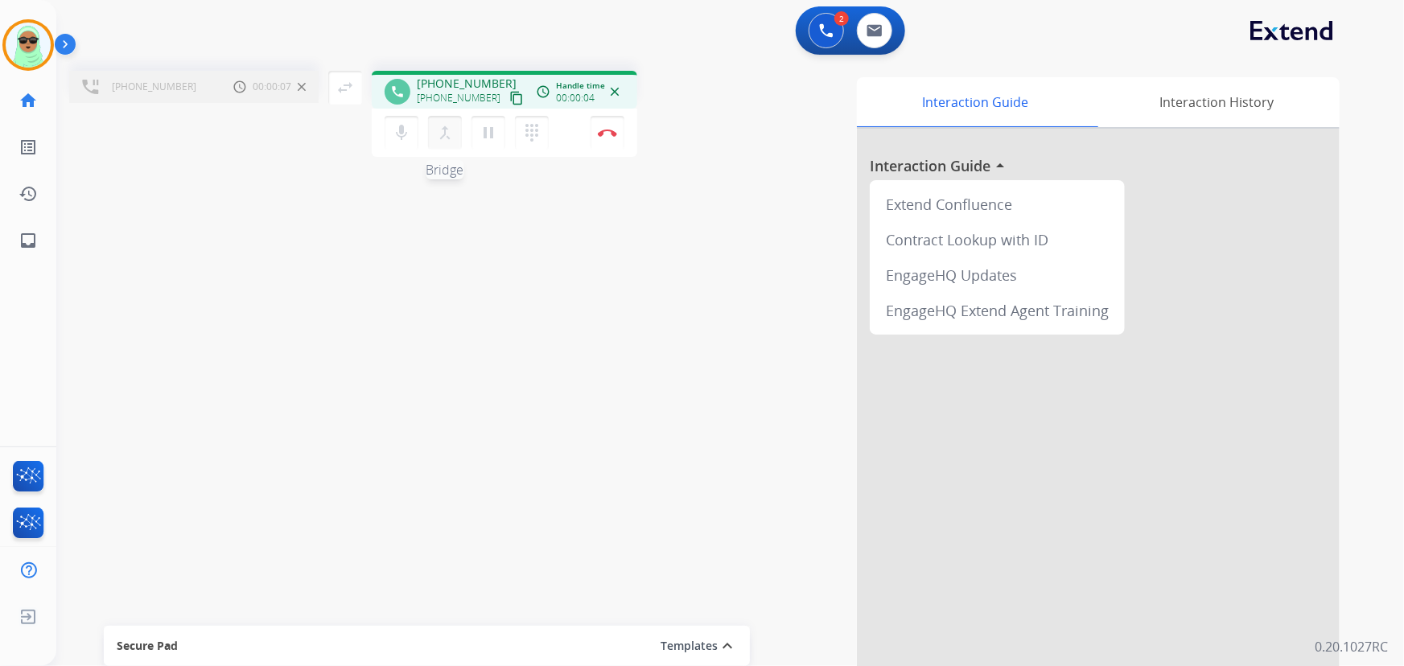
click at [440, 138] on mat-icon "merge_type" at bounding box center [444, 132] width 19 height 19
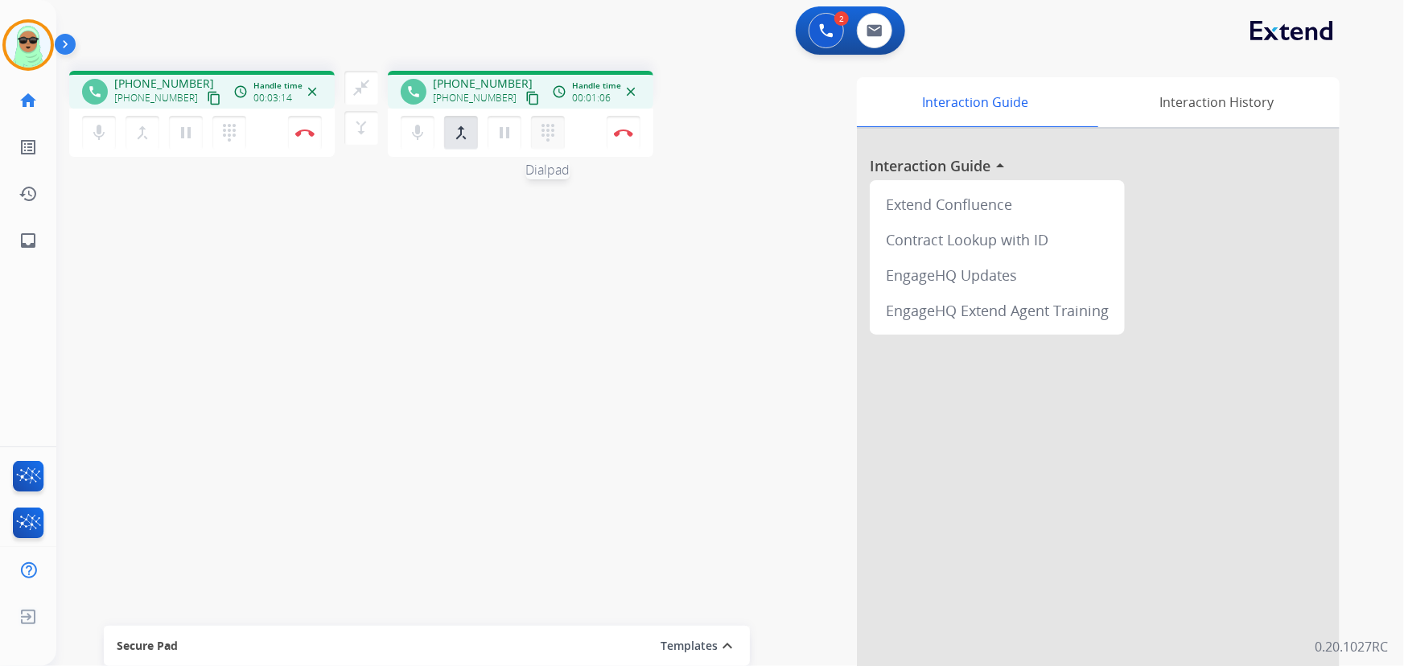
click at [256, 130] on div "mic Mute merge_type Bridge pause Hold dialpad Dialpad" at bounding box center [169, 133] width 174 height 34
click at [246, 130] on button "dialpad Dialpad" at bounding box center [229, 133] width 34 height 34
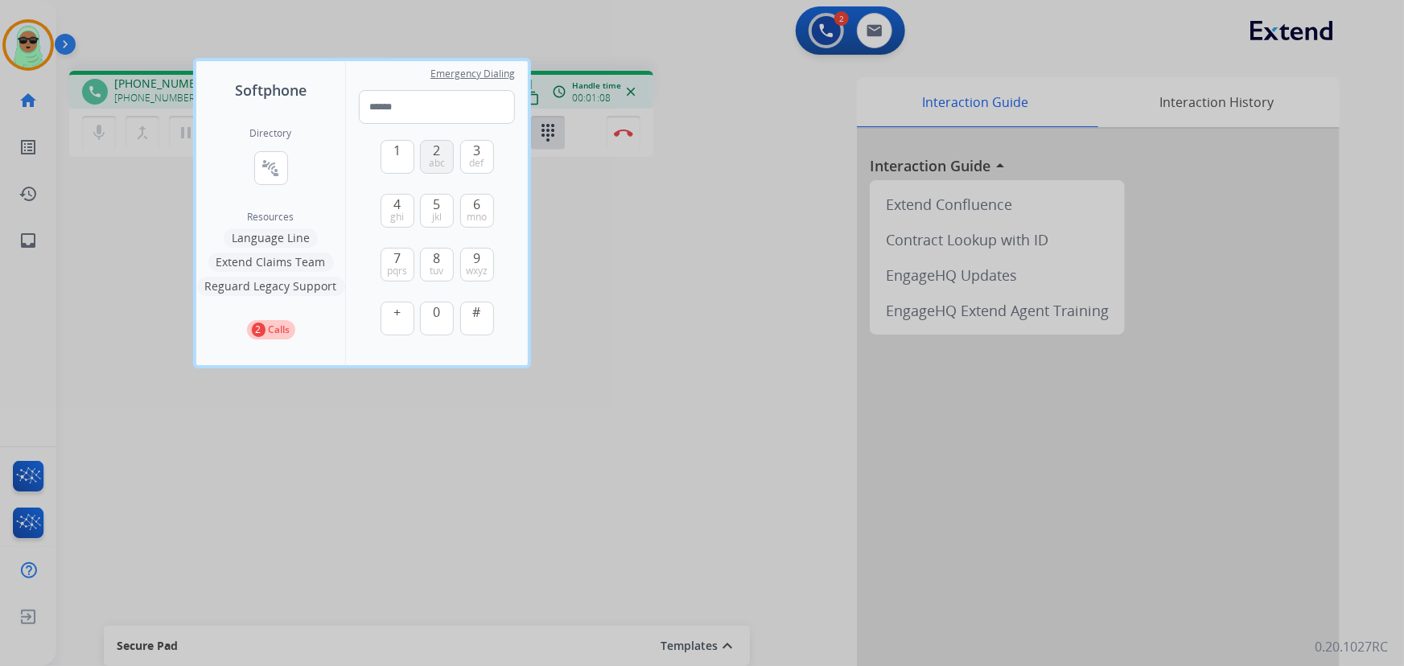
click at [443, 153] on button "2 abc" at bounding box center [437, 157] width 34 height 34
click at [422, 157] on button "2 abc" at bounding box center [437, 157] width 34 height 34
click at [436, 161] on div "1 2 abc 3 def 4 ghi 5 jkl 6 mno 7 pqrs 8 tuv 9 wxyz + 0 #" at bounding box center [437, 240] width 113 height 232
click at [435, 161] on span "abc" at bounding box center [437, 163] width 16 height 13
click at [440, 150] on span "2" at bounding box center [437, 150] width 7 height 19
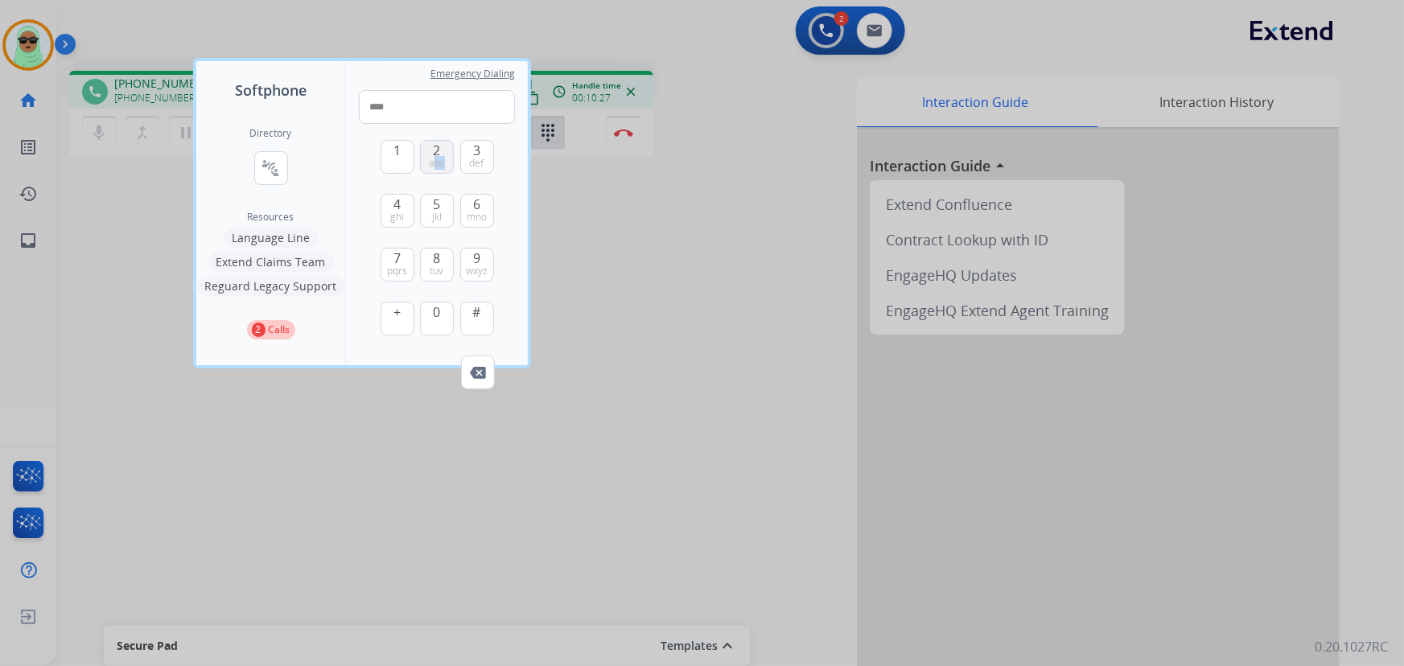
click at [447, 154] on button "2 abc" at bounding box center [437, 157] width 34 height 34
click at [437, 154] on span "2" at bounding box center [437, 150] width 7 height 19
click at [438, 154] on span "2" at bounding box center [437, 150] width 7 height 19
type input "********"
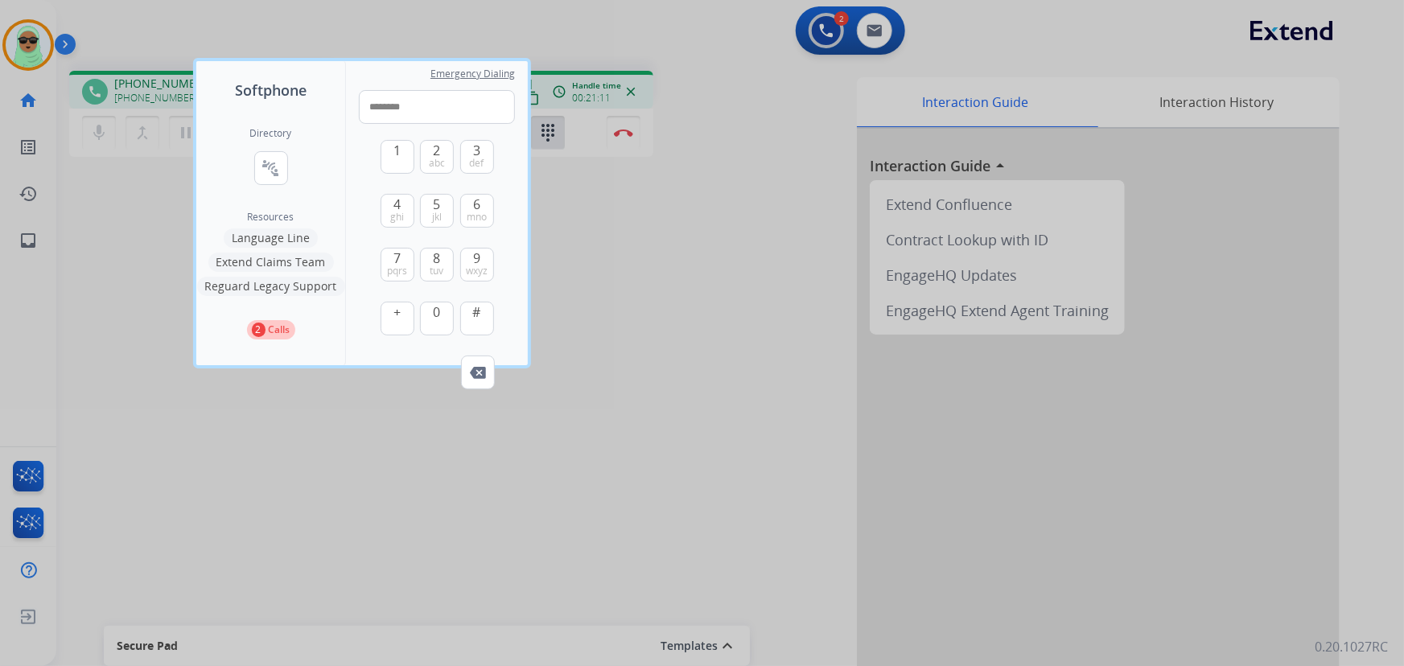
click at [245, 451] on div at bounding box center [702, 333] width 1404 height 666
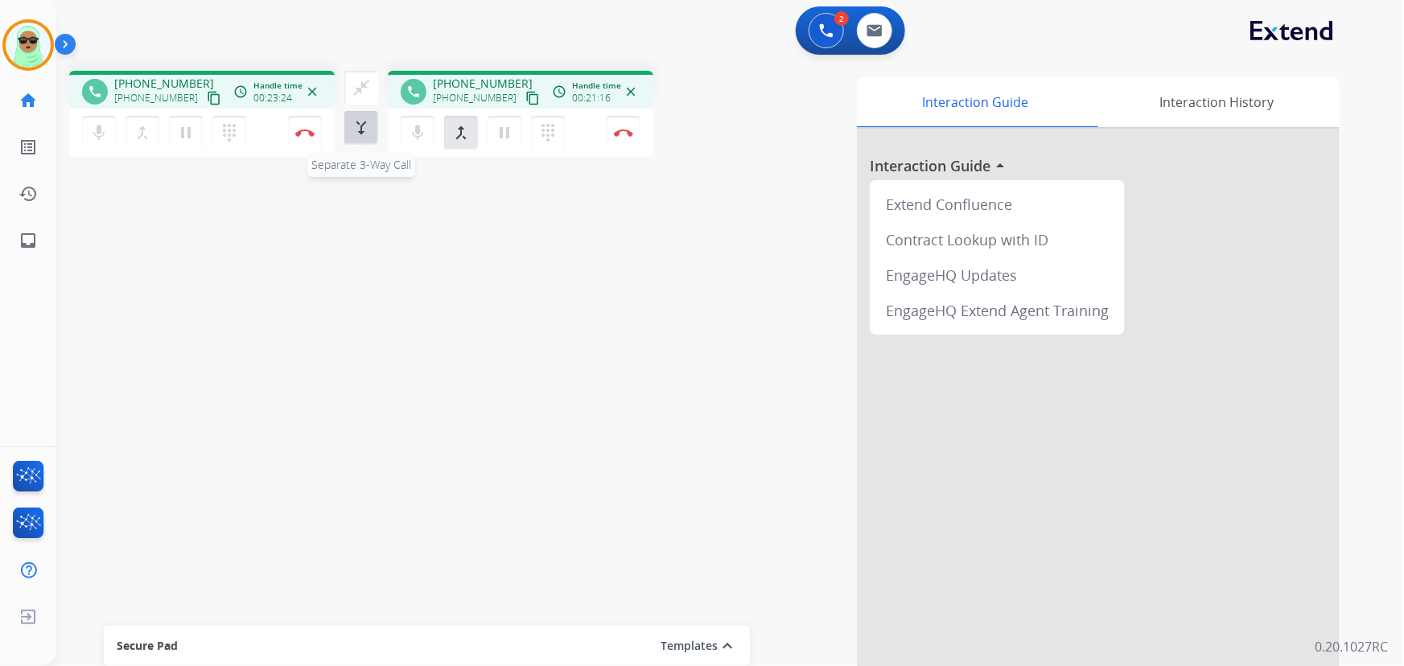
click at [361, 121] on mat-icon "merge_type" at bounding box center [361, 127] width 19 height 19
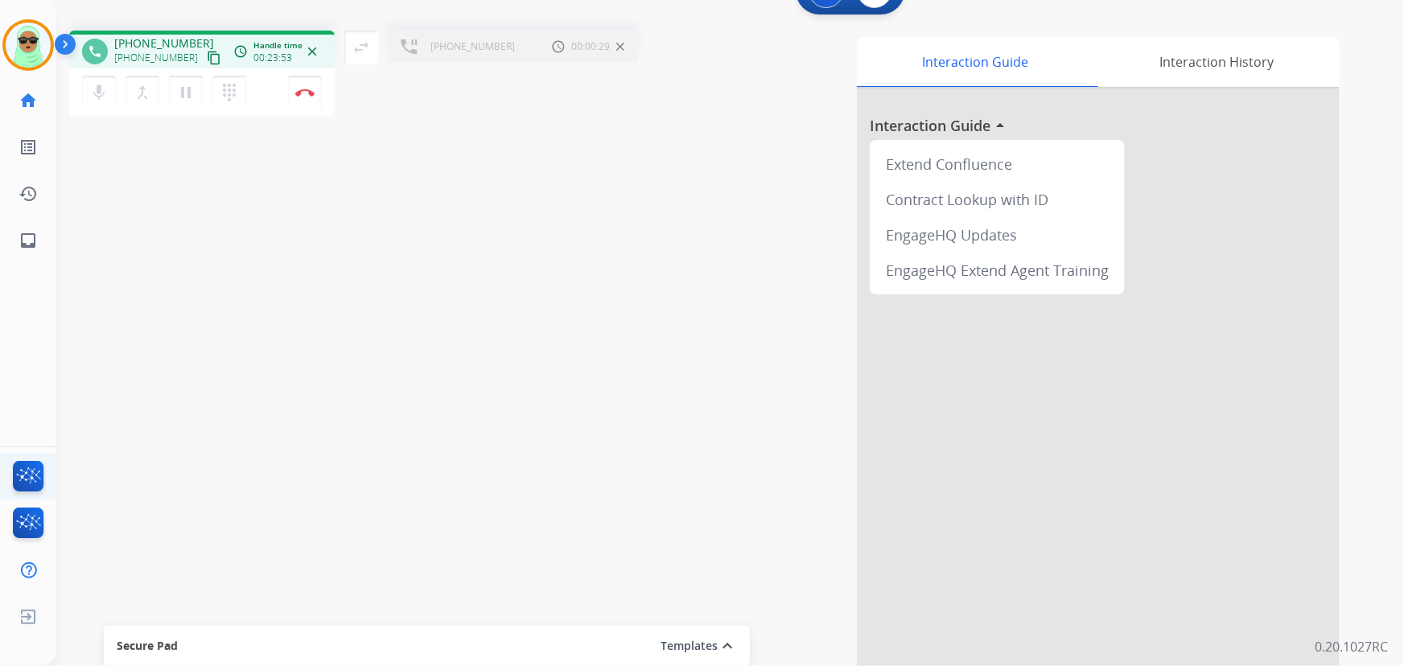
scroll to position [63, 0]
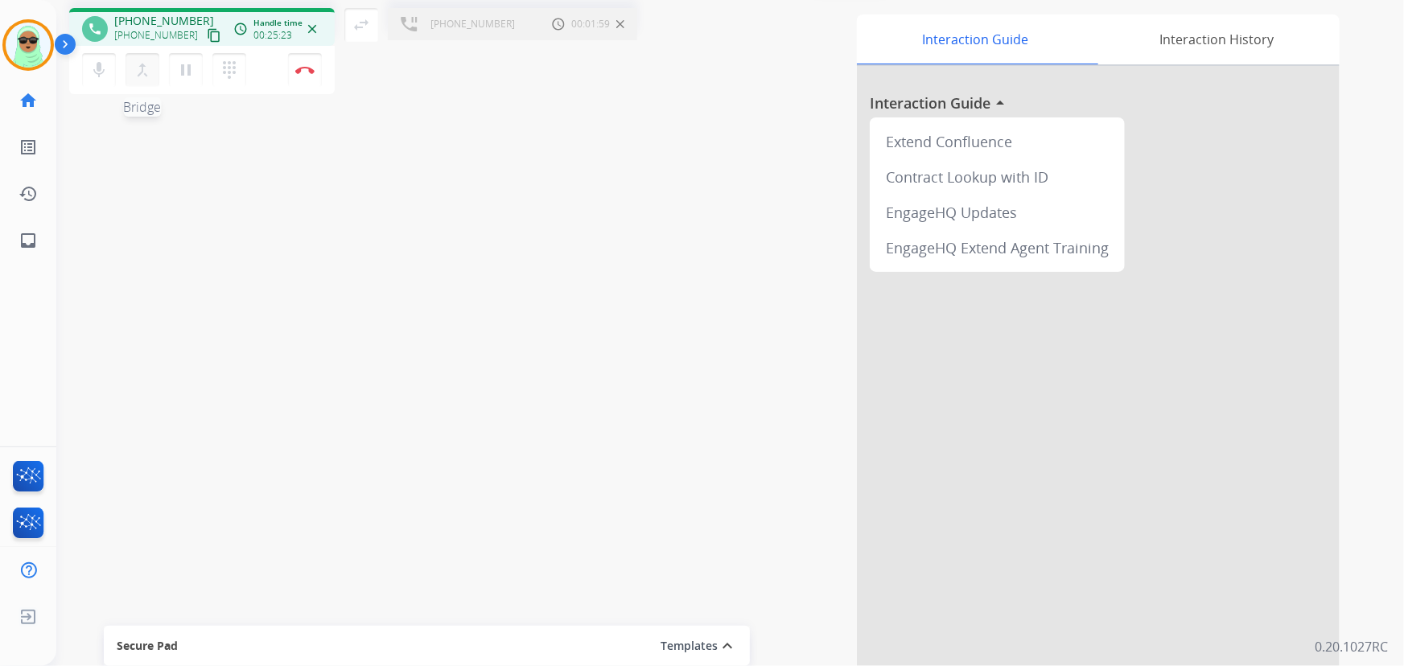
click at [153, 78] on button "merge_type Bridge" at bounding box center [143, 70] width 34 height 34
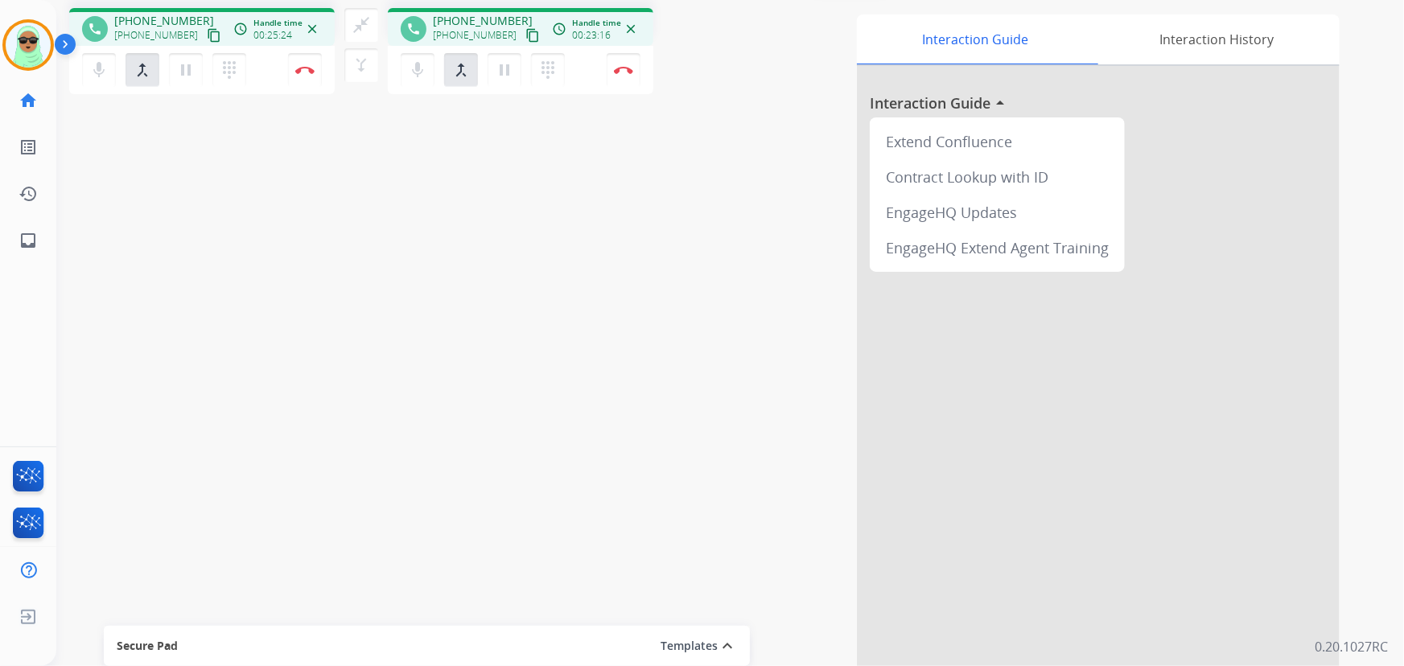
drag, startPoint x: 153, startPoint y: 78, endPoint x: 457, endPoint y: 558, distance: 568.6
click at [456, 568] on div "phone +12084316997 +12084316997 content_copy access_time Call metrics Queue 00:…" at bounding box center [710, 330] width 1309 height 671
click at [483, 463] on div "phone +12084316997 +12084316997 content_copy access_time Call metrics Queue 00:…" at bounding box center [710, 330] width 1309 height 671
click at [246, 64] on button "dialpad Dialpad" at bounding box center [229, 70] width 34 height 34
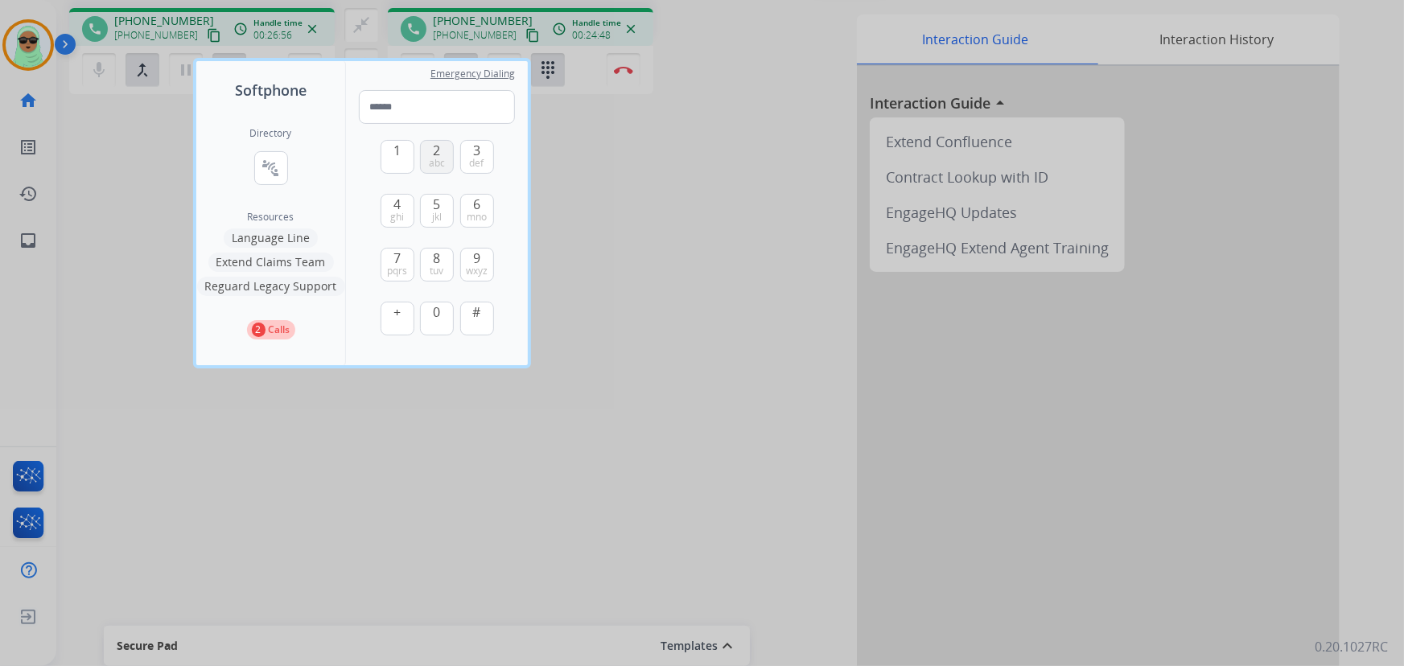
click at [436, 166] on span "abc" at bounding box center [437, 163] width 16 height 13
type input "*"
click at [625, 11] on div at bounding box center [702, 333] width 1404 height 666
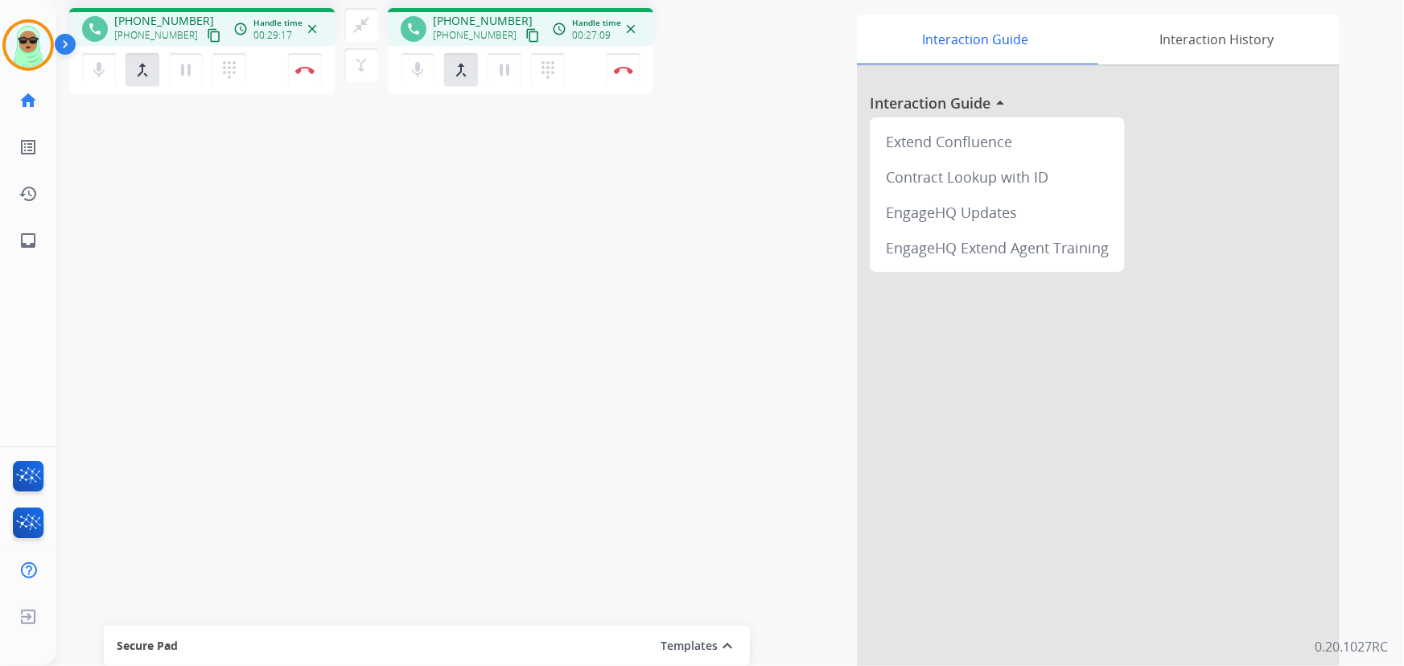
click at [319, 31] on mat-icon "close" at bounding box center [312, 29] width 14 height 14
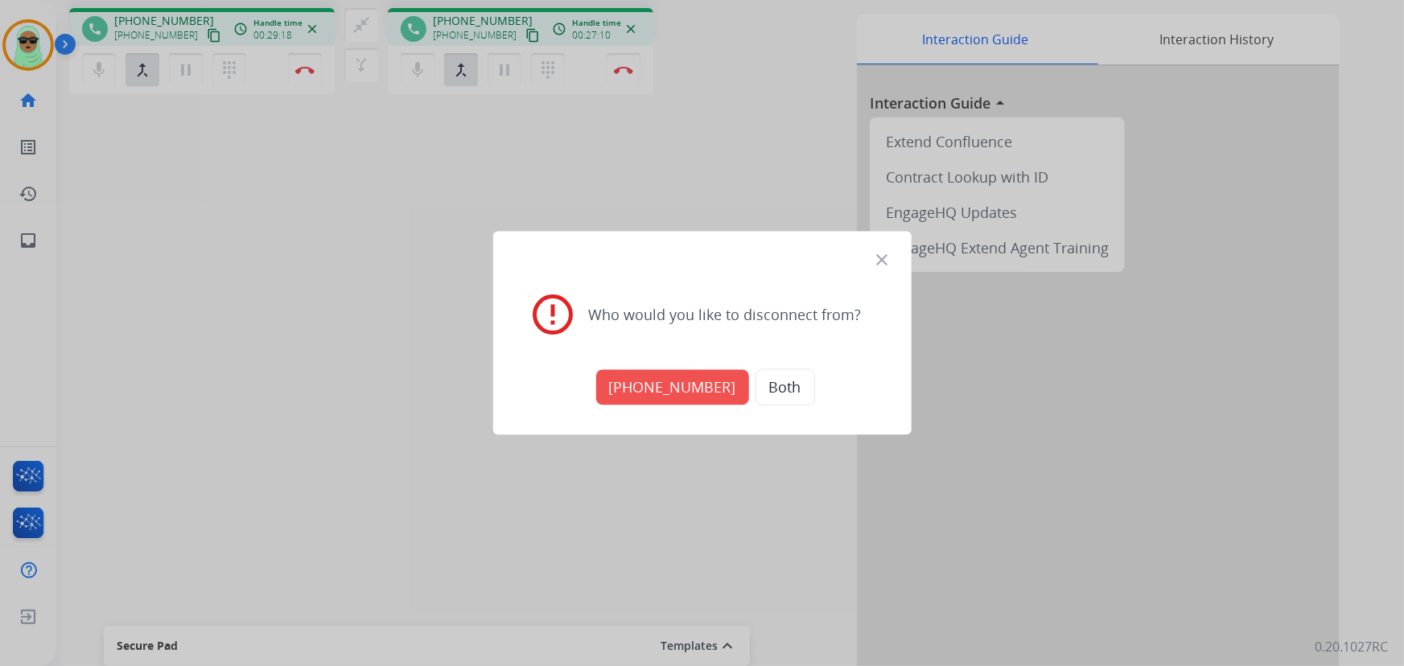
click at [720, 389] on button "+18889934373" at bounding box center [672, 387] width 153 height 35
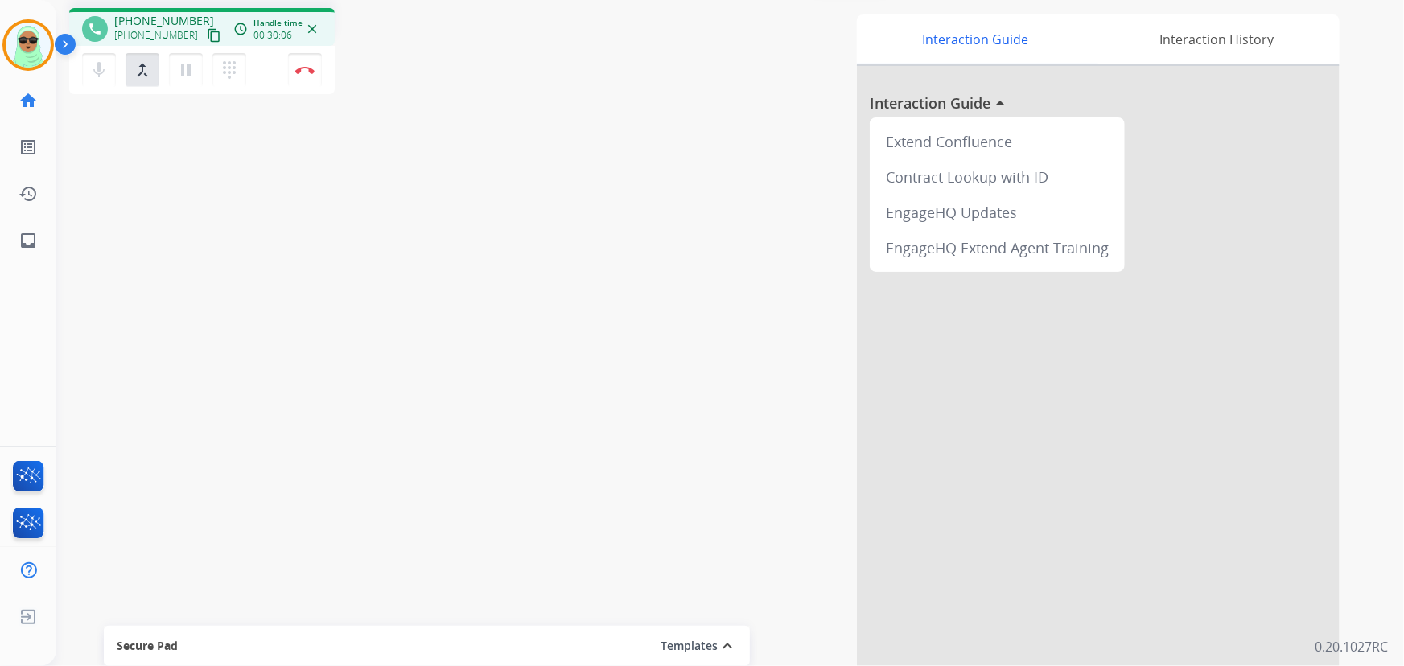
drag, startPoint x: 266, startPoint y: 58, endPoint x: 274, endPoint y: 72, distance: 15.5
click at [266, 59] on div "mic Mute merge_type Bridge pause Hold dialpad Dialpad Disconnect" at bounding box center [202, 70] width 266 height 48
click at [298, 64] on button "Disconnect" at bounding box center [305, 70] width 34 height 34
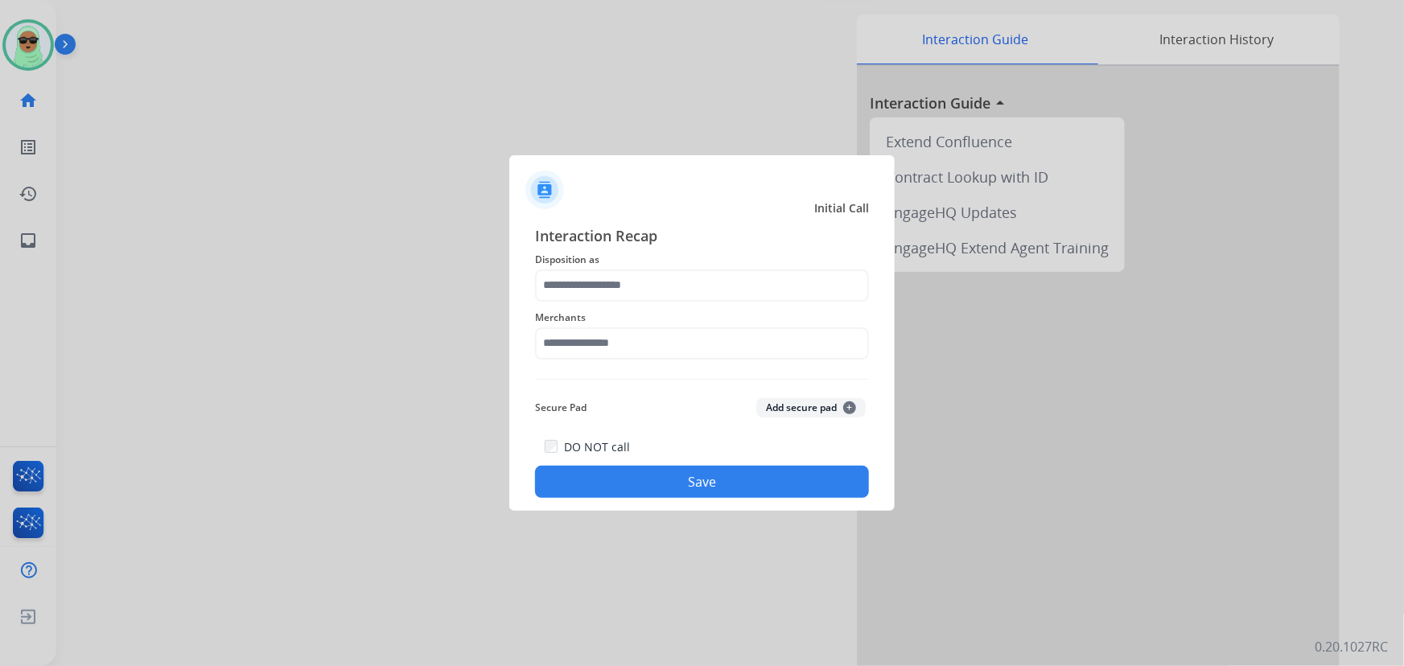
click at [591, 315] on span "Merchants" at bounding box center [702, 317] width 334 height 19
click at [587, 332] on input "text" at bounding box center [702, 344] width 334 height 32
click at [689, 324] on span "Merchants" at bounding box center [702, 317] width 334 height 19
click at [679, 337] on input "***" at bounding box center [702, 344] width 334 height 32
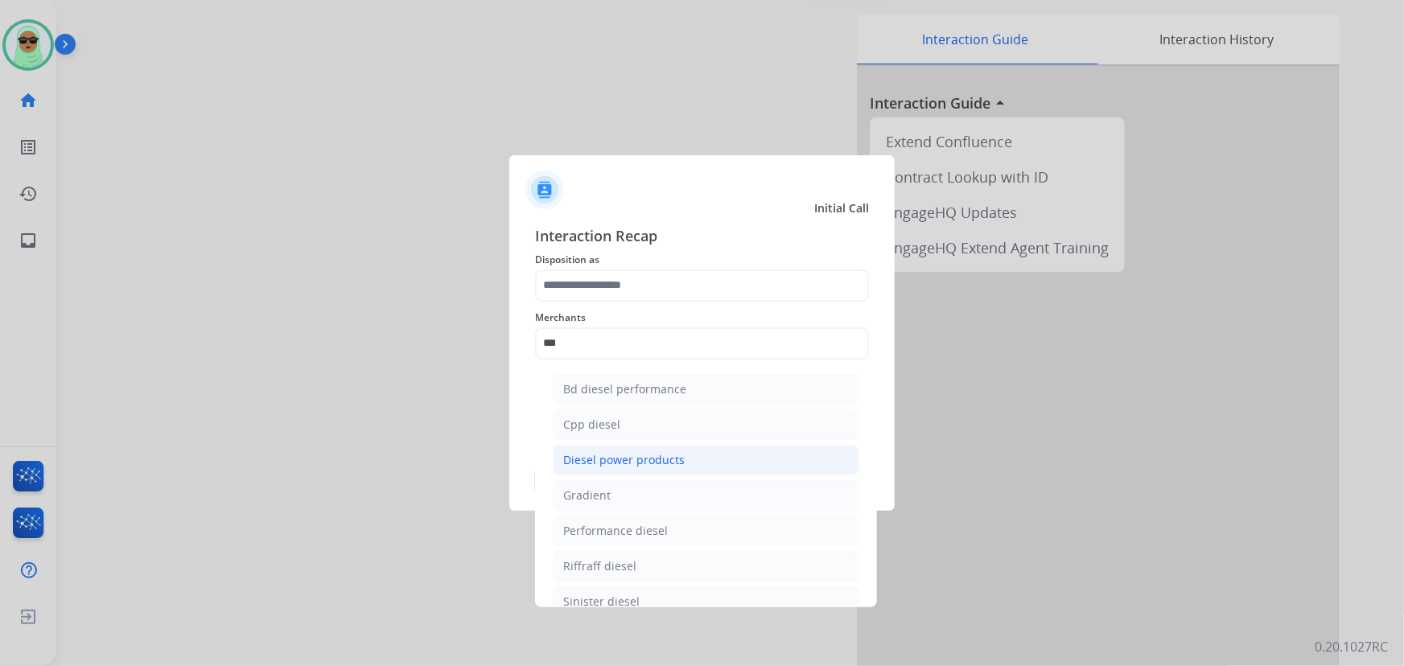
click at [680, 466] on div "Diesel power products" at bounding box center [624, 460] width 122 height 16
type input "**********"
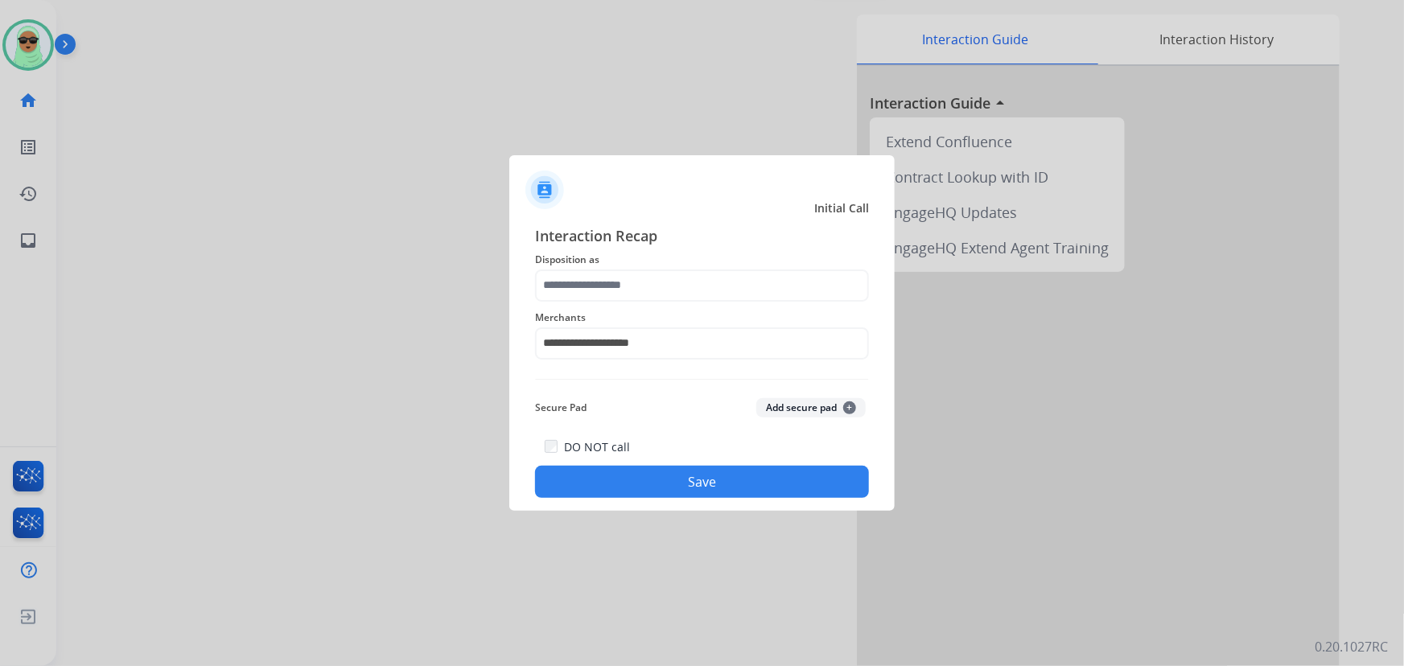
click at [677, 303] on div "**********" at bounding box center [702, 334] width 334 height 64
click at [660, 270] on input "text" at bounding box center [702, 286] width 334 height 32
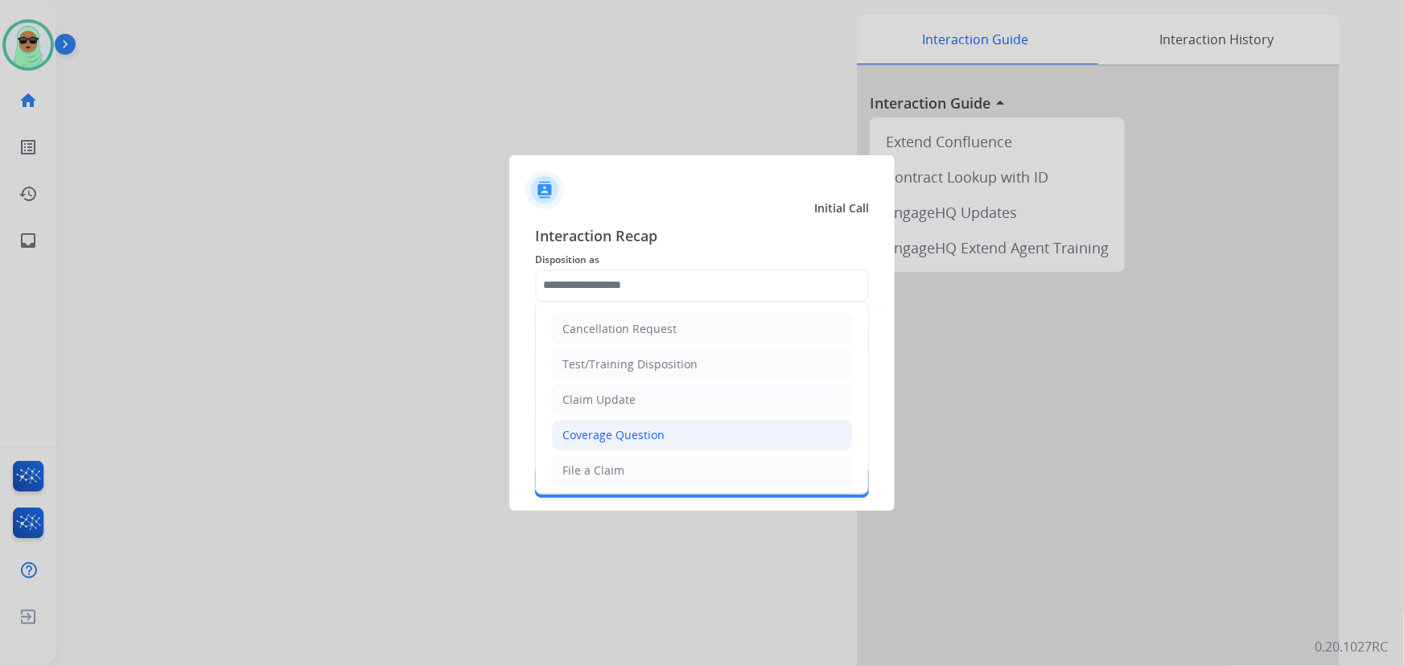
click at [649, 427] on div "Coverage Question" at bounding box center [613, 435] width 102 height 16
type input "**********"
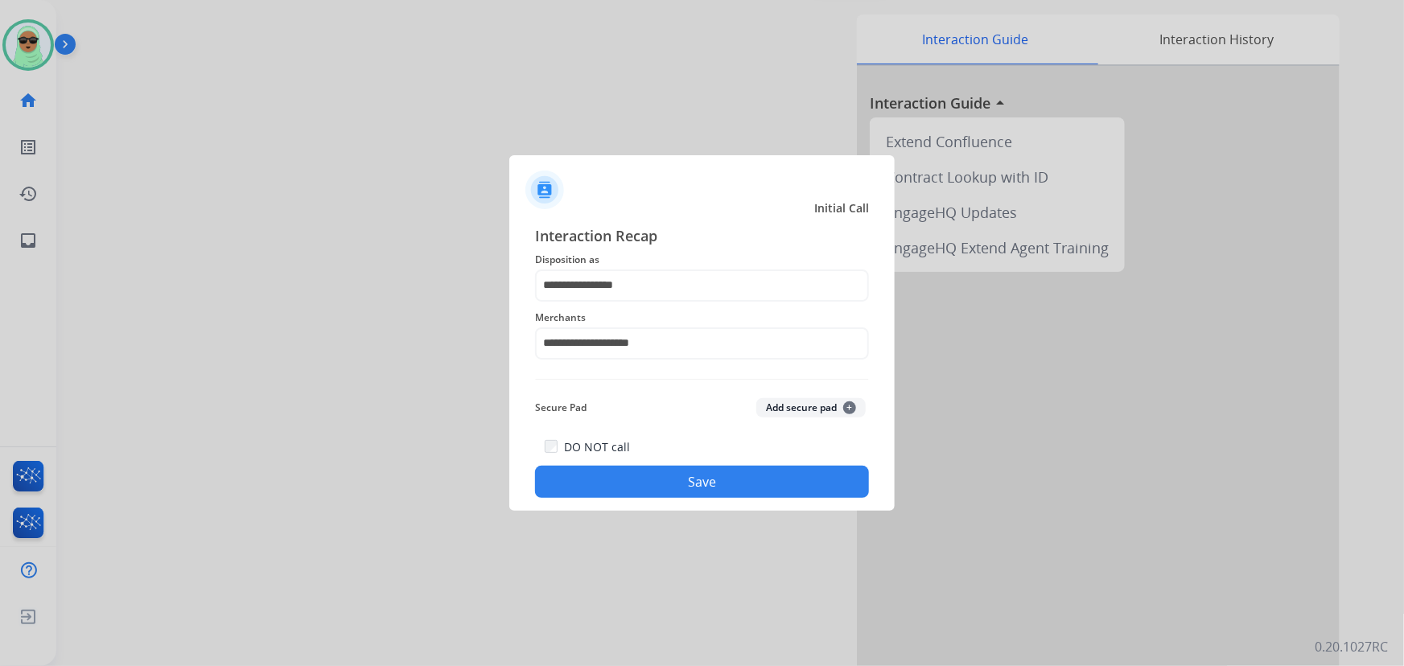
click at [660, 484] on button "Save" at bounding box center [702, 482] width 334 height 32
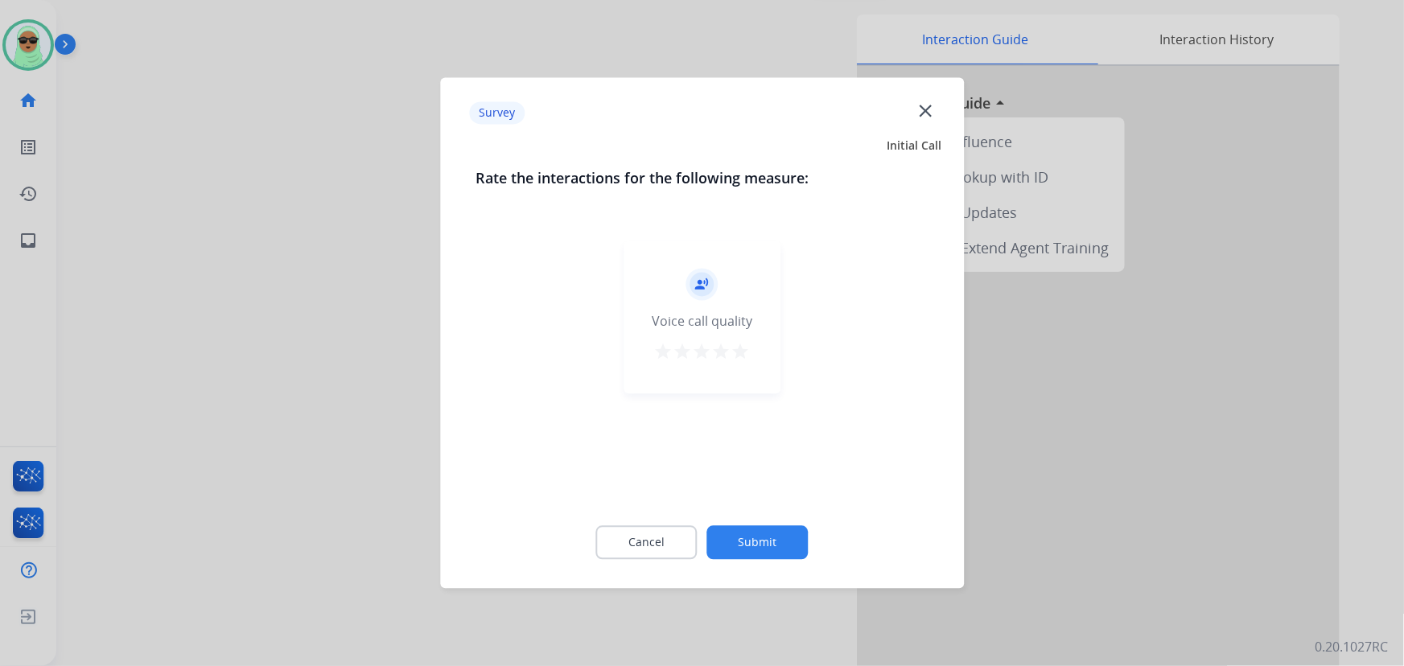
click at [795, 516] on div "Cancel Submit" at bounding box center [702, 543] width 453 height 72
click at [770, 538] on button "Submit" at bounding box center [757, 543] width 101 height 34
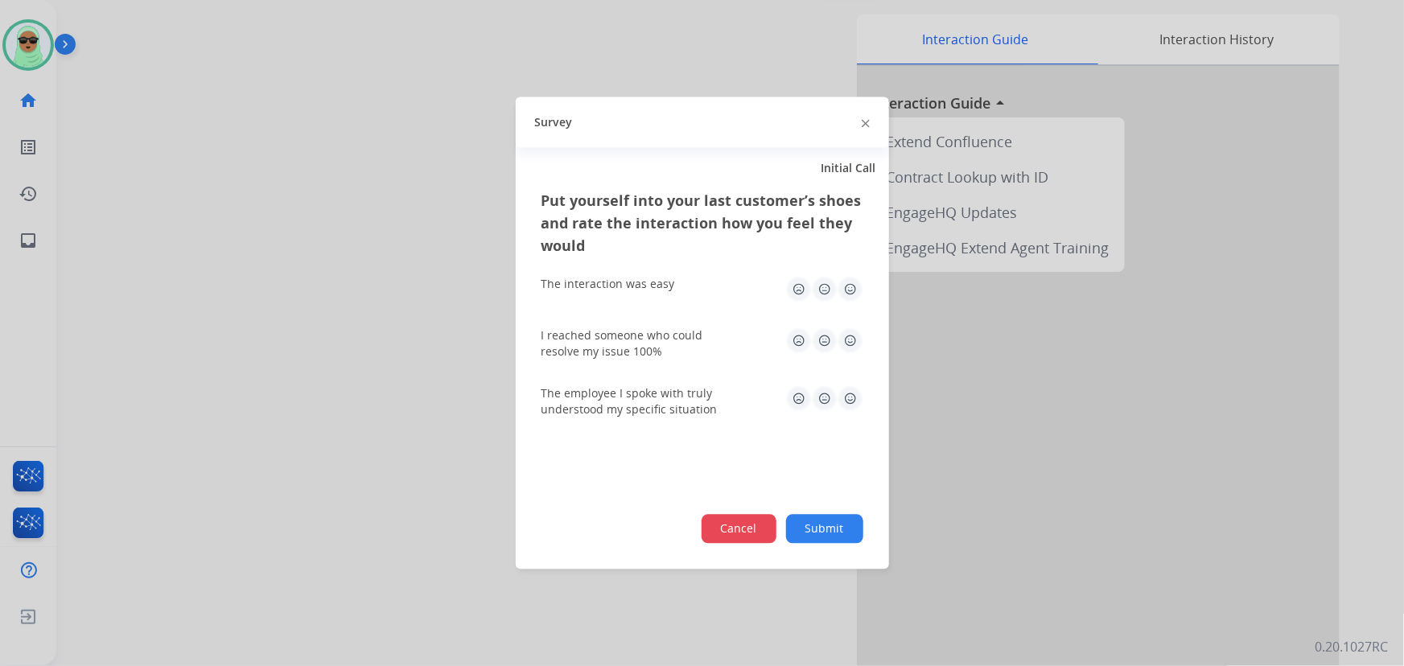
click at [755, 518] on button "Cancel" at bounding box center [739, 529] width 75 height 29
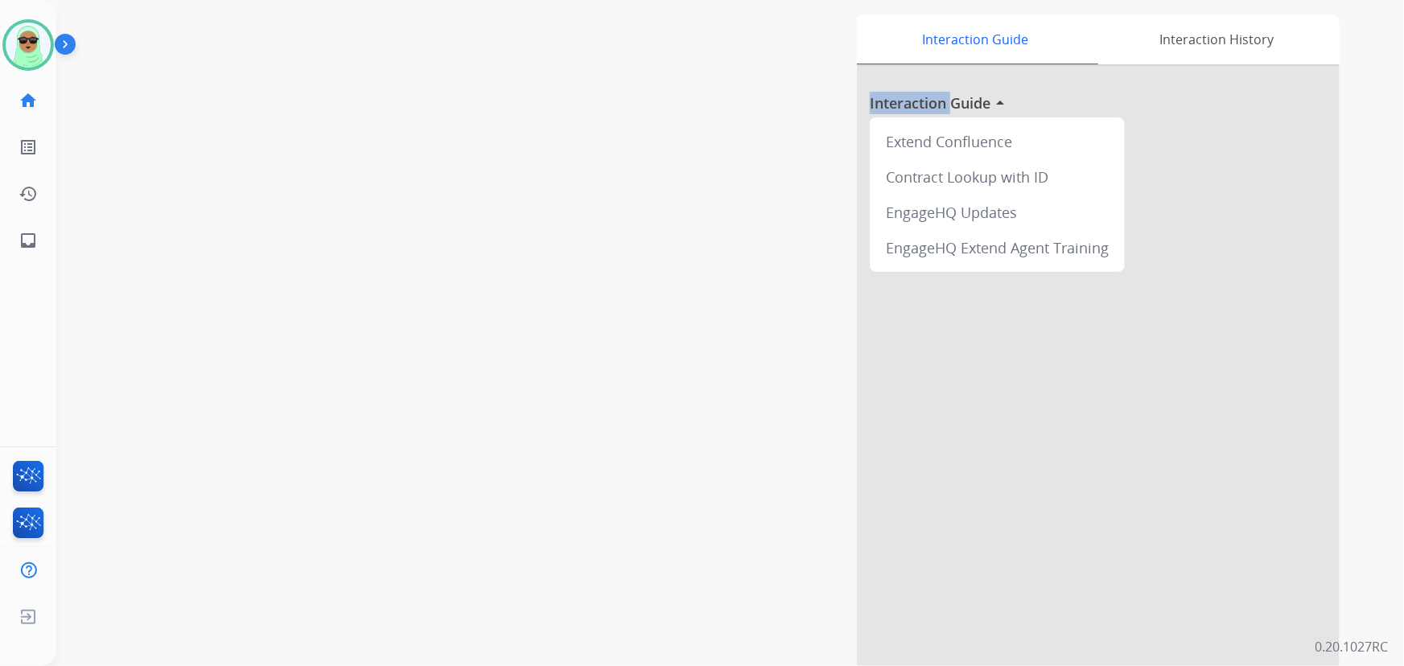
click at [755, 518] on div "Interaction Guide Interaction History Interaction Guide arrow_drop_up Extend Co…" at bounding box center [928, 340] width 823 height 652
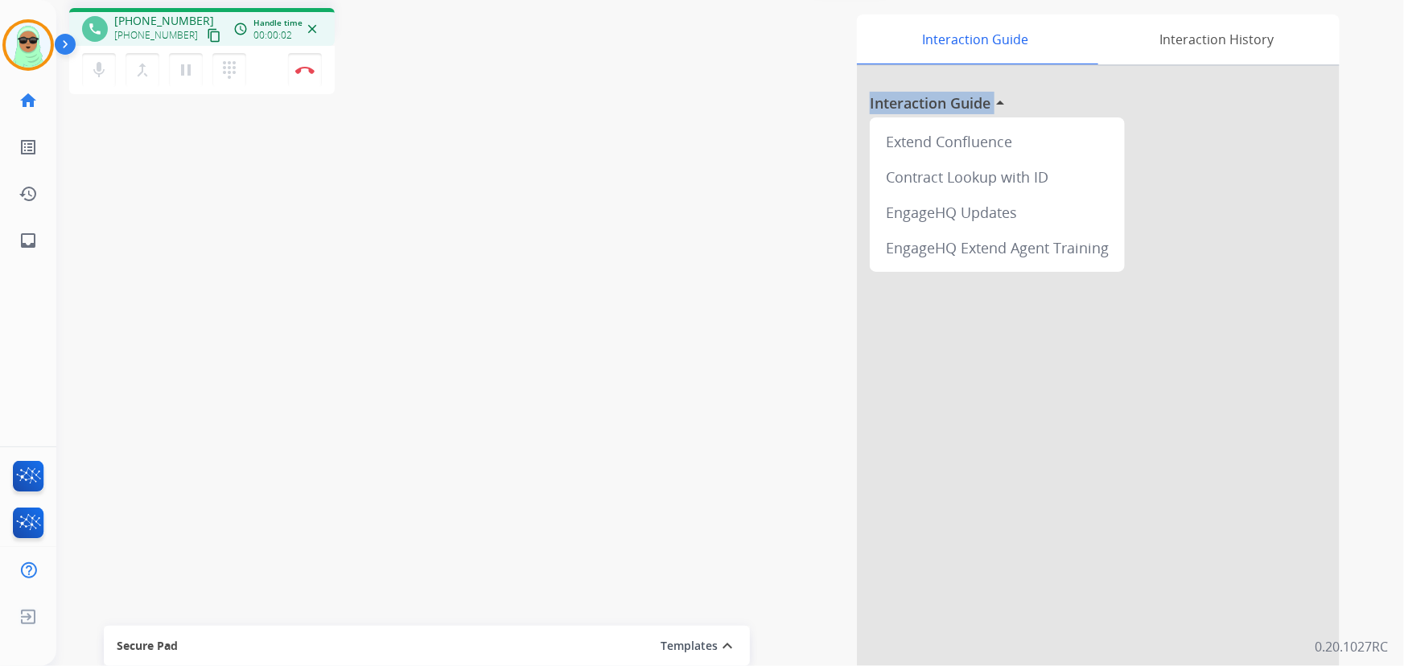
click at [207, 31] on mat-icon "content_copy" at bounding box center [214, 35] width 14 height 14
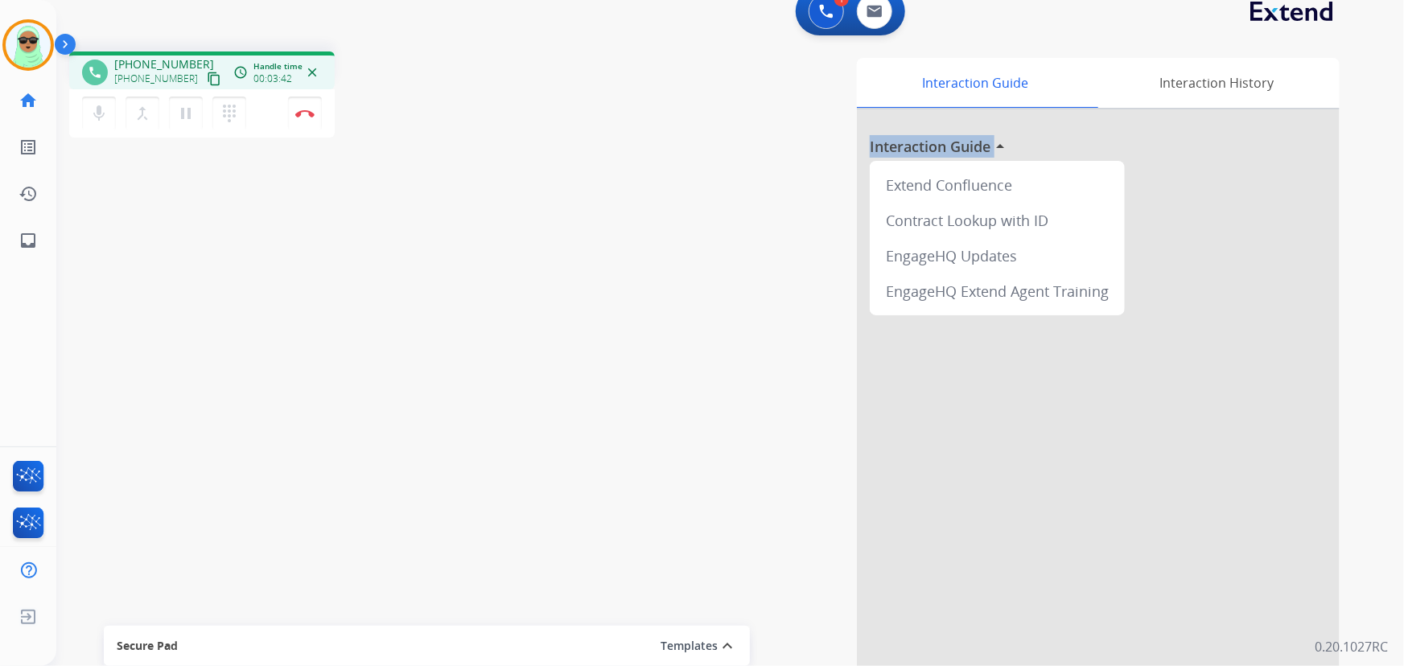
scroll to position [0, 0]
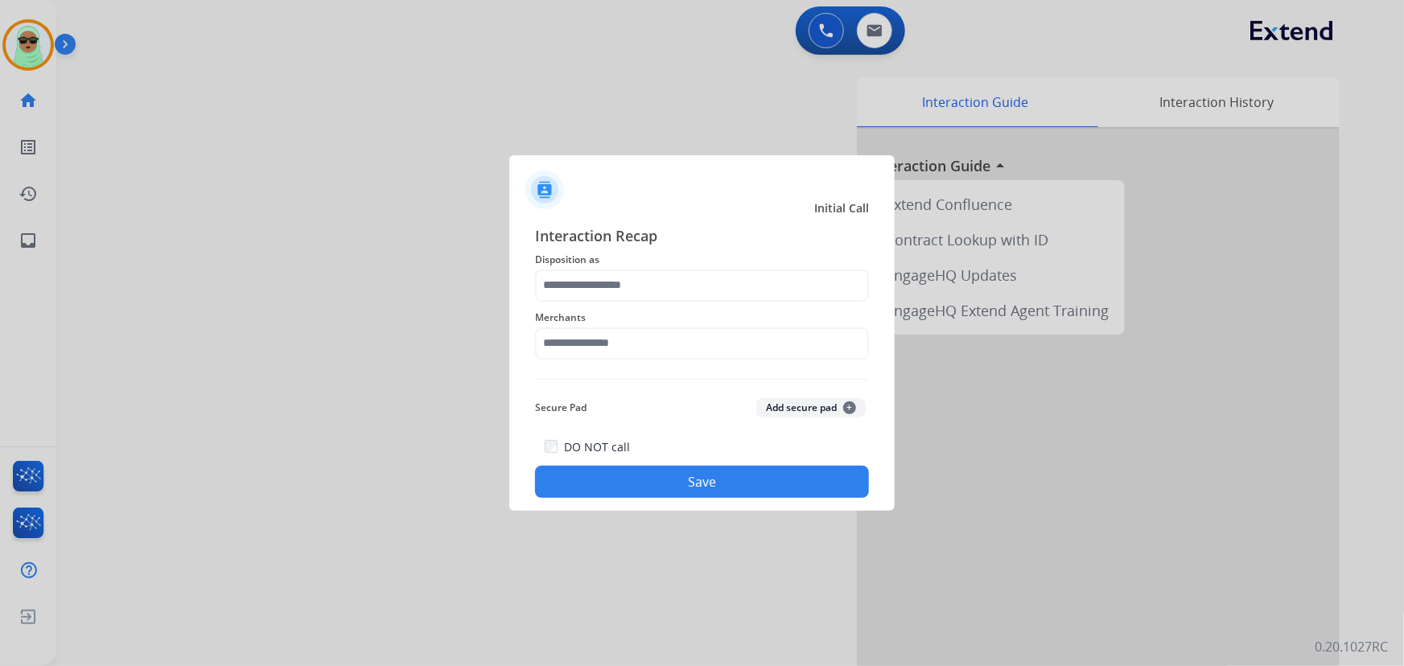
click at [186, 333] on div at bounding box center [702, 333] width 1404 height 666
click at [652, 284] on input "text" at bounding box center [702, 286] width 334 height 32
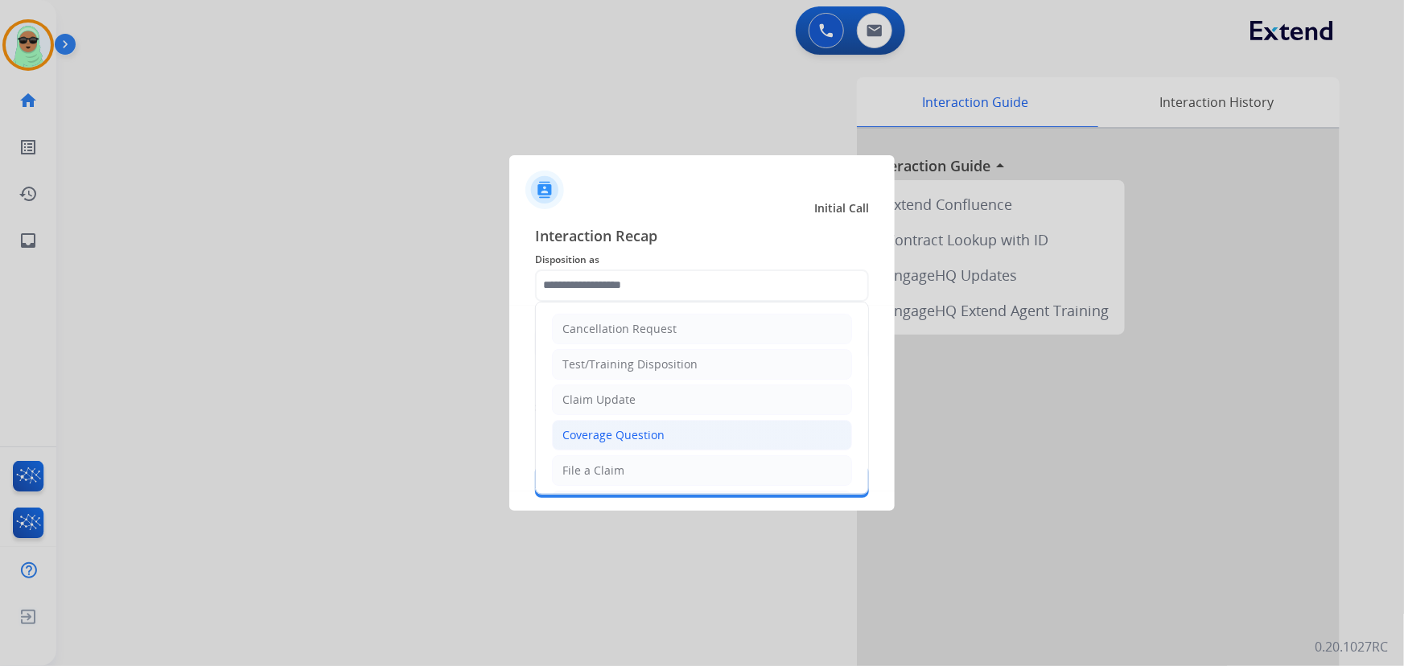
click at [651, 434] on div "Coverage Question" at bounding box center [613, 435] width 102 height 16
type input "**********"
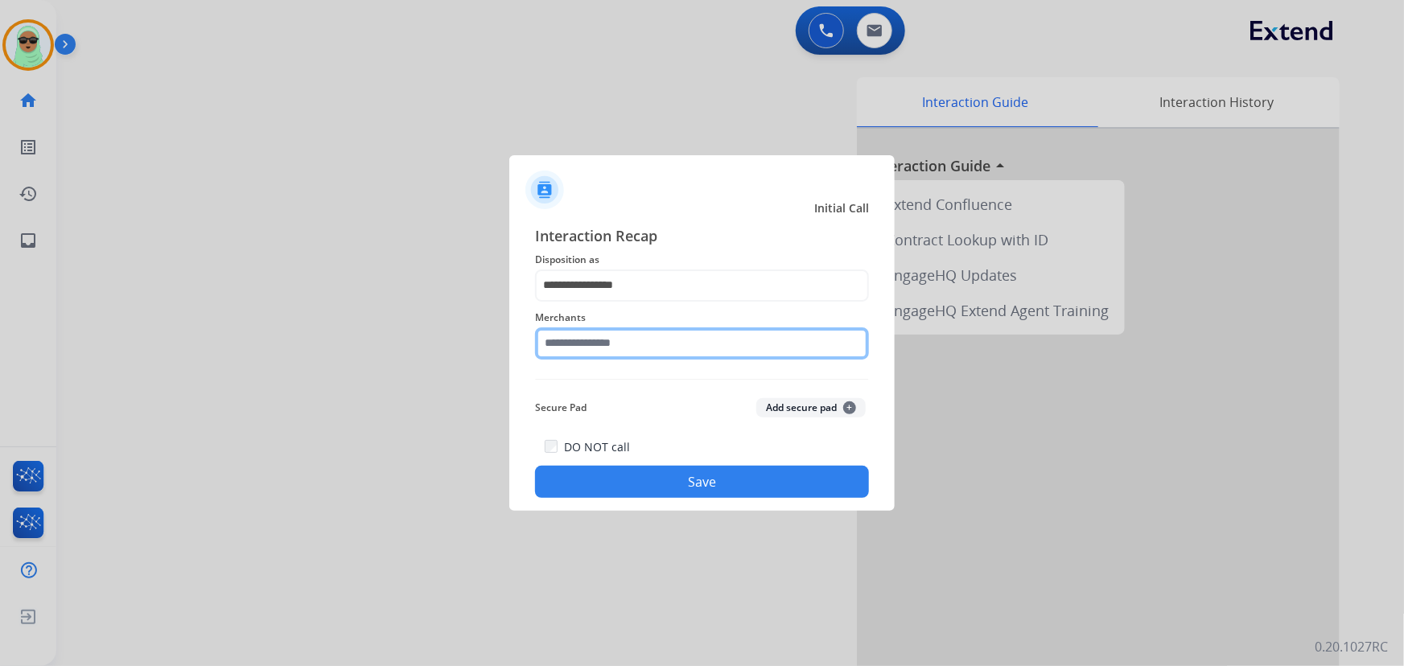
click at [669, 348] on input "text" at bounding box center [702, 344] width 334 height 32
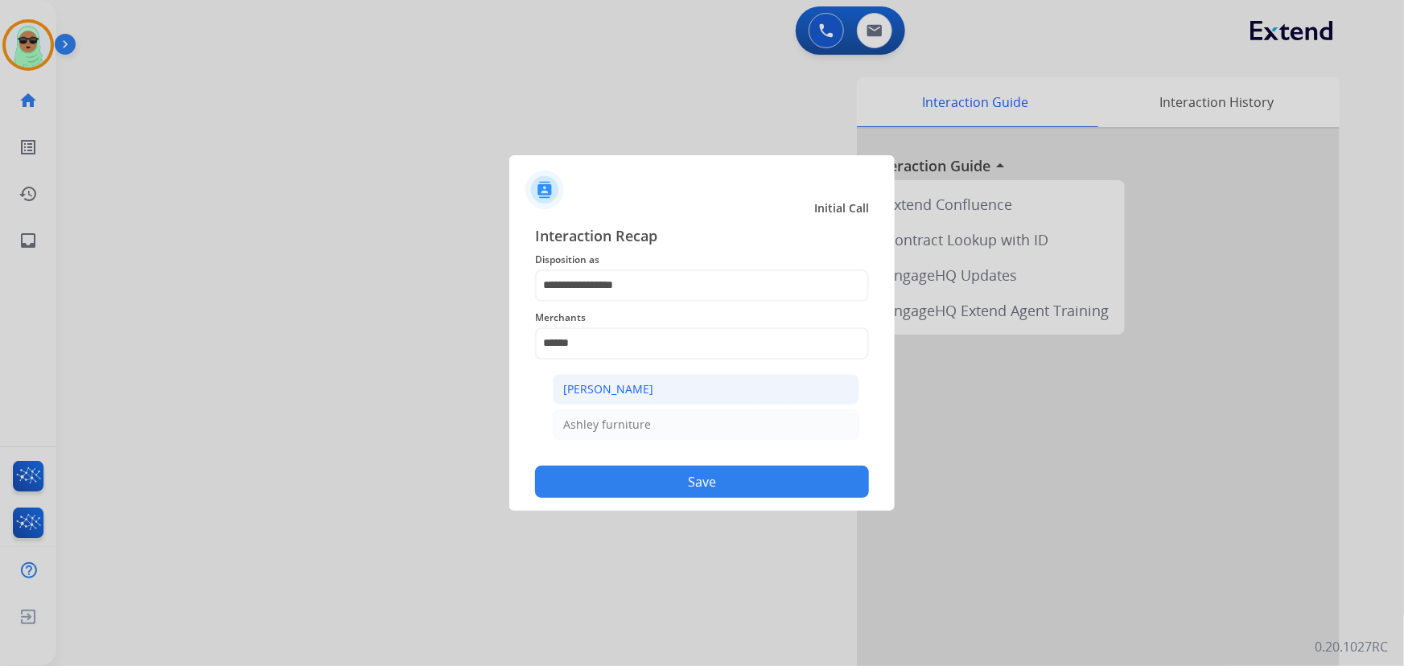
click at [644, 381] on div "[PERSON_NAME]" at bounding box center [608, 389] width 90 height 16
type input "**********"
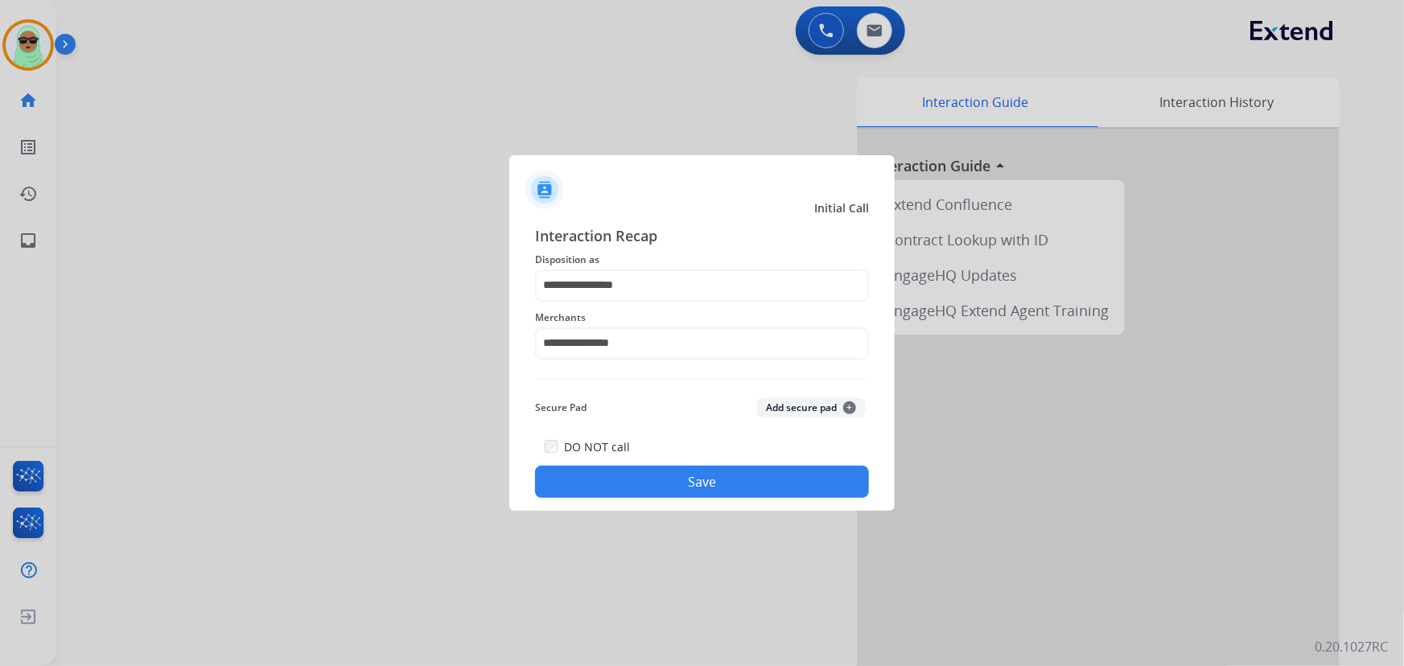
click at [723, 488] on button "Save" at bounding box center [702, 482] width 334 height 32
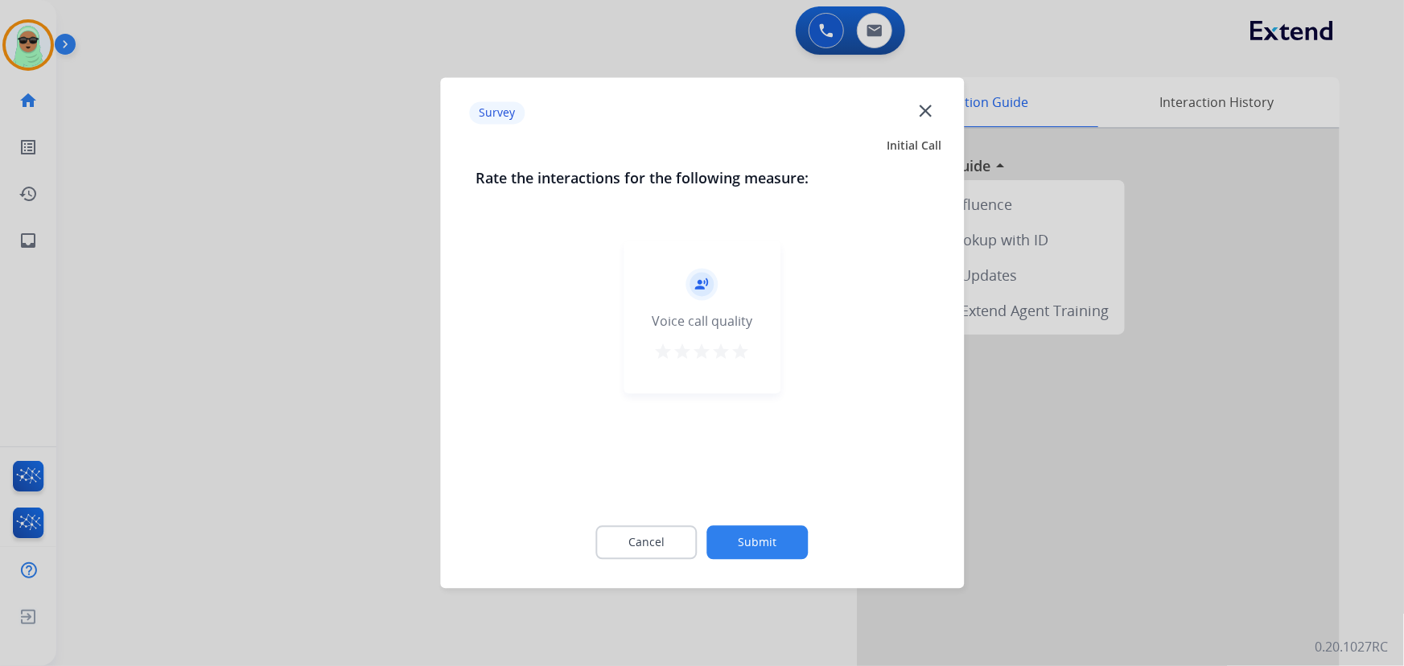
click at [791, 526] on button "Submit" at bounding box center [757, 543] width 101 height 34
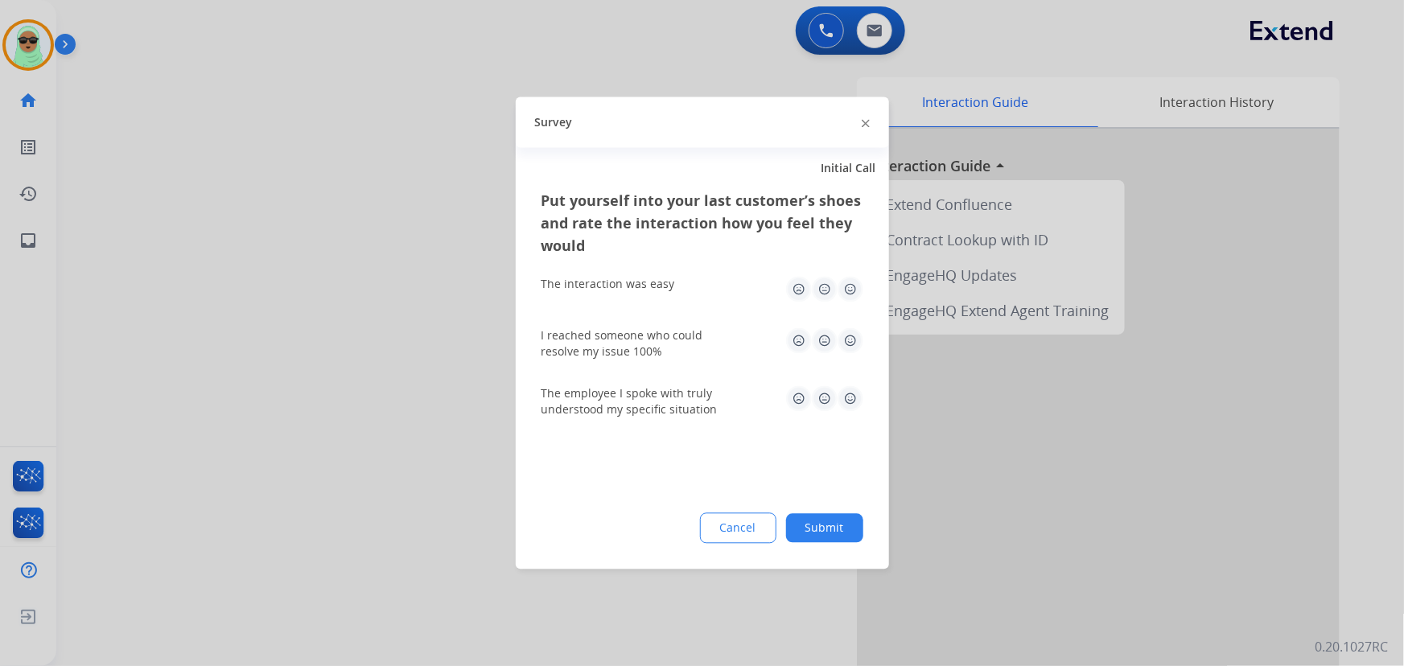
click at [808, 521] on button "Submit" at bounding box center [824, 528] width 77 height 29
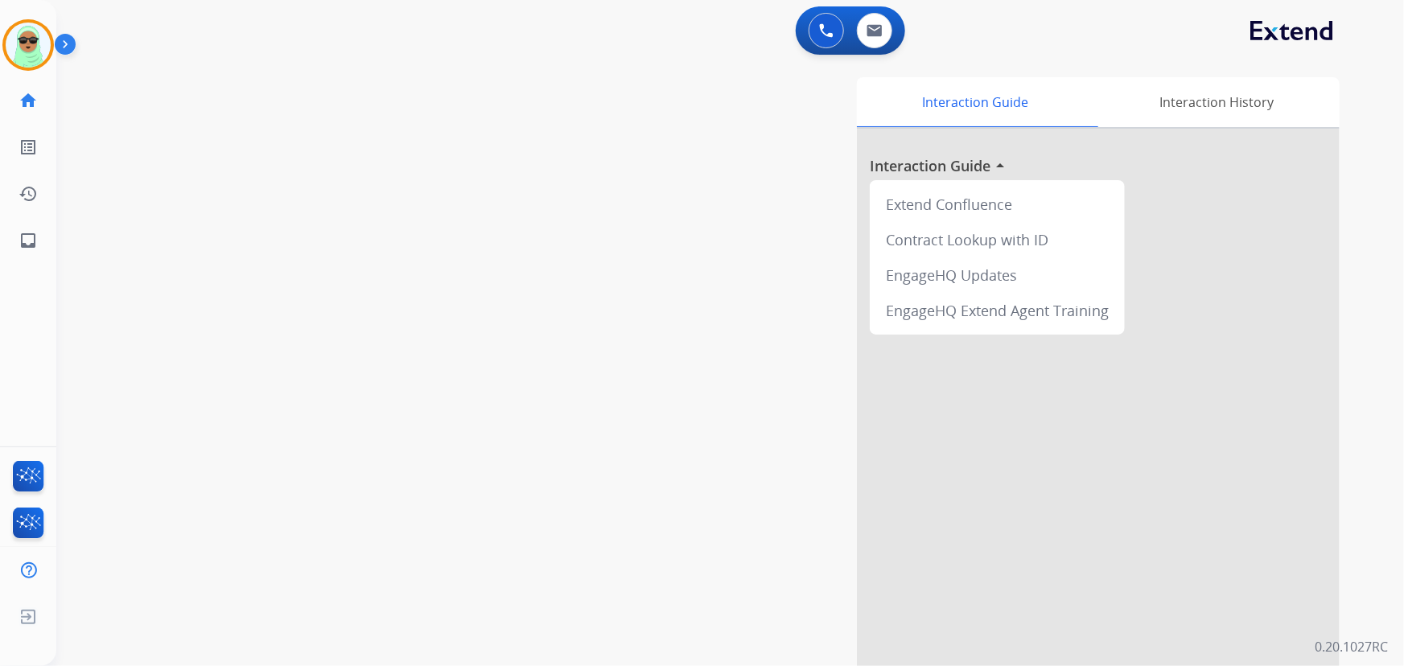
drag, startPoint x: 234, startPoint y: 299, endPoint x: 119, endPoint y: 219, distance: 140.0
click at [232, 298] on div "swap_horiz Break voice bridge close_fullscreen Connect 3-Way Call merge_type Se…" at bounding box center [710, 393] width 1309 height 671
click at [39, 43] on img at bounding box center [28, 45] width 45 height 45
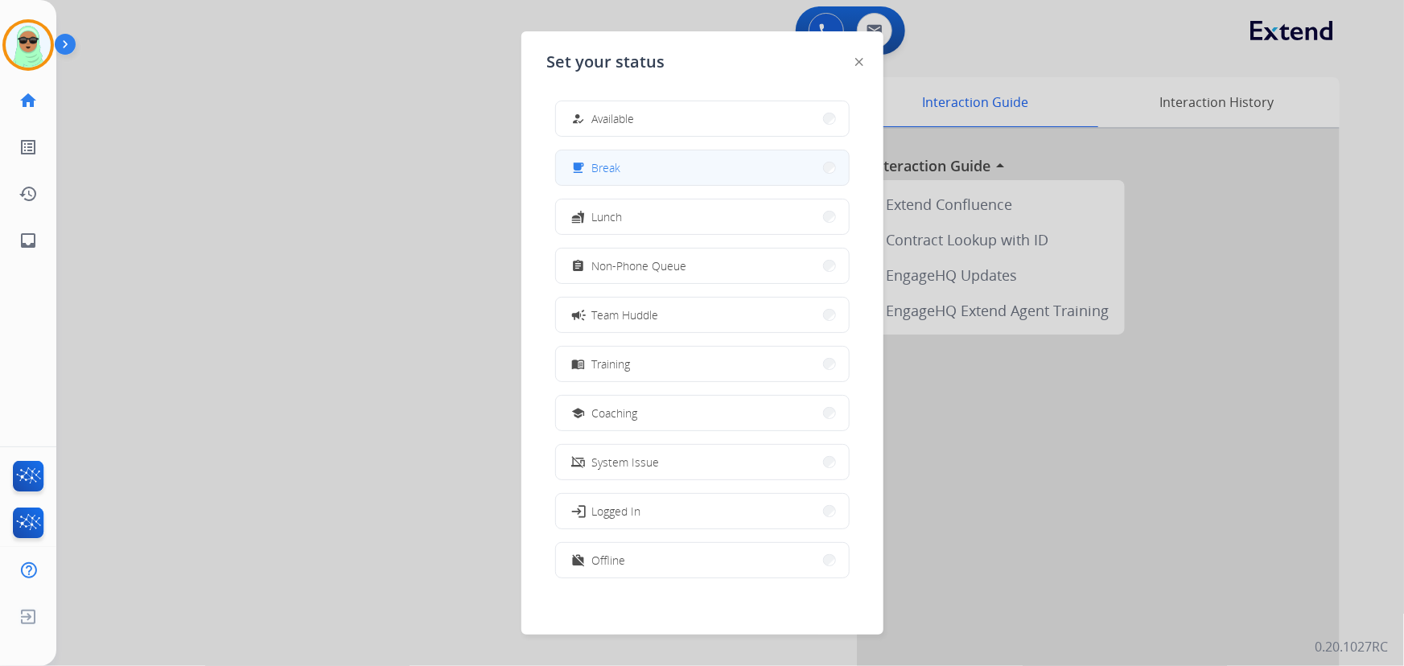
click at [710, 154] on button "free_breakfast Break" at bounding box center [702, 167] width 293 height 35
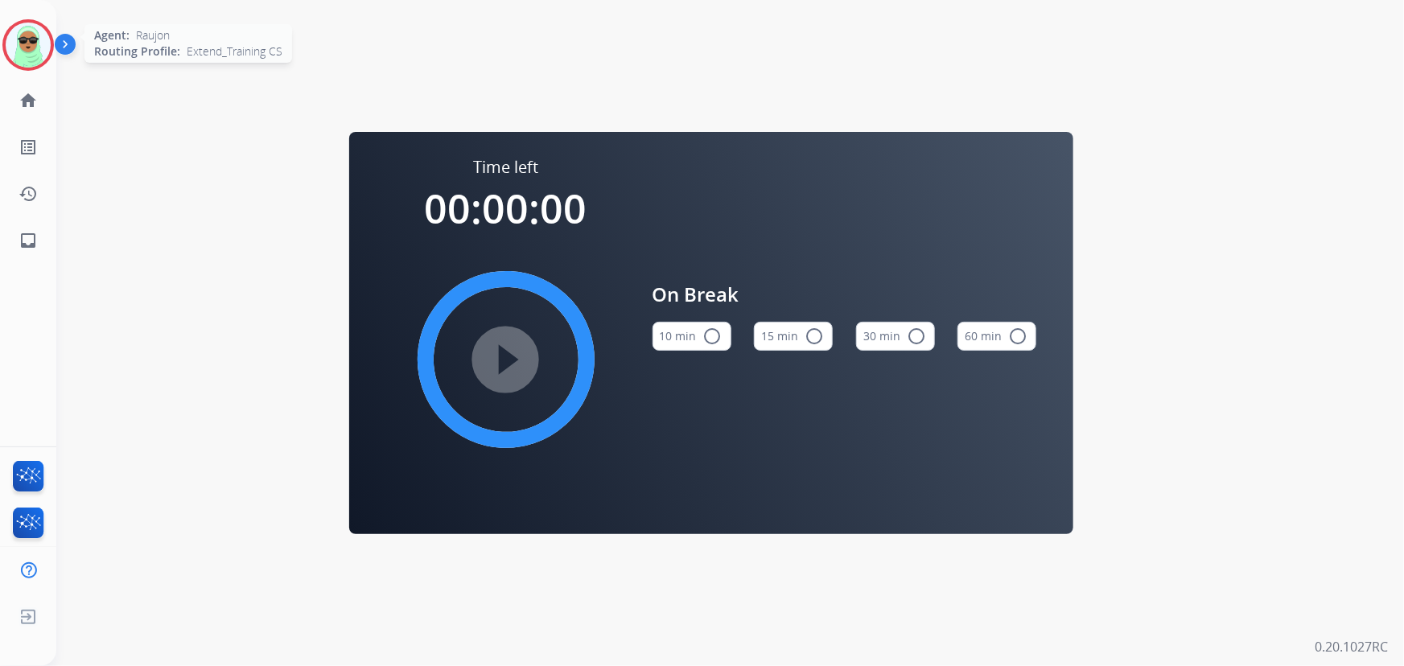
drag, startPoint x: 29, startPoint y: 34, endPoint x: 52, endPoint y: 40, distance: 24.2
click at [31, 34] on img at bounding box center [28, 45] width 45 height 45
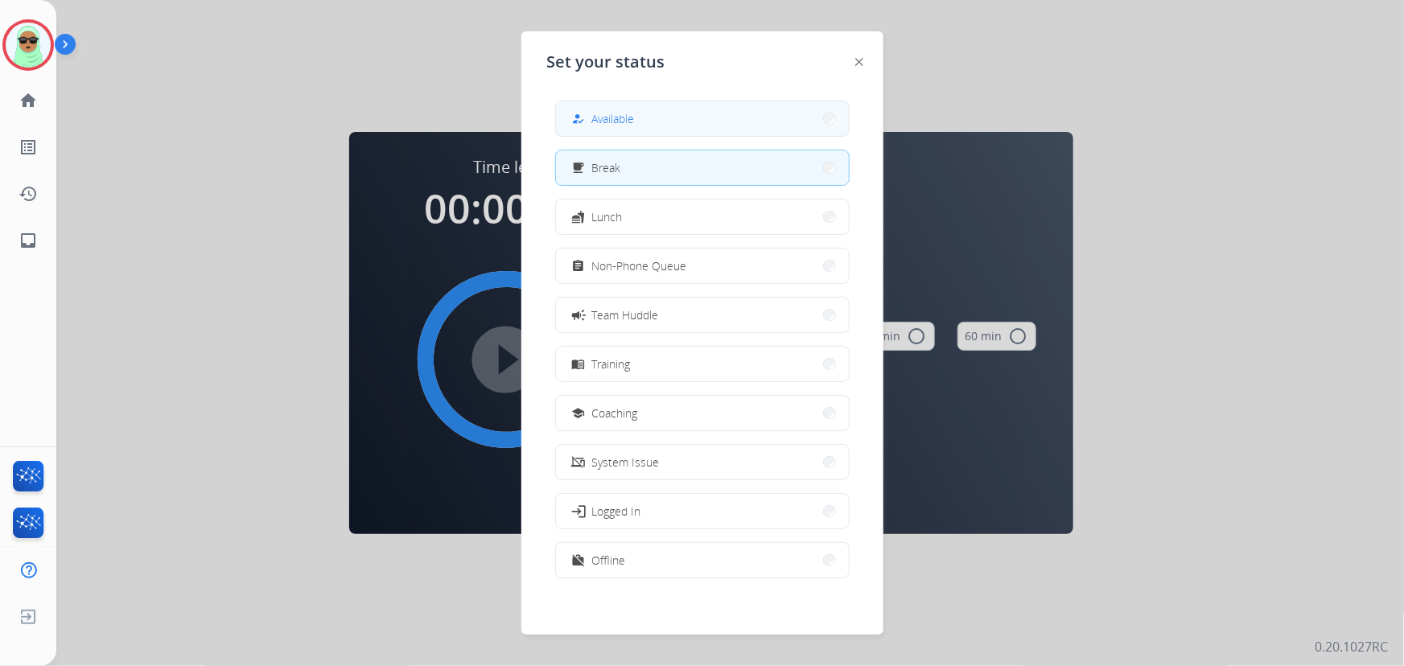
click at [708, 104] on button "how_to_reg Available" at bounding box center [702, 118] width 293 height 35
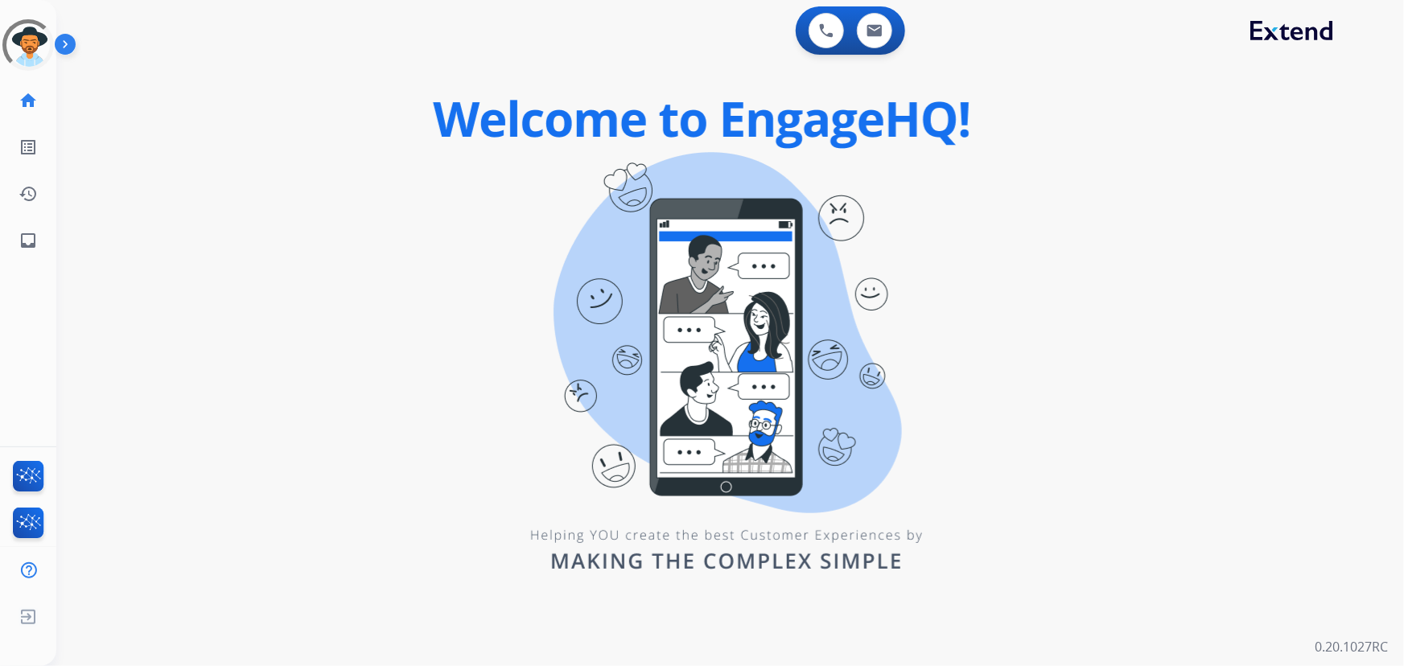
click at [124, 78] on div "swap_horiz Break voice bridge close_fullscreen Connect 3-Way Call merge_type Se…" at bounding box center [710, 96] width 1309 height 77
click at [34, 40] on div at bounding box center [28, 45] width 64 height 64
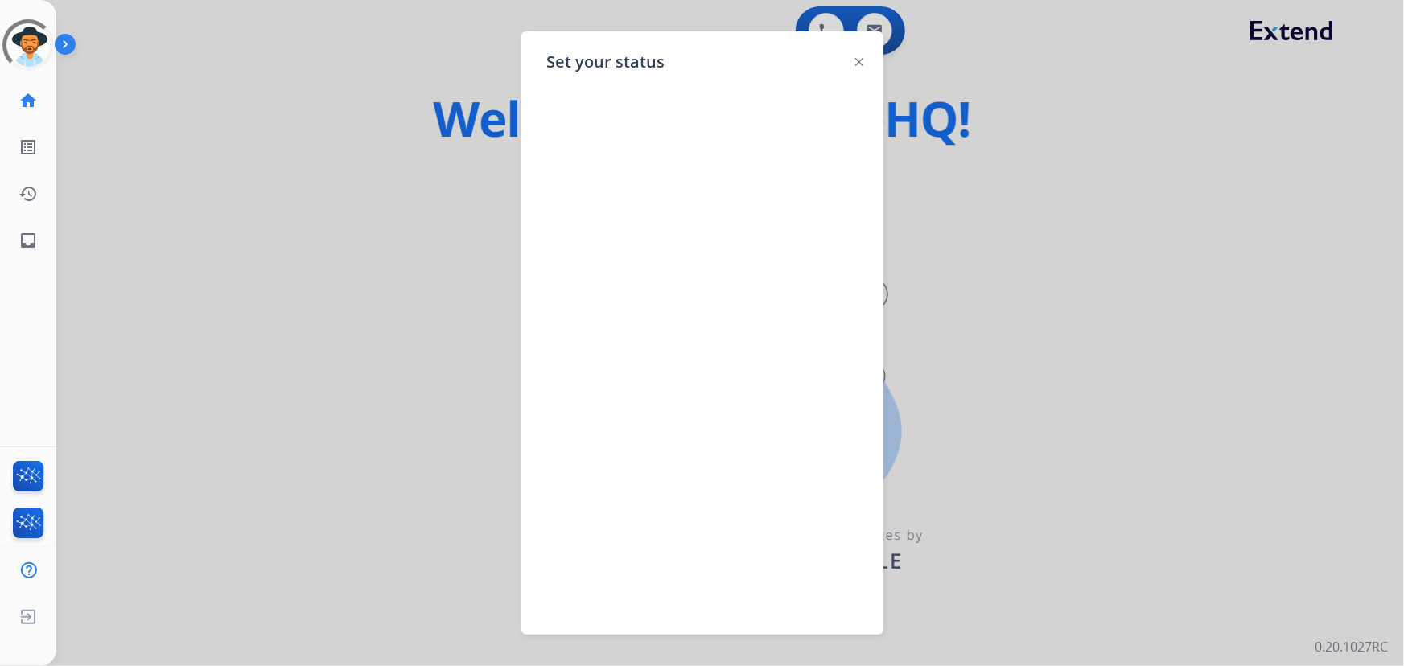
click at [679, 129] on div at bounding box center [702, 341] width 311 height 507
drag, startPoint x: 679, startPoint y: 129, endPoint x: 335, endPoint y: 118, distance: 344.6
click at [676, 129] on div at bounding box center [702, 341] width 311 height 507
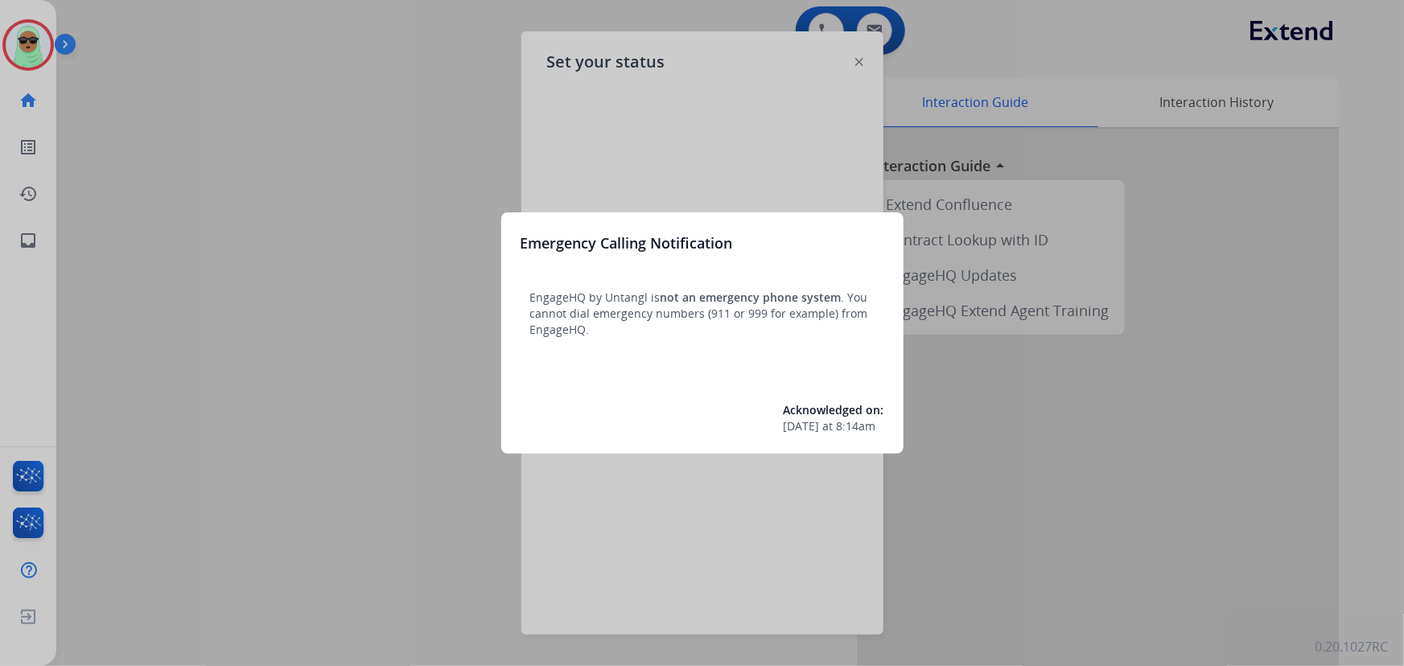
click at [109, 76] on div at bounding box center [702, 333] width 1404 height 666
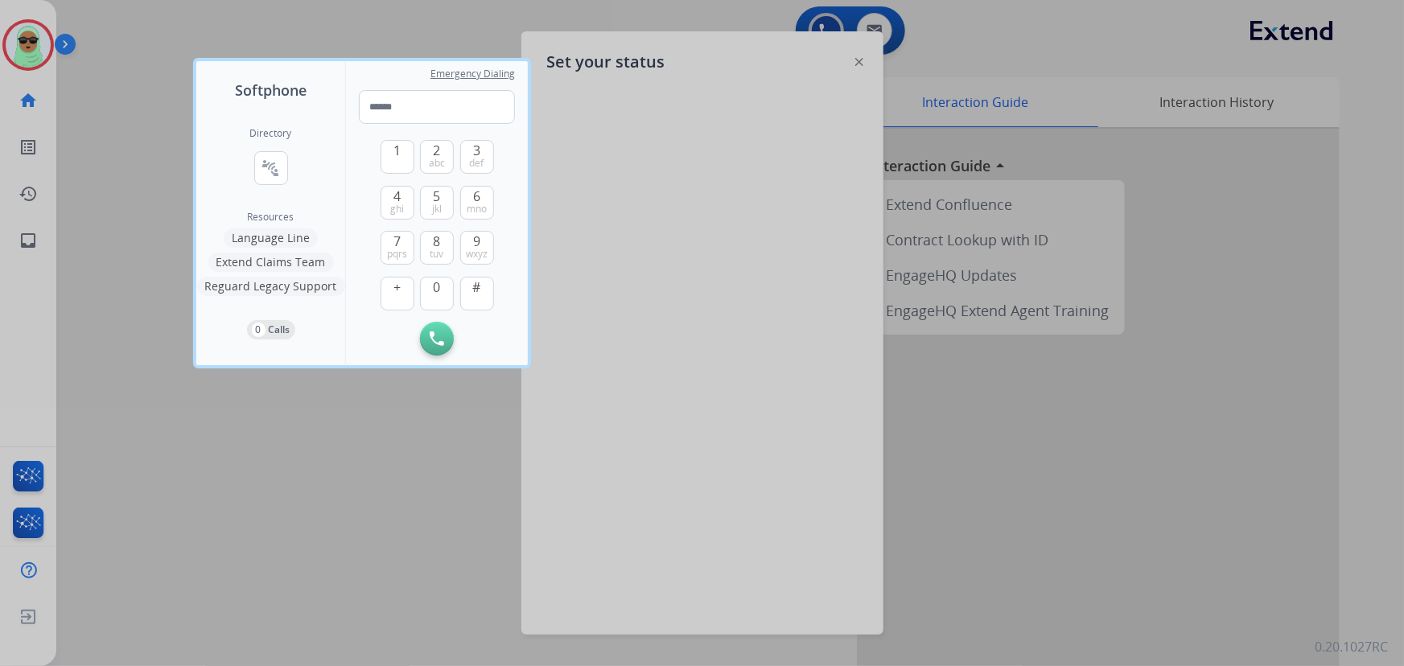
click at [16, 54] on div at bounding box center [702, 333] width 1404 height 666
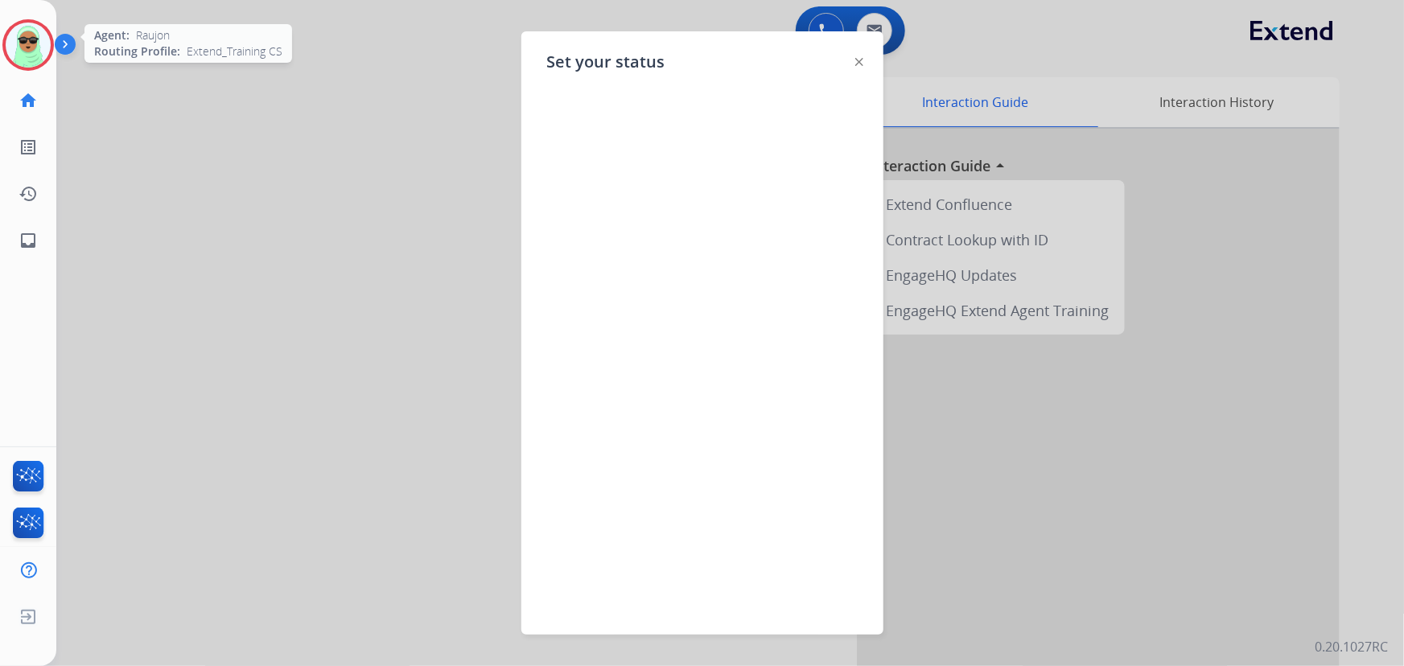
click at [19, 47] on img at bounding box center [28, 45] width 45 height 45
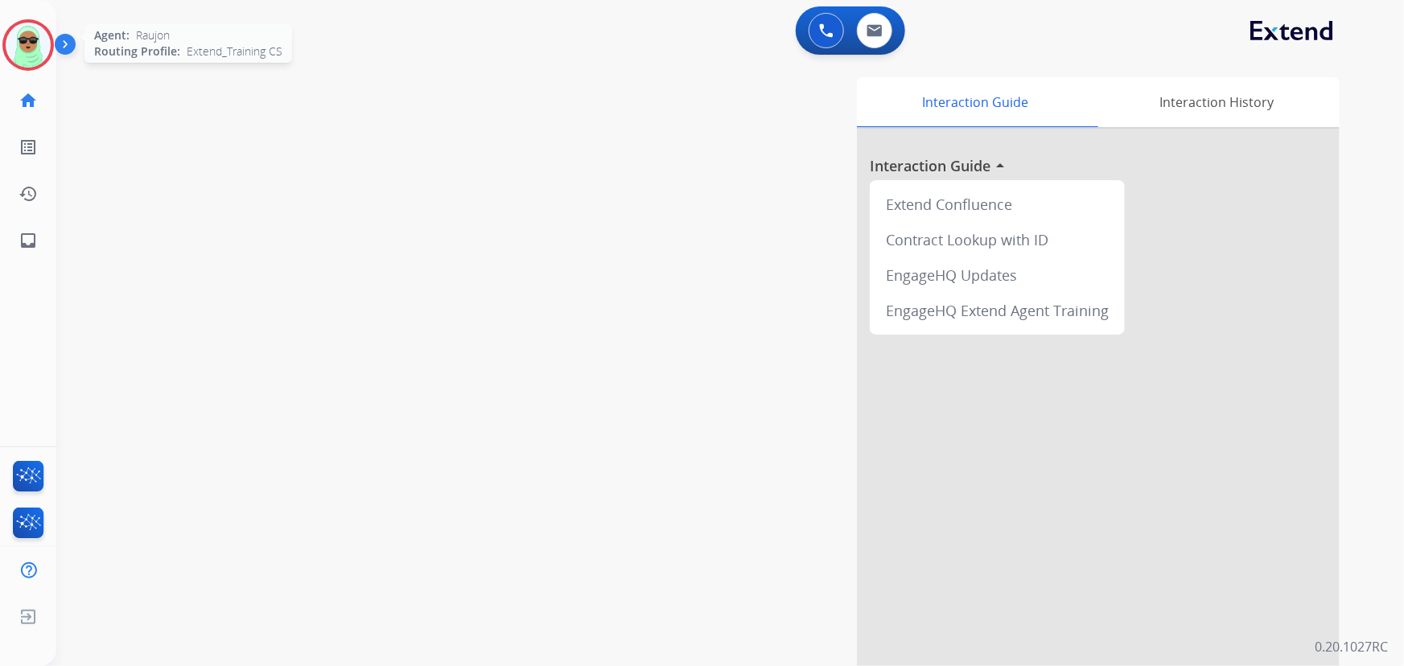
click at [22, 45] on img at bounding box center [28, 45] width 45 height 45
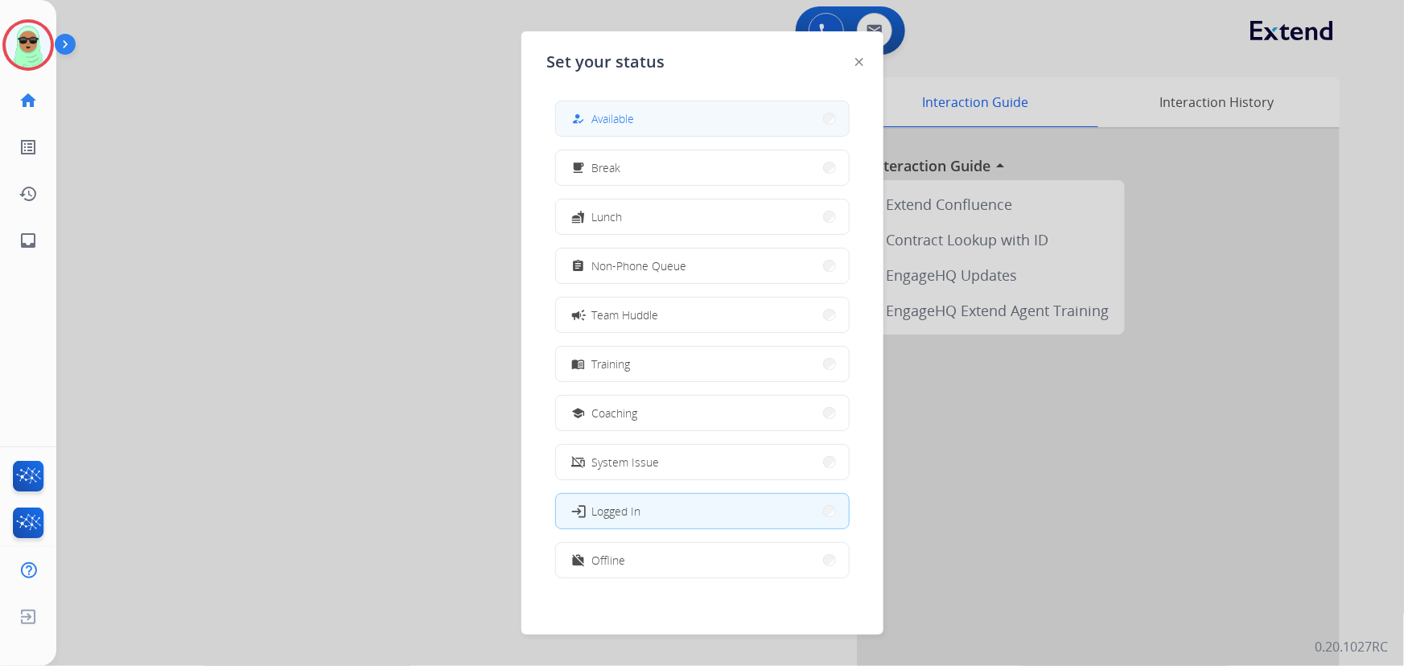
click at [702, 110] on button "how_to_reg Available" at bounding box center [702, 118] width 293 height 35
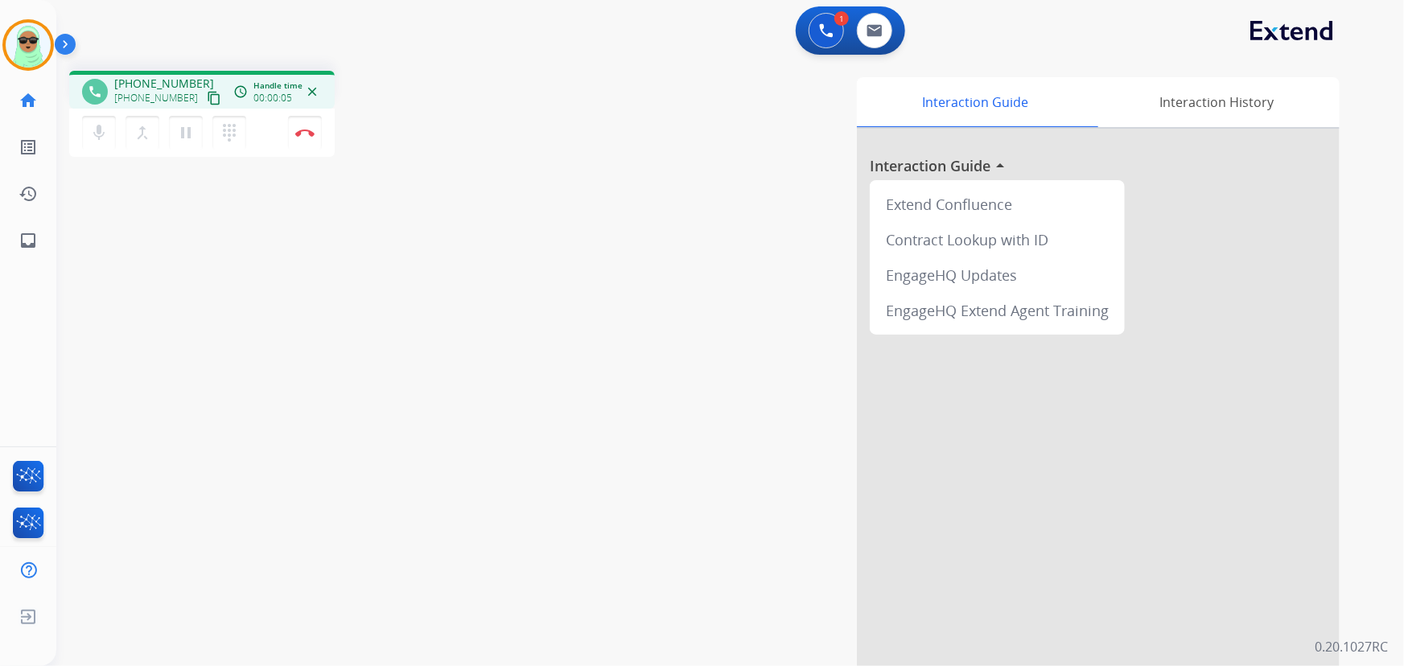
click at [207, 96] on mat-icon "content_copy" at bounding box center [214, 98] width 14 height 14
drag, startPoint x: 587, startPoint y: 58, endPoint x: 414, endPoint y: 143, distance: 192.2
click at [587, 58] on div "phone [PHONE_NUMBER] [PHONE_NUMBER] content_copy access_time Call metrics Queue…" at bounding box center [710, 393] width 1309 height 671
click at [311, 146] on button "Disconnect" at bounding box center [305, 133] width 34 height 34
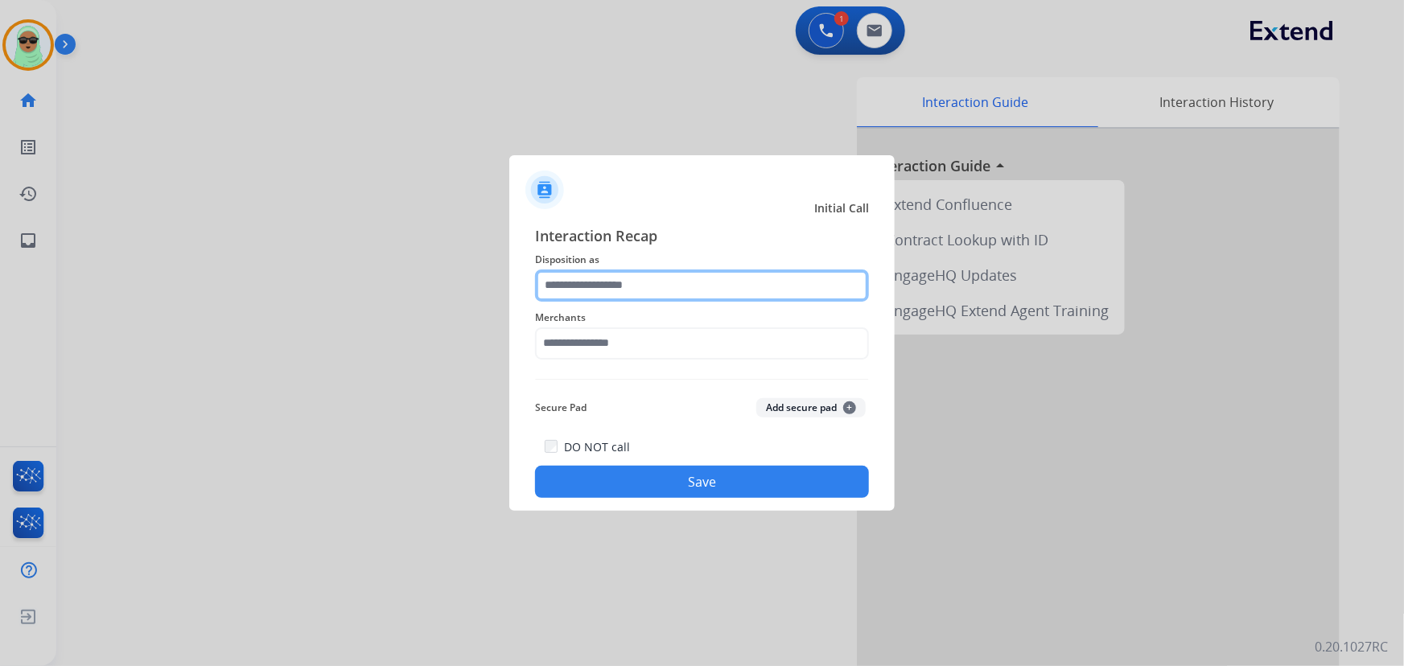
click at [719, 279] on input "text" at bounding box center [702, 286] width 334 height 32
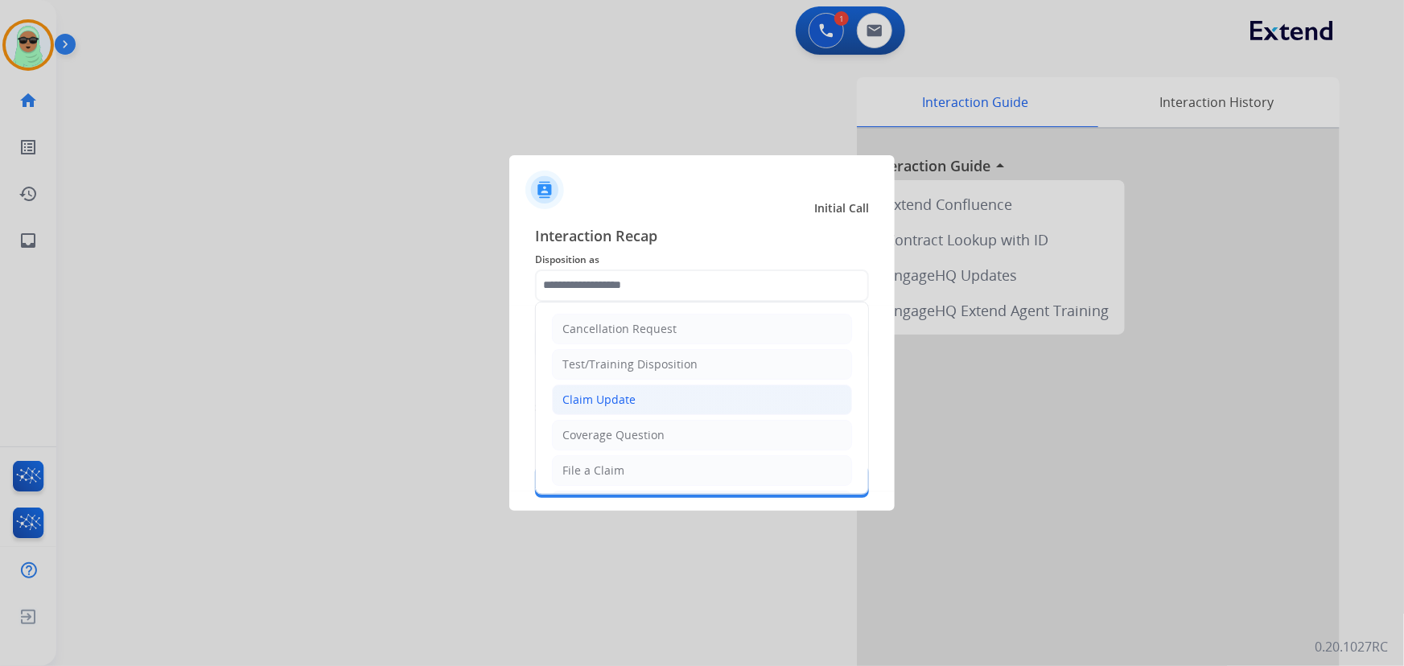
click at [648, 405] on li "Claim Update" at bounding box center [702, 400] width 300 height 31
type input "**********"
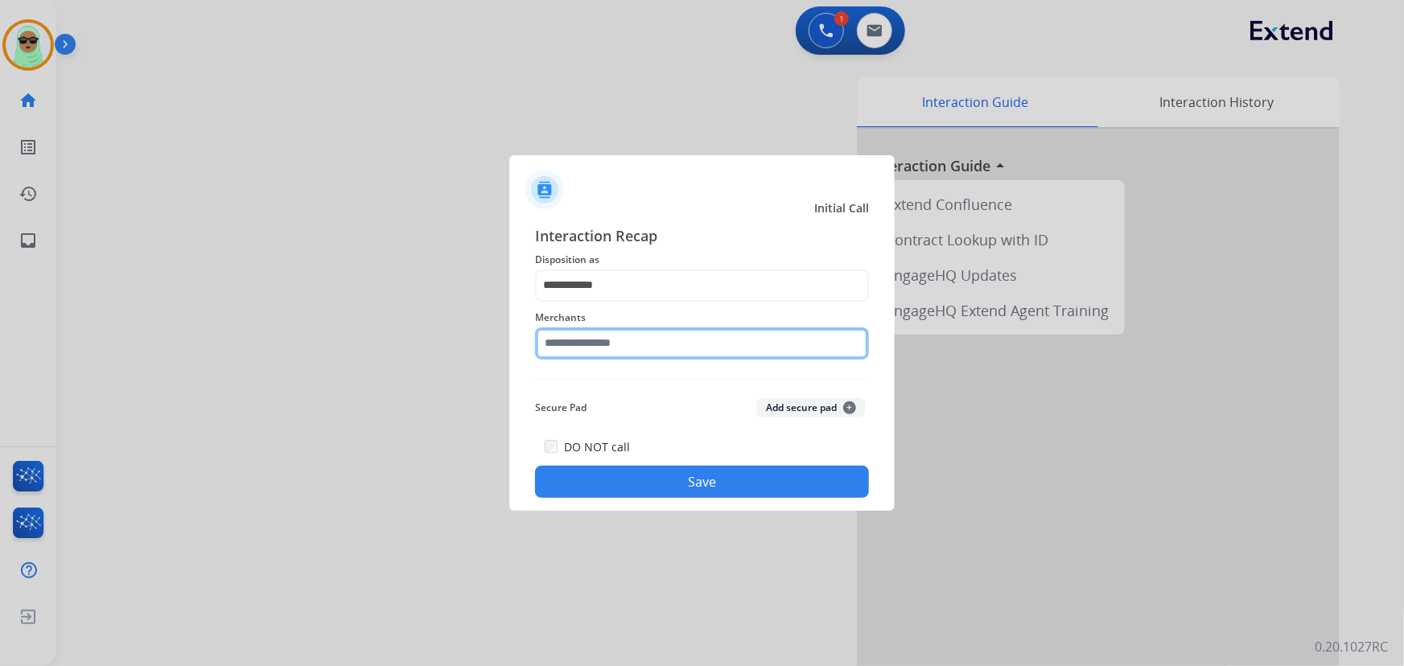
click at [674, 336] on input "text" at bounding box center [702, 344] width 334 height 32
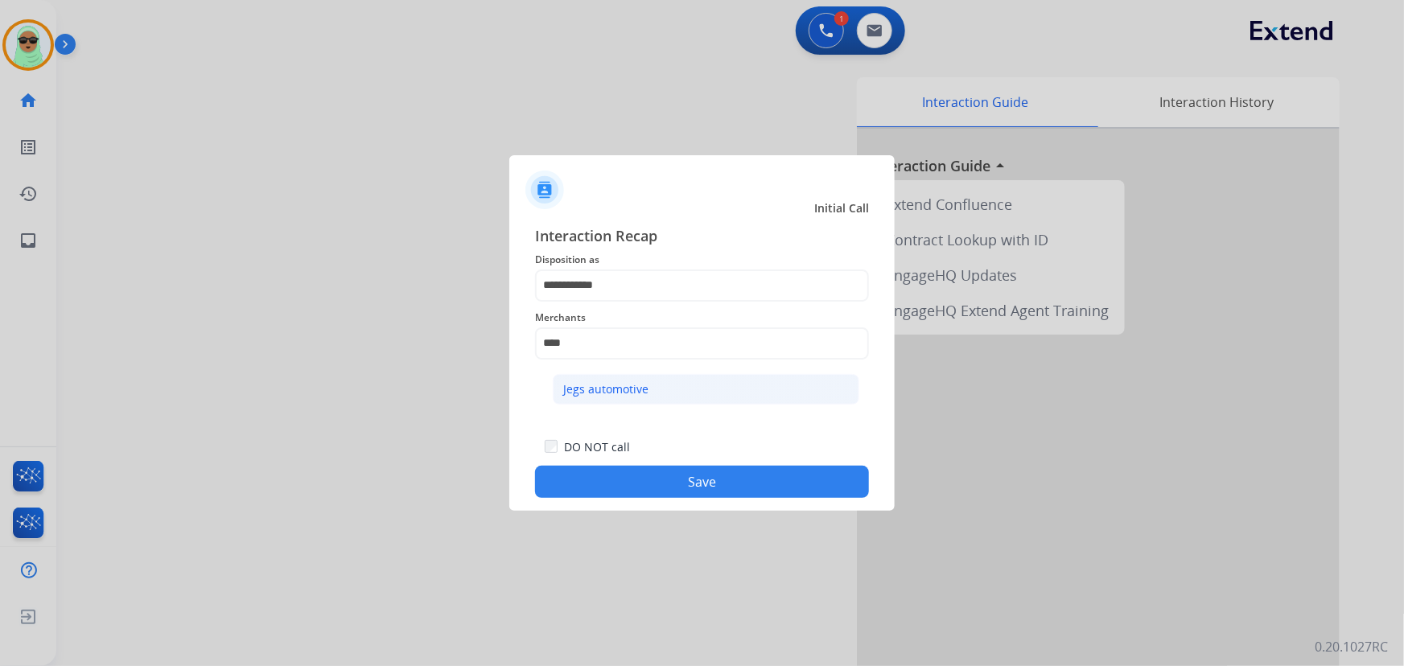
click at [669, 383] on li "Jegs automotive" at bounding box center [706, 389] width 307 height 31
type input "**********"
click at [691, 485] on button "Save" at bounding box center [702, 482] width 334 height 32
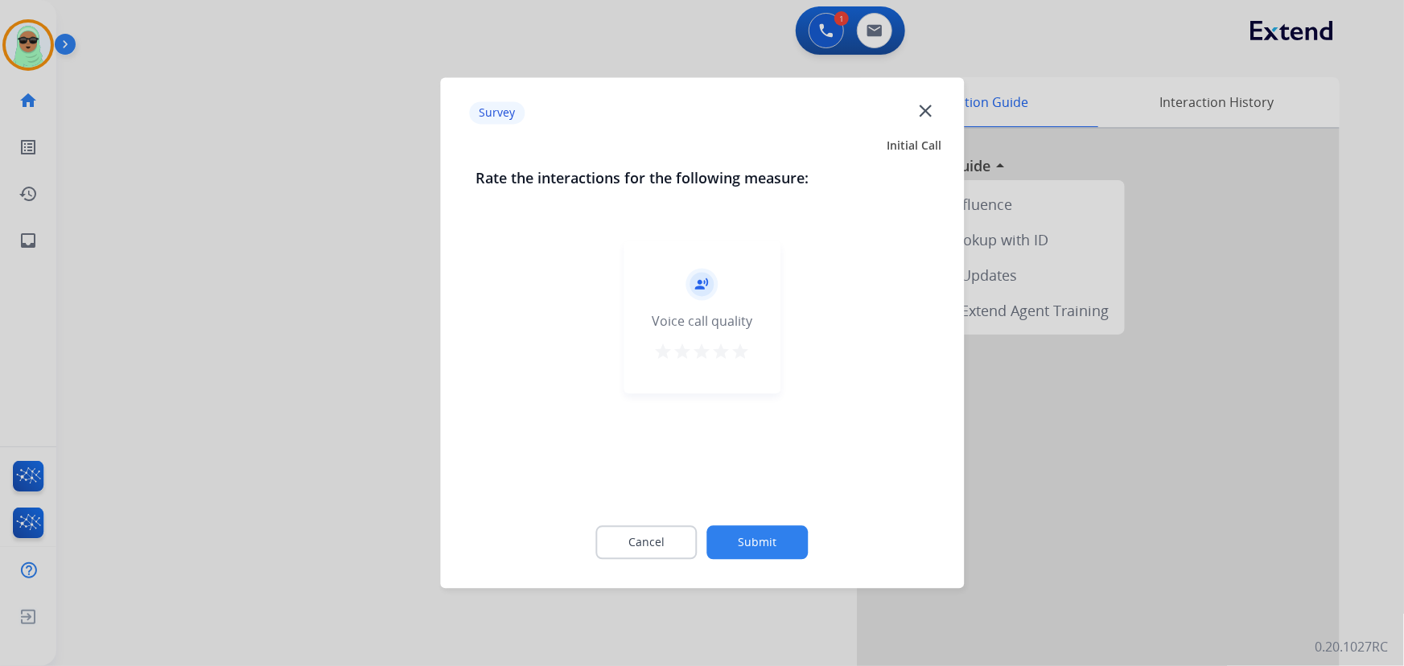
click at [772, 542] on button "Submit" at bounding box center [757, 543] width 101 height 34
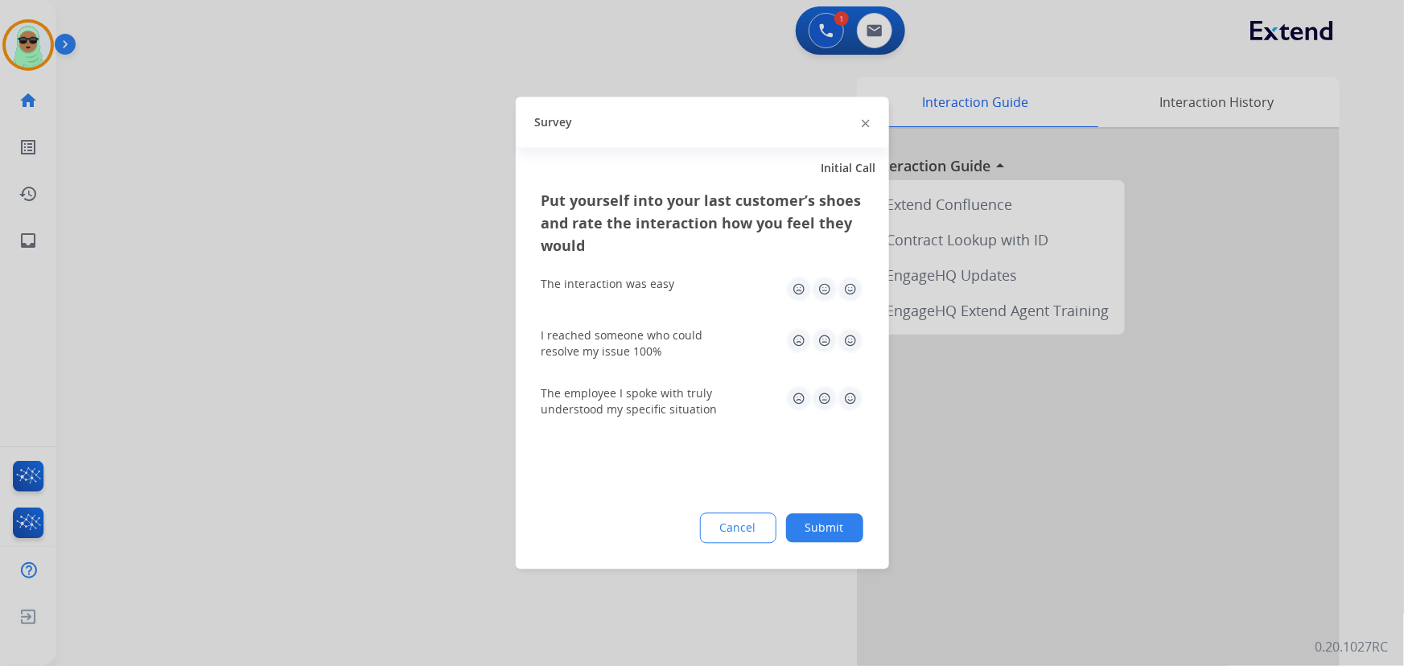
click at [805, 535] on button "Submit" at bounding box center [824, 528] width 77 height 29
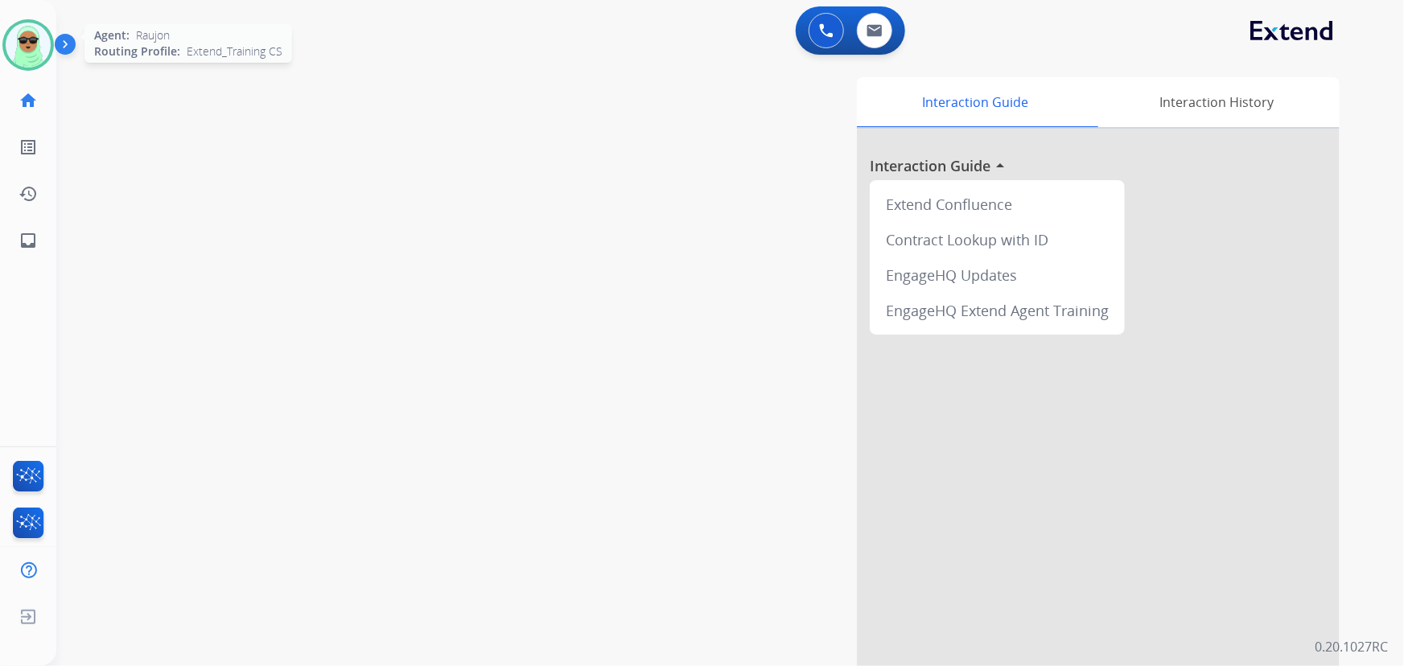
click at [11, 44] on img at bounding box center [28, 45] width 45 height 45
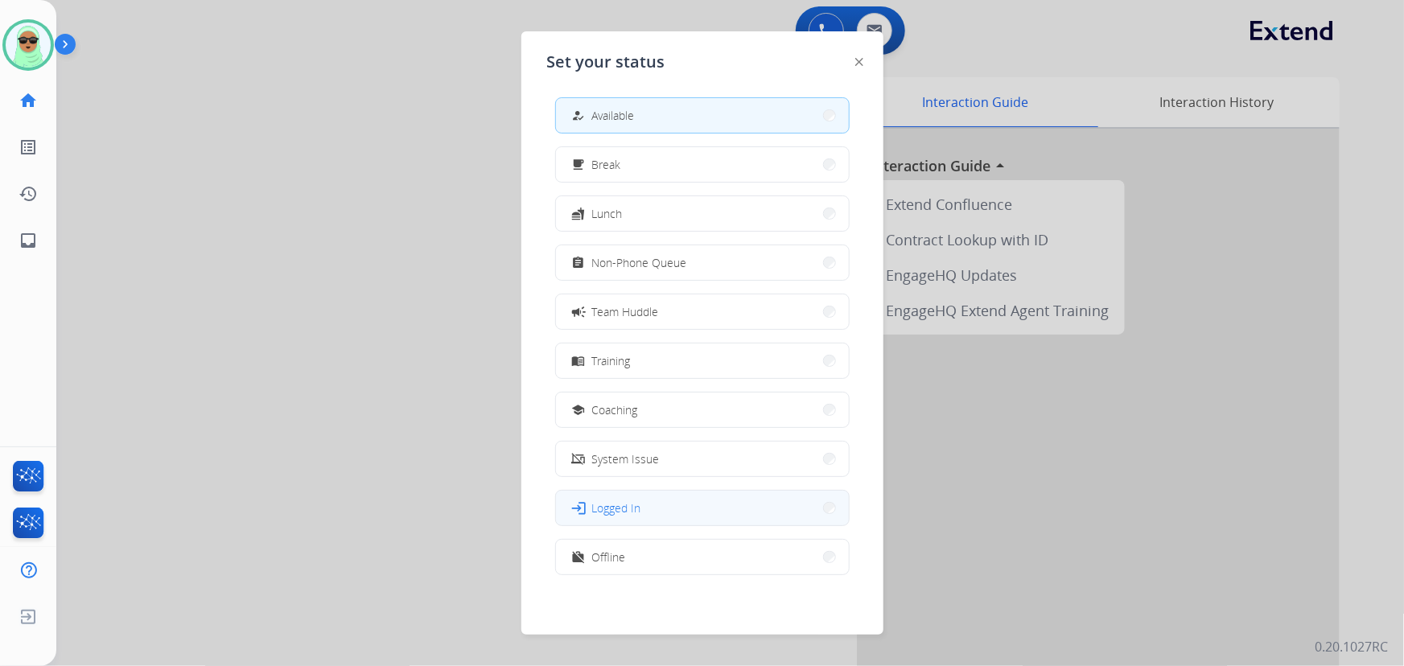
scroll to position [4, 0]
click at [613, 562] on span "Offline" at bounding box center [609, 556] width 34 height 17
